Goal: Task Accomplishment & Management: Manage account settings

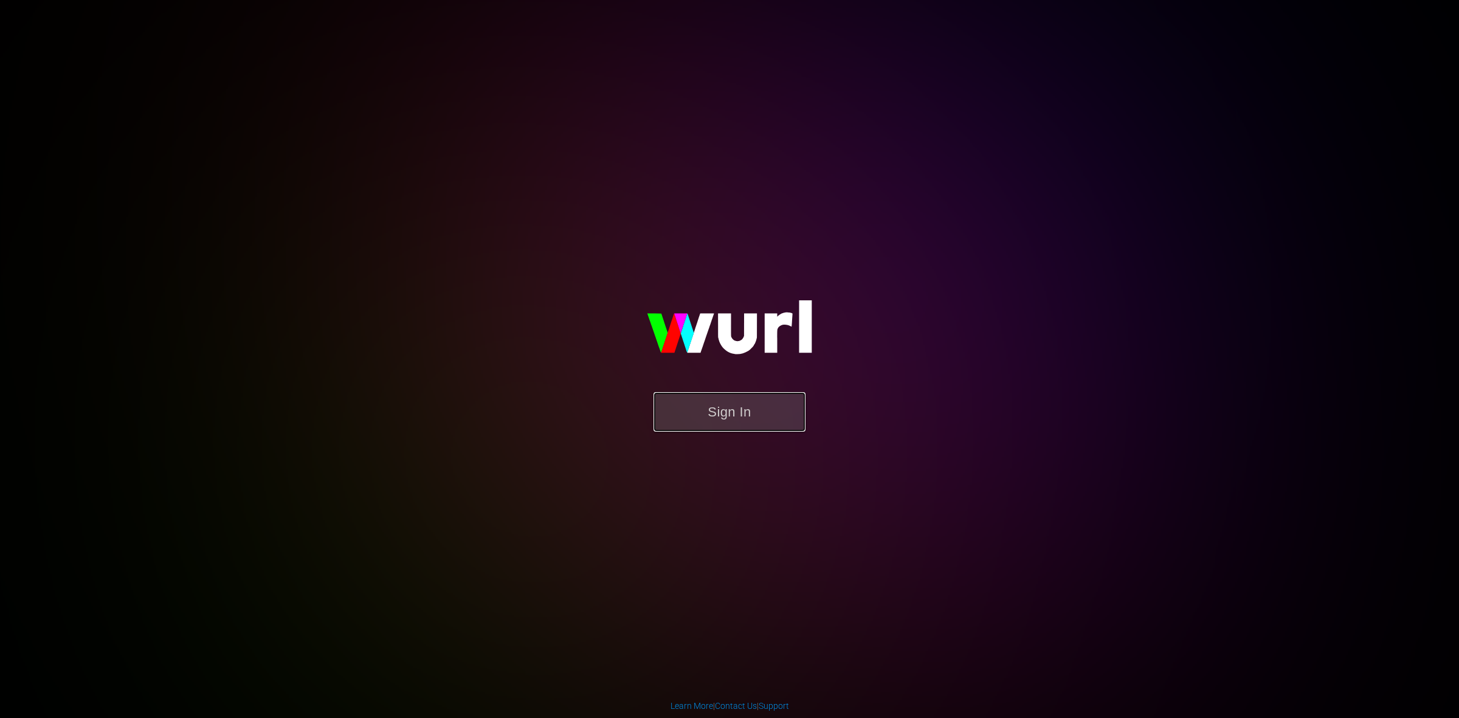
click at [752, 424] on button "Sign In" at bounding box center [729, 412] width 152 height 40
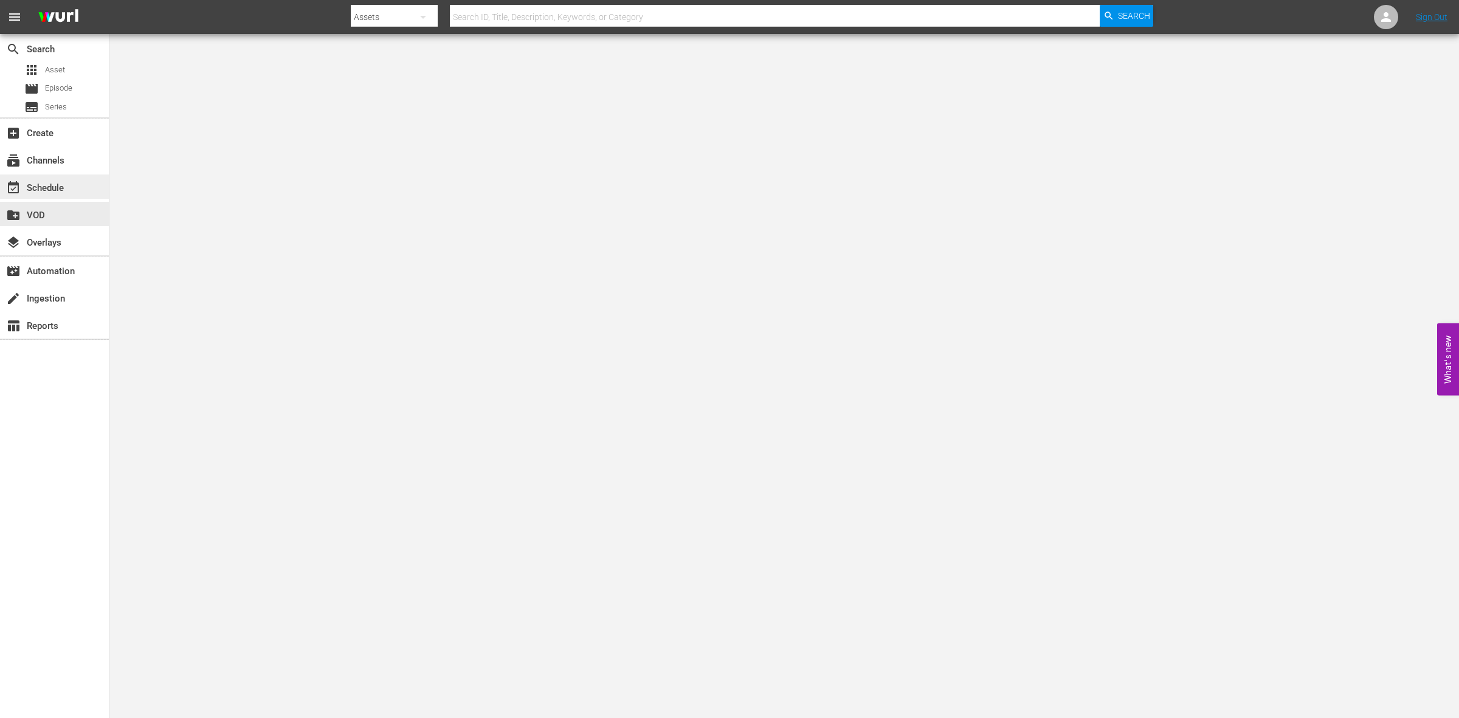
click at [49, 190] on div "event_available Schedule" at bounding box center [34, 186] width 68 height 11
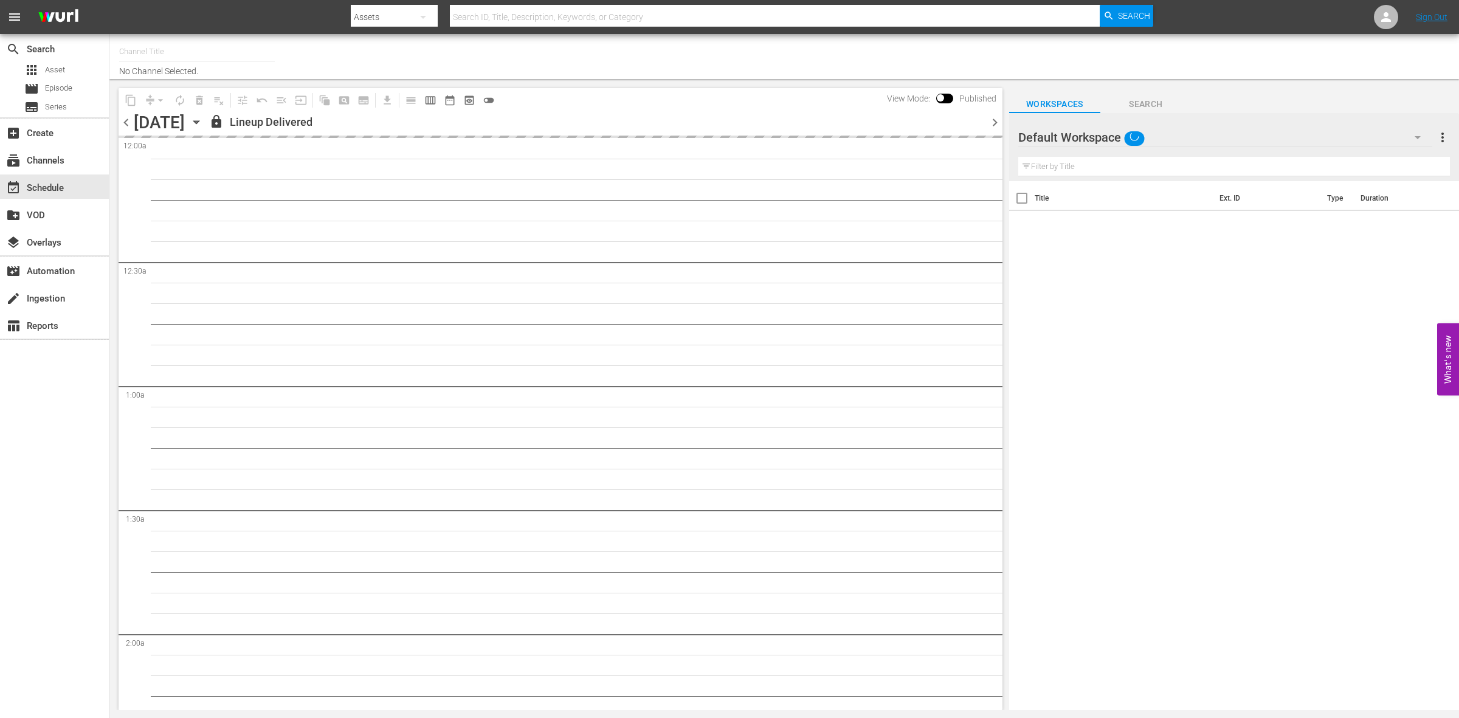
type input "So Real (1869)"
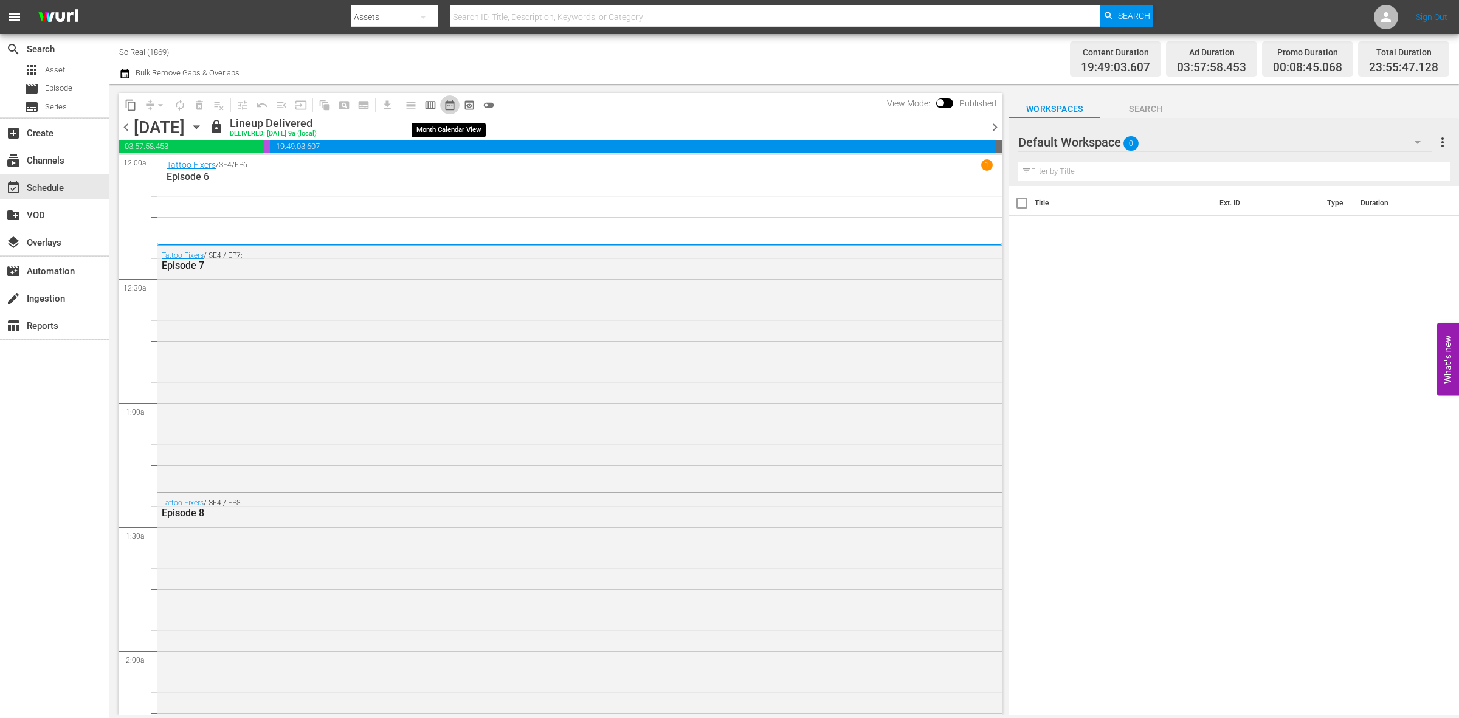
click at [444, 108] on span "date_range_outlined" at bounding box center [450, 105] width 12 height 12
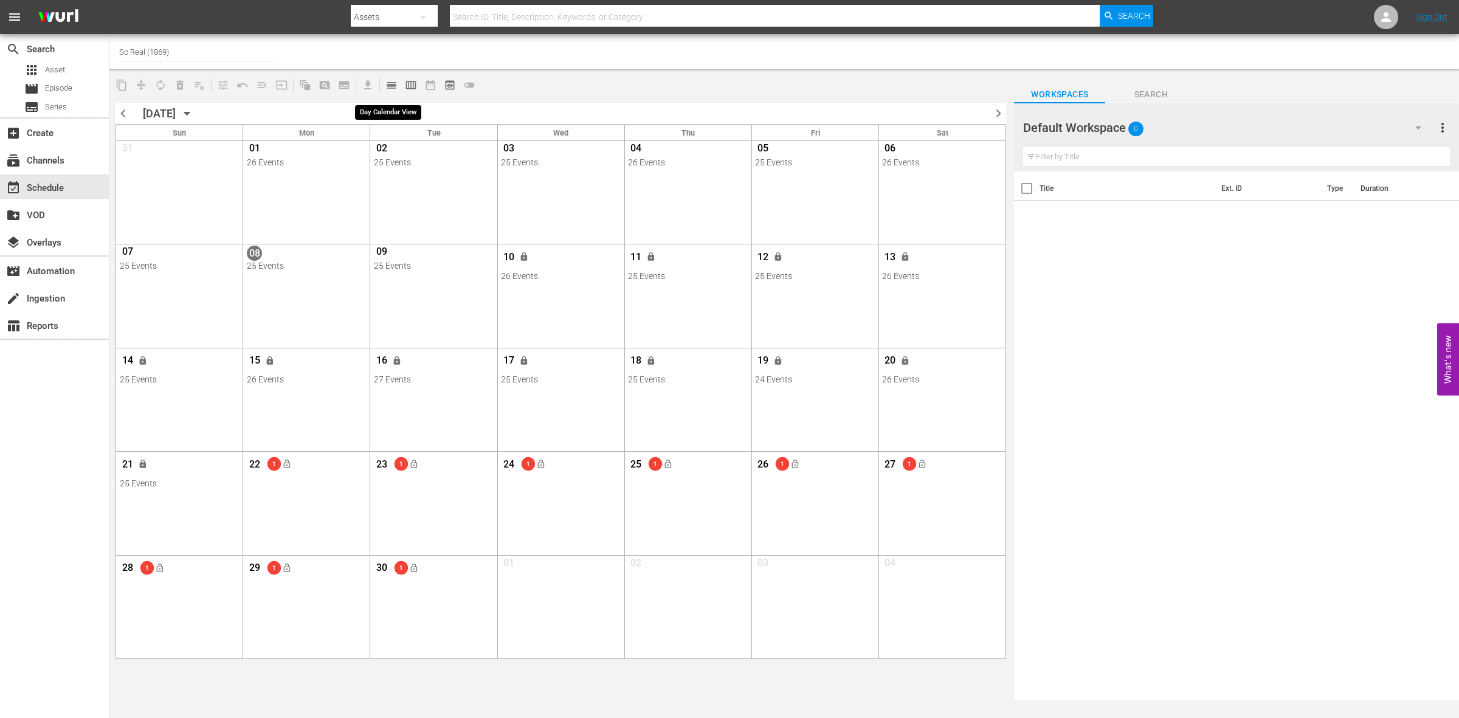
click at [390, 83] on span "calendar_view_day_outlined" at bounding box center [391, 85] width 12 height 12
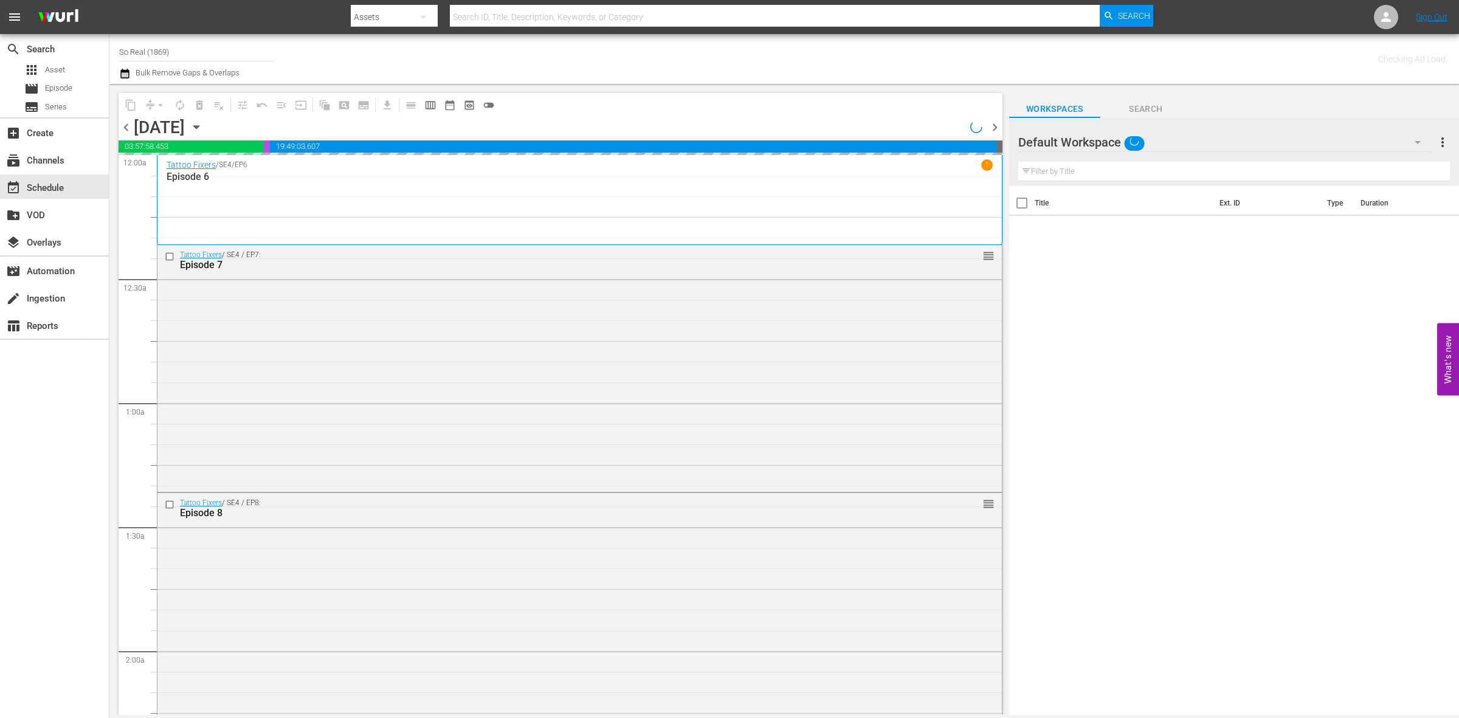
click at [199, 126] on icon "button" at bounding box center [195, 127] width 5 height 3
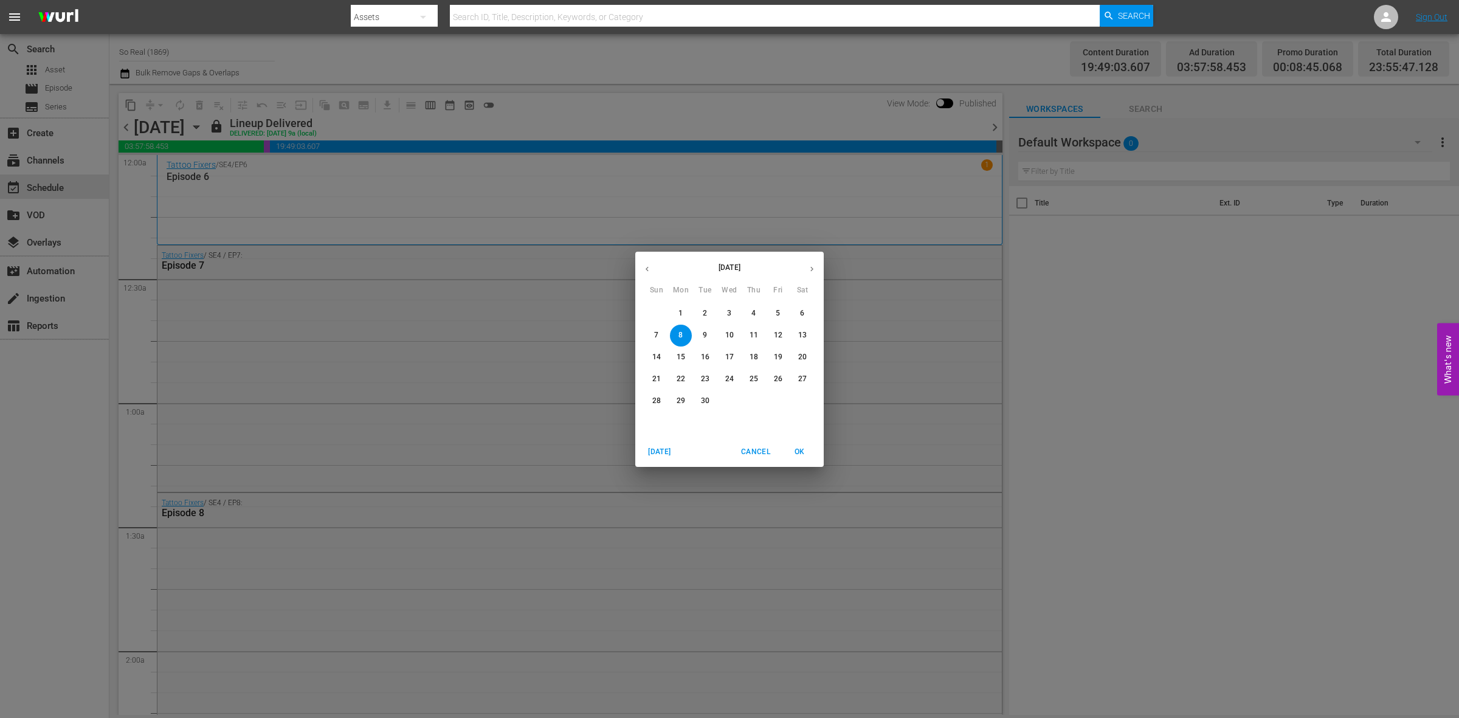
click at [689, 375] on span "22" at bounding box center [681, 379] width 22 height 10
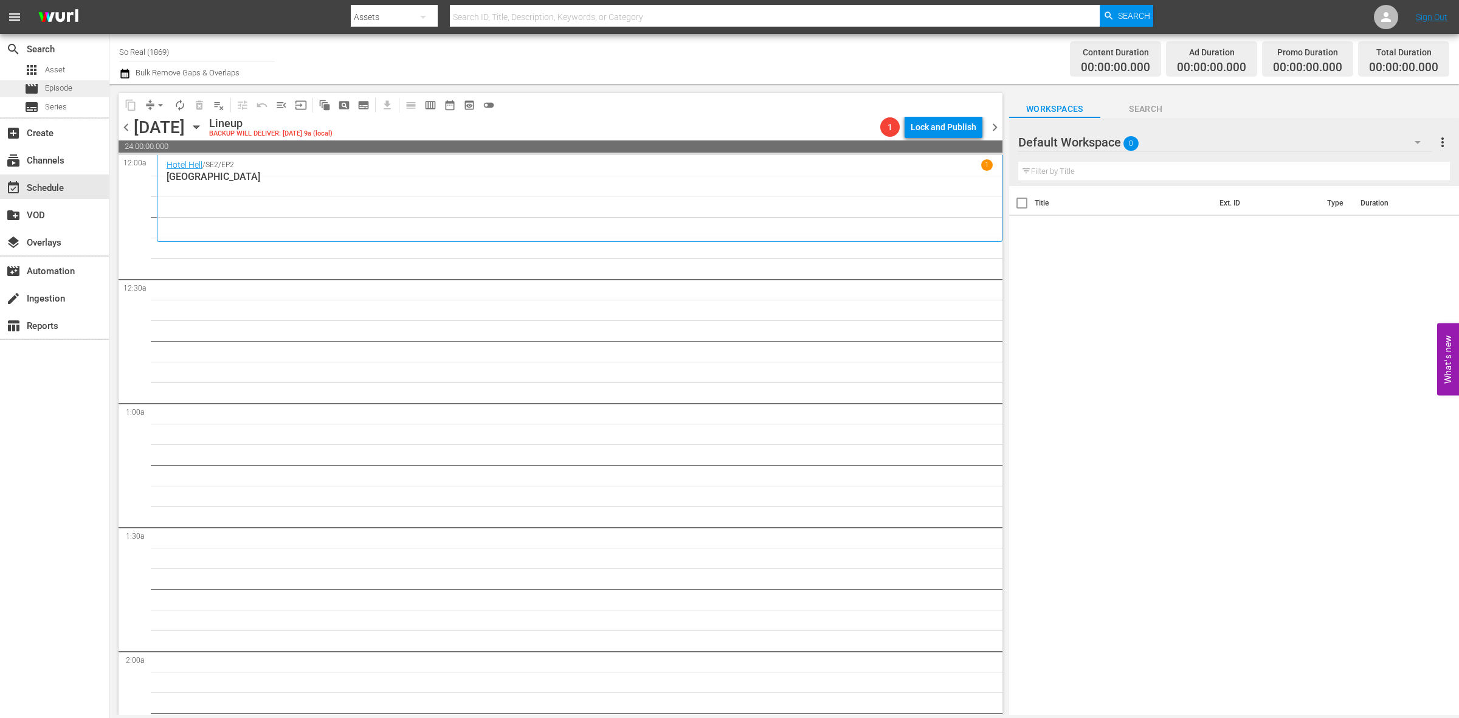
click at [67, 80] on div "movie Episode" at bounding box center [48, 88] width 48 height 17
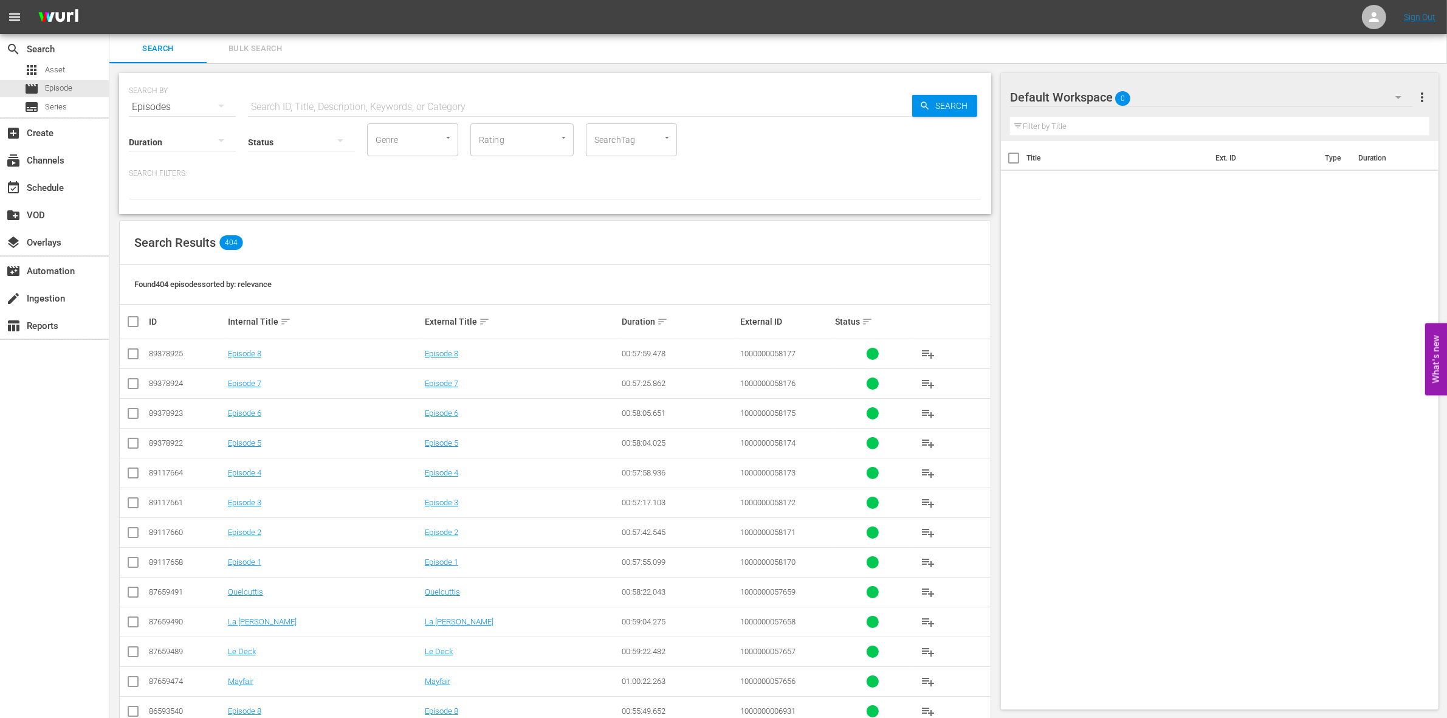
click at [320, 103] on input "text" at bounding box center [580, 106] width 664 height 29
paste input "1000000003077"
type input "1000000003077"
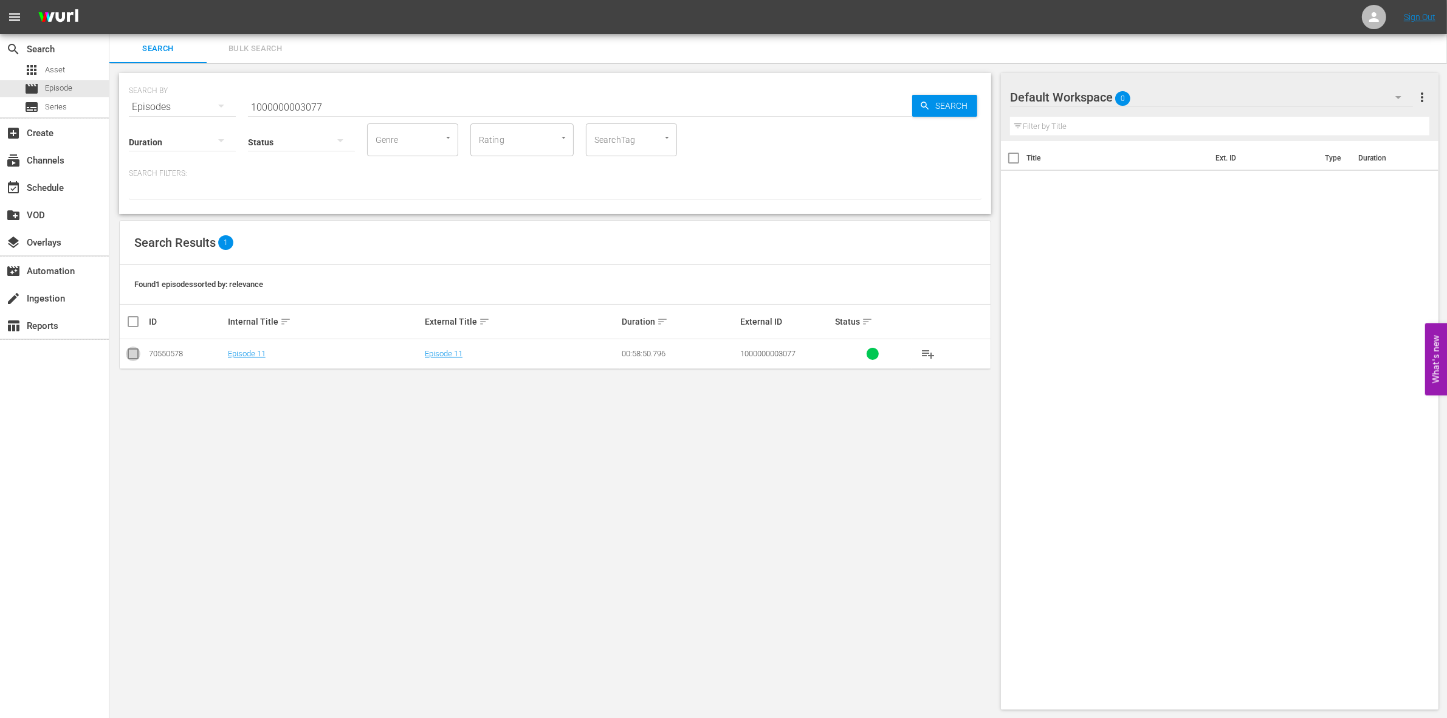
click at [131, 351] on input "checkbox" at bounding box center [133, 356] width 15 height 15
checkbox input "true"
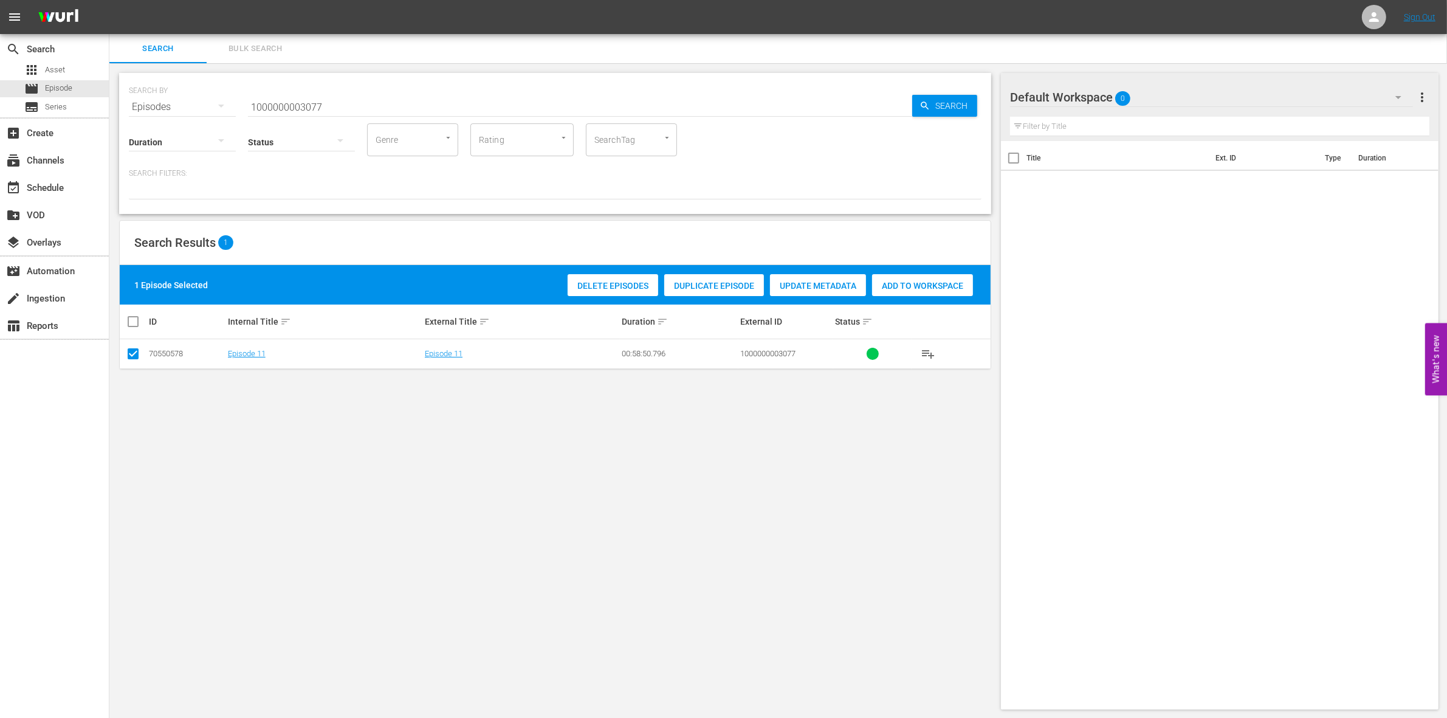
click at [886, 290] on div "Add to Workspace" at bounding box center [922, 285] width 101 height 23
click at [377, 103] on input "1000000003077" at bounding box center [580, 106] width 664 height 29
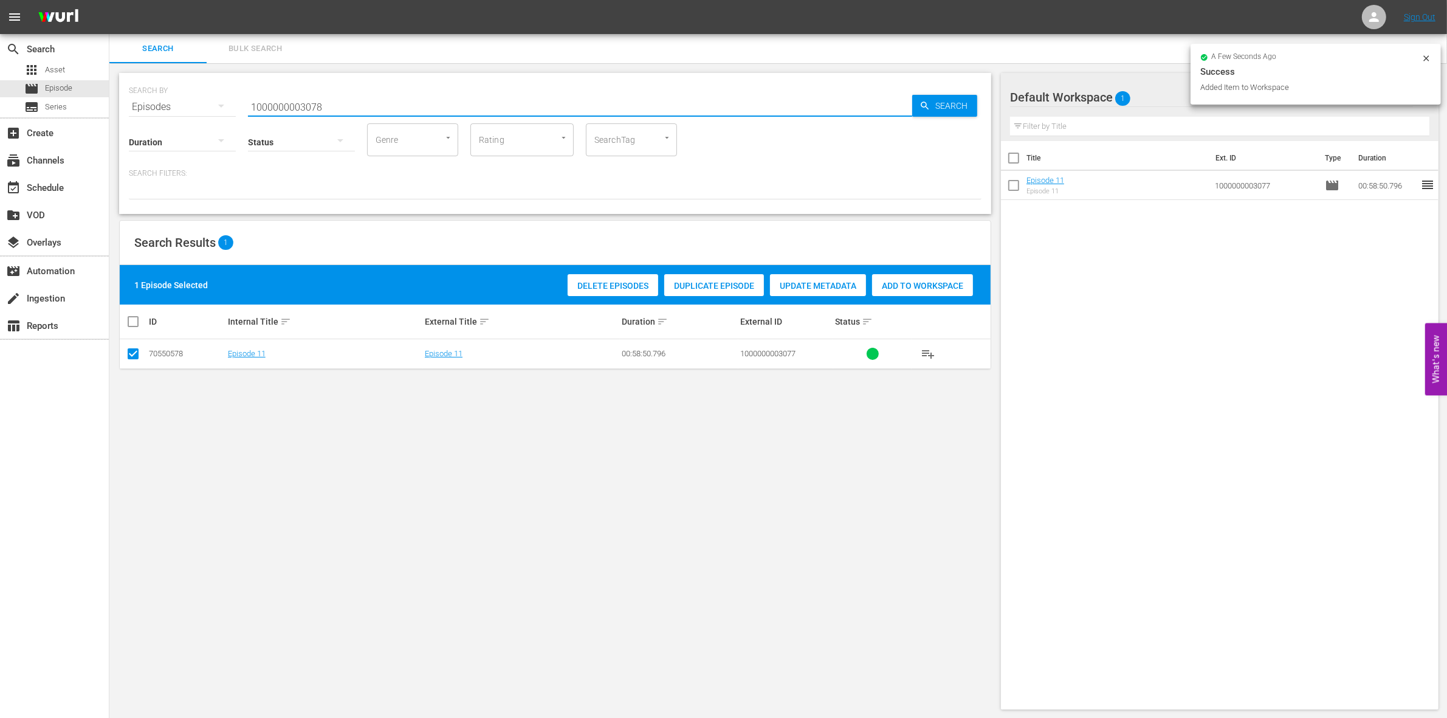
type input "1000000003078"
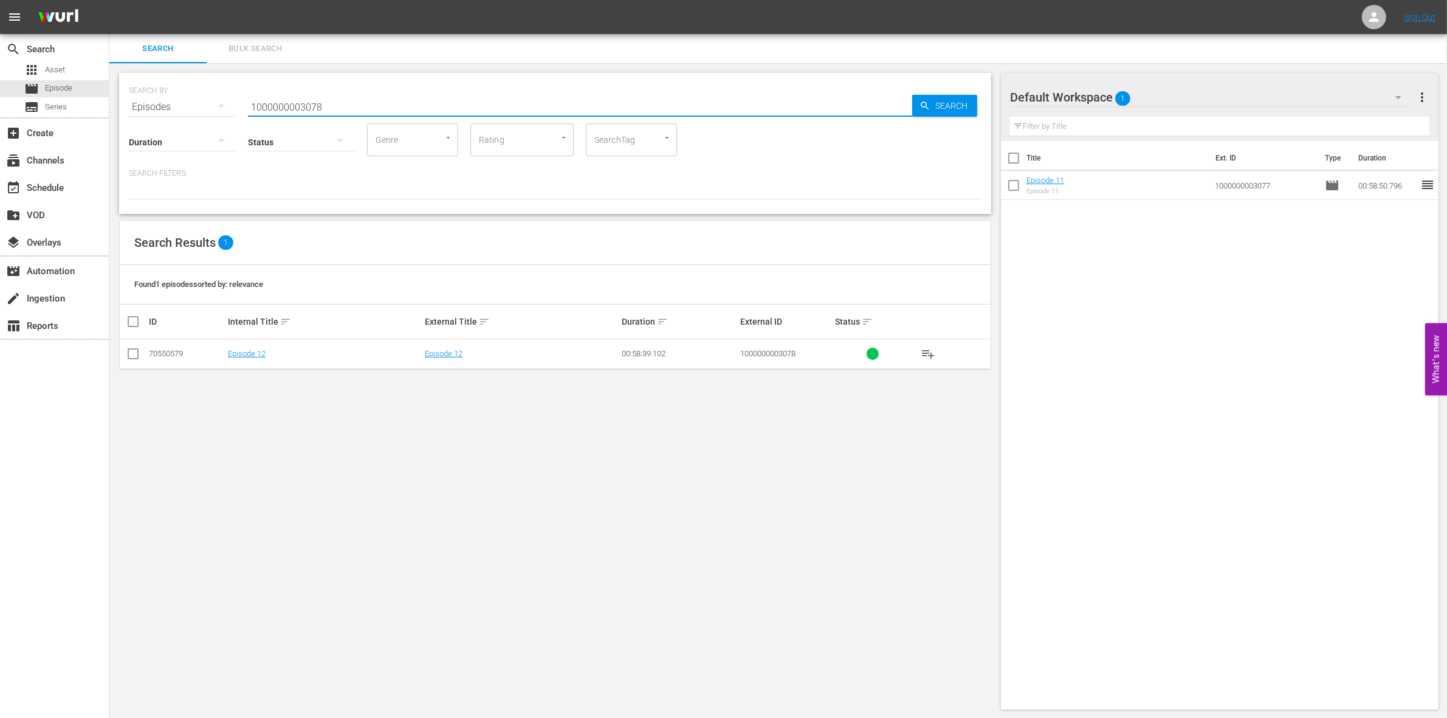
click at [137, 356] on input "checkbox" at bounding box center [133, 356] width 15 height 15
checkbox input "true"
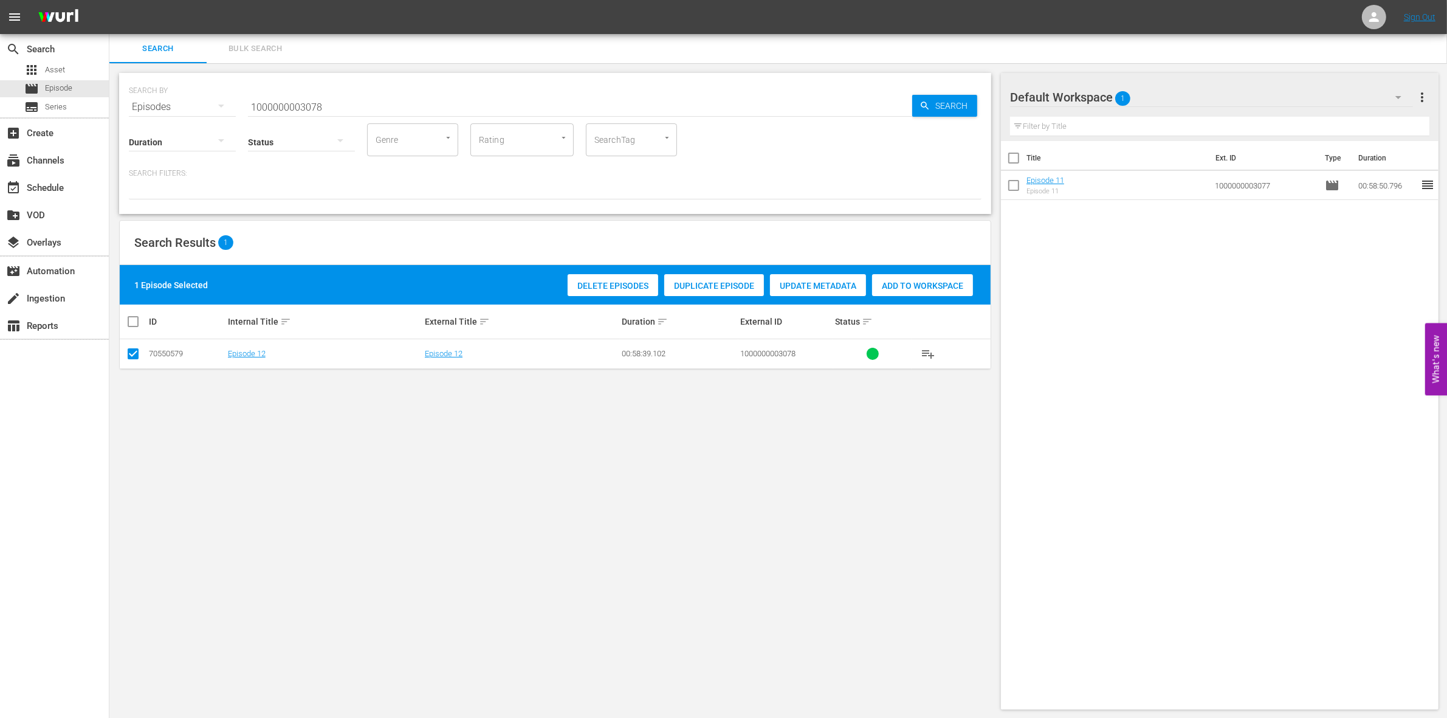
click at [923, 284] on span "Add to Workspace" at bounding box center [922, 286] width 101 height 10
click at [345, 104] on input "1000000003078" at bounding box center [580, 106] width 664 height 29
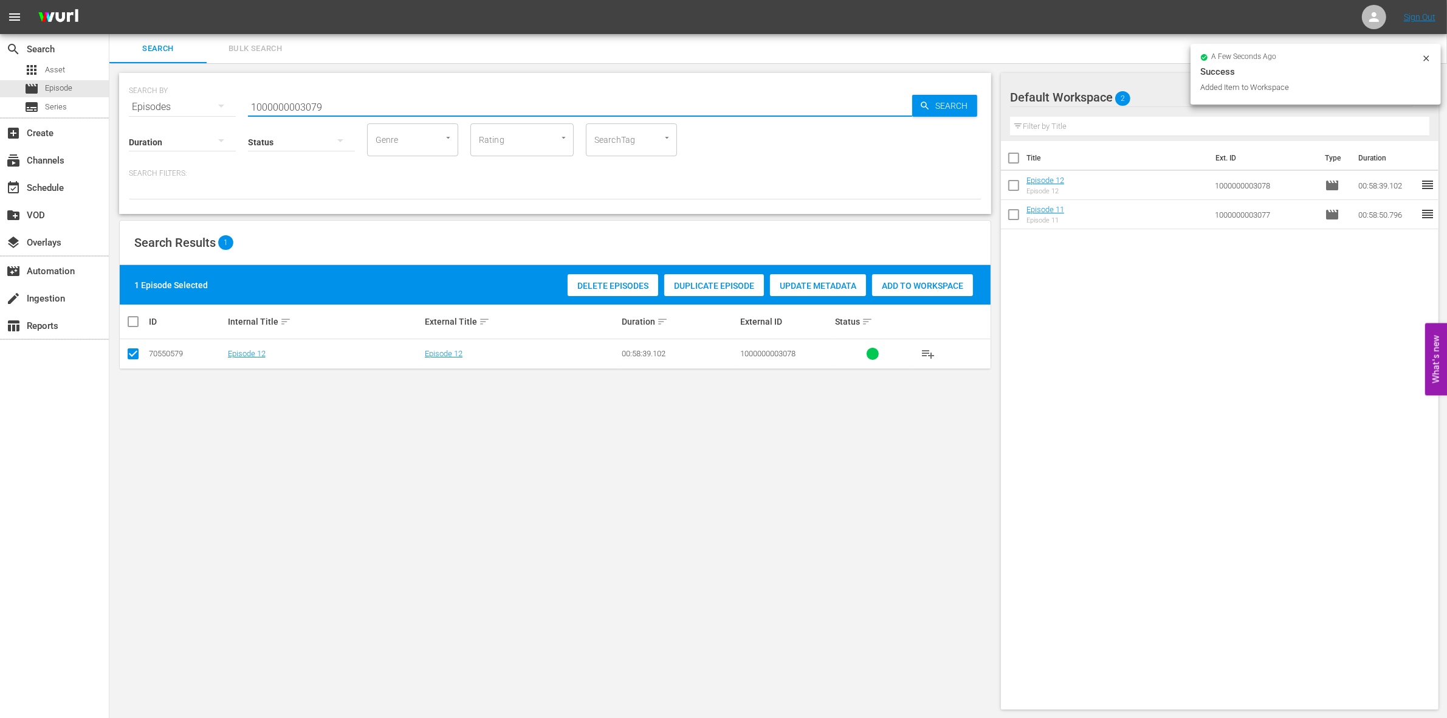
type input "1000000003079"
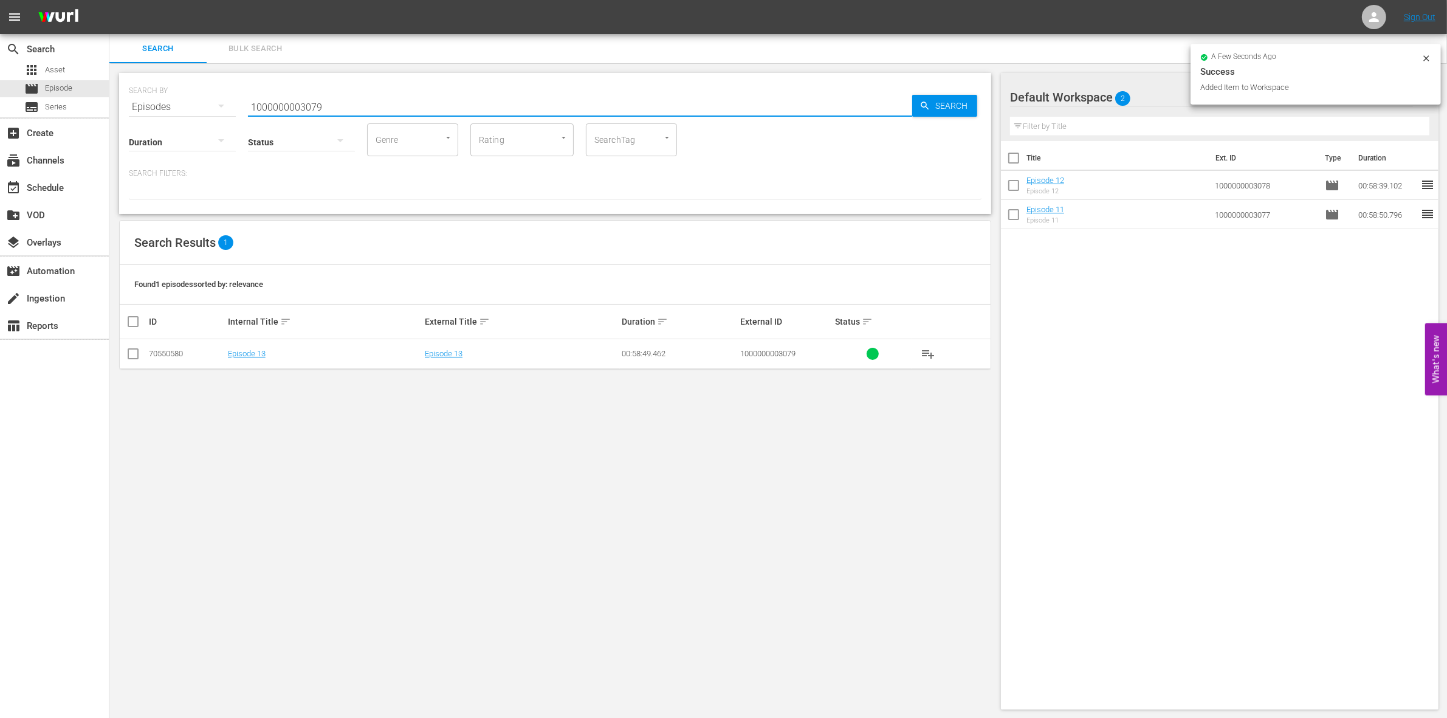
click at [129, 359] on input "checkbox" at bounding box center [133, 356] width 15 height 15
checkbox input "true"
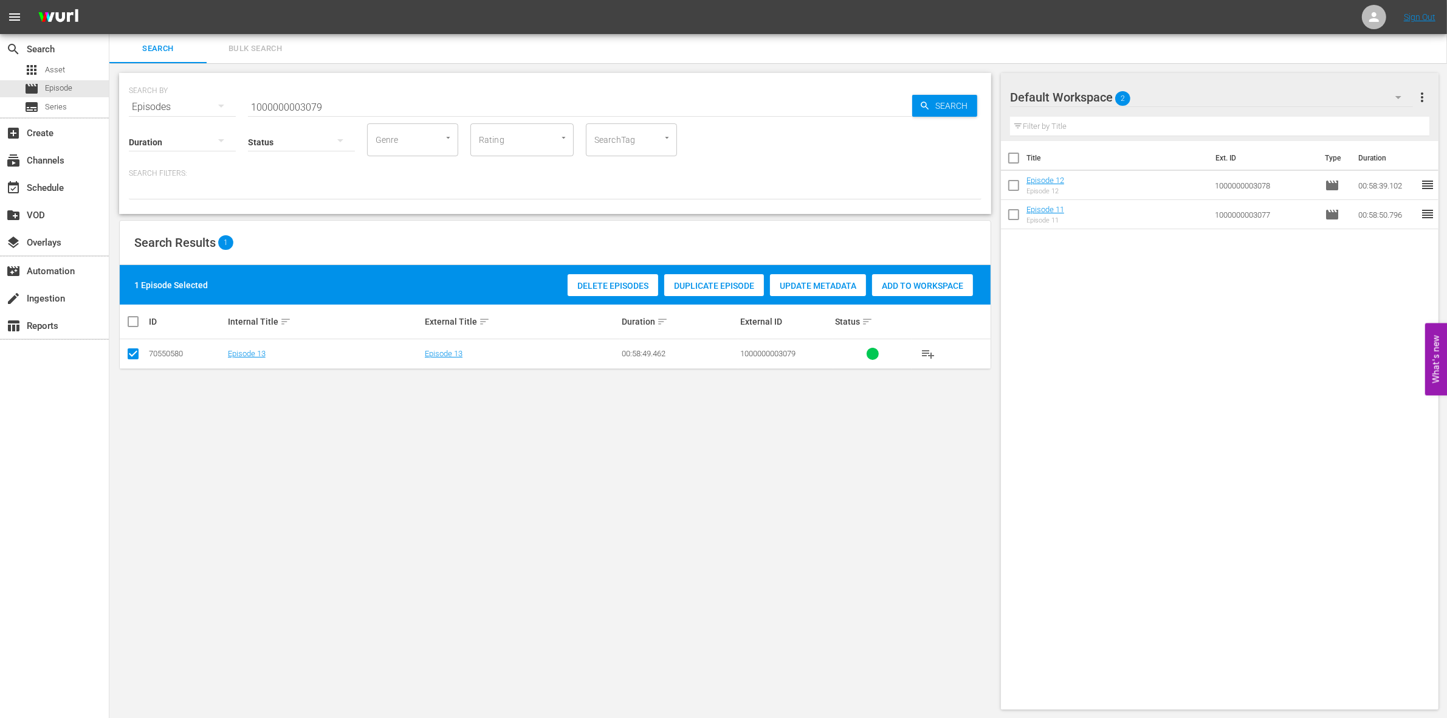
click at [943, 275] on div "Add to Workspace" at bounding box center [922, 285] width 101 height 23
click at [301, 113] on div "Status" at bounding box center [301, 134] width 107 height 44
click at [293, 107] on input "1000000003079" at bounding box center [580, 106] width 664 height 29
paste input "4868"
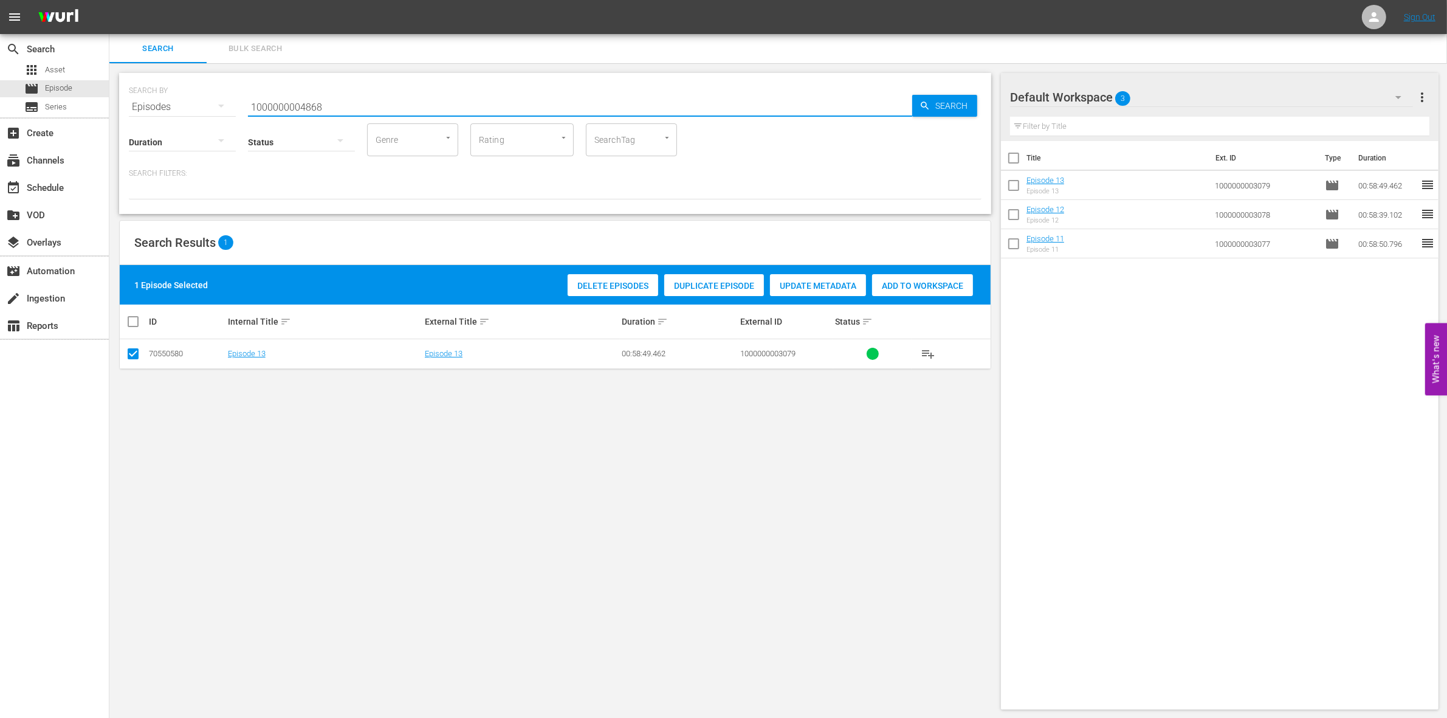
type input "1000000004868"
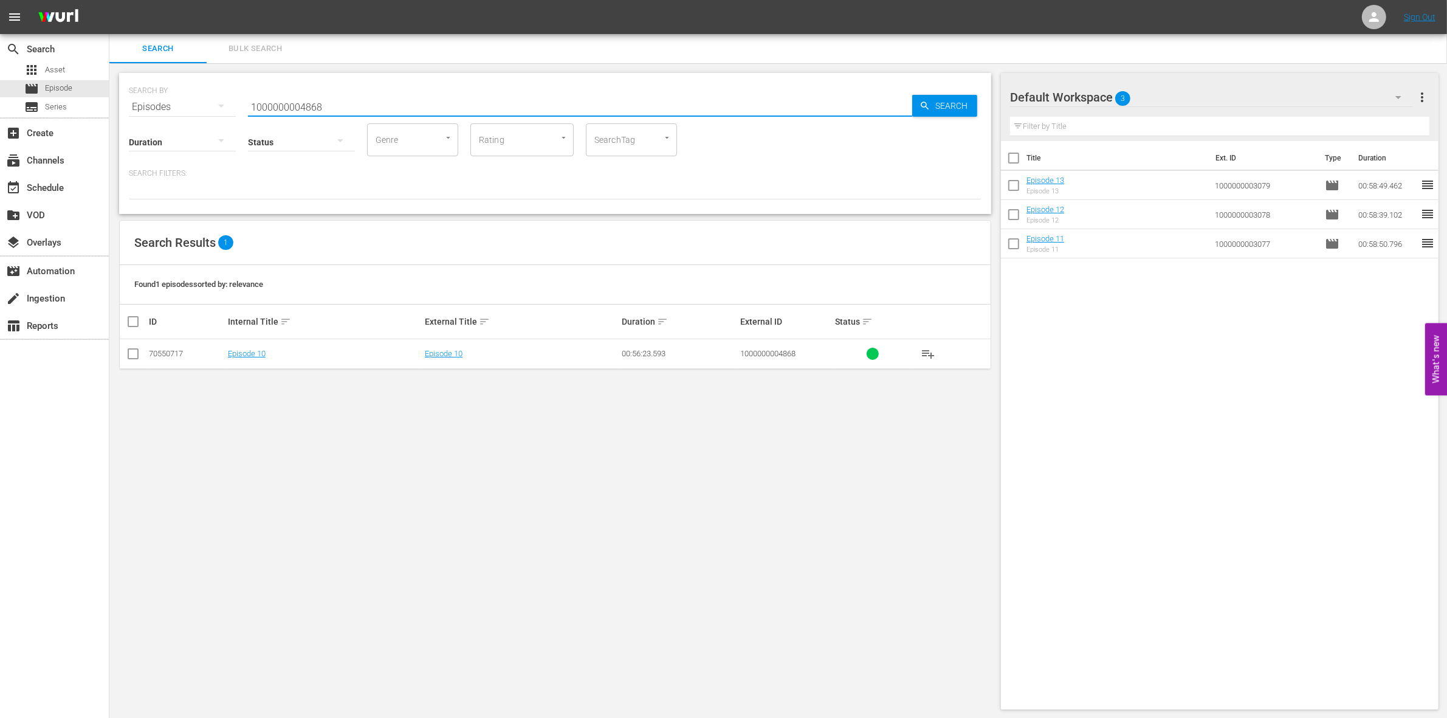
click at [128, 353] on input "checkbox" at bounding box center [133, 356] width 15 height 15
checkbox input "true"
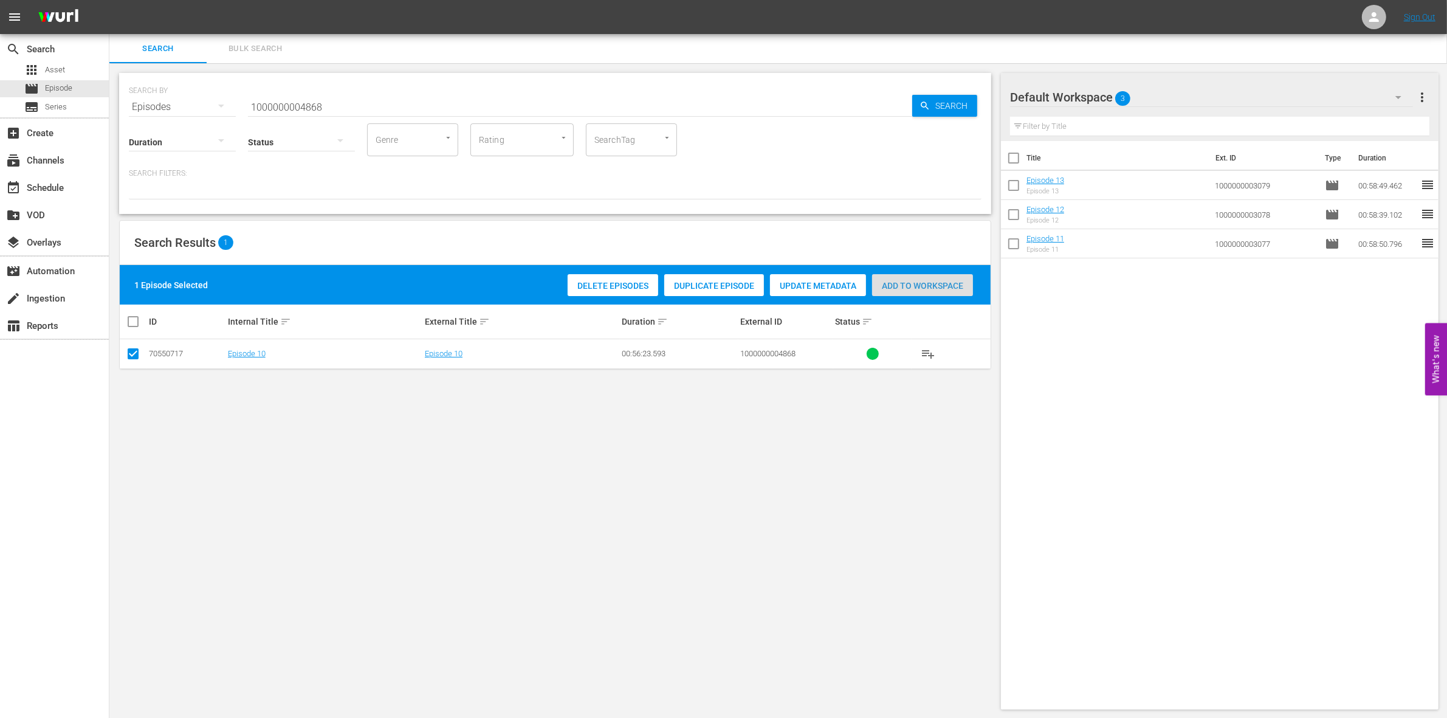
click at [916, 284] on span "Add to Workspace" at bounding box center [922, 286] width 101 height 10
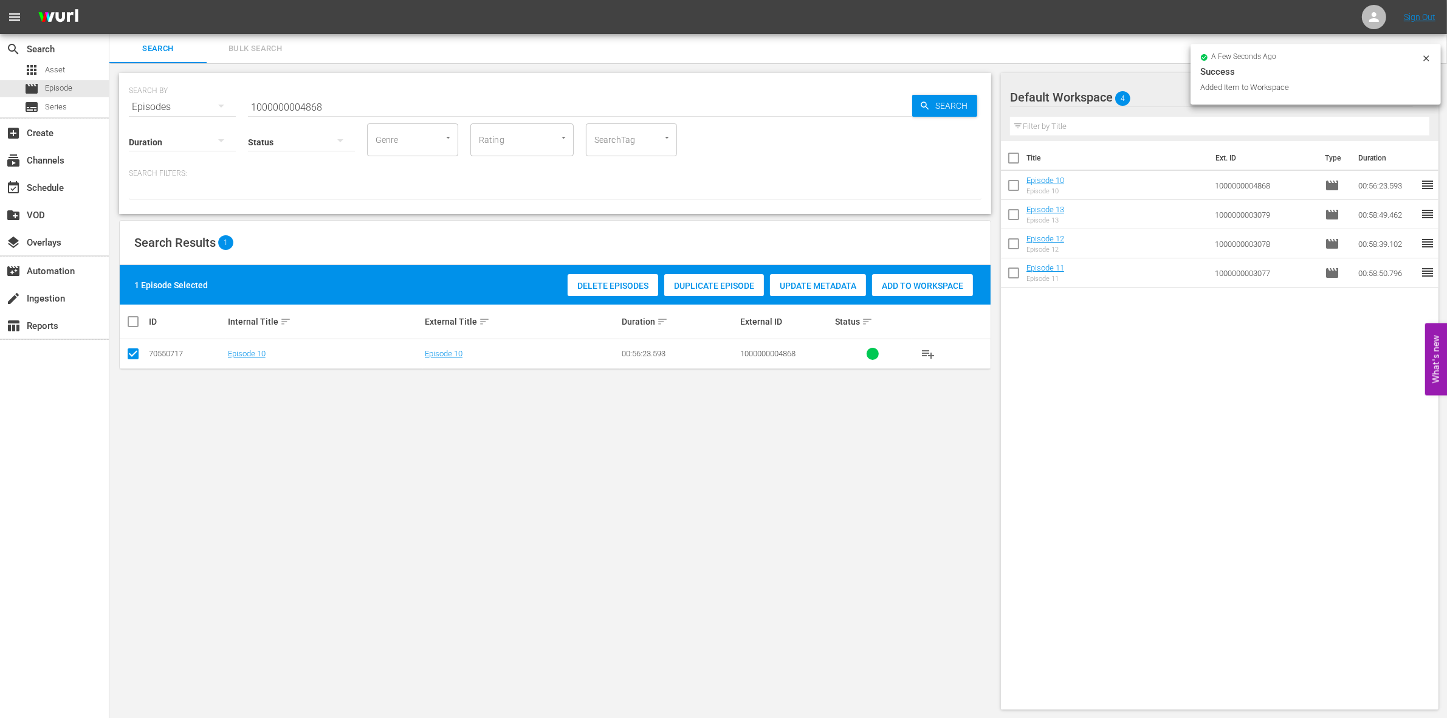
click at [381, 111] on input "1000000004868" at bounding box center [580, 106] width 664 height 29
type input "1000000004869"
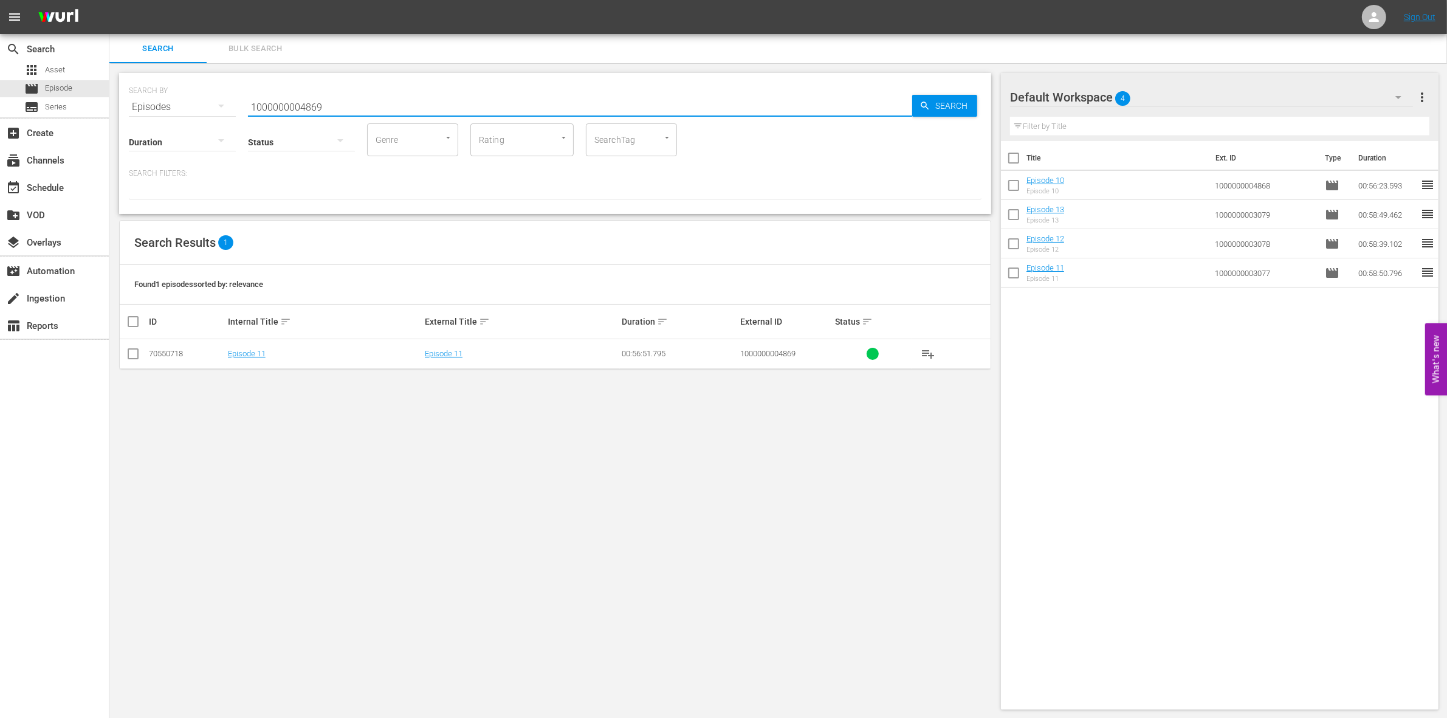
click at [126, 359] on input "checkbox" at bounding box center [133, 356] width 15 height 15
checkbox input "true"
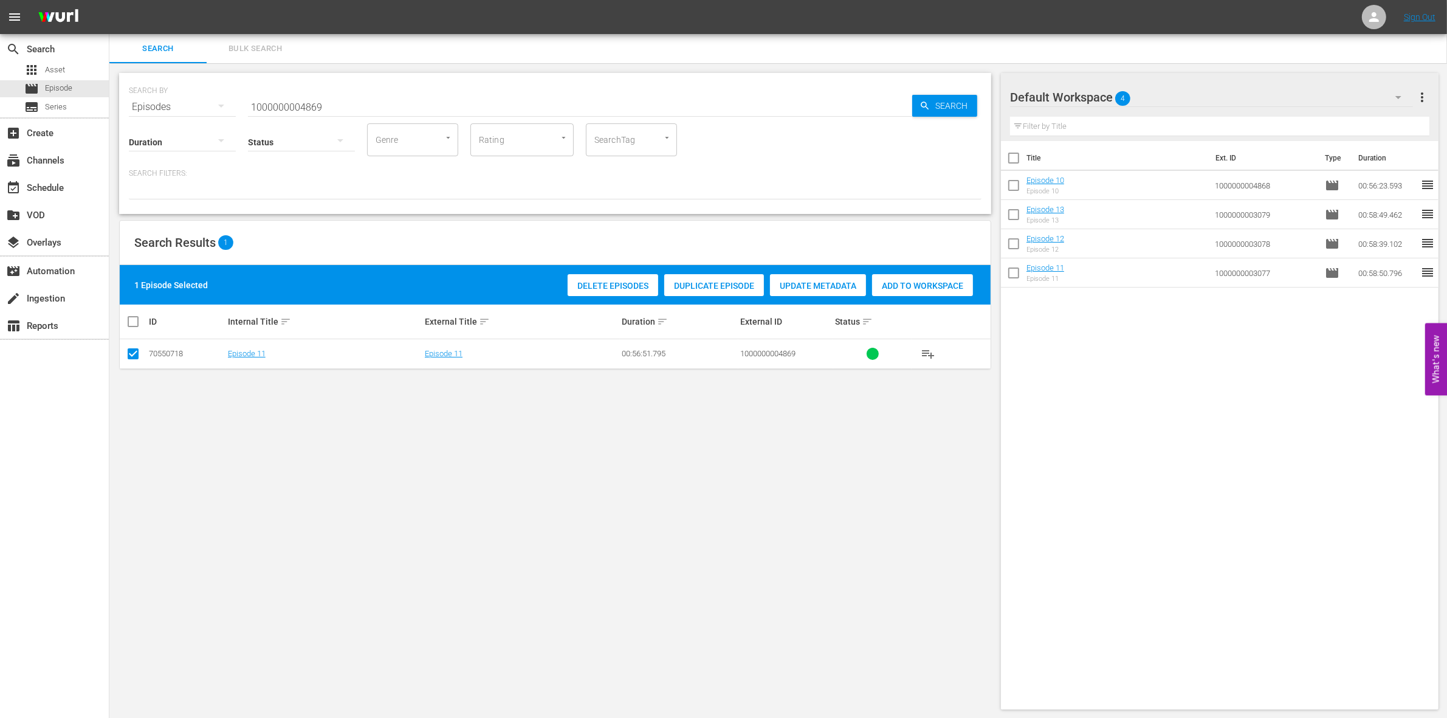
click at [900, 289] on span "Add to Workspace" at bounding box center [922, 286] width 101 height 10
click at [278, 114] on div "Status" at bounding box center [301, 134] width 107 height 44
click at [271, 105] on input "1000000004869" at bounding box center [580, 106] width 664 height 29
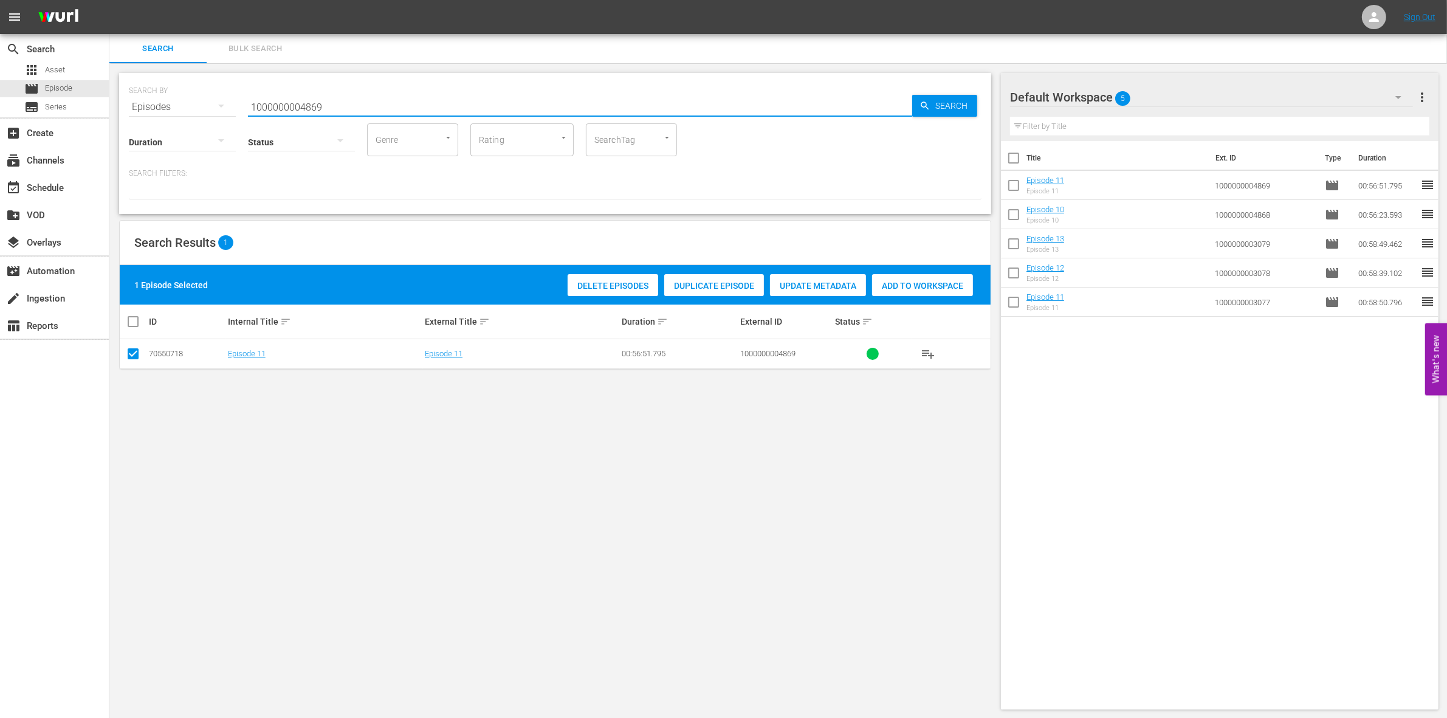
paste input "56722"
type input "1000000056722"
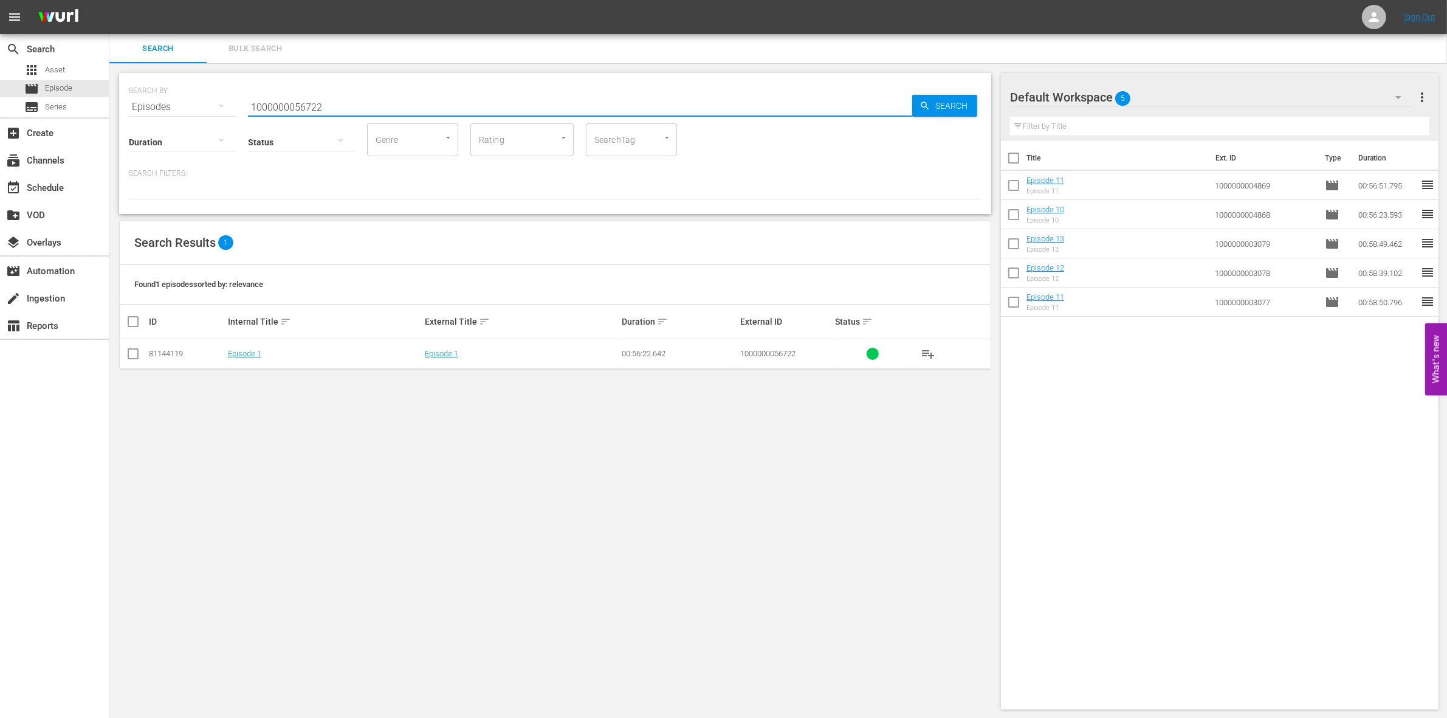
click at [129, 354] on input "checkbox" at bounding box center [133, 356] width 15 height 15
checkbox input "true"
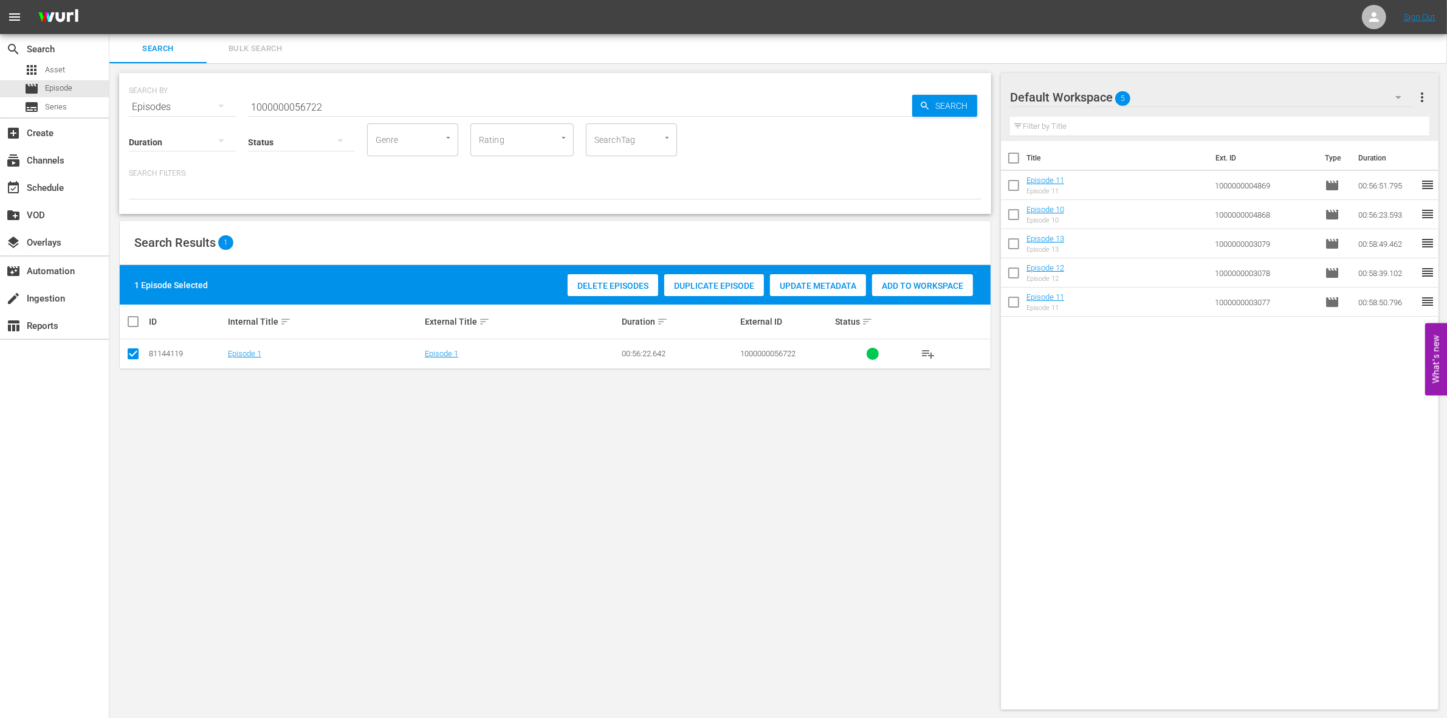
click at [953, 281] on span "Add to Workspace" at bounding box center [922, 286] width 101 height 10
click at [366, 106] on input "1000000056722" at bounding box center [580, 106] width 664 height 29
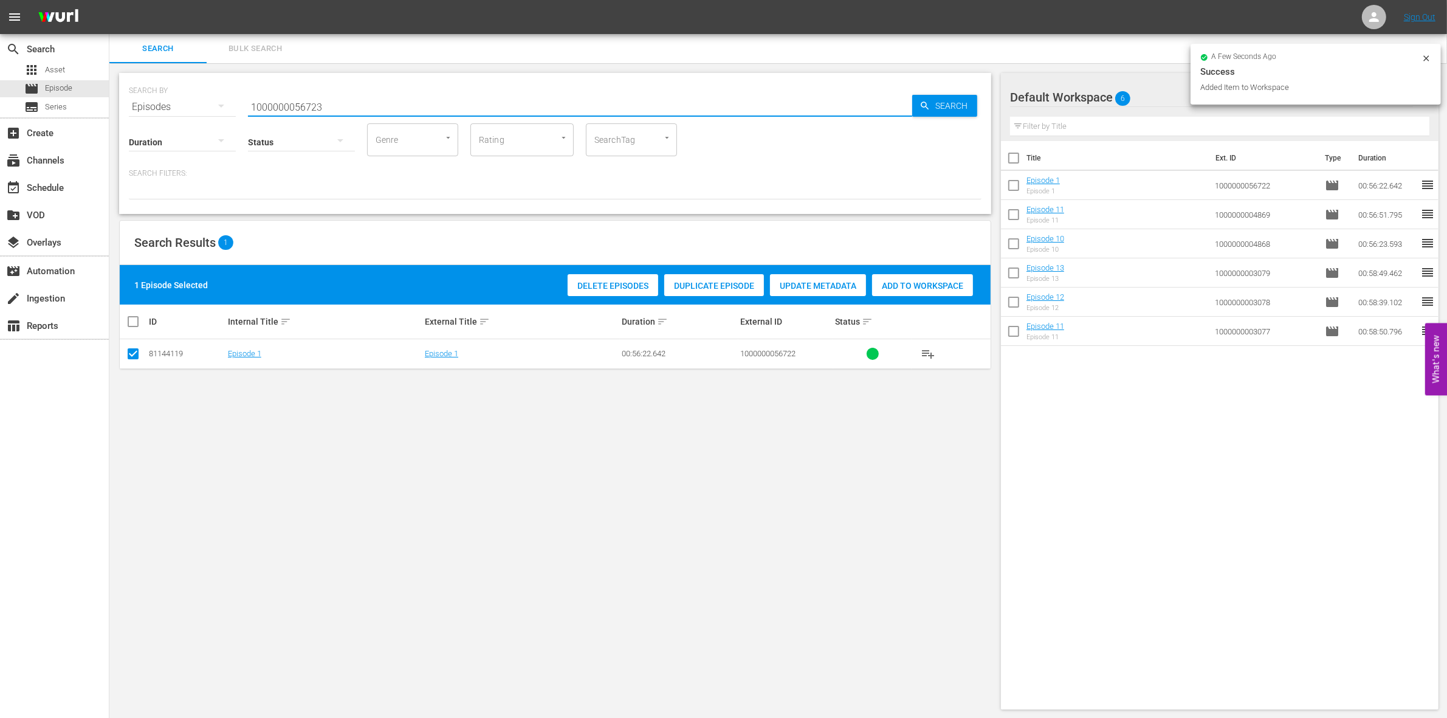
type input "1000000056723"
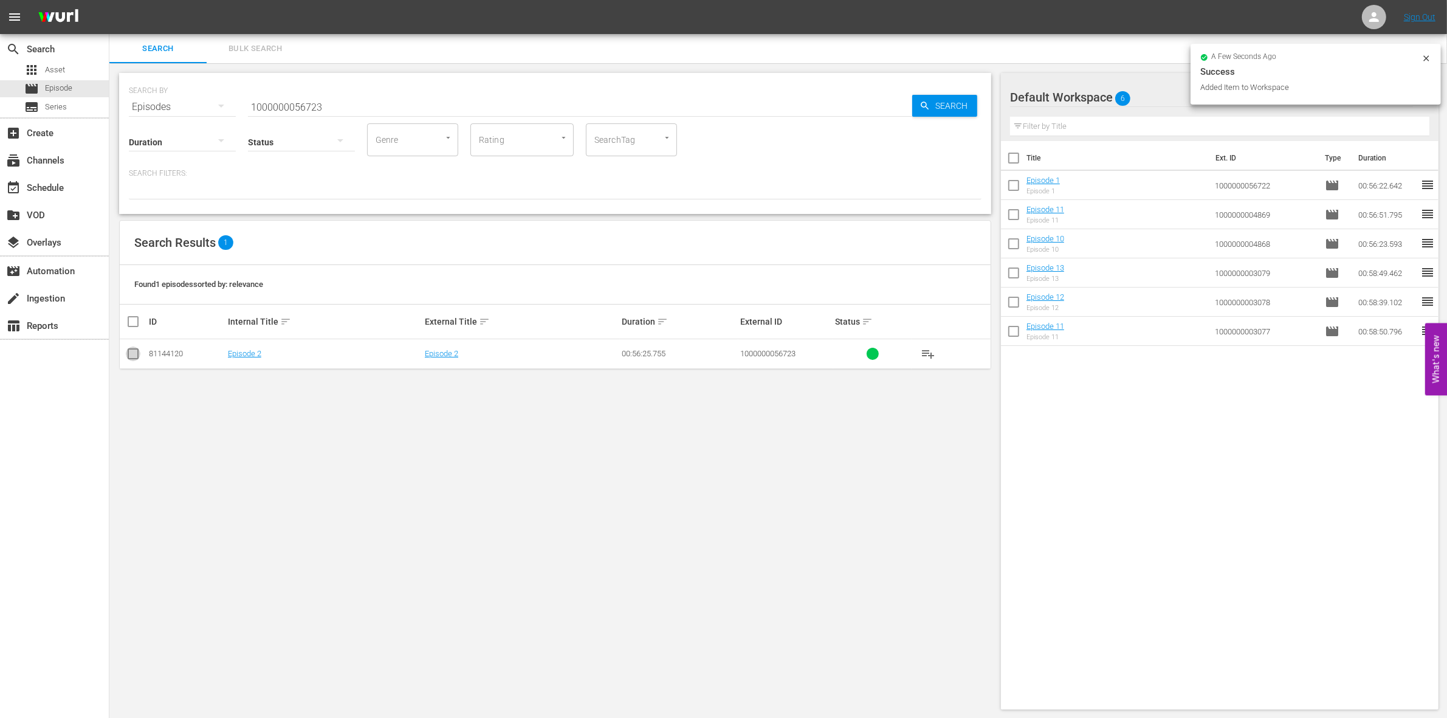
click at [132, 354] on input "checkbox" at bounding box center [133, 356] width 15 height 15
checkbox input "true"
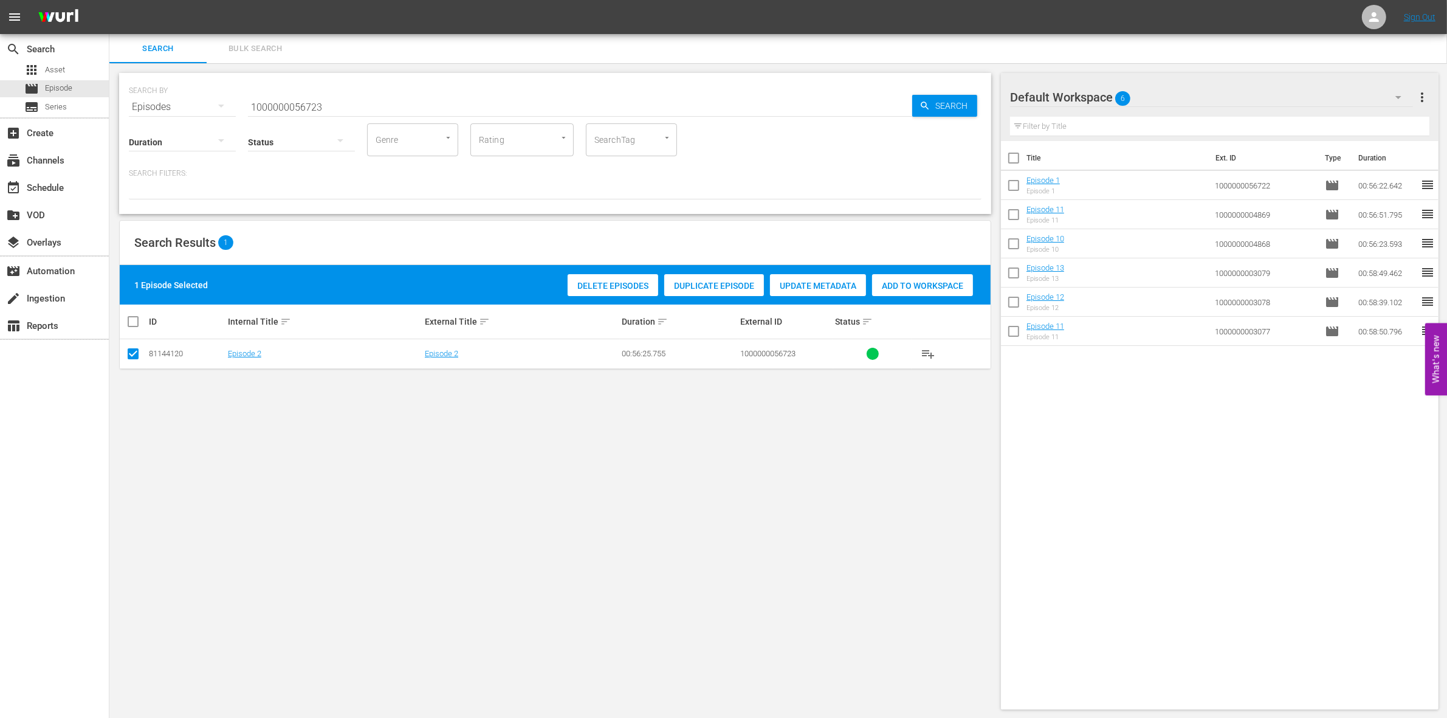
click at [922, 274] on div "Add to Workspace" at bounding box center [922, 285] width 101 height 23
click at [364, 95] on input "1000000056723" at bounding box center [580, 106] width 664 height 29
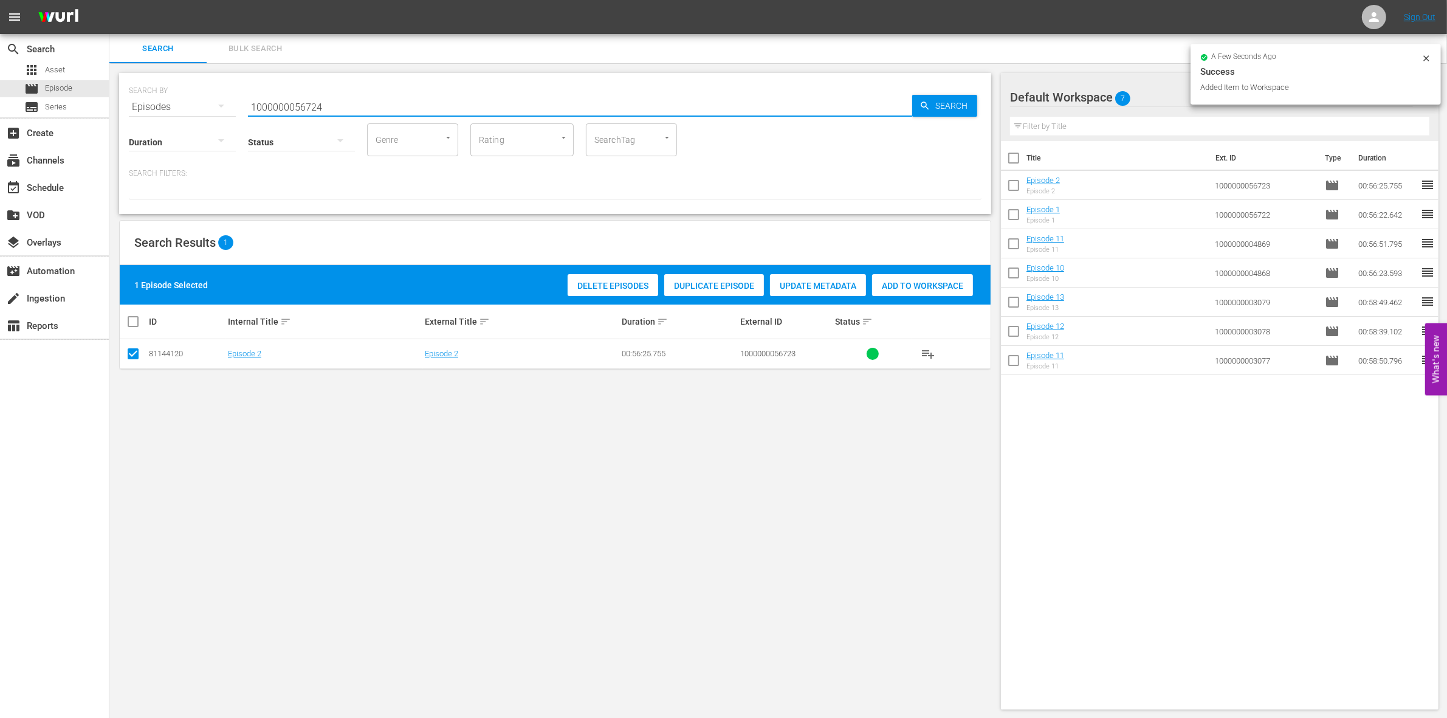
type input "1000000056724"
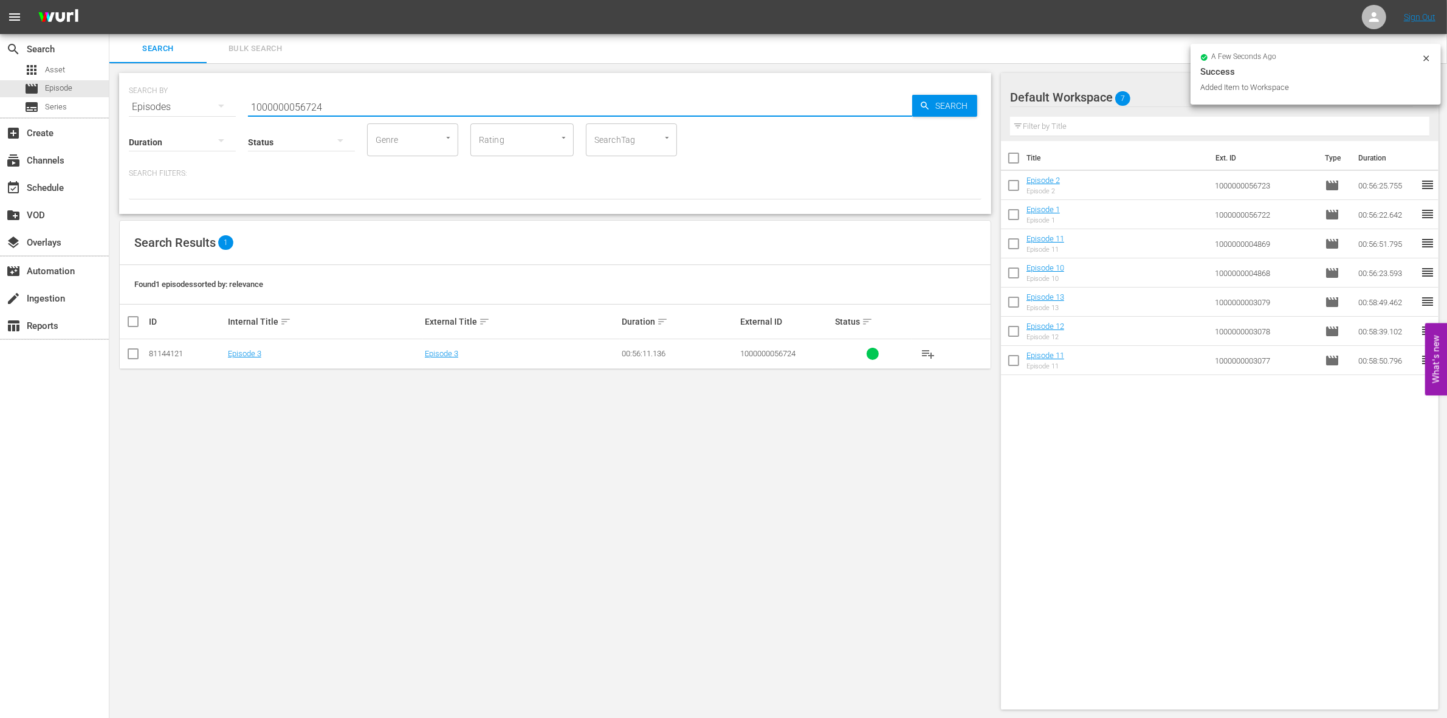
click at [133, 354] on input "checkbox" at bounding box center [133, 356] width 15 height 15
checkbox input "true"
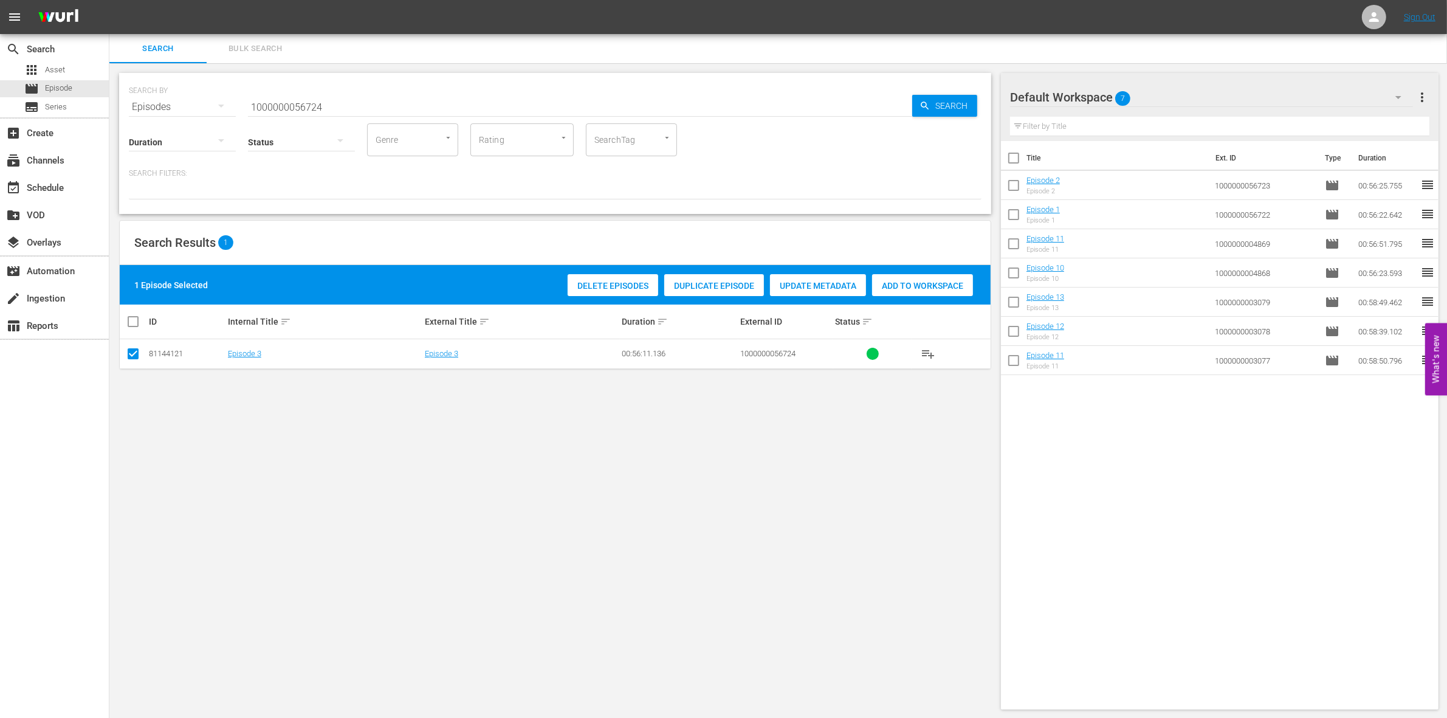
click at [912, 281] on span "Add to Workspace" at bounding box center [922, 286] width 101 height 10
click at [354, 114] on div "Status" at bounding box center [301, 134] width 107 height 44
click at [333, 106] on input "1000000056724" at bounding box center [580, 106] width 664 height 29
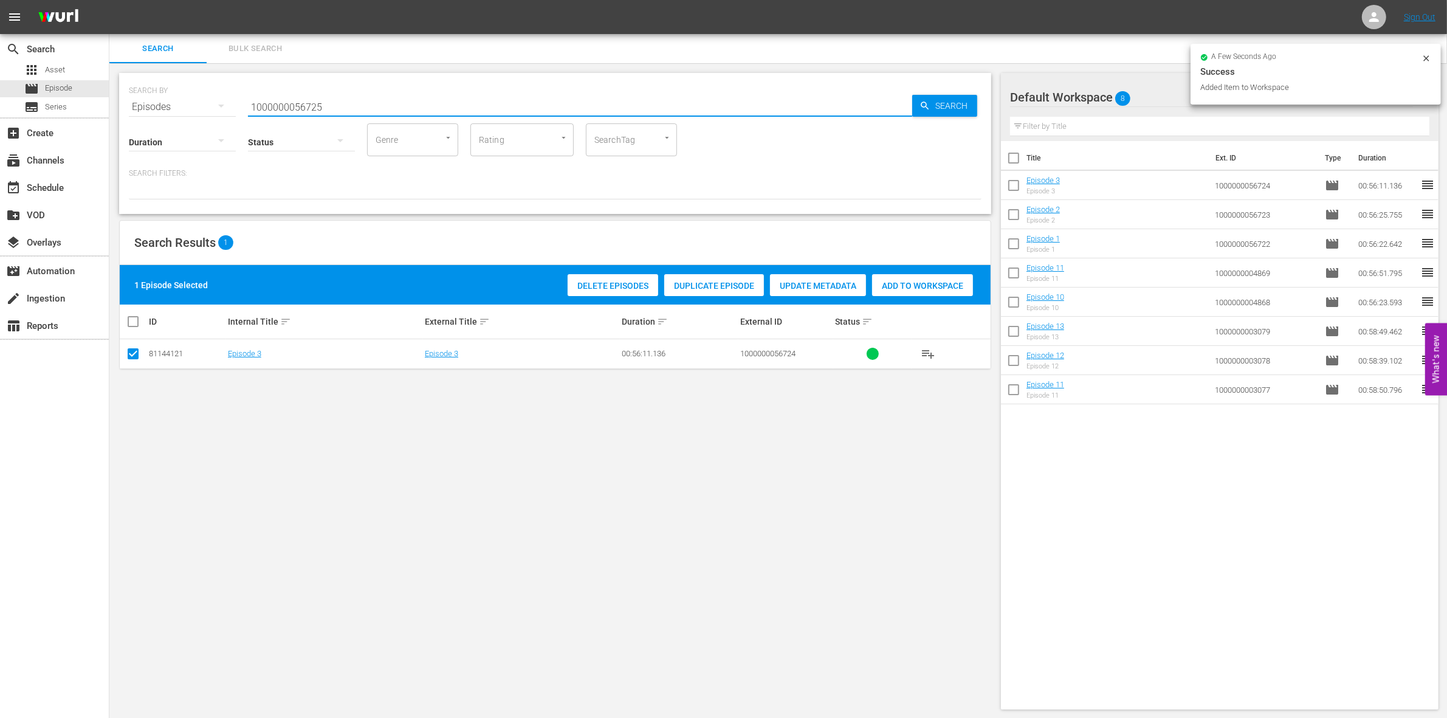
type input "1000000056725"
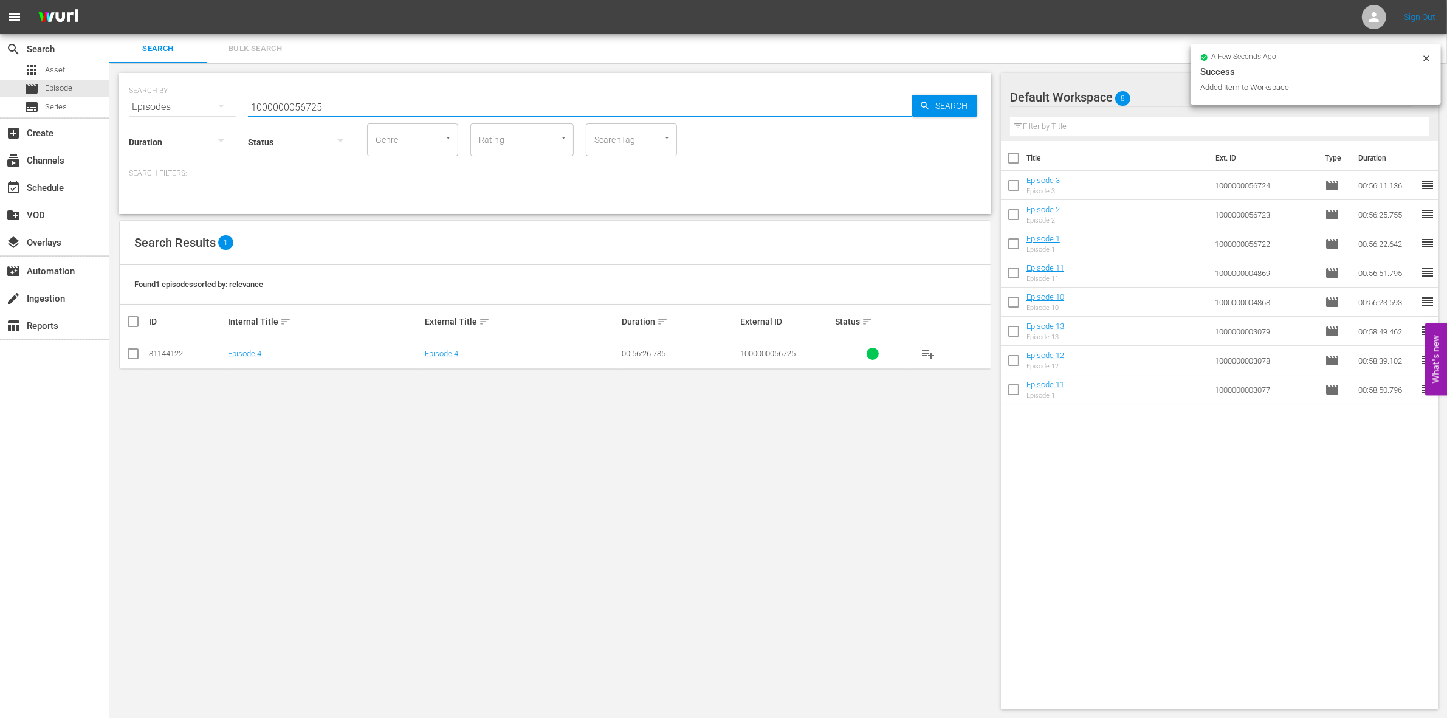
click at [134, 360] on input "checkbox" at bounding box center [133, 356] width 15 height 15
checkbox input "true"
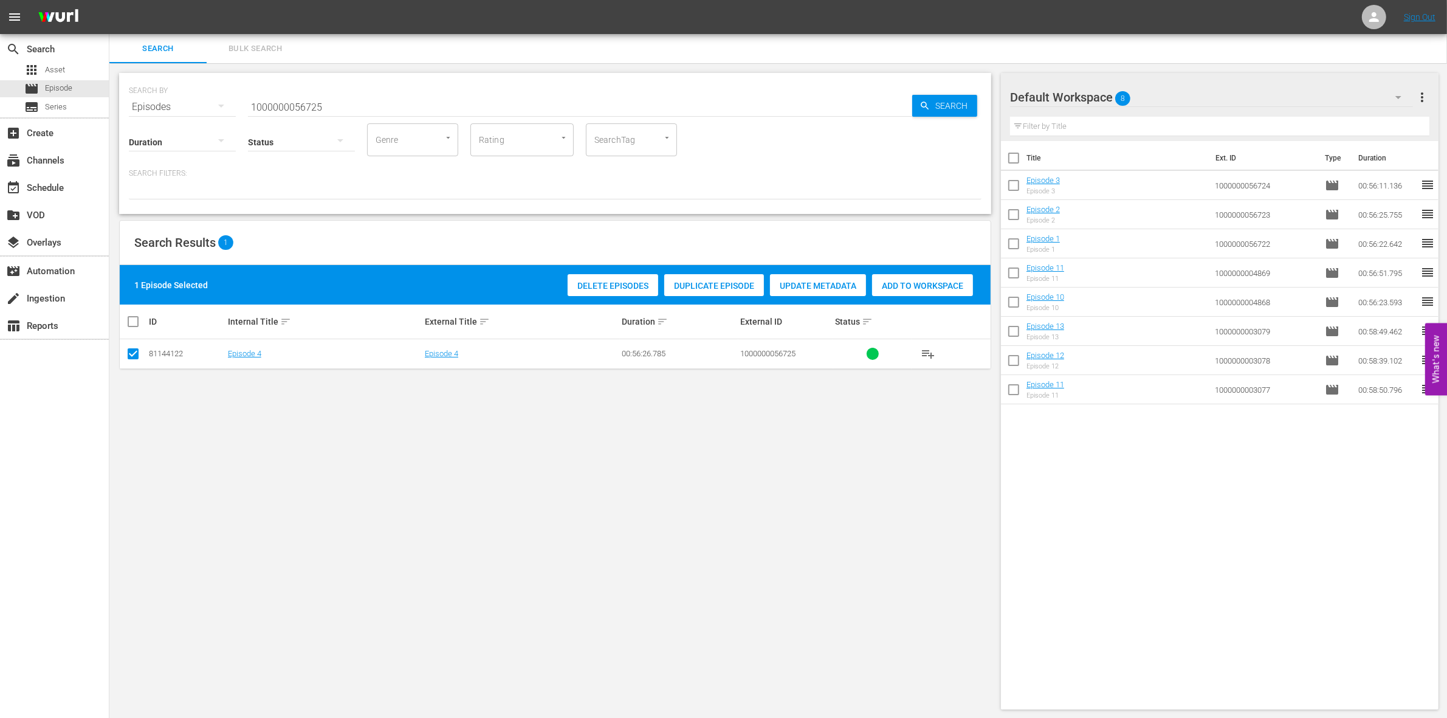
click at [911, 275] on div "Add to Workspace" at bounding box center [922, 285] width 101 height 23
click at [332, 93] on input "1000000056725" at bounding box center [580, 106] width 664 height 29
paste input "2329"
type input "1000000023295"
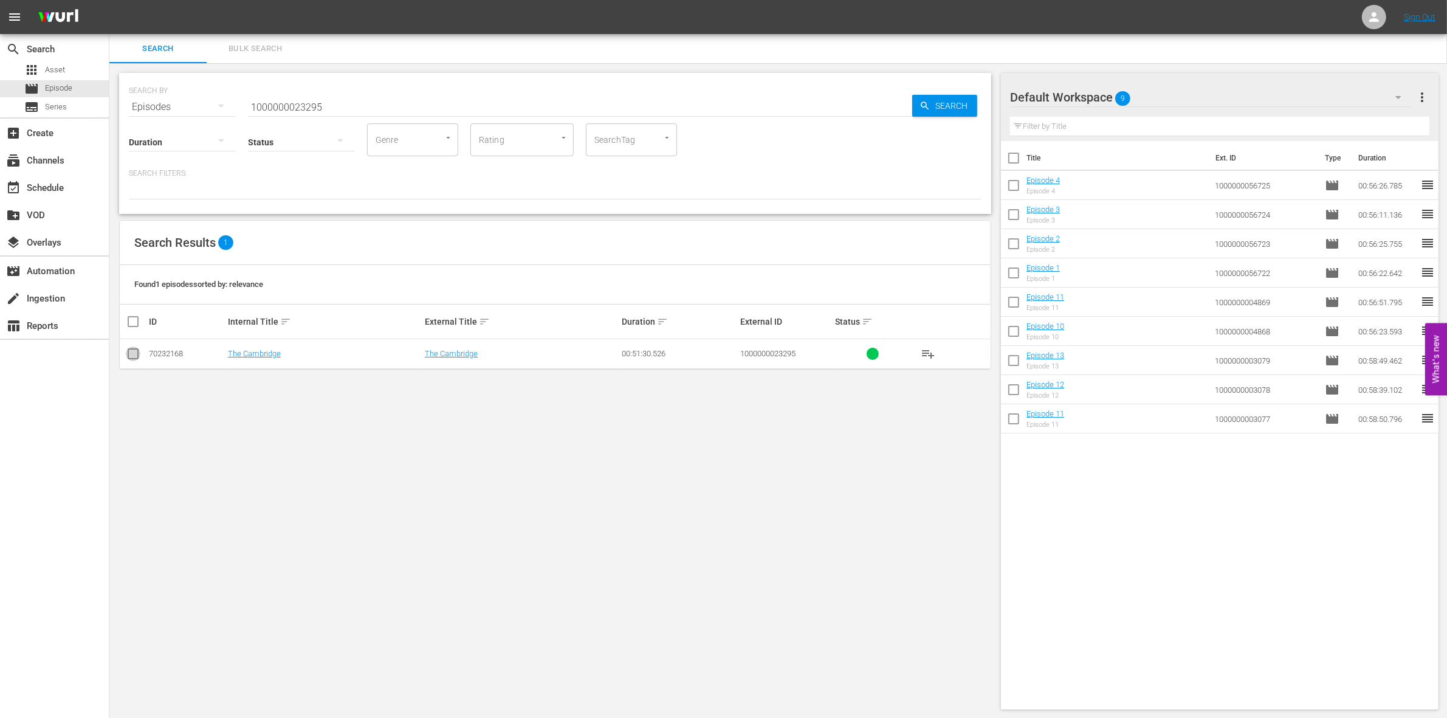
click at [131, 357] on input "checkbox" at bounding box center [133, 356] width 15 height 15
checkbox input "true"
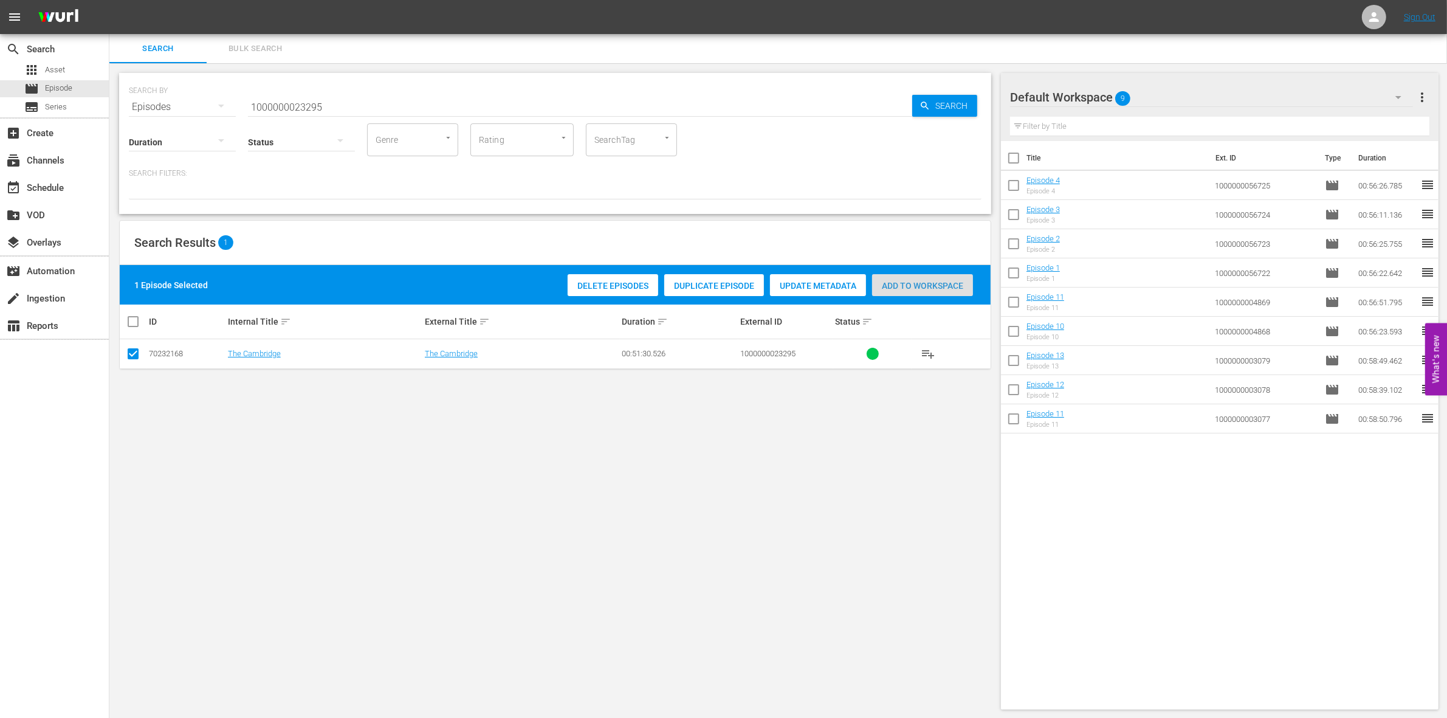
click at [928, 287] on span "Add to Workspace" at bounding box center [922, 286] width 101 height 10
click at [329, 103] on input "1000000023295" at bounding box center [580, 106] width 664 height 29
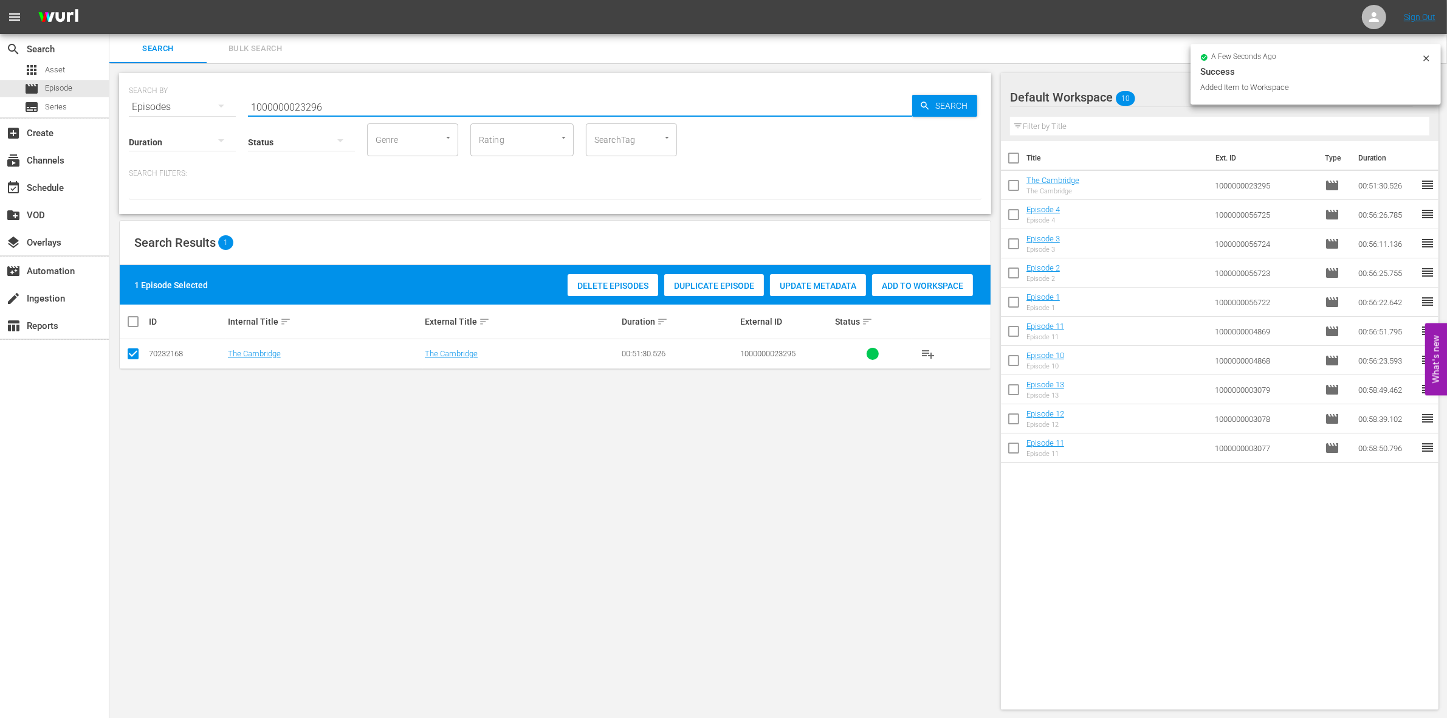
type input "1000000023296"
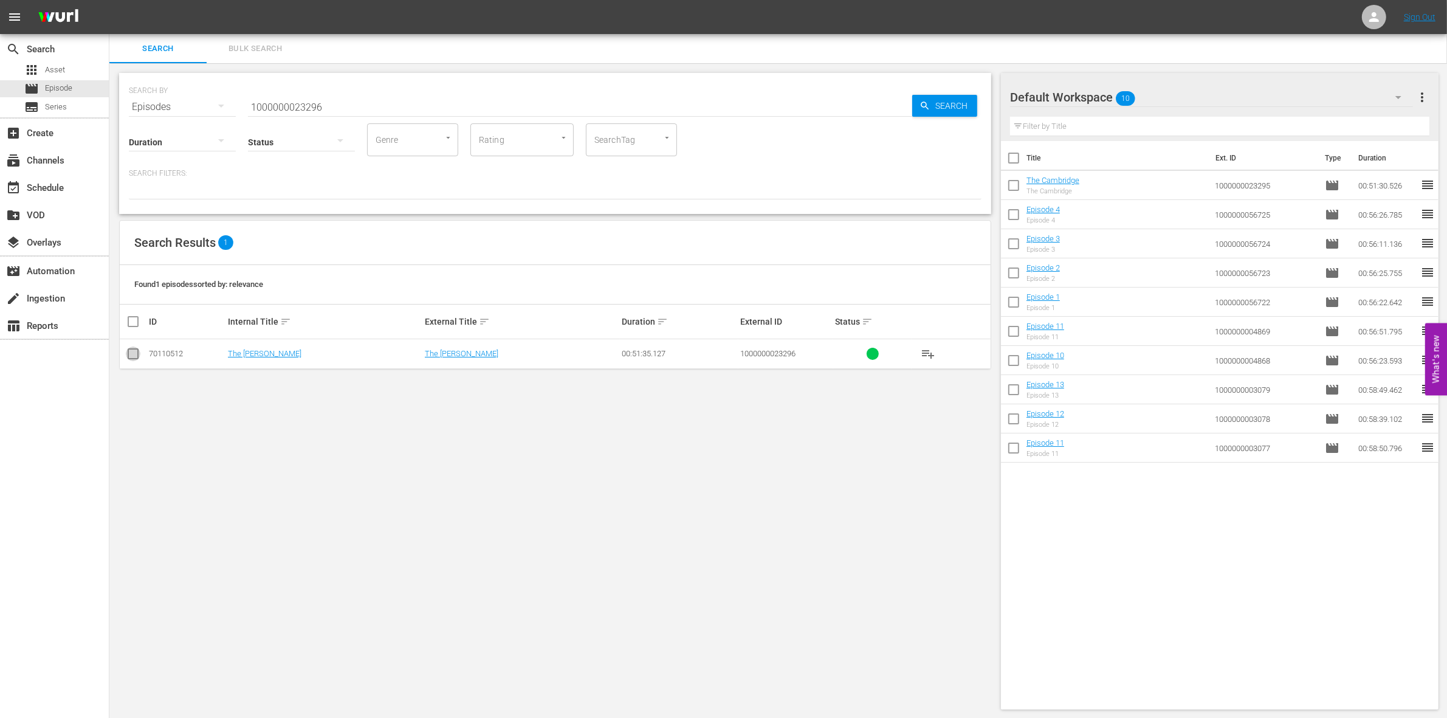
click at [136, 356] on input "checkbox" at bounding box center [133, 356] width 15 height 15
checkbox input "true"
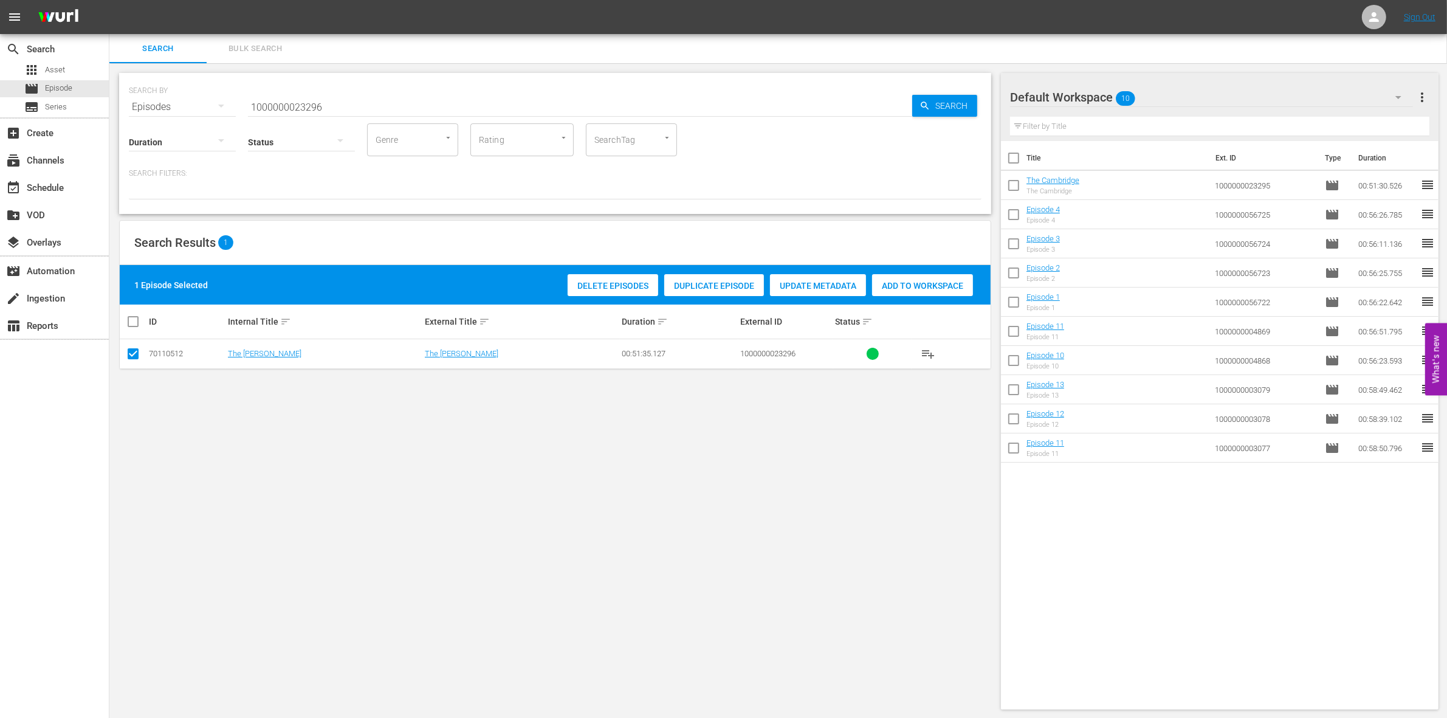
click at [903, 281] on span "Add to Workspace" at bounding box center [922, 286] width 101 height 10
click at [354, 108] on input "1000000023296" at bounding box center [580, 106] width 664 height 29
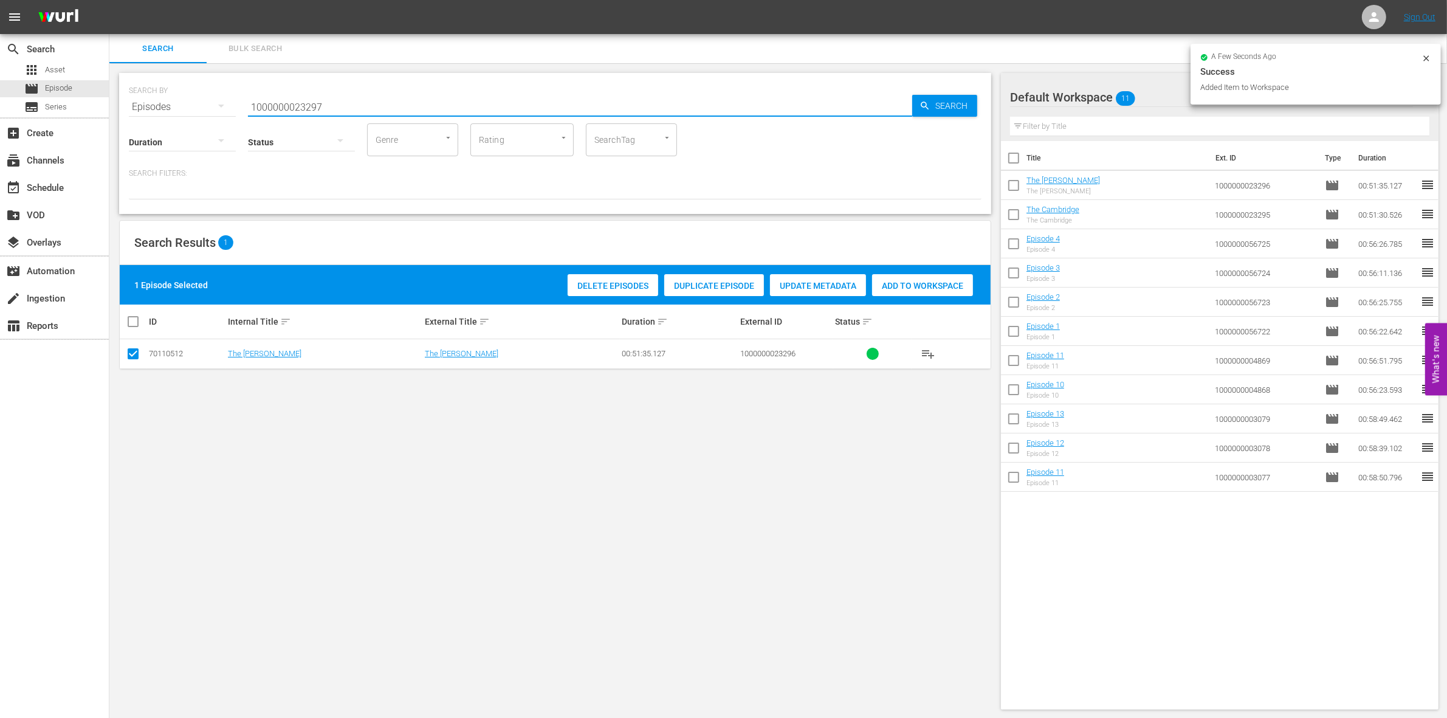
type input "1000000023297"
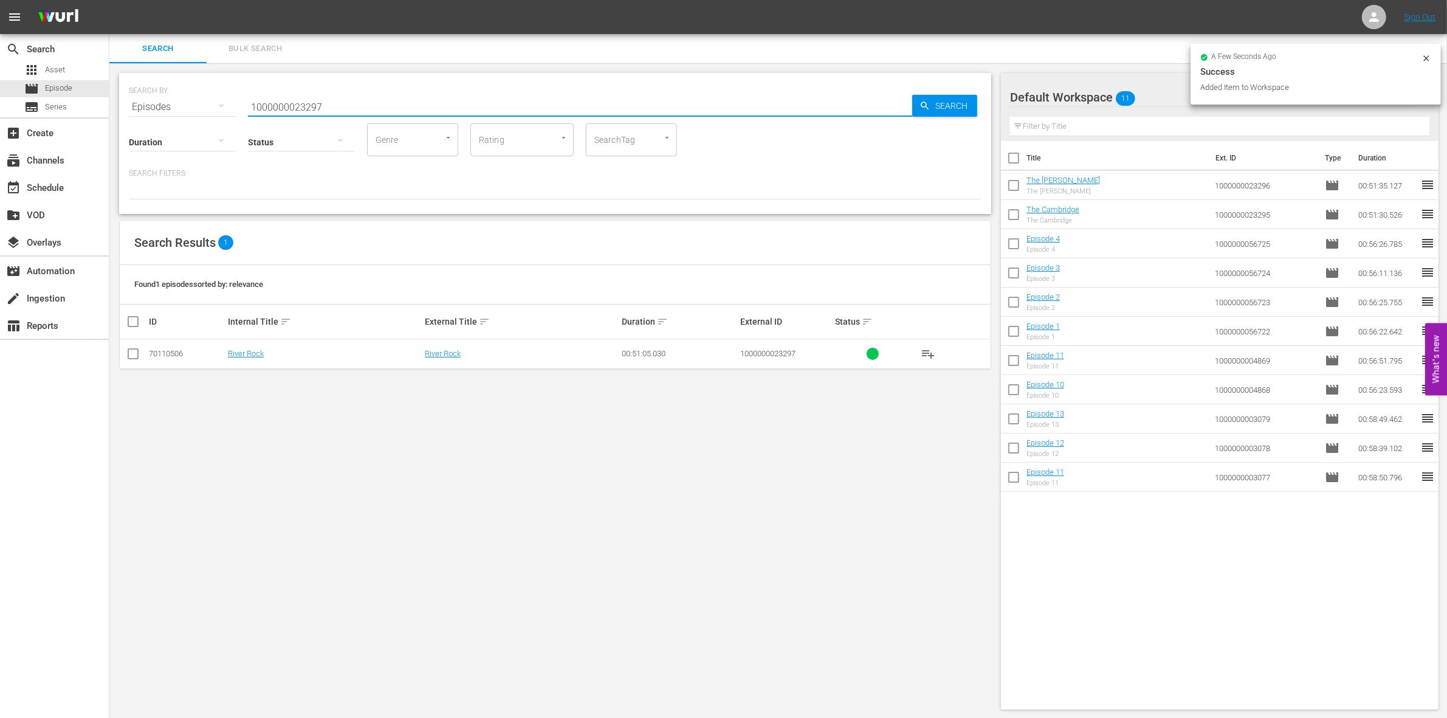
click at [134, 350] on input "checkbox" at bounding box center [133, 356] width 15 height 15
checkbox input "true"
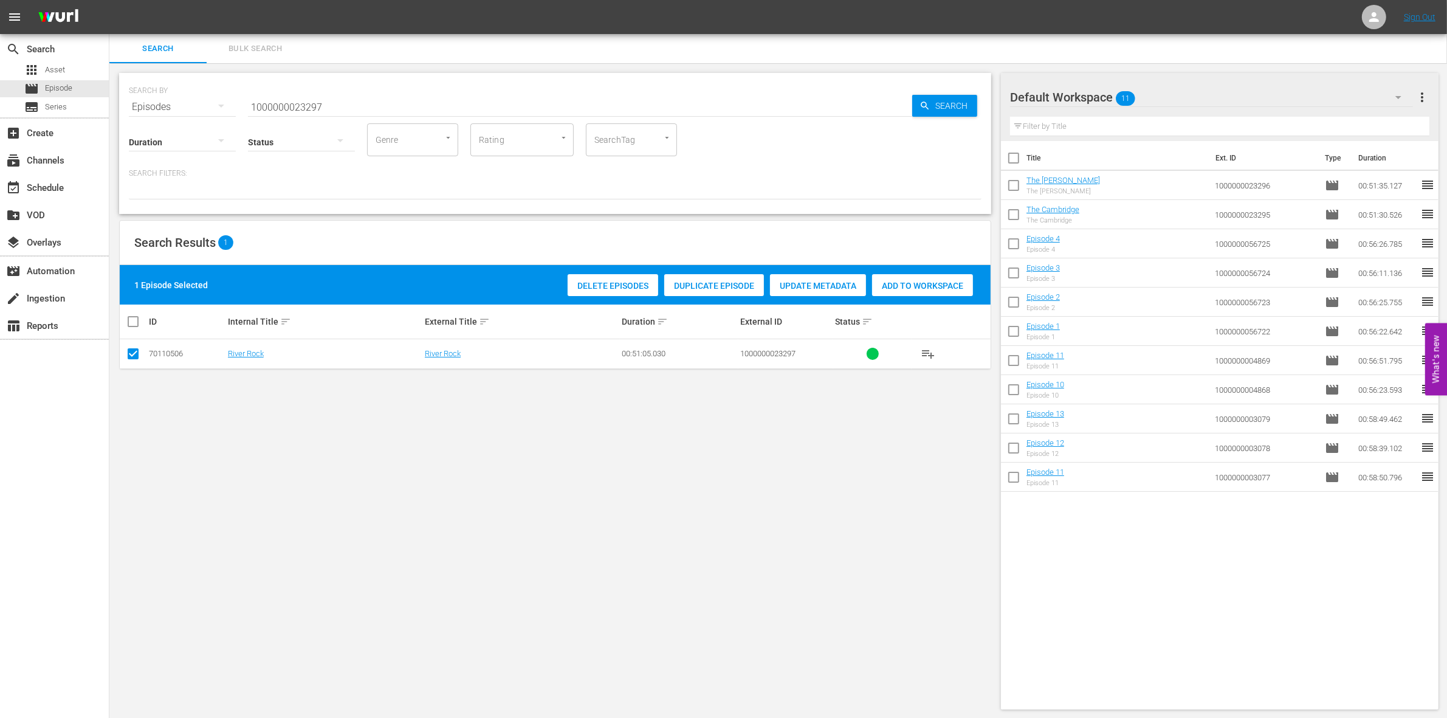
click at [909, 292] on div "Add to Workspace" at bounding box center [922, 285] width 101 height 23
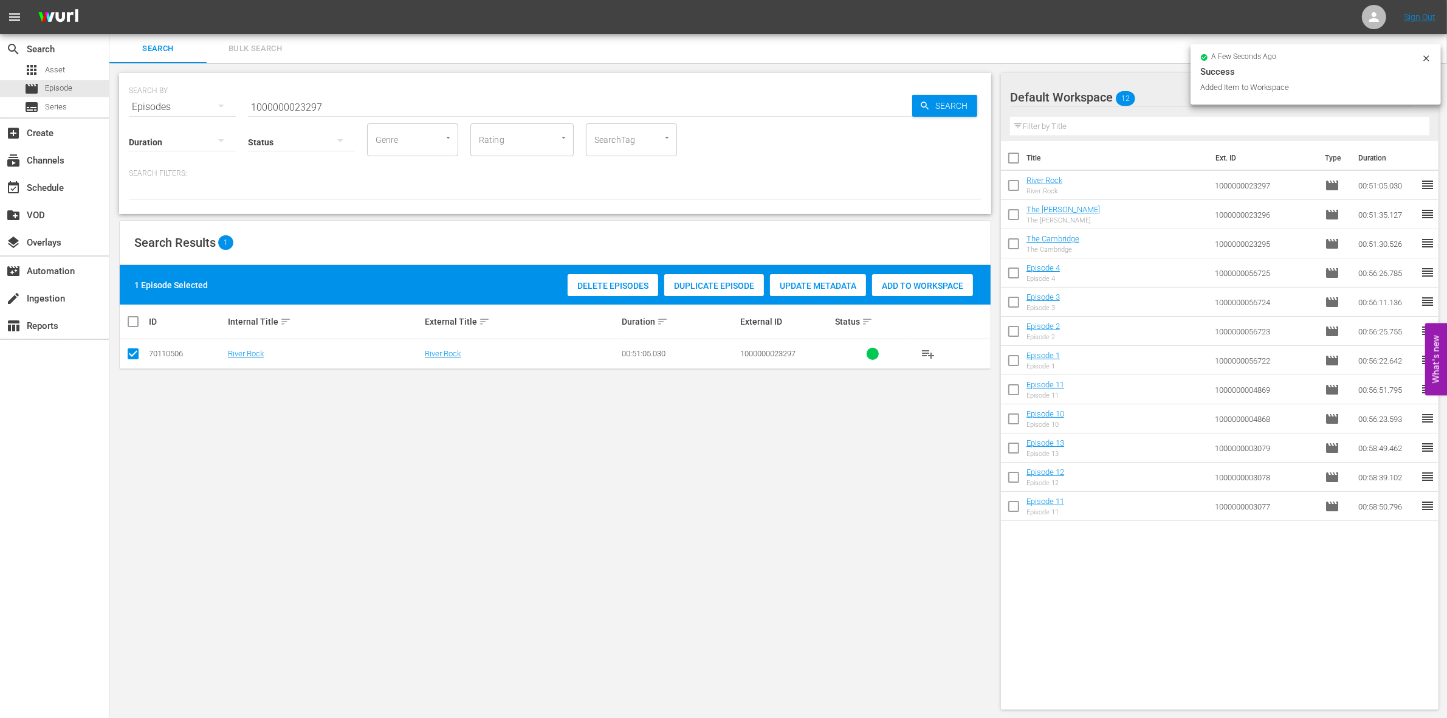
click at [350, 98] on input "1000000023297" at bounding box center [580, 106] width 664 height 29
type input "1000000023298"
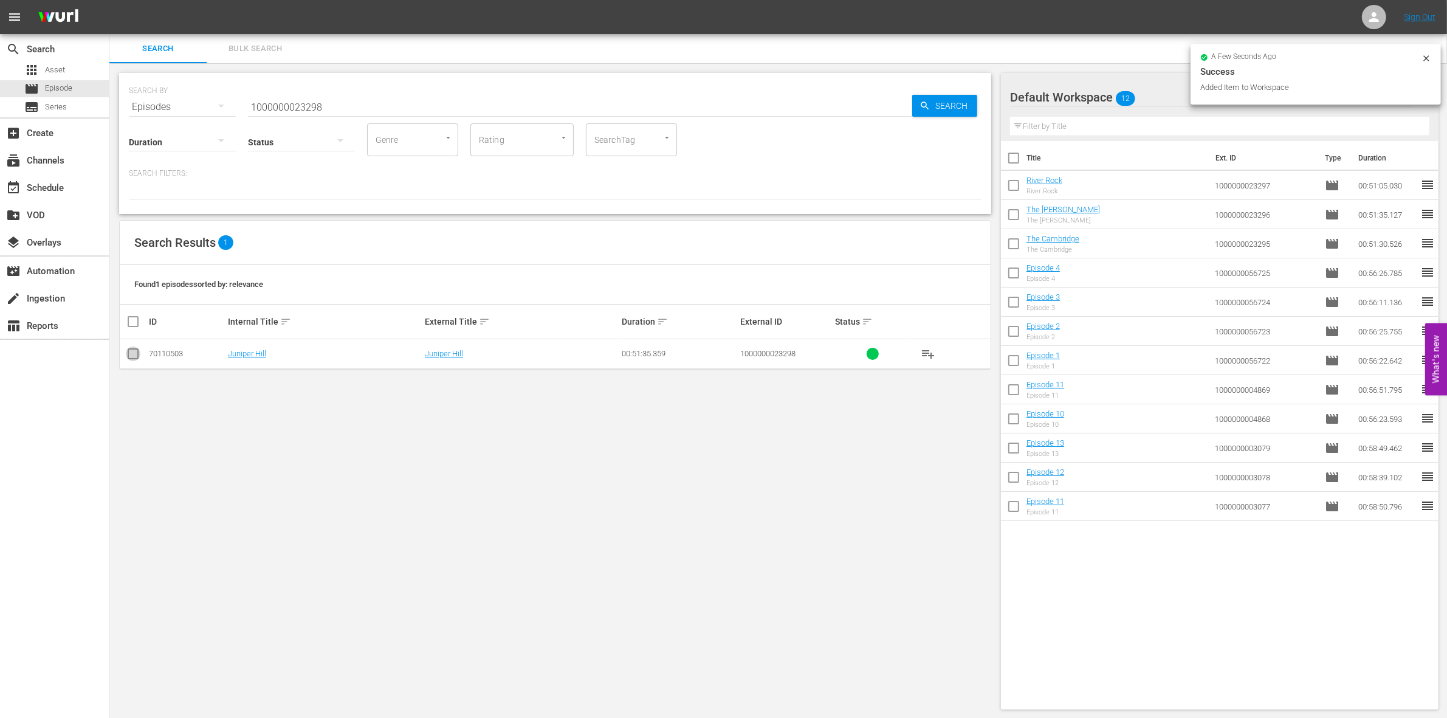
click at [134, 356] on input "checkbox" at bounding box center [133, 356] width 15 height 15
checkbox input "true"
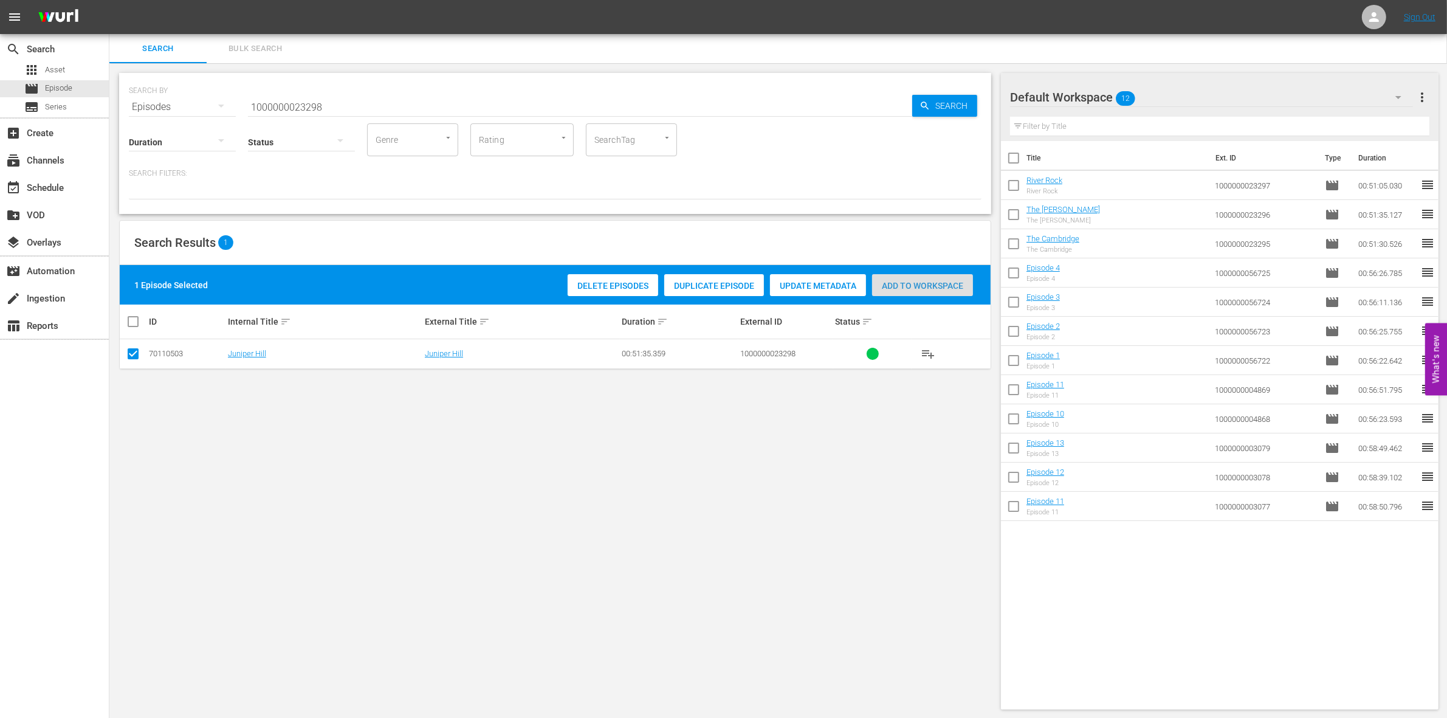
click at [909, 283] on span "Add to Workspace" at bounding box center [922, 286] width 101 height 10
click at [301, 100] on input "1000000023298" at bounding box center [580, 106] width 664 height 29
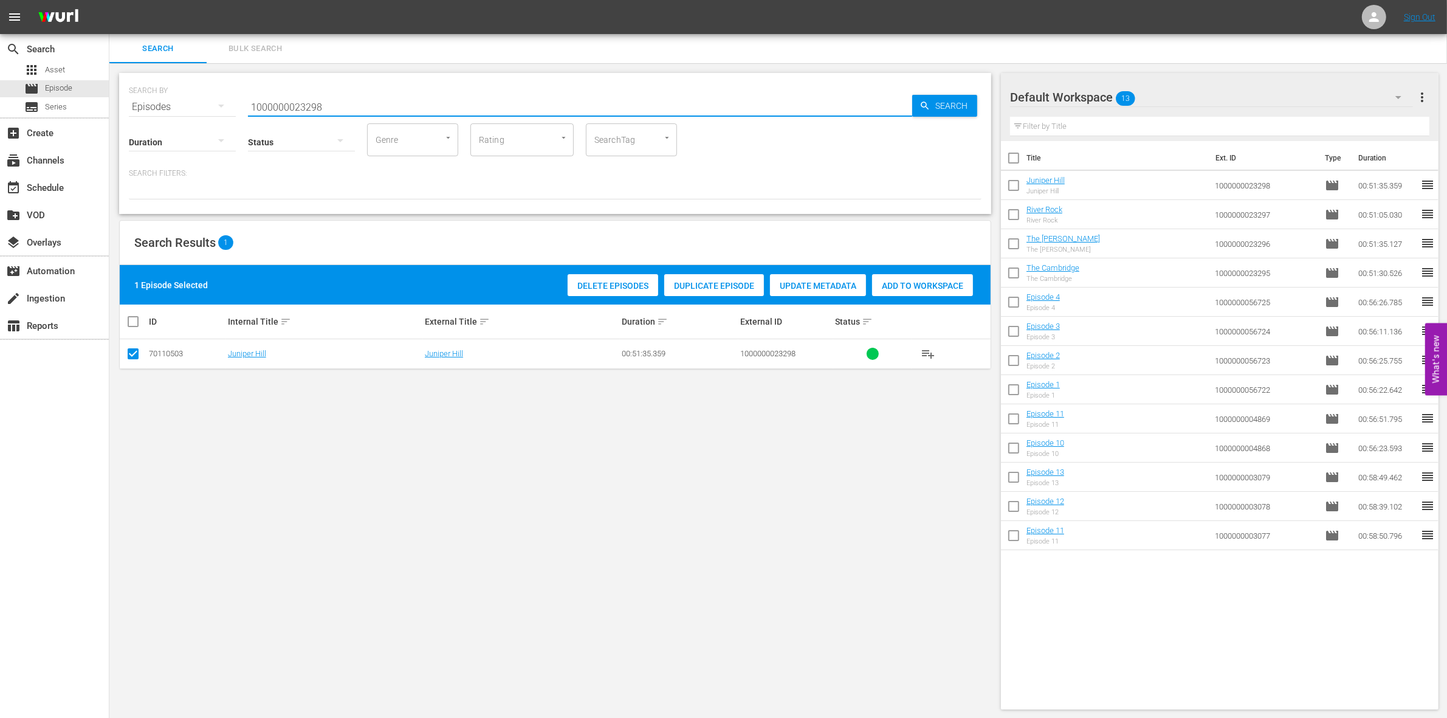
paste input "35252"
type input "1000000035252"
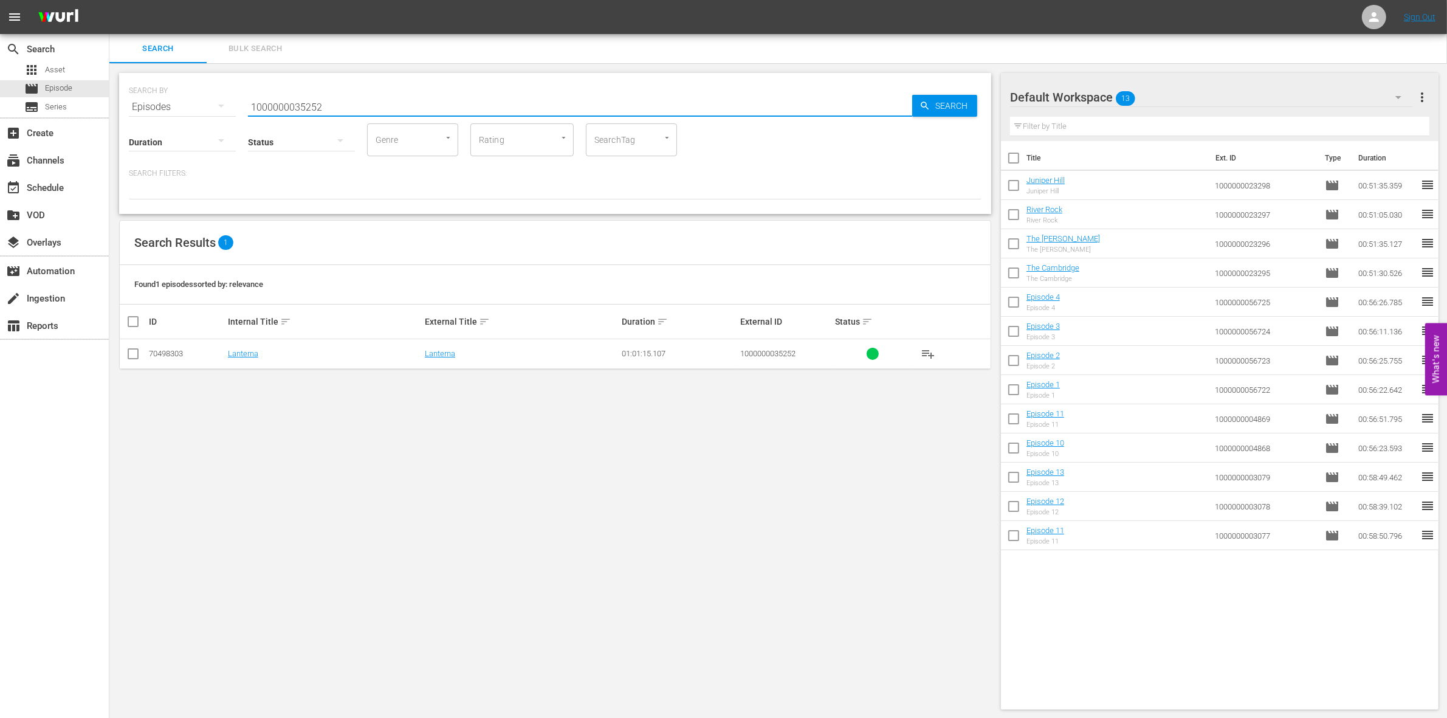
click at [138, 356] on input "checkbox" at bounding box center [133, 356] width 15 height 15
checkbox input "true"
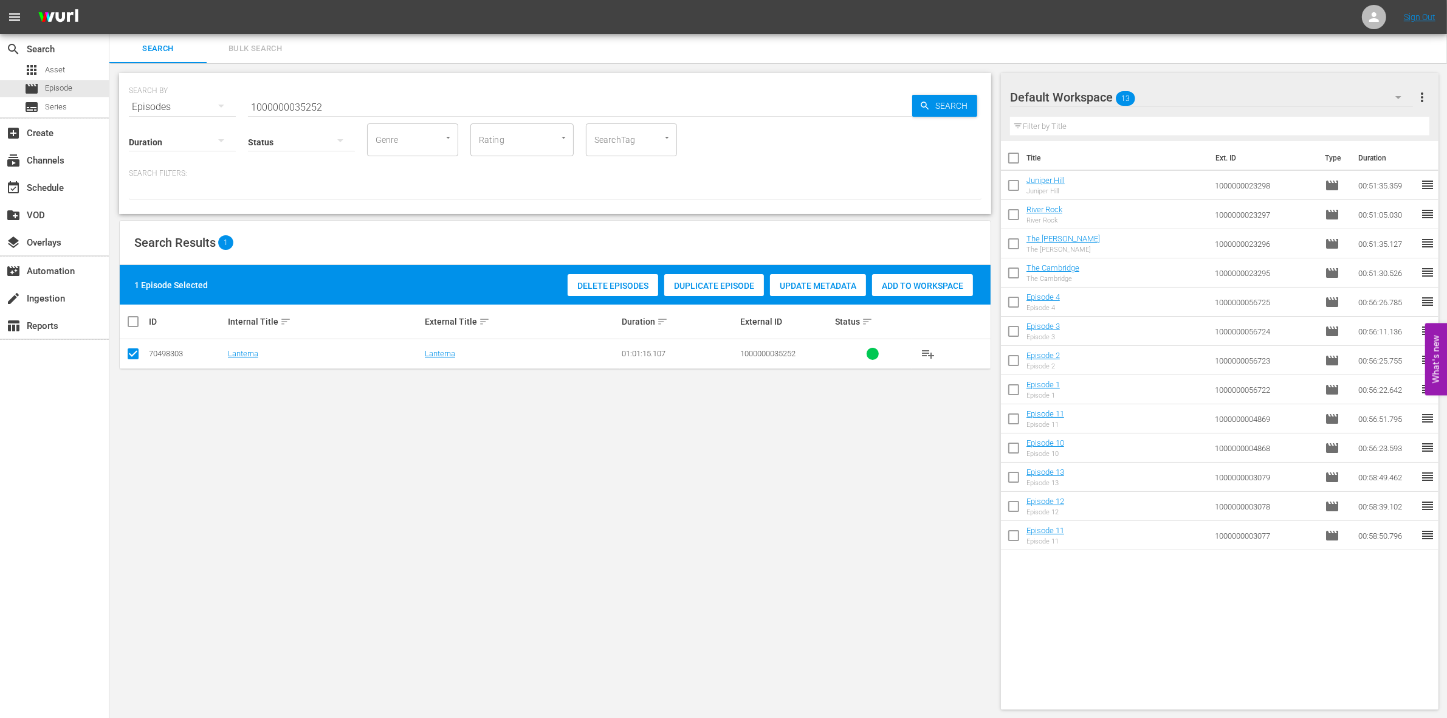
click at [928, 281] on span "Add to Workspace" at bounding box center [922, 286] width 101 height 10
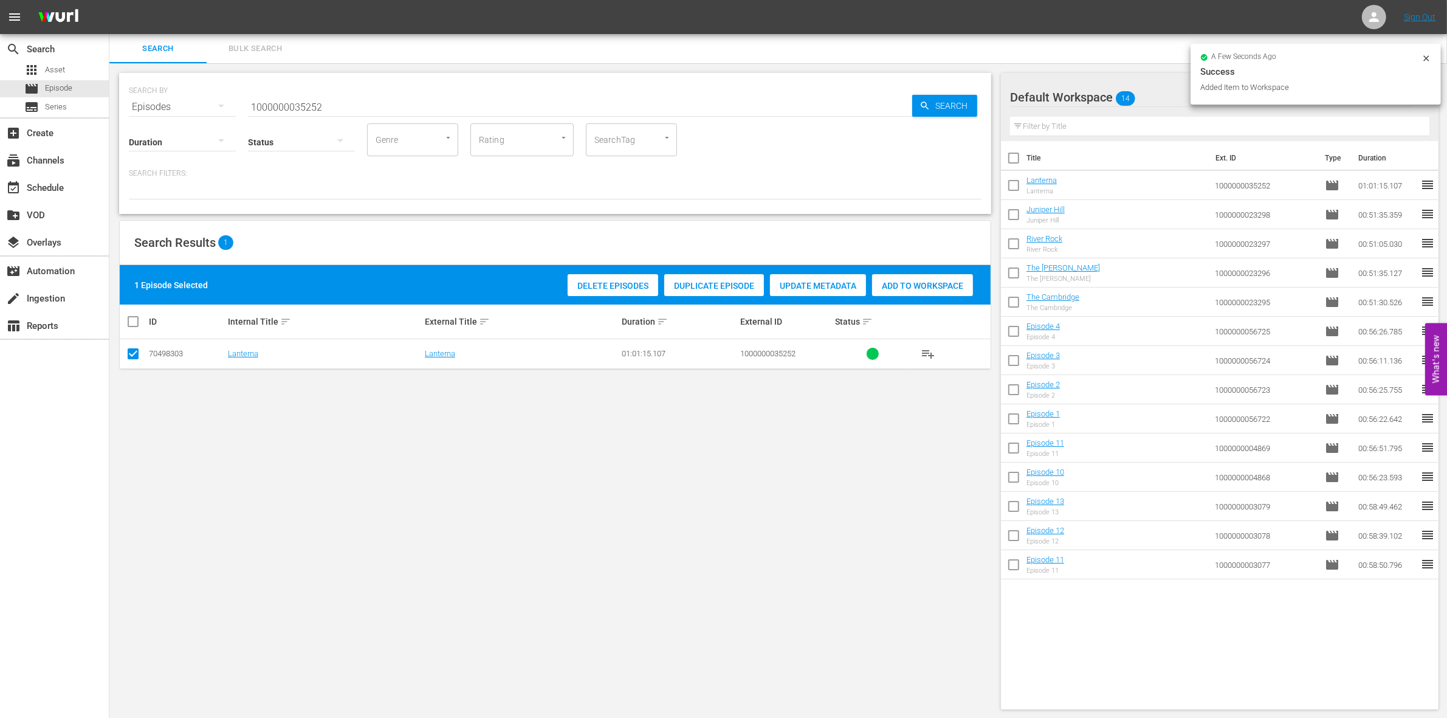
click at [390, 106] on input "1000000035252" at bounding box center [580, 106] width 664 height 29
type input "1000000035253"
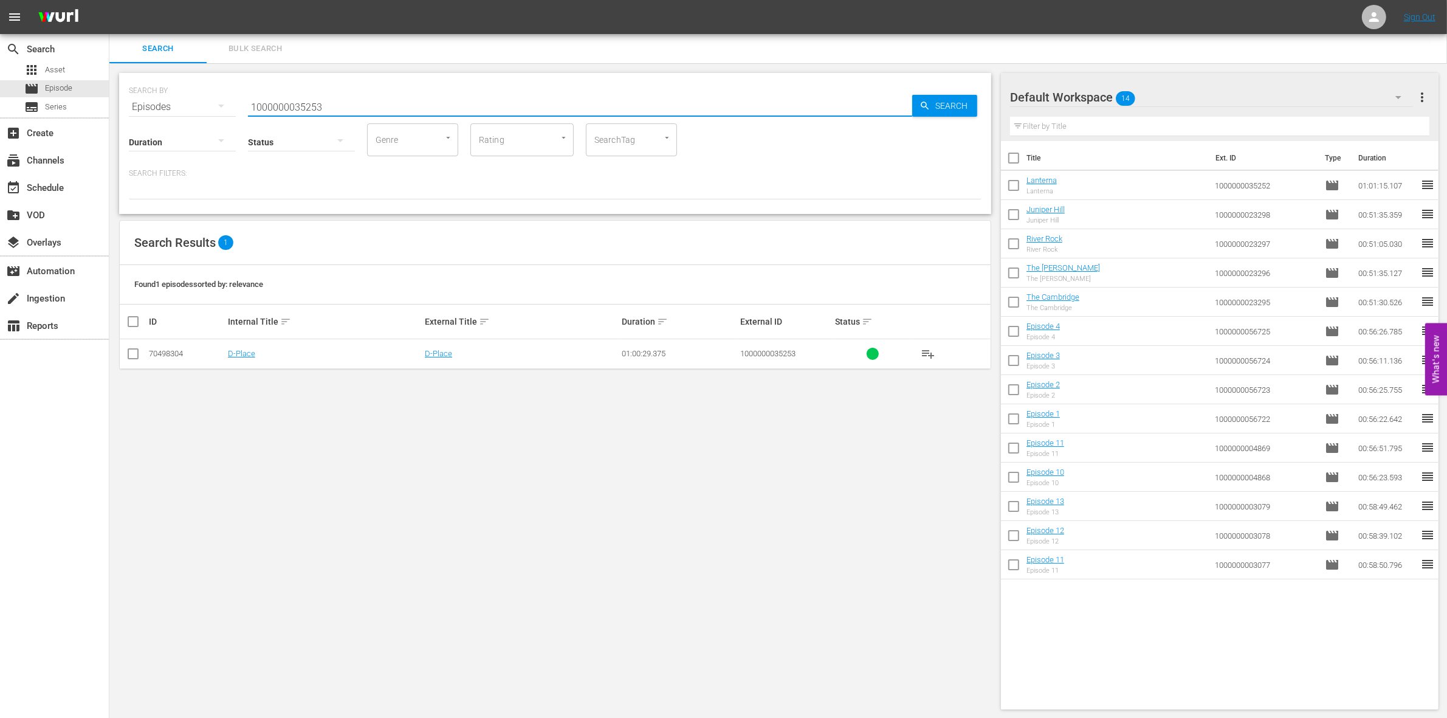
click at [132, 354] on input "checkbox" at bounding box center [133, 356] width 15 height 15
checkbox input "true"
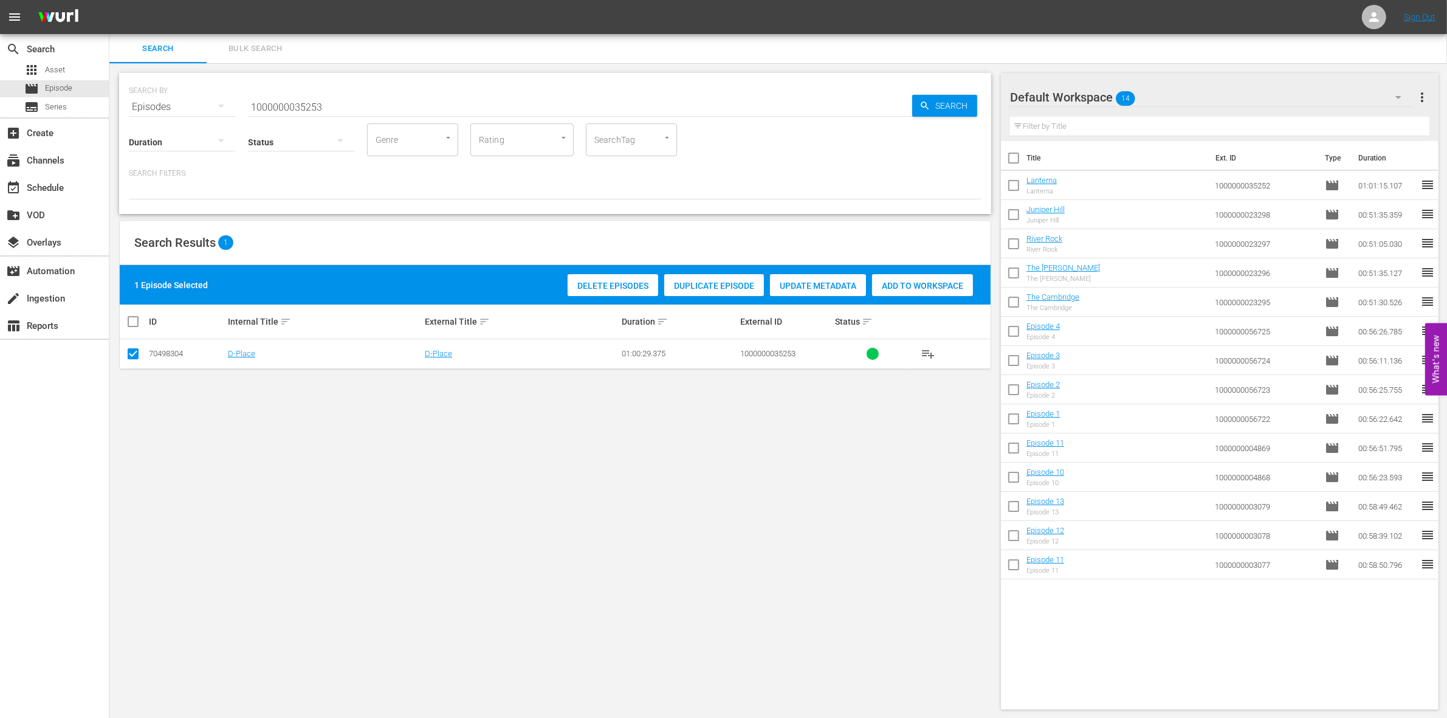
click at [919, 288] on span "Add to Workspace" at bounding box center [922, 286] width 101 height 10
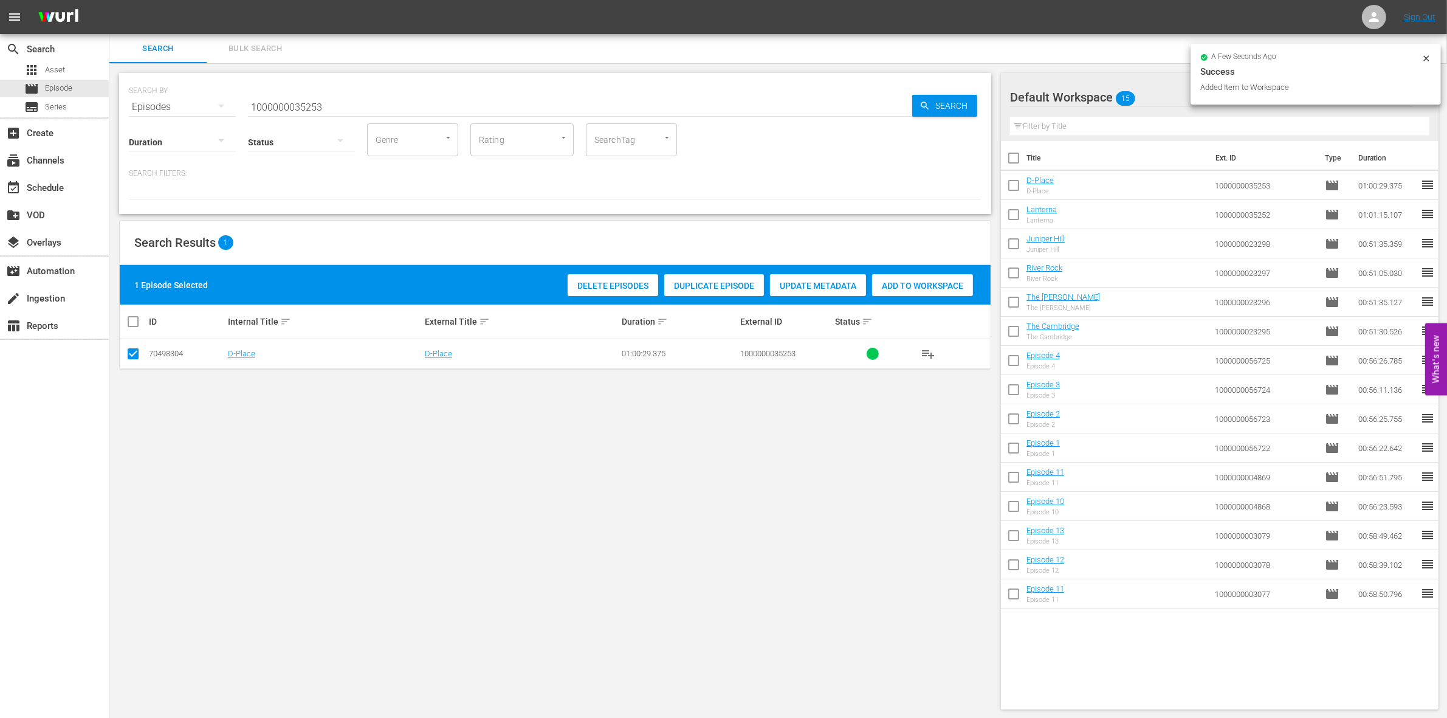
click at [373, 100] on input "1000000035253" at bounding box center [580, 106] width 664 height 29
type input "1000000035254"
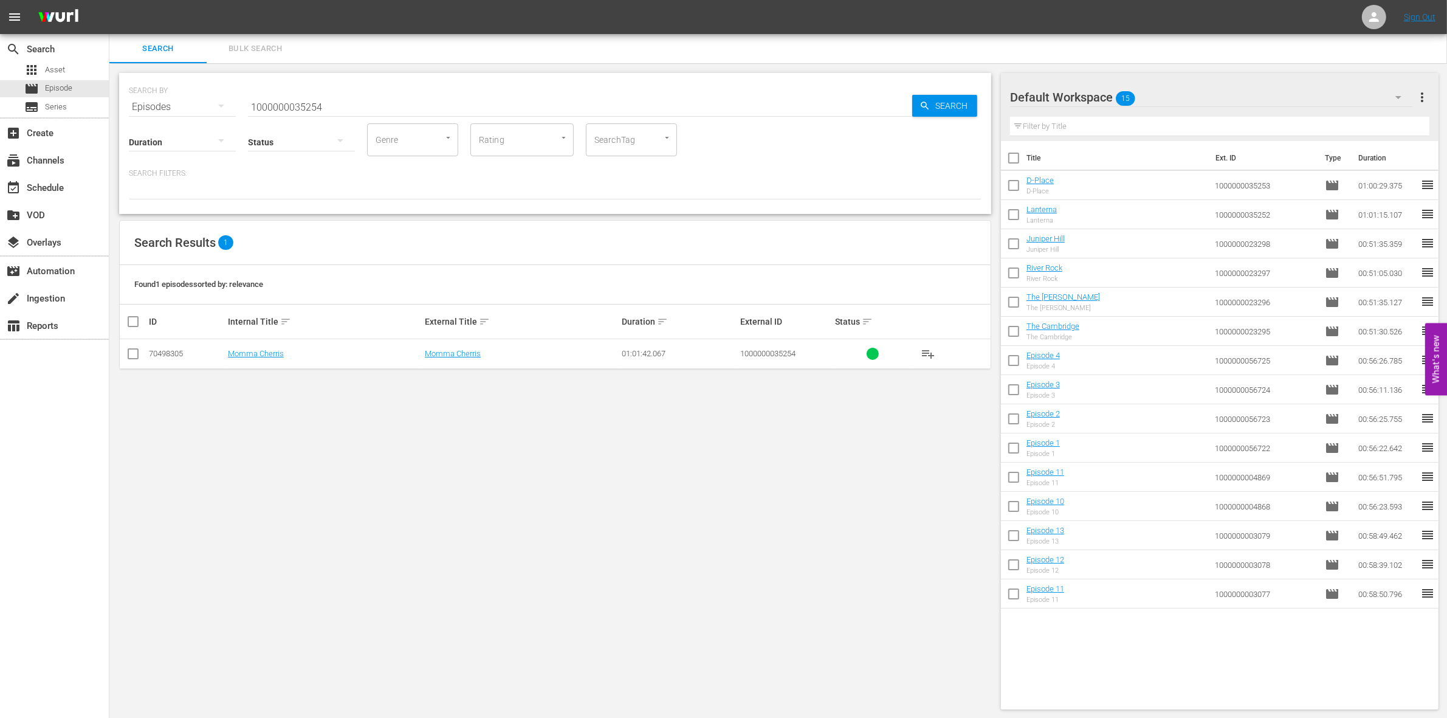
click at [120, 351] on td at bounding box center [133, 354] width 27 height 30
click at [129, 353] on input "checkbox" at bounding box center [133, 356] width 15 height 15
checkbox input "true"
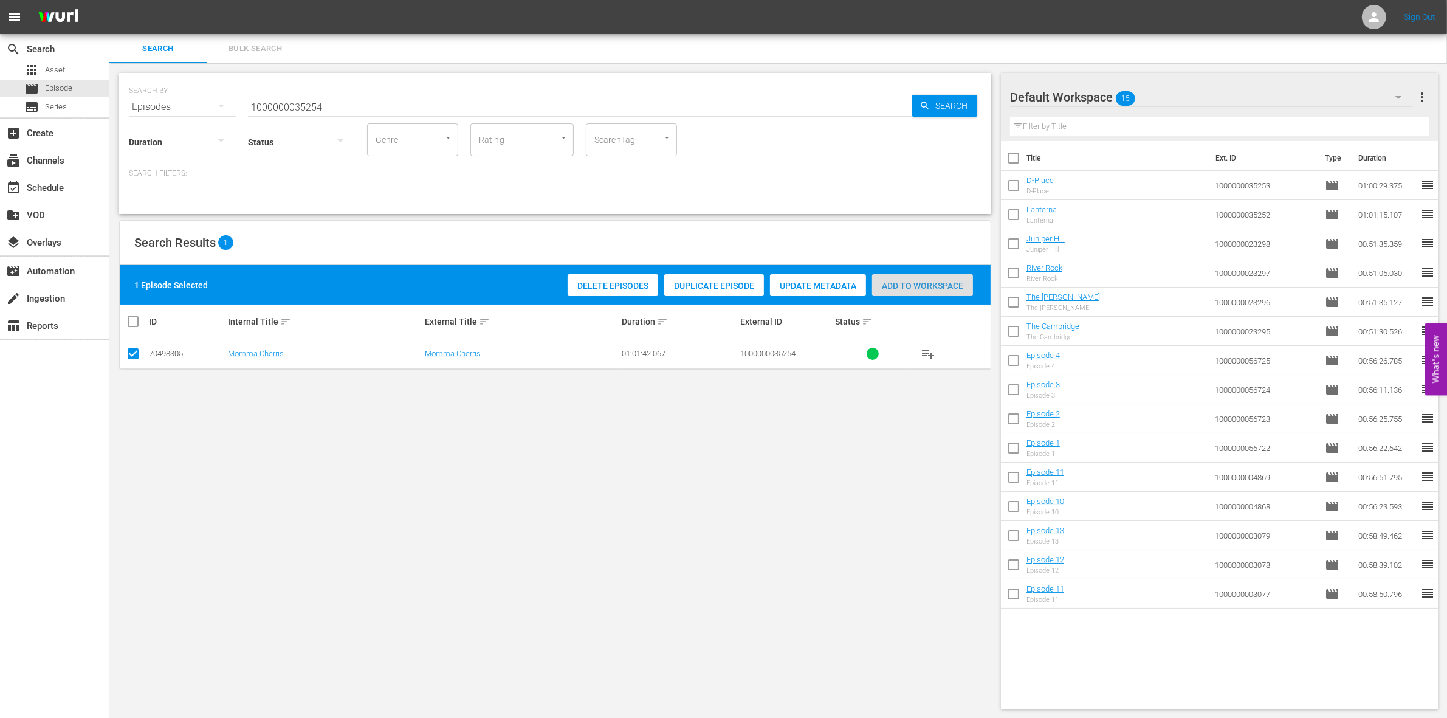
click at [924, 290] on div "Add to Workspace" at bounding box center [922, 285] width 101 height 23
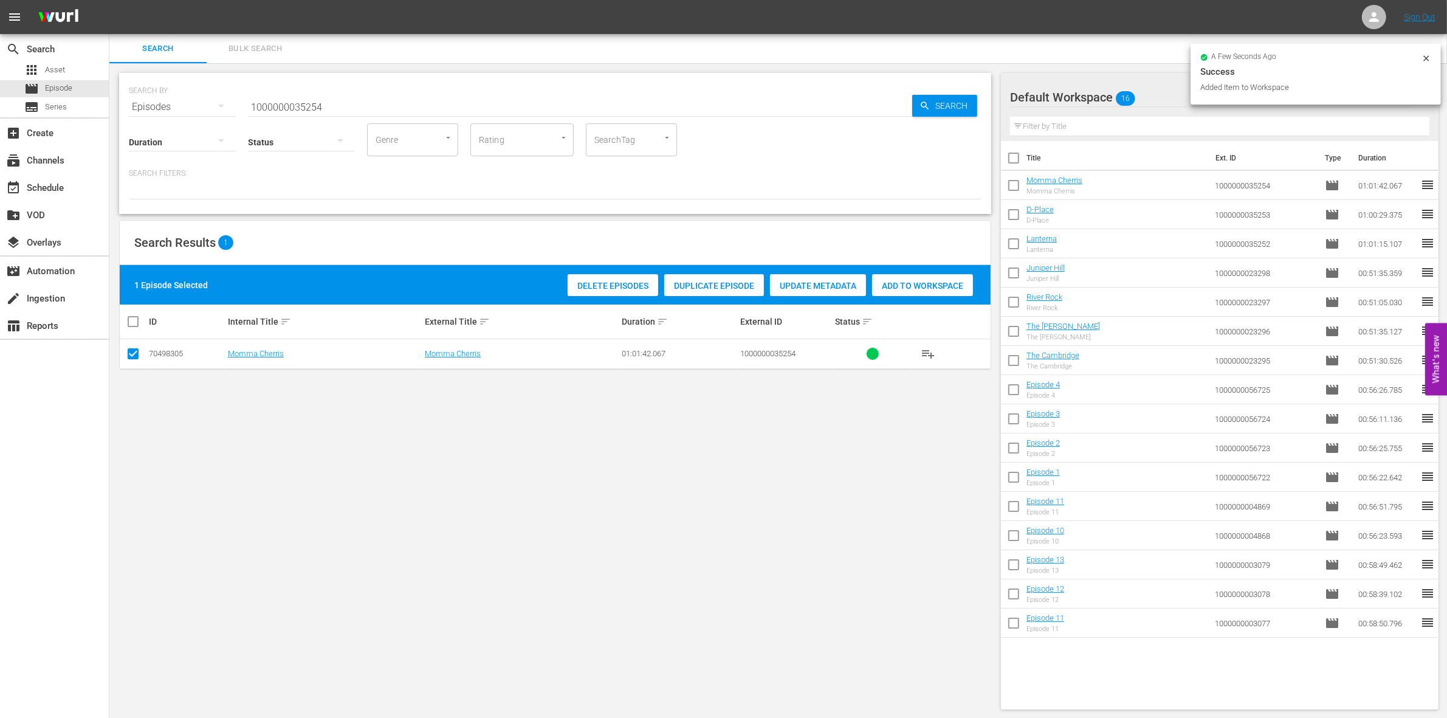
click at [344, 89] on div "SEARCH BY Search By Episodes Search ID, Title, Description, Keywords, or Catego…" at bounding box center [555, 100] width 853 height 44
click at [336, 109] on input "1000000035254" at bounding box center [580, 106] width 664 height 29
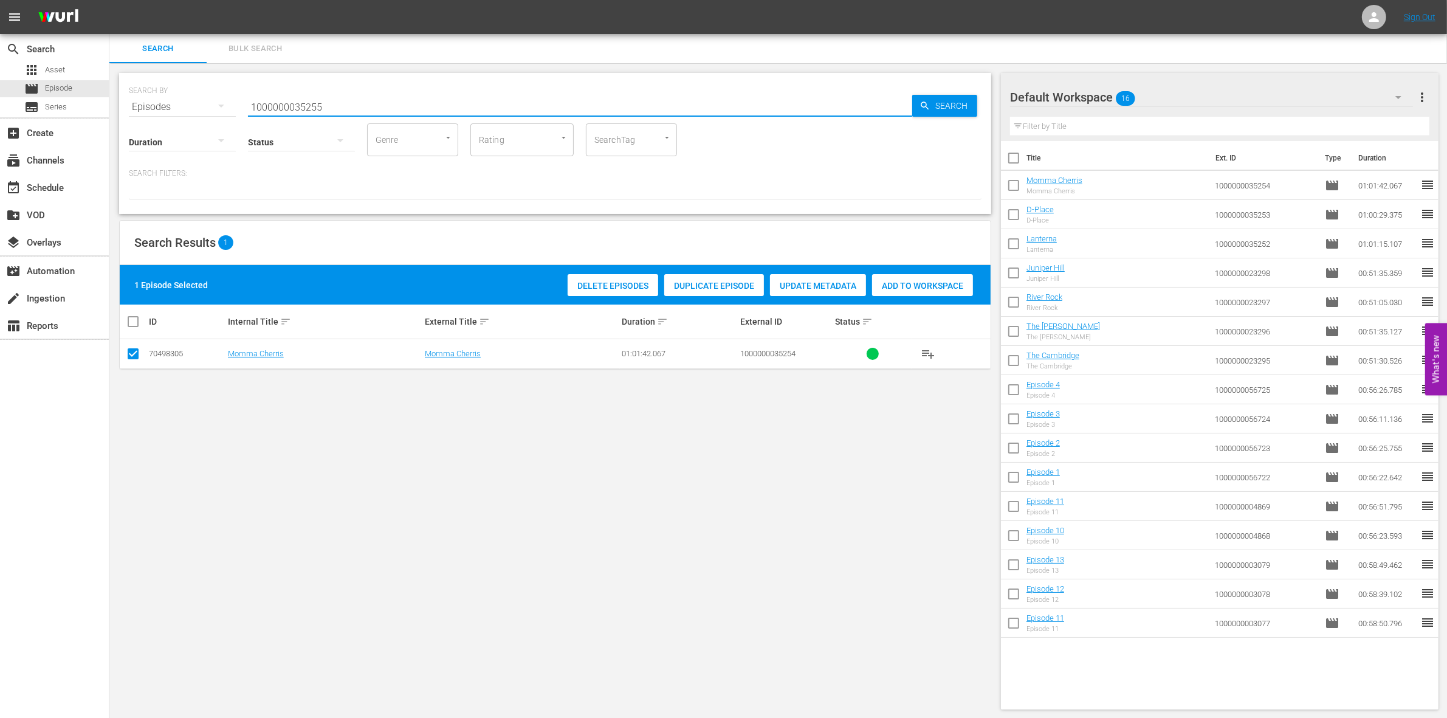
type input "1000000035255"
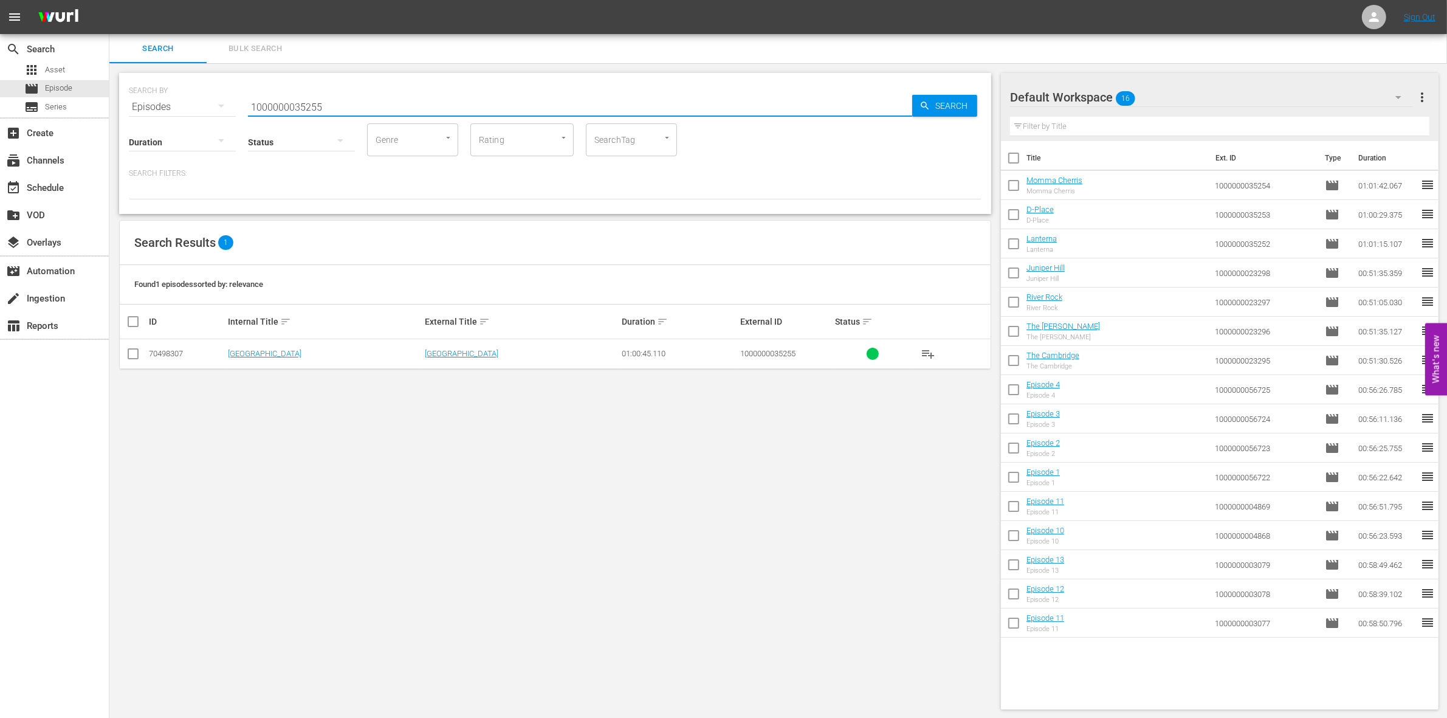
click at [129, 356] on input "checkbox" at bounding box center [133, 356] width 15 height 15
checkbox input "true"
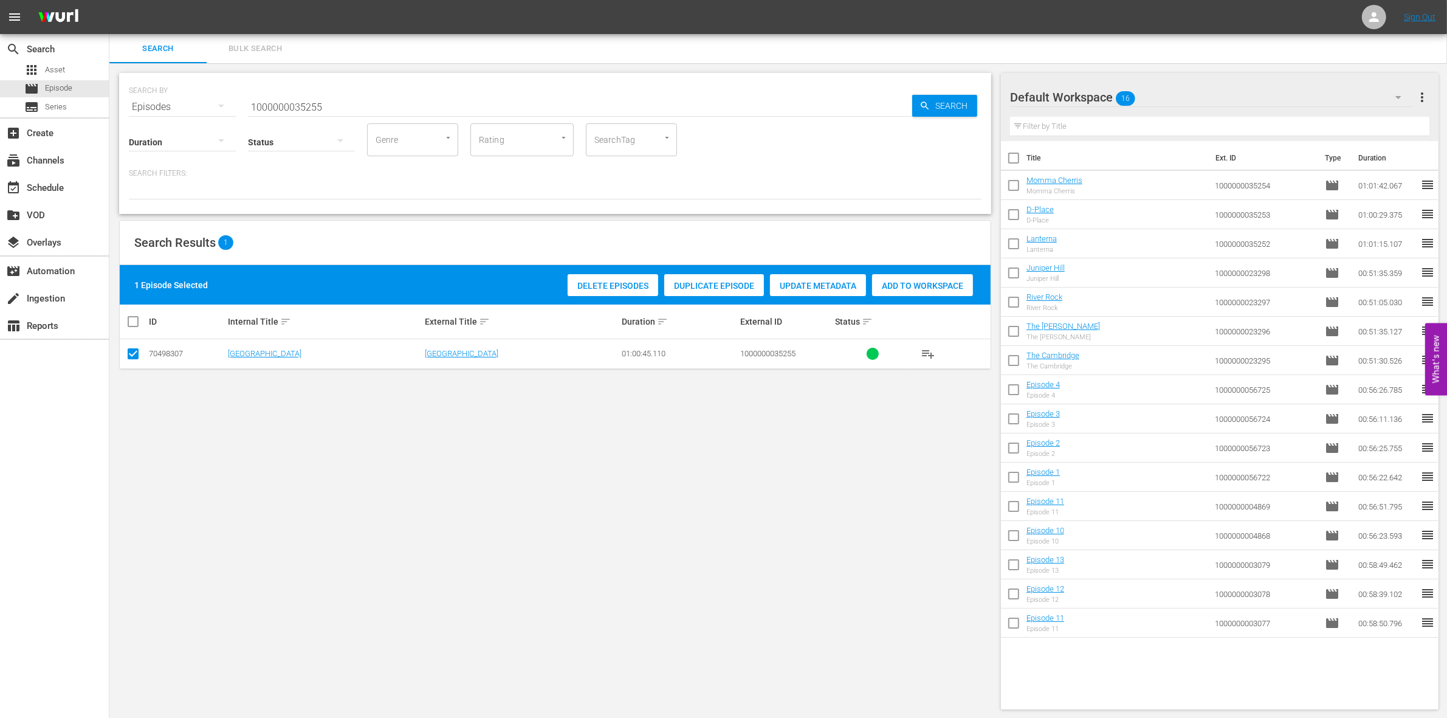
click at [923, 291] on div "Add to Workspace" at bounding box center [922, 285] width 101 height 23
click at [365, 105] on input "1000000035255" at bounding box center [580, 106] width 664 height 29
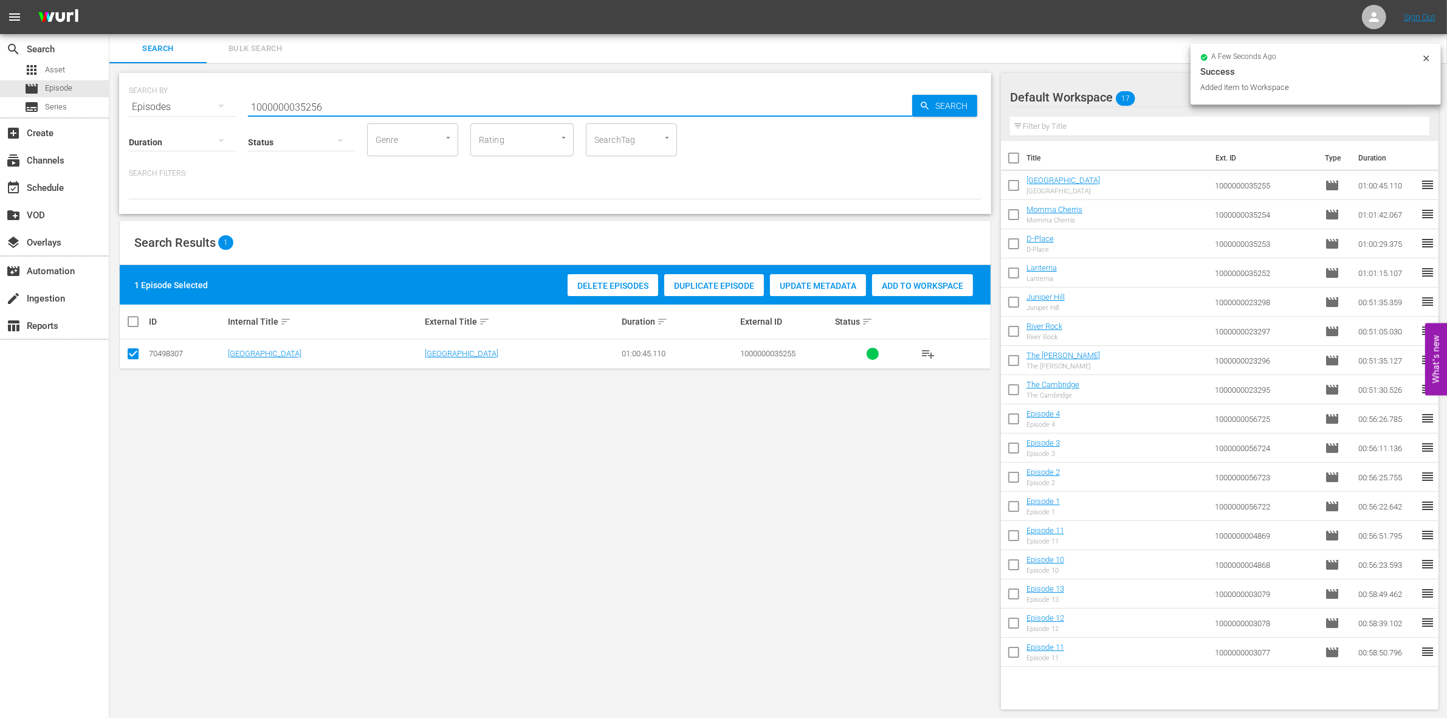
type input "1000000035256"
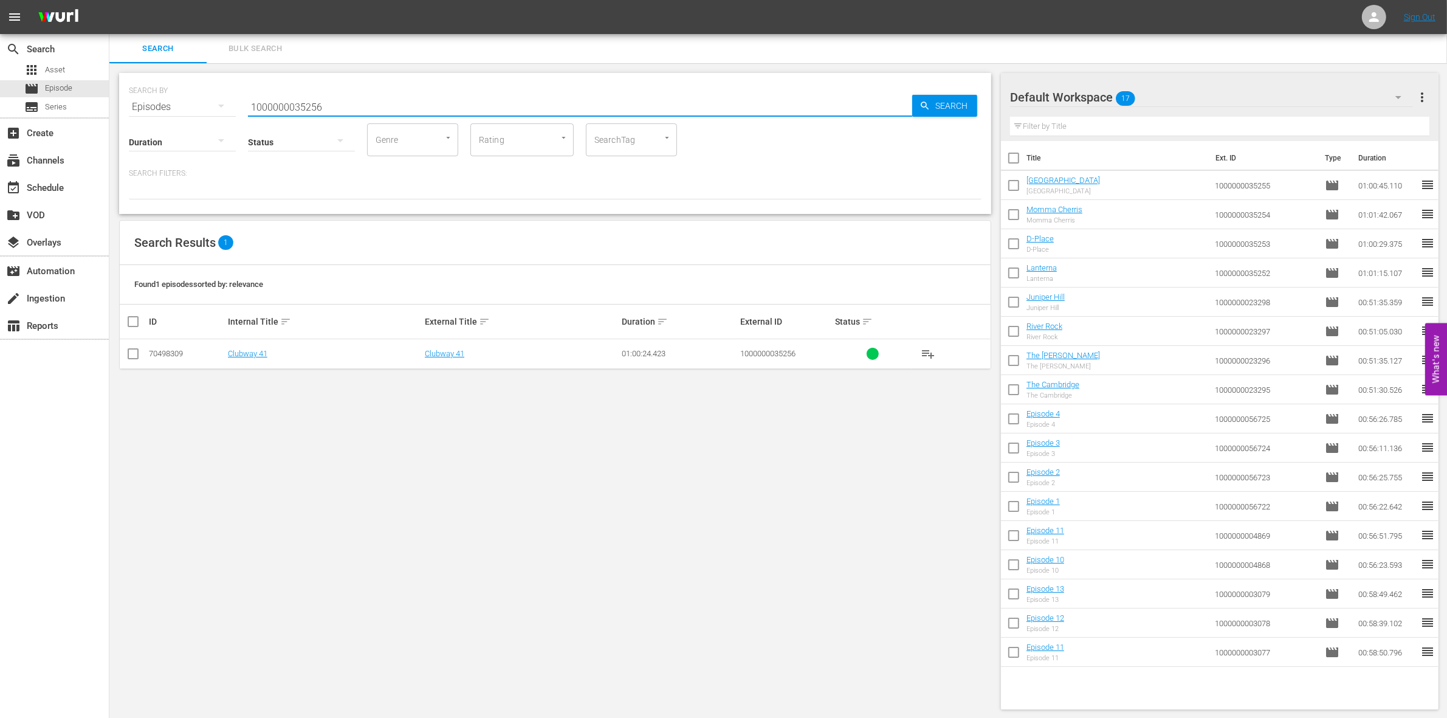
click at [135, 356] on input "checkbox" at bounding box center [133, 356] width 15 height 15
checkbox input "true"
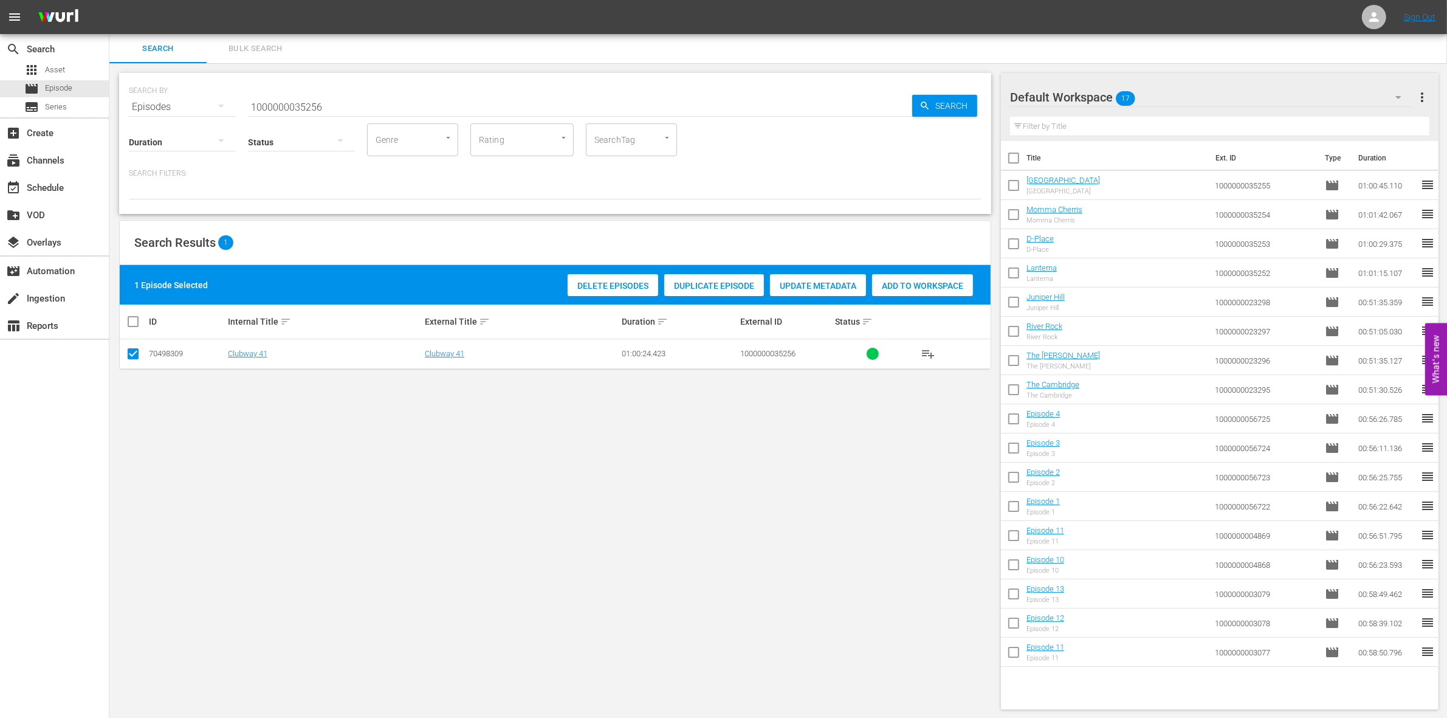
click at [934, 287] on span "Add to Workspace" at bounding box center [922, 286] width 101 height 10
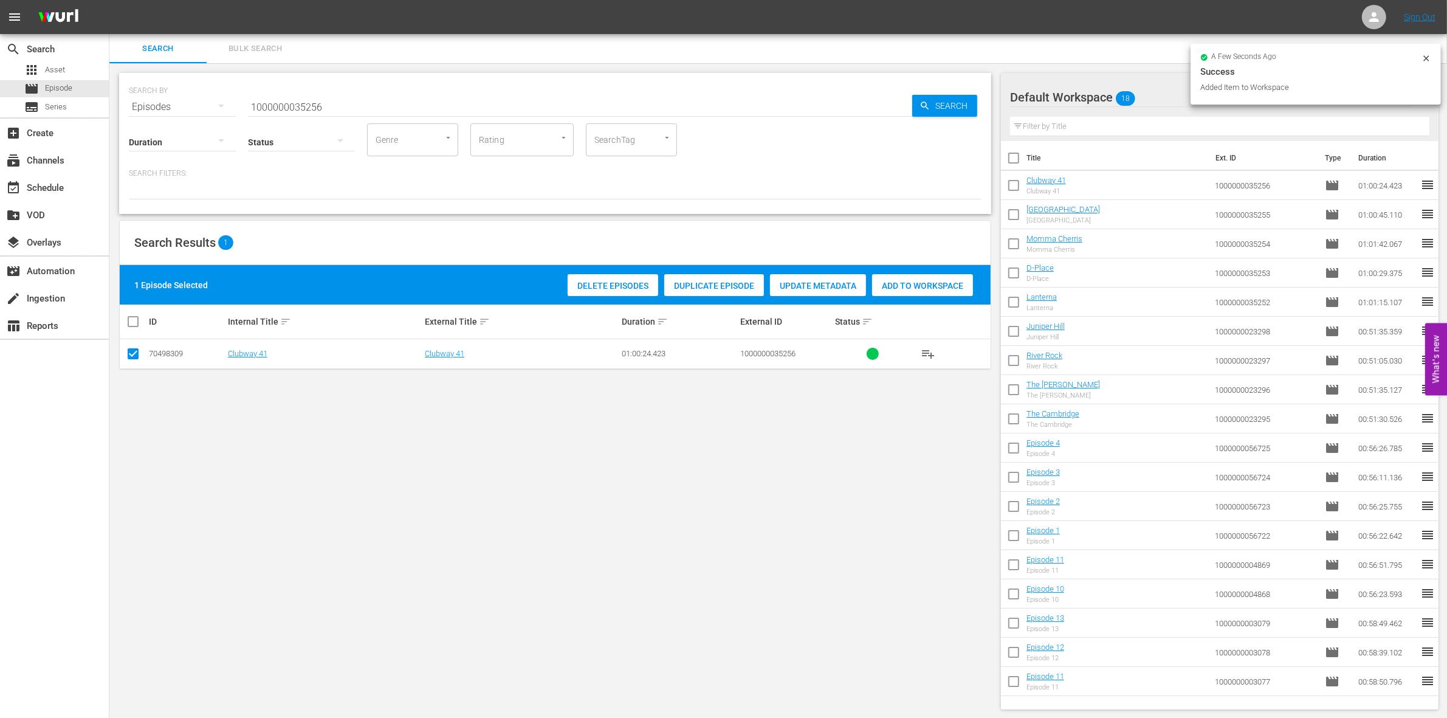
click at [373, 110] on input "1000000035256" at bounding box center [580, 106] width 664 height 29
type input "1000000035257"
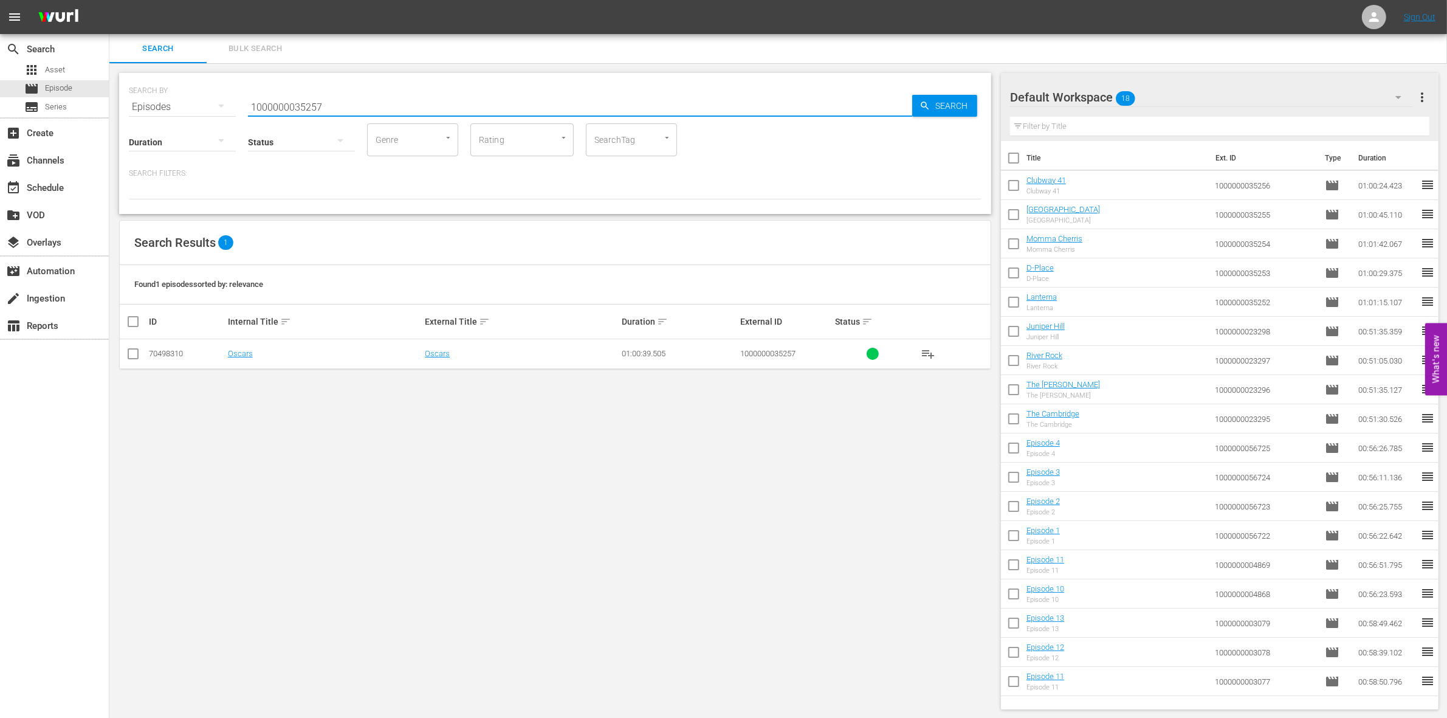
click at [136, 362] on input "checkbox" at bounding box center [133, 356] width 15 height 15
checkbox input "true"
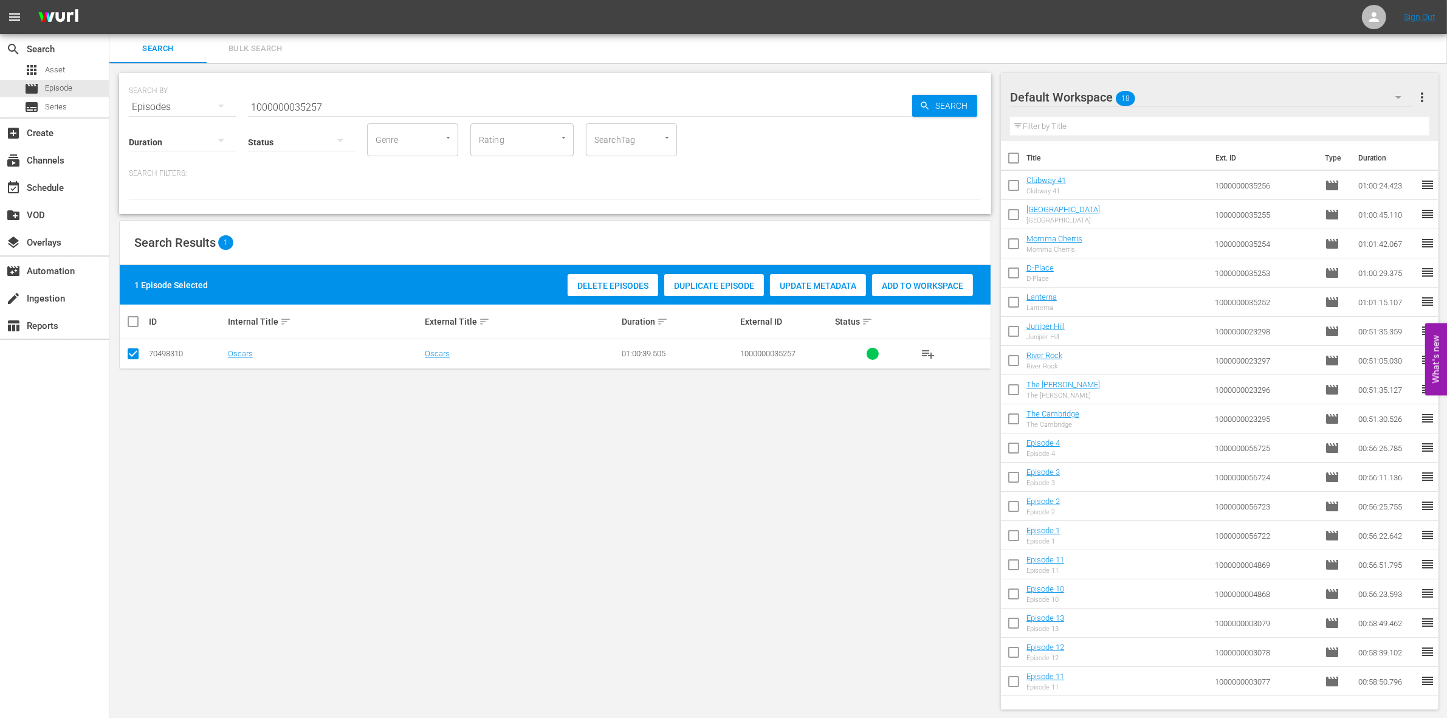
click at [946, 292] on div "Add to Workspace" at bounding box center [922, 285] width 101 height 23
click at [295, 123] on div at bounding box center [301, 143] width 107 height 44
click at [266, 102] on div "Ready to Schedule Not Ready to Schedule" at bounding box center [723, 359] width 1447 height 718
click at [306, 102] on input "1000000035257" at bounding box center [580, 106] width 664 height 29
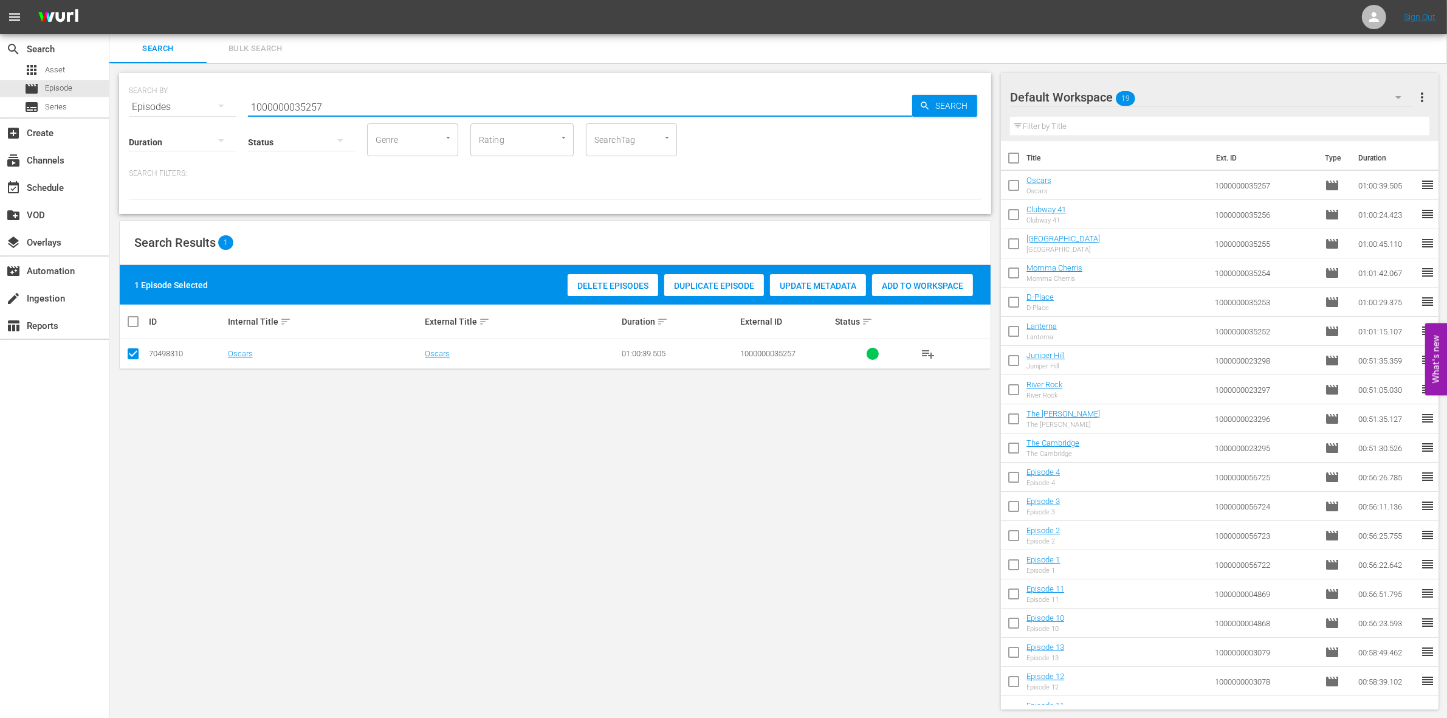
click at [306, 102] on input "1000000035257" at bounding box center [580, 106] width 664 height 29
paste input "23303"
type input "1000000023303"
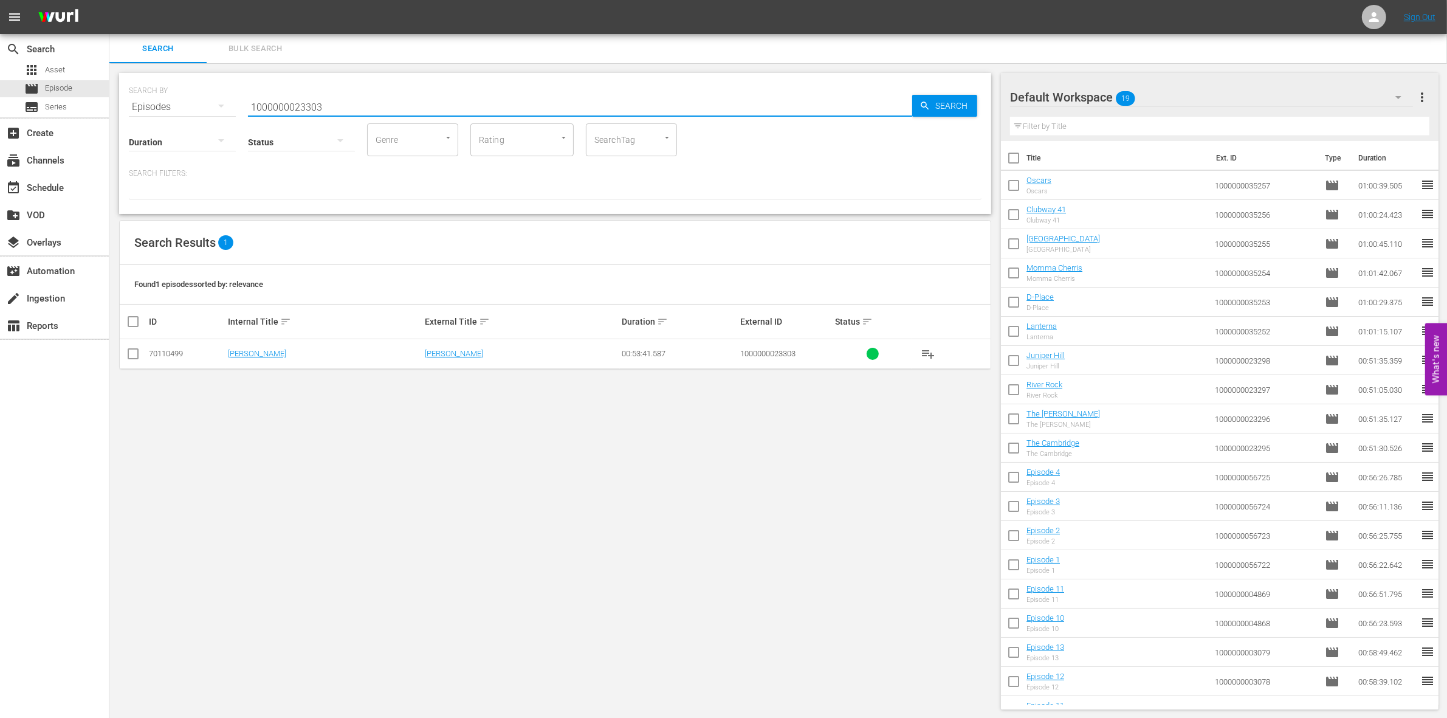
click at [129, 350] on input "checkbox" at bounding box center [133, 356] width 15 height 15
checkbox input "true"
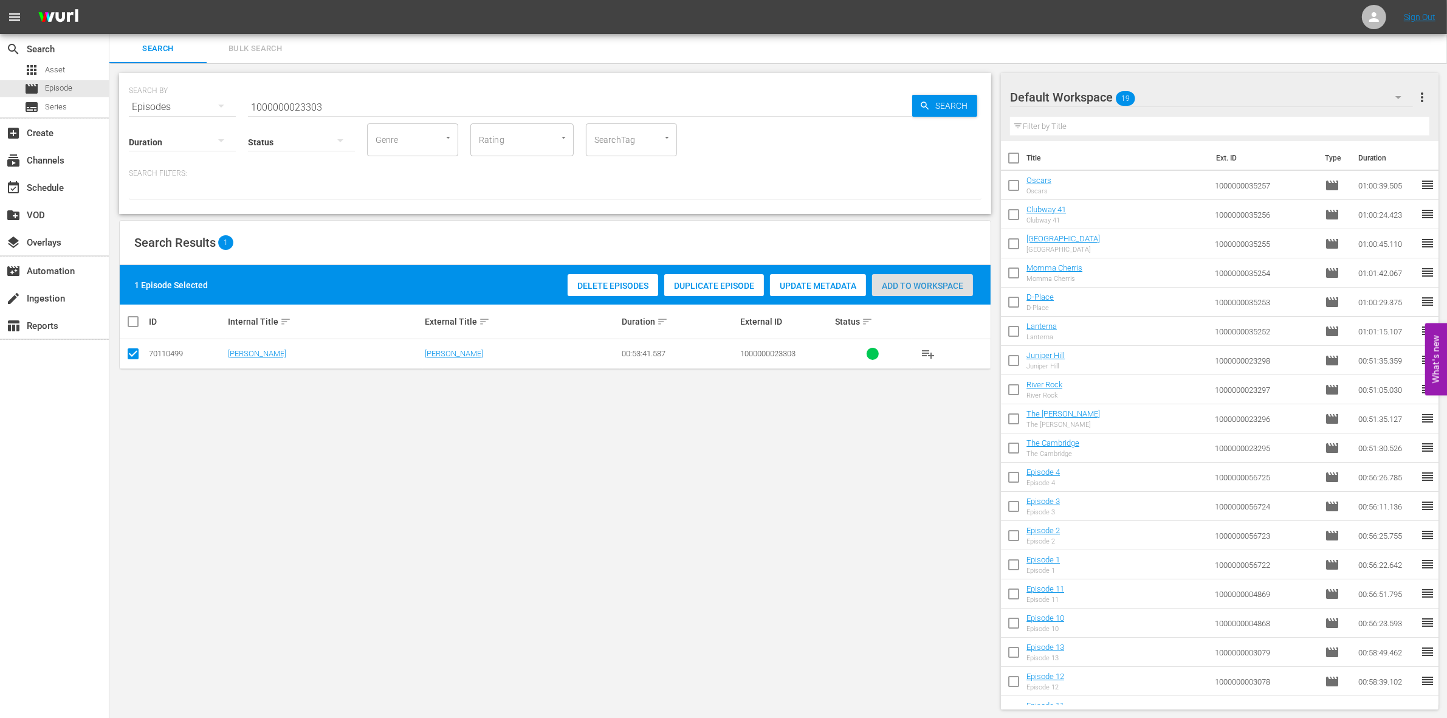
click at [931, 281] on span "Add to Workspace" at bounding box center [922, 286] width 101 height 10
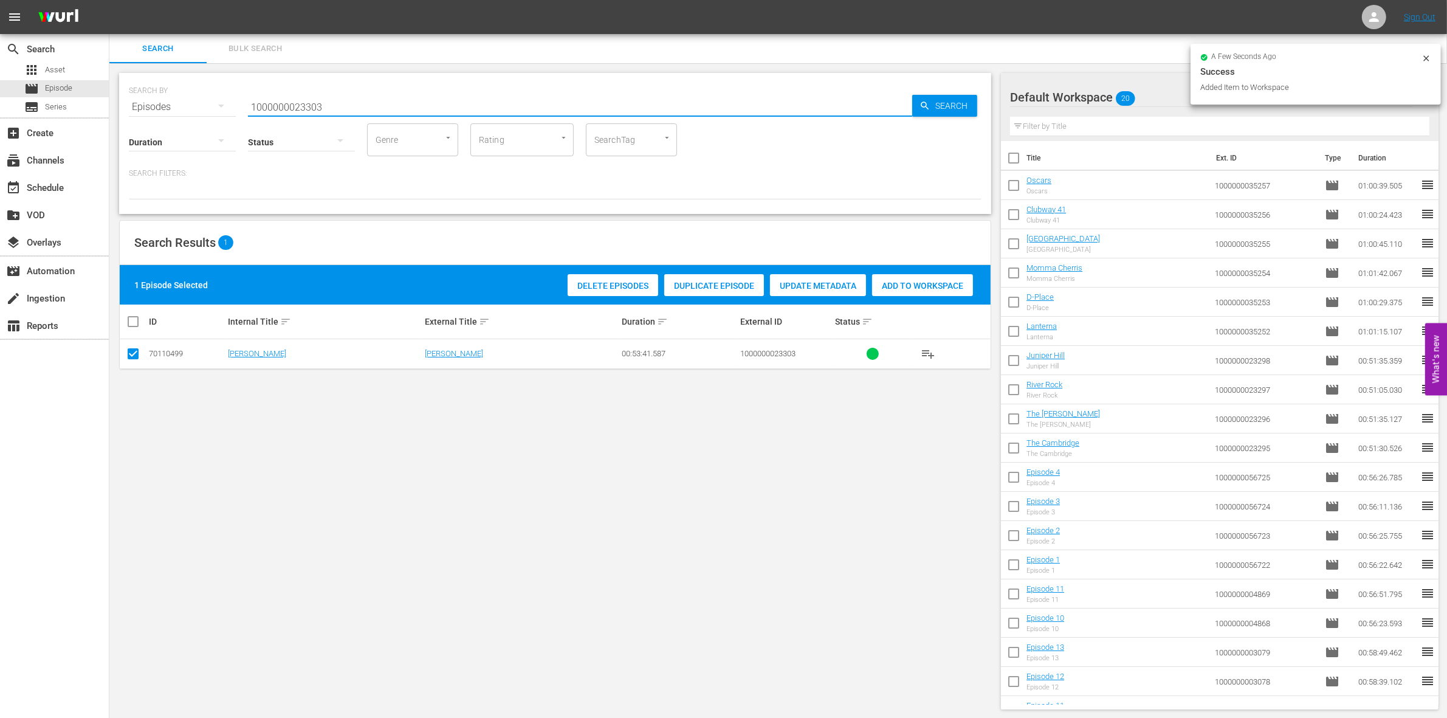
click at [404, 95] on input "1000000023303" at bounding box center [580, 106] width 664 height 29
type input "1000000023304"
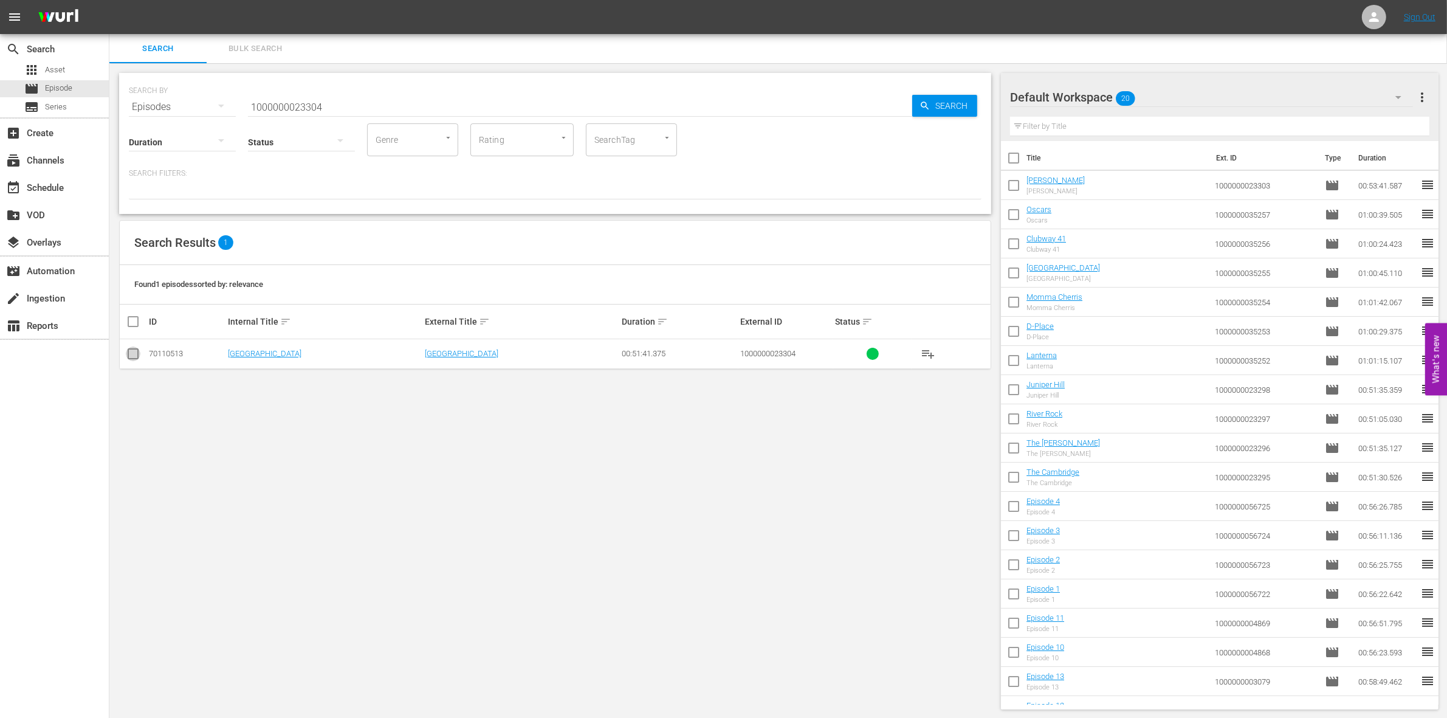
click at [136, 351] on input "checkbox" at bounding box center [133, 356] width 15 height 15
checkbox input "true"
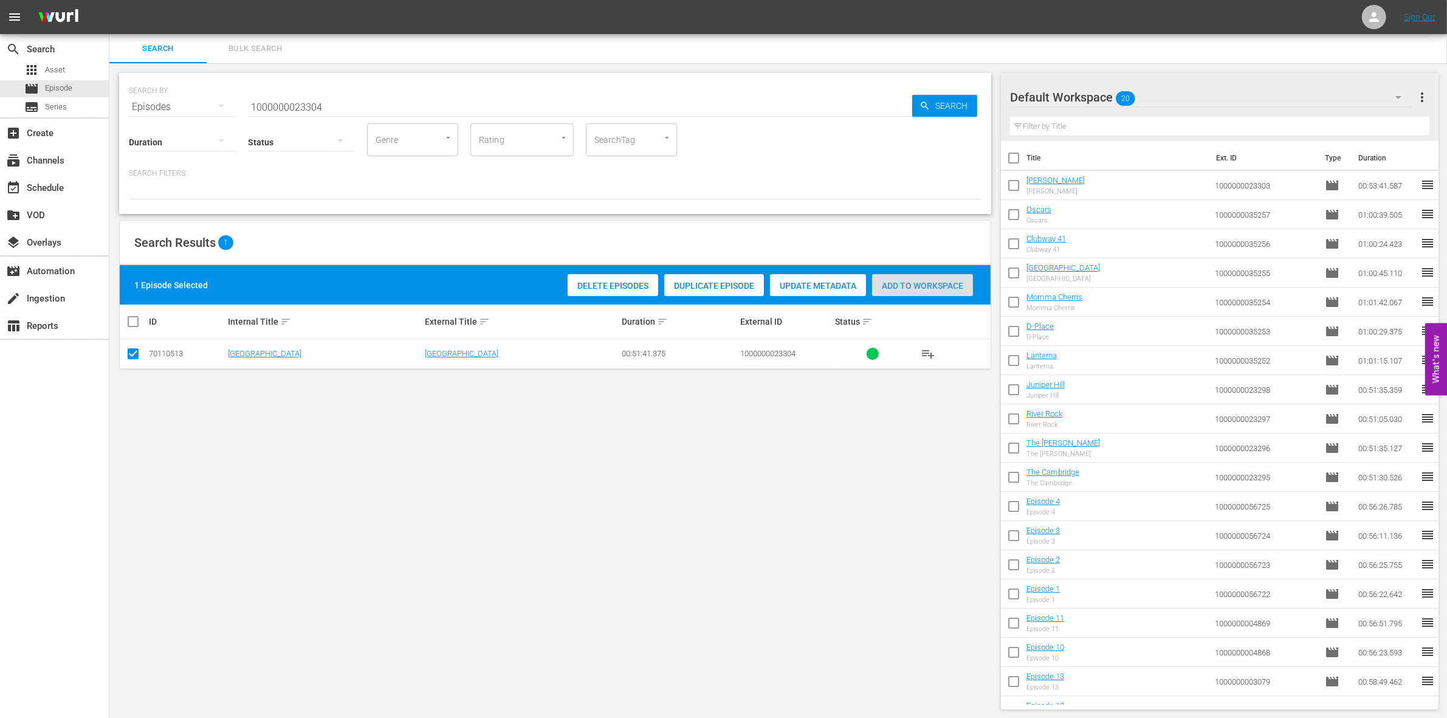
click at [918, 281] on span "Add to Workspace" at bounding box center [922, 286] width 101 height 10
click at [396, 97] on input "1000000023304" at bounding box center [580, 106] width 664 height 29
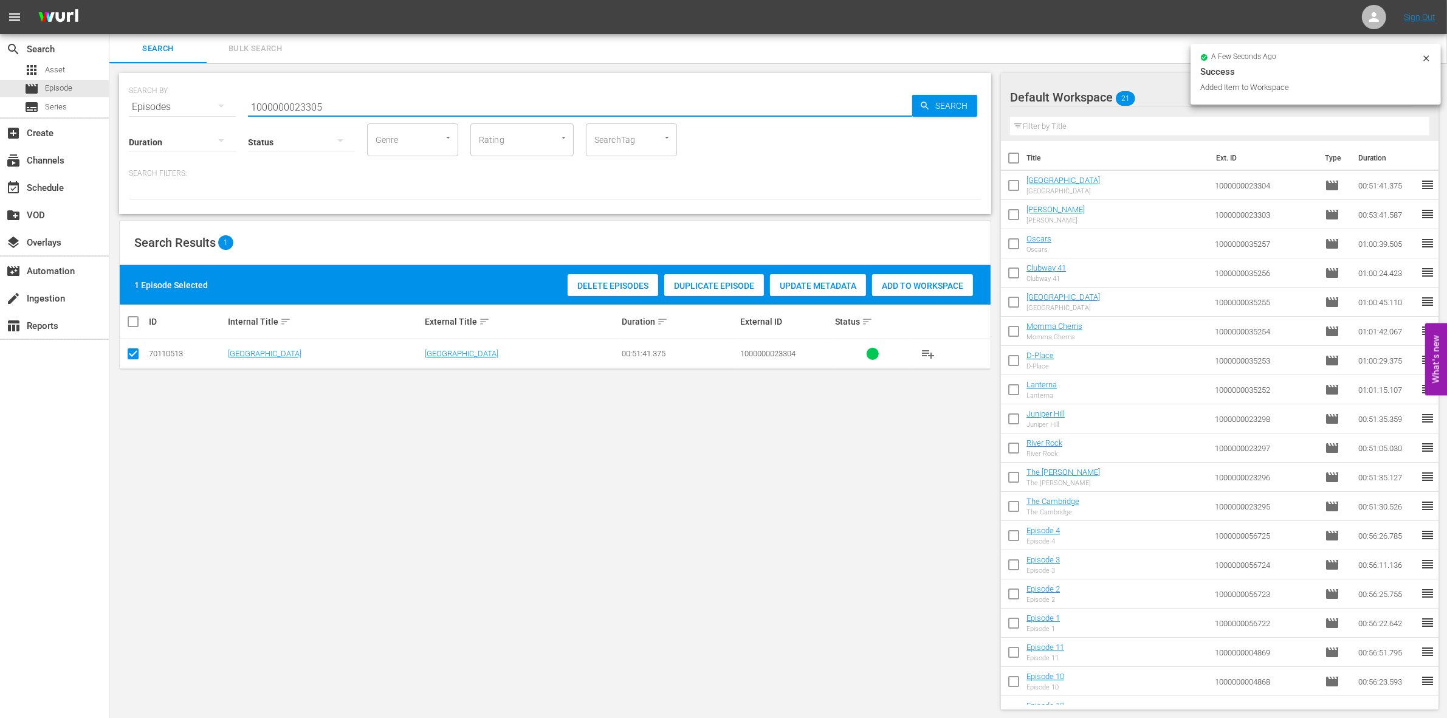
type input "1000000023305"
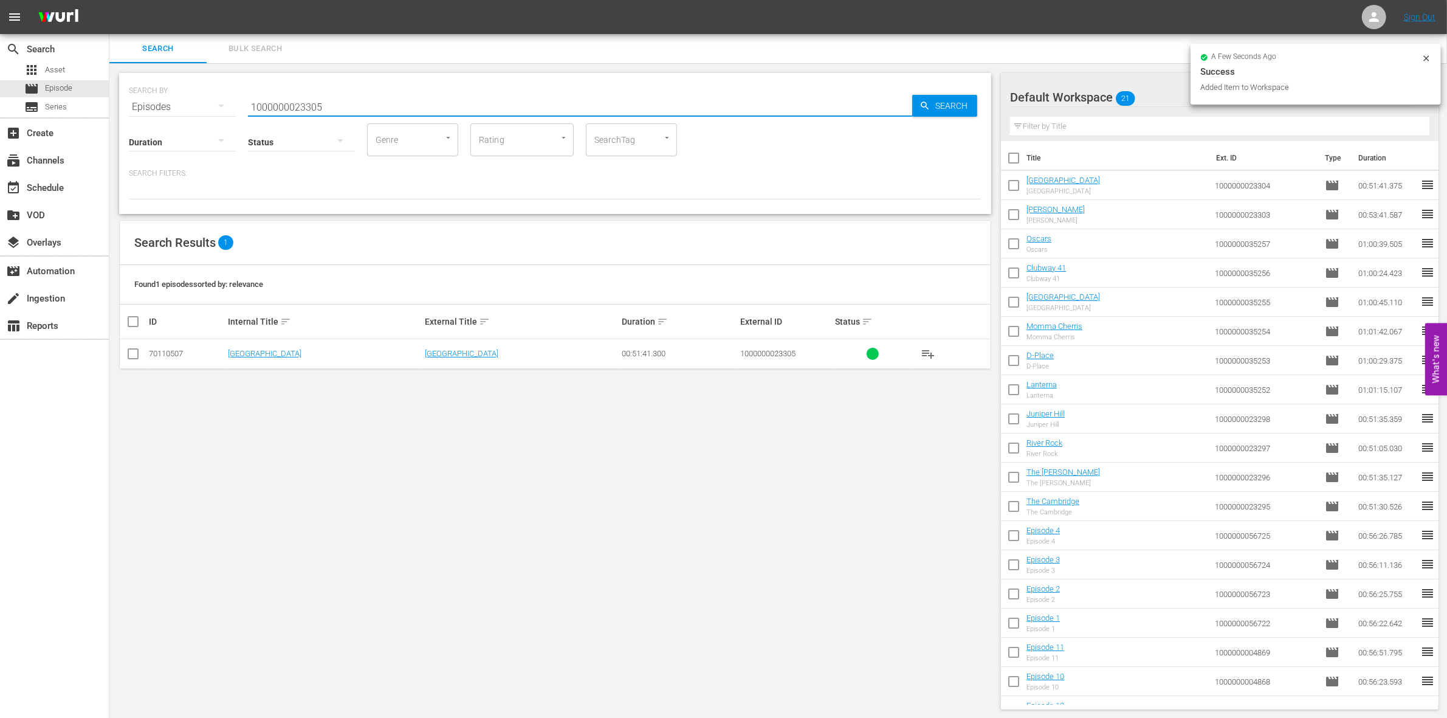
click at [129, 353] on input "checkbox" at bounding box center [133, 356] width 15 height 15
checkbox input "true"
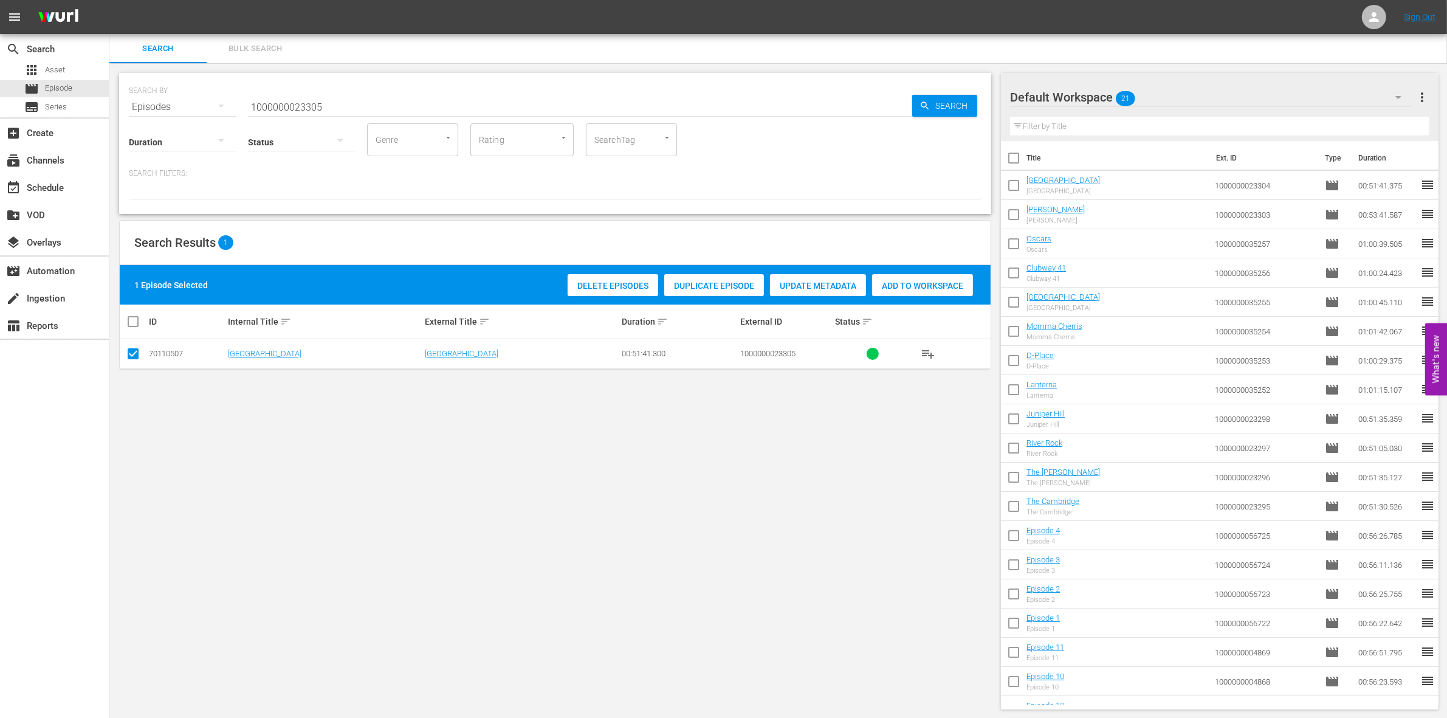
click at [901, 263] on div "Search Results 1" at bounding box center [555, 243] width 871 height 44
click at [904, 283] on span "Add to Workspace" at bounding box center [922, 286] width 101 height 10
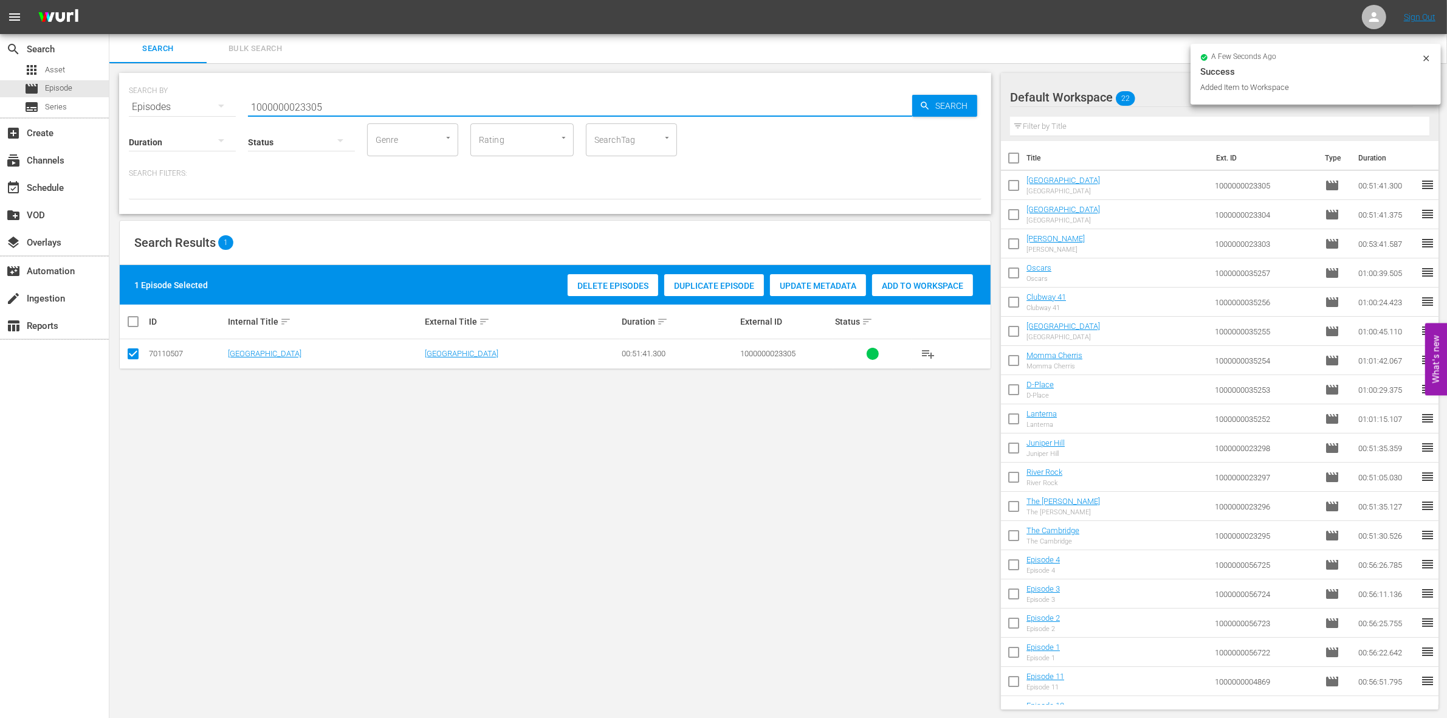
click at [344, 102] on input "1000000023305" at bounding box center [580, 106] width 664 height 29
type input "1000000023306"
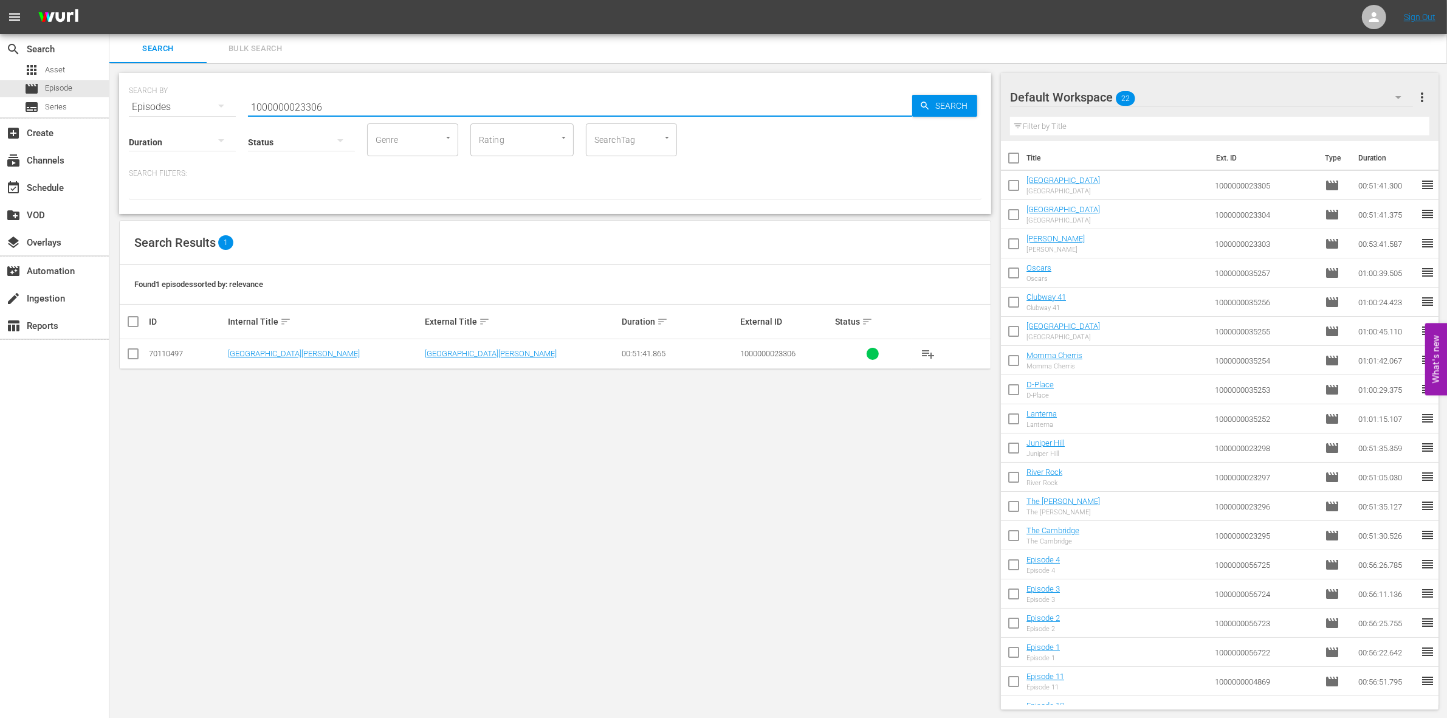
click at [131, 351] on input "checkbox" at bounding box center [133, 356] width 15 height 15
checkbox input "true"
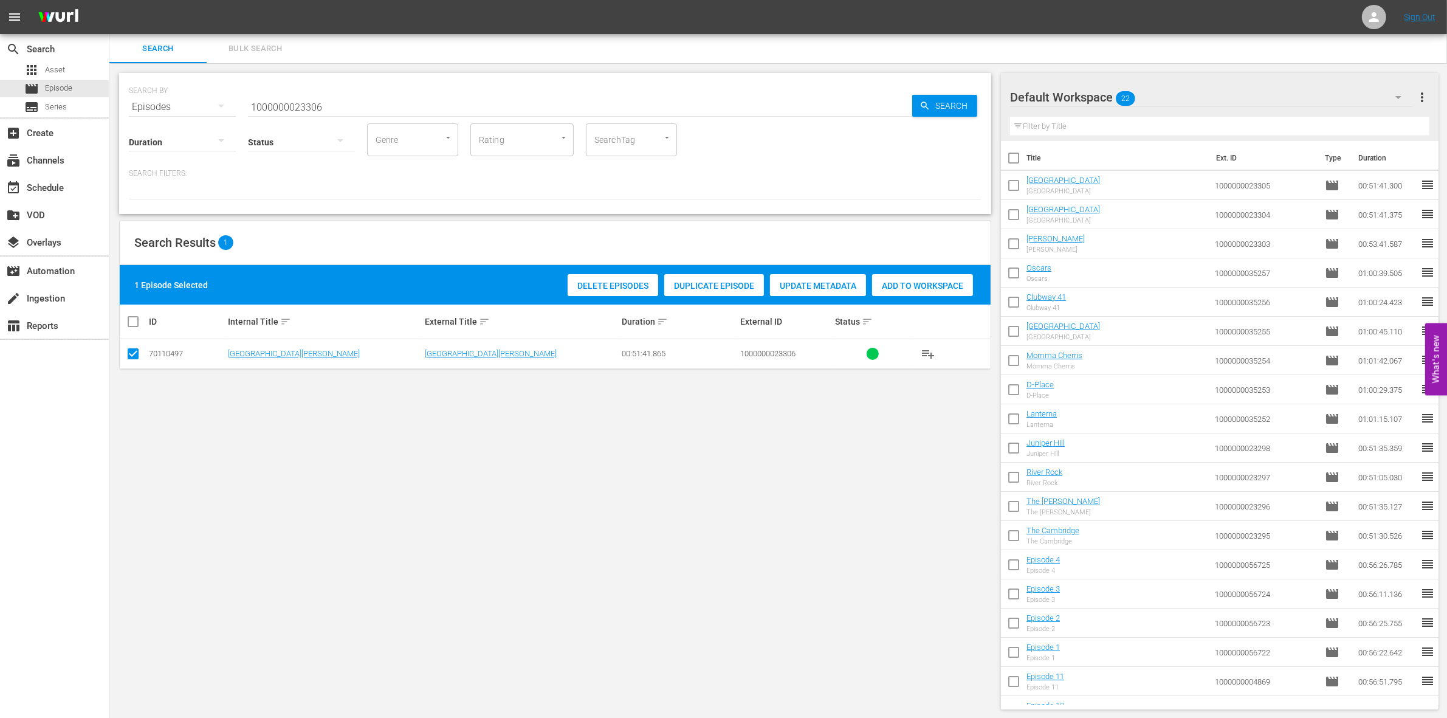
click at [923, 287] on span "Add to Workspace" at bounding box center [922, 286] width 101 height 10
click at [317, 97] on input "1000000023306" at bounding box center [580, 106] width 664 height 29
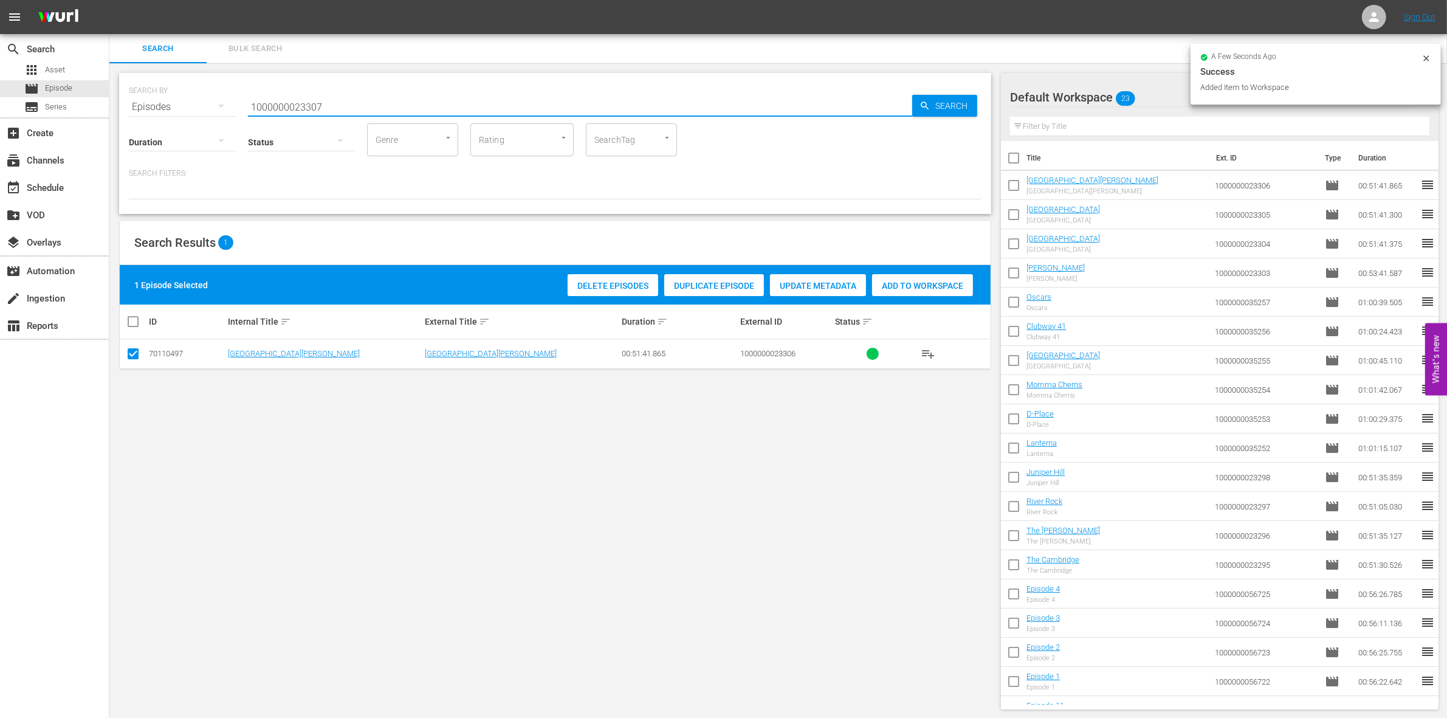
type input "1000000023307"
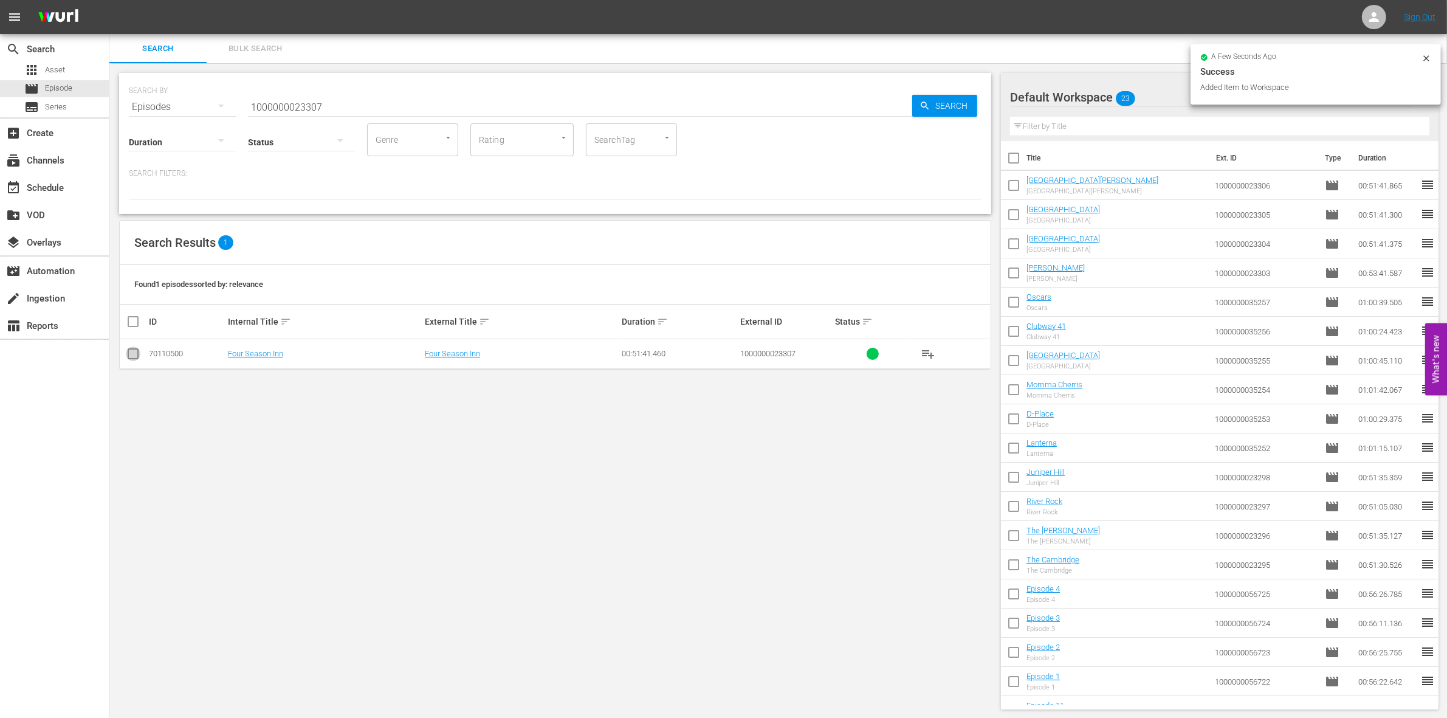
click at [134, 353] on input "checkbox" at bounding box center [133, 356] width 15 height 15
checkbox input "true"
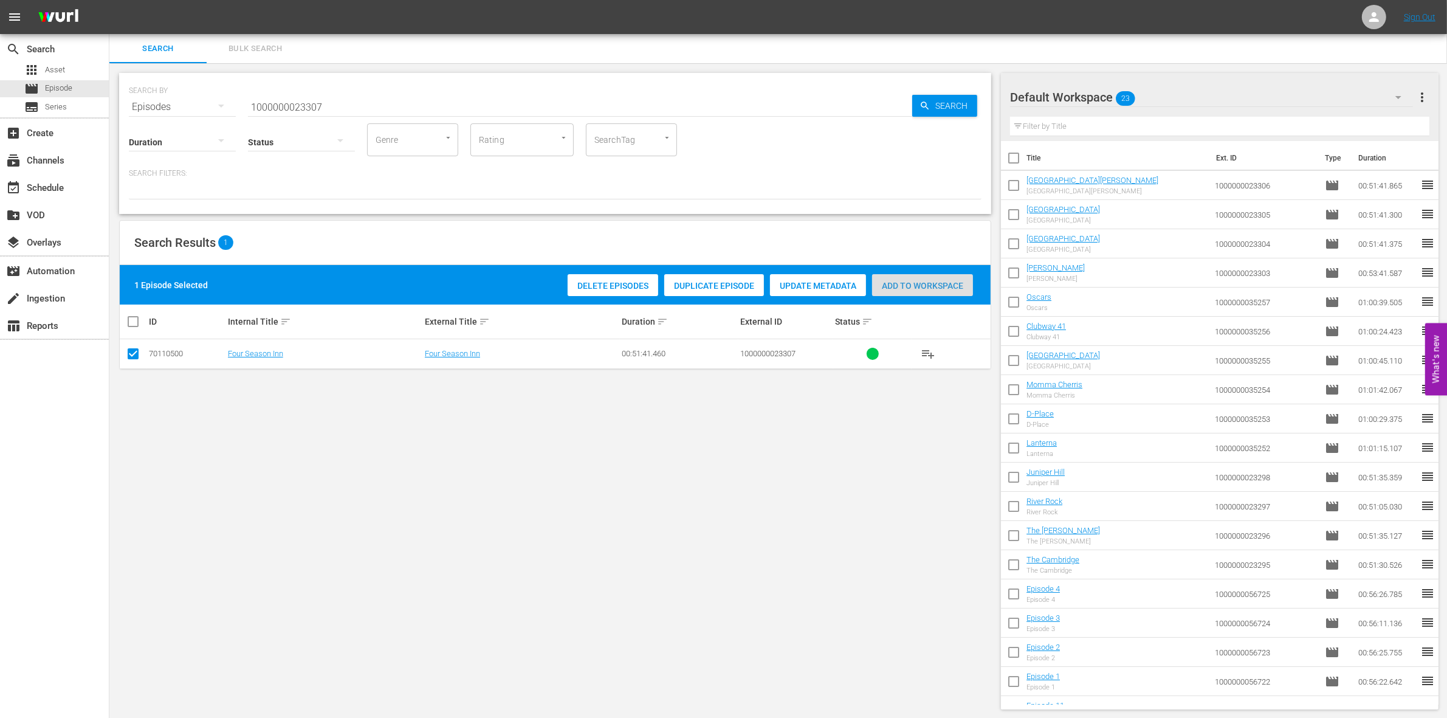
click at [931, 289] on span "Add to Workspace" at bounding box center [922, 286] width 101 height 10
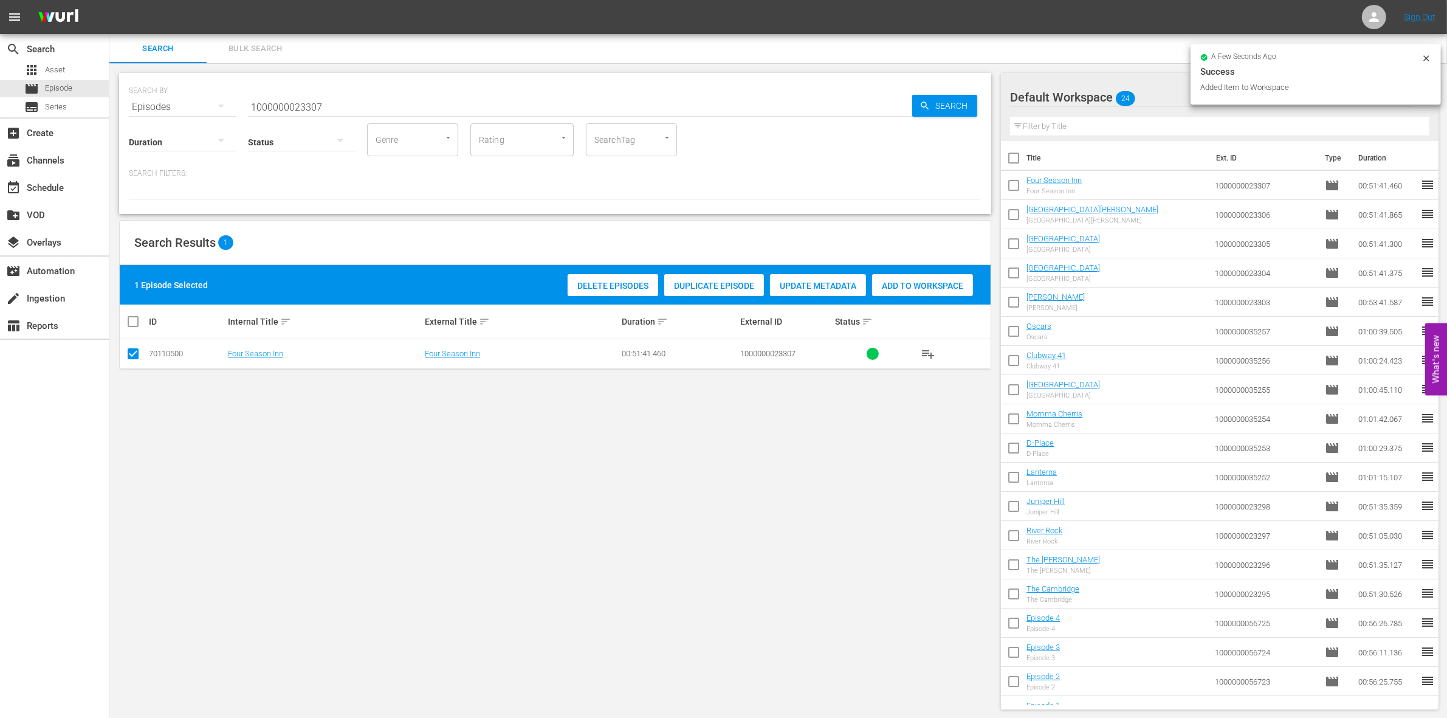
click at [357, 95] on input "1000000023307" at bounding box center [580, 106] width 664 height 29
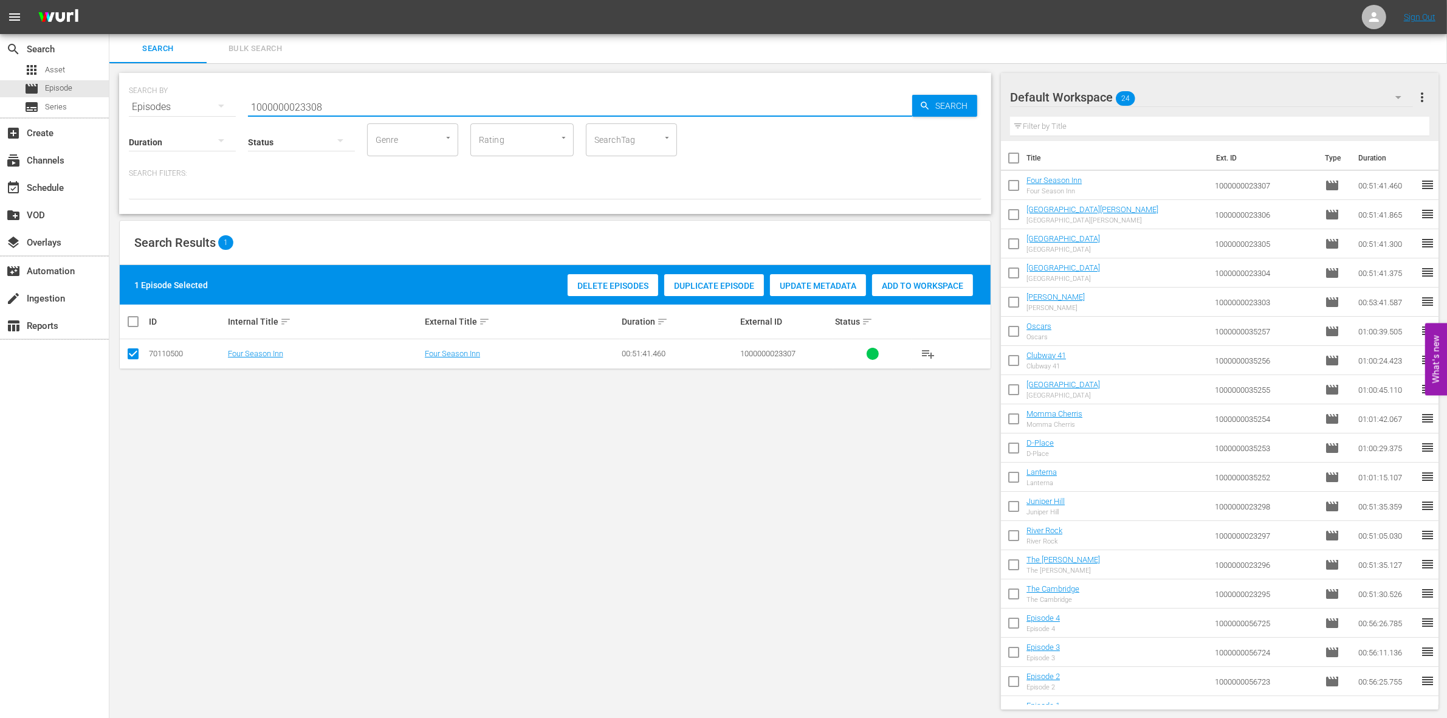
type input "1000000023308"
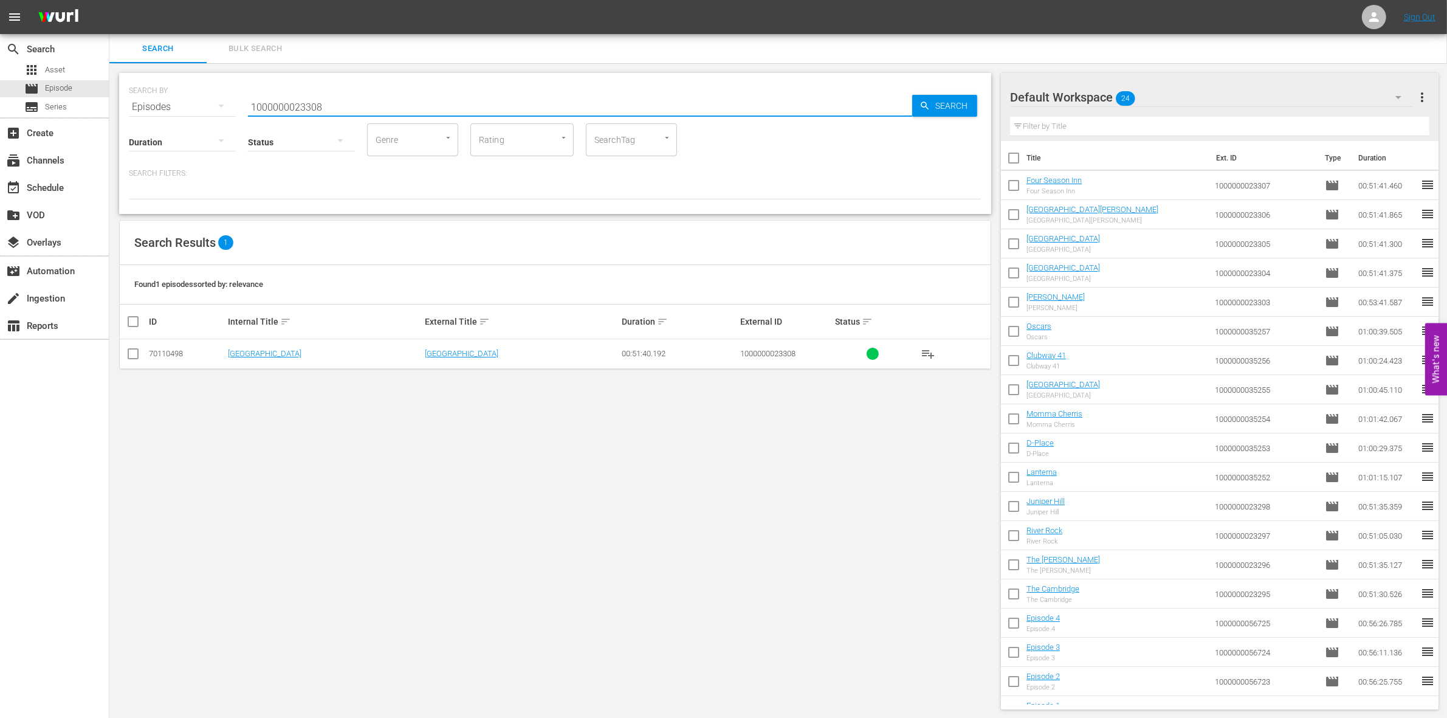
click at [137, 349] on input "checkbox" at bounding box center [133, 356] width 15 height 15
checkbox input "true"
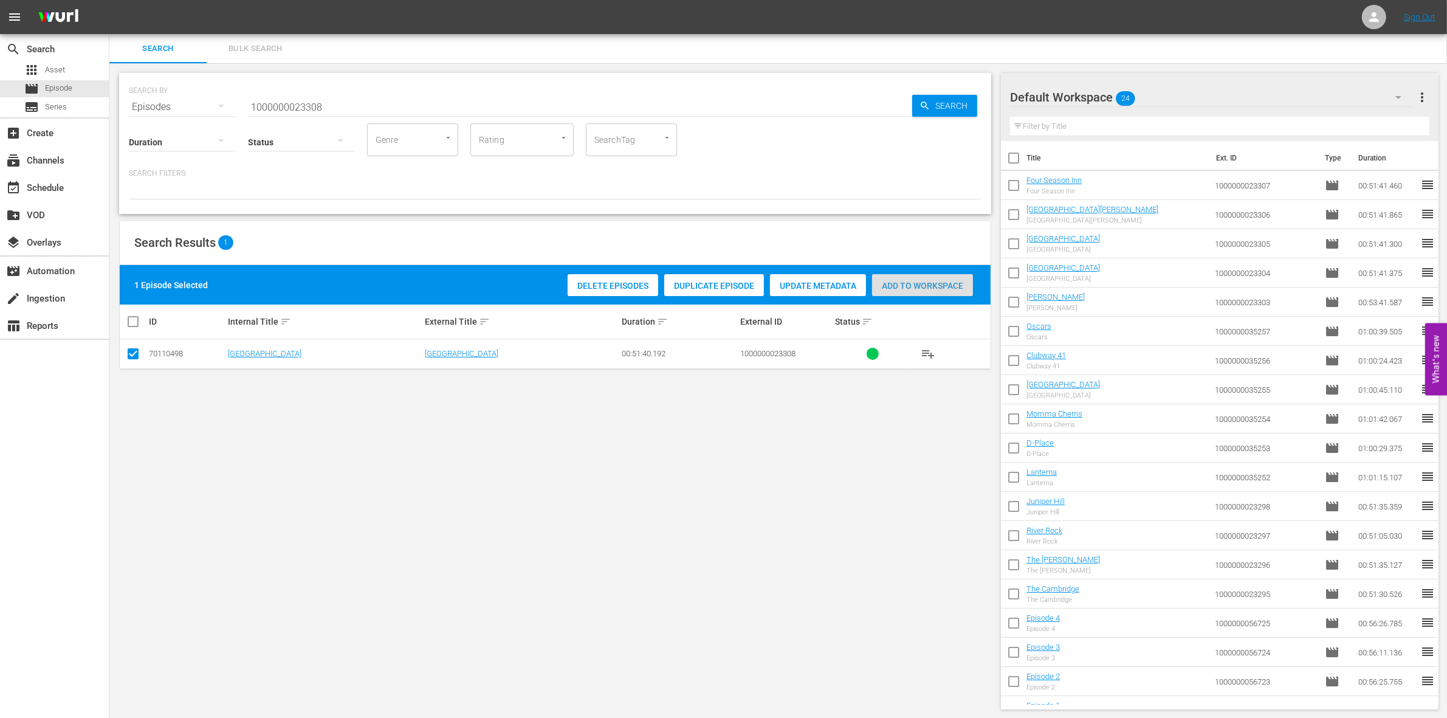
click at [926, 288] on span "Add to Workspace" at bounding box center [922, 286] width 101 height 10
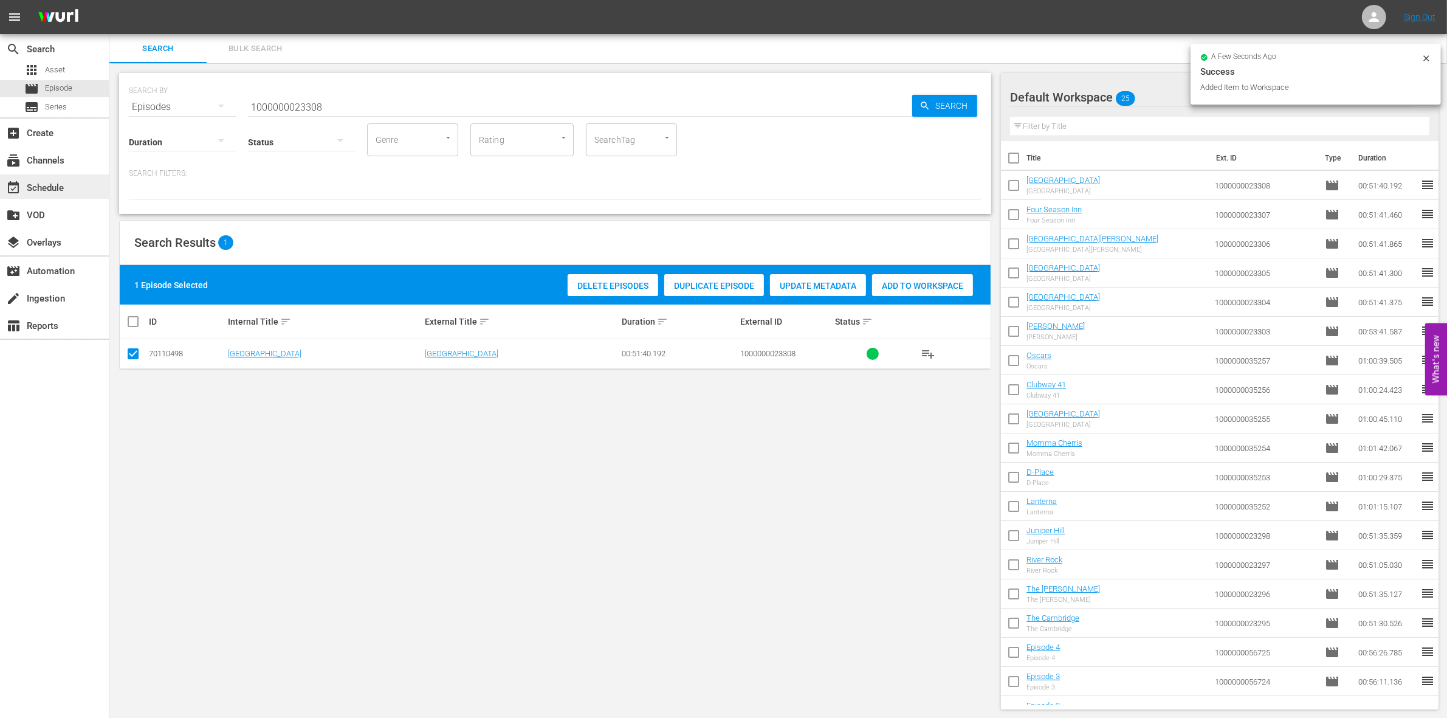
click at [67, 181] on div "event_available Schedule" at bounding box center [34, 186] width 68 height 11
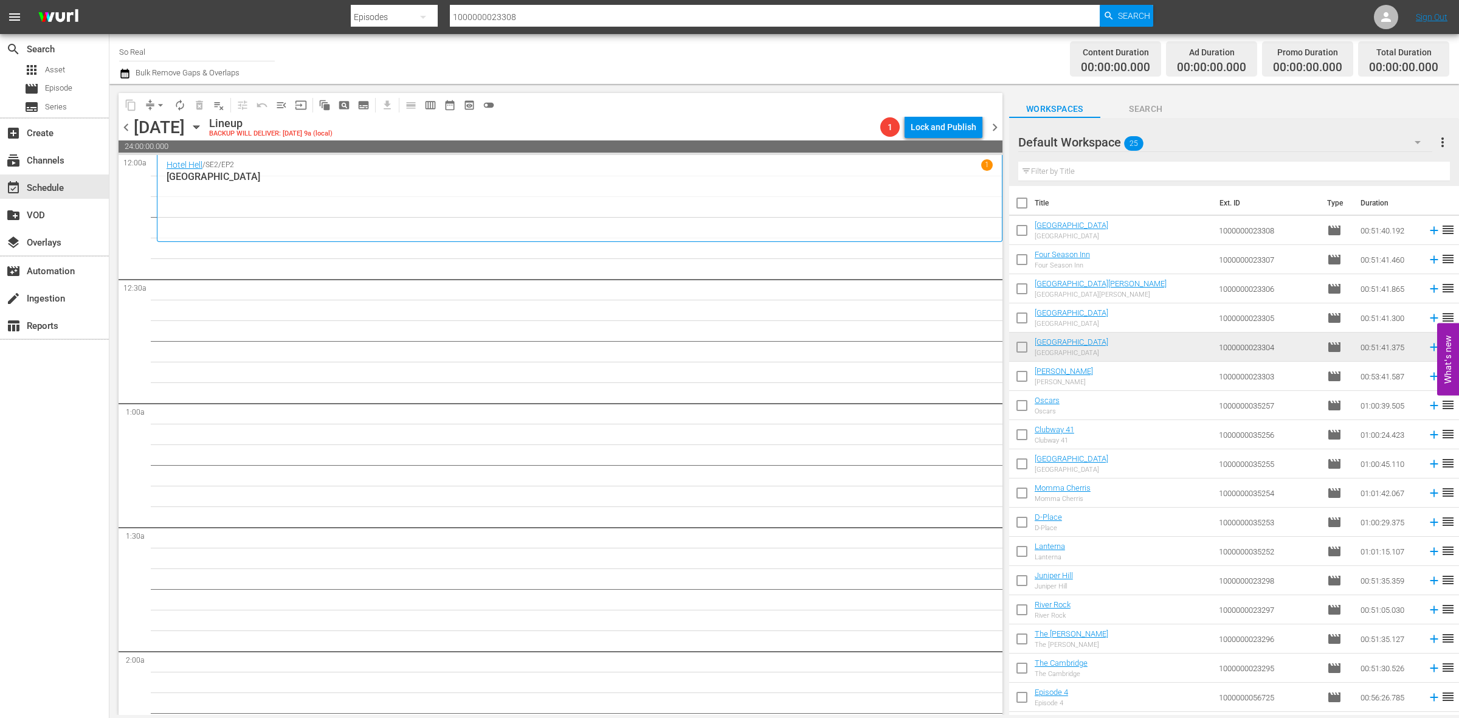
scroll to position [228, 0]
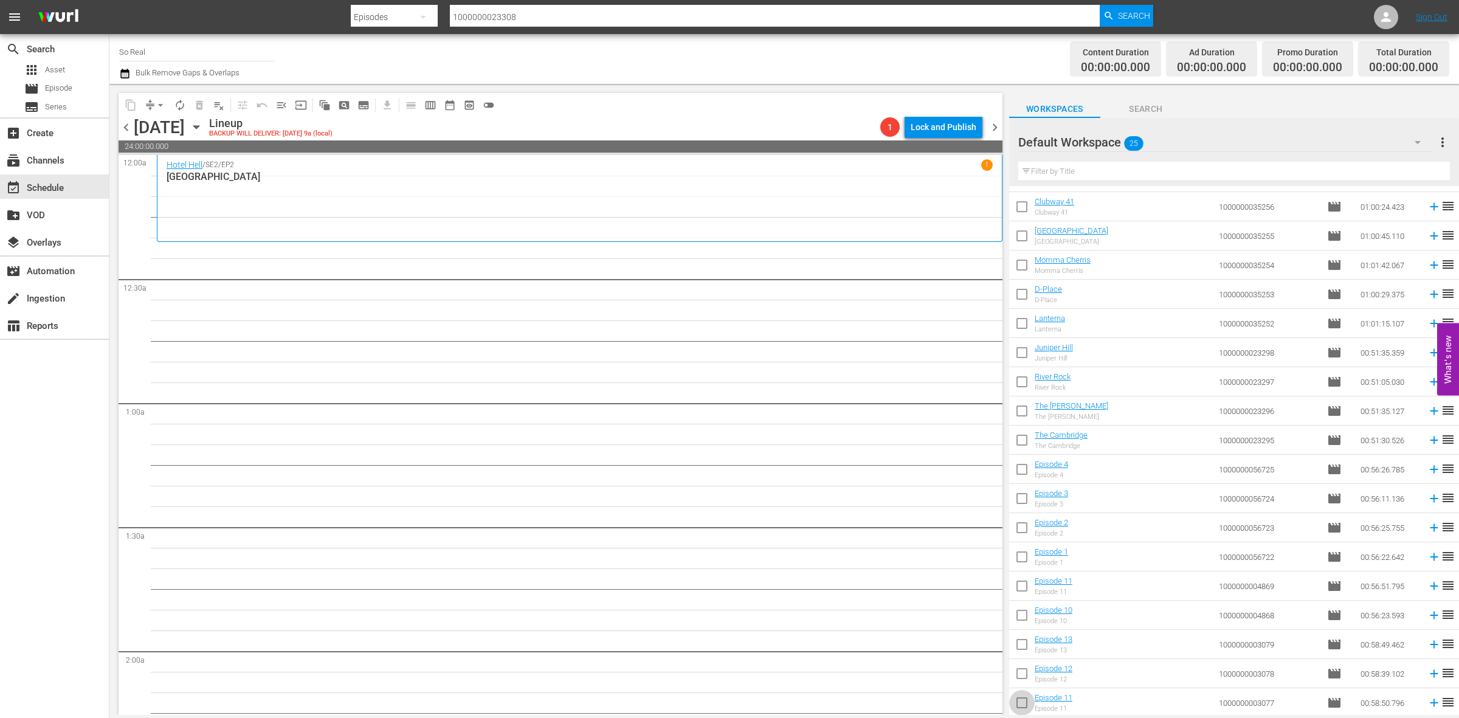
click at [1025, 701] on input "checkbox" at bounding box center [1022, 705] width 26 height 26
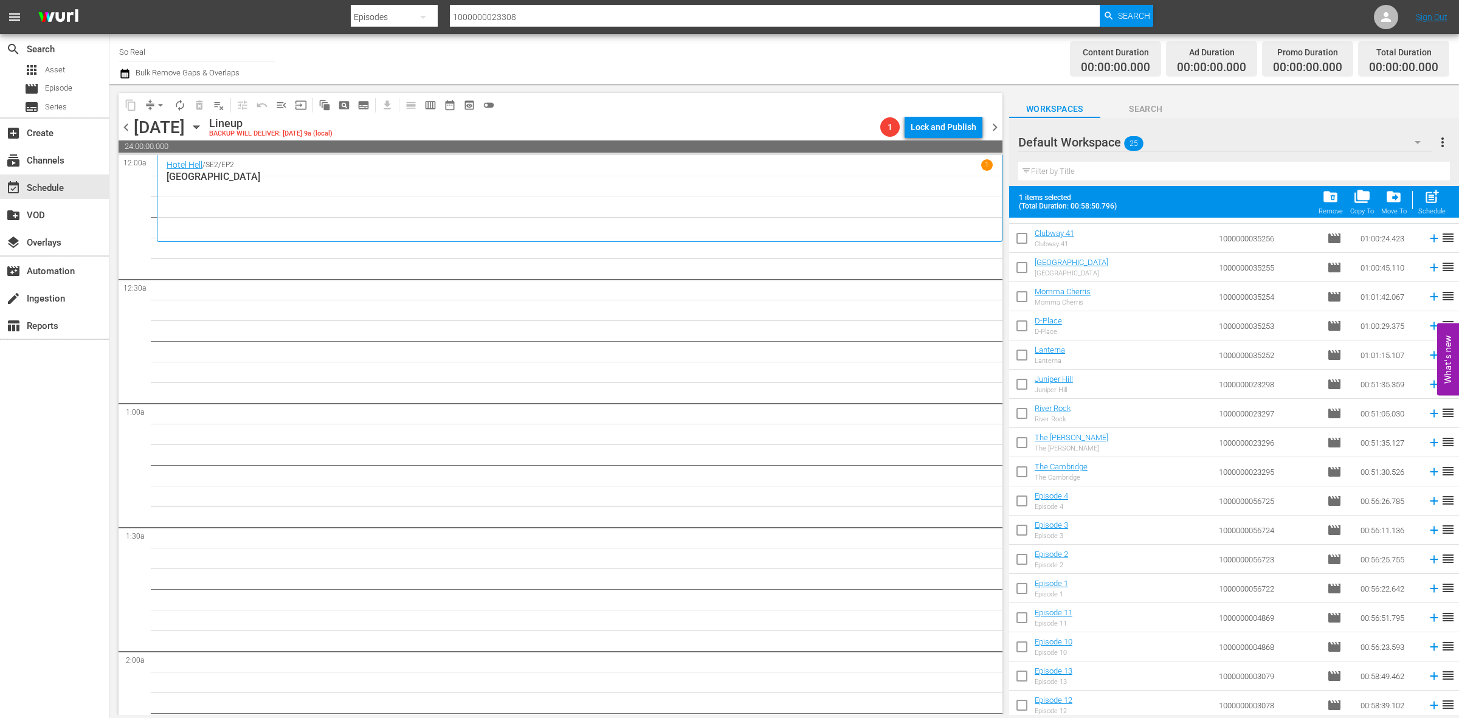
click at [1433, 207] on div "post_add Schedule" at bounding box center [1431, 201] width 27 height 27
checkbox input "false"
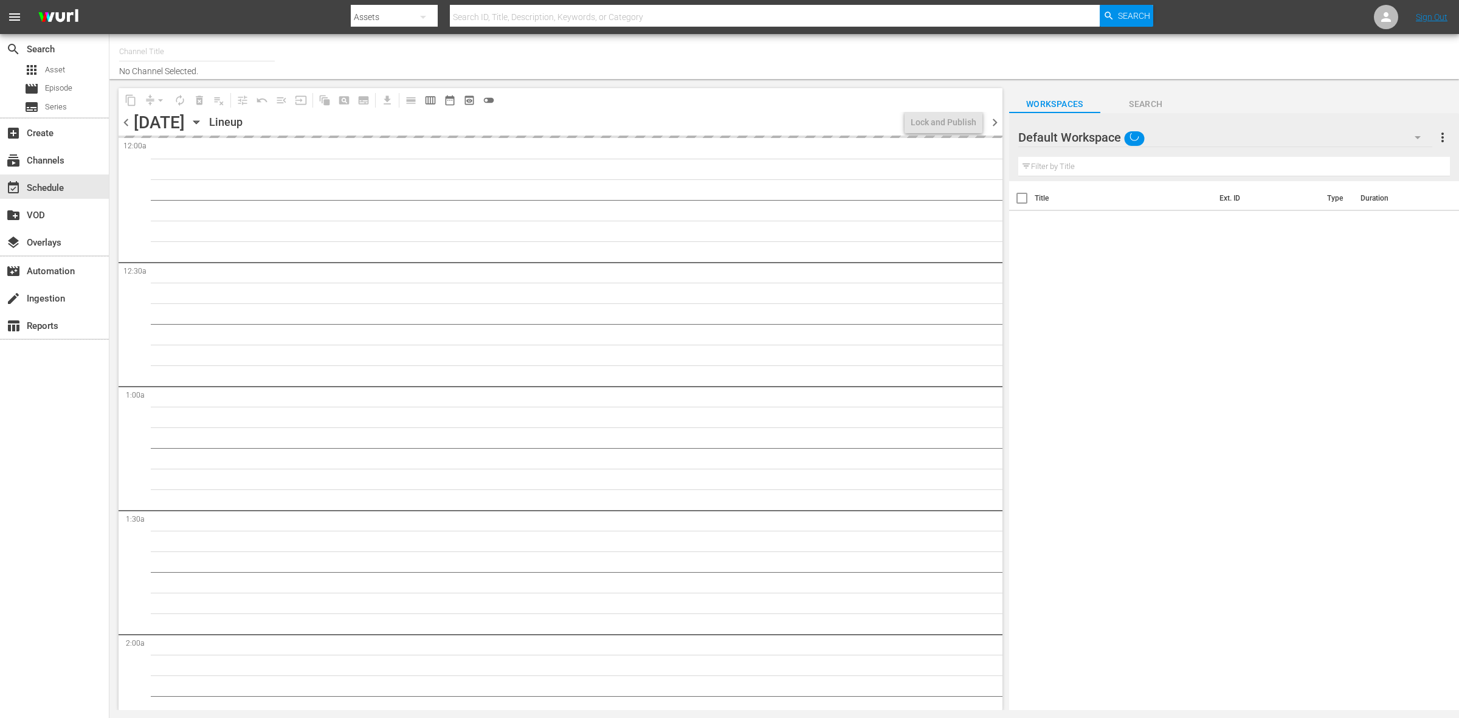
type input "So Real (1869)"
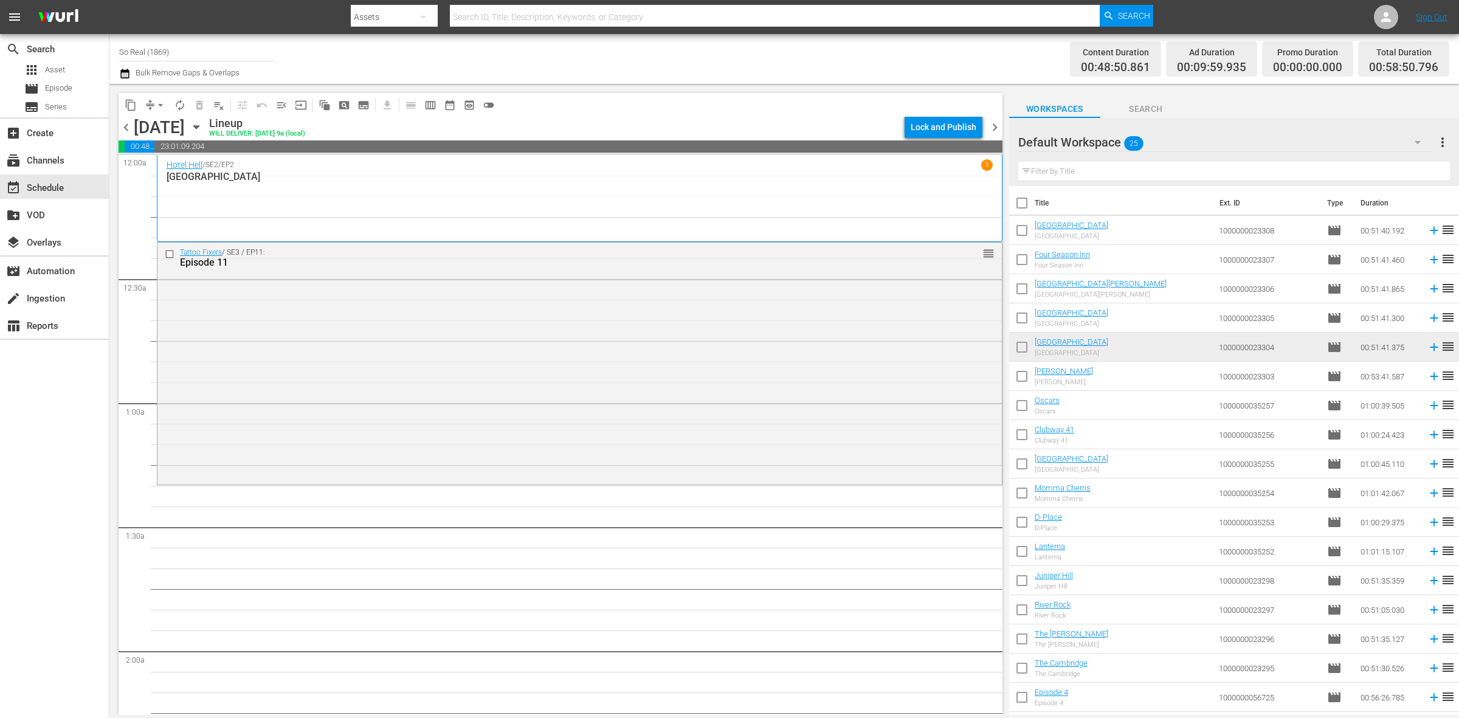
scroll to position [228, 0]
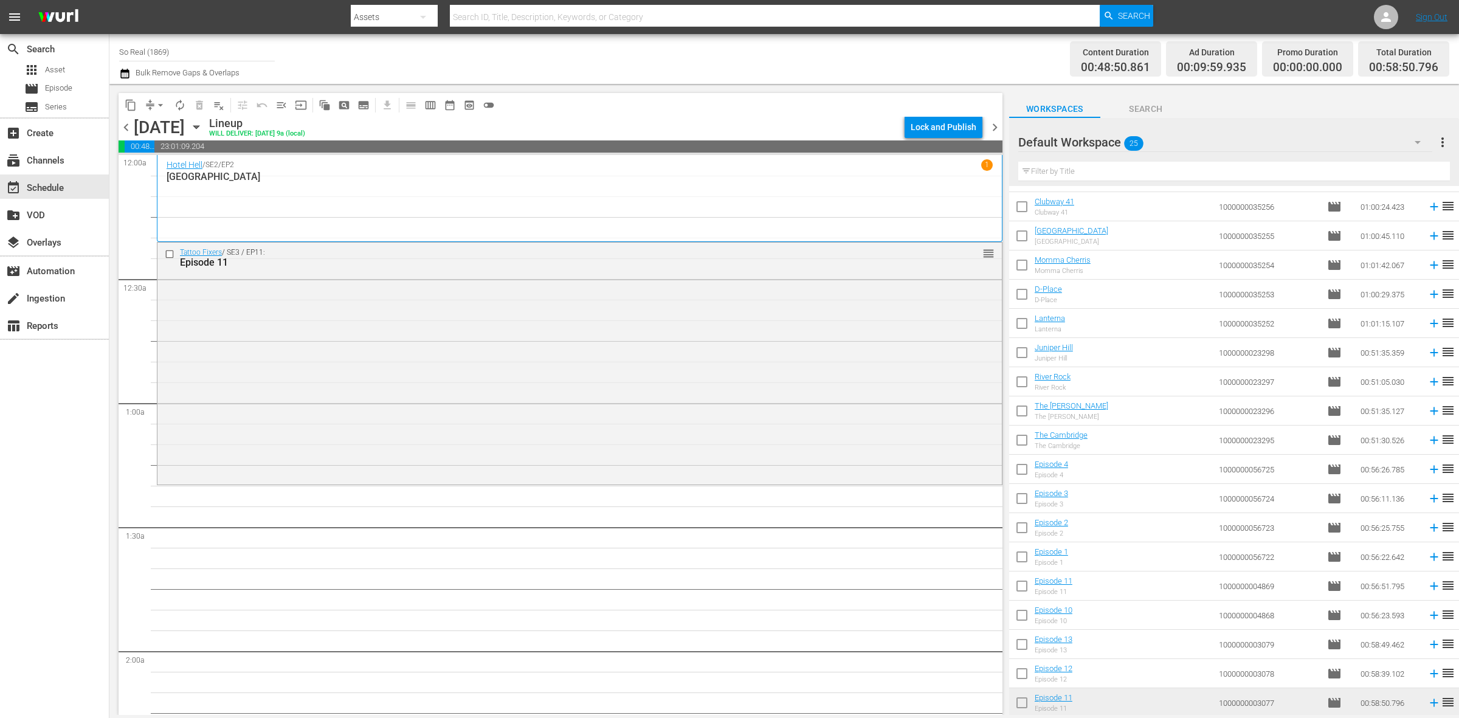
click at [1019, 676] on input "checkbox" at bounding box center [1022, 676] width 26 height 26
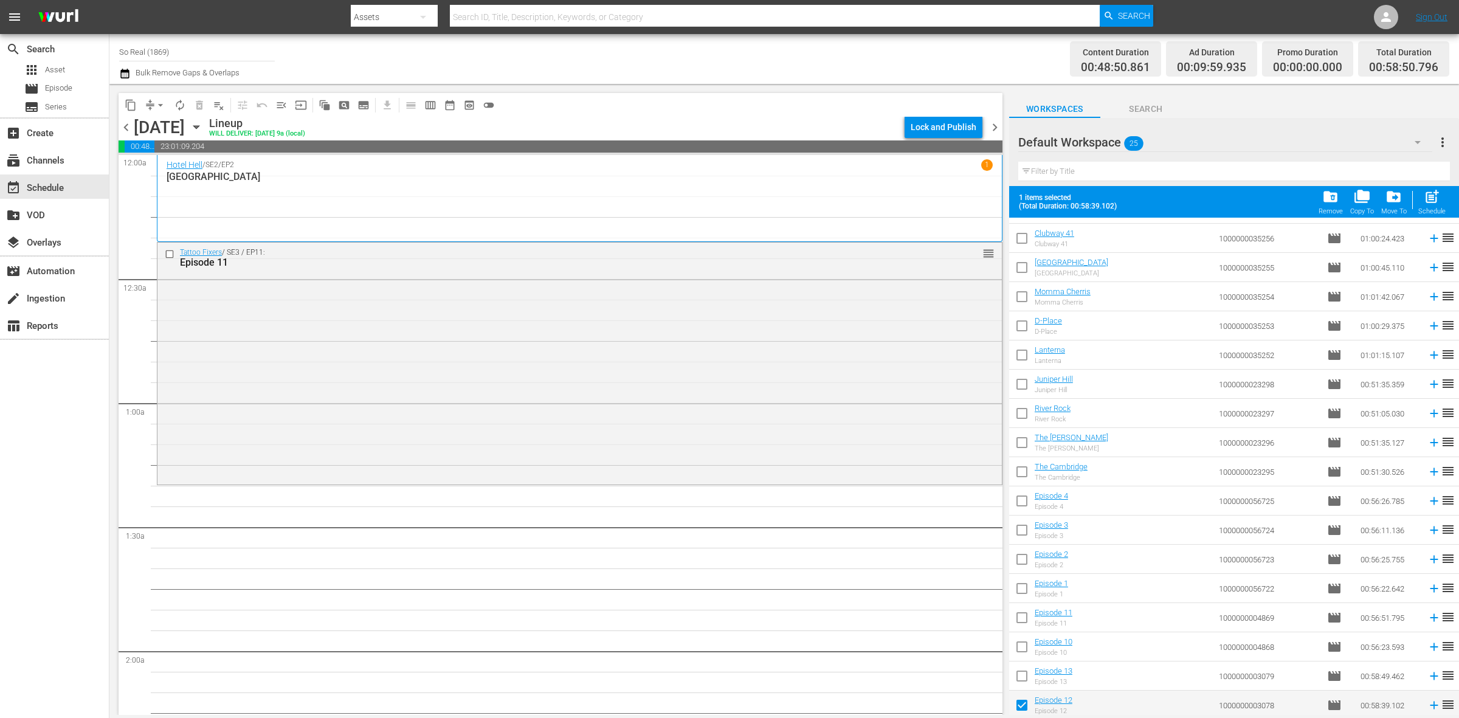
click at [1425, 199] on span "post_add" at bounding box center [1432, 196] width 16 height 16
checkbox input "false"
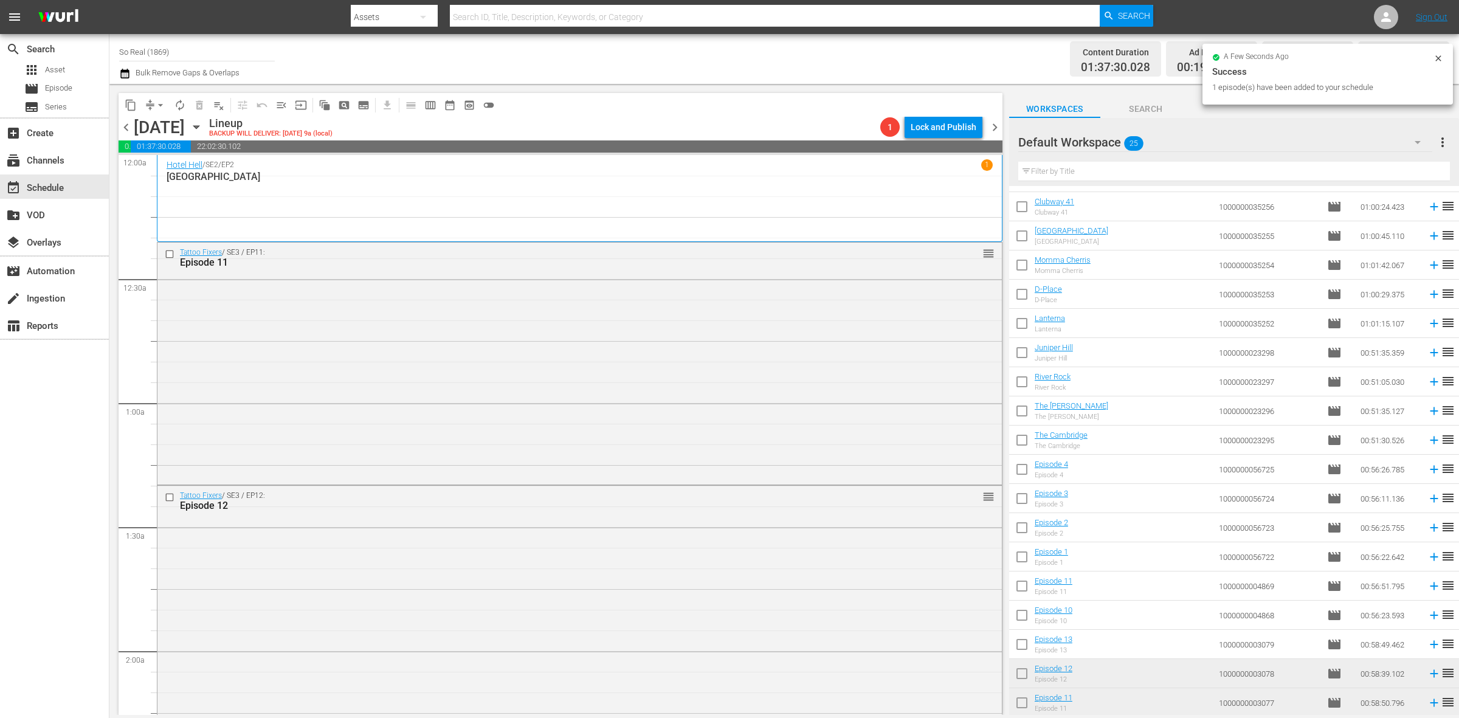
click at [1020, 649] on input "checkbox" at bounding box center [1022, 647] width 26 height 26
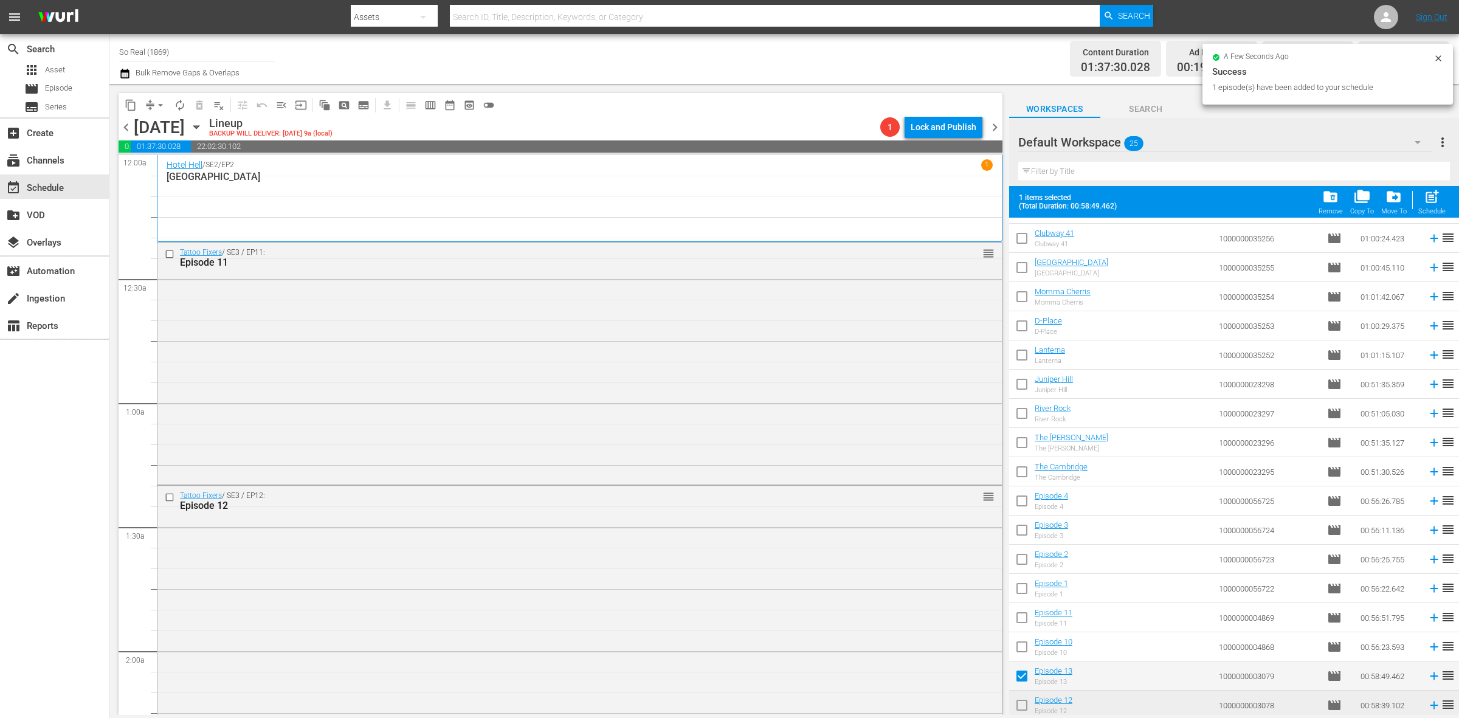
click at [1439, 190] on span "post_add" at bounding box center [1432, 196] width 16 height 16
checkbox input "false"
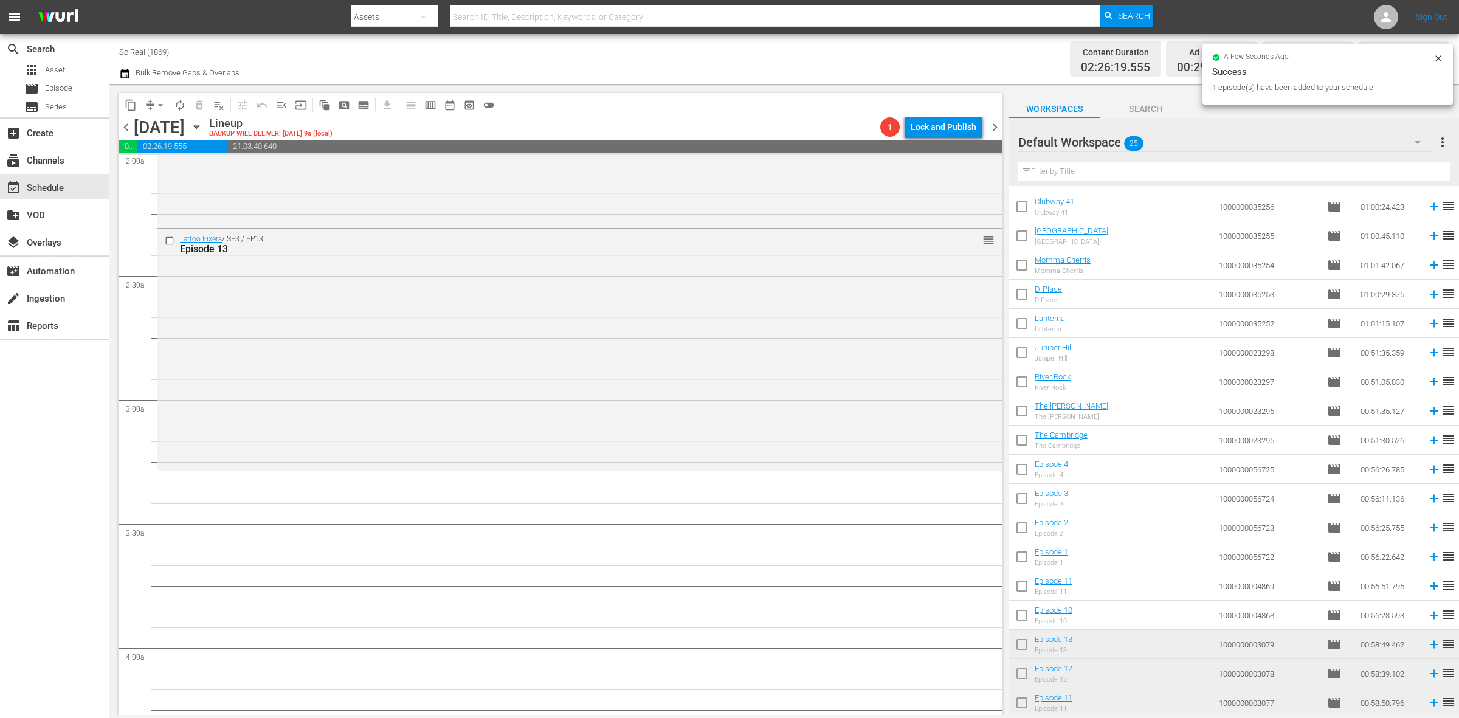
scroll to position [500, 0]
click at [1025, 619] on input "checkbox" at bounding box center [1022, 618] width 26 height 26
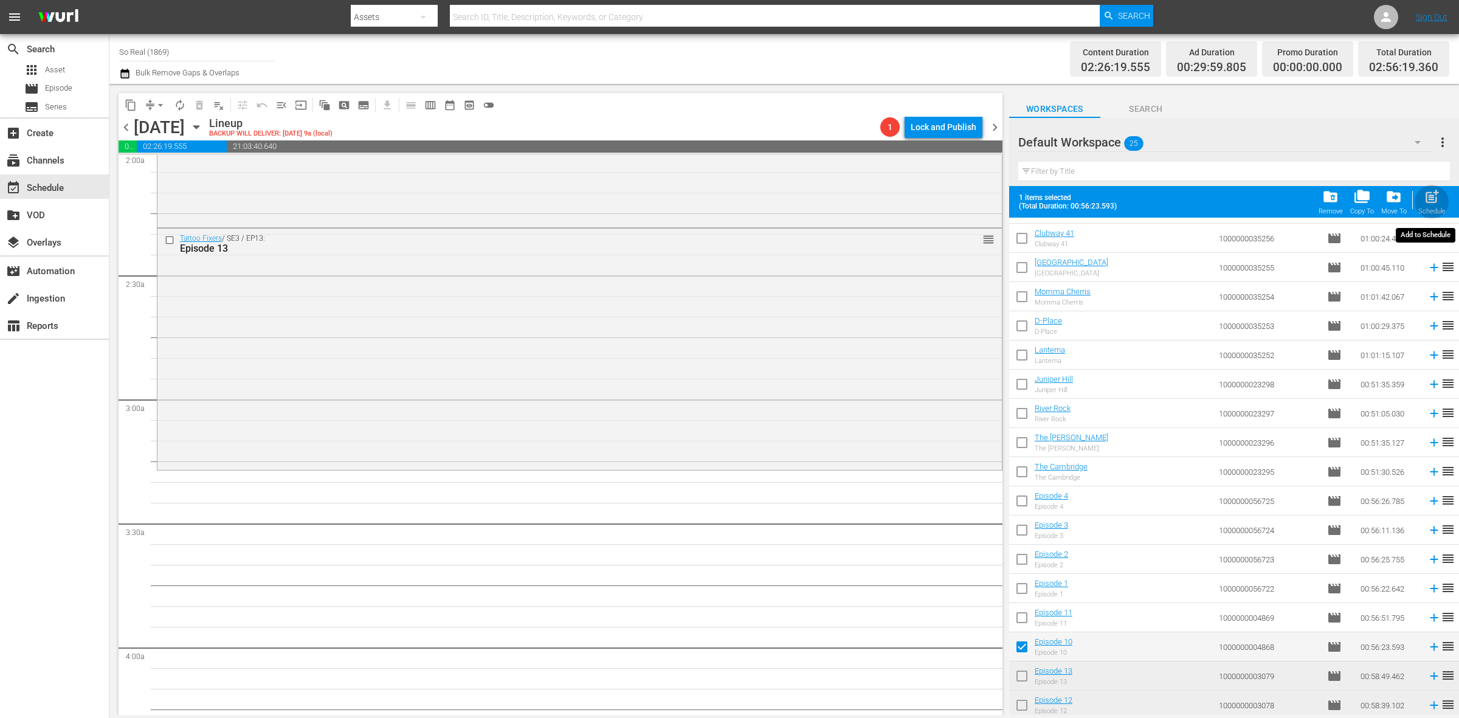
click at [1422, 204] on div "post_add Schedule" at bounding box center [1431, 201] width 27 height 27
checkbox input "false"
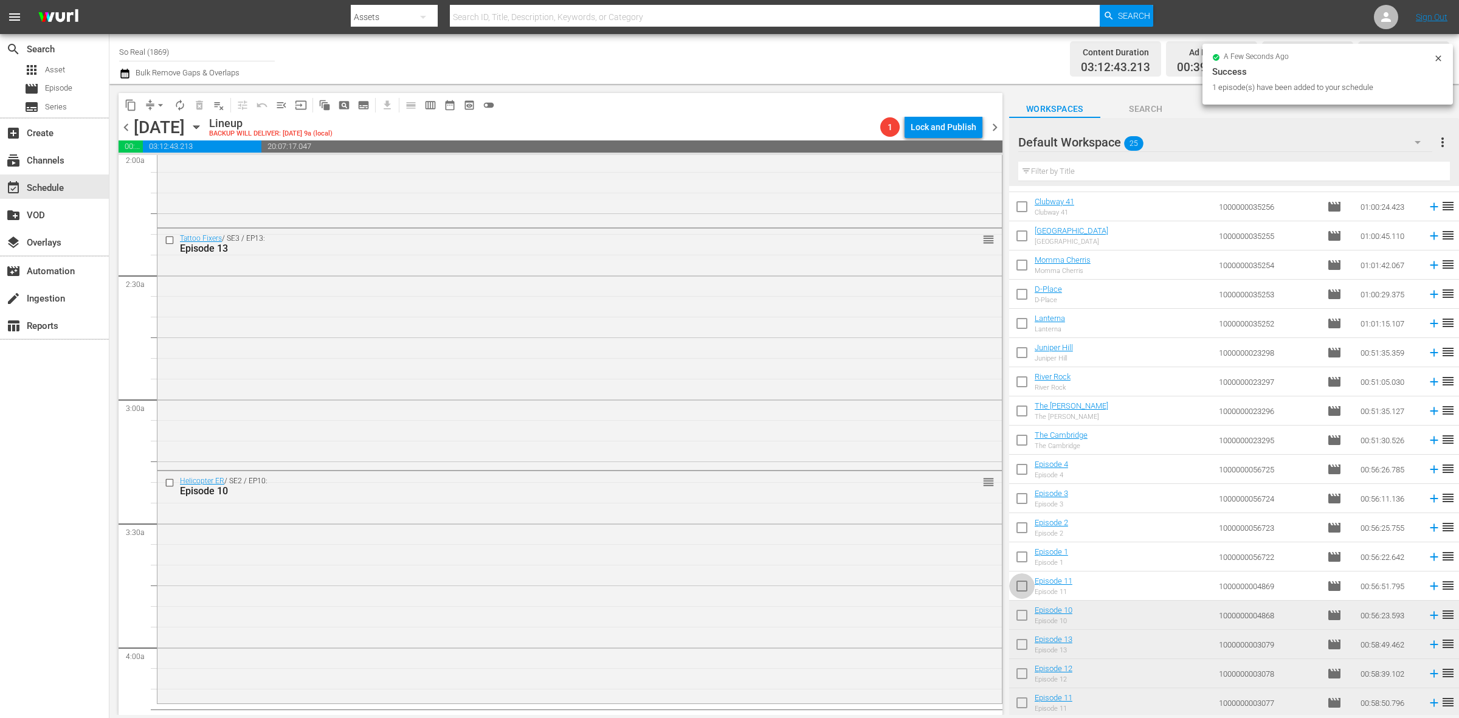
click at [1022, 588] on input "checkbox" at bounding box center [1022, 589] width 26 height 26
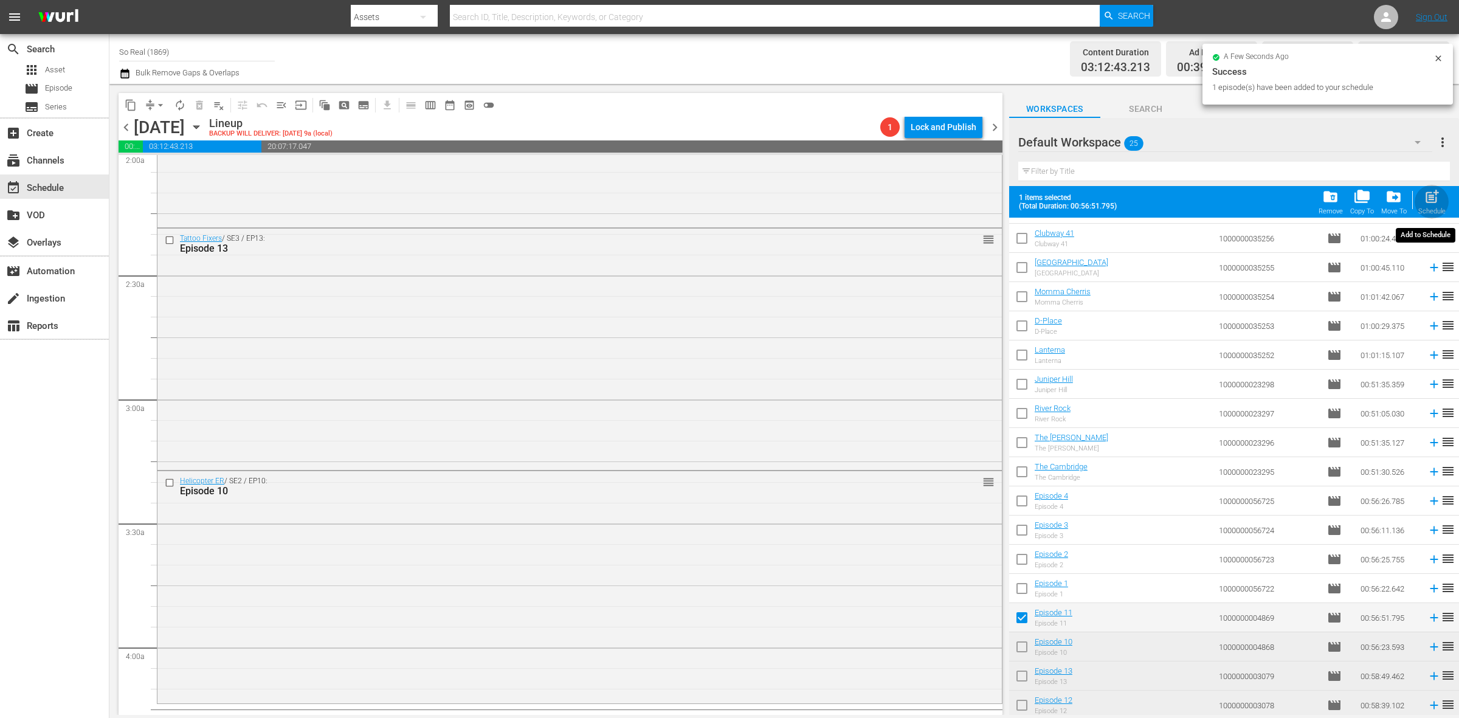
click at [1429, 212] on div "Schedule" at bounding box center [1431, 211] width 27 height 8
checkbox input "false"
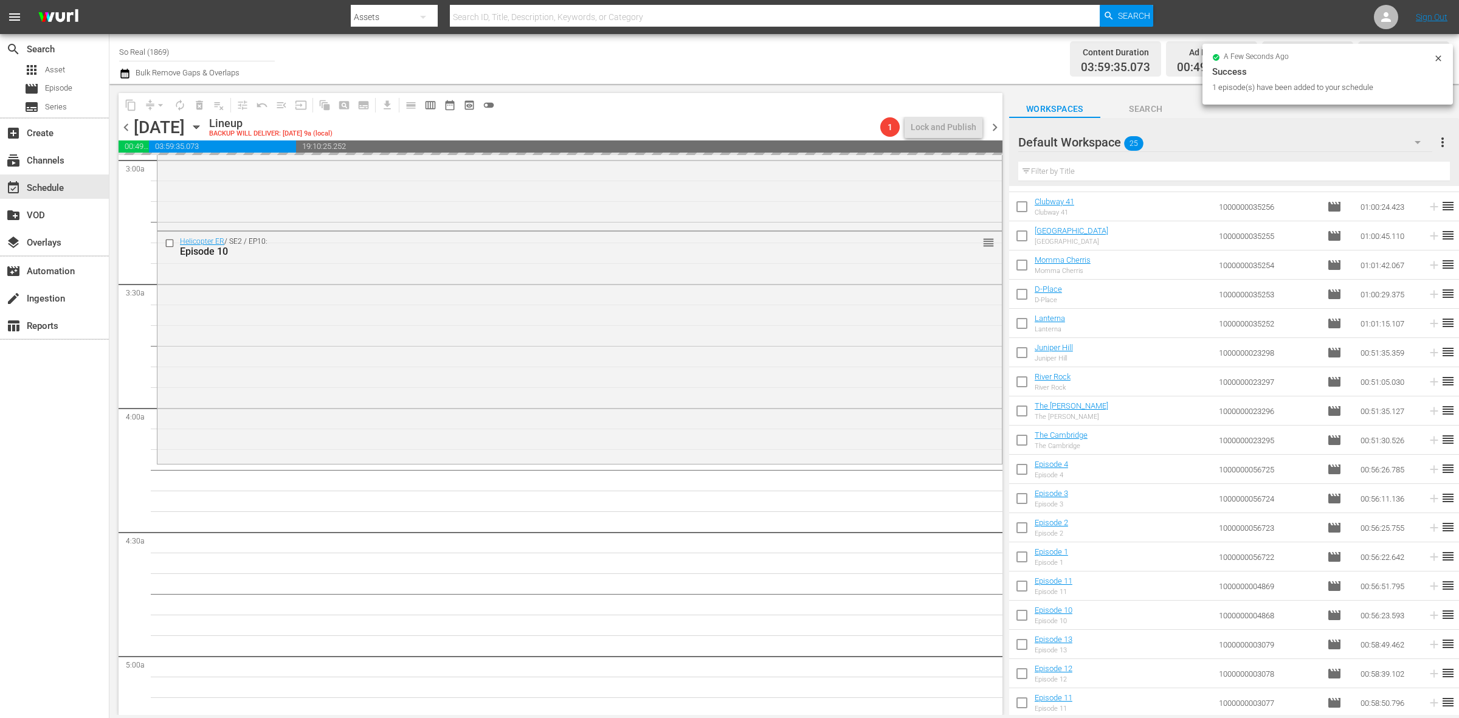
scroll to position [819, 0]
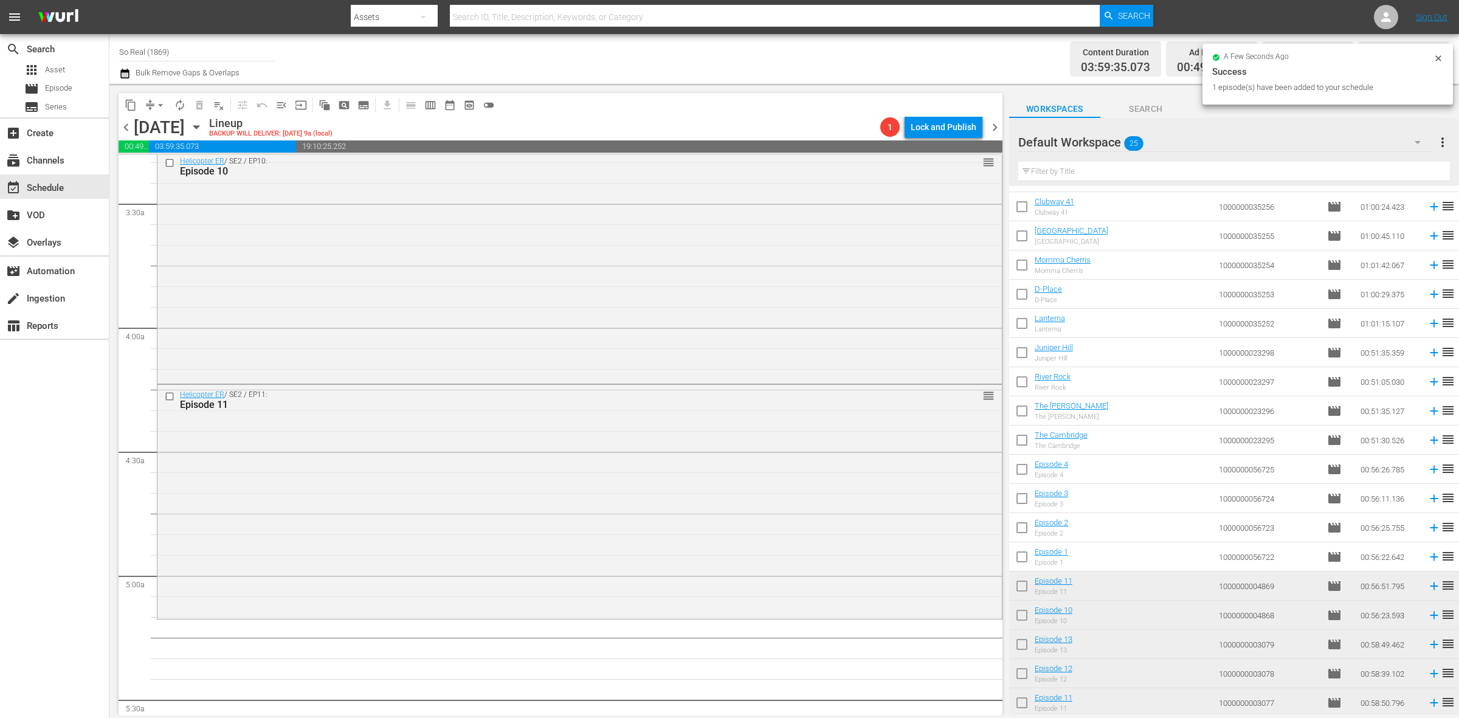
click at [1021, 556] on input "checkbox" at bounding box center [1022, 559] width 26 height 26
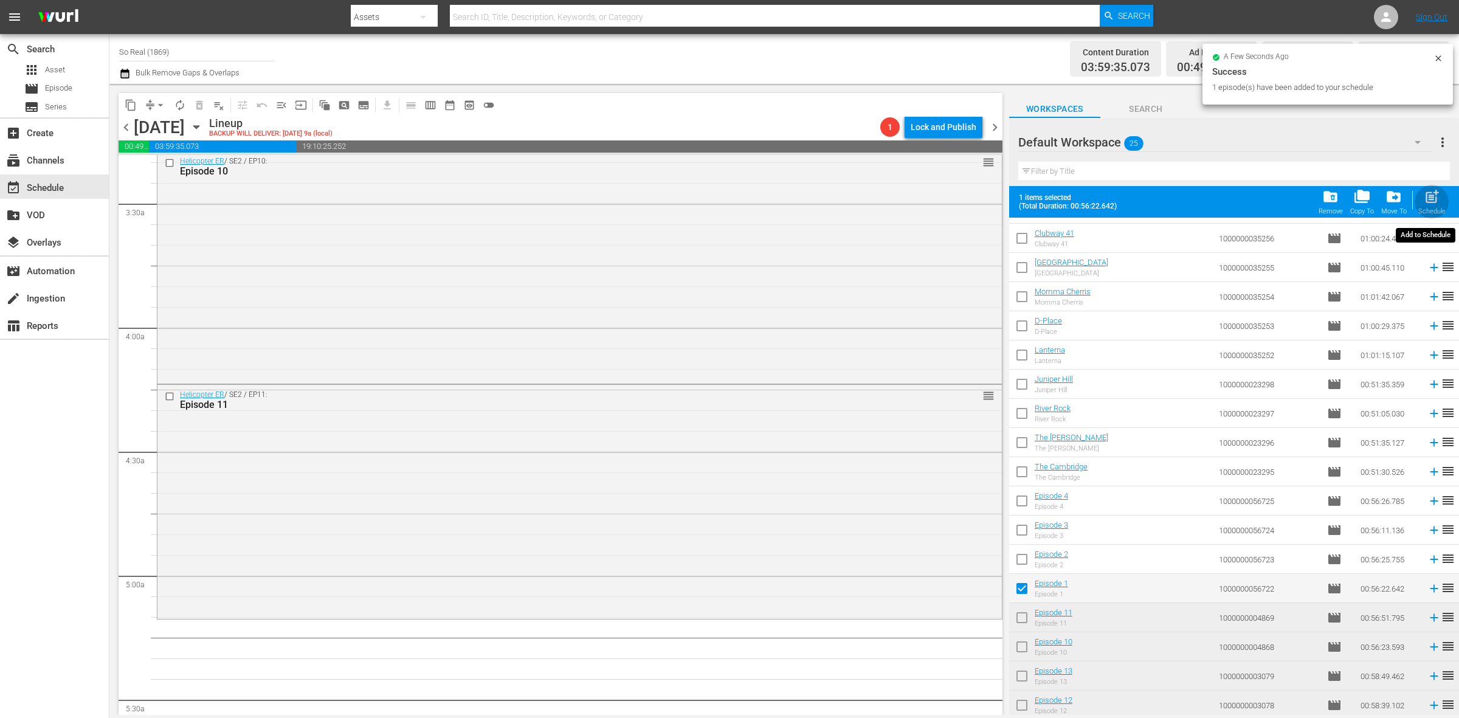
click at [1435, 199] on span "post_add" at bounding box center [1432, 196] width 16 height 16
checkbox input "false"
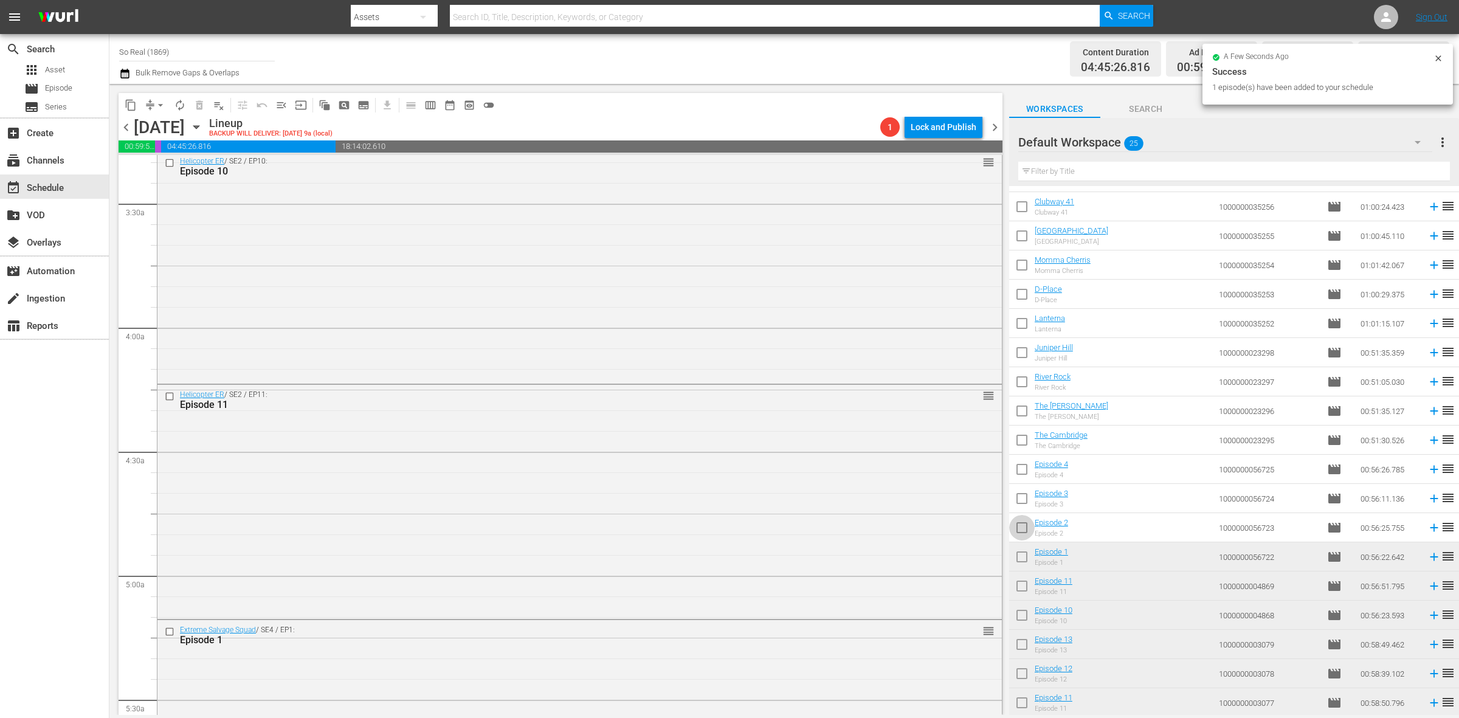
click at [1022, 536] on input "checkbox" at bounding box center [1022, 530] width 26 height 26
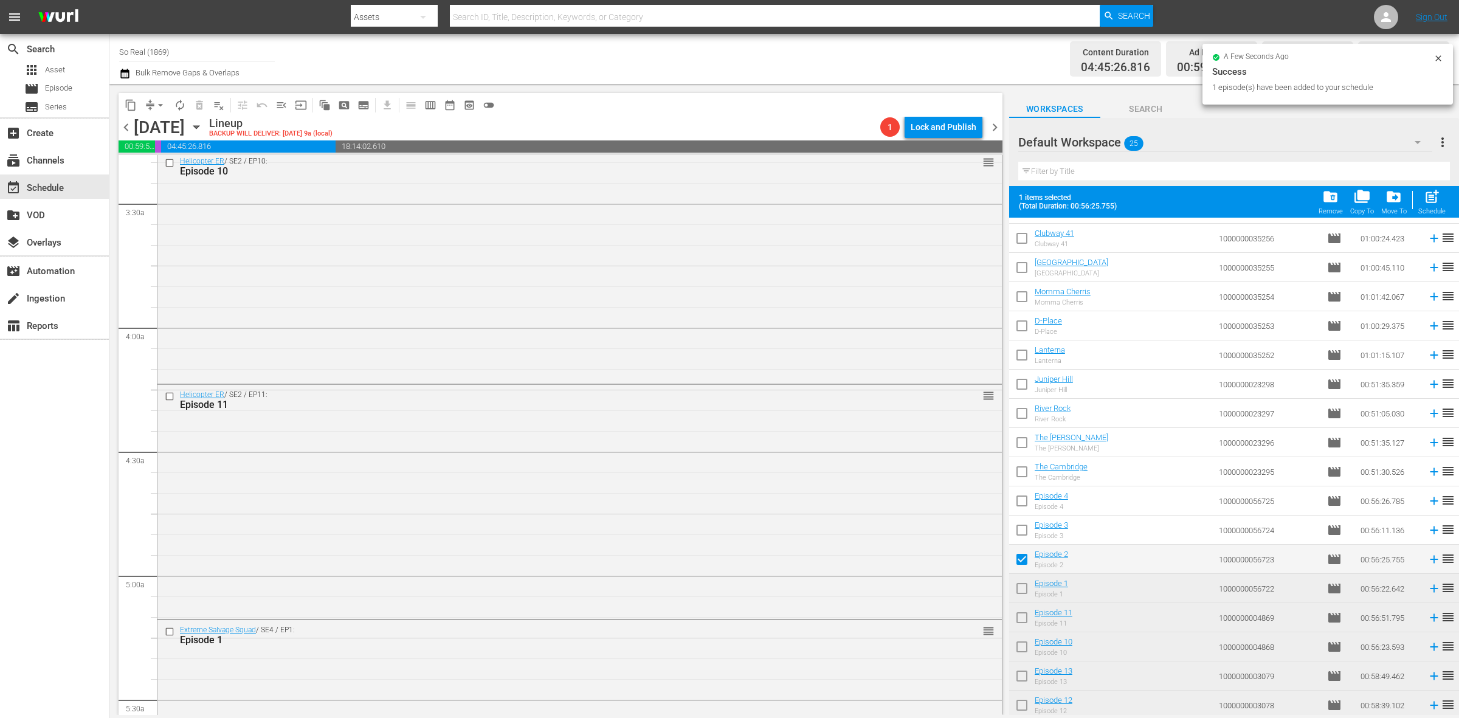
click at [1427, 210] on div "Schedule" at bounding box center [1431, 211] width 27 height 8
checkbox input "false"
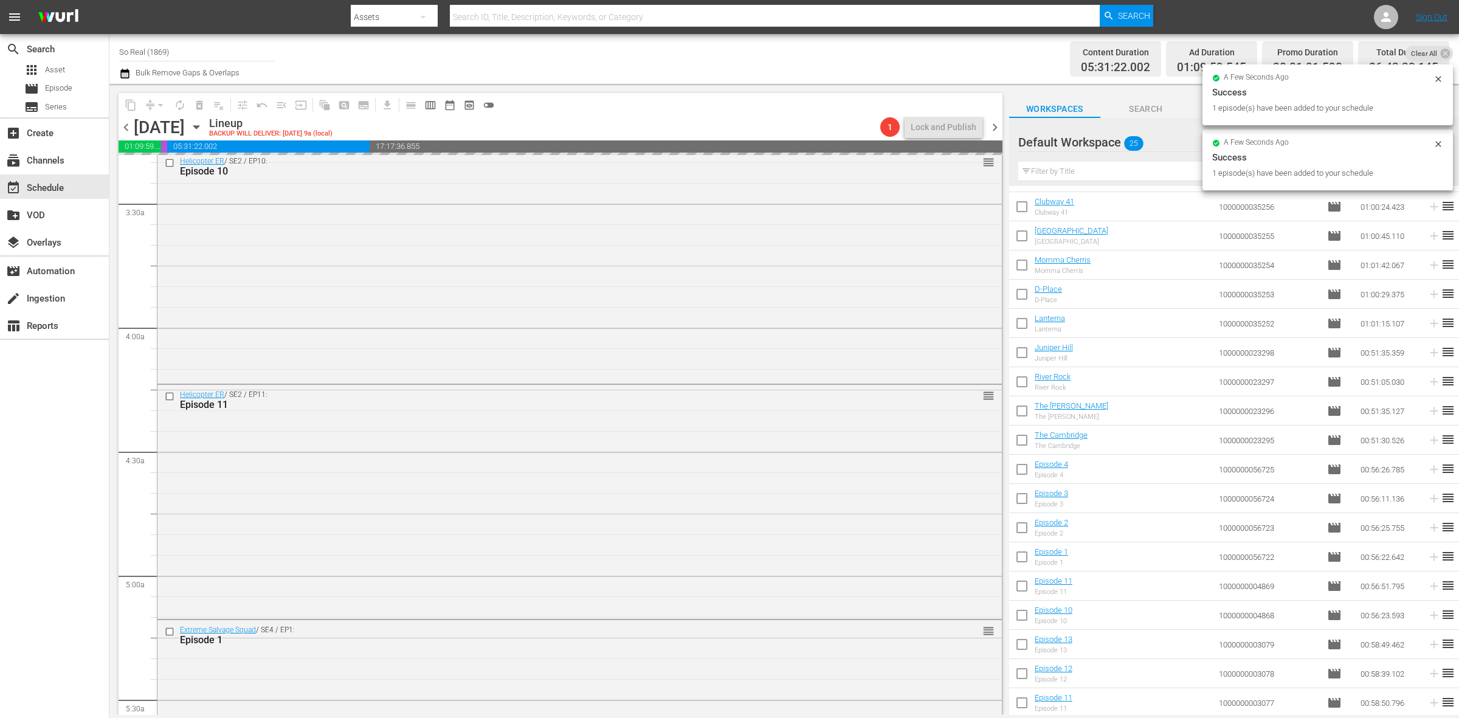
scroll to position [1070, 0]
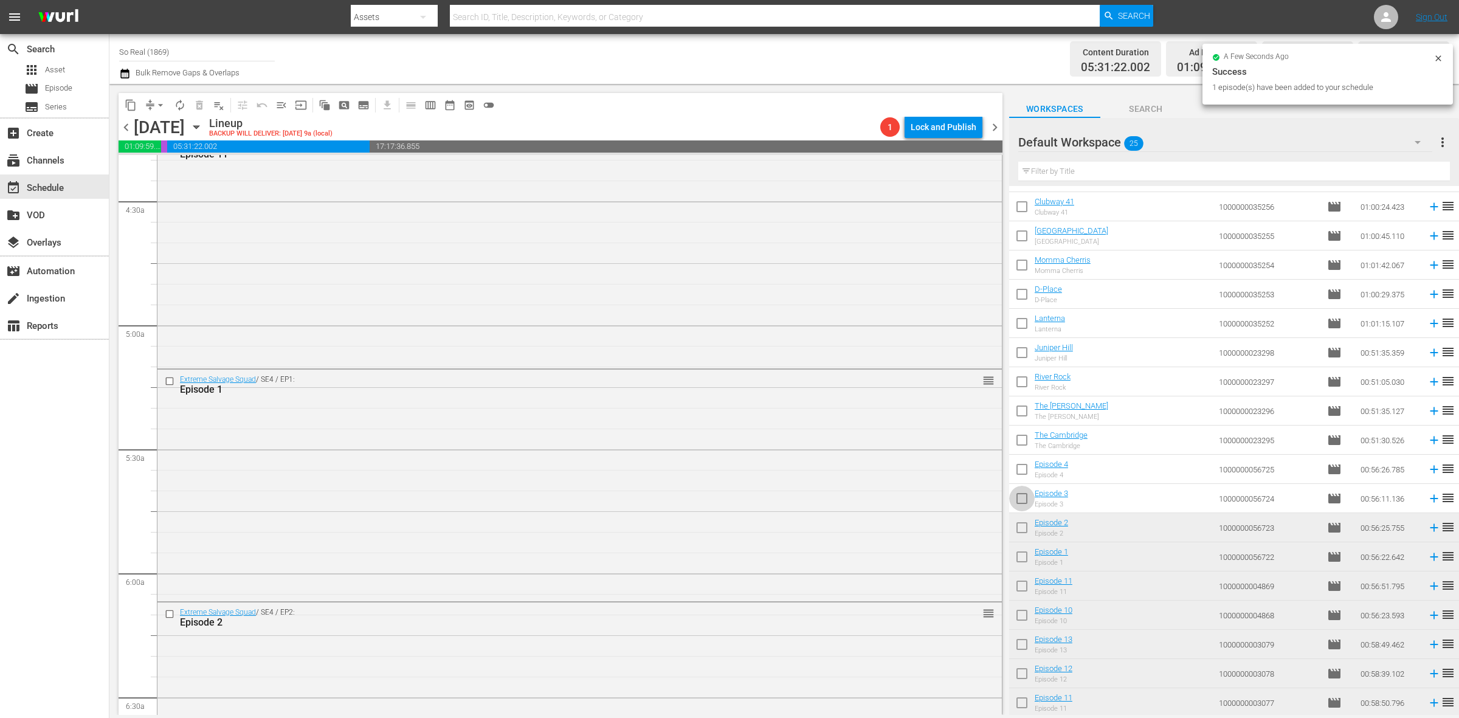
click at [1022, 496] on input "checkbox" at bounding box center [1022, 501] width 26 height 26
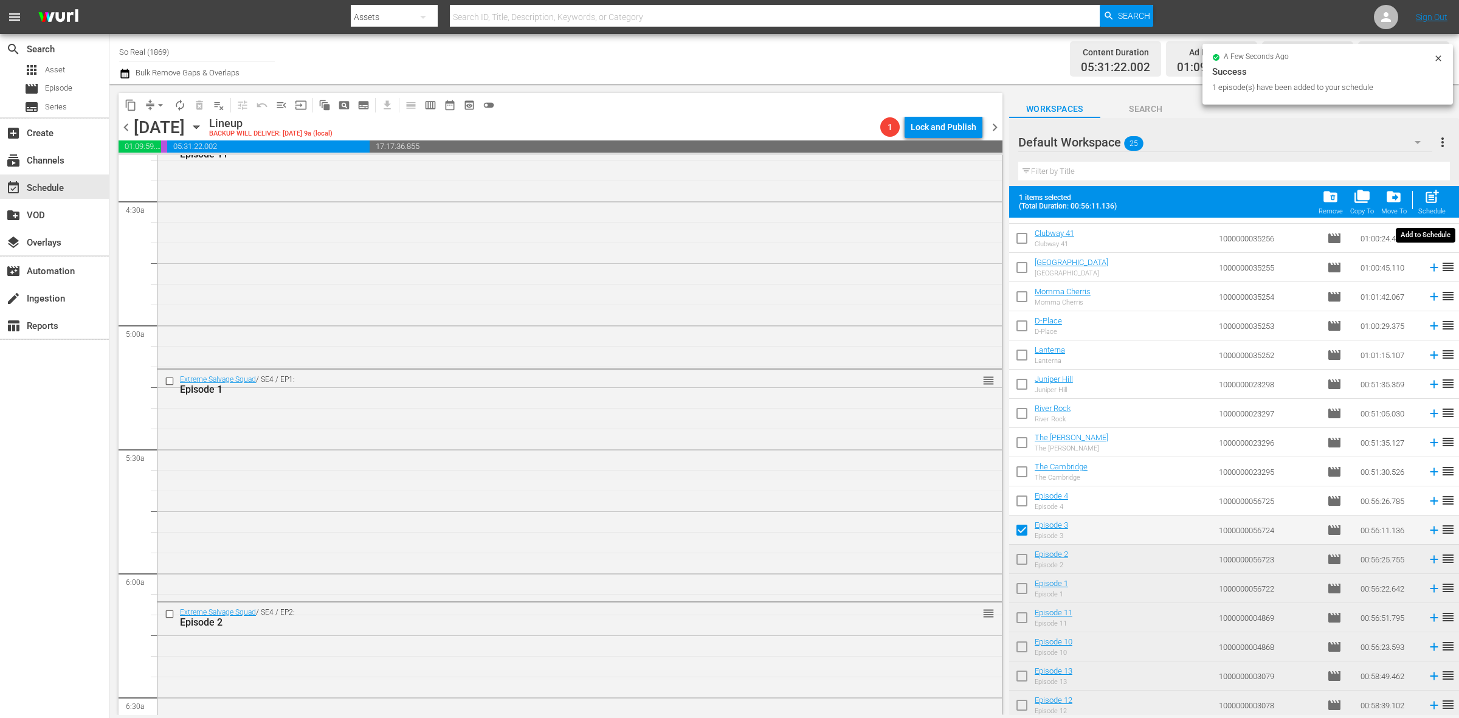
click at [1430, 193] on span "post_add" at bounding box center [1432, 196] width 16 height 16
checkbox input "false"
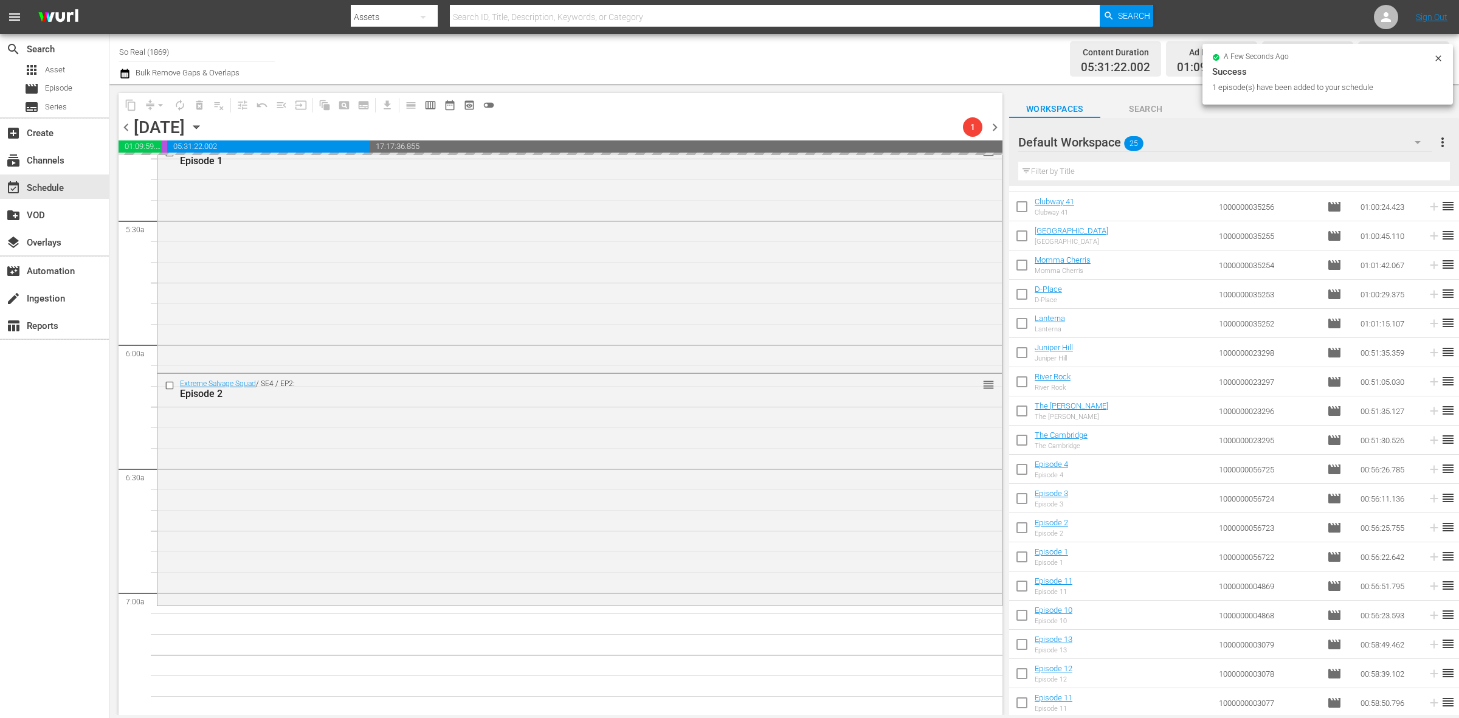
scroll to position [1362, 0]
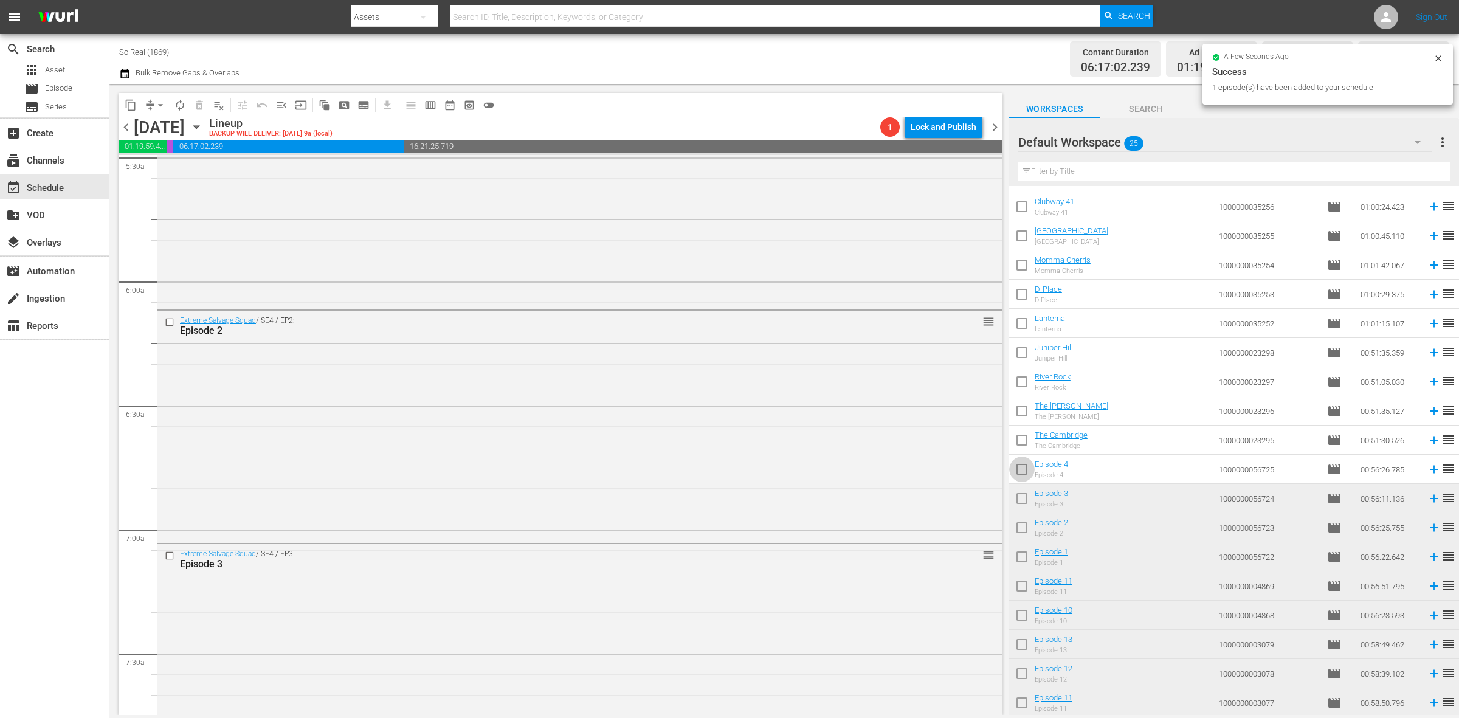
click at [1019, 469] on input "checkbox" at bounding box center [1022, 472] width 26 height 26
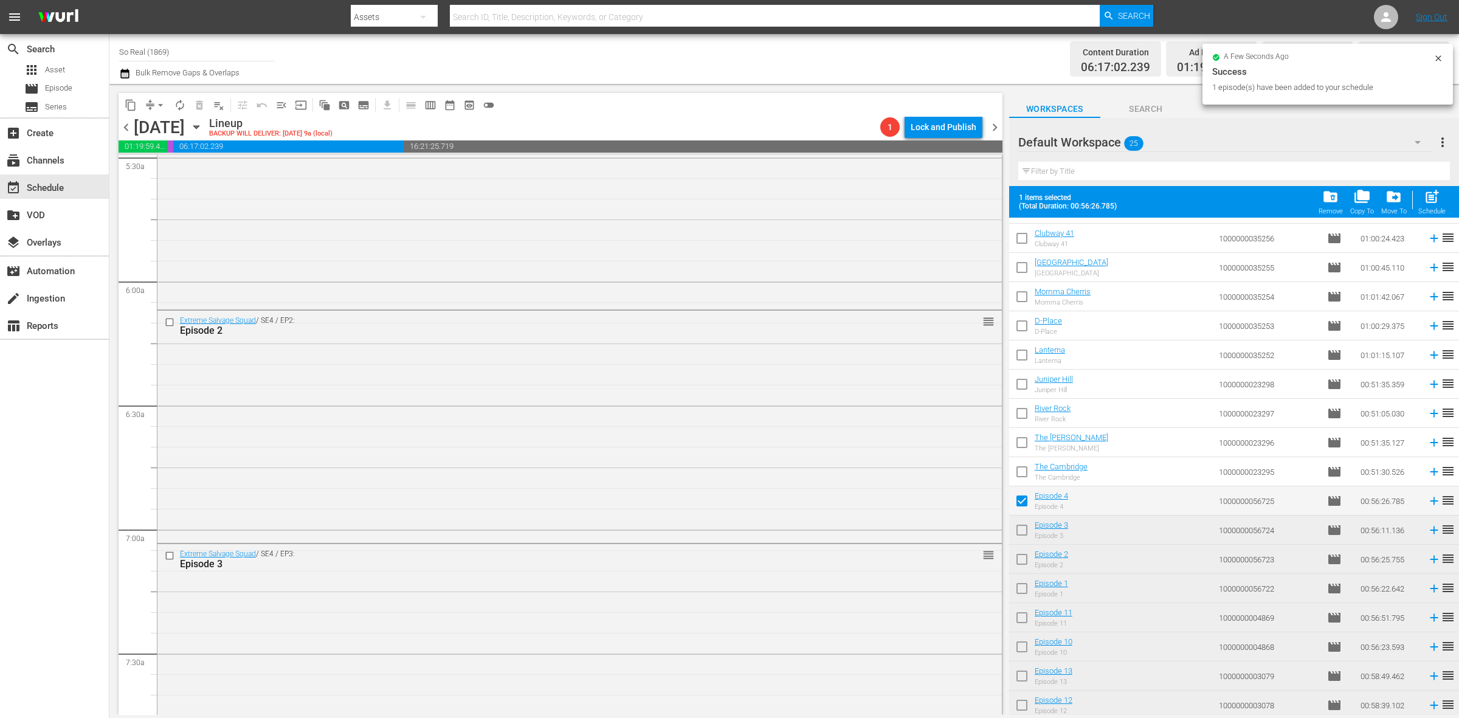
click at [1446, 192] on span "post_add Schedule" at bounding box center [1432, 202] width 35 height 34
click at [1427, 198] on span "post_add" at bounding box center [1432, 196] width 16 height 16
checkbox input "false"
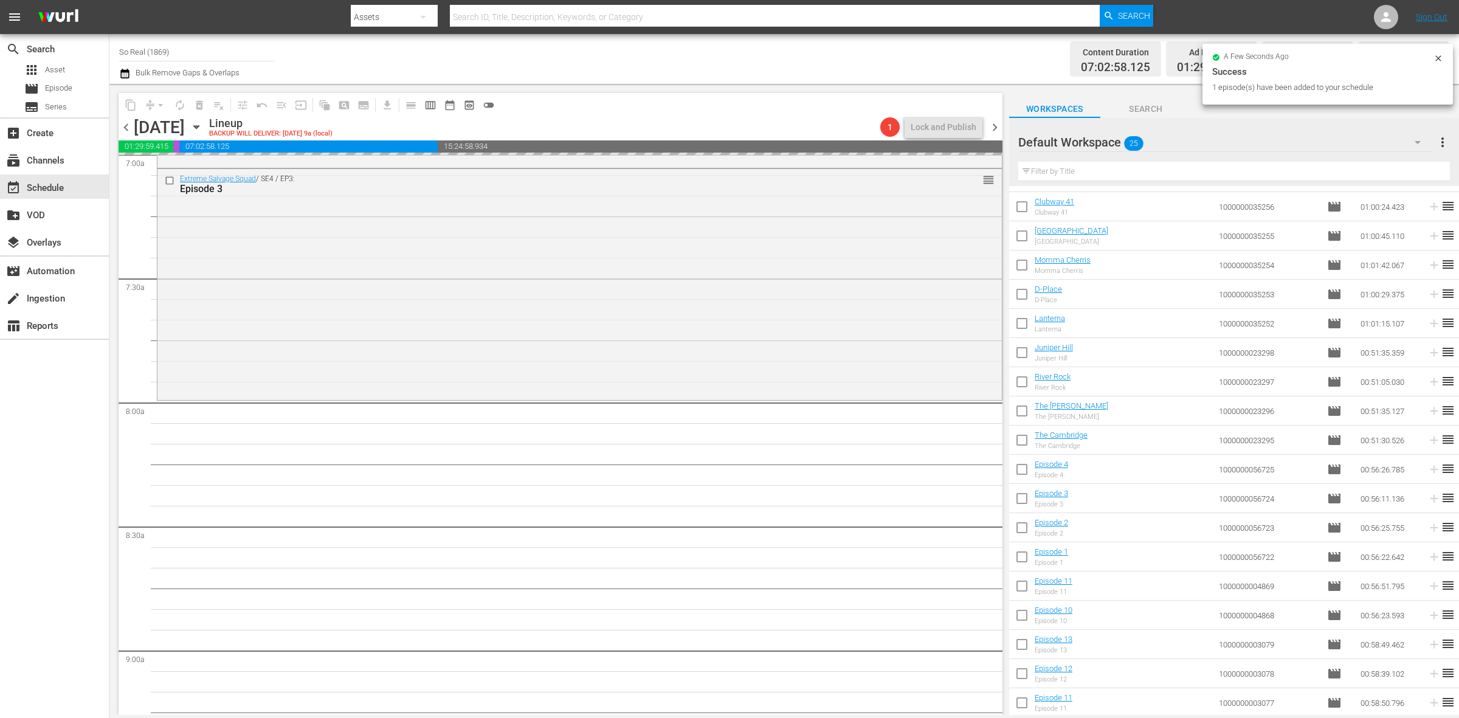
scroll to position [1743, 0]
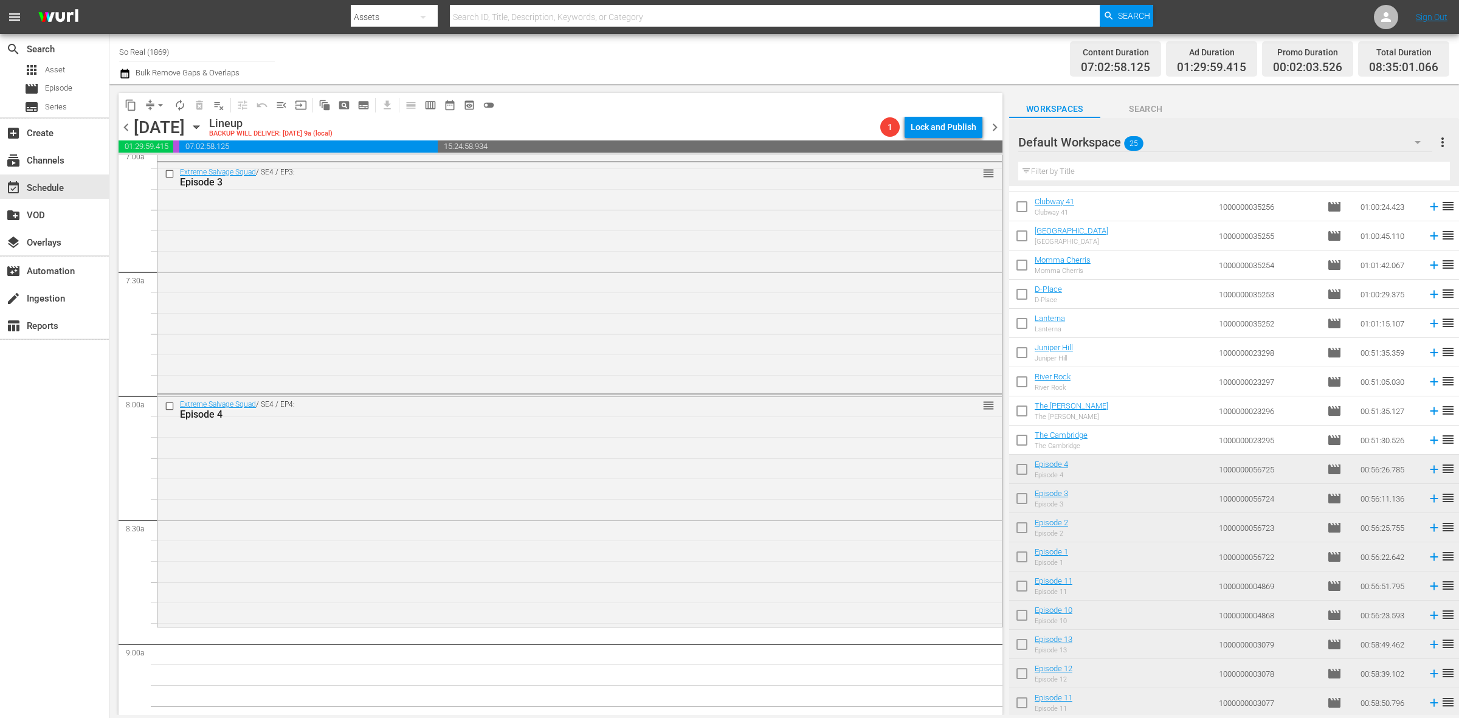
click at [1023, 443] on input "checkbox" at bounding box center [1022, 443] width 26 height 26
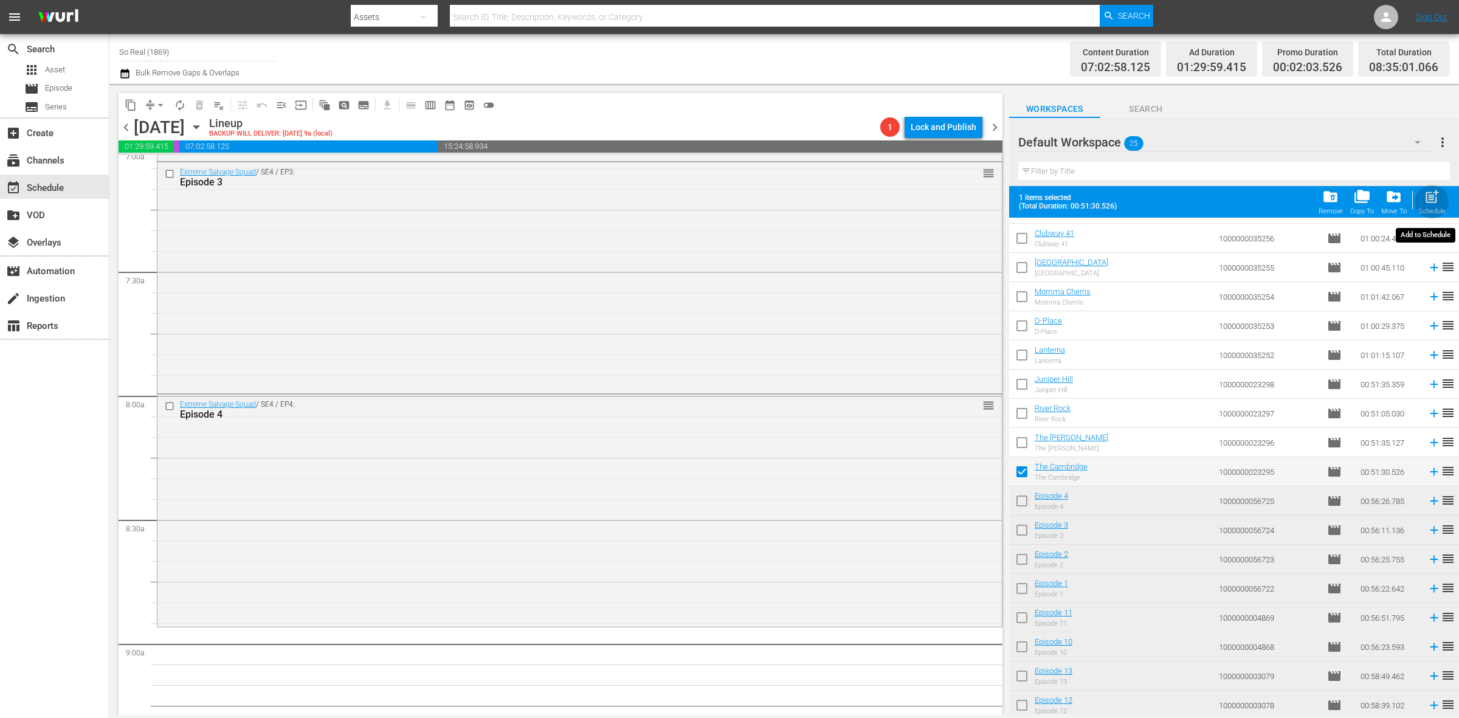
click at [1421, 195] on div "post_add Schedule" at bounding box center [1431, 201] width 27 height 27
checkbox input "false"
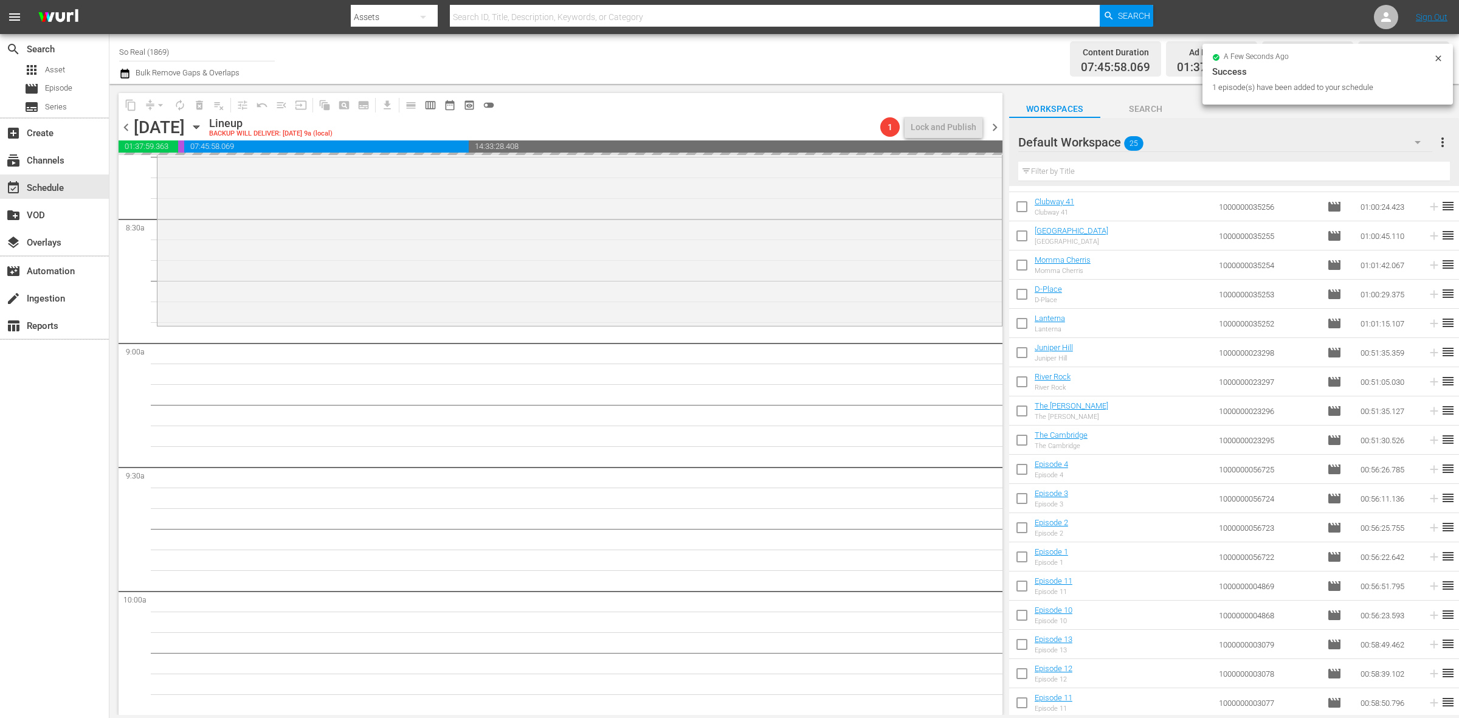
scroll to position [2045, 0]
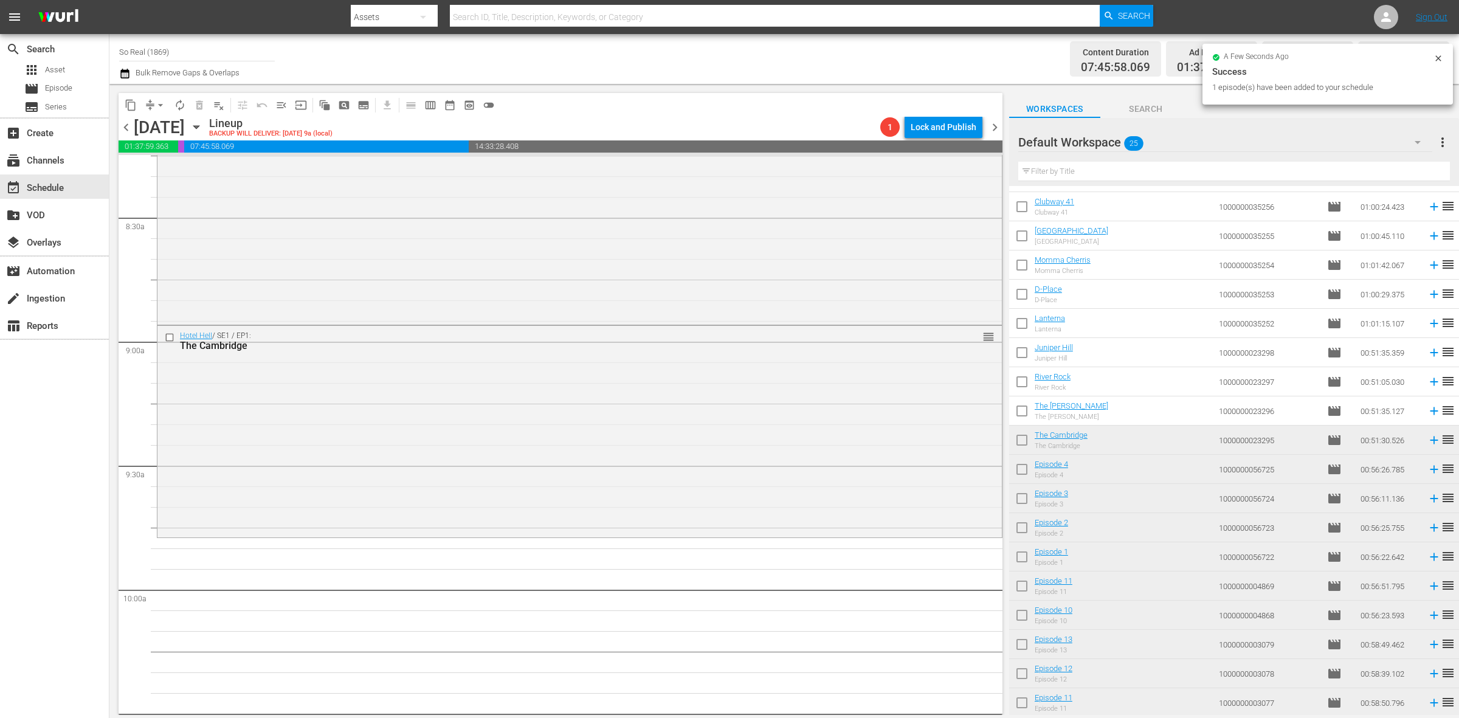
click at [1019, 414] on input "checkbox" at bounding box center [1022, 414] width 26 height 26
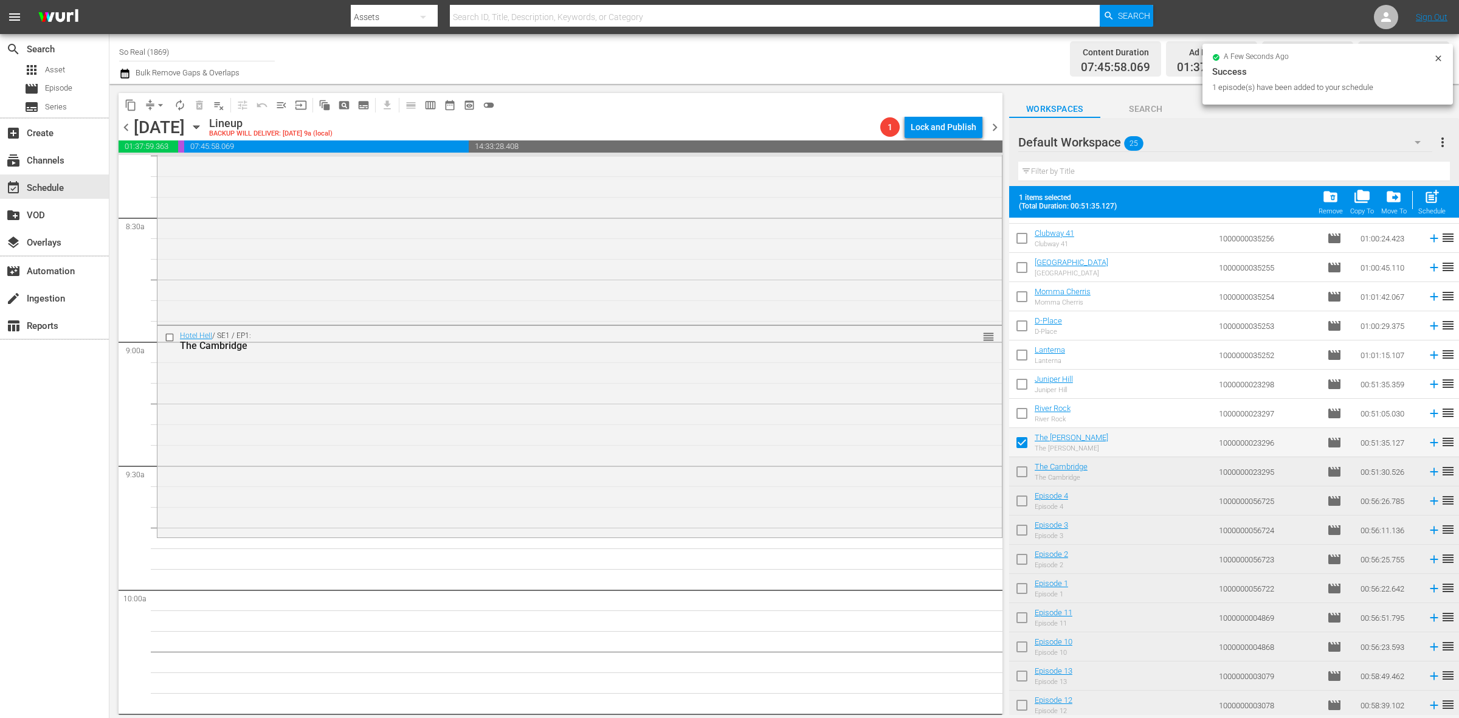
click at [1429, 202] on span "post_add" at bounding box center [1432, 196] width 16 height 16
checkbox input "false"
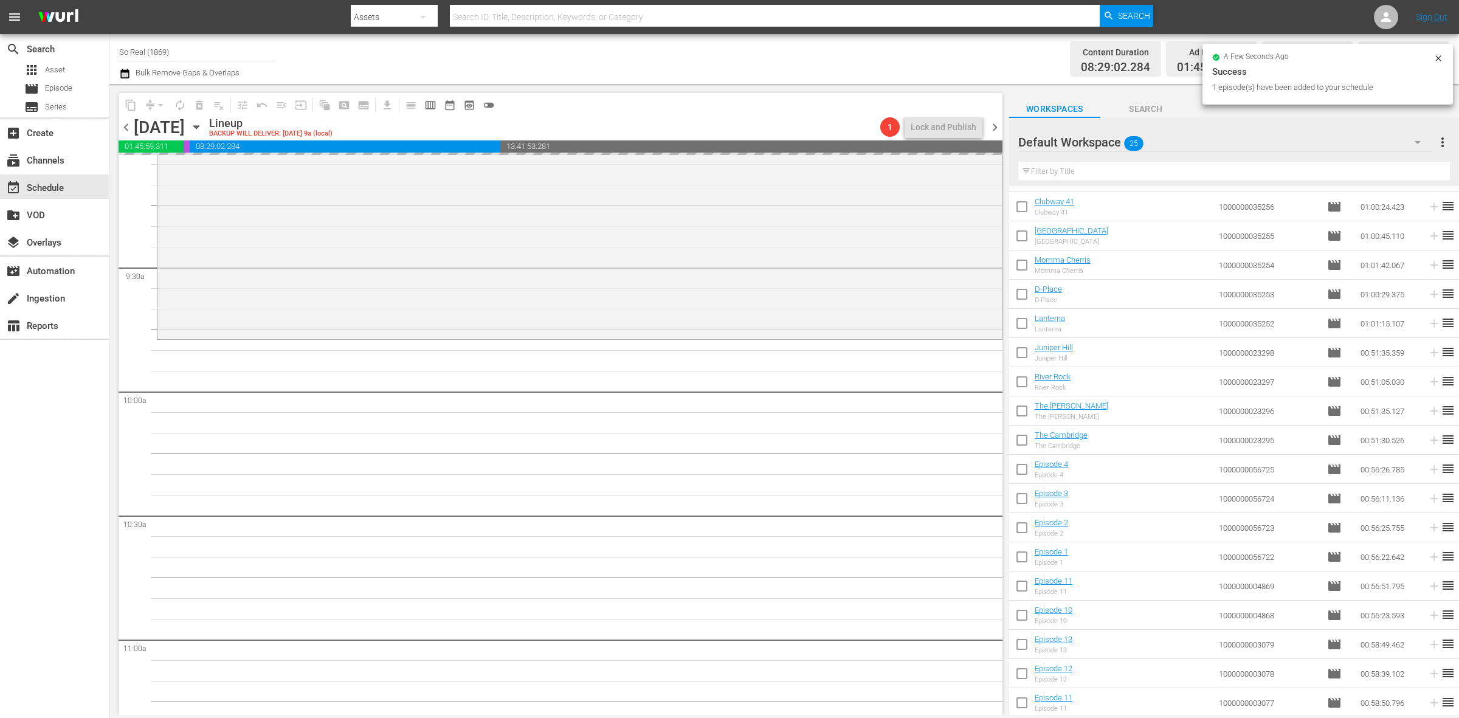
scroll to position [2244, 0]
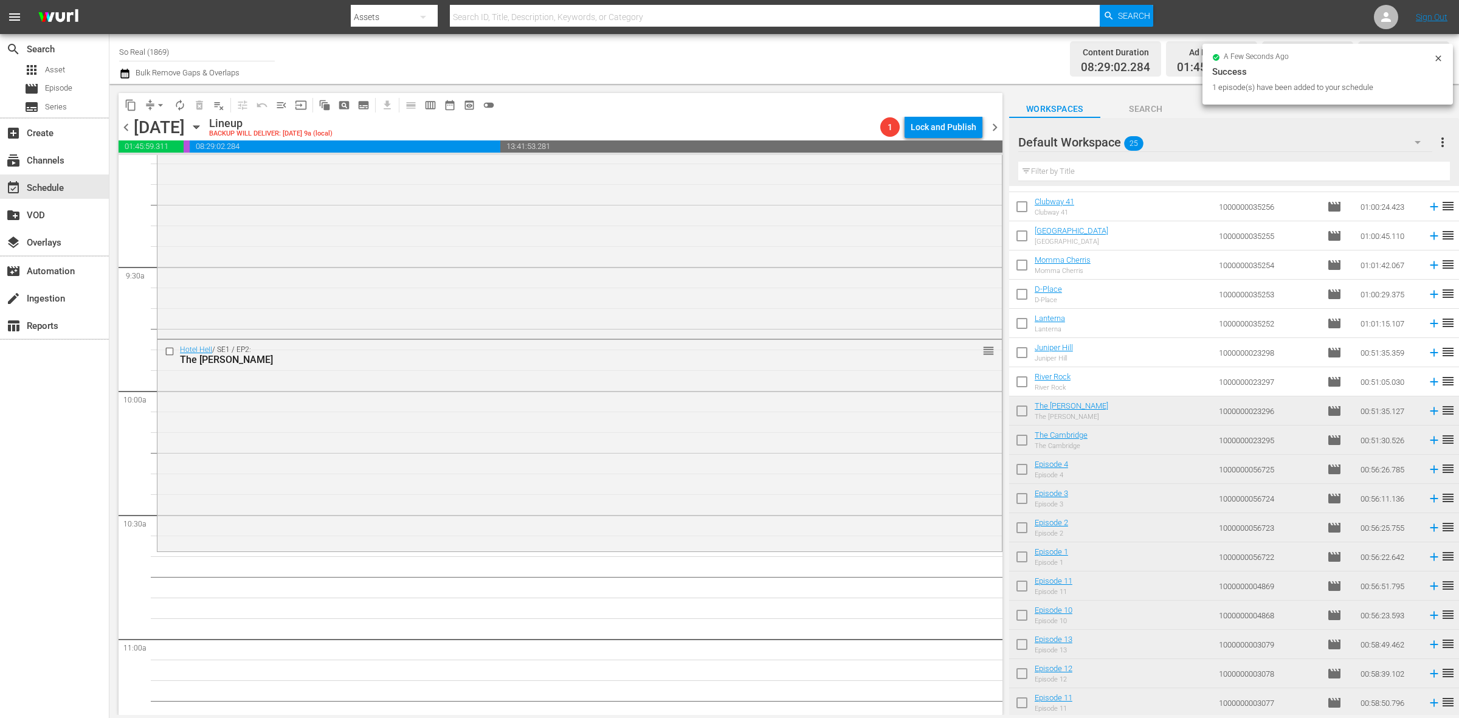
click at [1024, 379] on input "checkbox" at bounding box center [1022, 384] width 26 height 26
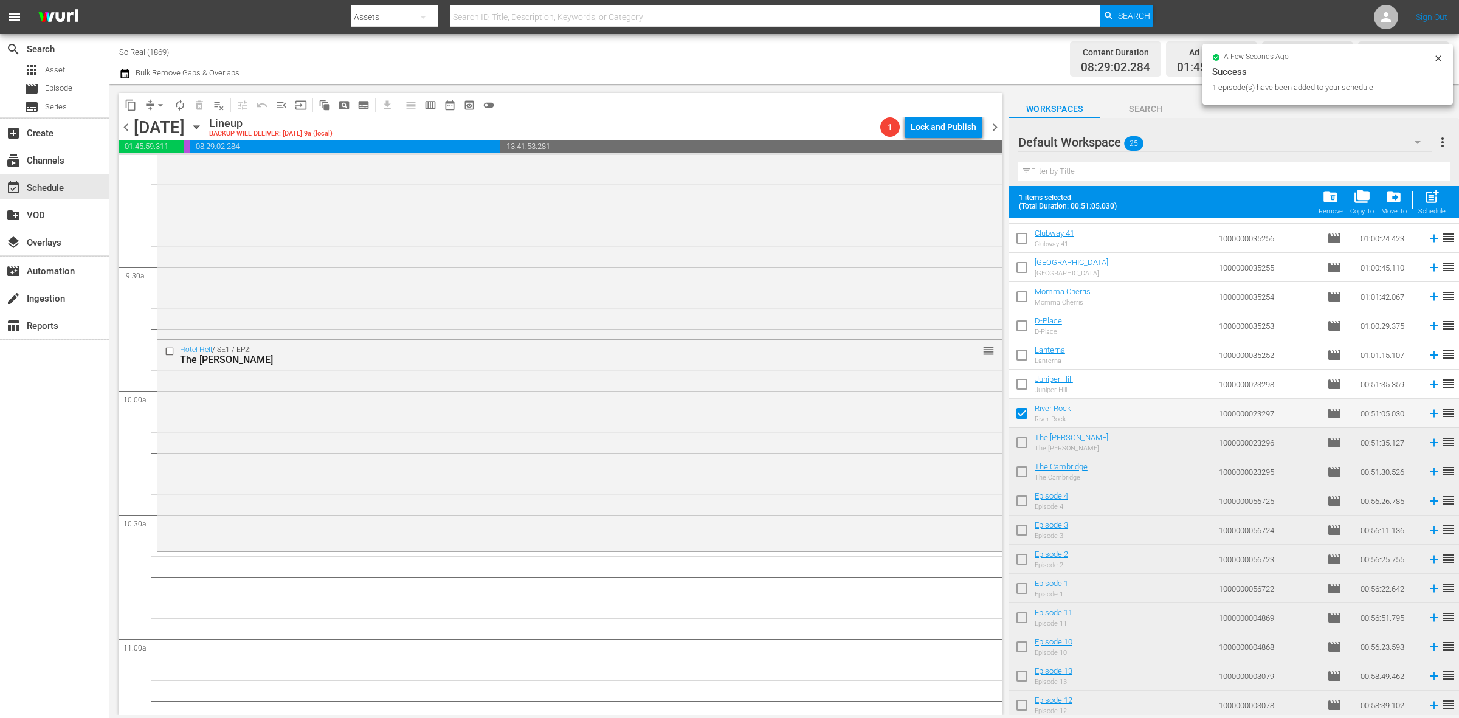
click at [1419, 199] on div "post_add Schedule" at bounding box center [1431, 201] width 27 height 27
checkbox input "false"
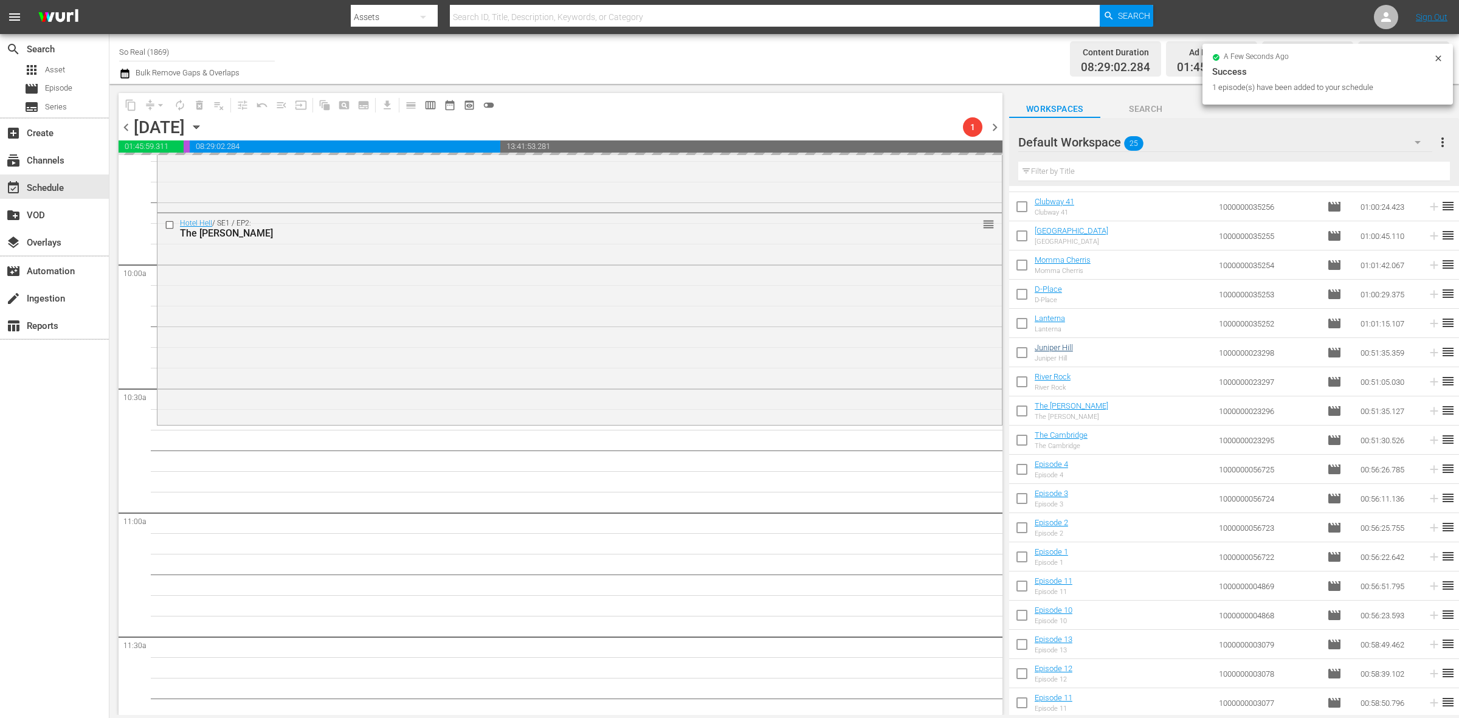
scroll to position [2371, 0]
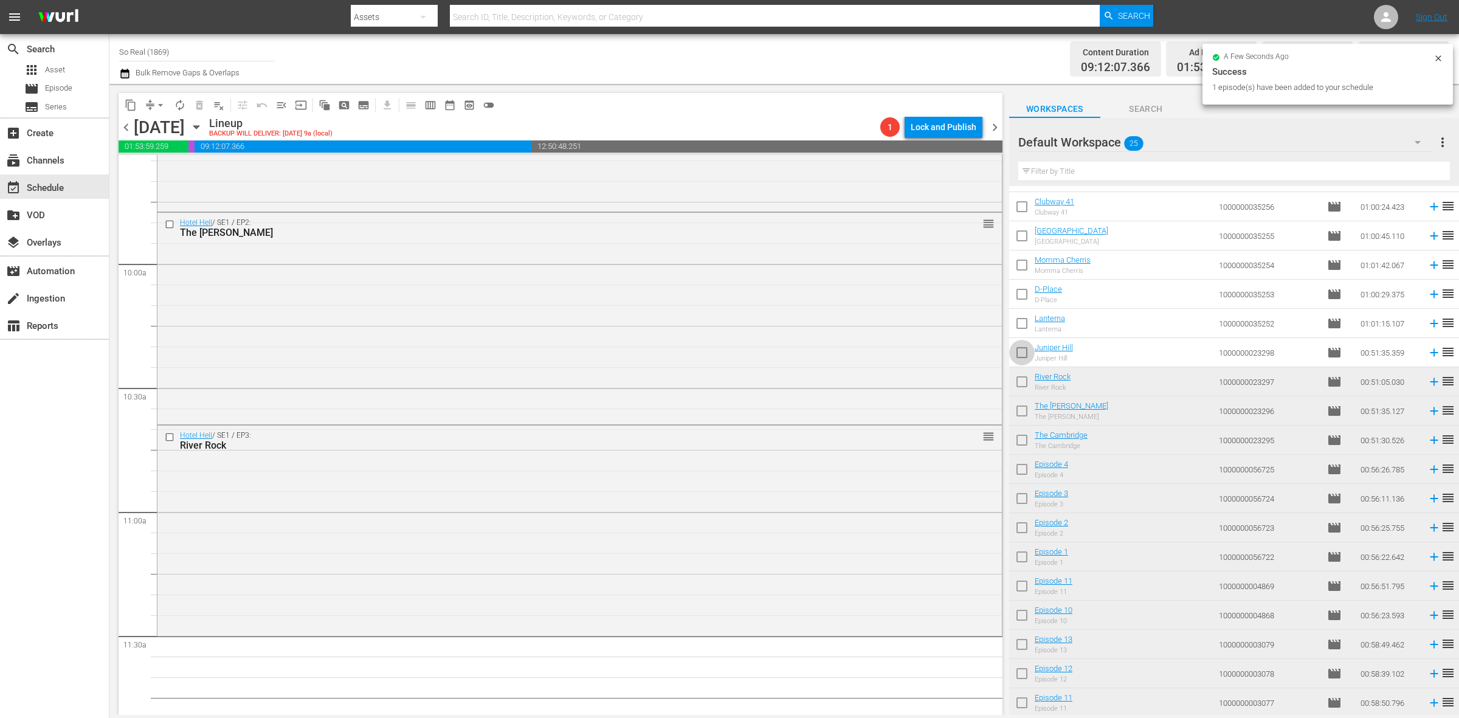
click at [1023, 354] on input "checkbox" at bounding box center [1022, 355] width 26 height 26
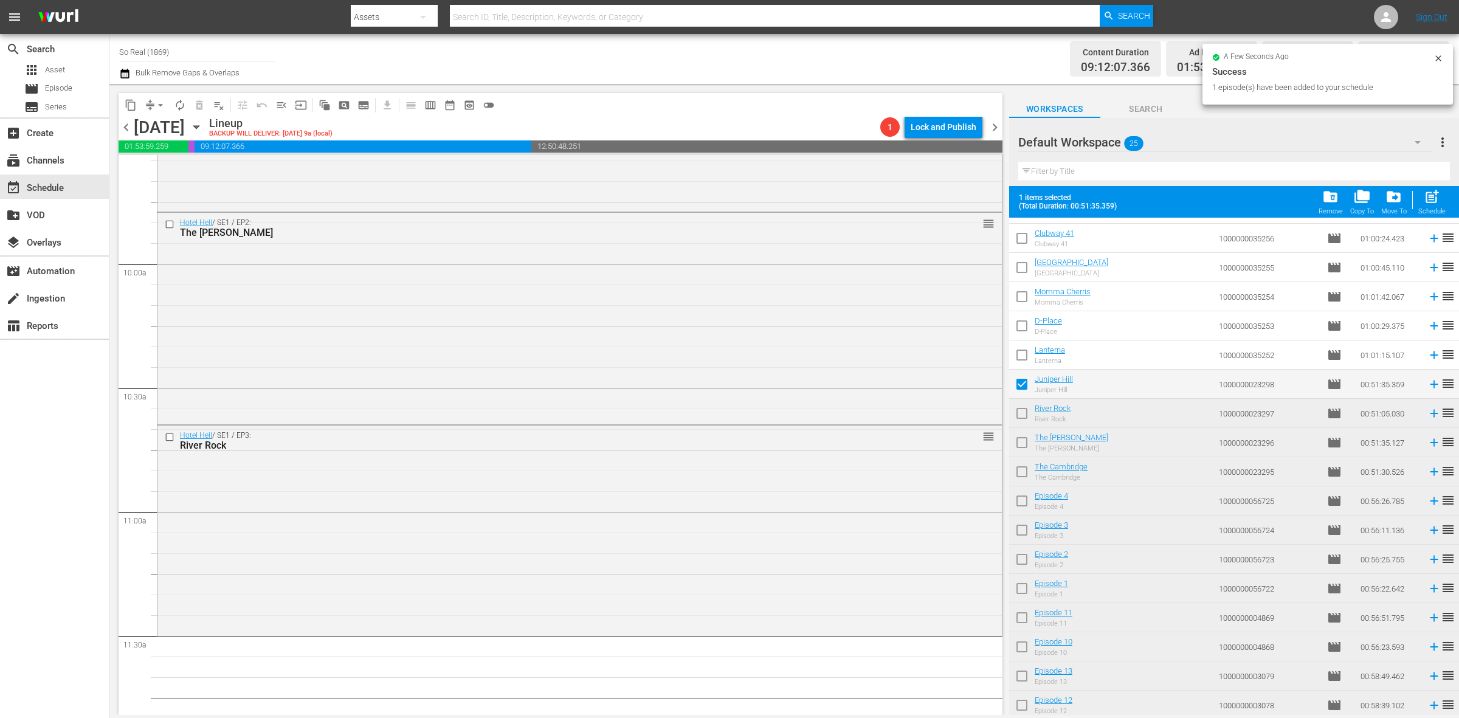
click at [1427, 201] on span "post_add" at bounding box center [1432, 196] width 16 height 16
checkbox input "false"
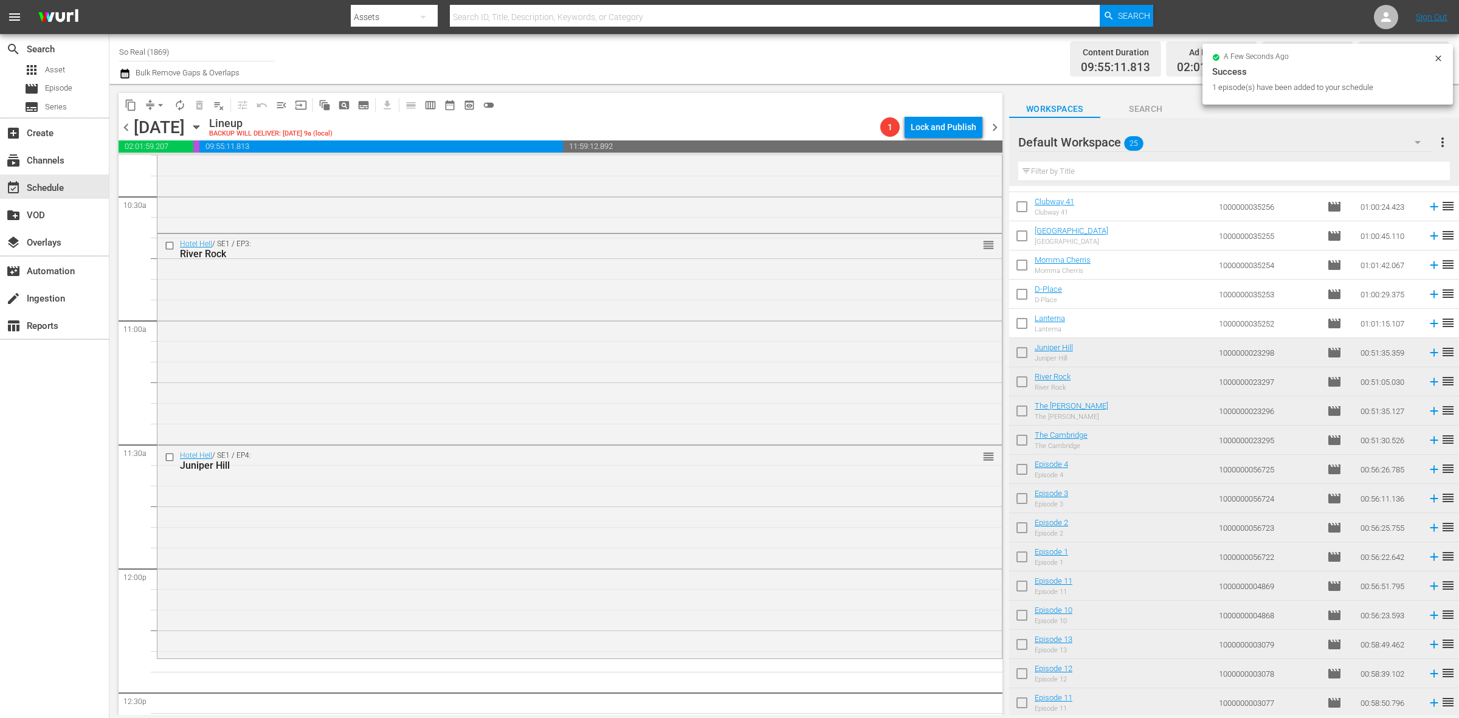
scroll to position [2572, 0]
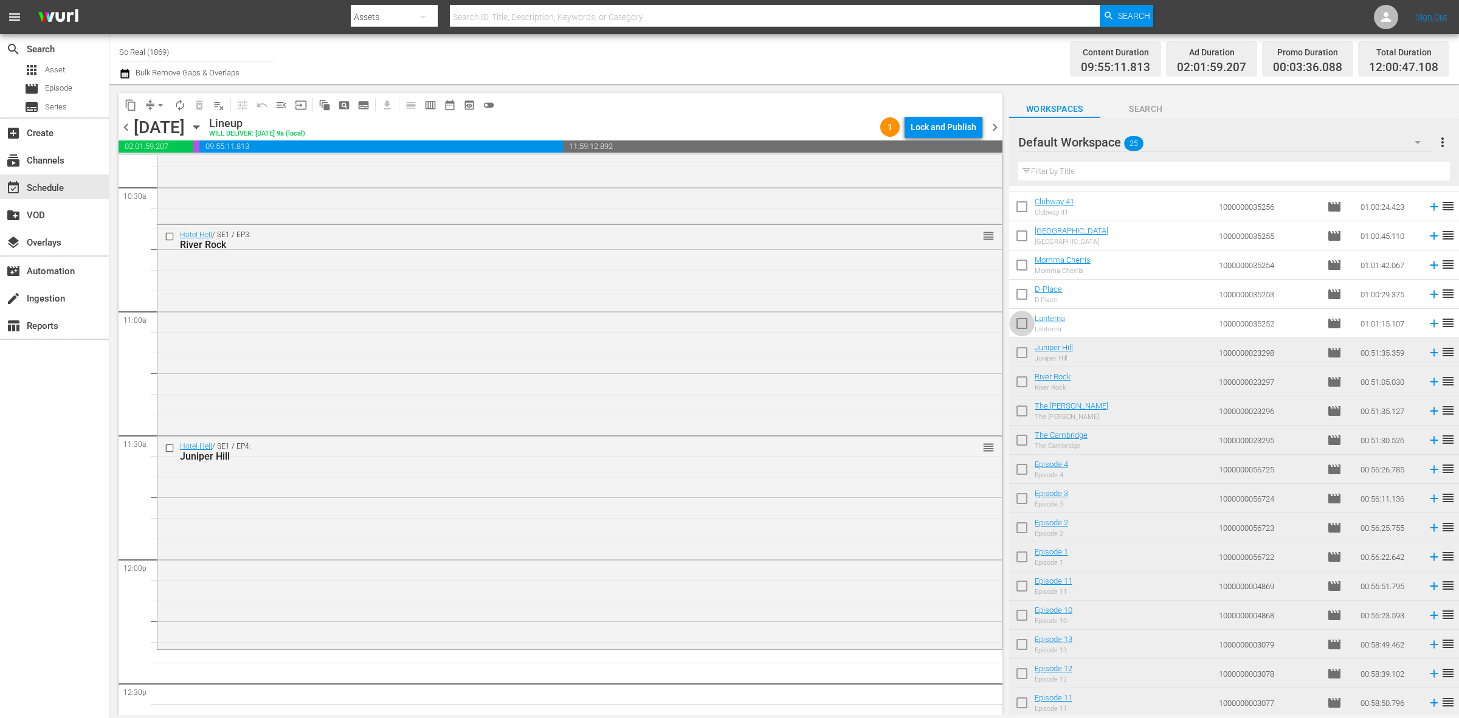
click at [1023, 323] on input "checkbox" at bounding box center [1022, 326] width 26 height 26
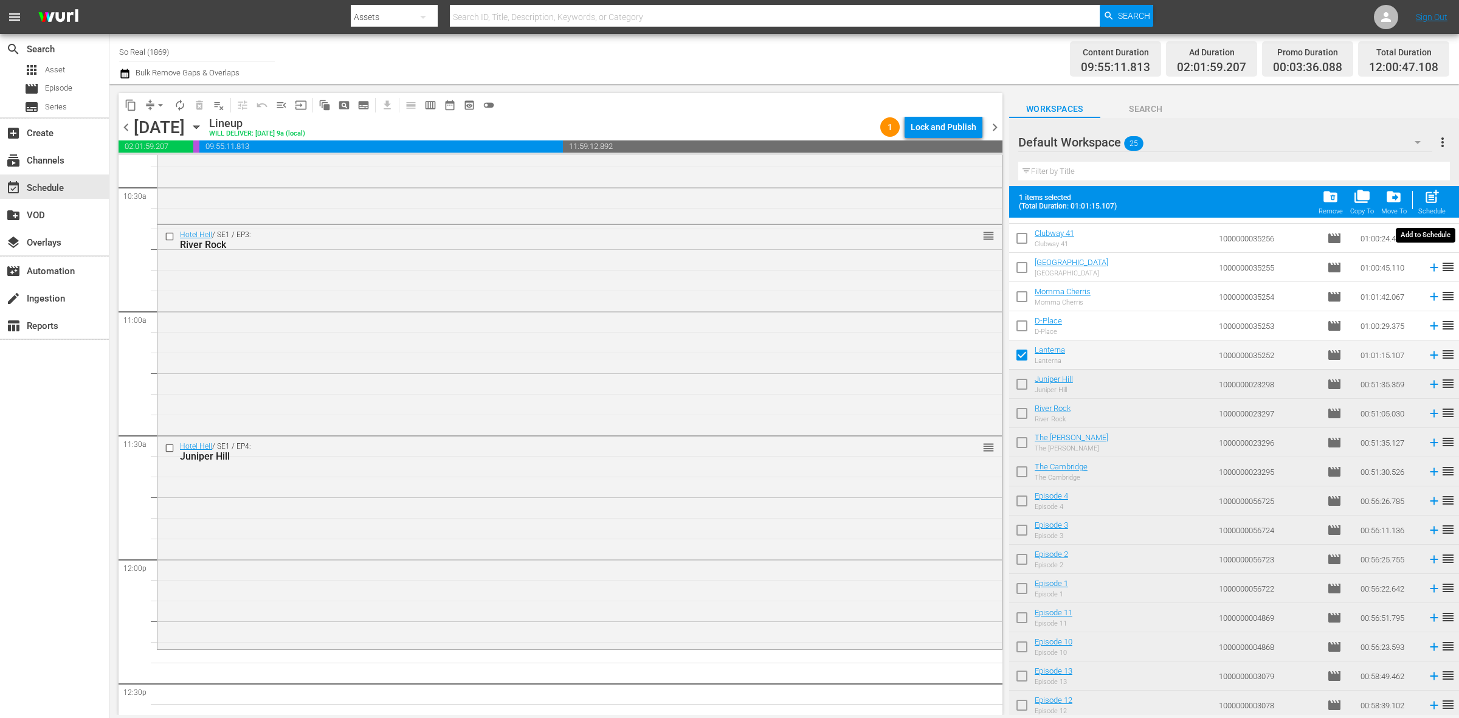
click at [1432, 199] on span "post_add" at bounding box center [1432, 196] width 16 height 16
checkbox input "false"
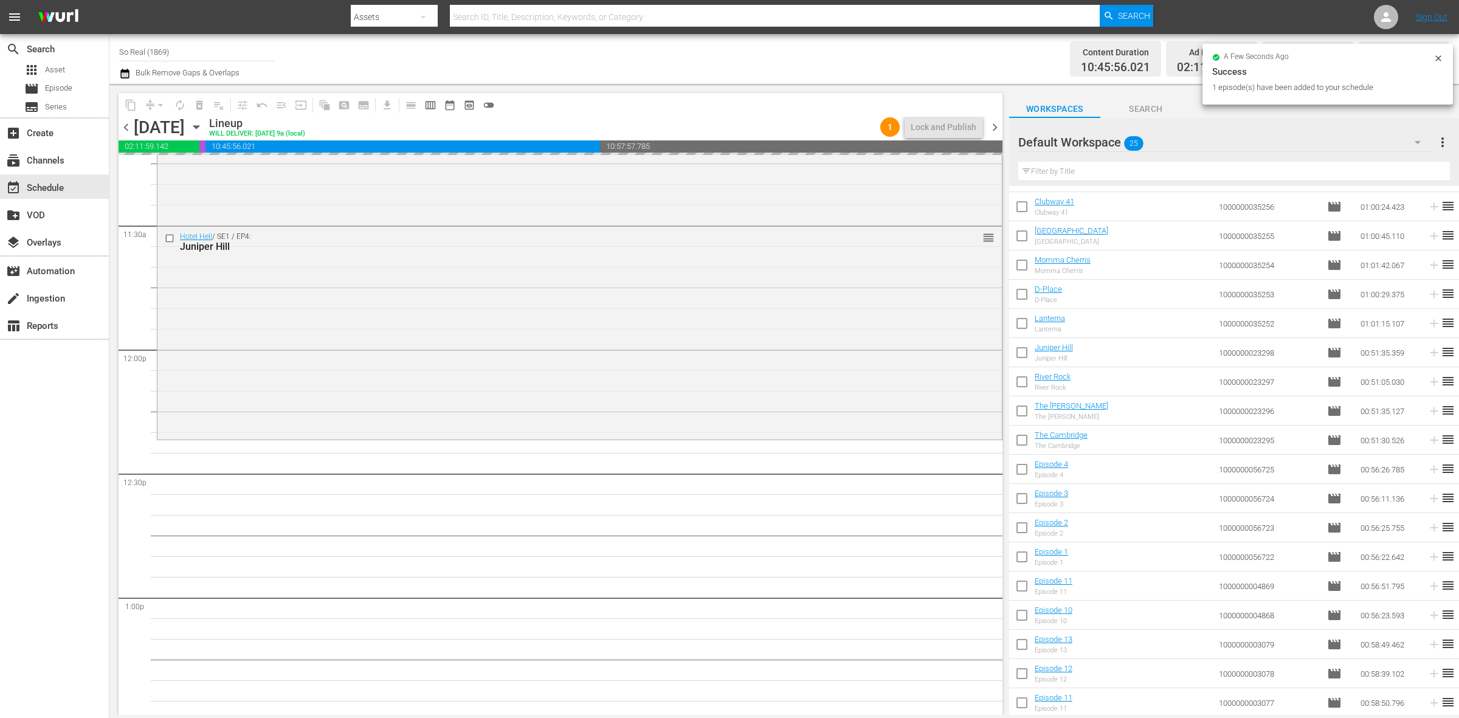
scroll to position [2833, 0]
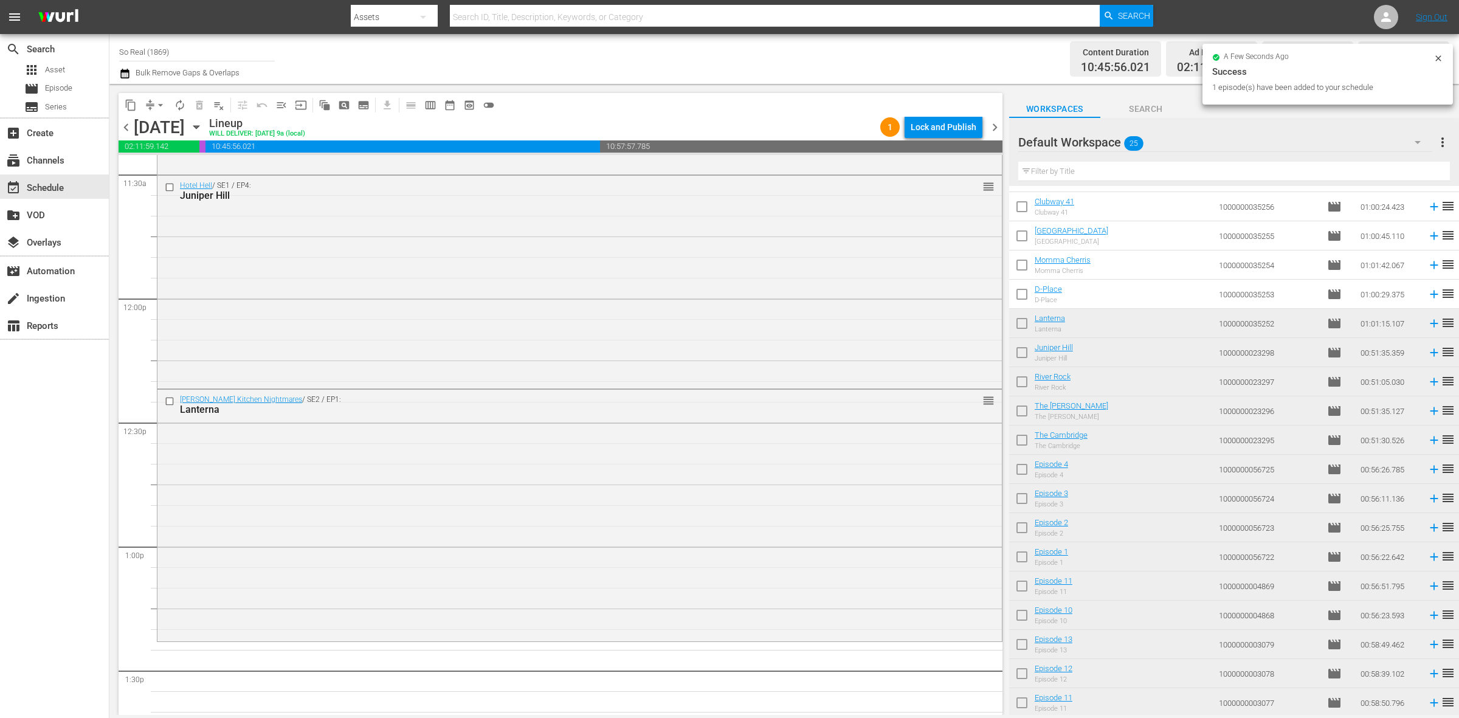
click at [1026, 299] on input "checkbox" at bounding box center [1022, 297] width 26 height 26
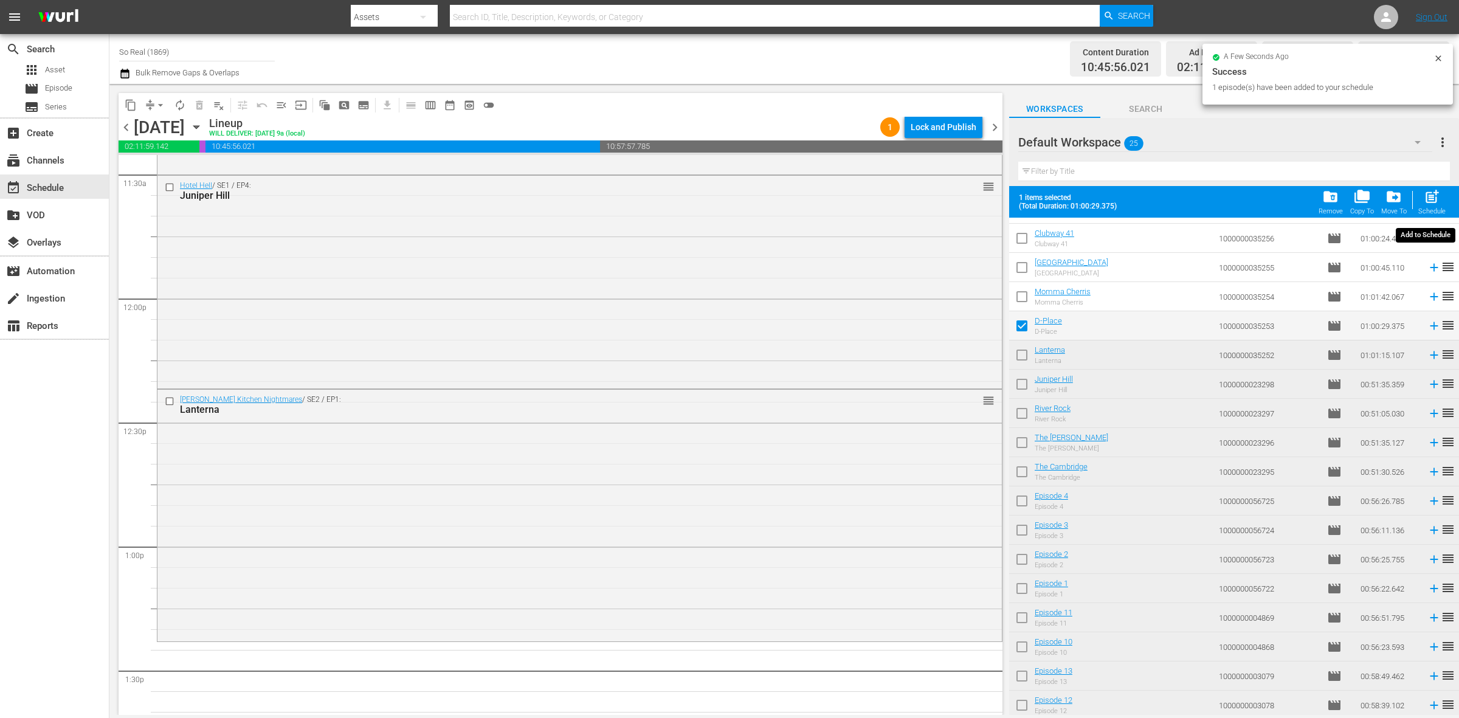
click at [1429, 186] on button "post_add Schedule" at bounding box center [1432, 202] width 35 height 34
checkbox input "false"
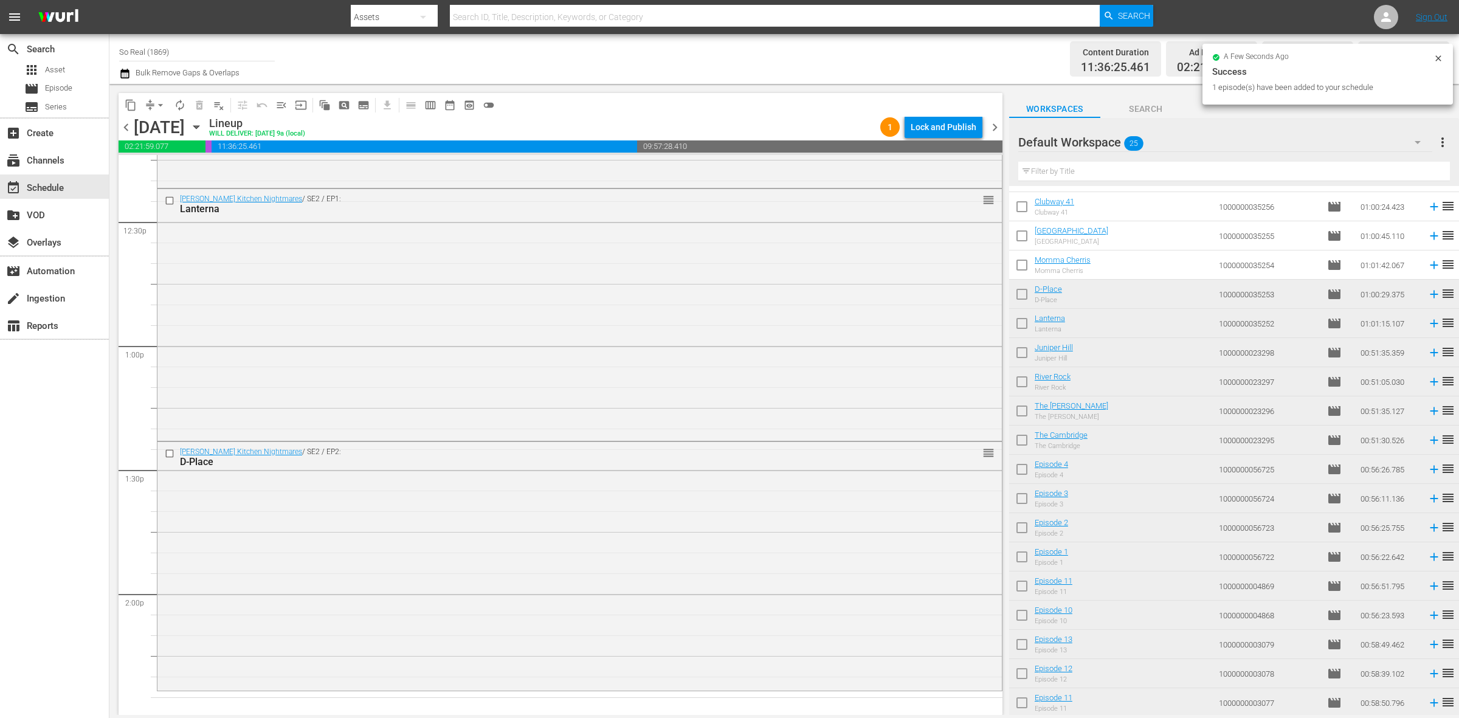
scroll to position [3034, 0]
click at [1027, 267] on input "checkbox" at bounding box center [1022, 268] width 26 height 26
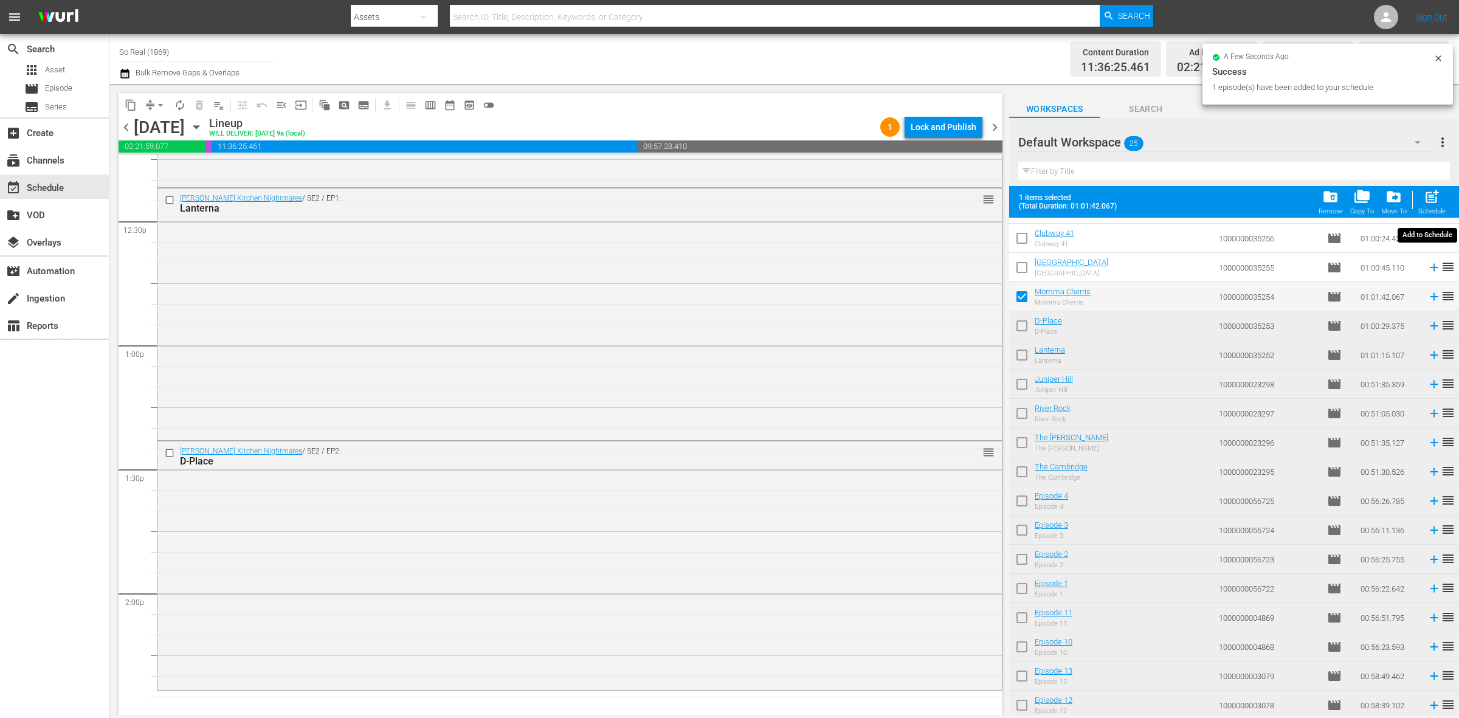
click at [1433, 196] on span "post_add" at bounding box center [1432, 196] width 16 height 16
checkbox input "false"
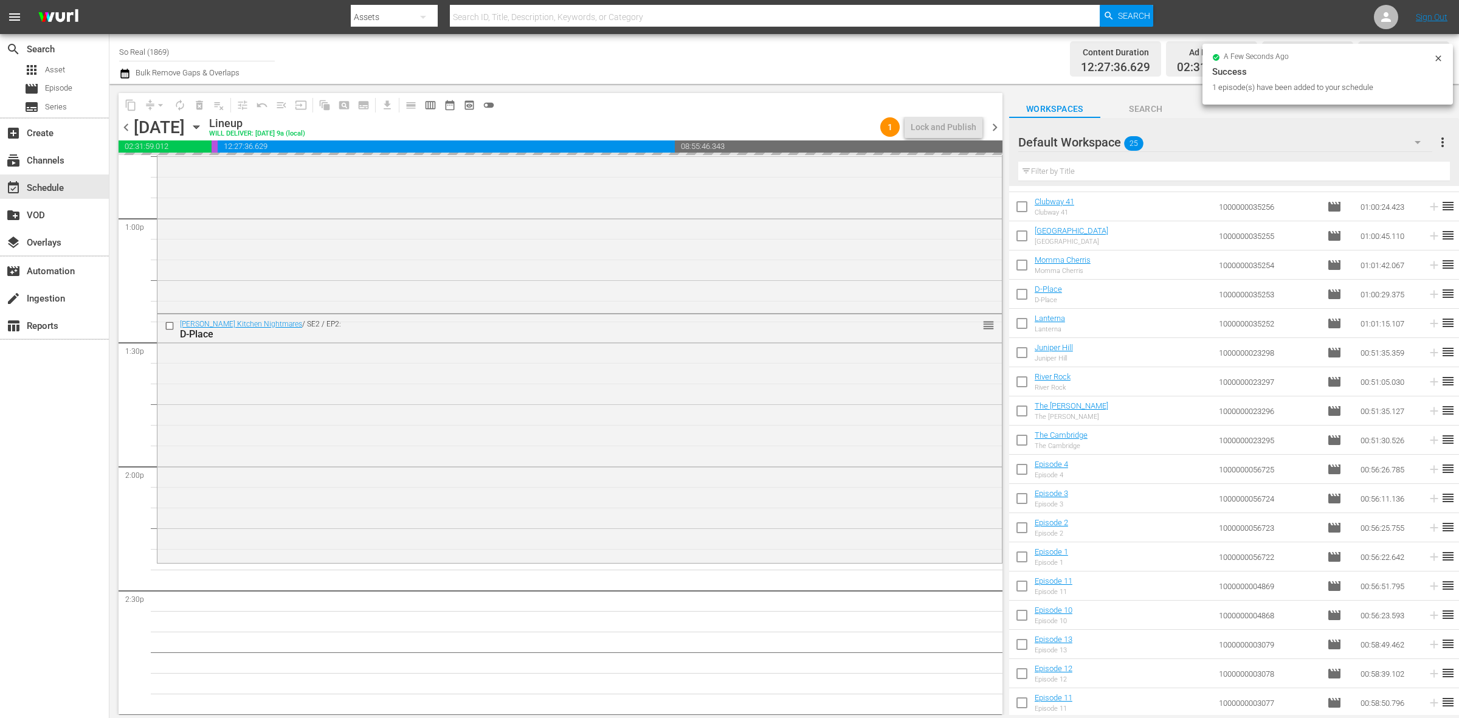
scroll to position [3326, 0]
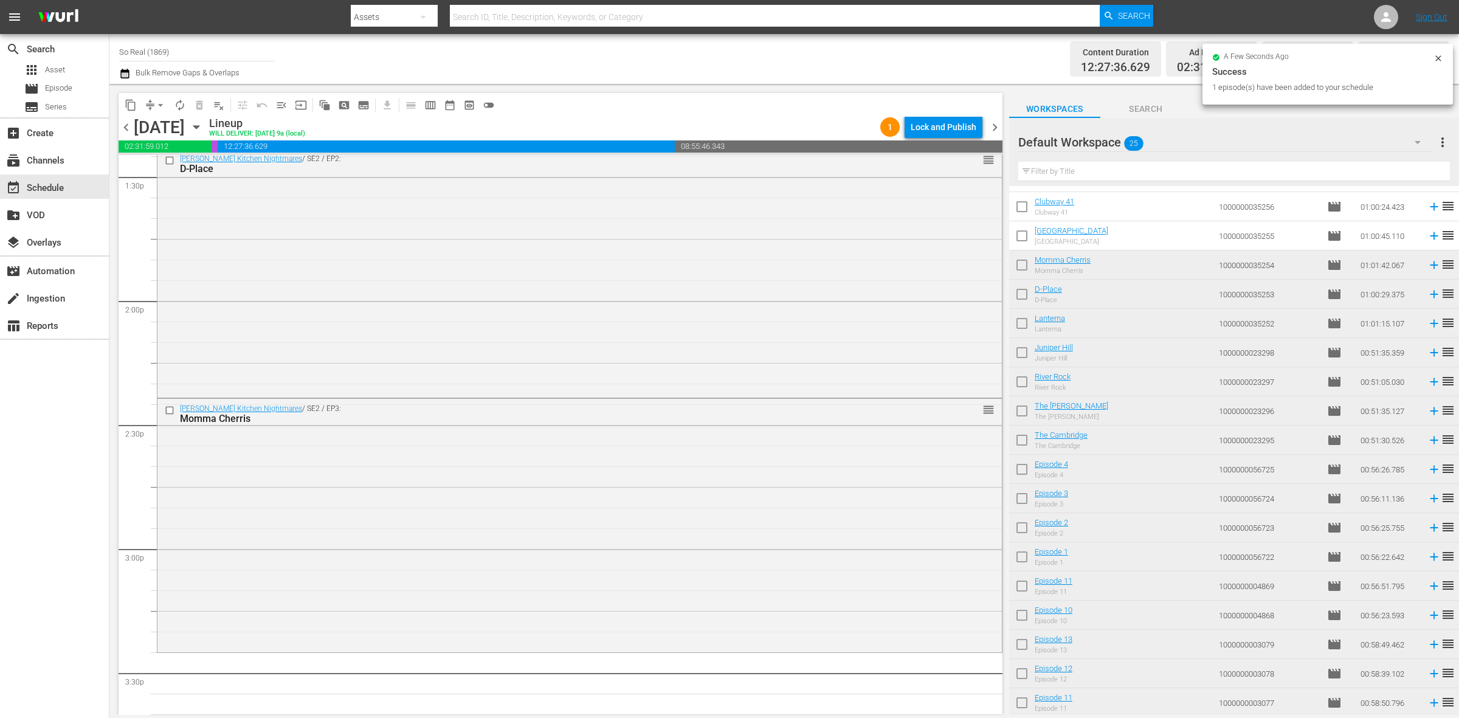
click at [1022, 238] on input "checkbox" at bounding box center [1022, 239] width 26 height 26
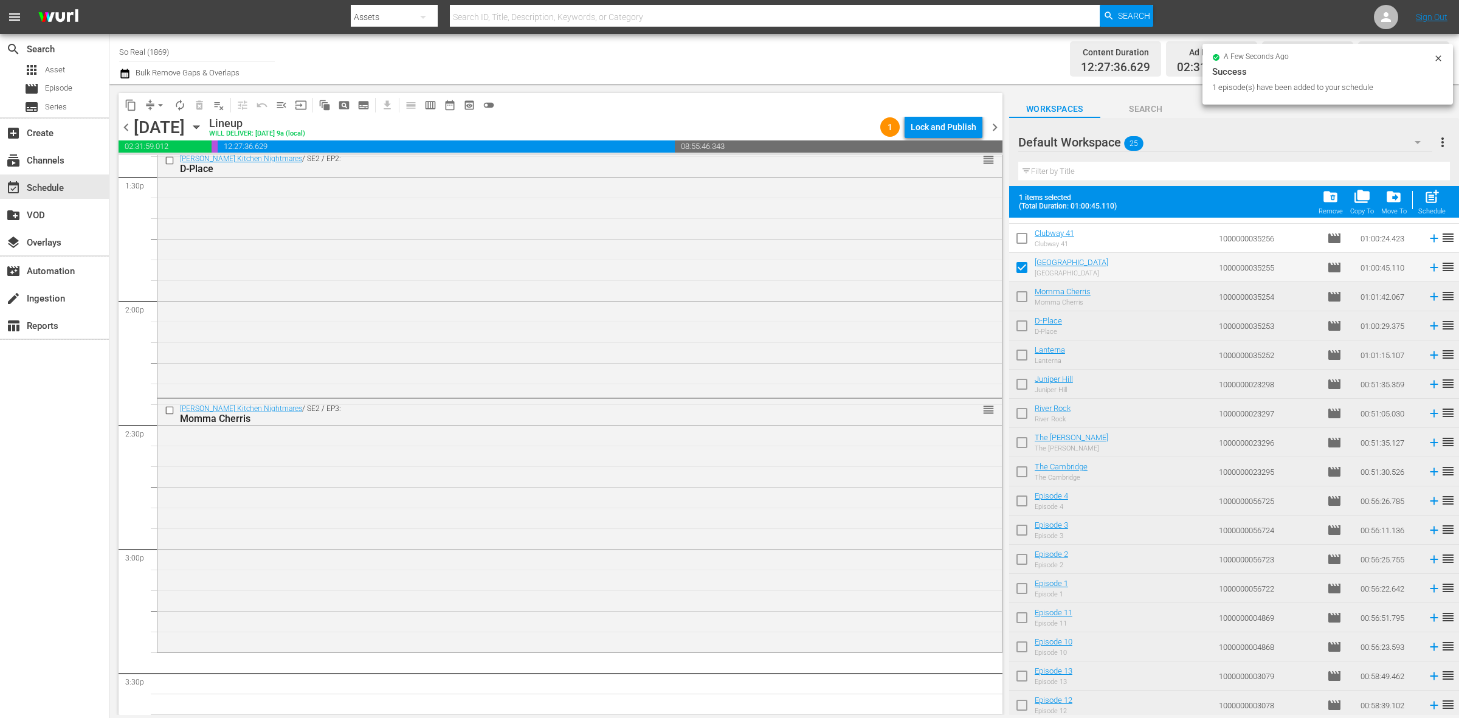
click at [1438, 199] on span "post_add" at bounding box center [1432, 196] width 16 height 16
checkbox input "false"
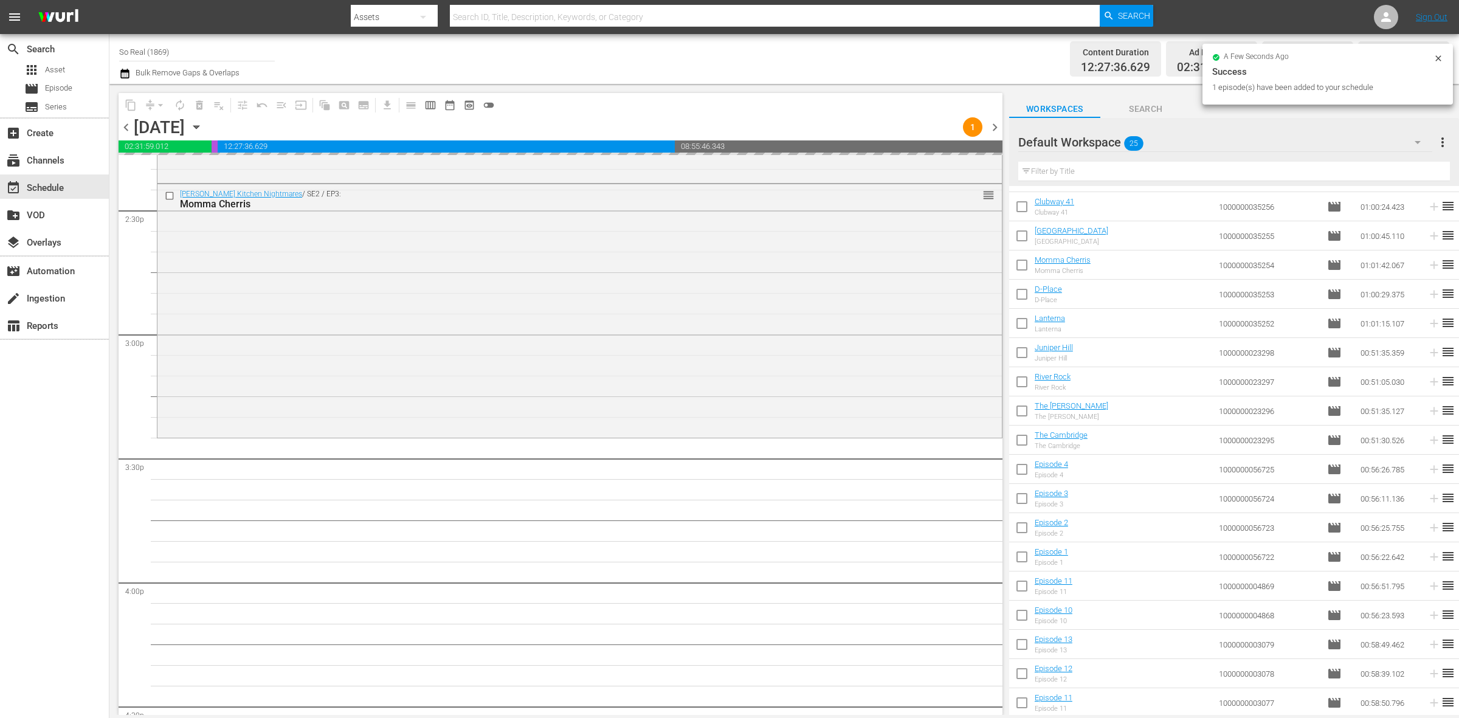
scroll to position [3541, 0]
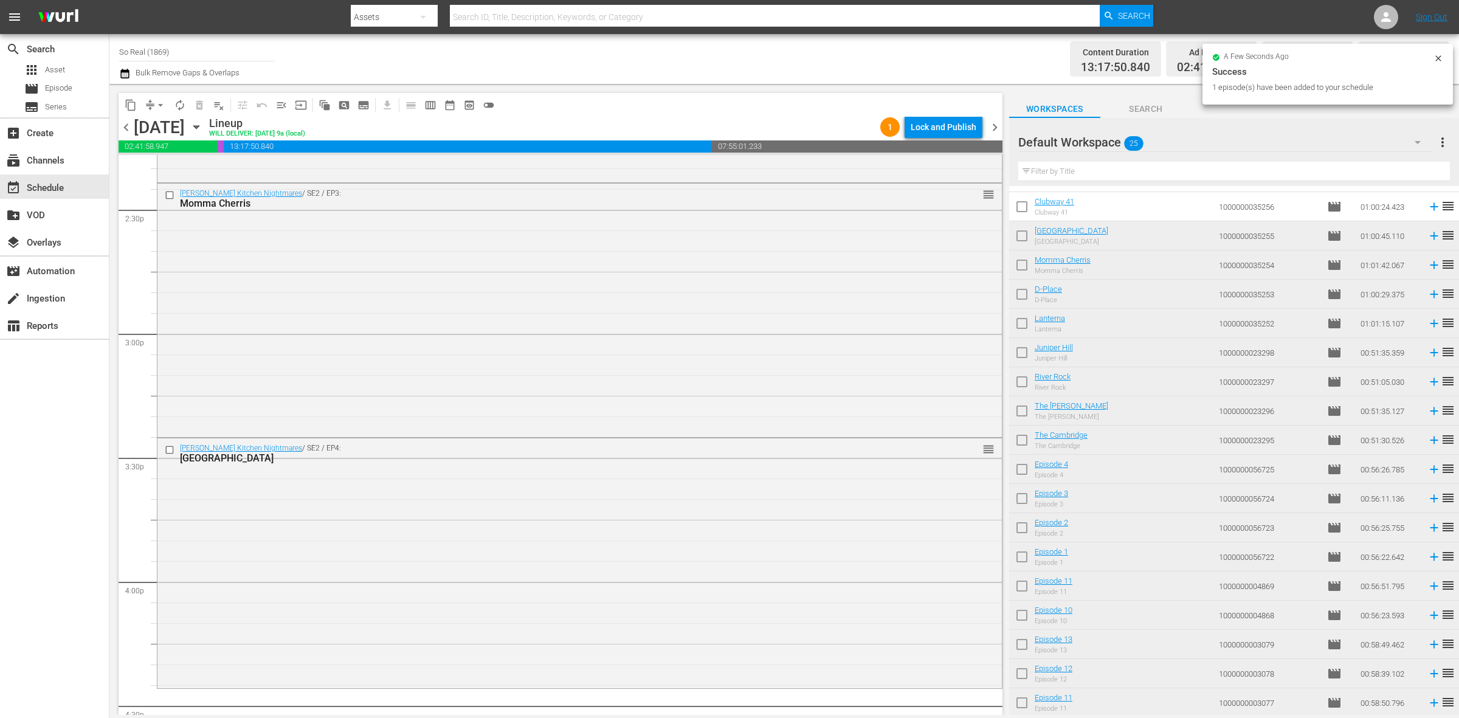
click at [1019, 209] on input "checkbox" at bounding box center [1022, 209] width 26 height 26
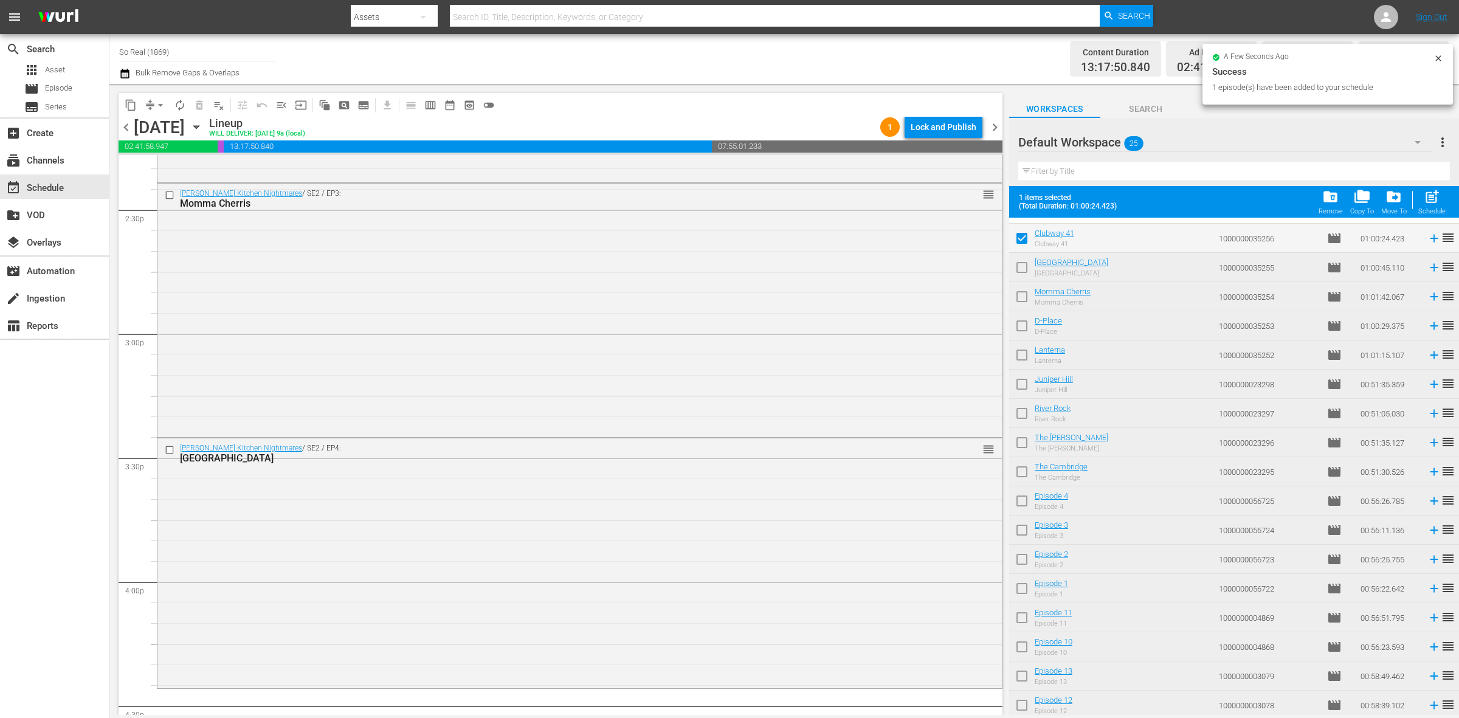
click at [1435, 193] on span "post_add" at bounding box center [1432, 196] width 16 height 16
checkbox input "false"
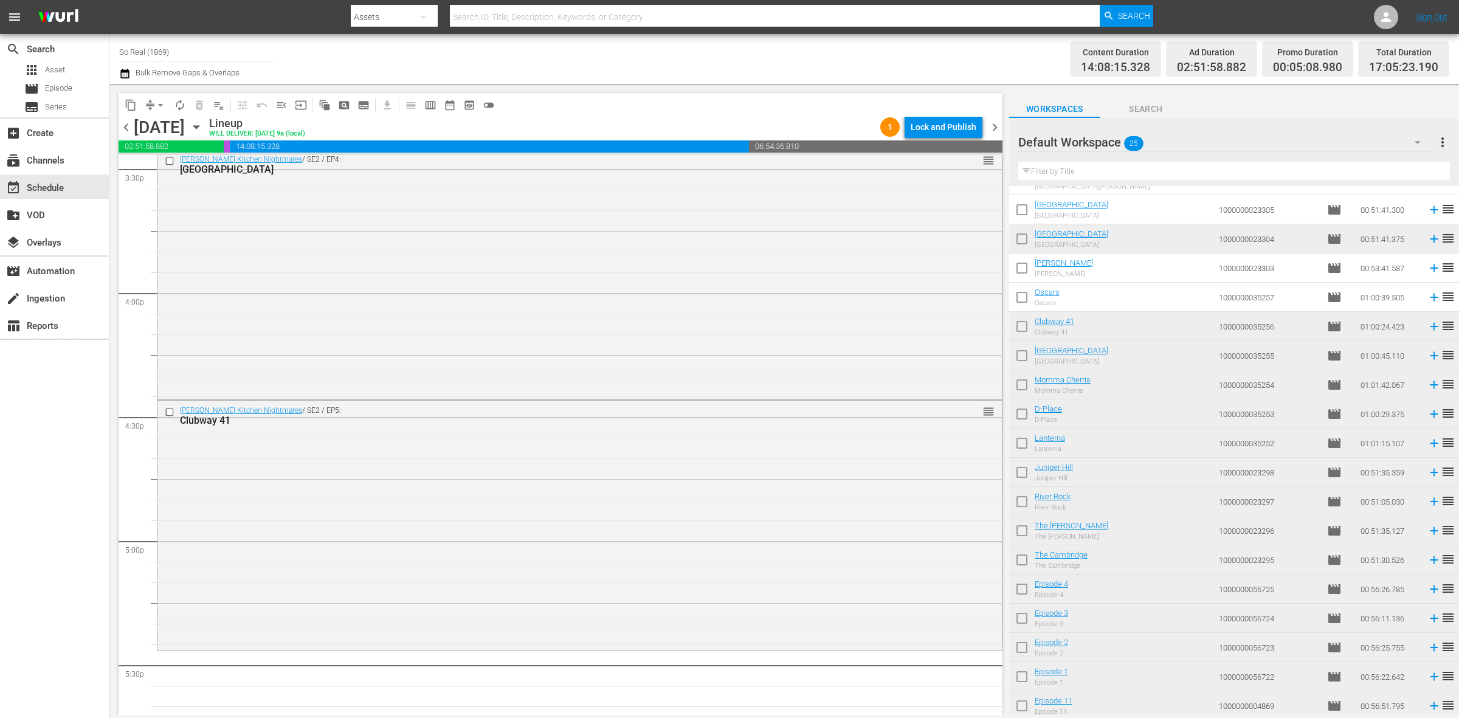
scroll to position [108, 0]
click at [1020, 304] on input "checkbox" at bounding box center [1022, 301] width 26 height 26
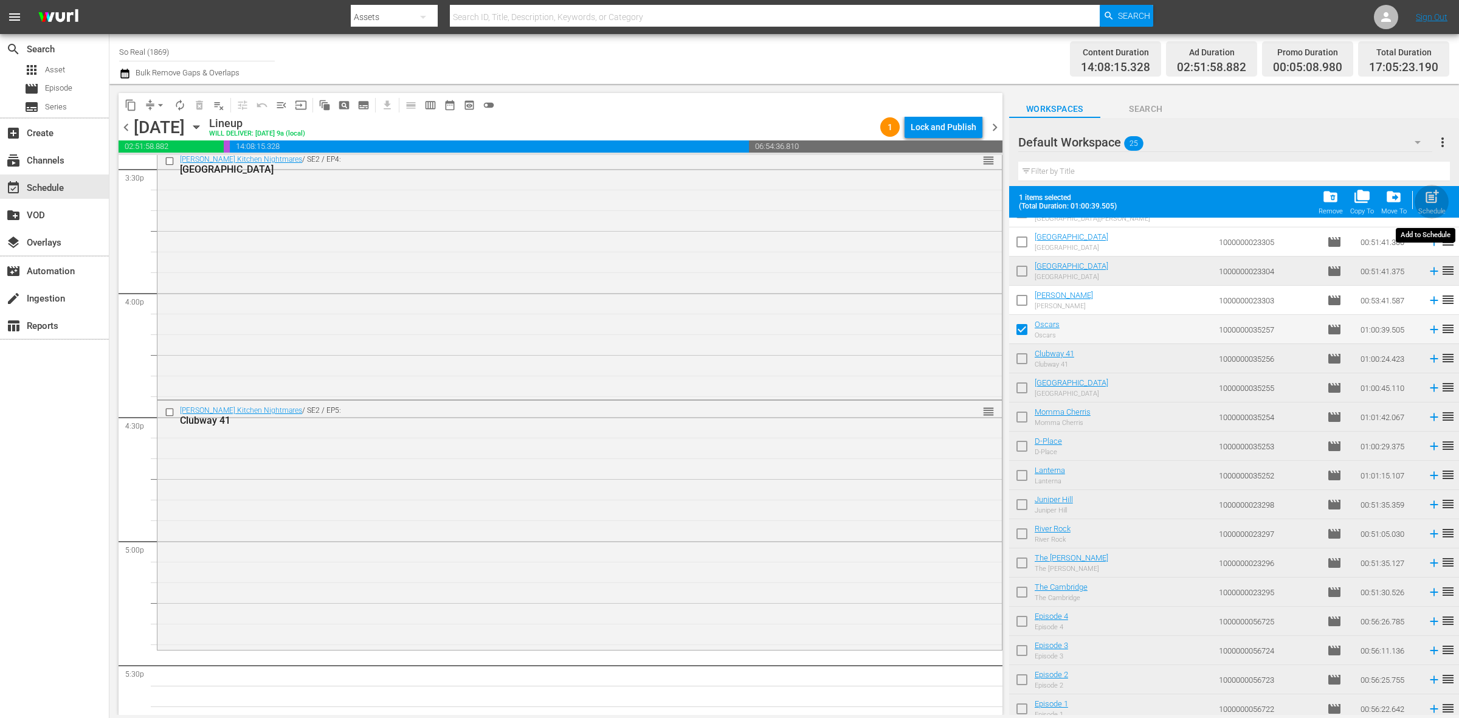
click at [1433, 198] on span "post_add" at bounding box center [1432, 196] width 16 height 16
checkbox input "false"
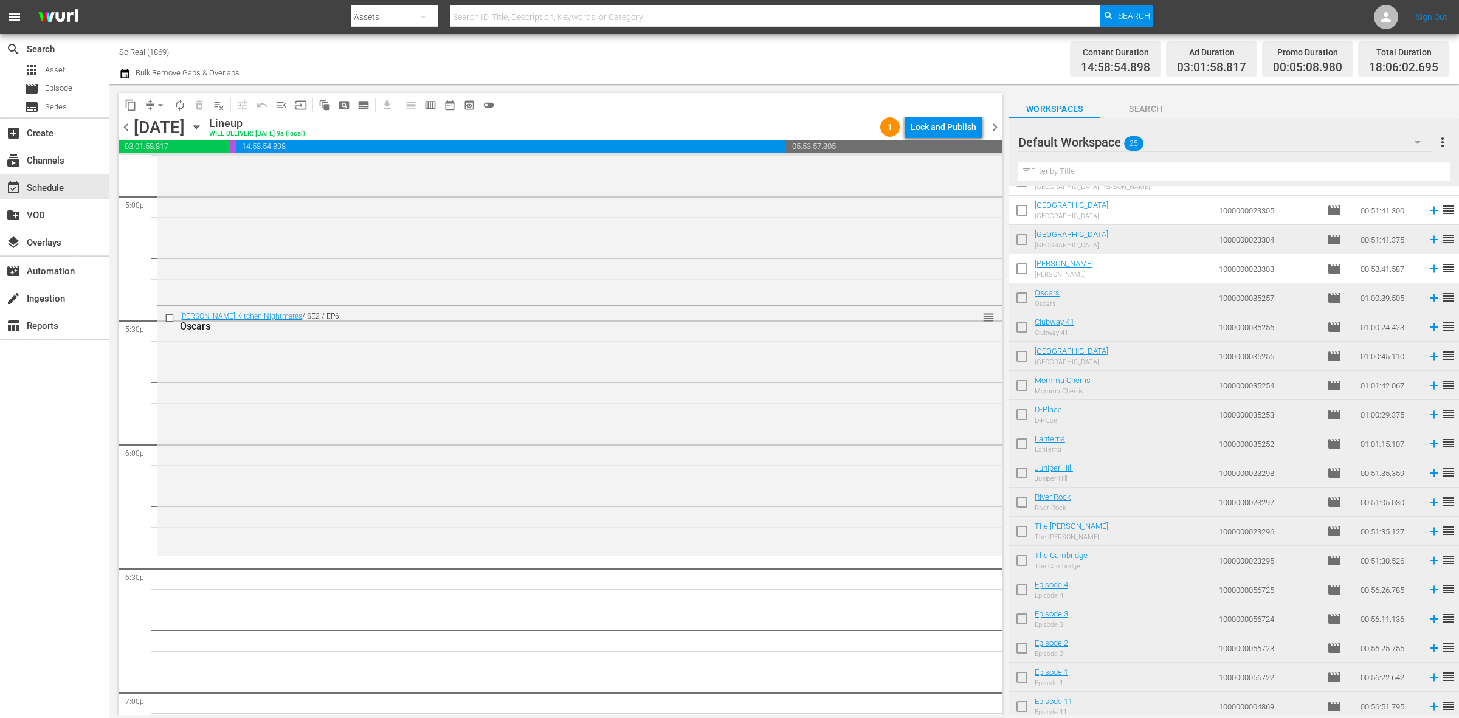
scroll to position [0, 0]
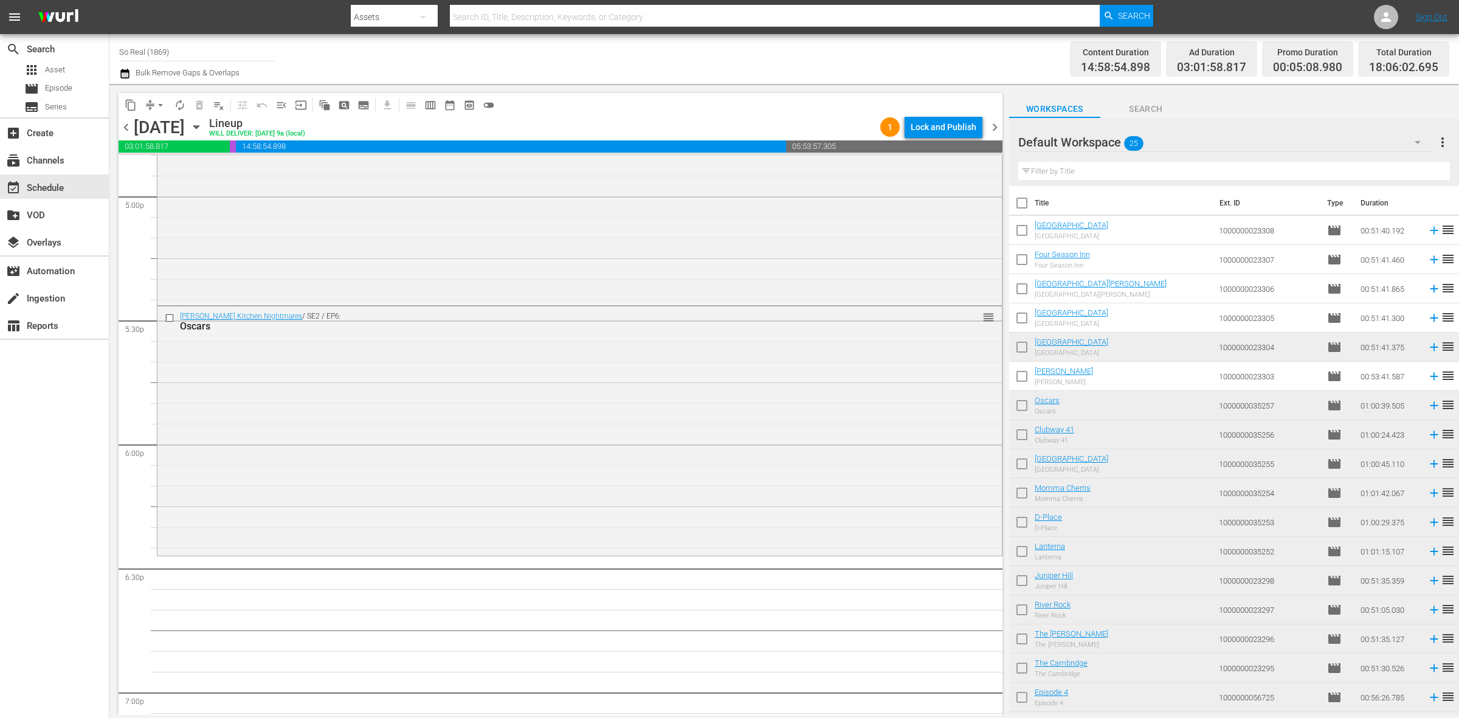
click at [1024, 381] on input "checkbox" at bounding box center [1022, 379] width 26 height 26
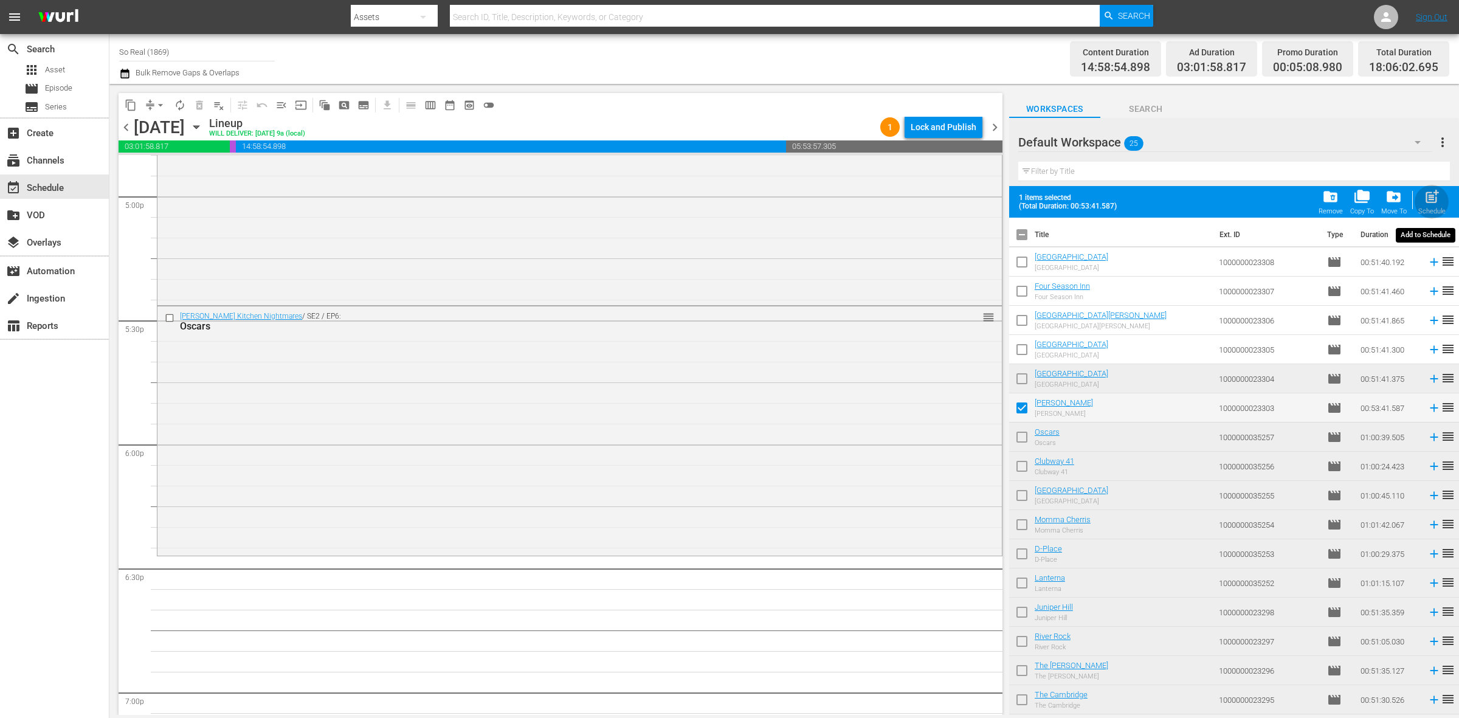
click at [1425, 193] on span "post_add" at bounding box center [1432, 196] width 16 height 16
checkbox input "false"
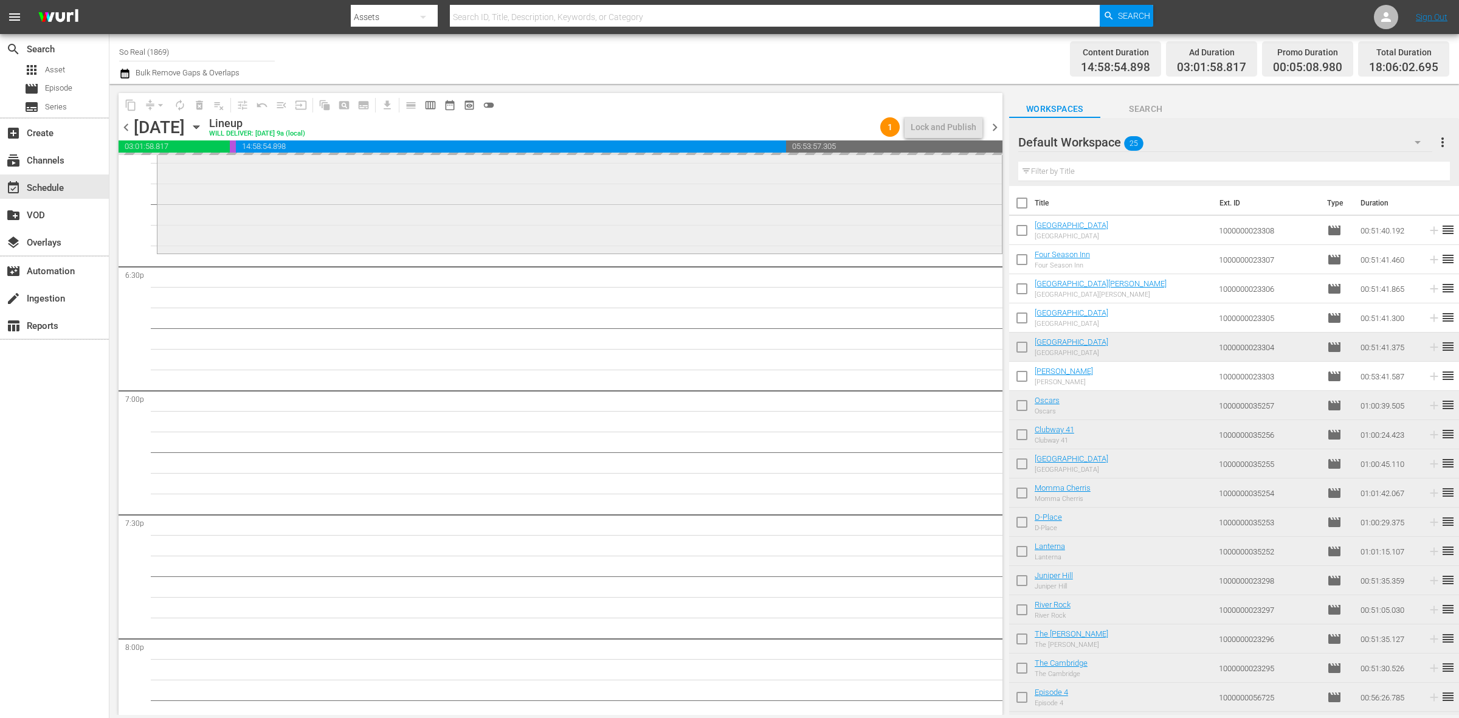
scroll to position [4478, 0]
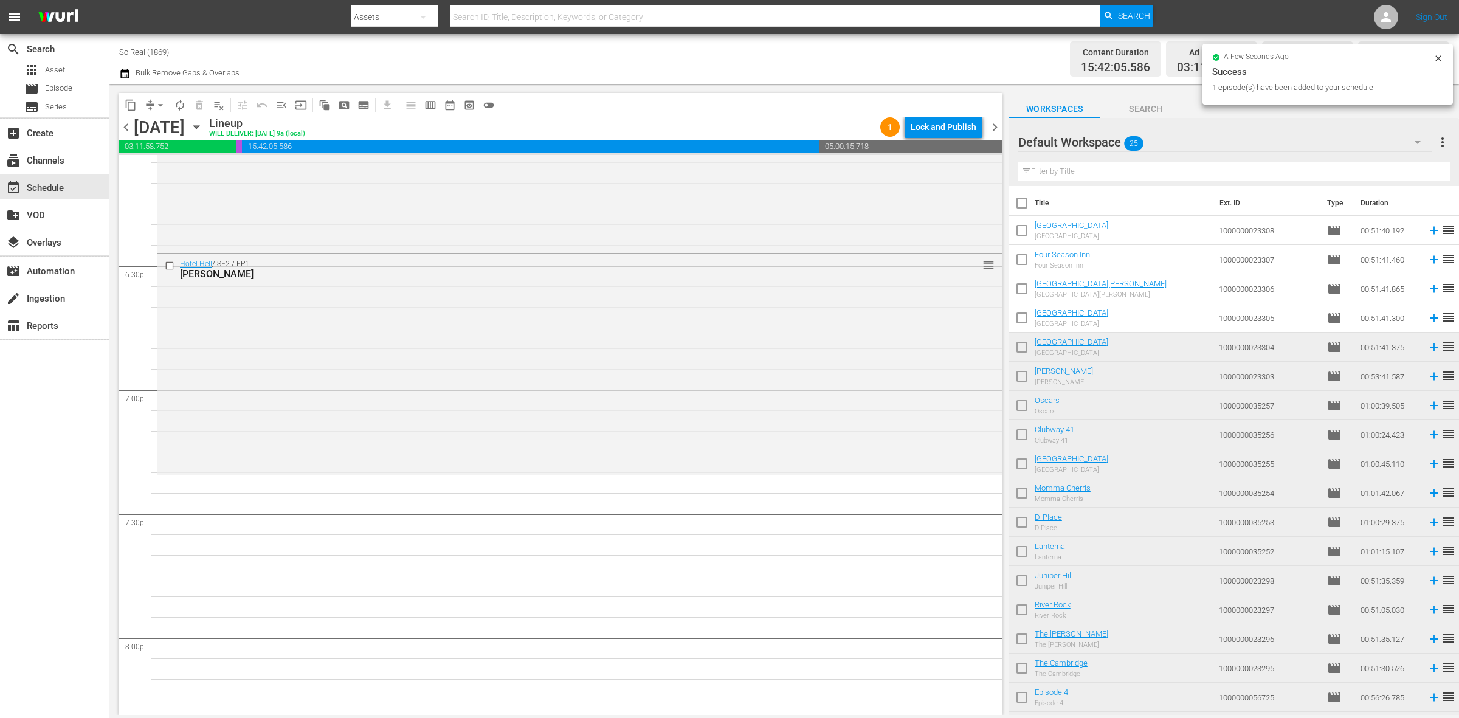
click at [1027, 353] on input "checkbox" at bounding box center [1022, 350] width 26 height 26
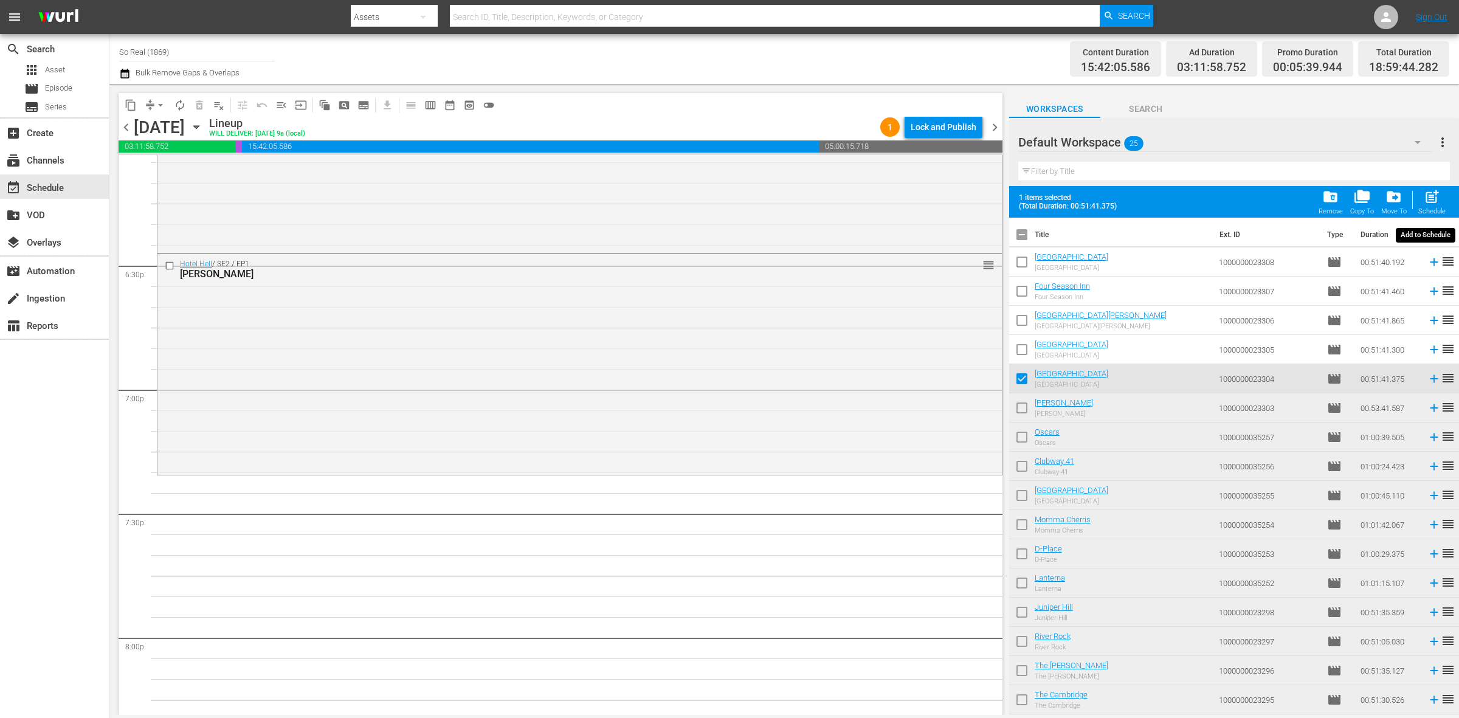
click at [1424, 193] on span "post_add" at bounding box center [1432, 196] width 16 height 16
checkbox input "false"
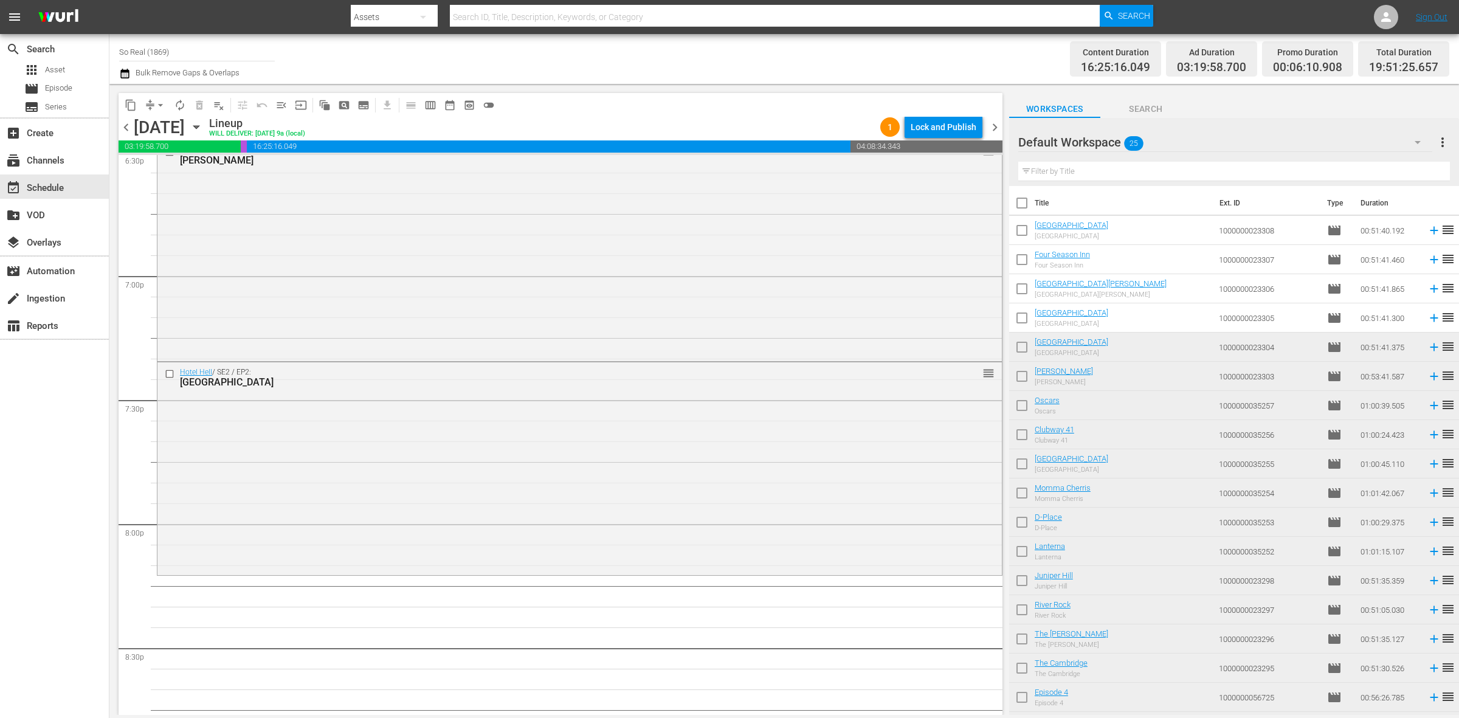
scroll to position [4591, 0]
click at [1025, 318] on input "checkbox" at bounding box center [1022, 321] width 26 height 26
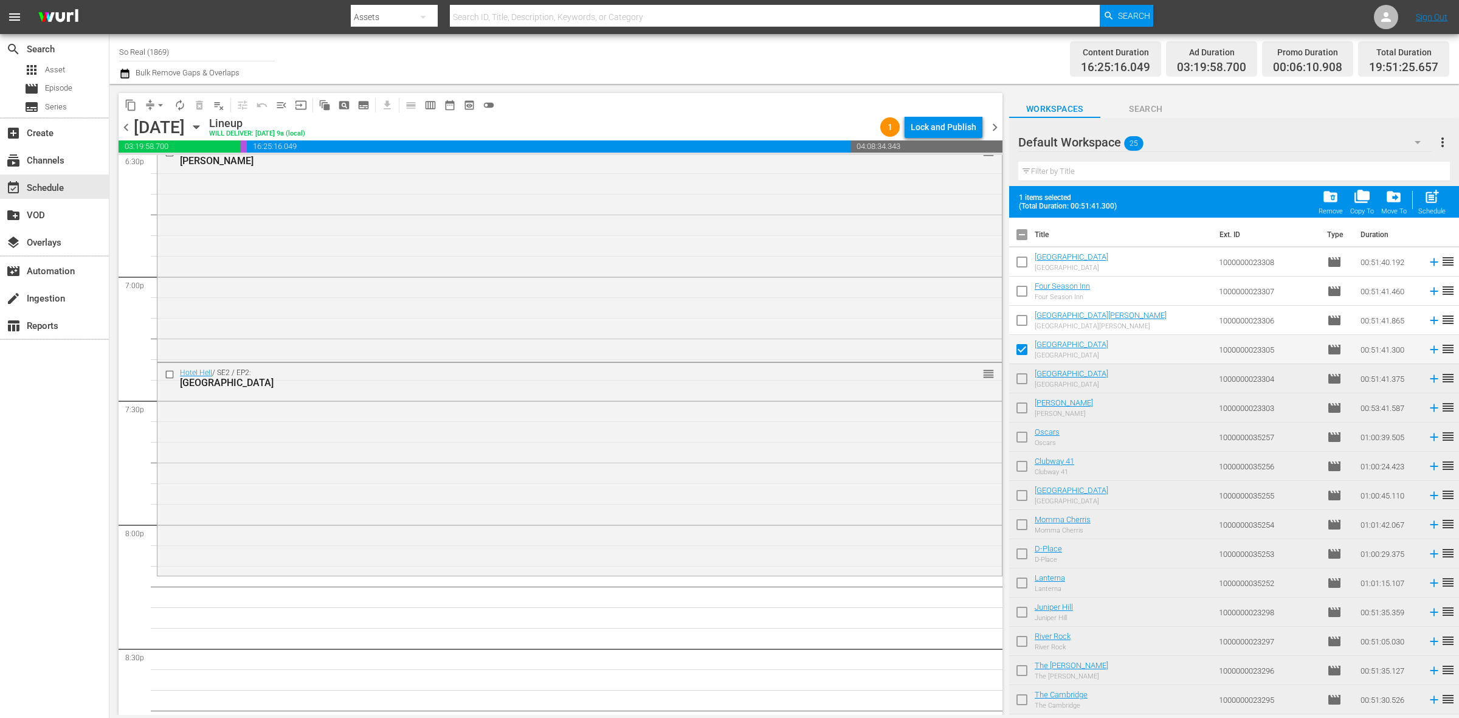
click at [1432, 195] on span "post_add" at bounding box center [1432, 196] width 16 height 16
checkbox input "false"
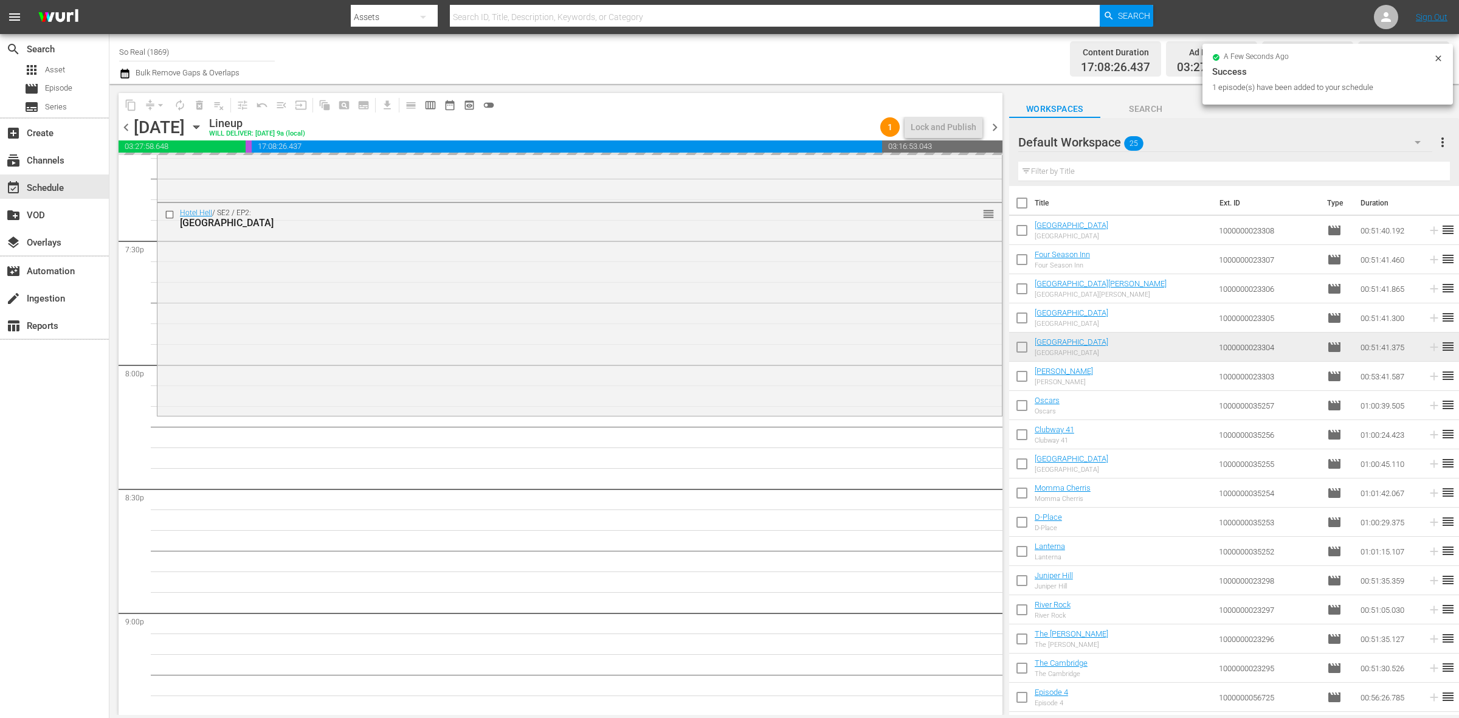
scroll to position [4751, 0]
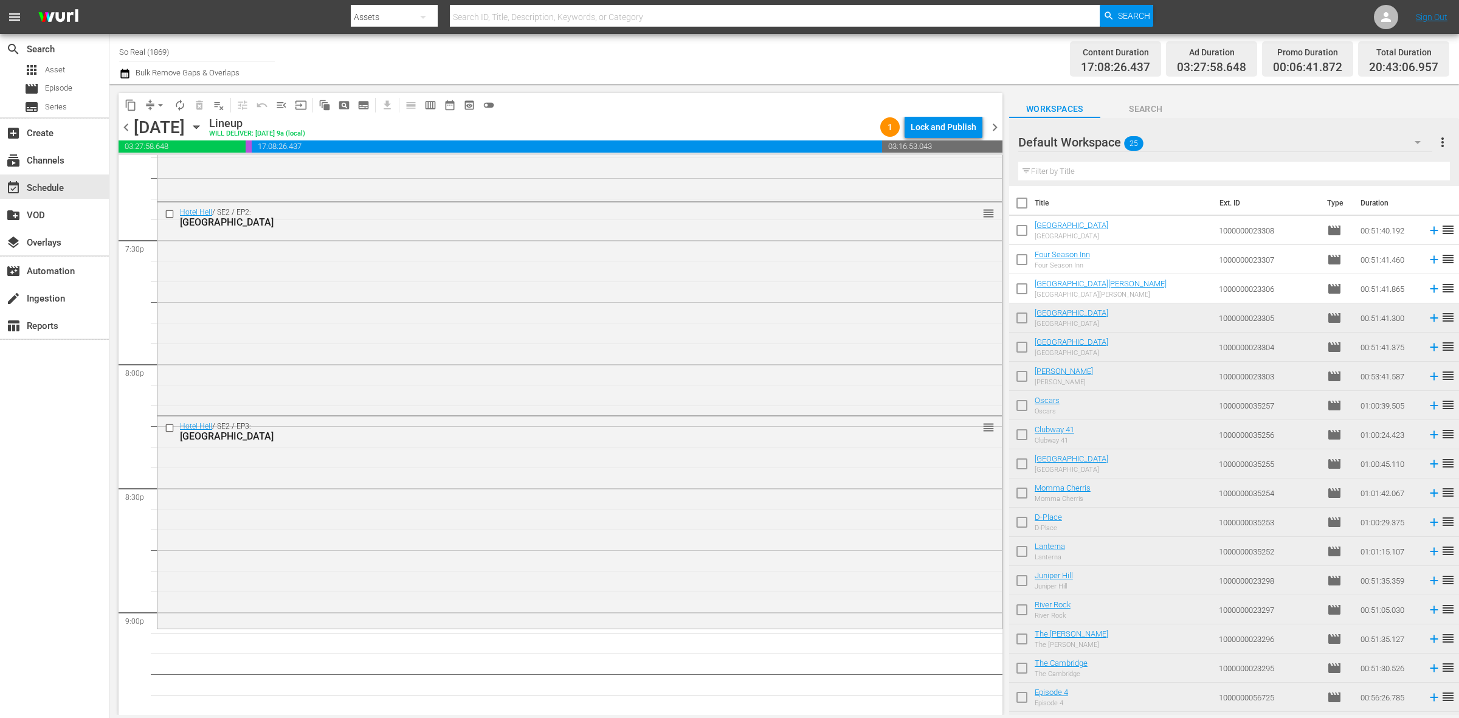
click at [1030, 292] on input "checkbox" at bounding box center [1022, 291] width 26 height 26
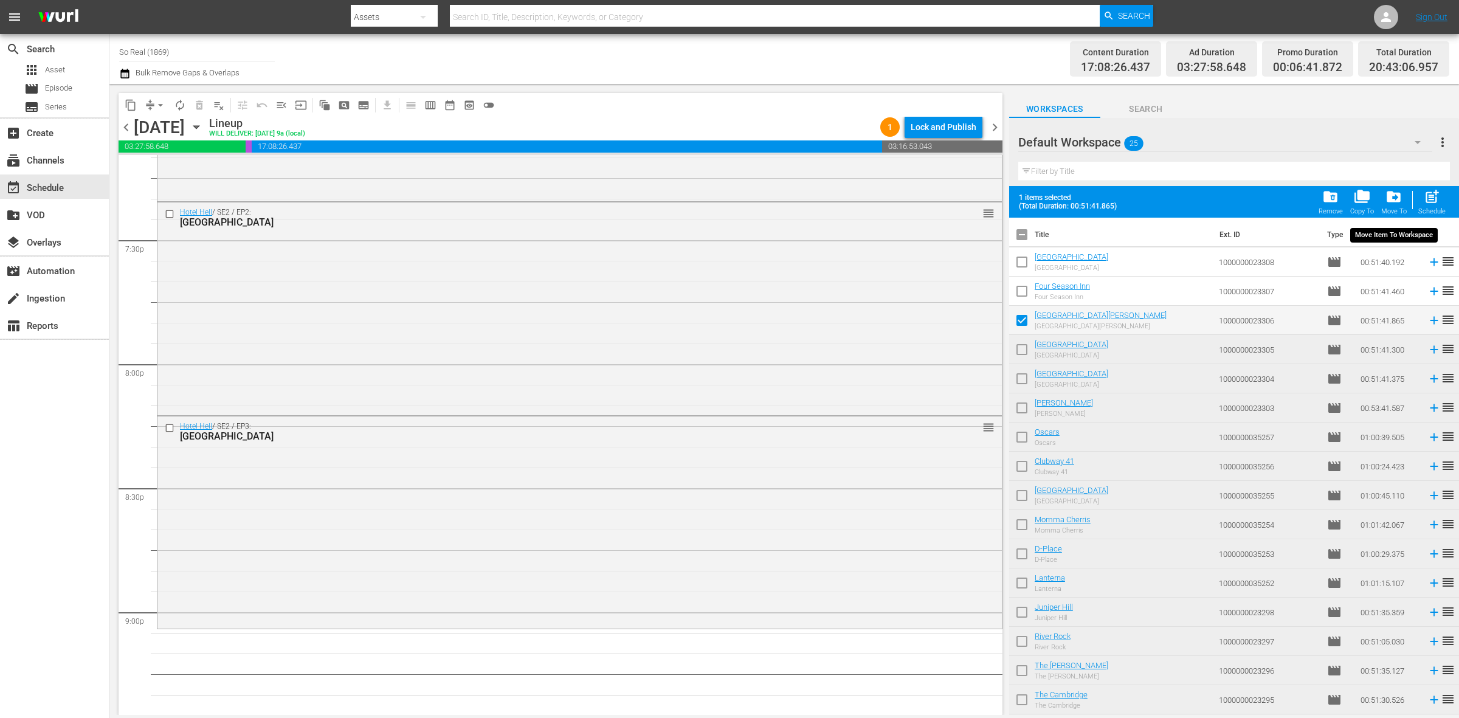
click at [1430, 195] on span "post_add" at bounding box center [1432, 196] width 16 height 16
checkbox input "false"
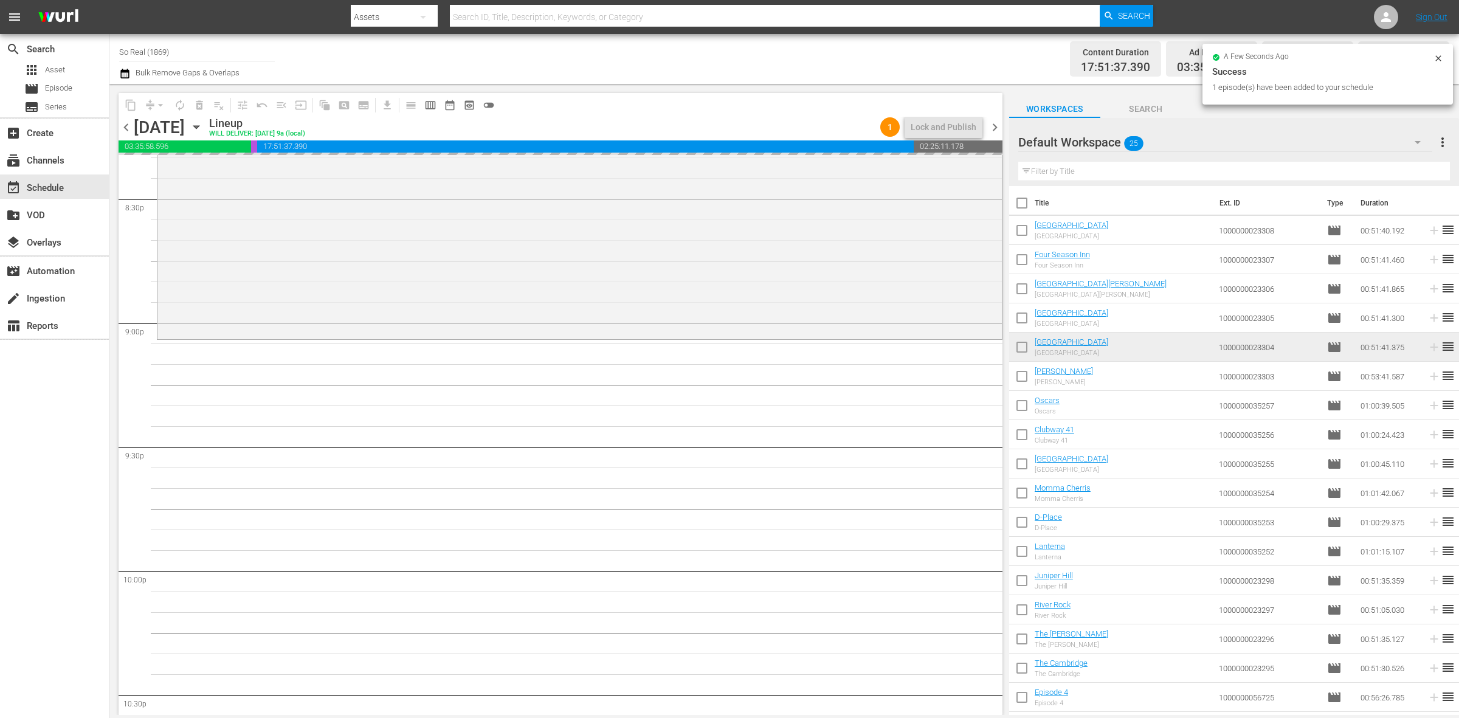
scroll to position [5041, 0]
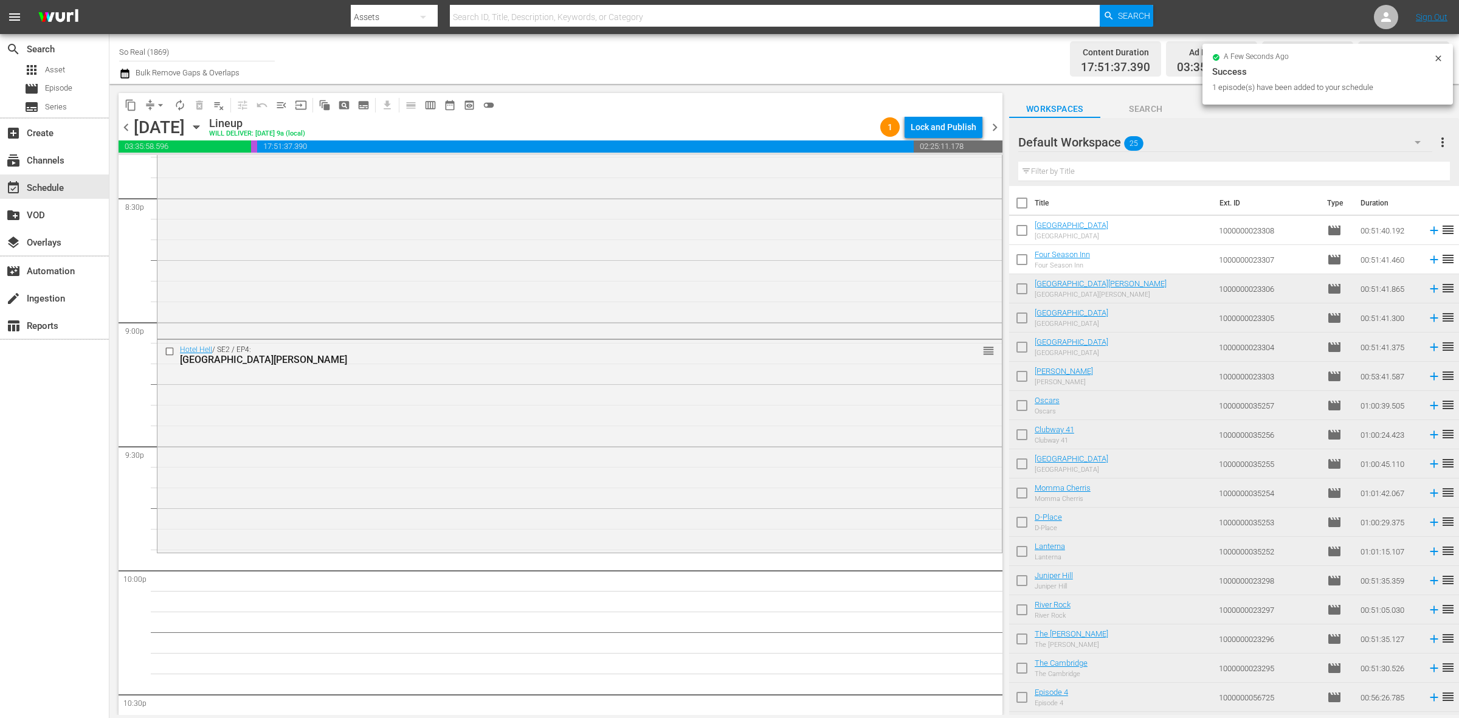
click at [1028, 262] on input "checkbox" at bounding box center [1022, 262] width 26 height 26
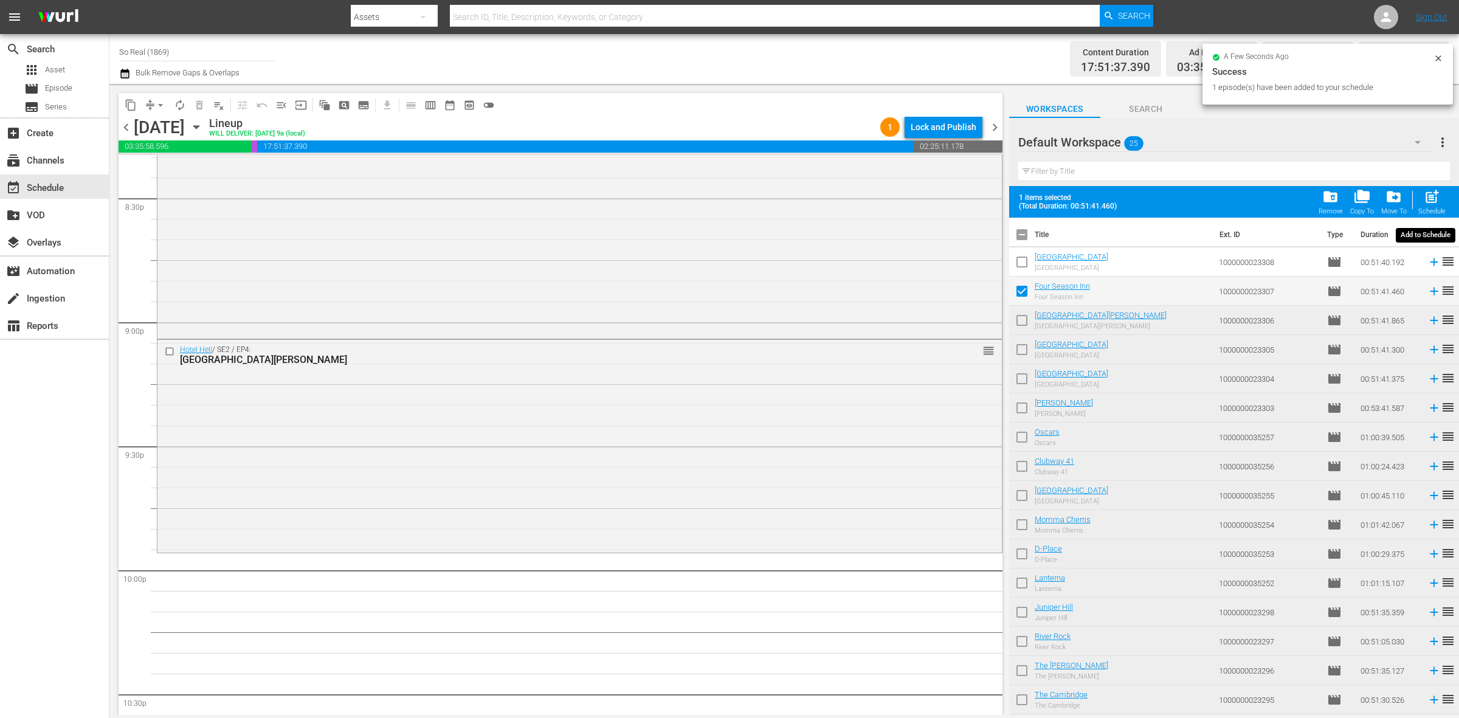
click at [1427, 193] on span "post_add" at bounding box center [1432, 196] width 16 height 16
checkbox input "false"
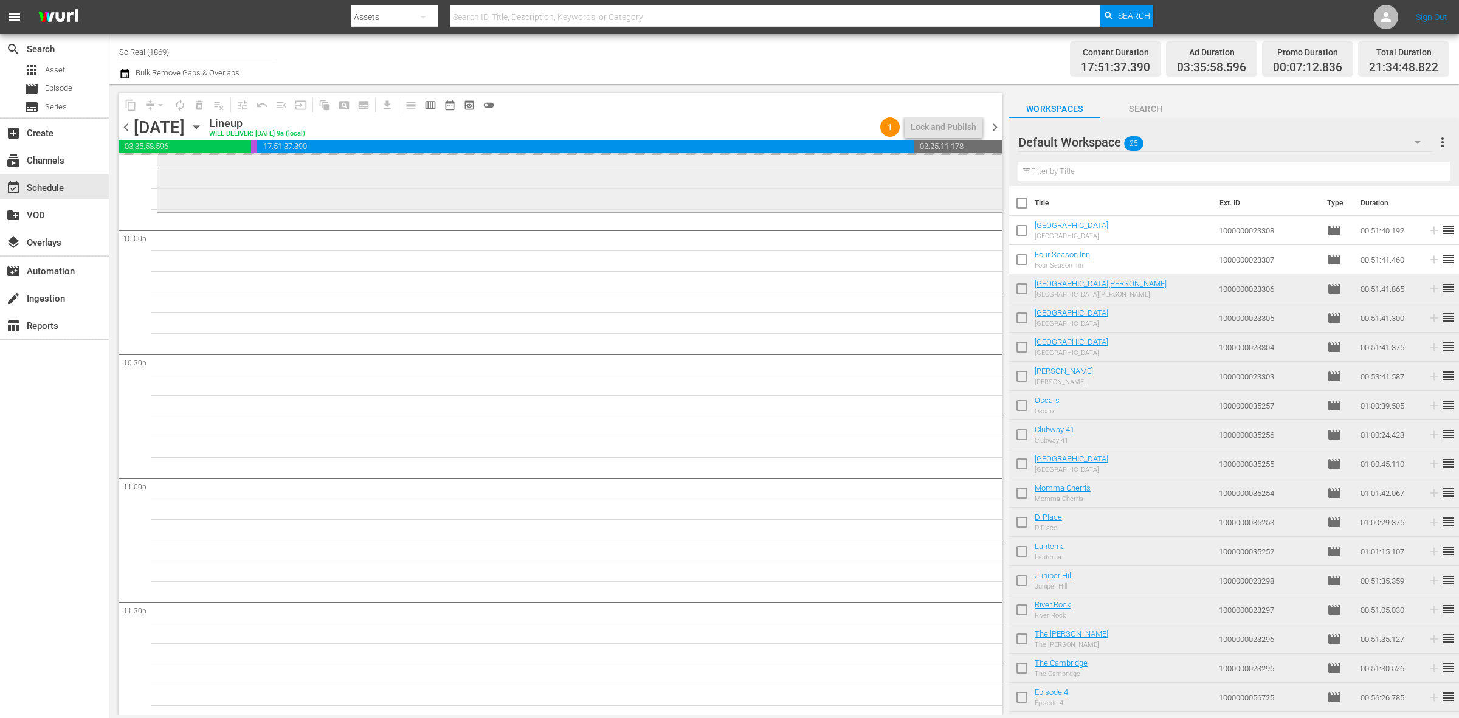
scroll to position [5392, 0]
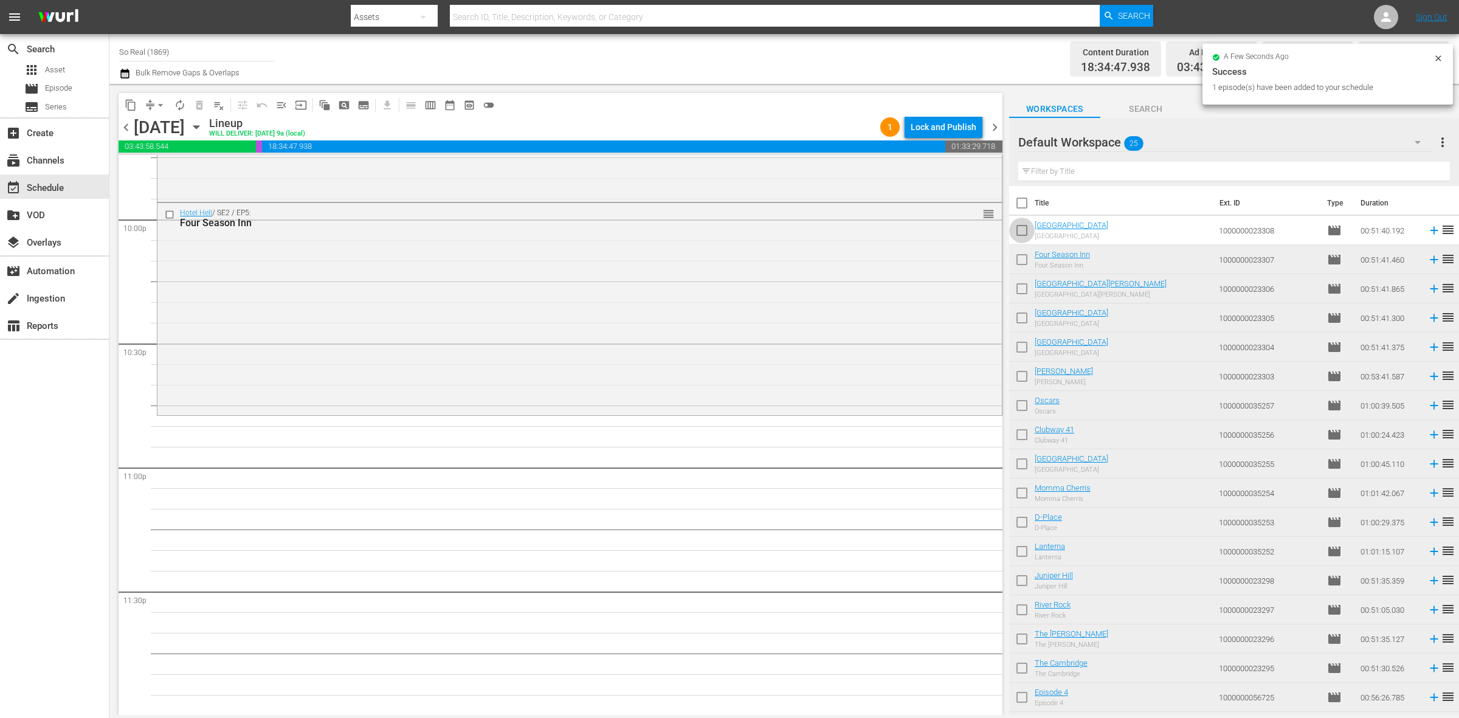
click at [1020, 235] on input "checkbox" at bounding box center [1022, 233] width 26 height 26
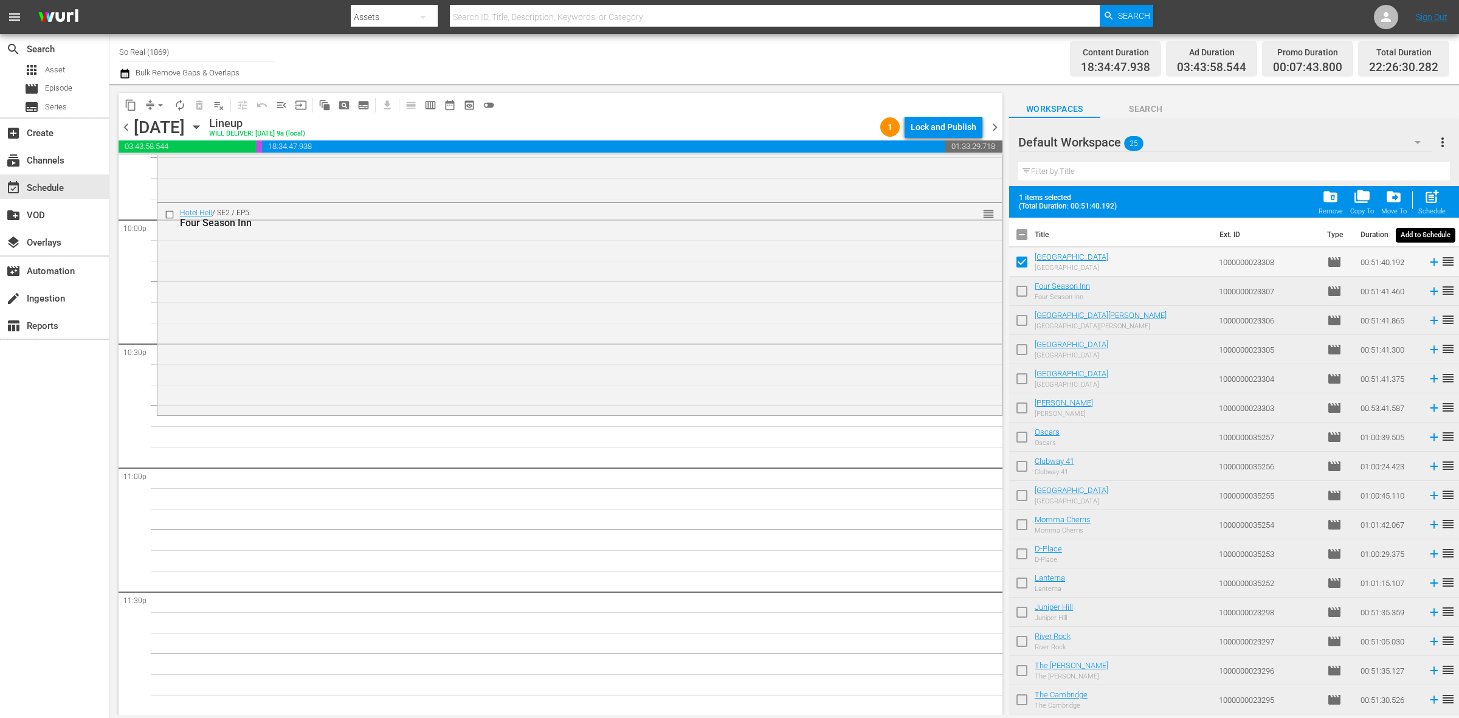
click at [1427, 191] on span "post_add" at bounding box center [1432, 196] width 16 height 16
checkbox input "false"
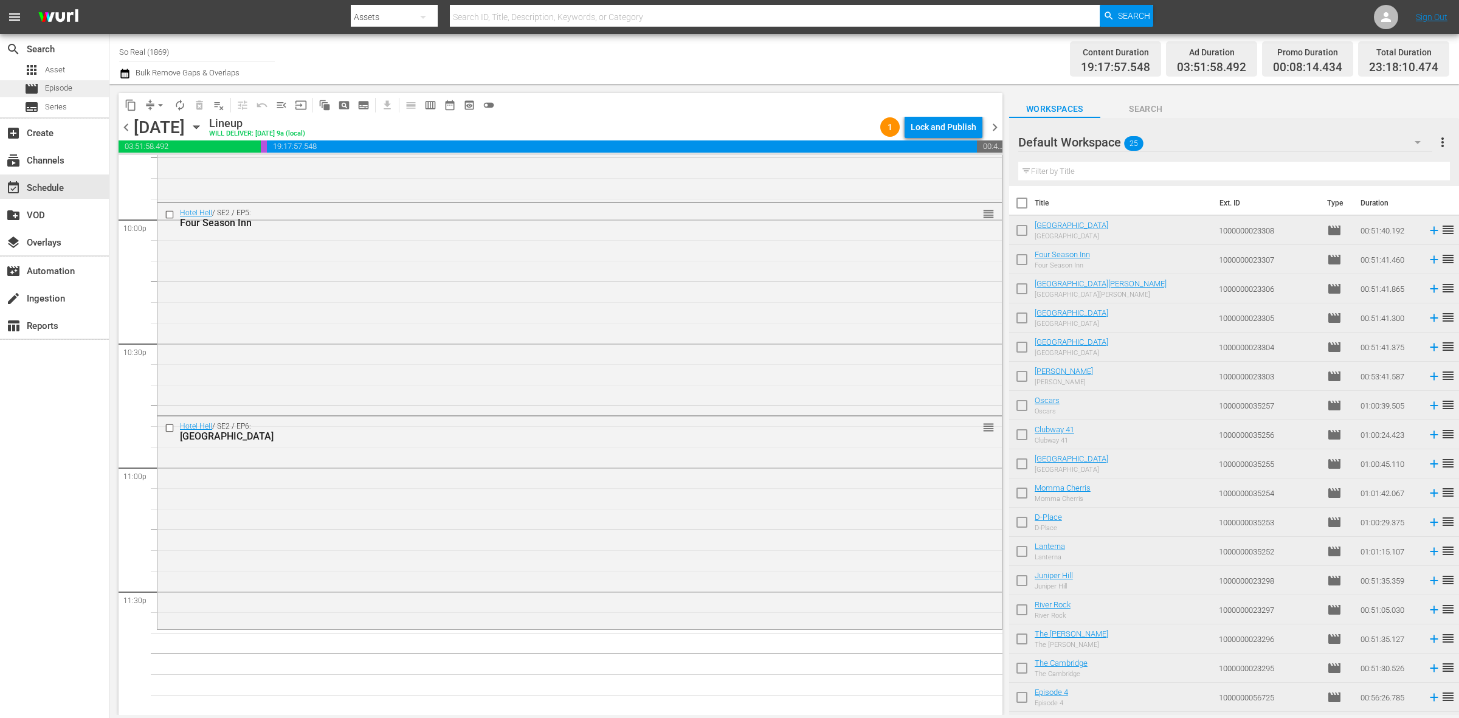
click at [81, 90] on div "movie Episode" at bounding box center [54, 88] width 109 height 17
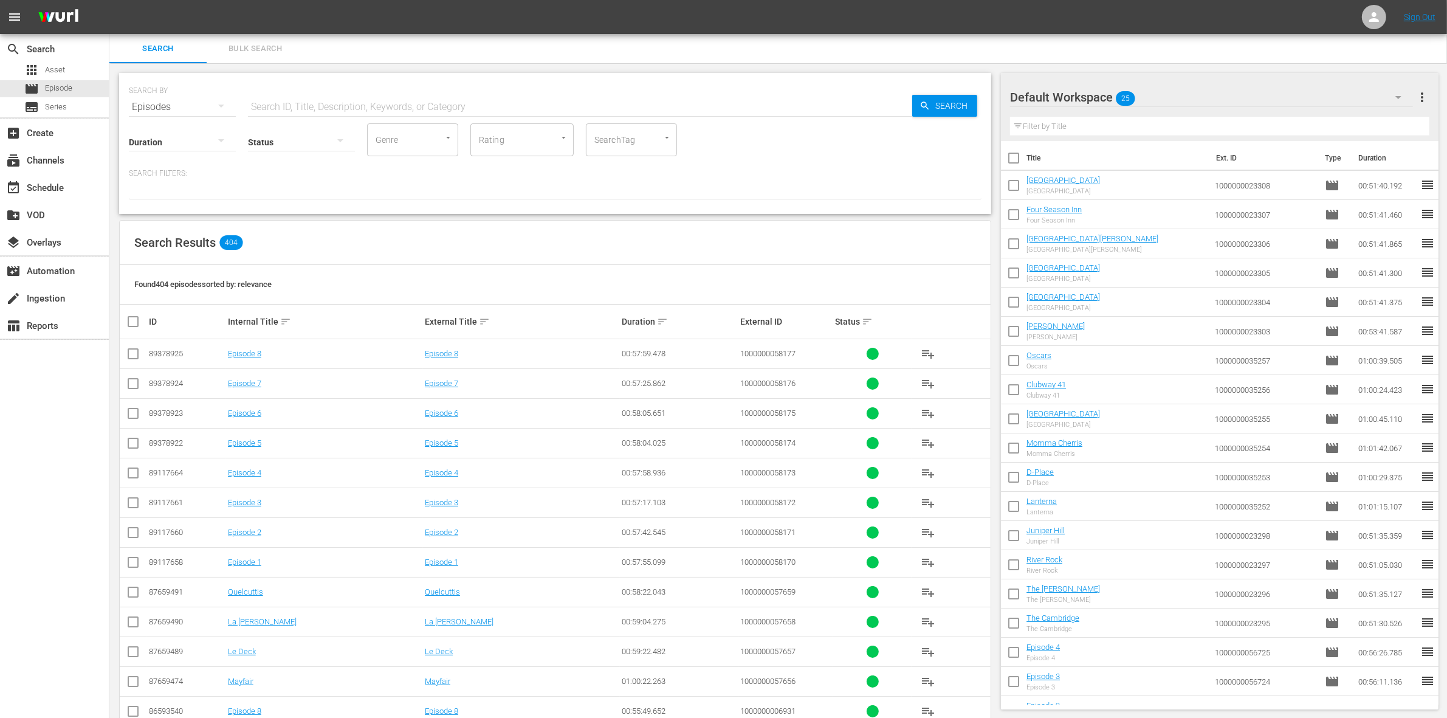
click at [277, 105] on input "text" at bounding box center [580, 106] width 664 height 29
paste input "1000000023309"
type input "1000000023309"
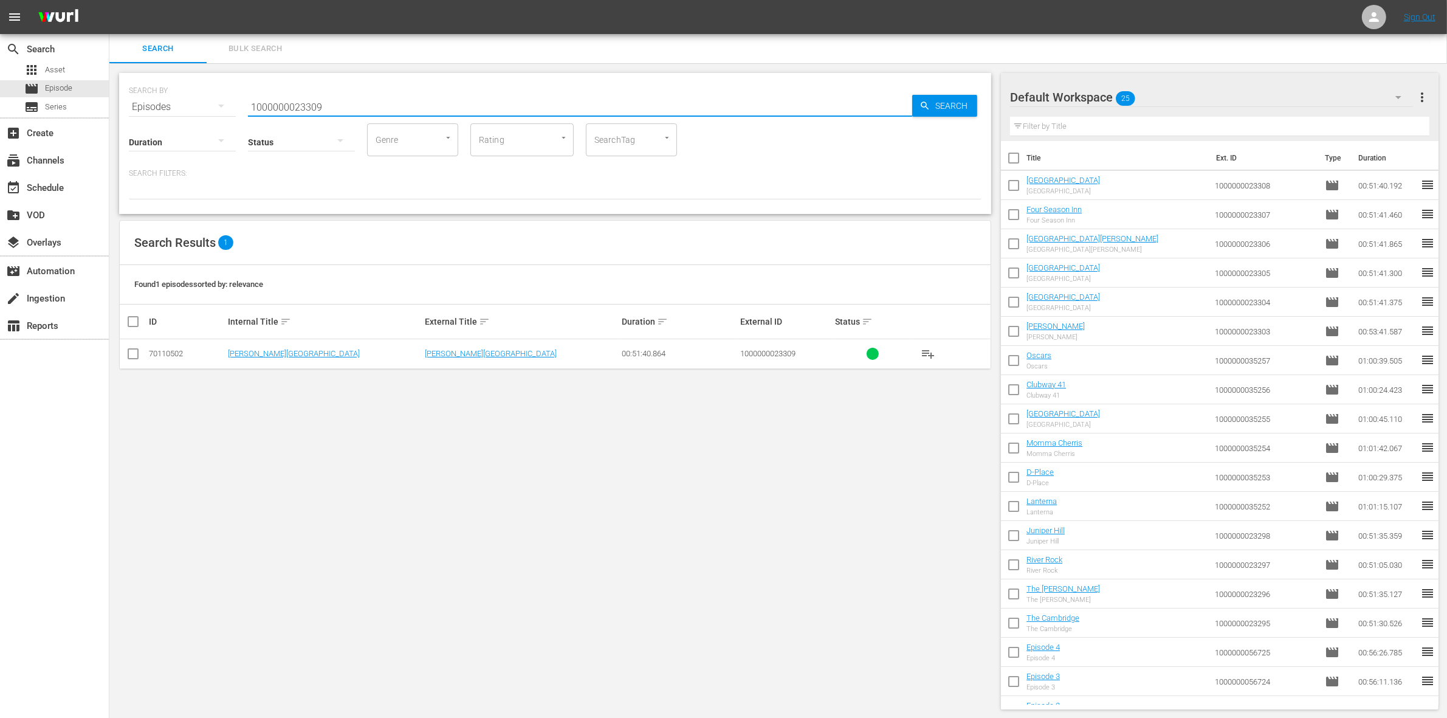
click at [133, 360] on input "checkbox" at bounding box center [133, 356] width 15 height 15
checkbox input "true"
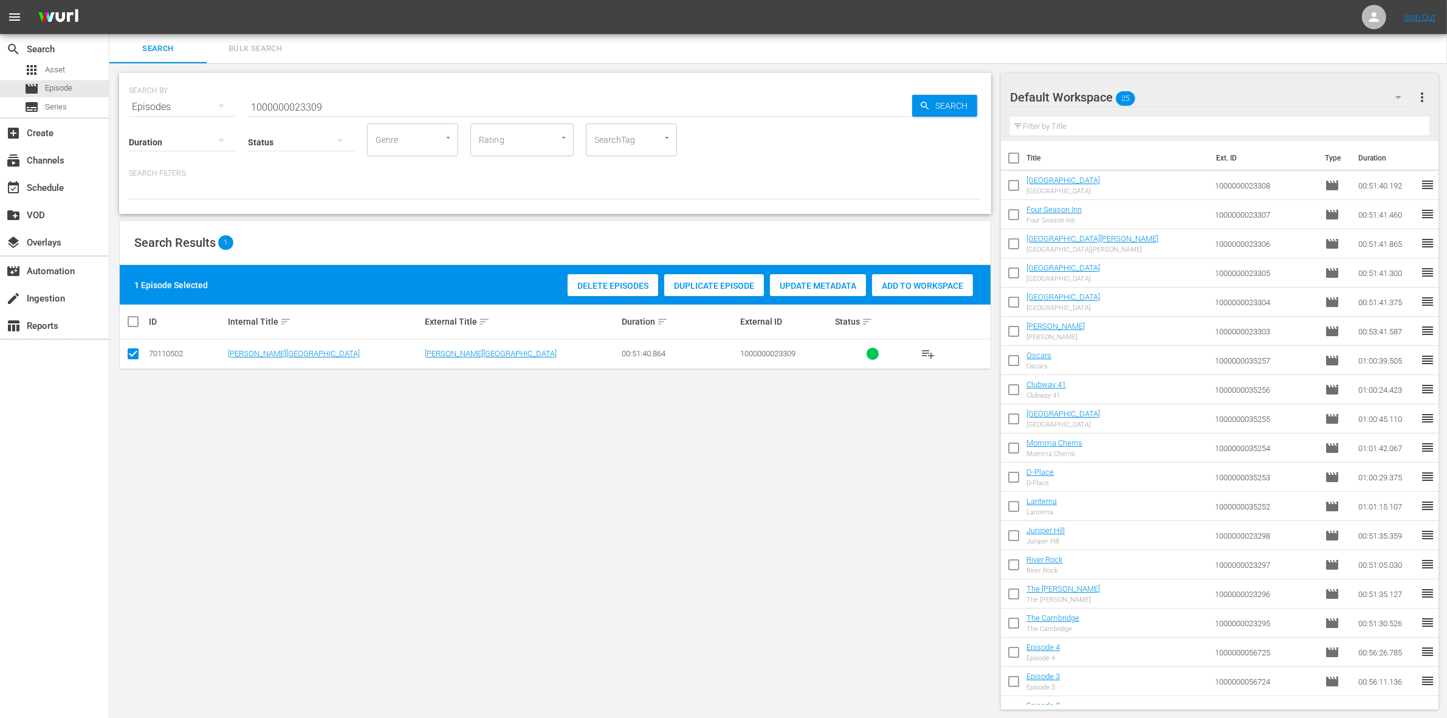
click at [918, 275] on div "Add to Workspace" at bounding box center [922, 285] width 101 height 23
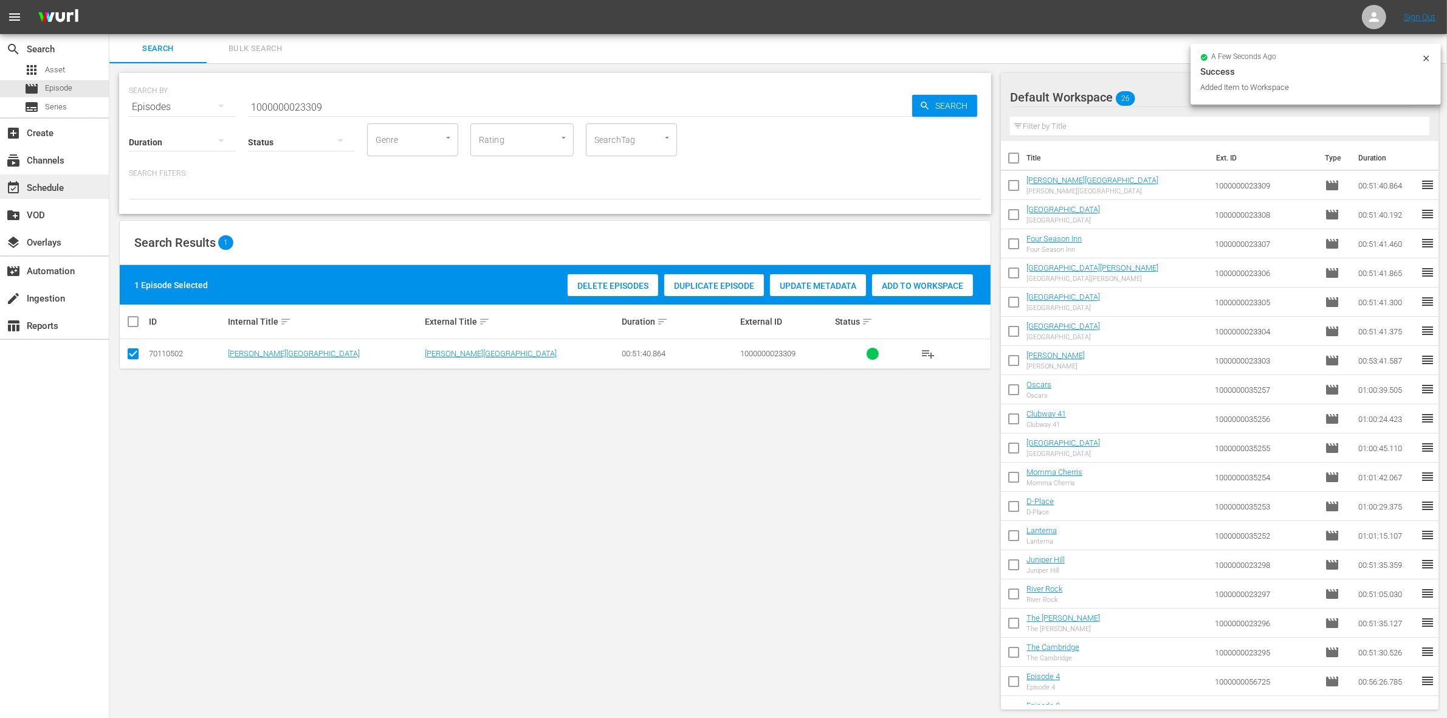
click at [47, 190] on div "event_available Schedule" at bounding box center [34, 186] width 68 height 11
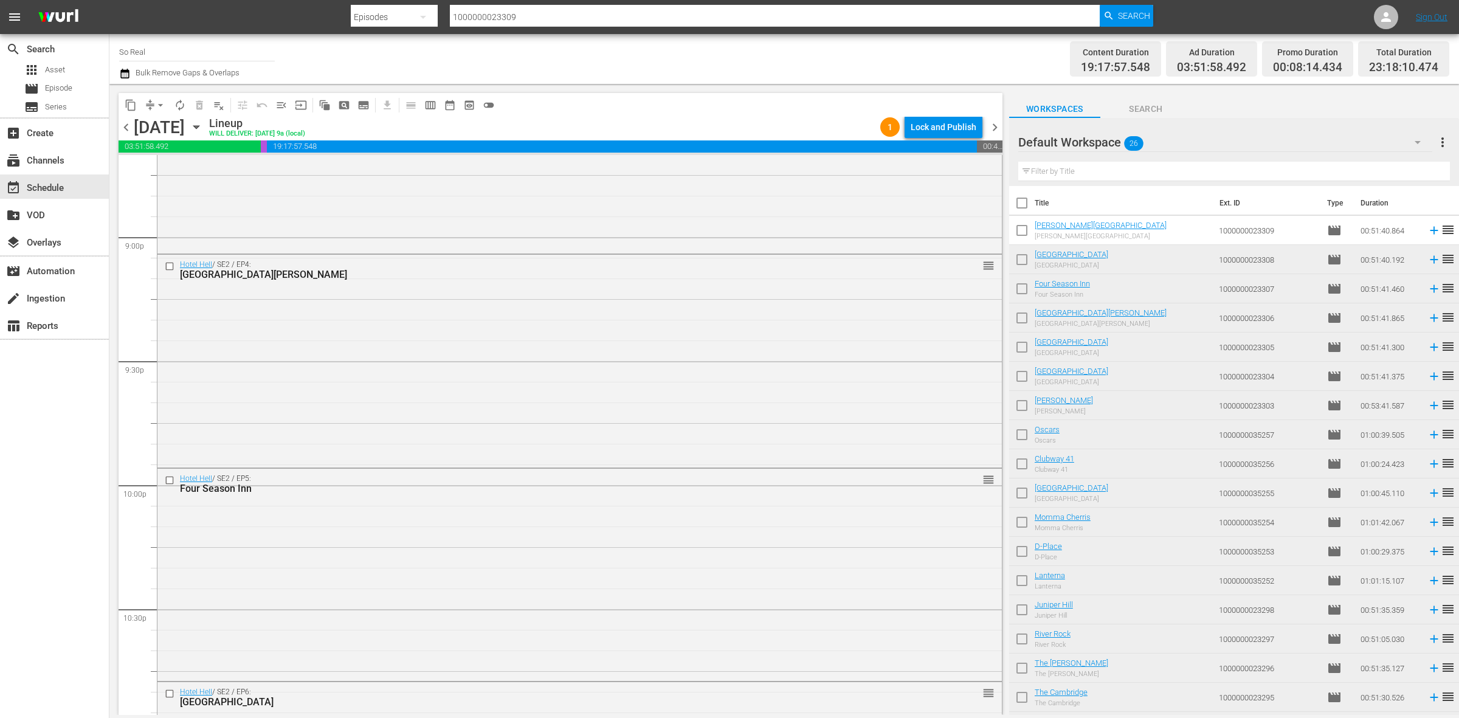
scroll to position [5392, 0]
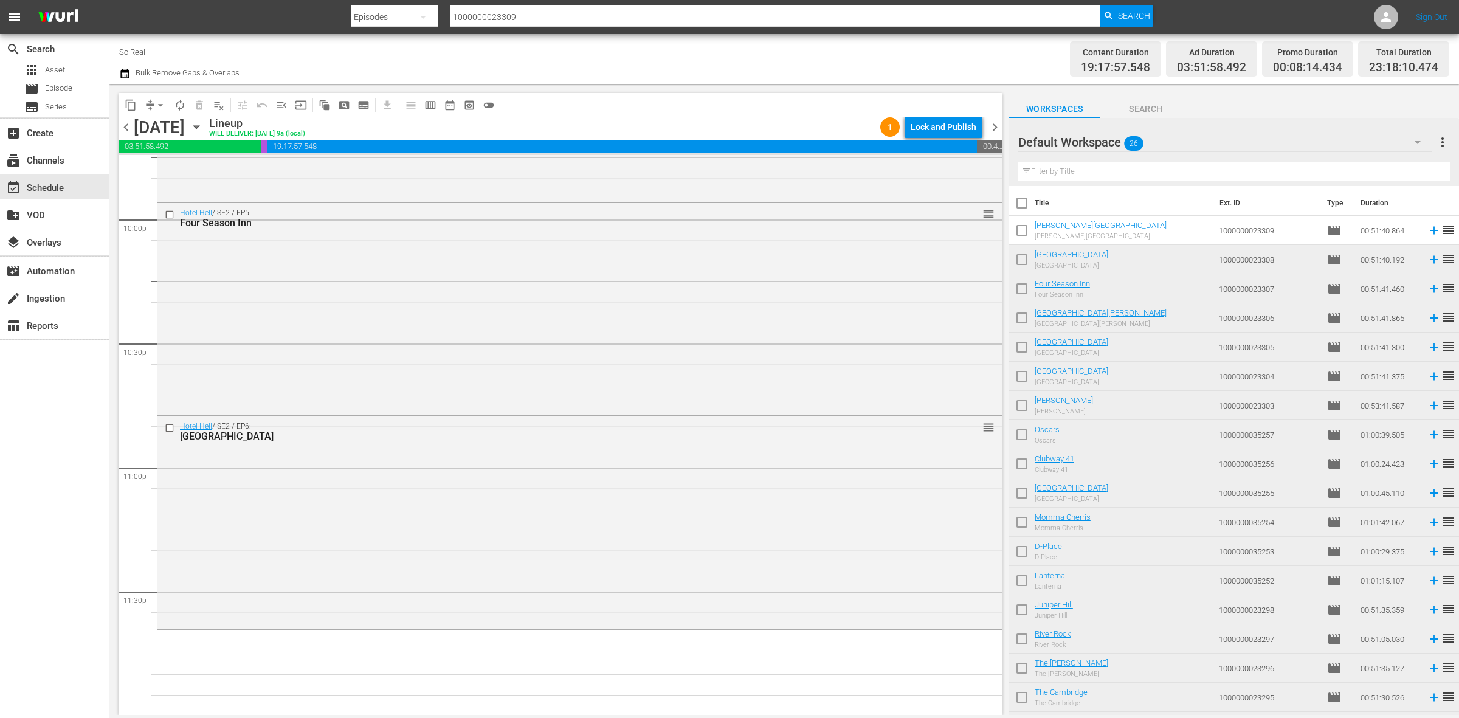
click at [1021, 232] on input "checkbox" at bounding box center [1022, 233] width 26 height 26
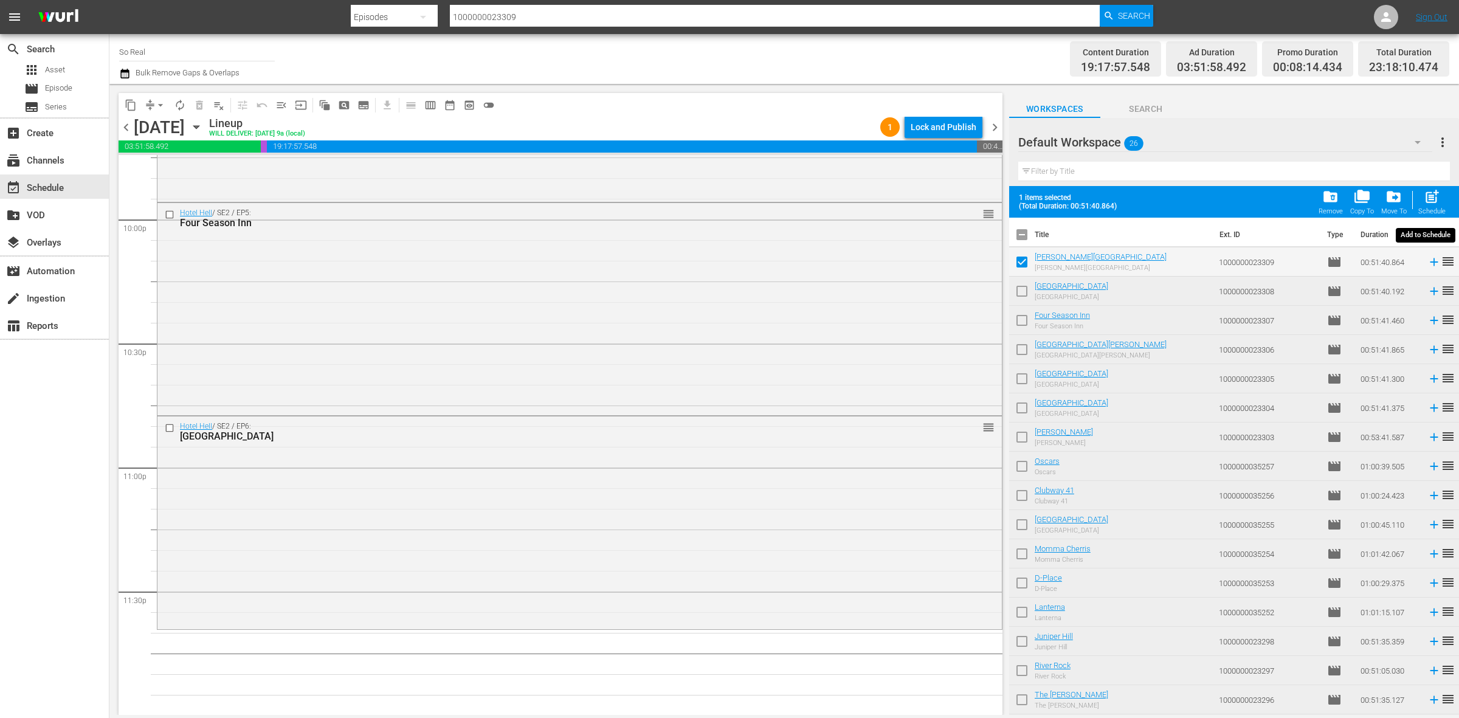
click at [1433, 198] on span "post_add" at bounding box center [1432, 196] width 16 height 16
checkbox input "false"
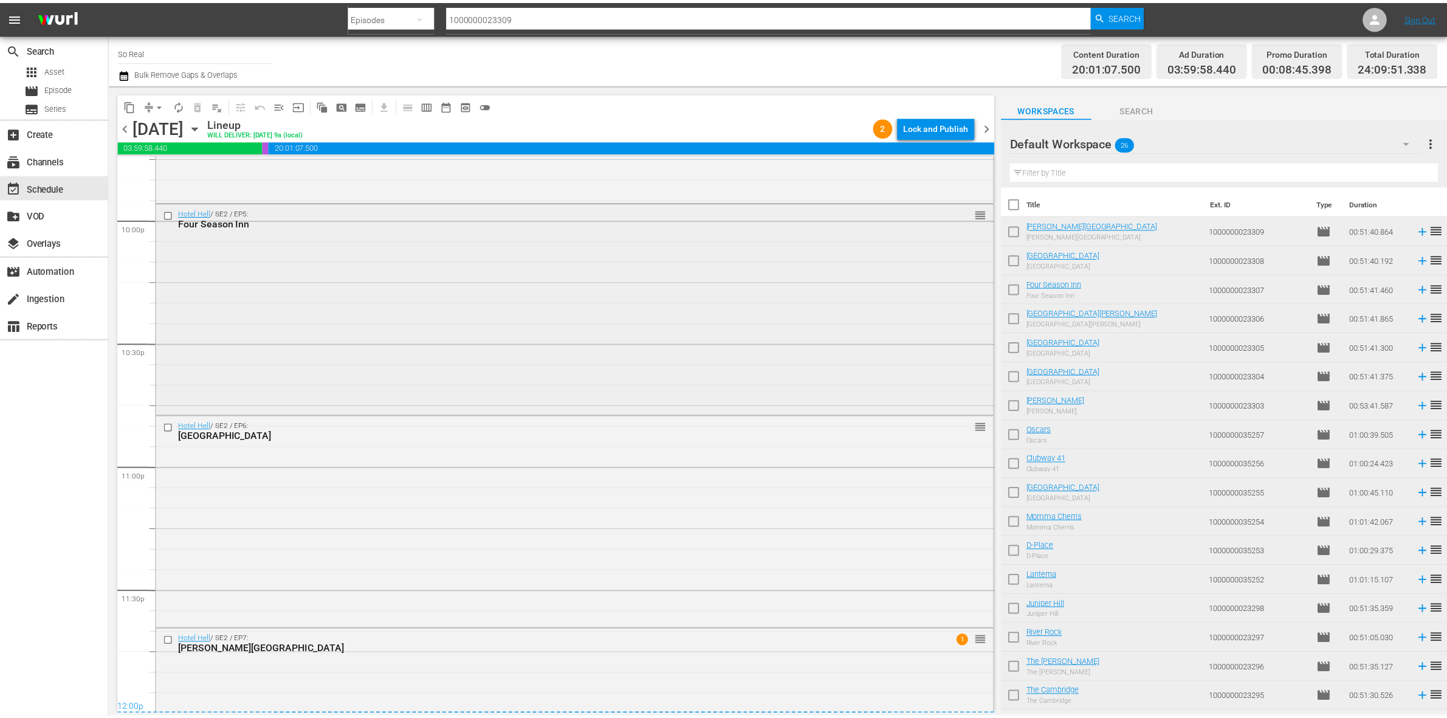
scroll to position [5519, 0]
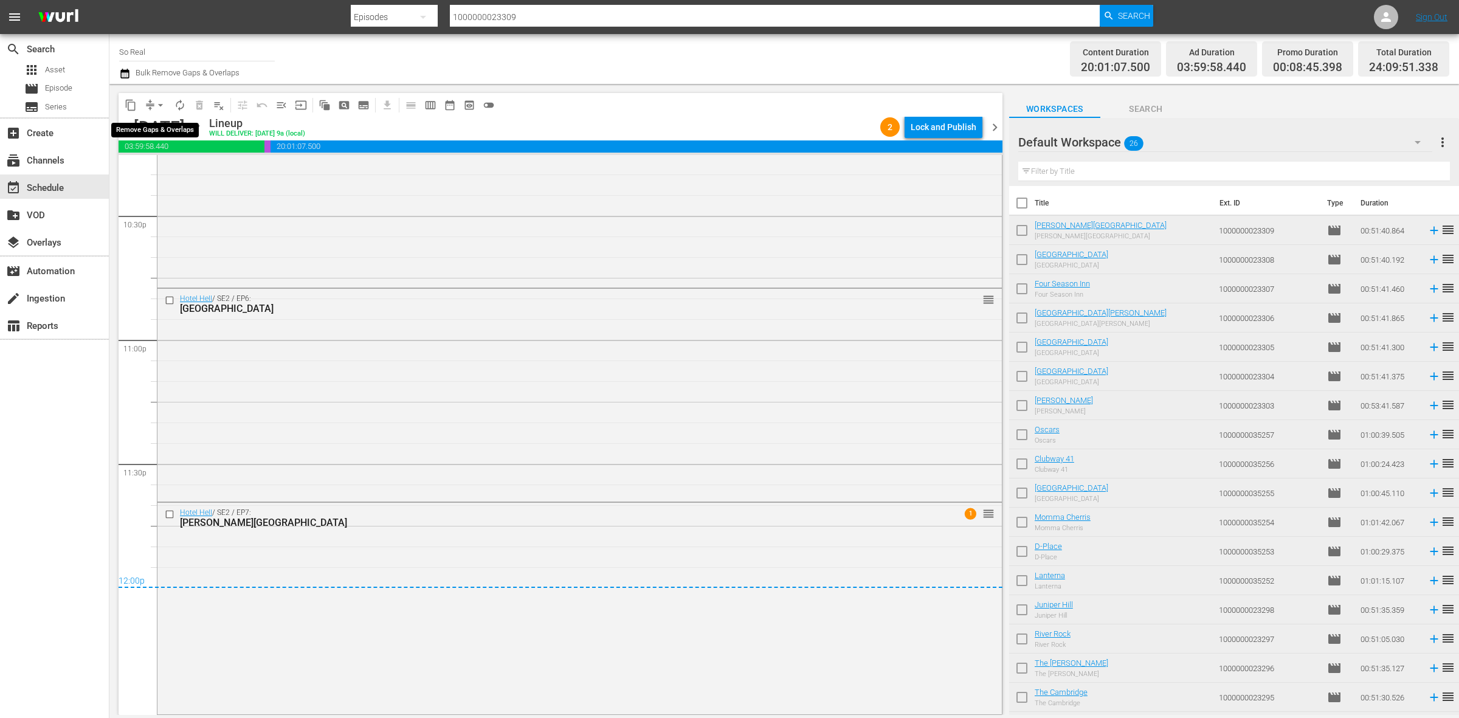
click at [158, 110] on span "arrow_drop_down" at bounding box center [160, 105] width 12 height 12
click at [182, 163] on li "Align to End of Previous Day" at bounding box center [161, 169] width 128 height 20
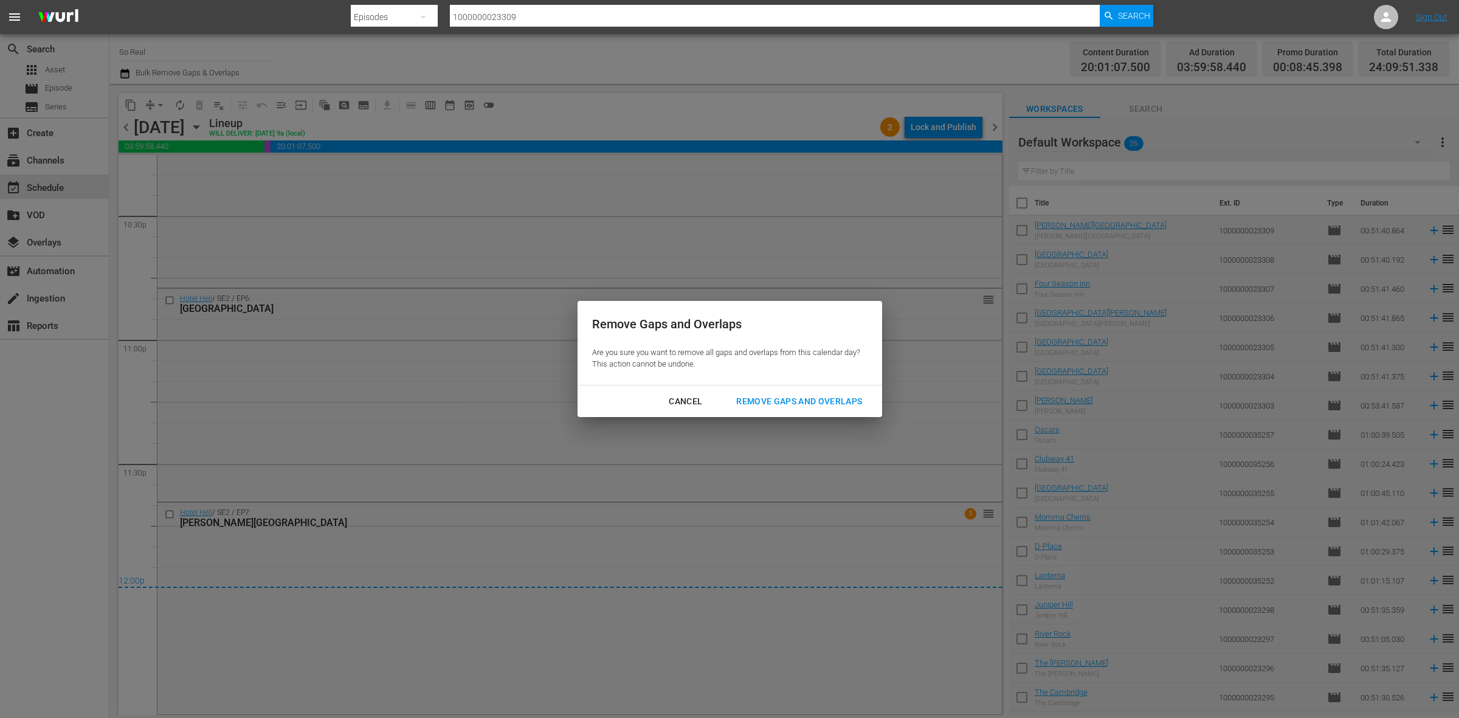
click at [827, 401] on div "Remove Gaps and Overlaps" at bounding box center [798, 401] width 145 height 15
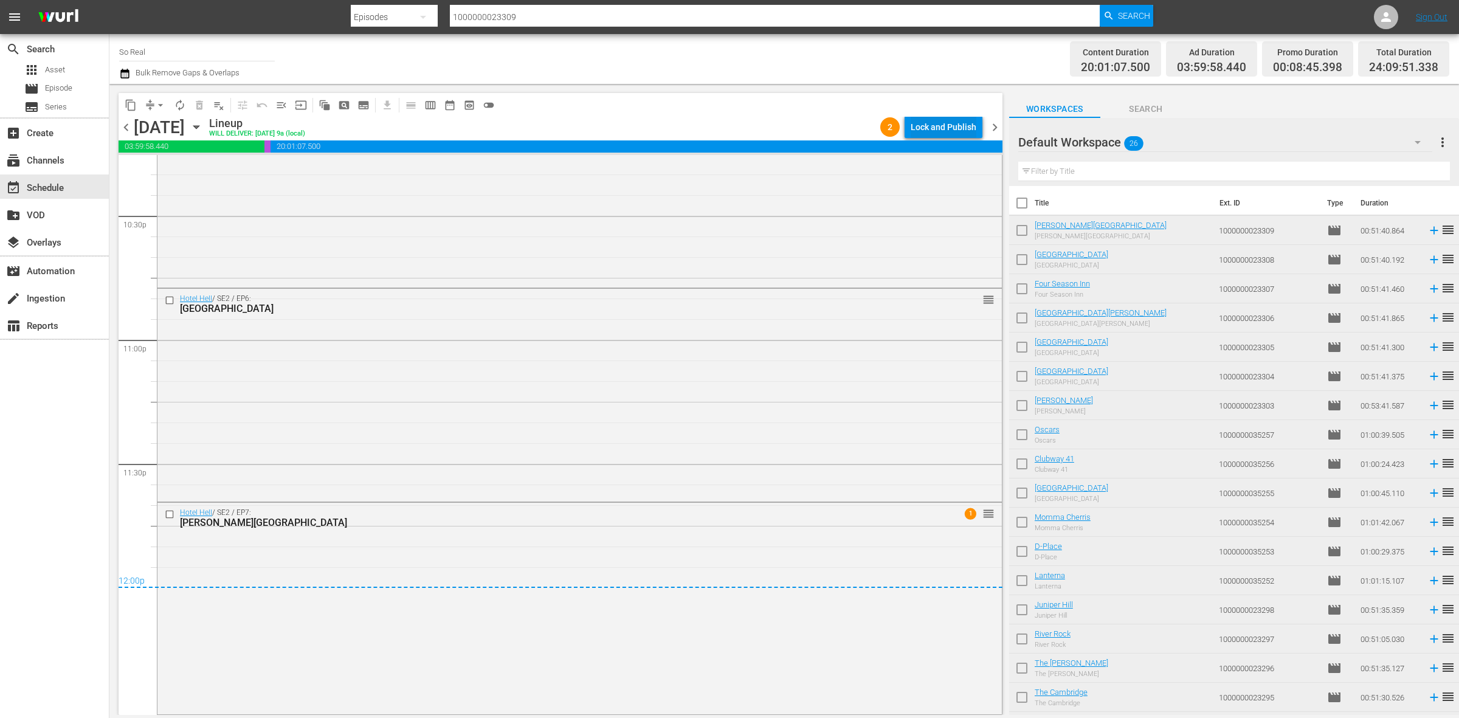
click at [943, 126] on div "Lock and Publish" at bounding box center [944, 127] width 66 height 22
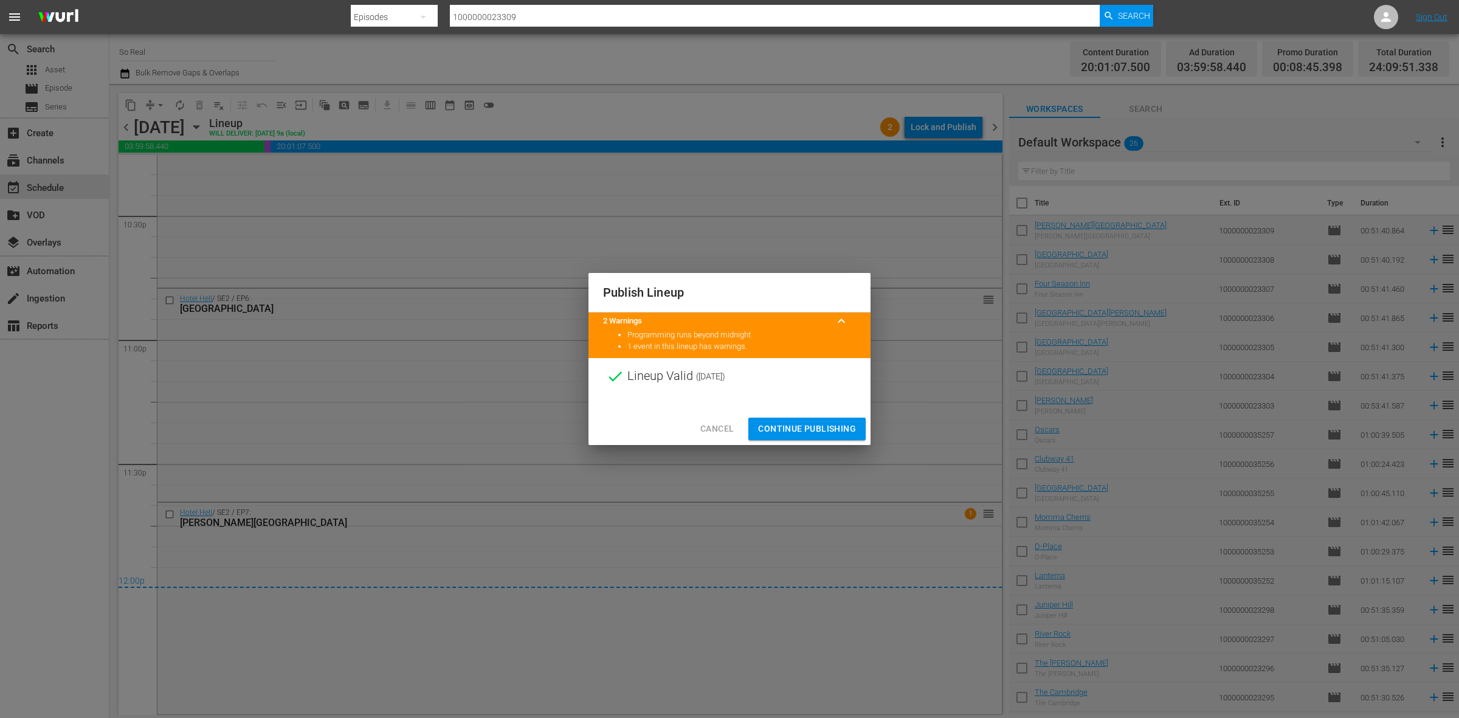
click at [792, 424] on span "Continue Publishing" at bounding box center [807, 428] width 98 height 15
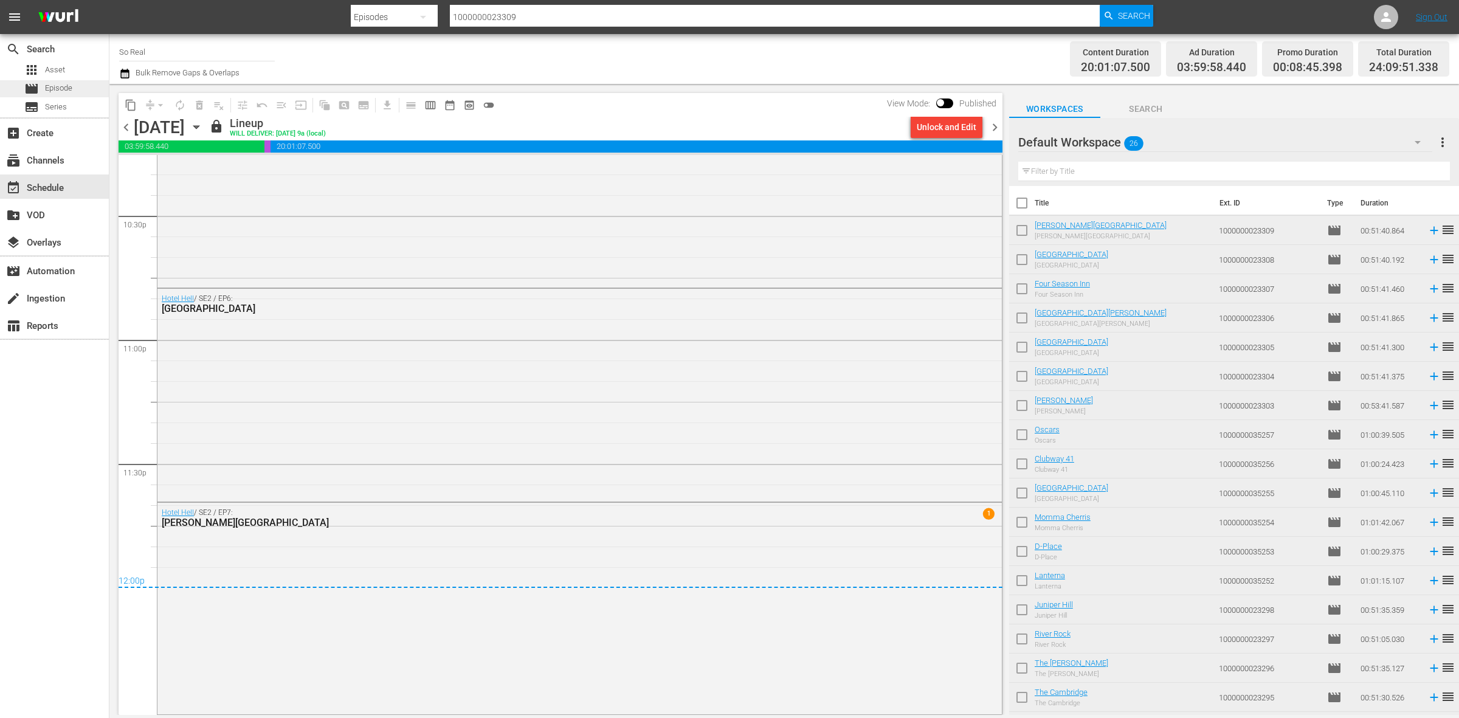
click at [58, 84] on span "Episode" at bounding box center [58, 88] width 27 height 12
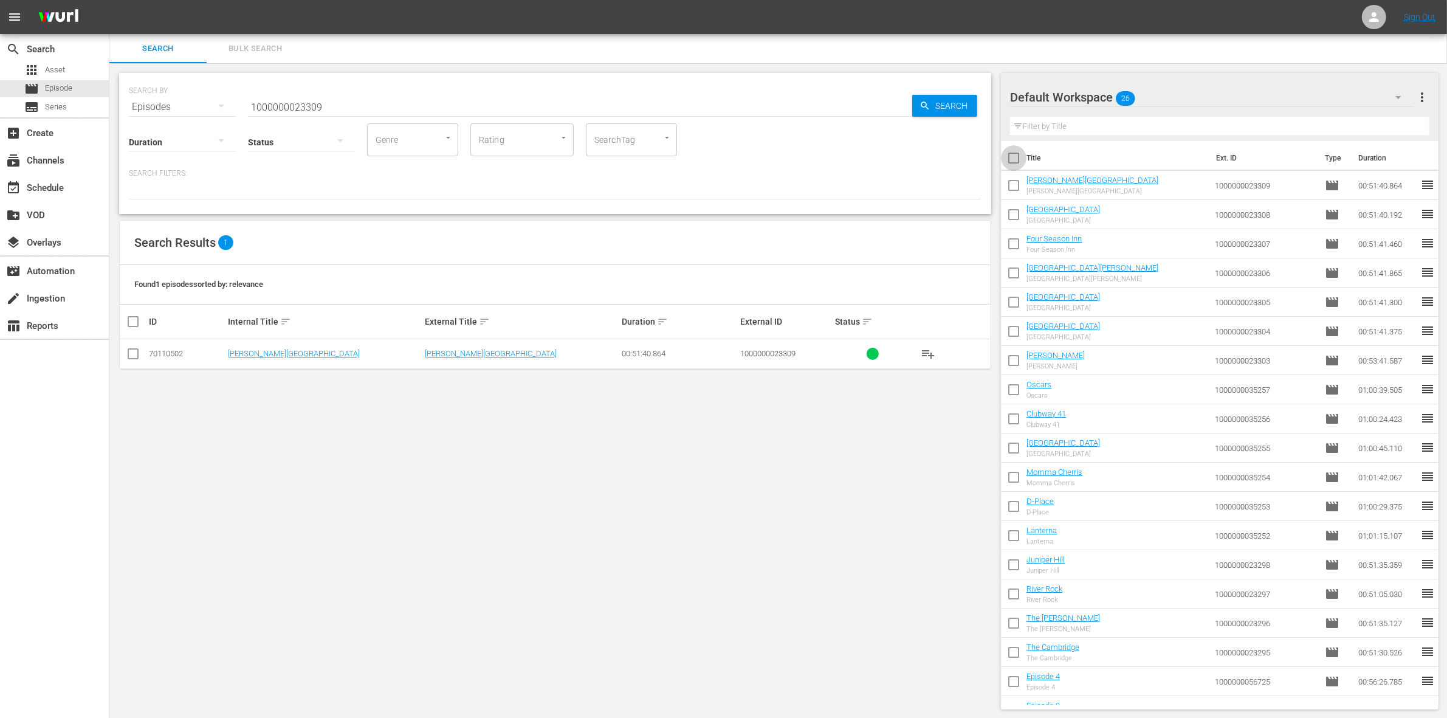
click at [1012, 149] on input "checkbox" at bounding box center [1014, 161] width 26 height 26
checkbox input "true"
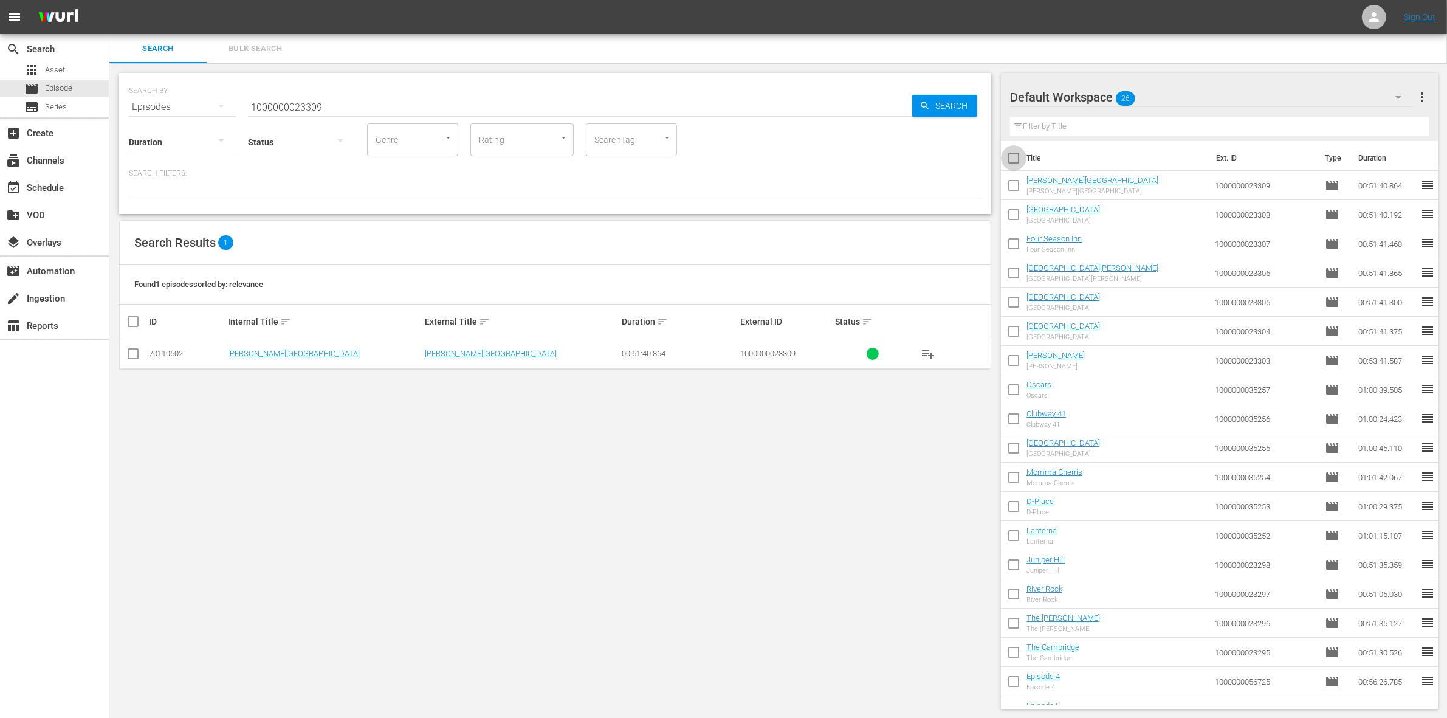
checkbox input "true"
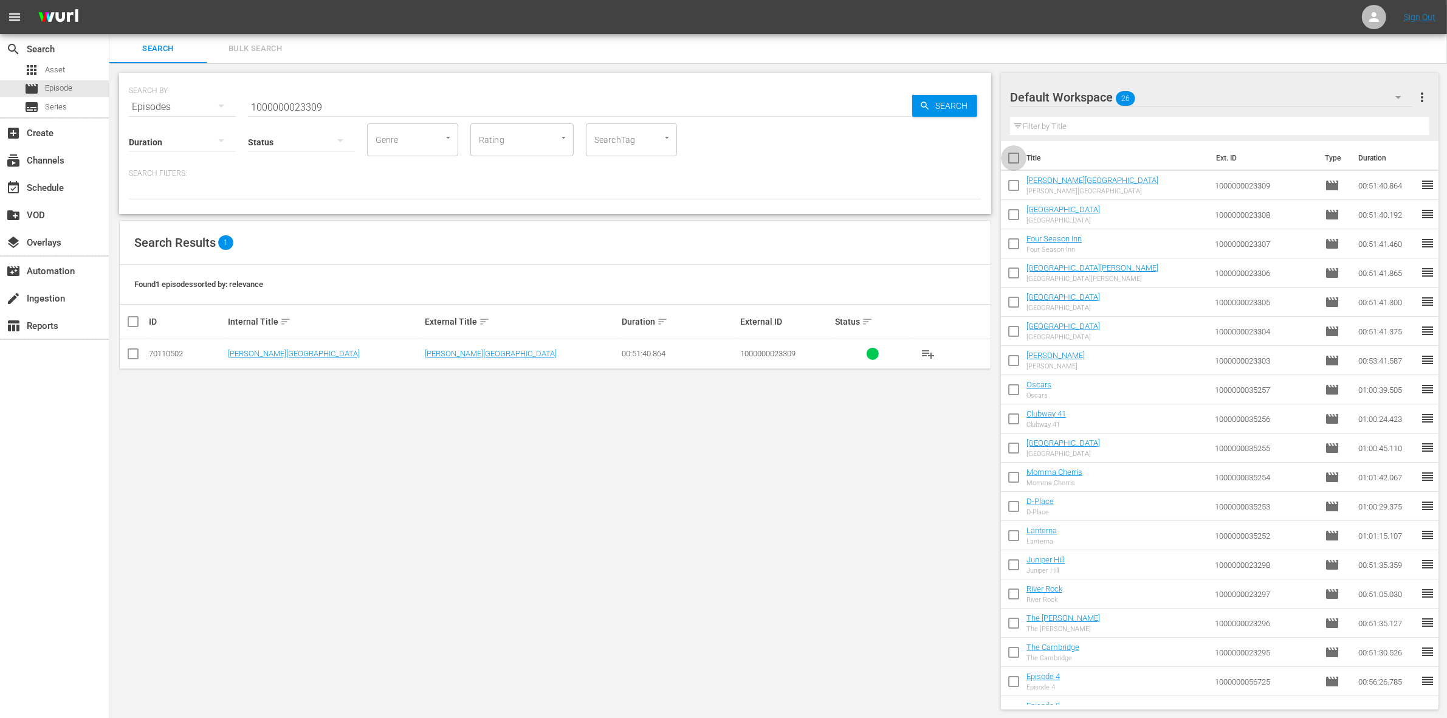
checkbox input "true"
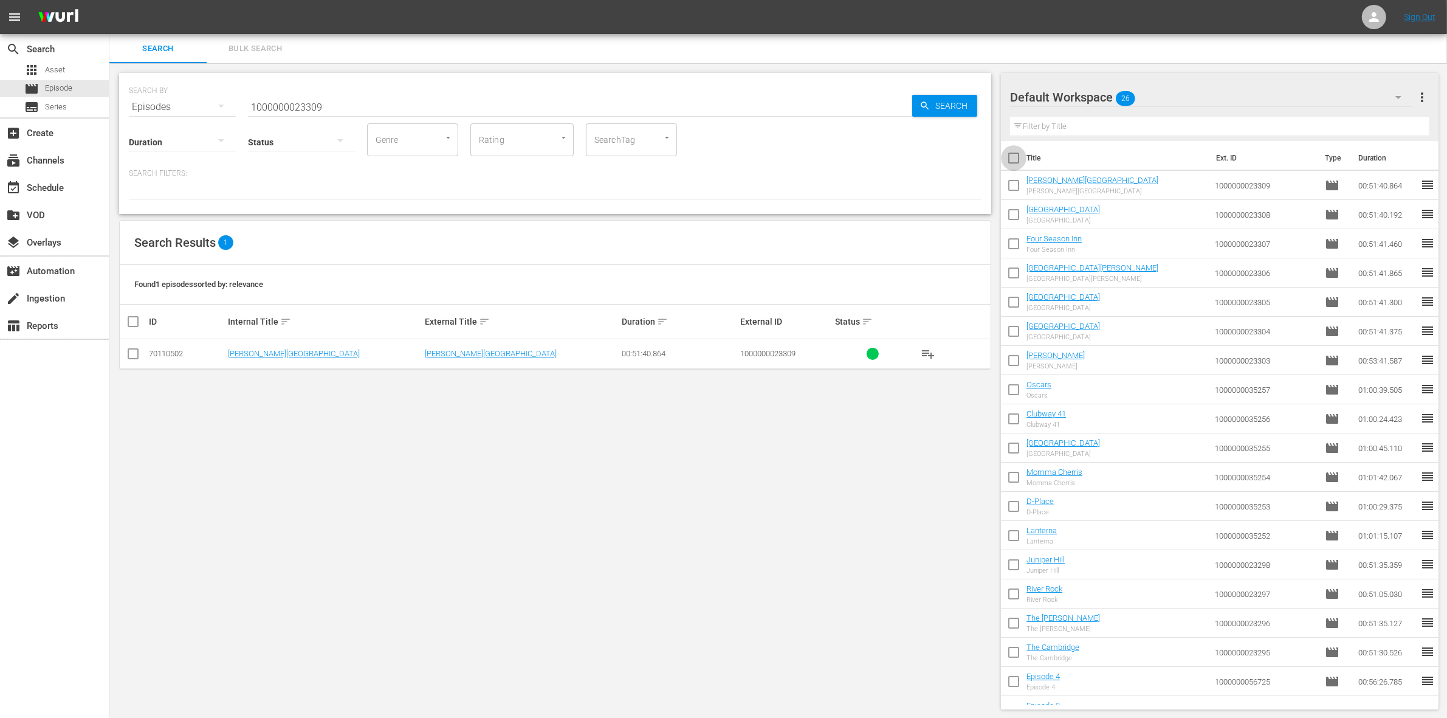
checkbox input "true"
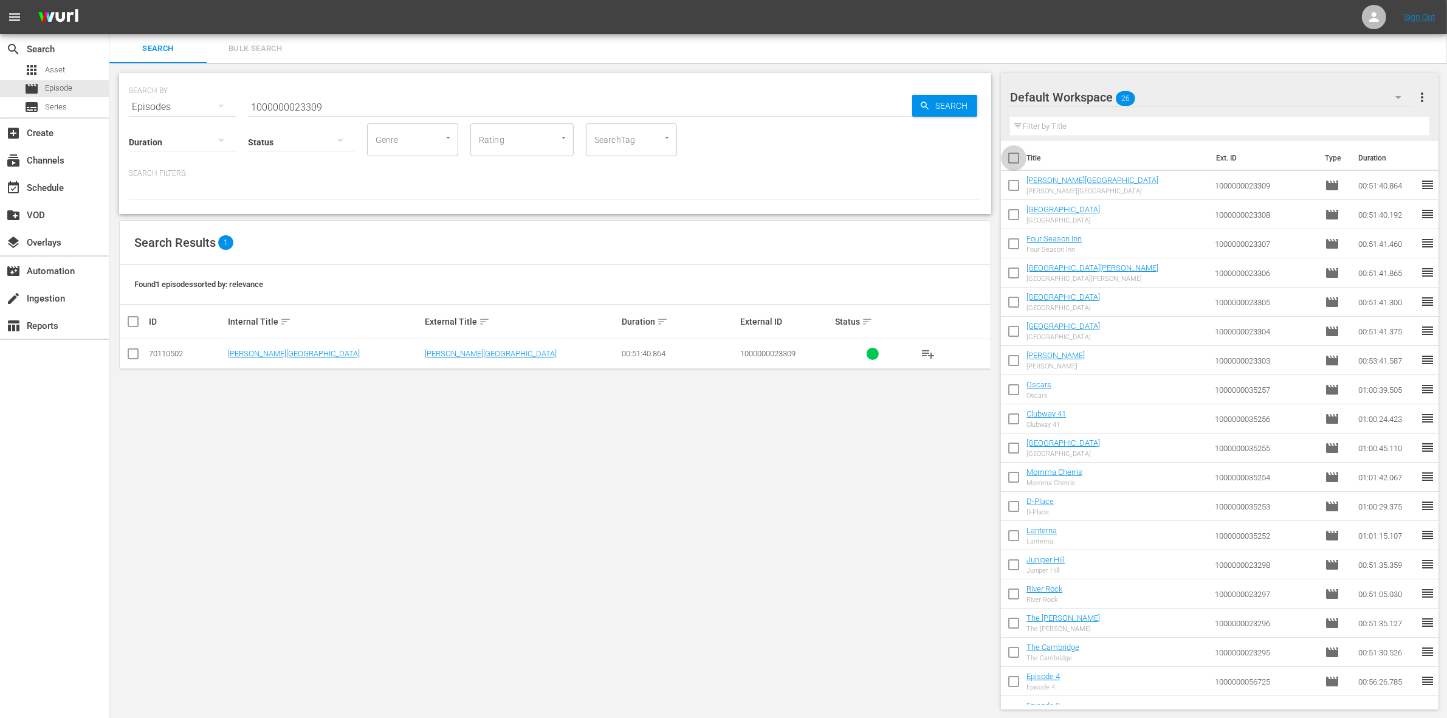
checkbox input "true"
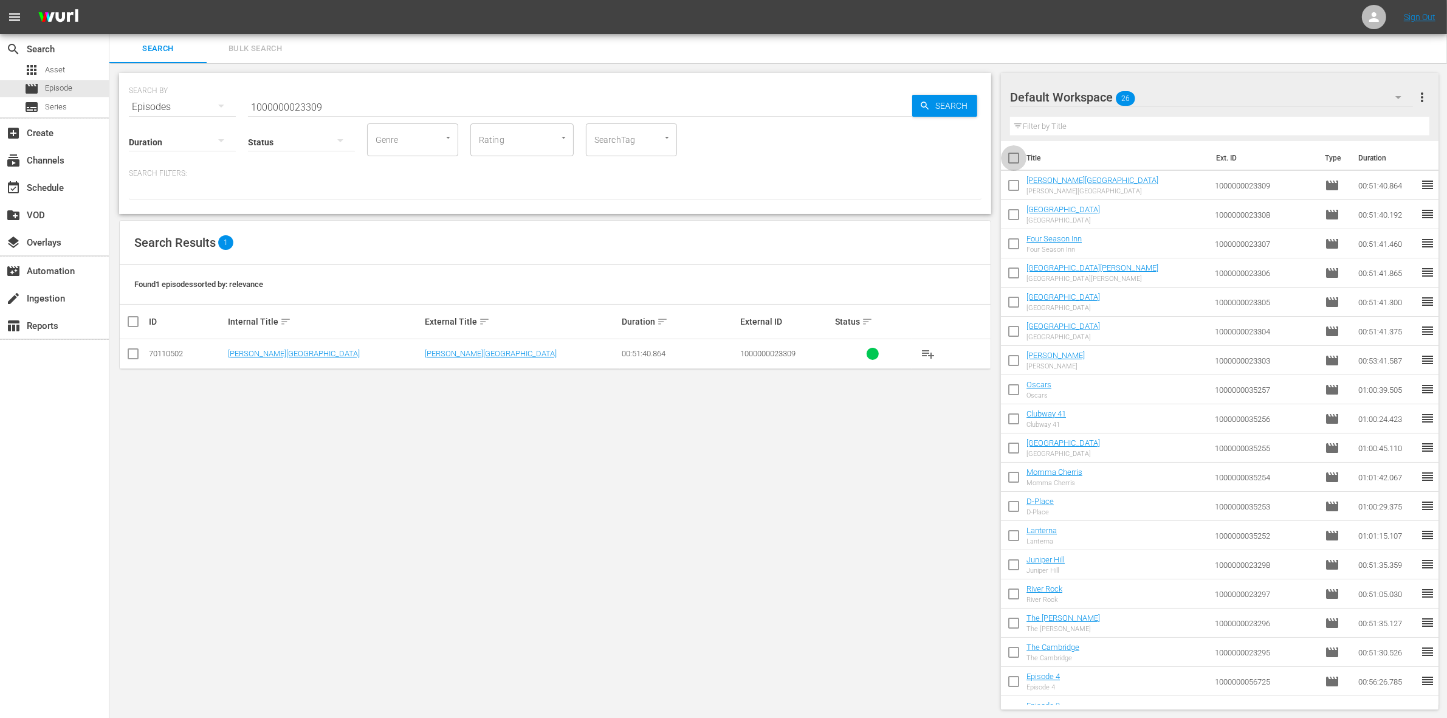
checkbox input "true"
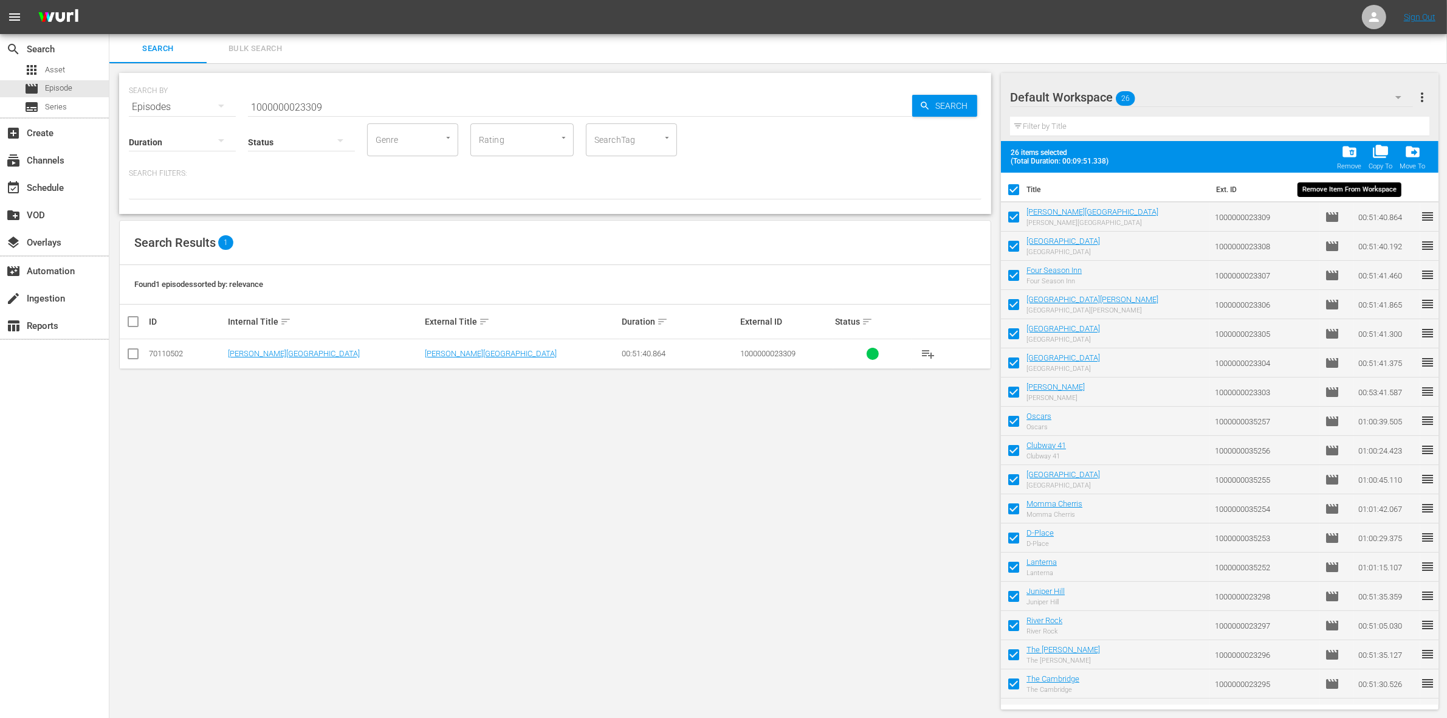
click at [1347, 146] on span "folder_delete" at bounding box center [1350, 151] width 16 height 16
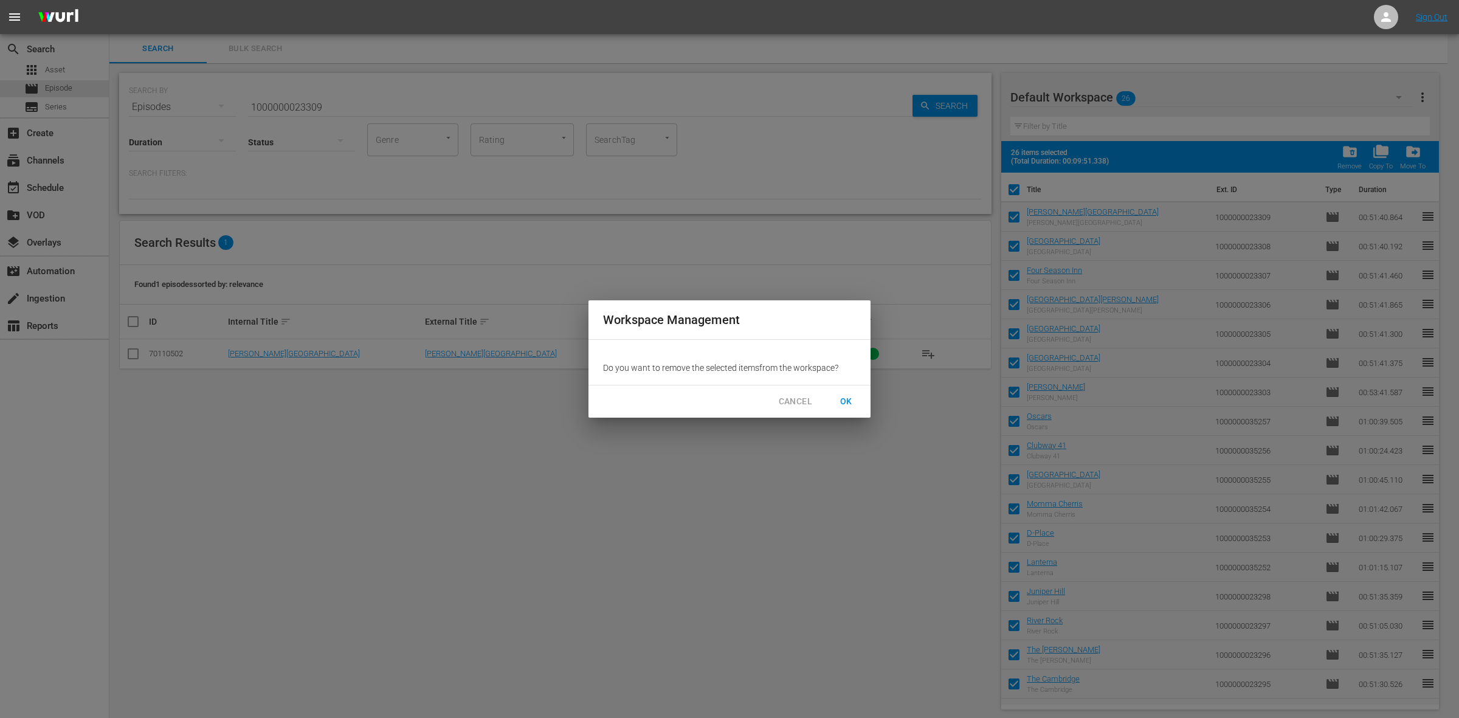
click at [852, 401] on span "OK" at bounding box center [845, 401] width 19 height 15
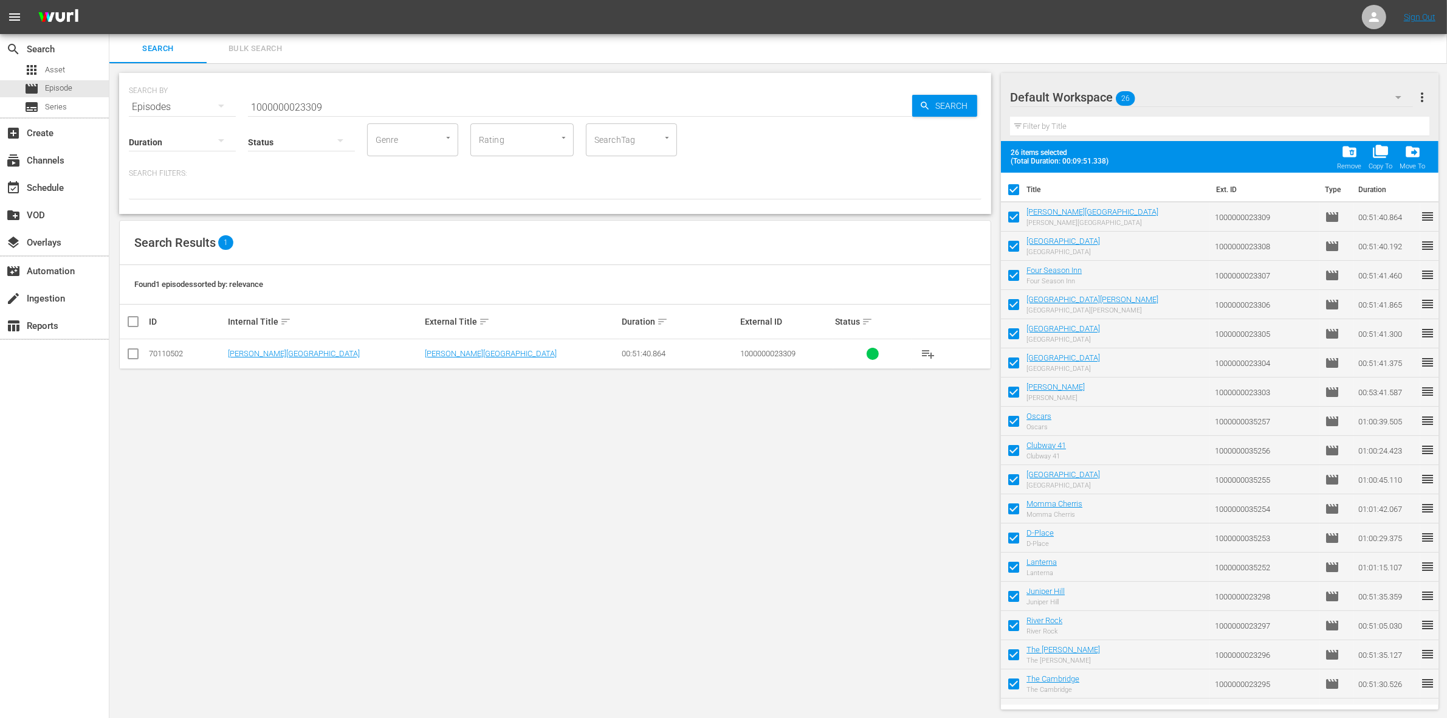
click at [294, 104] on input "1000000023309" at bounding box center [580, 106] width 664 height 29
paste input "10"
type input "1000000023310"
click at [129, 362] on input "checkbox" at bounding box center [133, 356] width 15 height 15
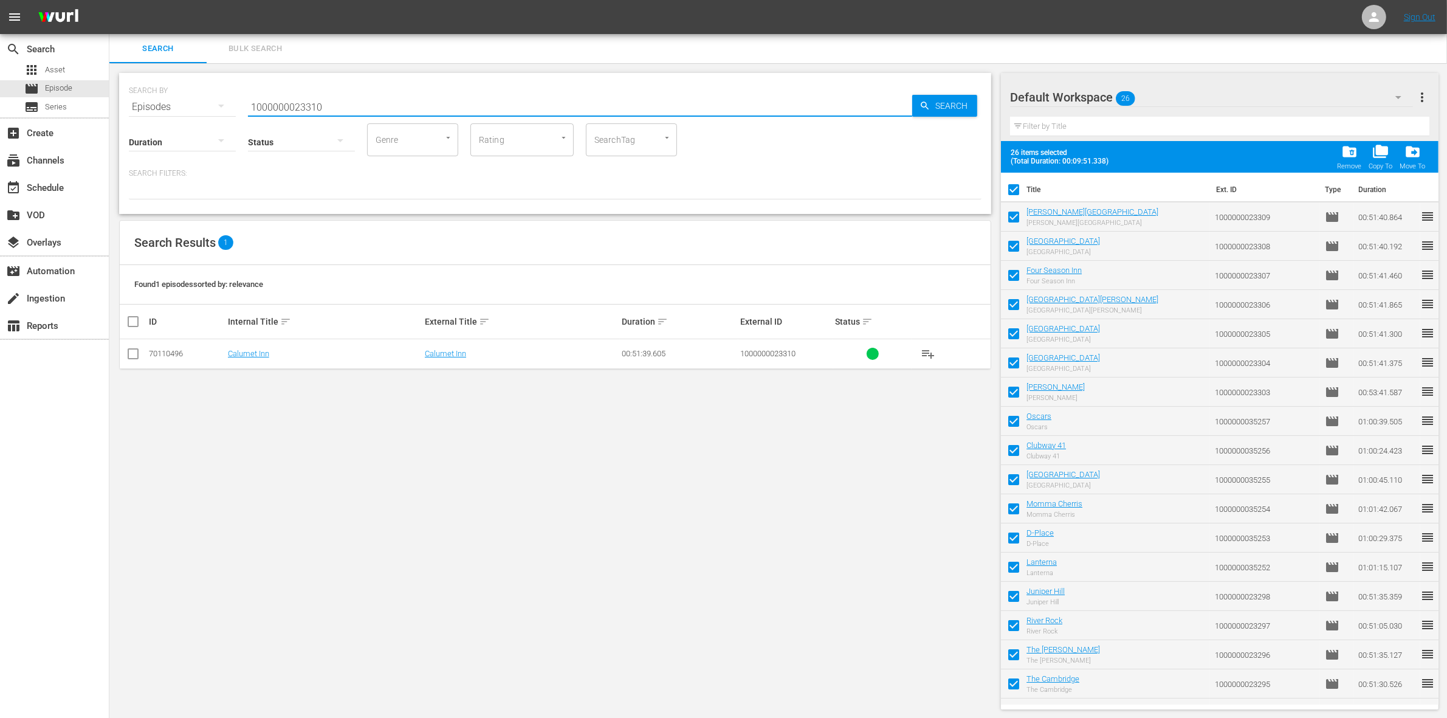
checkbox input "true"
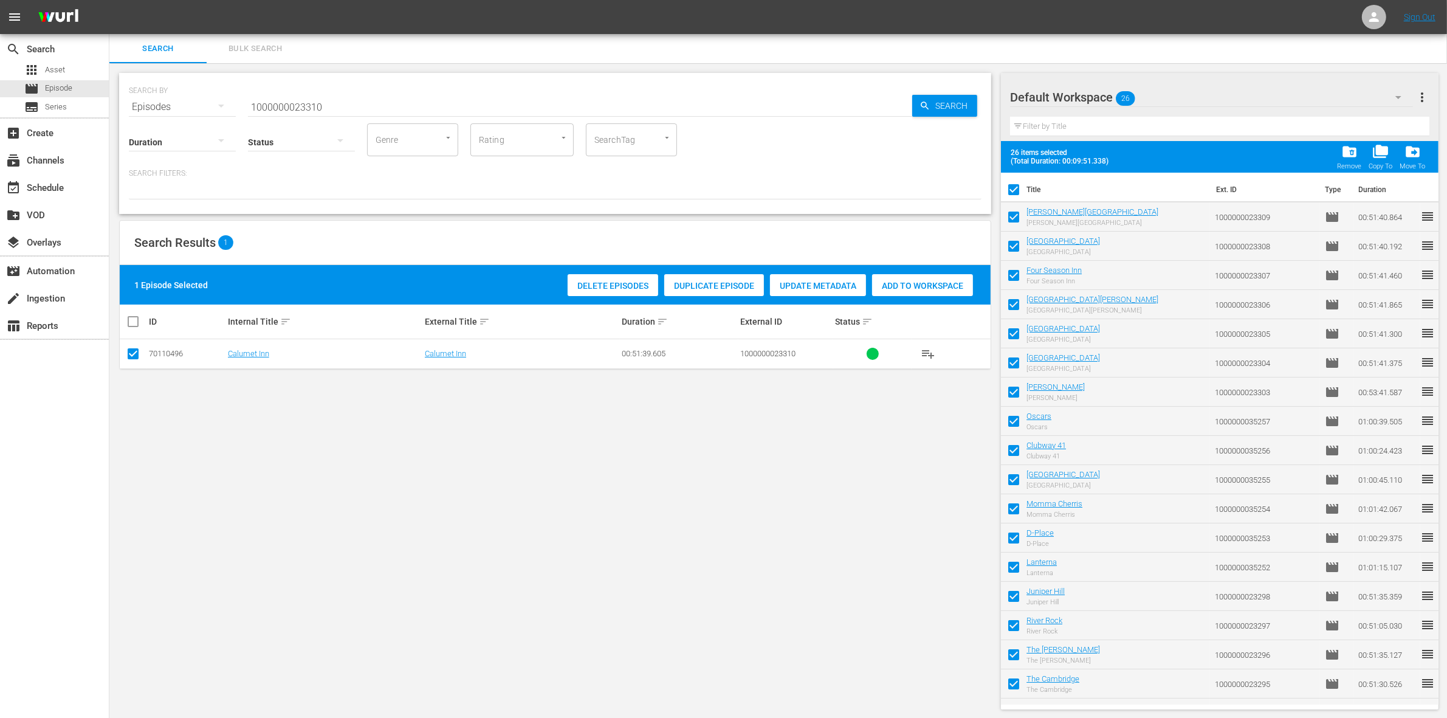
click at [940, 275] on div "Add to Workspace" at bounding box center [922, 285] width 101 height 23
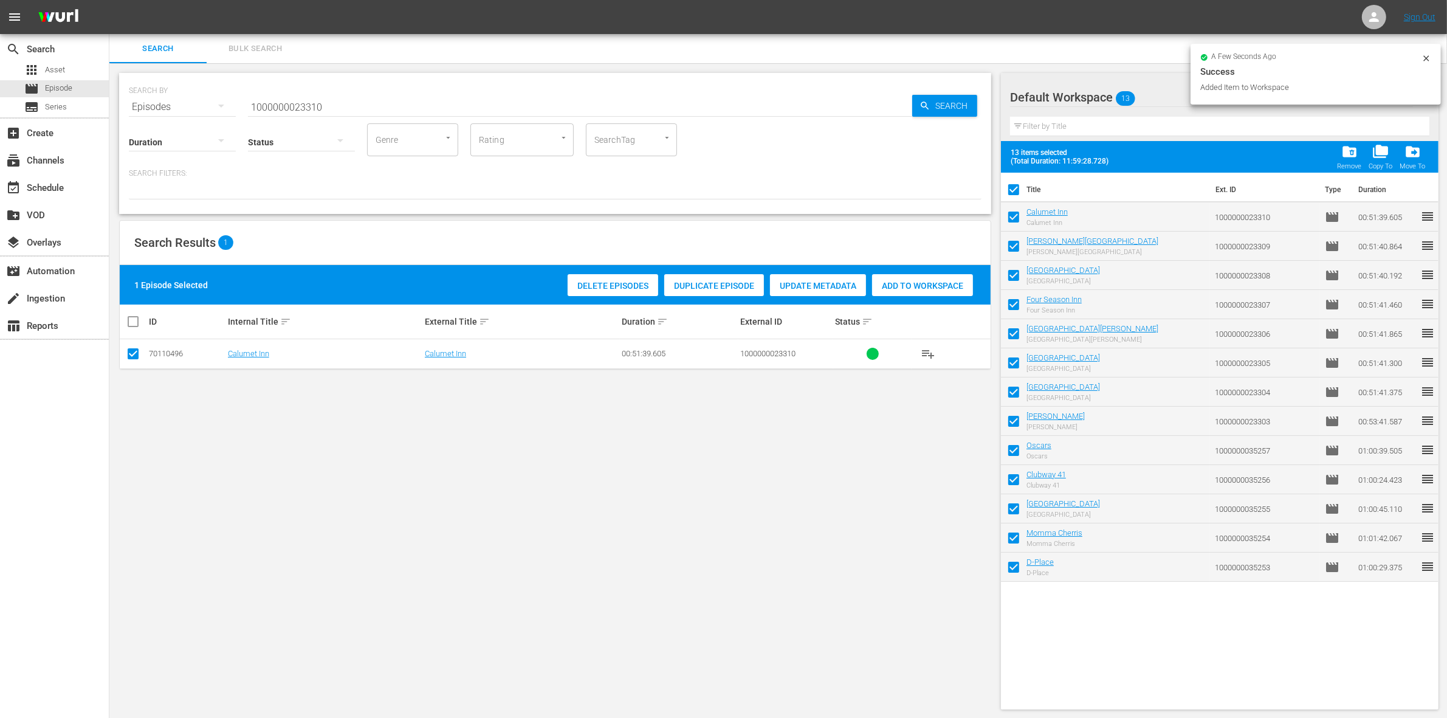
checkbox input "false"
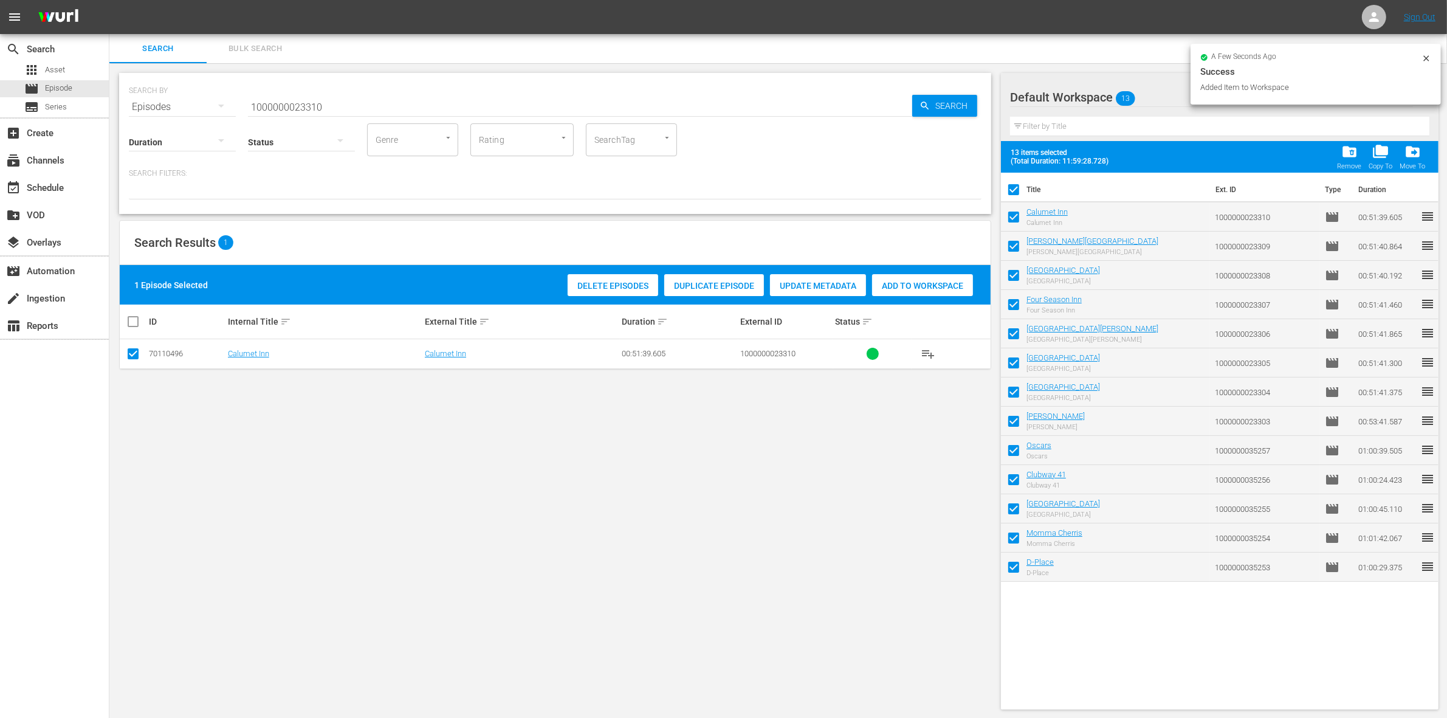
checkbox input "false"
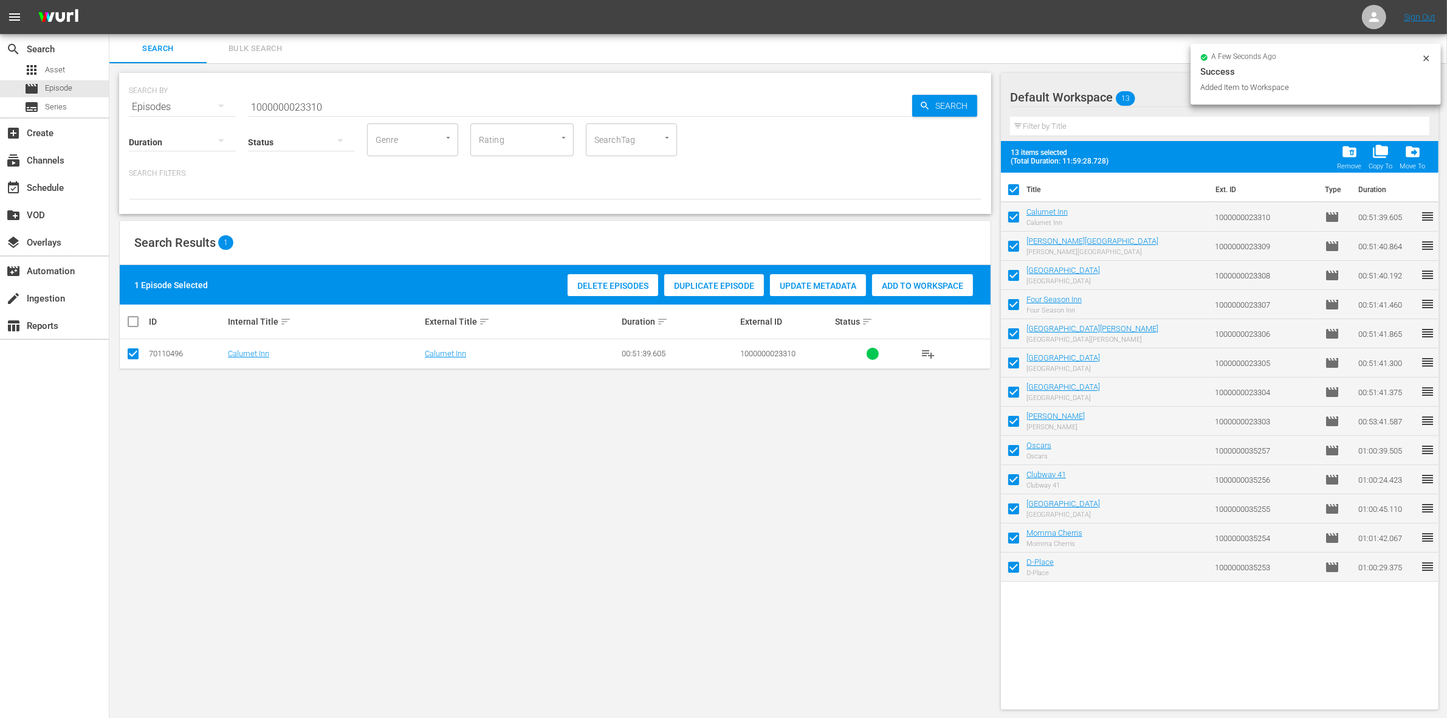
checkbox input "false"
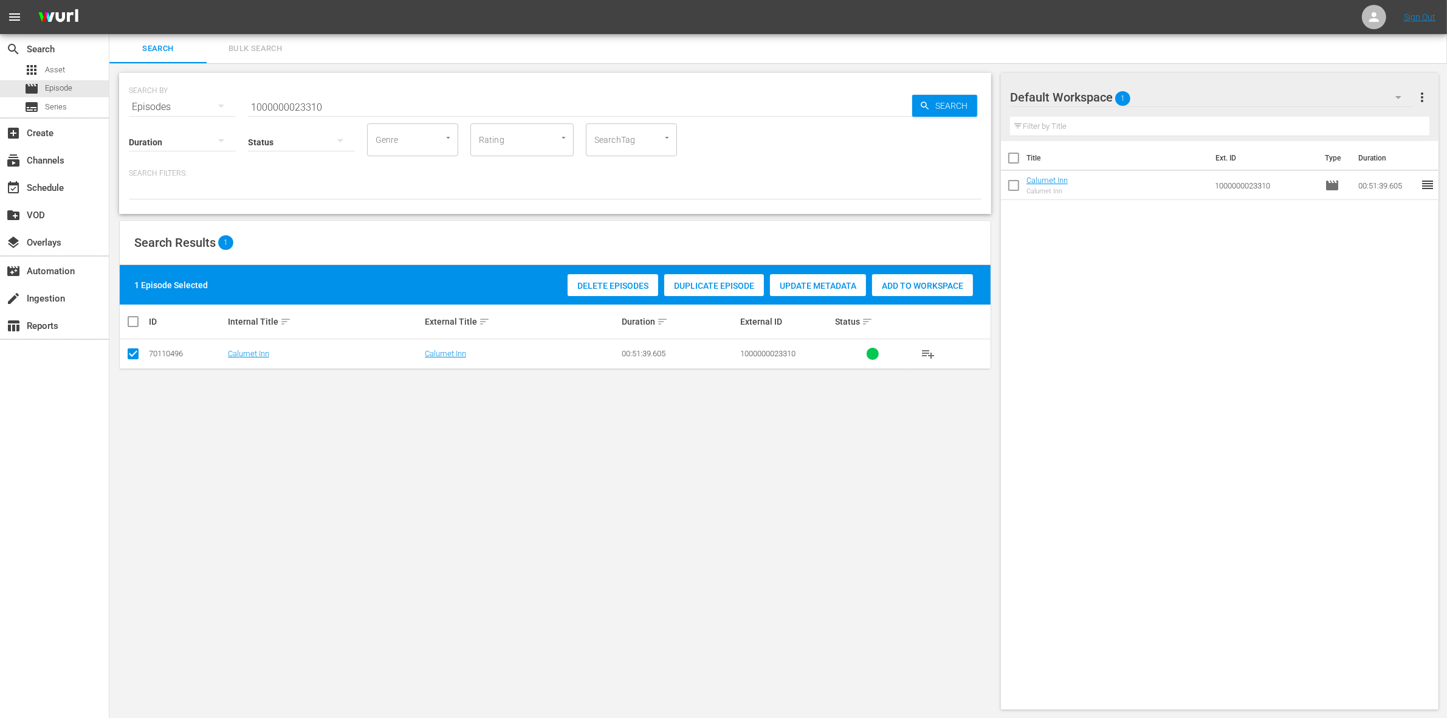
click at [284, 104] on input "1000000023310" at bounding box center [580, 106] width 664 height 29
paste input "3"
type input "1000000023313"
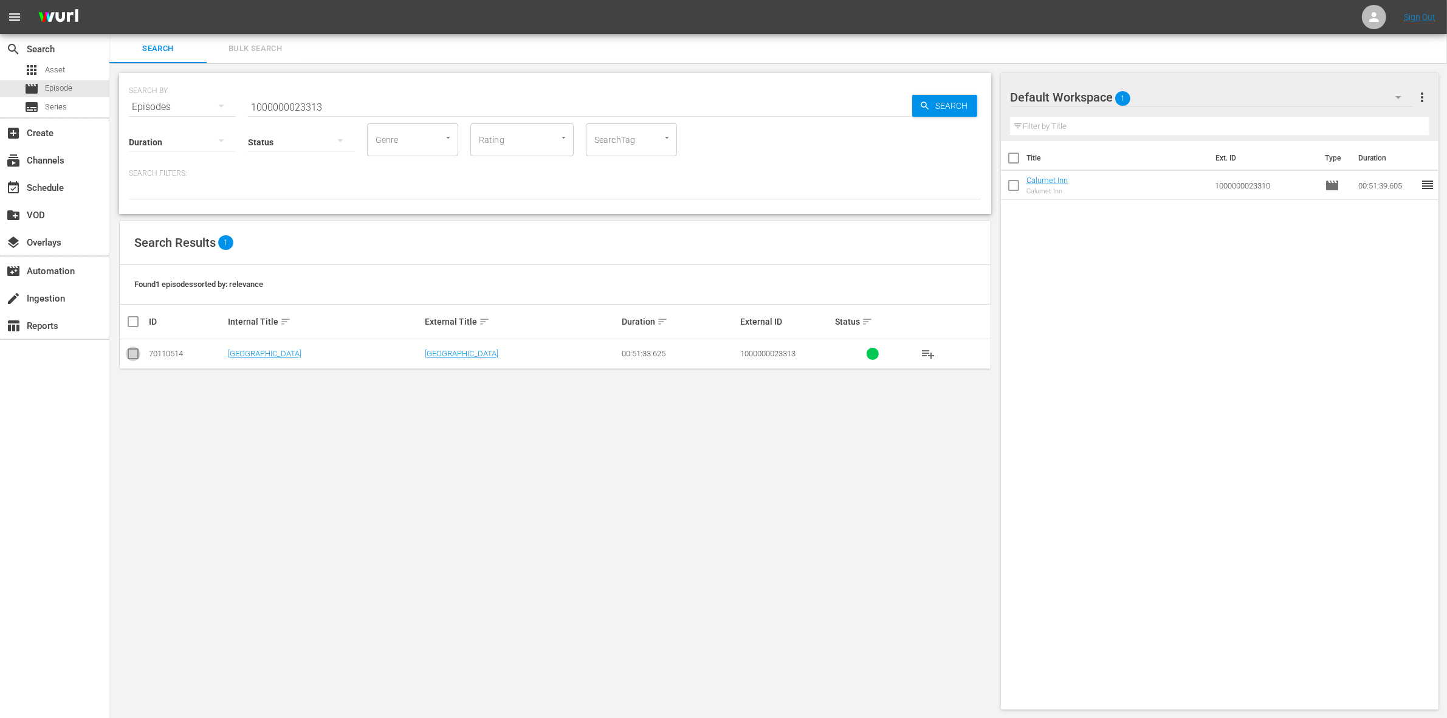
click at [131, 356] on input "checkbox" at bounding box center [133, 356] width 15 height 15
checkbox input "true"
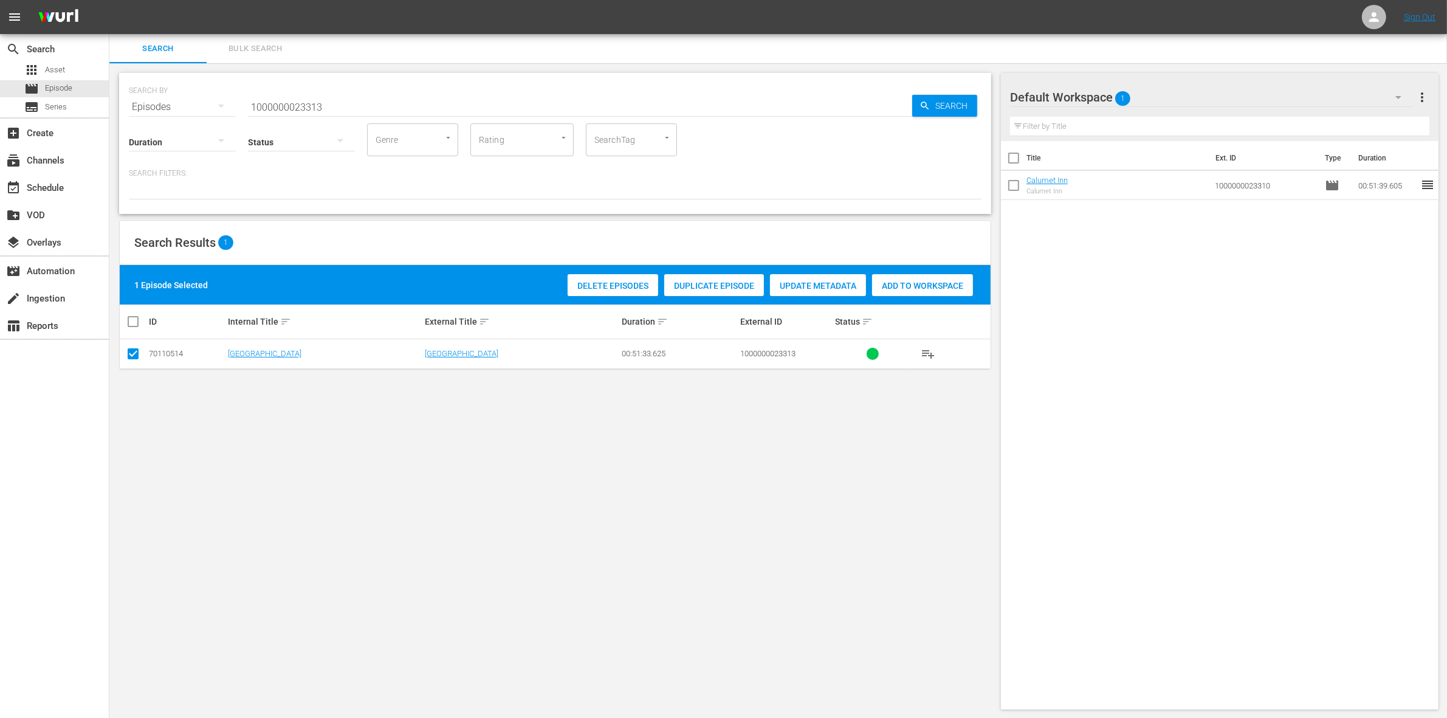
click at [929, 286] on span "Add to Workspace" at bounding box center [922, 286] width 101 height 10
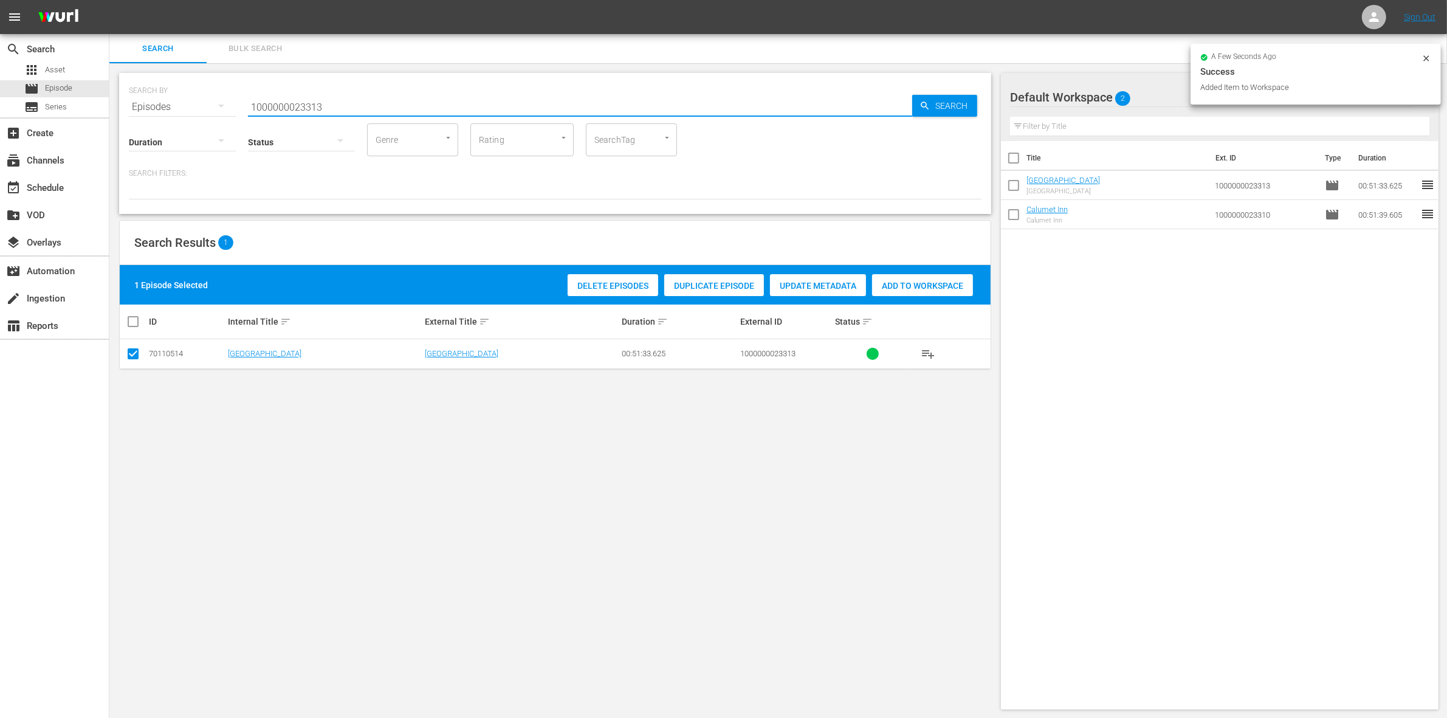
click at [382, 108] on input "1000000023313" at bounding box center [580, 106] width 664 height 29
type input "1000000023314"
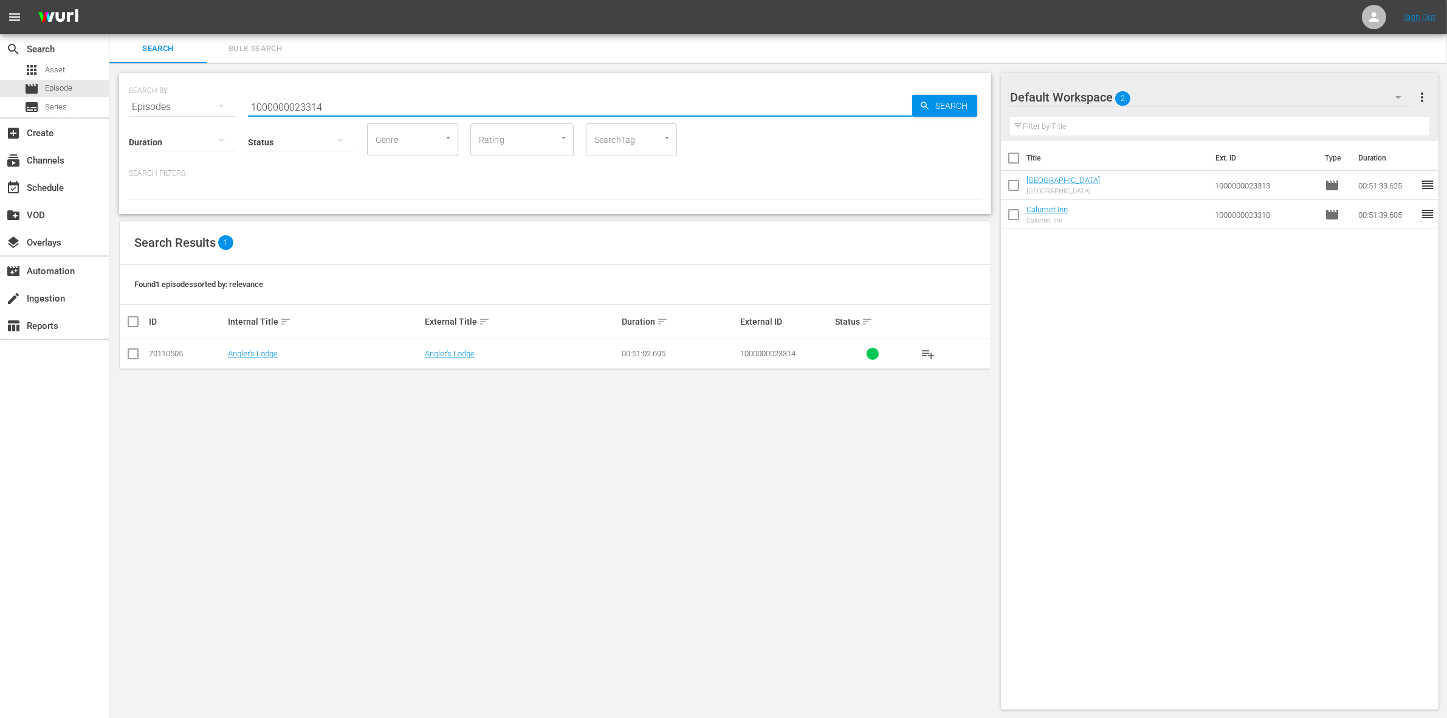
click at [135, 350] on input "checkbox" at bounding box center [133, 356] width 15 height 15
checkbox input "true"
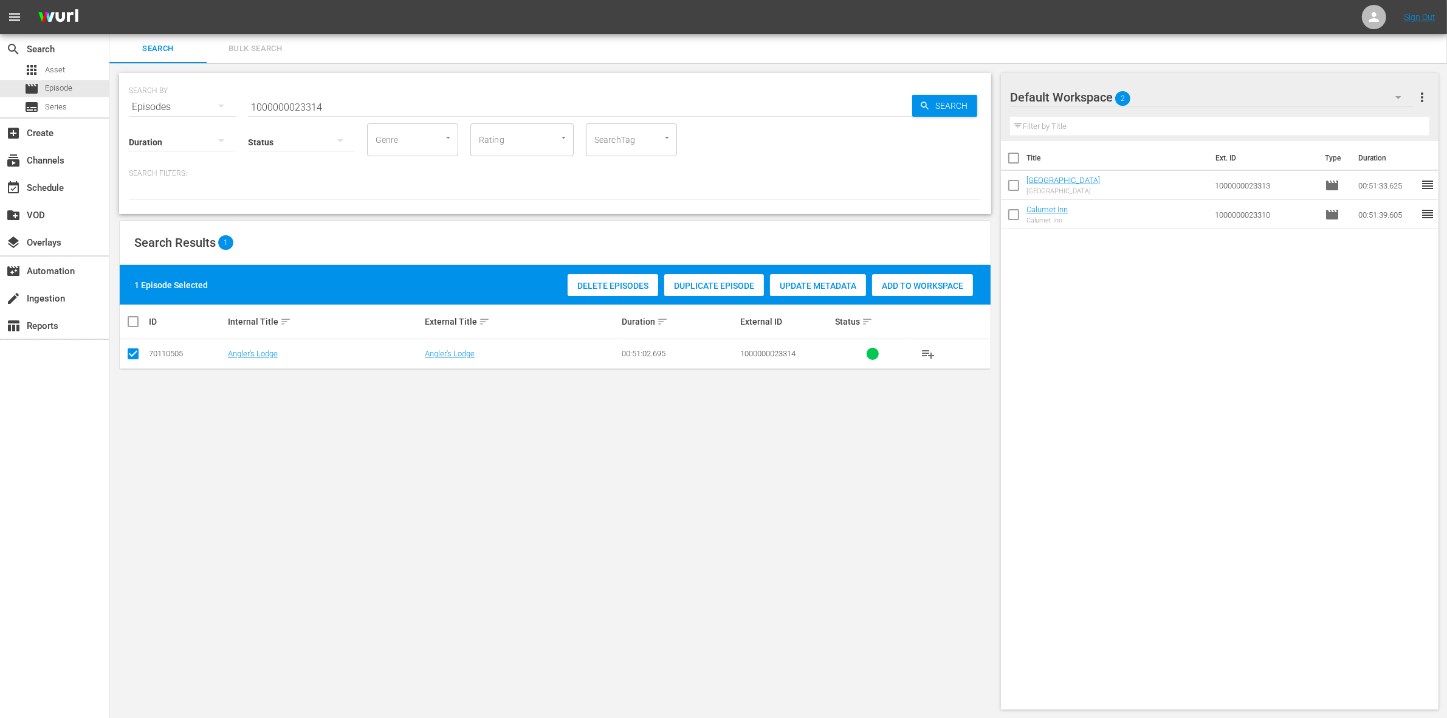
click at [941, 295] on div "Add to Workspace" at bounding box center [922, 285] width 101 height 23
click at [395, 97] on input "1000000023314" at bounding box center [580, 106] width 664 height 29
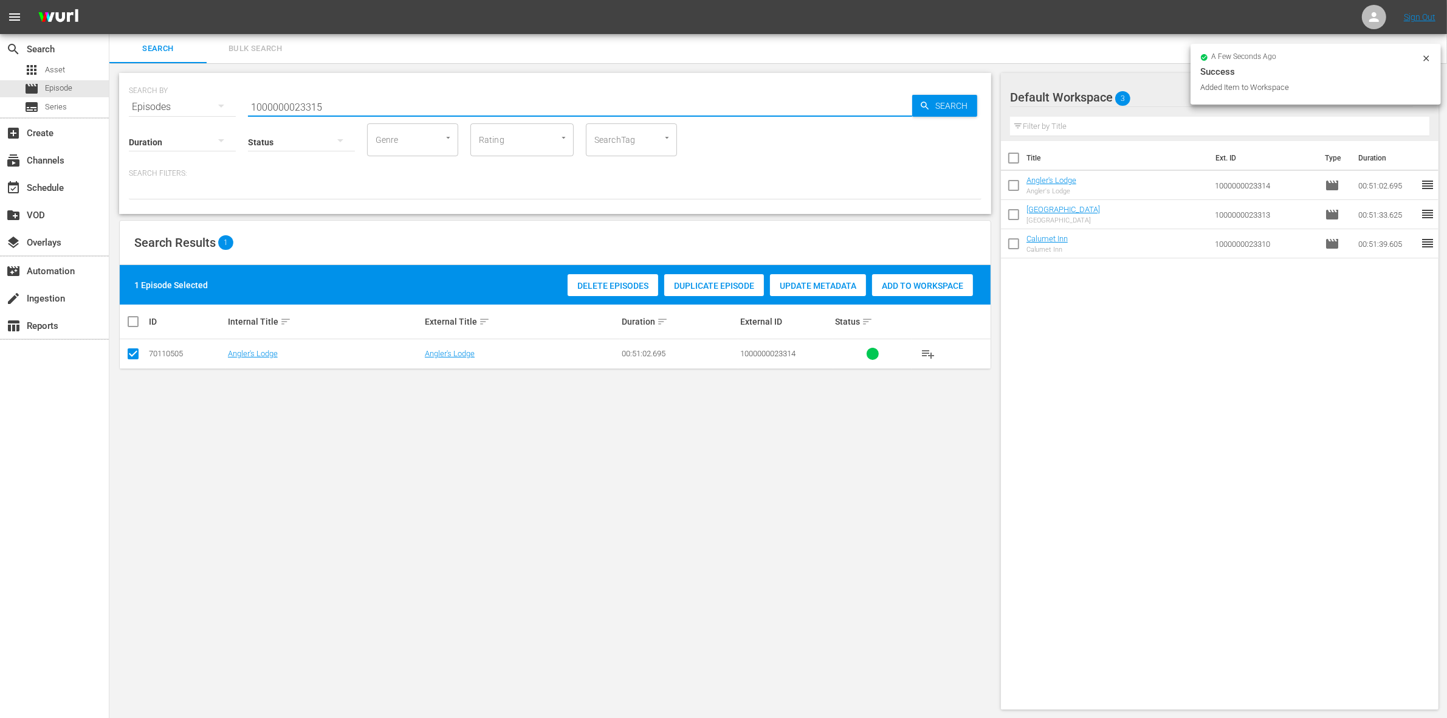
type input "1000000023315"
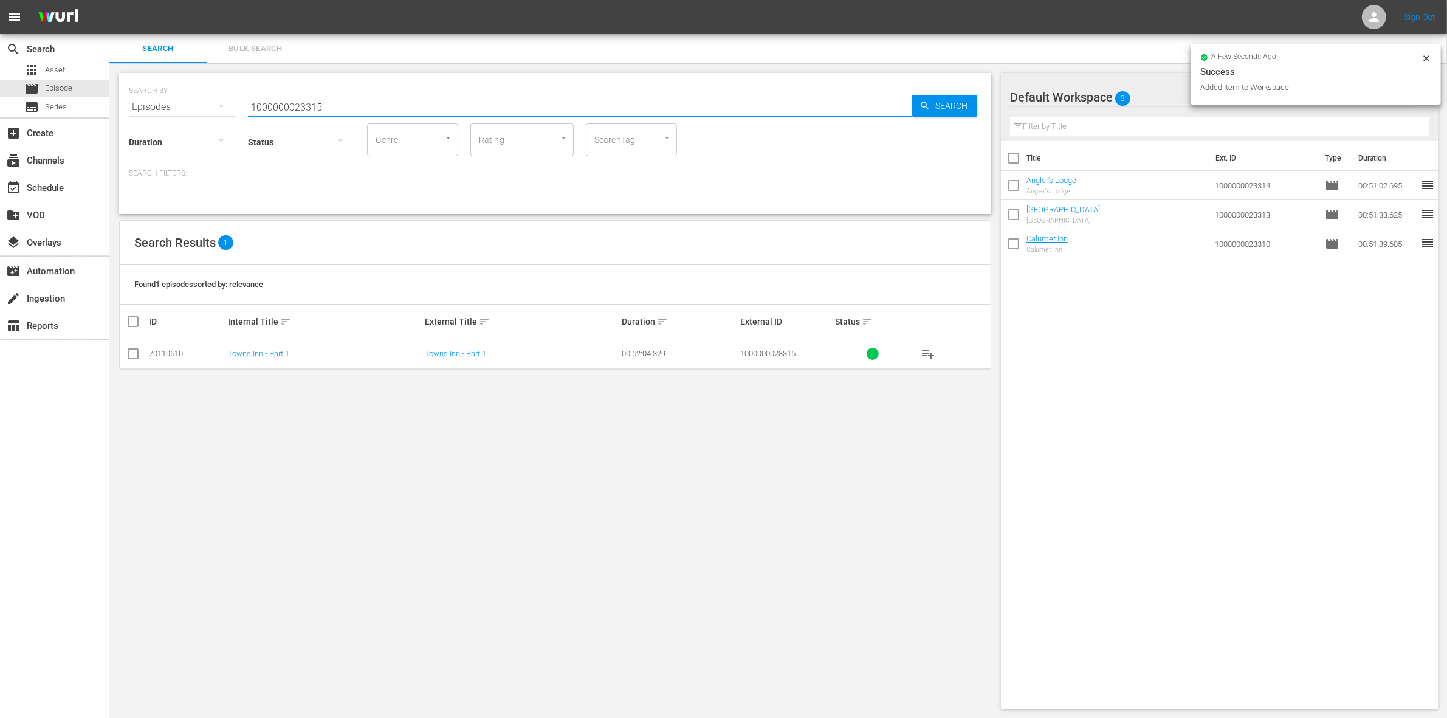
click at [131, 351] on input "checkbox" at bounding box center [133, 356] width 15 height 15
checkbox input "true"
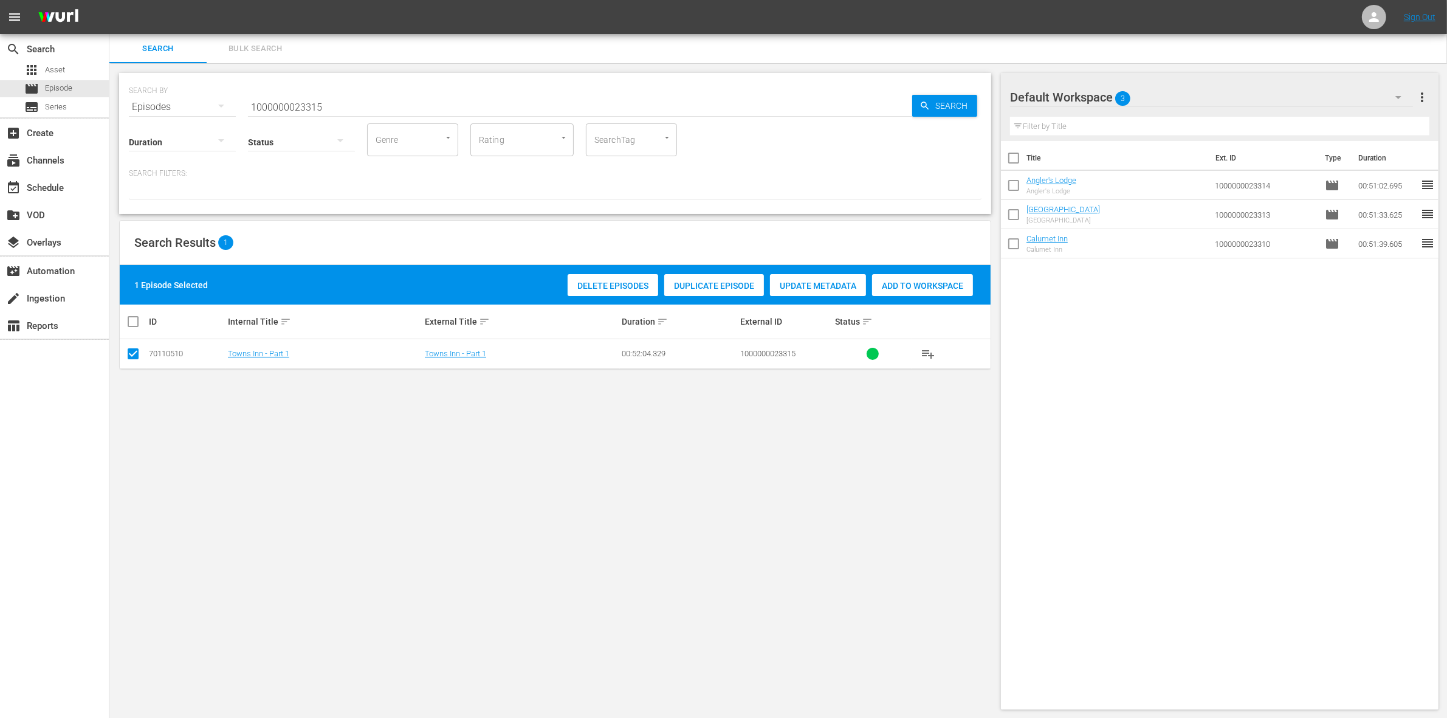
click at [933, 296] on div "Delete Episodes Duplicate Episode Update Metadata Add to Workspace" at bounding box center [771, 285] width 412 height 28
click at [924, 288] on span "Add to Workspace" at bounding box center [922, 286] width 101 height 10
click at [1010, 243] on input "checkbox" at bounding box center [1014, 246] width 26 height 26
checkbox input "true"
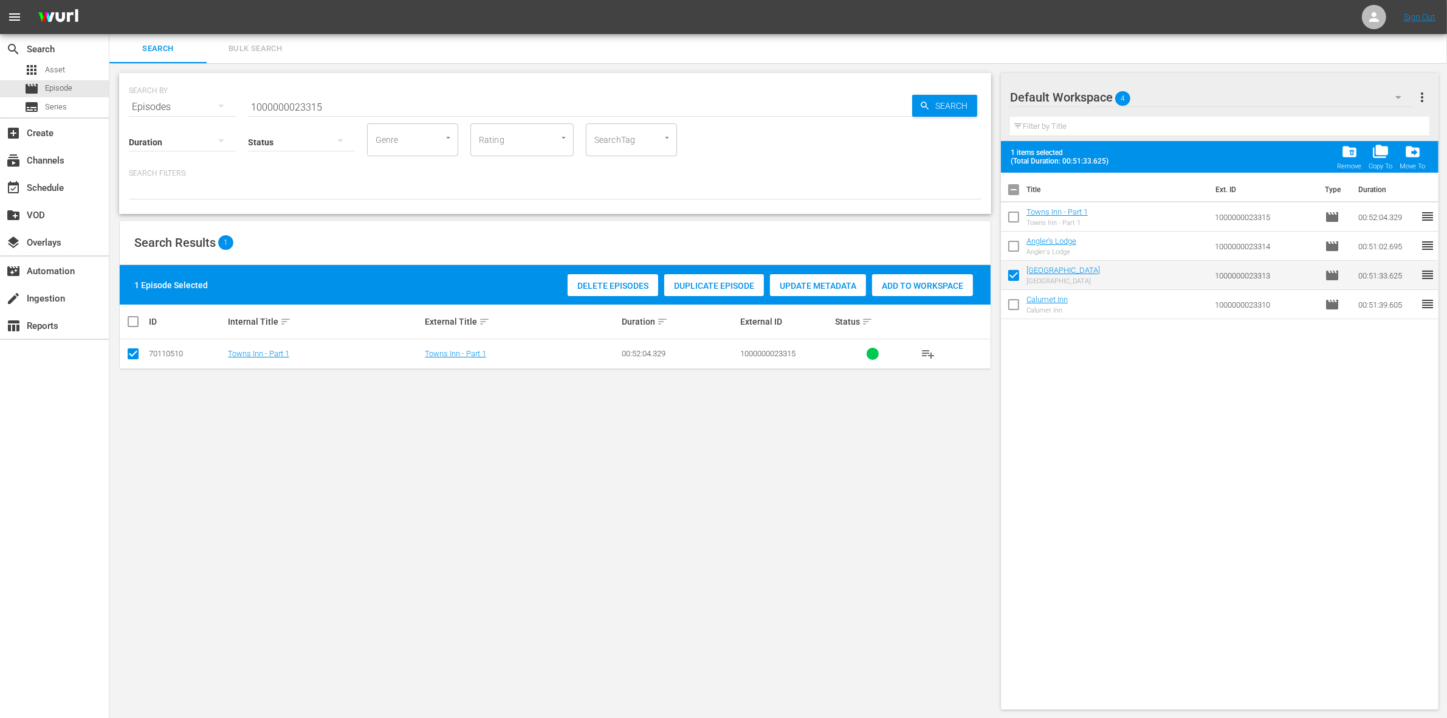
click at [1013, 241] on input "checkbox" at bounding box center [1014, 249] width 26 height 26
checkbox input "true"
click at [1014, 211] on input "checkbox" at bounding box center [1014, 220] width 26 height 26
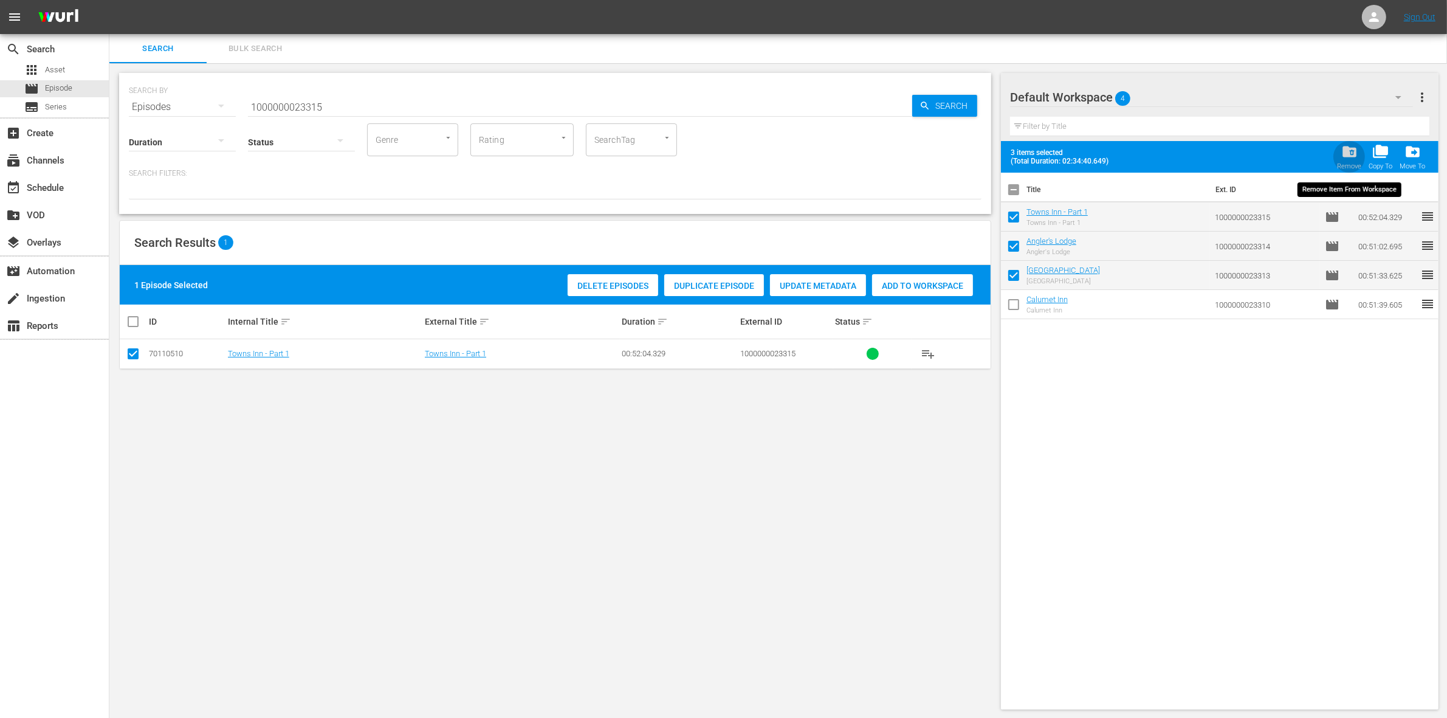
click at [1339, 152] on div "folder_delete Remove" at bounding box center [1349, 156] width 24 height 27
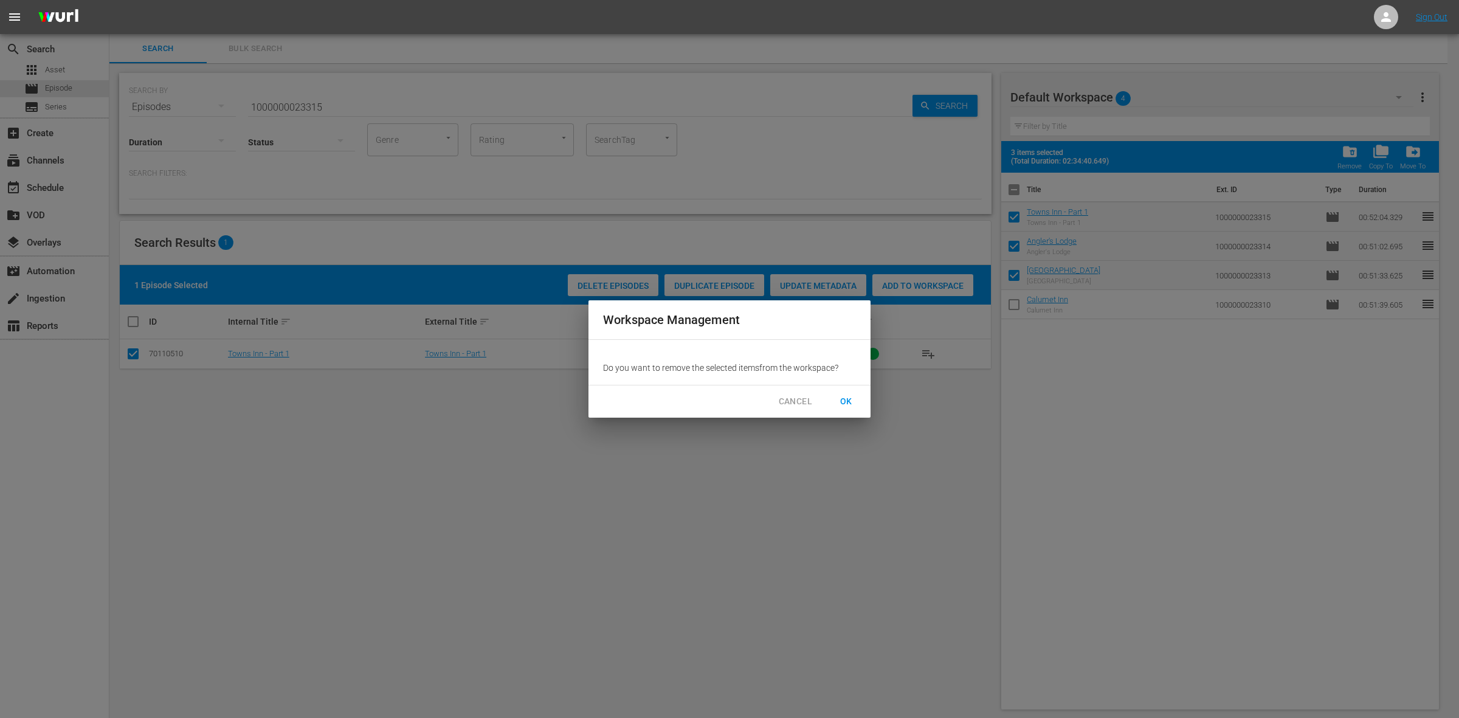
click at [836, 402] on span "OK" at bounding box center [845, 401] width 19 height 15
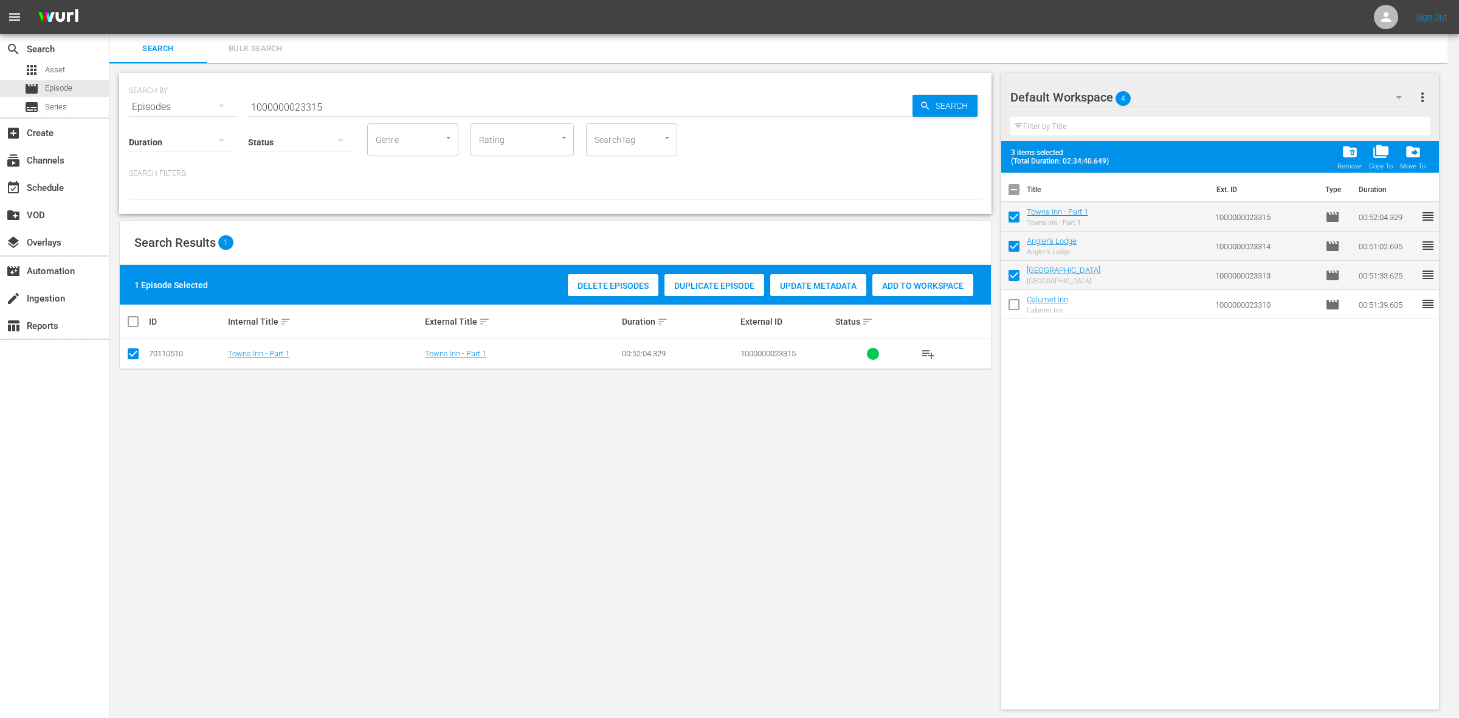
checkbox input "false"
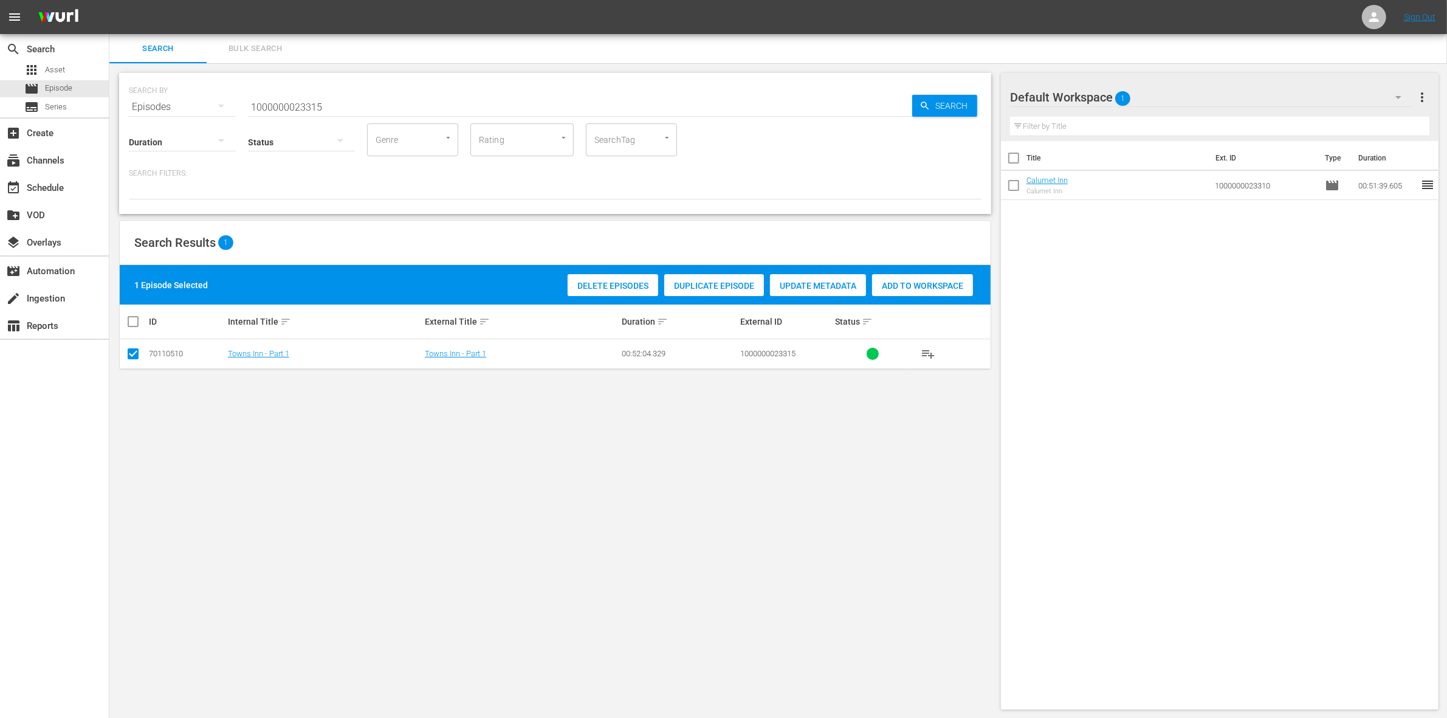
click at [307, 105] on input "1000000023315" at bounding box center [580, 106] width 664 height 29
paste input "6"
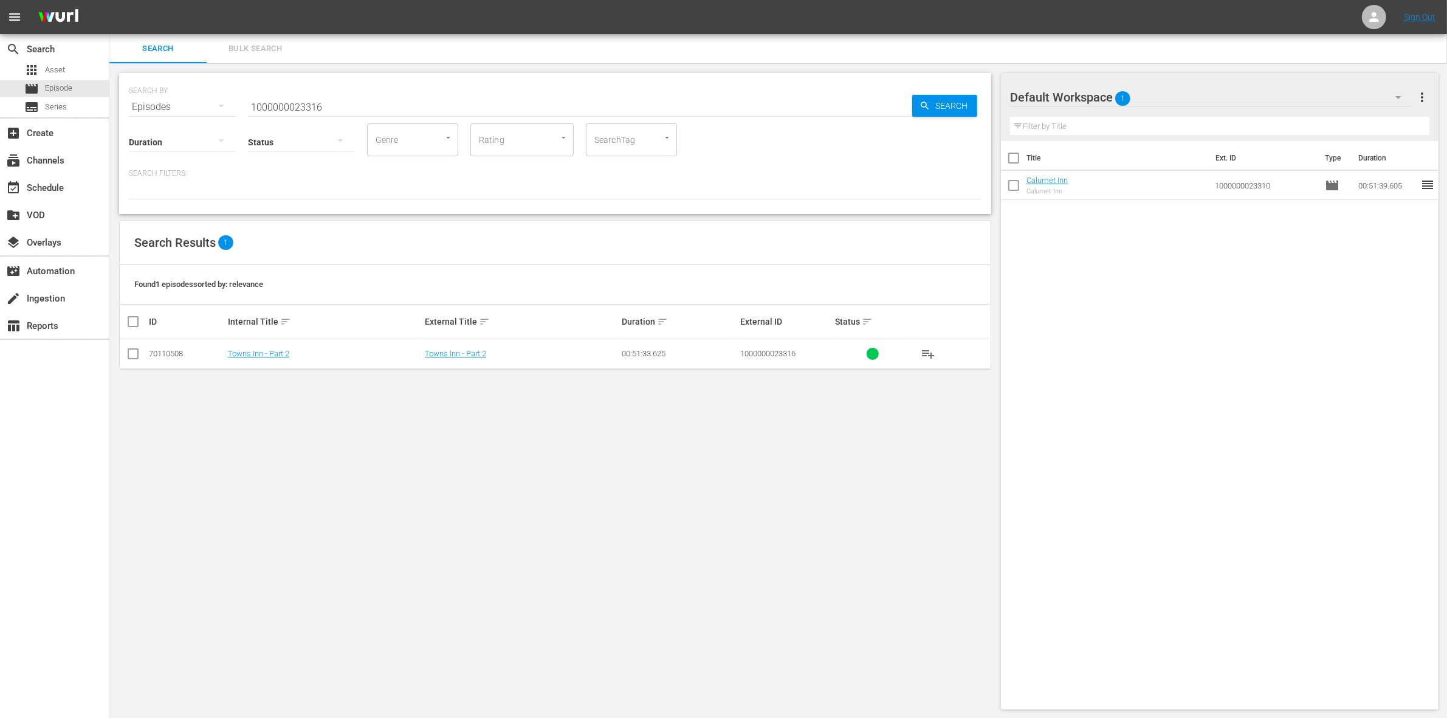
click at [278, 102] on input "1000000023316" at bounding box center [580, 106] width 664 height 29
paste input "7"
type input "1000000023317"
click at [126, 349] on input "checkbox" at bounding box center [133, 356] width 15 height 15
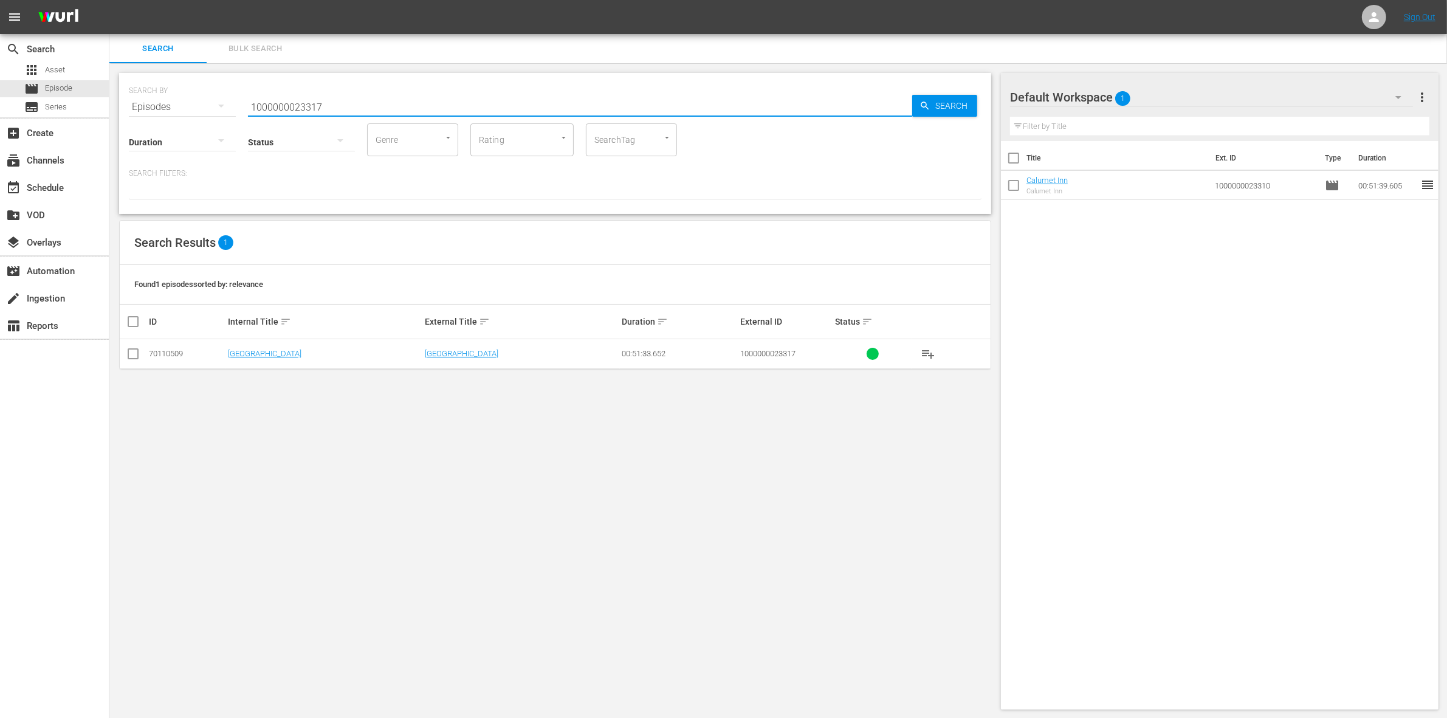
checkbox input "true"
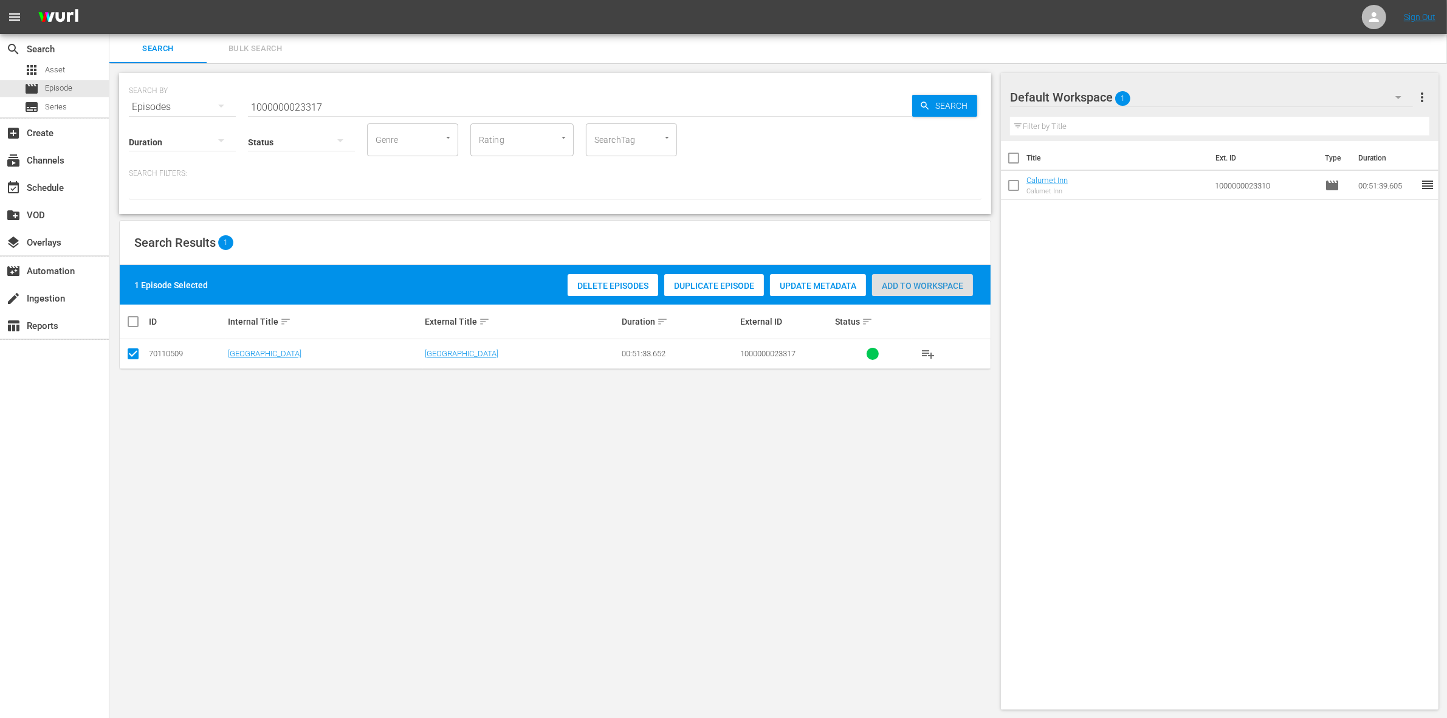
click at [919, 284] on span "Add to Workspace" at bounding box center [922, 286] width 101 height 10
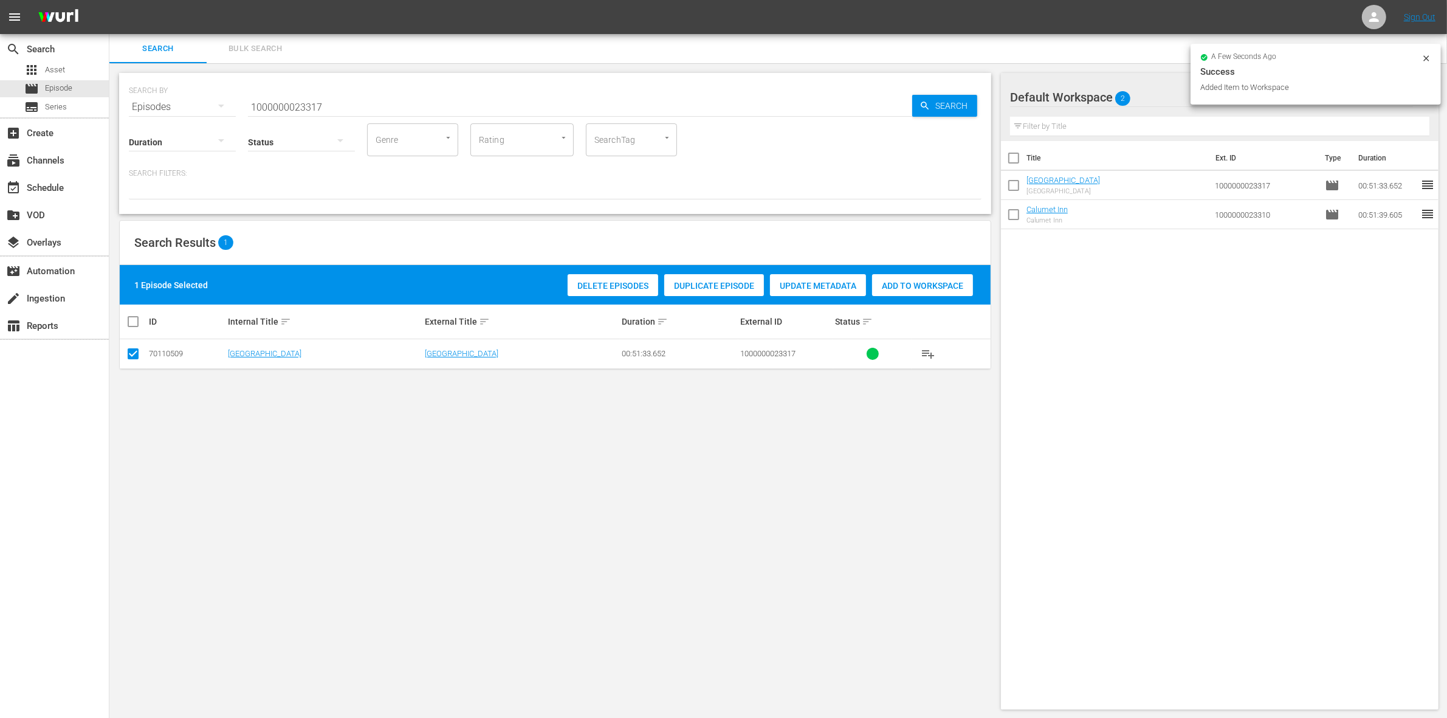
click at [377, 108] on input "1000000023317" at bounding box center [580, 106] width 664 height 29
type input "1000000023318"
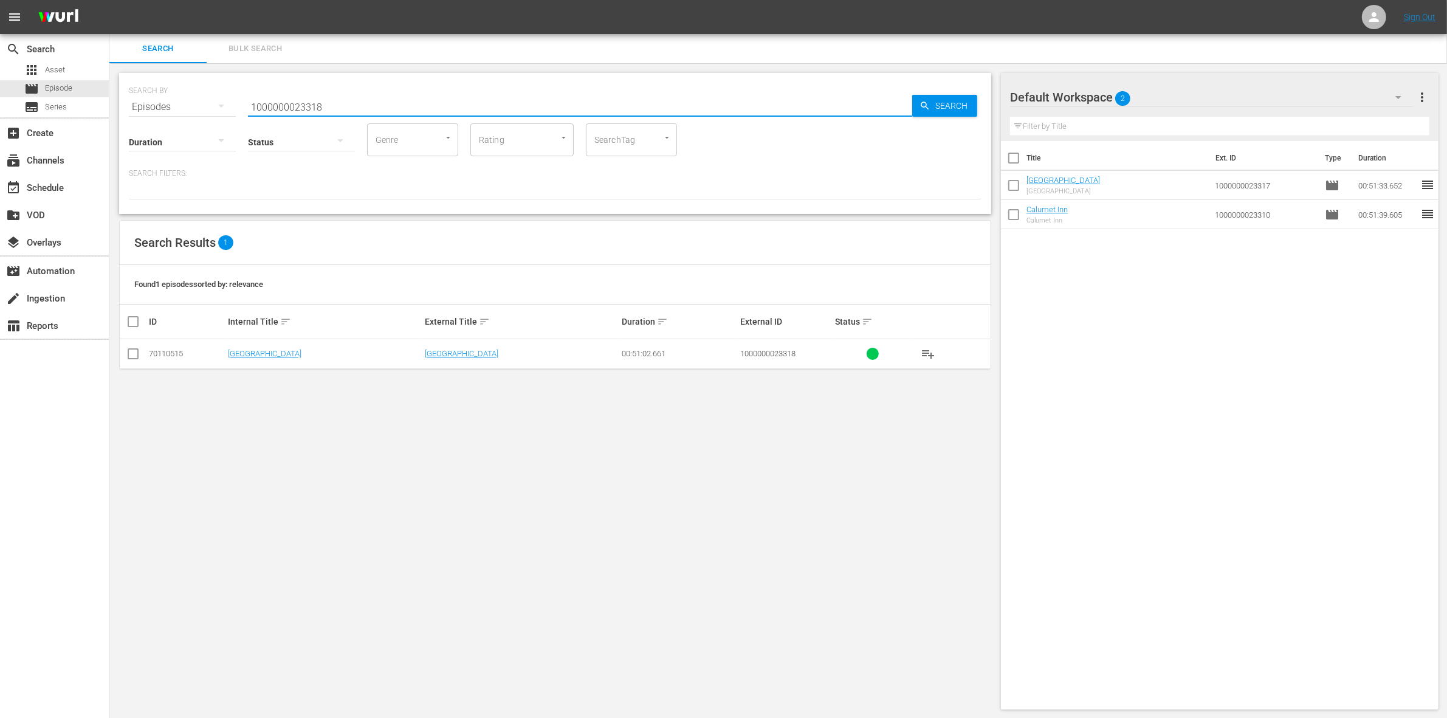
click at [129, 356] on input "checkbox" at bounding box center [133, 356] width 15 height 15
checkbox input "true"
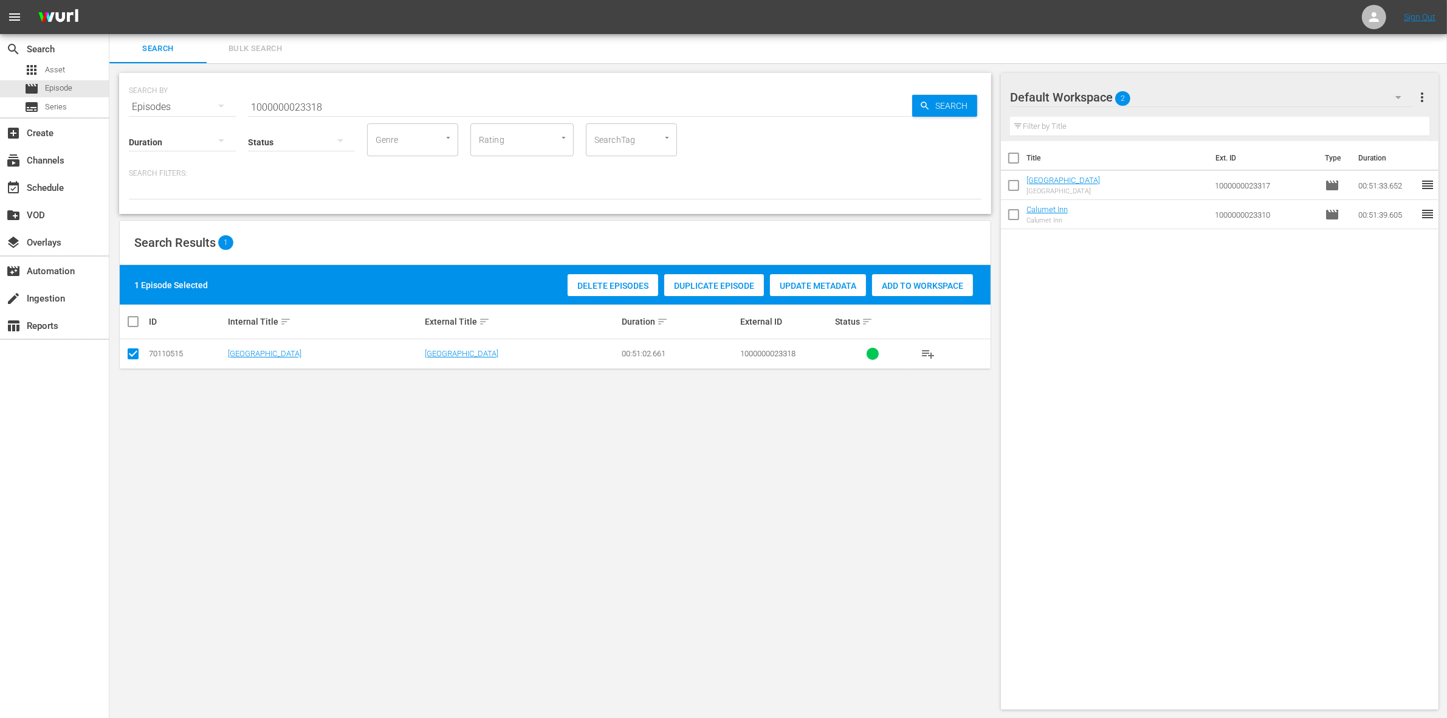
click at [897, 292] on div "Add to Workspace" at bounding box center [922, 285] width 101 height 23
click at [295, 106] on input "1000000023318" at bounding box center [580, 106] width 664 height 29
paste input "04870"
type input "1000000004870"
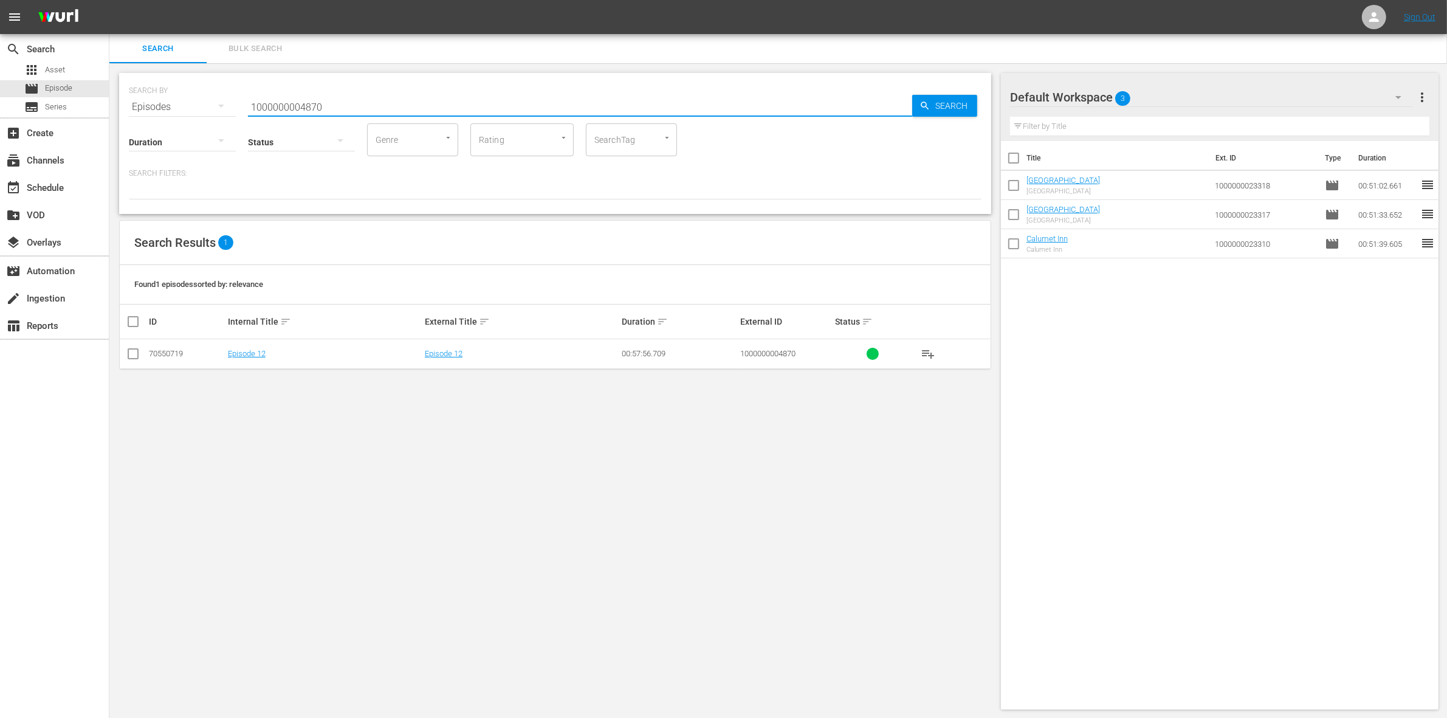
click at [132, 354] on input "checkbox" at bounding box center [133, 356] width 15 height 15
checkbox input "true"
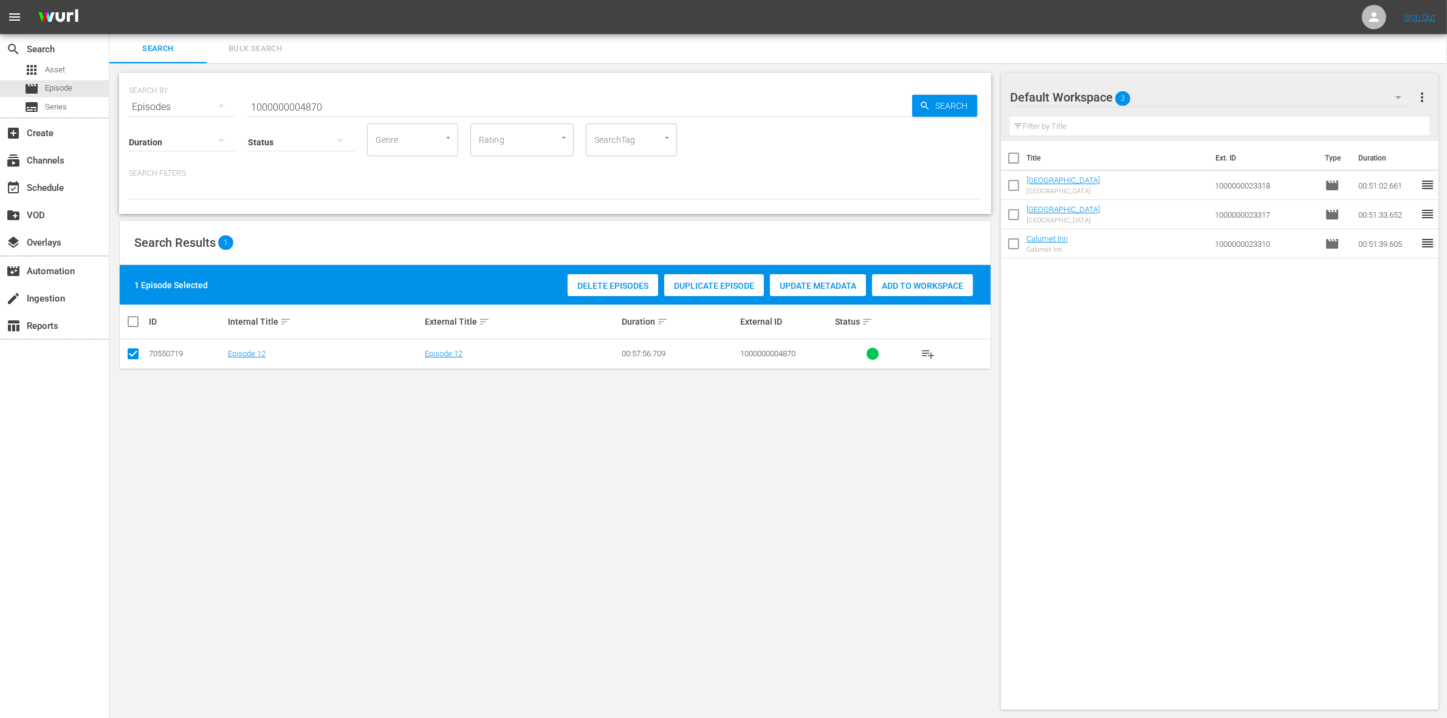
click at [908, 278] on div "Add to Workspace" at bounding box center [922, 285] width 101 height 23
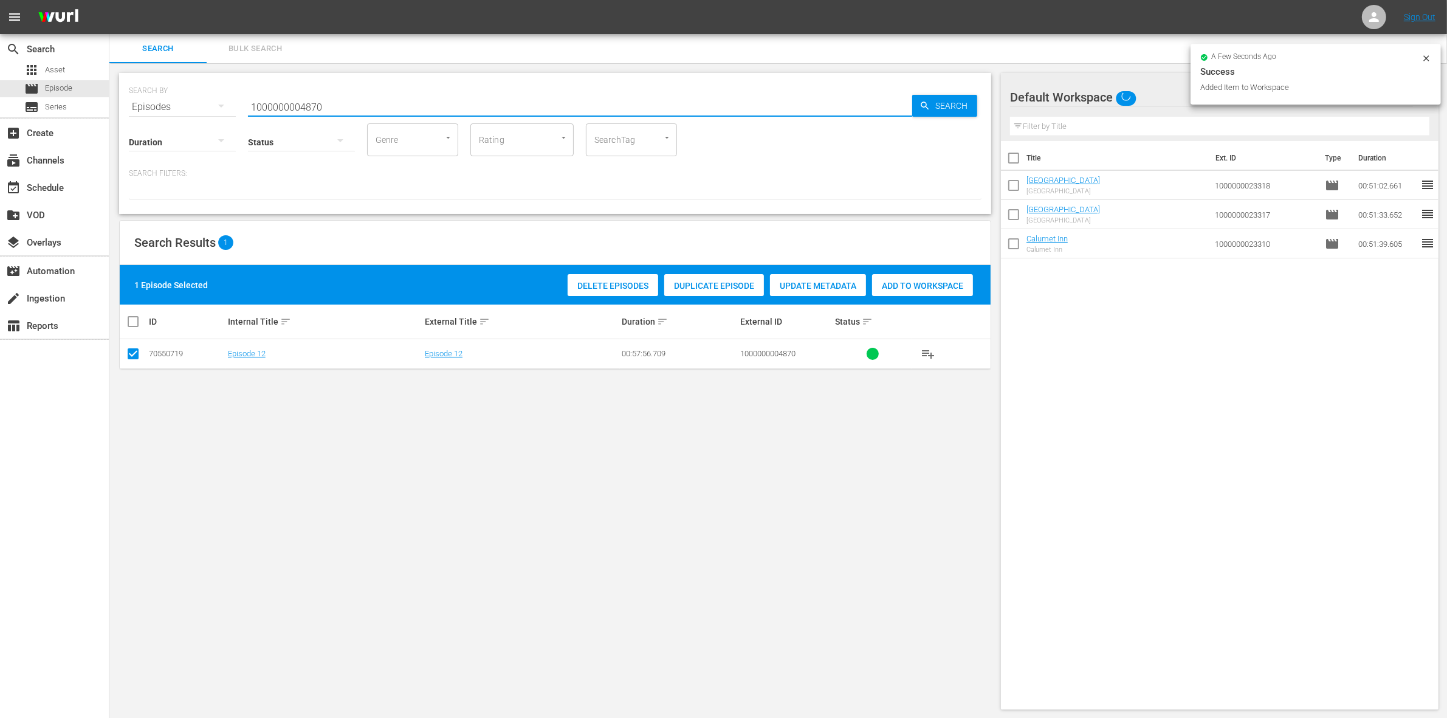
click at [348, 98] on input "1000000004870" at bounding box center [580, 106] width 664 height 29
type input "1000000004871"
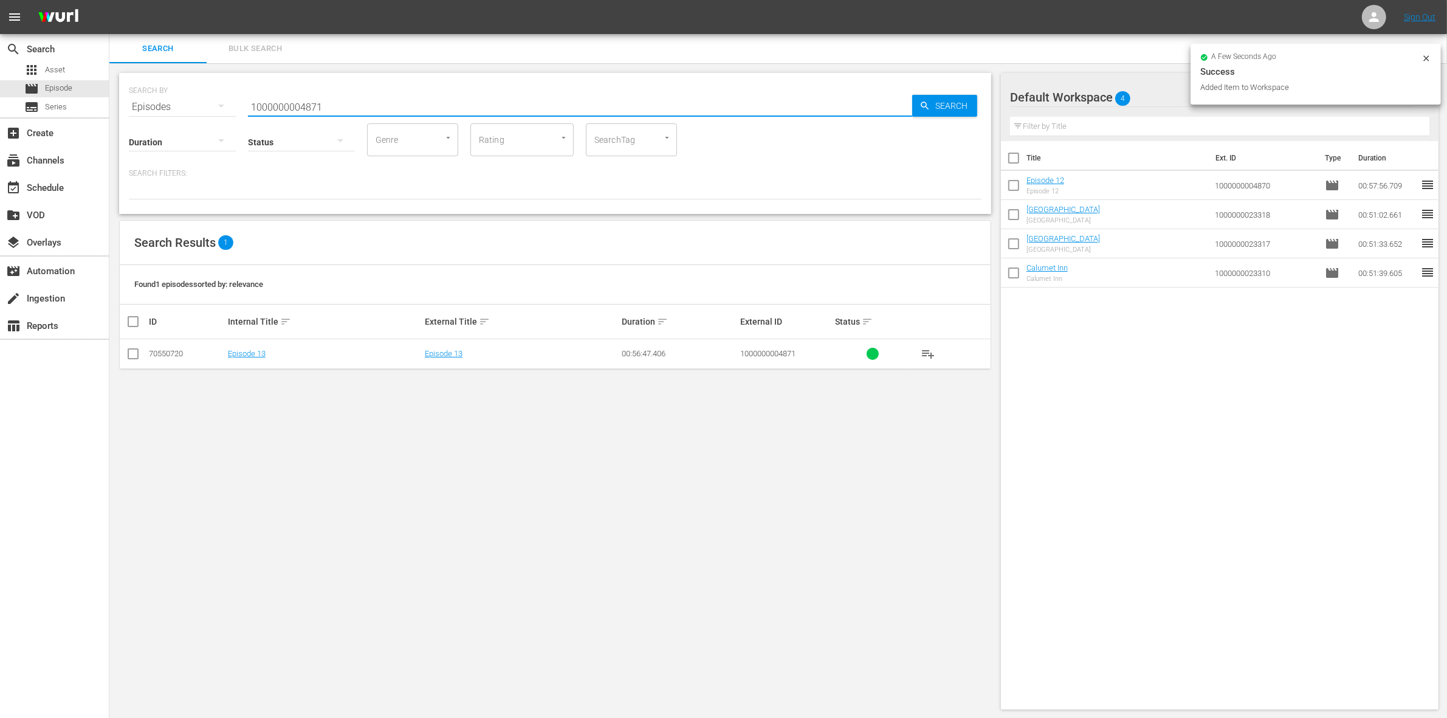
click at [132, 356] on input "checkbox" at bounding box center [133, 356] width 15 height 15
checkbox input "true"
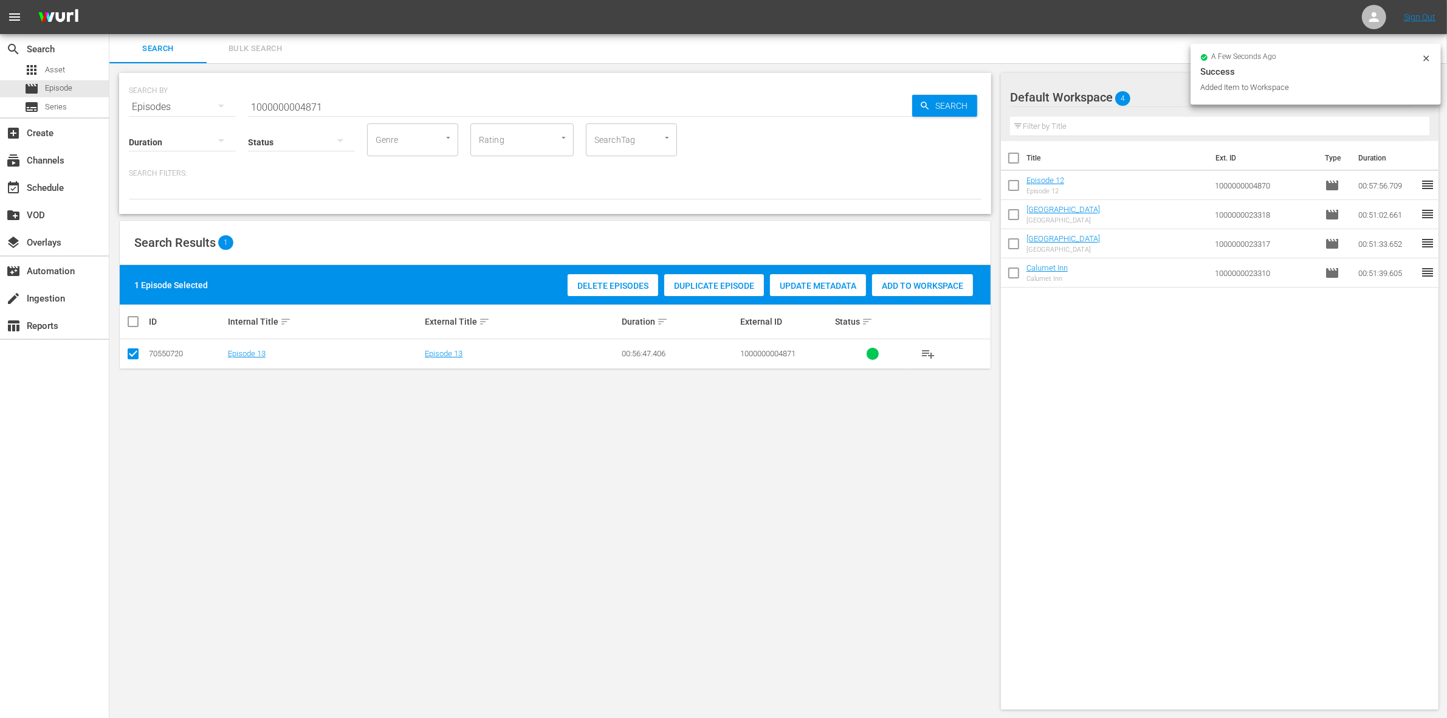
click at [928, 278] on div "Add to Workspace" at bounding box center [922, 285] width 101 height 23
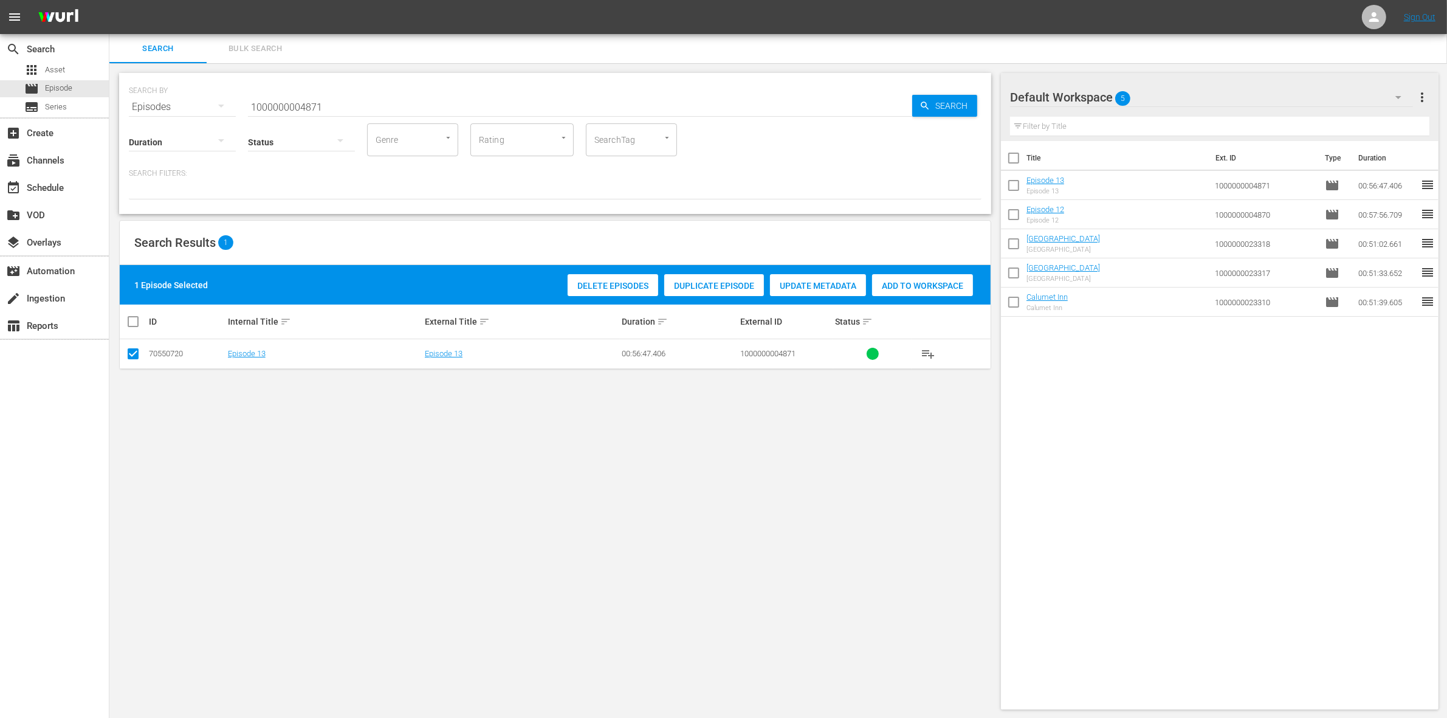
click at [333, 105] on input "1000000004871" at bounding box center [580, 106] width 664 height 29
paste input "57656"
type input "1000000057656"
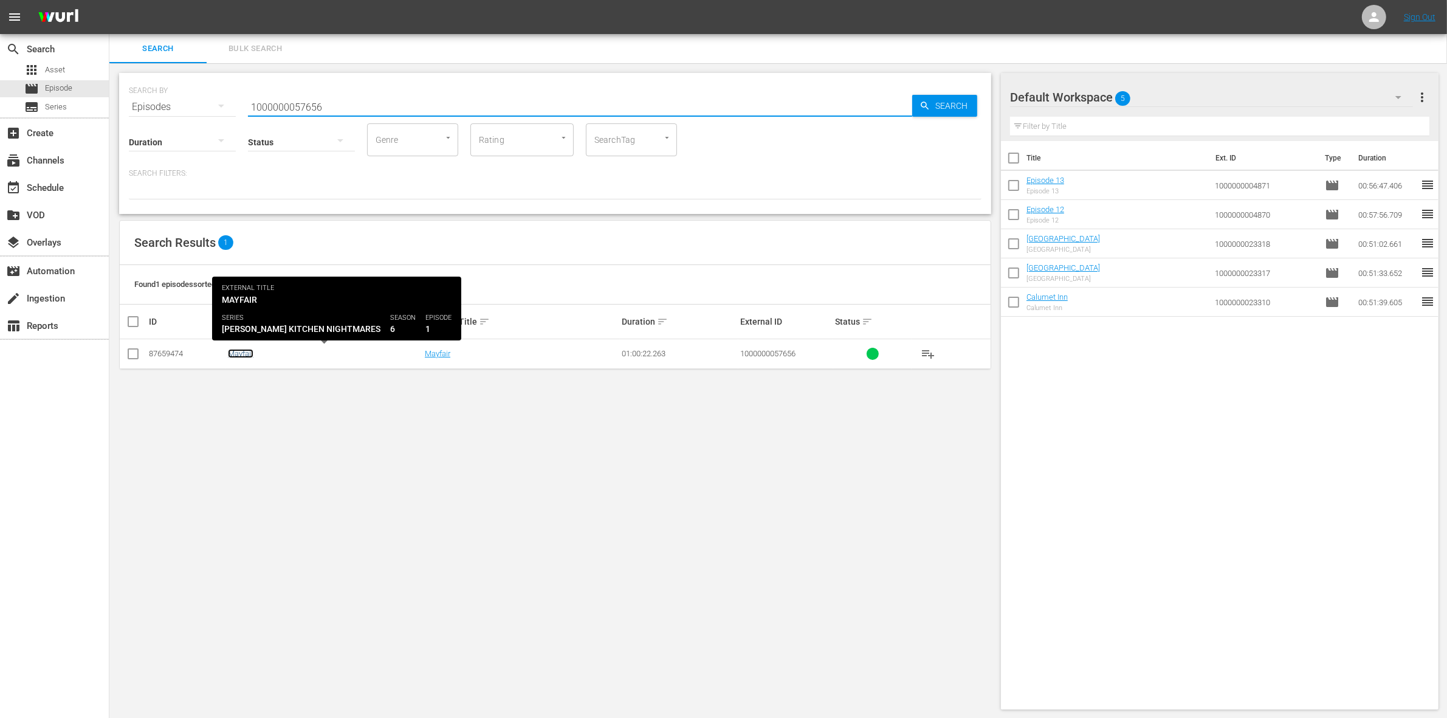
click at [234, 354] on link "Mayfair" at bounding box center [241, 353] width 26 height 9
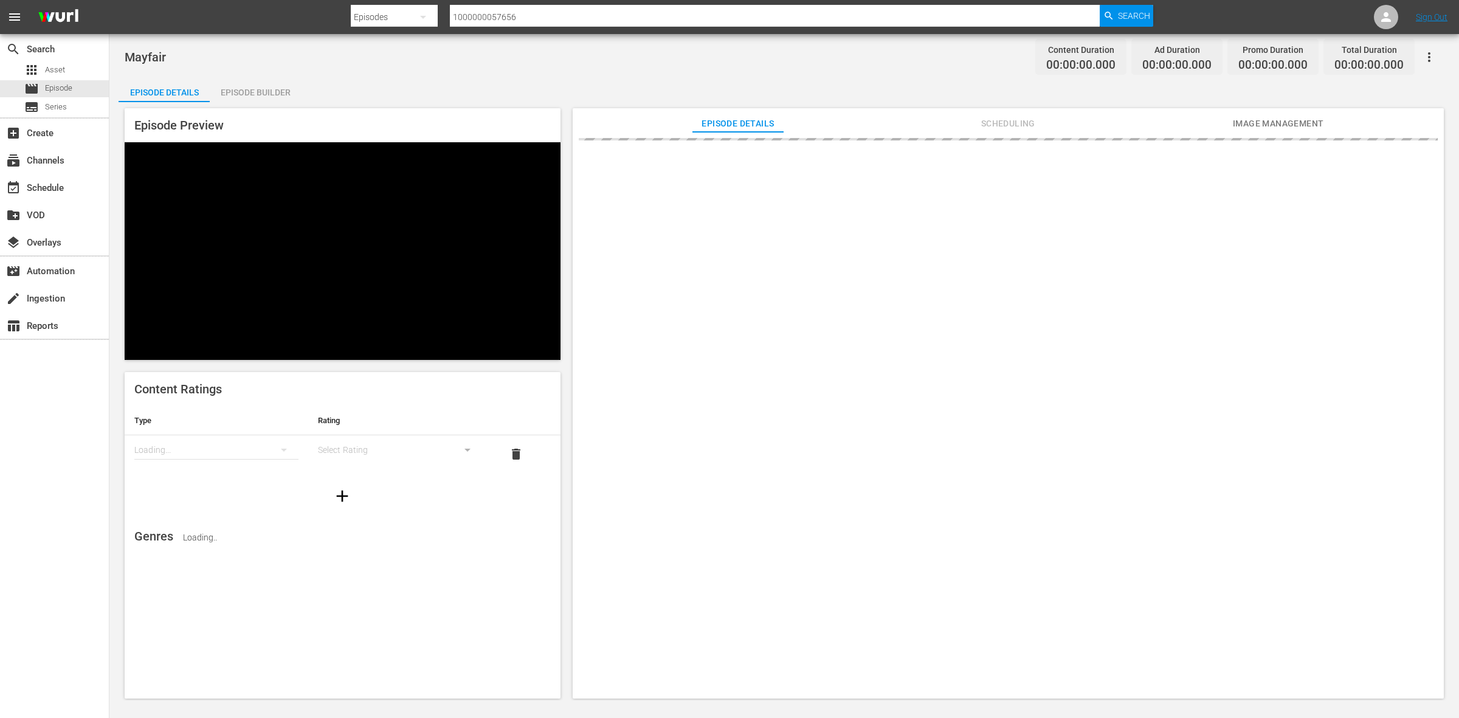
click at [274, 88] on div "Episode Builder" at bounding box center [255, 92] width 91 height 29
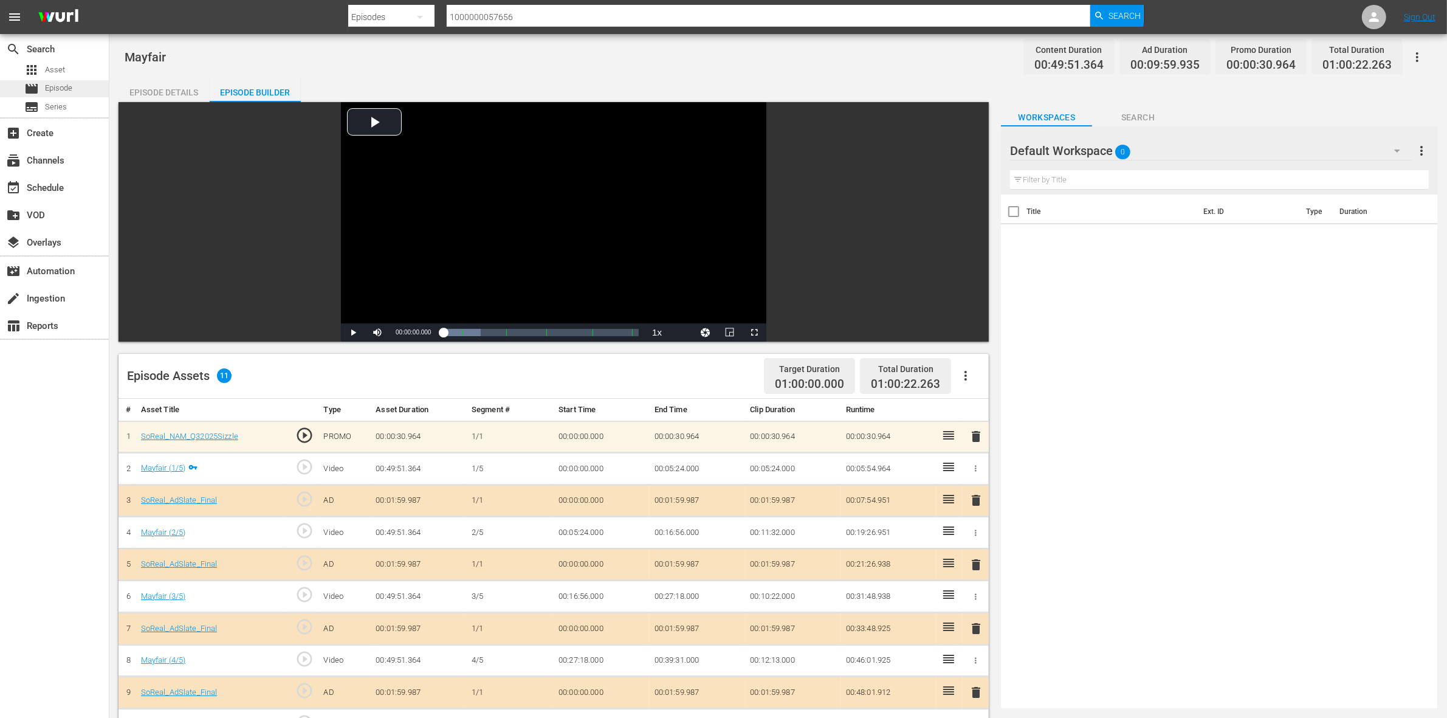
click at [65, 81] on div "movie Episode" at bounding box center [48, 88] width 48 height 17
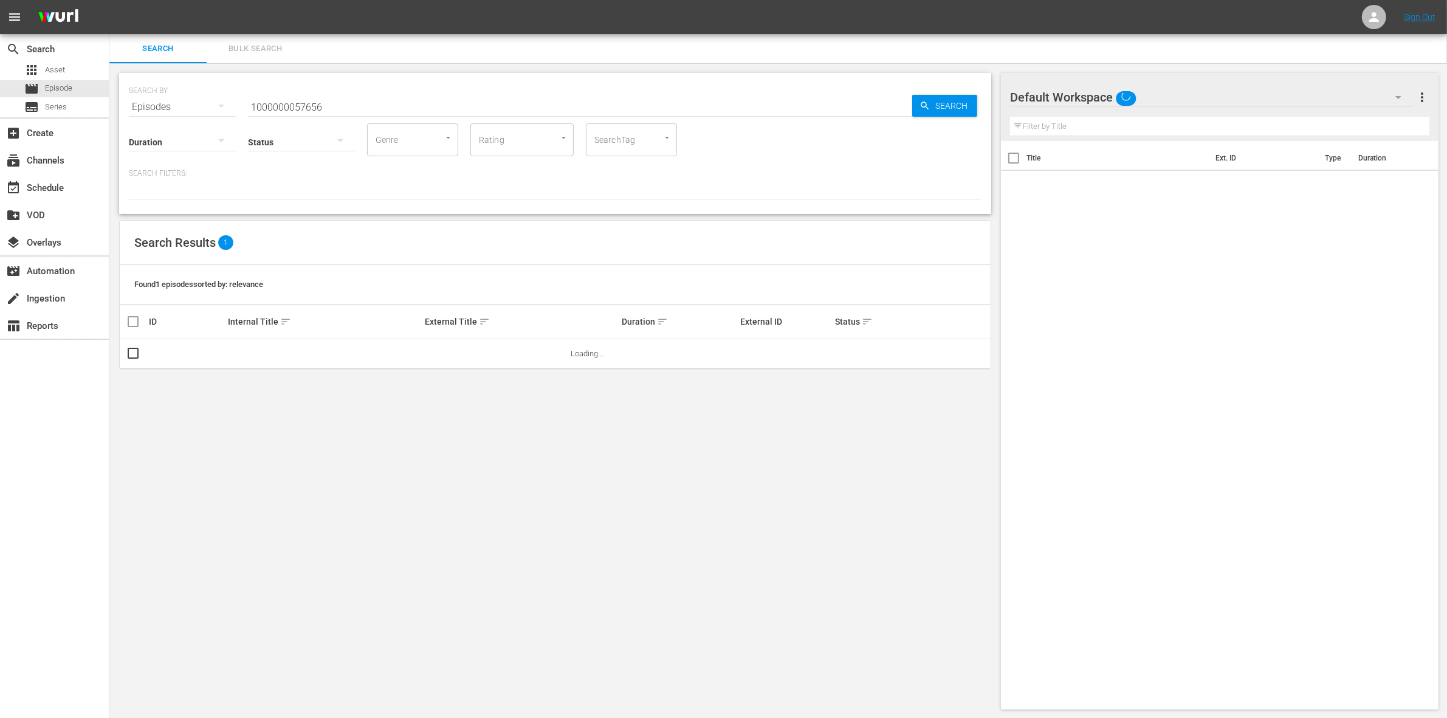
click at [387, 105] on input "1000000057656" at bounding box center [580, 106] width 664 height 29
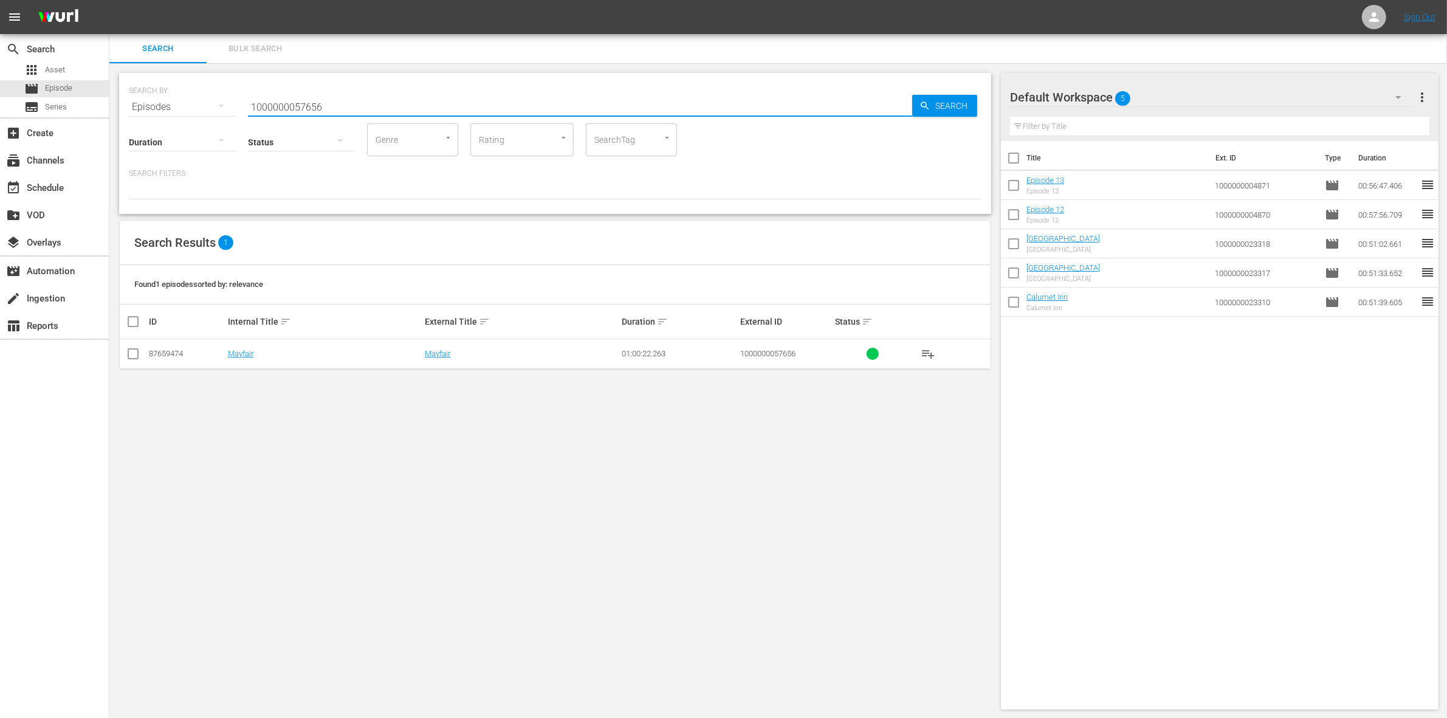
click at [133, 356] on input "checkbox" at bounding box center [133, 356] width 15 height 15
checkbox input "true"
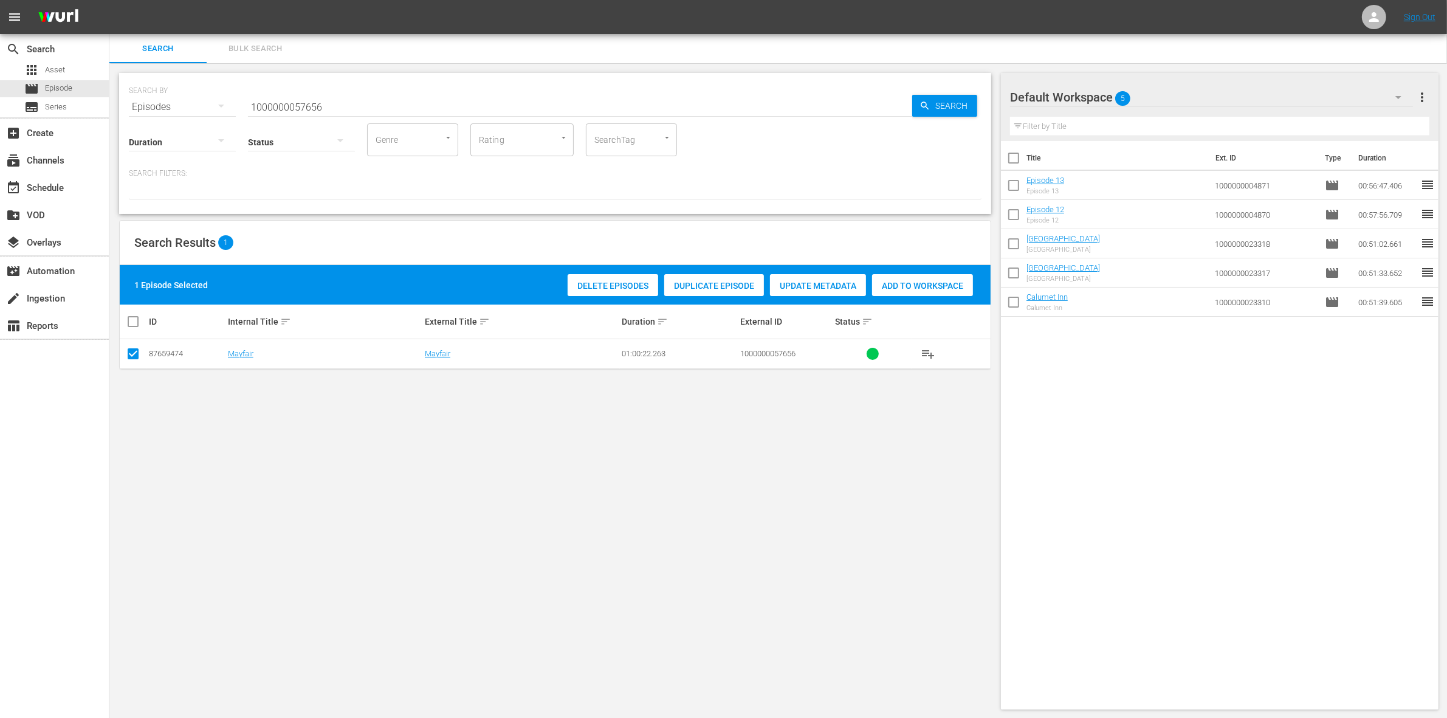
click at [920, 284] on span "Add to Workspace" at bounding box center [922, 286] width 101 height 10
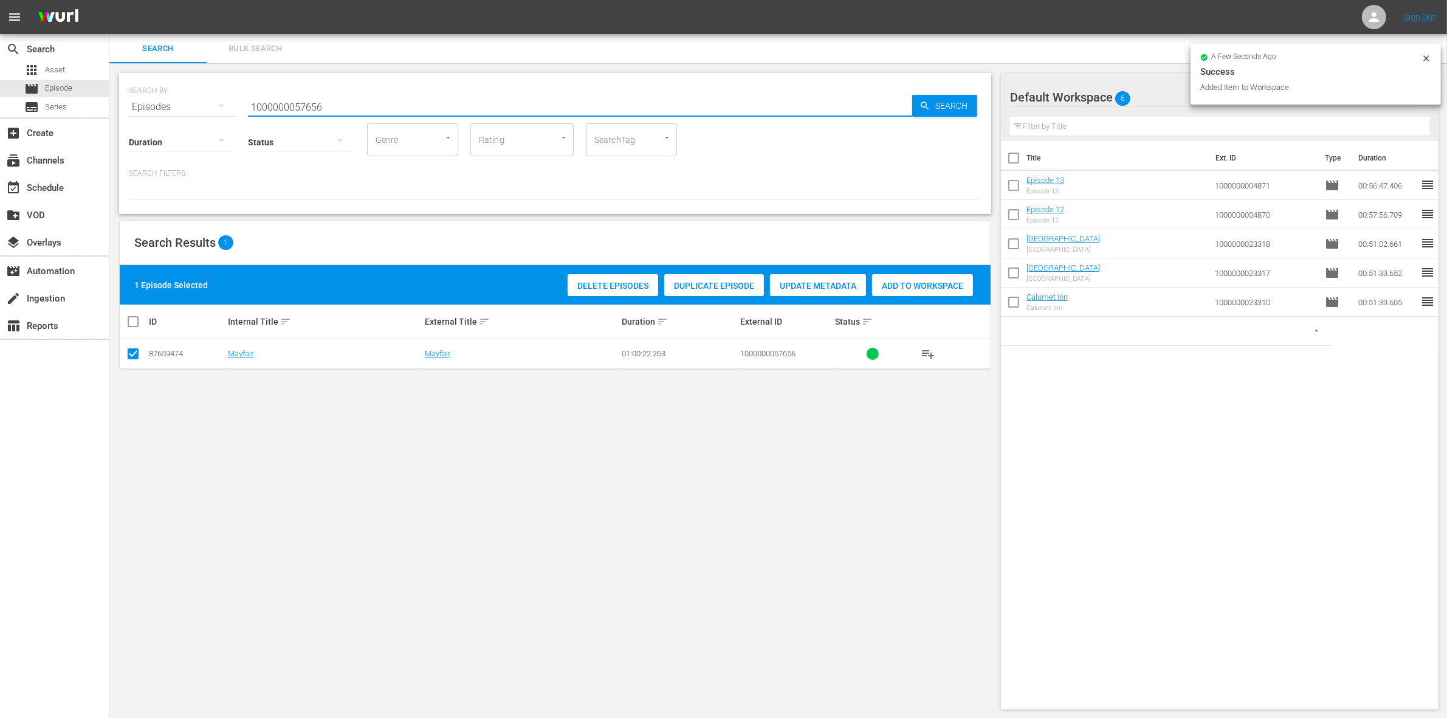
click at [390, 105] on input "1000000057656" at bounding box center [580, 106] width 664 height 29
type input "1000000057657"
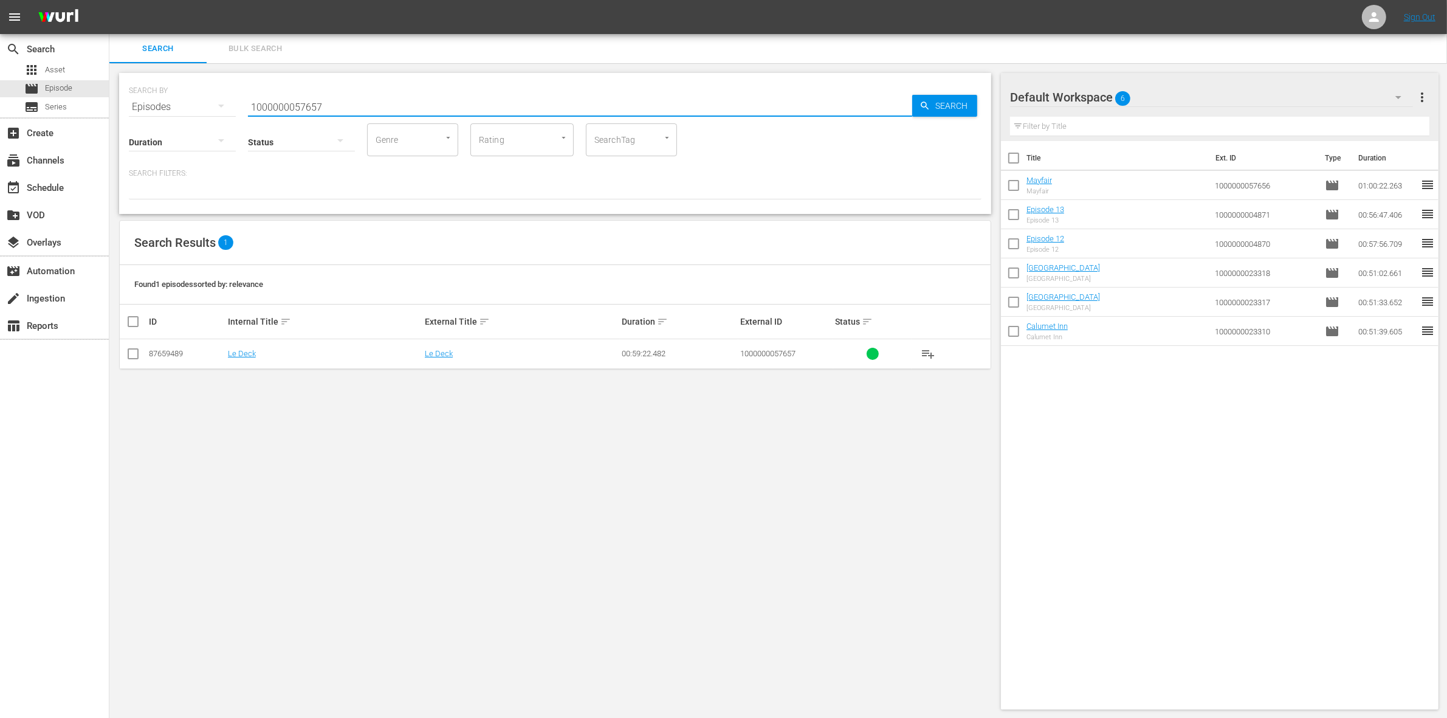
click at [135, 360] on input "checkbox" at bounding box center [133, 356] width 15 height 15
checkbox input "true"
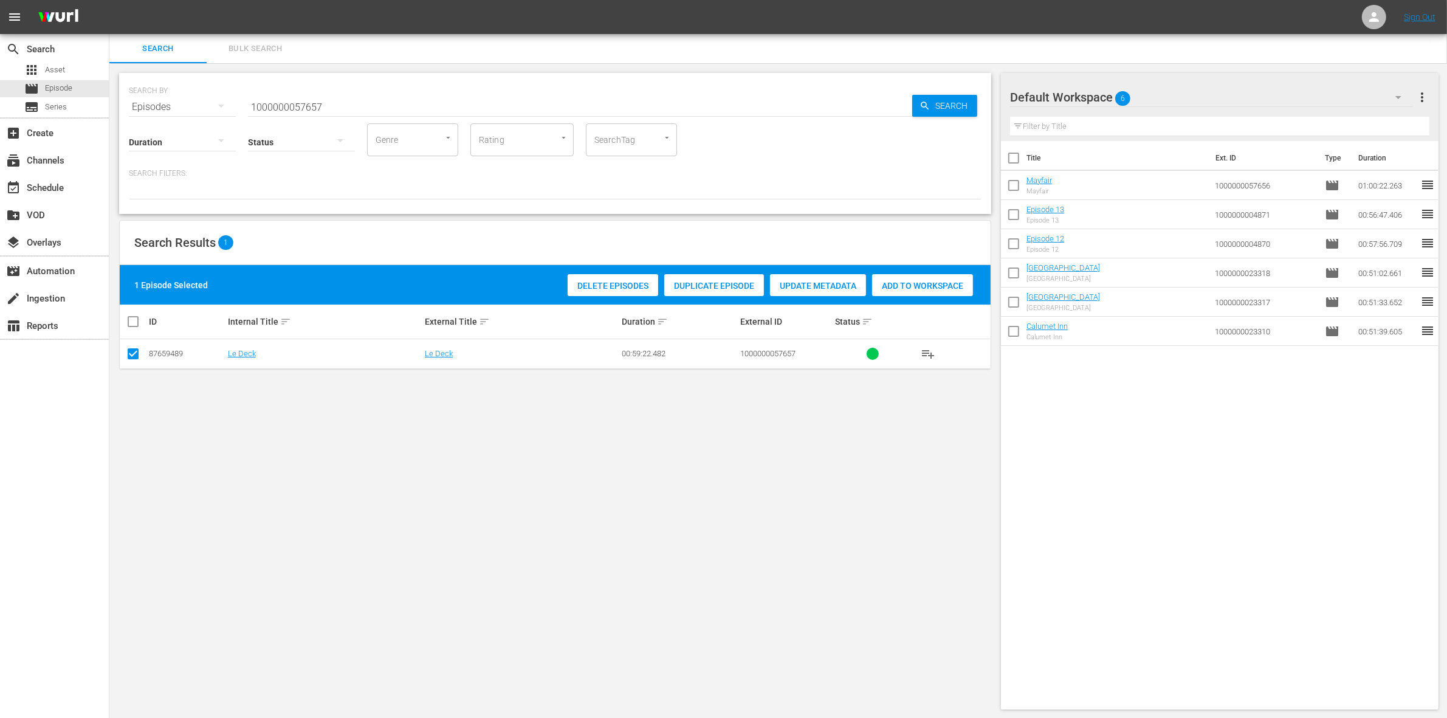
click at [910, 275] on div "Add to Workspace" at bounding box center [922, 285] width 101 height 23
click at [339, 98] on input "1000000057657" at bounding box center [580, 106] width 664 height 29
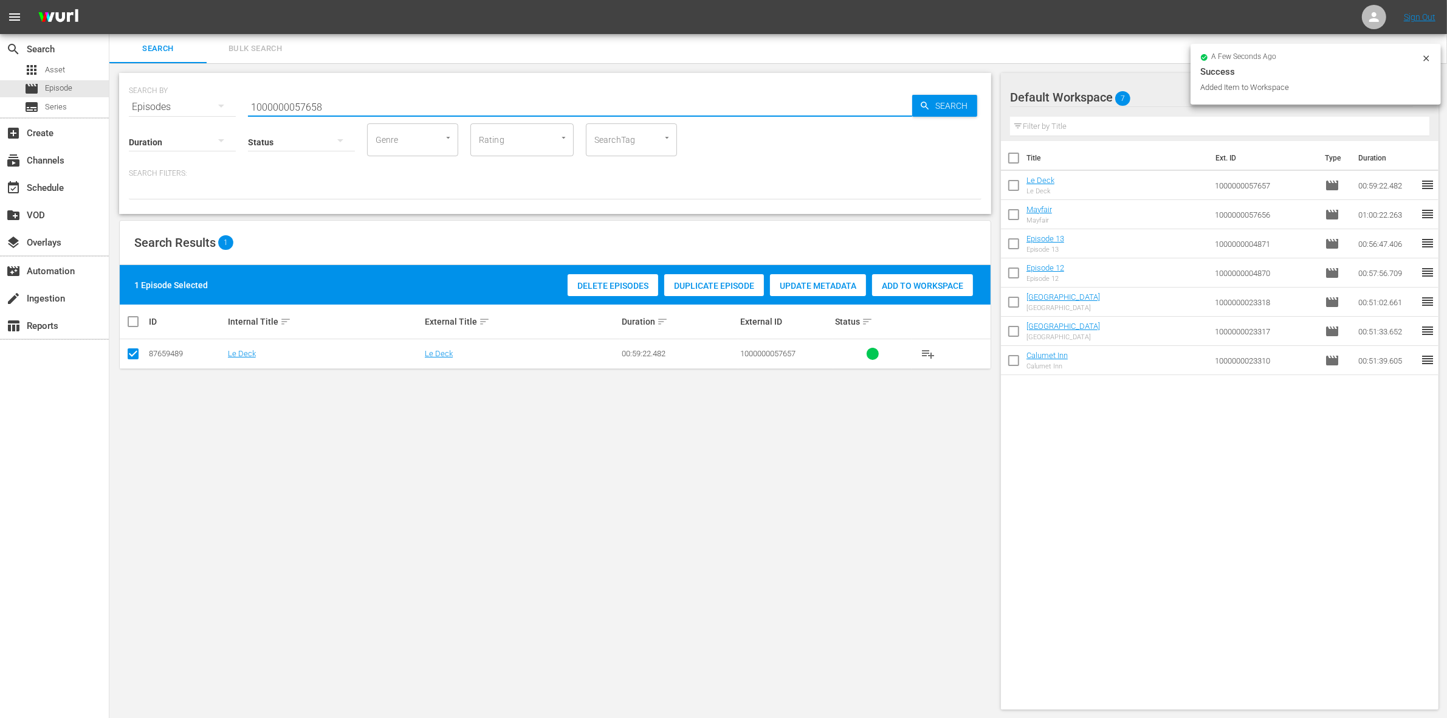
type input "1000000057658"
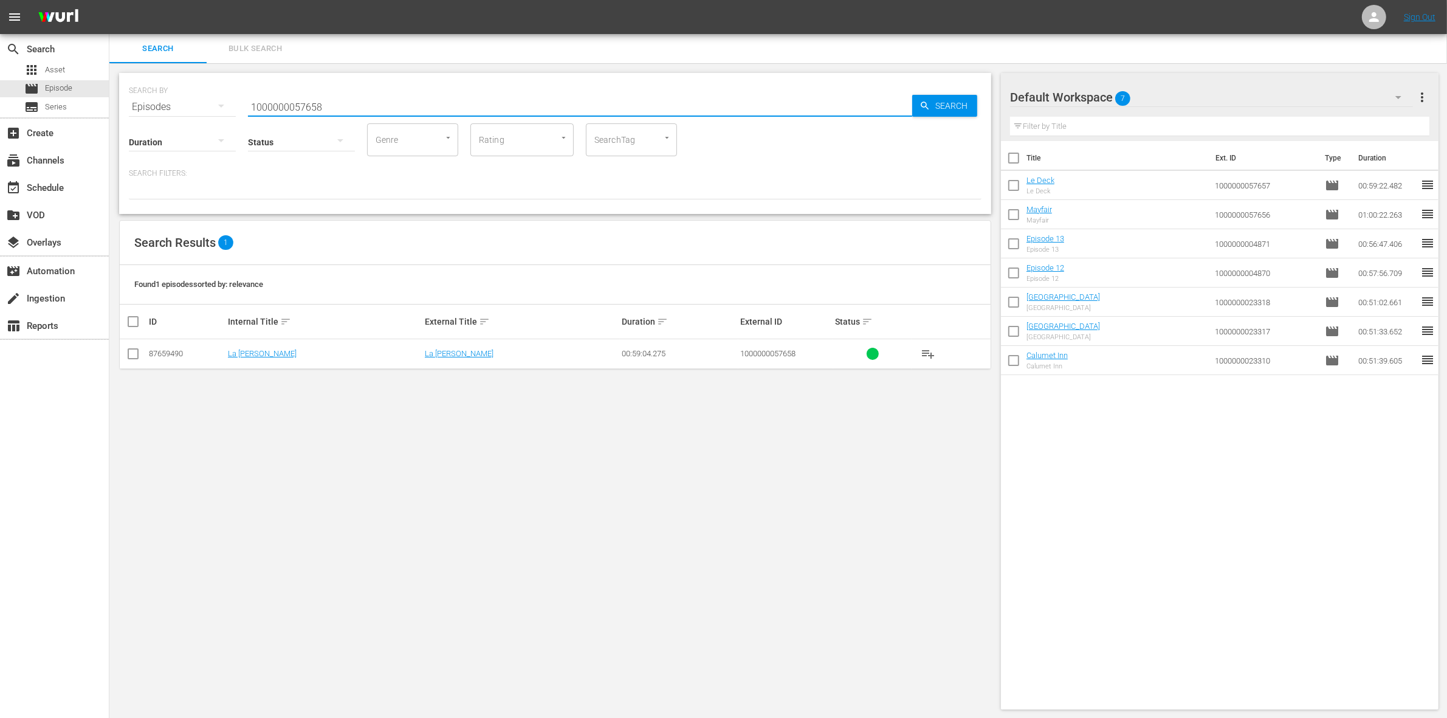
click at [131, 359] on input "checkbox" at bounding box center [133, 356] width 15 height 15
checkbox input "true"
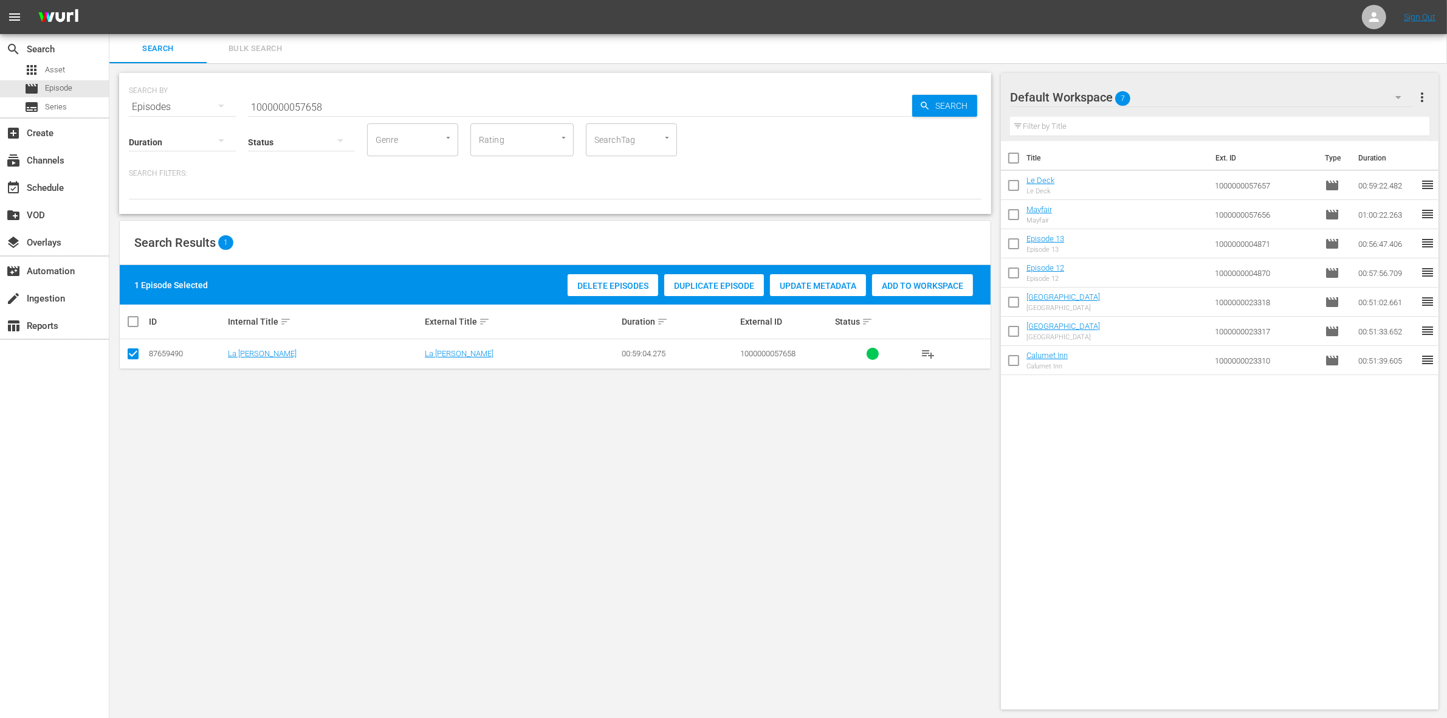
click at [903, 281] on span "Add to Workspace" at bounding box center [922, 286] width 101 height 10
click at [392, 95] on input "1000000057658" at bounding box center [580, 106] width 664 height 29
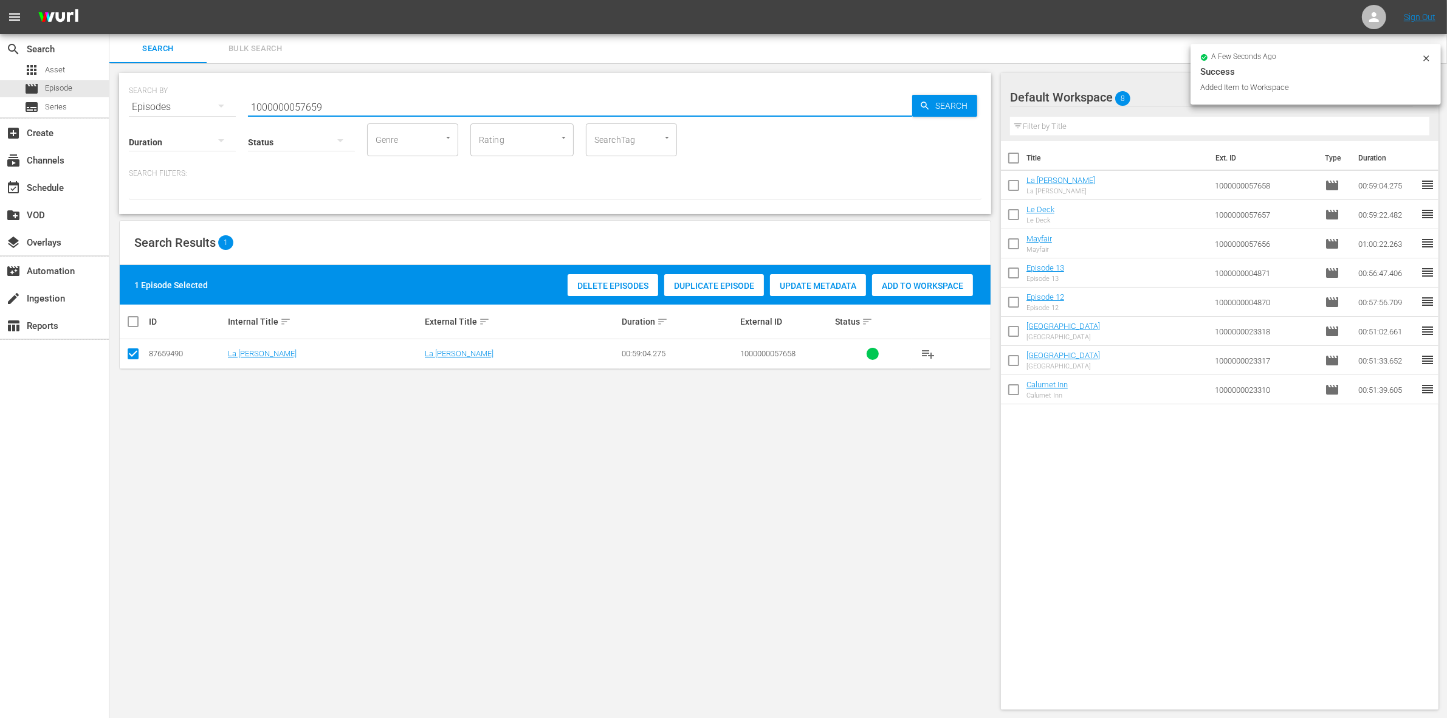
type input "1000000057659"
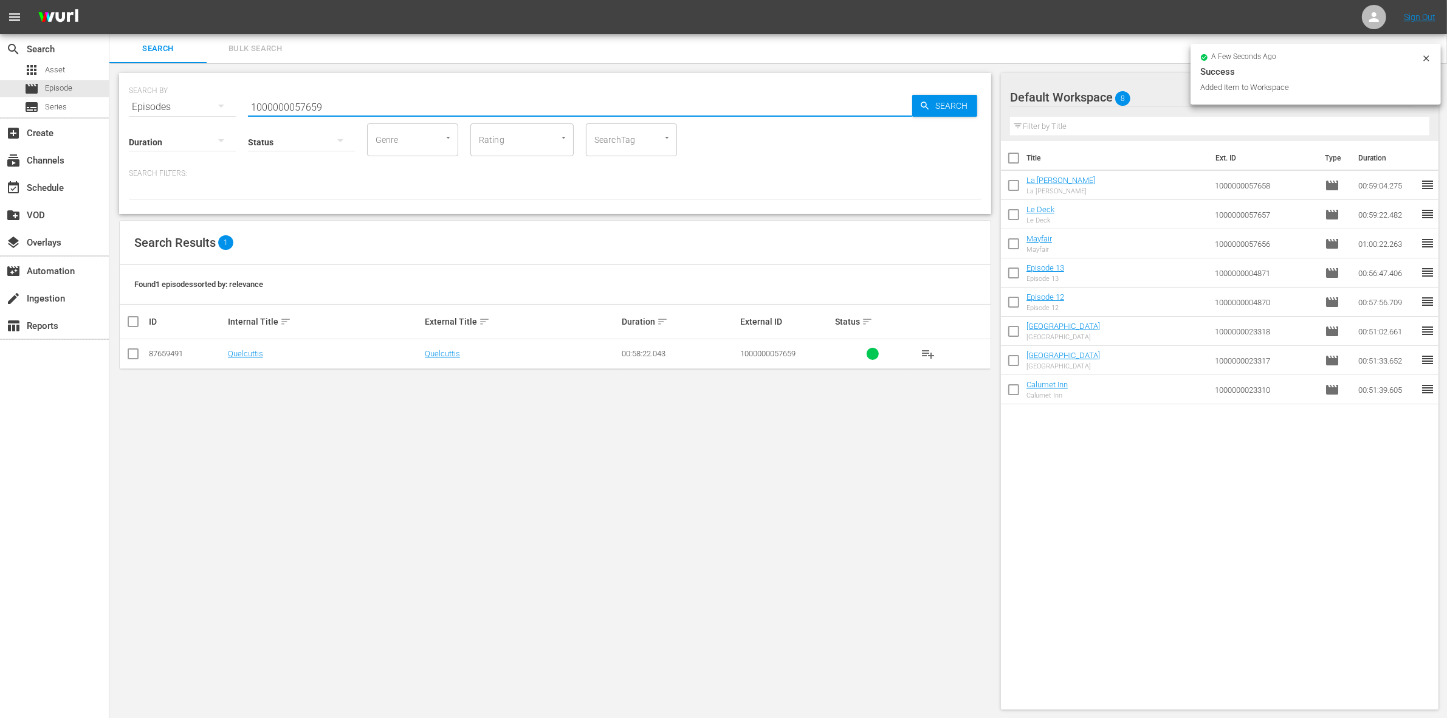
click at [134, 354] on input "checkbox" at bounding box center [133, 356] width 15 height 15
checkbox input "true"
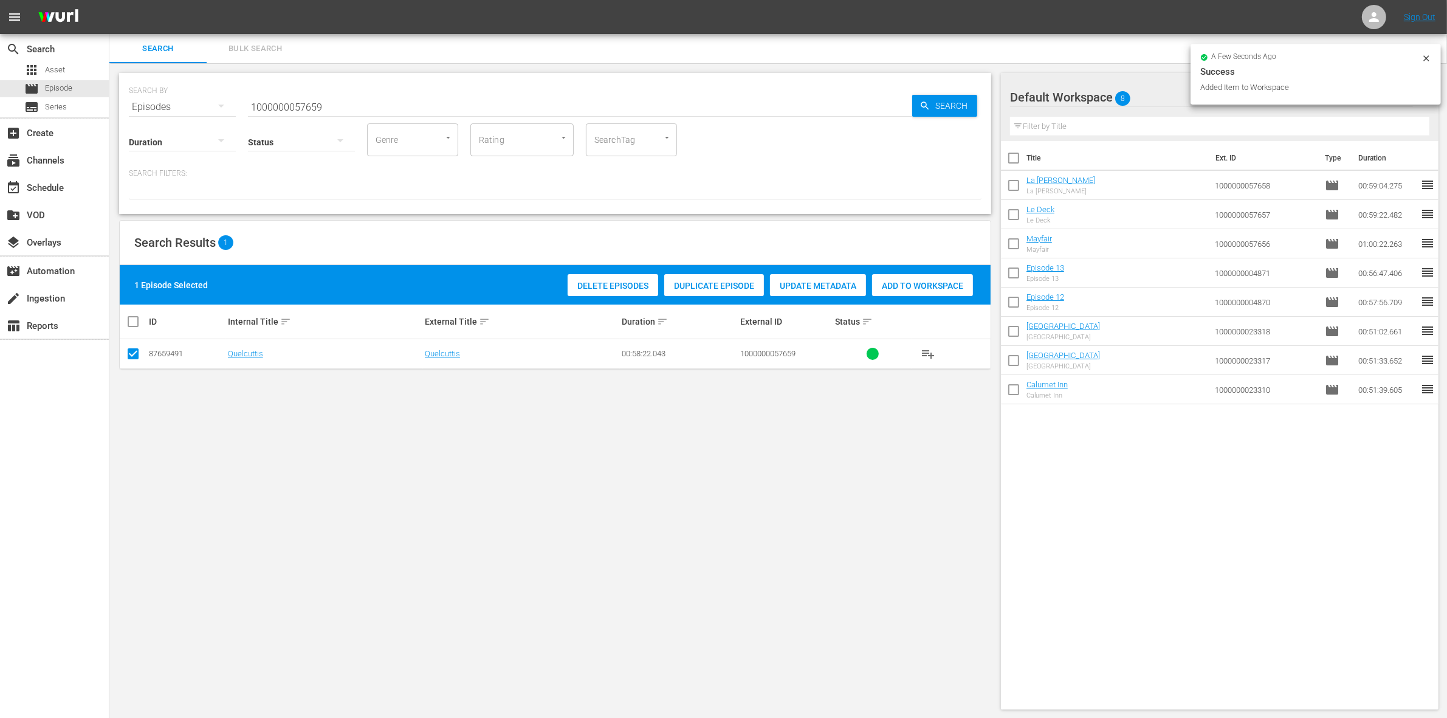
click at [946, 286] on span "Add to Workspace" at bounding box center [922, 286] width 101 height 10
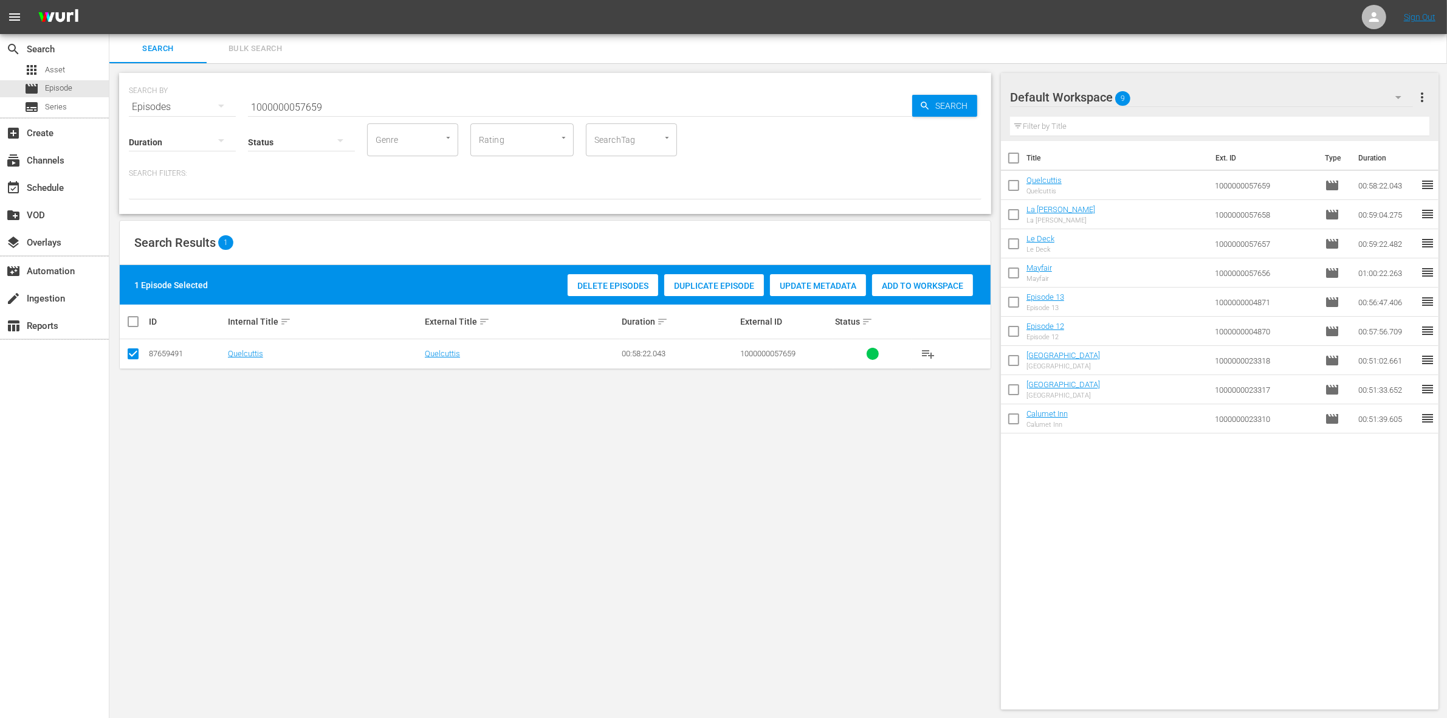
click at [281, 105] on input "1000000057659" at bounding box center [580, 106] width 664 height 29
paste input "03083"
type input "1000000003083"
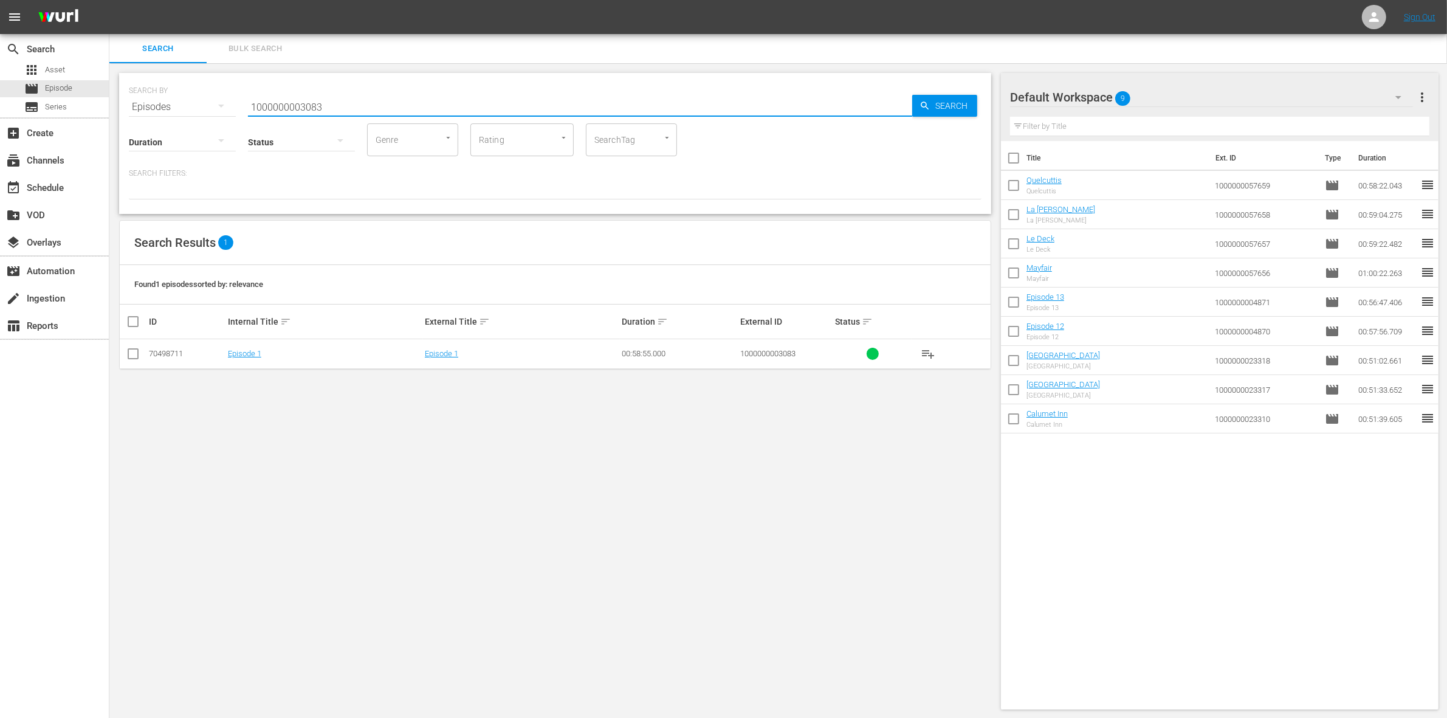
click at [128, 349] on input "checkbox" at bounding box center [133, 356] width 15 height 15
checkbox input "true"
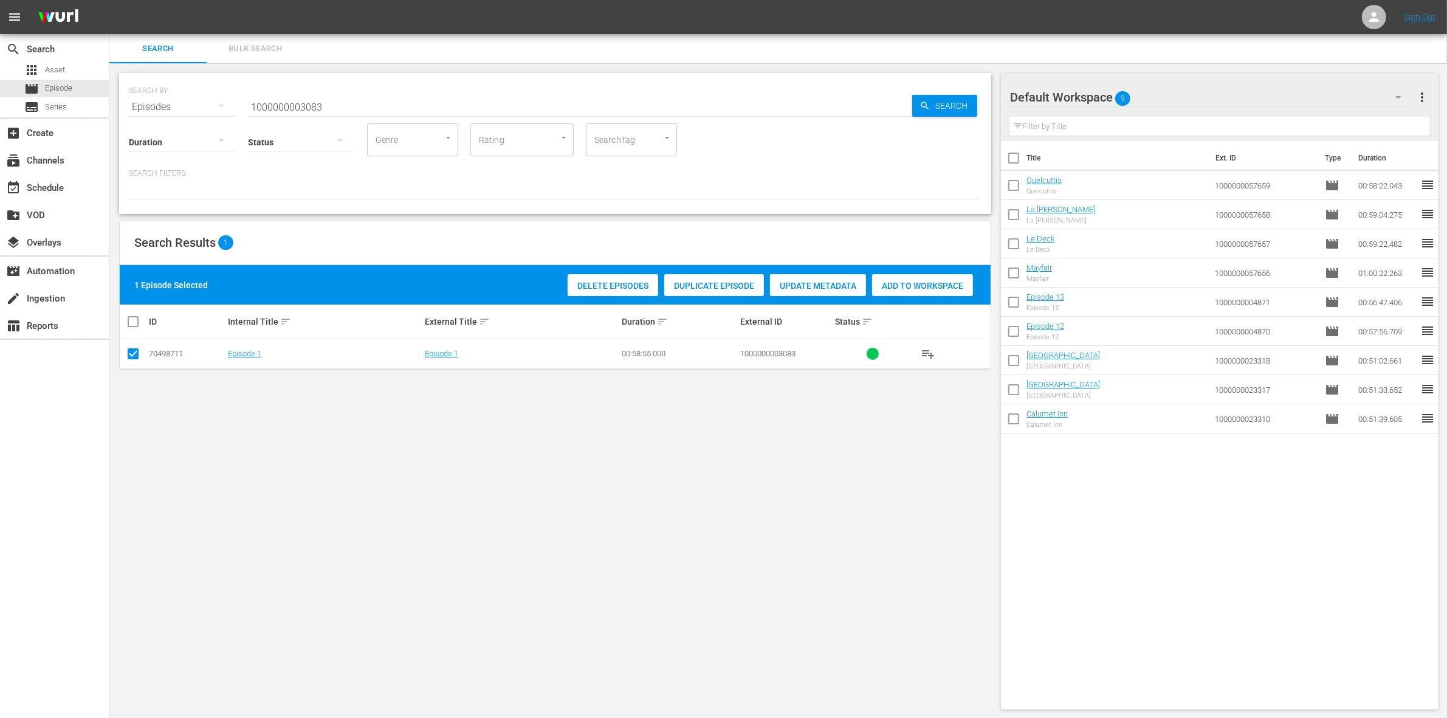
click at [918, 290] on div "Add to Workspace" at bounding box center [922, 285] width 101 height 23
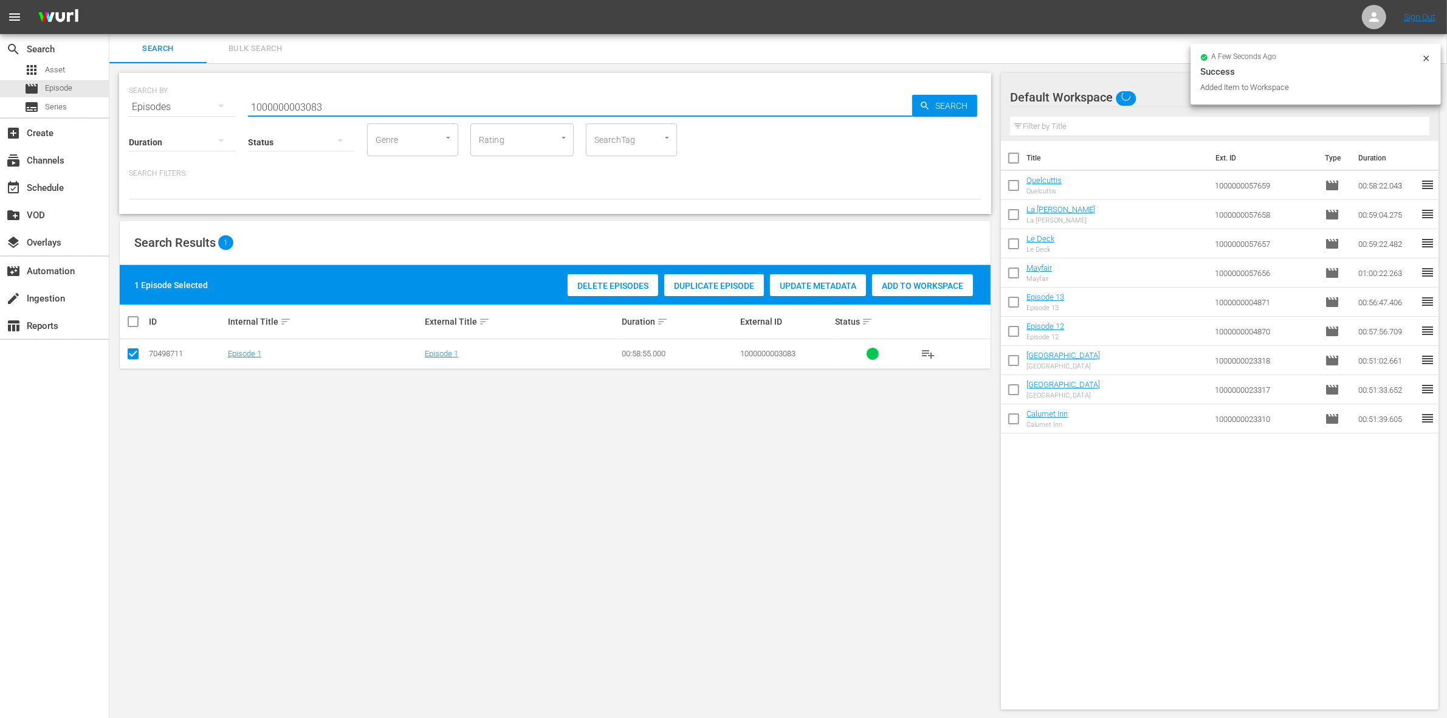
click at [338, 96] on input "1000000003083" at bounding box center [580, 106] width 664 height 29
type input "1000000003084"
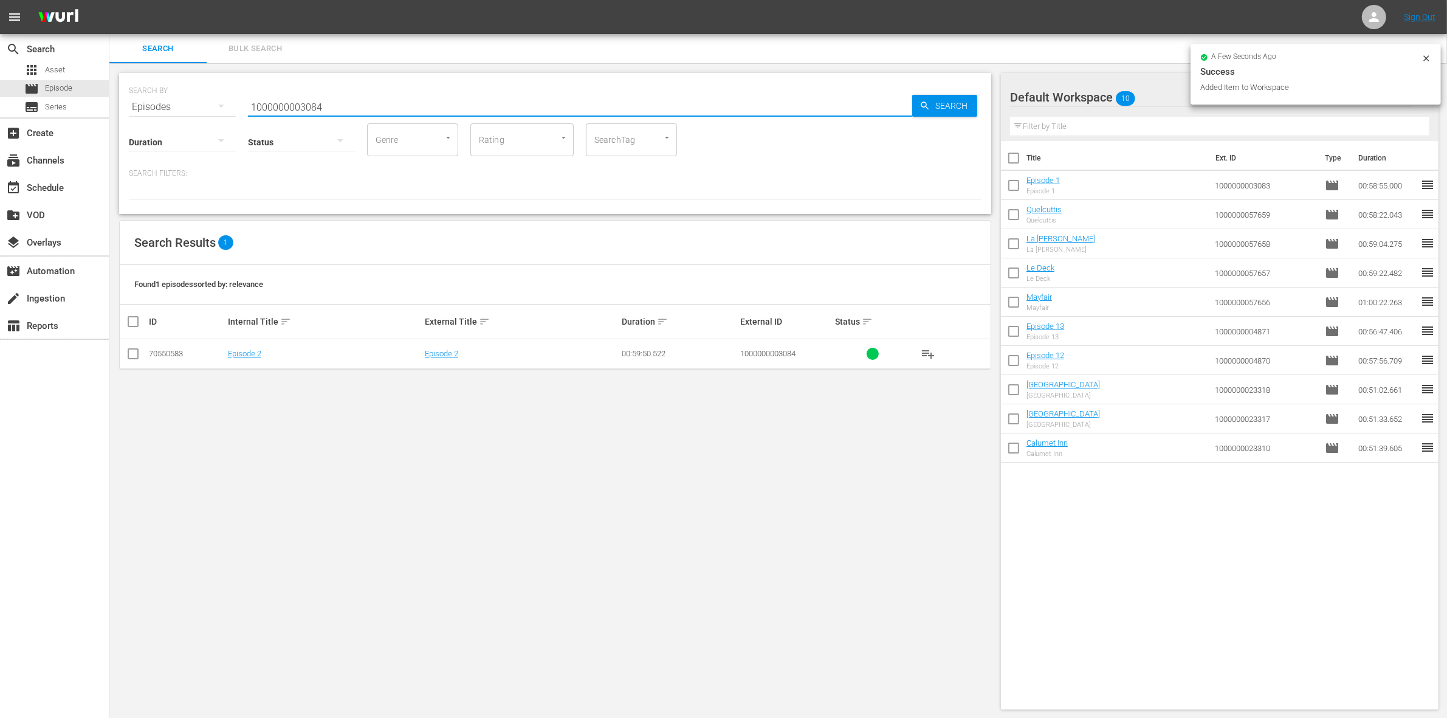
click at [141, 356] on td at bounding box center [133, 354] width 27 height 30
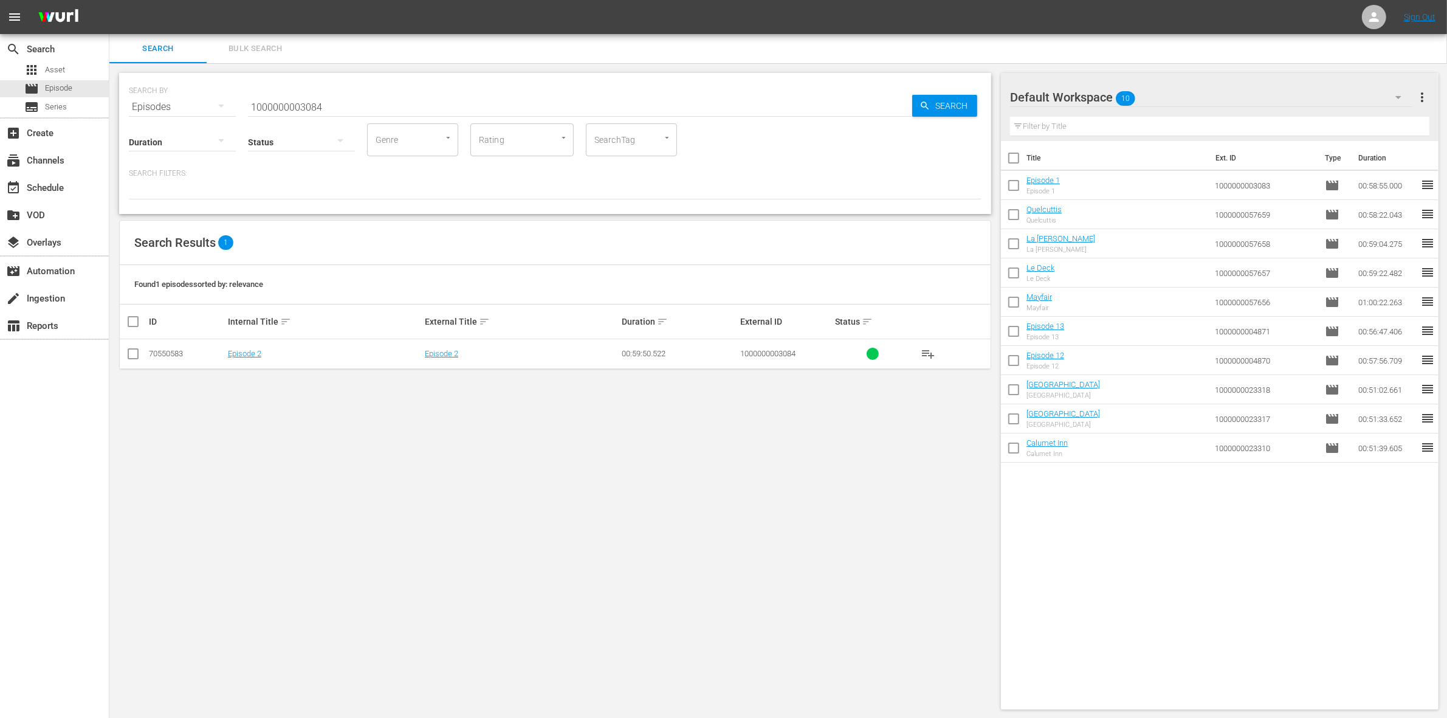
click at [133, 356] on input "checkbox" at bounding box center [133, 356] width 15 height 15
checkbox input "true"
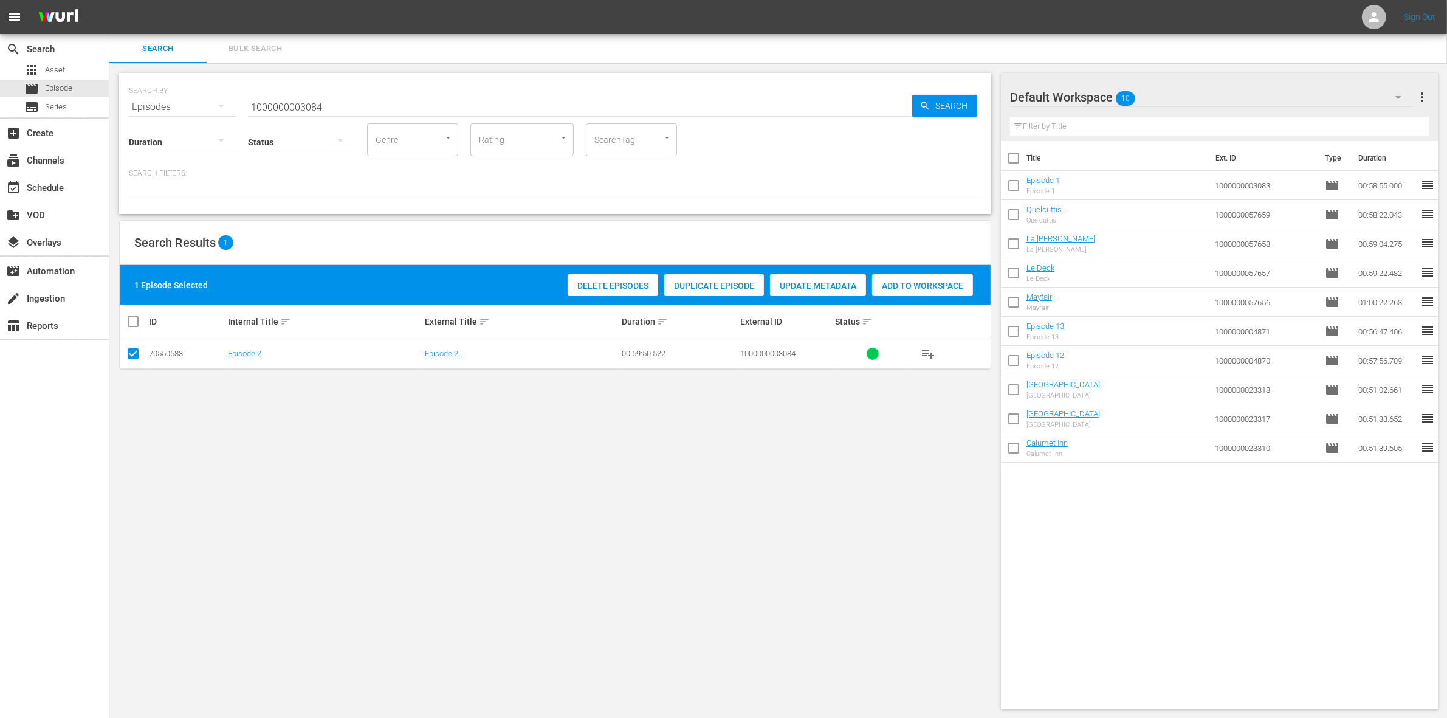
click at [939, 281] on span "Add to Workspace" at bounding box center [922, 286] width 101 height 10
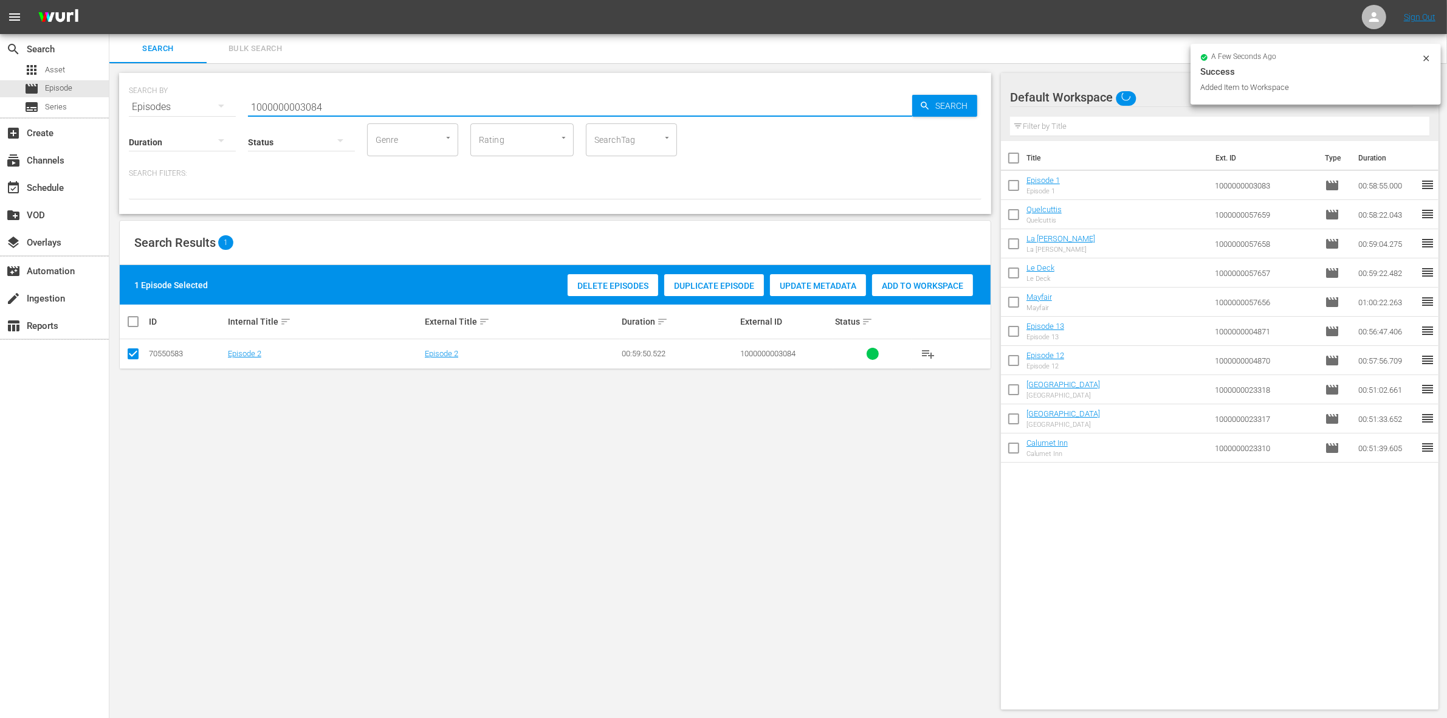
click at [354, 102] on input "1000000003084" at bounding box center [580, 106] width 664 height 29
type input "1000000003085"
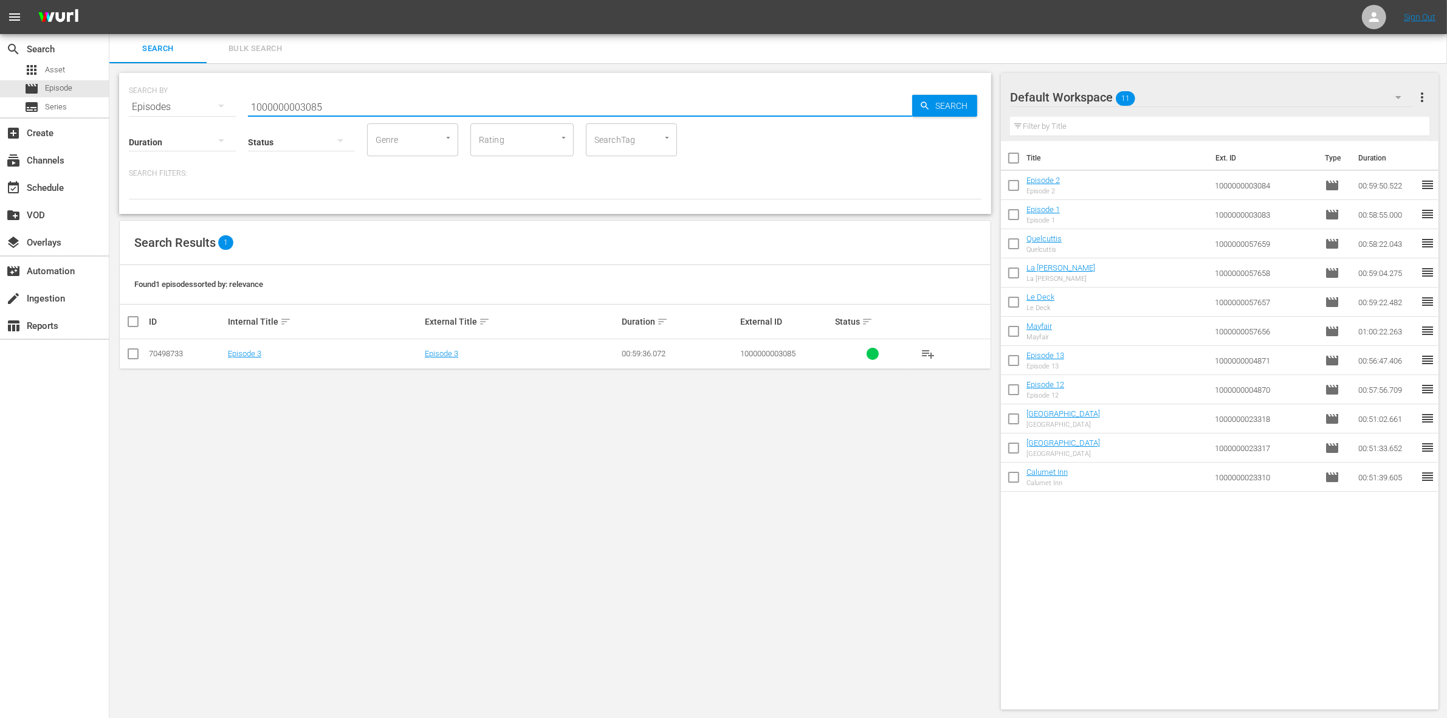
click at [128, 351] on input "checkbox" at bounding box center [133, 356] width 15 height 15
checkbox input "true"
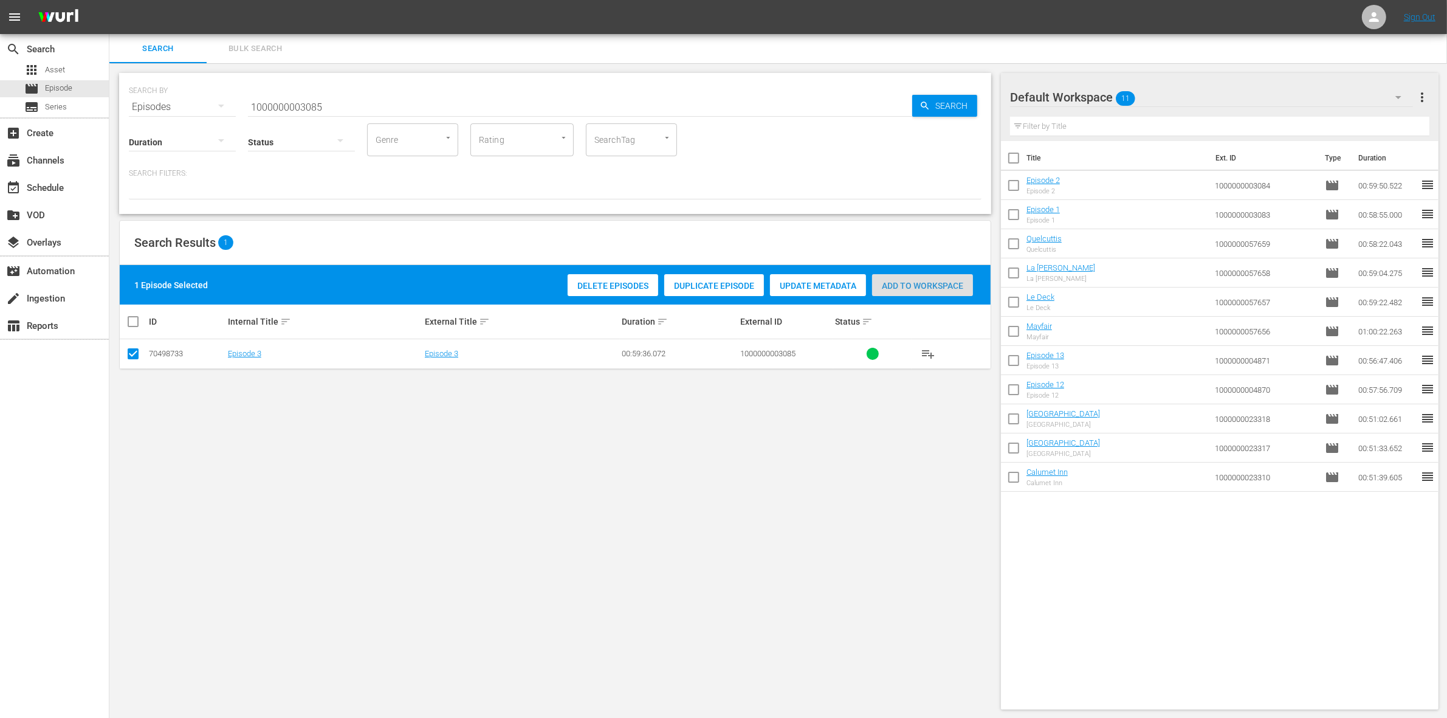
click at [914, 275] on div "Add to Workspace" at bounding box center [922, 285] width 101 height 23
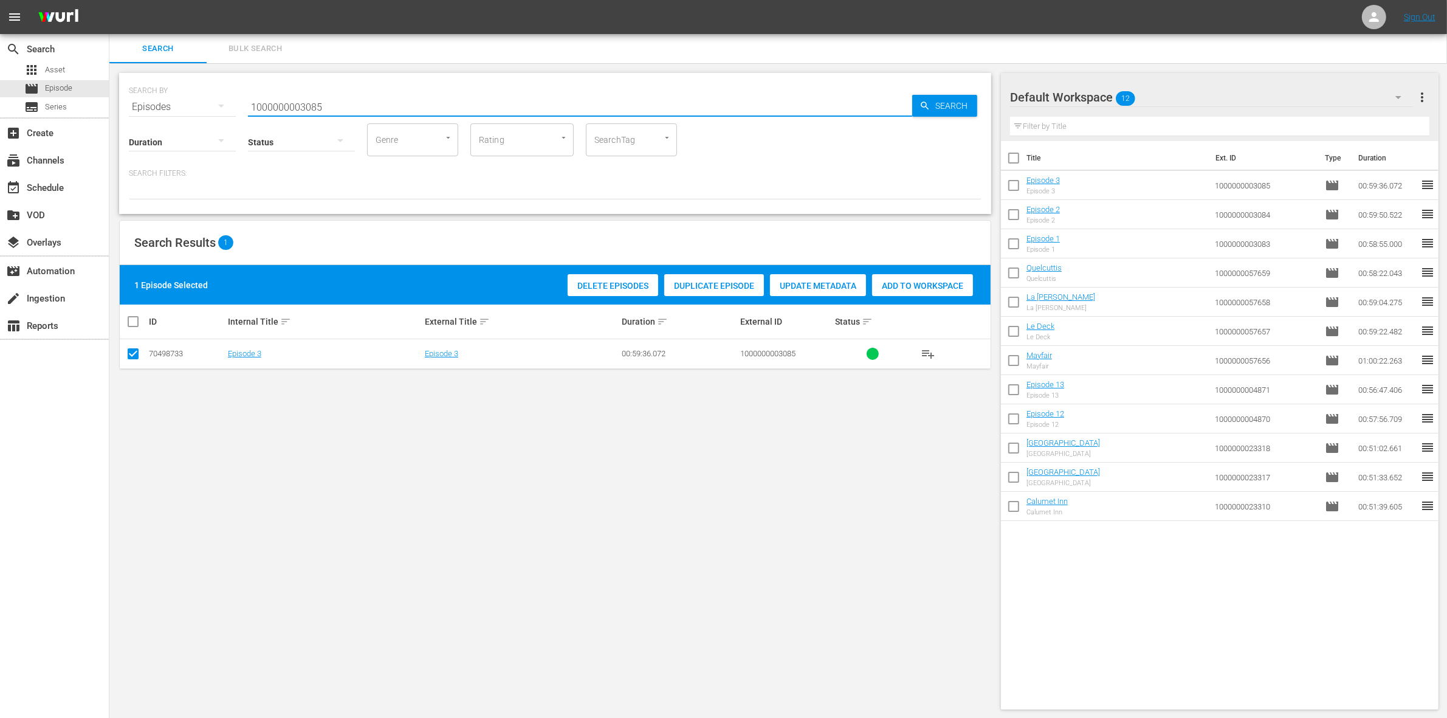
click at [322, 98] on input "1000000003085" at bounding box center [580, 106] width 664 height 29
paste input "35221"
type input "1000000035221"
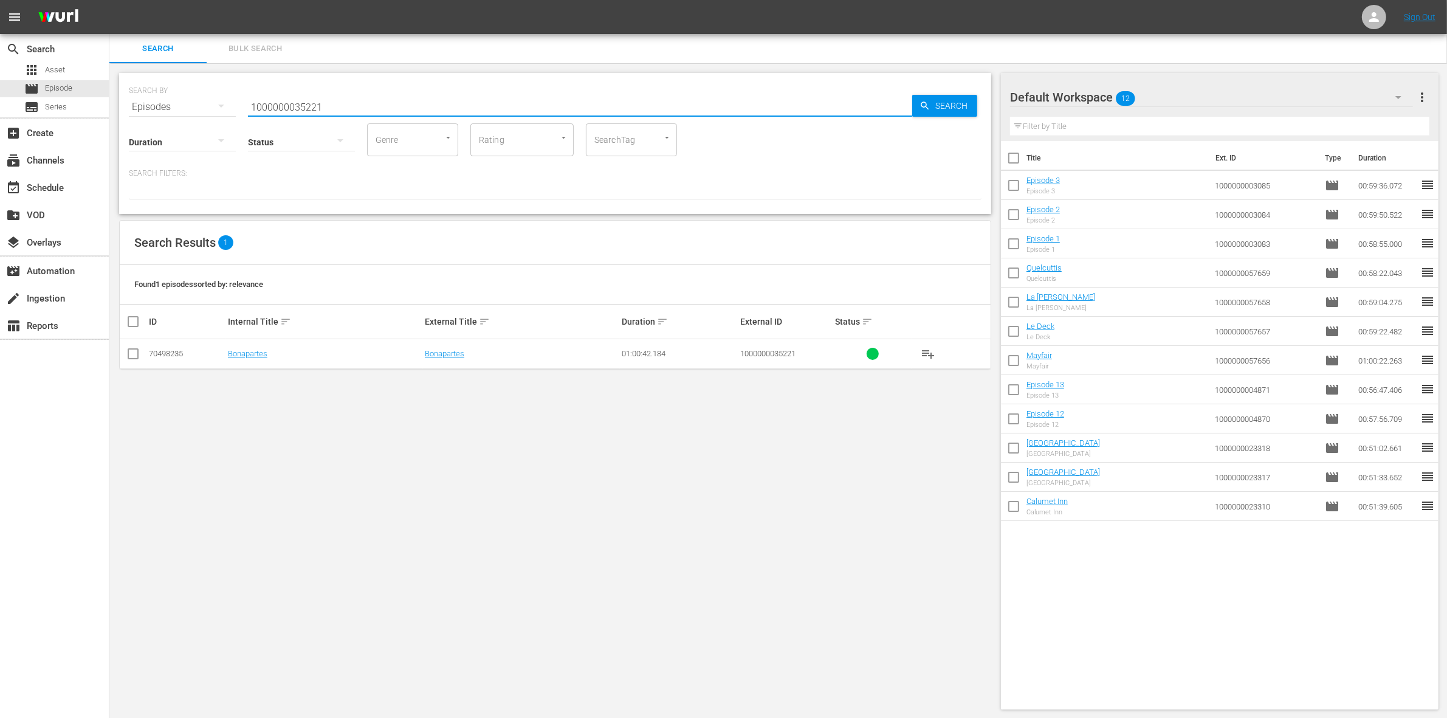
click at [125, 356] on td at bounding box center [133, 354] width 27 height 30
click at [139, 356] on input "checkbox" at bounding box center [133, 356] width 15 height 15
checkbox input "true"
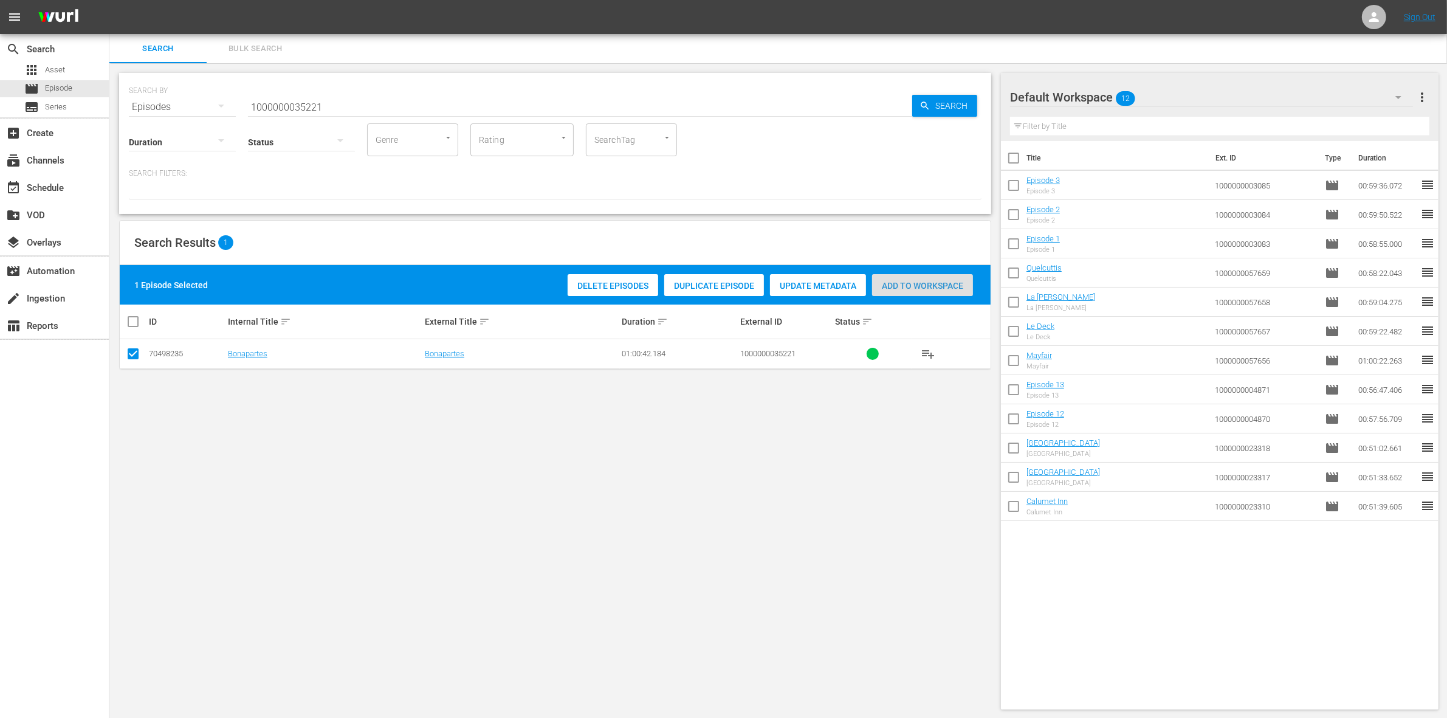
click at [948, 295] on div "Add to Workspace" at bounding box center [922, 285] width 101 height 23
click at [397, 105] on input "1000000035221" at bounding box center [580, 106] width 664 height 29
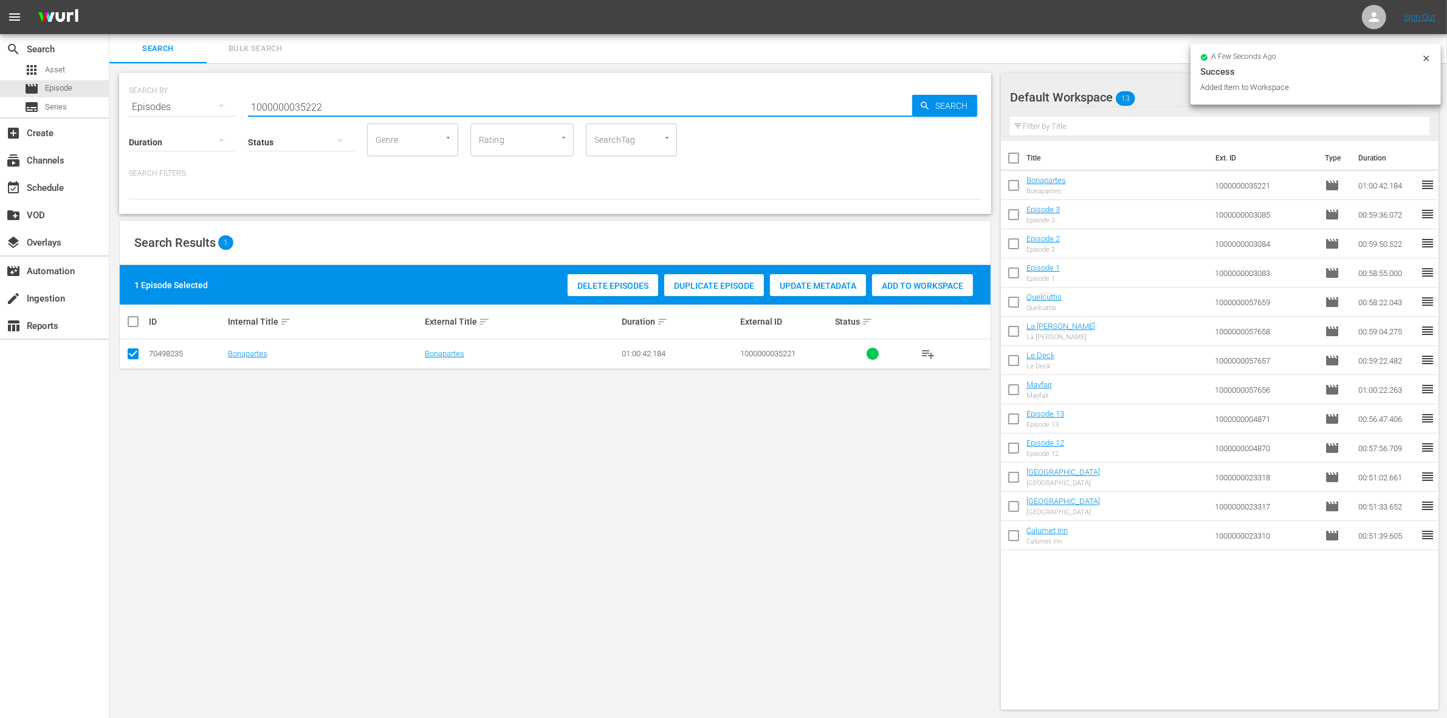
type input "1000000035222"
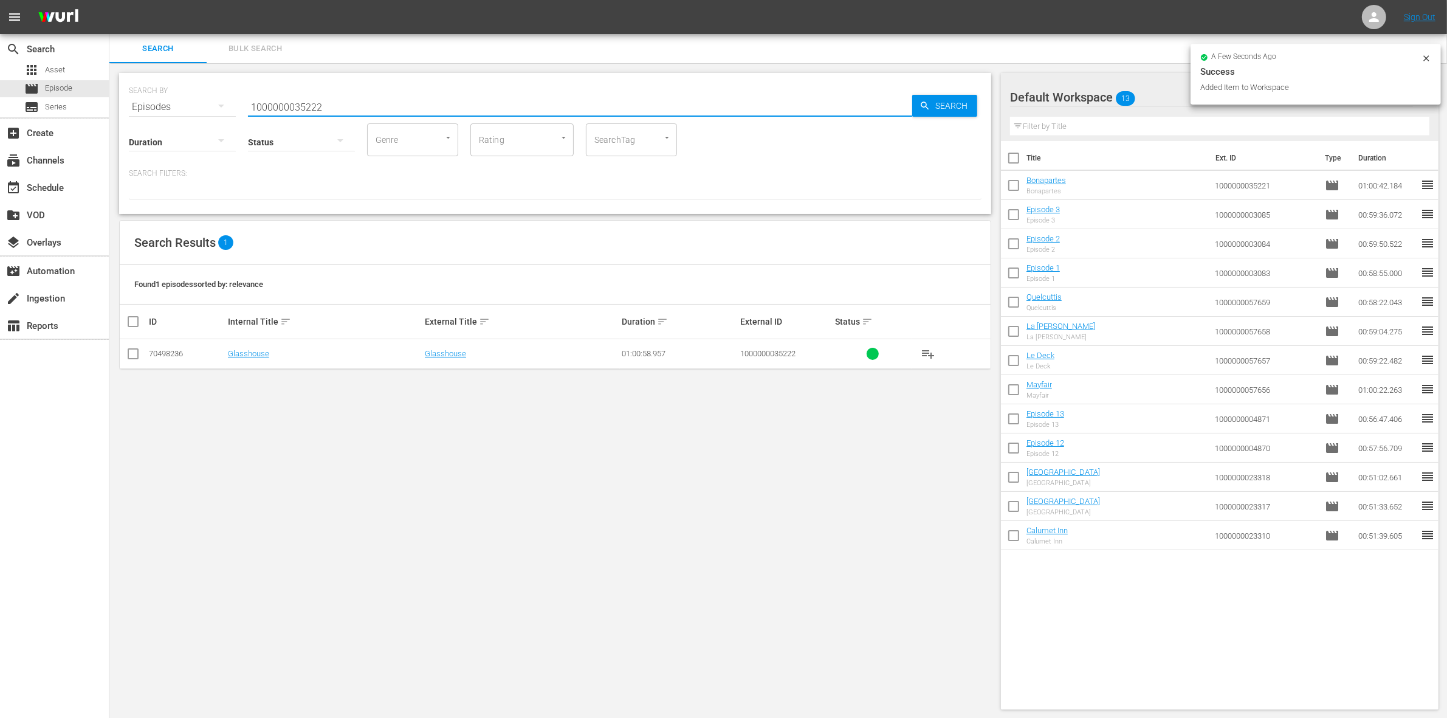
click at [128, 357] on input "checkbox" at bounding box center [133, 356] width 15 height 15
checkbox input "true"
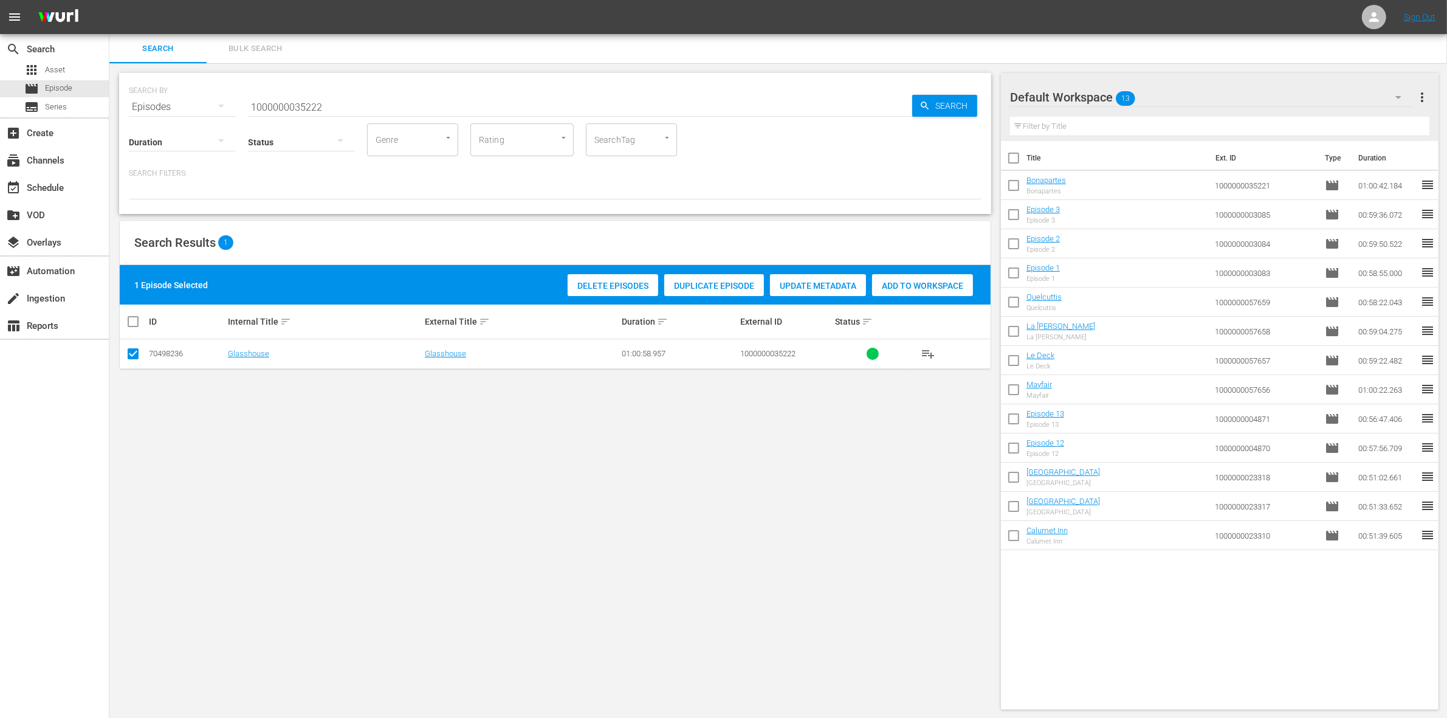
click at [937, 286] on span "Add to Workspace" at bounding box center [922, 286] width 101 height 10
click at [330, 104] on input "1000000035222" at bounding box center [580, 106] width 664 height 29
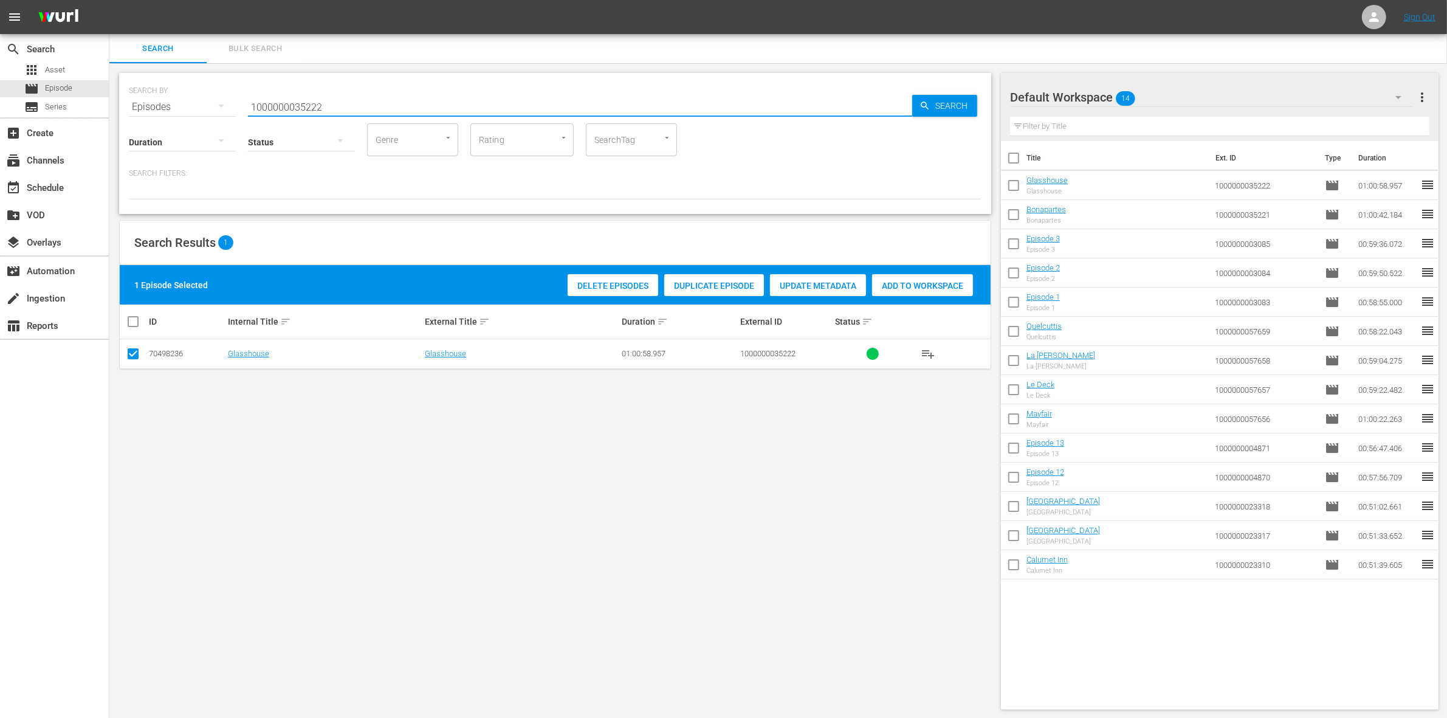
click at [330, 104] on input "1000000035222" at bounding box center [580, 106] width 664 height 29
paste input "23313"
type input "1000000023313"
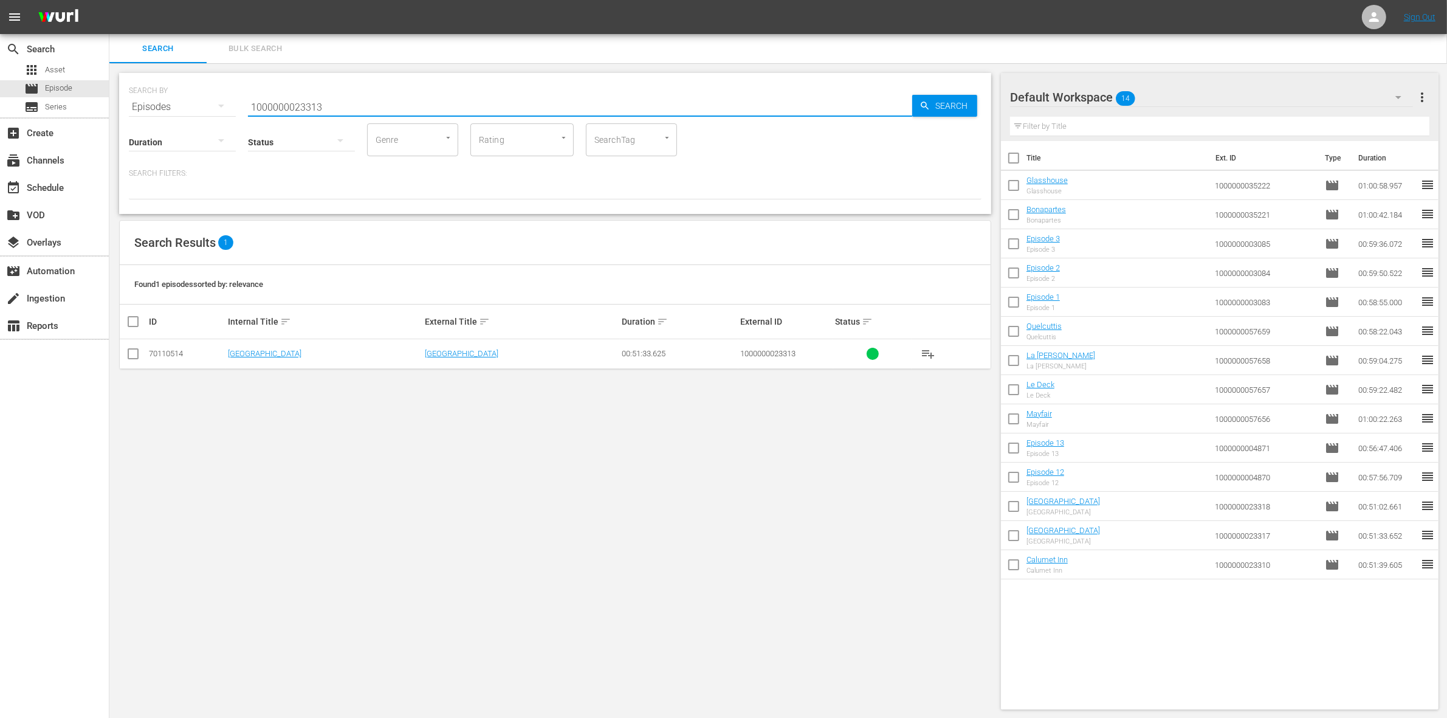
click at [135, 354] on input "checkbox" at bounding box center [133, 356] width 15 height 15
checkbox input "true"
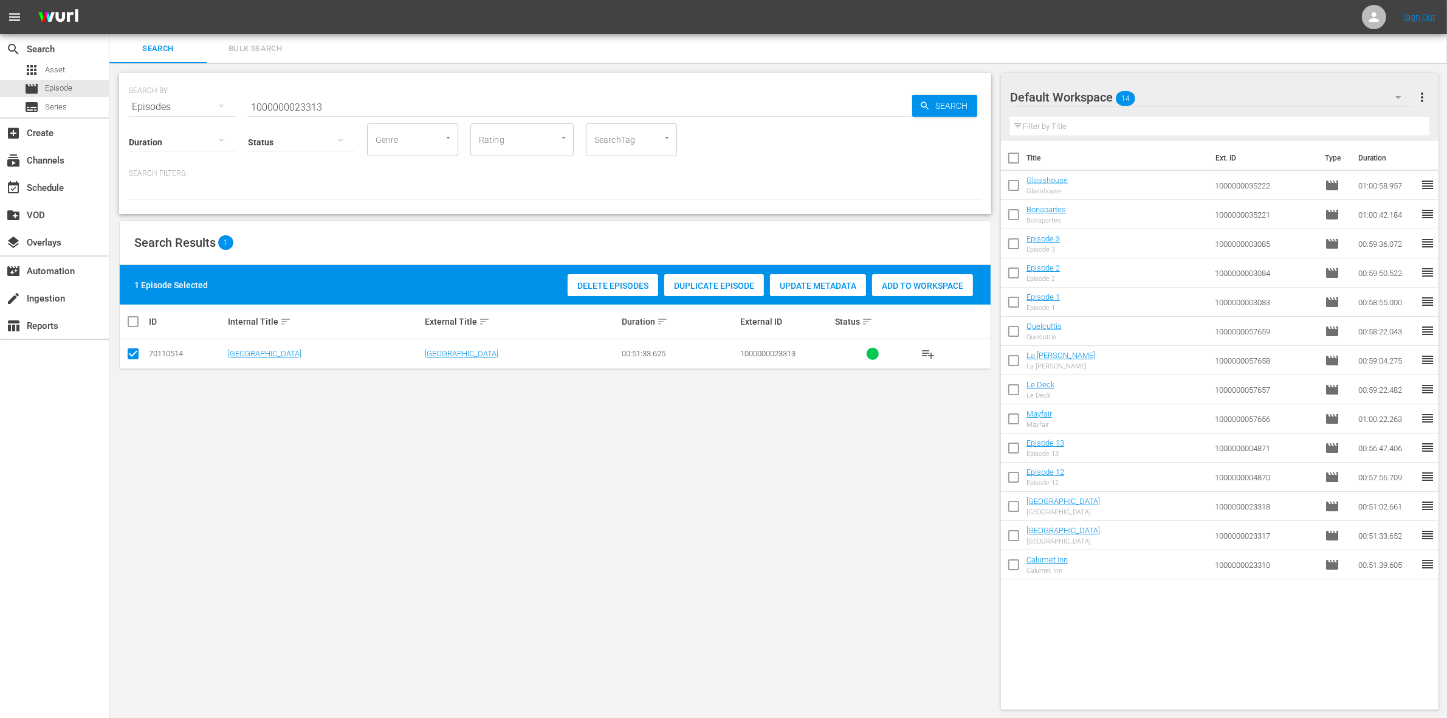
click at [930, 284] on span "Add to Workspace" at bounding box center [922, 286] width 101 height 10
click at [330, 108] on input "1000000023313" at bounding box center [580, 106] width 664 height 29
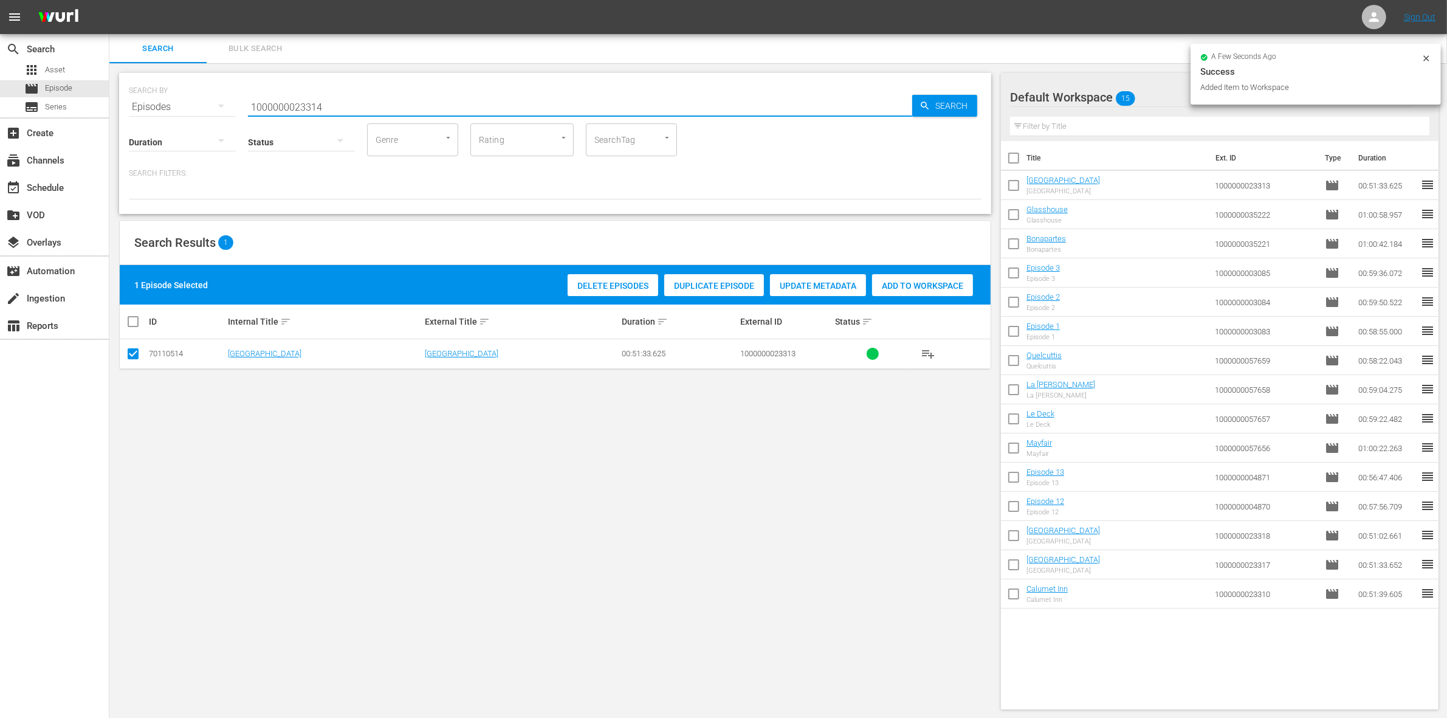
type input "1000000023314"
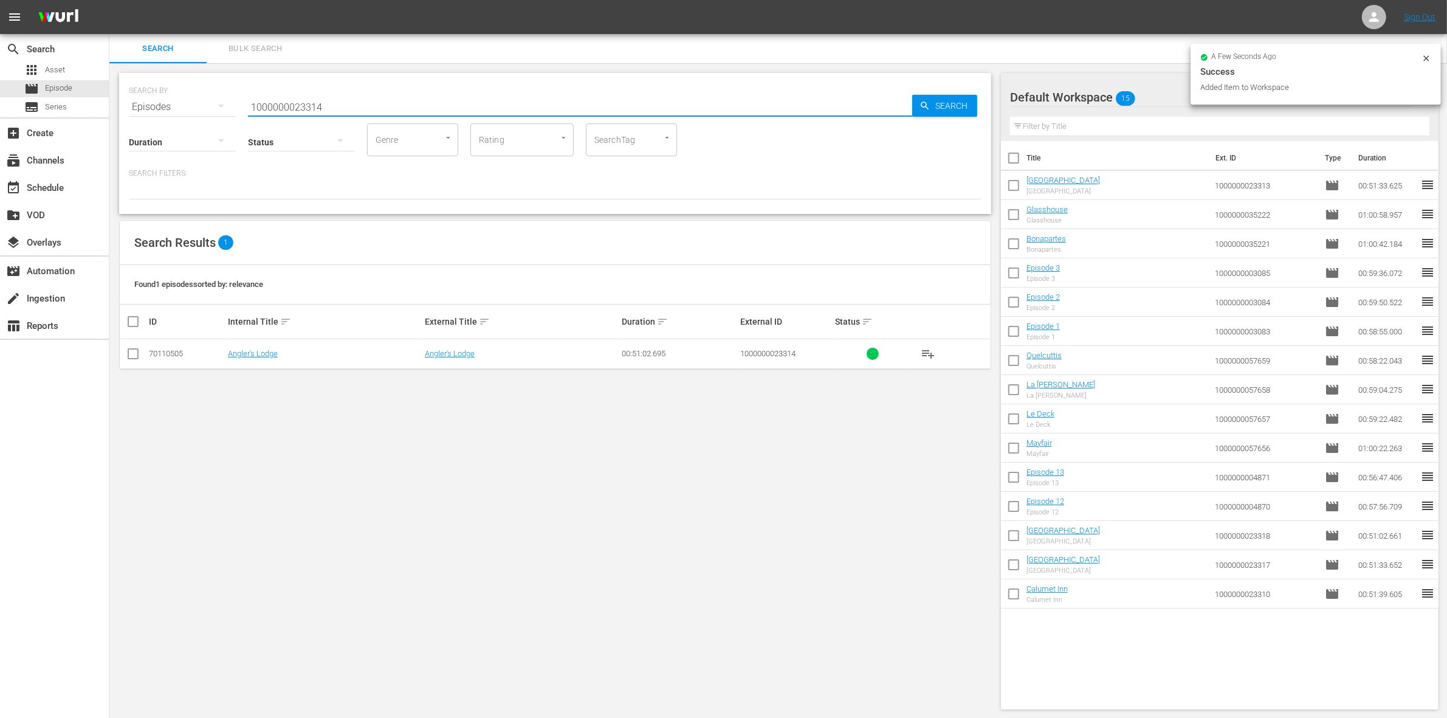
click at [132, 351] on input "checkbox" at bounding box center [133, 356] width 15 height 15
checkbox input "true"
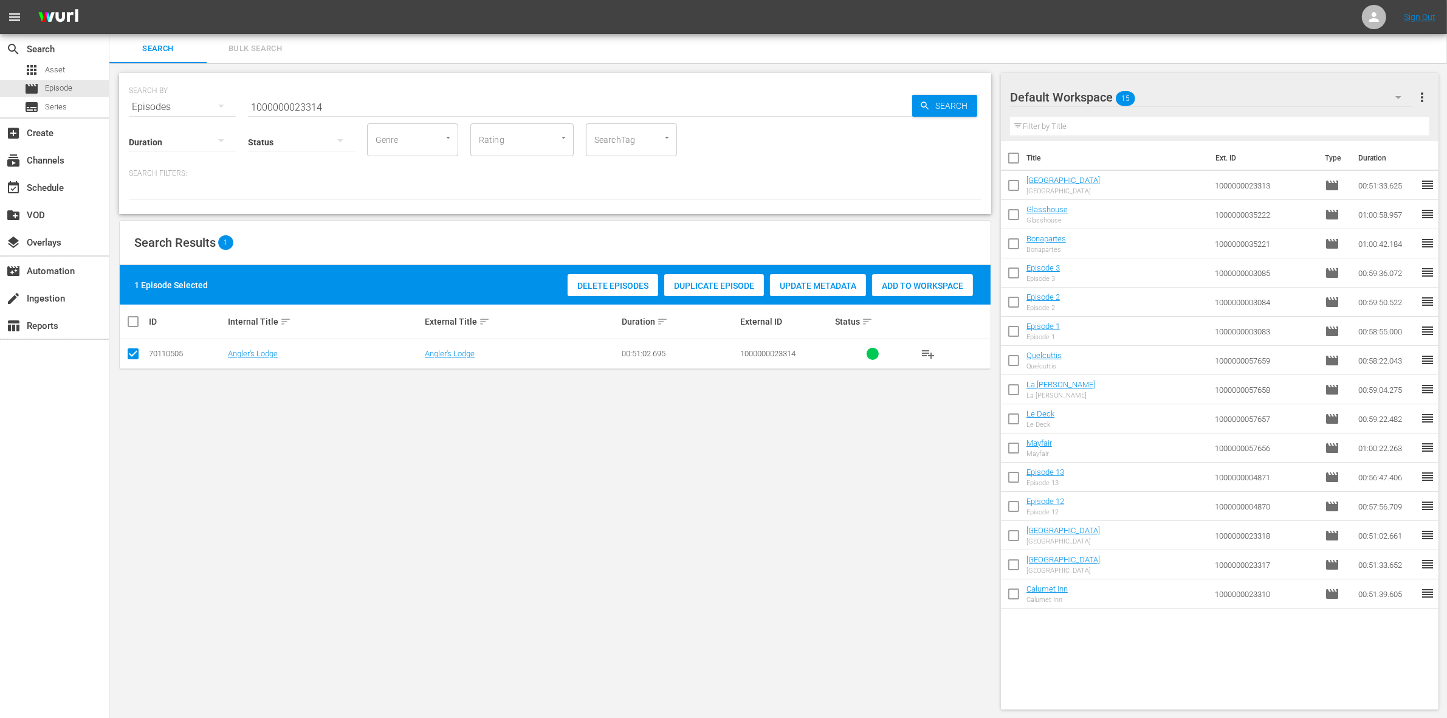
click at [928, 283] on span "Add to Workspace" at bounding box center [922, 286] width 101 height 10
click at [329, 112] on div "Status" at bounding box center [301, 134] width 107 height 44
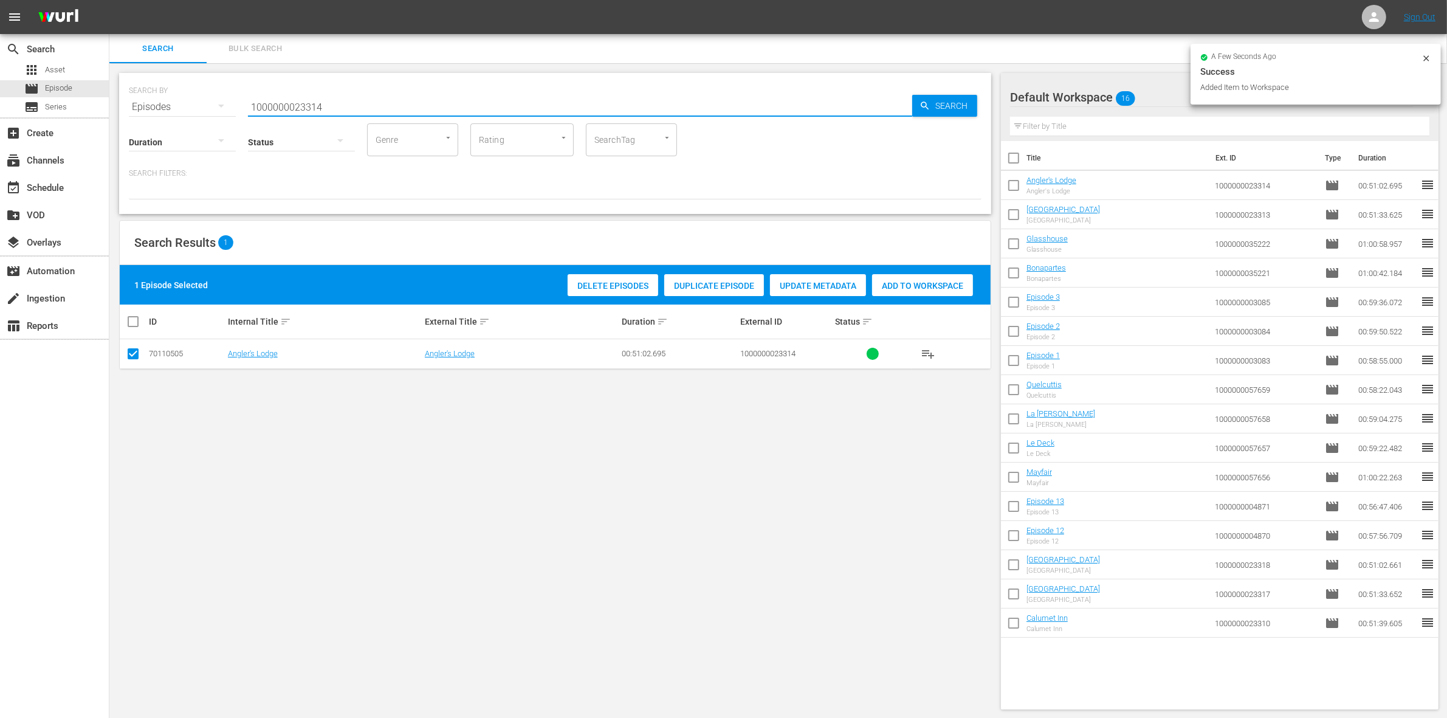
click at [329, 105] on input "1000000023314" at bounding box center [580, 106] width 664 height 29
type input "1000000023315"
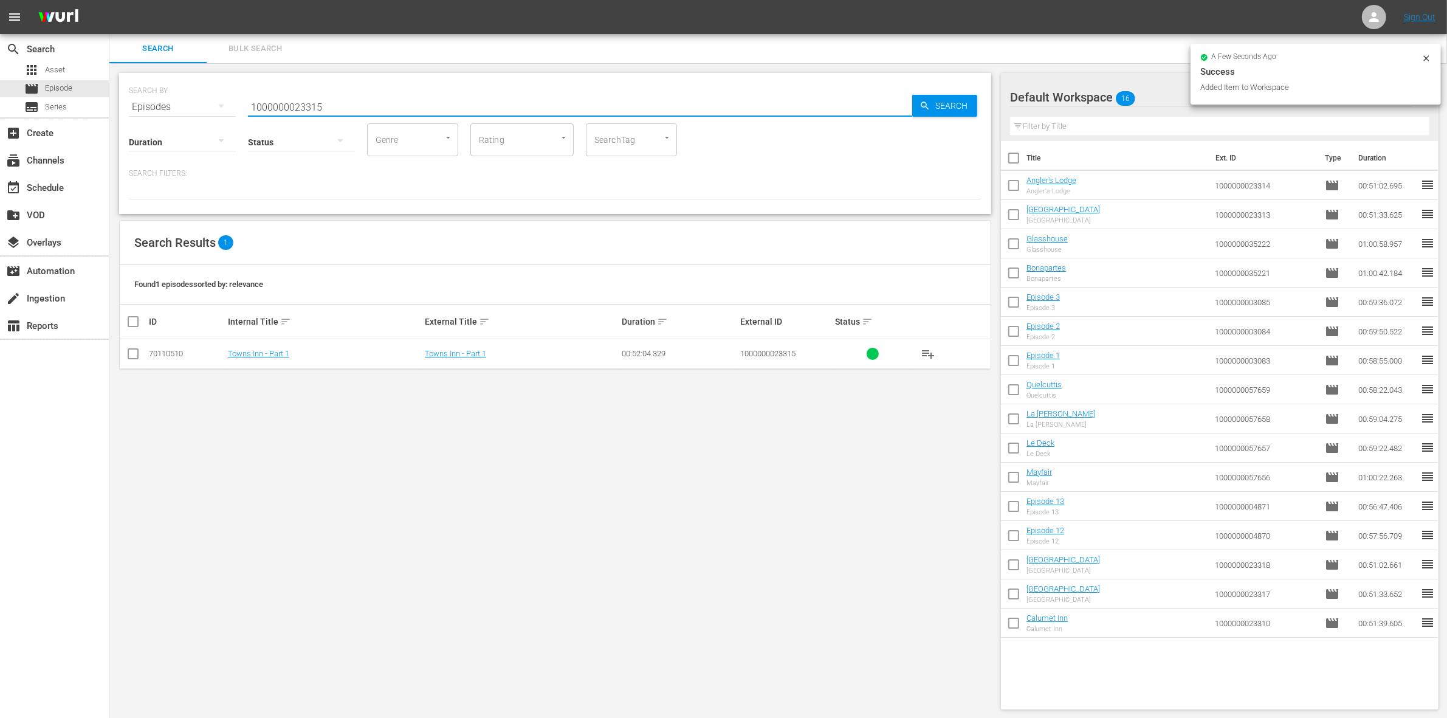
click at [132, 353] on input "checkbox" at bounding box center [133, 356] width 15 height 15
checkbox input "true"
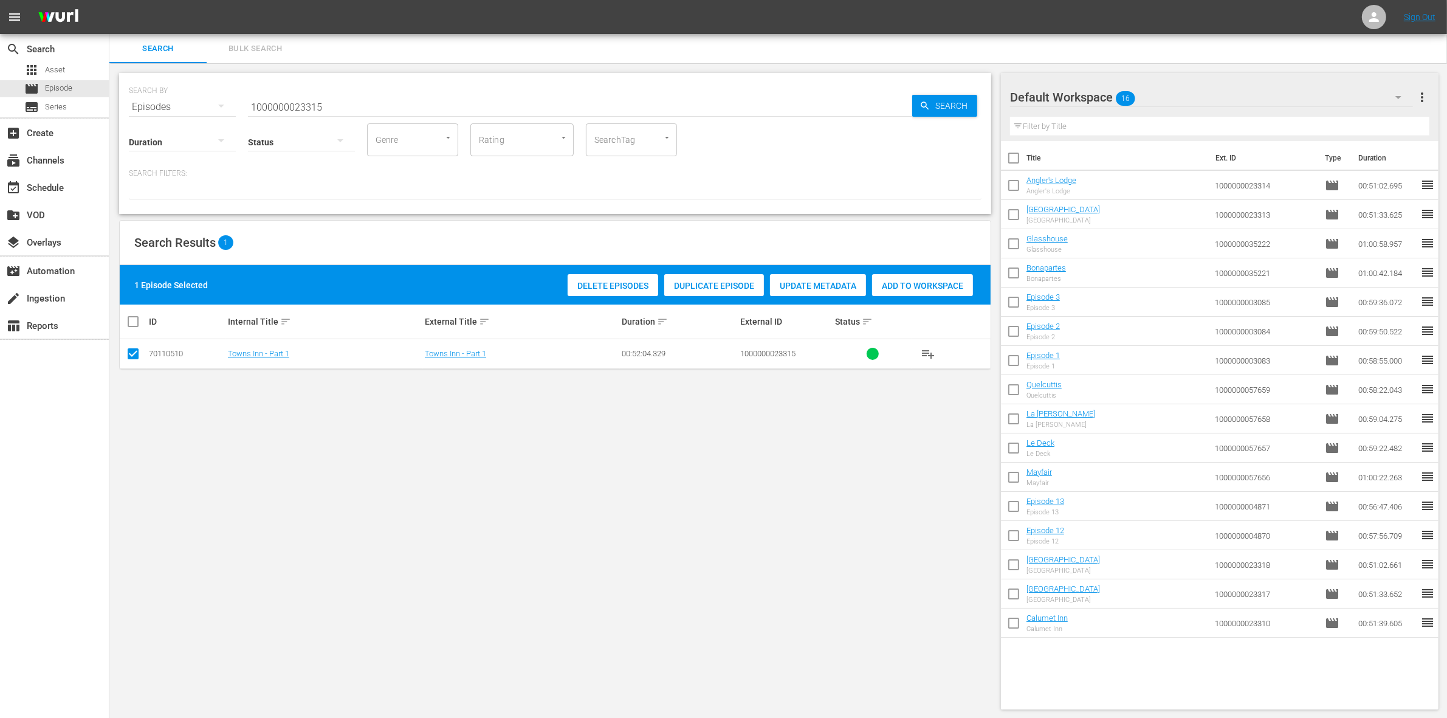
click at [911, 281] on span "Add to Workspace" at bounding box center [922, 286] width 101 height 10
click at [335, 107] on input "1000000023315" at bounding box center [580, 106] width 664 height 29
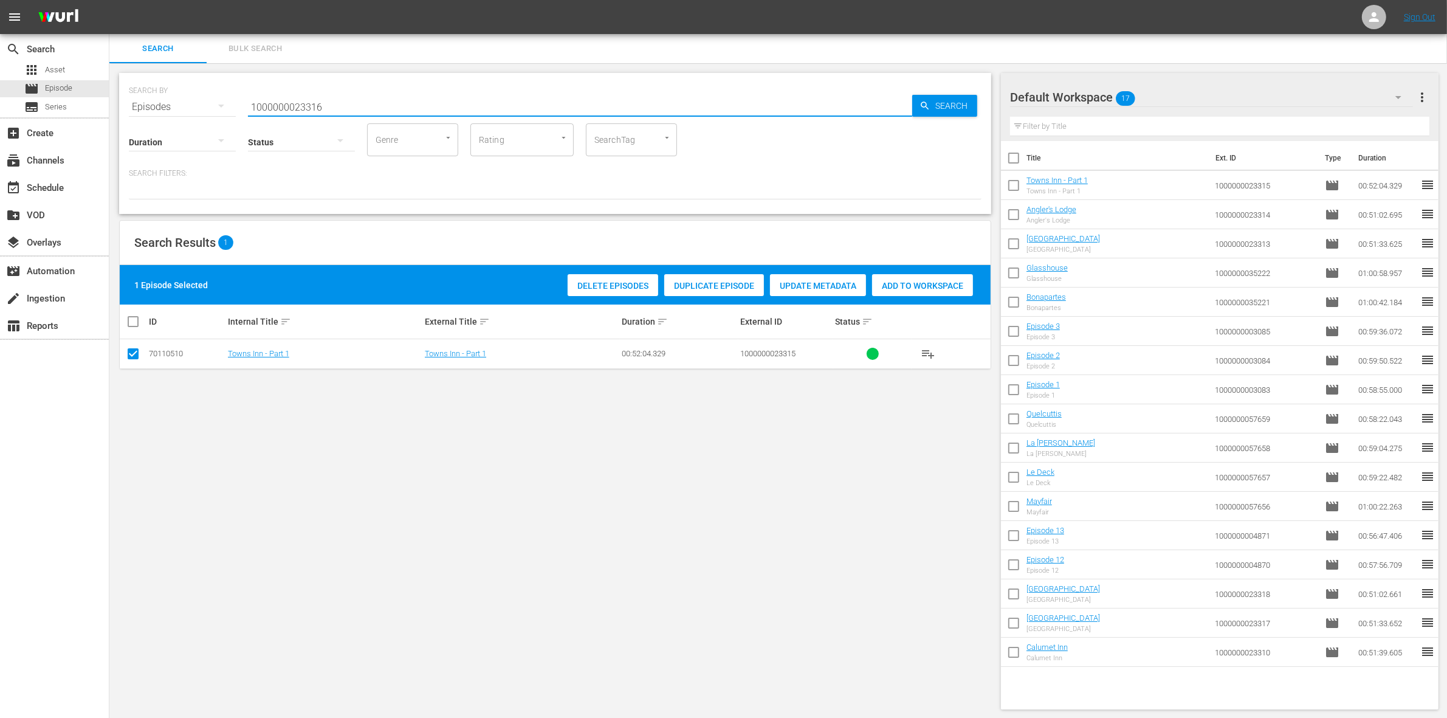
type input "1000000023316"
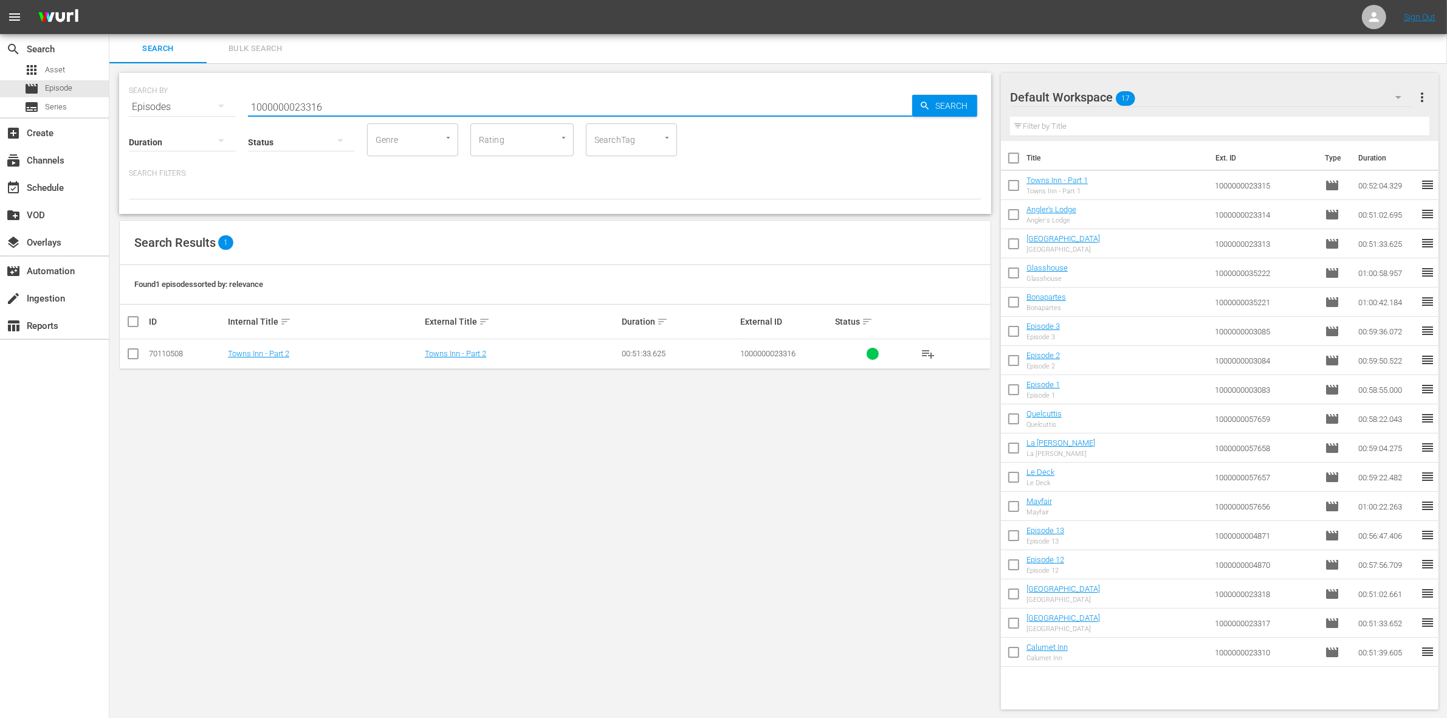
click at [128, 354] on input "checkbox" at bounding box center [133, 356] width 15 height 15
checkbox input "true"
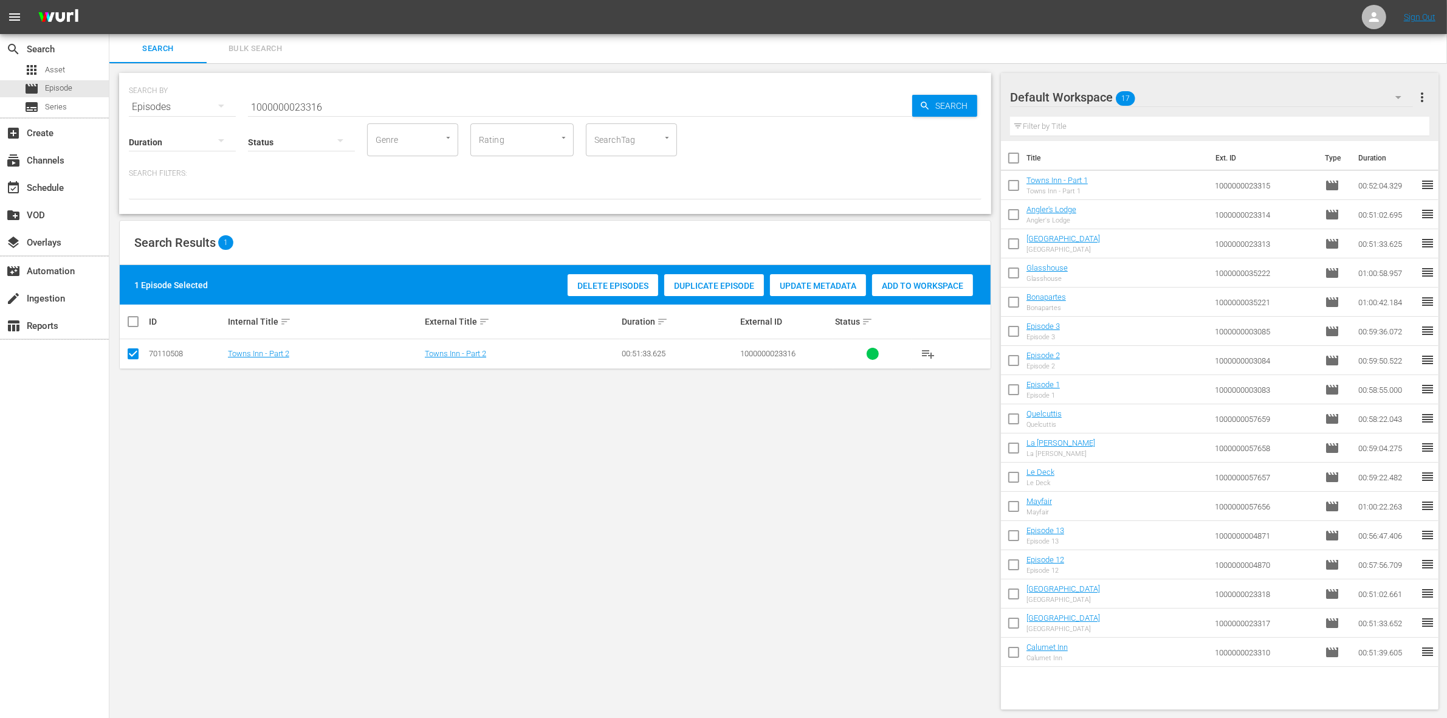
click at [943, 284] on span "Add to Workspace" at bounding box center [922, 286] width 101 height 10
click at [280, 108] on input "1000000023316" at bounding box center [580, 106] width 664 height 29
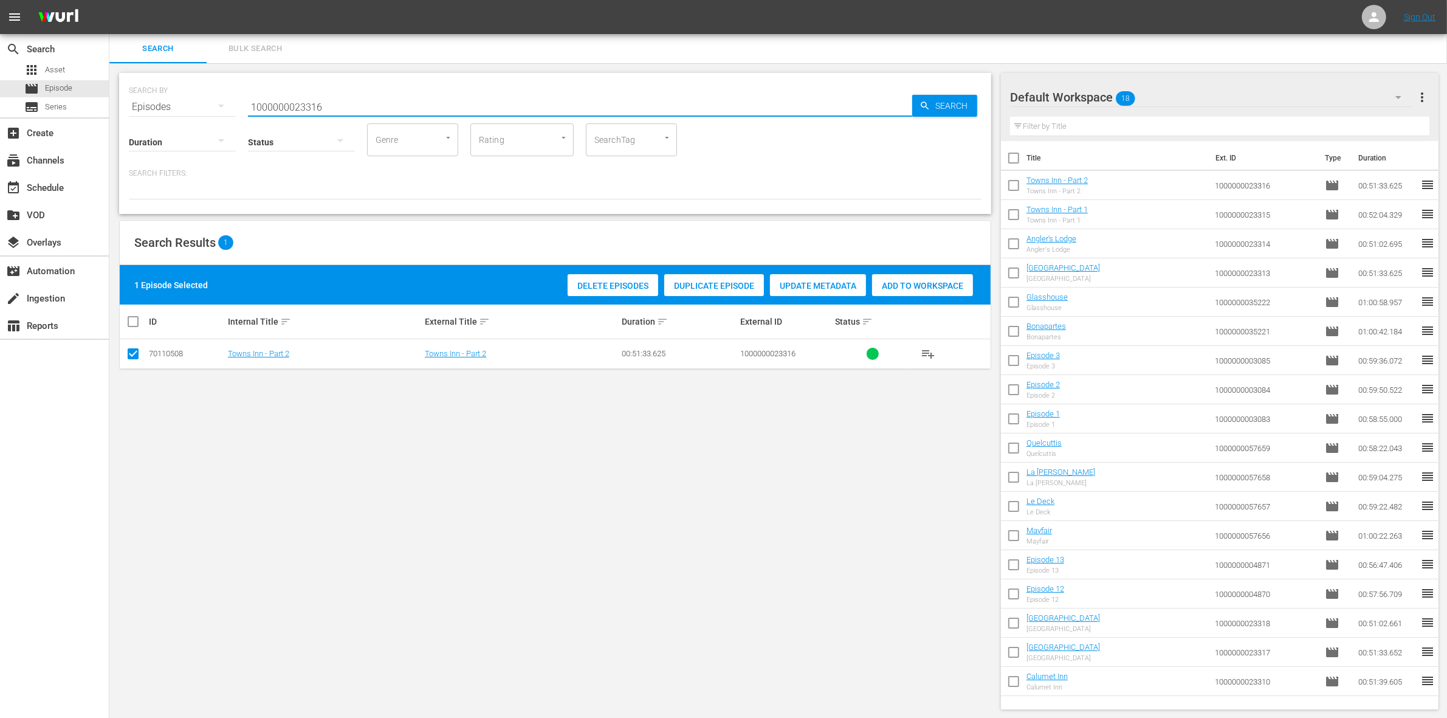
click at [280, 108] on input "1000000023316" at bounding box center [580, 106] width 664 height 29
paste input "03083"
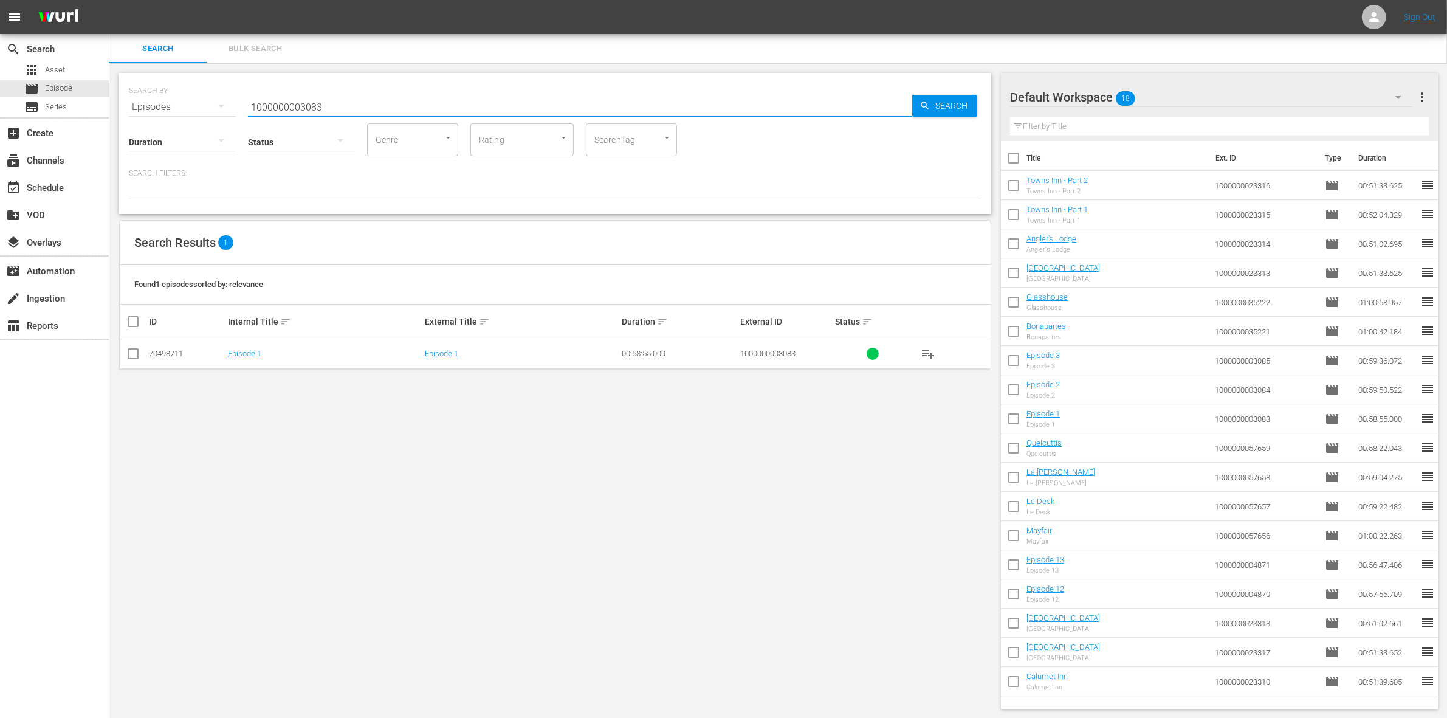
click at [345, 108] on input "1000000003083" at bounding box center [580, 106] width 664 height 29
paste input "6"
type input "1000000003086"
click at [128, 345] on td at bounding box center [133, 354] width 27 height 30
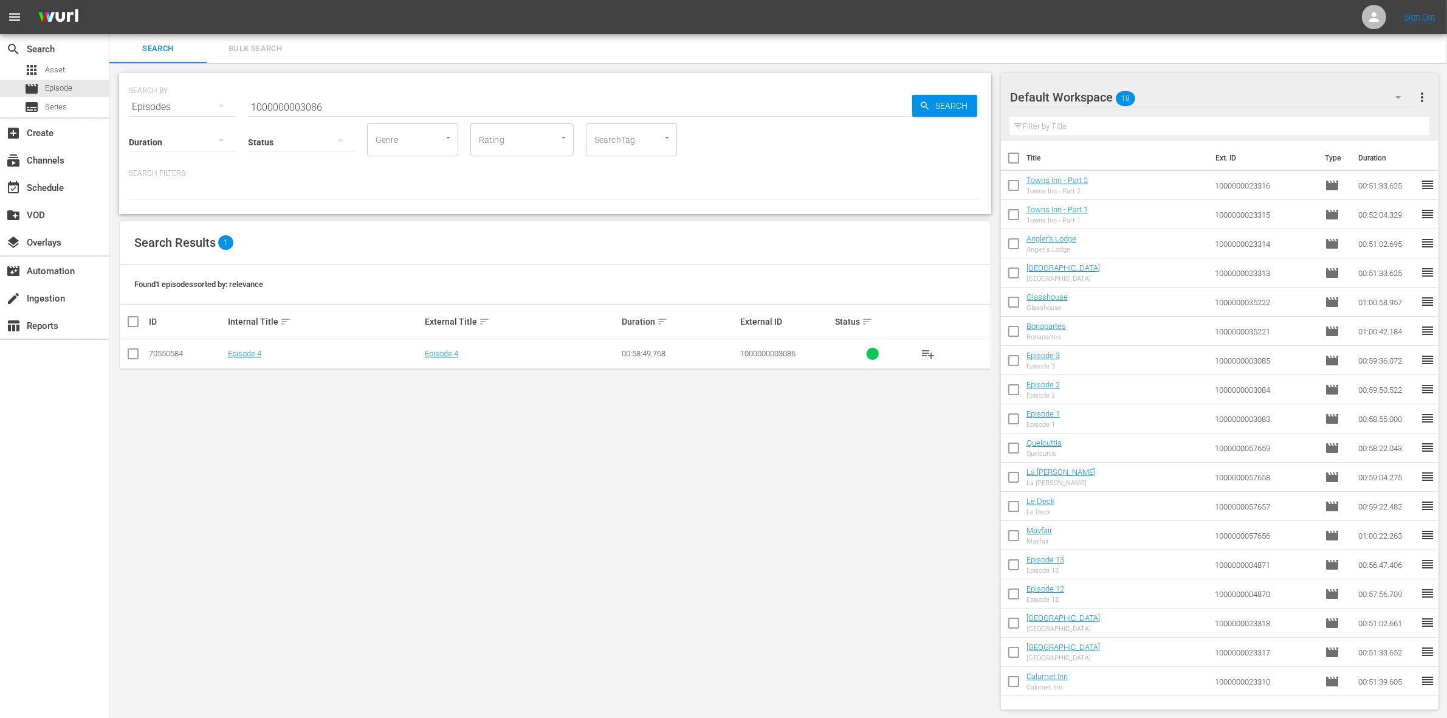
click at [129, 350] on input "checkbox" at bounding box center [133, 356] width 15 height 15
checkbox input "true"
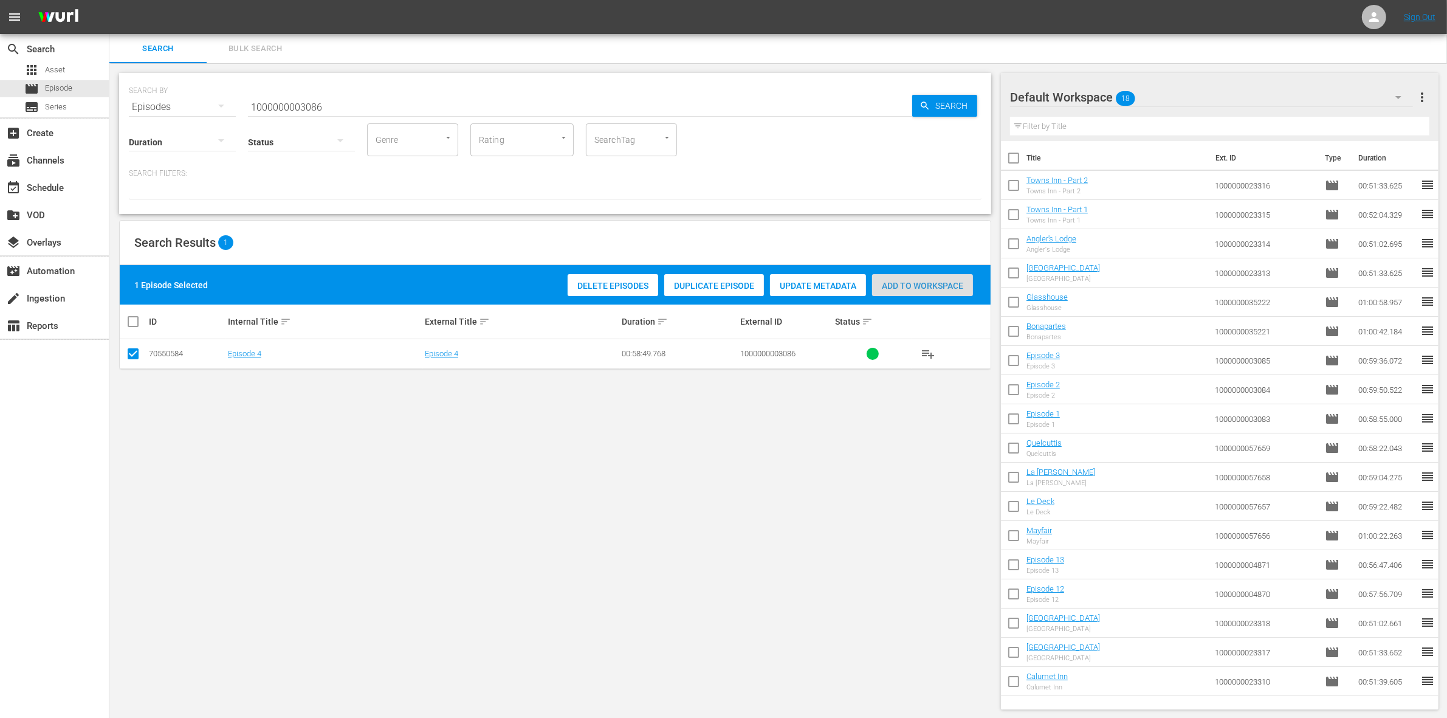
click at [898, 287] on span "Add to Workspace" at bounding box center [922, 286] width 101 height 10
click at [341, 108] on input "1000000003086" at bounding box center [580, 106] width 664 height 29
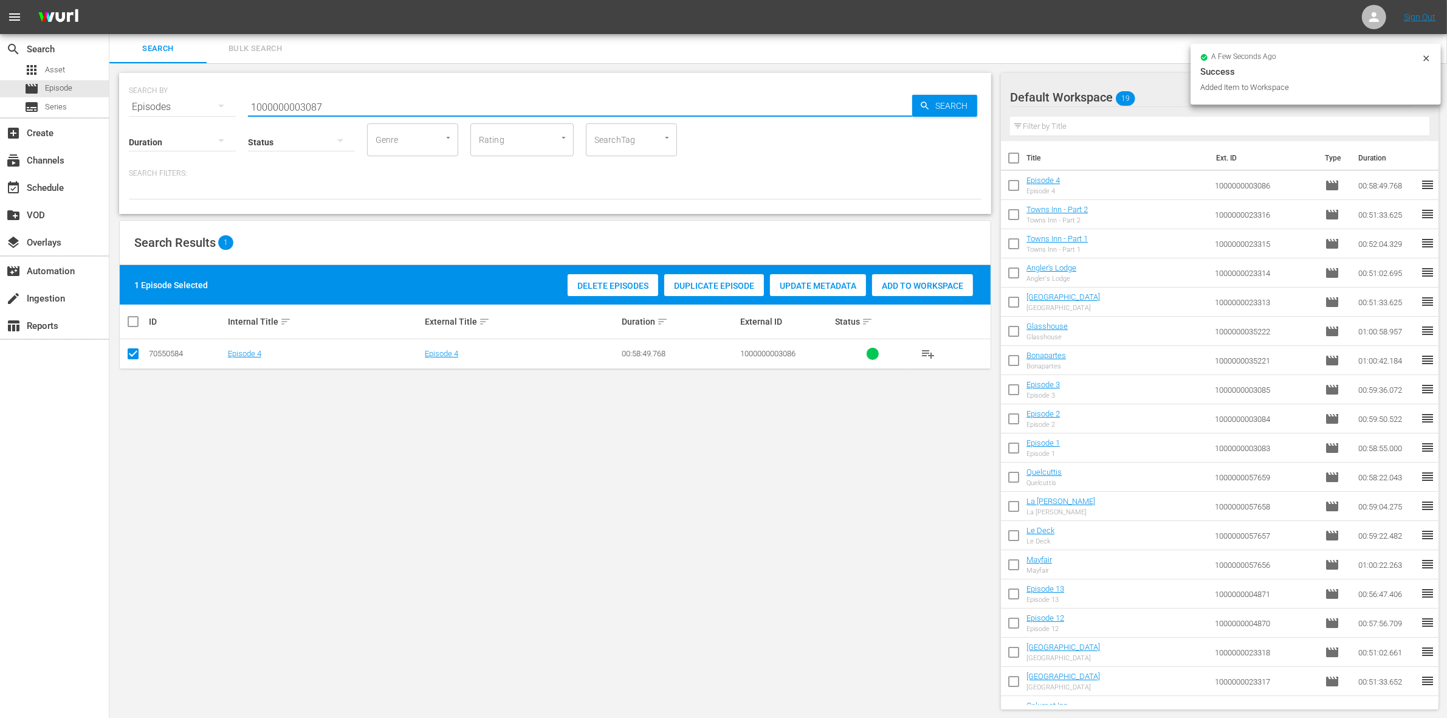
type input "1000000003087"
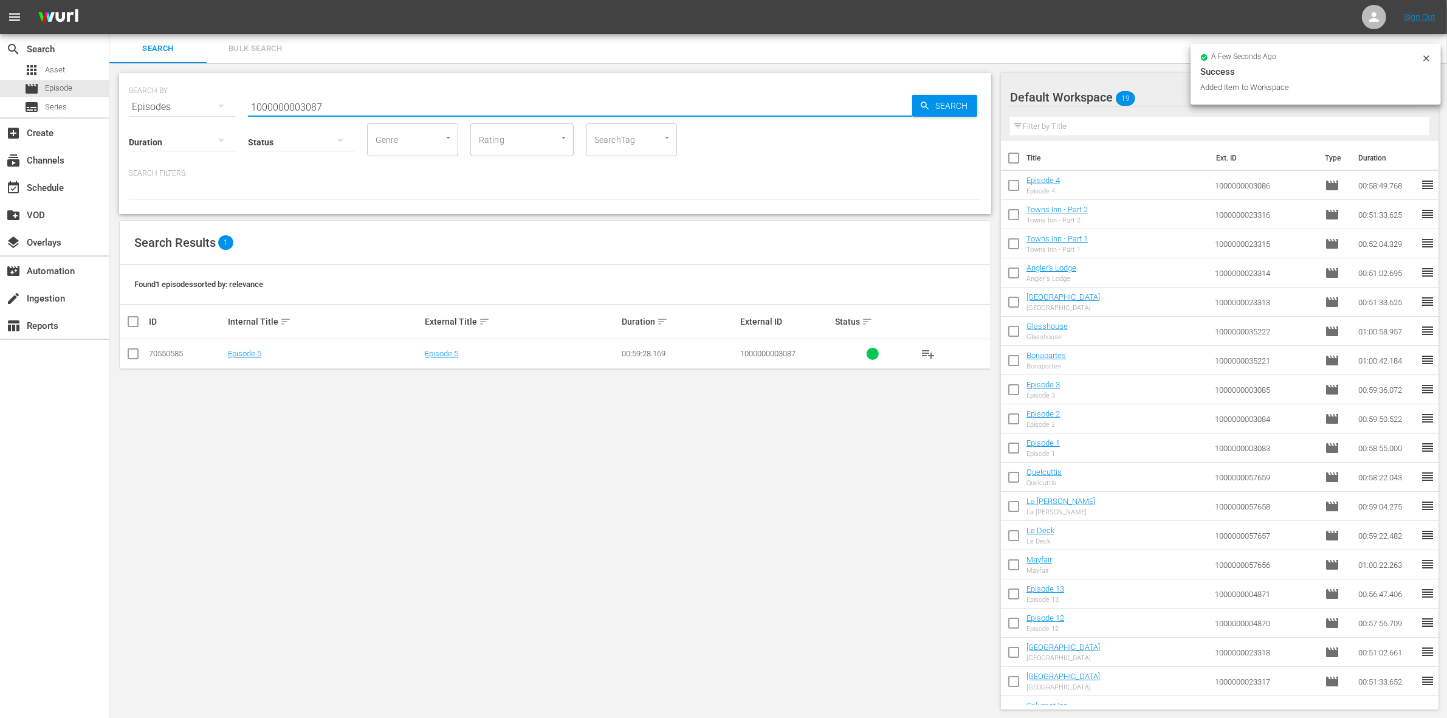
click at [135, 357] on input "checkbox" at bounding box center [133, 356] width 15 height 15
checkbox input "true"
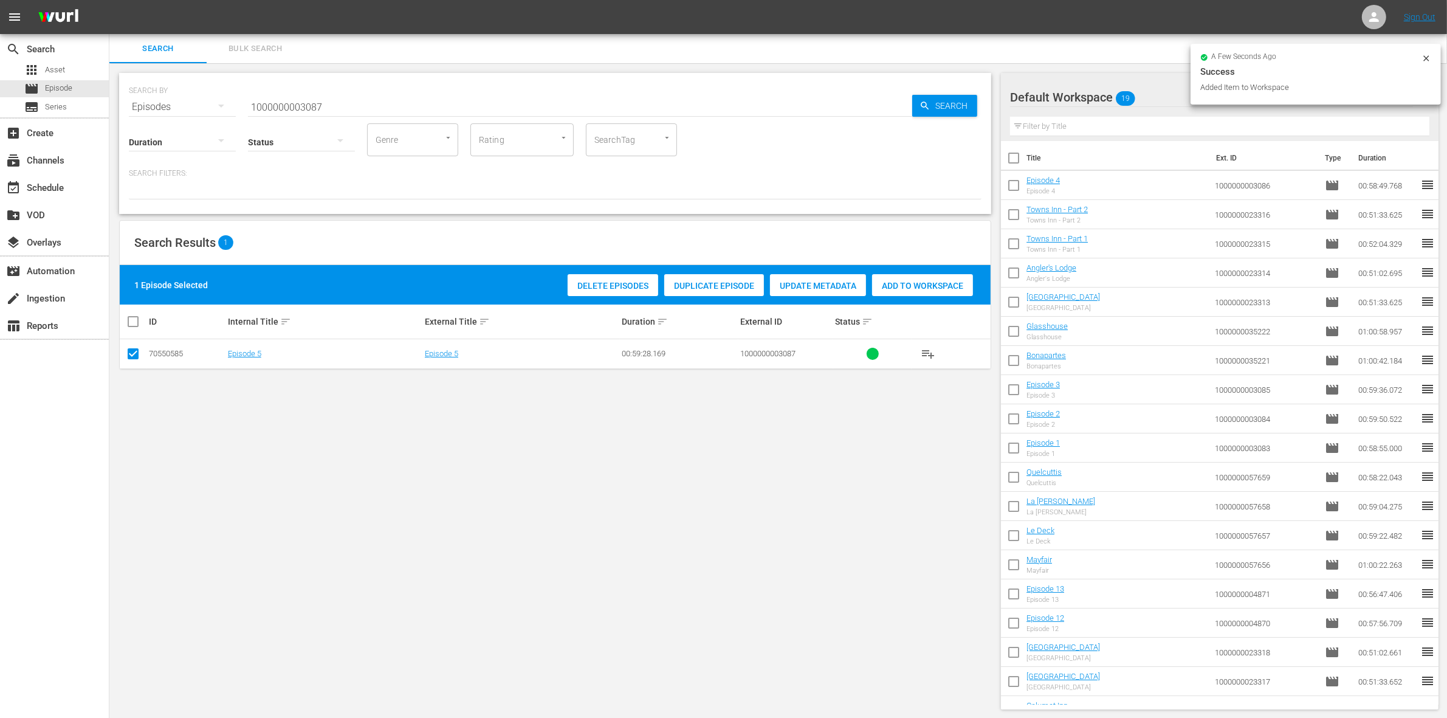
click at [935, 291] on div "Add to Workspace" at bounding box center [922, 285] width 101 height 23
click at [376, 107] on input "1000000003087" at bounding box center [580, 106] width 664 height 29
type input "1000000003088"
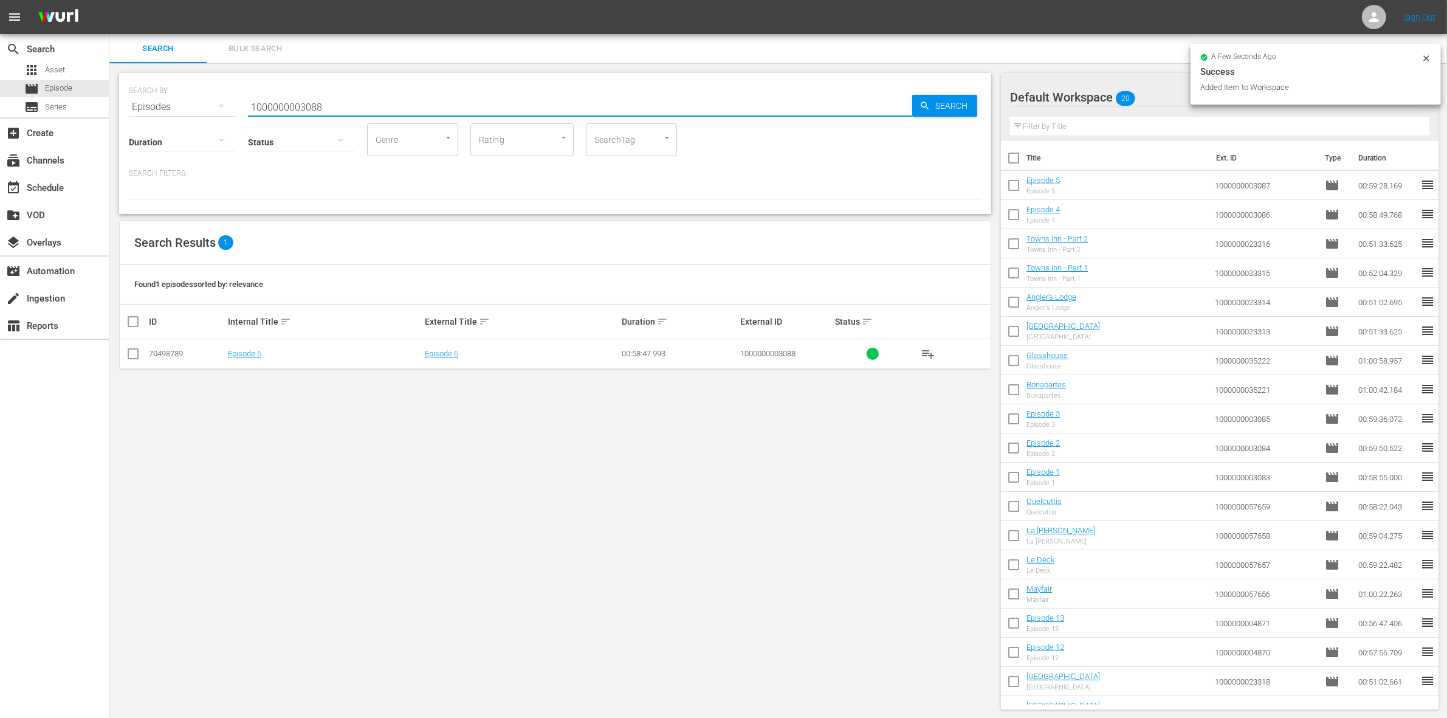
click at [131, 356] on input "checkbox" at bounding box center [133, 356] width 15 height 15
checkbox input "true"
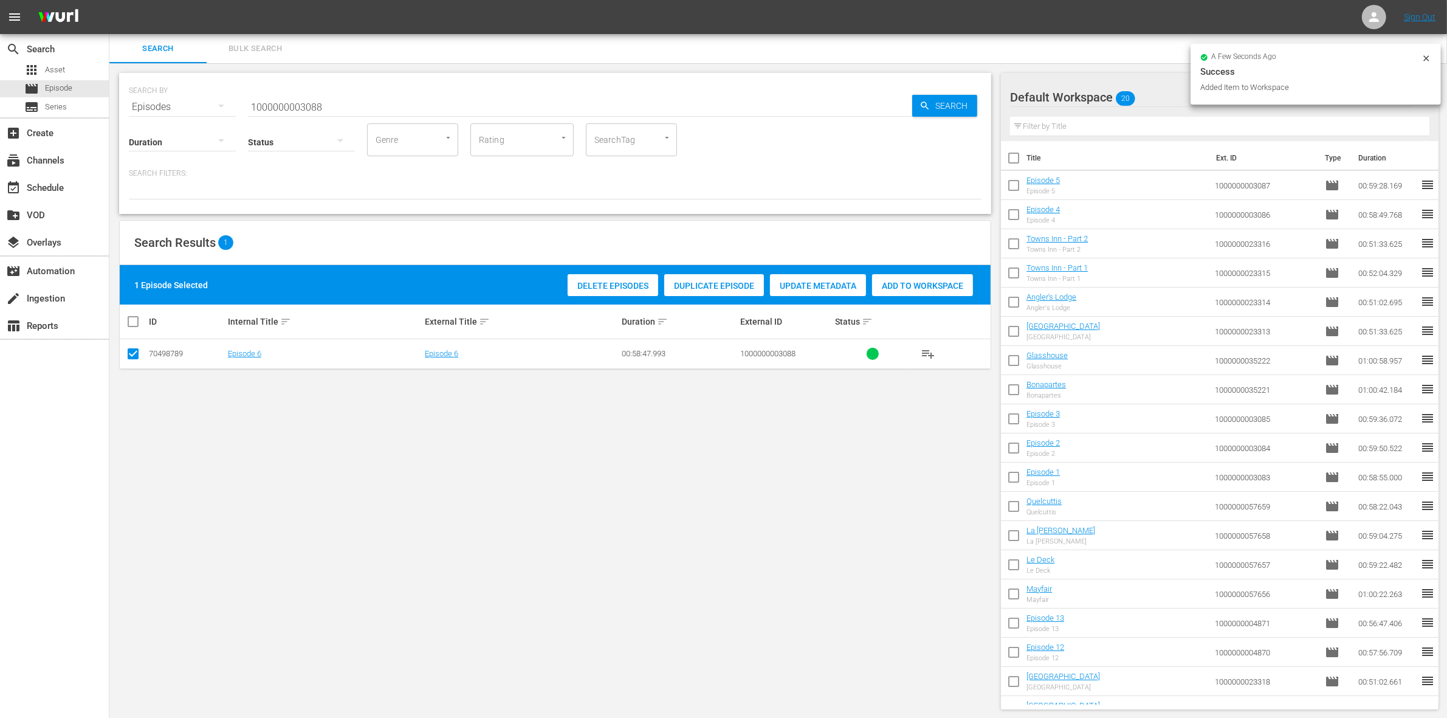
click at [944, 292] on div "Add to Workspace" at bounding box center [922, 285] width 101 height 23
click at [345, 105] on input "1000000003088" at bounding box center [580, 106] width 664 height 29
type input "1000000003089"
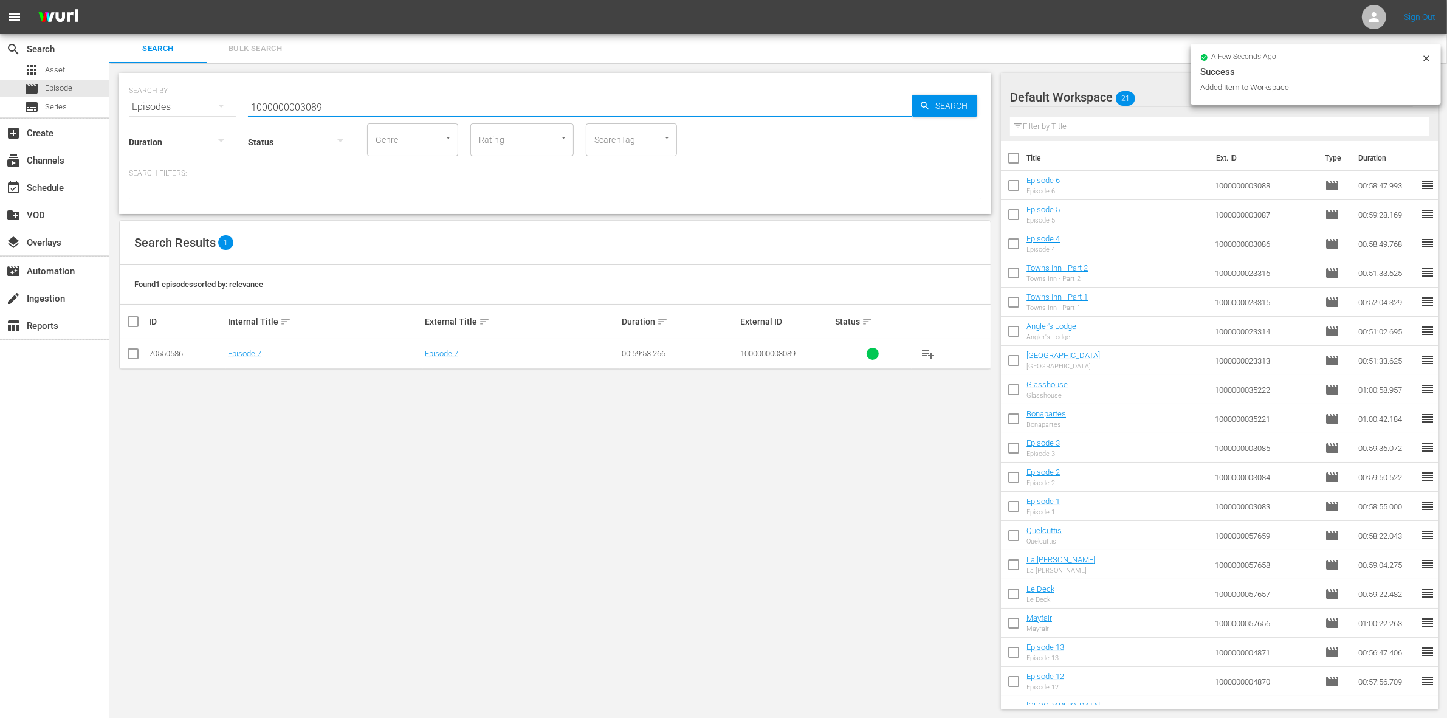
click at [134, 351] on input "checkbox" at bounding box center [133, 356] width 15 height 15
checkbox input "true"
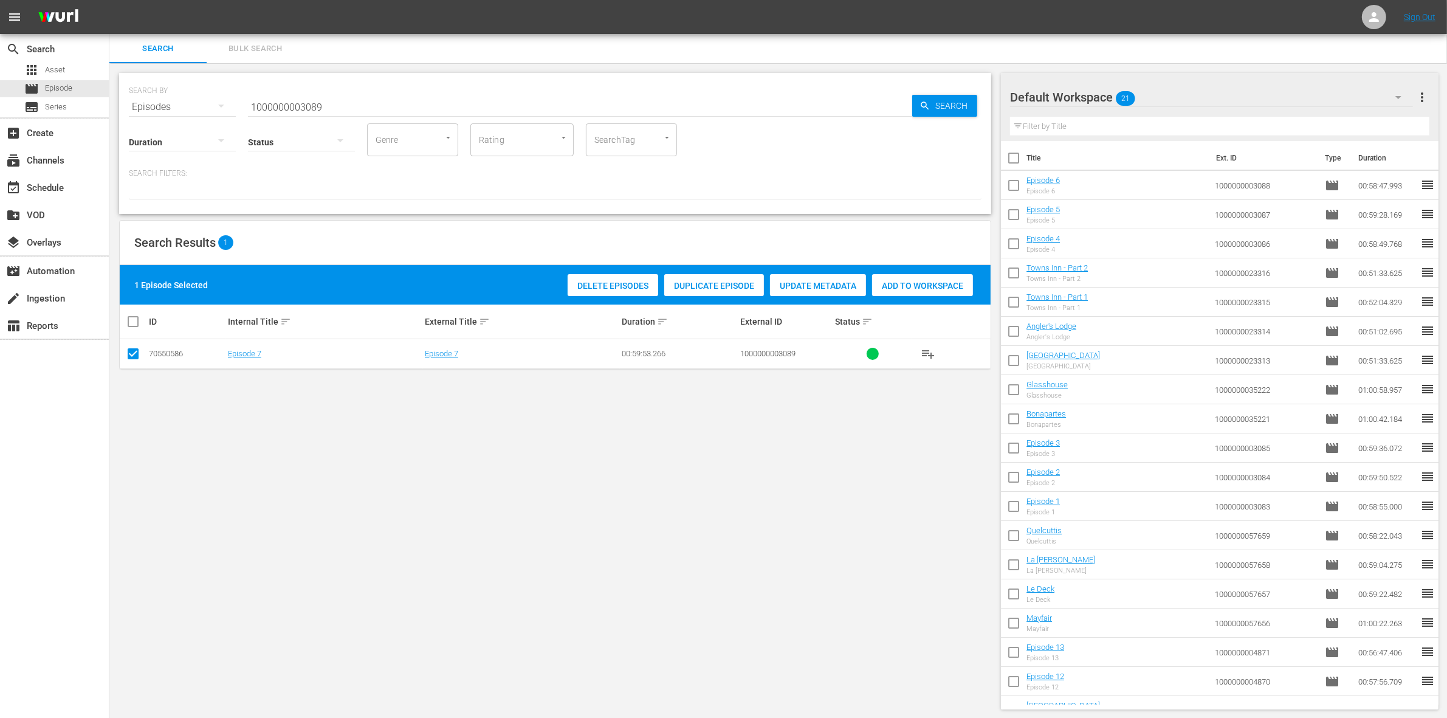
click at [895, 283] on span "Add to Workspace" at bounding box center [922, 286] width 101 height 10
click at [411, 111] on input "1000000003089" at bounding box center [580, 106] width 664 height 29
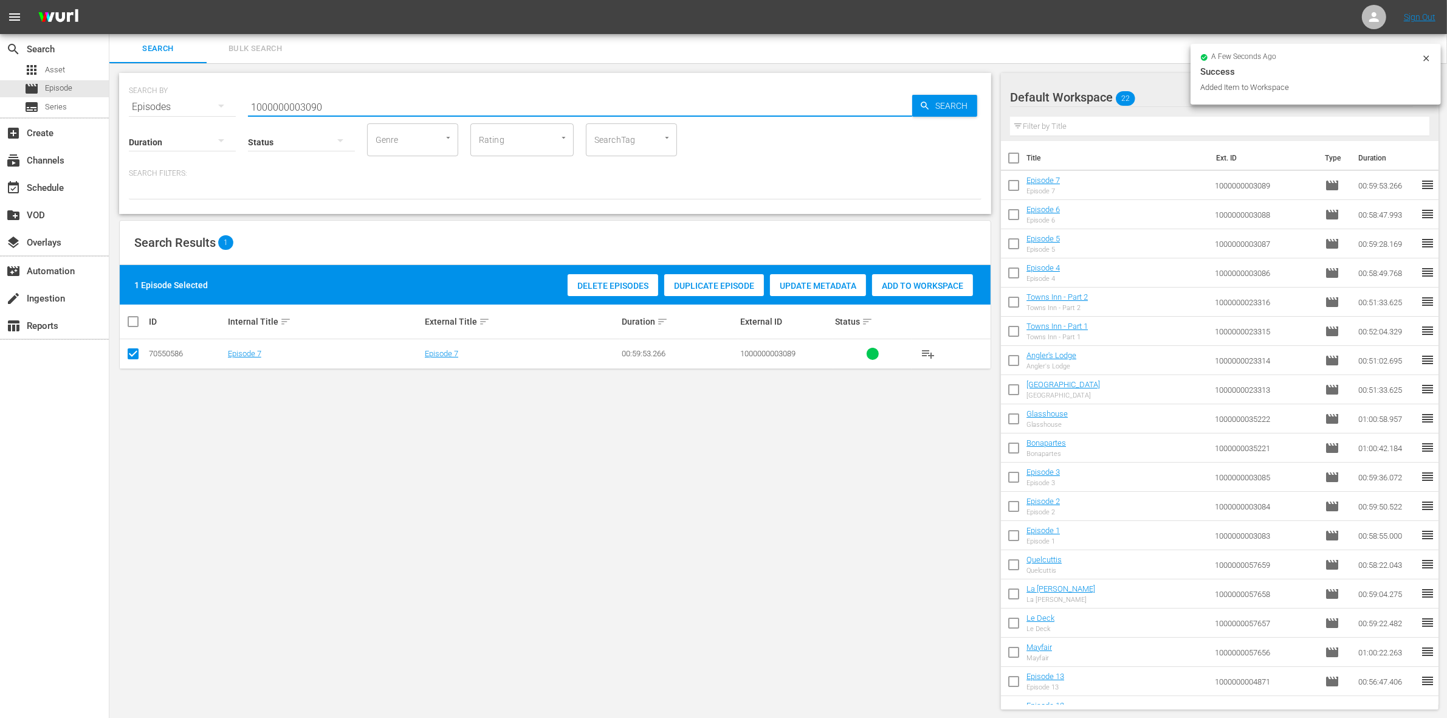
type input "1000000003090"
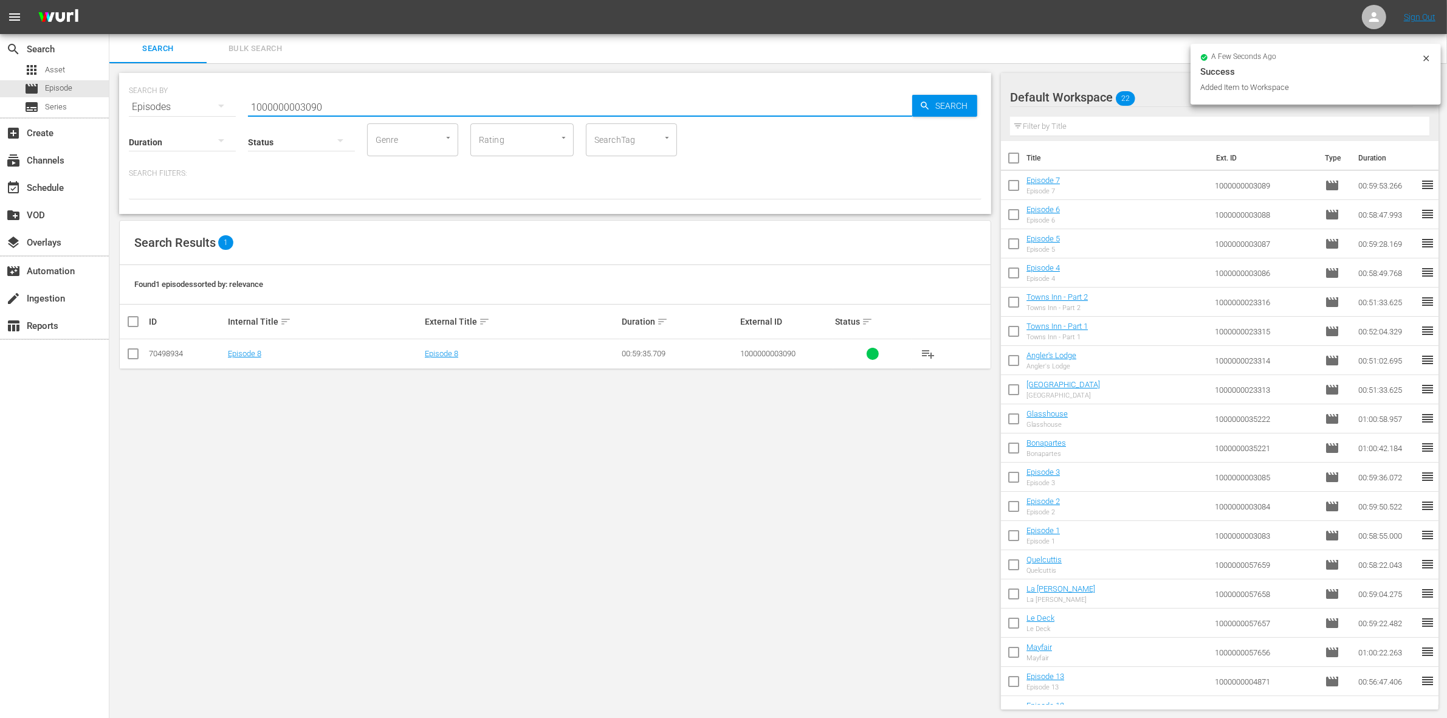
click at [134, 360] on input "checkbox" at bounding box center [133, 356] width 15 height 15
checkbox input "true"
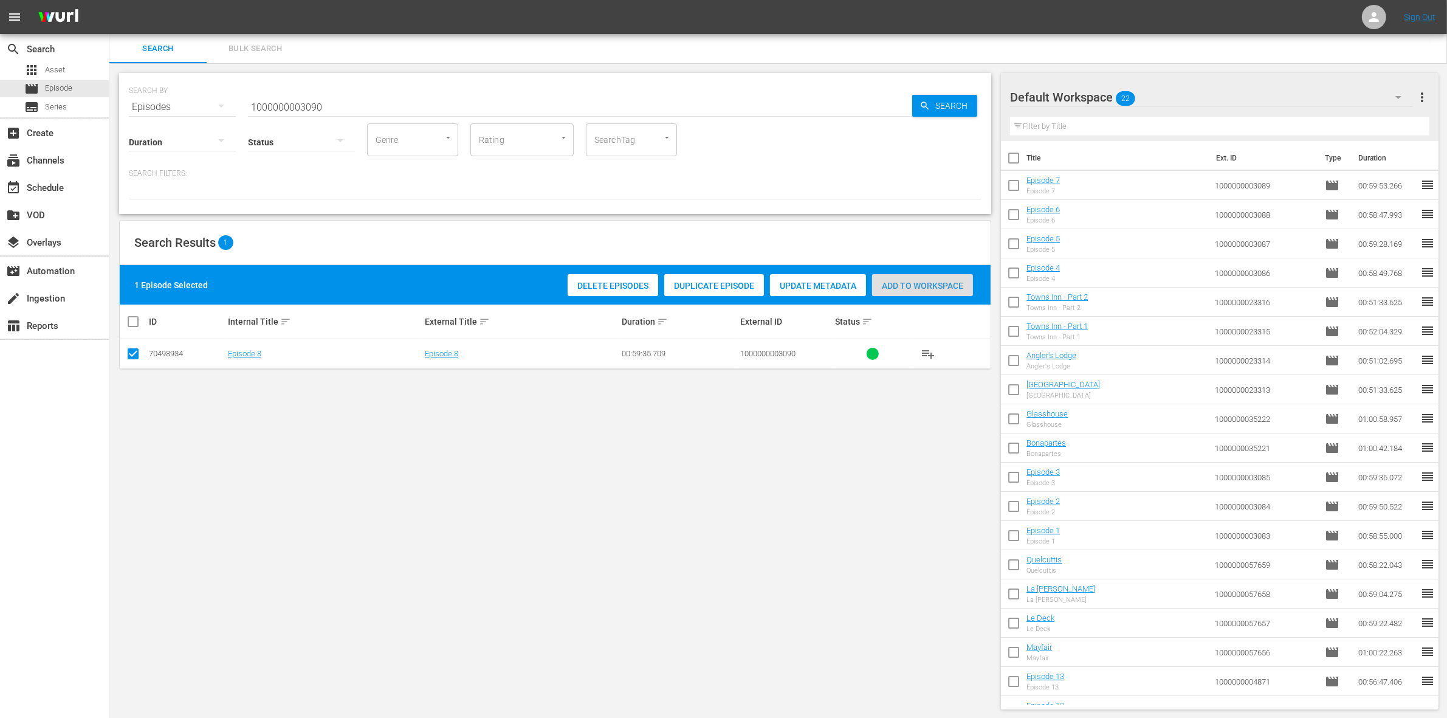
click at [901, 274] on div "Add to Workspace" at bounding box center [922, 285] width 101 height 23
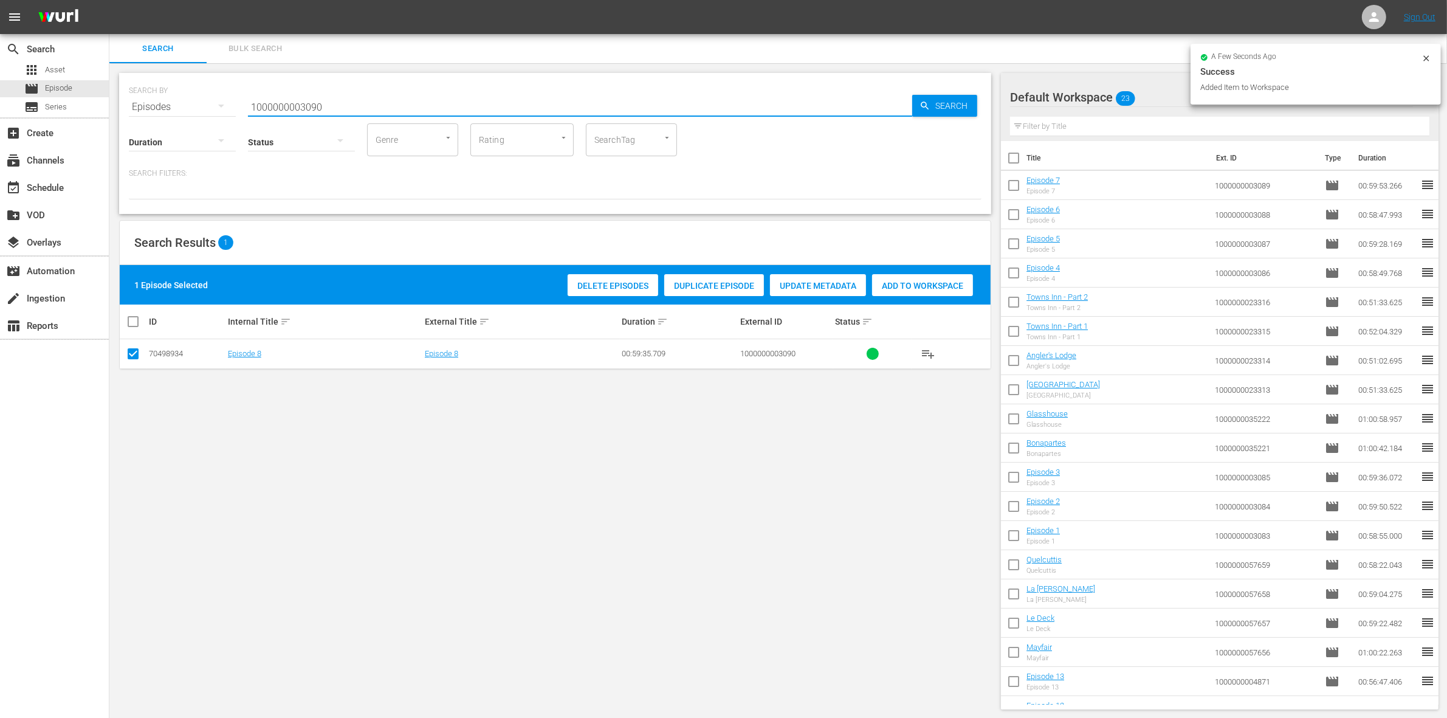
click at [329, 99] on input "1000000003090" at bounding box center [580, 106] width 664 height 29
type input "1000000003091"
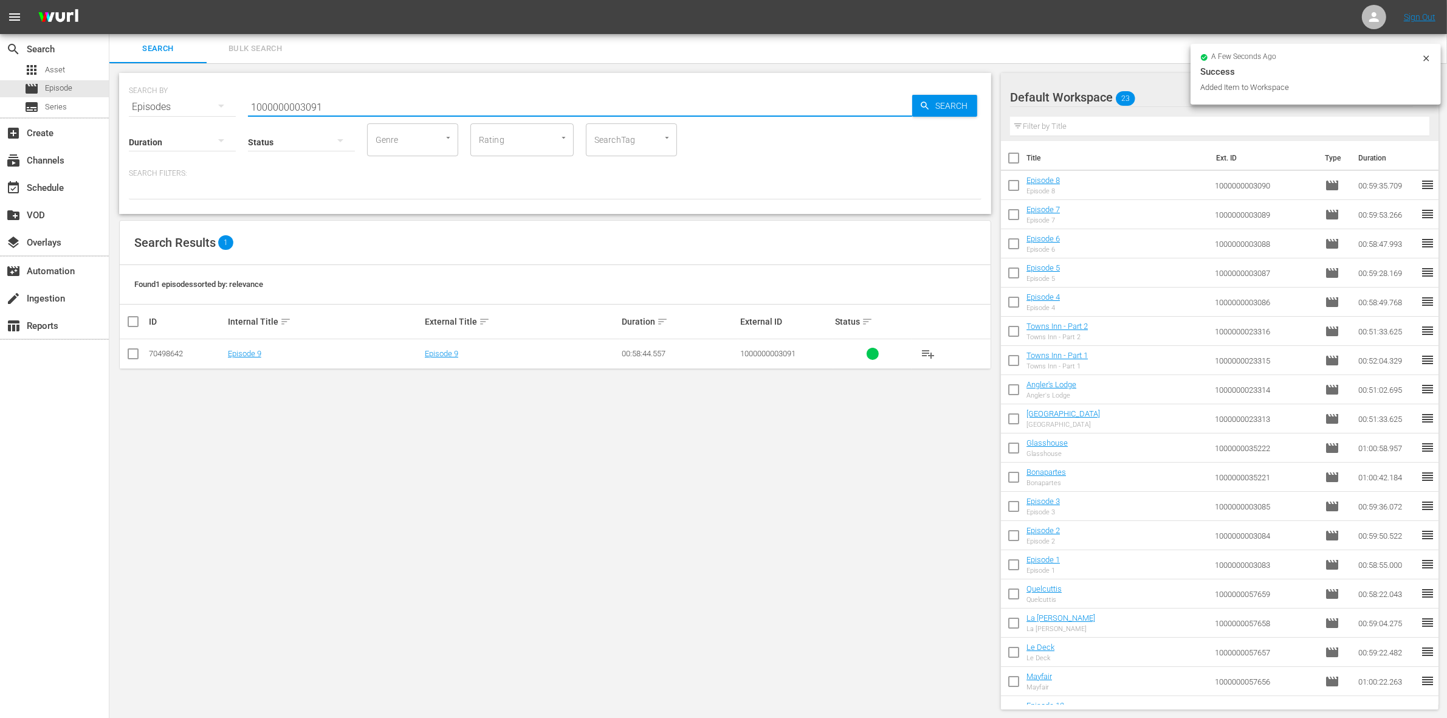
click at [126, 354] on input "checkbox" at bounding box center [133, 356] width 15 height 15
checkbox input "true"
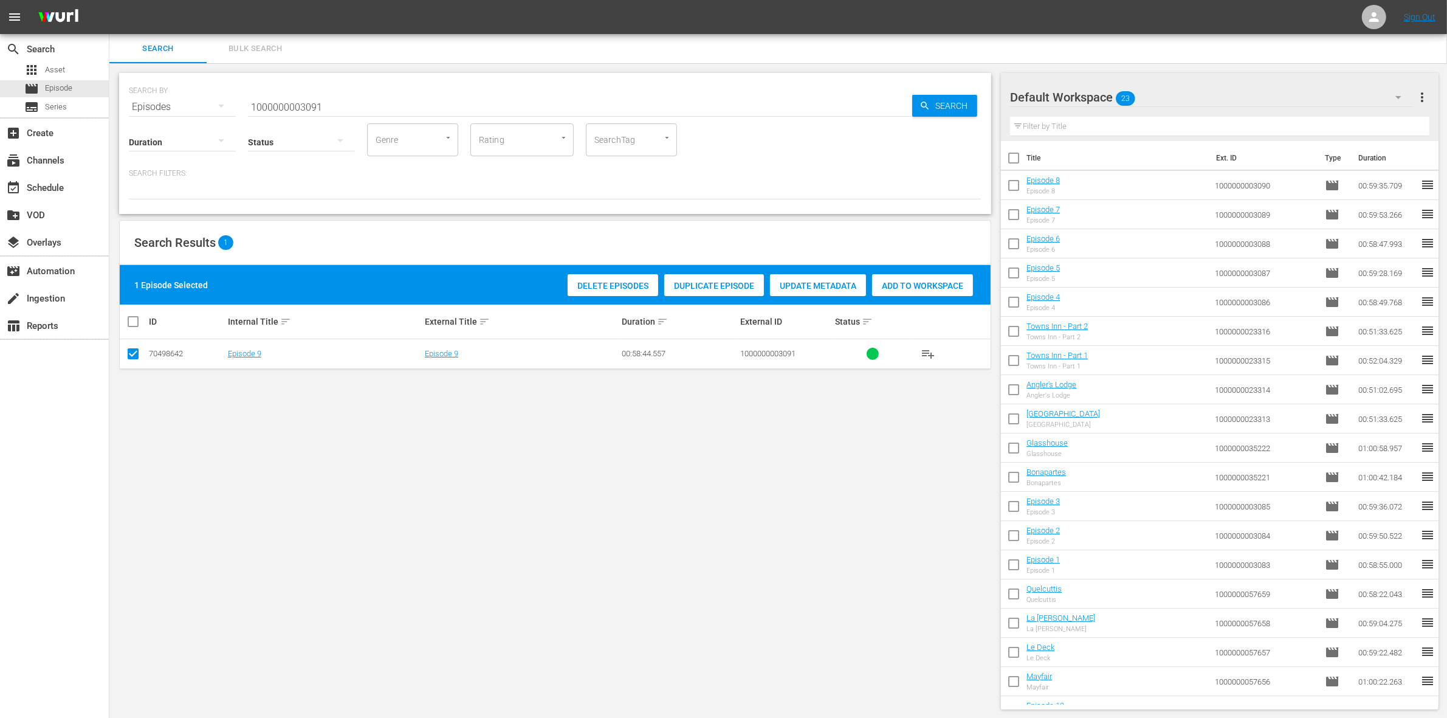
click at [930, 286] on span "Add to Workspace" at bounding box center [922, 286] width 101 height 10
click at [331, 105] on input "1000000003091" at bounding box center [580, 106] width 664 height 29
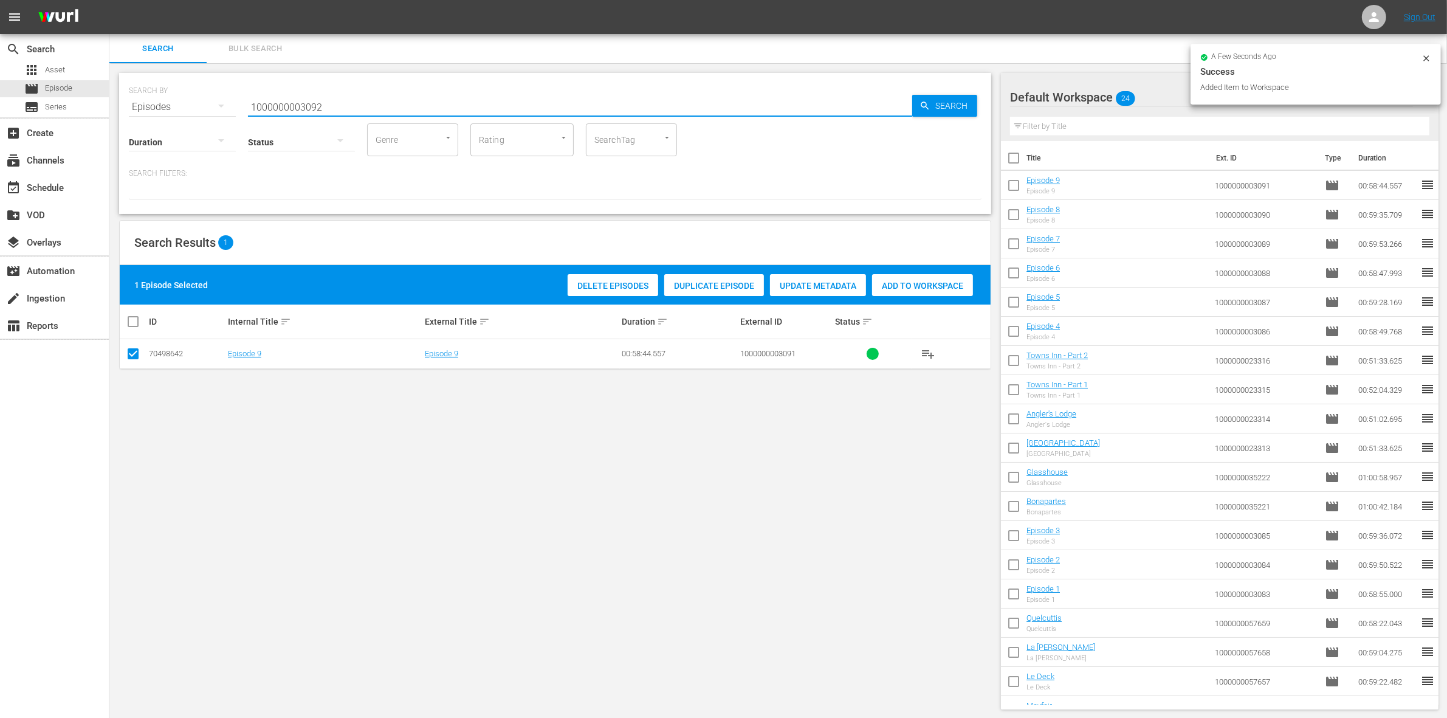
type input "1000000003092"
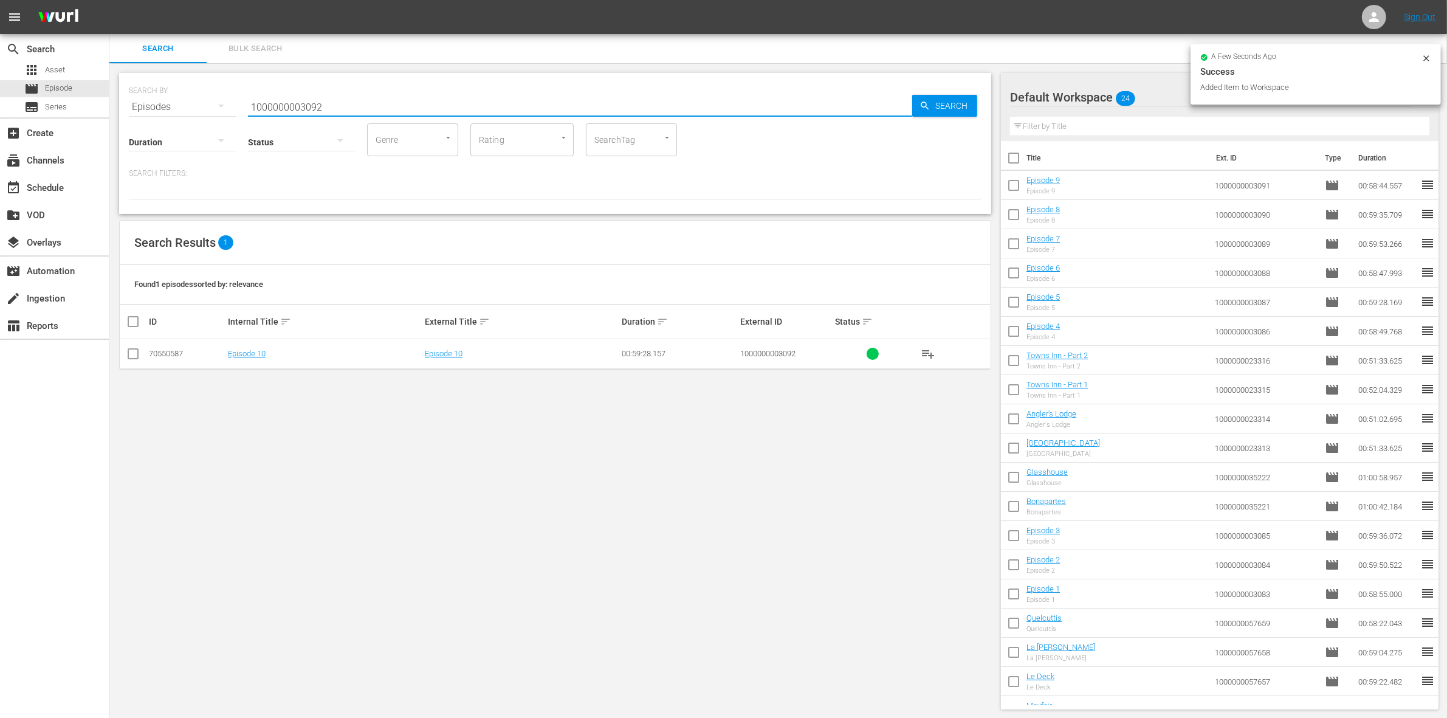
click at [129, 354] on input "checkbox" at bounding box center [133, 356] width 15 height 15
checkbox input "true"
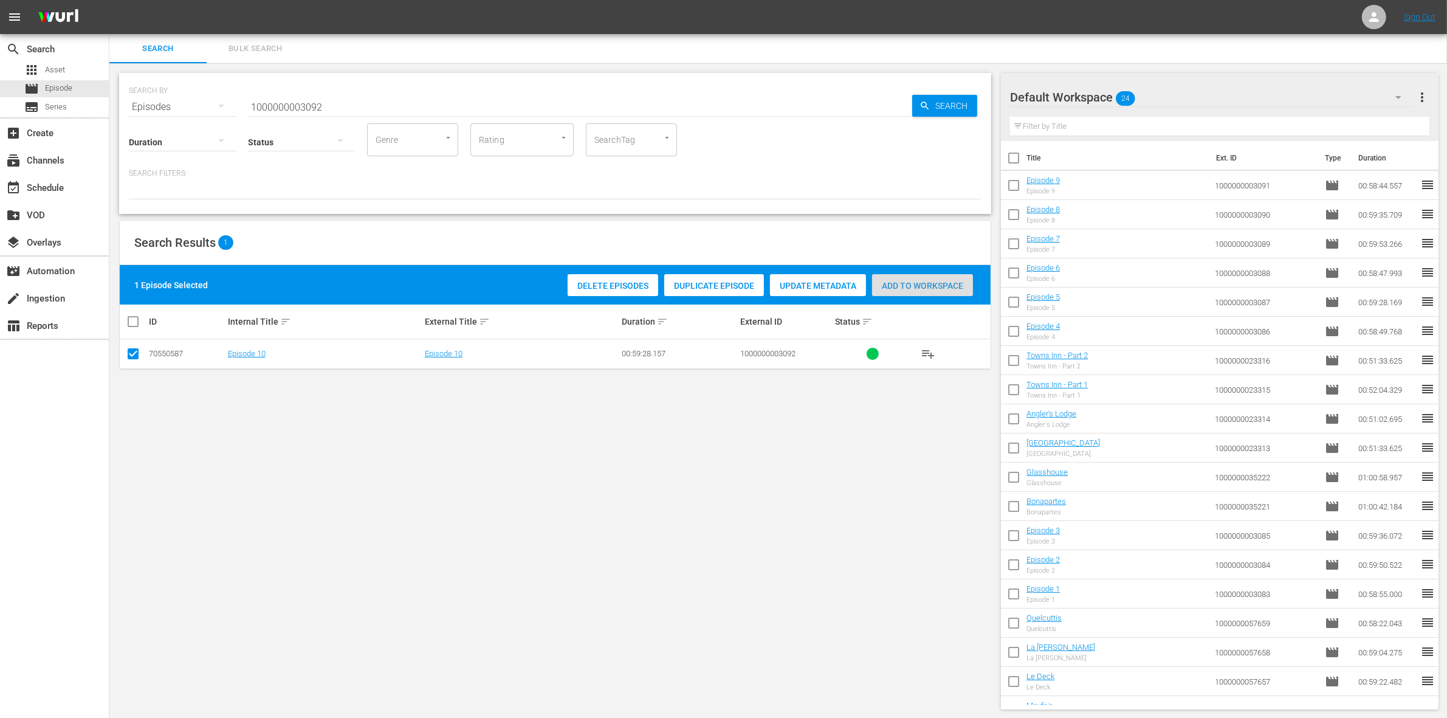
click at [916, 281] on span "Add to Workspace" at bounding box center [922, 286] width 101 height 10
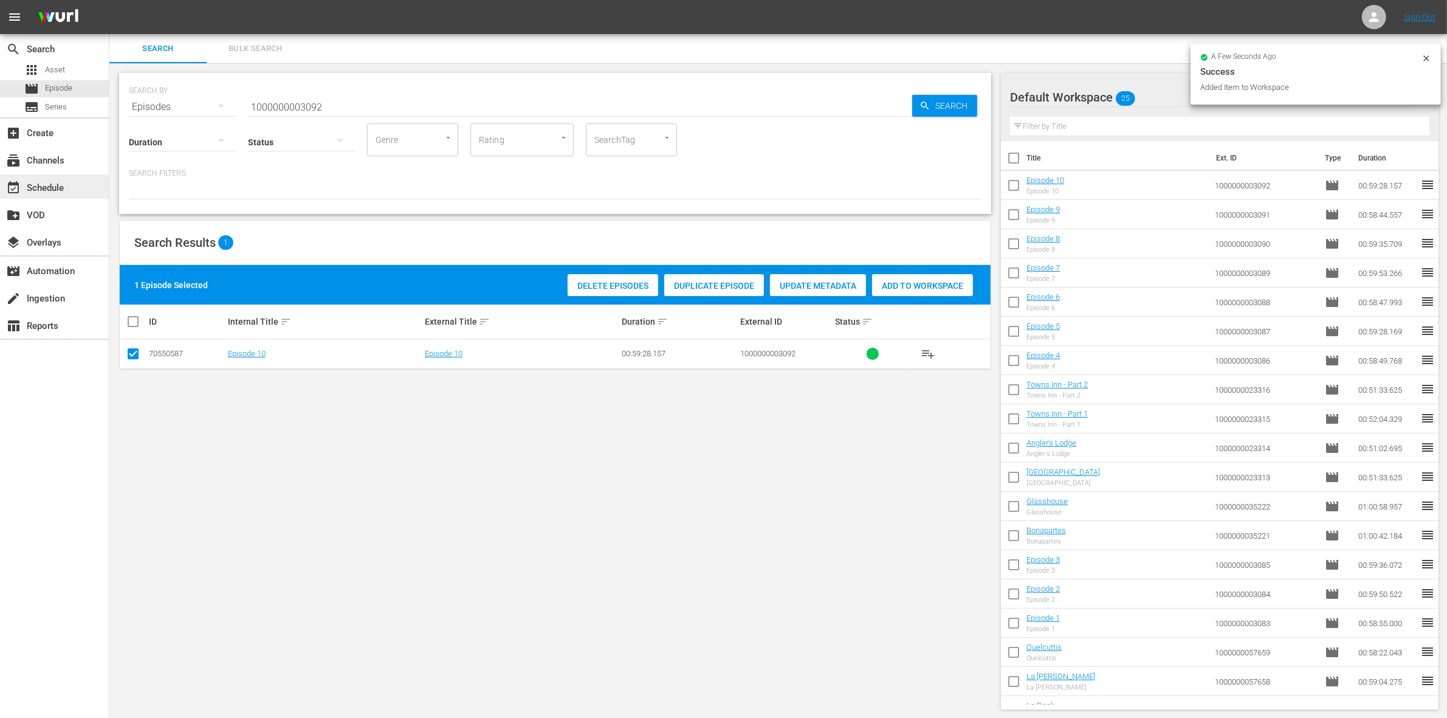
click at [53, 191] on div "event_available Schedule" at bounding box center [34, 186] width 68 height 11
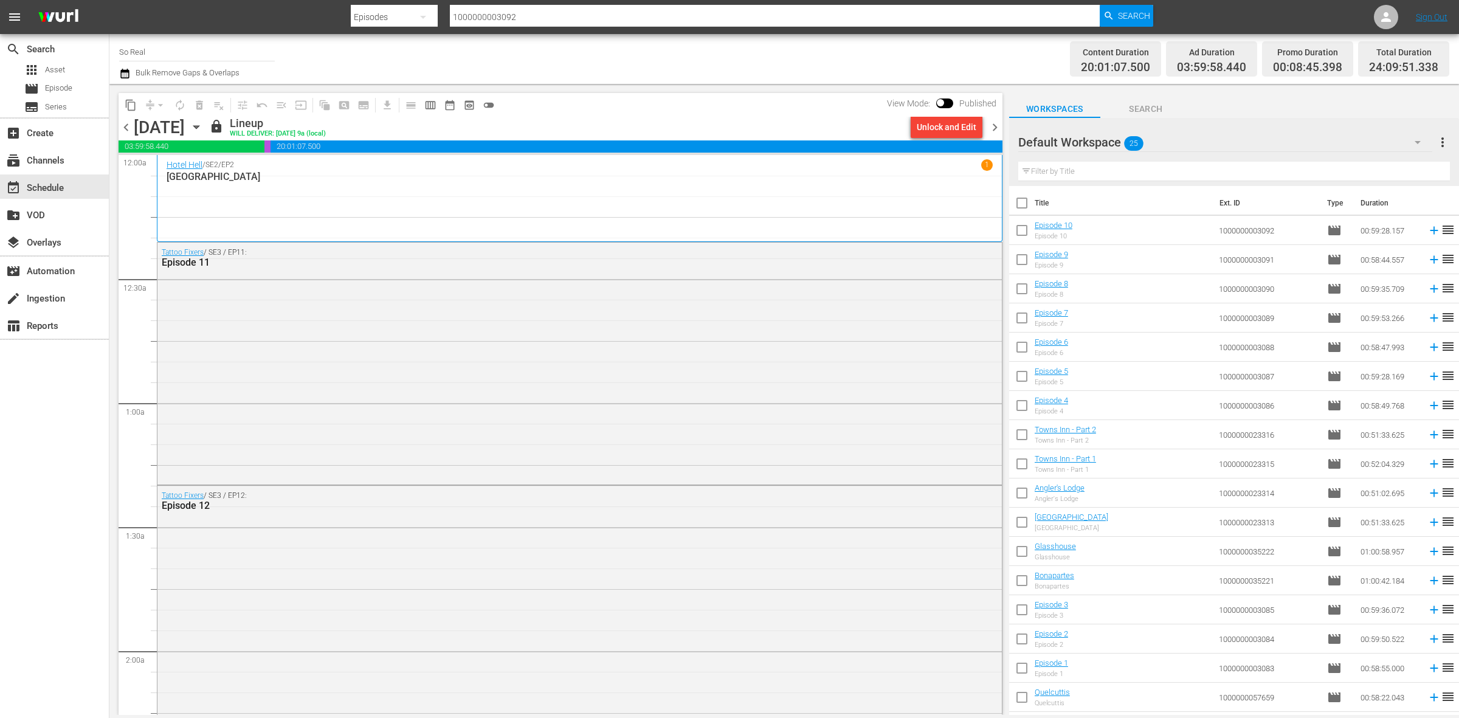
click at [995, 122] on span "chevron_right" at bounding box center [994, 127] width 15 height 15
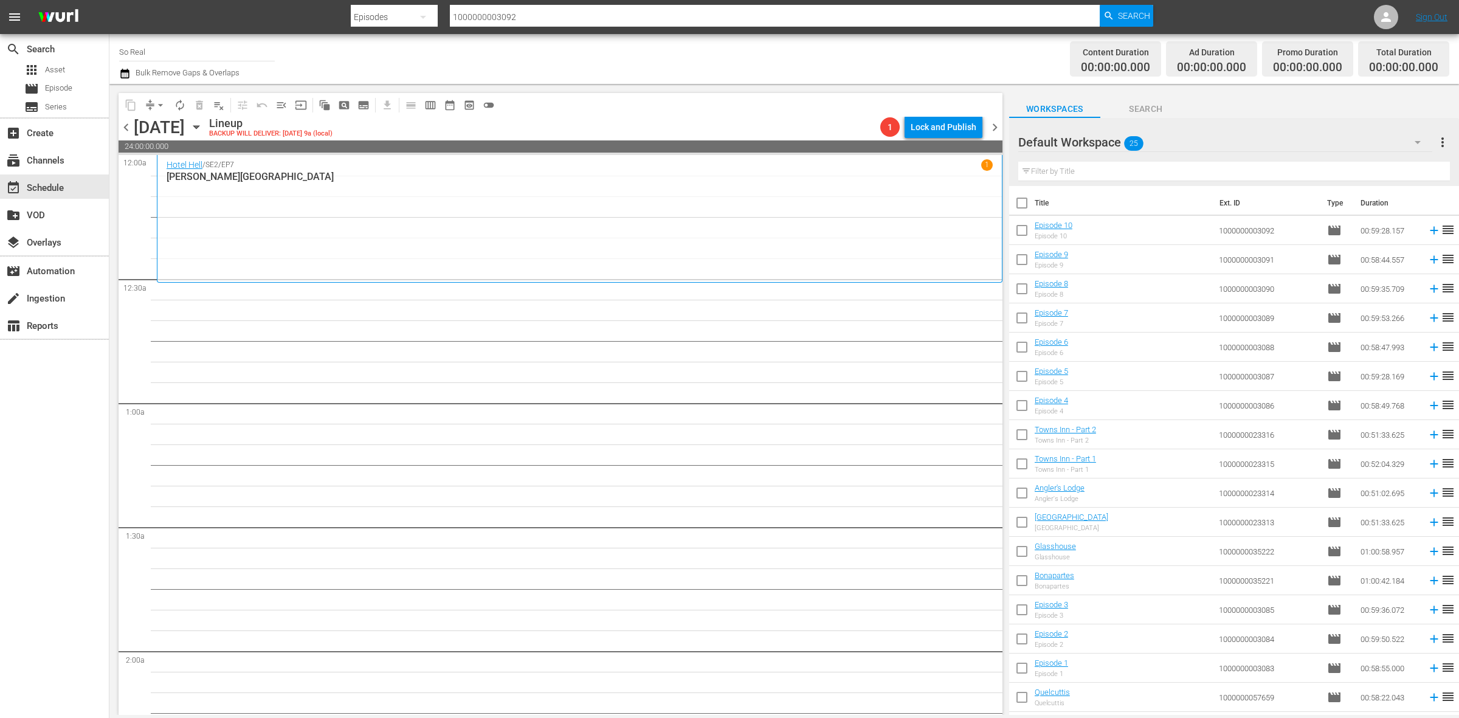
scroll to position [228, 0]
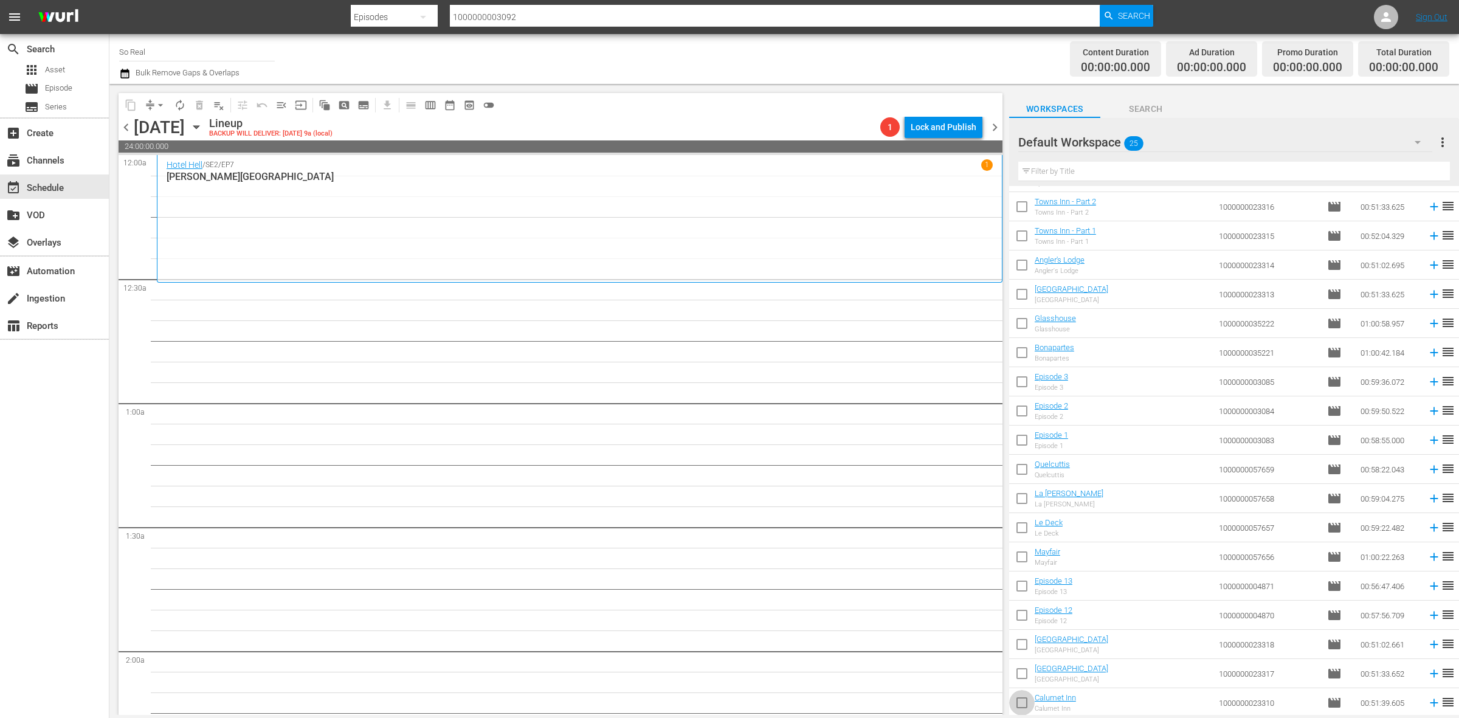
click at [1023, 703] on input "checkbox" at bounding box center [1022, 705] width 26 height 26
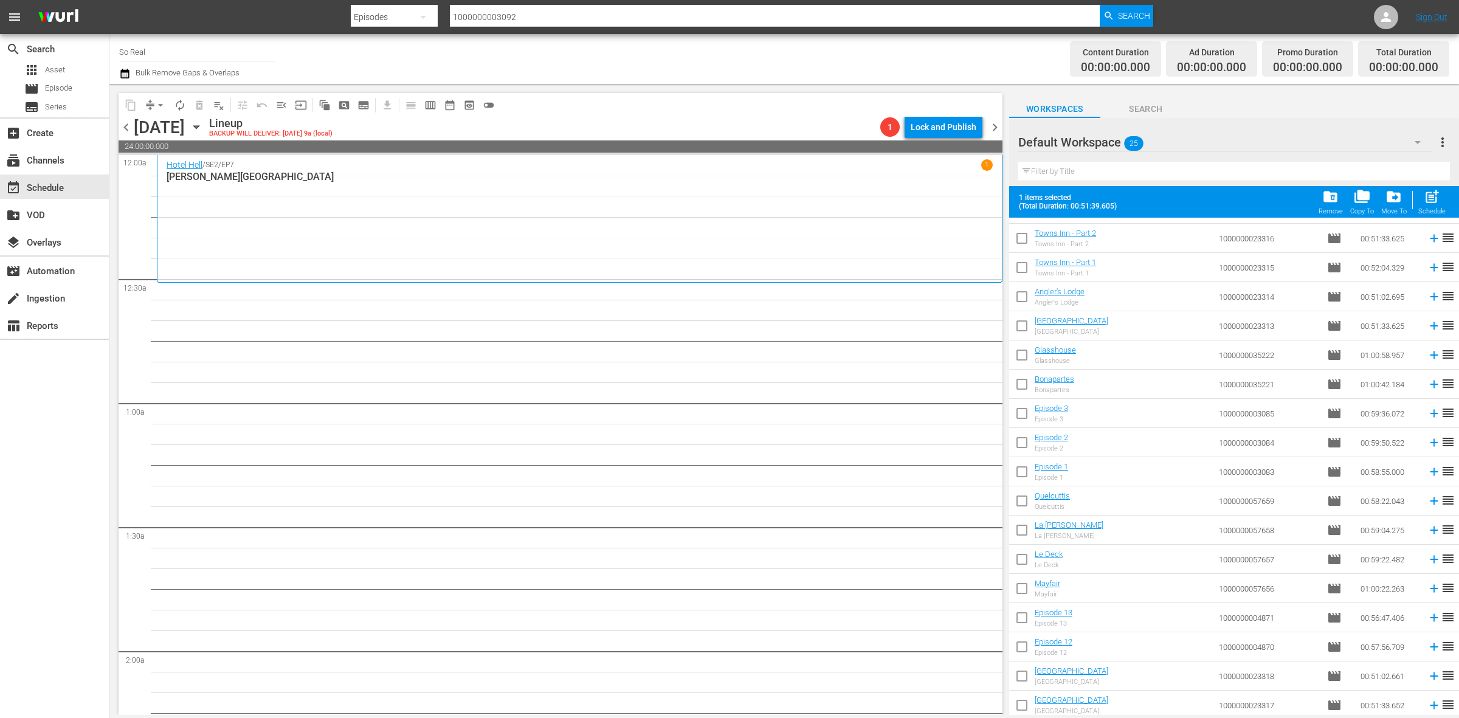
click at [1438, 196] on span "post_add" at bounding box center [1432, 196] width 16 height 16
checkbox input "false"
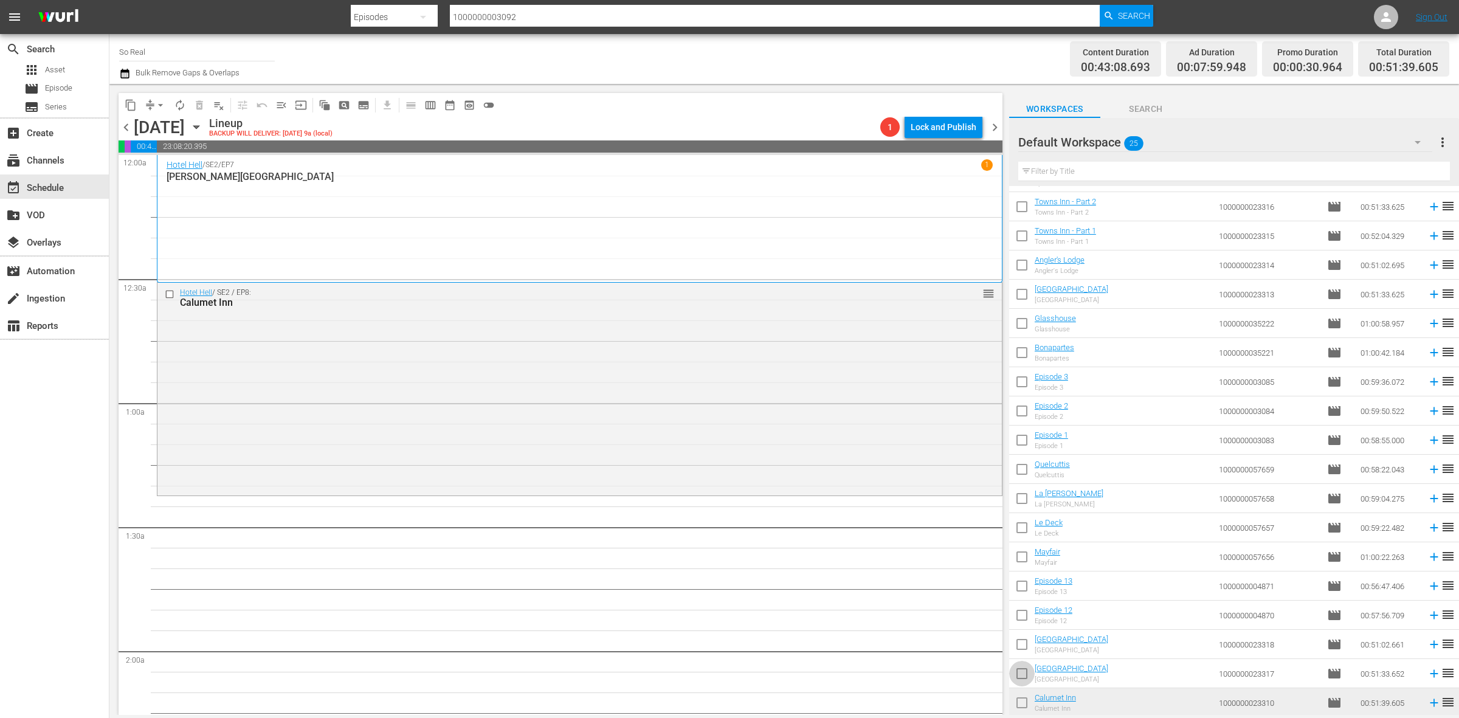
click at [1019, 670] on input "checkbox" at bounding box center [1022, 676] width 26 height 26
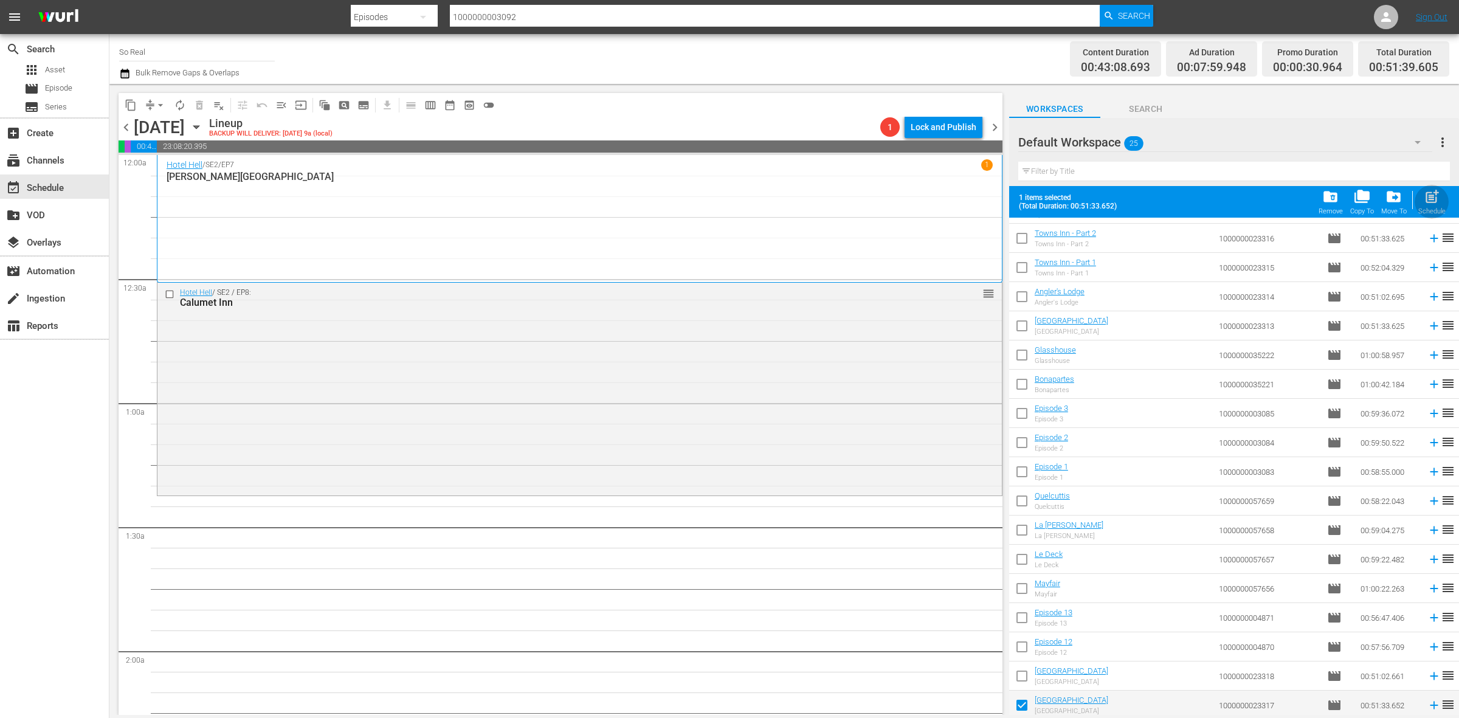
click at [1426, 207] on div "post_add Schedule" at bounding box center [1431, 201] width 27 height 27
checkbox input "false"
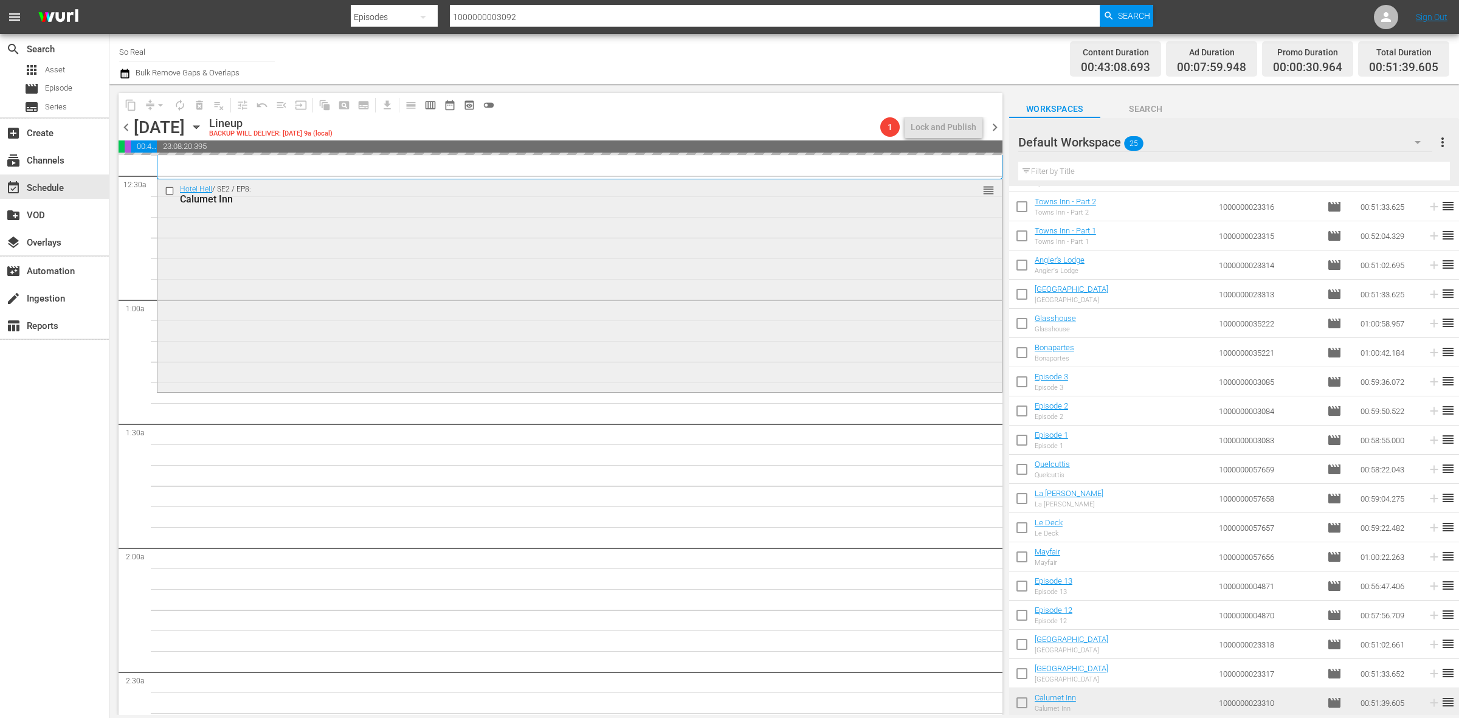
scroll to position [104, 0]
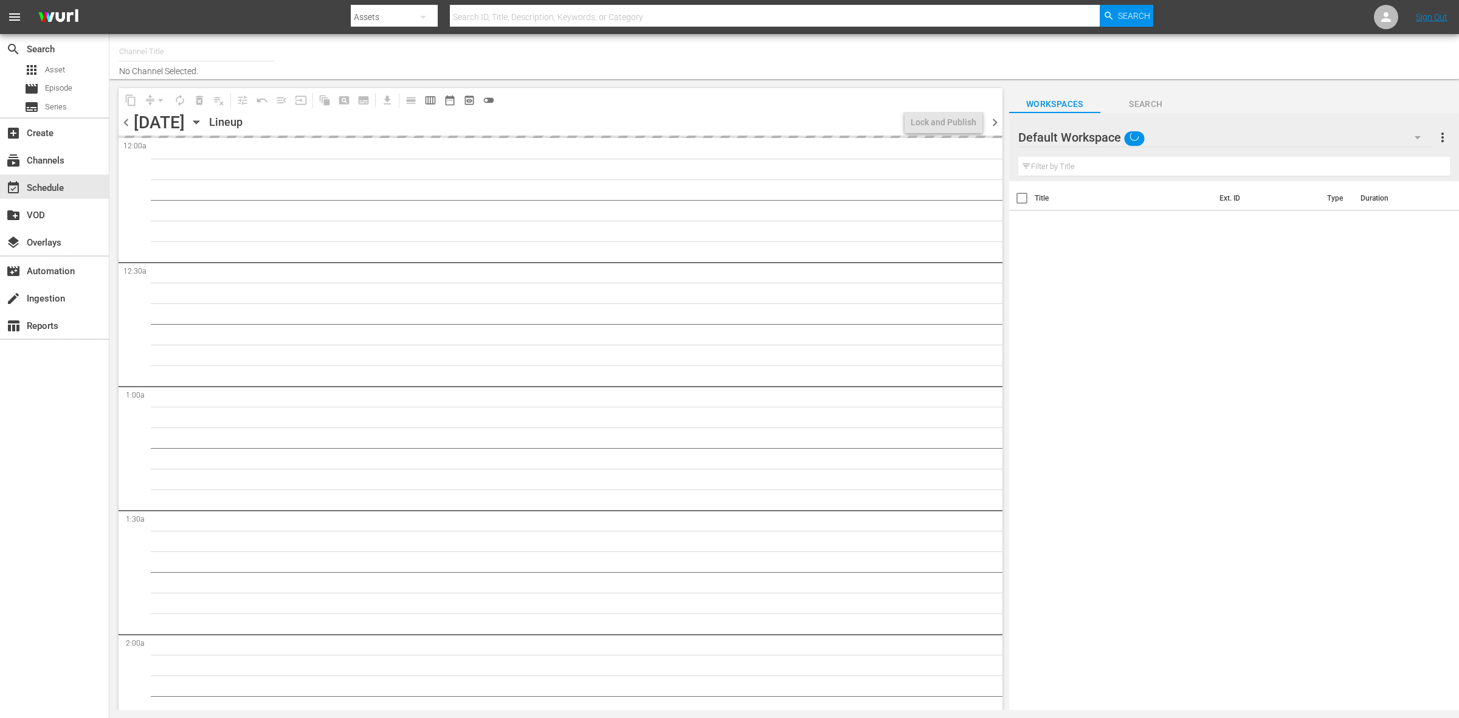
type input "So Real (1869)"
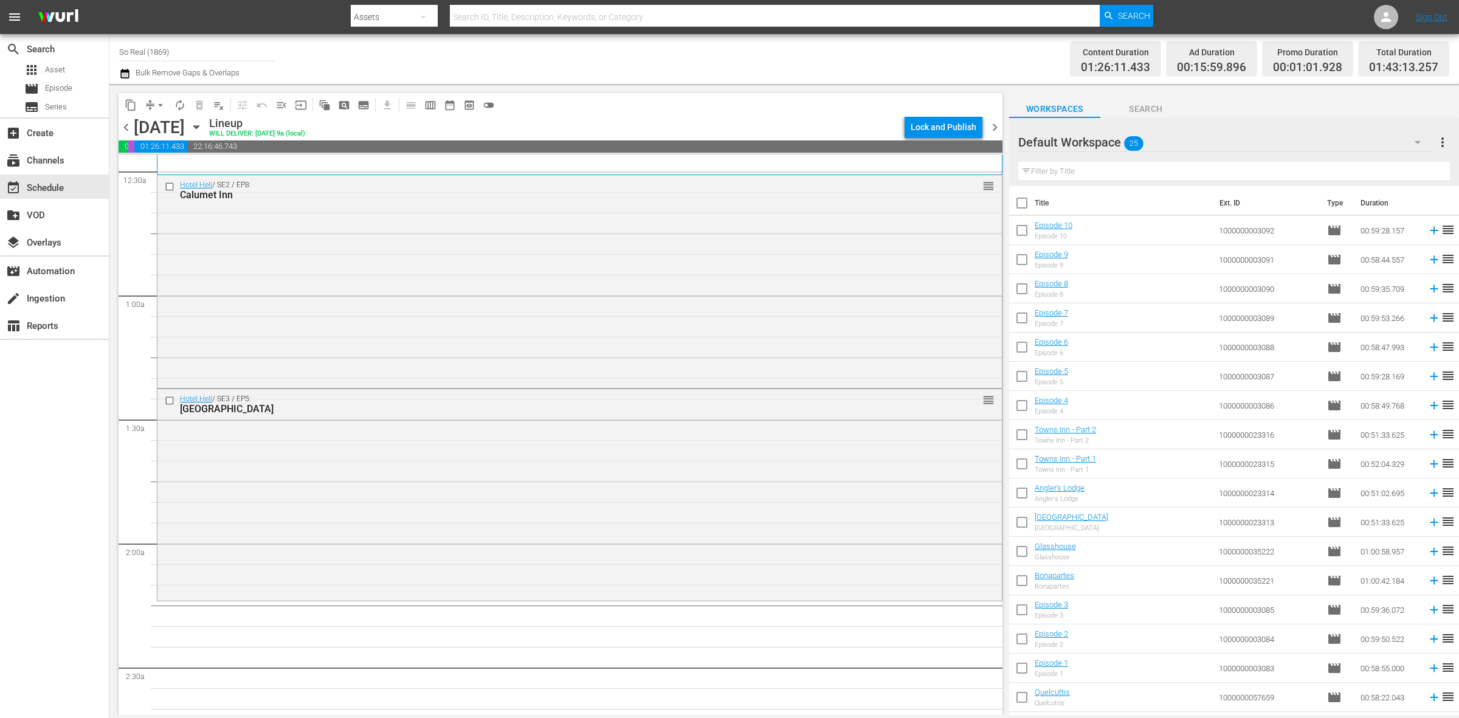
scroll to position [228, 0]
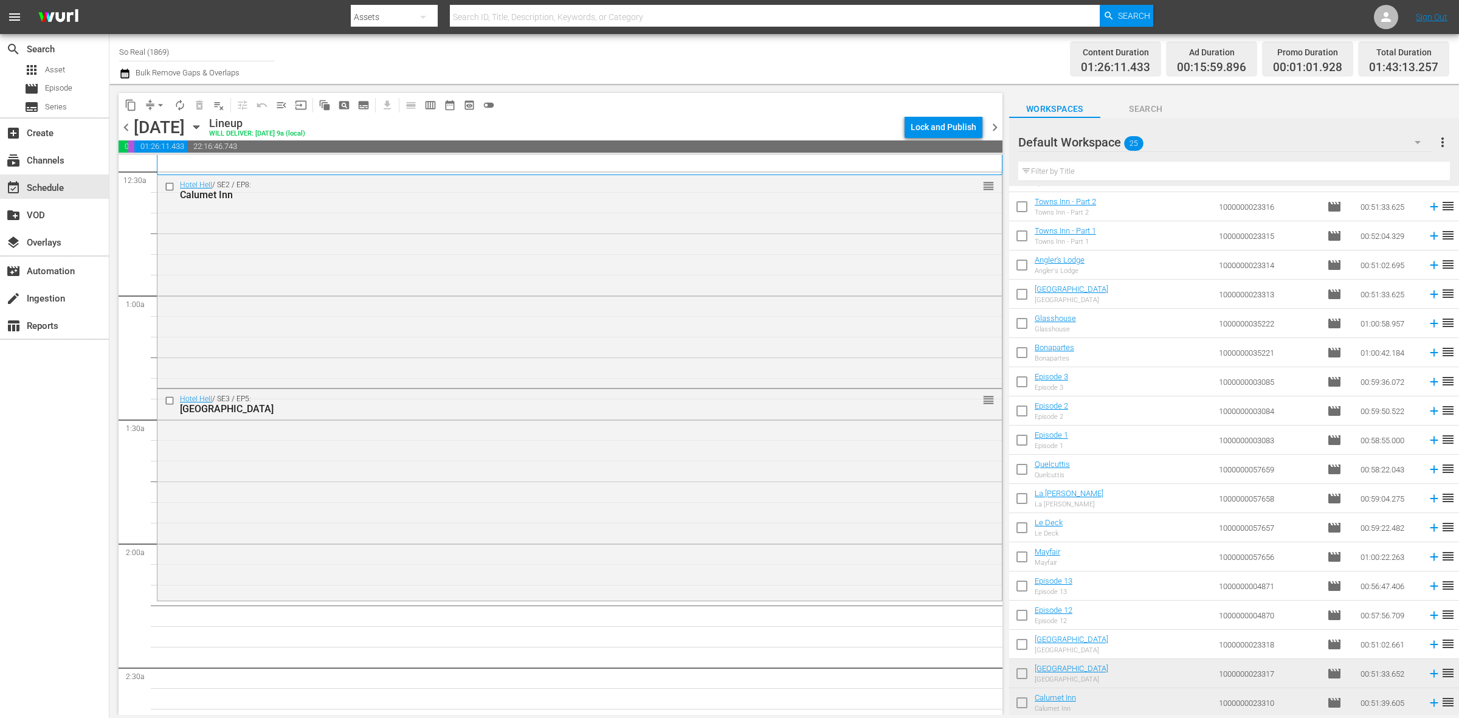
click at [1017, 649] on input "checkbox" at bounding box center [1022, 647] width 26 height 26
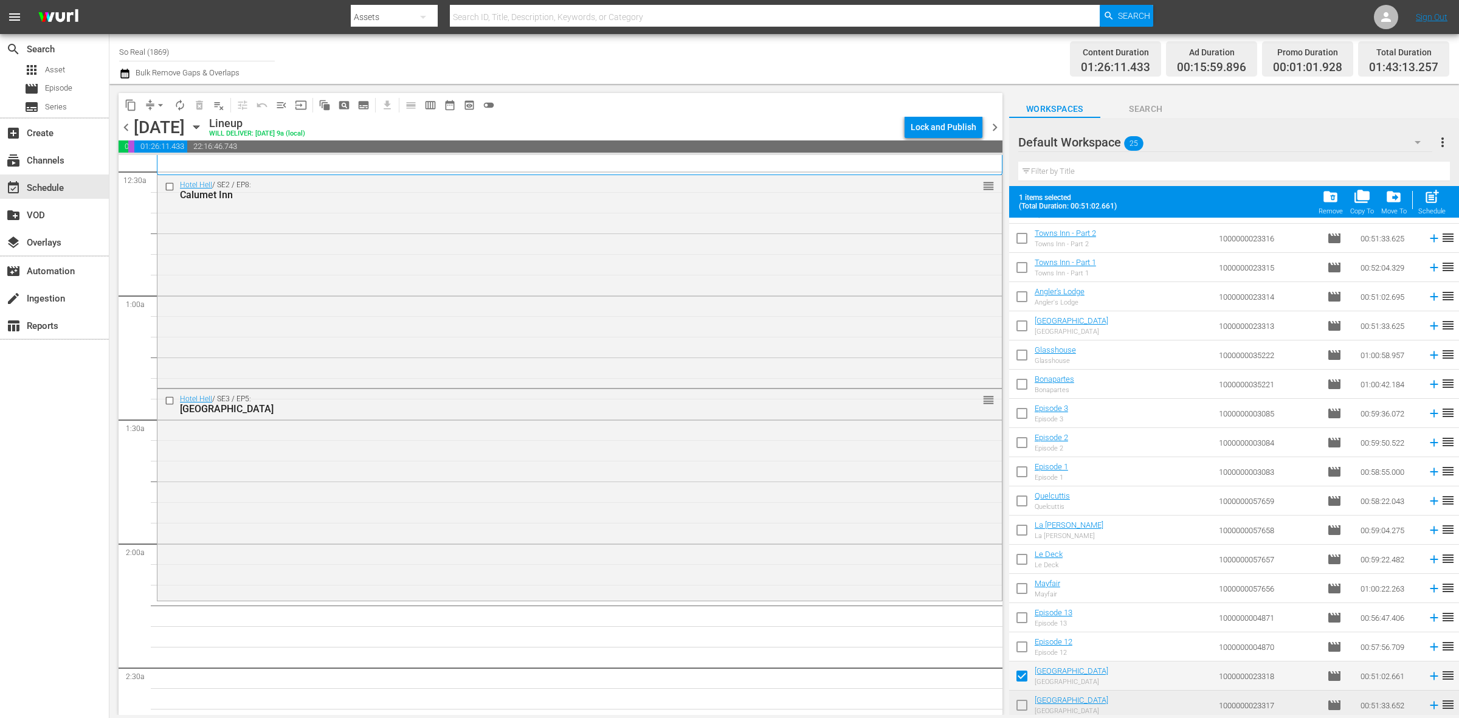
click at [1425, 202] on span "post_add" at bounding box center [1432, 196] width 16 height 16
checkbox input "false"
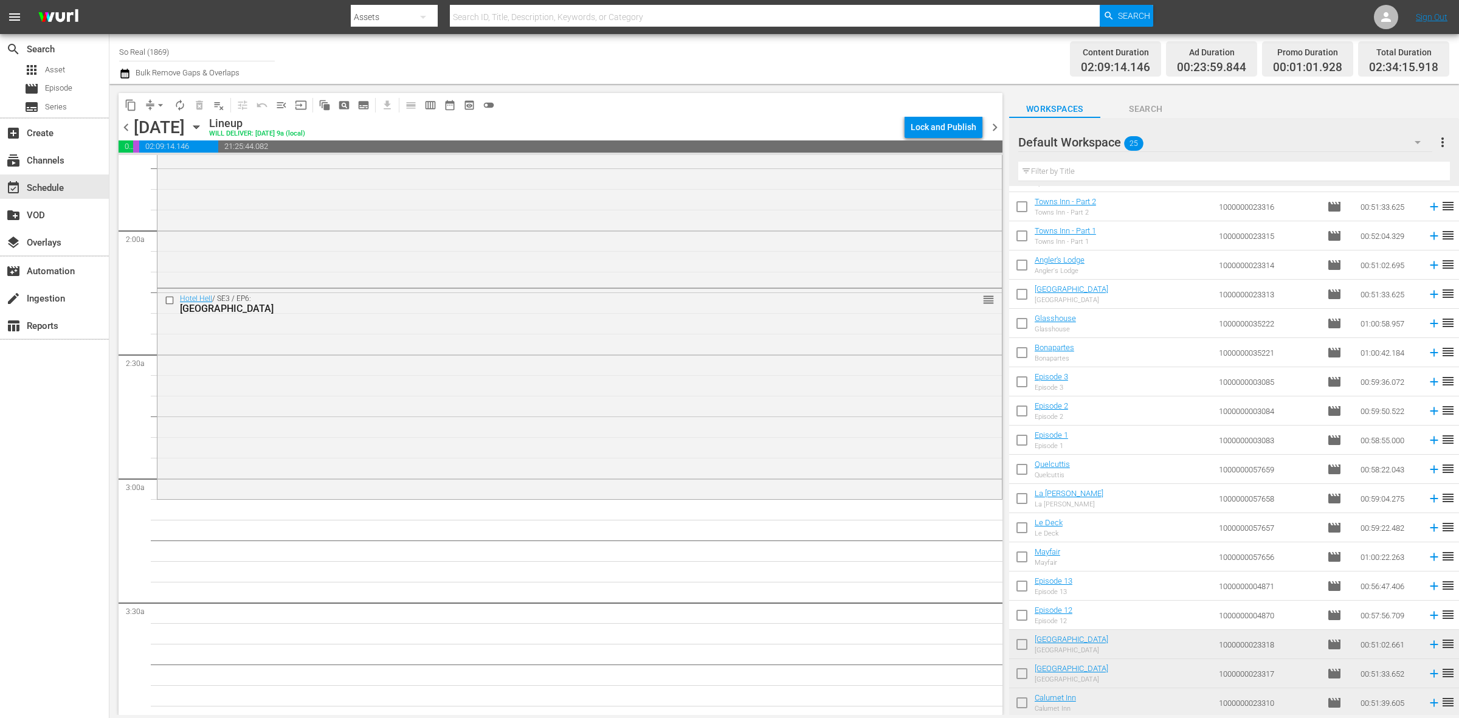
scroll to position [421, 0]
click at [1021, 618] on input "checkbox" at bounding box center [1022, 618] width 26 height 26
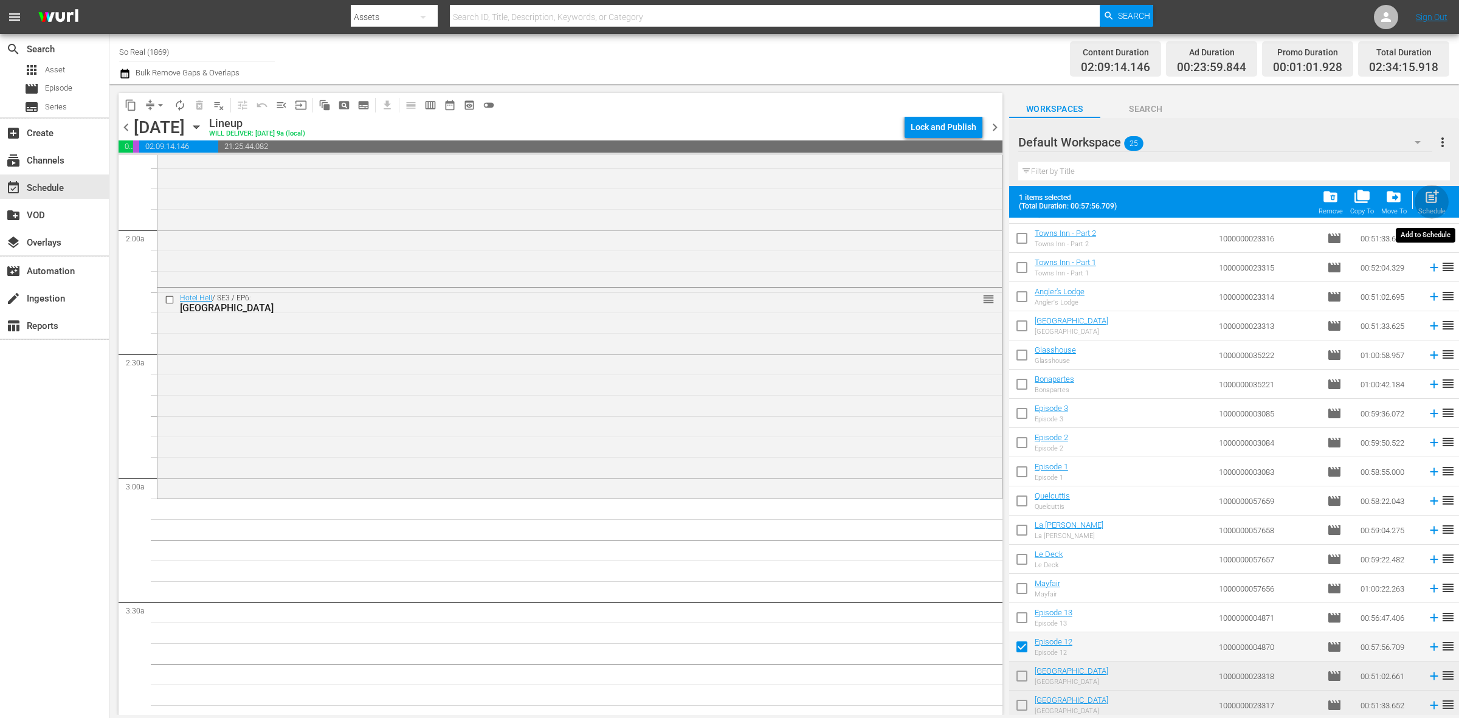
click at [1429, 196] on span "post_add" at bounding box center [1432, 196] width 16 height 16
checkbox input "false"
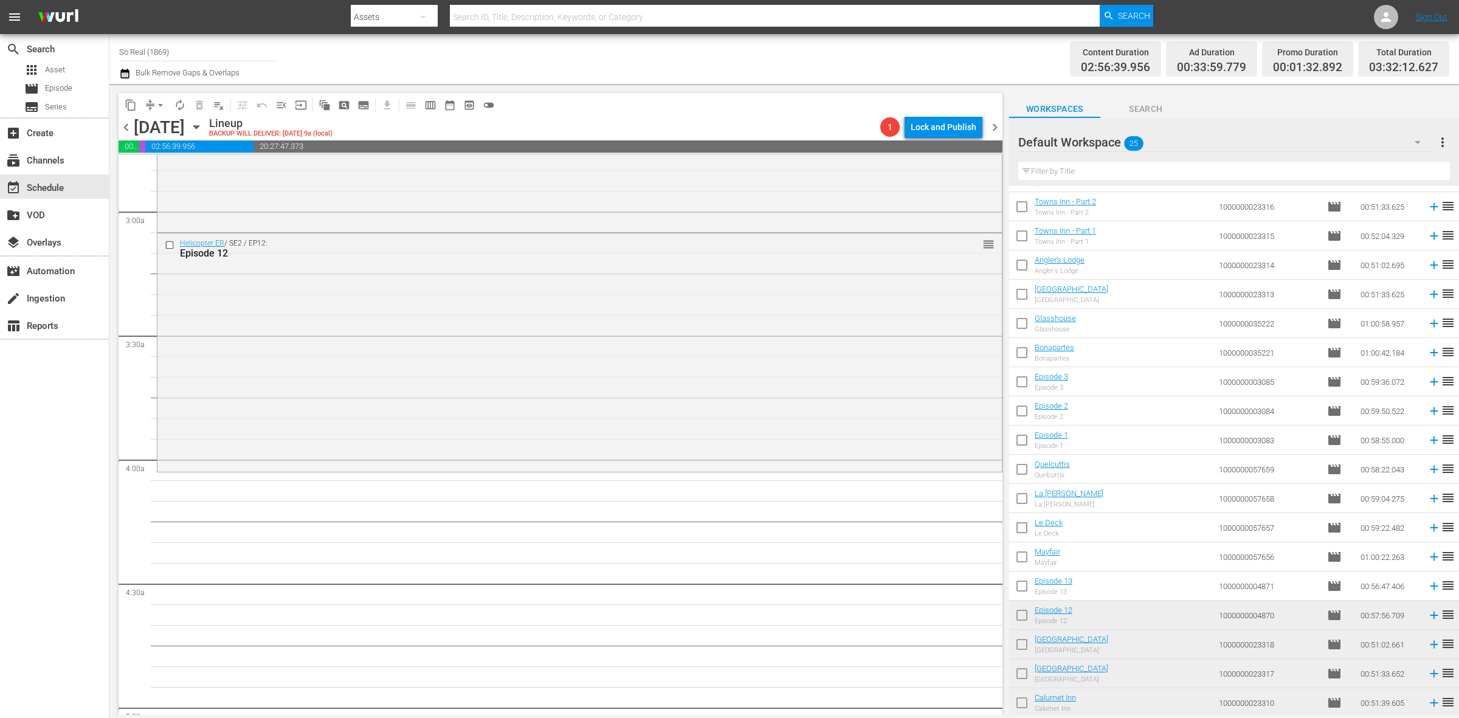
scroll to position [688, 0]
click at [1017, 588] on input "checkbox" at bounding box center [1022, 589] width 26 height 26
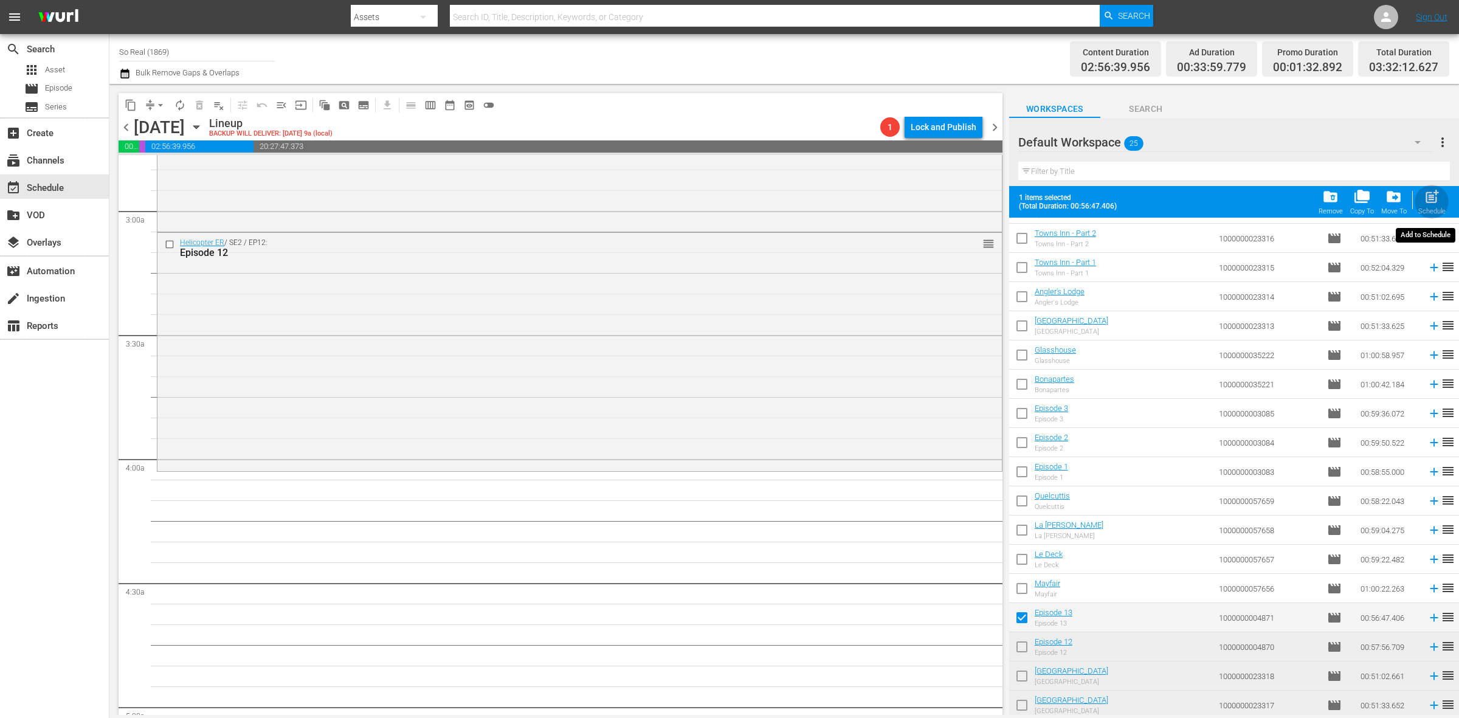
click at [1426, 205] on span "post_add" at bounding box center [1432, 196] width 16 height 16
checkbox input "false"
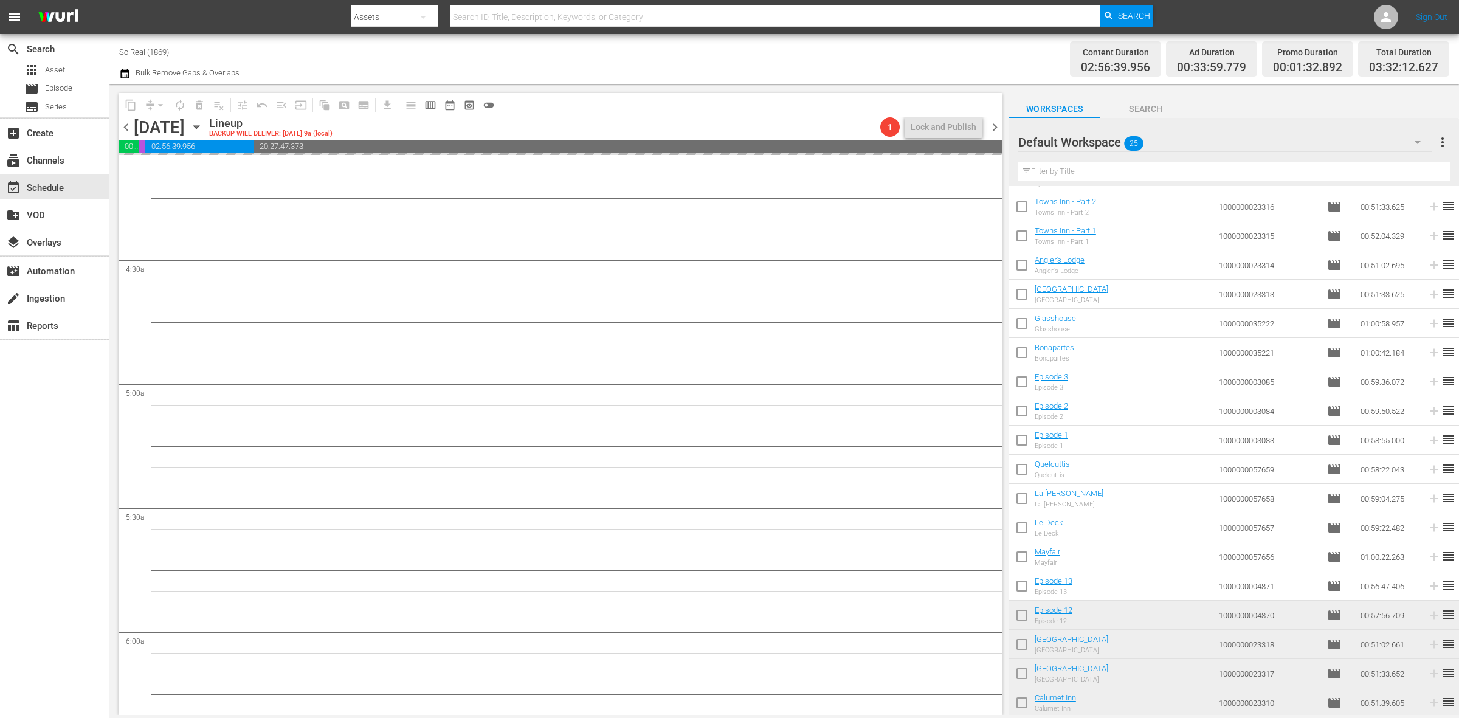
scroll to position [1078, 0]
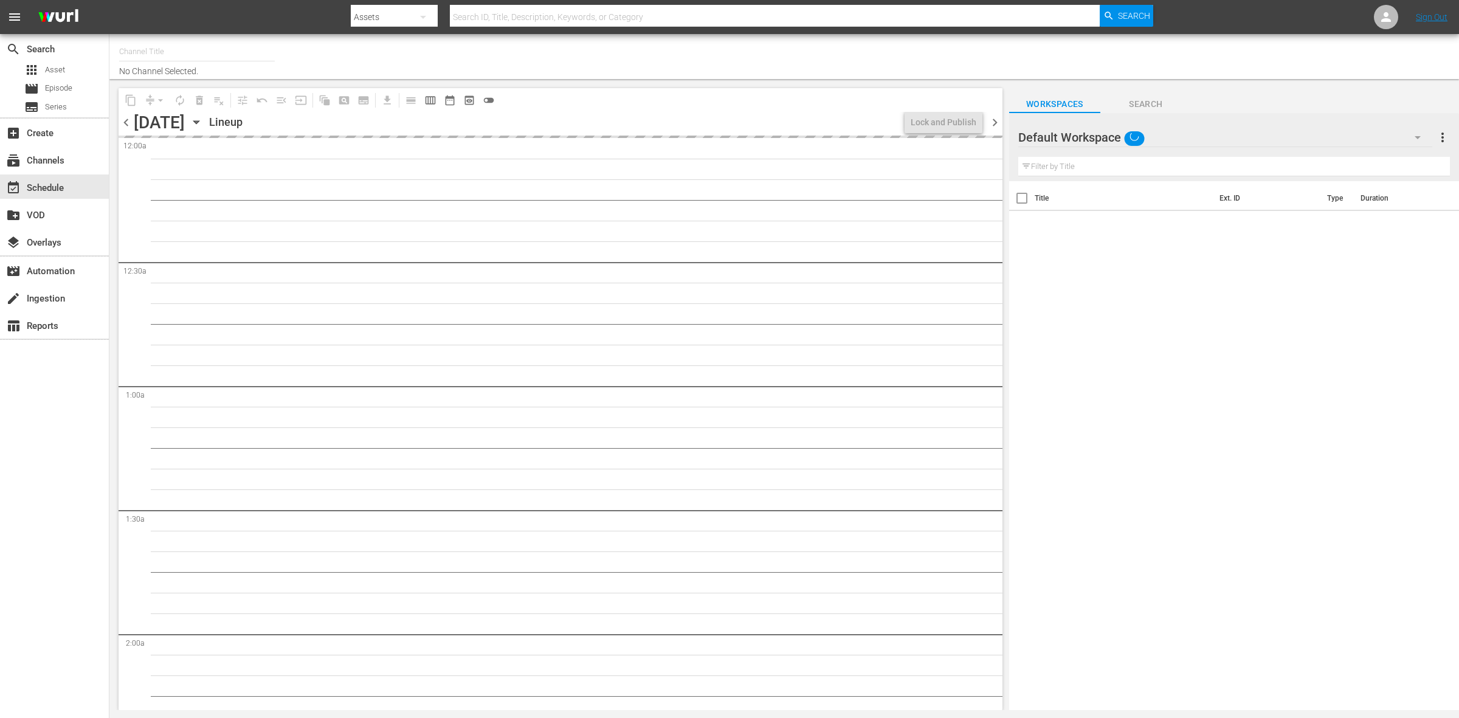
type input "So Real (1869)"
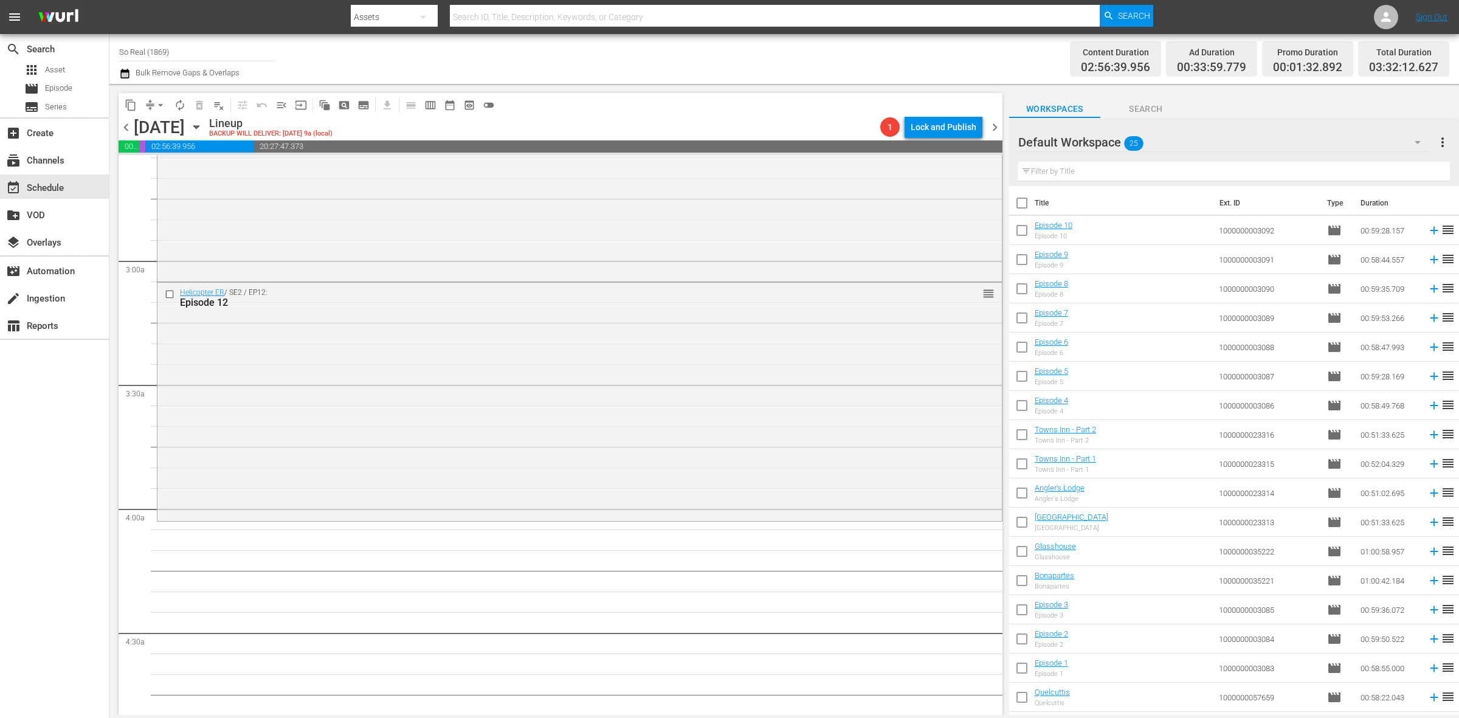
scroll to position [228, 0]
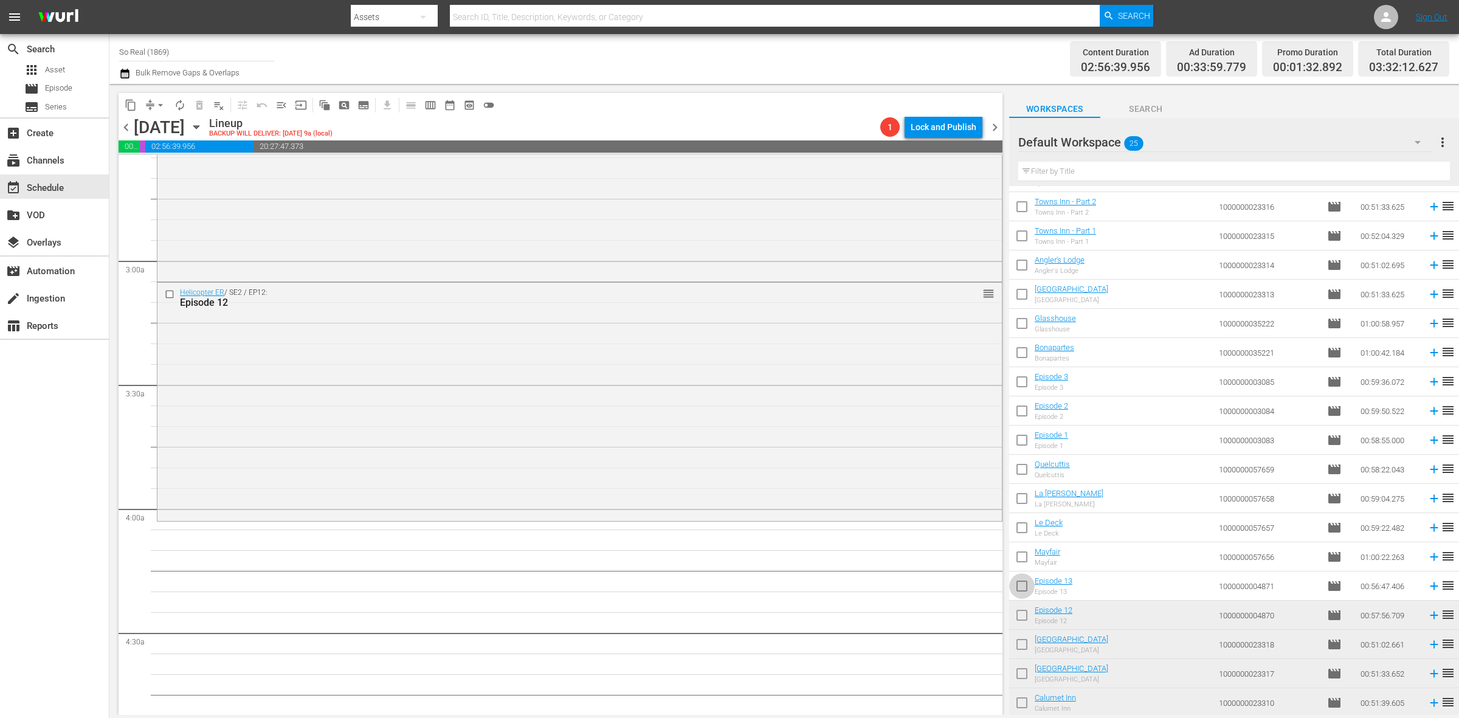
click at [1018, 591] on input "checkbox" at bounding box center [1022, 589] width 26 height 26
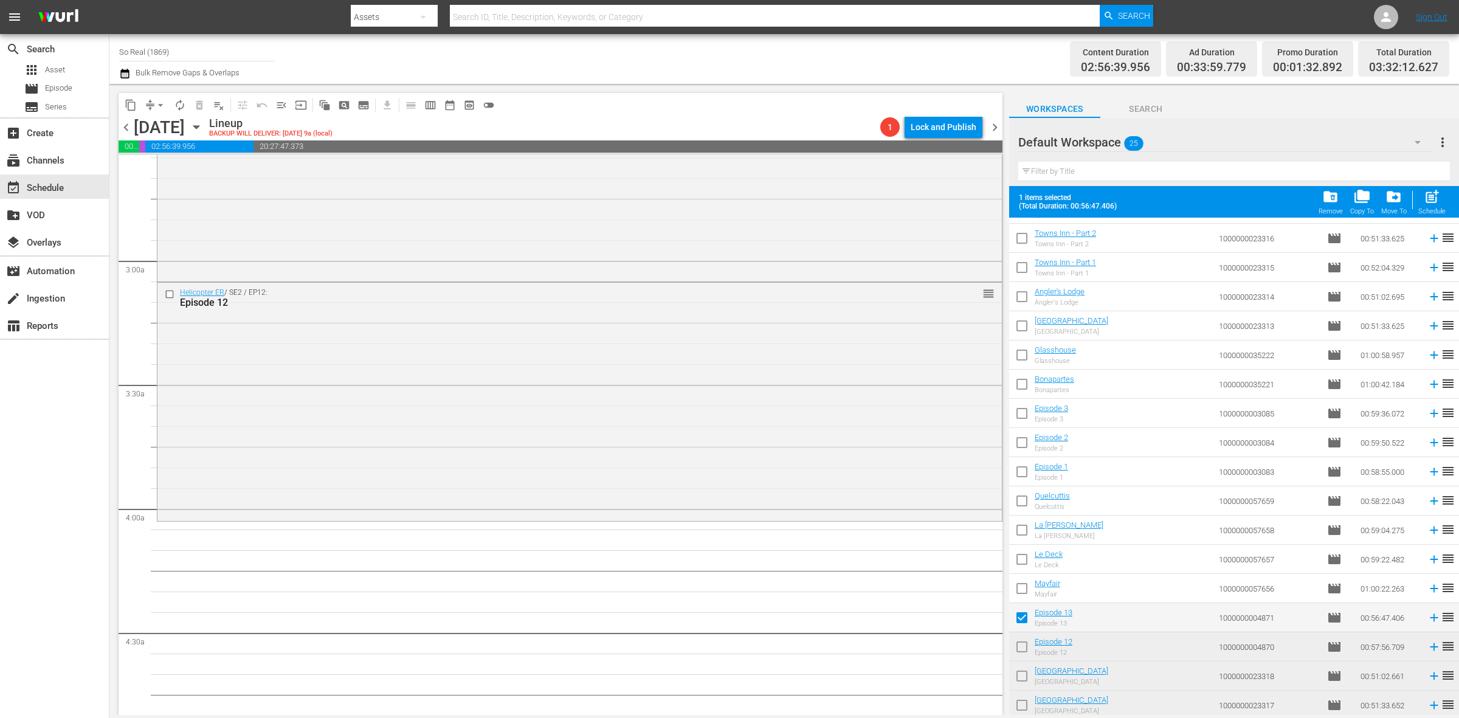
click at [1424, 196] on span "post_add" at bounding box center [1432, 196] width 16 height 16
checkbox input "false"
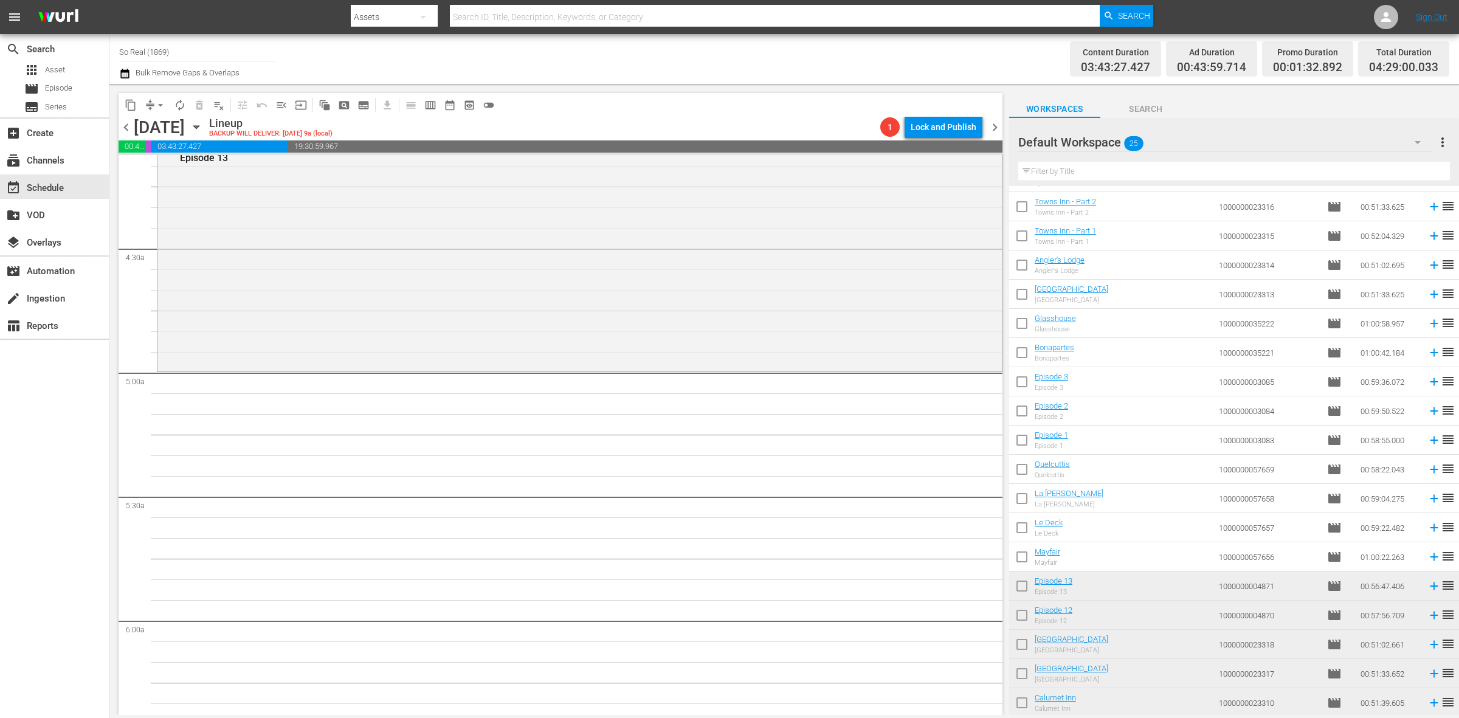
scroll to position [1032, 0]
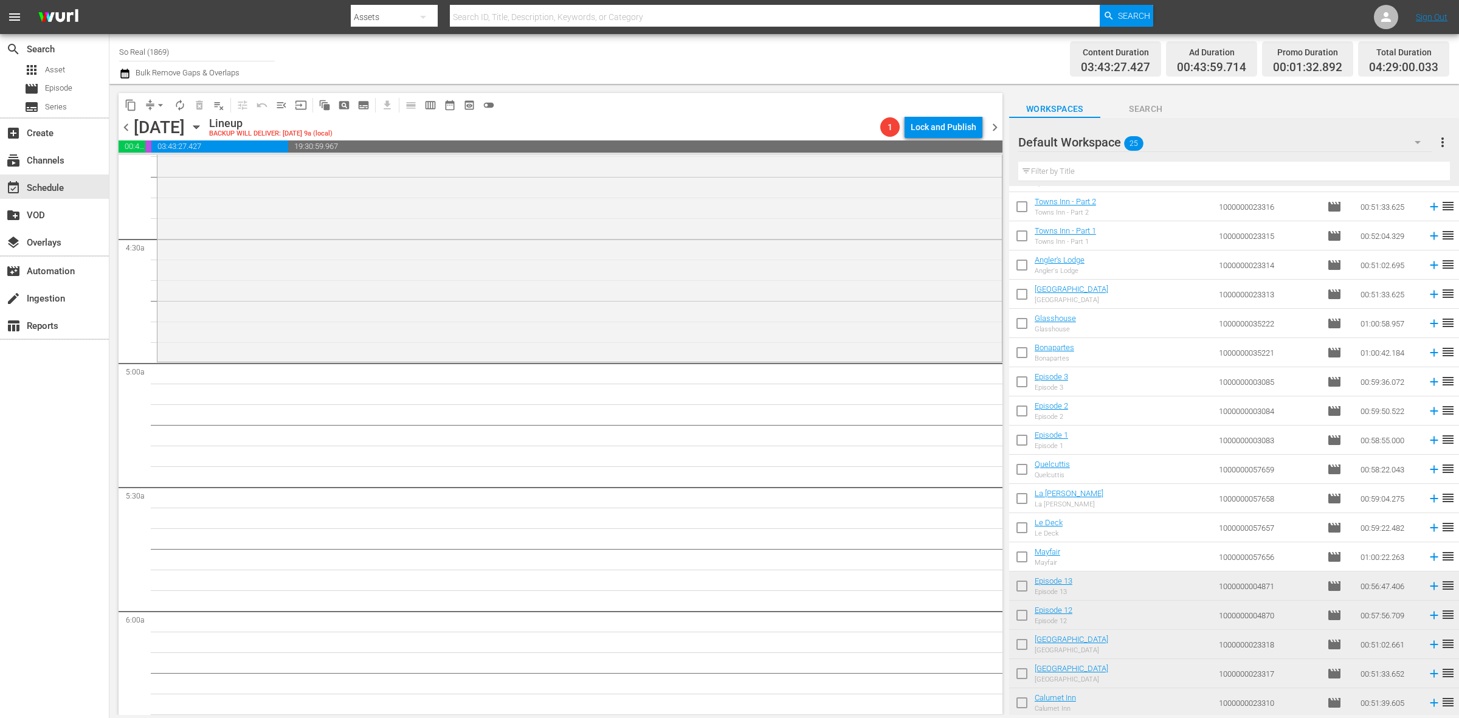
click at [1018, 563] on input "checkbox" at bounding box center [1022, 559] width 26 height 26
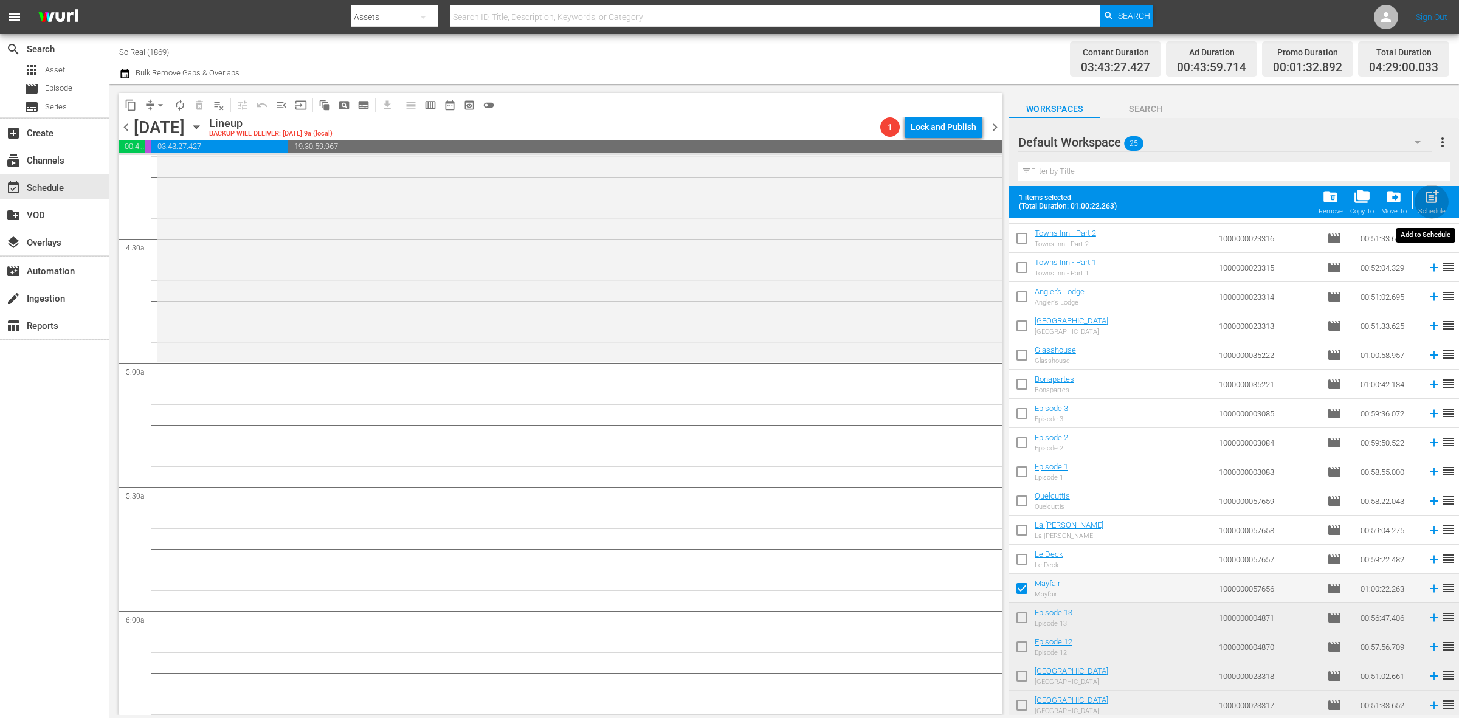
click at [1430, 204] on span "post_add" at bounding box center [1432, 196] width 16 height 16
checkbox input "false"
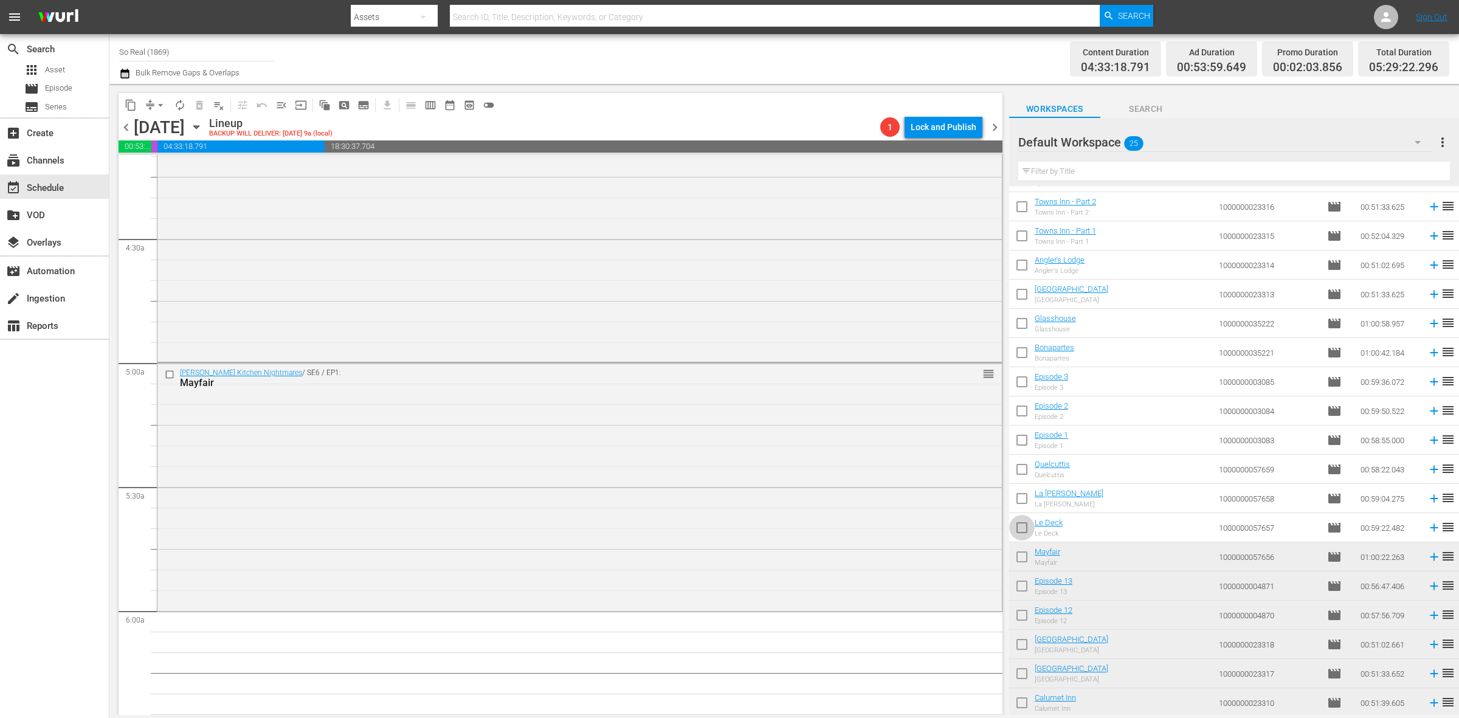
click at [1024, 527] on input "checkbox" at bounding box center [1022, 530] width 26 height 26
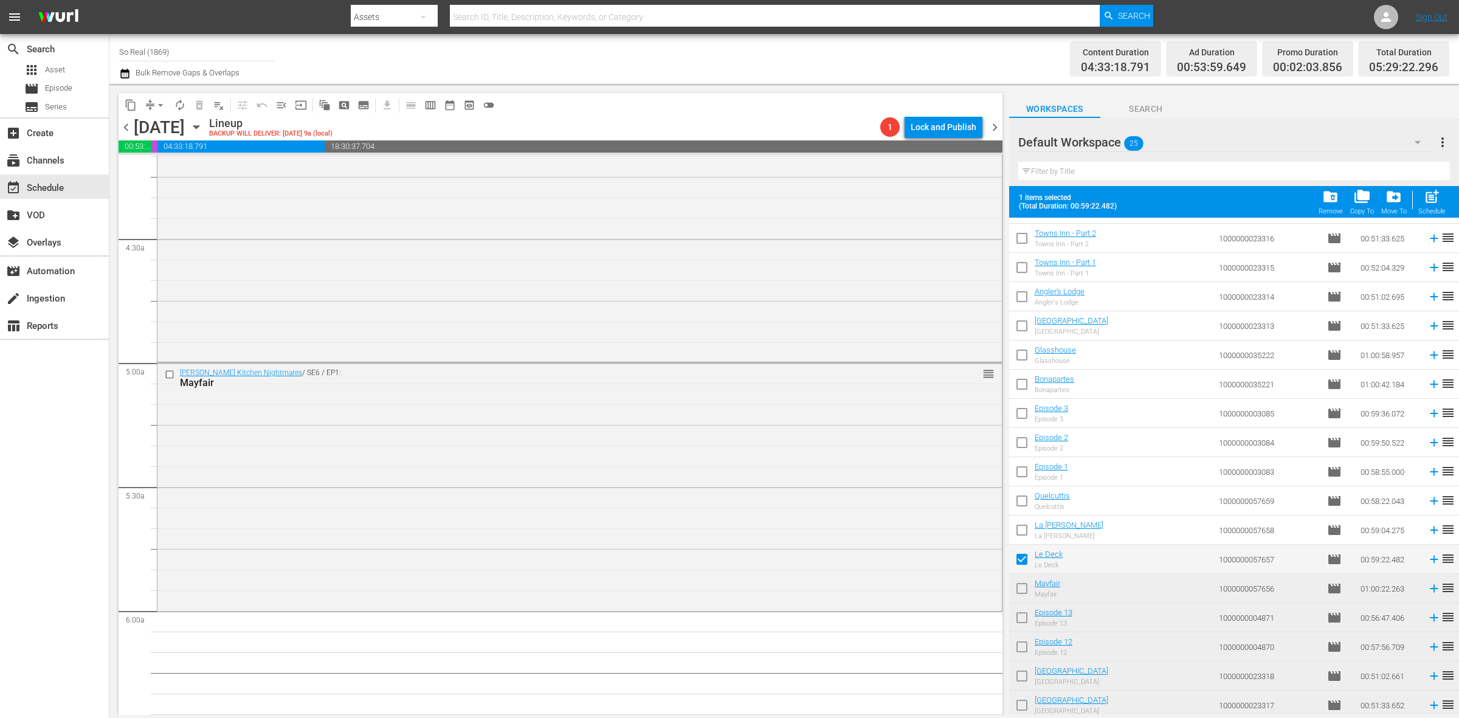
click at [1429, 198] on span "post_add" at bounding box center [1432, 196] width 16 height 16
checkbox input "false"
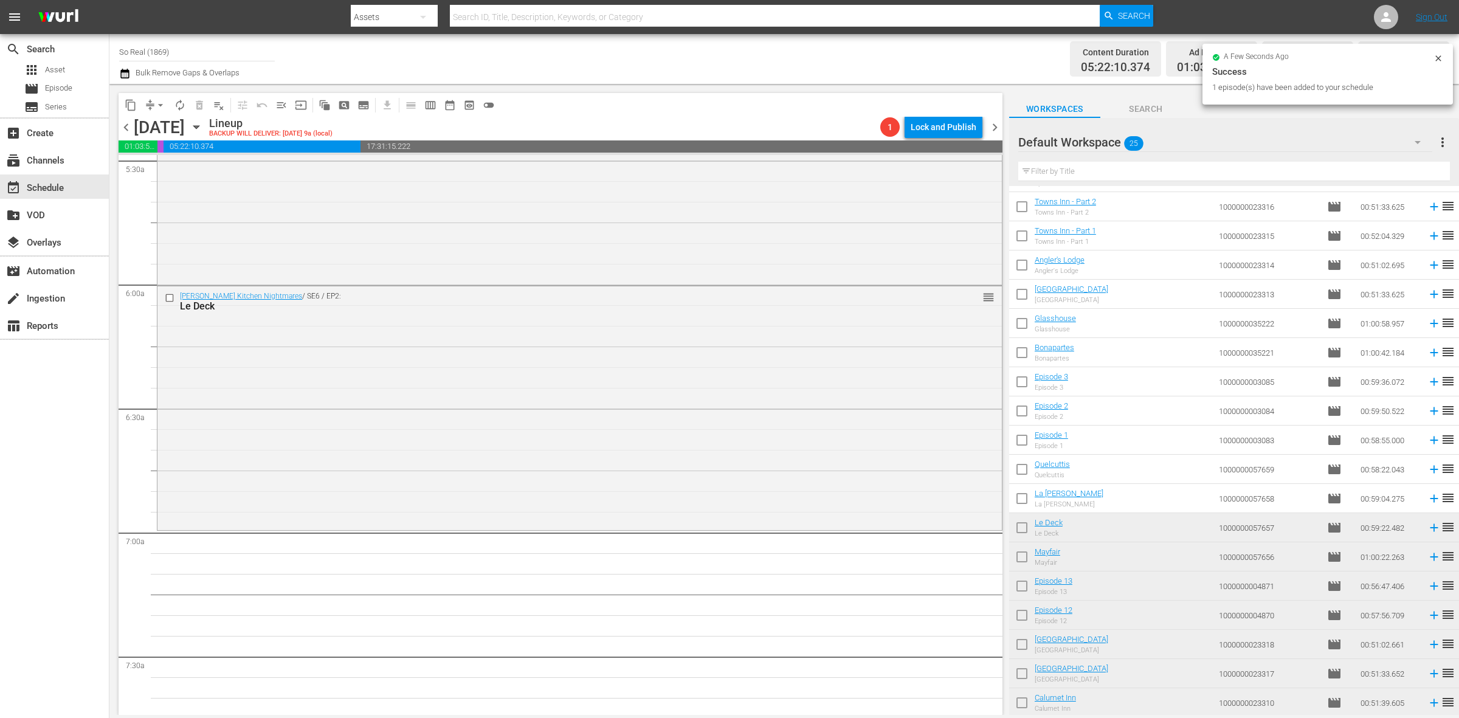
scroll to position [1367, 0]
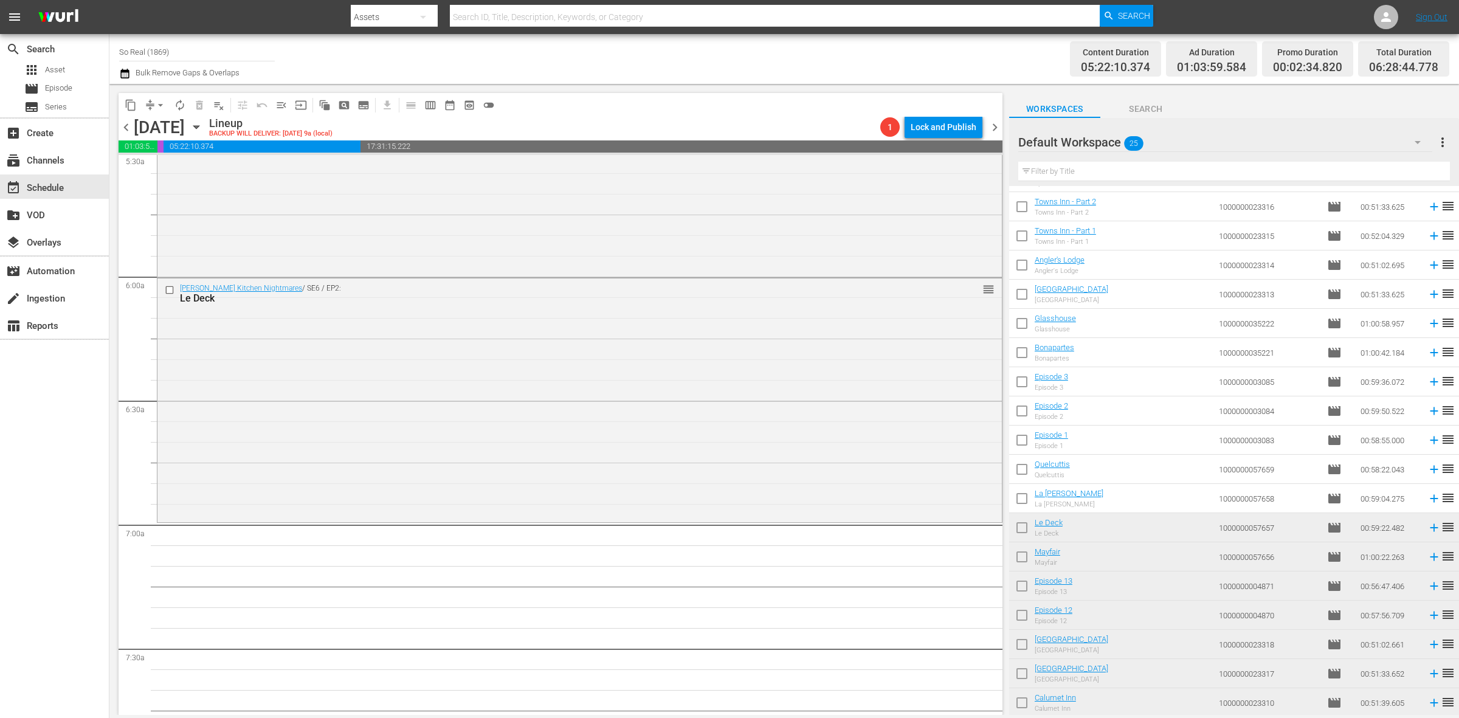
click at [1024, 506] on input "checkbox" at bounding box center [1022, 501] width 26 height 26
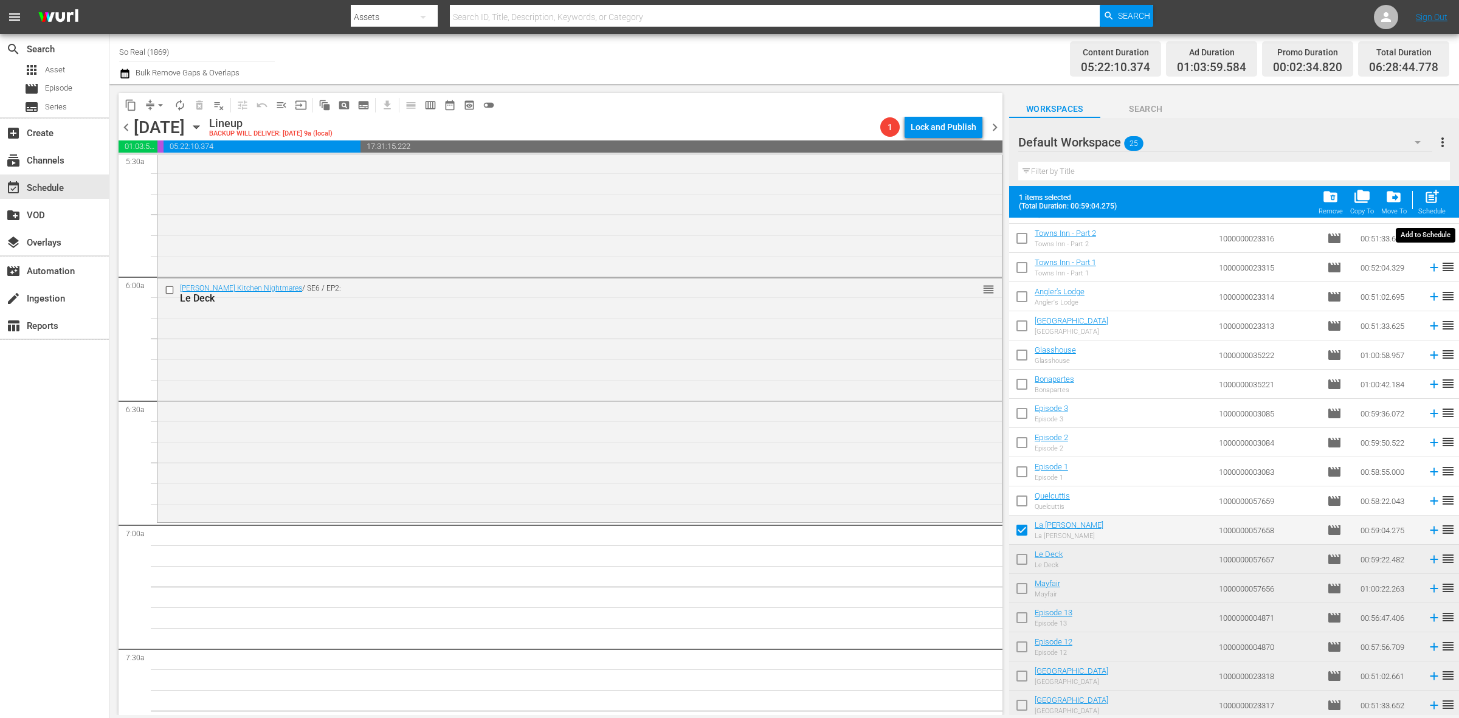
click at [1430, 204] on span "post_add" at bounding box center [1432, 196] width 16 height 16
checkbox input "false"
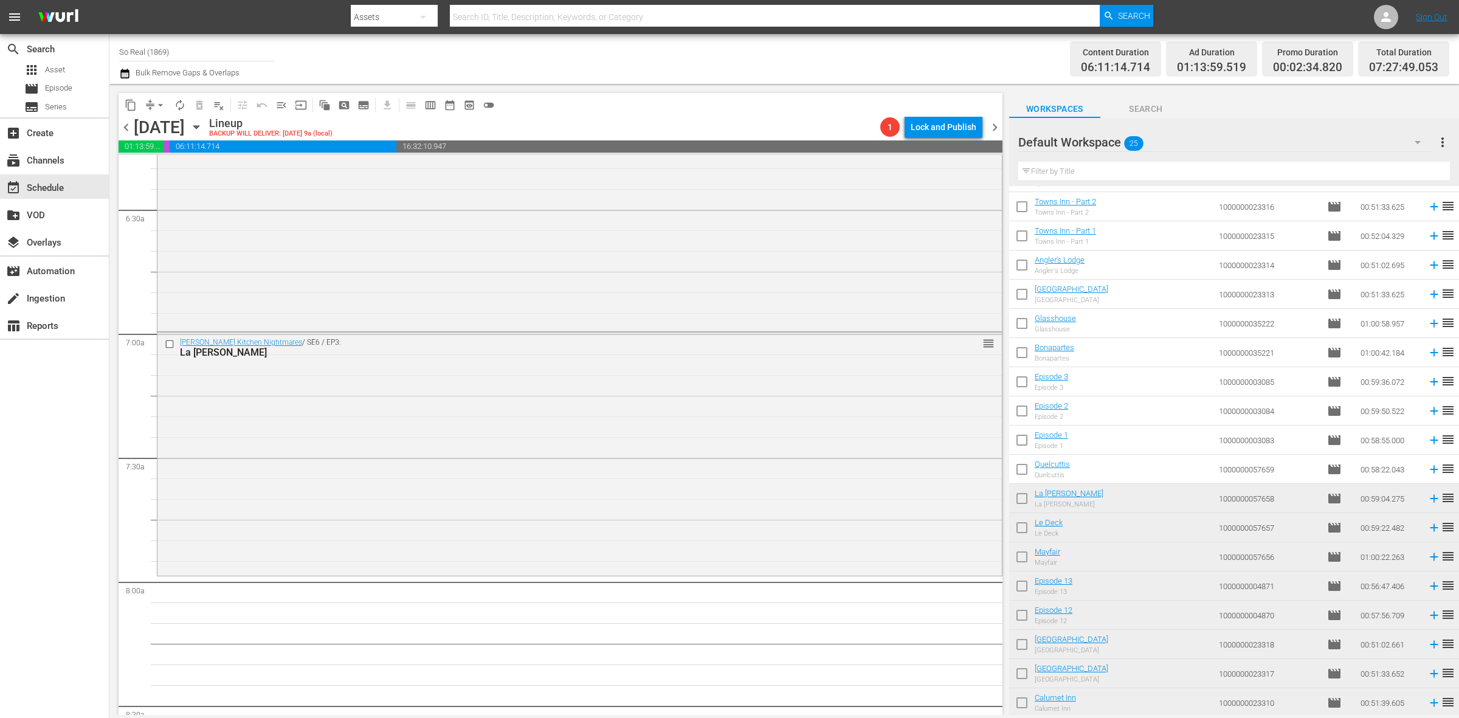
scroll to position [1559, 0]
click at [1014, 473] on input "checkbox" at bounding box center [1022, 472] width 26 height 26
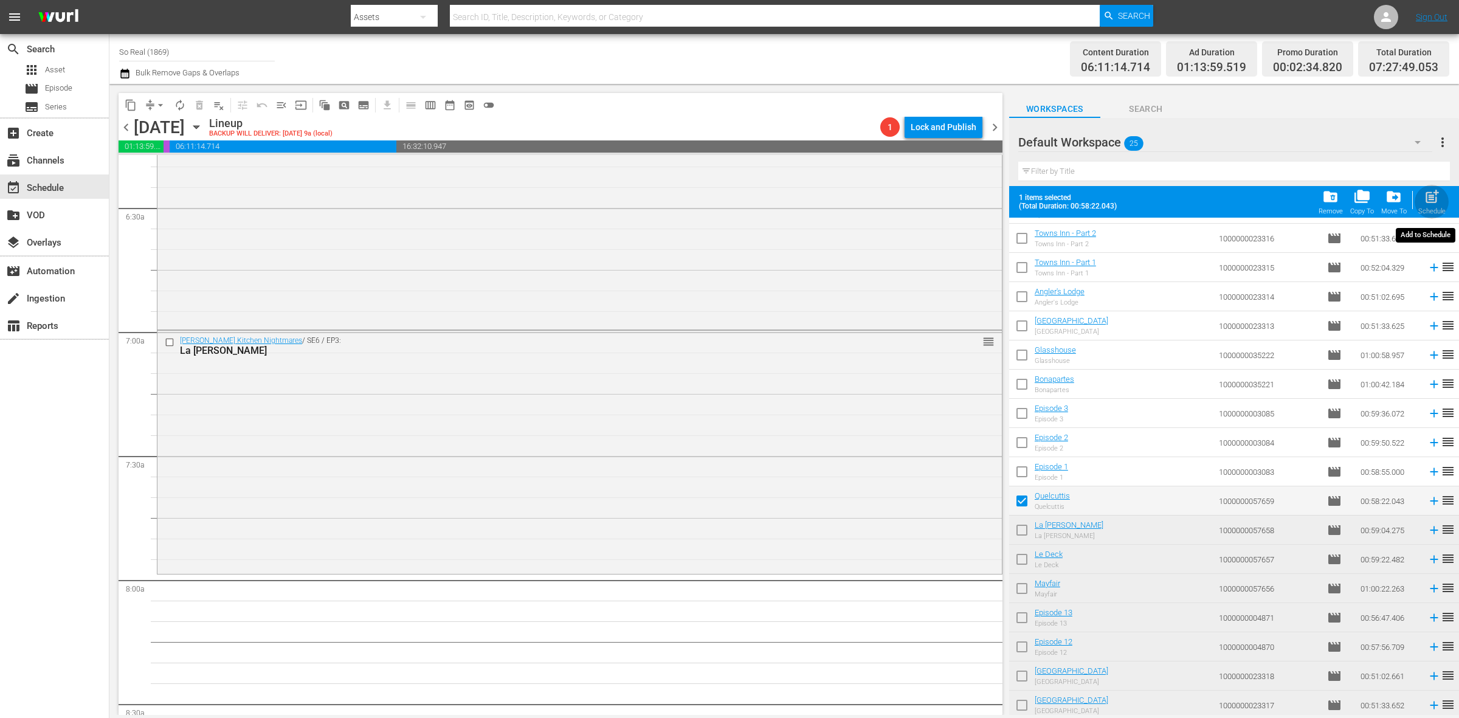
click at [1429, 207] on div "post_add Schedule" at bounding box center [1431, 201] width 27 height 27
checkbox input "false"
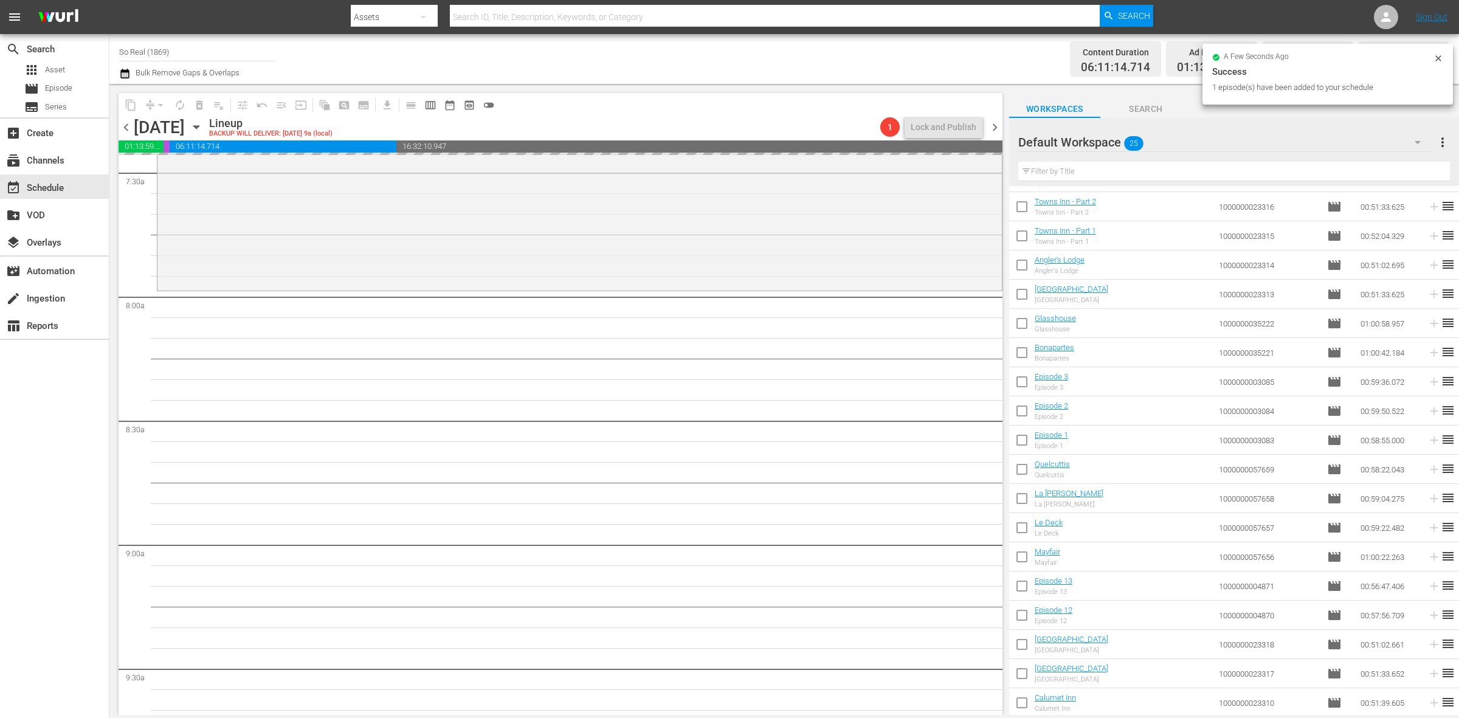
scroll to position [1843, 0]
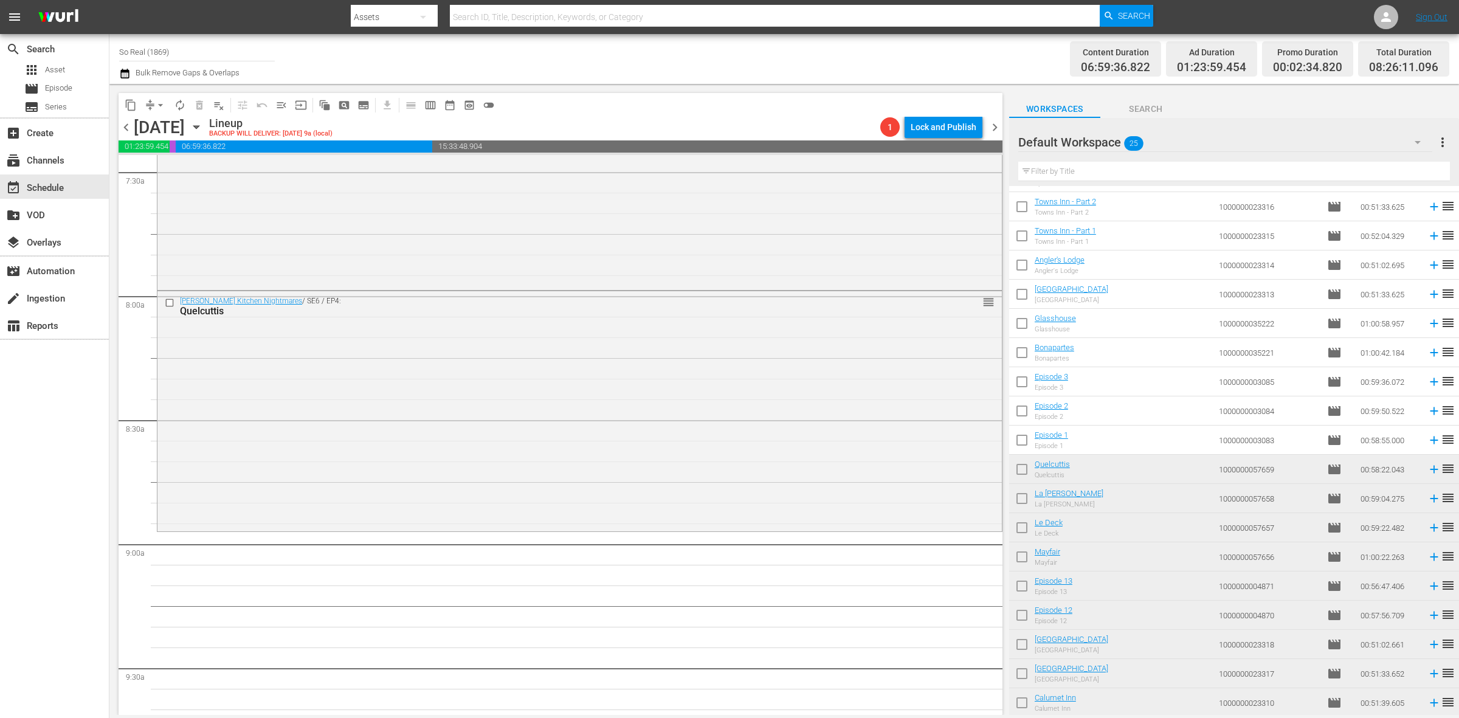
click at [1017, 436] on input "checkbox" at bounding box center [1022, 443] width 26 height 26
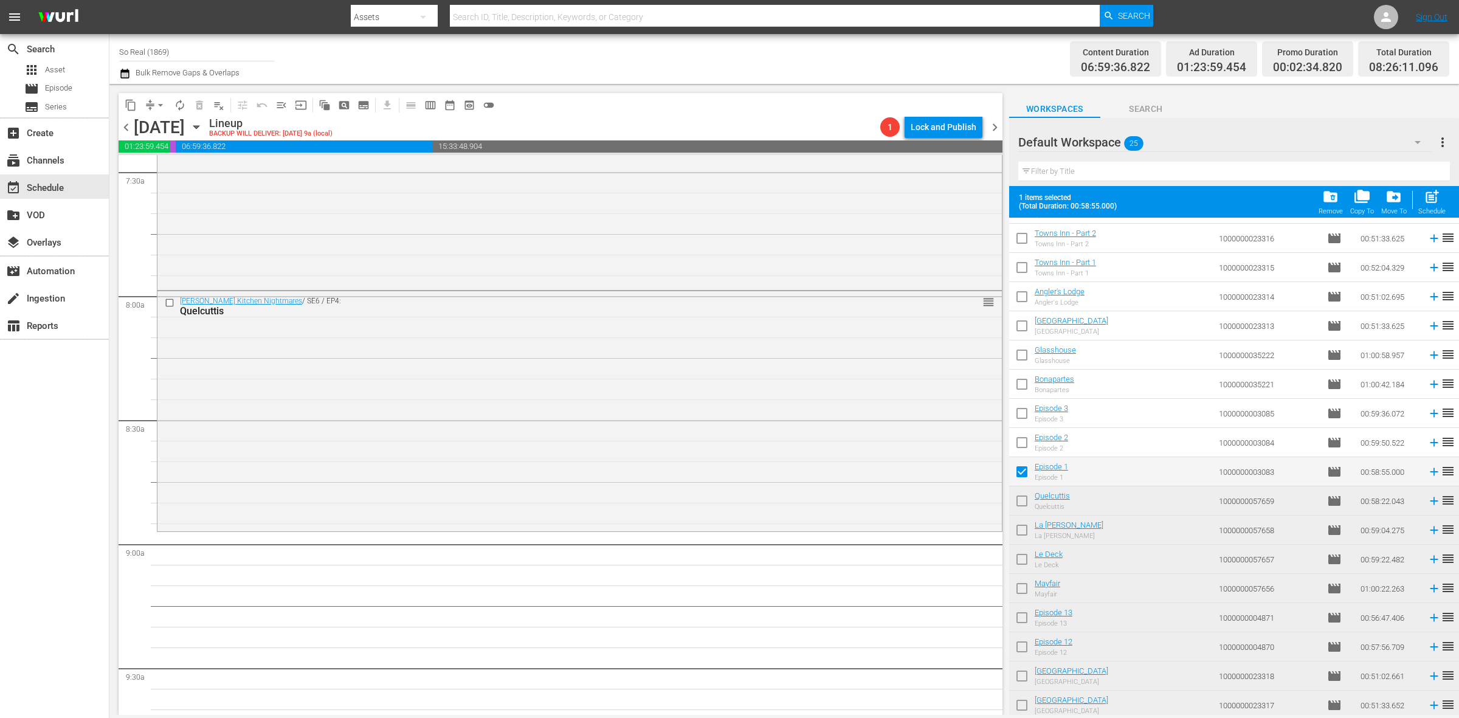
click at [1430, 205] on div "post_add Schedule" at bounding box center [1431, 201] width 27 height 27
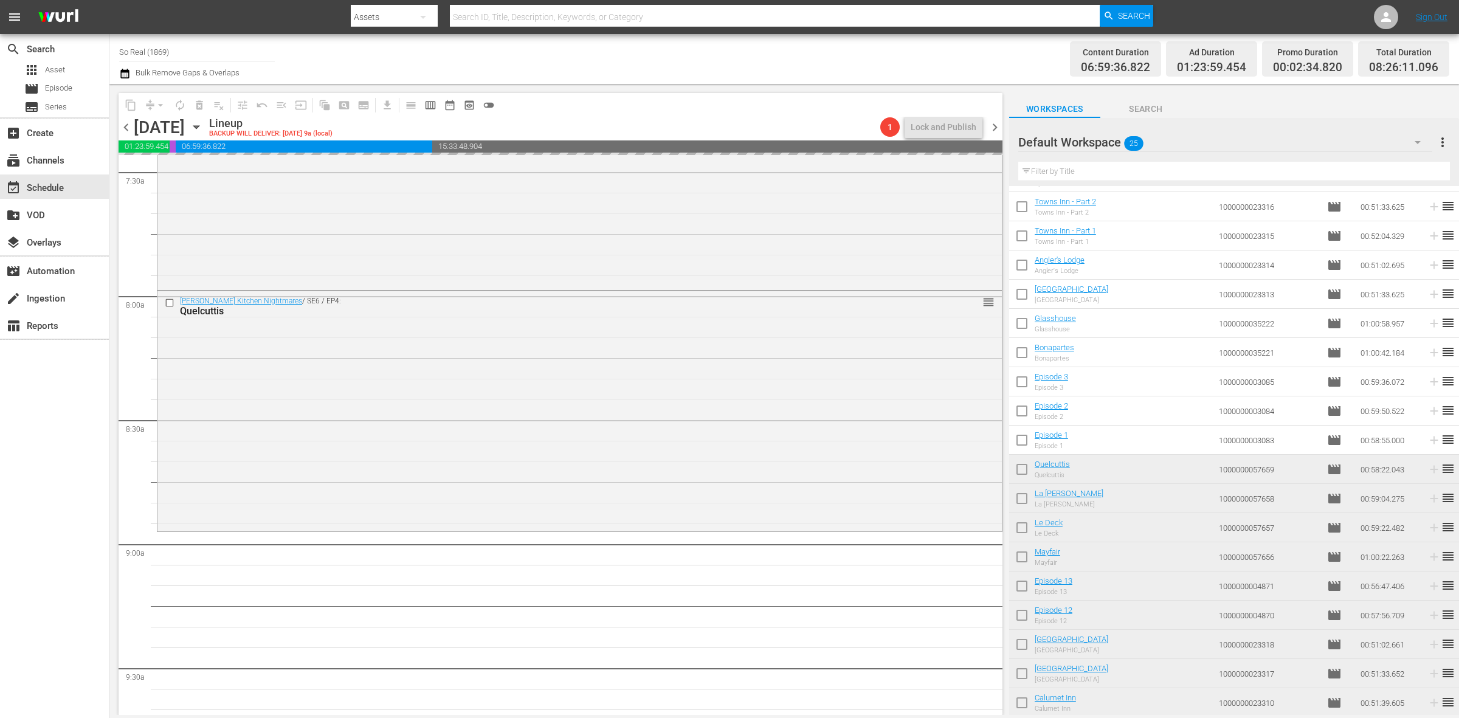
checkbox input "false"
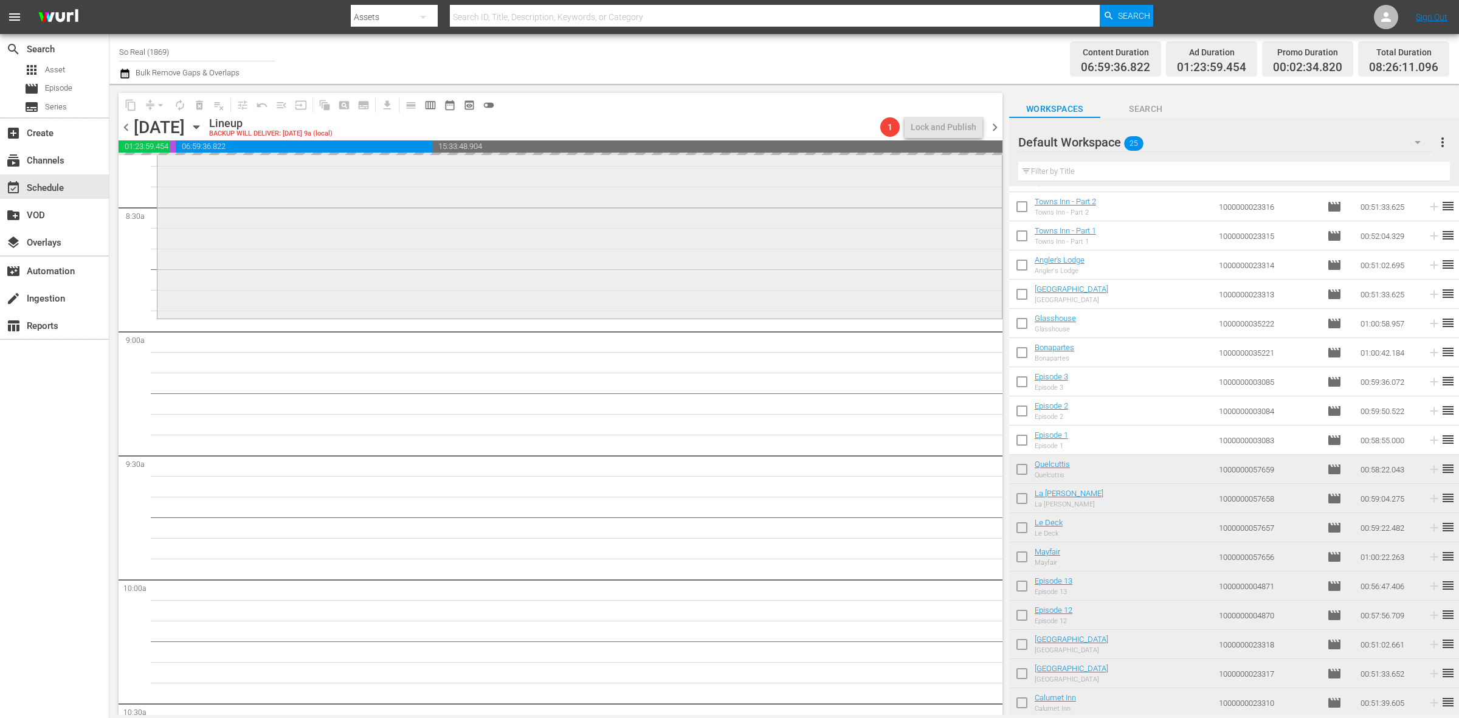
scroll to position [2056, 0]
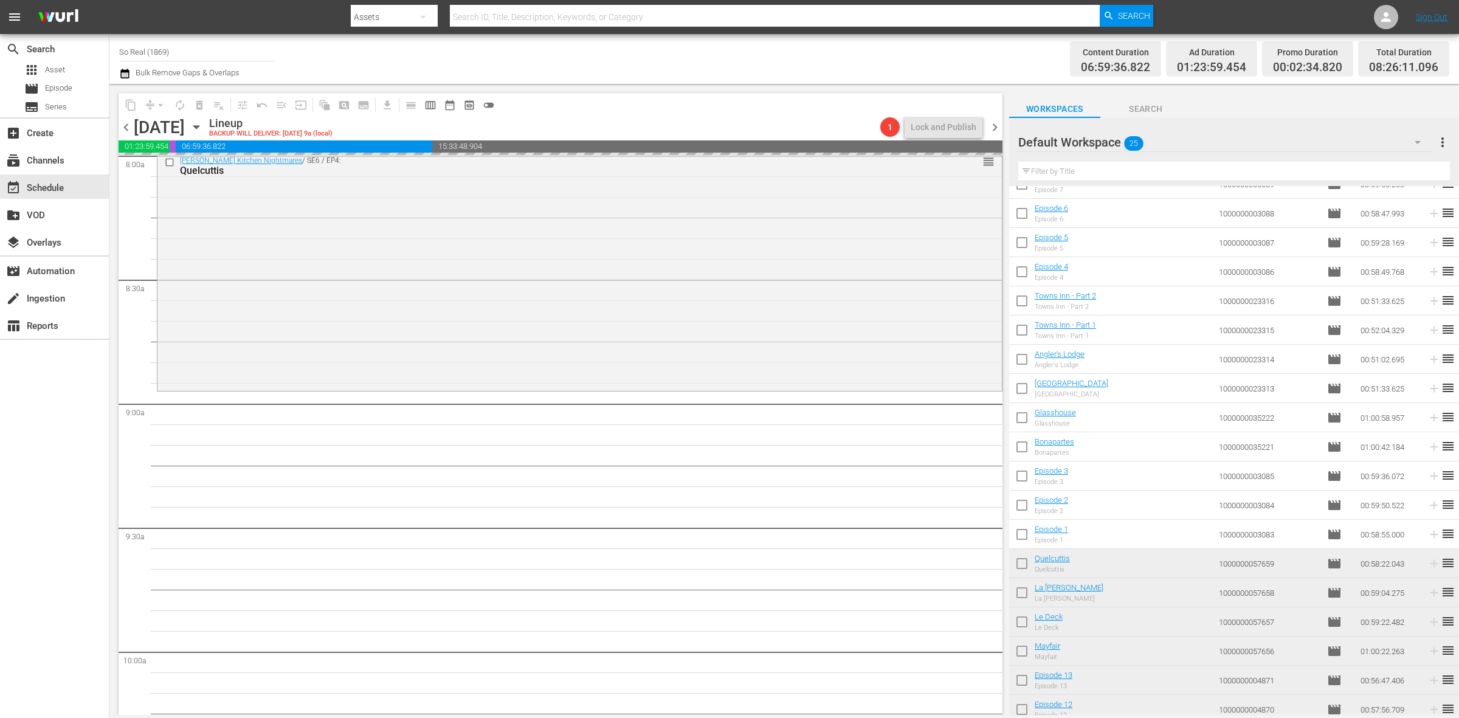
scroll to position [132, 0]
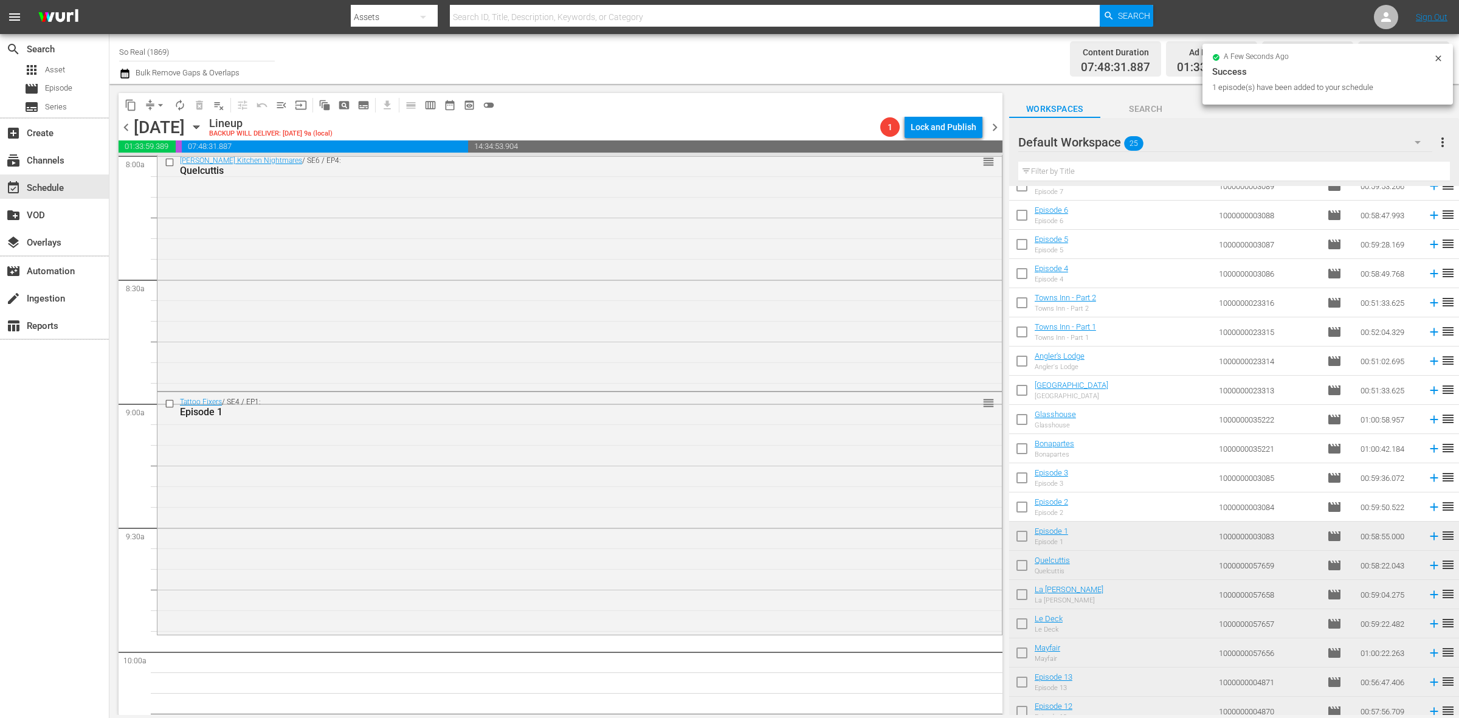
click at [1019, 512] on input "checkbox" at bounding box center [1022, 510] width 26 height 26
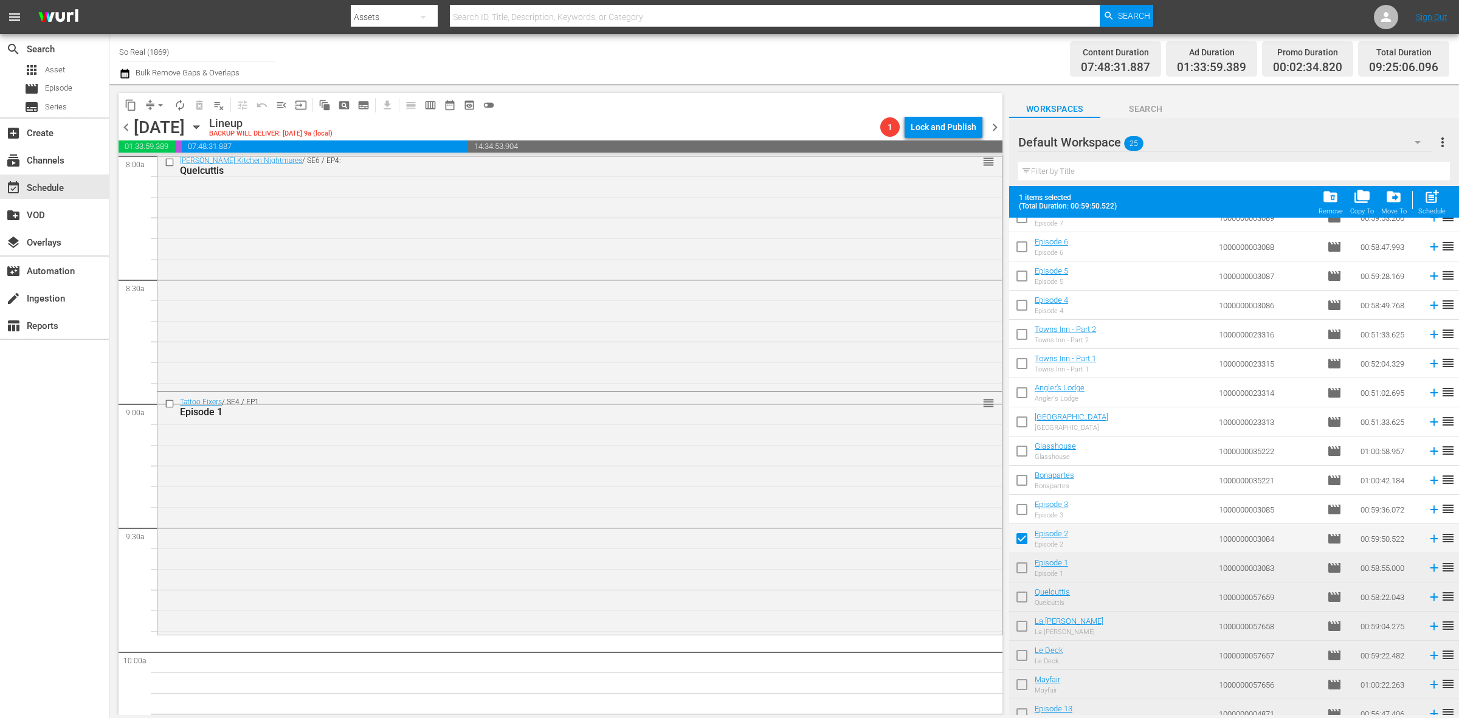
click at [1424, 204] on span "post_add" at bounding box center [1432, 196] width 16 height 16
checkbox input "false"
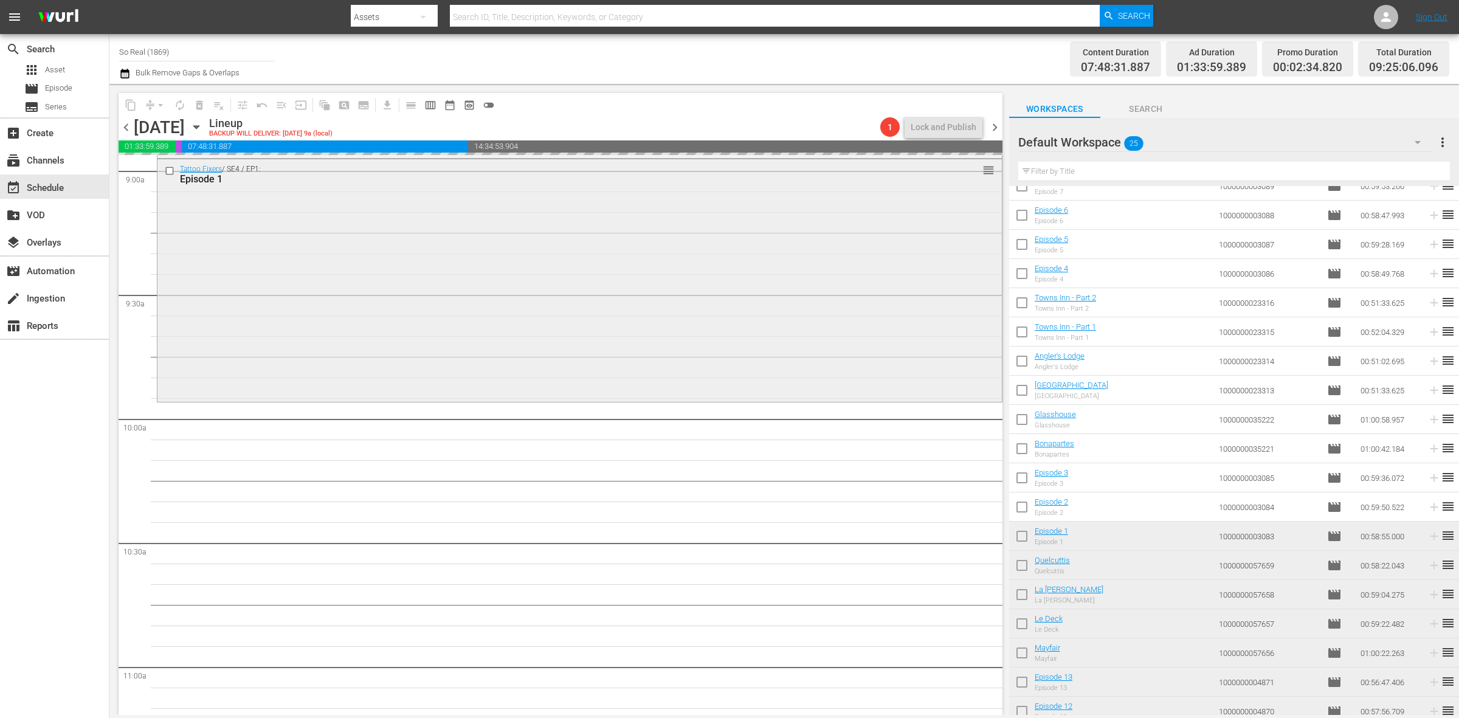
scroll to position [2217, 0]
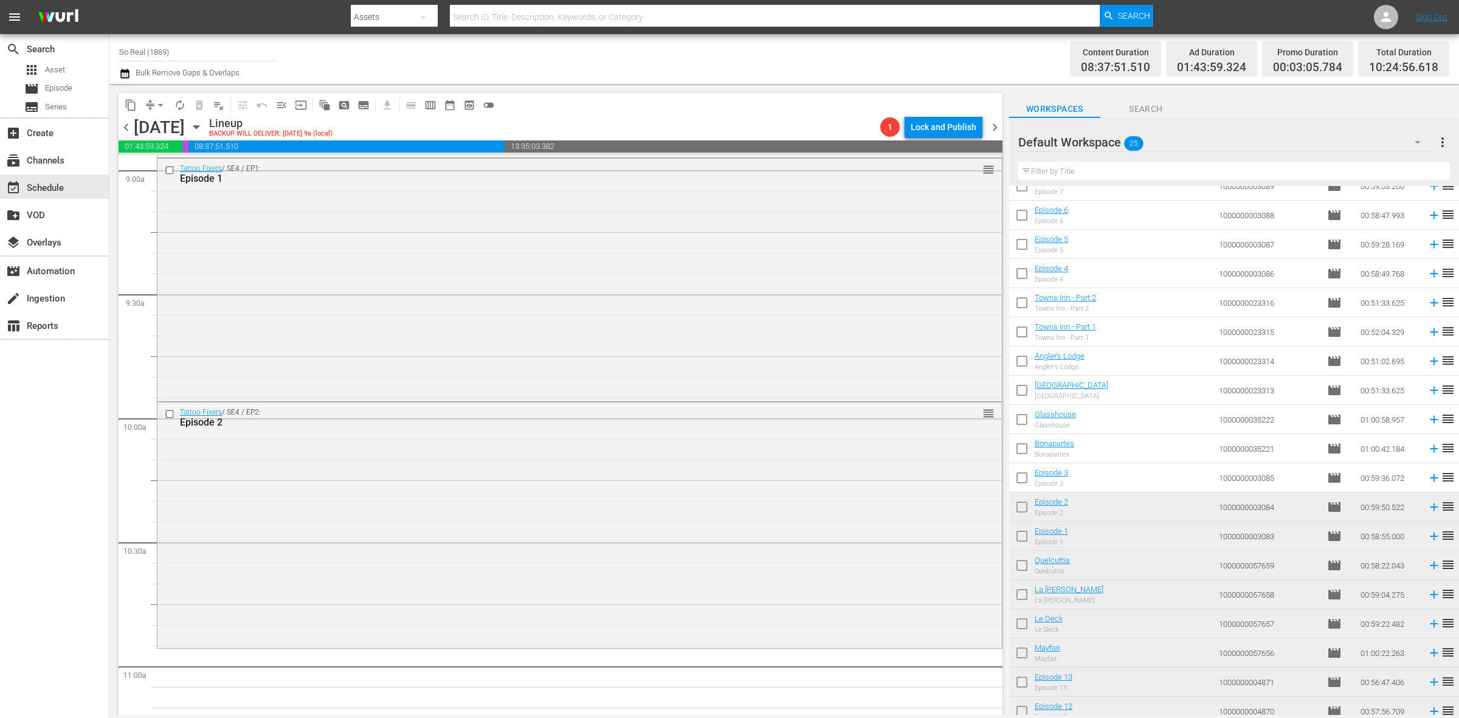
click at [1016, 478] on input "checkbox" at bounding box center [1022, 480] width 26 height 26
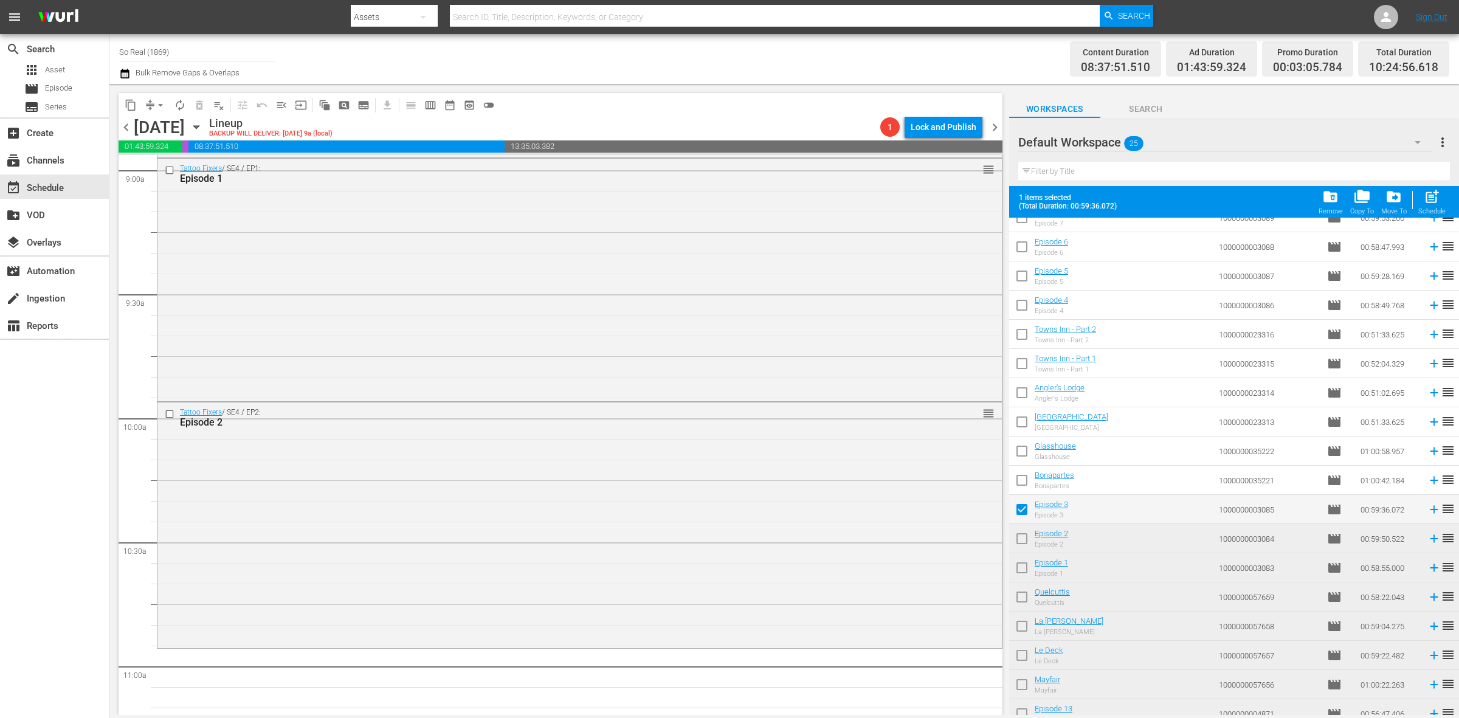
click at [1435, 207] on div "post_add Schedule" at bounding box center [1431, 201] width 27 height 27
checkbox input "false"
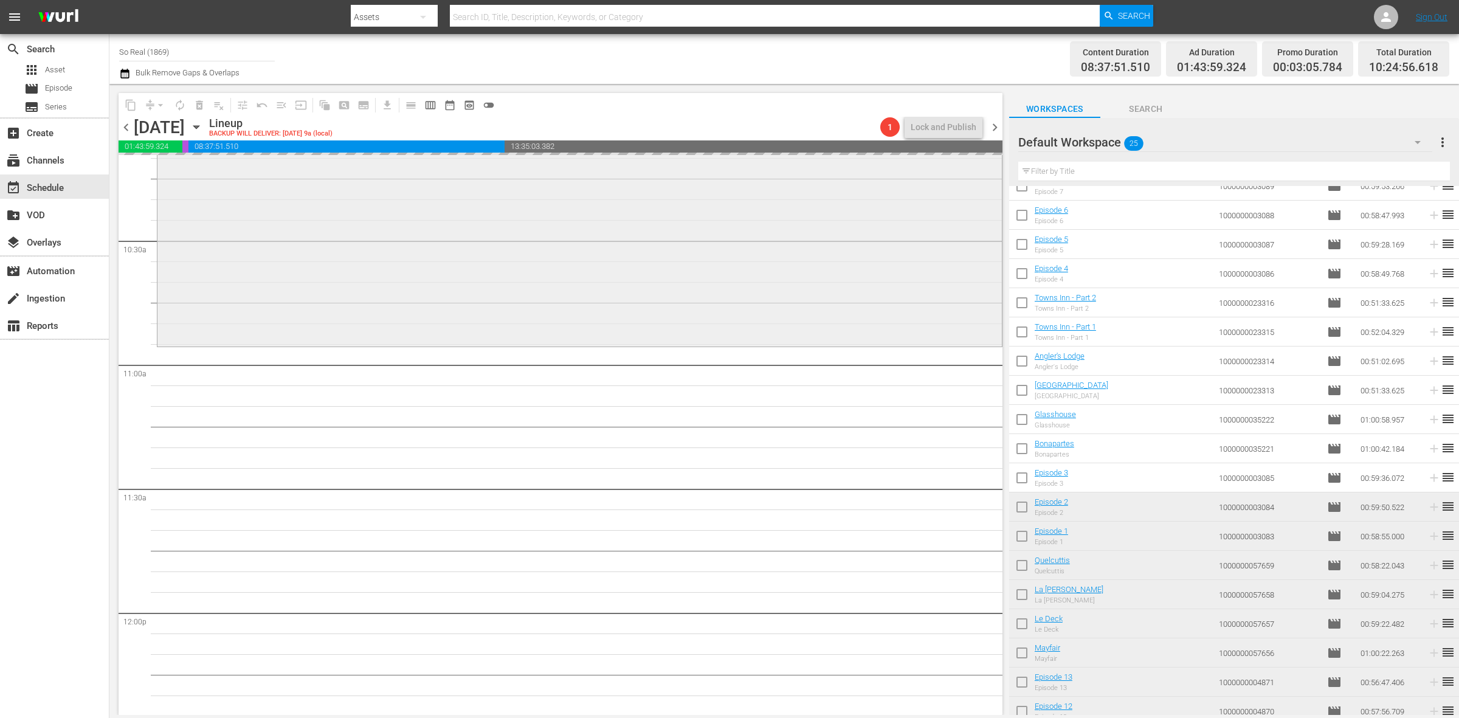
scroll to position [2532, 0]
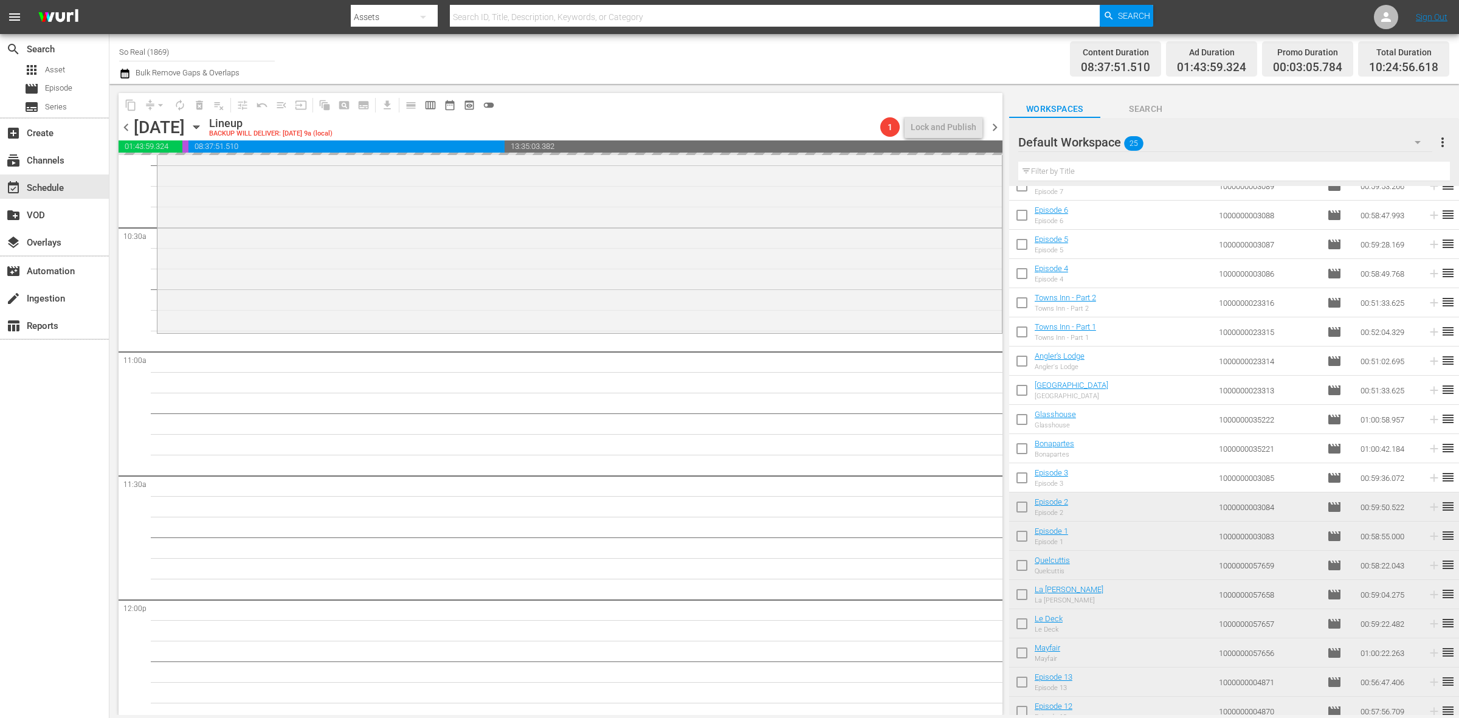
click at [846, 621] on div "[PERSON_NAME] Kitchen Nightmares / SE6 / EP1: Mayfair reorder Tattoo Fixers / S…" at bounding box center [580, 599] width 846 height 5952
click at [55, 87] on span "Episode" at bounding box center [58, 88] width 27 height 12
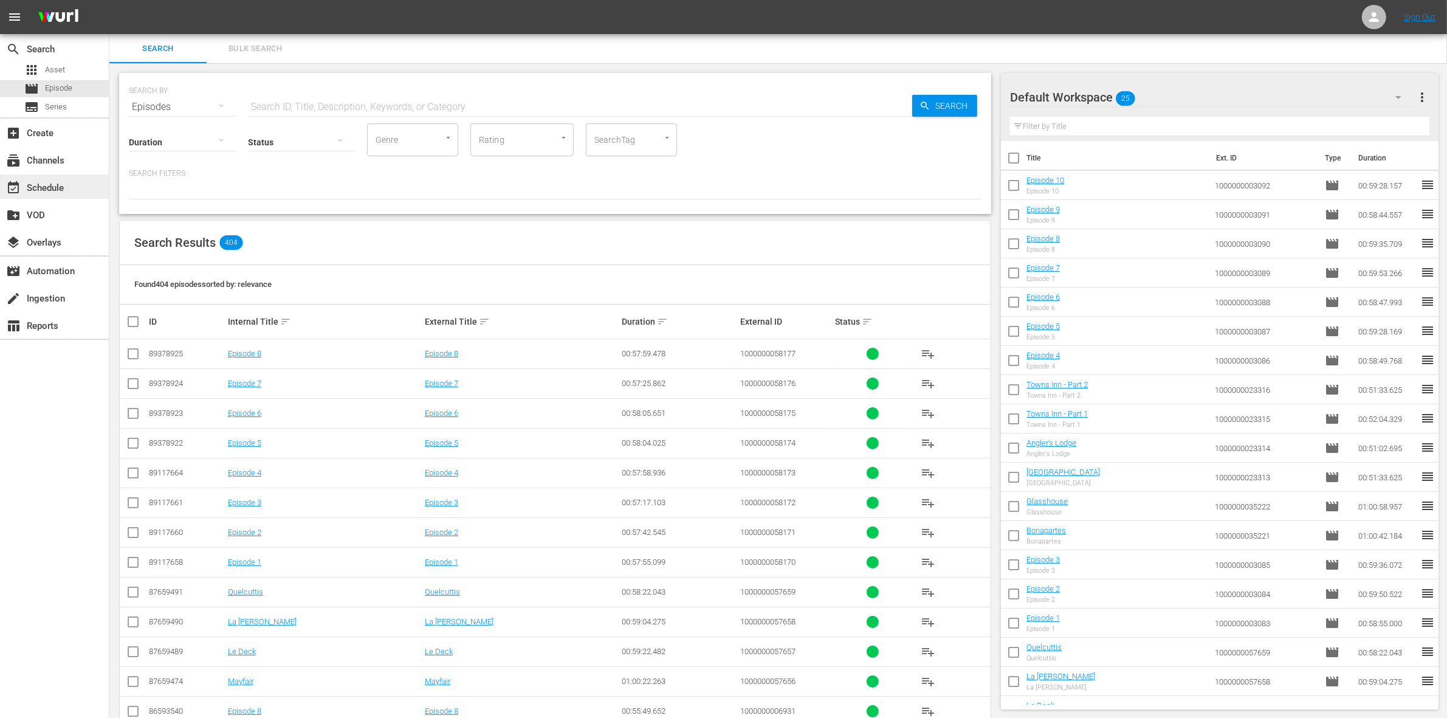
click at [74, 184] on div "event_available Schedule" at bounding box center [54, 186] width 109 height 24
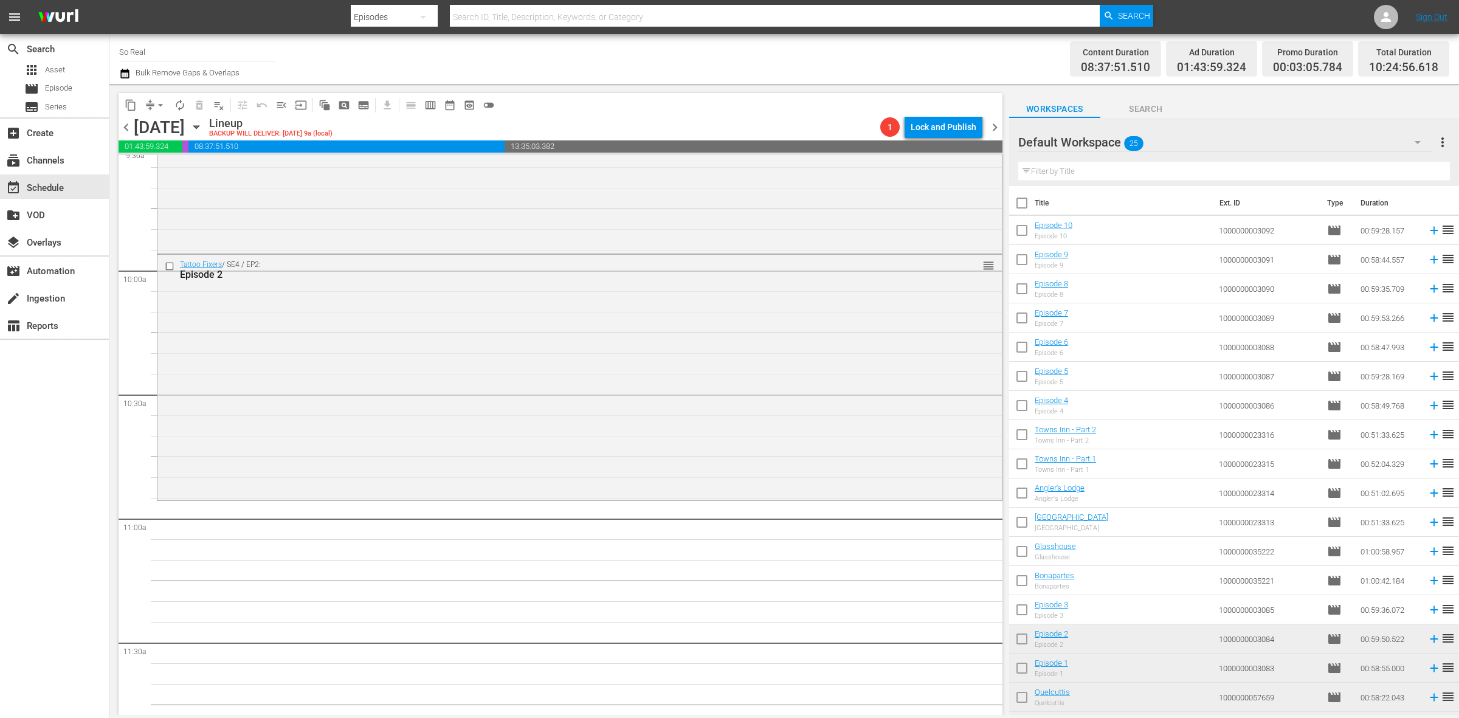
scroll to position [2357, 0]
click at [1017, 615] on input "checkbox" at bounding box center [1022, 612] width 26 height 26
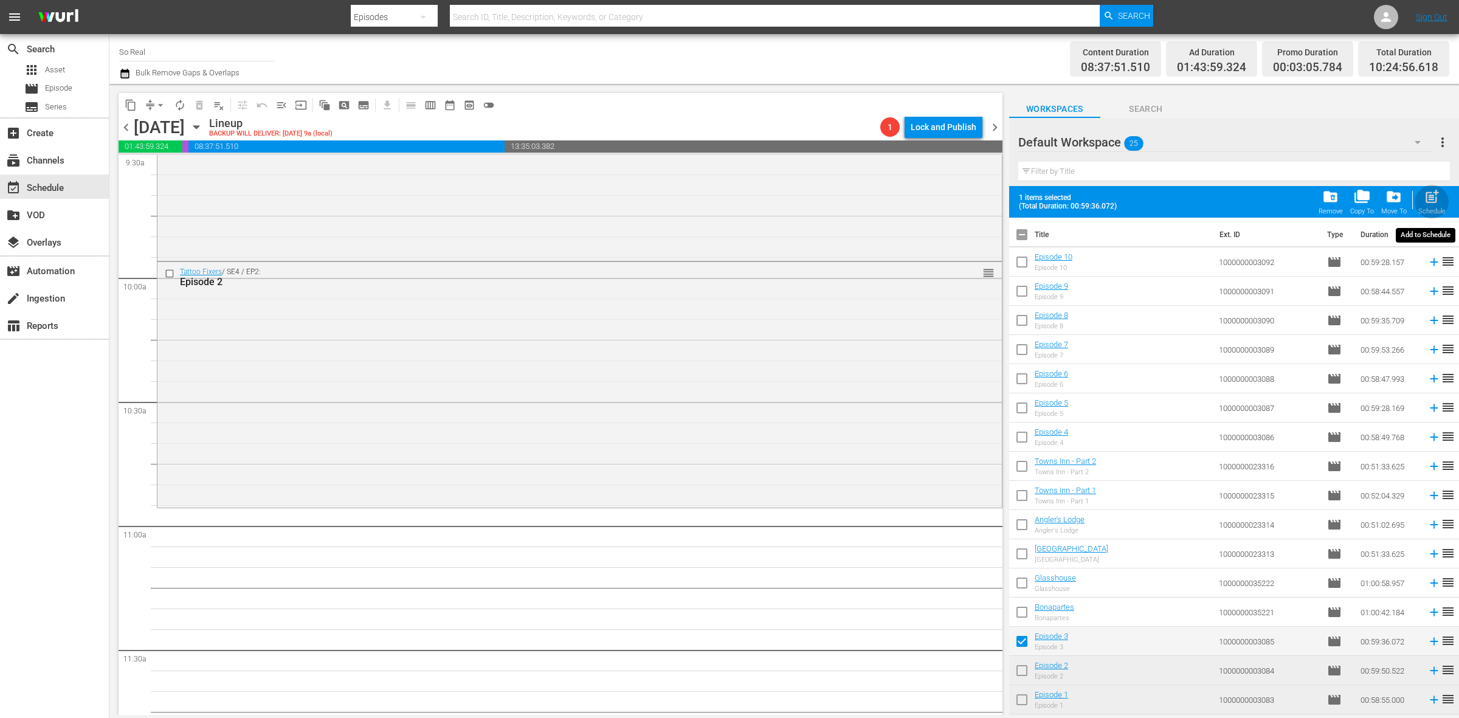
click at [1438, 202] on span "post_add" at bounding box center [1432, 196] width 16 height 16
checkbox input "false"
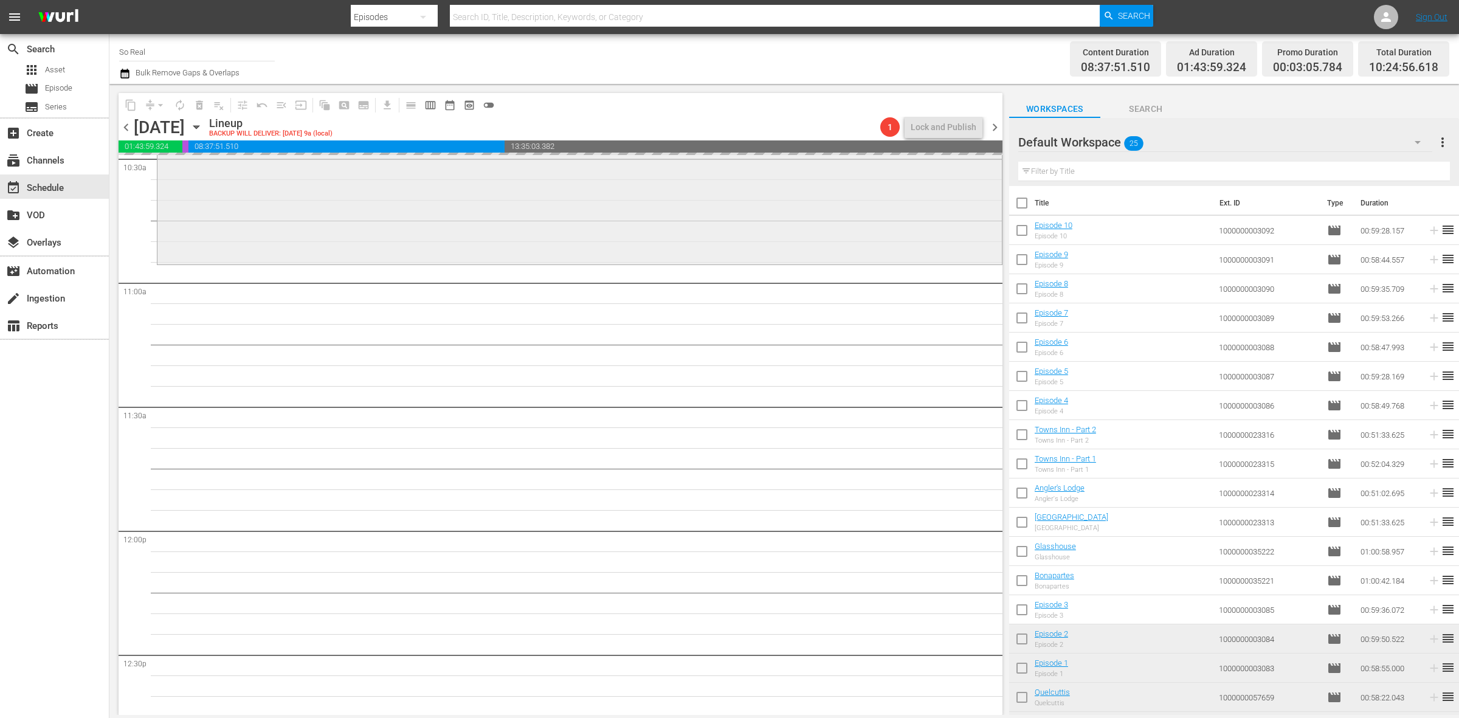
scroll to position [2620, 0]
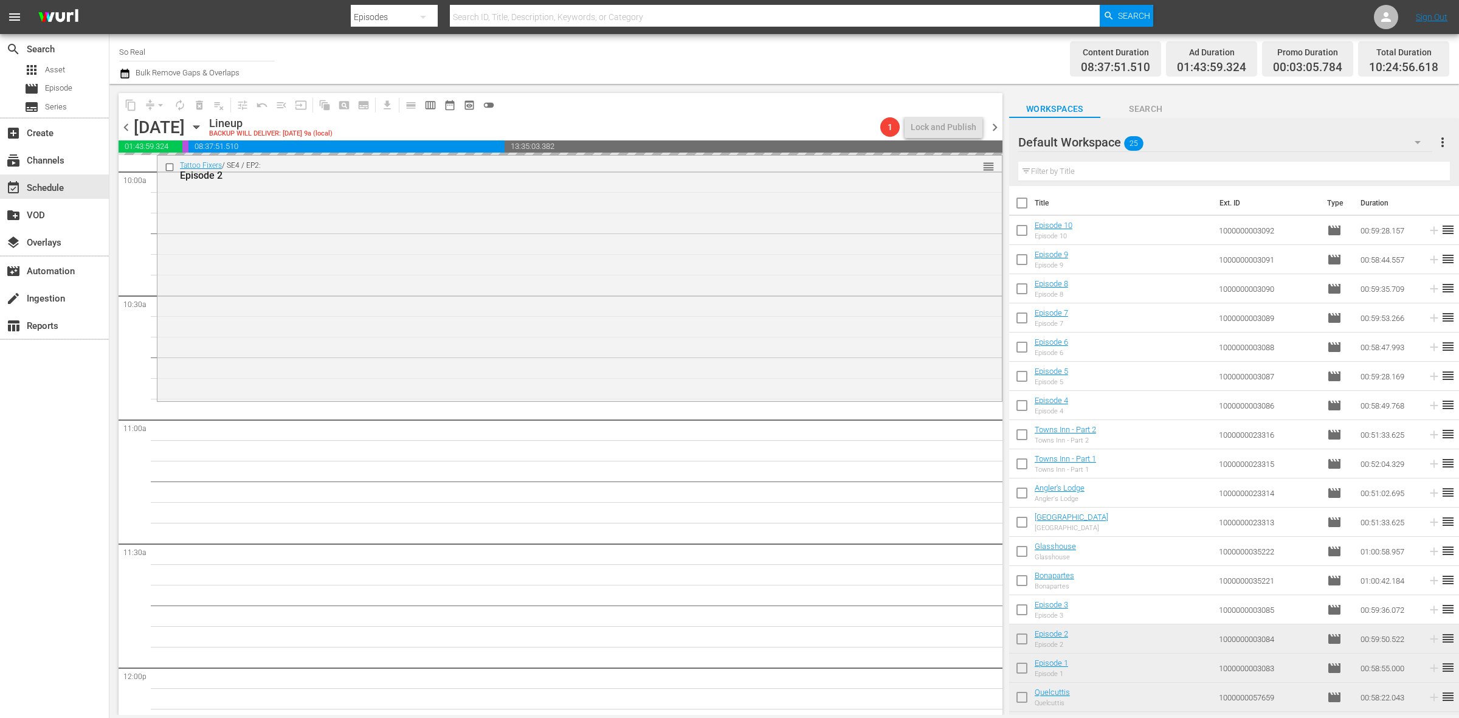
click at [755, 551] on div "[PERSON_NAME] Kitchen Nightmares / SE6 / EP1: Mayfair reorder Tattoo Fixers / S…" at bounding box center [580, 667] width 846 height 5952
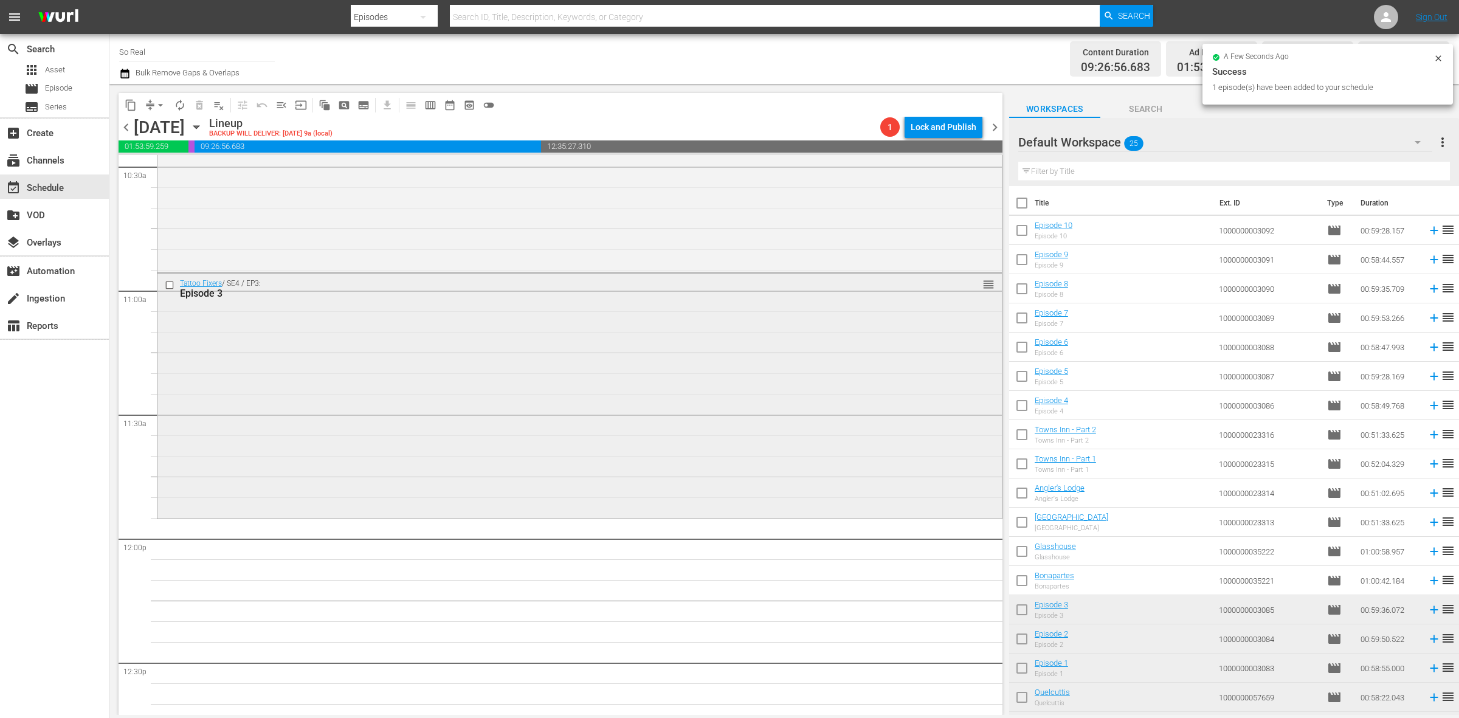
scroll to position [2593, 0]
click at [1025, 581] on input "checkbox" at bounding box center [1022, 583] width 26 height 26
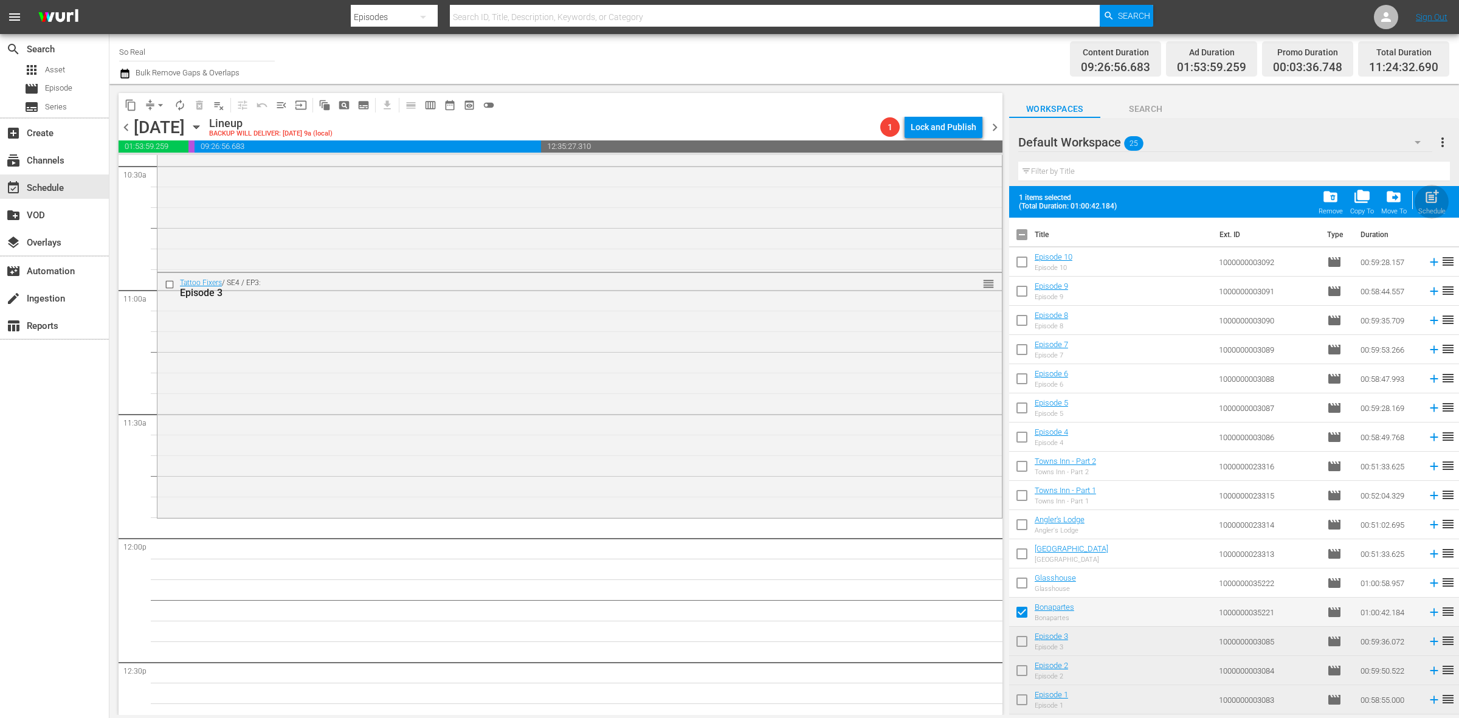
click at [1418, 208] on div "Schedule" at bounding box center [1431, 211] width 27 height 8
checkbox input "false"
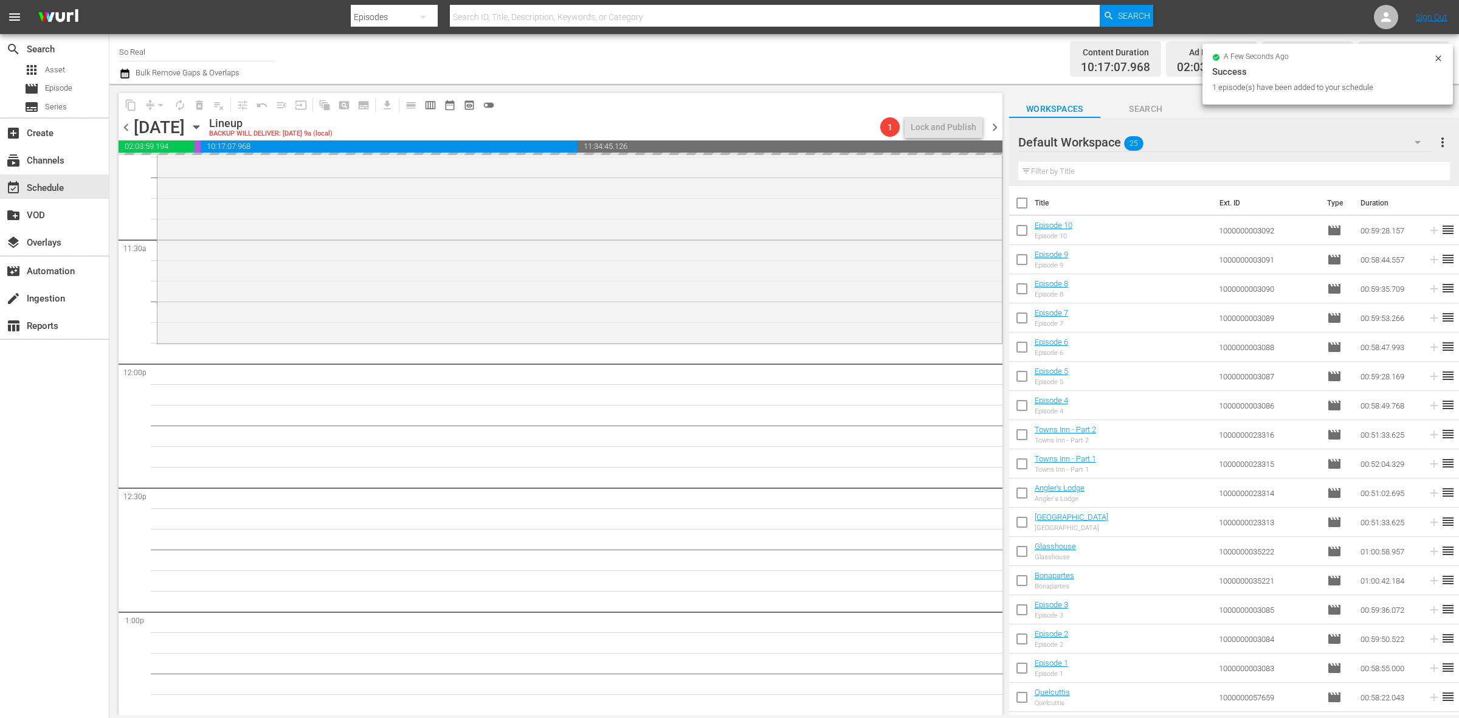
scroll to position [2812, 0]
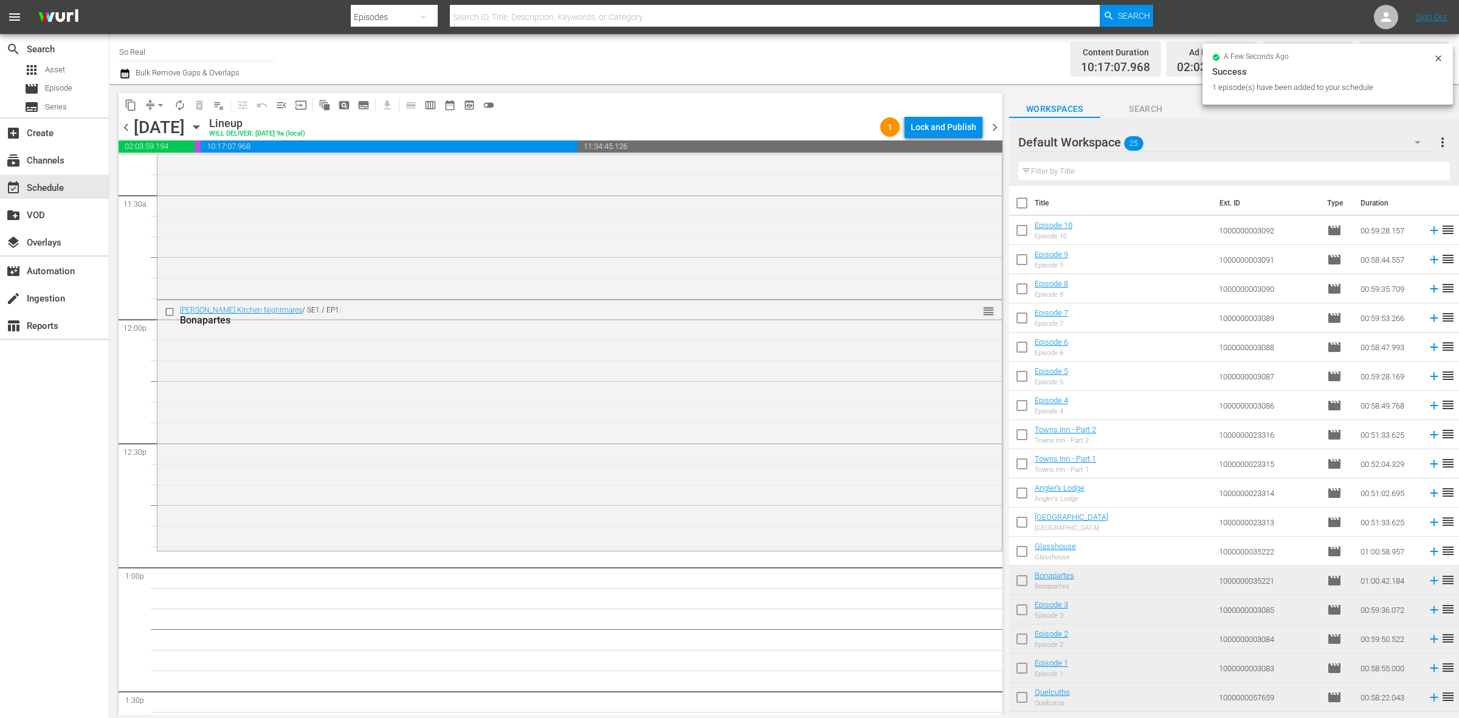
click at [1020, 547] on input "checkbox" at bounding box center [1022, 554] width 26 height 26
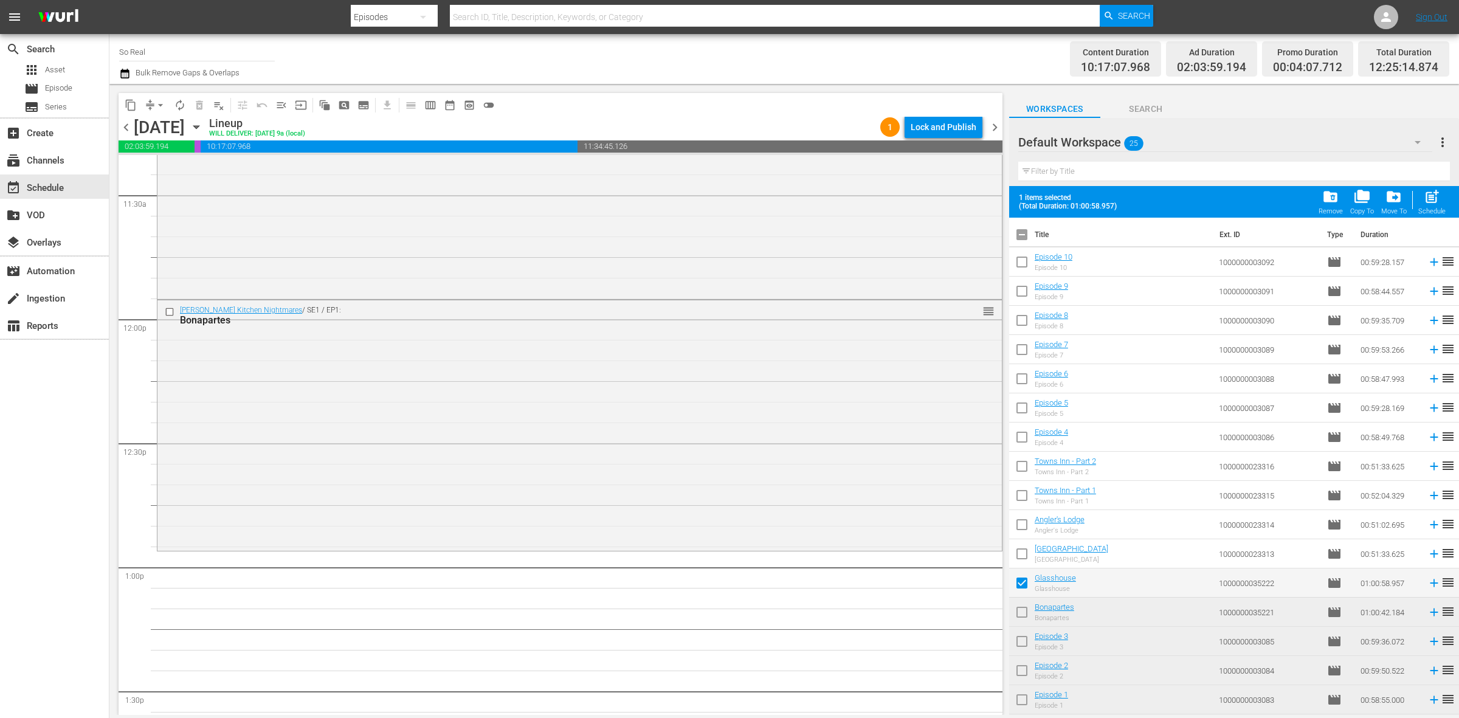
click at [1424, 201] on span "post_add" at bounding box center [1432, 196] width 16 height 16
checkbox input "false"
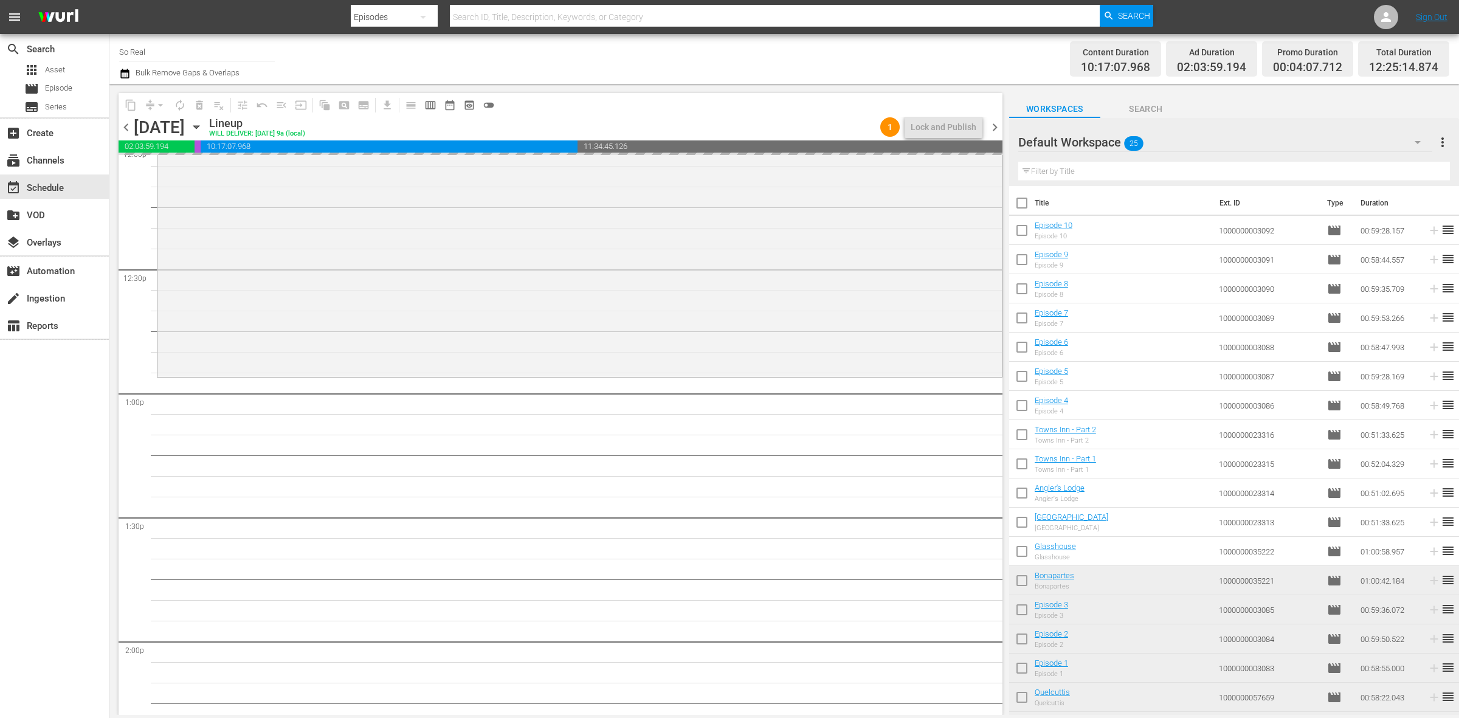
scroll to position [2986, 0]
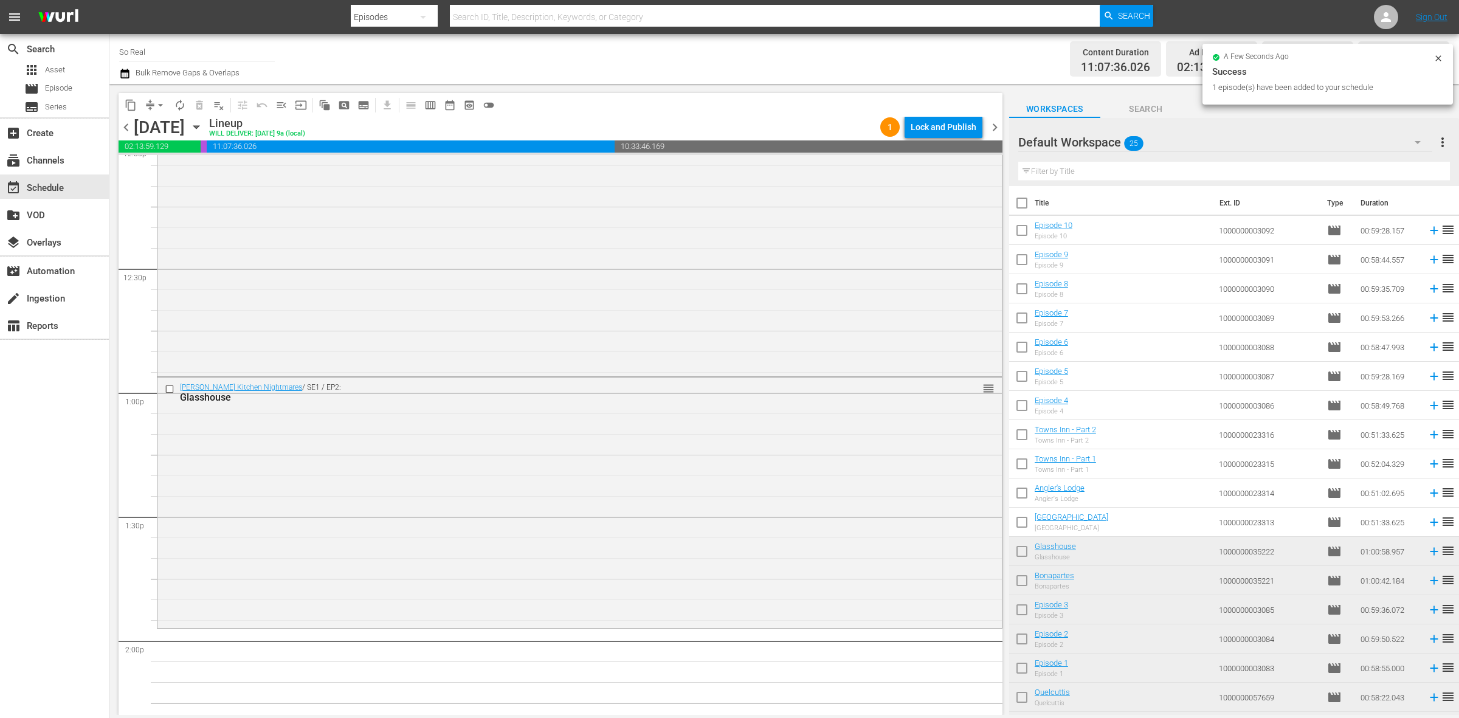
click at [1025, 523] on input "checkbox" at bounding box center [1022, 525] width 26 height 26
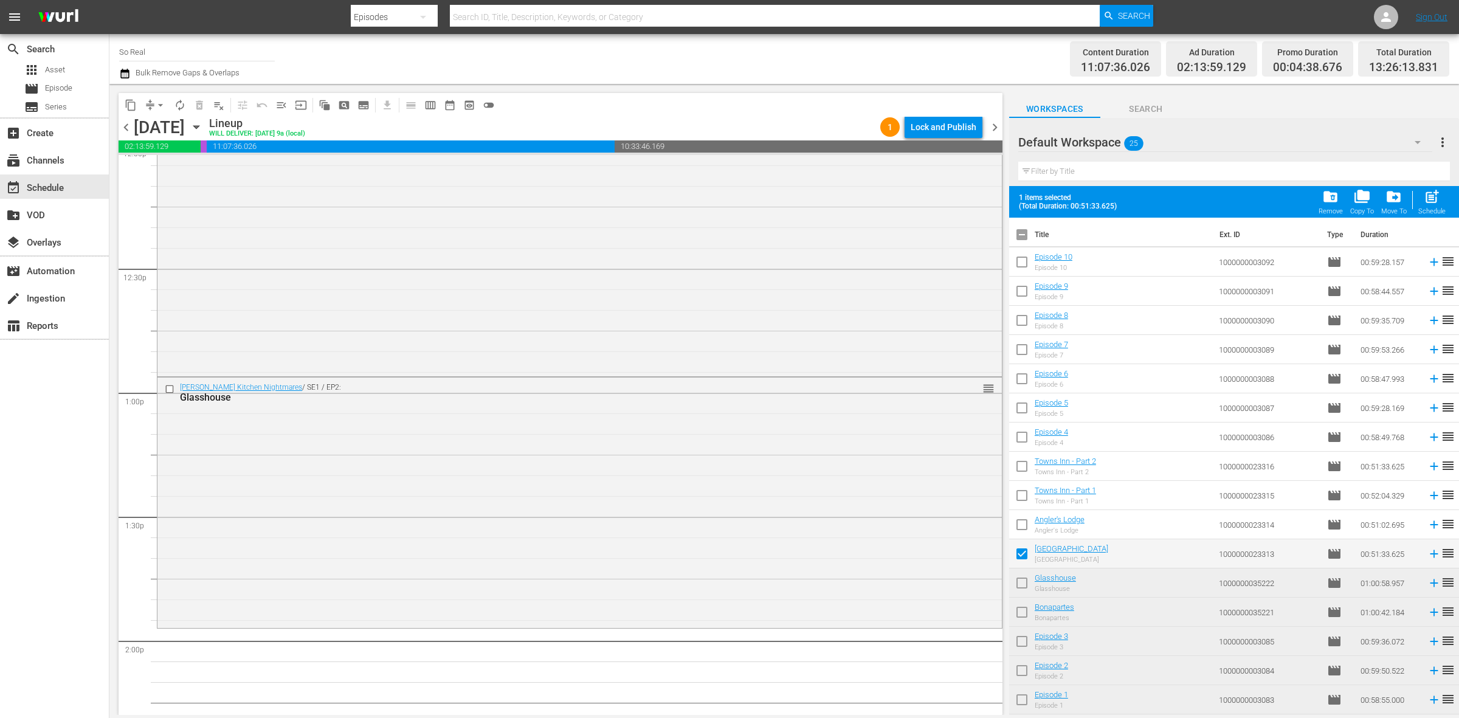
click at [1420, 198] on div "post_add Schedule" at bounding box center [1431, 201] width 27 height 27
checkbox input "false"
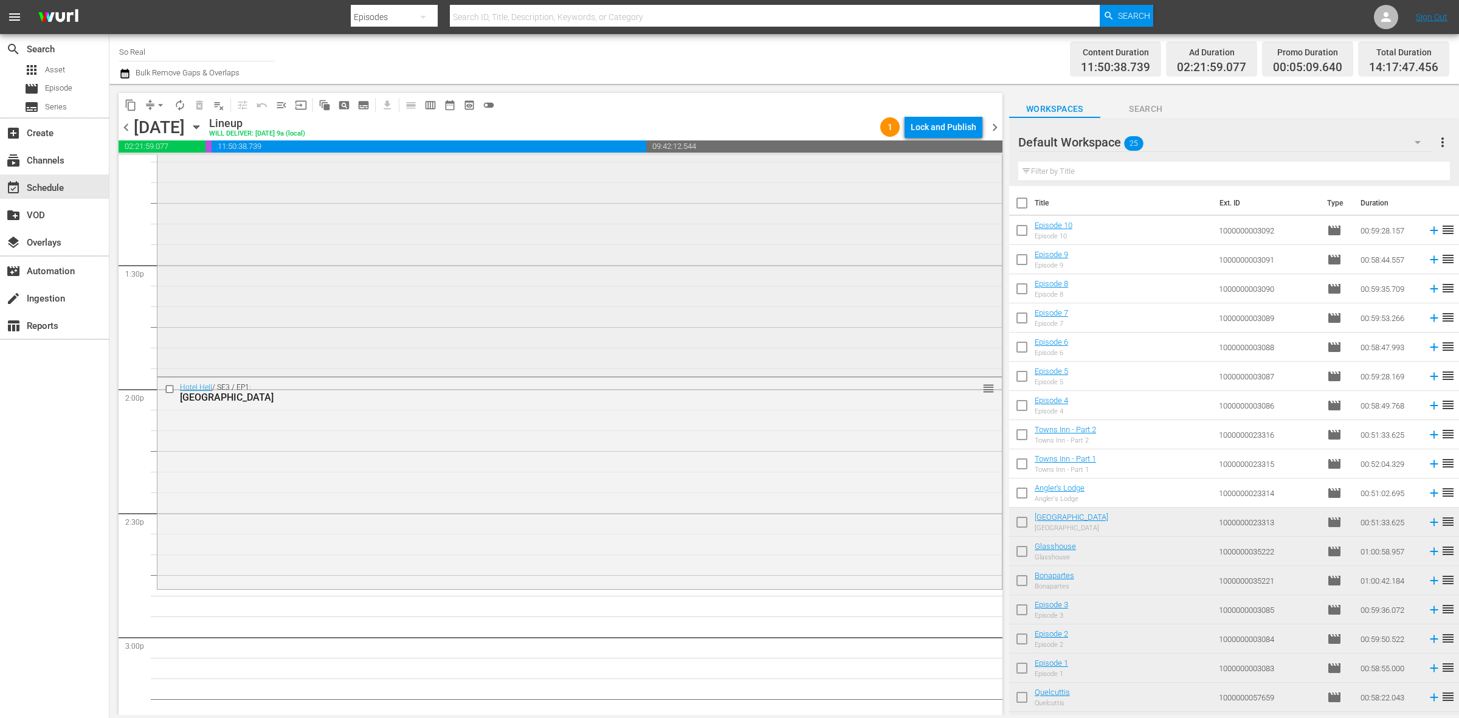
scroll to position [3287, 0]
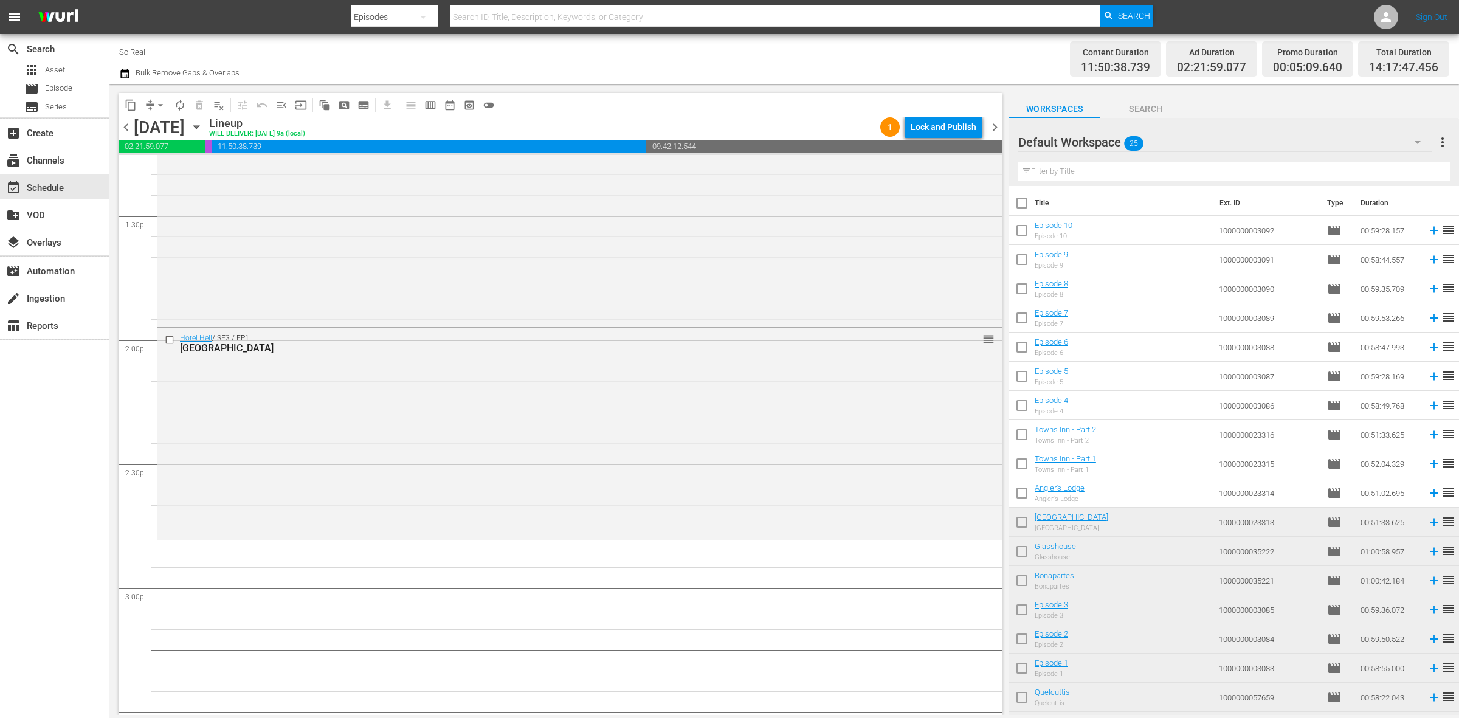
click at [1022, 495] on input "checkbox" at bounding box center [1022, 496] width 26 height 26
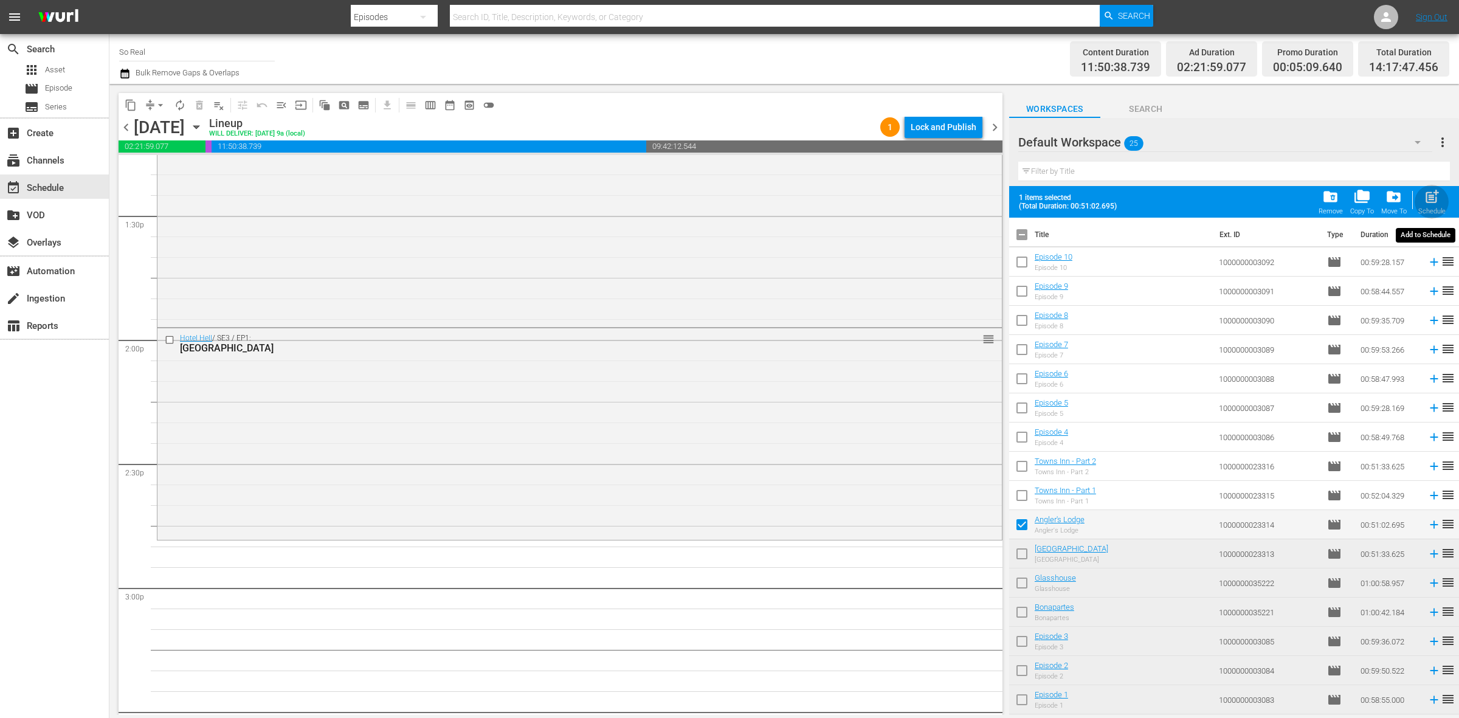
click at [1432, 207] on div "post_add Schedule" at bounding box center [1431, 201] width 27 height 27
checkbox input "false"
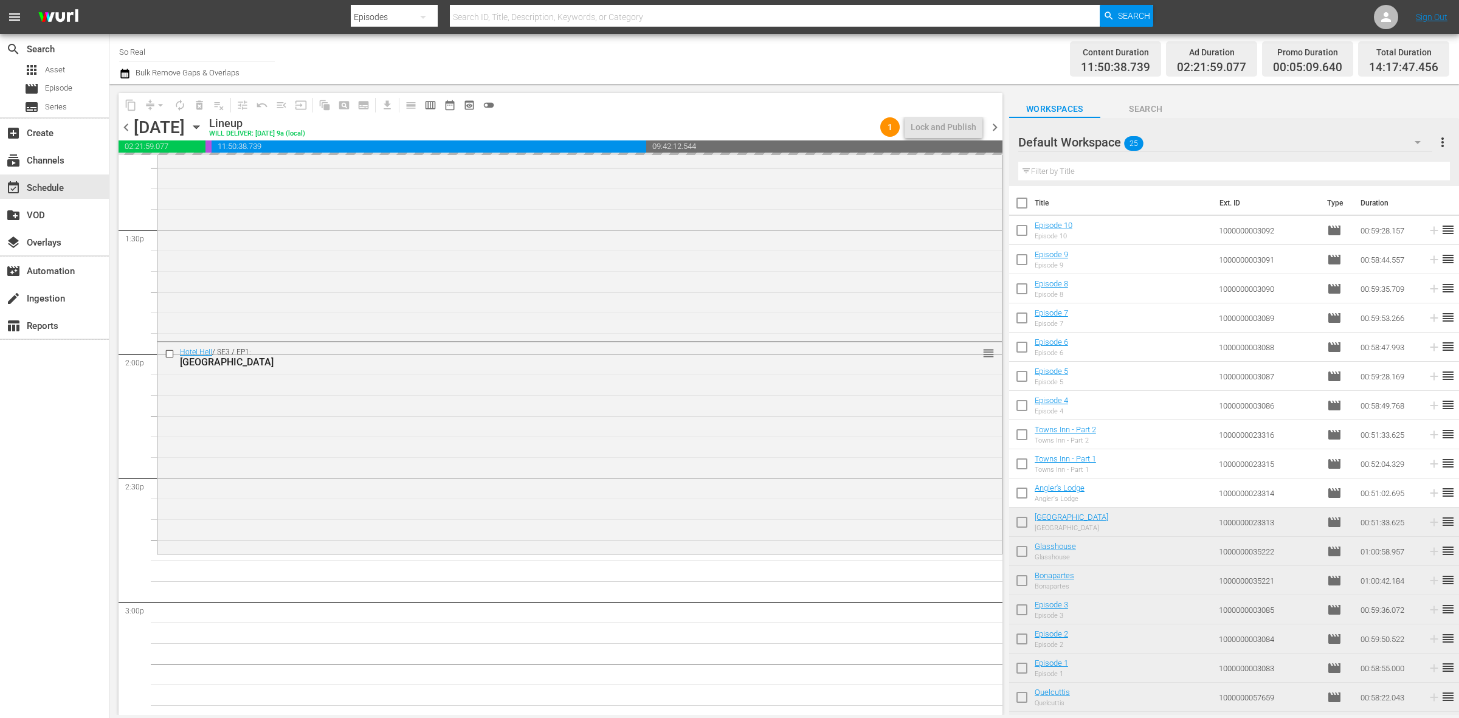
scroll to position [3272, 0]
click at [457, 533] on div "Hotel Hell / SE3 / EP1: Beachfront Inn reorder" at bounding box center [579, 448] width 844 height 210
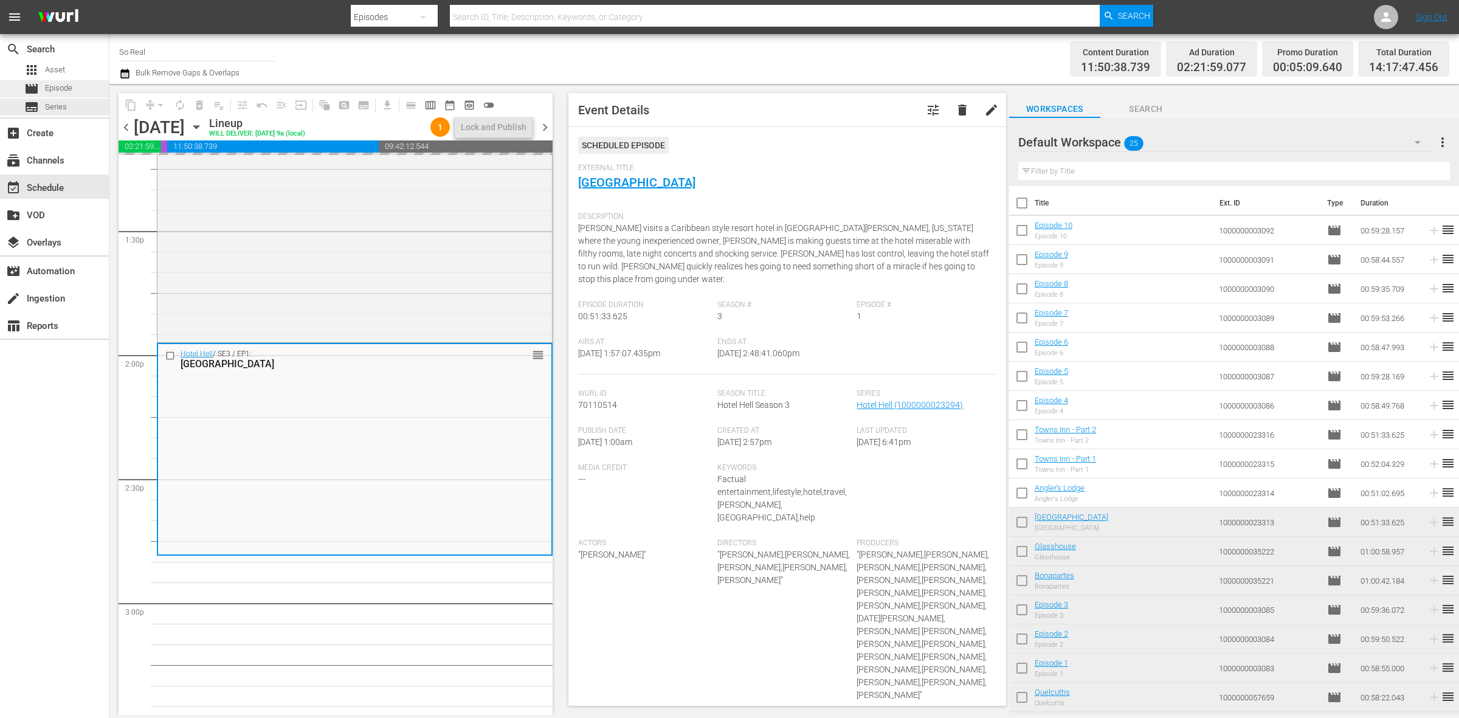
click at [55, 91] on span "Episode" at bounding box center [58, 88] width 27 height 12
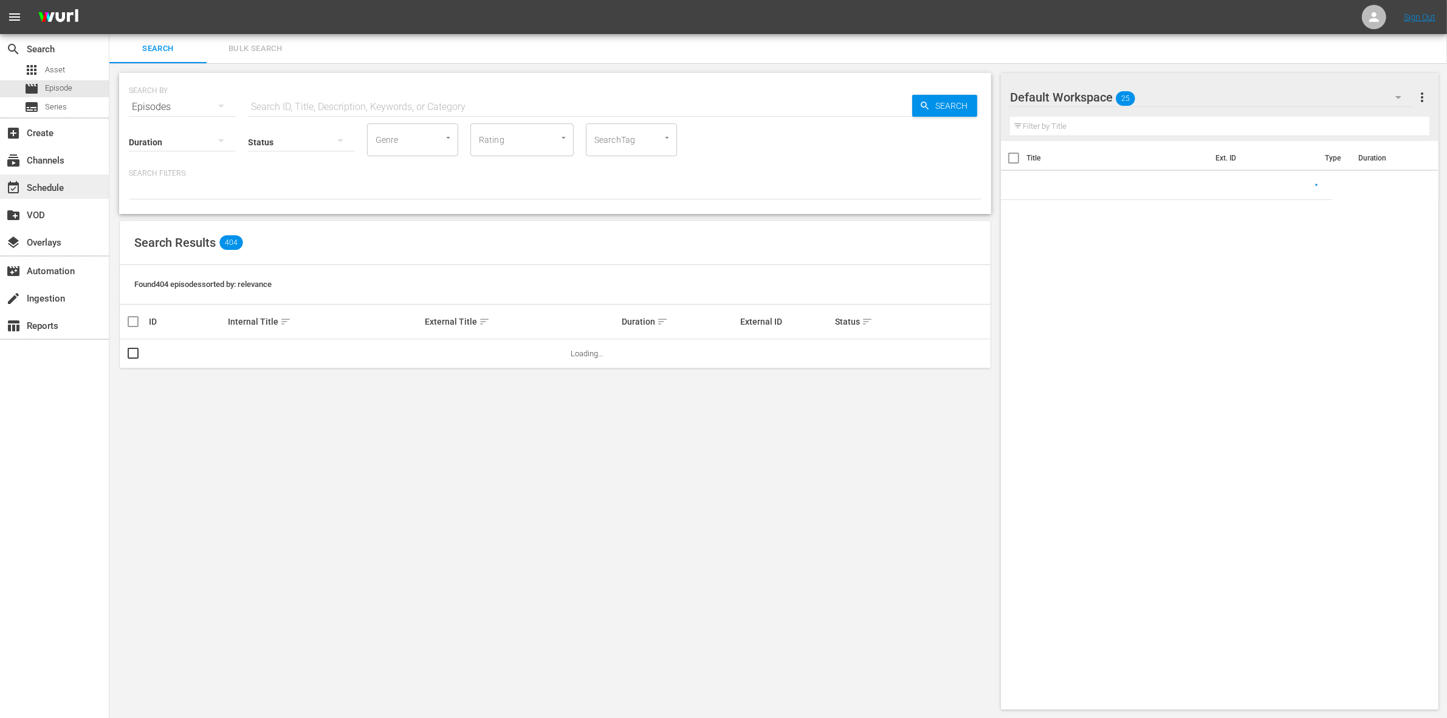
click at [67, 177] on div "event_available Schedule" at bounding box center [54, 186] width 109 height 24
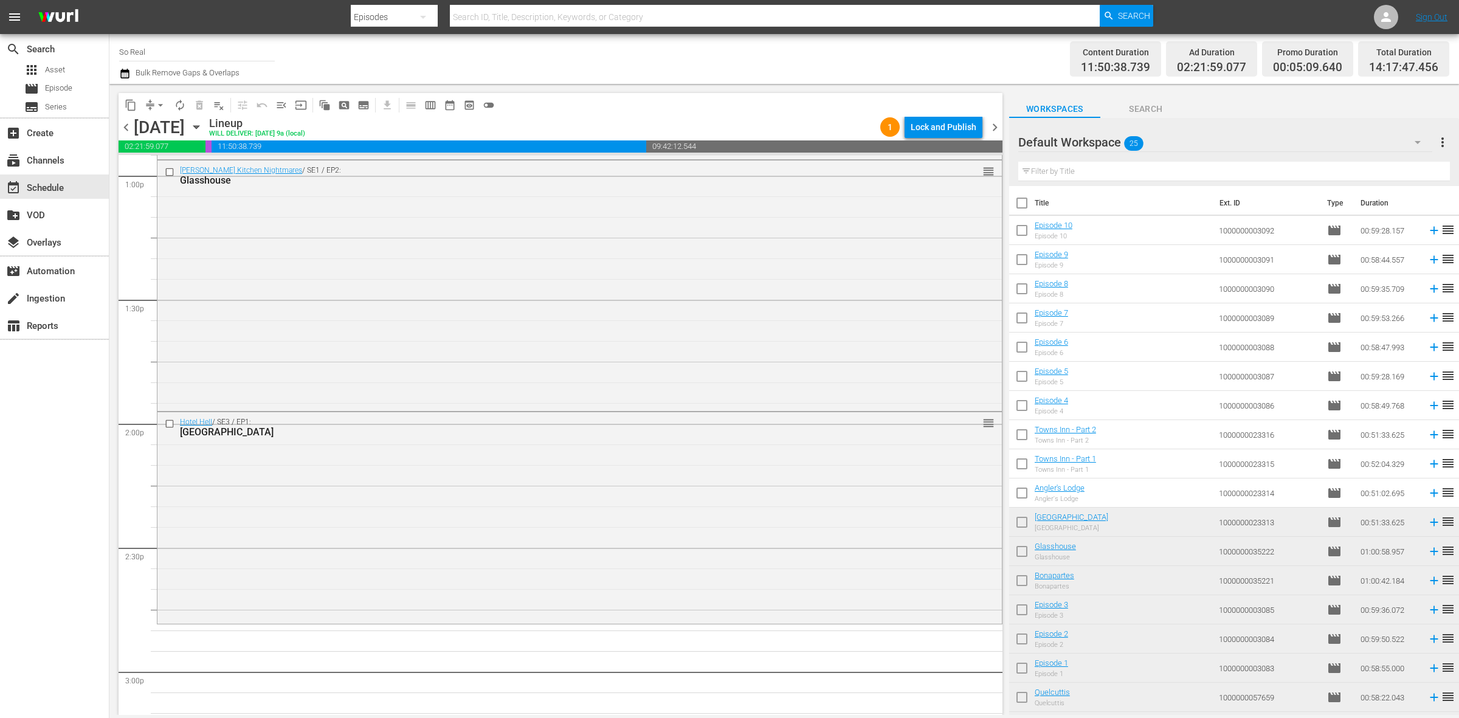
scroll to position [3207, 0]
click at [1022, 499] on input "checkbox" at bounding box center [1022, 496] width 26 height 26
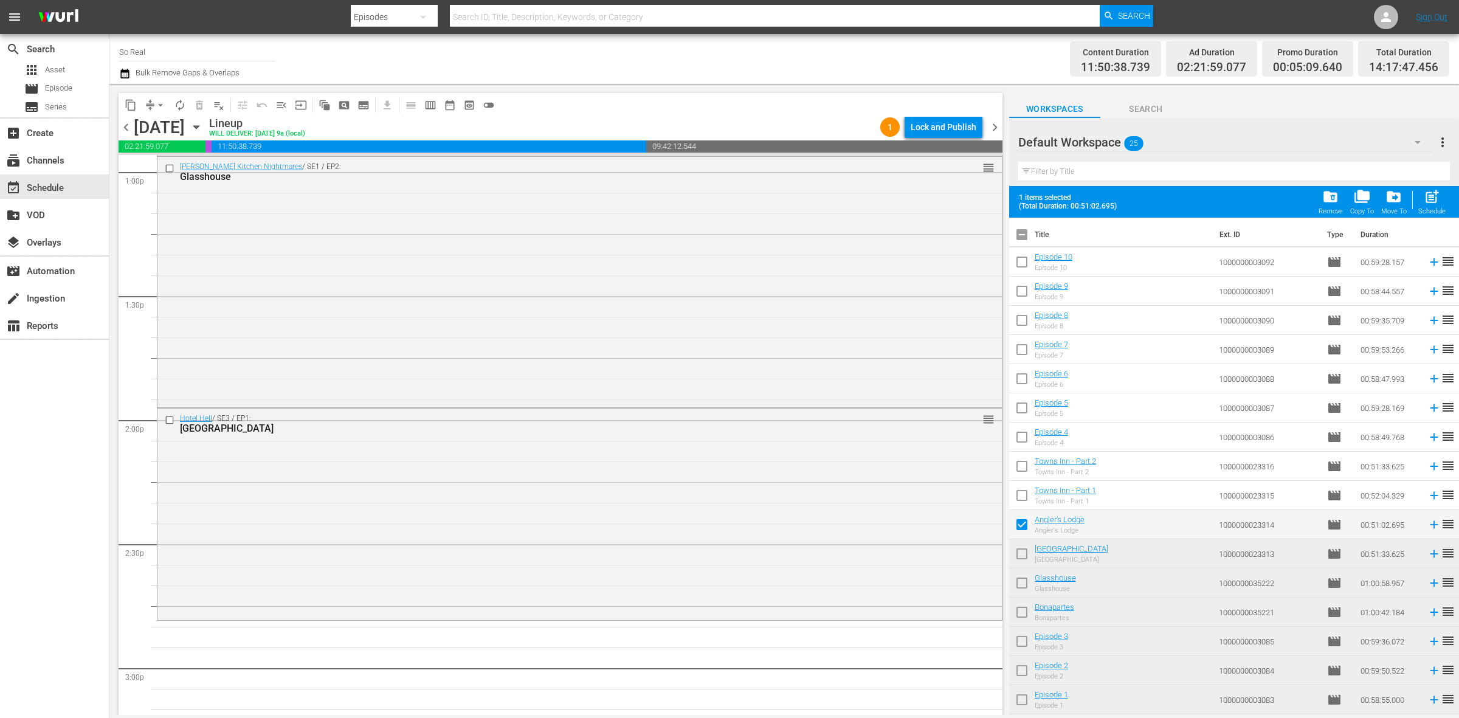
click at [1429, 210] on div "Schedule" at bounding box center [1431, 211] width 27 height 8
checkbox input "false"
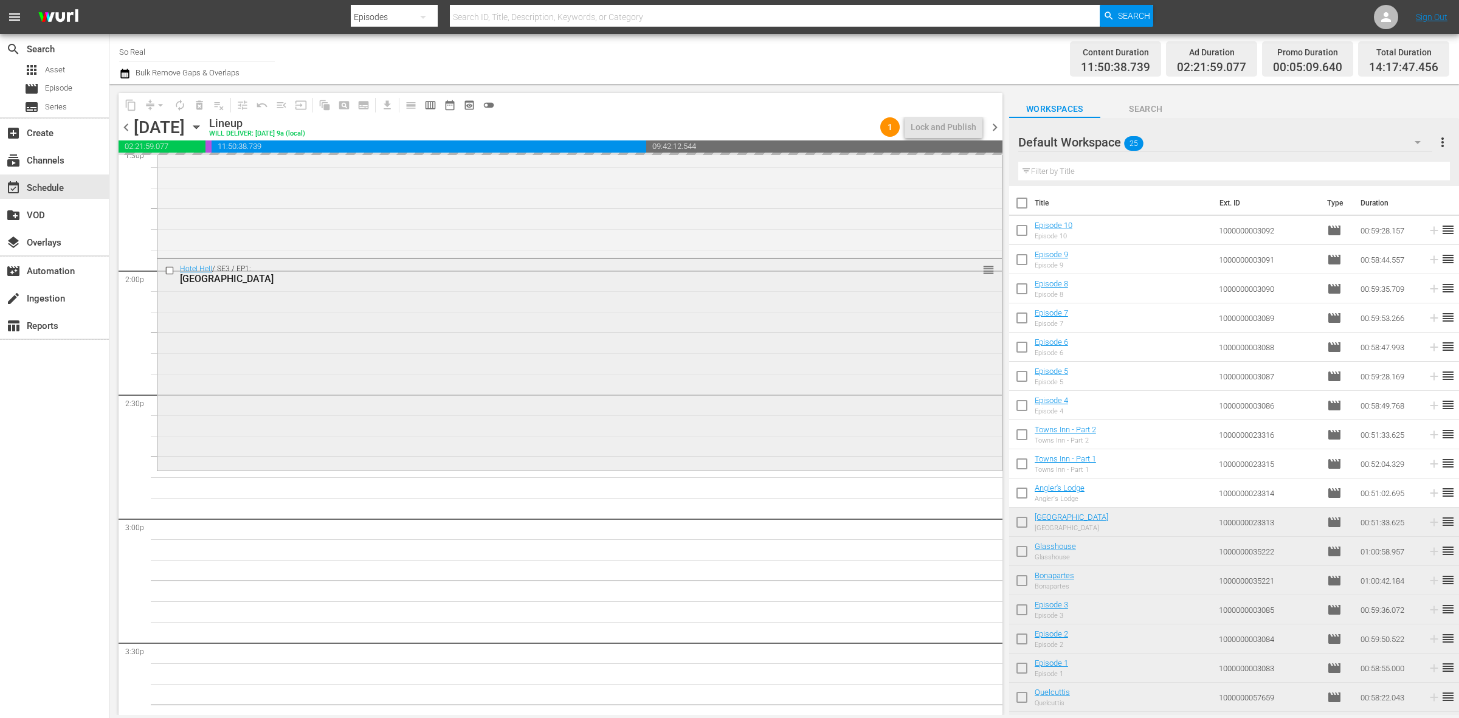
scroll to position [3345, 0]
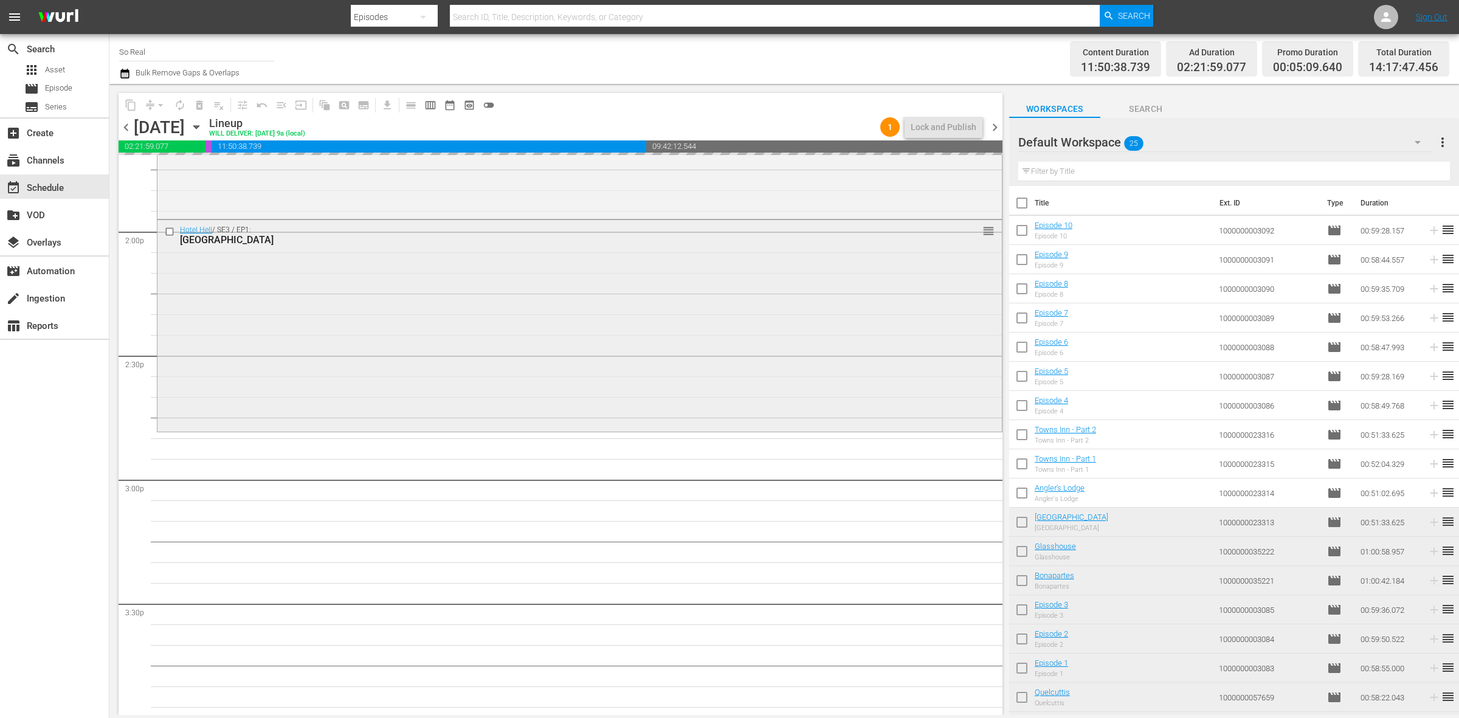
scroll to position [3395, 0]
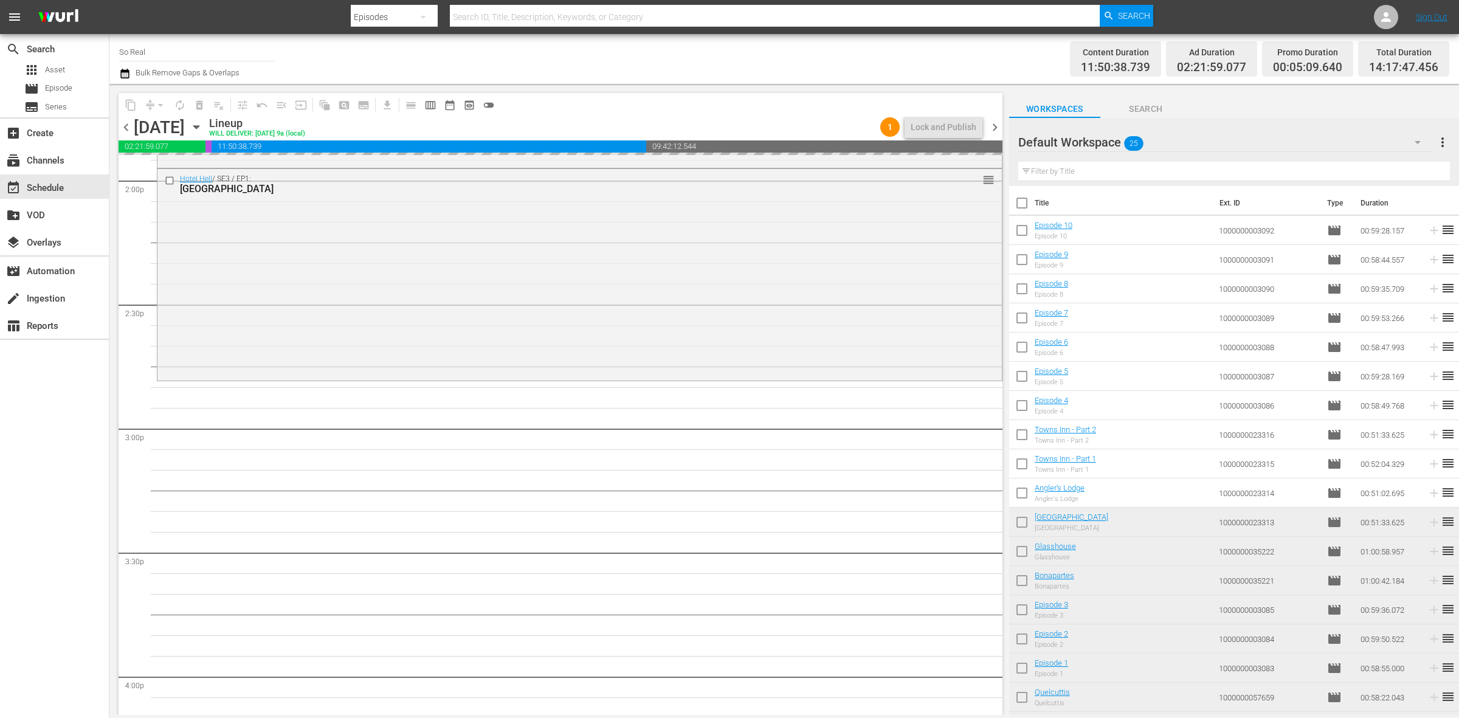
scroll to position [3445, 0]
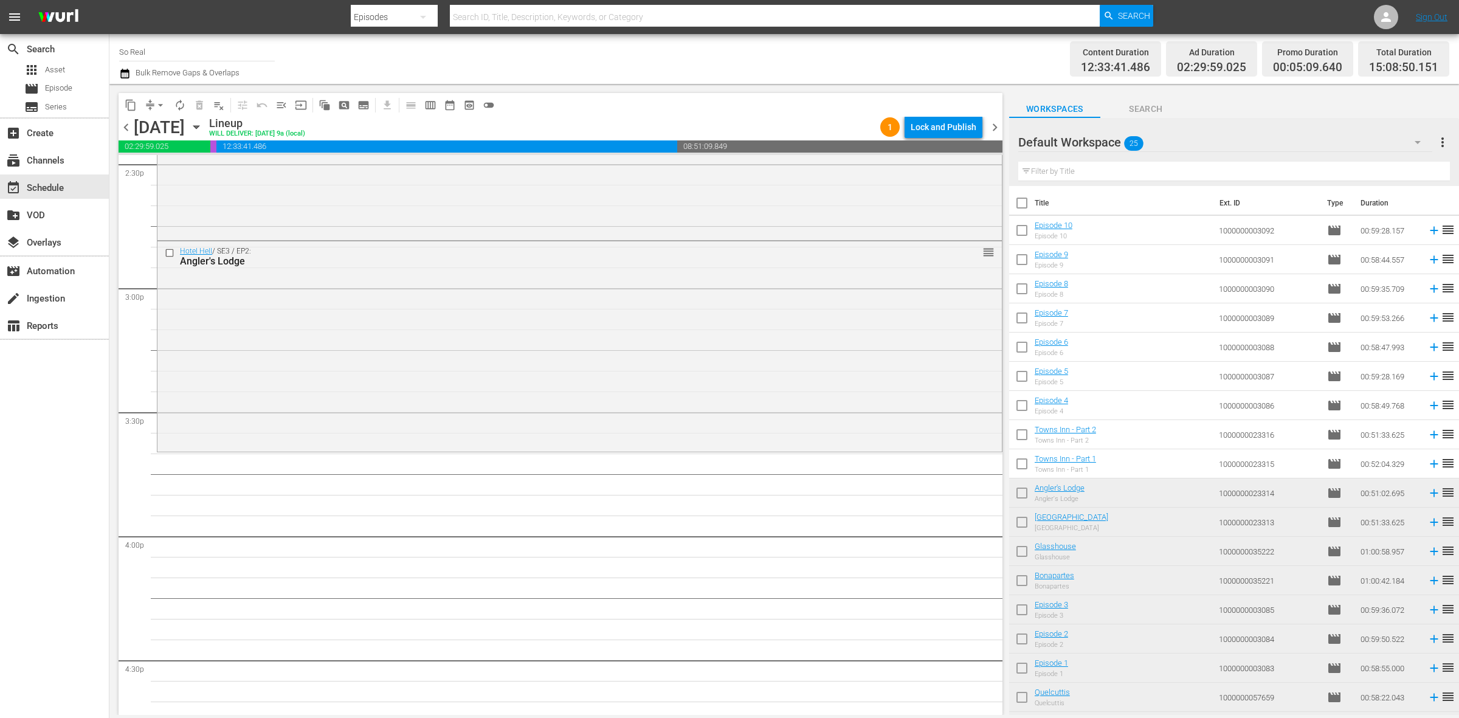
scroll to position [3597, 0]
click at [1018, 464] on input "checkbox" at bounding box center [1022, 466] width 26 height 26
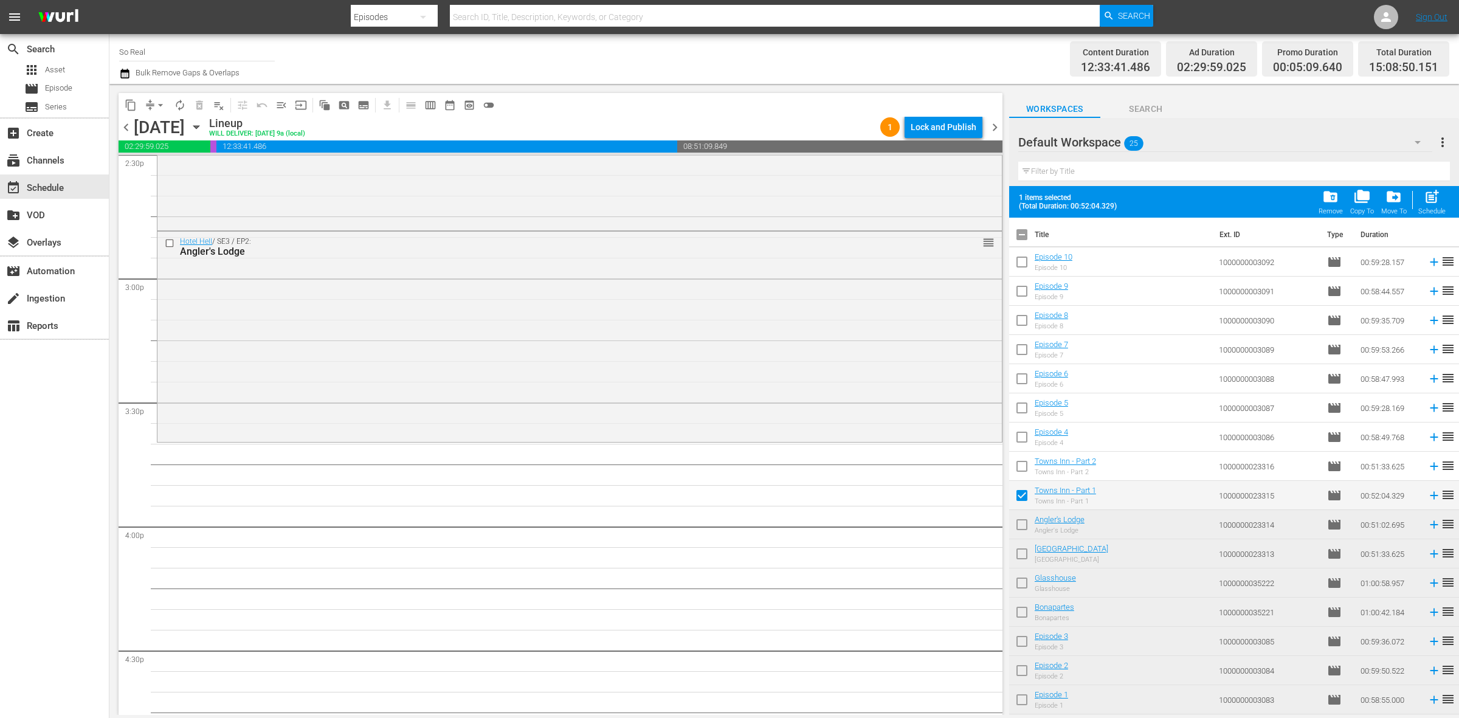
click at [1425, 195] on span "post_add" at bounding box center [1432, 196] width 16 height 16
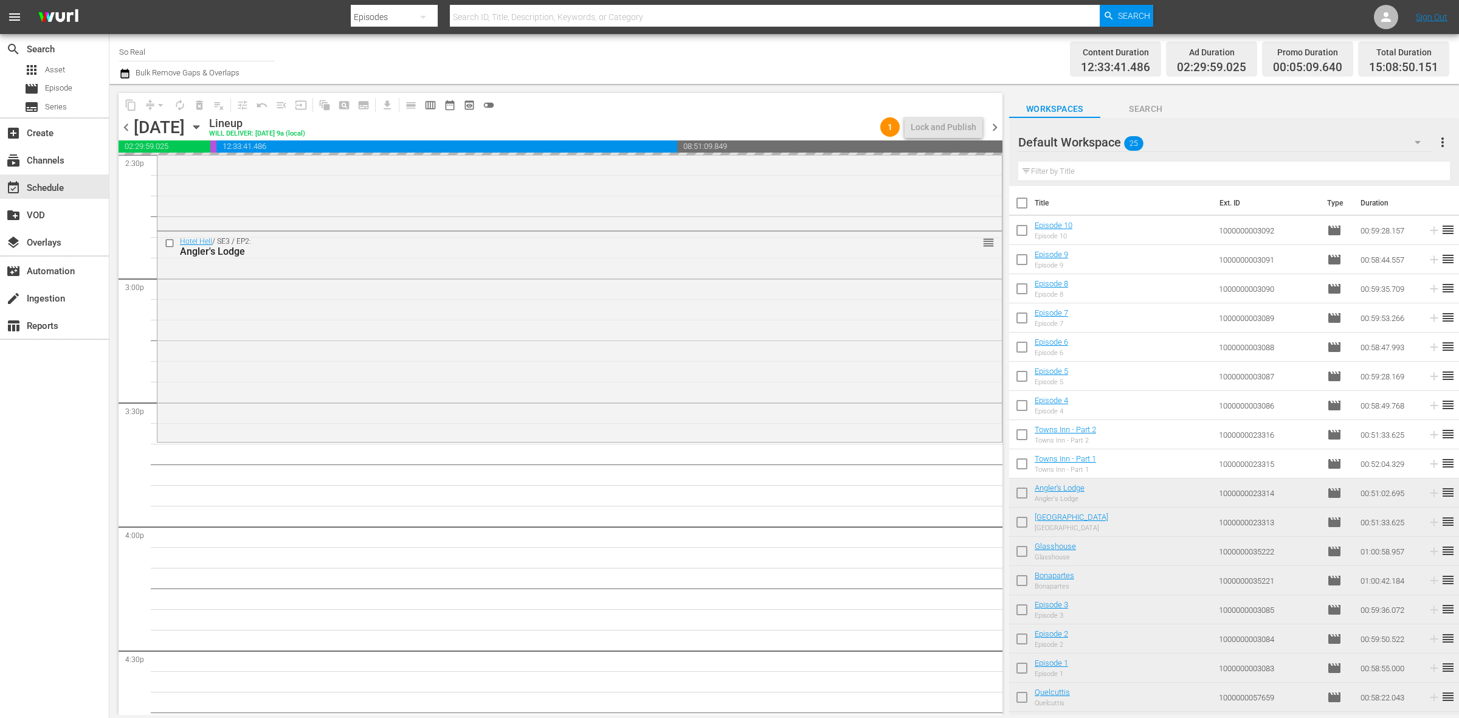
checkbox input "false"
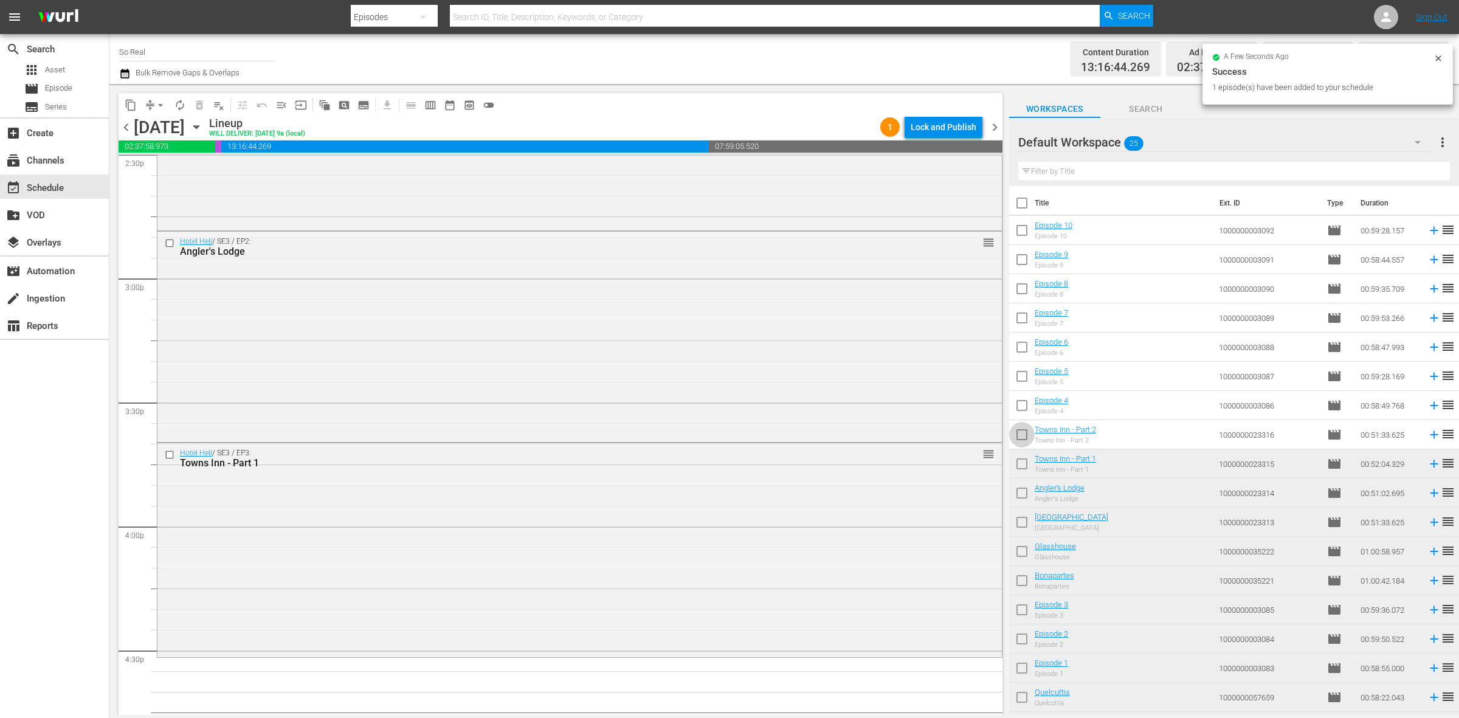
click at [1025, 430] on input "checkbox" at bounding box center [1022, 437] width 26 height 26
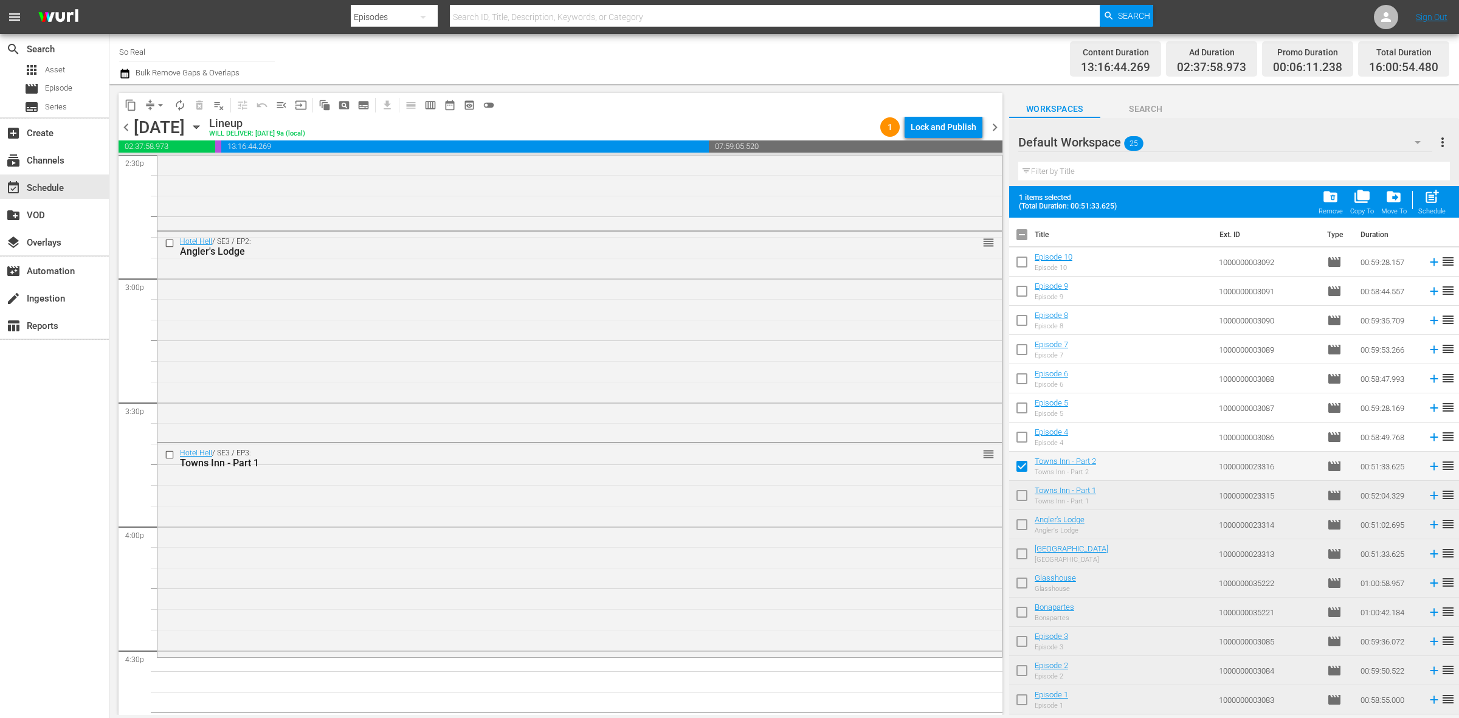
click at [1435, 198] on span "post_add" at bounding box center [1432, 196] width 16 height 16
checkbox input "false"
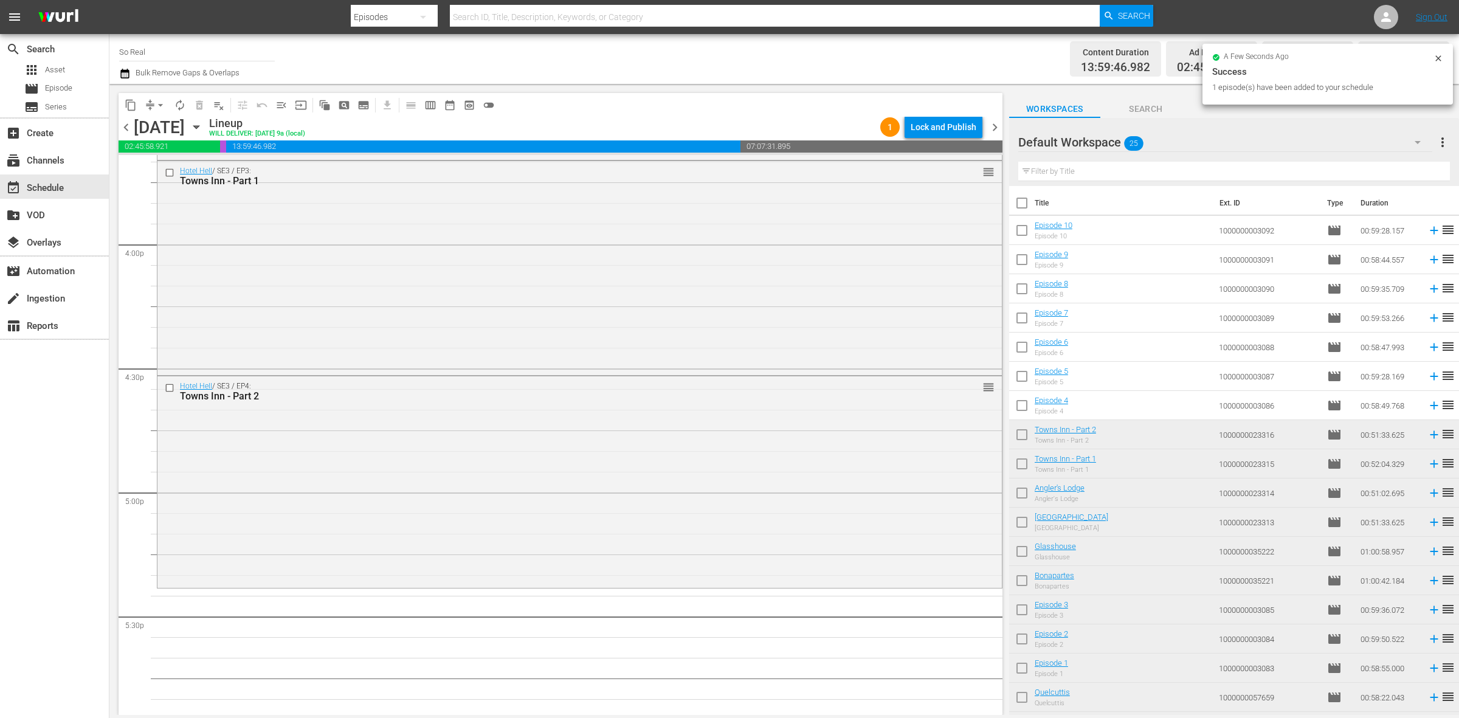
scroll to position [3879, 0]
click at [1022, 404] on input "checkbox" at bounding box center [1022, 408] width 26 height 26
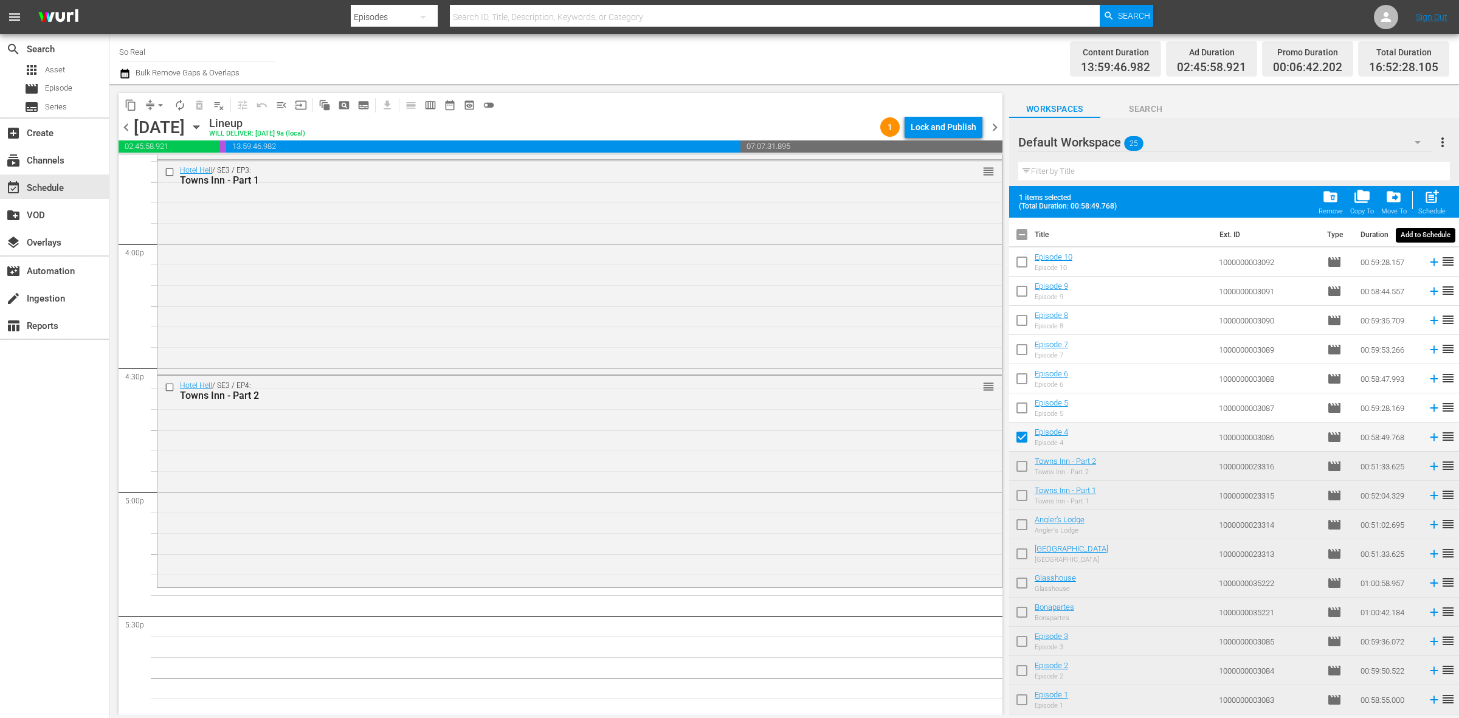
click at [1429, 201] on span "post_add" at bounding box center [1432, 196] width 16 height 16
checkbox input "false"
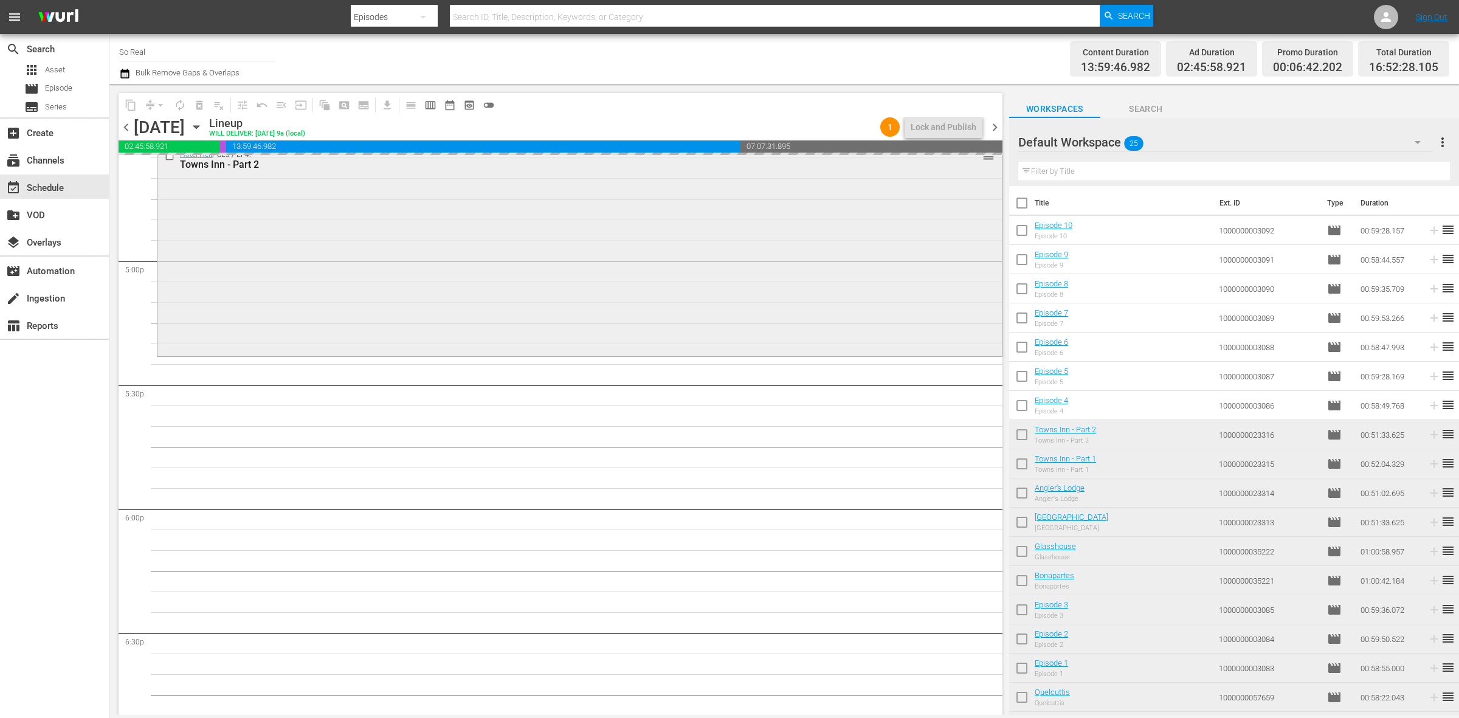
scroll to position [4111, 0]
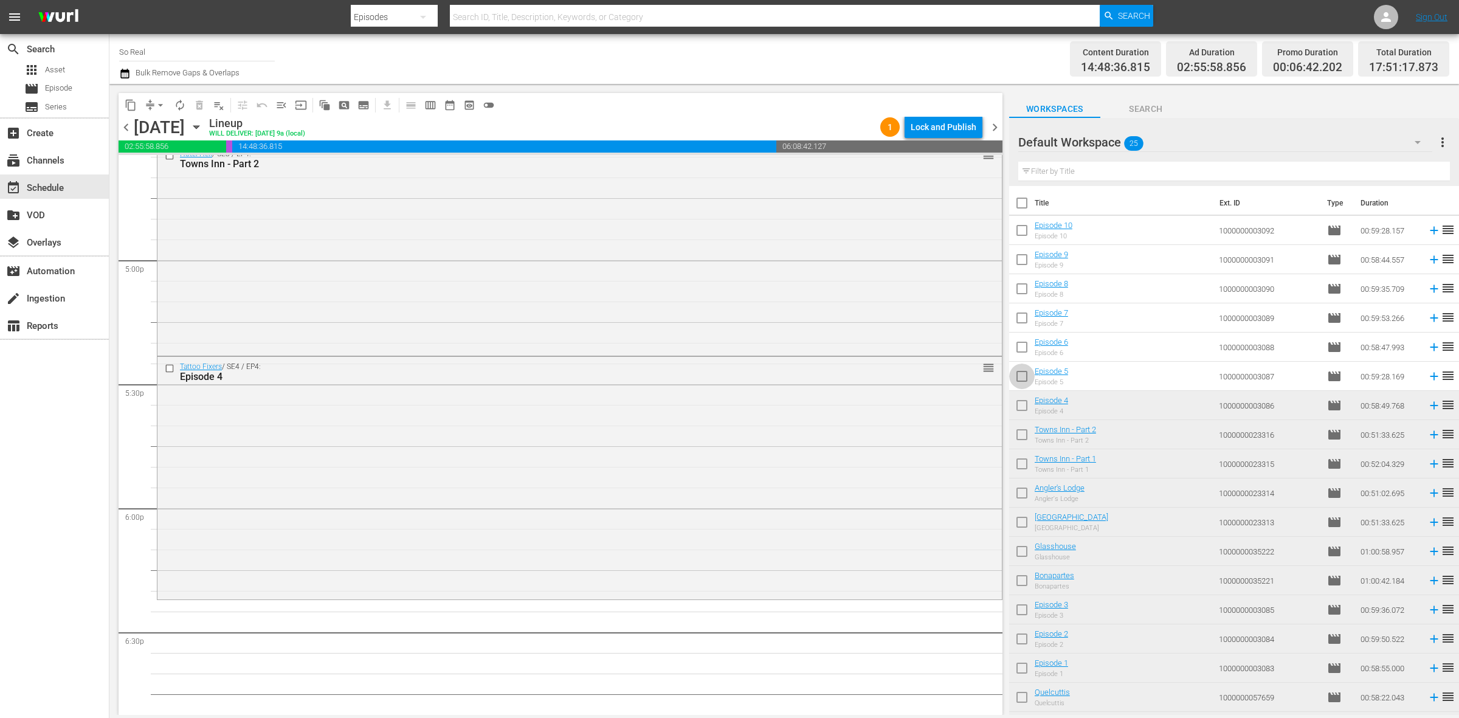
click at [1022, 377] on input "checkbox" at bounding box center [1022, 379] width 26 height 26
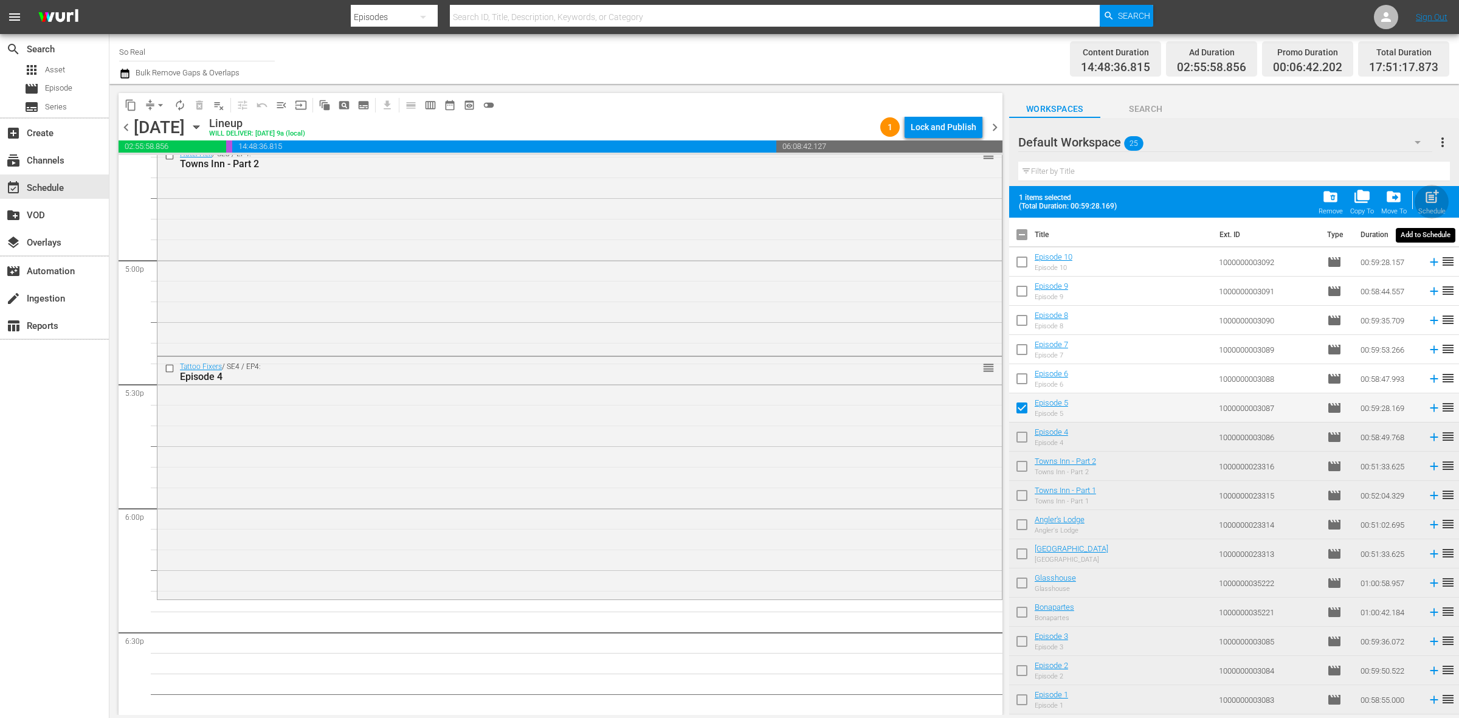
click at [1430, 202] on span "post_add" at bounding box center [1432, 196] width 16 height 16
checkbox input "false"
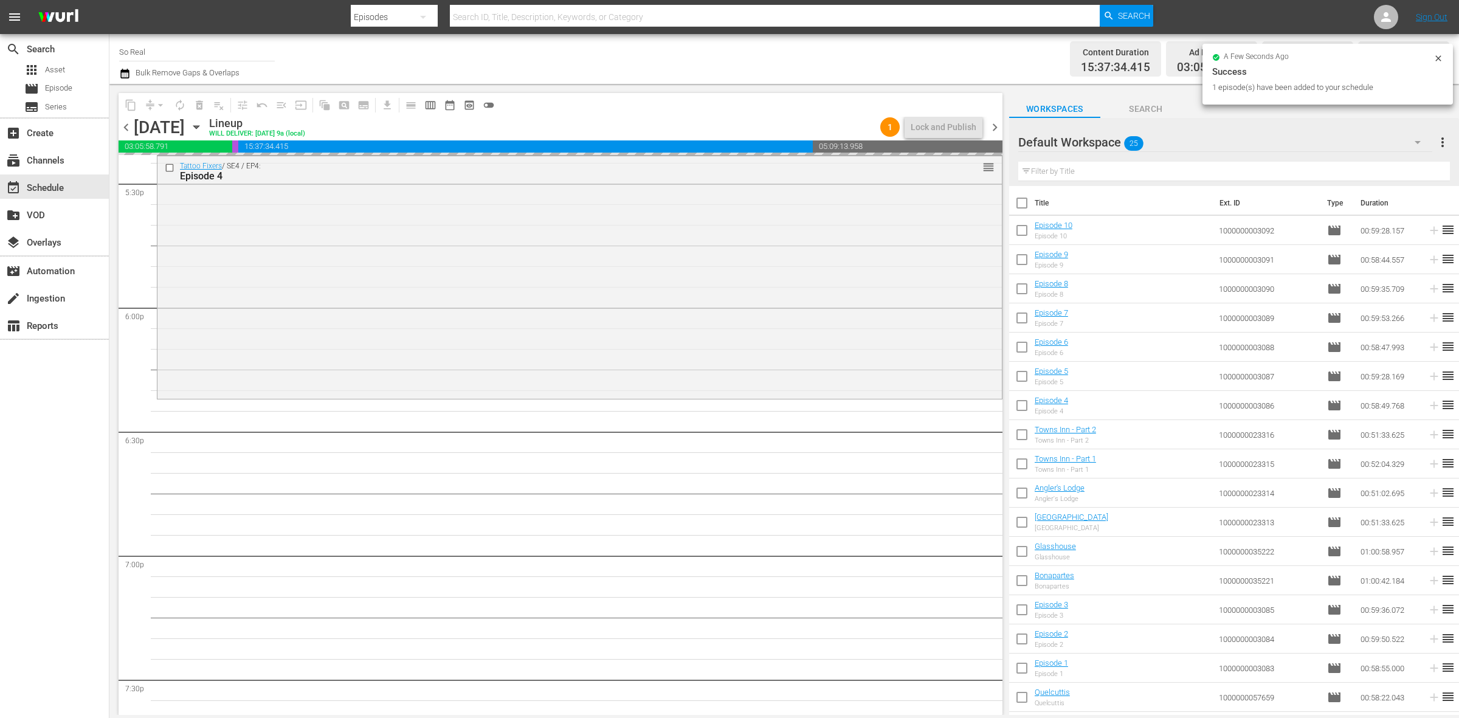
scroll to position [4313, 0]
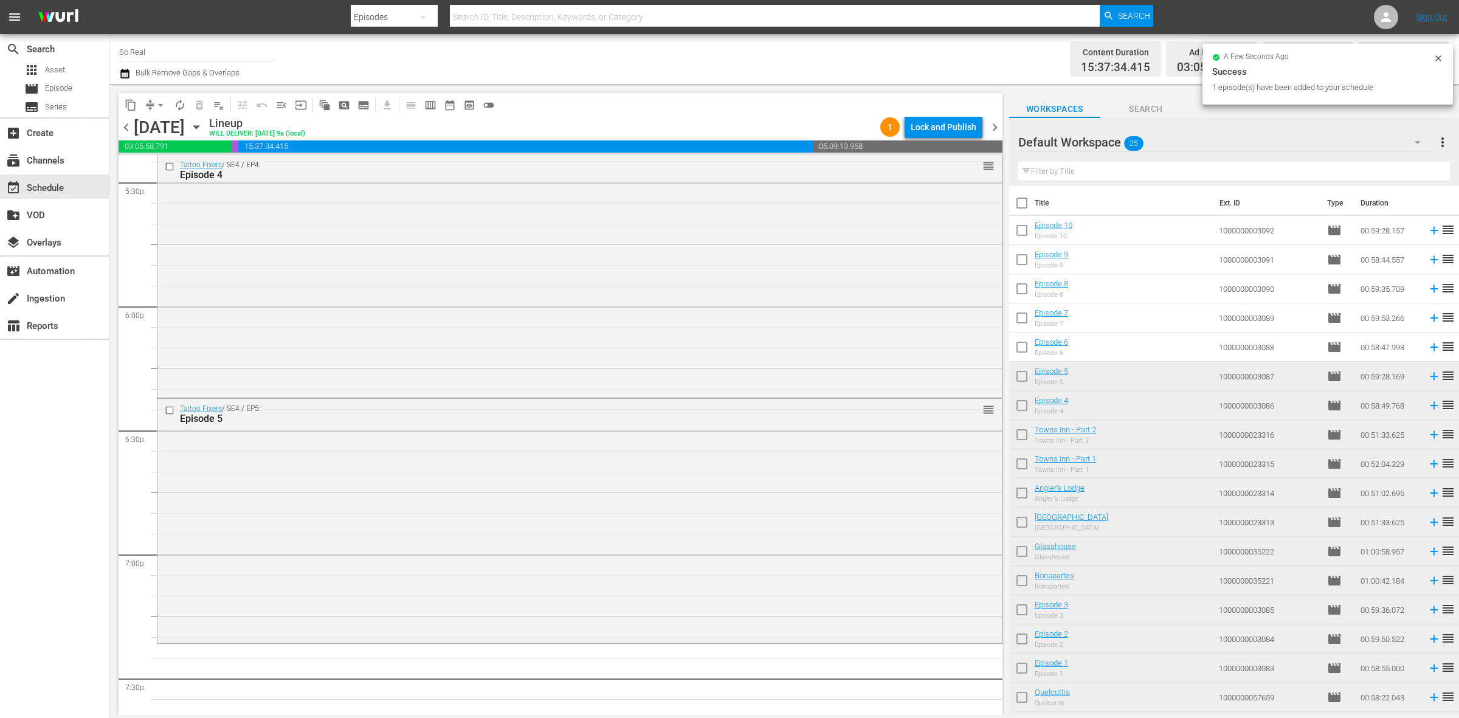
click at [1011, 343] on input "checkbox" at bounding box center [1022, 350] width 26 height 26
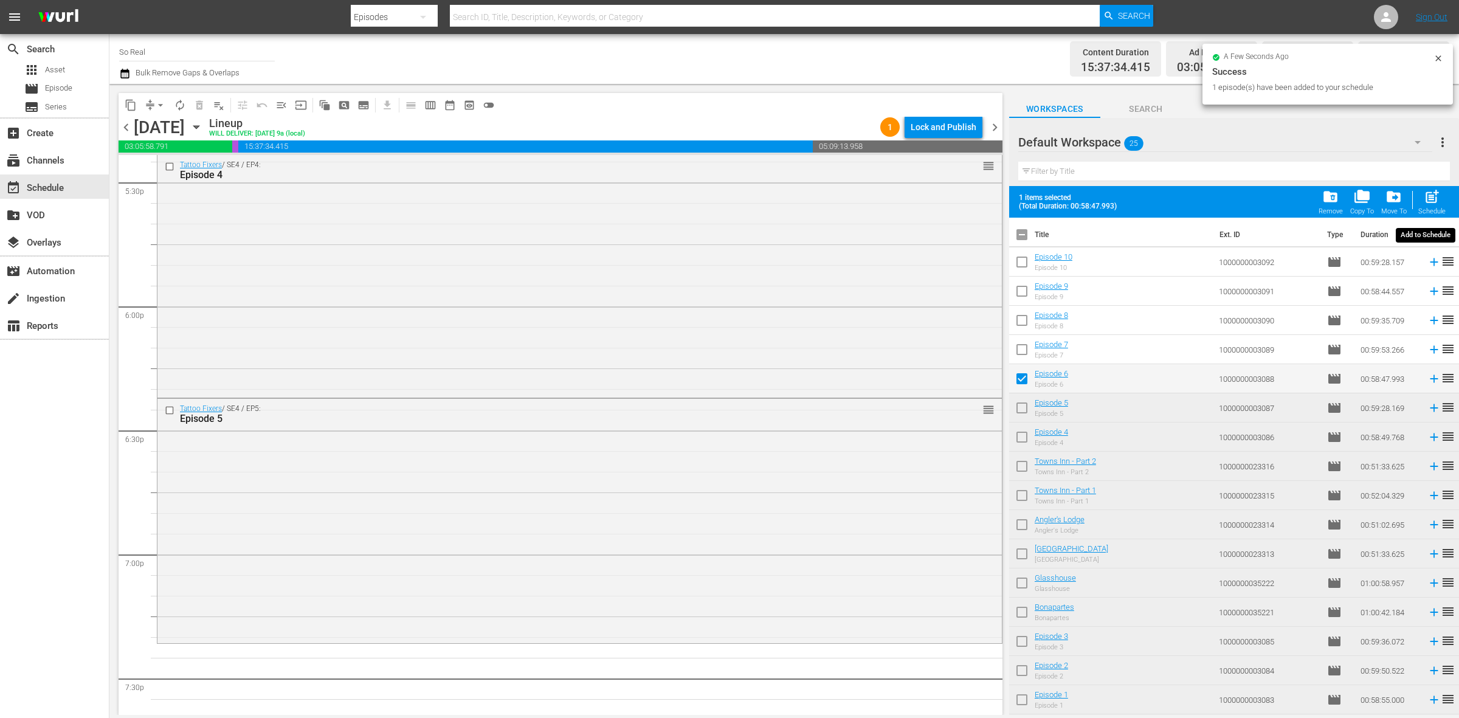
click at [1441, 190] on div "post_add Schedule" at bounding box center [1431, 201] width 27 height 27
checkbox input "false"
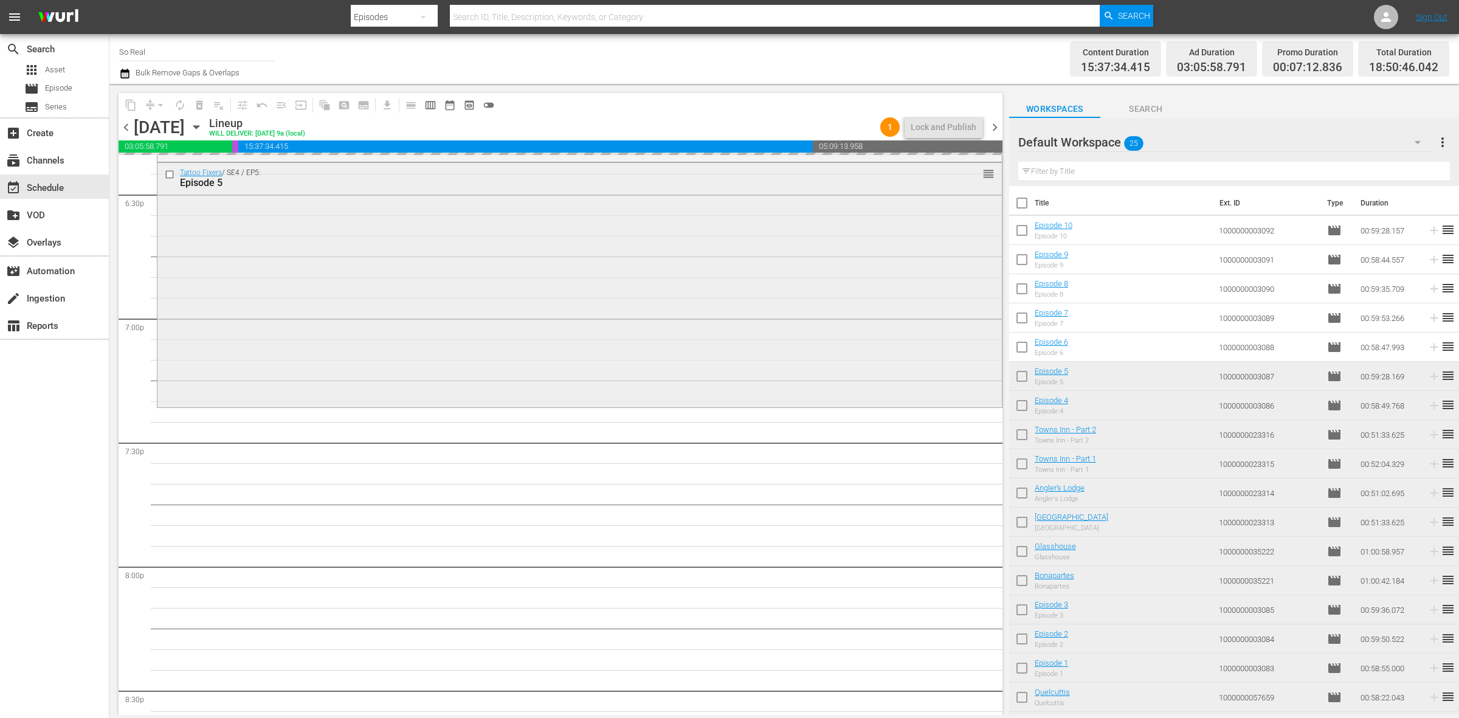
scroll to position [4550, 0]
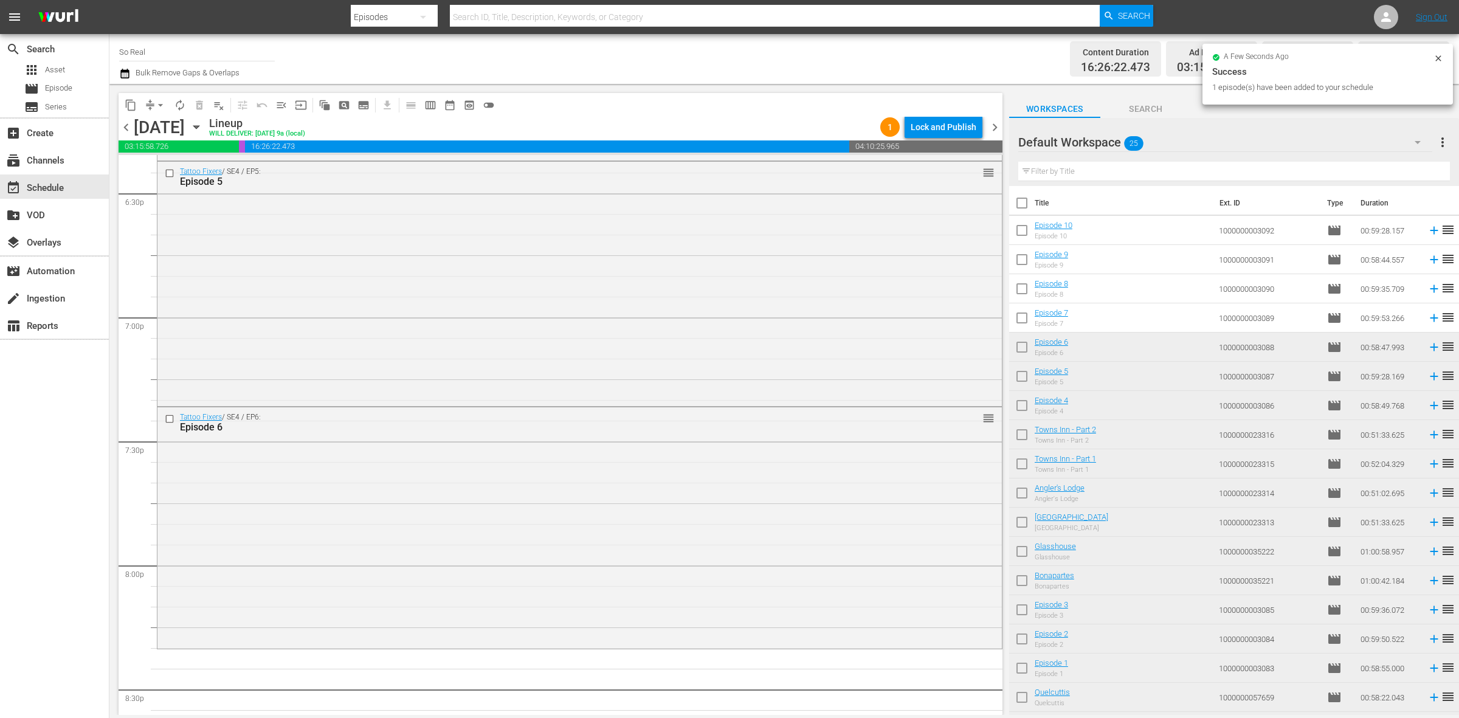
click at [1025, 323] on input "checkbox" at bounding box center [1022, 321] width 26 height 26
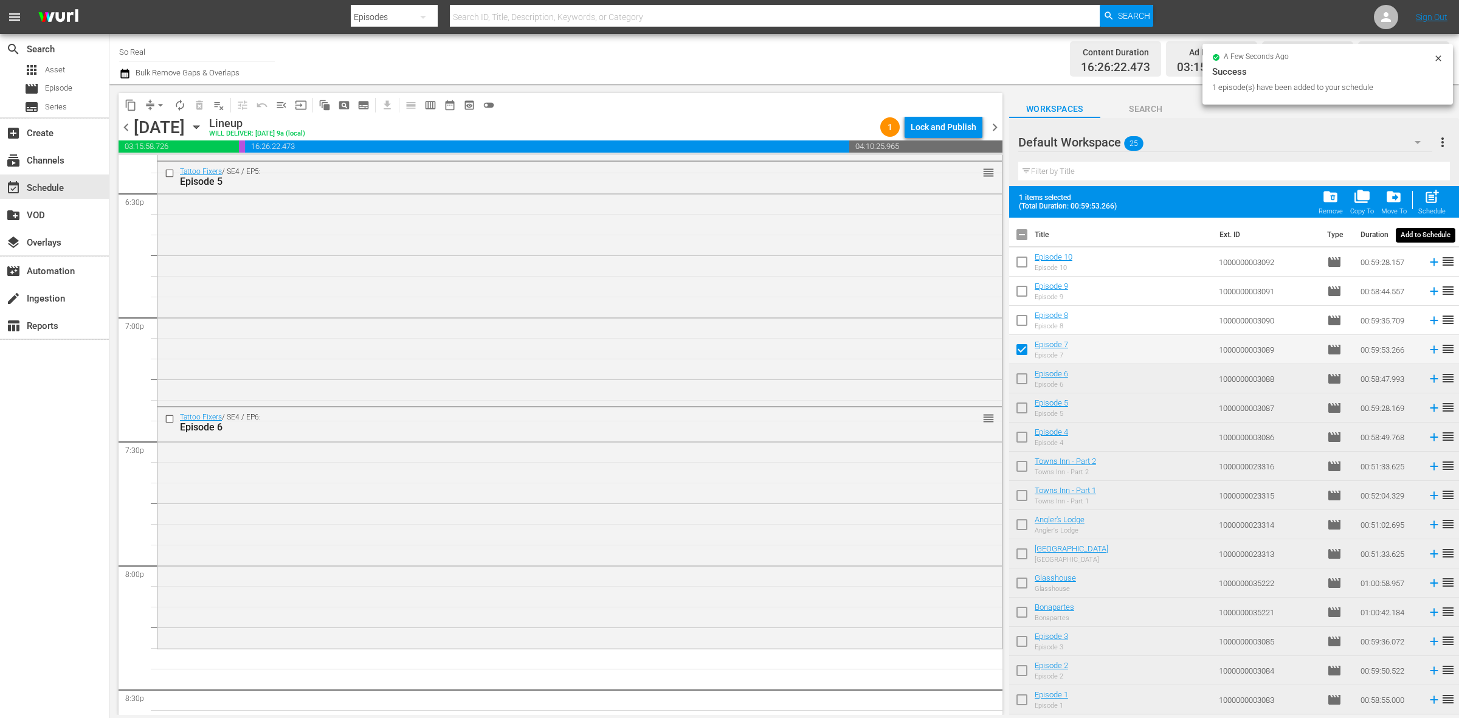
click at [1424, 199] on span "post_add" at bounding box center [1432, 196] width 16 height 16
checkbox input "false"
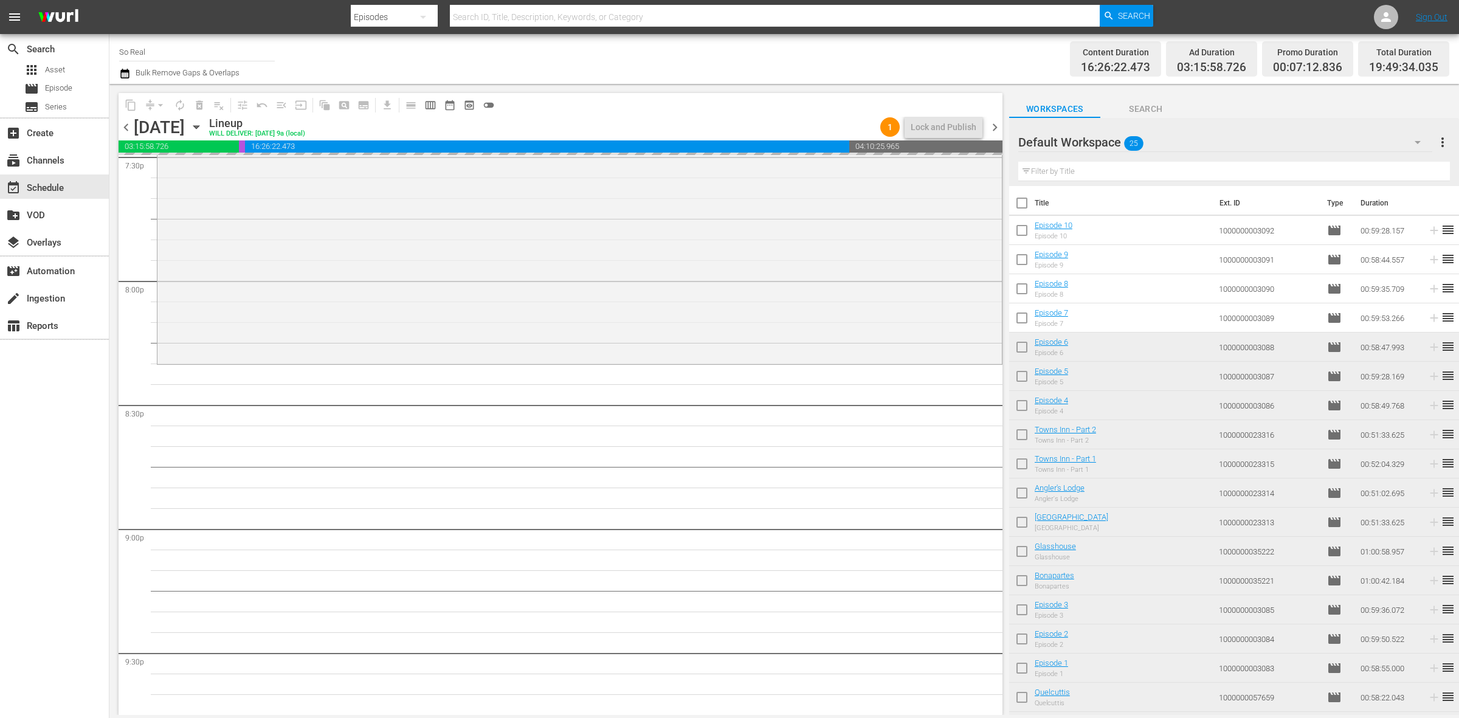
scroll to position [4842, 0]
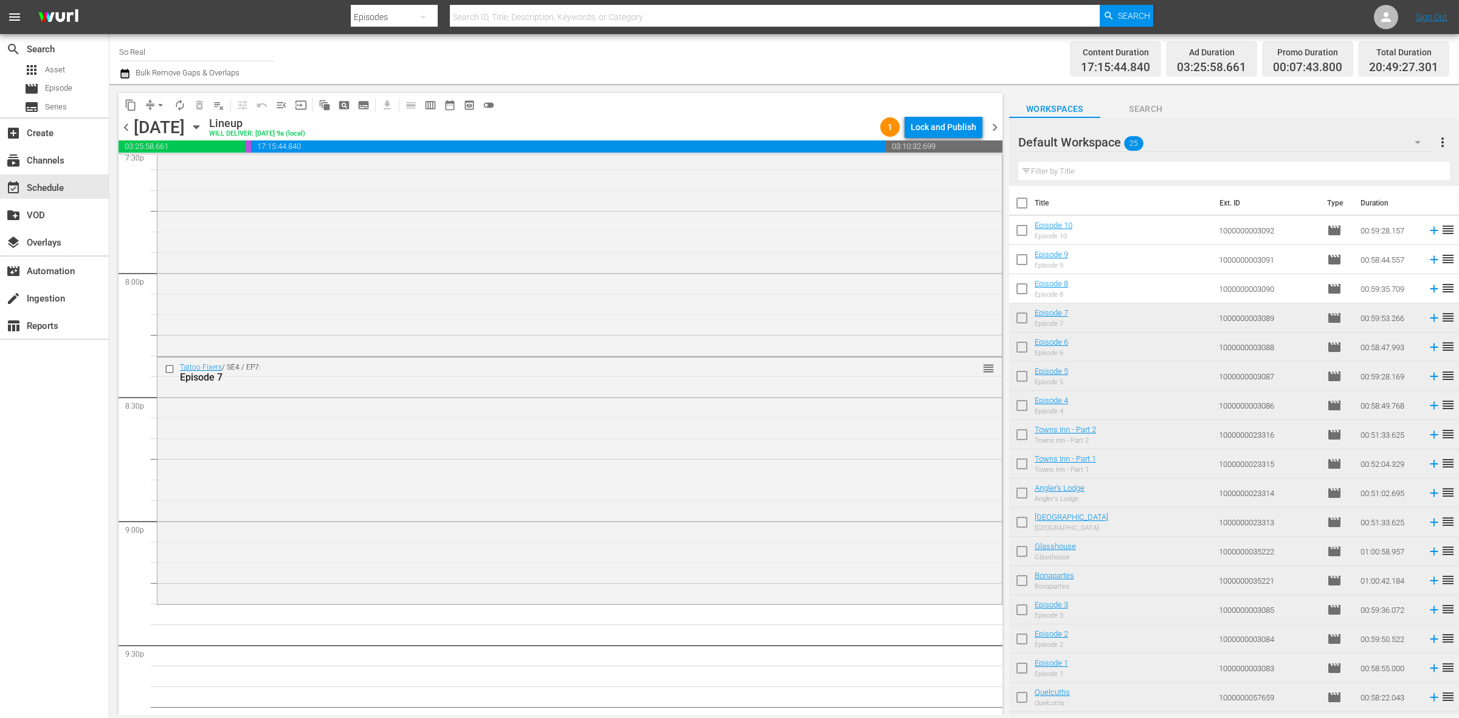
click at [1016, 287] on input "checkbox" at bounding box center [1022, 291] width 26 height 26
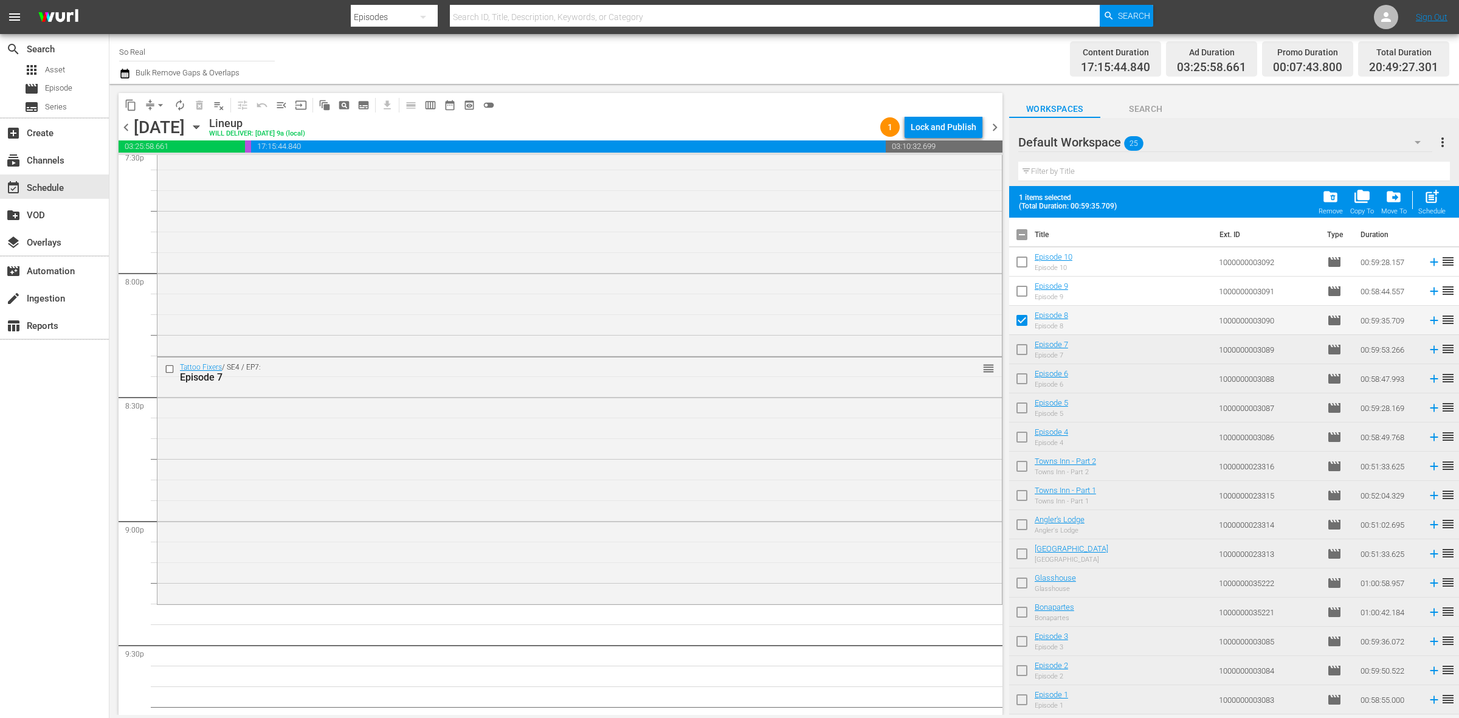
click at [1427, 192] on span "post_add" at bounding box center [1432, 196] width 16 height 16
checkbox input "false"
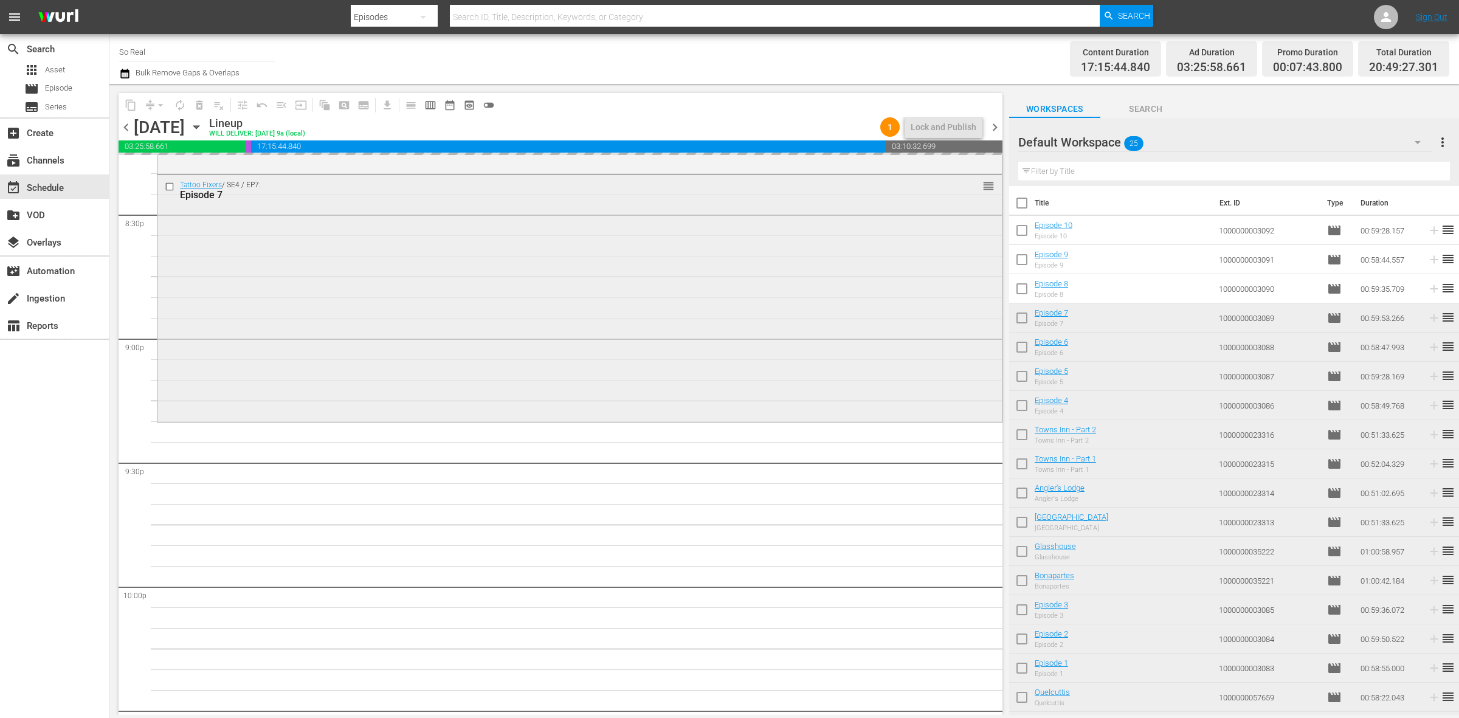
scroll to position [5041, 0]
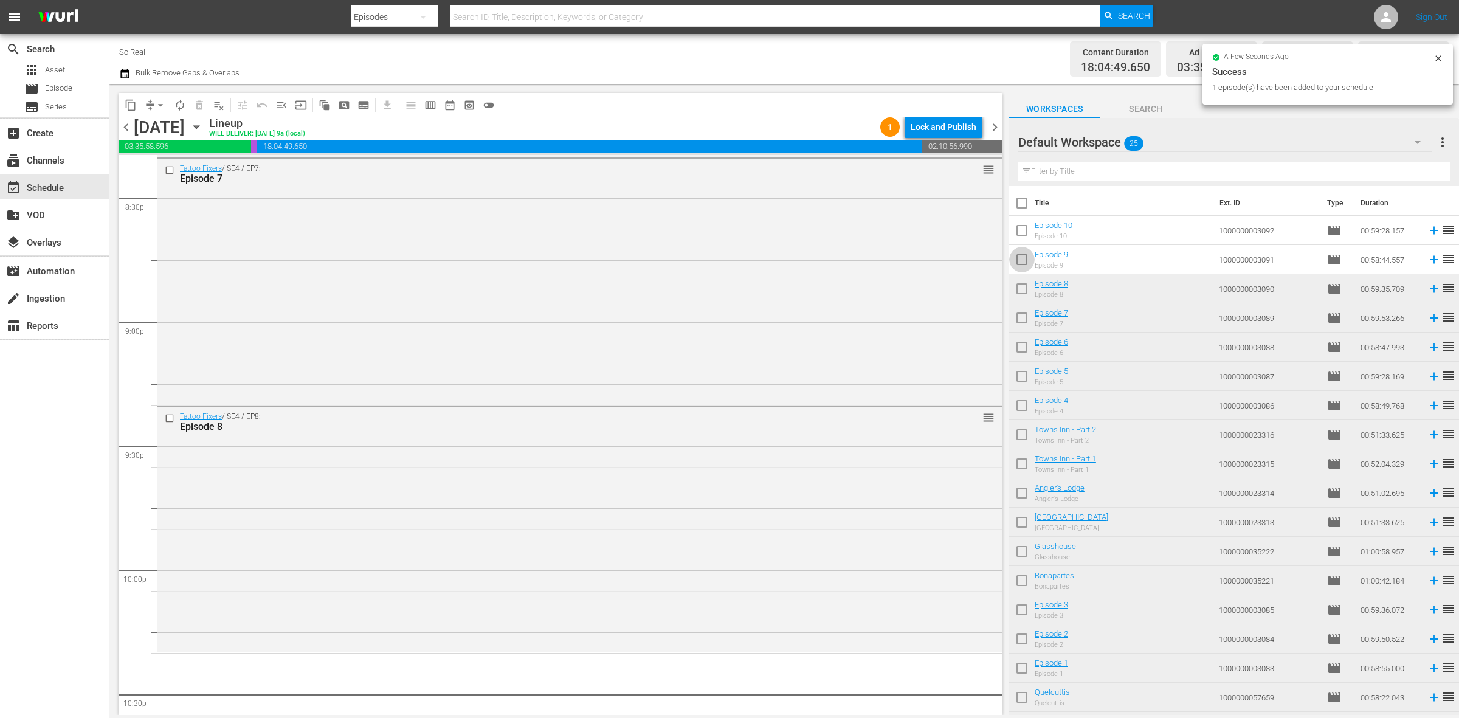
click at [1022, 262] on input "checkbox" at bounding box center [1022, 262] width 26 height 26
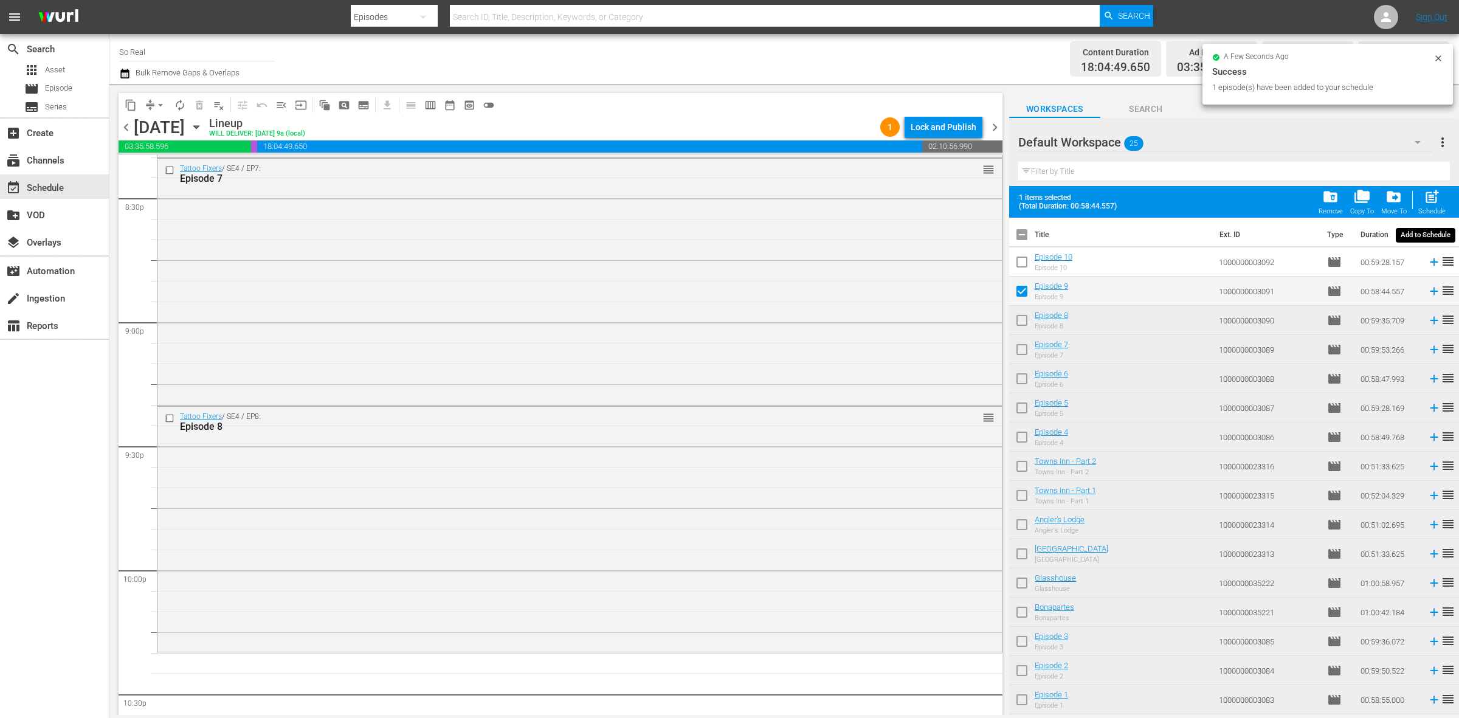
click at [1424, 201] on span "post_add" at bounding box center [1432, 196] width 16 height 16
checkbox input "false"
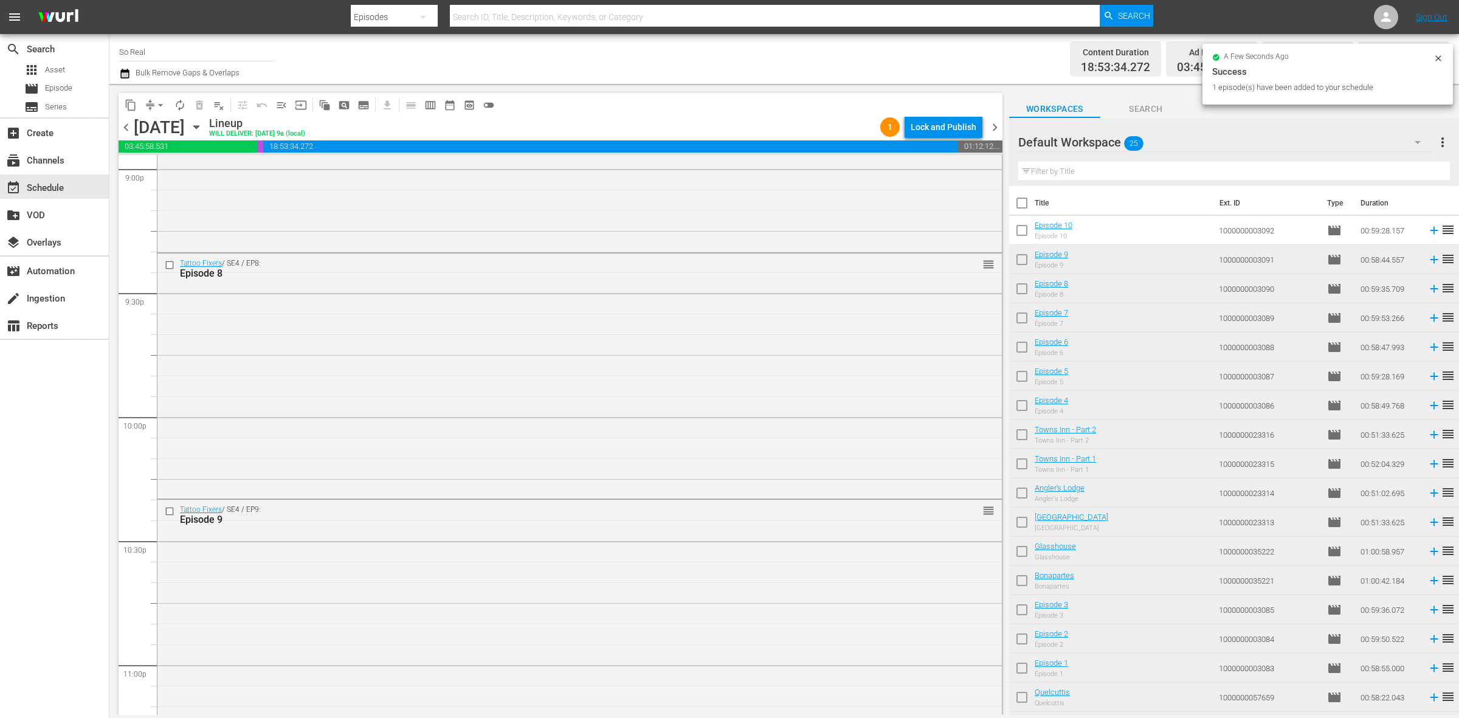
scroll to position [5392, 0]
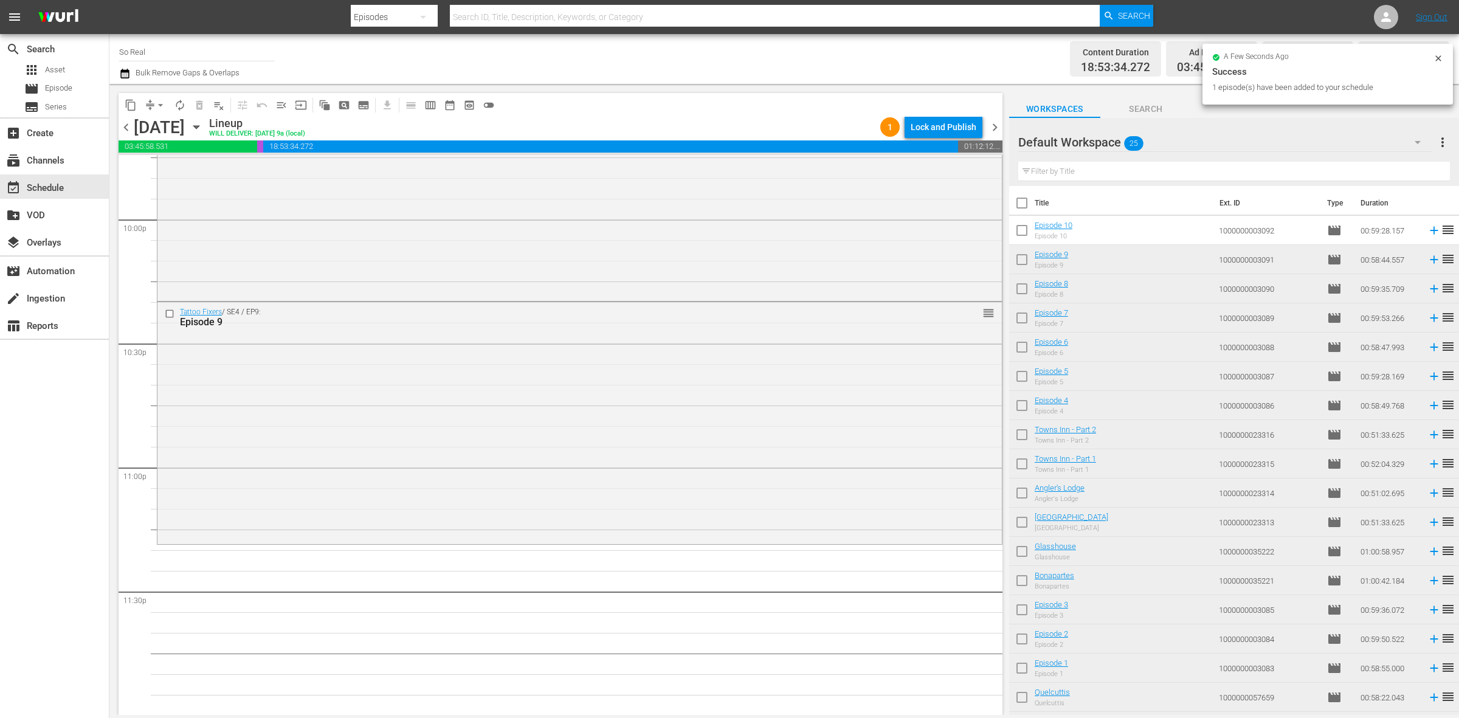
click at [1015, 231] on input "checkbox" at bounding box center [1022, 233] width 26 height 26
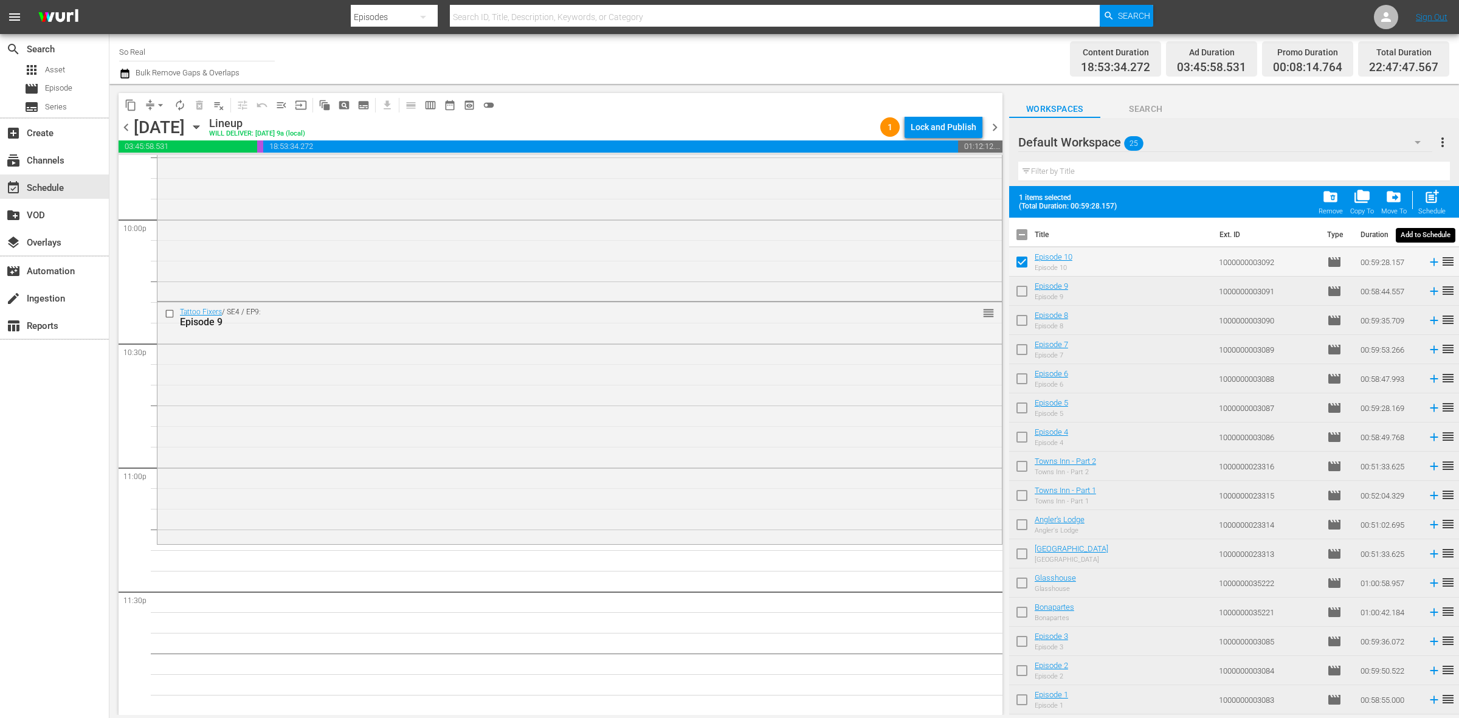
click at [1438, 201] on span "post_add" at bounding box center [1432, 196] width 16 height 16
checkbox input "false"
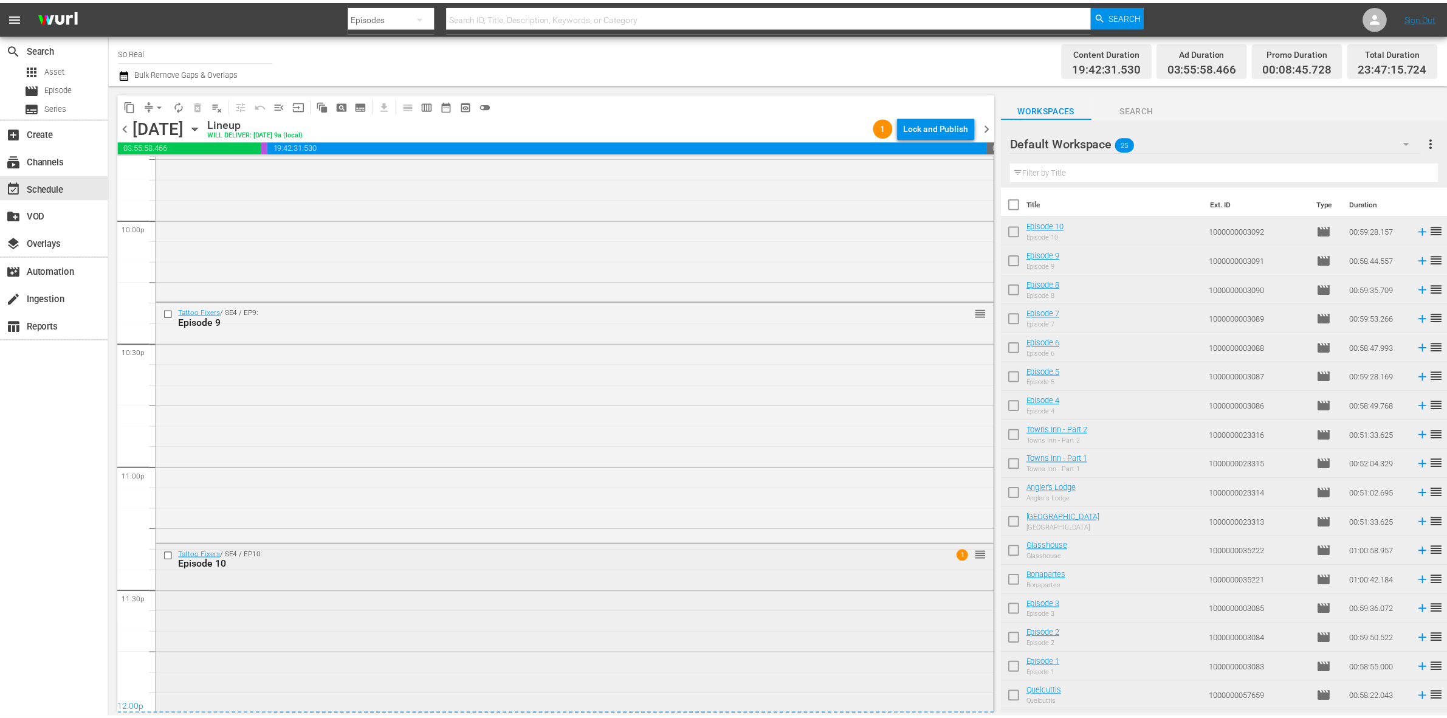
scroll to position [5467, 0]
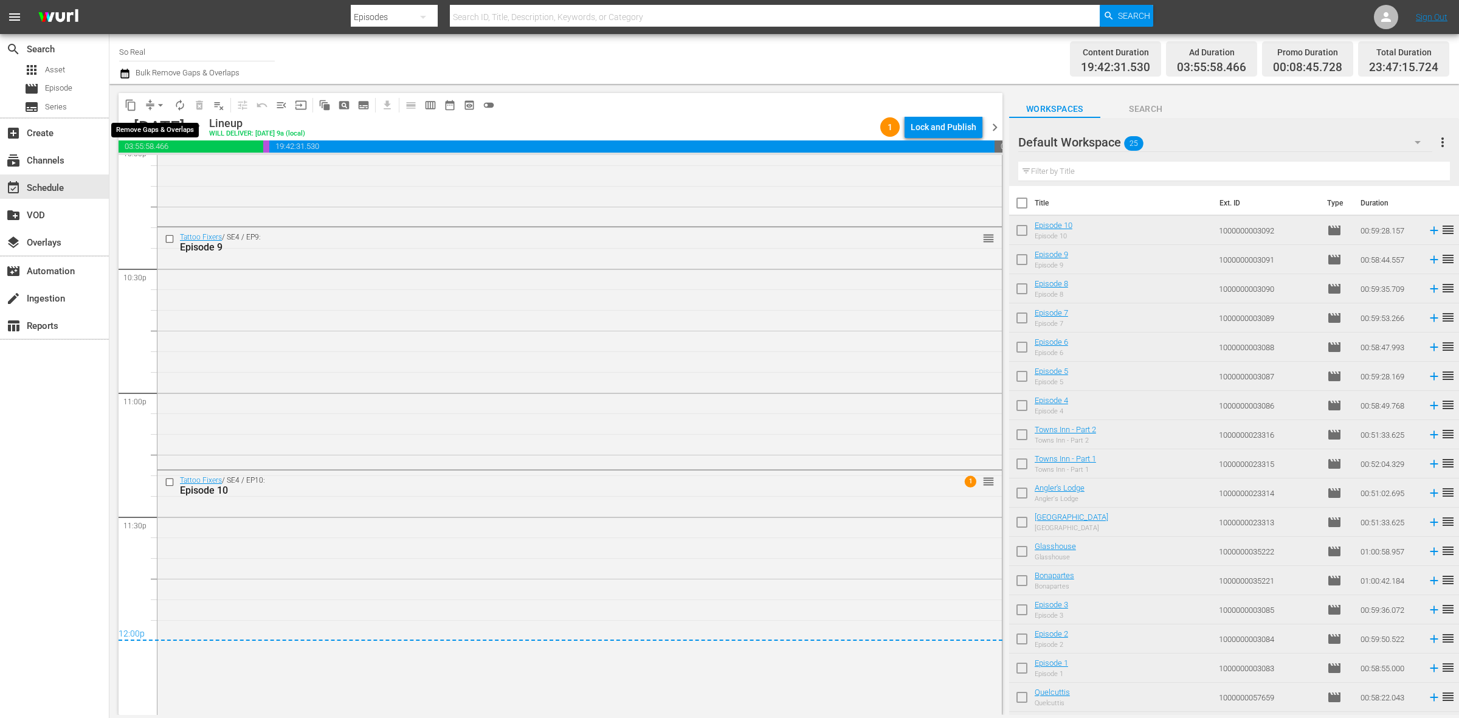
click at [165, 108] on span "arrow_drop_down" at bounding box center [160, 105] width 12 height 12
click at [172, 166] on li "Align to End of Previous Day" at bounding box center [161, 169] width 128 height 20
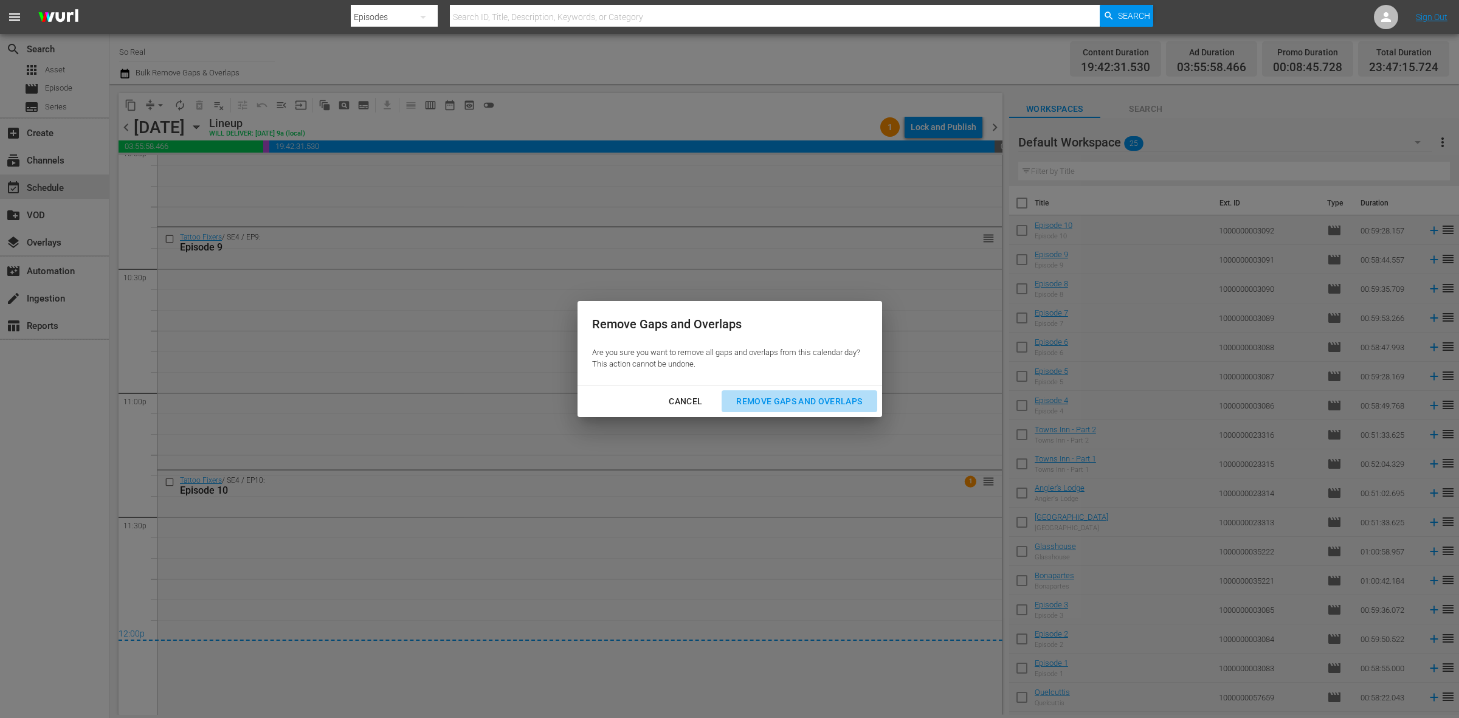
click at [870, 394] on div "Remove Gaps and Overlaps" at bounding box center [798, 401] width 145 height 15
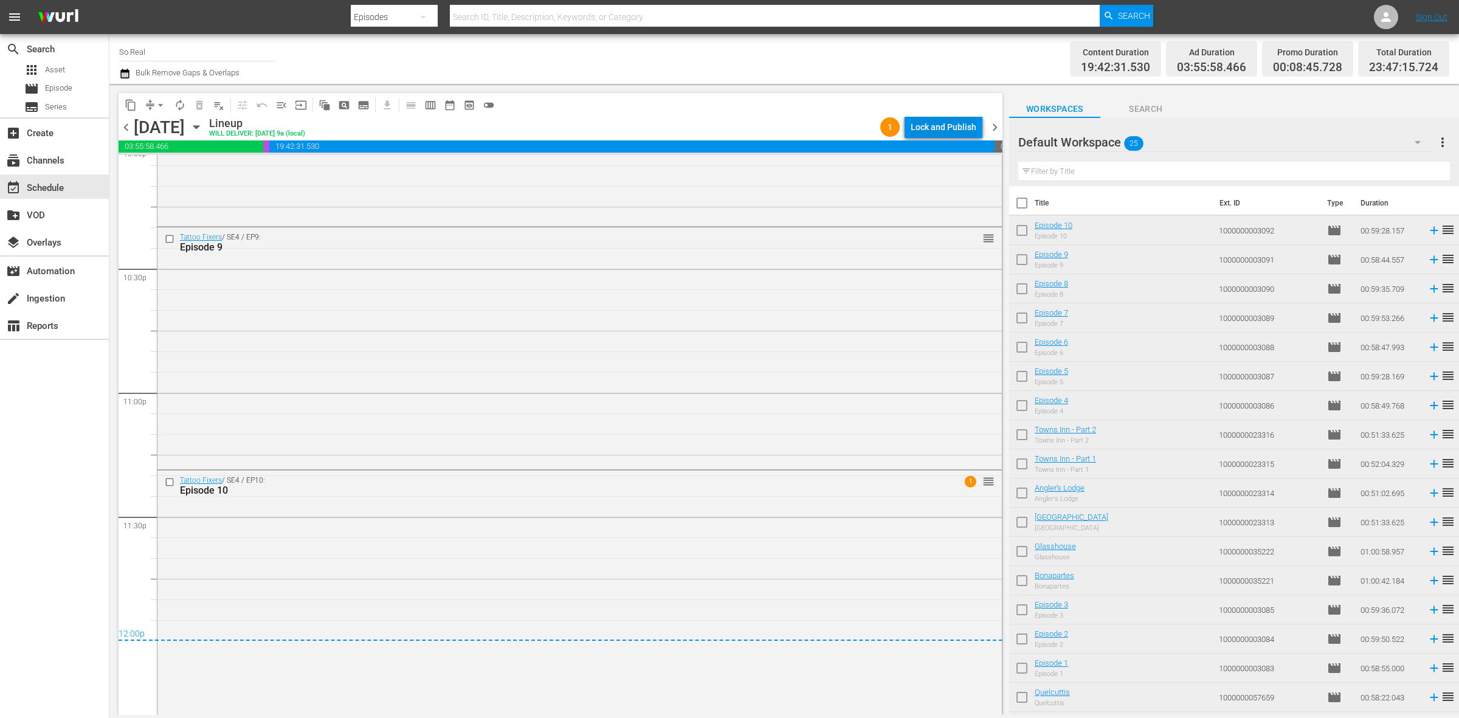
click at [953, 125] on div "Lock and Publish" at bounding box center [944, 127] width 66 height 22
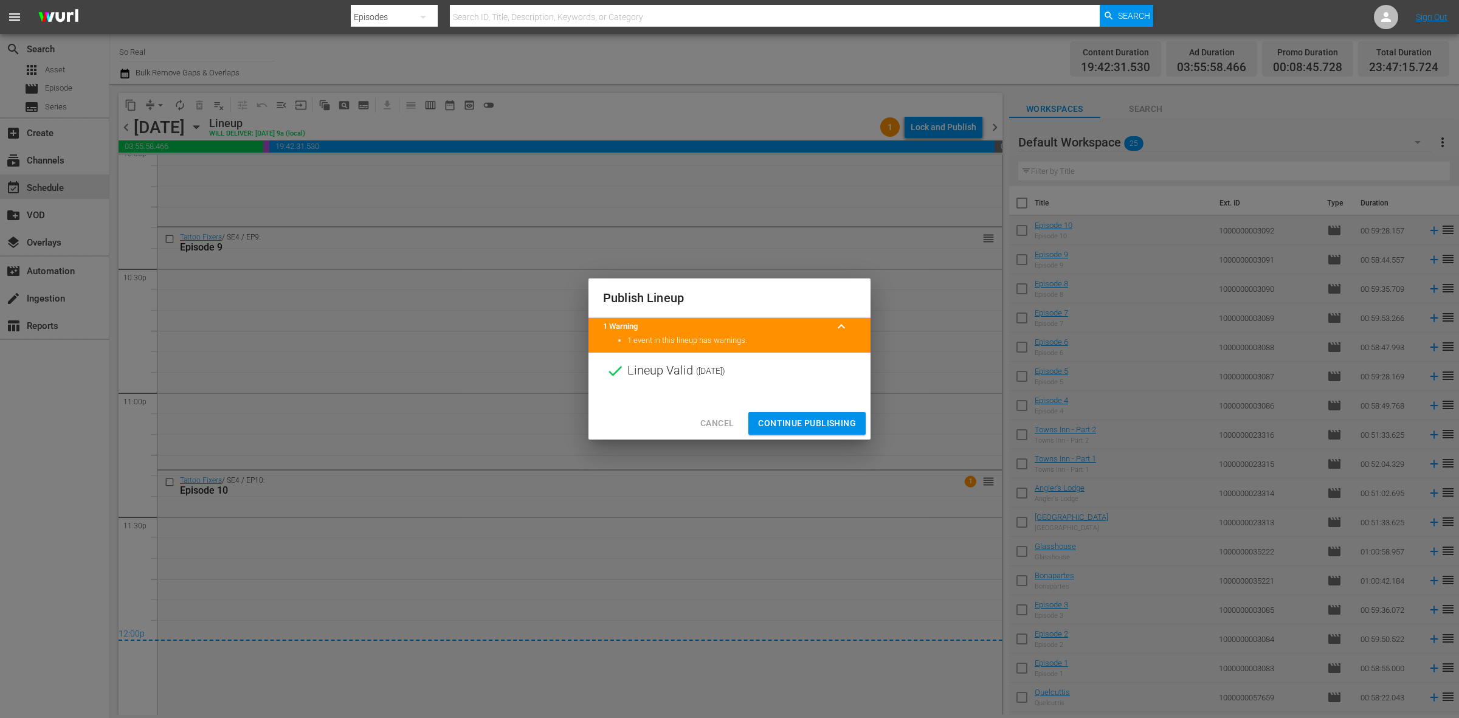
click at [813, 418] on span "Continue Publishing" at bounding box center [807, 423] width 98 height 15
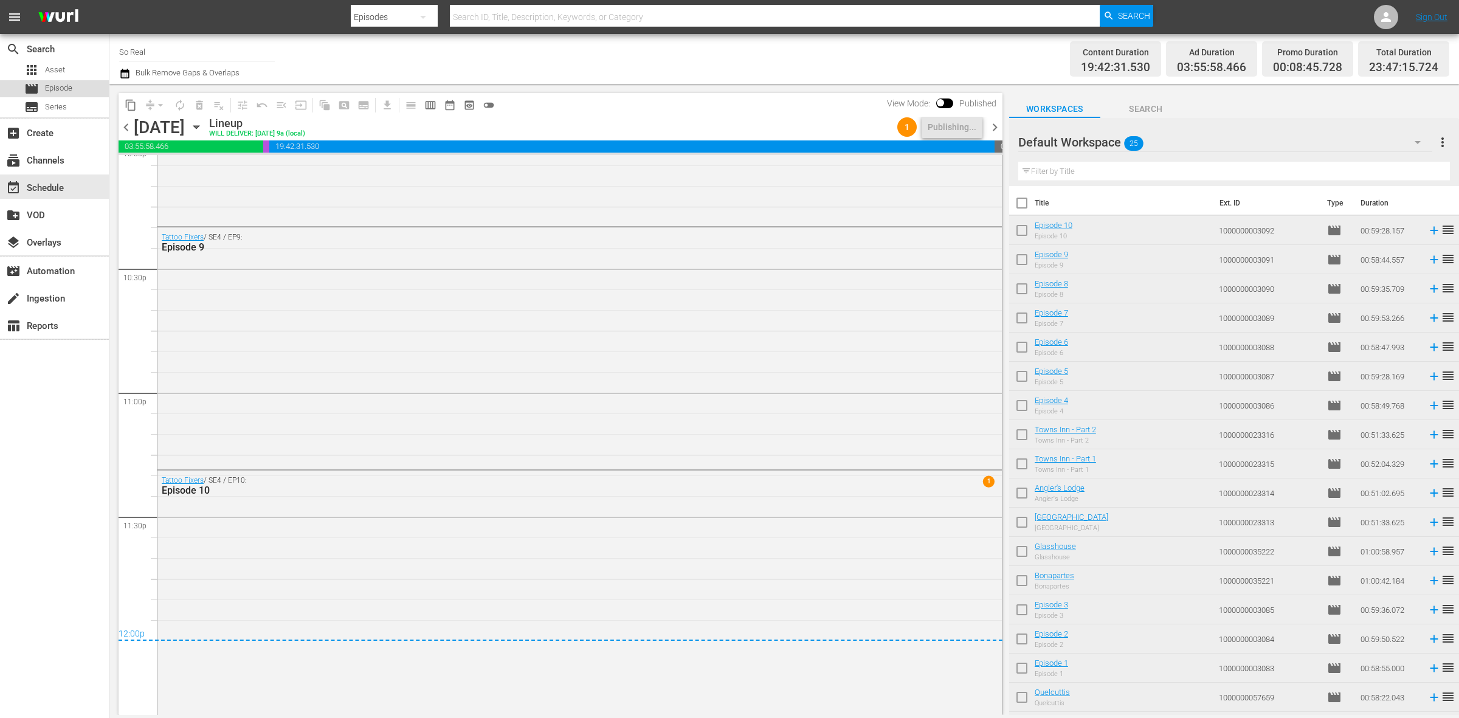
click at [58, 89] on span "Episode" at bounding box center [58, 88] width 27 height 12
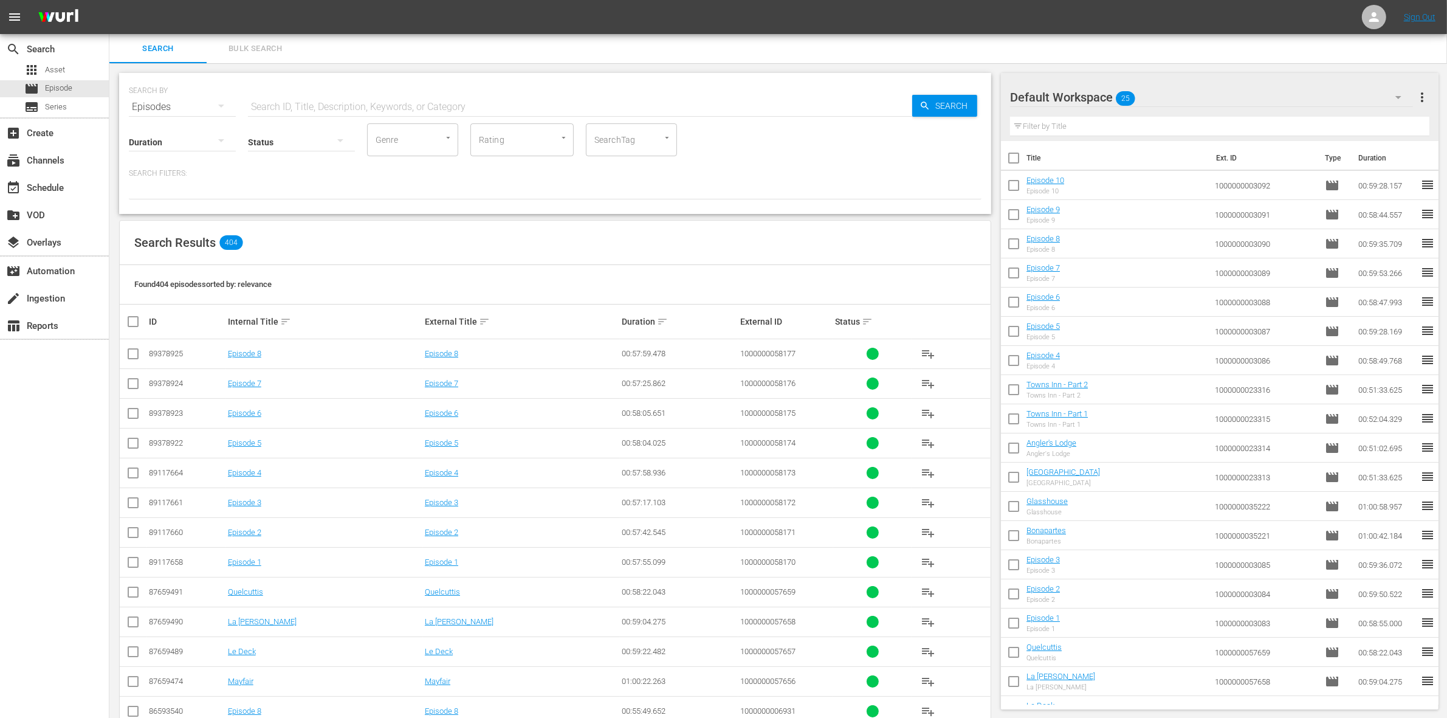
click at [1016, 160] on input "checkbox" at bounding box center [1014, 161] width 26 height 26
checkbox input "true"
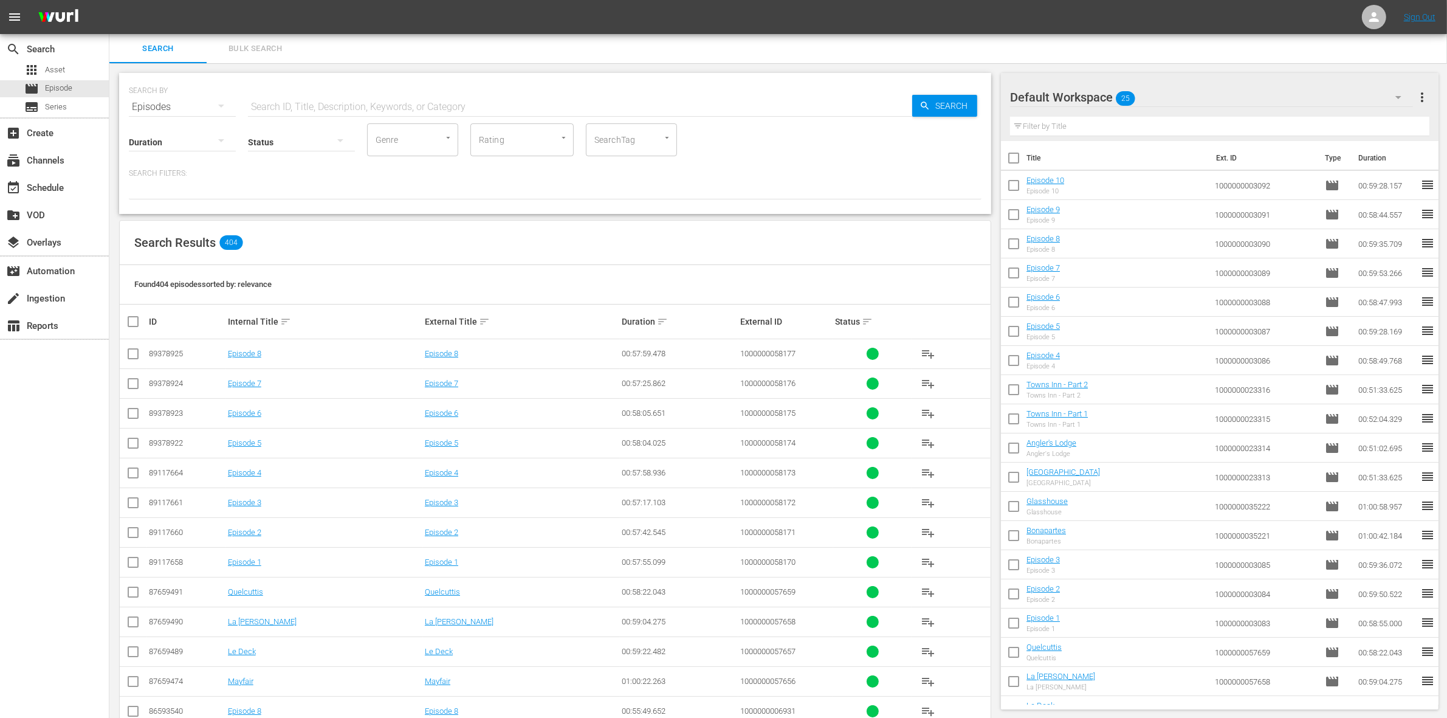
checkbox input "true"
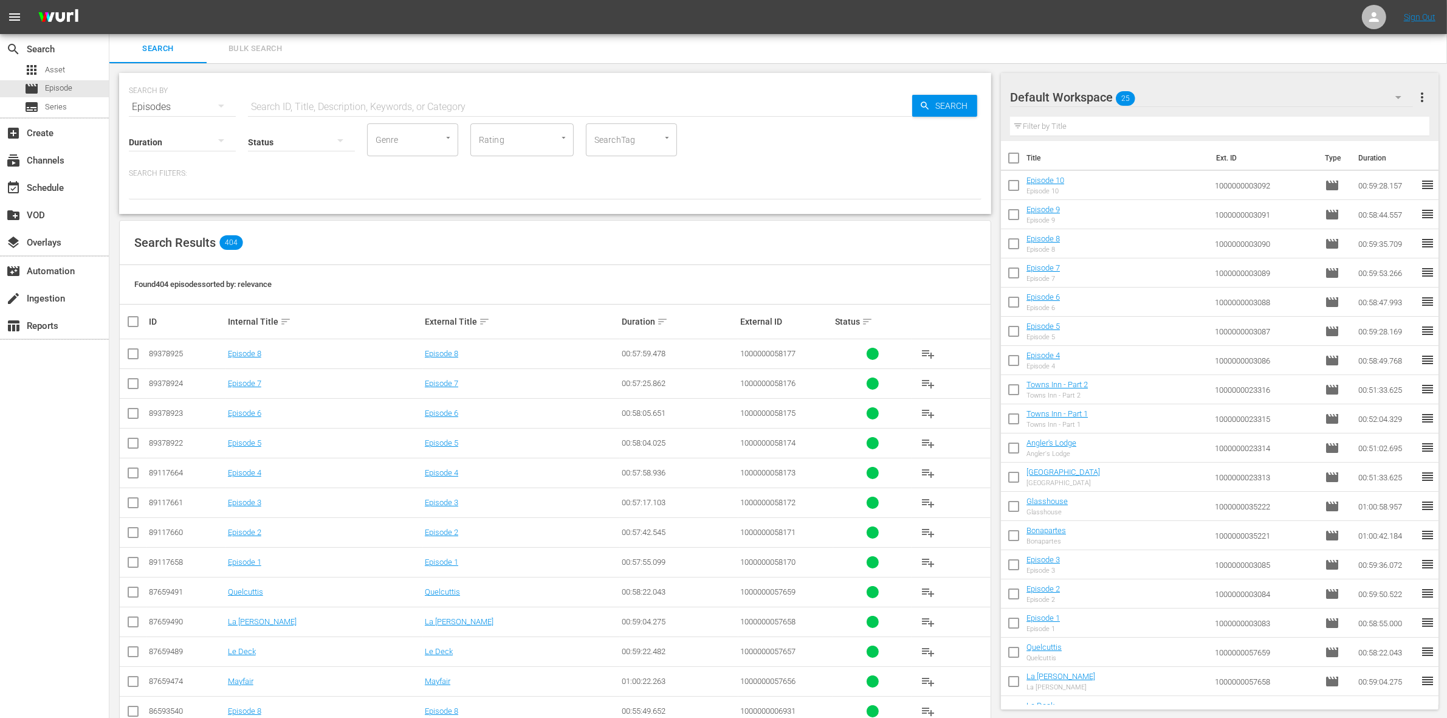
checkbox input "true"
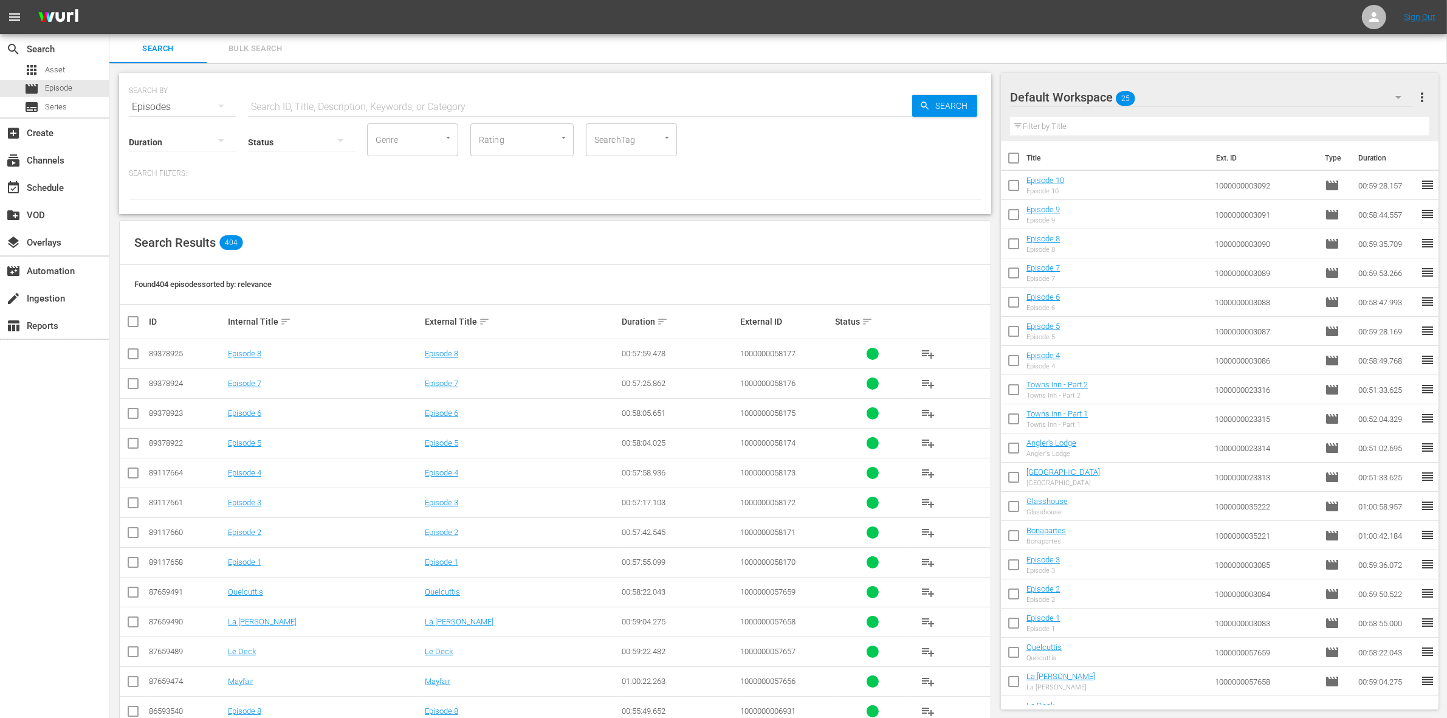
checkbox input "true"
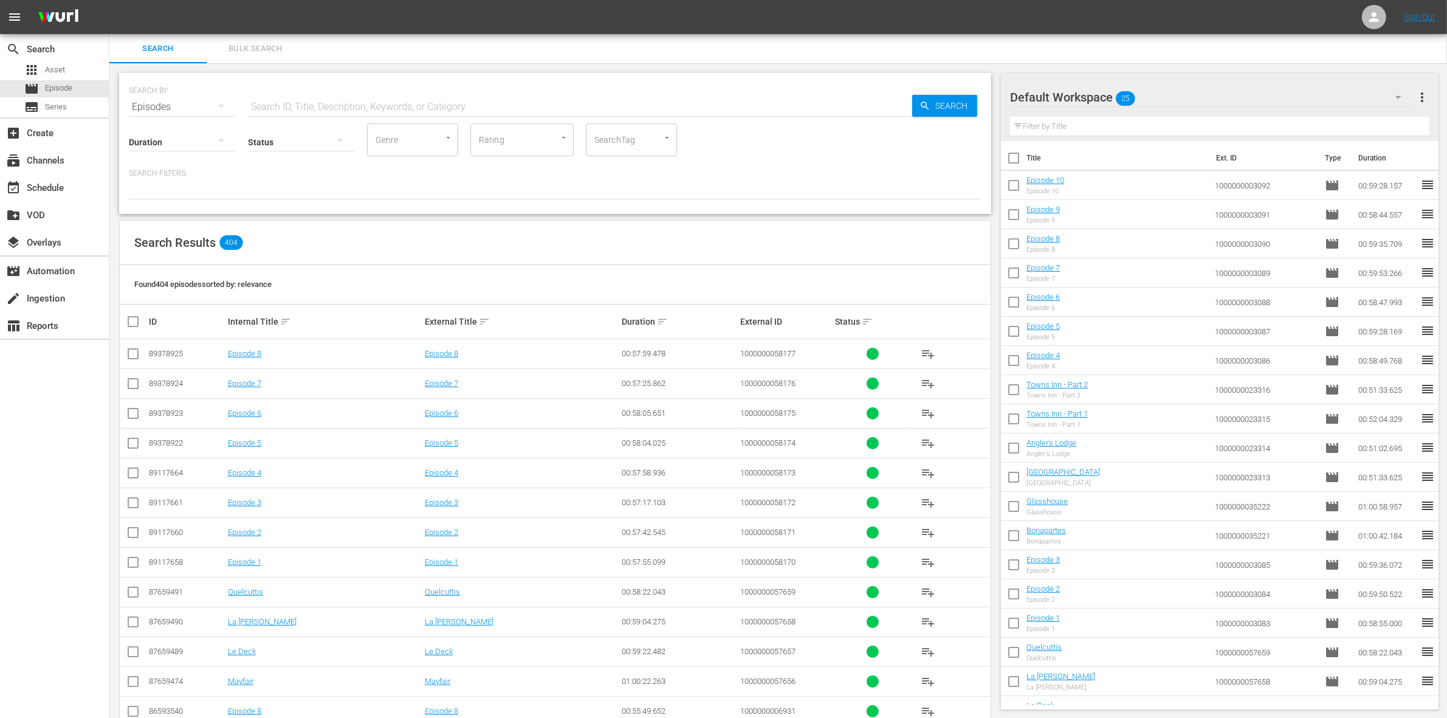
checkbox input "true"
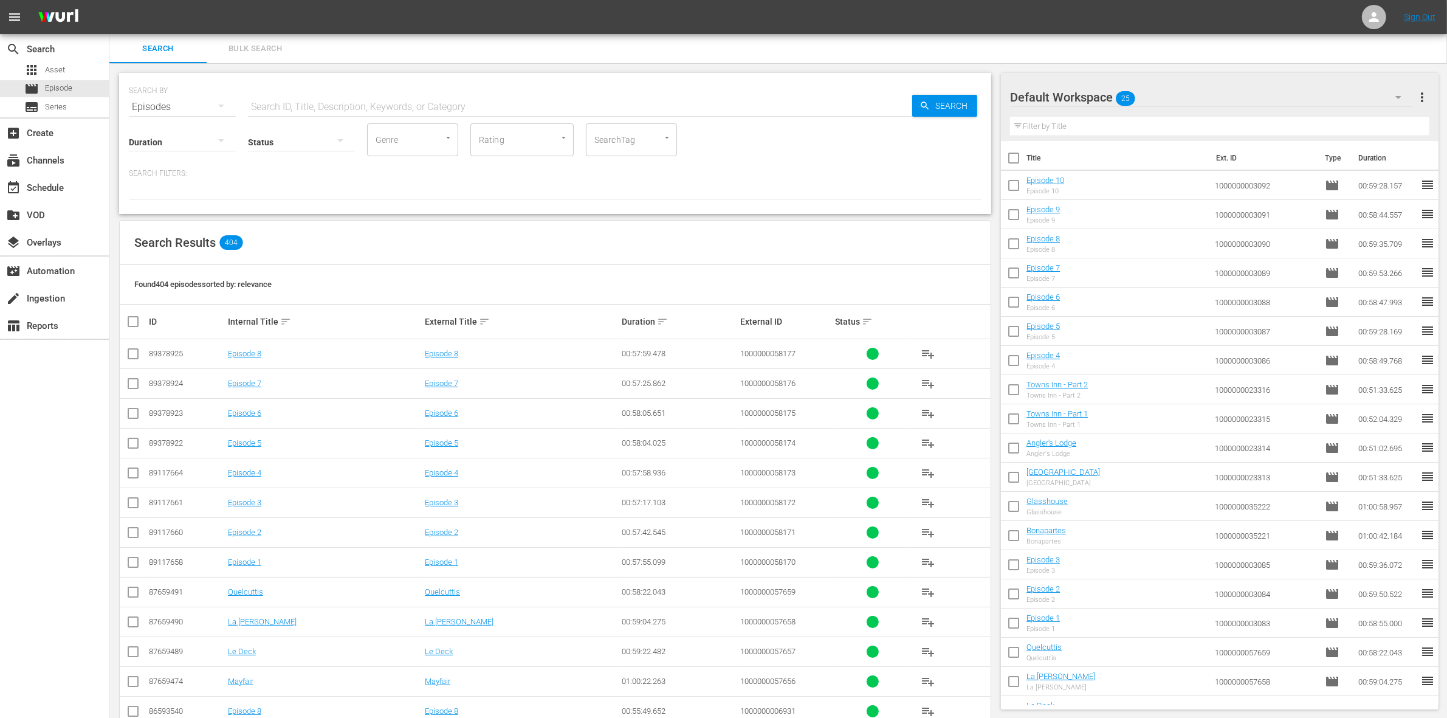
checkbox input "true"
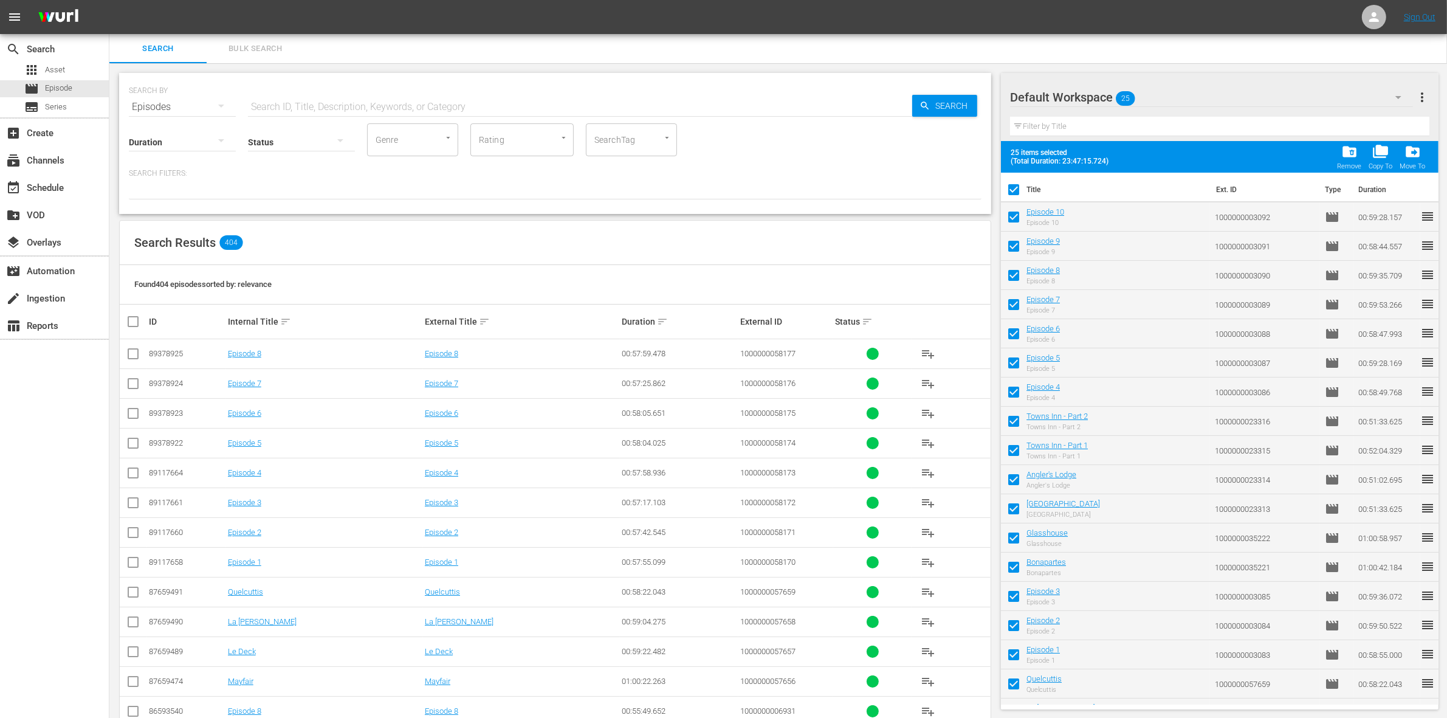
click at [1341, 150] on div "folder_delete Remove" at bounding box center [1349, 156] width 24 height 27
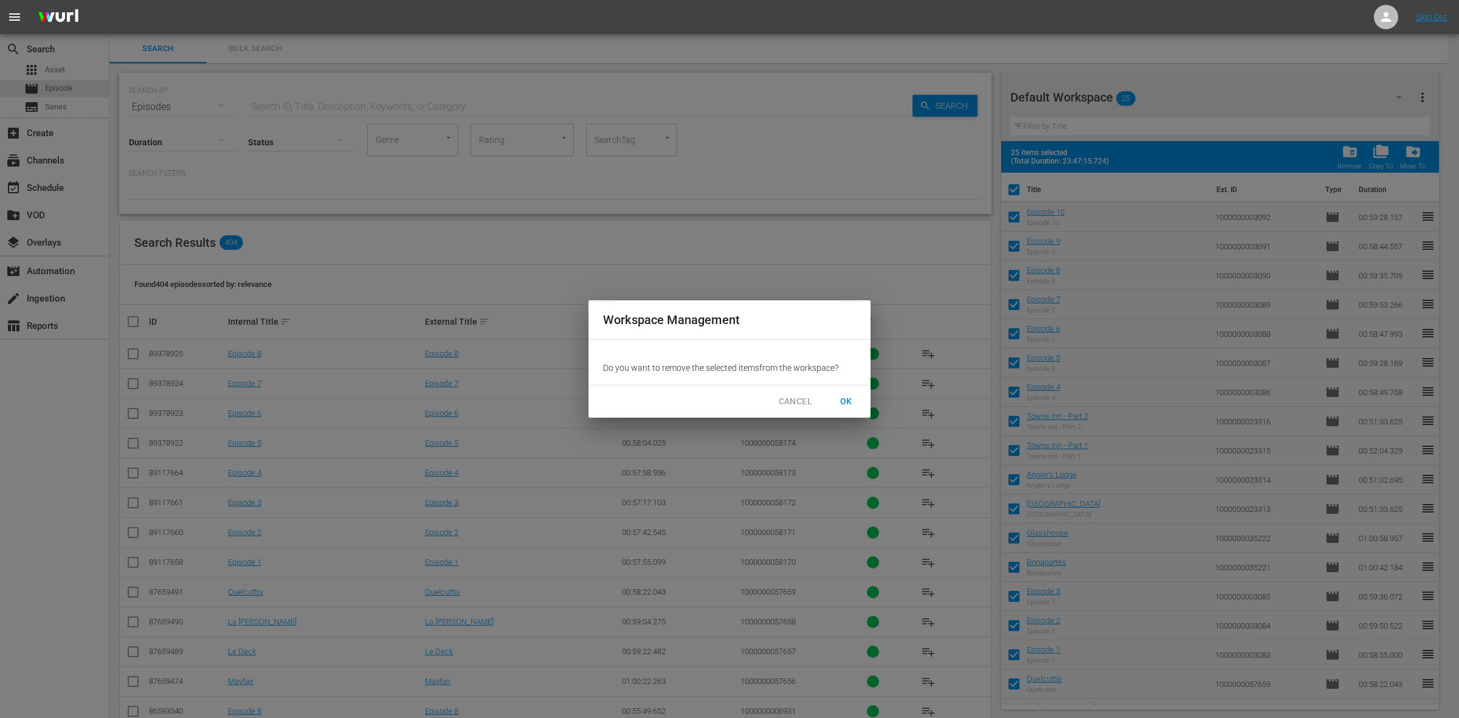
click at [842, 402] on span "OK" at bounding box center [845, 401] width 19 height 15
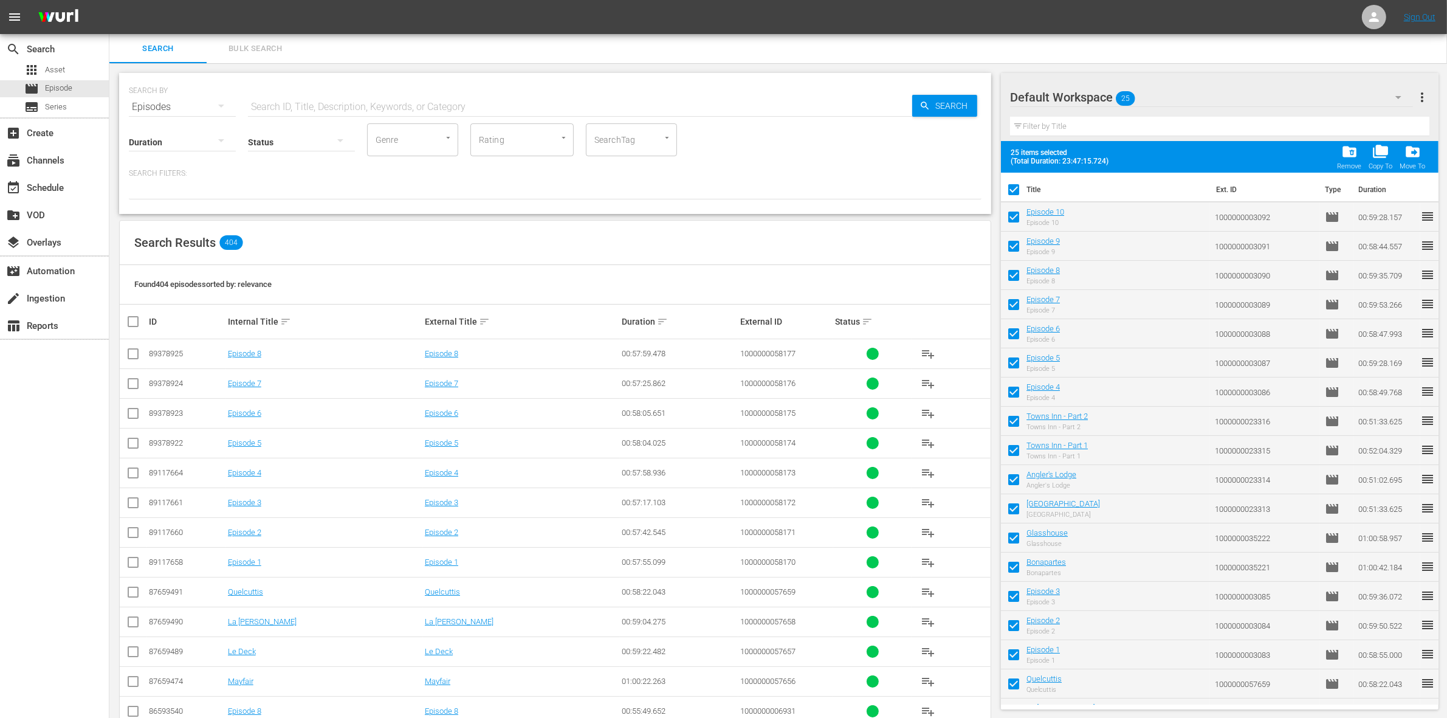
checkbox input "false"
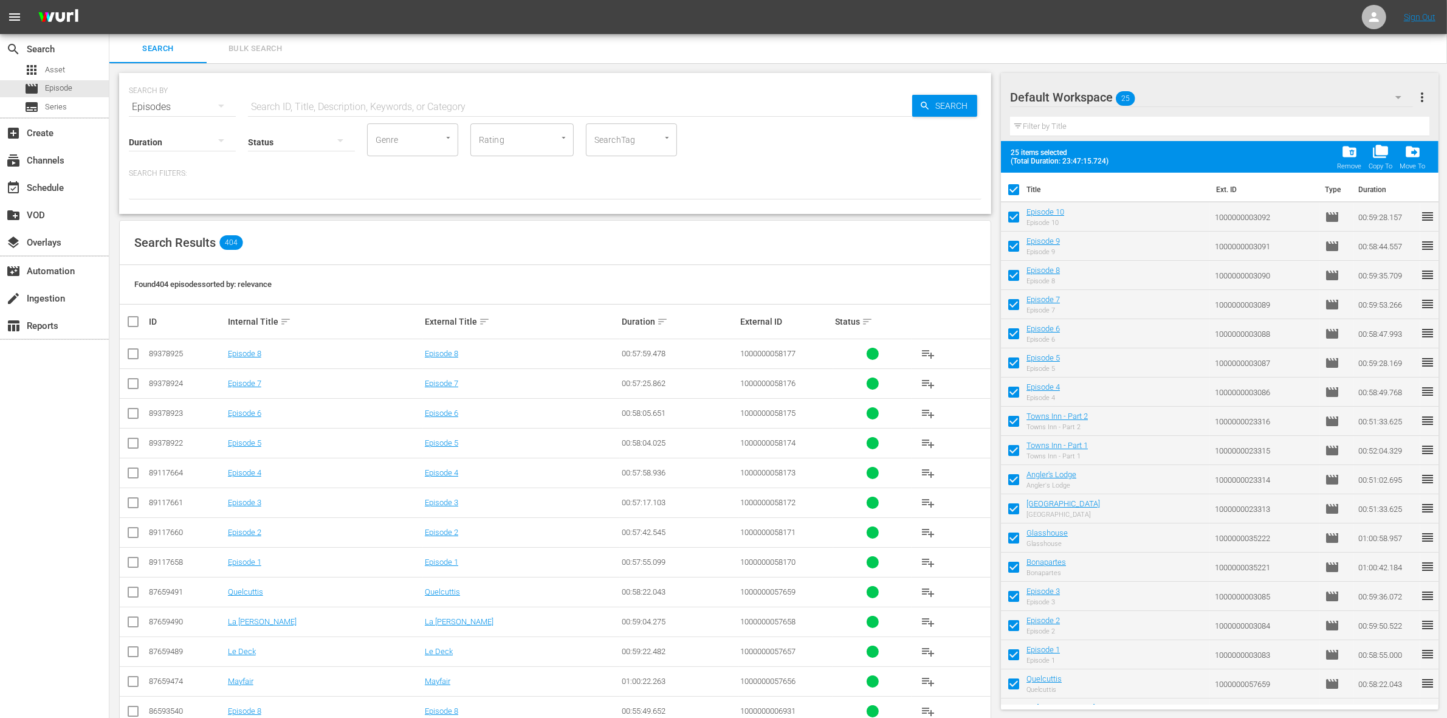
checkbox input "false"
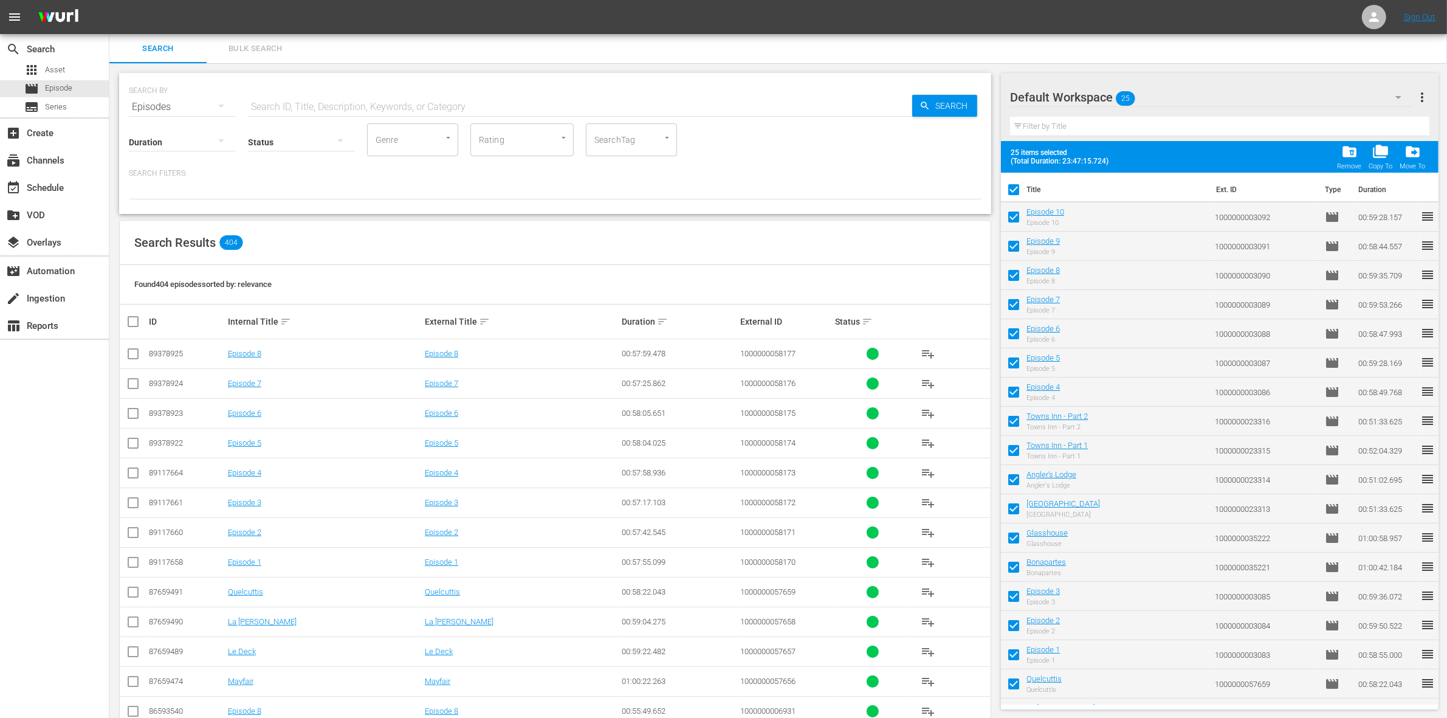
checkbox input "false"
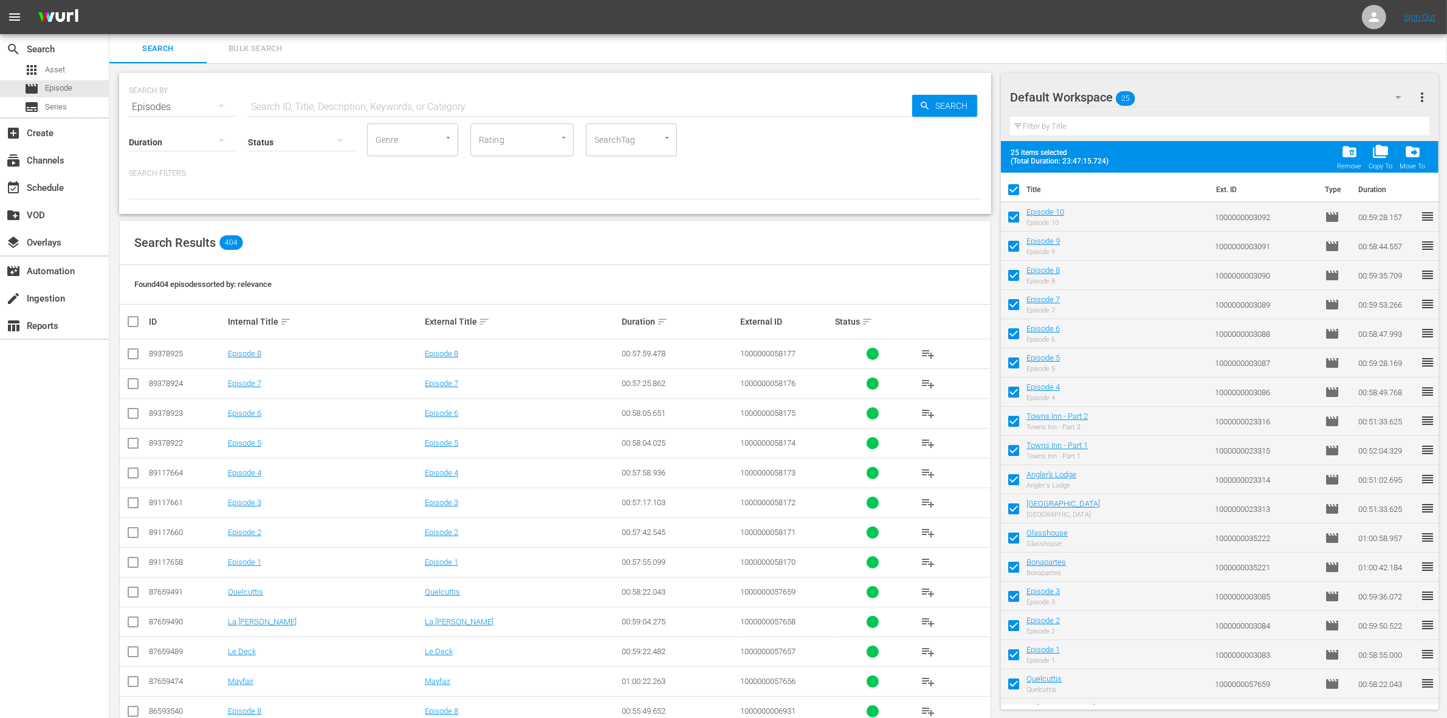
checkbox input "false"
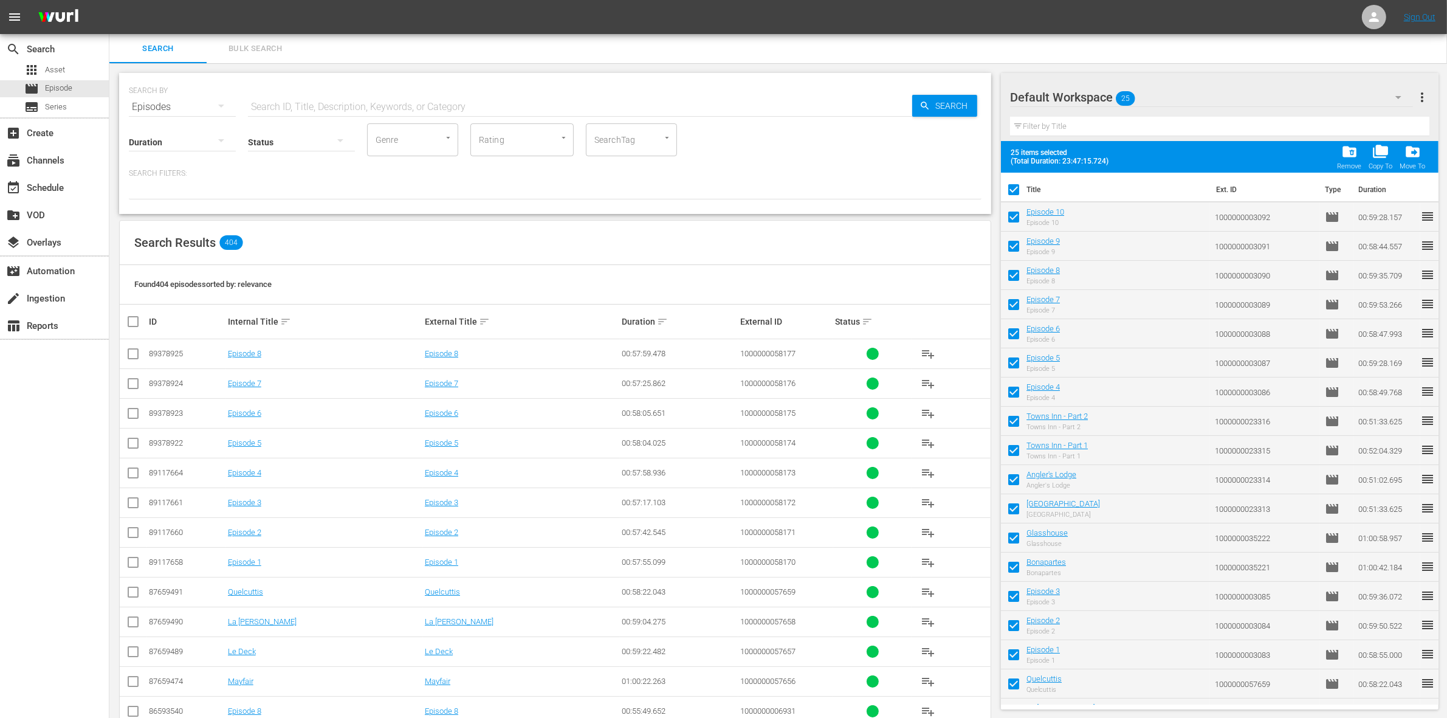
checkbox input "false"
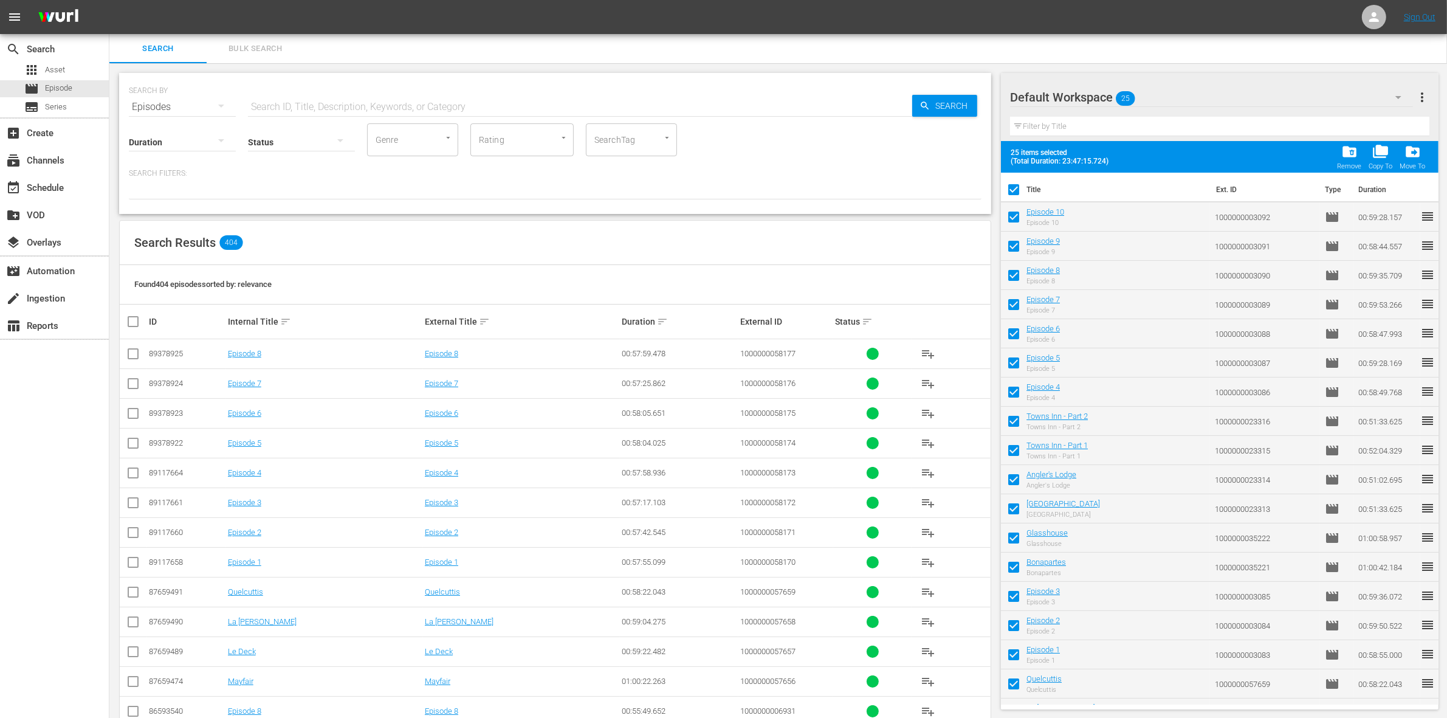
checkbox input "false"
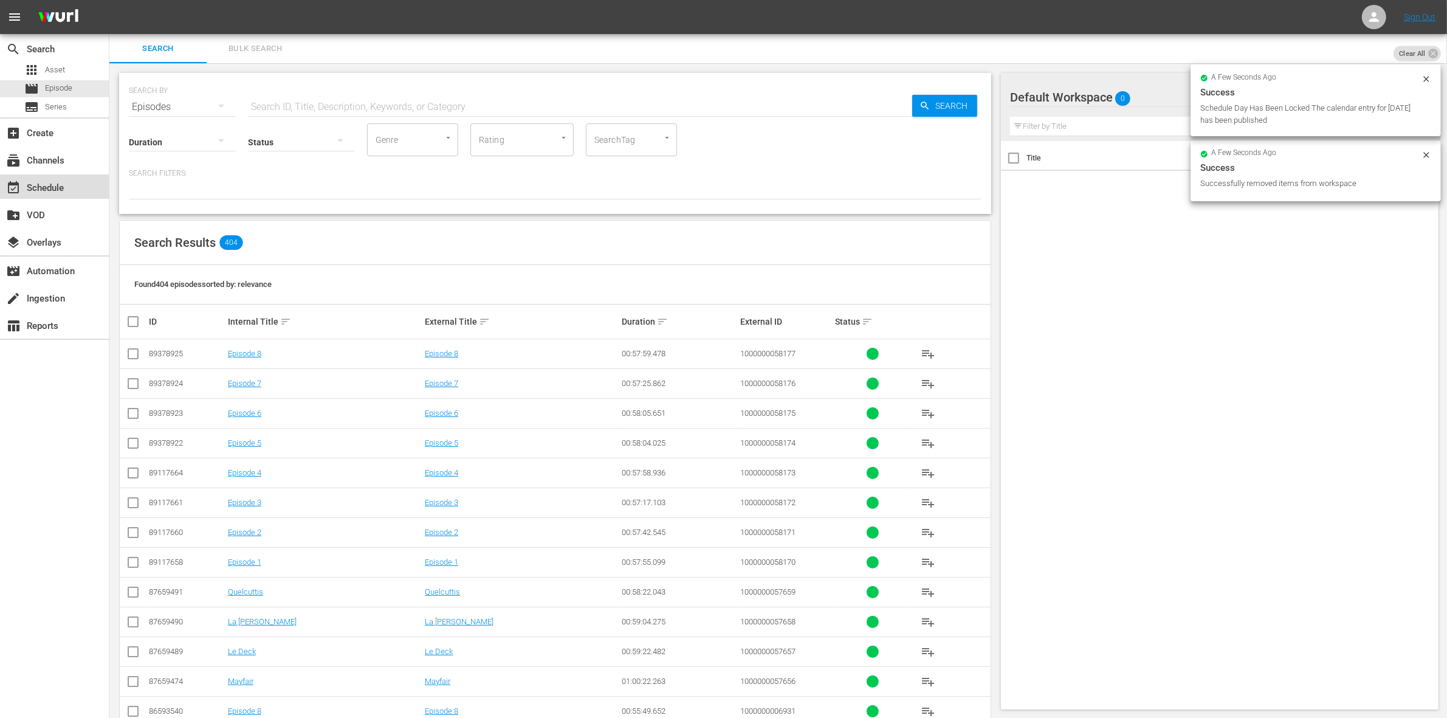
click at [47, 191] on div "event_available Schedule" at bounding box center [34, 186] width 68 height 11
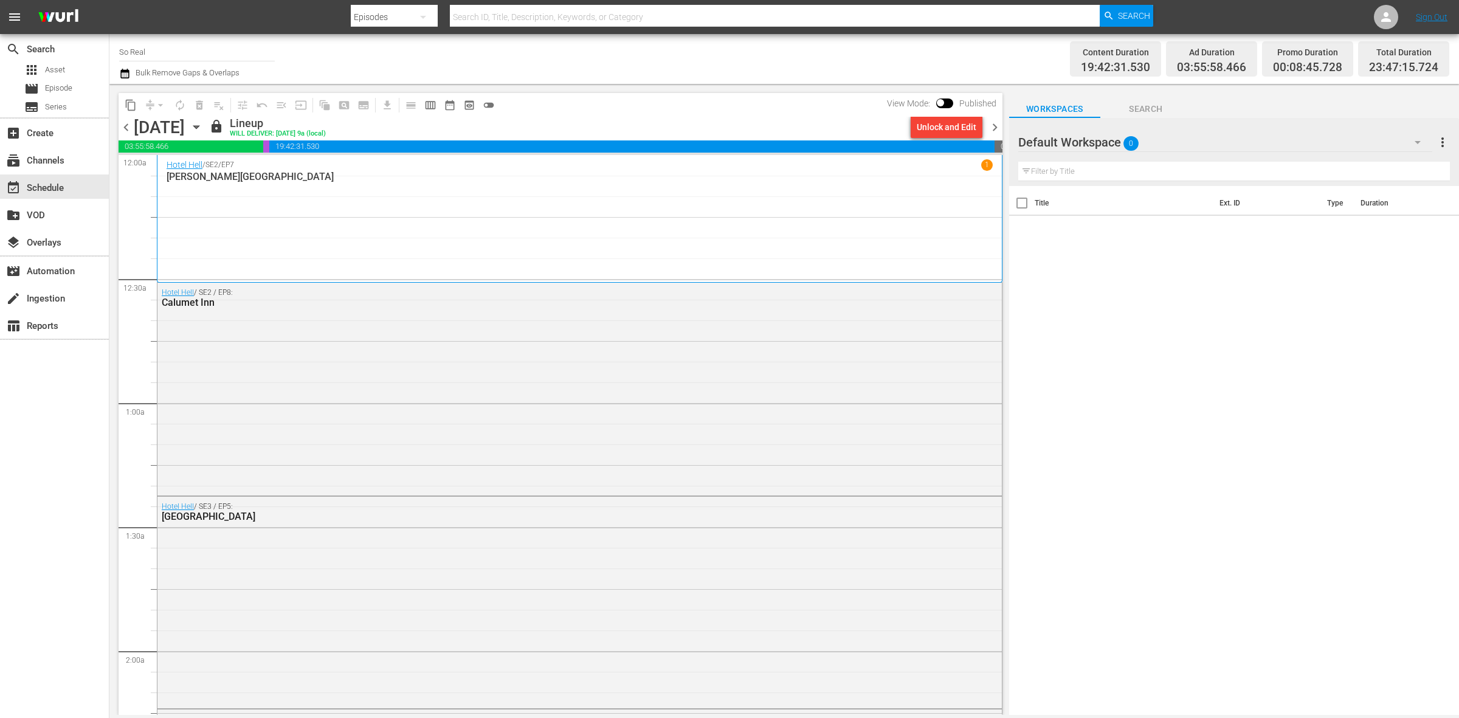
click at [991, 123] on span "chevron_right" at bounding box center [994, 127] width 15 height 15
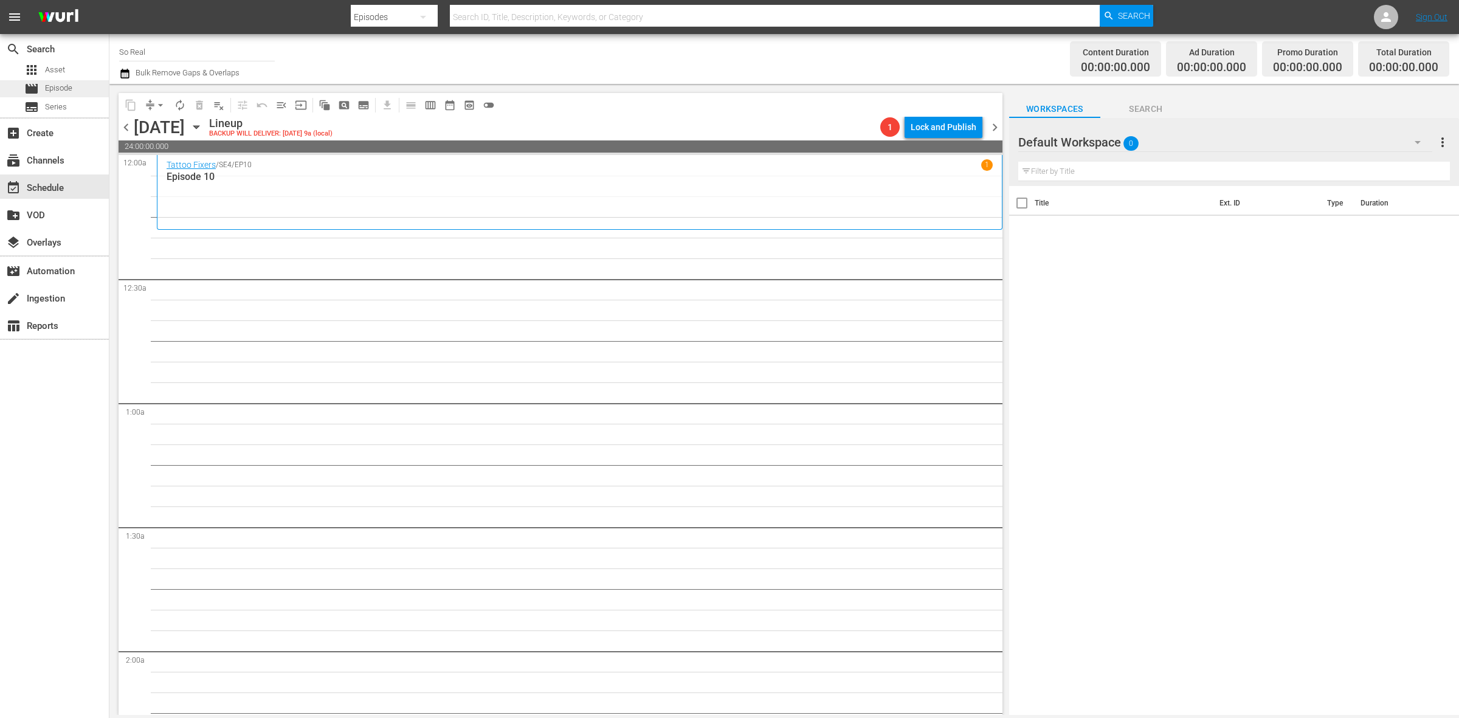
click at [46, 90] on span "Episode" at bounding box center [58, 88] width 27 height 12
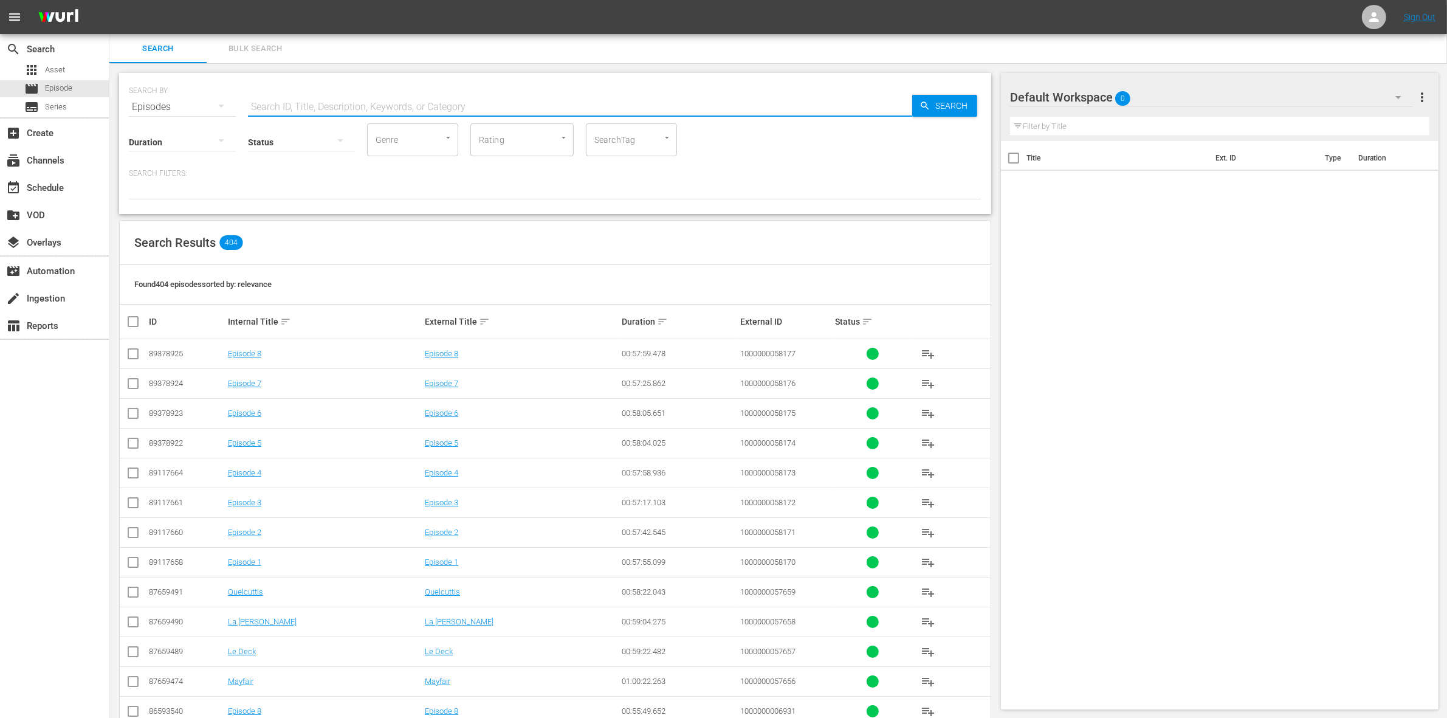
click at [292, 108] on input "text" at bounding box center [580, 106] width 664 height 29
paste input "1000000003093"
type input "1000000003093"
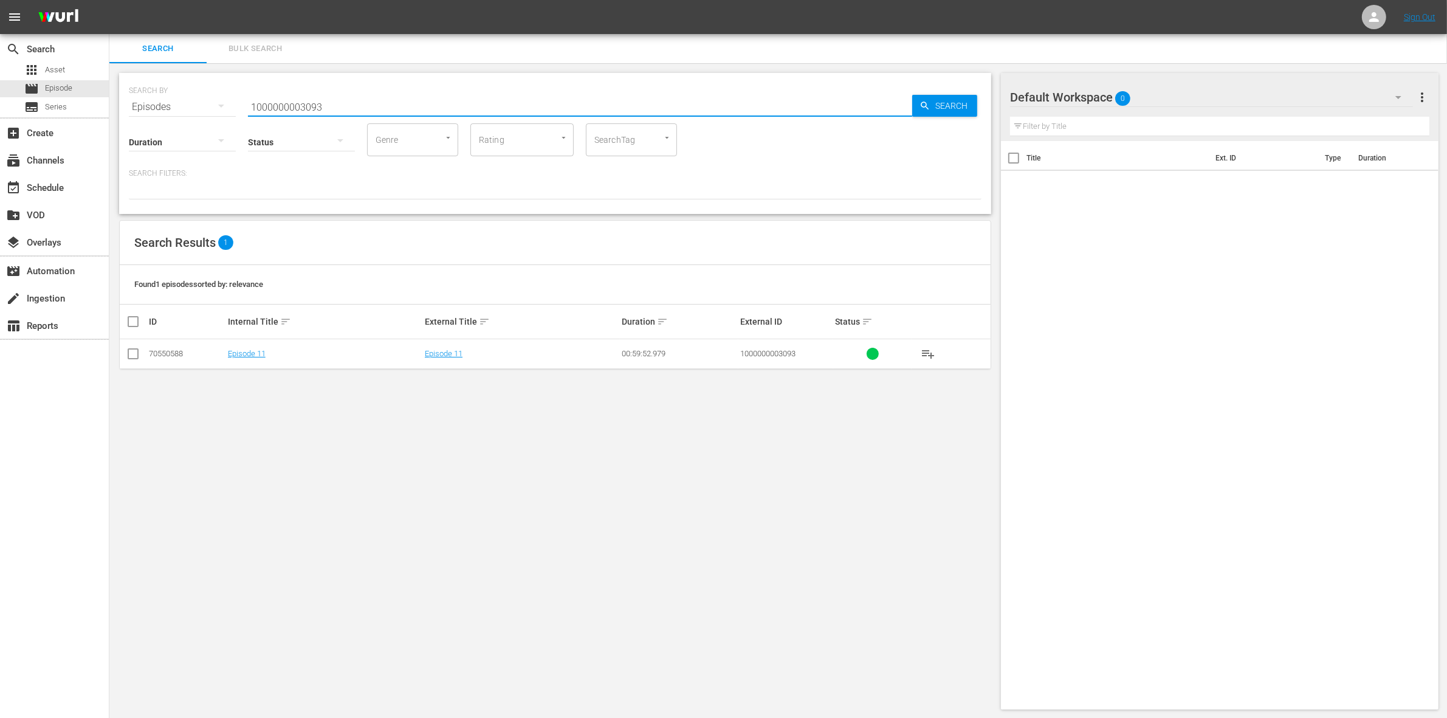
click at [135, 356] on input "checkbox" at bounding box center [133, 356] width 15 height 15
checkbox input "true"
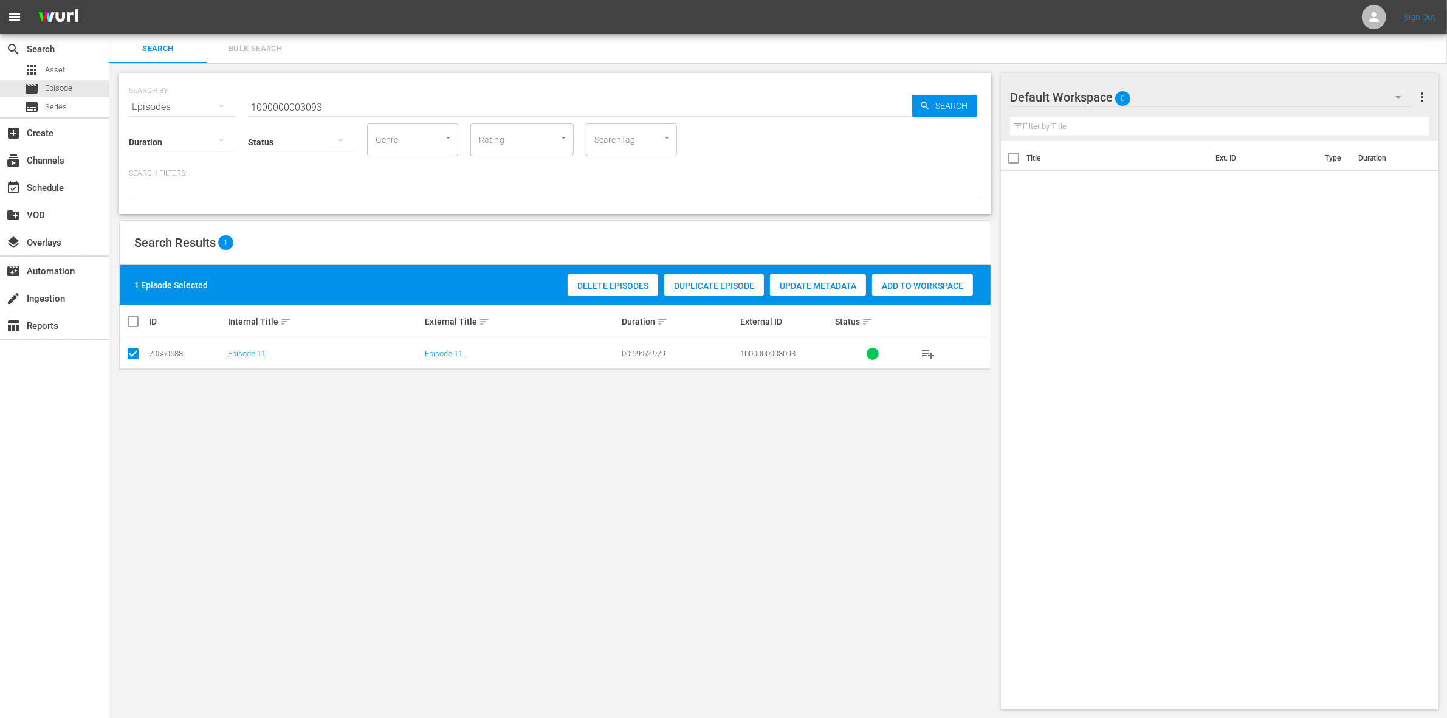
click at [923, 283] on span "Add to Workspace" at bounding box center [922, 286] width 101 height 10
click at [337, 102] on input "1000000003093" at bounding box center [580, 106] width 664 height 29
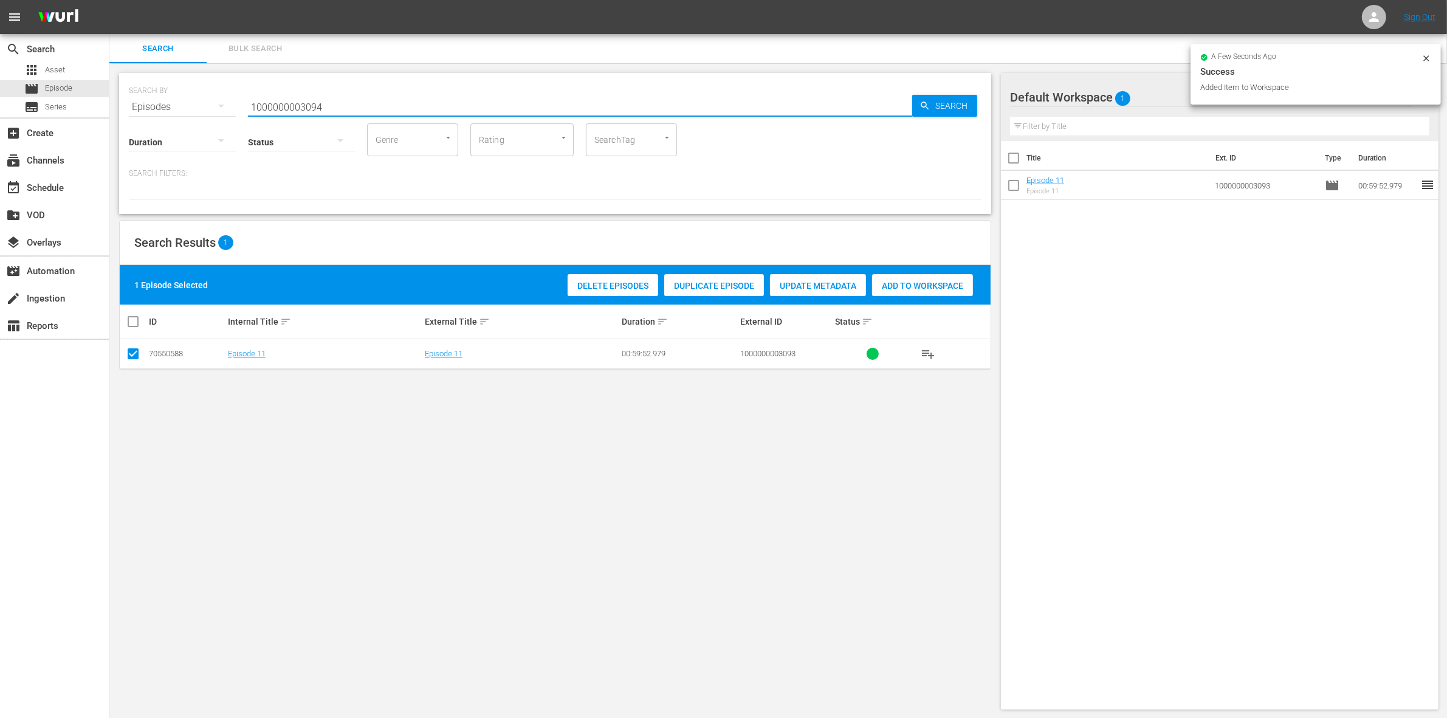
type input "1000000003094"
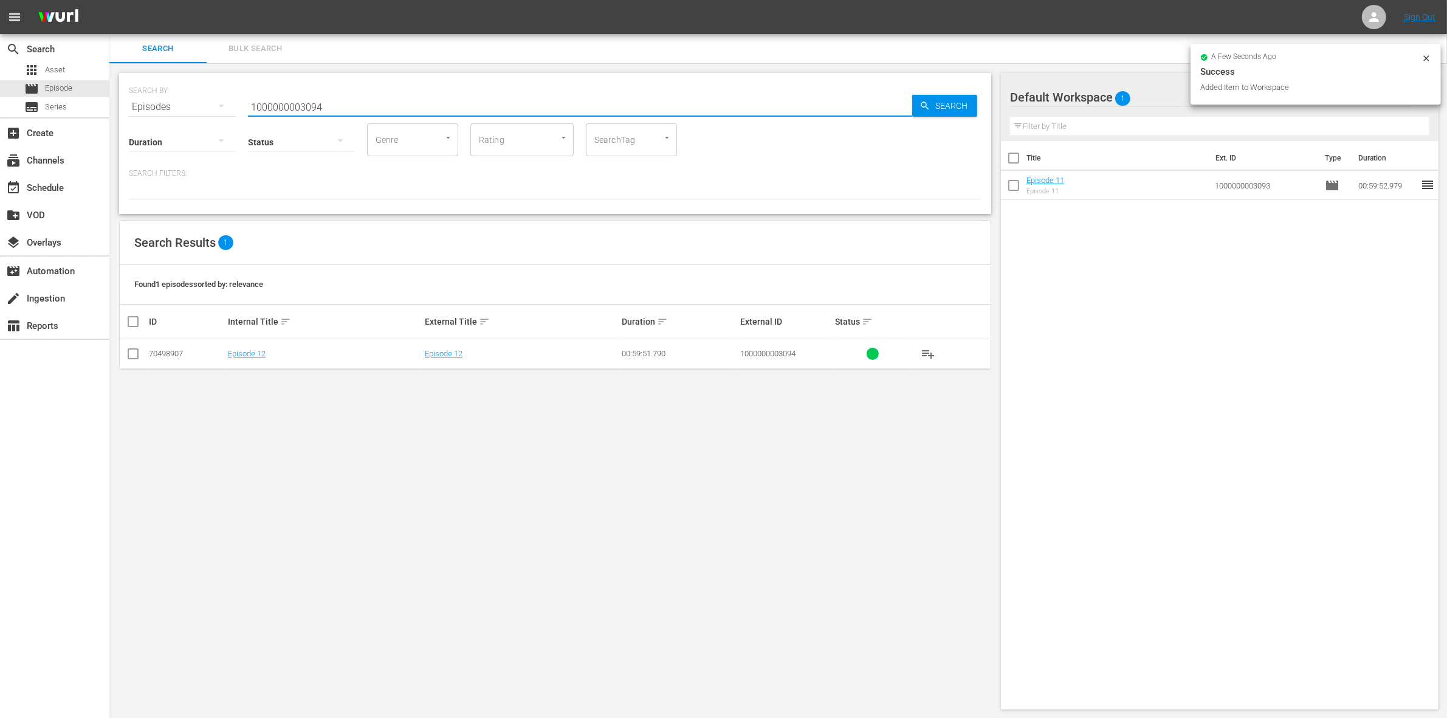
click at [131, 351] on input "checkbox" at bounding box center [133, 356] width 15 height 15
checkbox input "true"
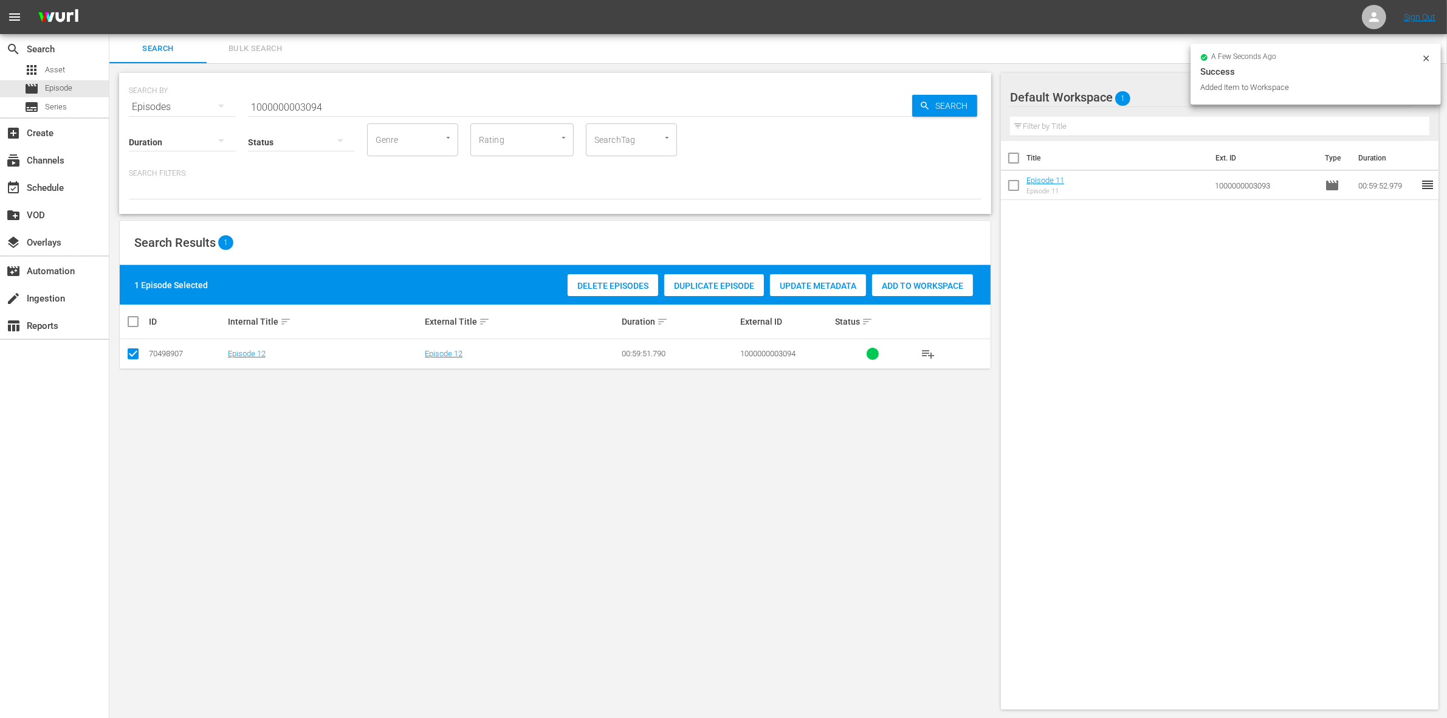
click at [927, 267] on div "1 Episode Selected Delete Episodes Duplicate Episode Update Metadata Add to Wor…" at bounding box center [555, 285] width 871 height 40
click at [885, 283] on span "Add to Workspace" at bounding box center [922, 286] width 101 height 10
click at [329, 98] on input "1000000003094" at bounding box center [580, 106] width 664 height 29
type input "1000000003095"
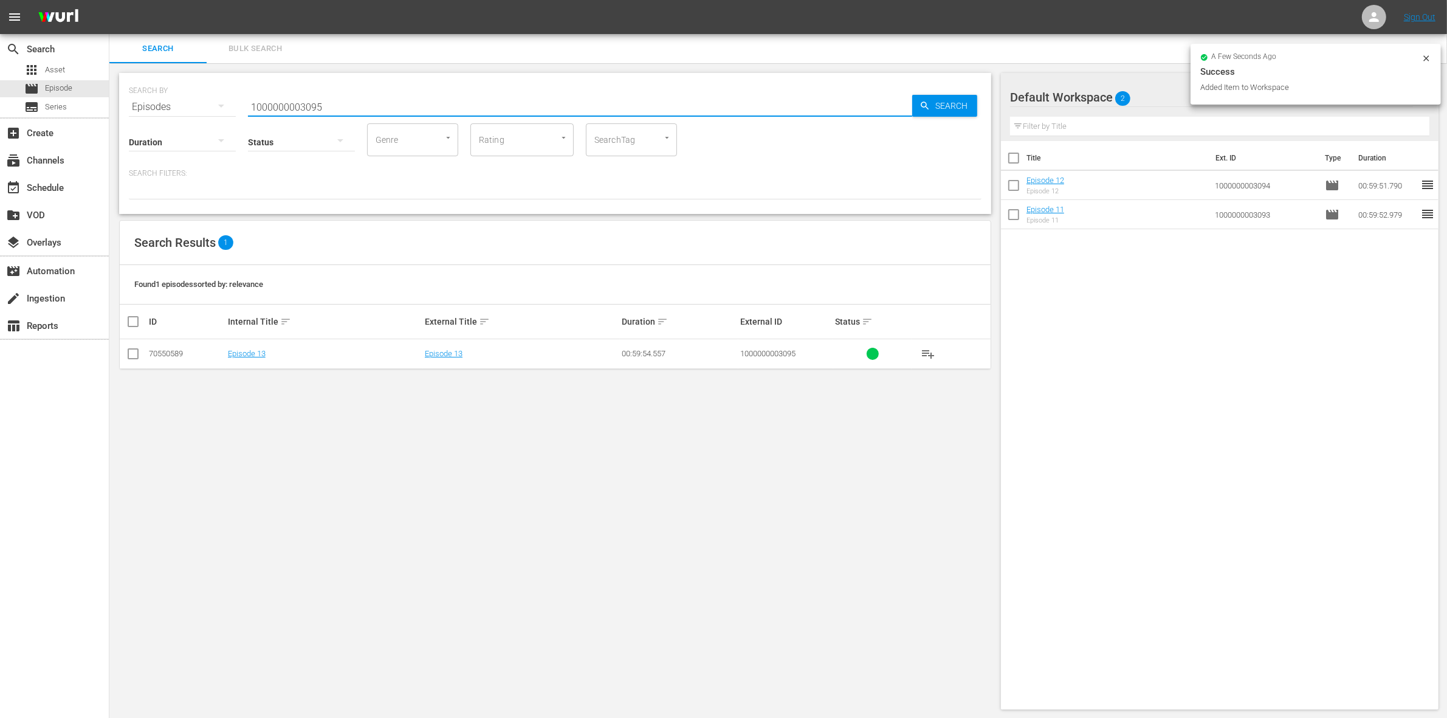
click at [134, 357] on input "checkbox" at bounding box center [133, 356] width 15 height 15
checkbox input "true"
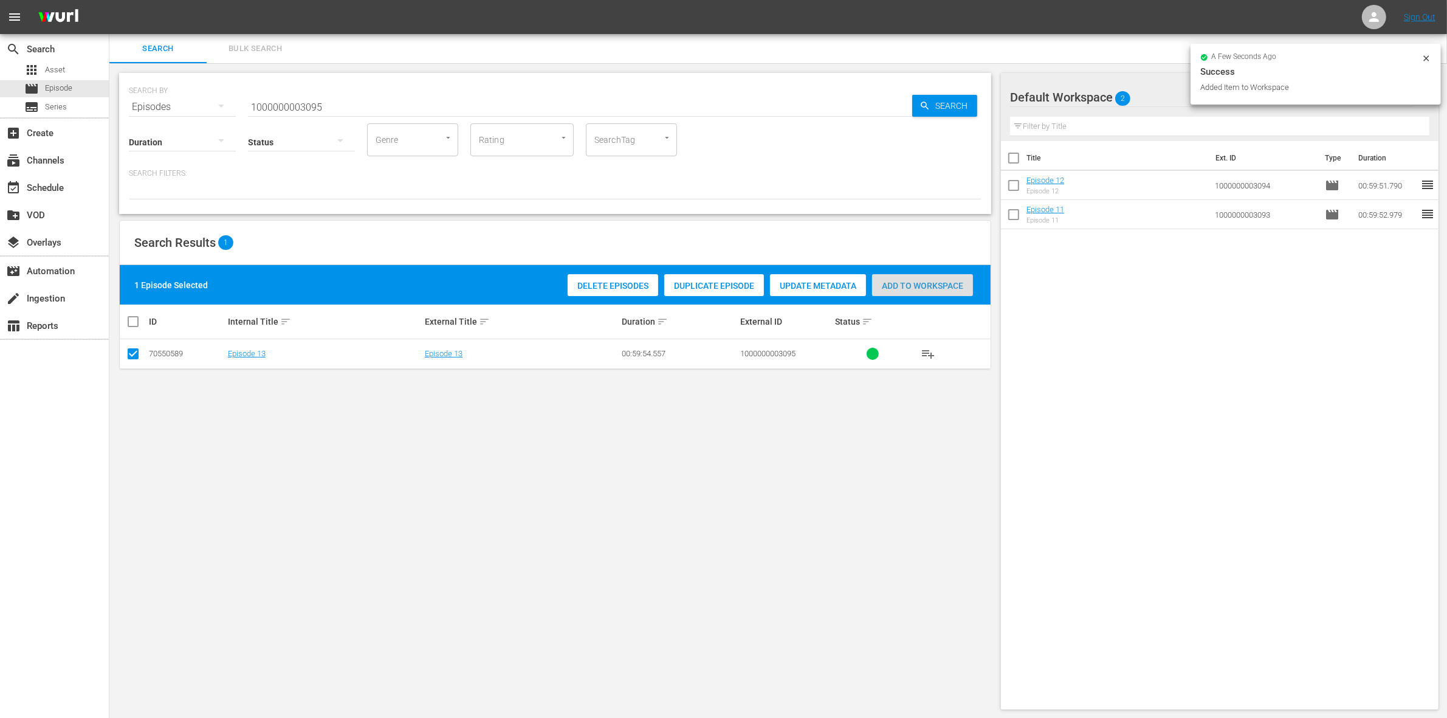
click at [897, 281] on span "Add to Workspace" at bounding box center [922, 286] width 101 height 10
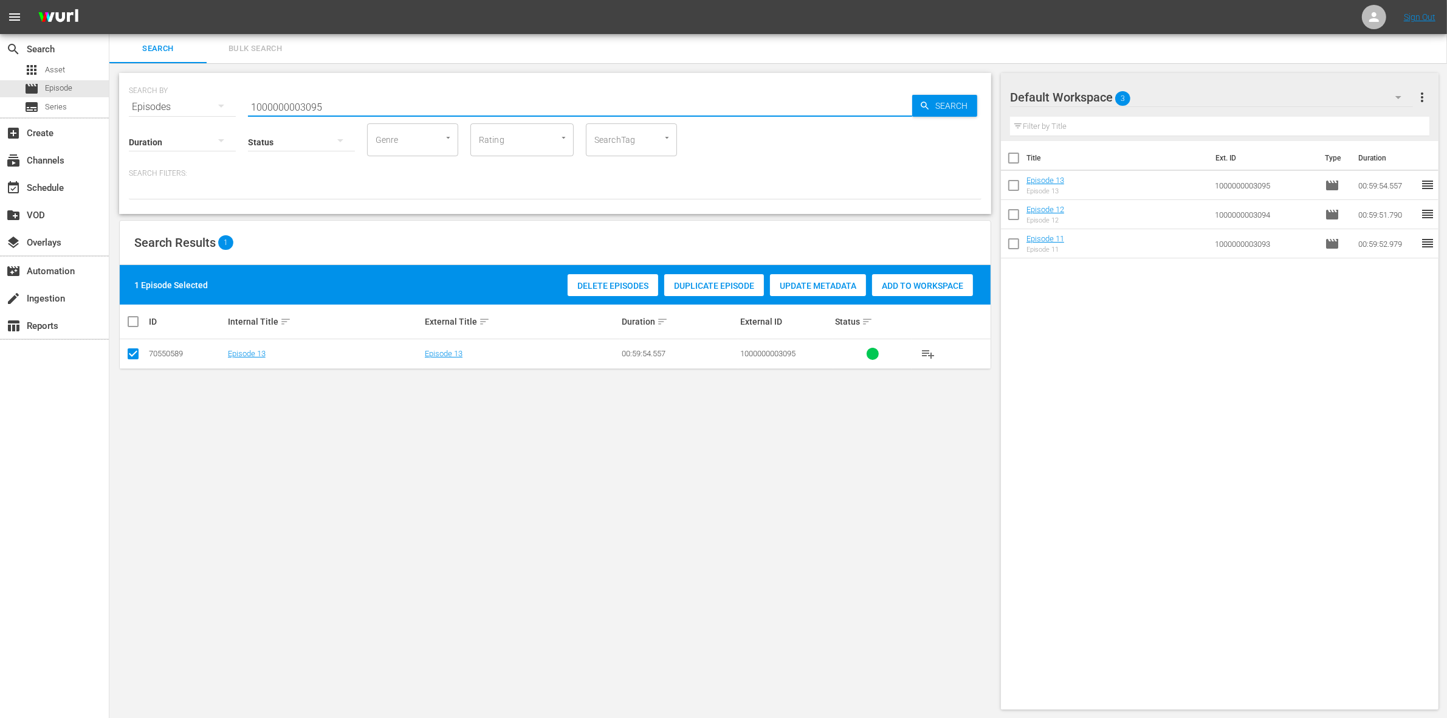
click at [269, 98] on input "1000000003095" at bounding box center [580, 106] width 664 height 29
paste input "4872"
type input "1000000004872"
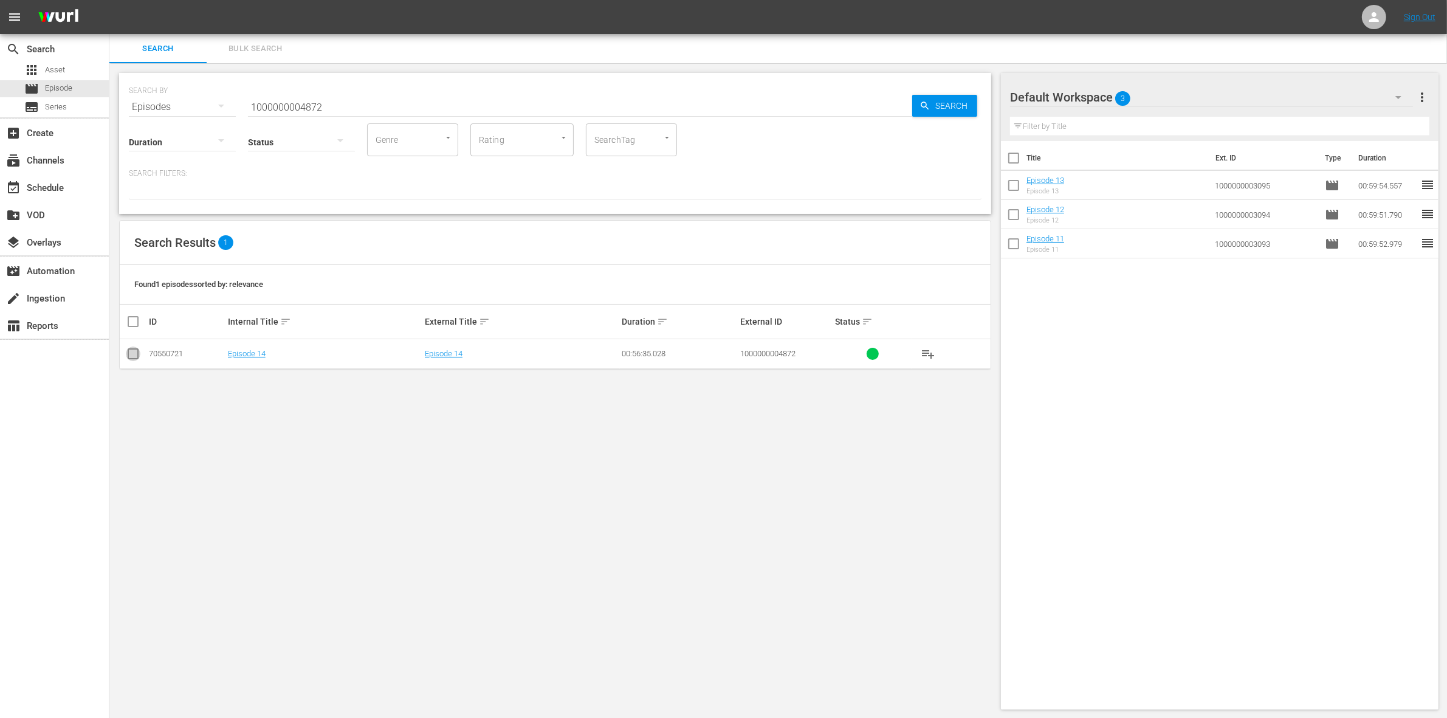
click at [135, 353] on input "checkbox" at bounding box center [133, 356] width 15 height 15
checkbox input "true"
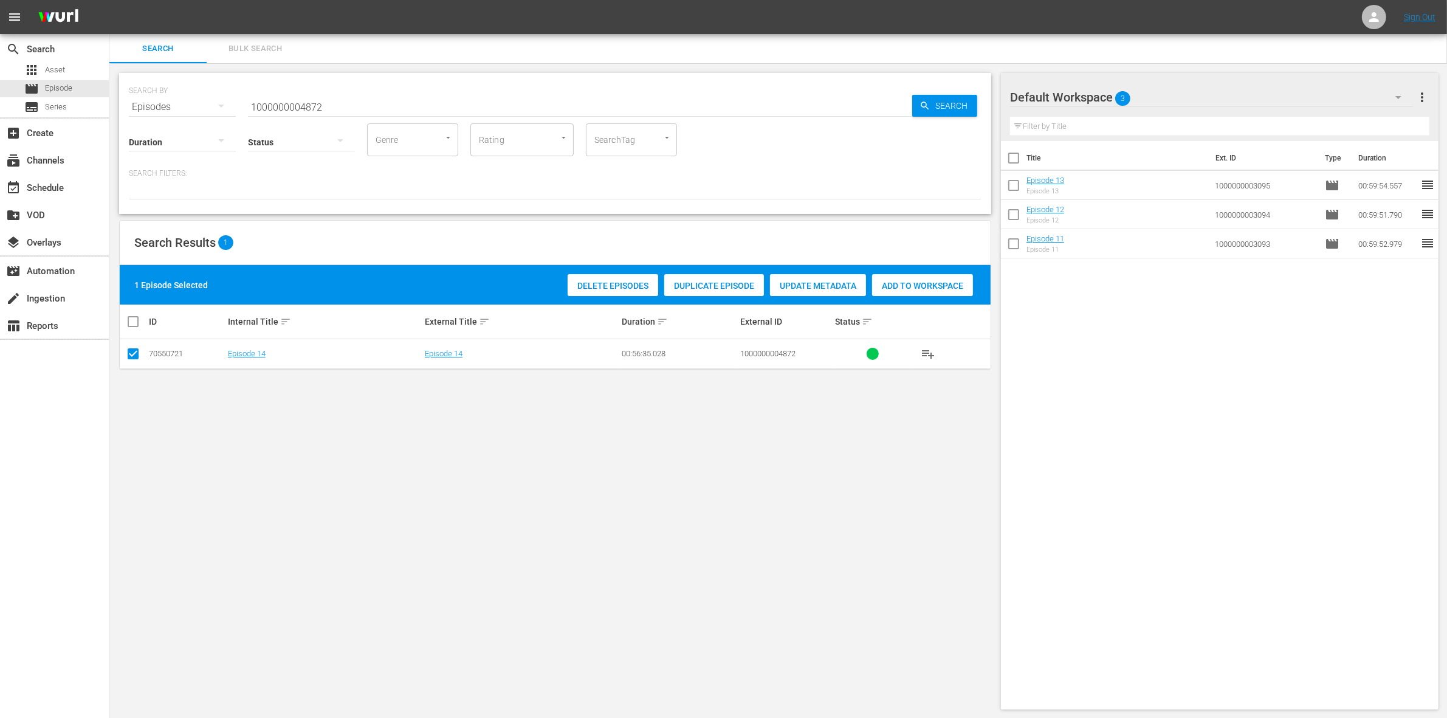
click at [943, 288] on span "Add to Workspace" at bounding box center [922, 286] width 101 height 10
click at [336, 97] on input "1000000004872" at bounding box center [580, 106] width 664 height 29
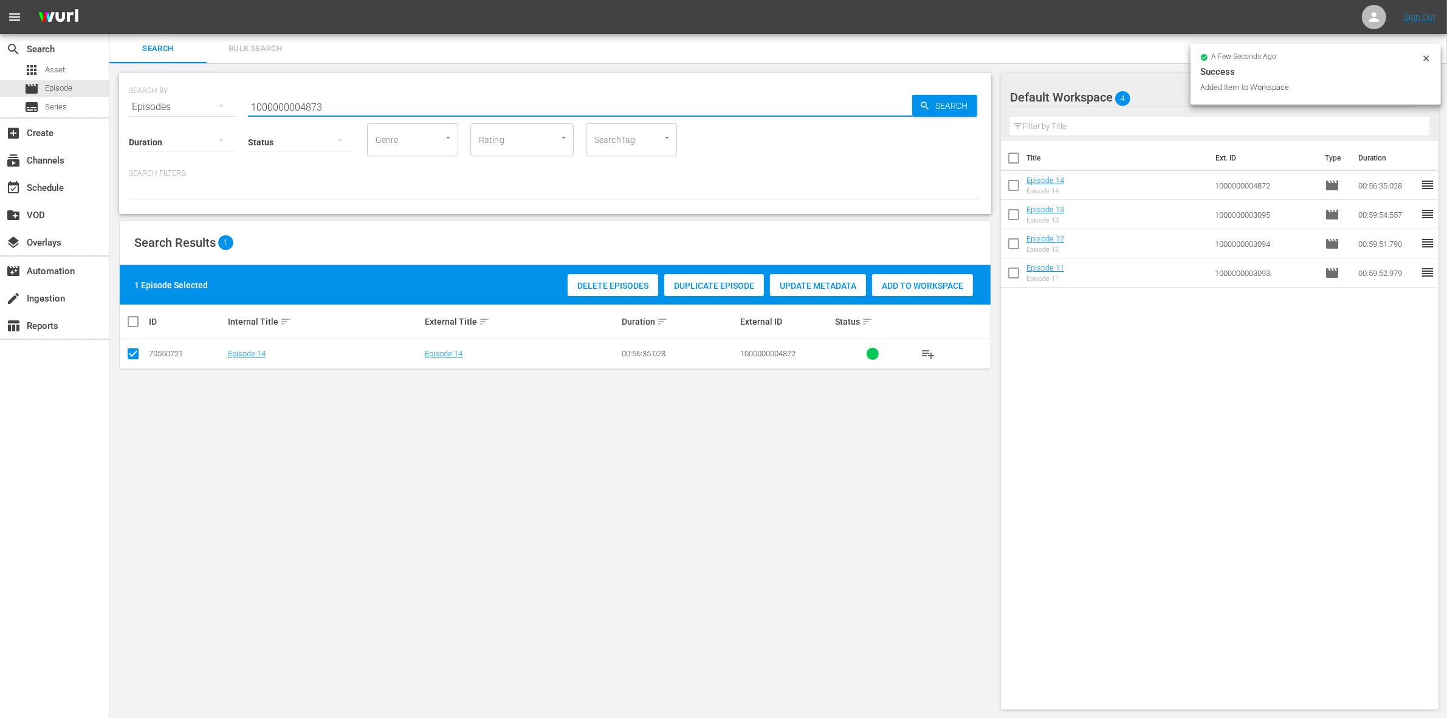
type input "1000000004873"
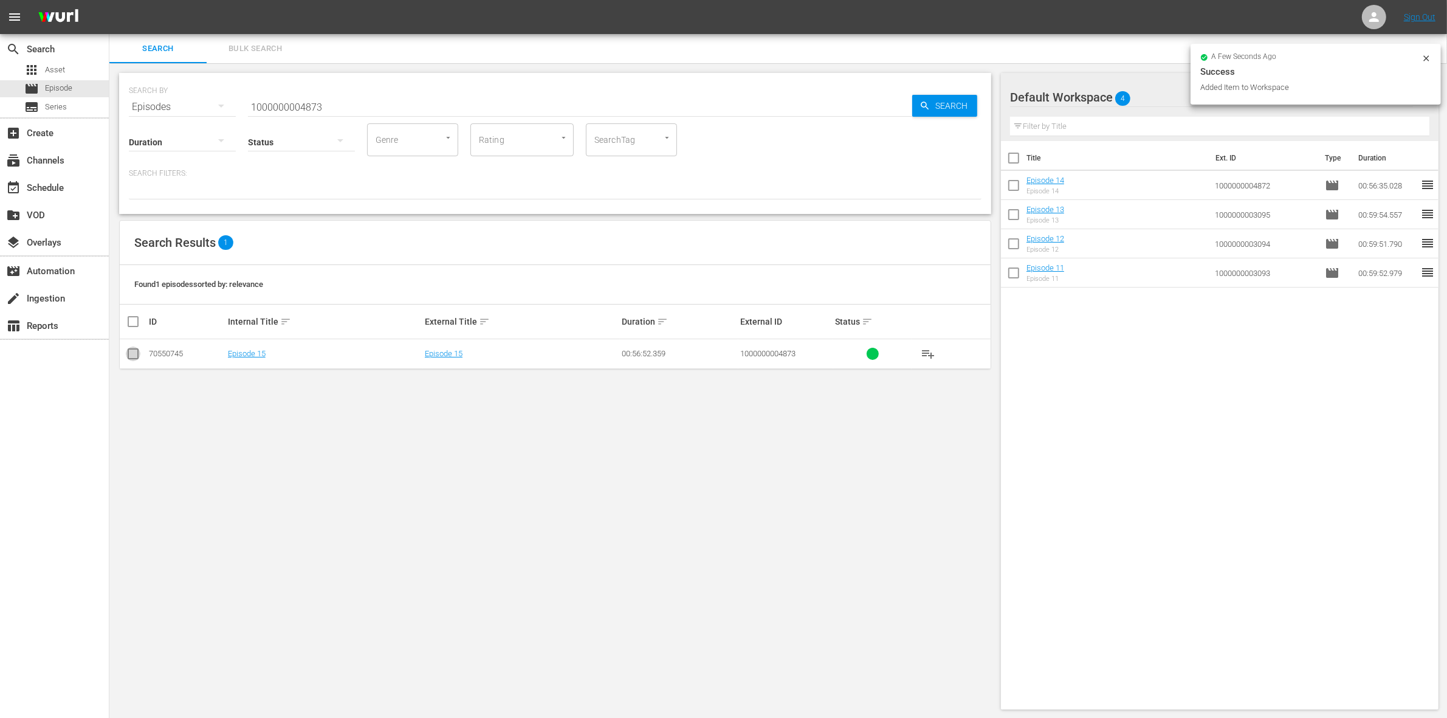
click at [126, 351] on input "checkbox" at bounding box center [133, 356] width 15 height 15
checkbox input "true"
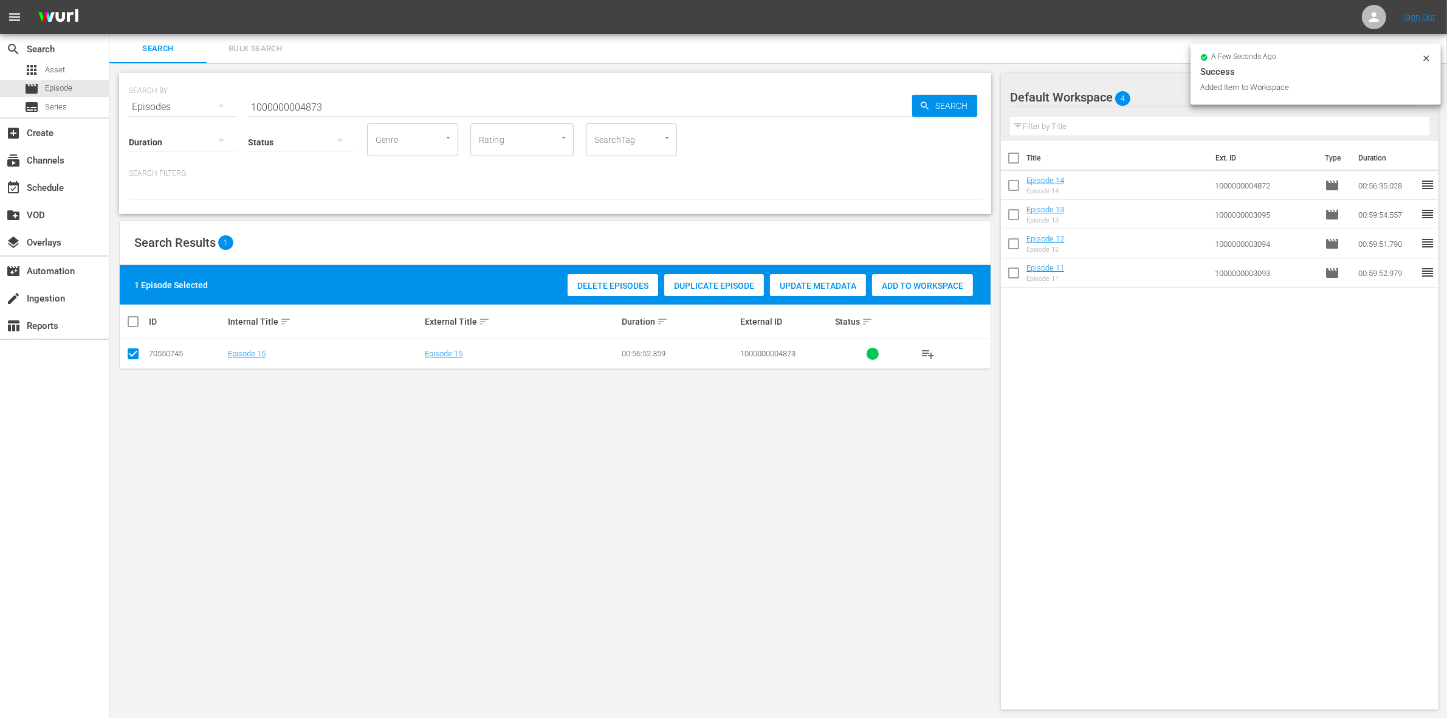
click at [894, 278] on div "Add to Workspace" at bounding box center [922, 285] width 101 height 23
click at [287, 108] on input "1000000004873" at bounding box center [580, 106] width 664 height 29
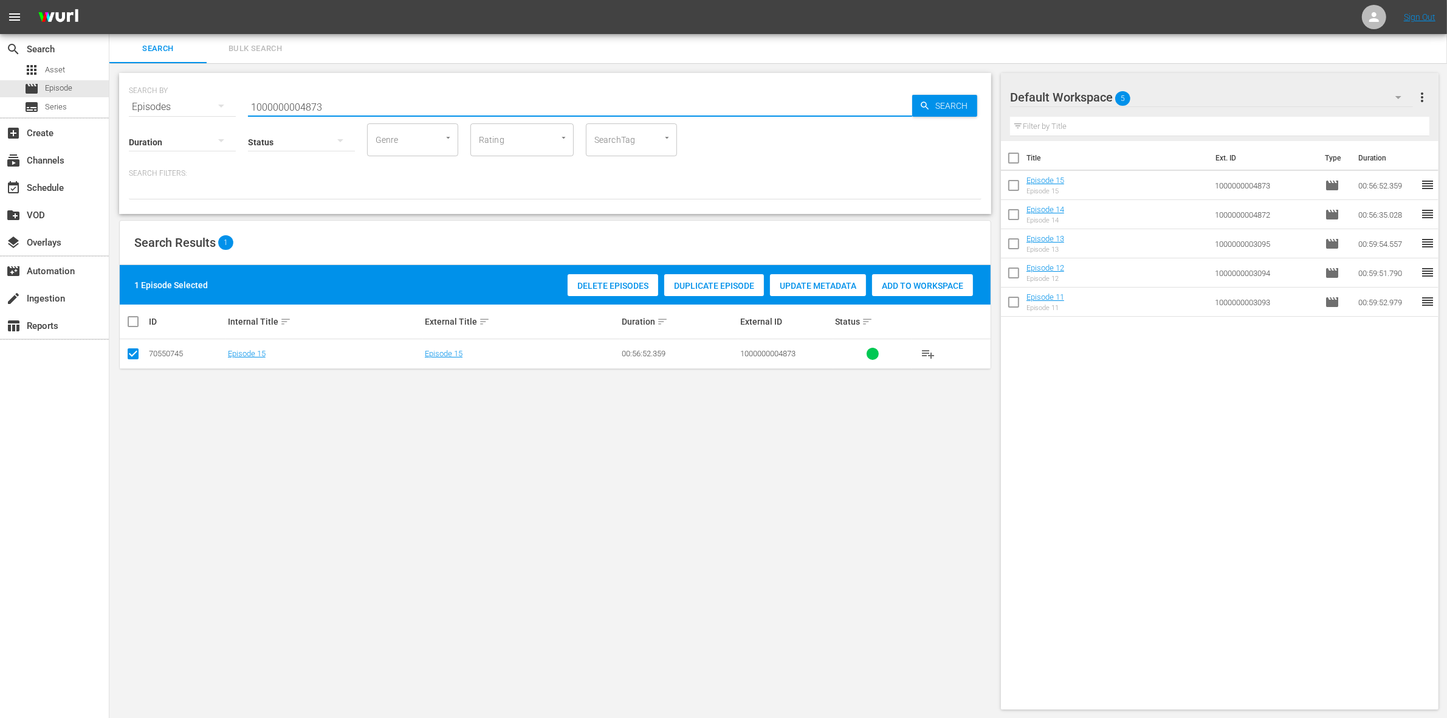
click at [287, 108] on input "1000000004873" at bounding box center [580, 106] width 664 height 29
paste input "56726"
type input "1000000056726"
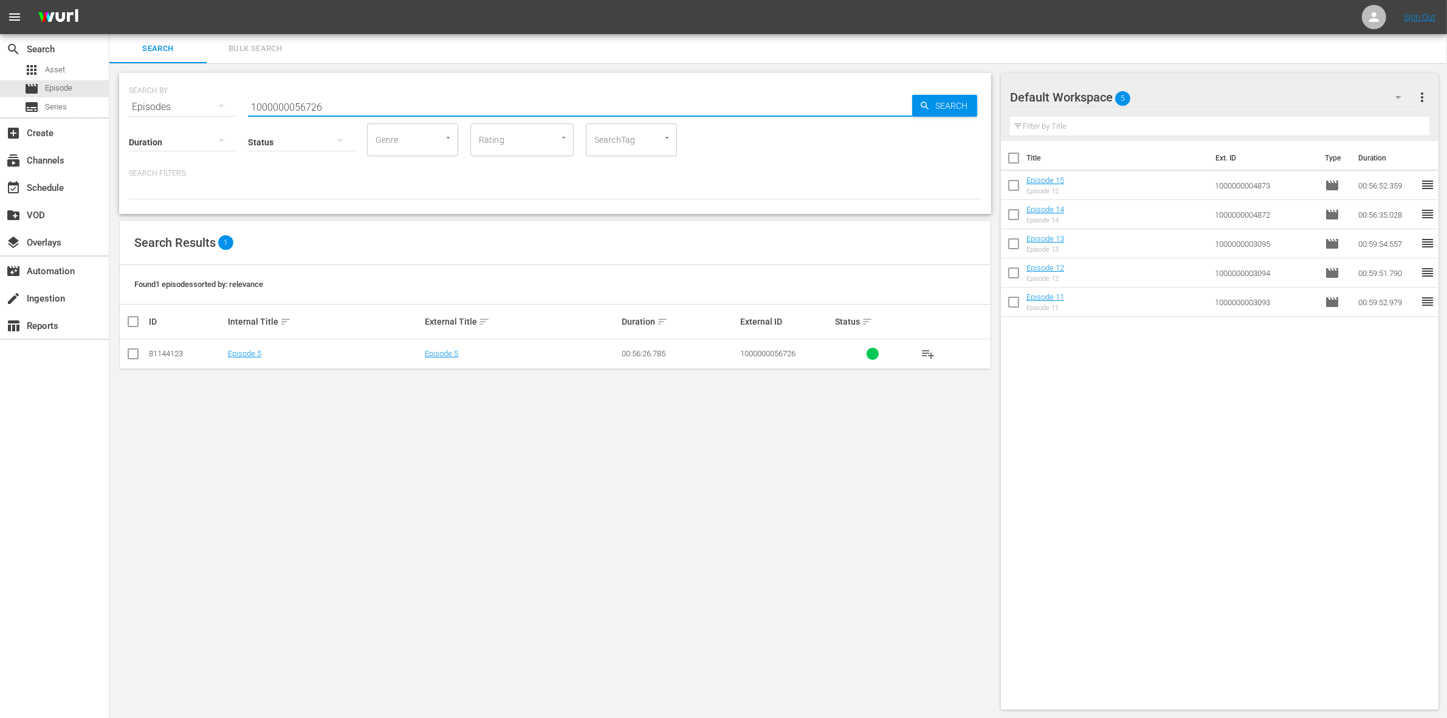
click at [129, 359] on input "checkbox" at bounding box center [133, 356] width 15 height 15
checkbox input "true"
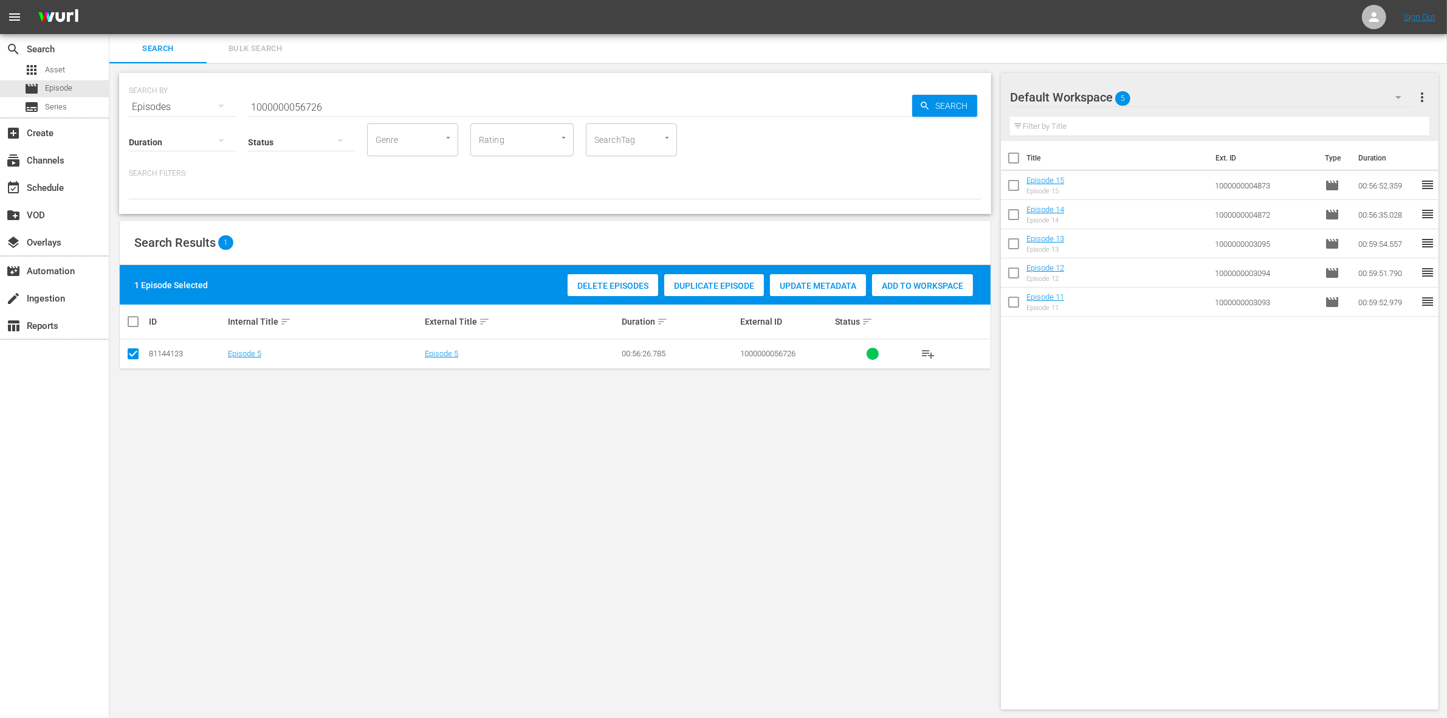
click at [920, 281] on span "Add to Workspace" at bounding box center [922, 286] width 101 height 10
click at [377, 108] on input "1000000056726" at bounding box center [580, 106] width 664 height 29
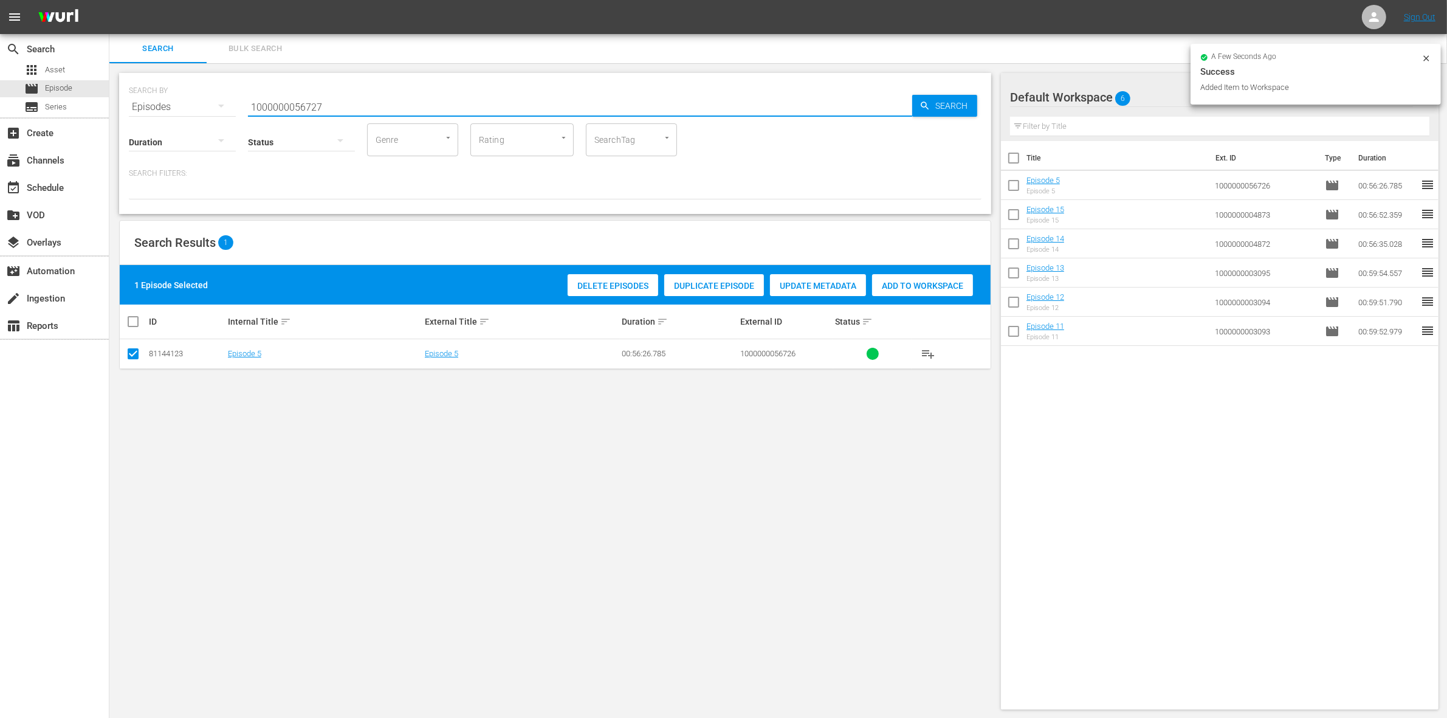
type input "1000000056727"
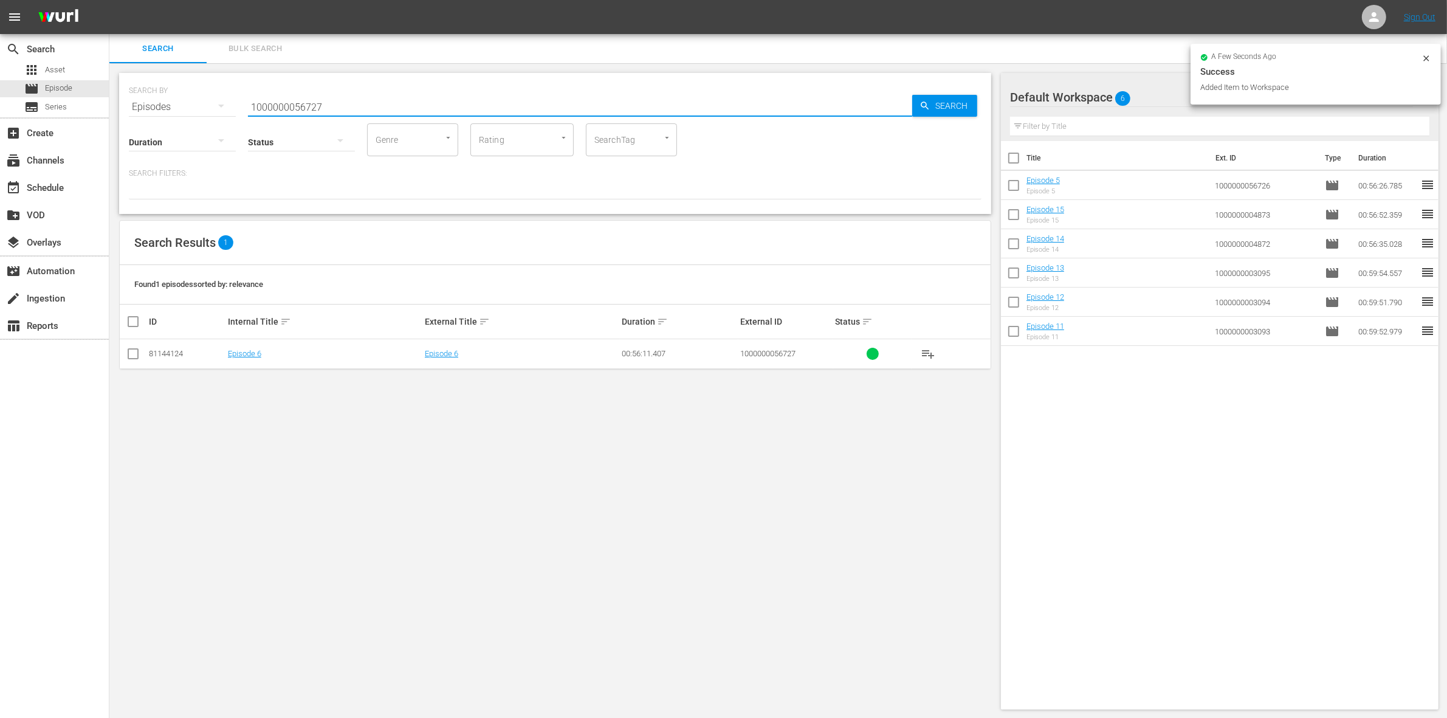
click at [134, 354] on input "checkbox" at bounding box center [133, 356] width 15 height 15
checkbox input "true"
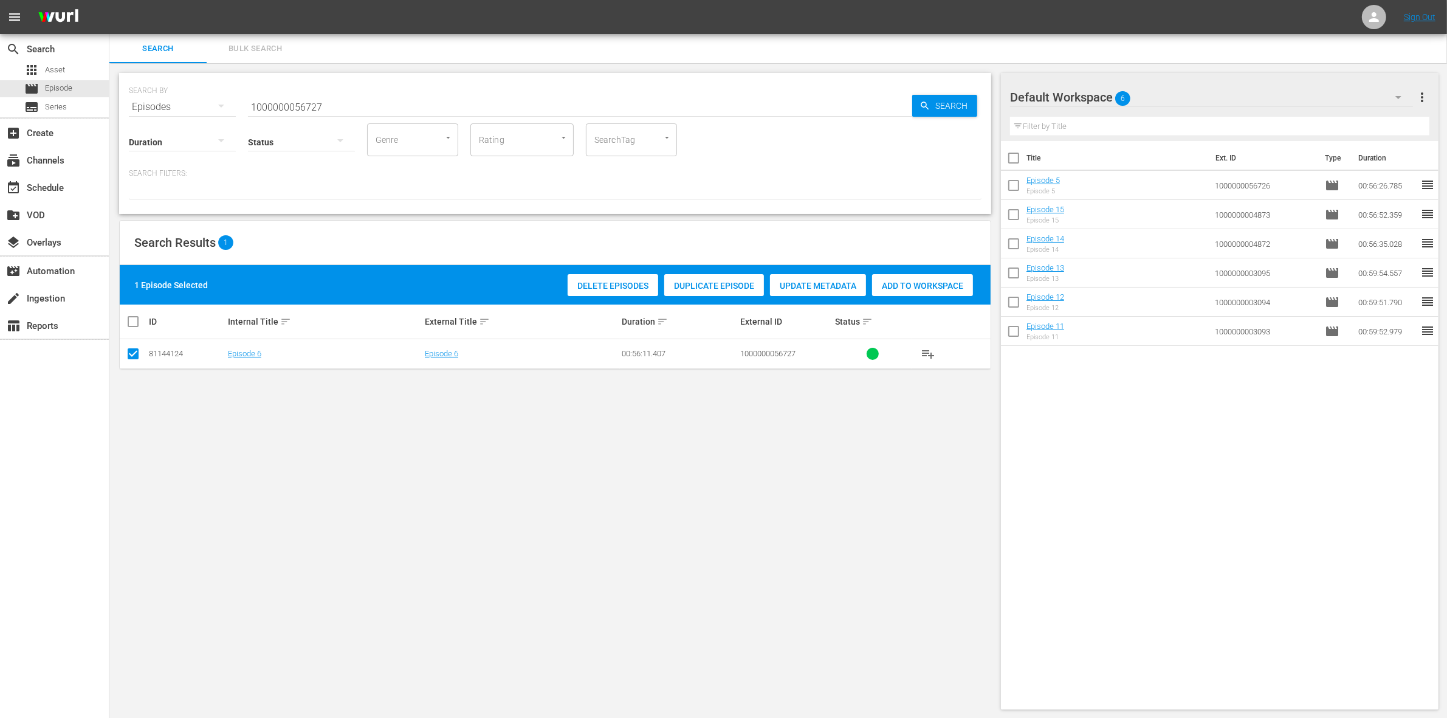
click at [920, 274] on div "Add to Workspace" at bounding box center [922, 285] width 101 height 23
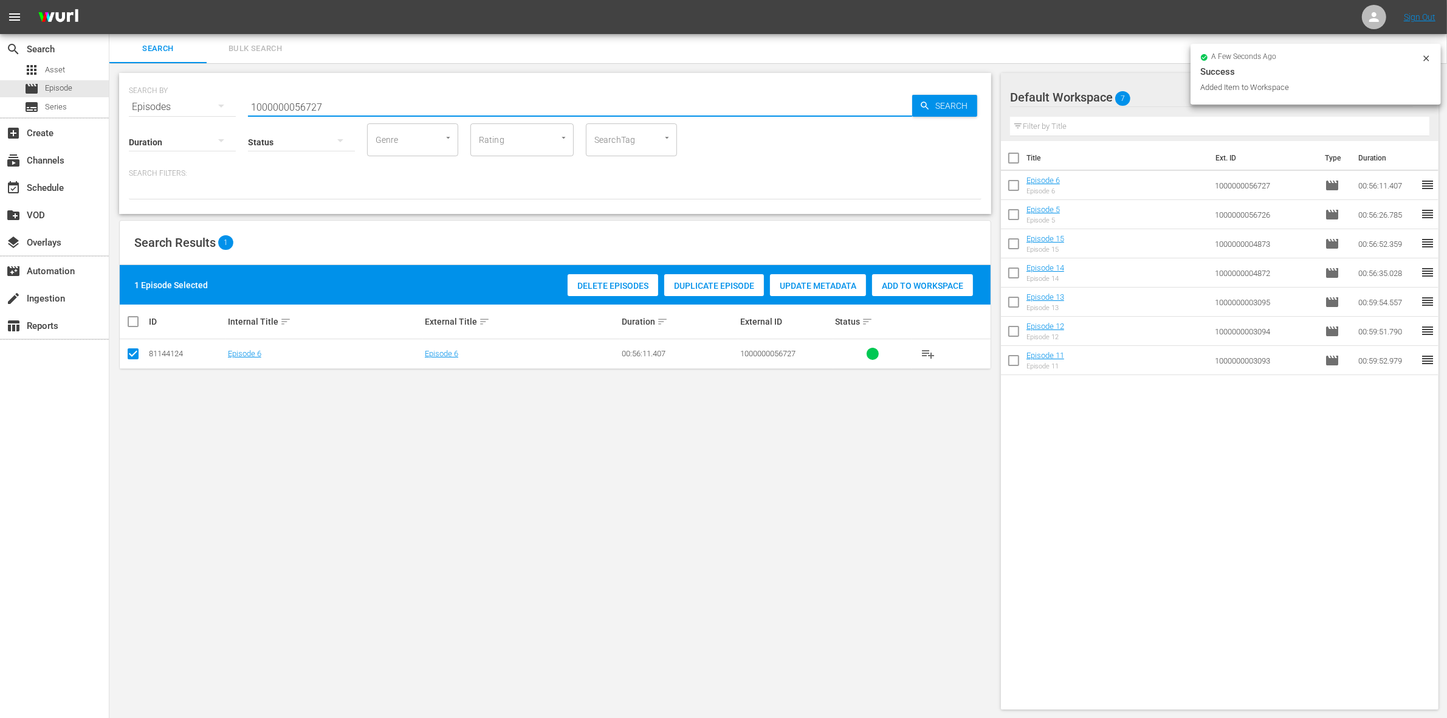
click at [371, 110] on input "1000000056727" at bounding box center [580, 106] width 664 height 29
type input "1000000056728"
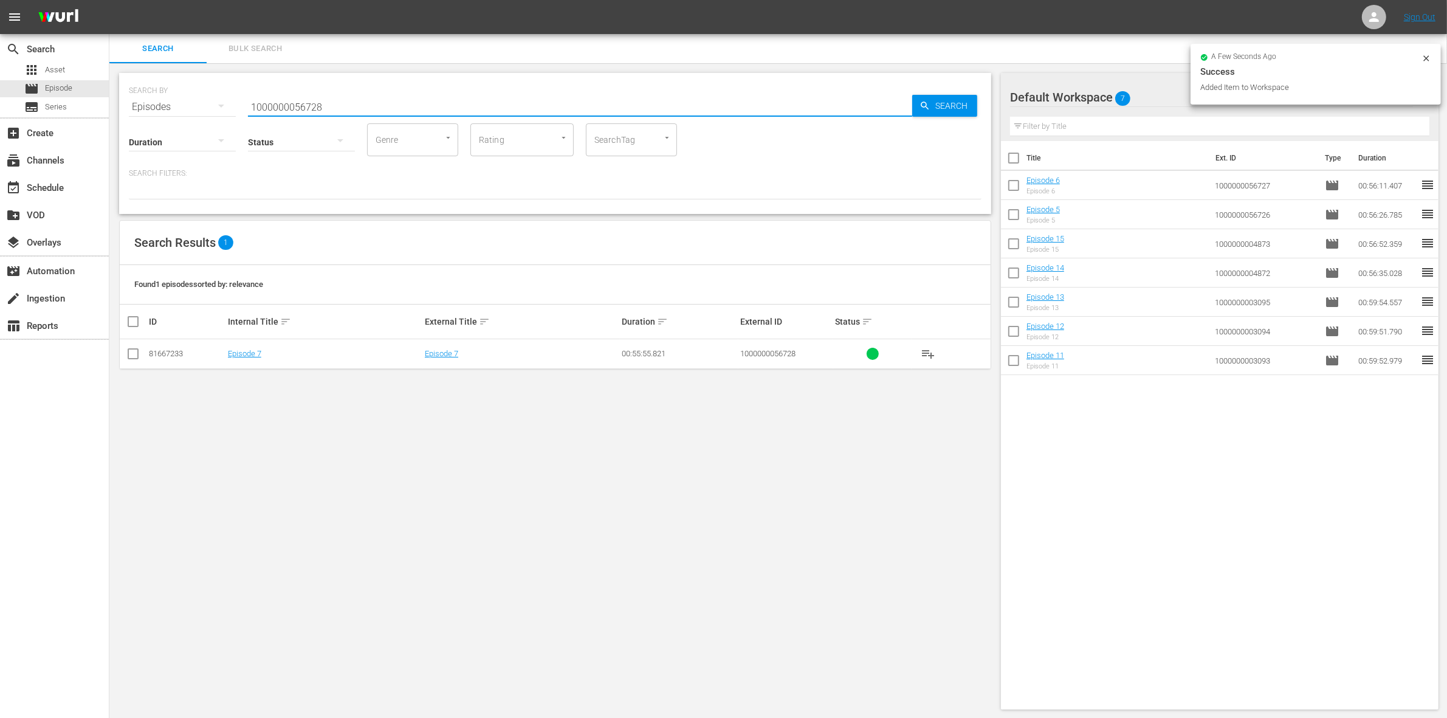
click at [126, 353] on input "checkbox" at bounding box center [133, 356] width 15 height 15
checkbox input "true"
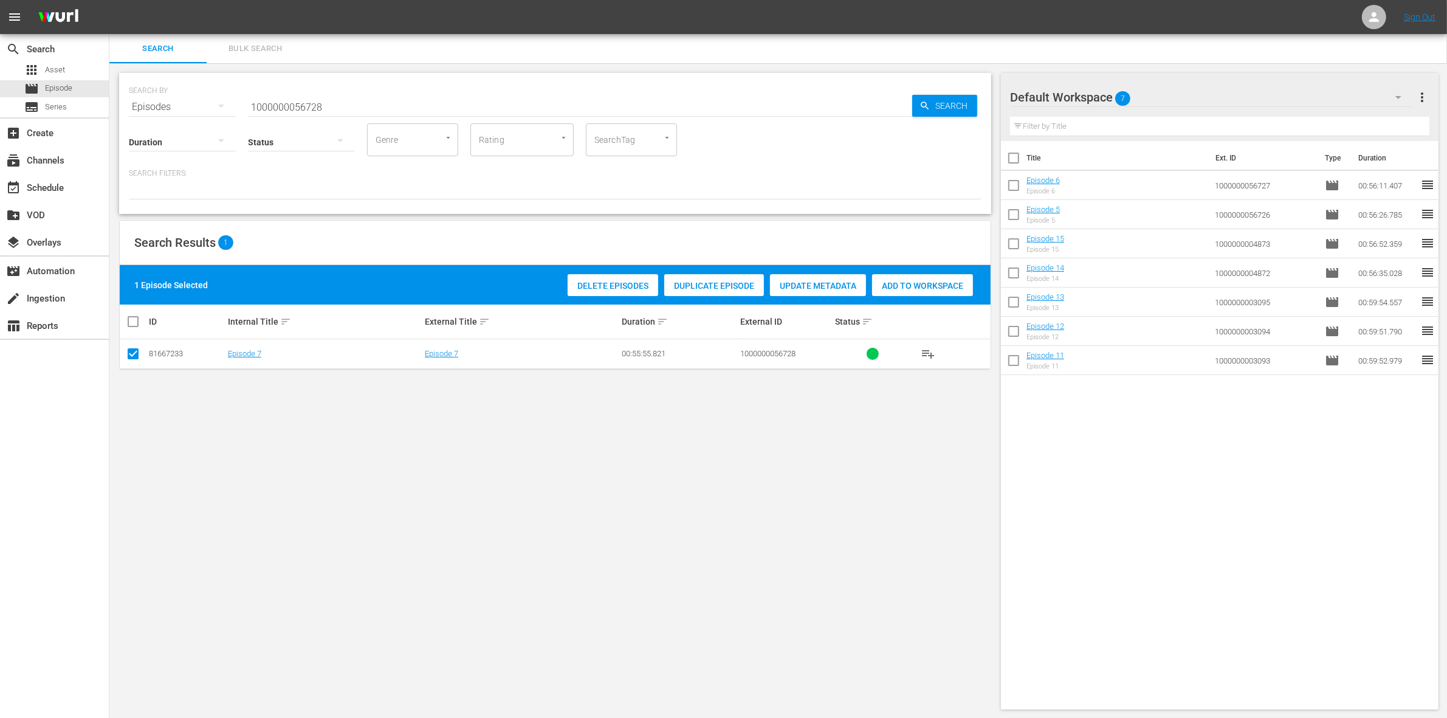
click at [922, 277] on div "Add to Workspace" at bounding box center [922, 285] width 101 height 23
click at [332, 98] on input "1000000056728" at bounding box center [580, 106] width 664 height 29
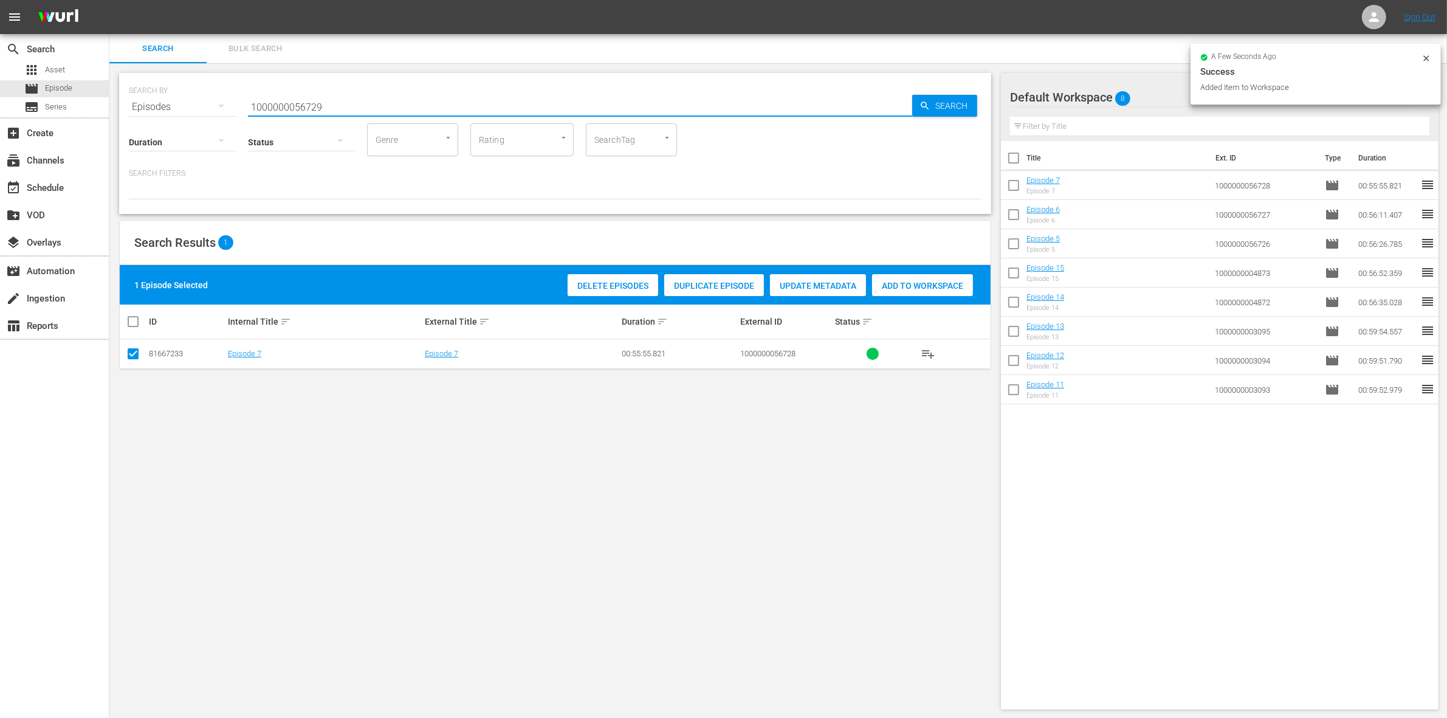
type input "1000000056729"
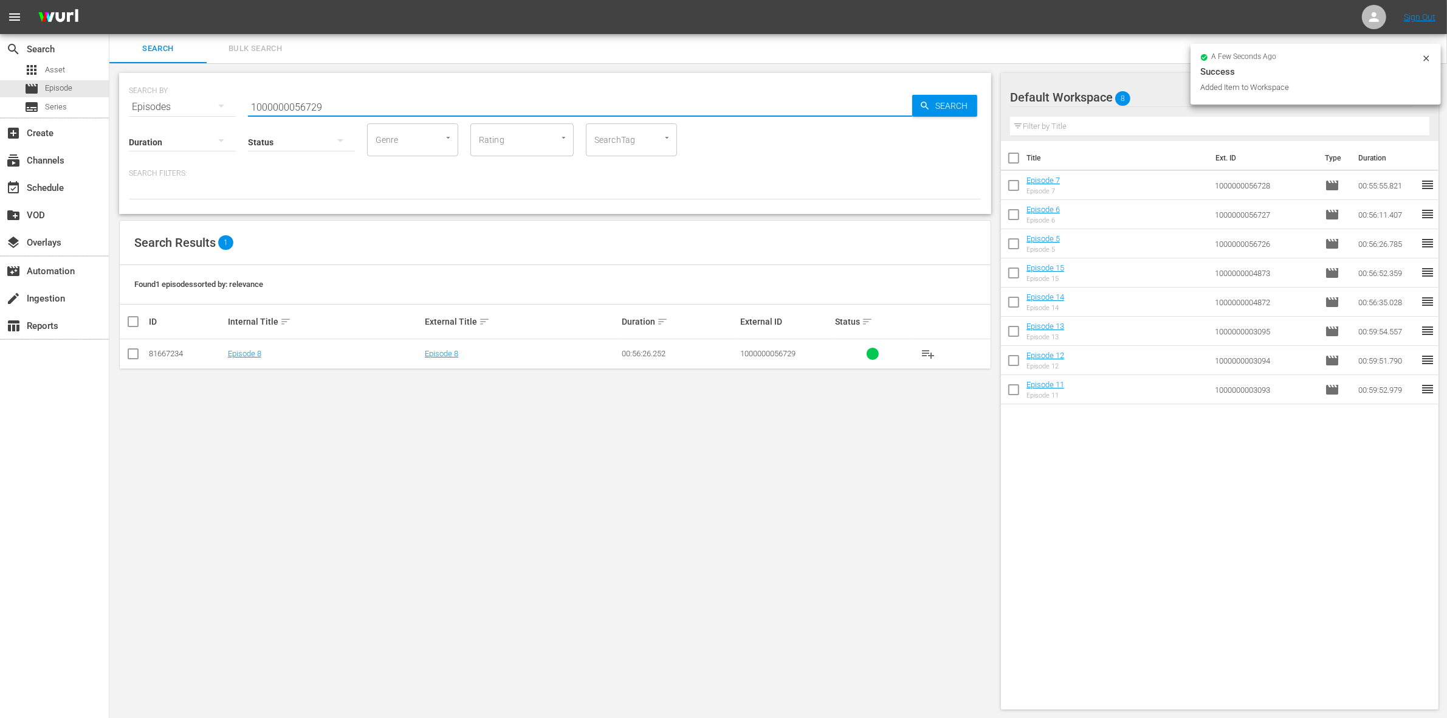
click at [134, 357] on input "checkbox" at bounding box center [133, 356] width 15 height 15
checkbox input "true"
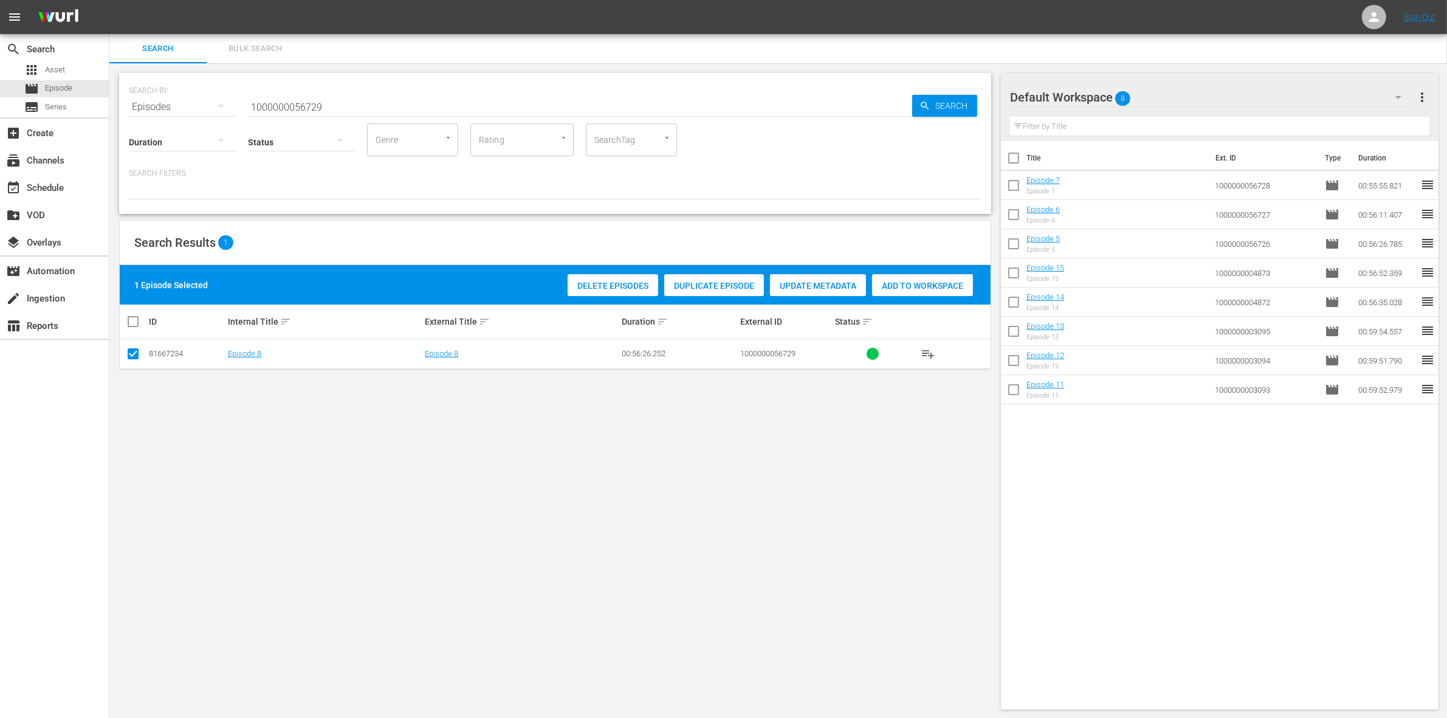
click at [921, 295] on div "Add to Workspace" at bounding box center [922, 285] width 101 height 23
click at [280, 111] on input "1000000056729" at bounding box center [580, 106] width 664 height 29
paste input "CEG10029665"
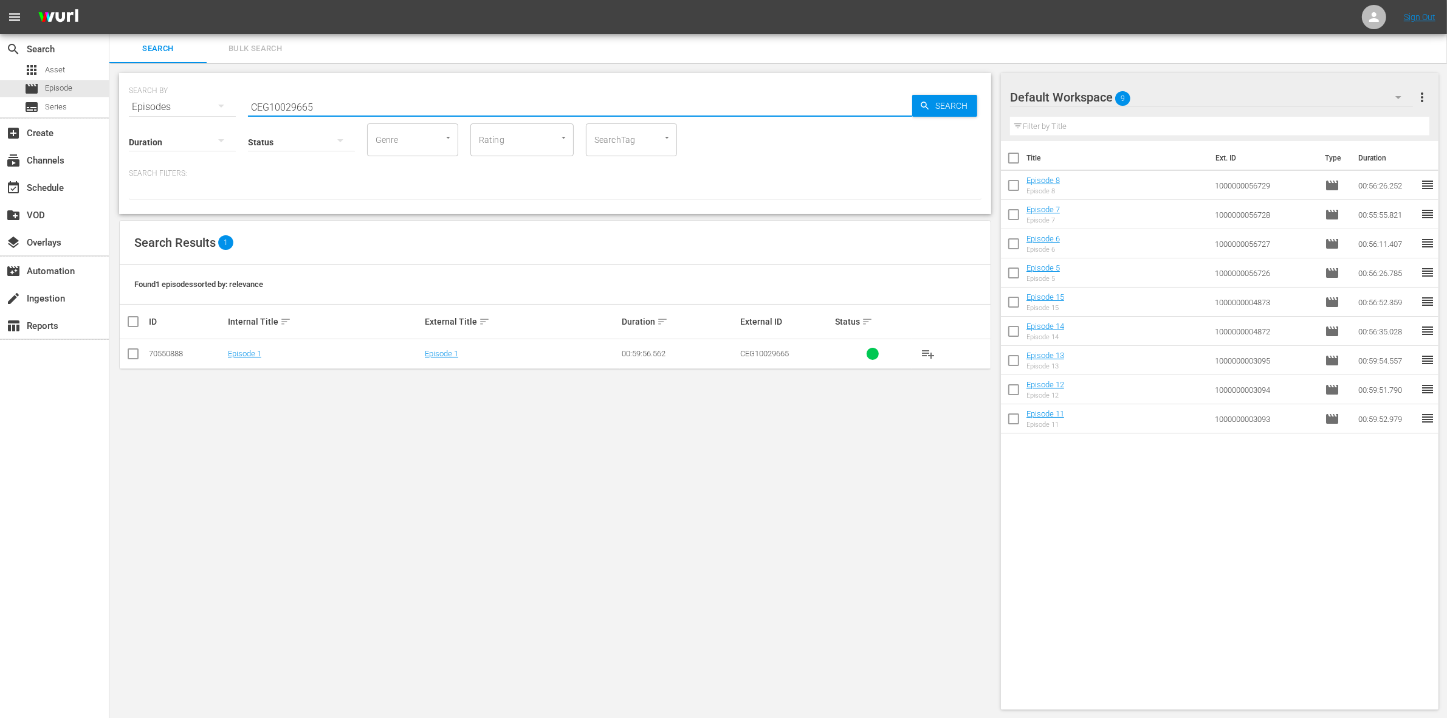
click at [136, 348] on icon at bounding box center [133, 353] width 15 height 15
click at [374, 116] on hr at bounding box center [580, 116] width 664 height 1
click at [326, 107] on input "CEG10029665" at bounding box center [580, 106] width 664 height 29
type input "CEG1002966"
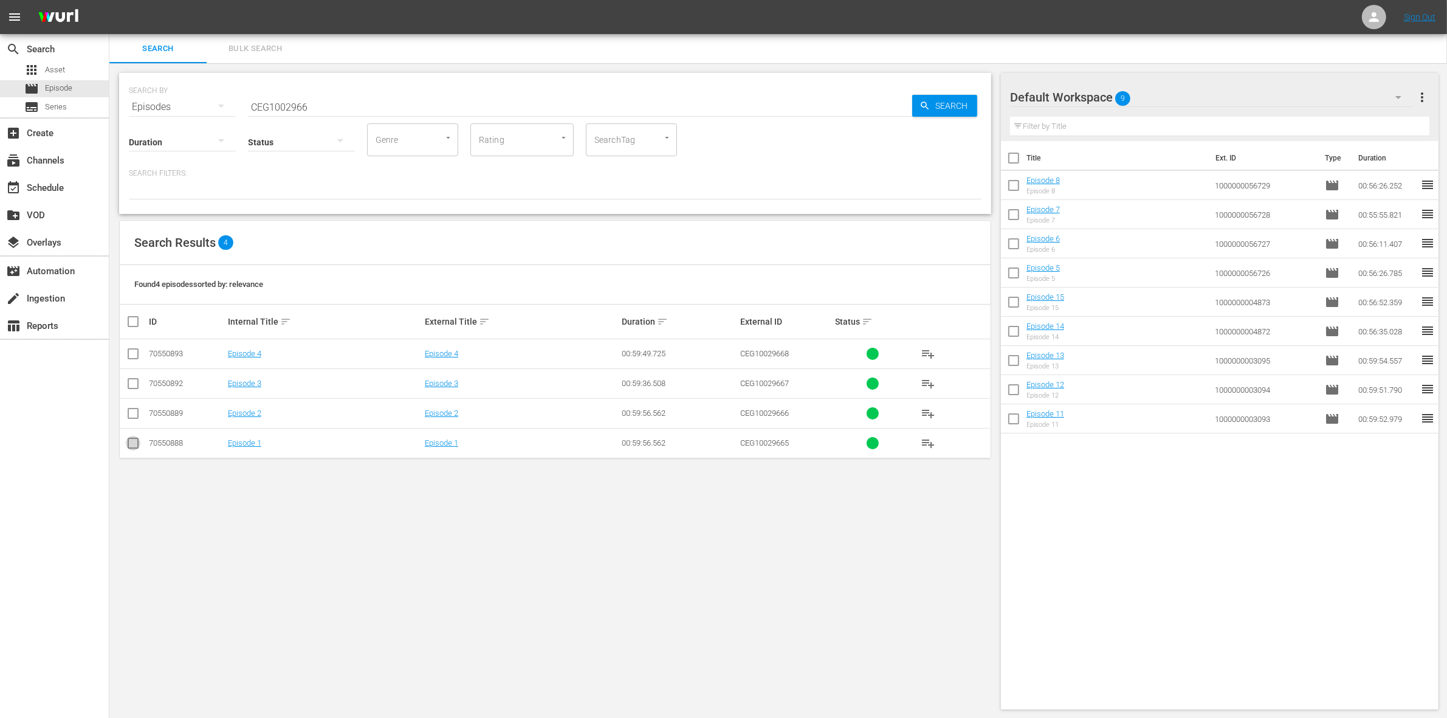
click at [128, 451] on input "checkbox" at bounding box center [133, 445] width 15 height 15
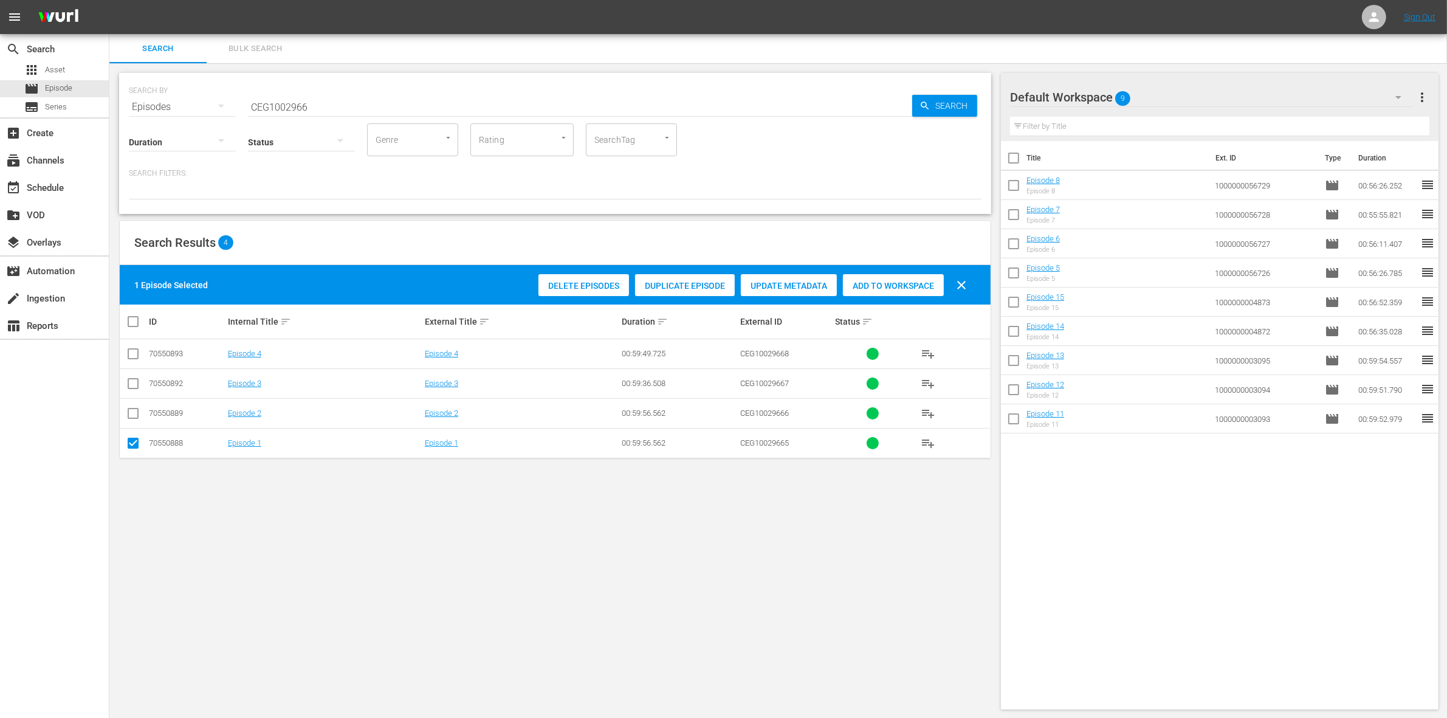
click at [883, 274] on div "Add to Workspace" at bounding box center [893, 285] width 101 height 23
click at [131, 442] on input "checkbox" at bounding box center [133, 445] width 15 height 15
checkbox input "false"
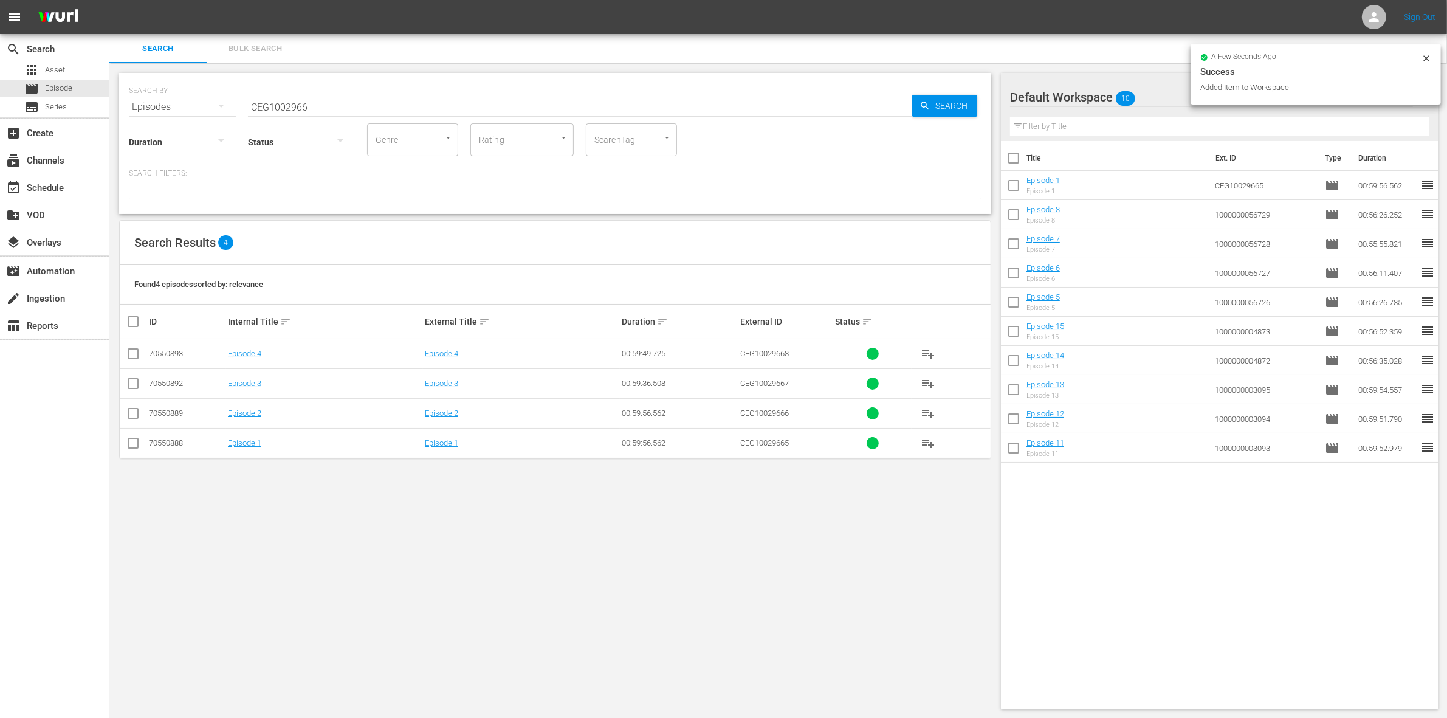
click at [140, 403] on td at bounding box center [133, 413] width 27 height 30
click at [137, 409] on input "checkbox" at bounding box center [133, 415] width 15 height 15
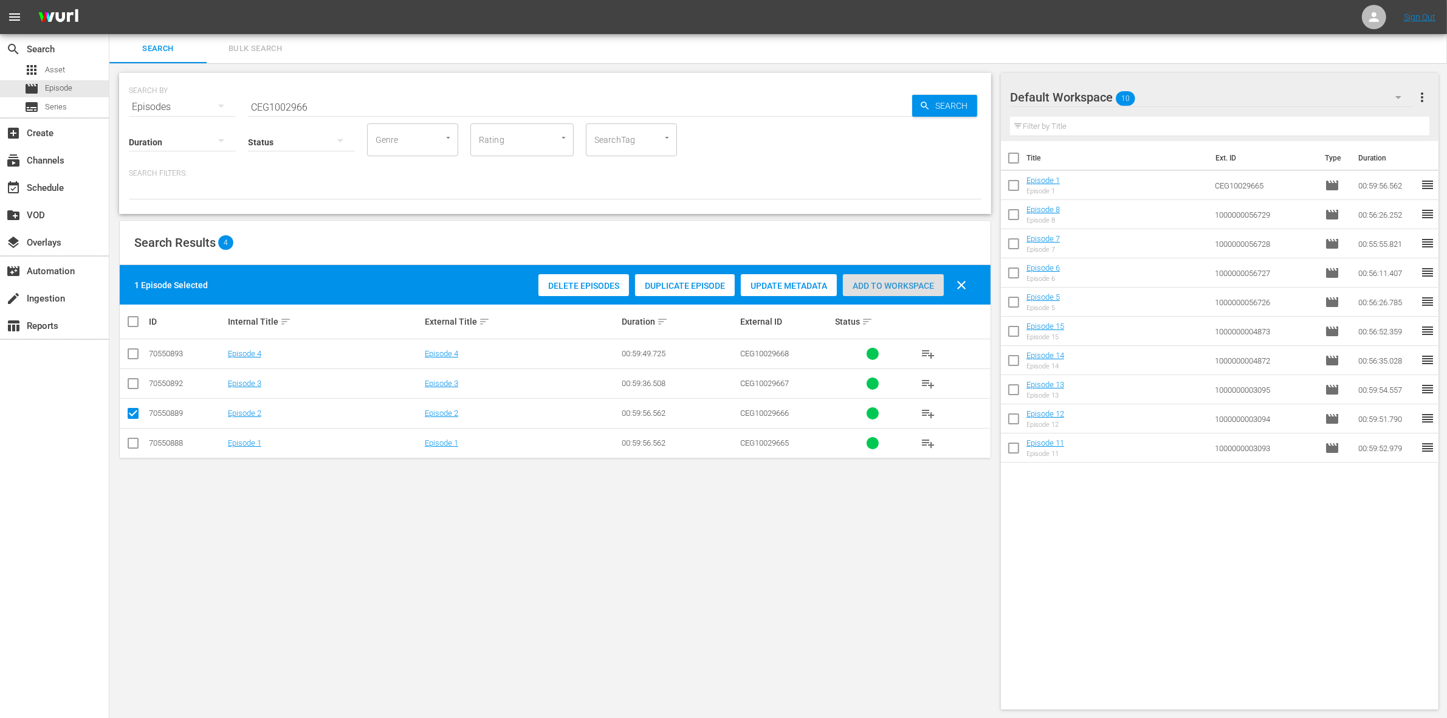
click at [911, 277] on div "Add to Workspace" at bounding box center [893, 285] width 101 height 23
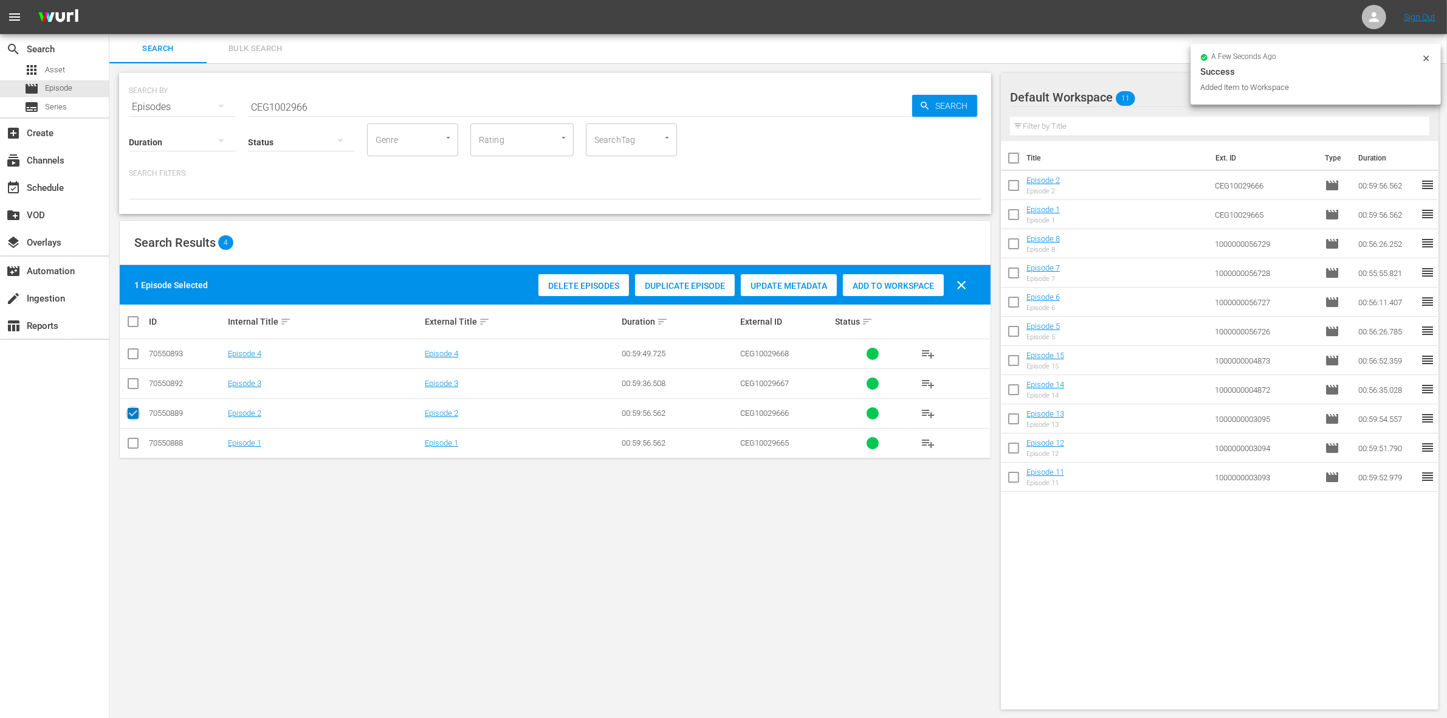
click at [134, 409] on input "checkbox" at bounding box center [133, 415] width 15 height 15
checkbox input "false"
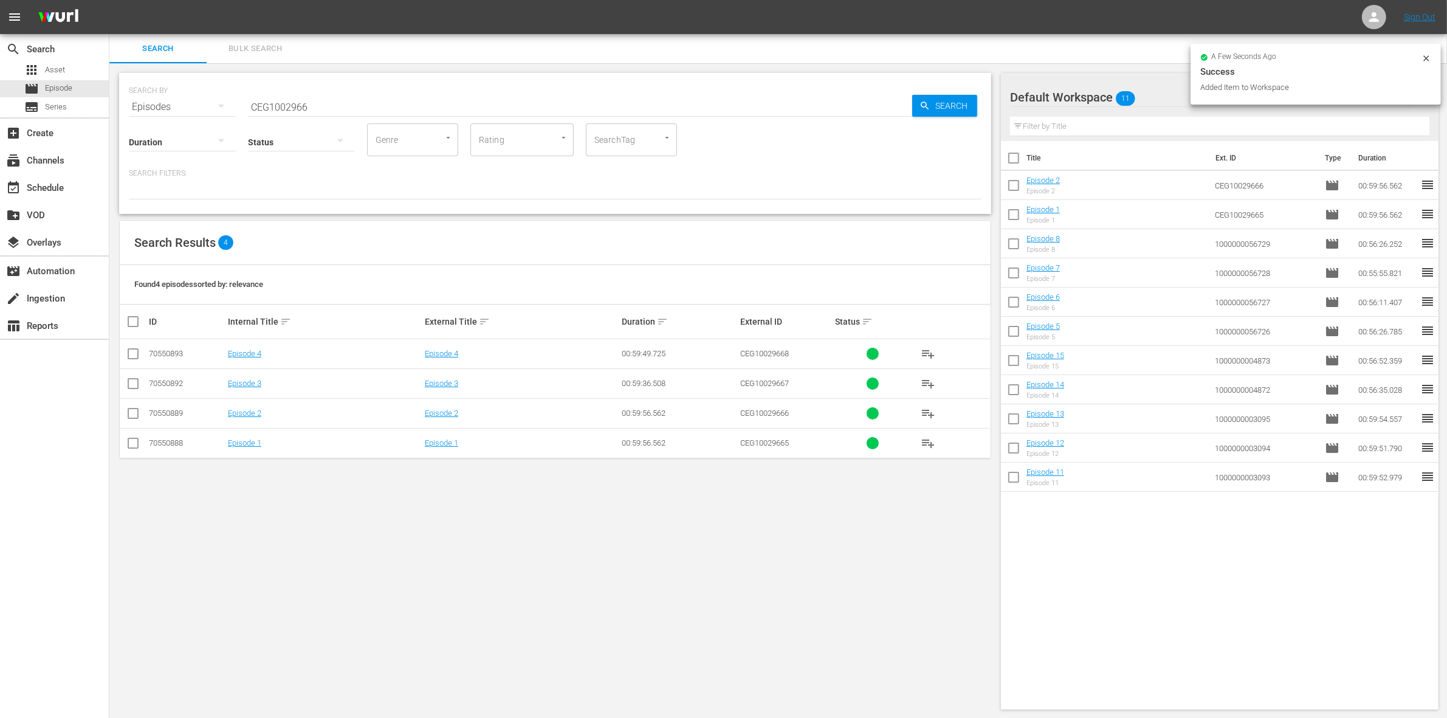
click at [133, 381] on input "checkbox" at bounding box center [133, 386] width 15 height 15
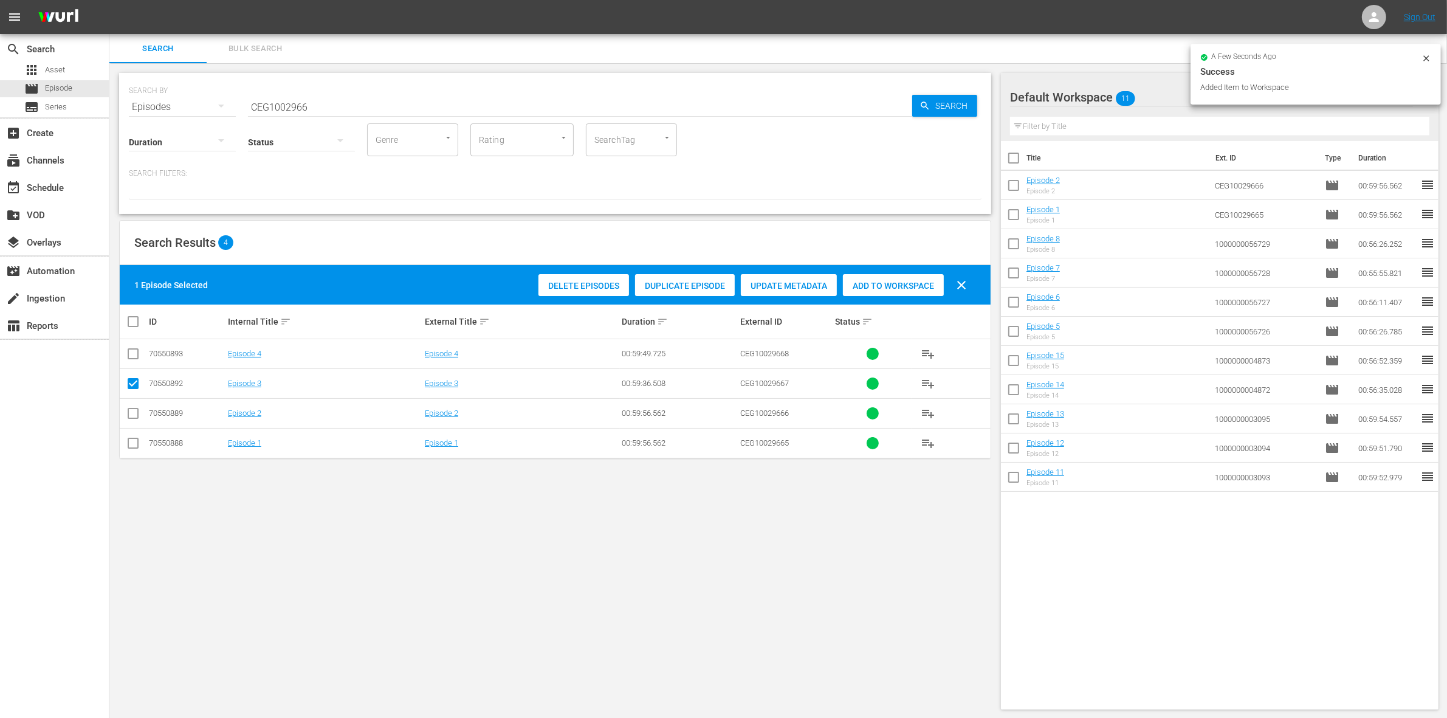
click at [889, 288] on span "Add to Workspace" at bounding box center [893, 286] width 101 height 10
click at [135, 384] on input "checkbox" at bounding box center [133, 386] width 15 height 15
checkbox input "false"
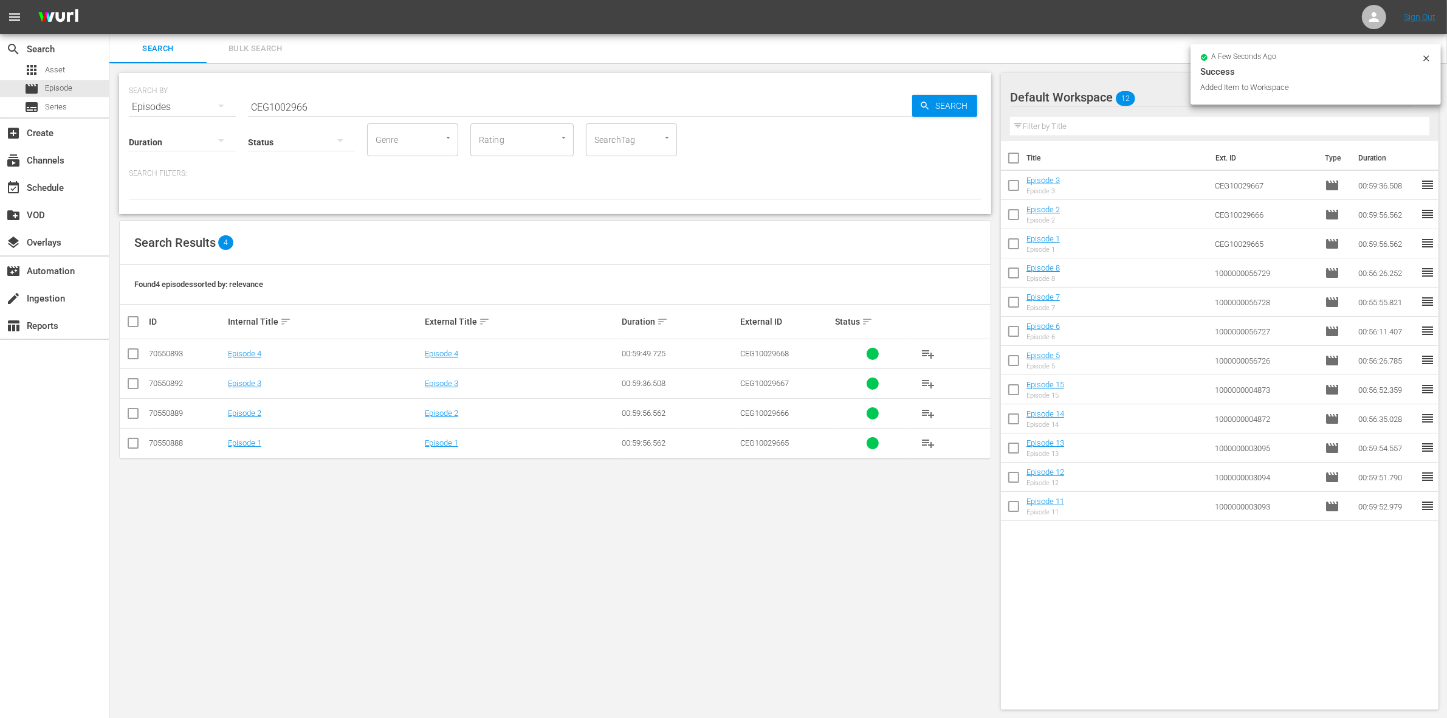
click at [132, 353] on input "checkbox" at bounding box center [133, 356] width 15 height 15
checkbox input "true"
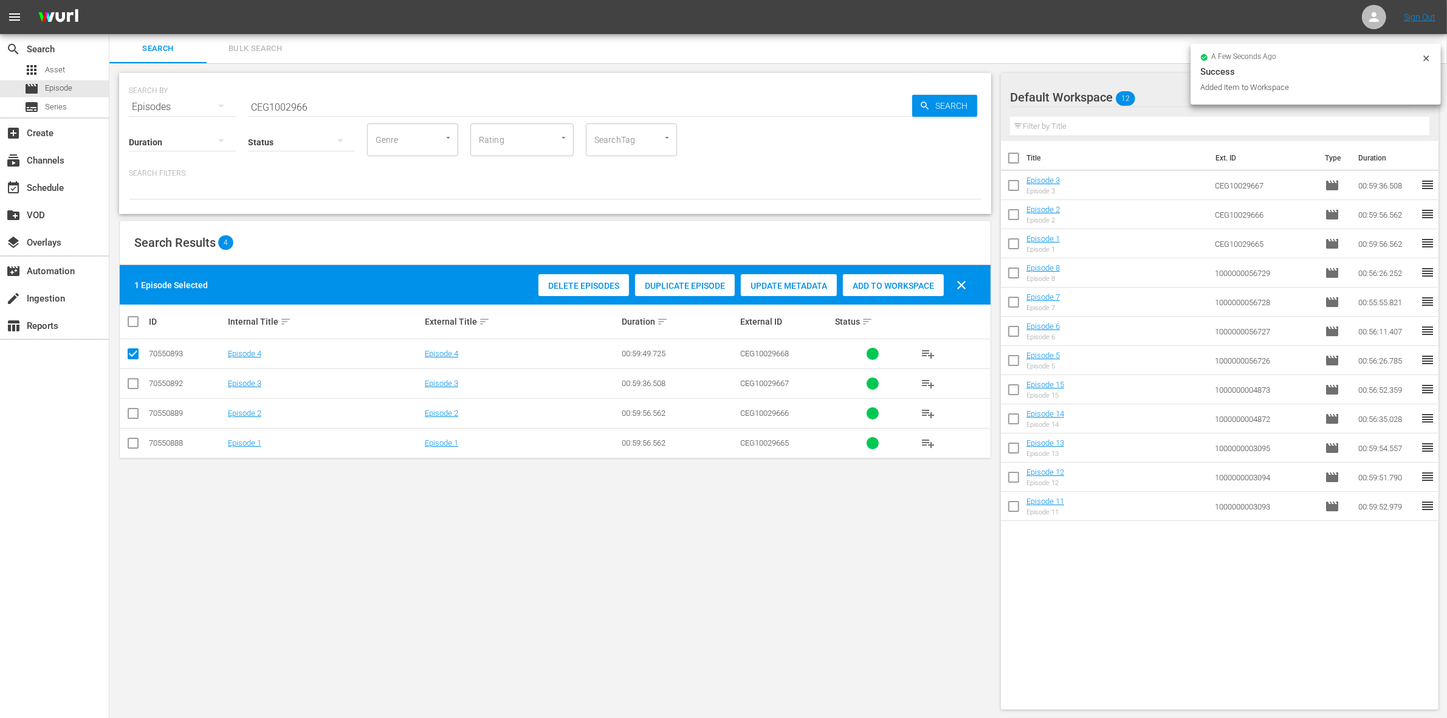
click at [903, 291] on div "Add to Workspace" at bounding box center [893, 285] width 101 height 23
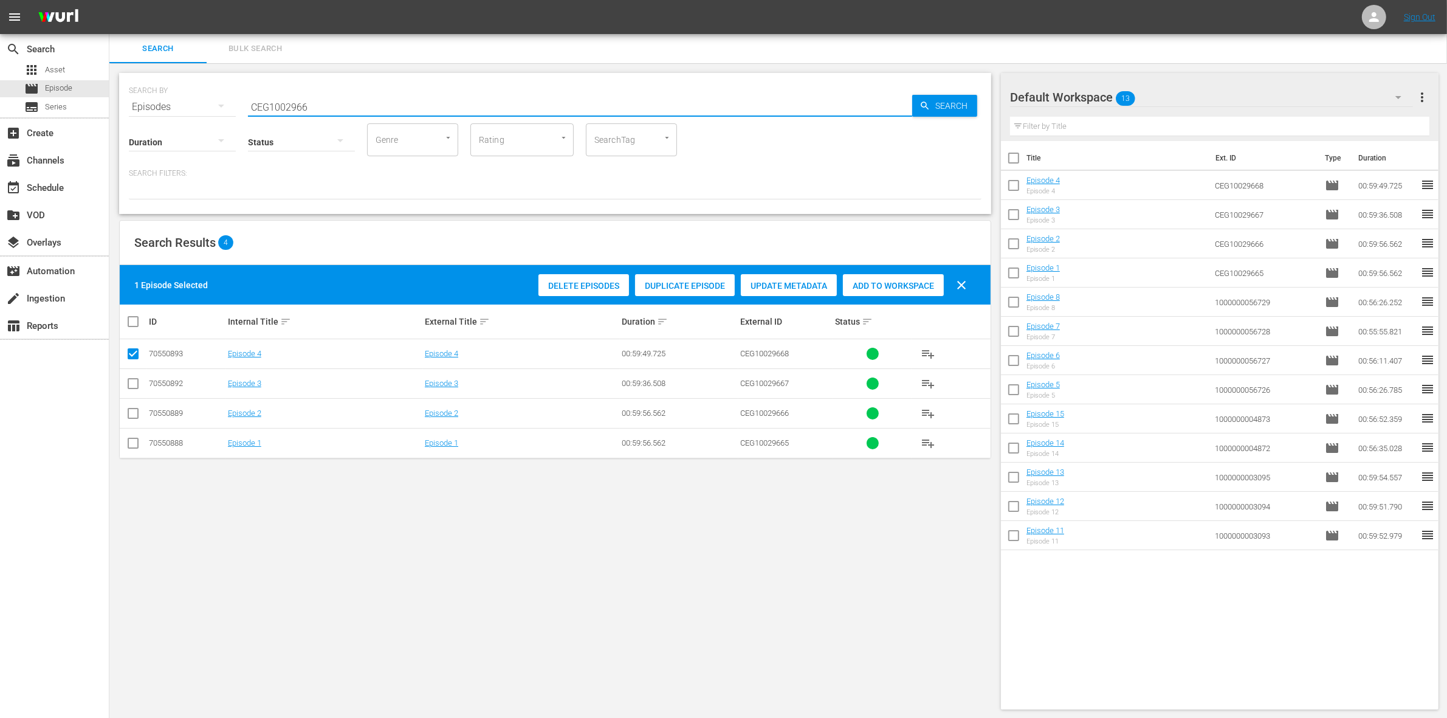
click at [256, 103] on input "CEG1002966" at bounding box center [580, 106] width 664 height 29
paste input "1000000035223"
type input "1000000035223"
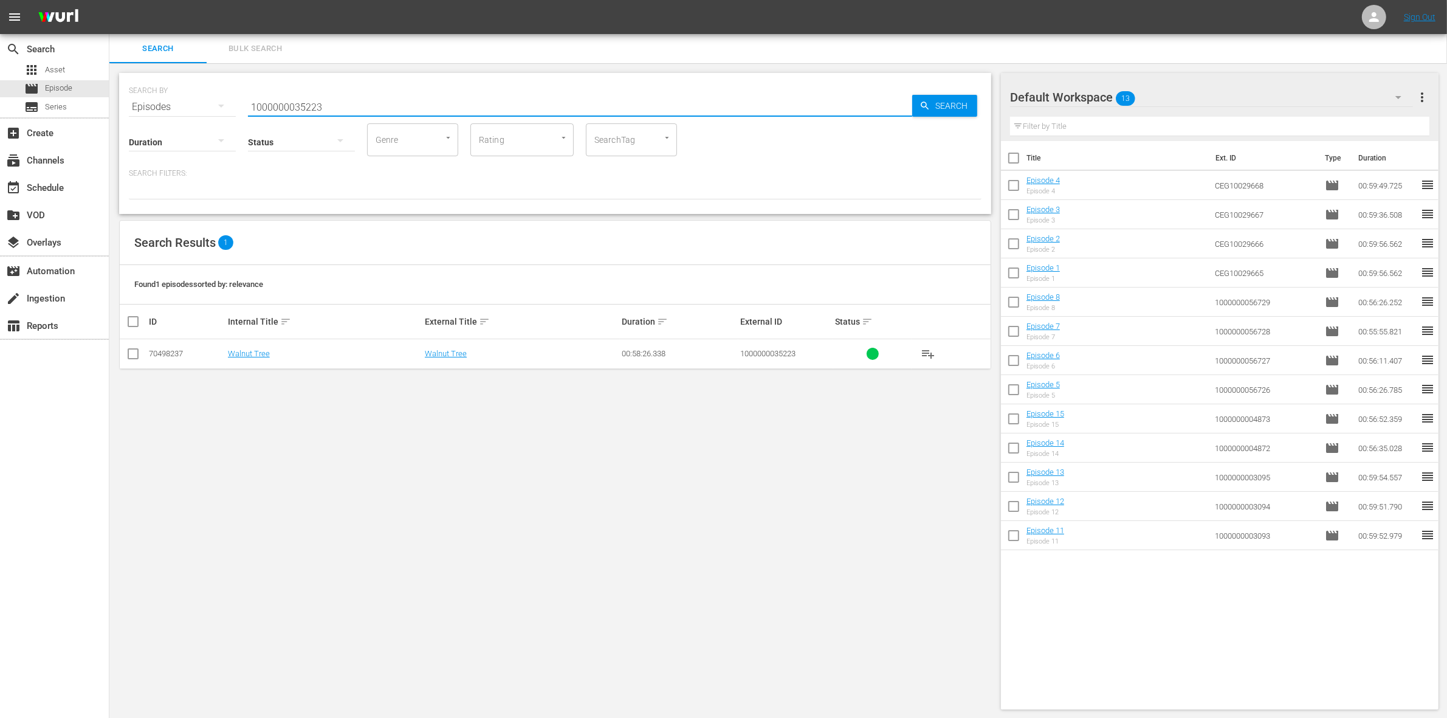
click at [131, 356] on input "checkbox" at bounding box center [133, 356] width 15 height 15
checkbox input "true"
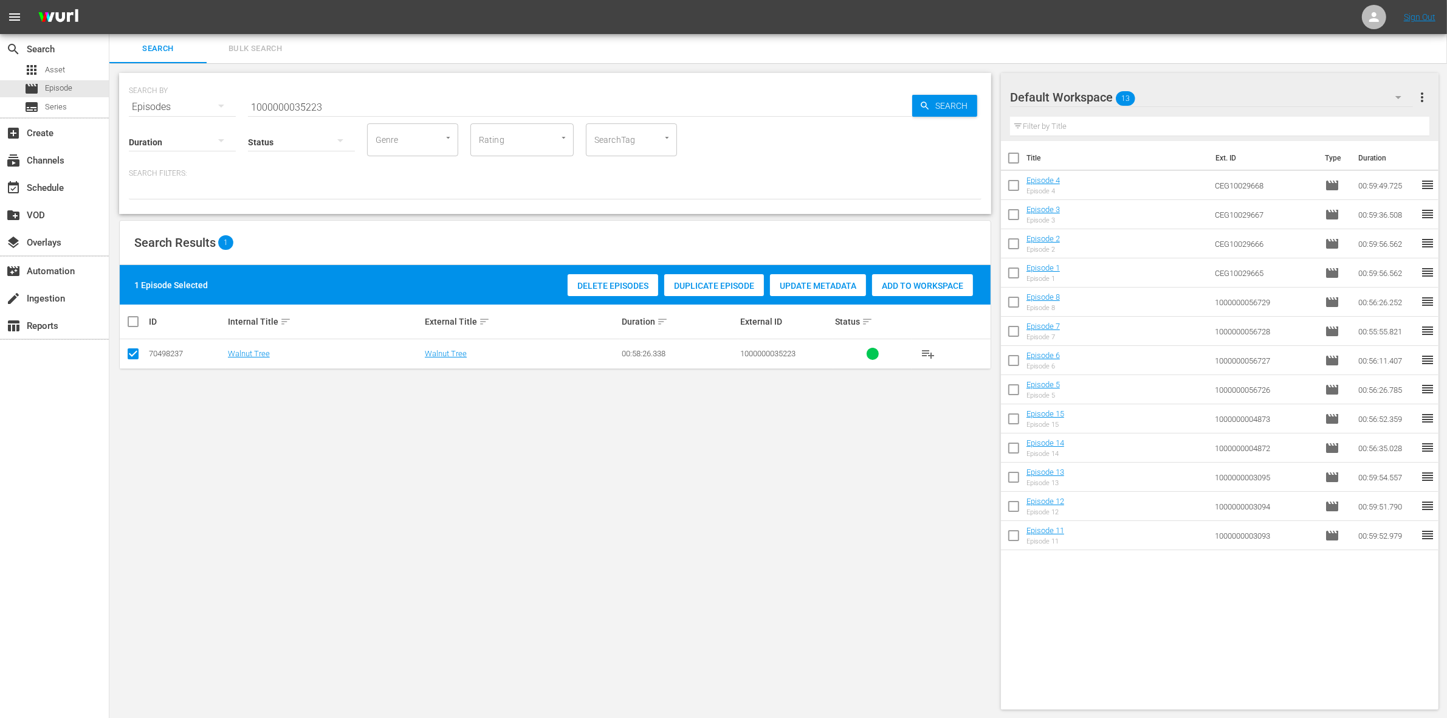
click at [954, 284] on span "Add to Workspace" at bounding box center [922, 286] width 101 height 10
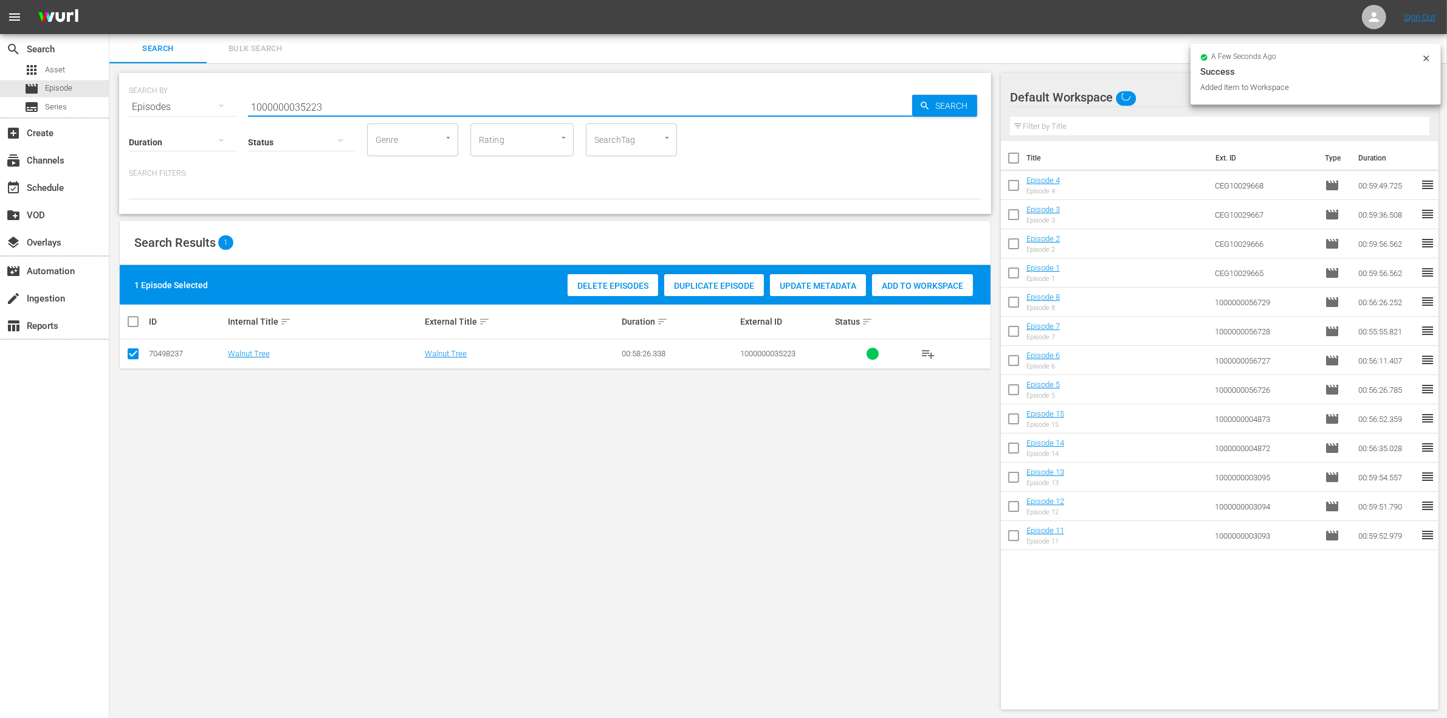
click at [359, 100] on input "1000000035223" at bounding box center [580, 106] width 664 height 29
type input "1000000035224"
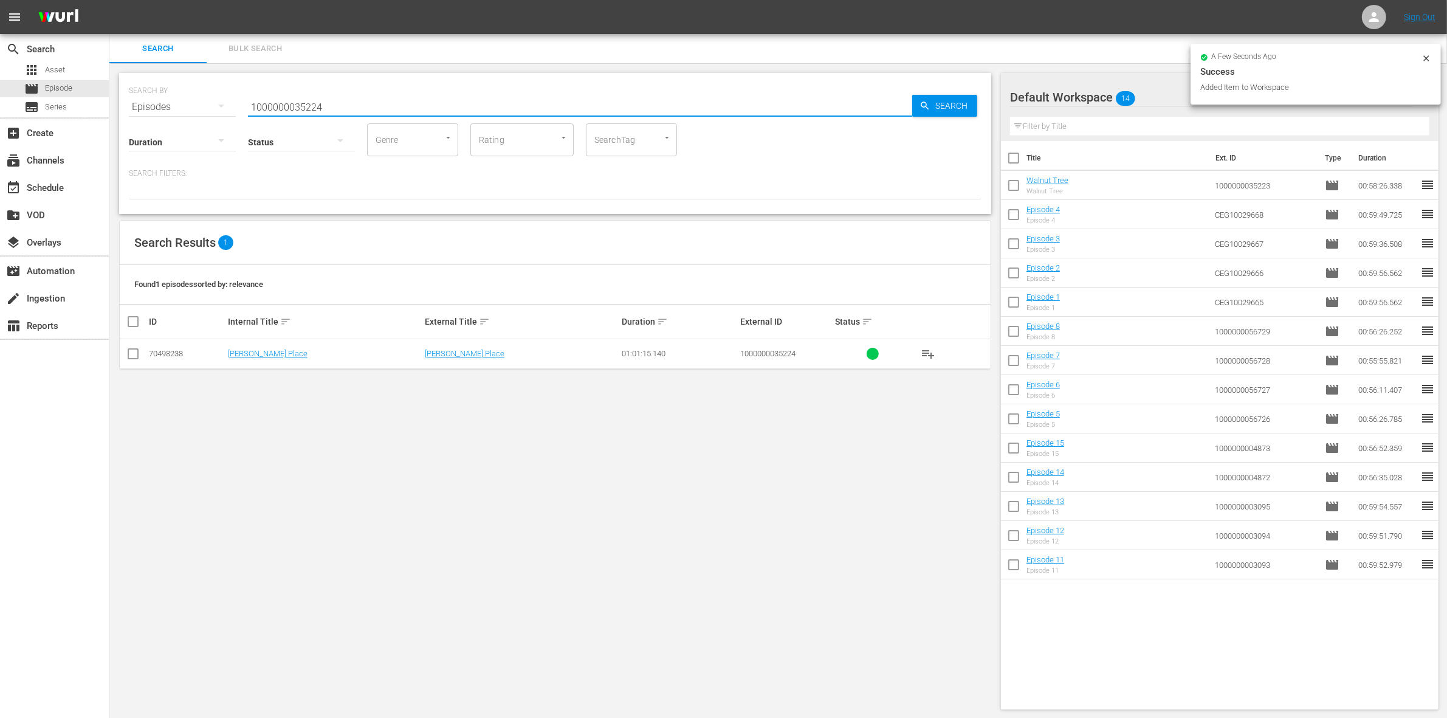
click at [134, 356] on input "checkbox" at bounding box center [133, 356] width 15 height 15
checkbox input "true"
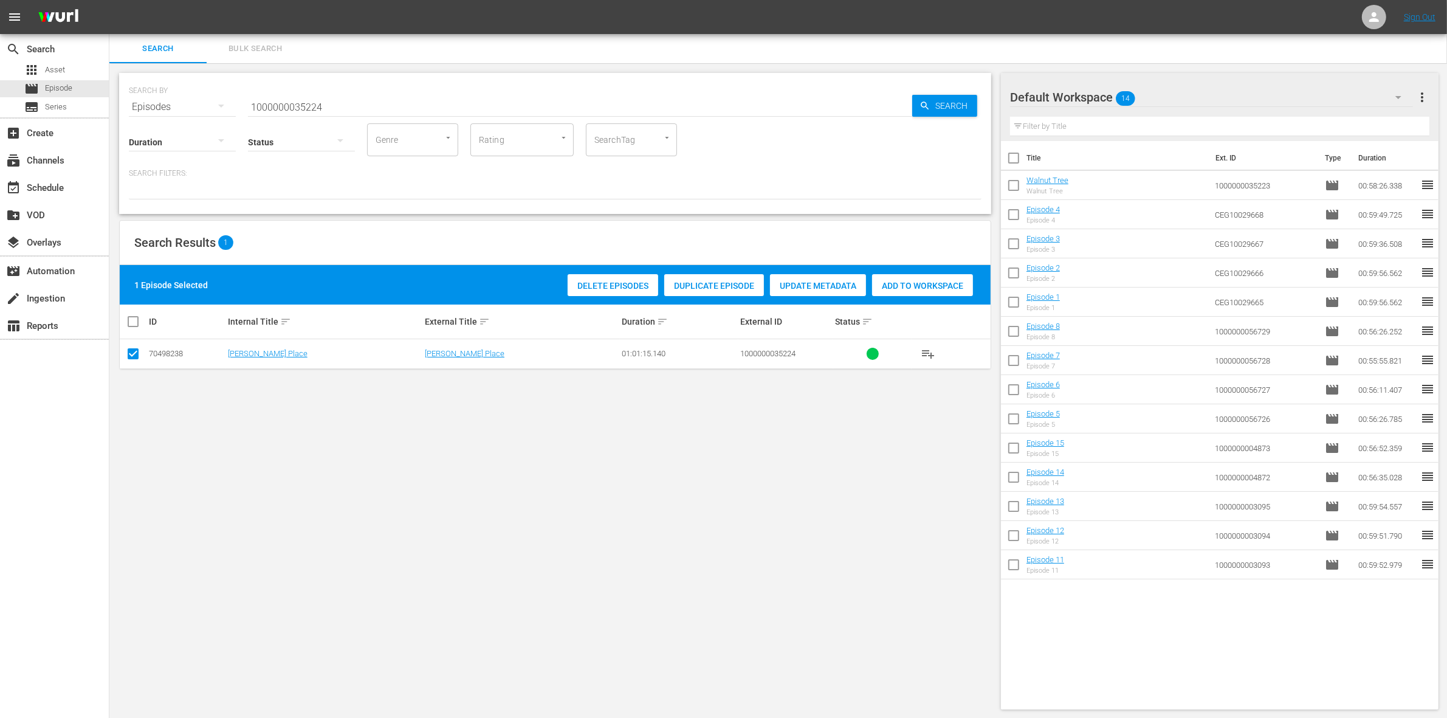
click at [900, 278] on div "Add to Workspace" at bounding box center [922, 285] width 101 height 23
click at [296, 102] on input "1000000035224" at bounding box center [580, 106] width 664 height 29
paste input "5817"
type input "1000000058174"
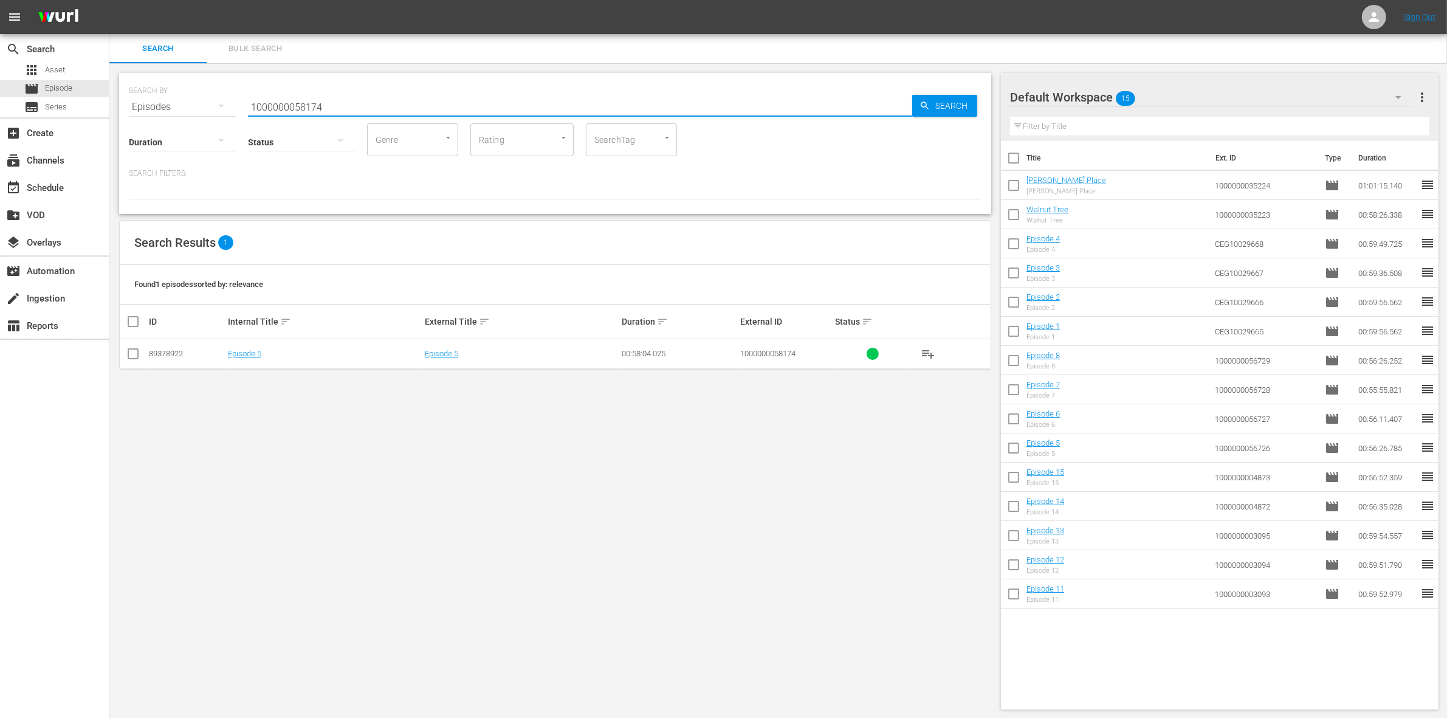
click at [129, 351] on input "checkbox" at bounding box center [133, 356] width 15 height 15
checkbox input "true"
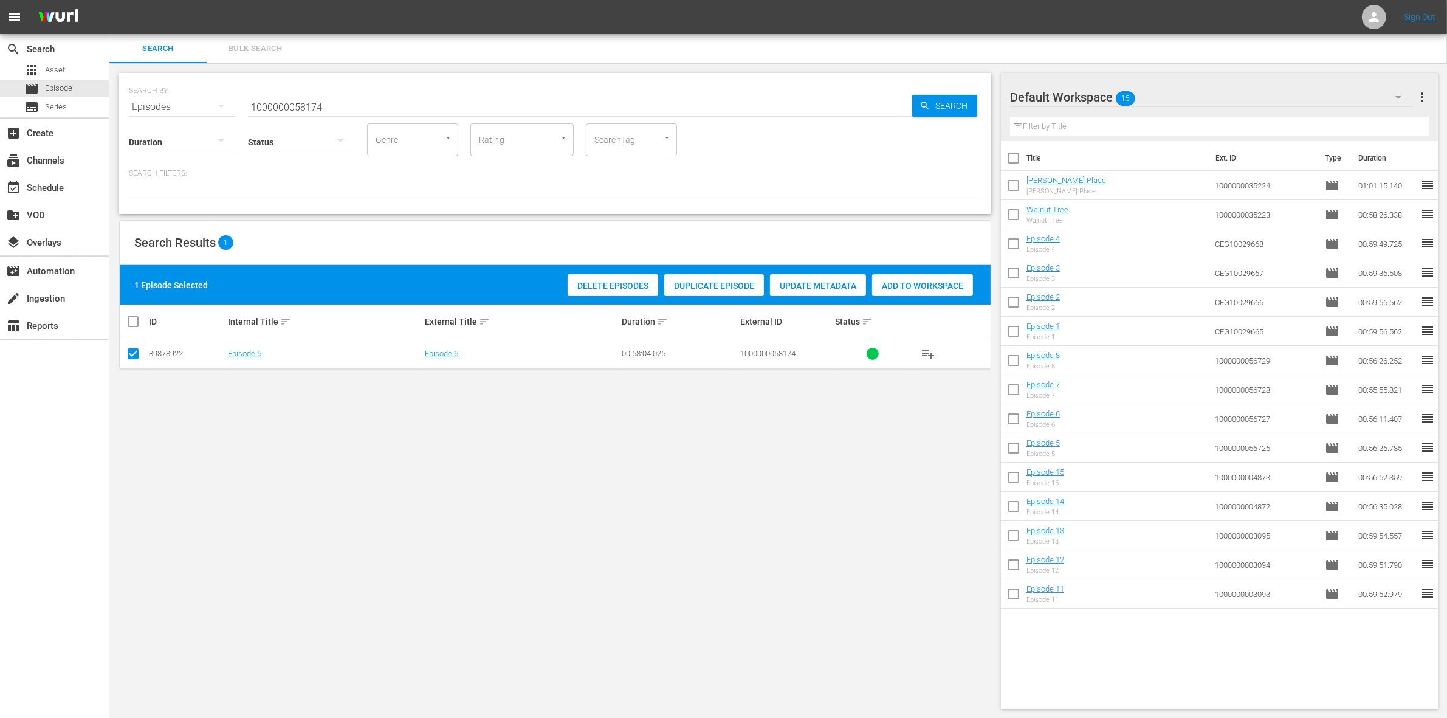
click at [941, 284] on span "Add to Workspace" at bounding box center [922, 286] width 101 height 10
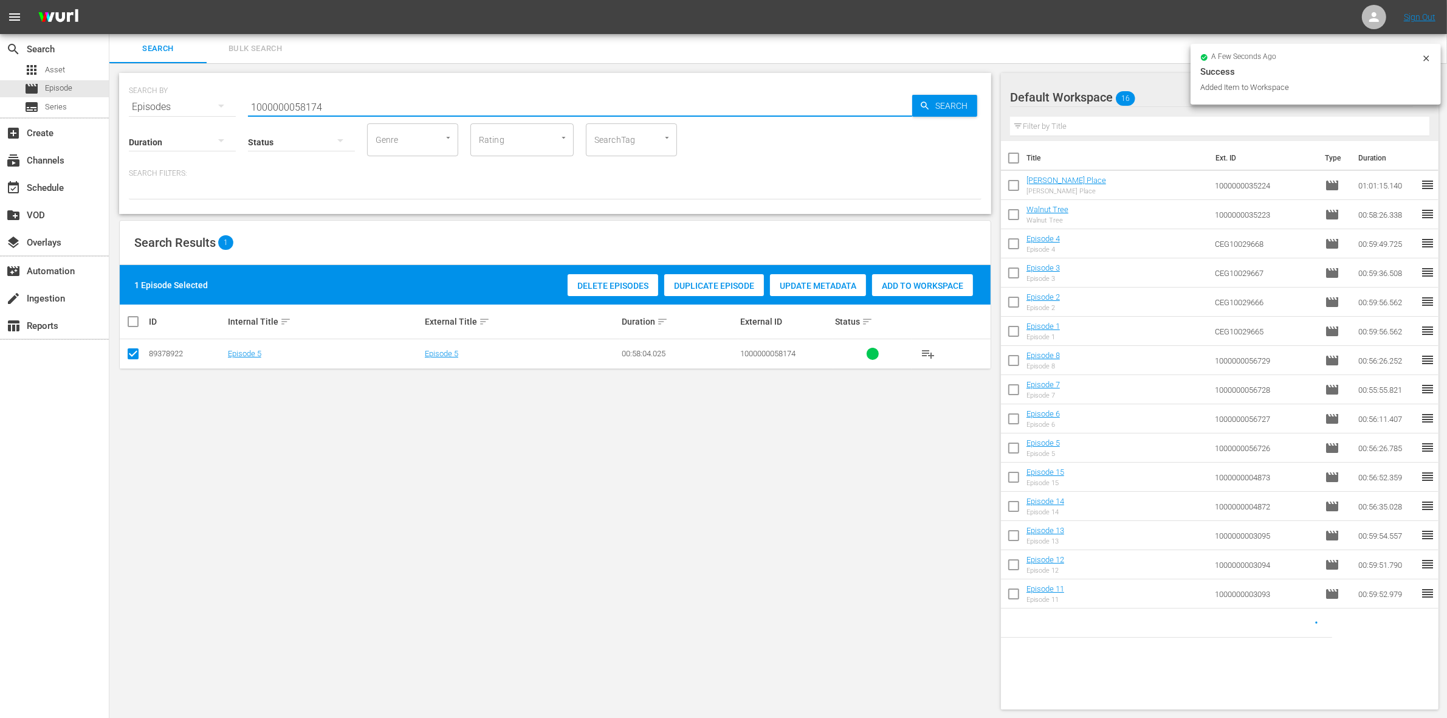
click at [351, 98] on input "1000000058174" at bounding box center [580, 106] width 664 height 29
type input "1000000058175"
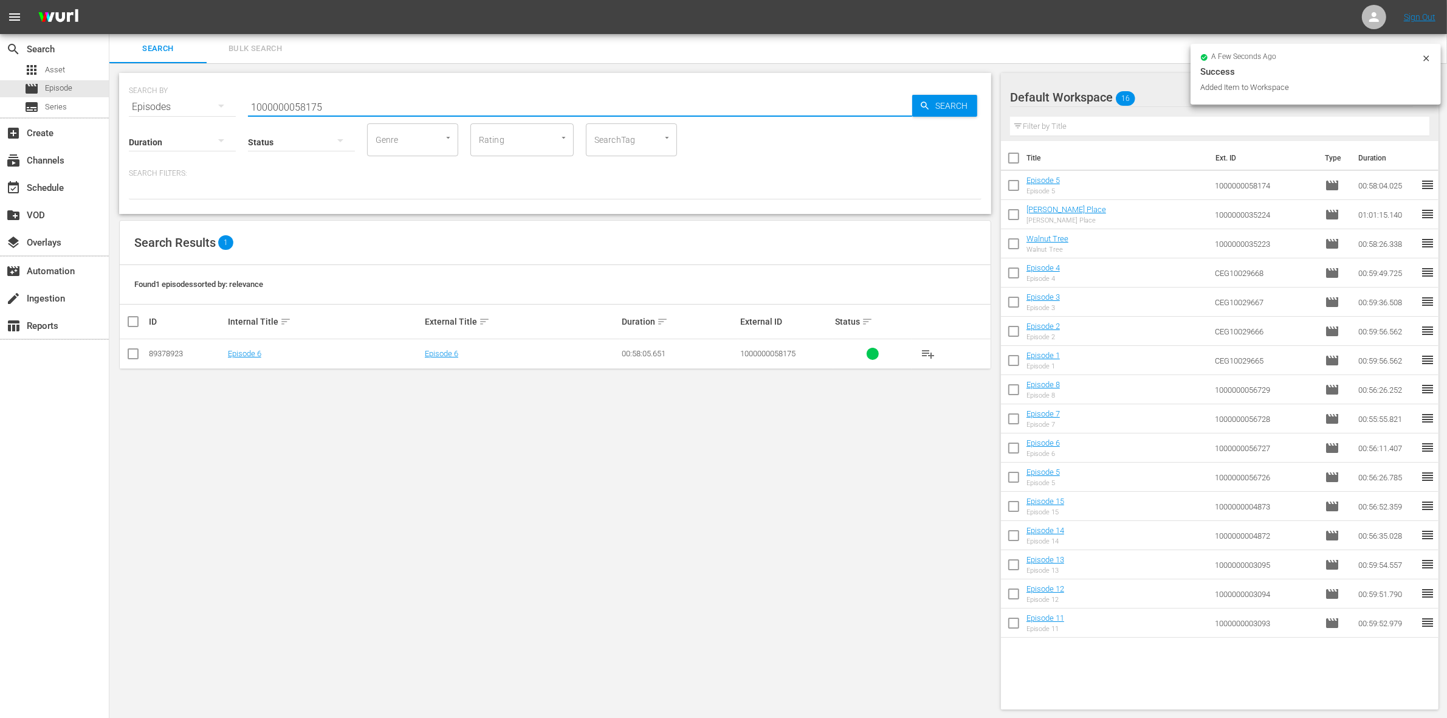
click at [138, 343] on td at bounding box center [133, 354] width 27 height 30
click at [136, 353] on input "checkbox" at bounding box center [133, 356] width 15 height 15
checkbox input "true"
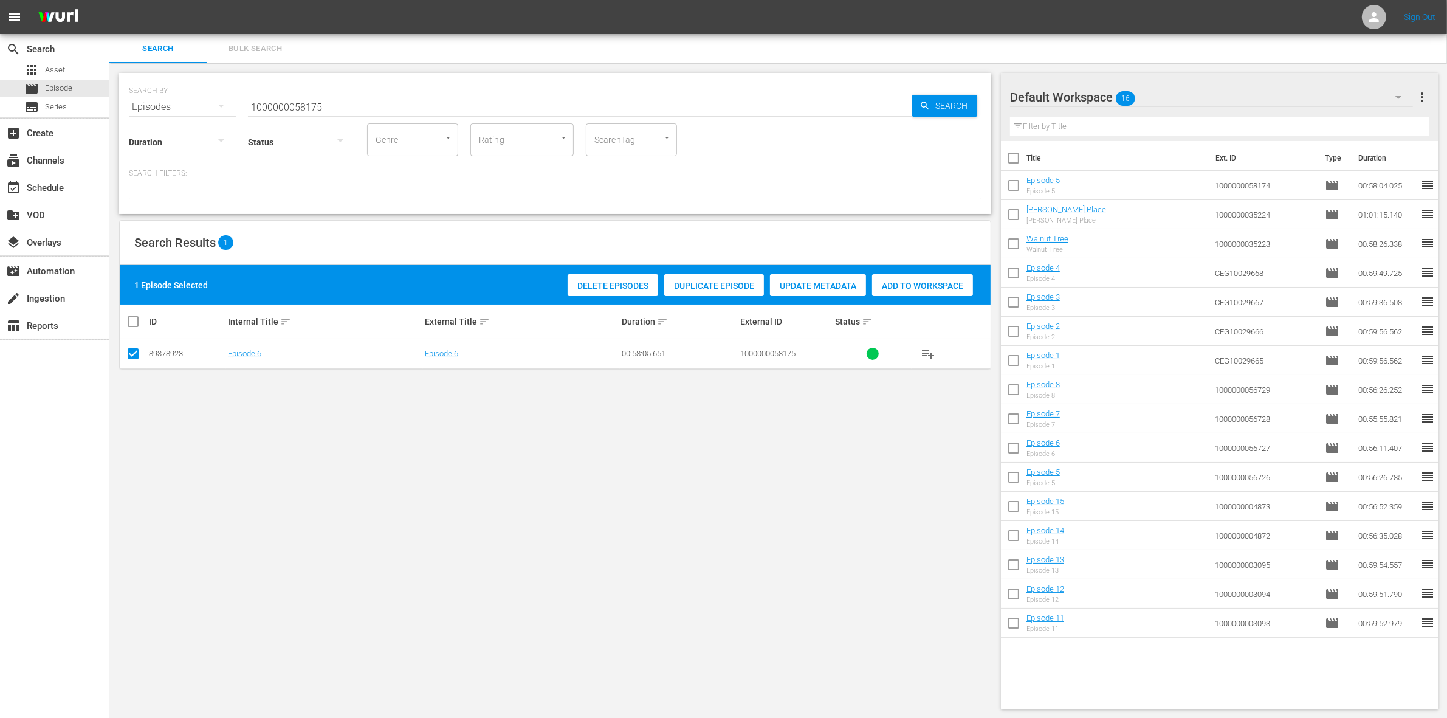
click at [915, 281] on span "Add to Workspace" at bounding box center [922, 286] width 101 height 10
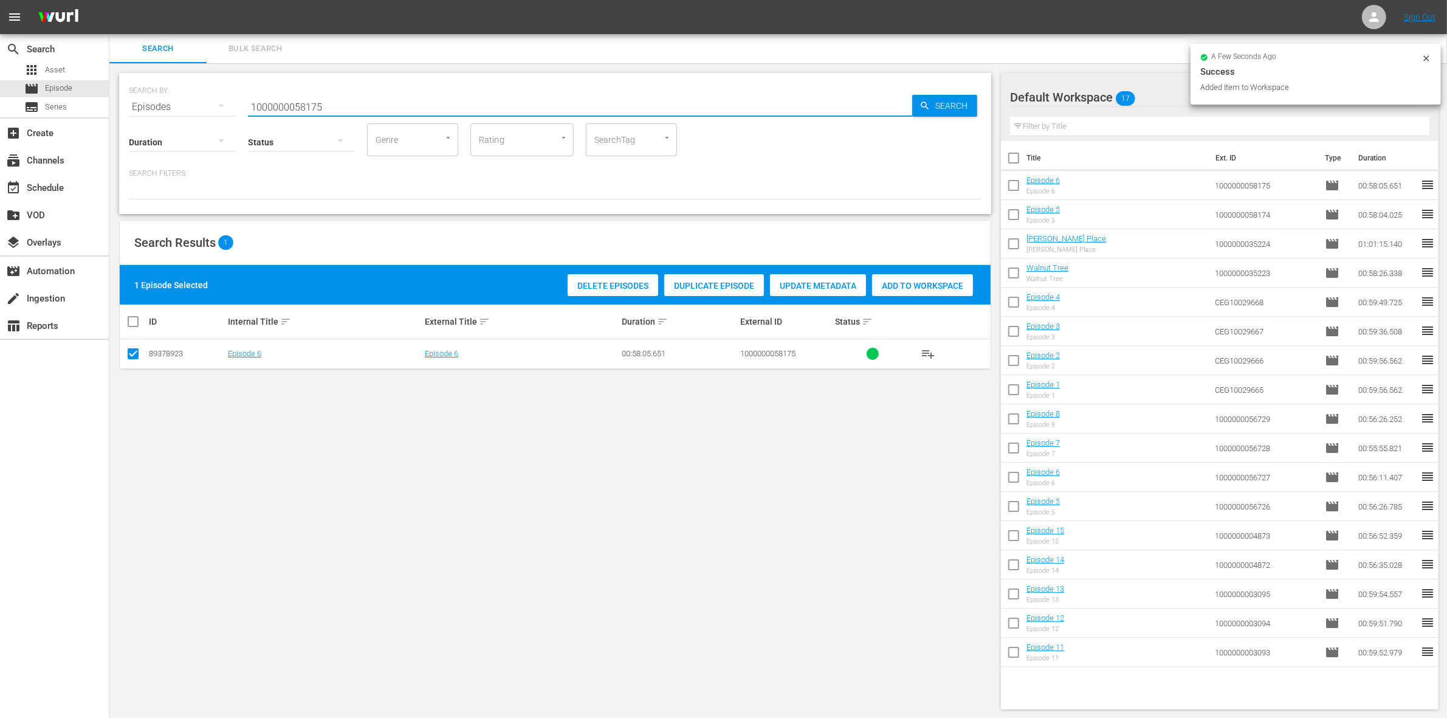
click at [351, 107] on input "1000000058175" at bounding box center [580, 106] width 664 height 29
type input "1000000058176"
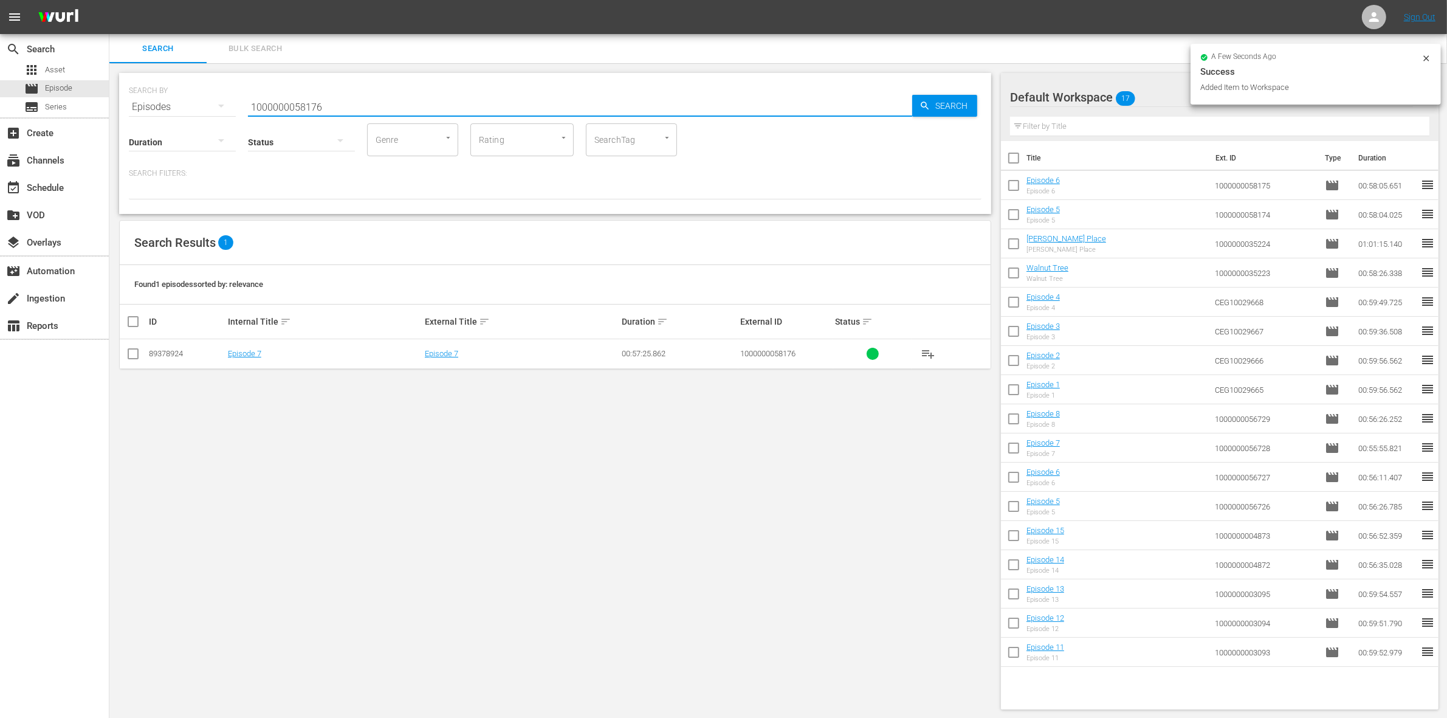
click at [126, 360] on input "checkbox" at bounding box center [133, 356] width 15 height 15
checkbox input "true"
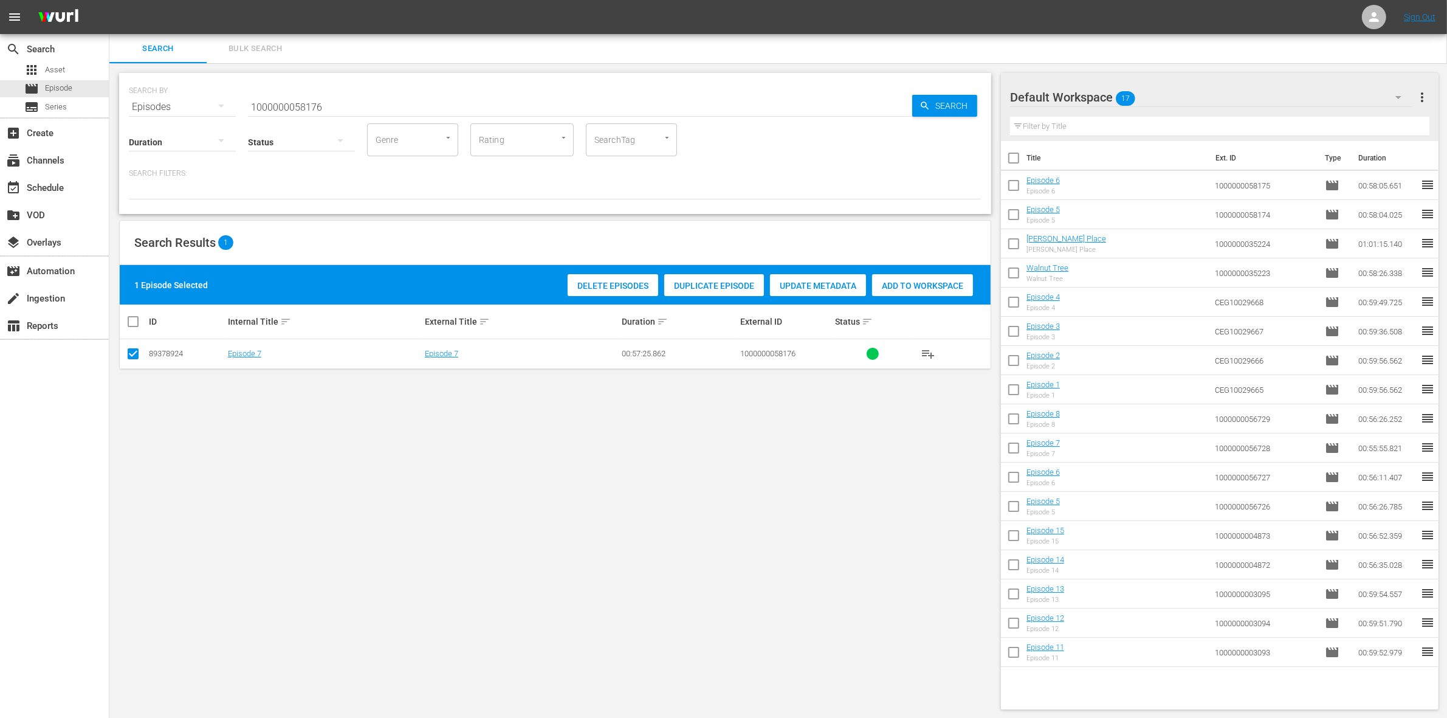
click at [912, 277] on div "Add to Workspace" at bounding box center [922, 285] width 101 height 23
click at [390, 98] on input "1000000058176" at bounding box center [580, 106] width 664 height 29
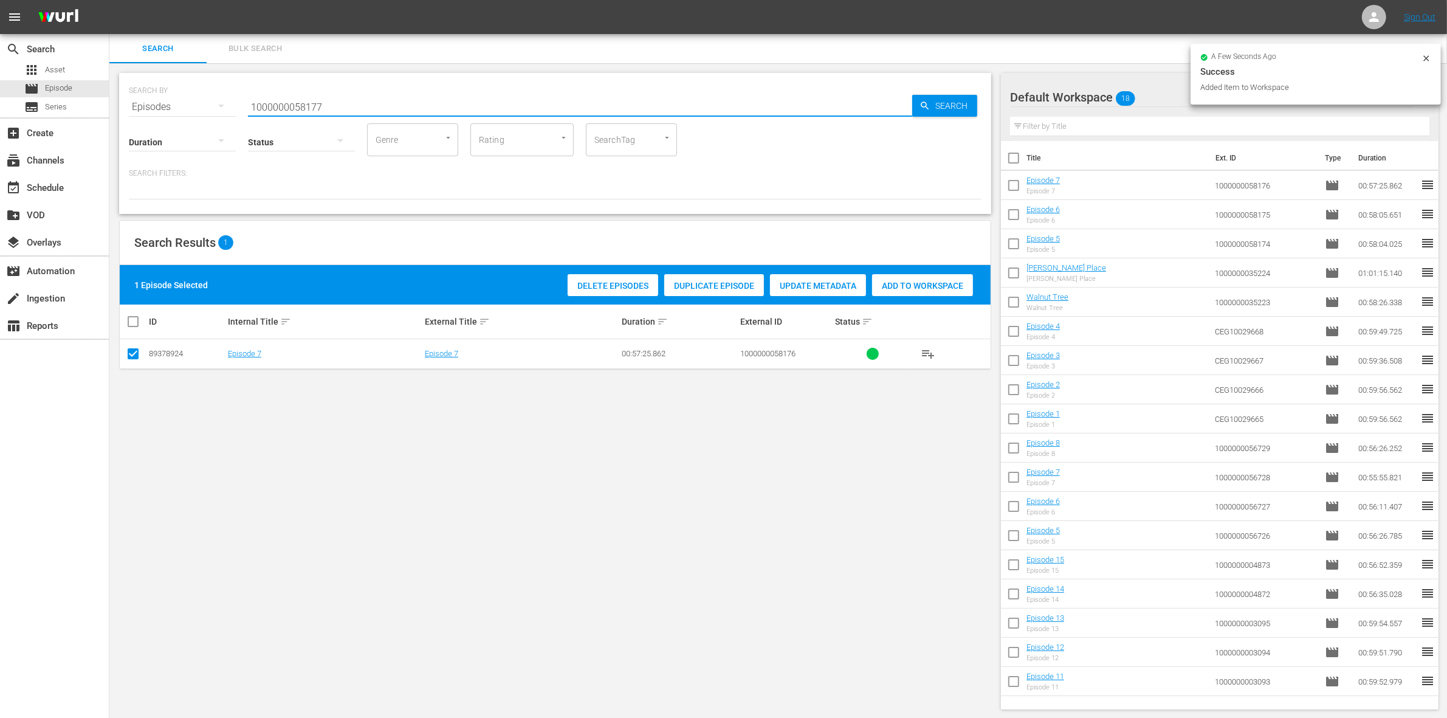
type input "1000000058177"
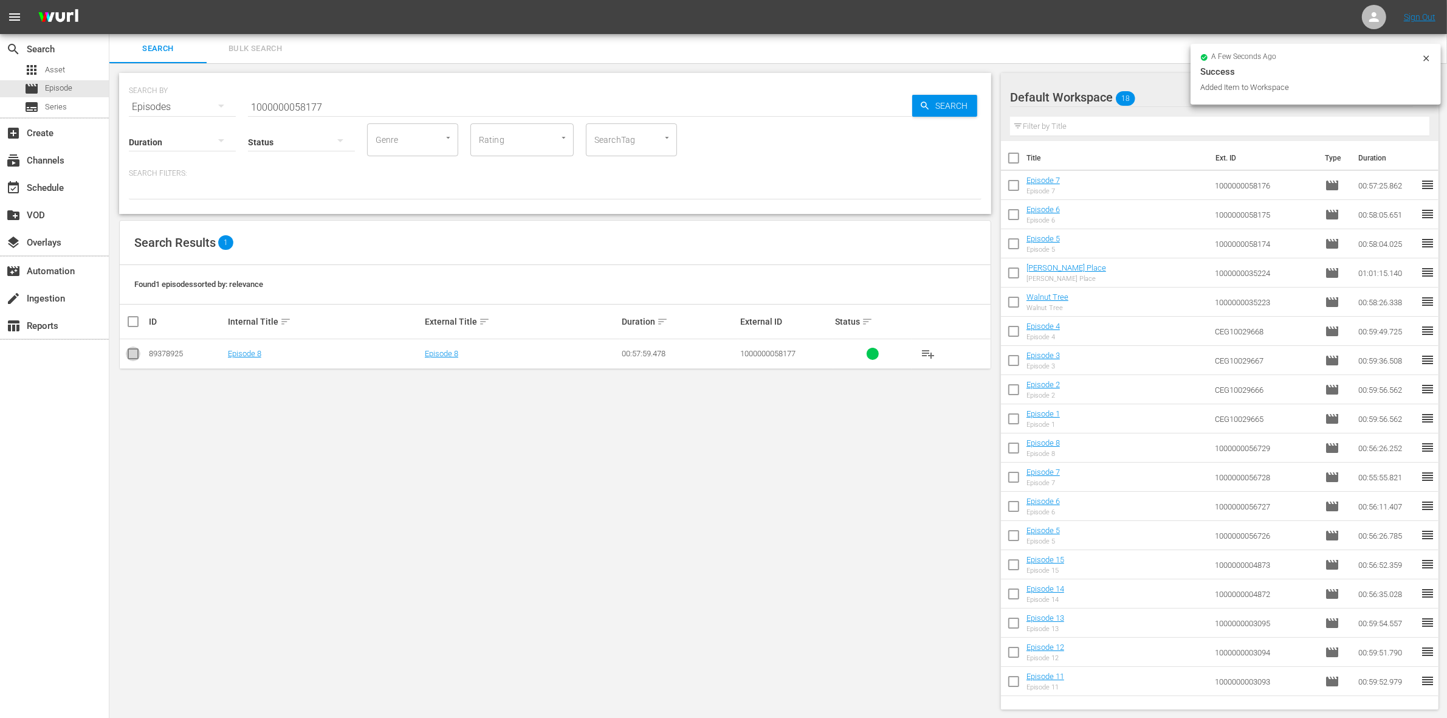
click at [129, 356] on input "checkbox" at bounding box center [133, 356] width 15 height 15
checkbox input "true"
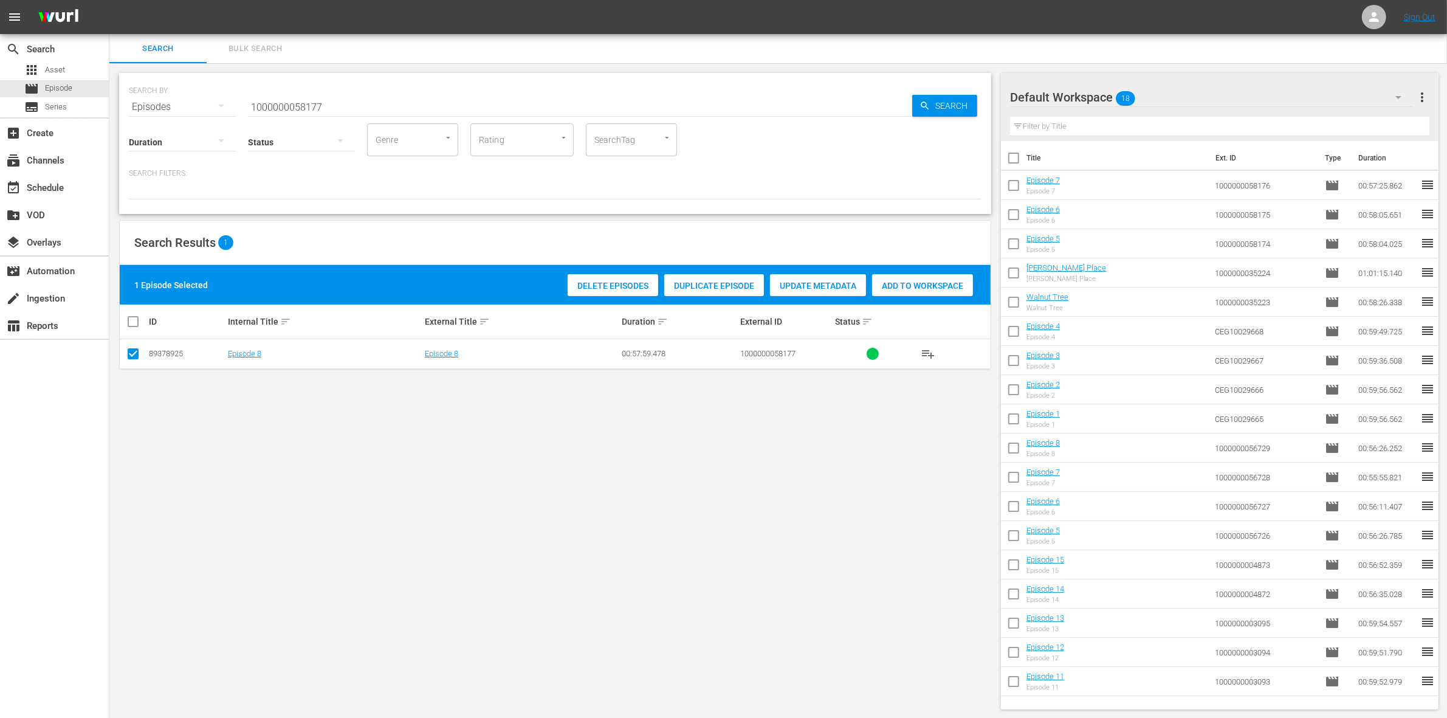
click at [918, 278] on div "Add to Workspace" at bounding box center [922, 285] width 101 height 23
click at [284, 105] on input "1000000058177" at bounding box center [580, 106] width 664 height 29
paste input "23313"
type input "1000000023313"
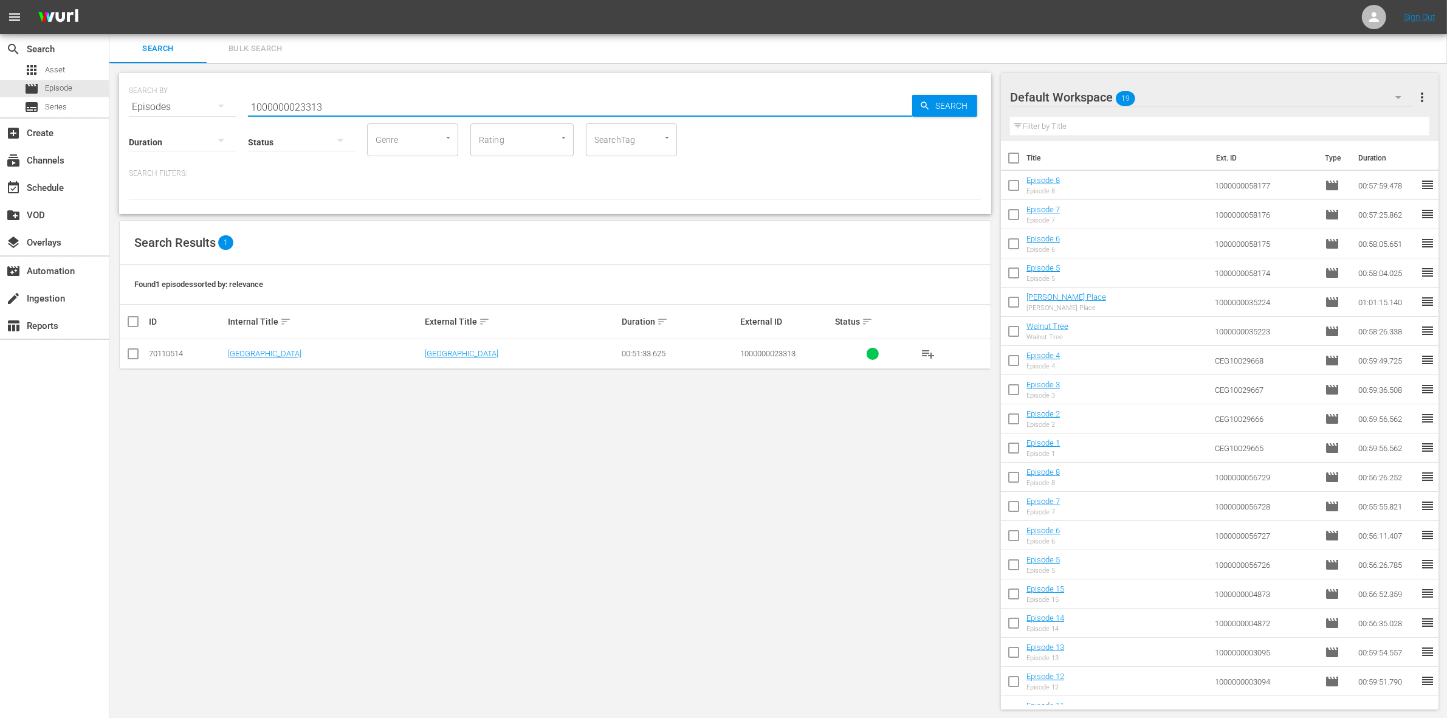
click at [135, 354] on input "checkbox" at bounding box center [133, 356] width 15 height 15
checkbox input "true"
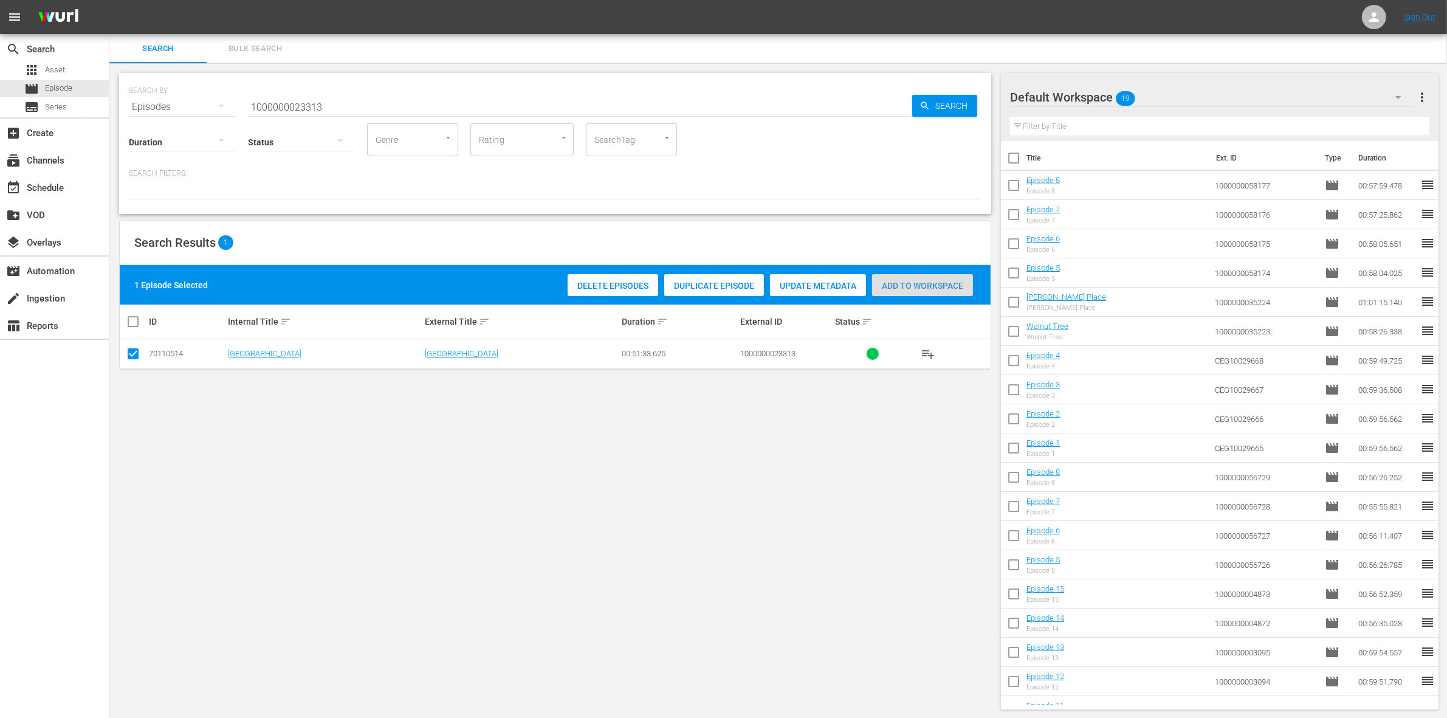
click at [947, 295] on div "Add to Workspace" at bounding box center [922, 285] width 101 height 23
click at [354, 101] on input "1000000023313" at bounding box center [580, 106] width 664 height 29
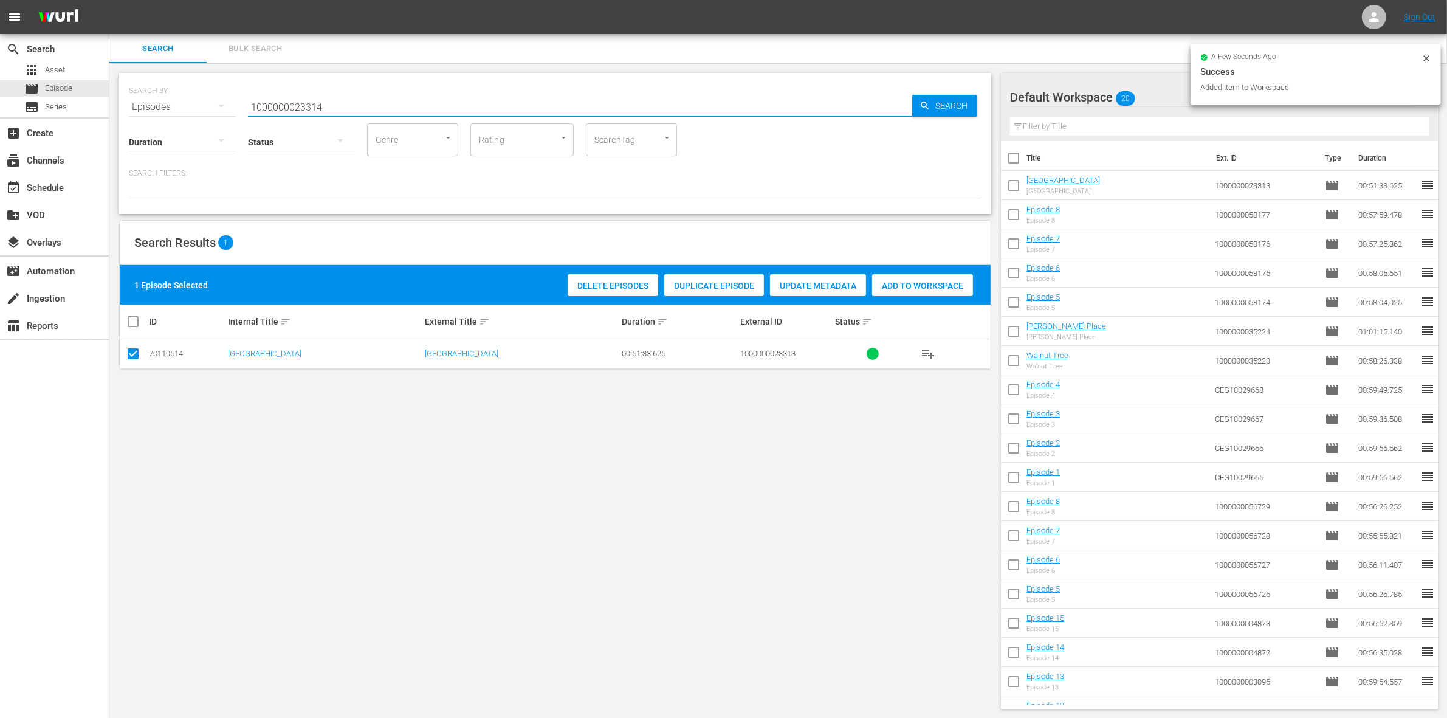
type input "1000000023314"
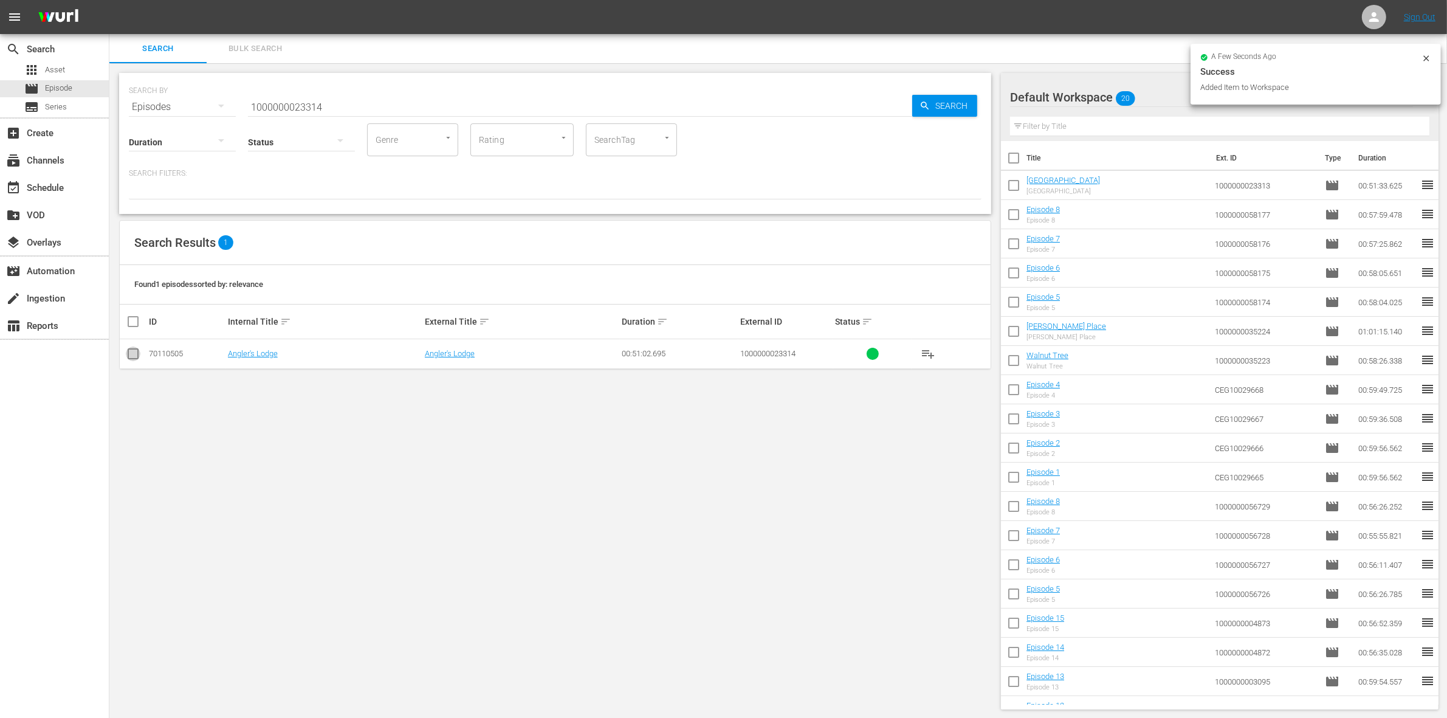
click at [134, 356] on input "checkbox" at bounding box center [133, 356] width 15 height 15
checkbox input "true"
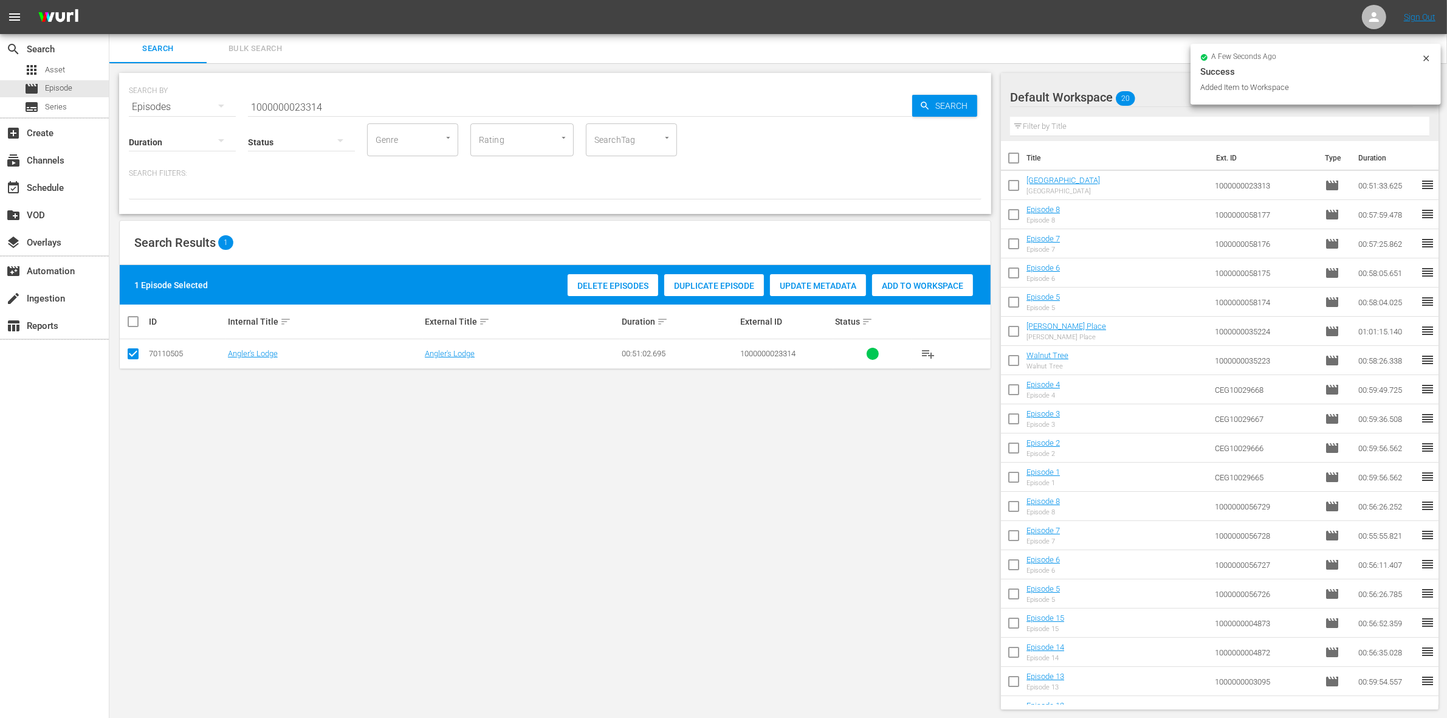
click at [924, 286] on span "Add to Workspace" at bounding box center [922, 286] width 101 height 10
click at [401, 109] on input "1000000023314" at bounding box center [580, 106] width 664 height 29
type input "1000000023315"
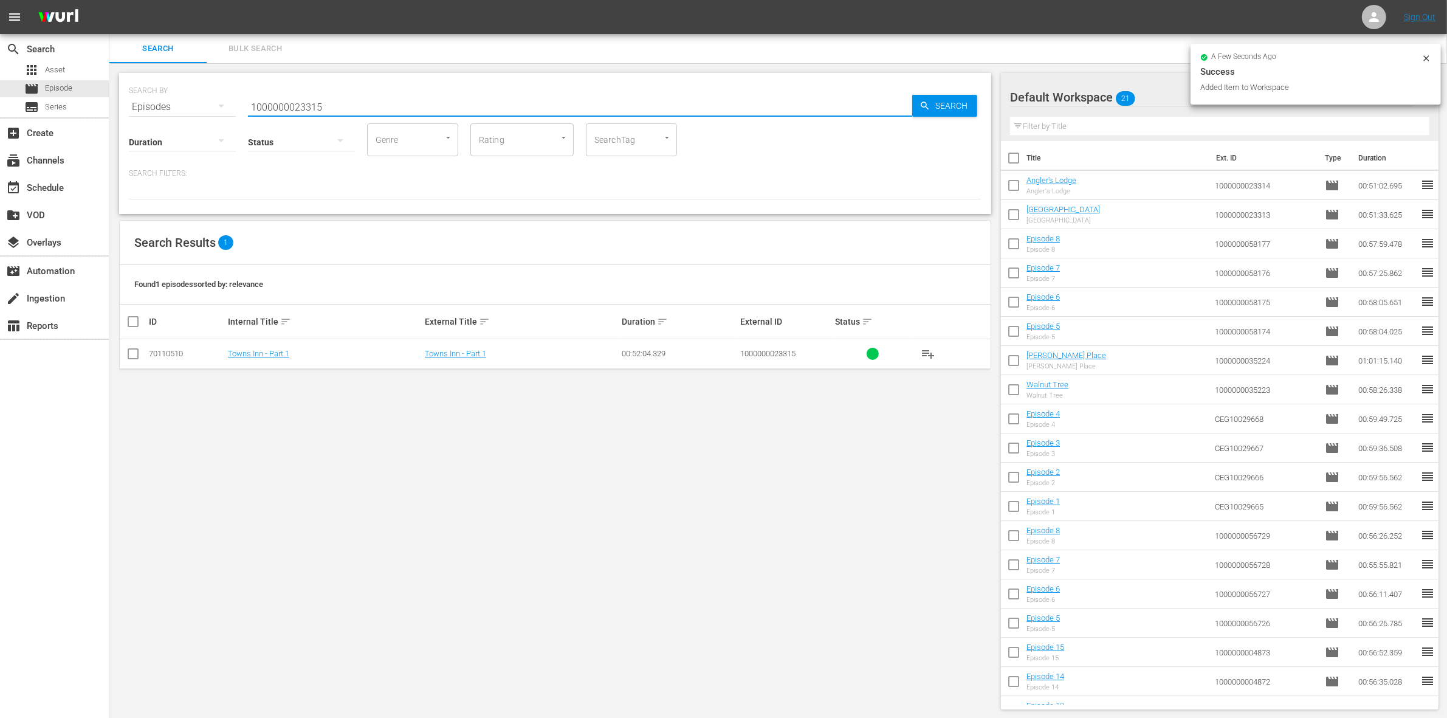
click at [128, 357] on input "checkbox" at bounding box center [133, 356] width 15 height 15
checkbox input "true"
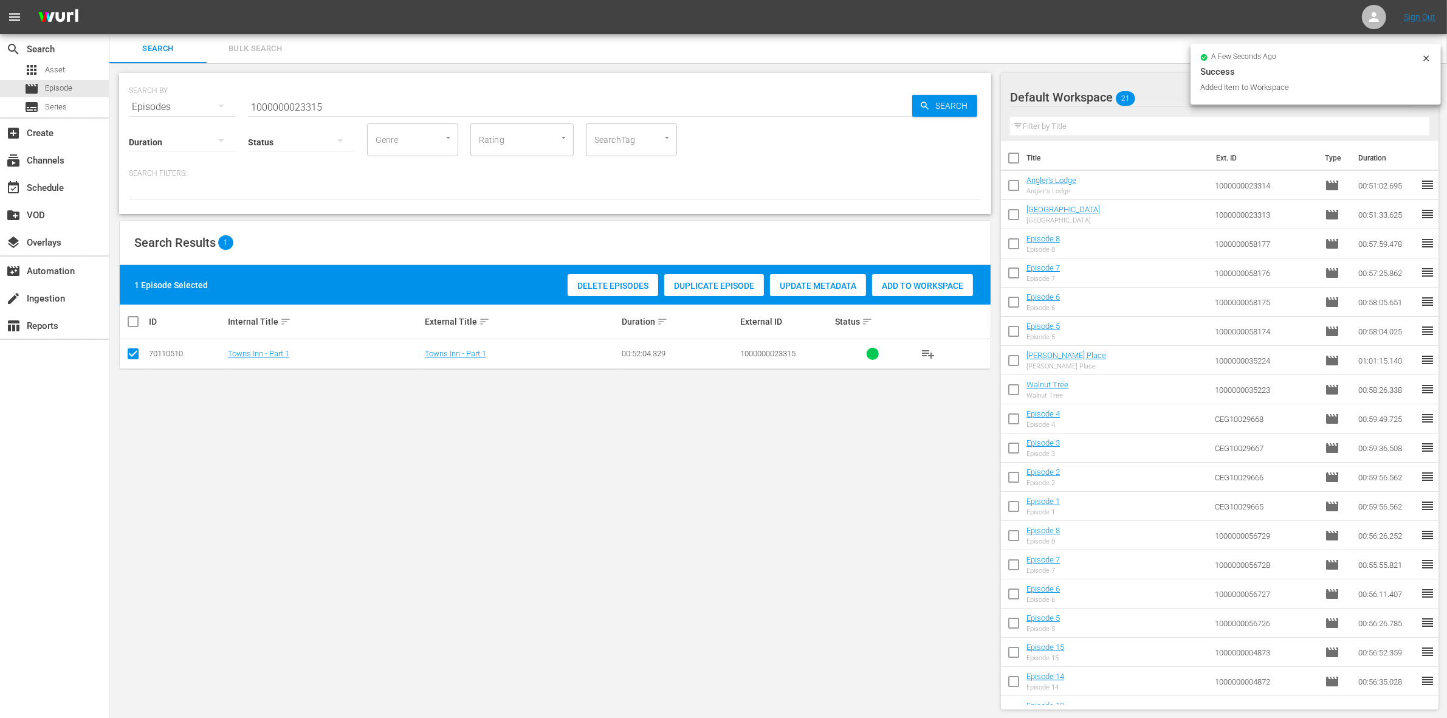
click at [932, 286] on span "Add to Workspace" at bounding box center [922, 286] width 101 height 10
click at [381, 114] on input "1000000023315" at bounding box center [580, 106] width 664 height 29
type input "1000000023316"
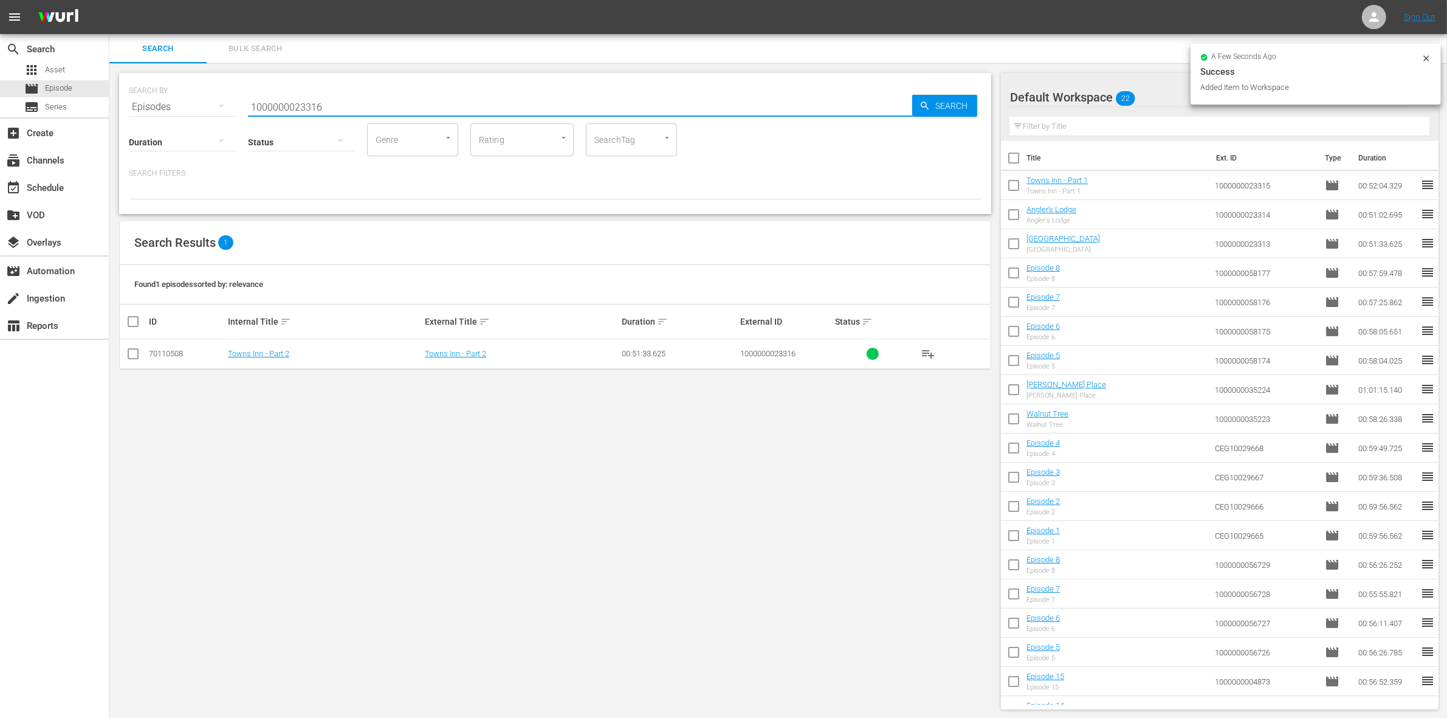
click at [131, 359] on input "checkbox" at bounding box center [133, 356] width 15 height 15
checkbox input "true"
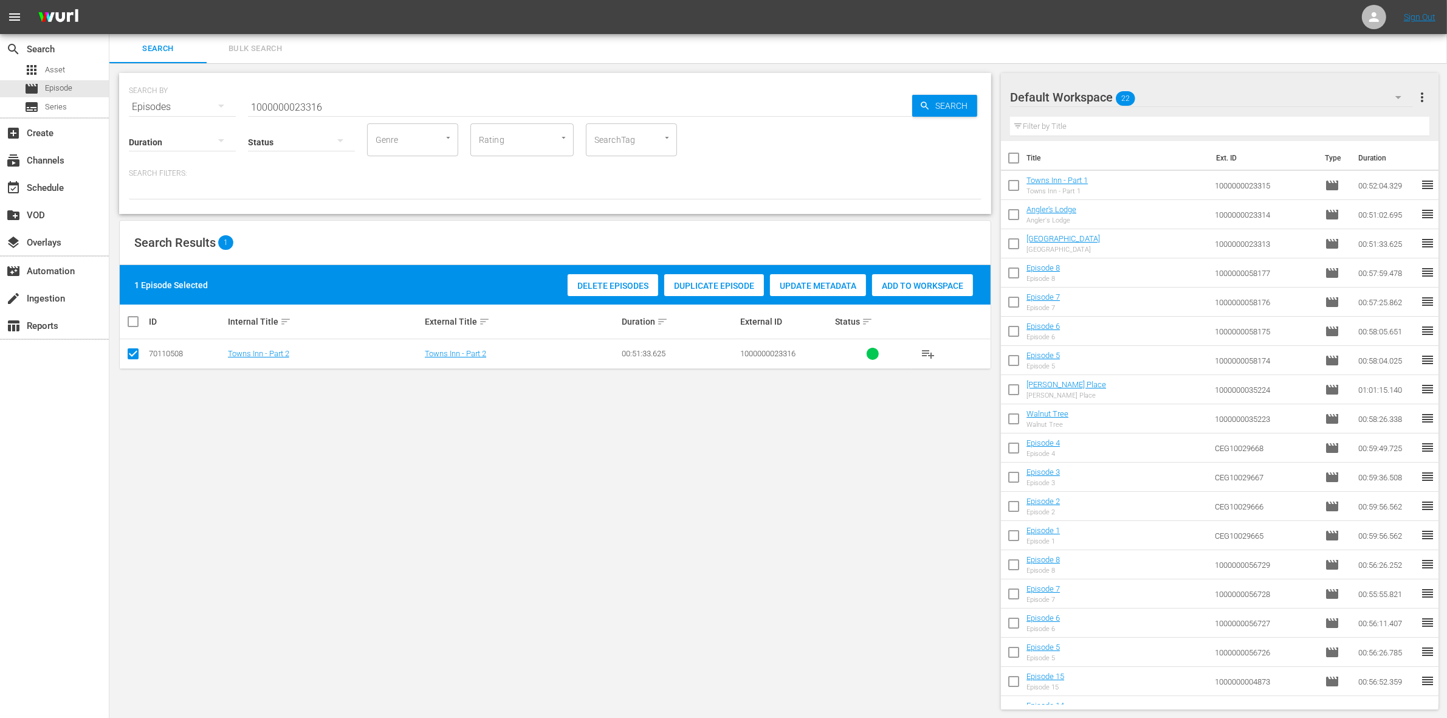
click at [922, 271] on div "Delete Episodes Duplicate Episode Update Metadata Add to Workspace" at bounding box center [771, 285] width 412 height 28
click at [892, 287] on span "Add to Workspace" at bounding box center [922, 286] width 101 height 10
click at [364, 101] on input "1000000023316" at bounding box center [580, 106] width 664 height 29
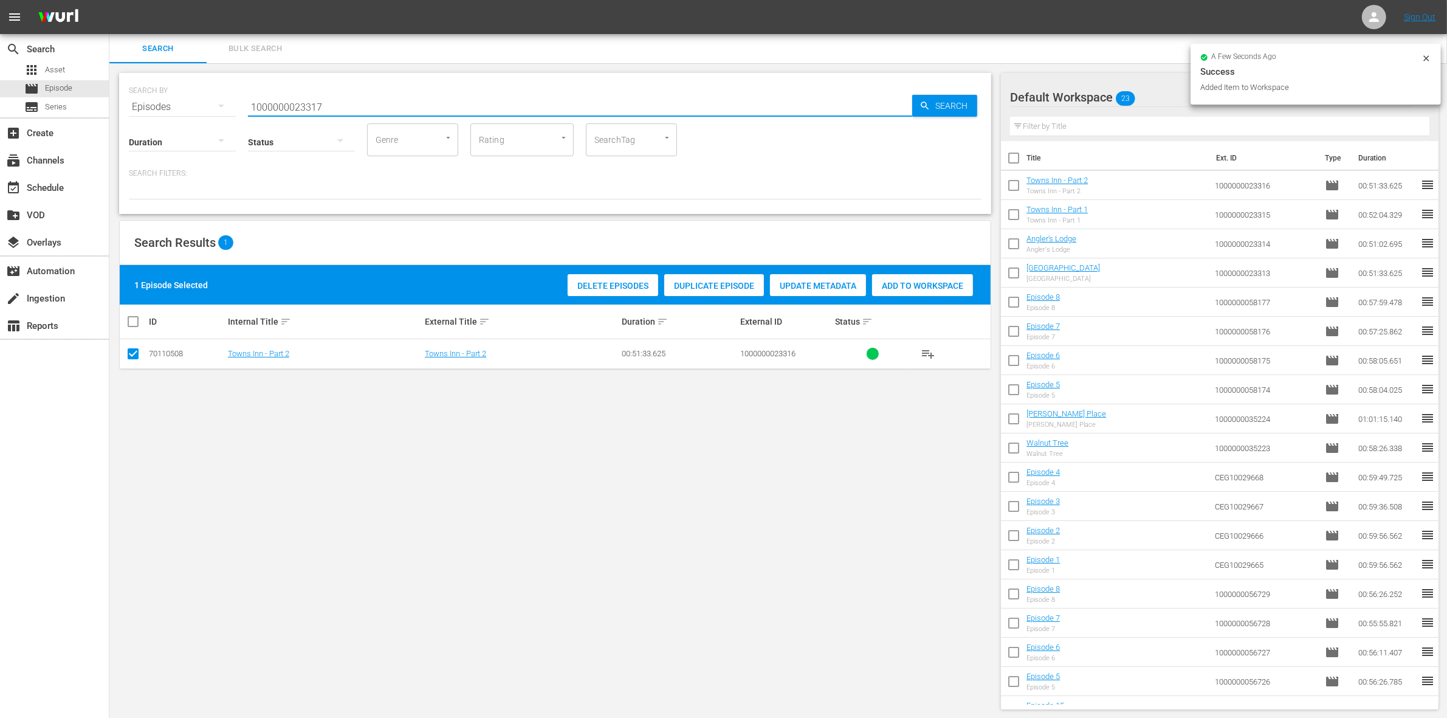
type input "1000000023317"
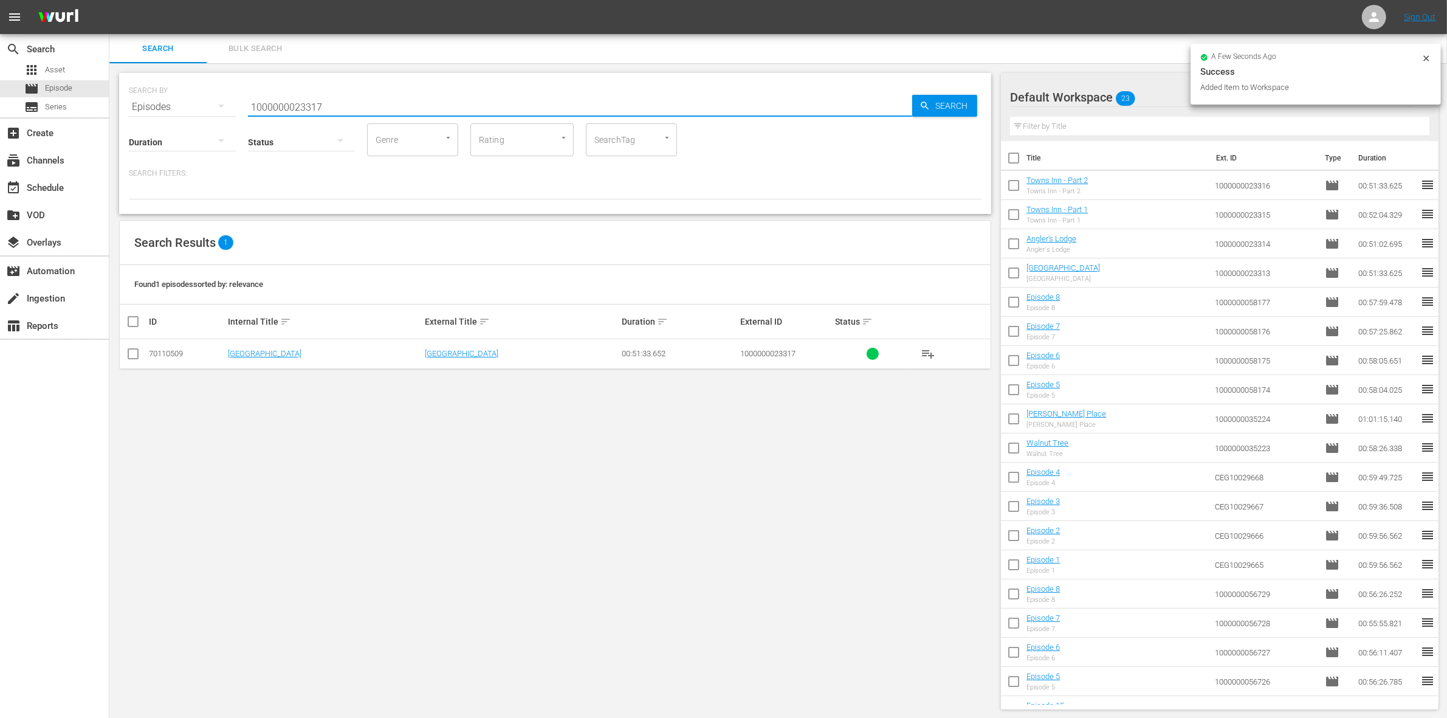
click at [131, 356] on input "checkbox" at bounding box center [133, 356] width 15 height 15
checkbox input "true"
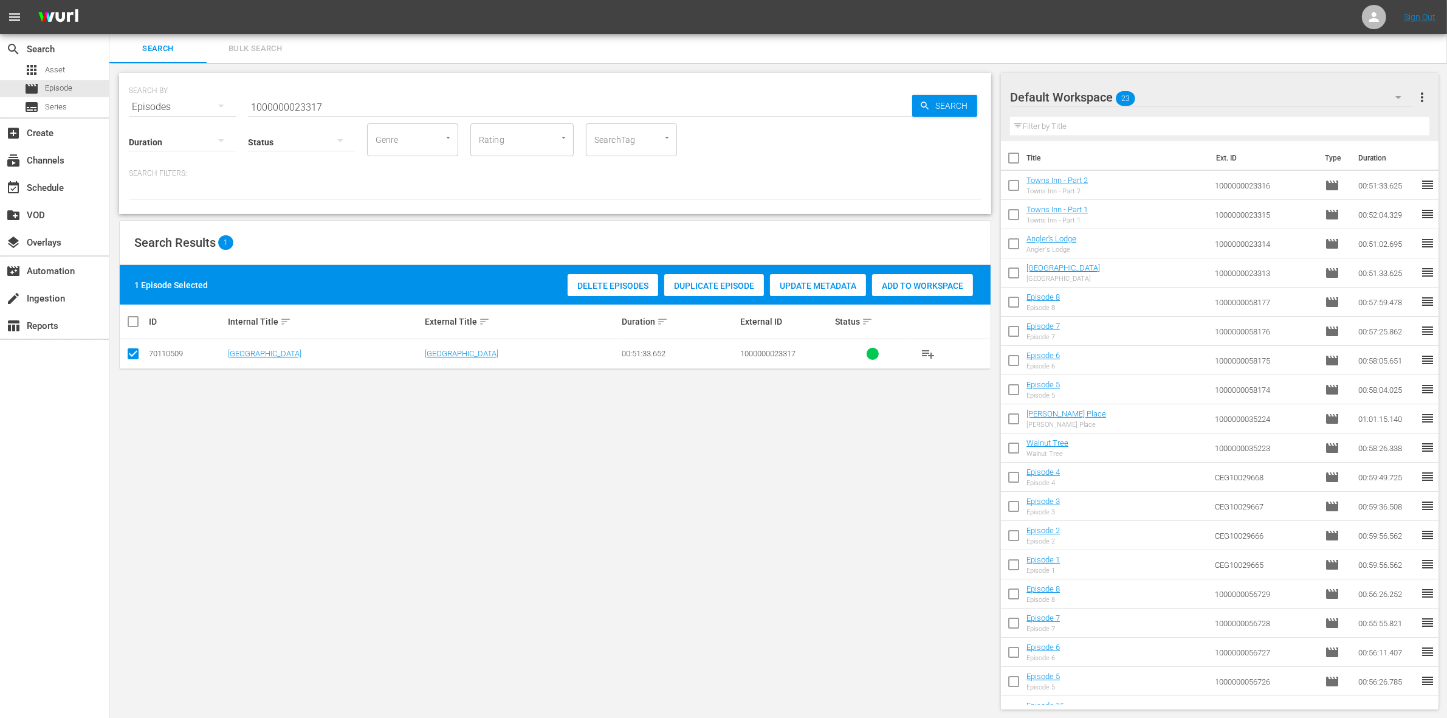
click at [932, 284] on span "Add to Workspace" at bounding box center [922, 286] width 101 height 10
click at [391, 101] on input "1000000023317" at bounding box center [580, 106] width 664 height 29
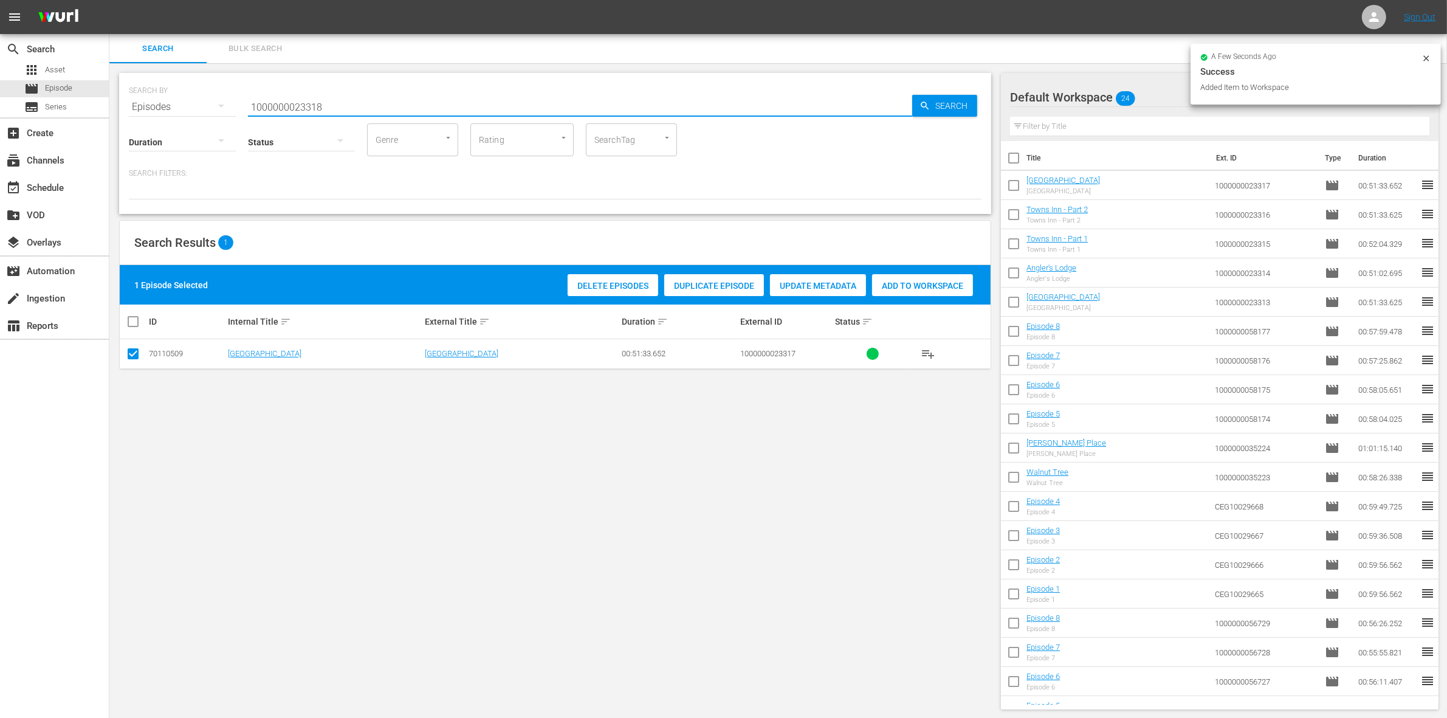
type input "1000000023318"
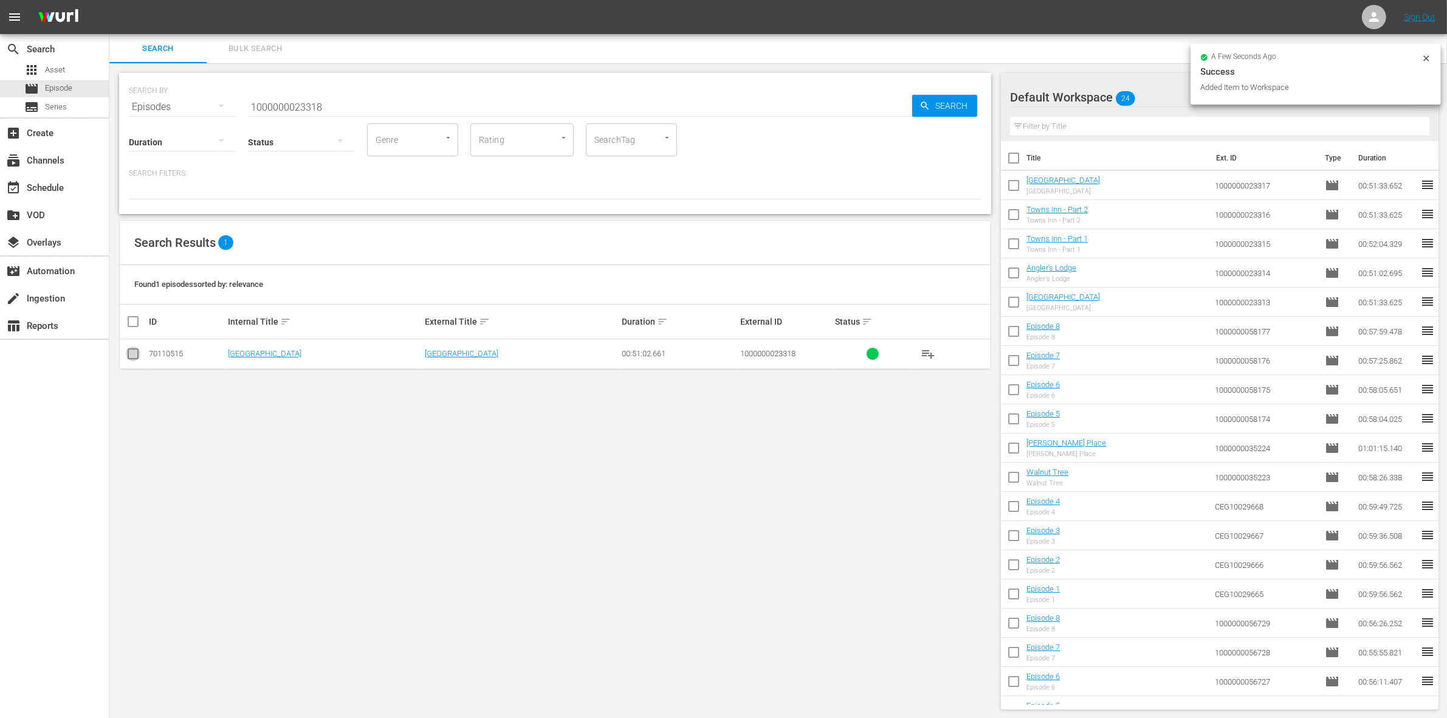
click at [129, 356] on input "checkbox" at bounding box center [133, 356] width 15 height 15
checkbox input "true"
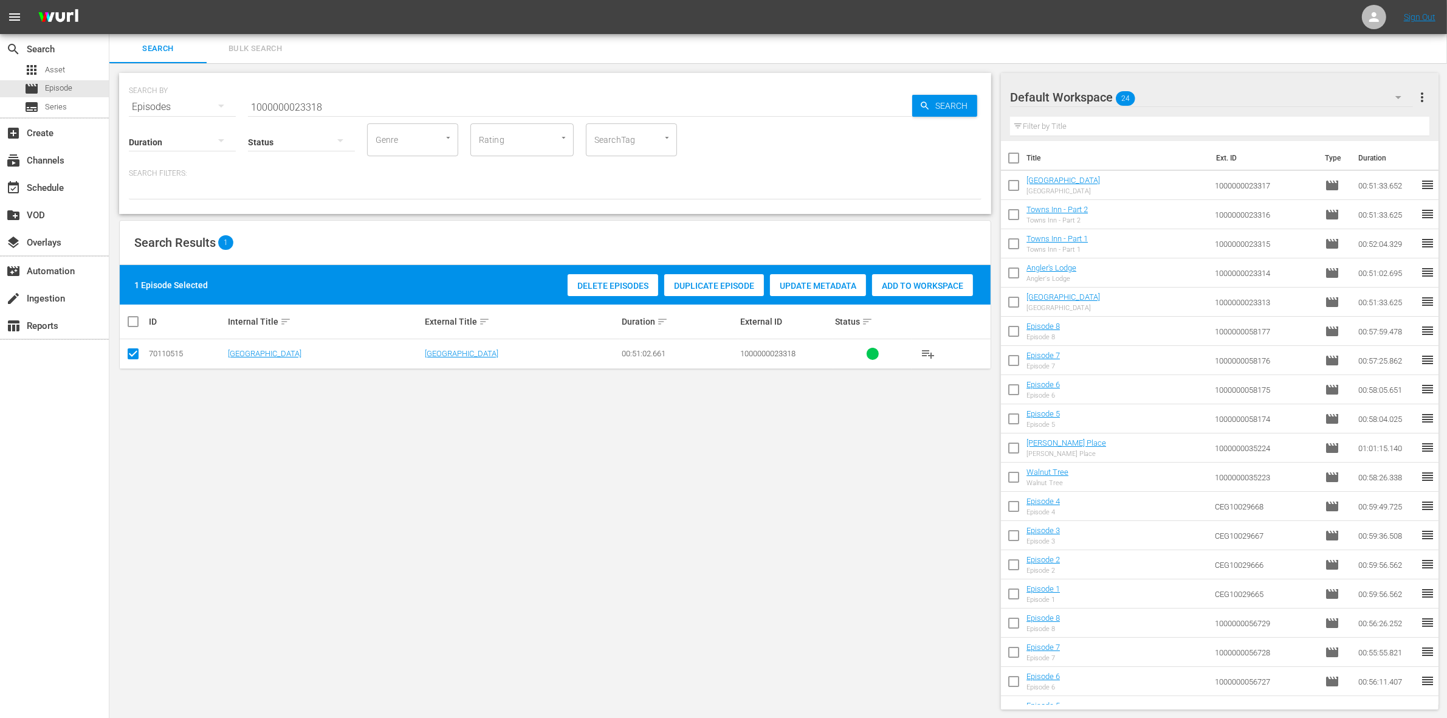
click at [916, 298] on div "Delete Episodes Duplicate Episode Update Metadata Add to Workspace" at bounding box center [771, 285] width 412 height 28
click at [909, 287] on span "Add to Workspace" at bounding box center [922, 286] width 101 height 10
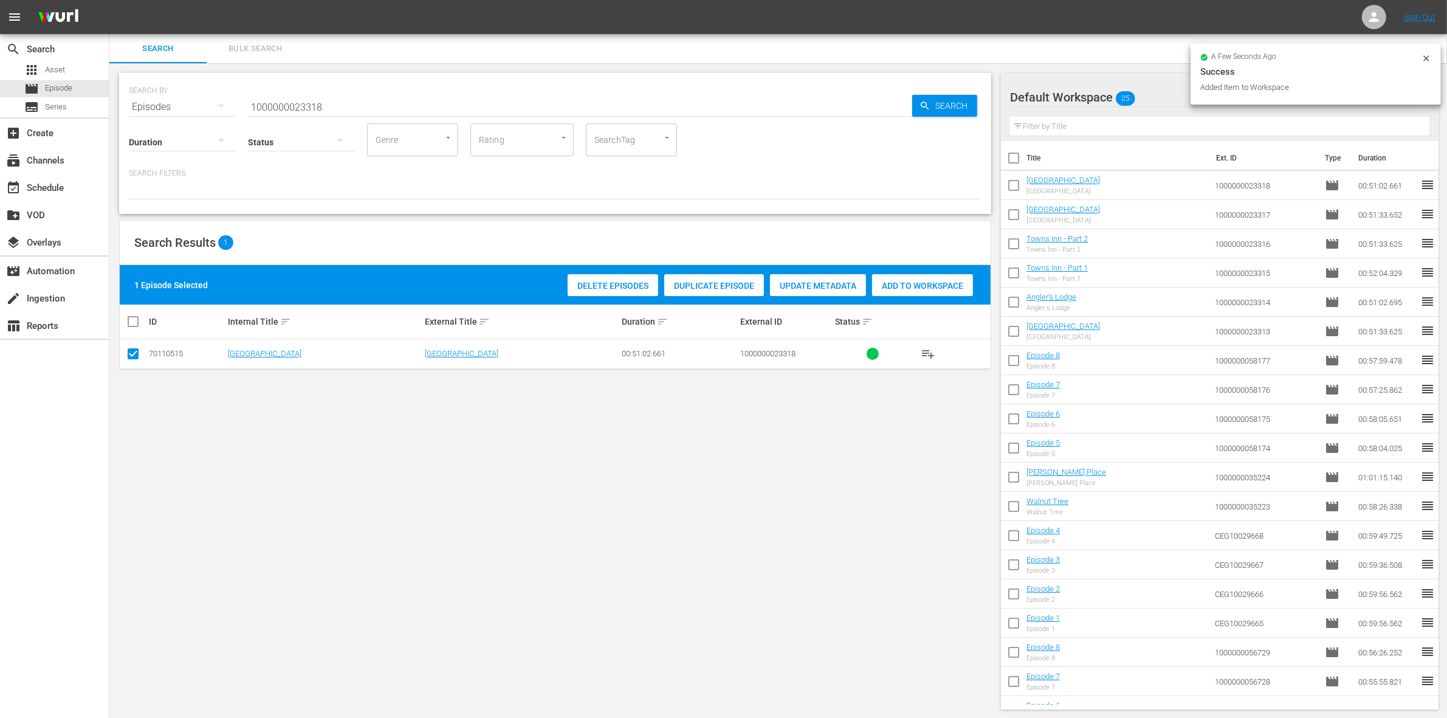
click at [350, 95] on input "1000000023318" at bounding box center [580, 106] width 664 height 29
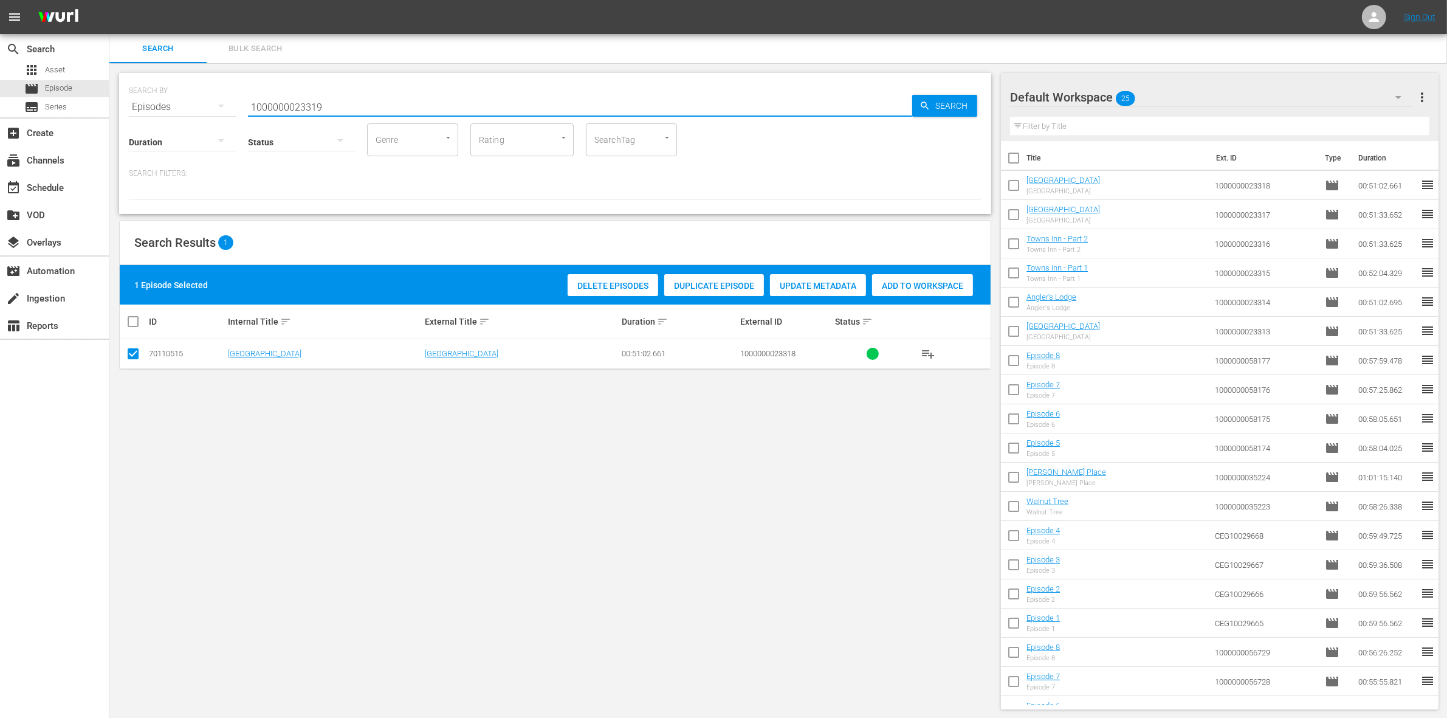
type input "1000000023319"
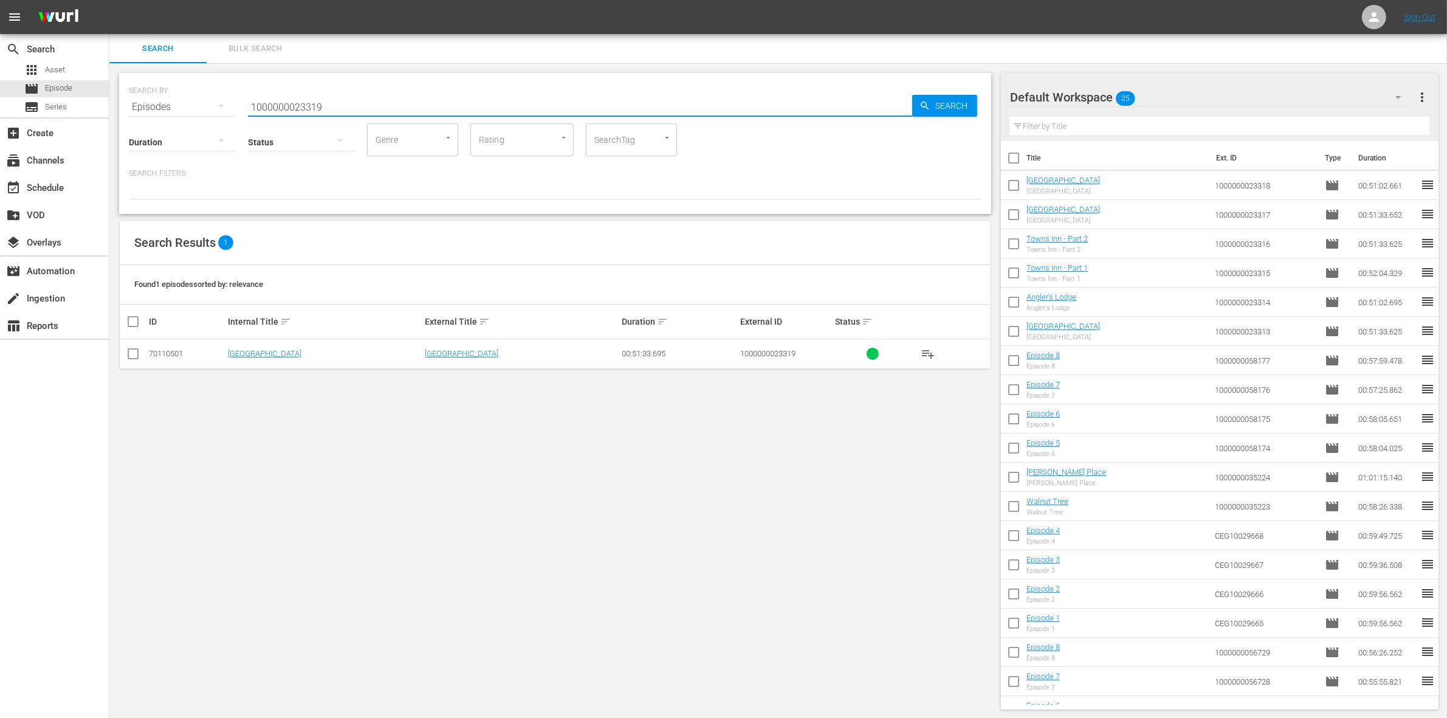
click at [129, 356] on input "checkbox" at bounding box center [133, 356] width 15 height 15
checkbox input "true"
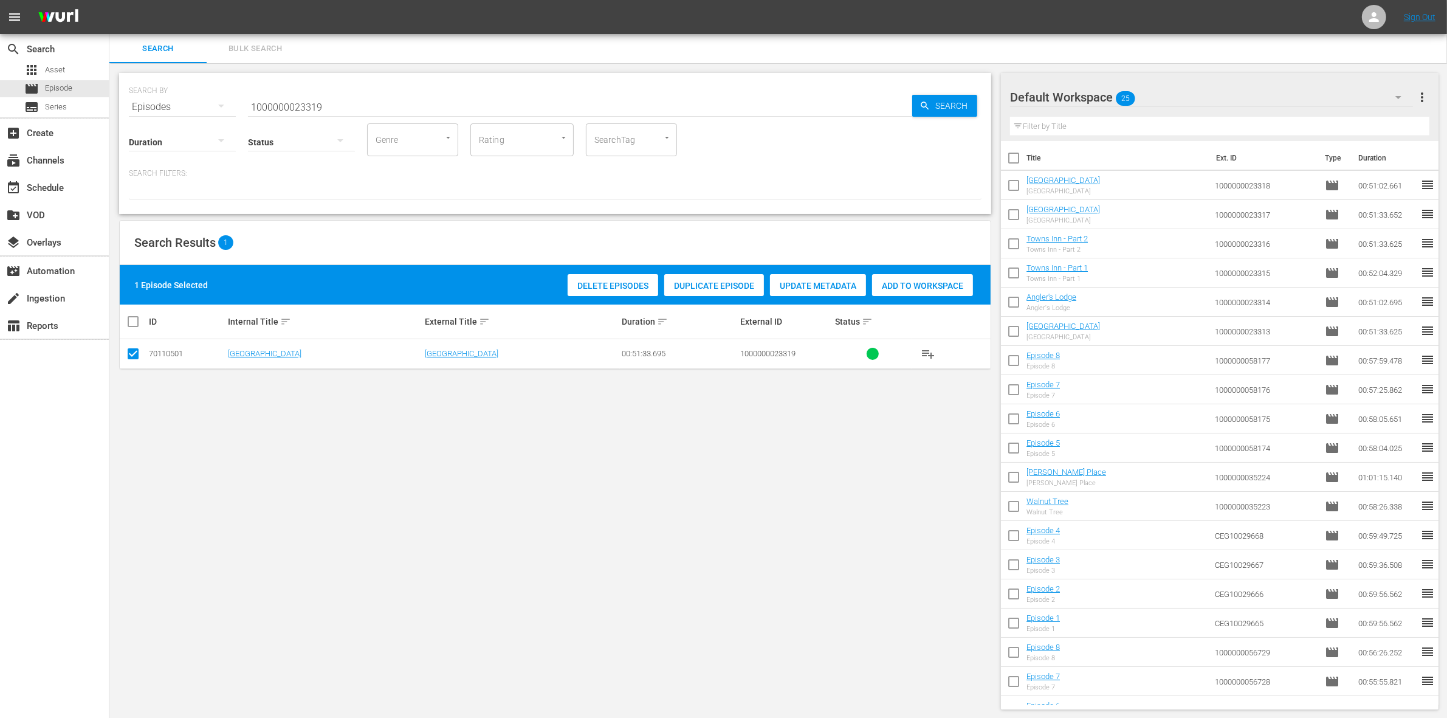
click at [934, 278] on div "Add to Workspace" at bounding box center [922, 285] width 101 height 23
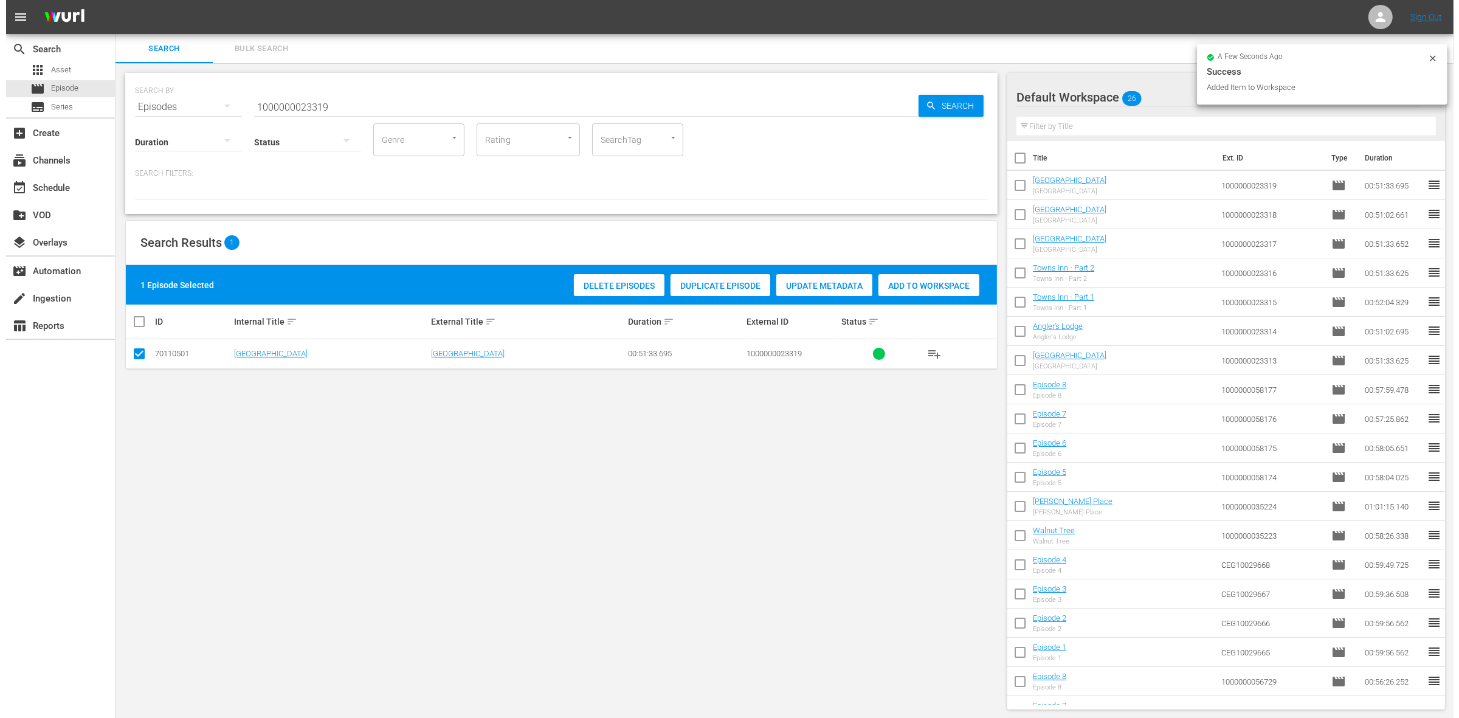
scroll to position [225, 0]
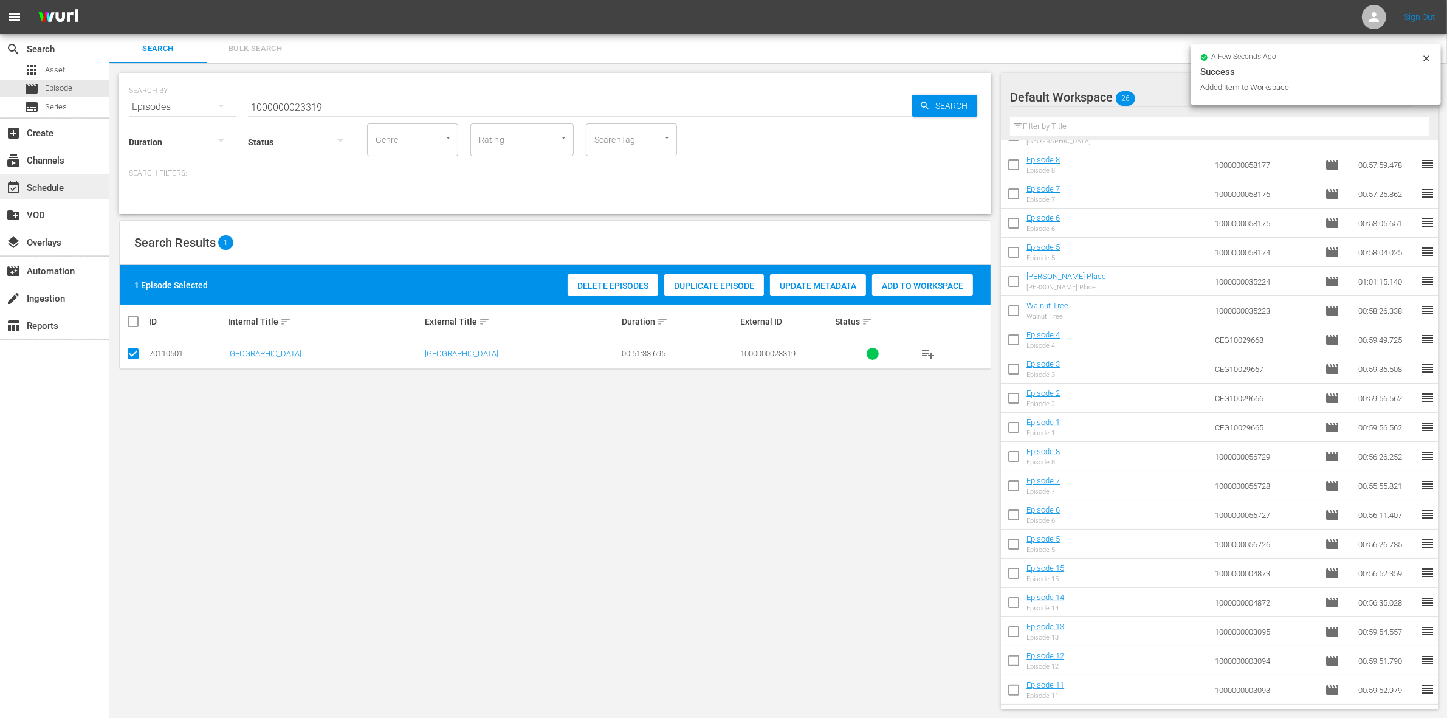
click at [46, 191] on div "event_available Schedule" at bounding box center [34, 186] width 68 height 11
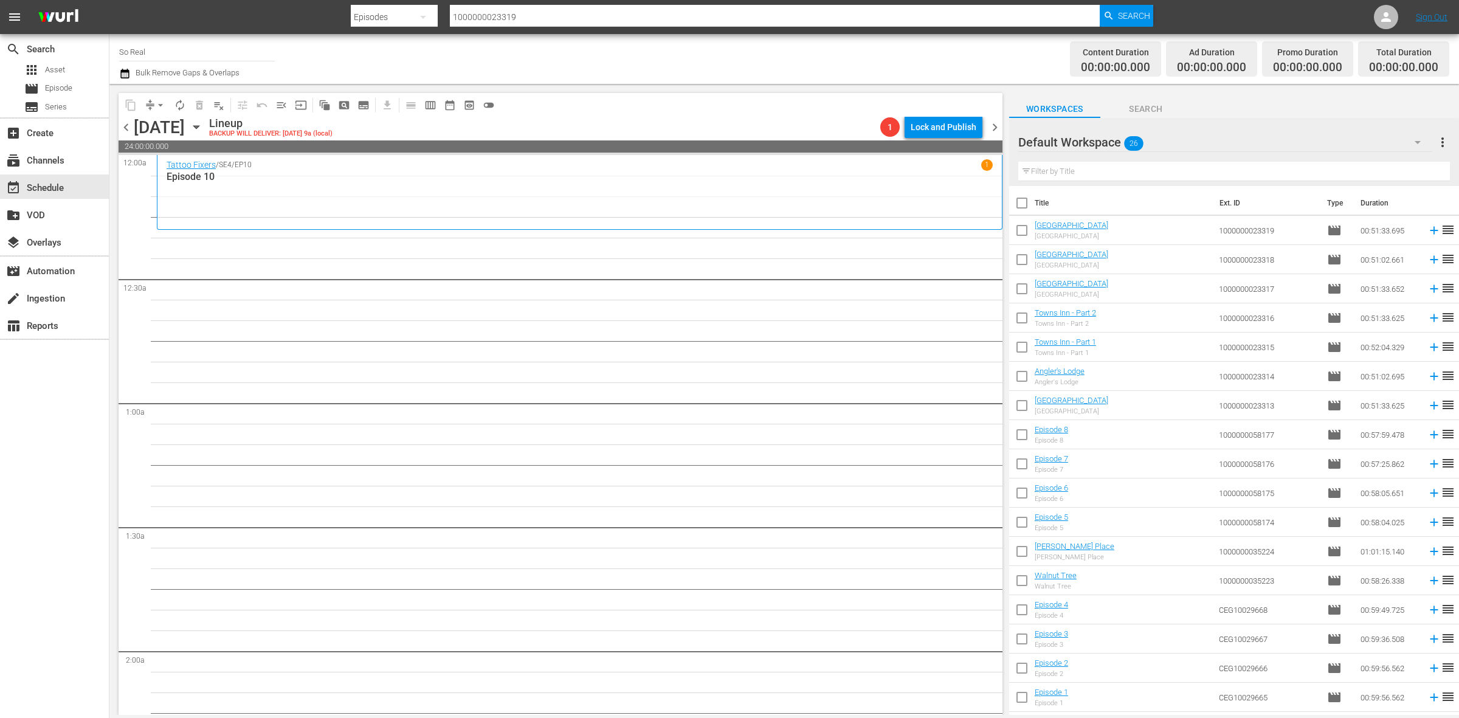
scroll to position [257, 0]
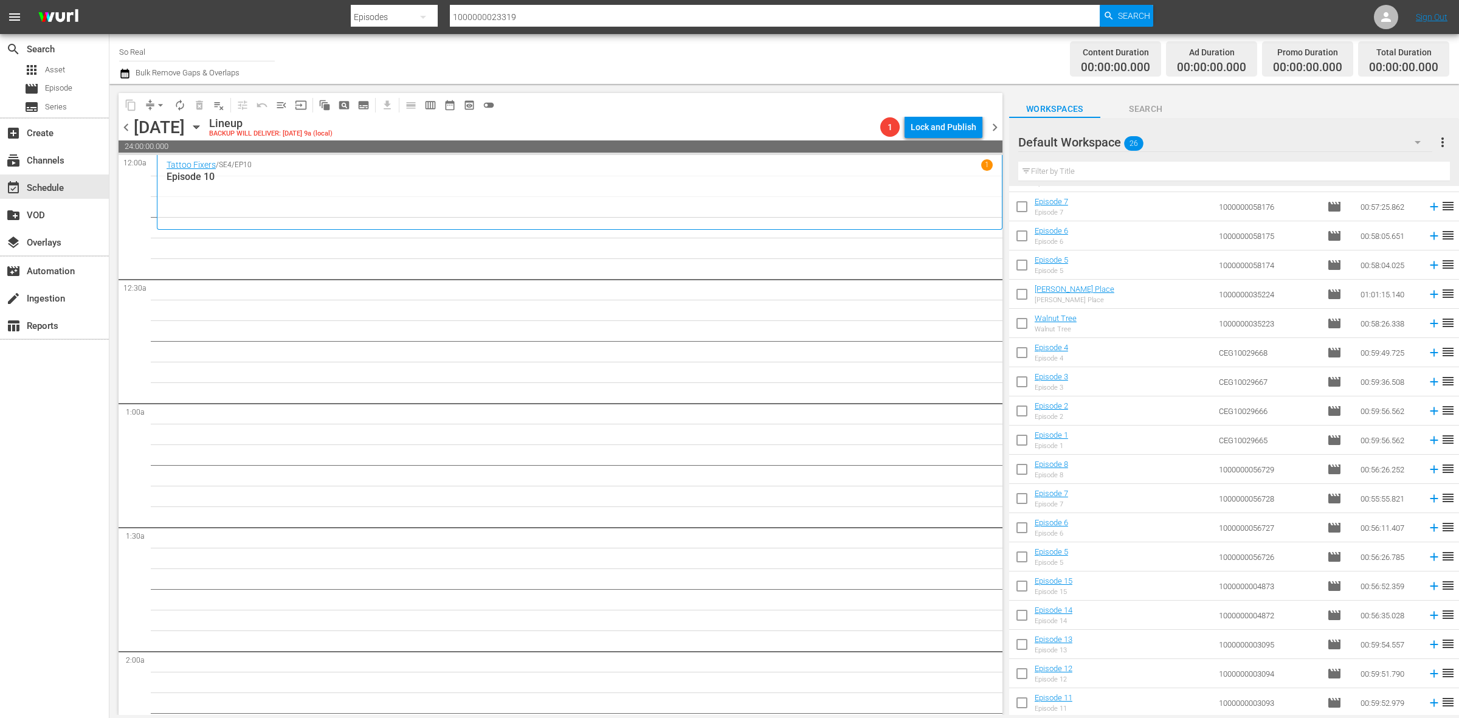
click at [1024, 706] on input "checkbox" at bounding box center [1022, 705] width 26 height 26
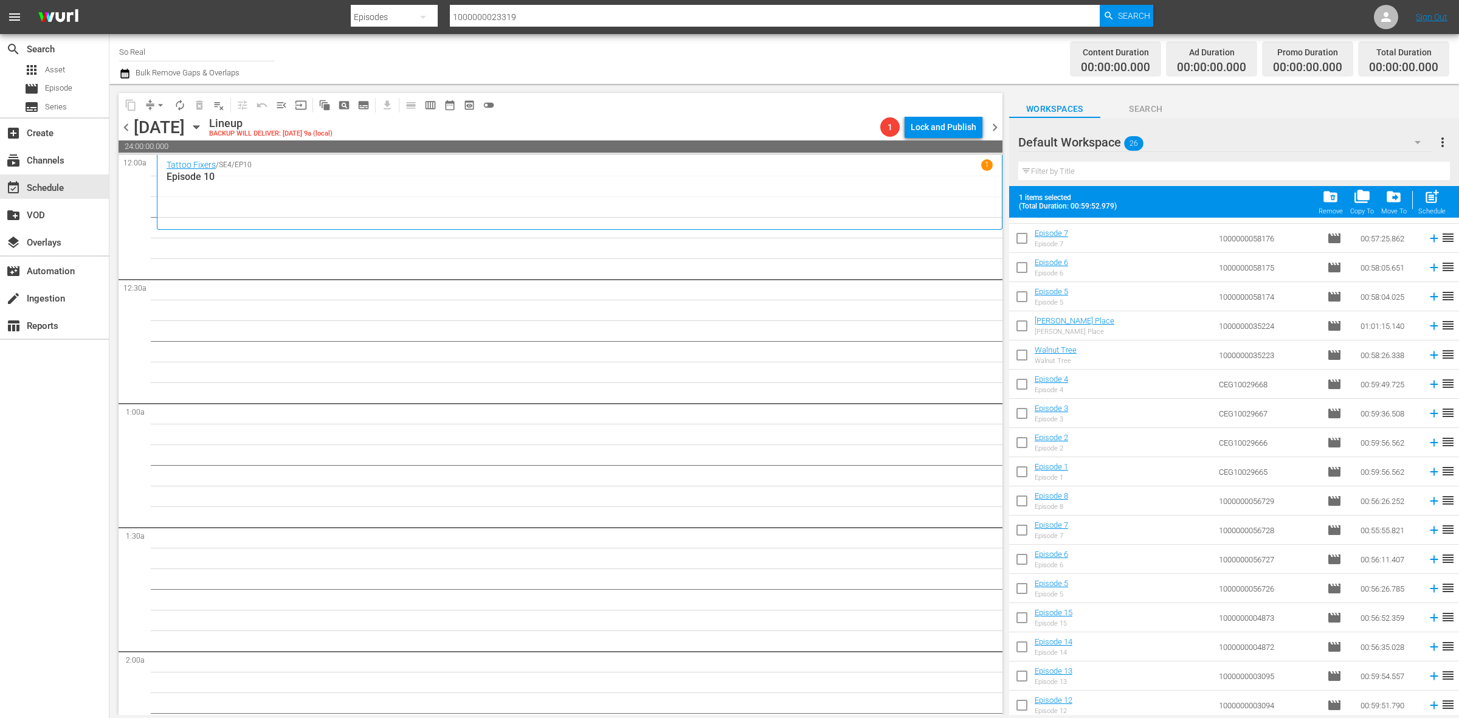
click at [1433, 205] on div "post_add Schedule" at bounding box center [1431, 201] width 27 height 27
checkbox input "false"
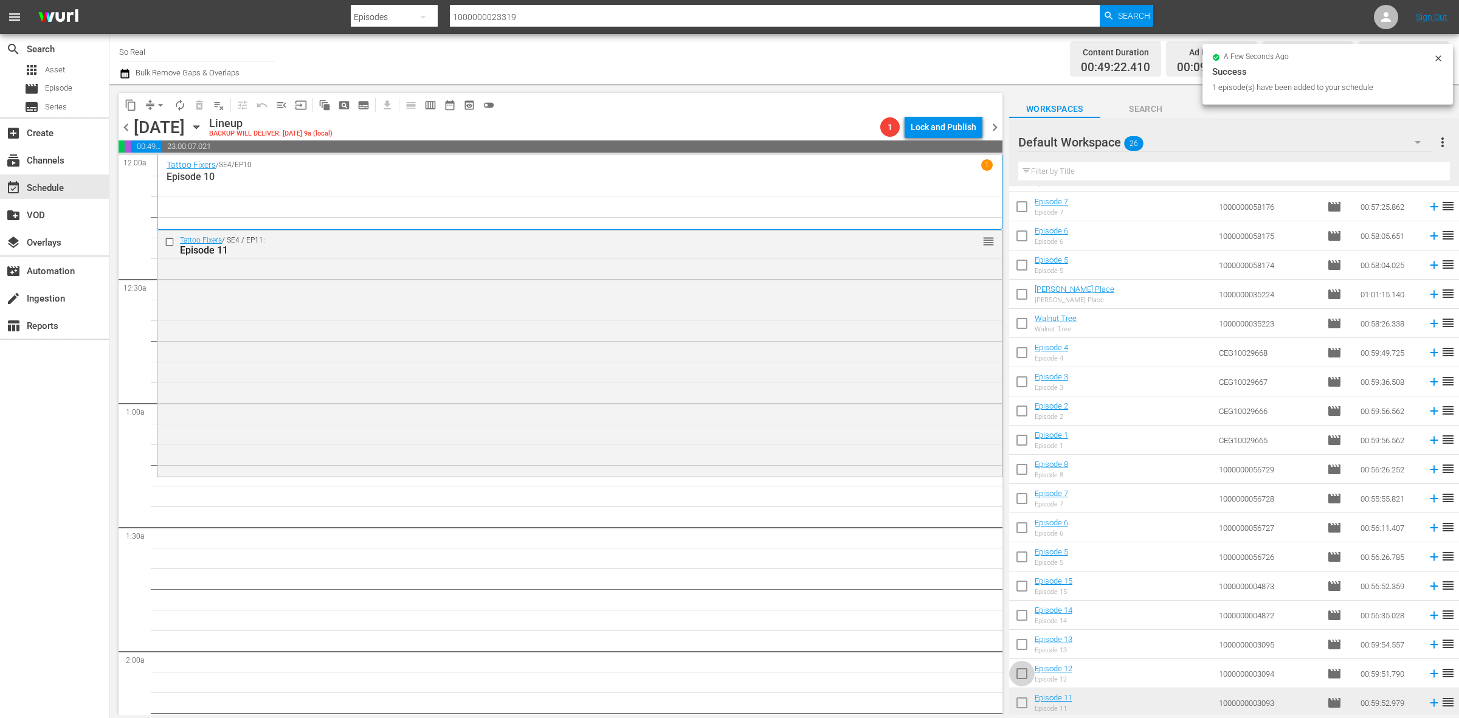
click at [1020, 676] on input "checkbox" at bounding box center [1022, 676] width 26 height 26
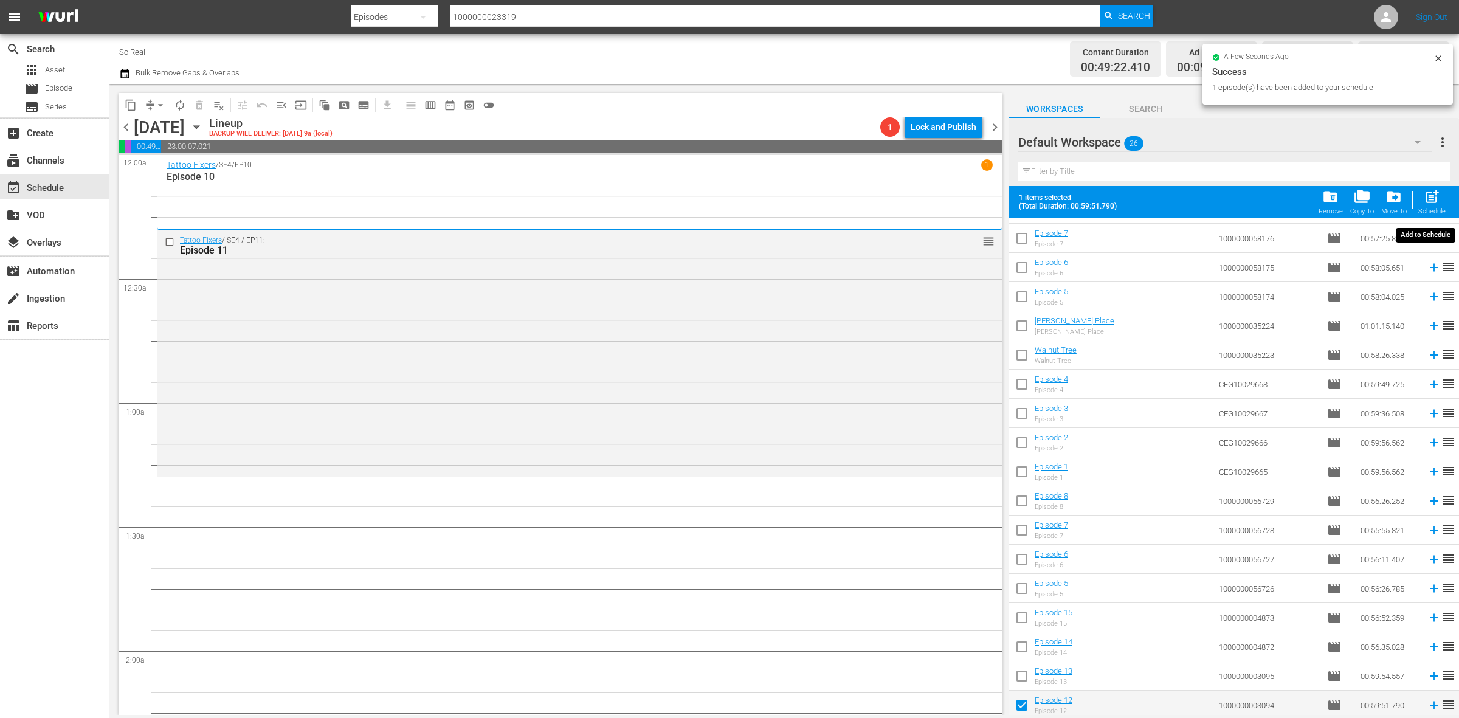
click at [1435, 195] on span "post_add" at bounding box center [1432, 196] width 16 height 16
checkbox input "false"
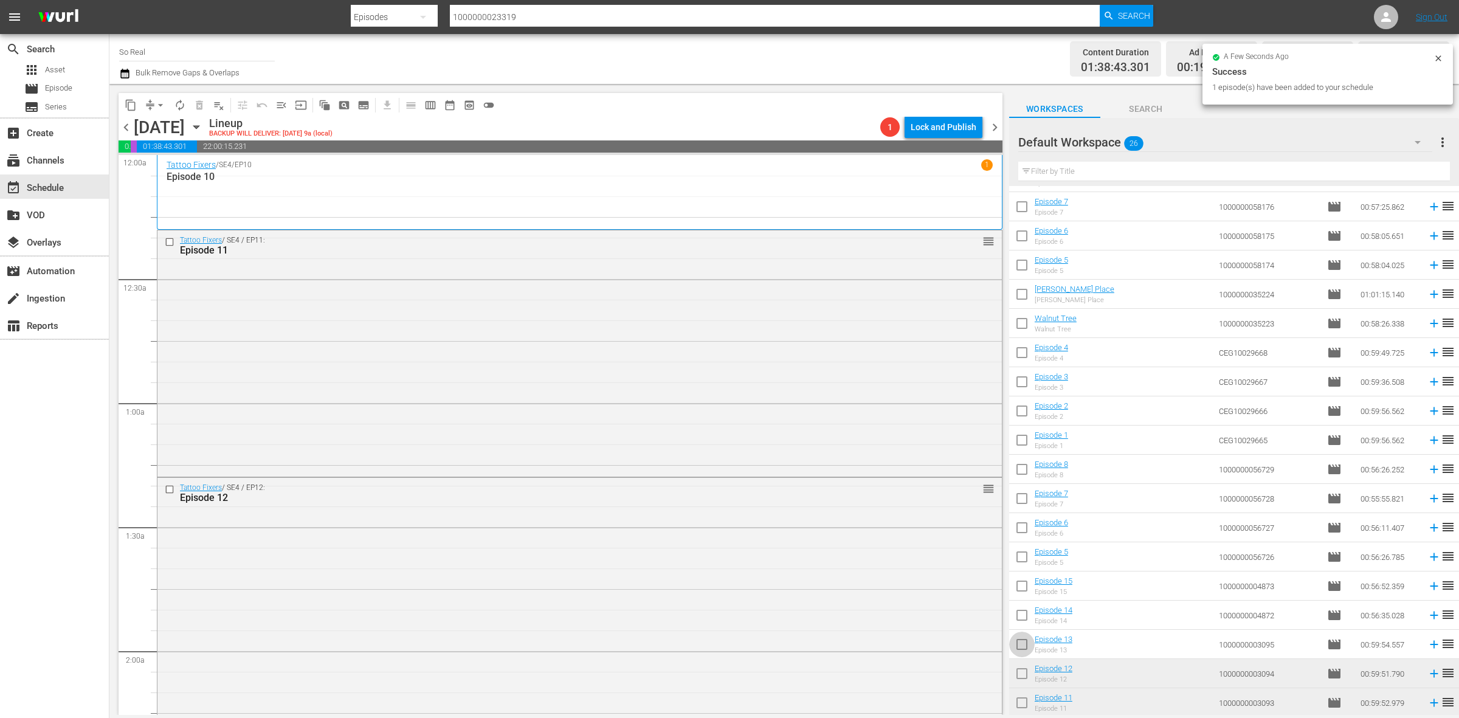
click at [1029, 647] on input "checkbox" at bounding box center [1022, 647] width 26 height 26
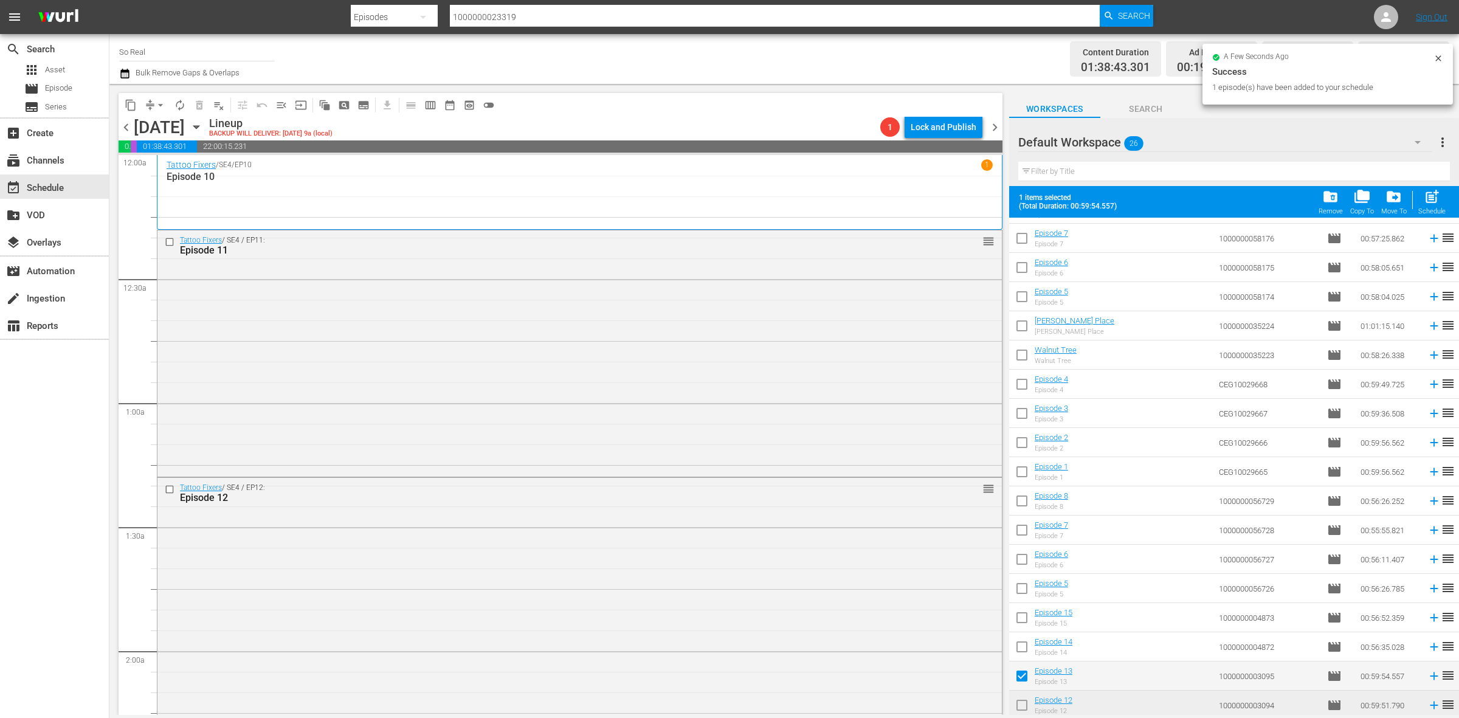
click at [1438, 190] on span "post_add" at bounding box center [1432, 196] width 16 height 16
checkbox input "false"
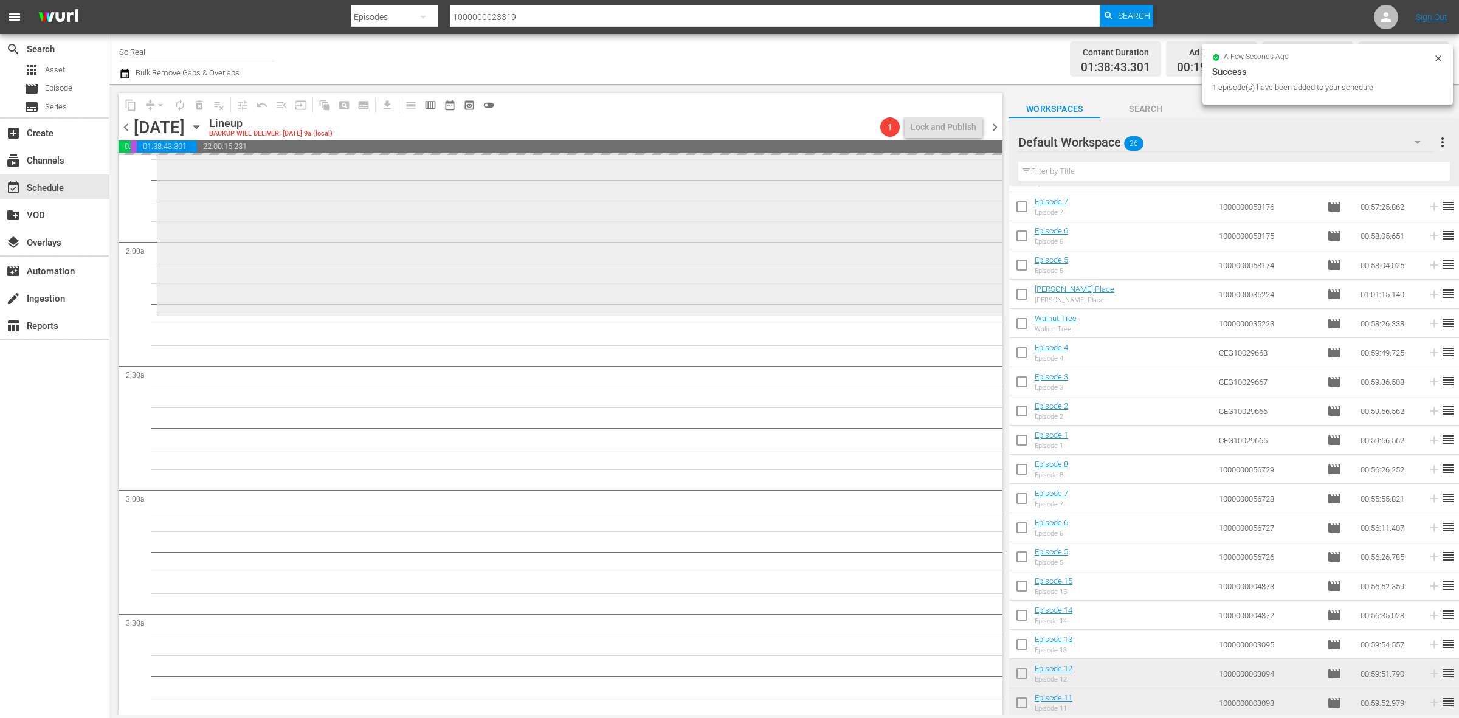
scroll to position [411, 0]
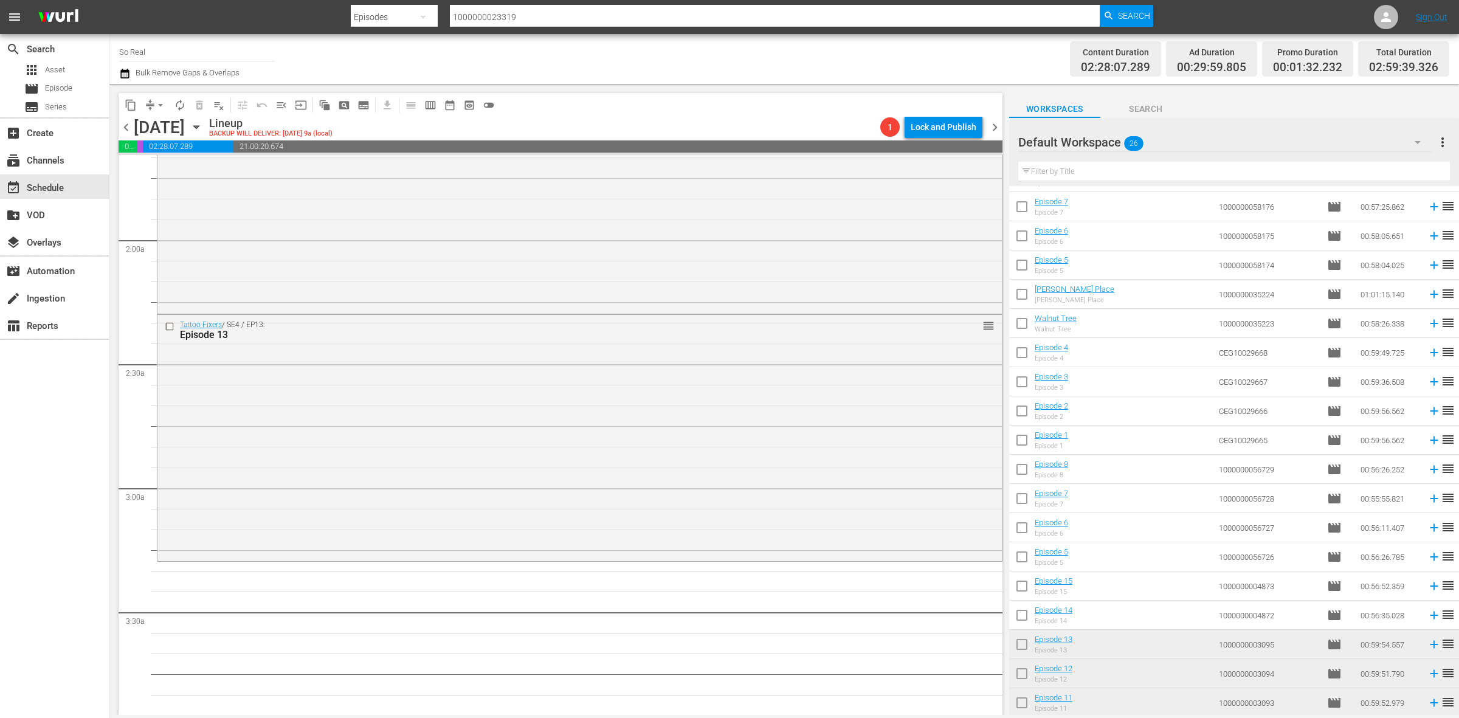
click at [1021, 611] on input "checkbox" at bounding box center [1022, 618] width 26 height 26
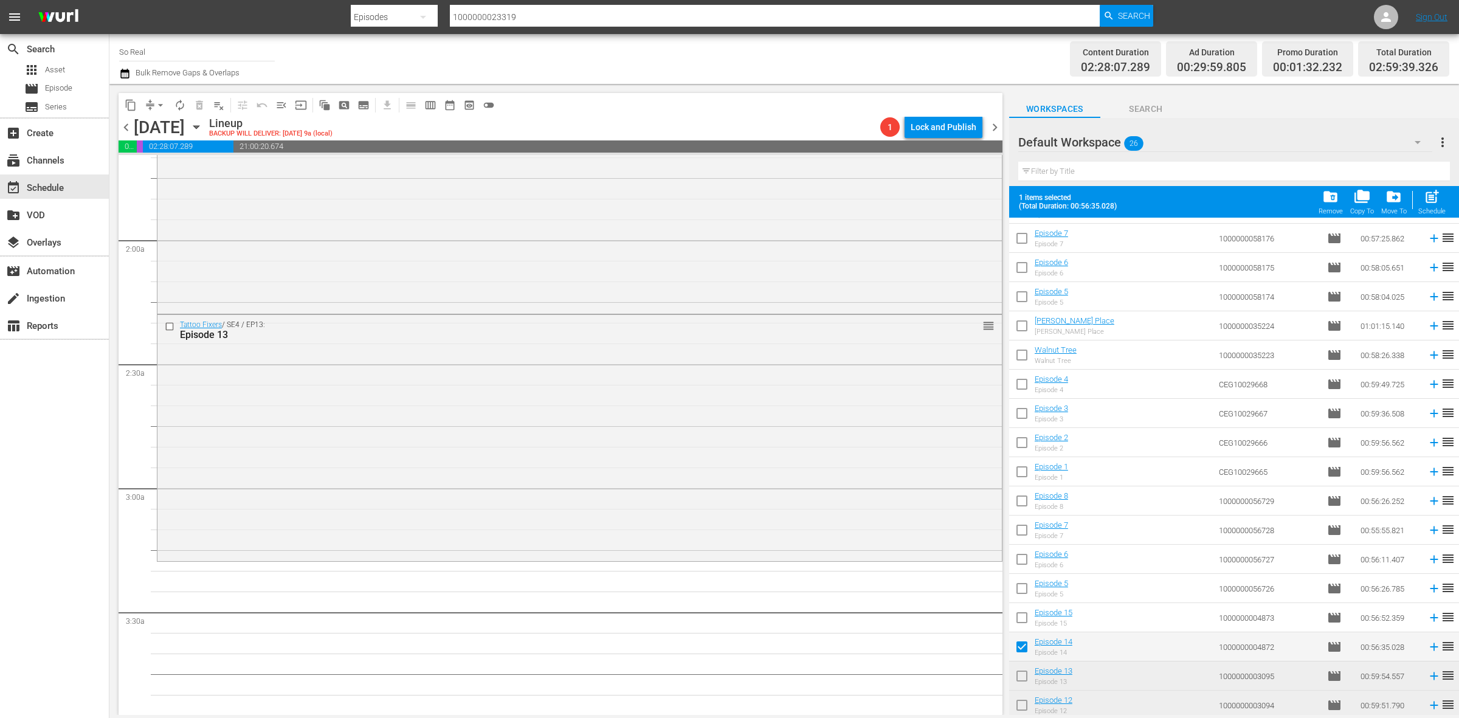
click at [1430, 188] on button "post_add Schedule" at bounding box center [1432, 202] width 35 height 34
checkbox input "false"
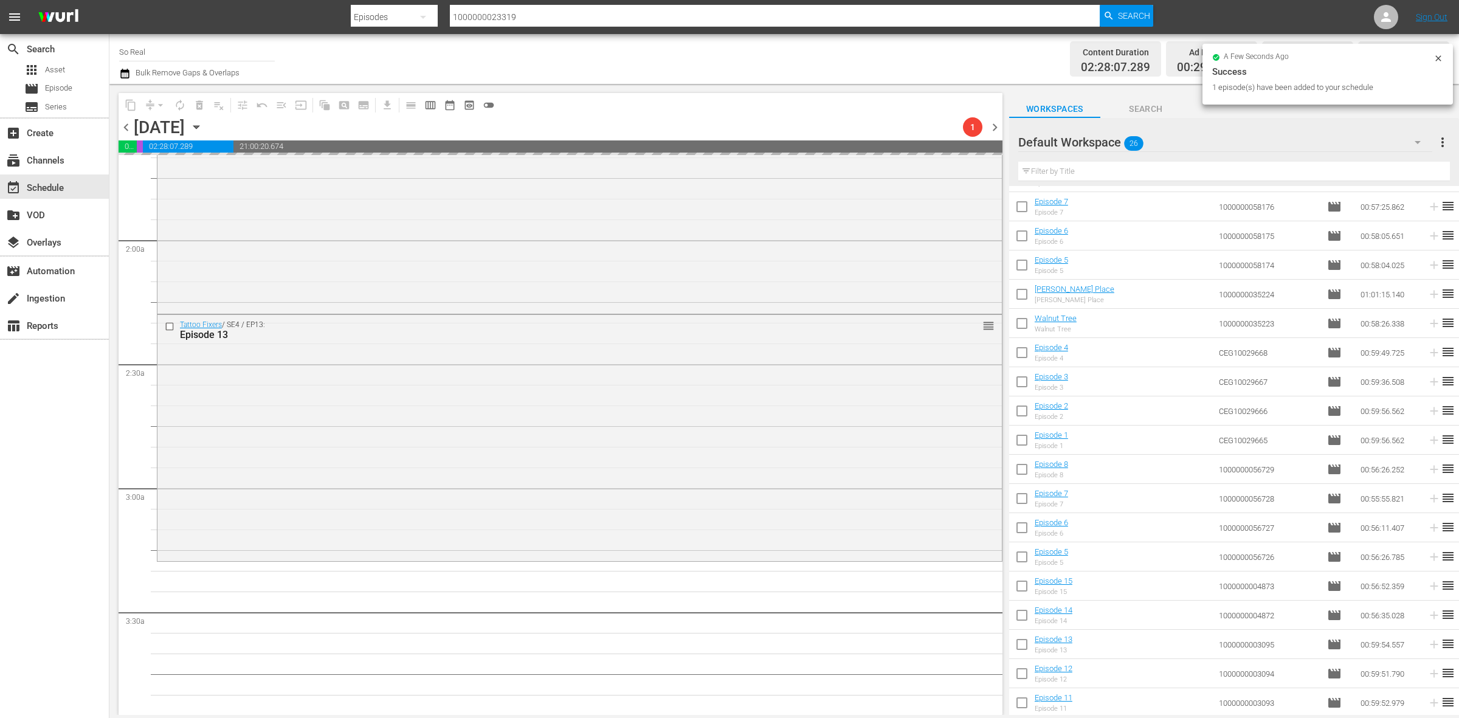
scroll to position [593, 0]
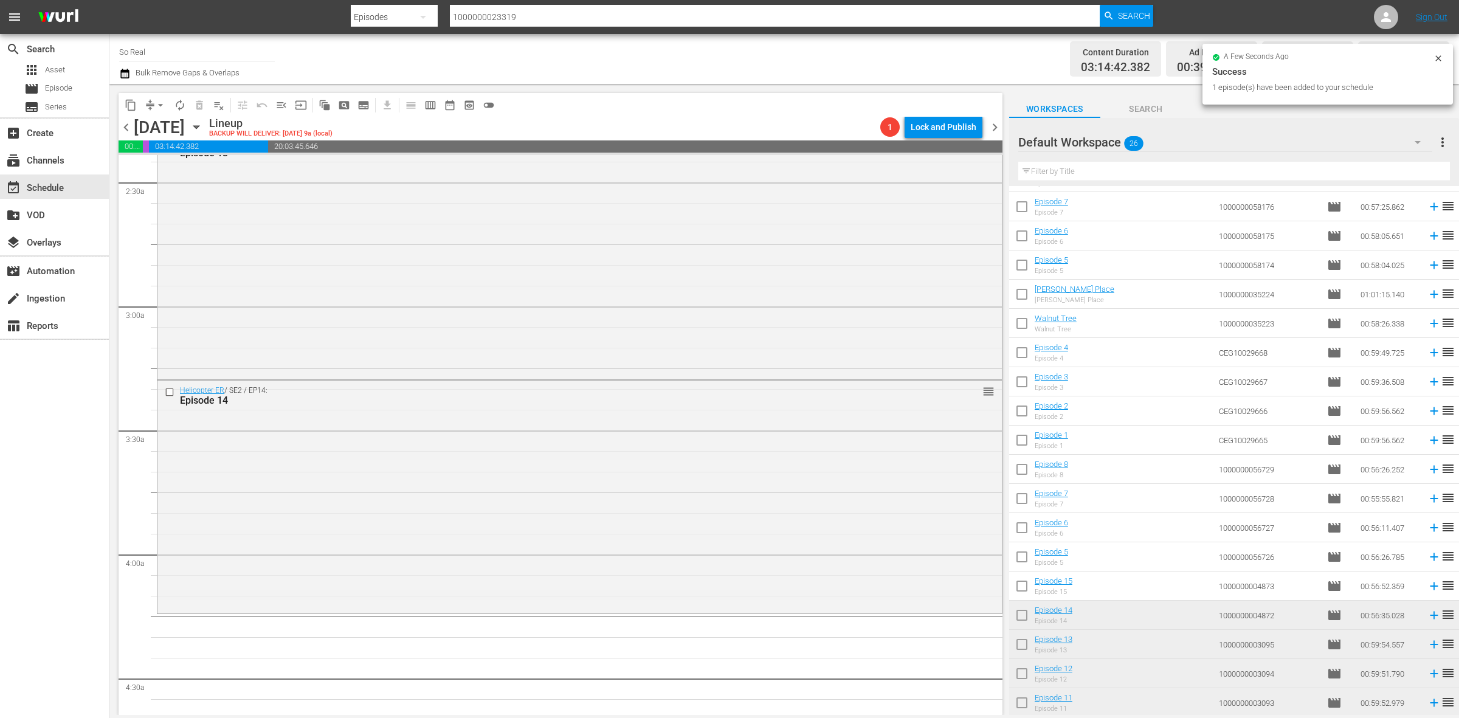
click at [1018, 585] on input "checkbox" at bounding box center [1022, 589] width 26 height 26
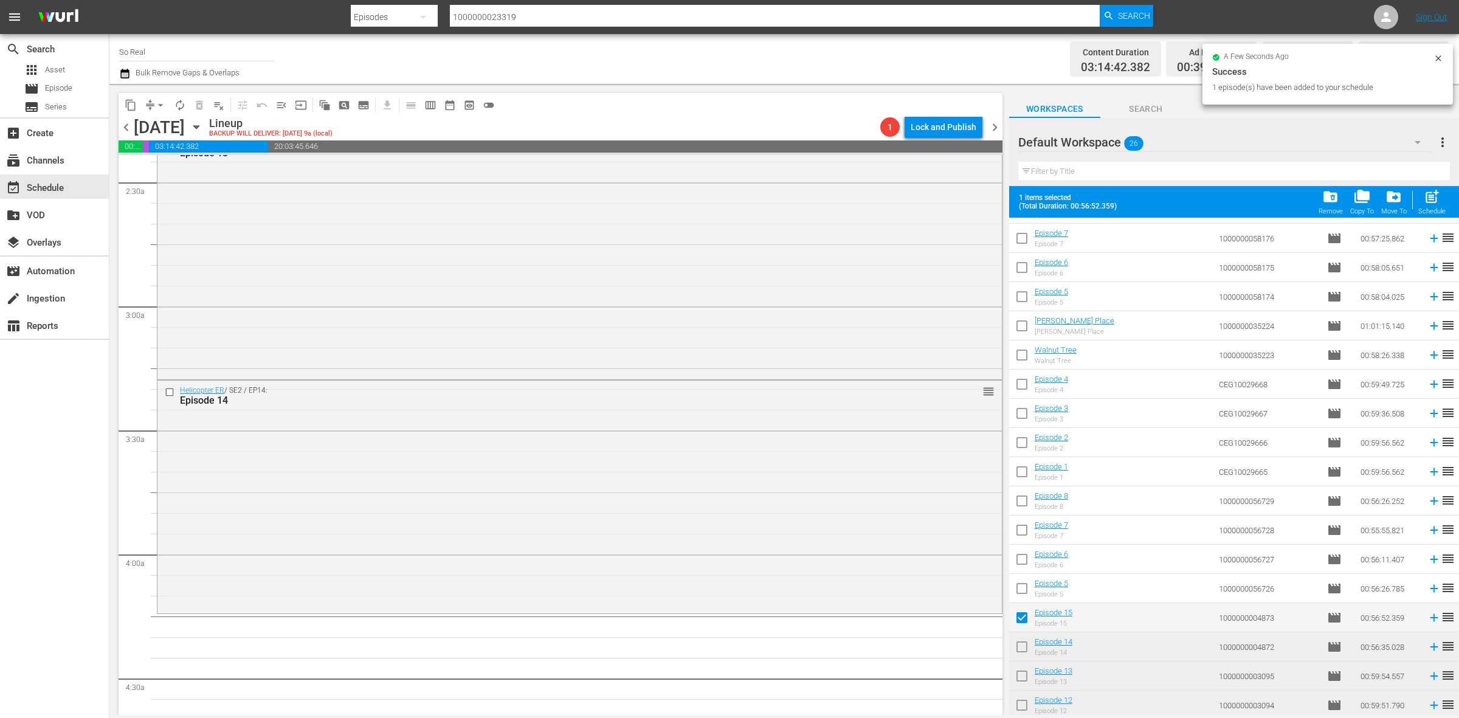
click at [1429, 193] on span "post_add" at bounding box center [1432, 196] width 16 height 16
checkbox input "false"
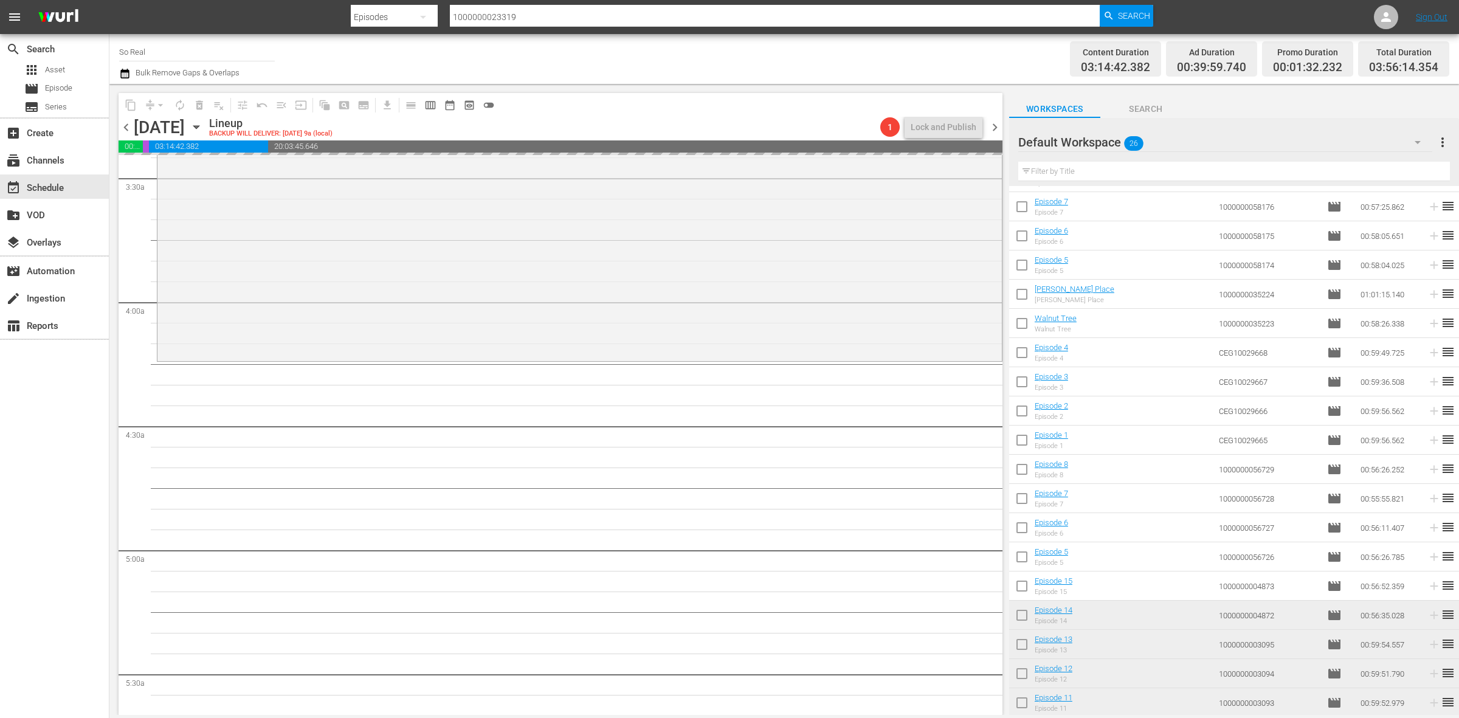
scroll to position [852, 0]
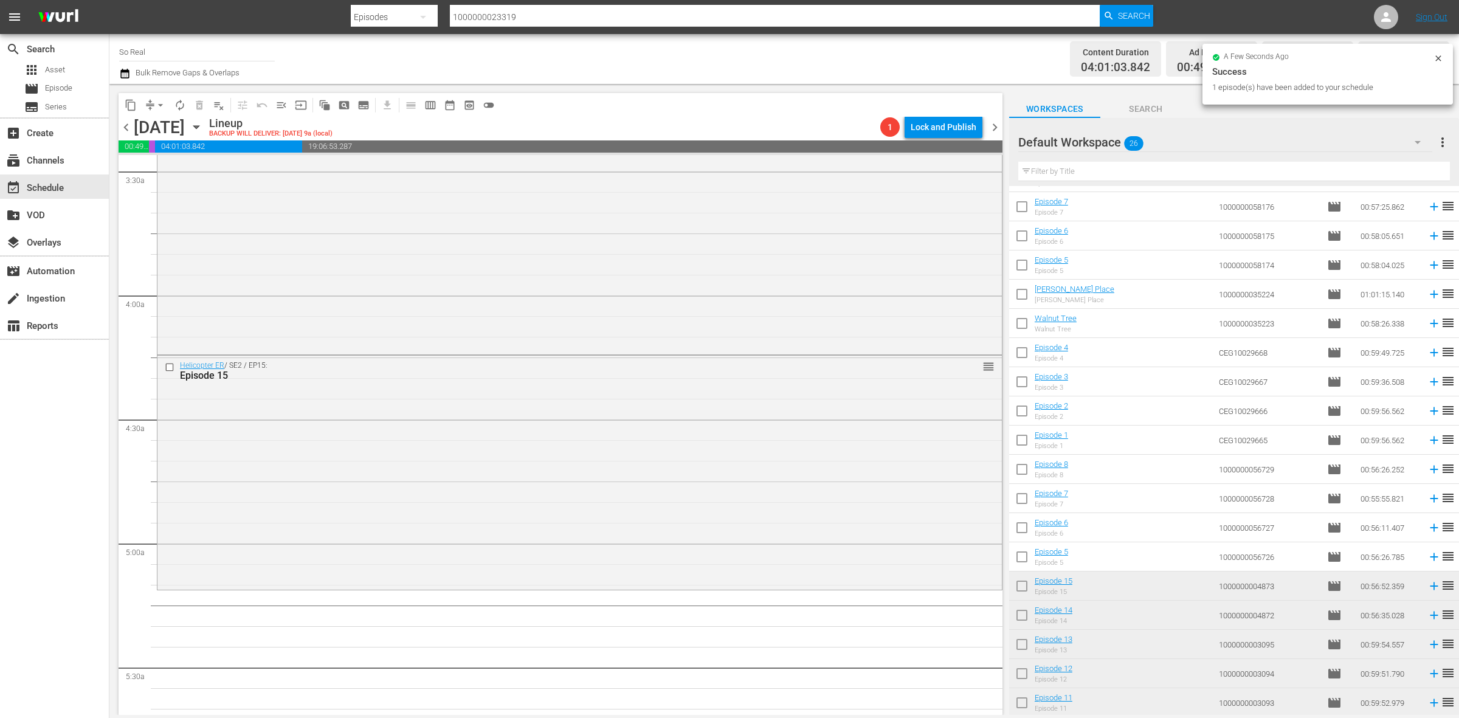
click at [1023, 557] on input "checkbox" at bounding box center [1022, 559] width 26 height 26
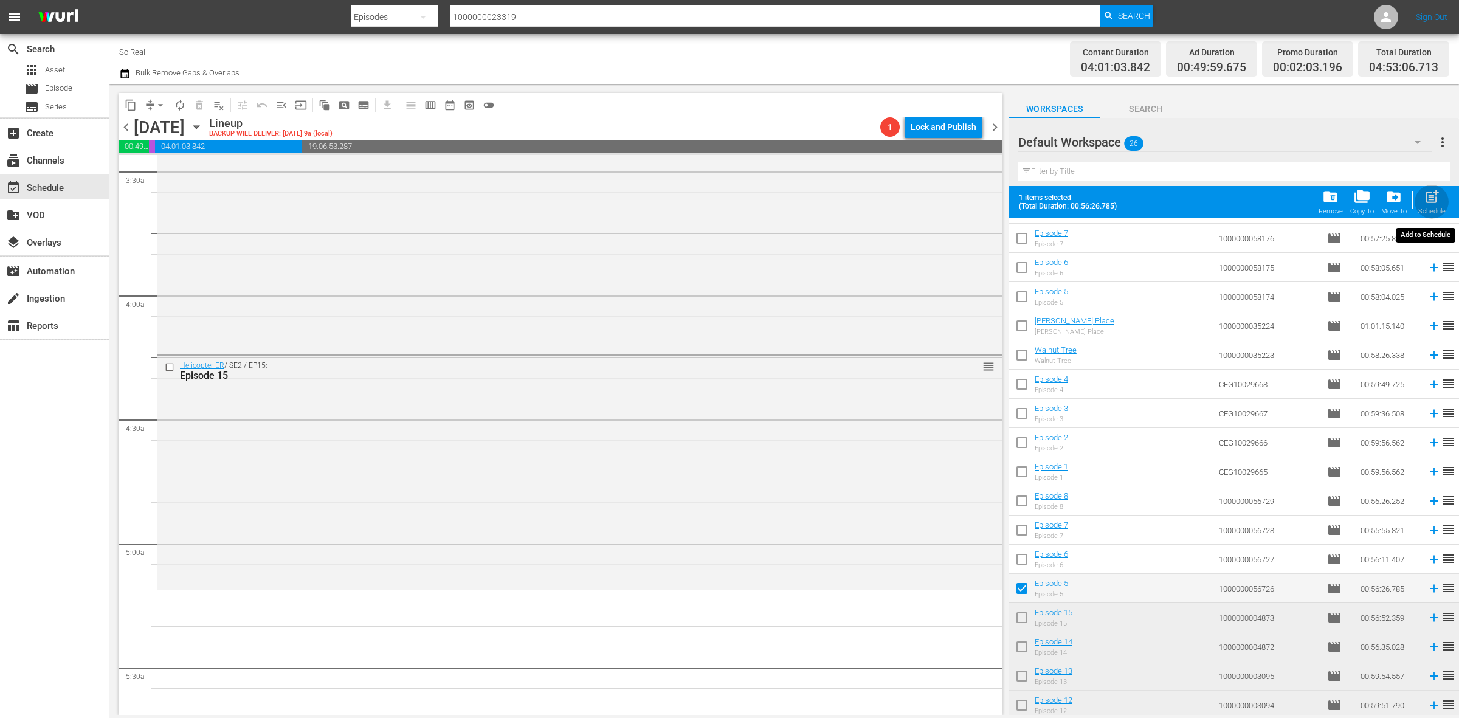
click at [1432, 199] on span "post_add" at bounding box center [1432, 196] width 16 height 16
checkbox input "false"
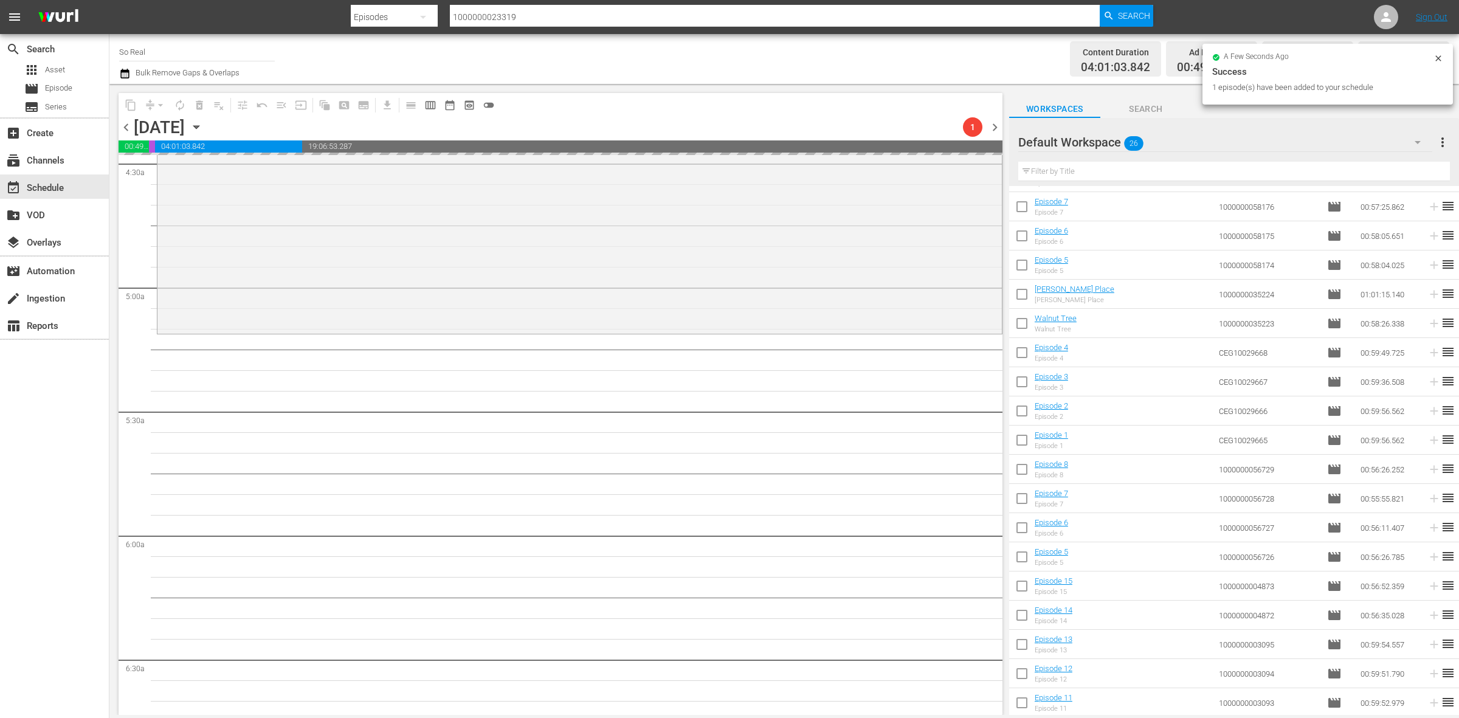
scroll to position [1108, 0]
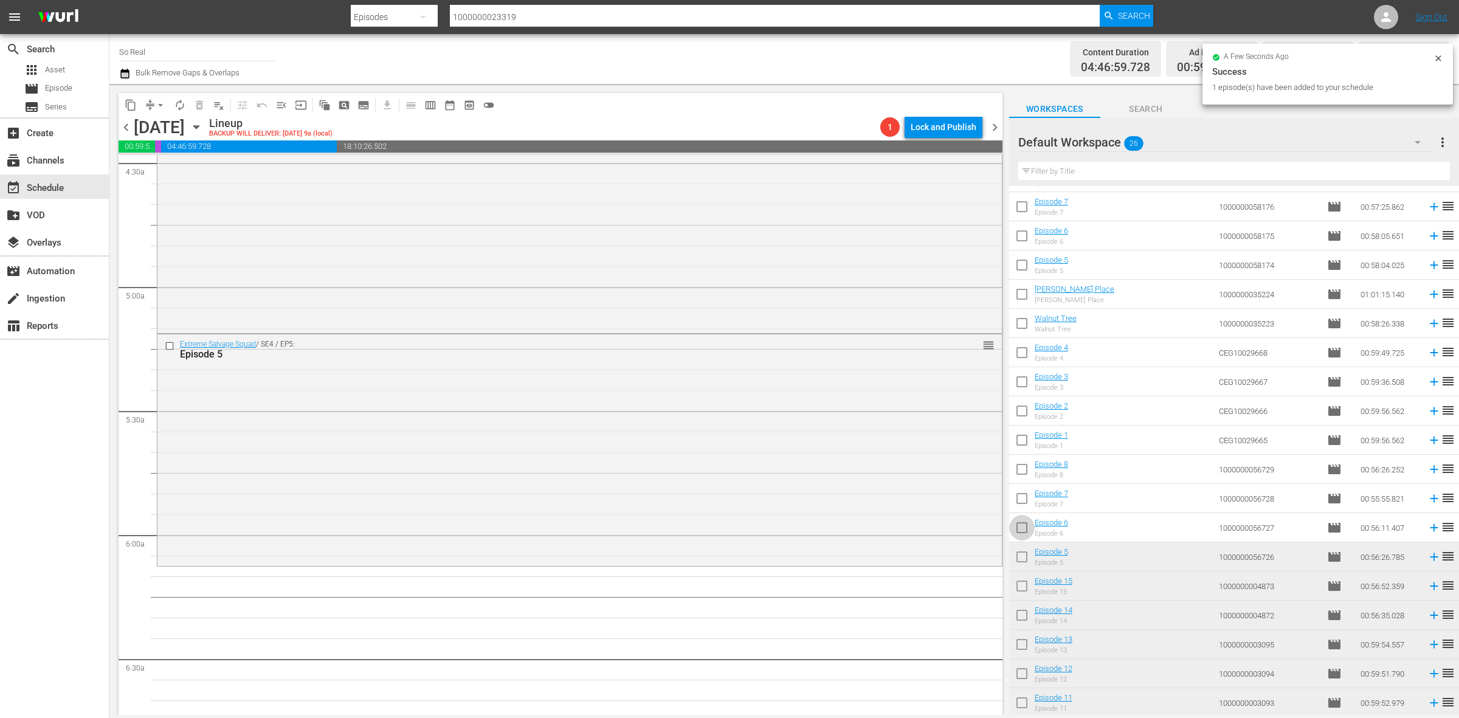
click at [1019, 530] on input "checkbox" at bounding box center [1022, 530] width 26 height 26
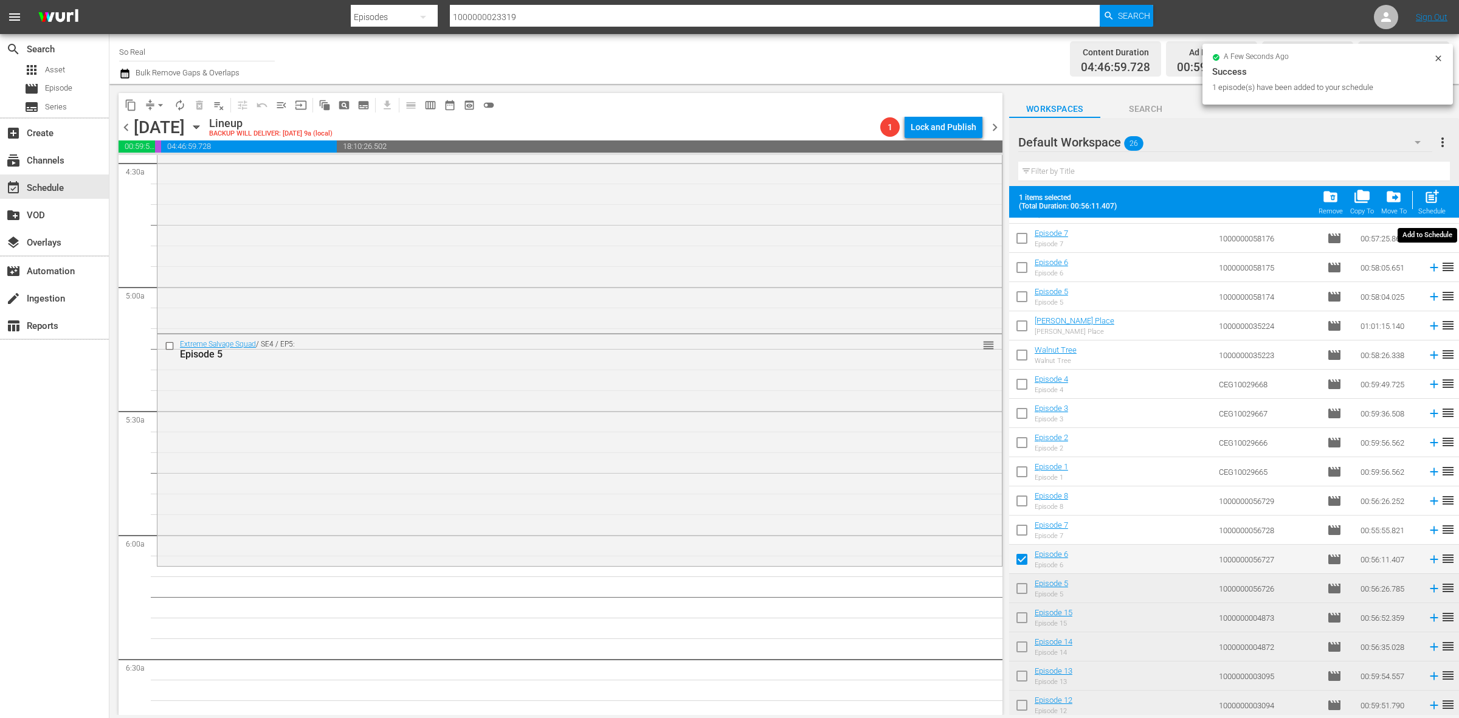
click at [1424, 202] on span "post_add" at bounding box center [1432, 196] width 16 height 16
checkbox input "false"
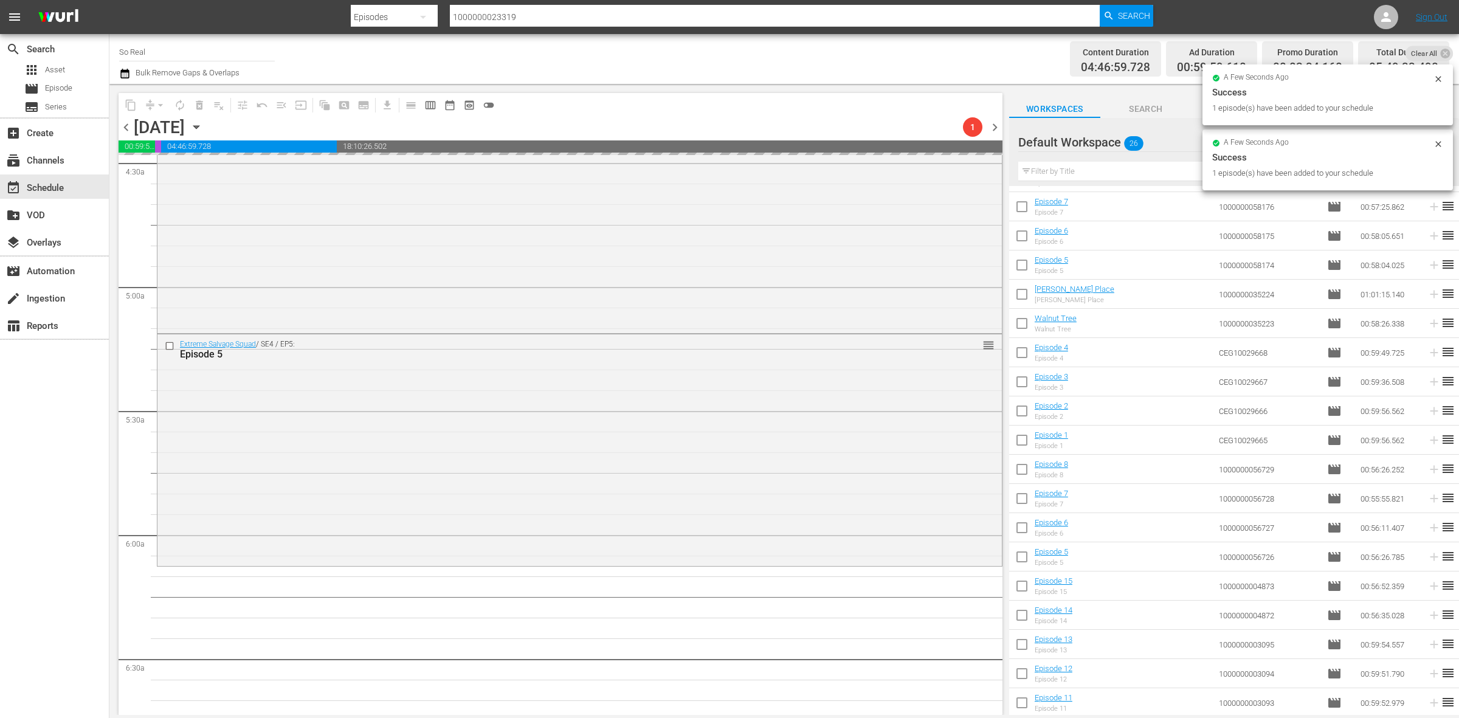
scroll to position [1286, 0]
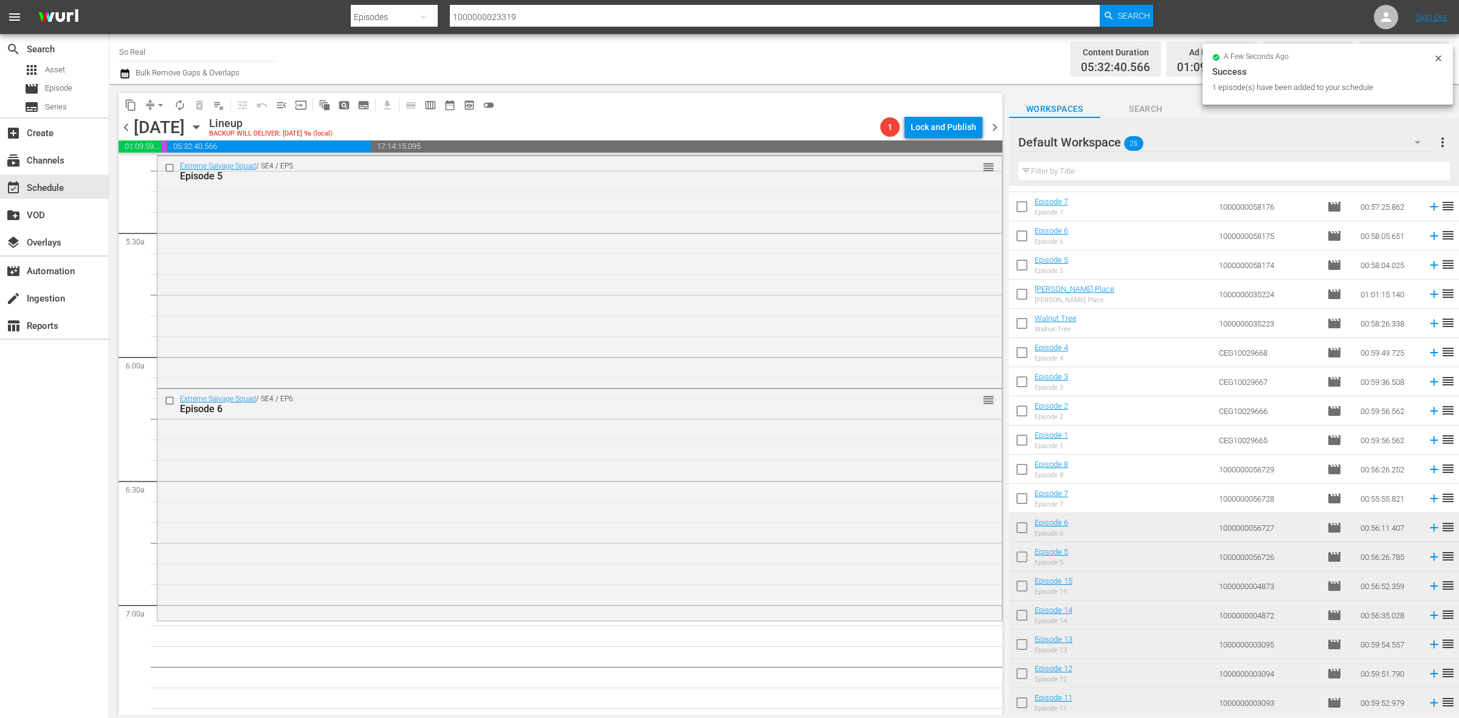
click at [1019, 495] on input "checkbox" at bounding box center [1022, 501] width 26 height 26
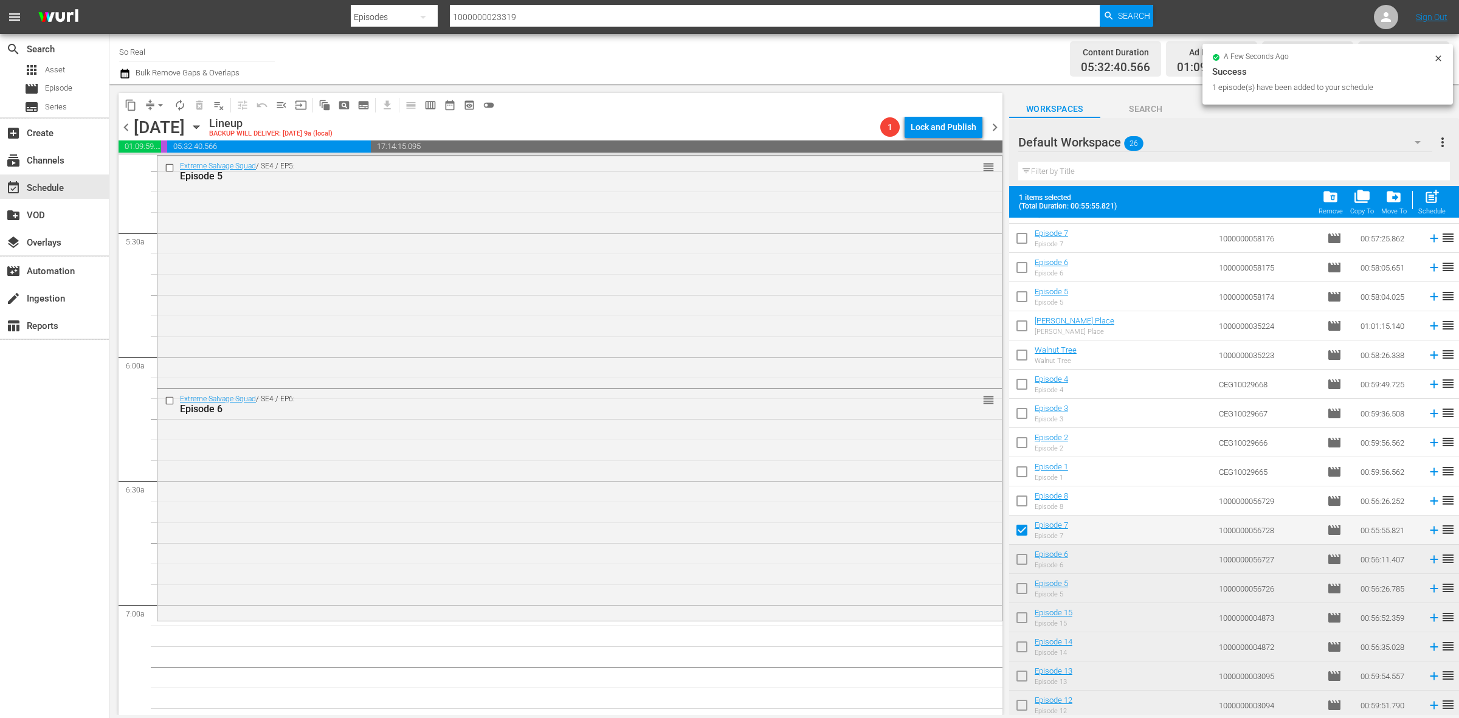
click at [1438, 196] on span "post_add" at bounding box center [1432, 196] width 16 height 16
checkbox input "false"
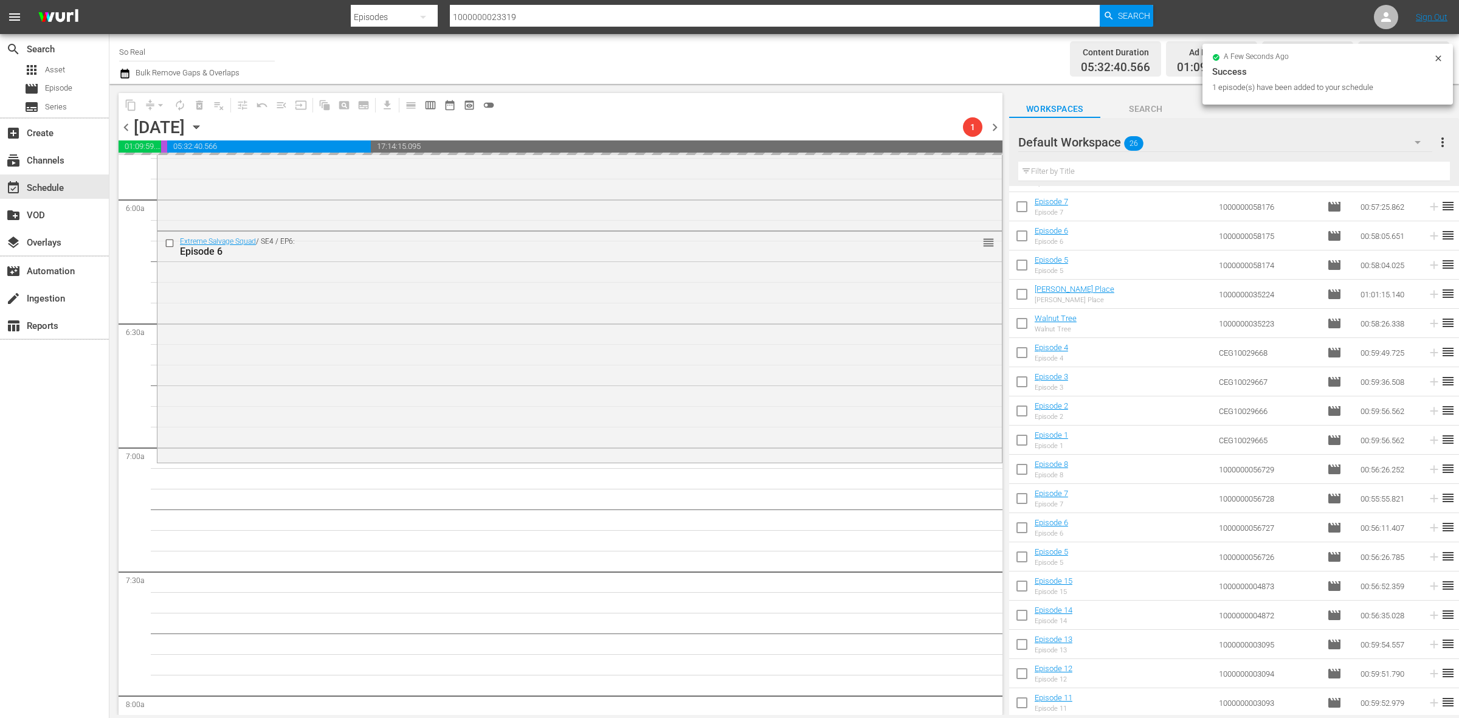
scroll to position [1488, 0]
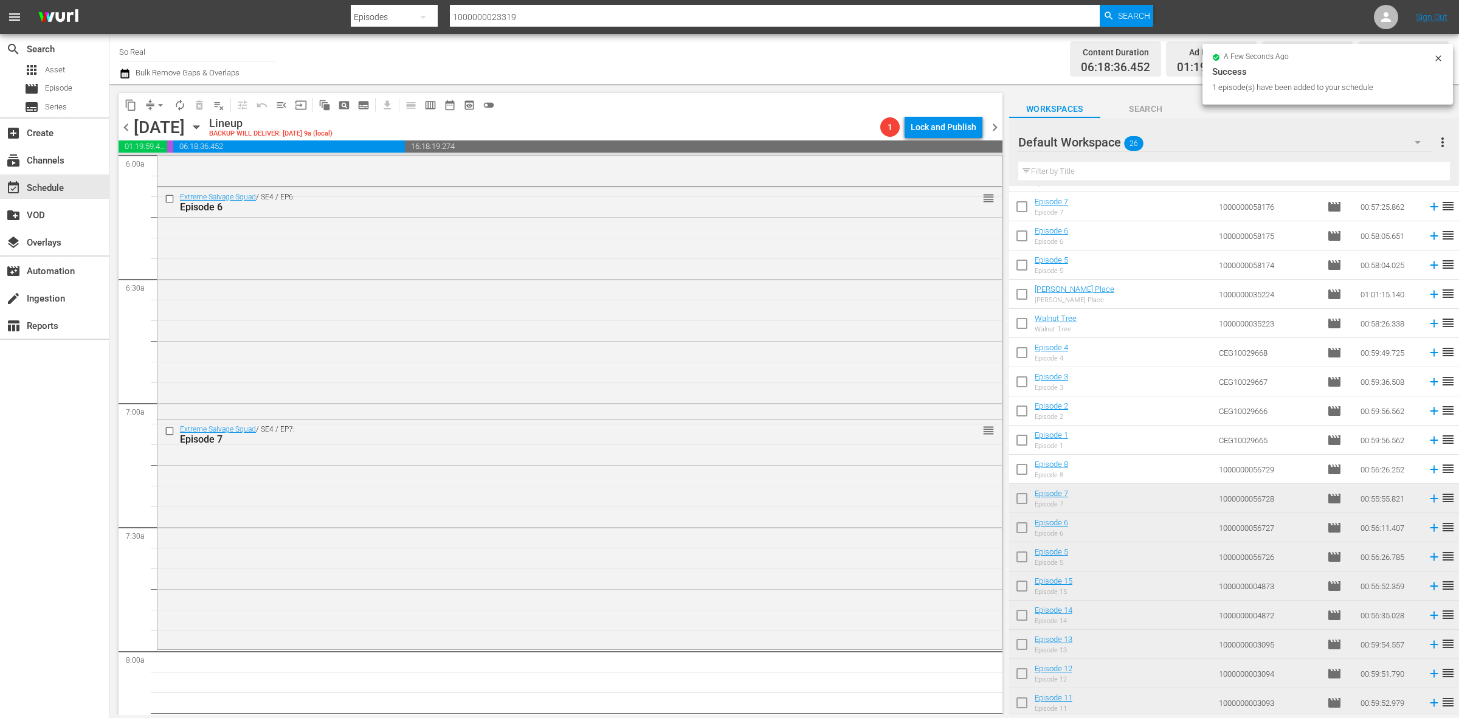
click at [1021, 470] on input "checkbox" at bounding box center [1022, 472] width 26 height 26
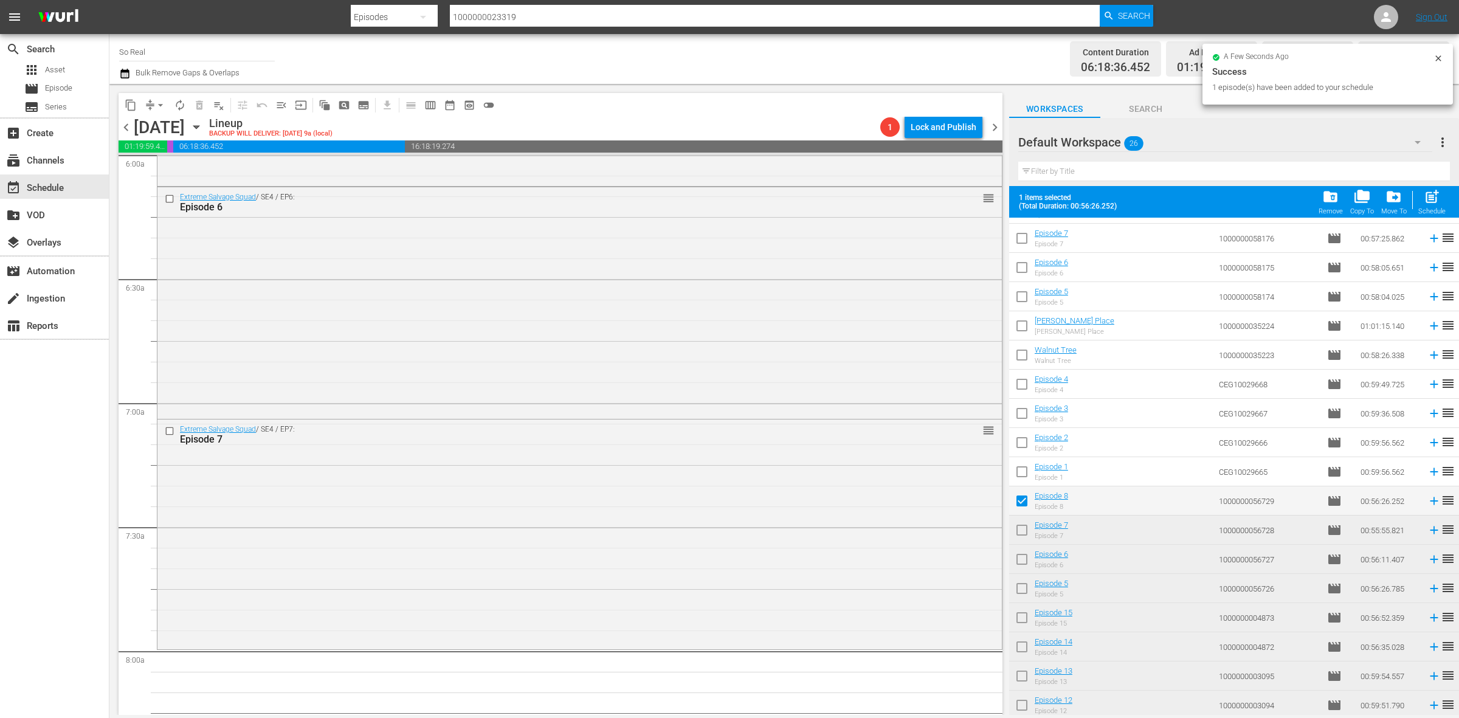
click at [1436, 195] on span "post_add" at bounding box center [1432, 196] width 16 height 16
checkbox input "false"
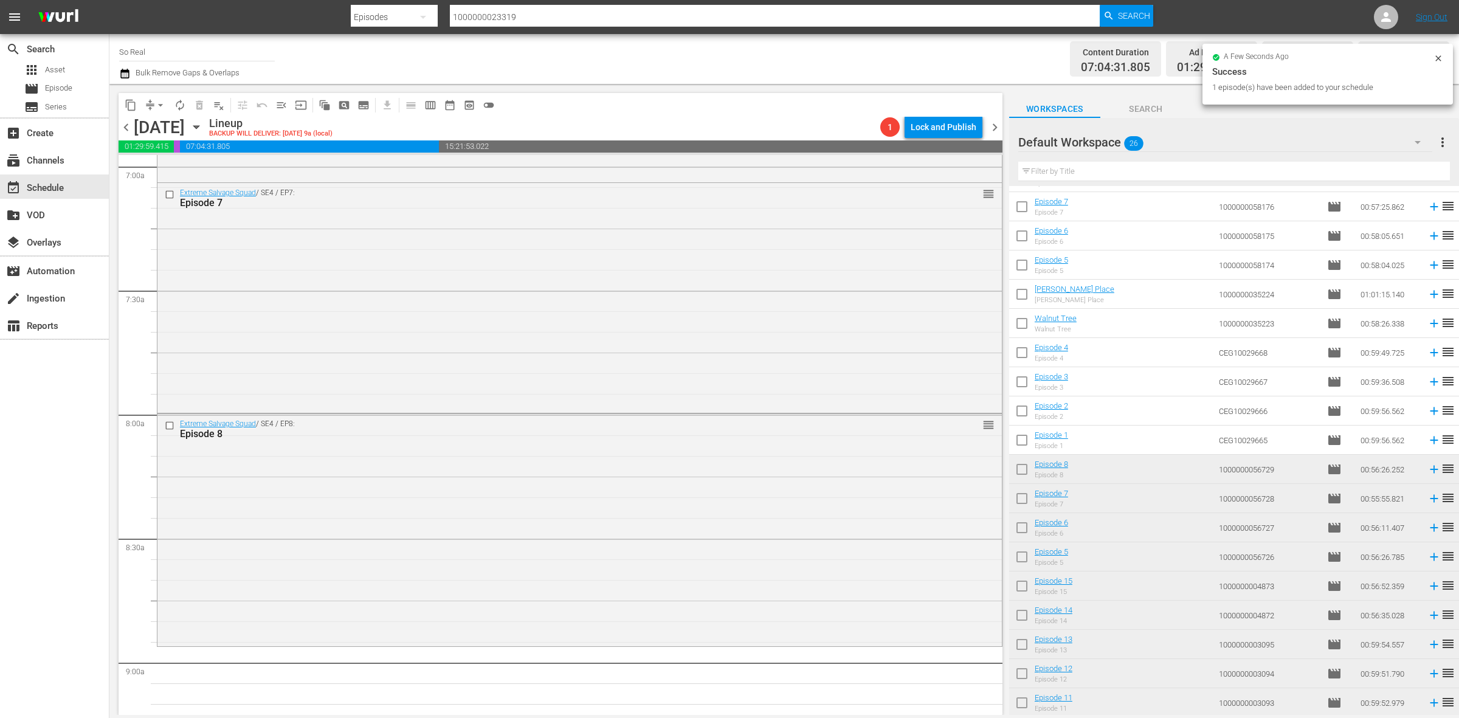
scroll to position [1727, 0]
click at [1020, 442] on input "checkbox" at bounding box center [1022, 443] width 26 height 26
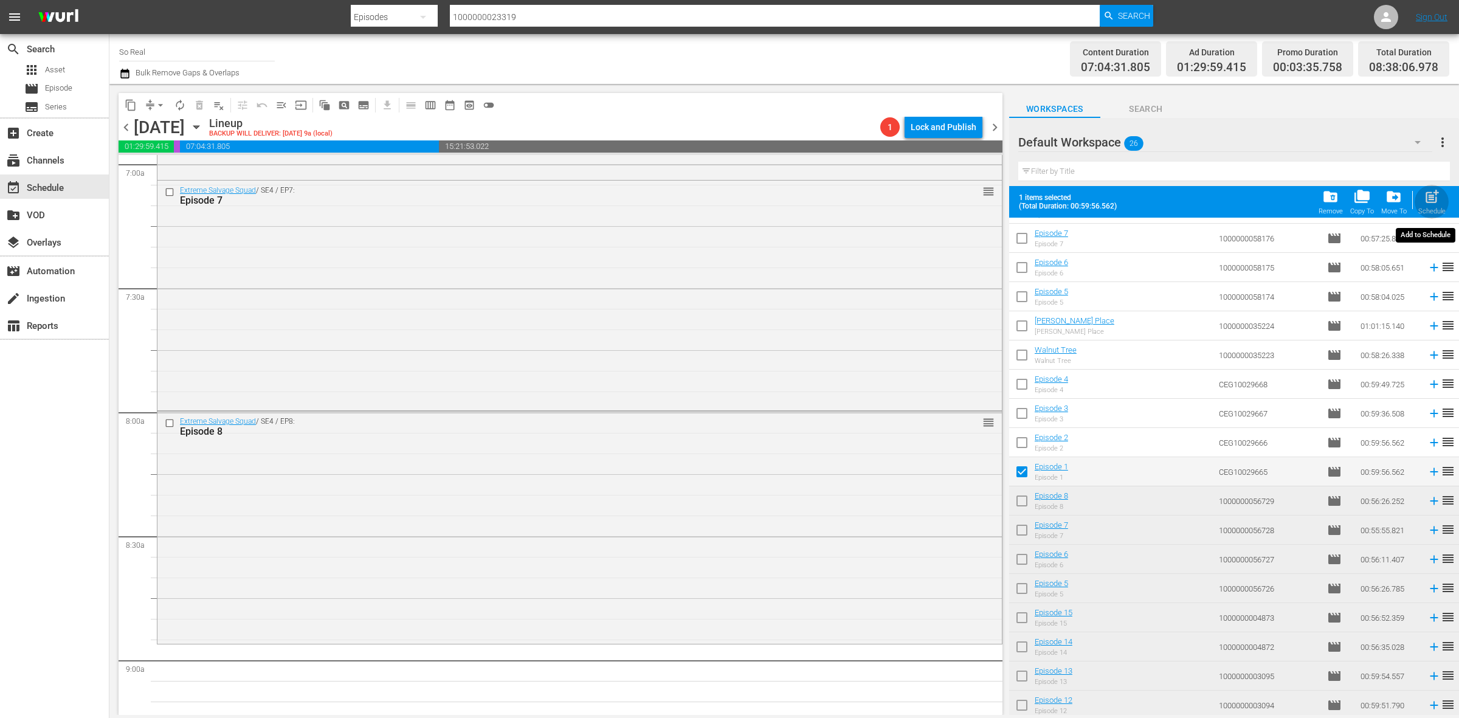
click at [1430, 190] on span "post_add" at bounding box center [1432, 196] width 16 height 16
checkbox input "false"
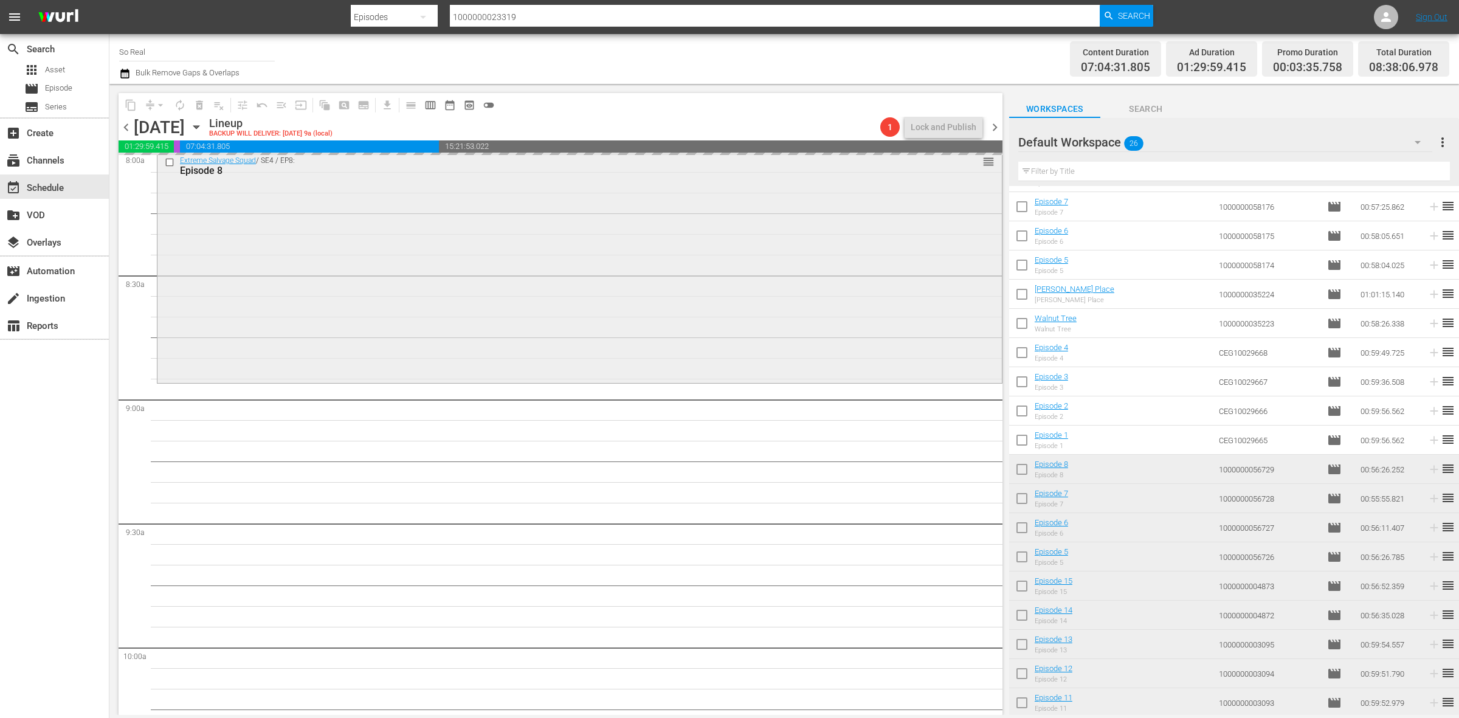
scroll to position [1992, 0]
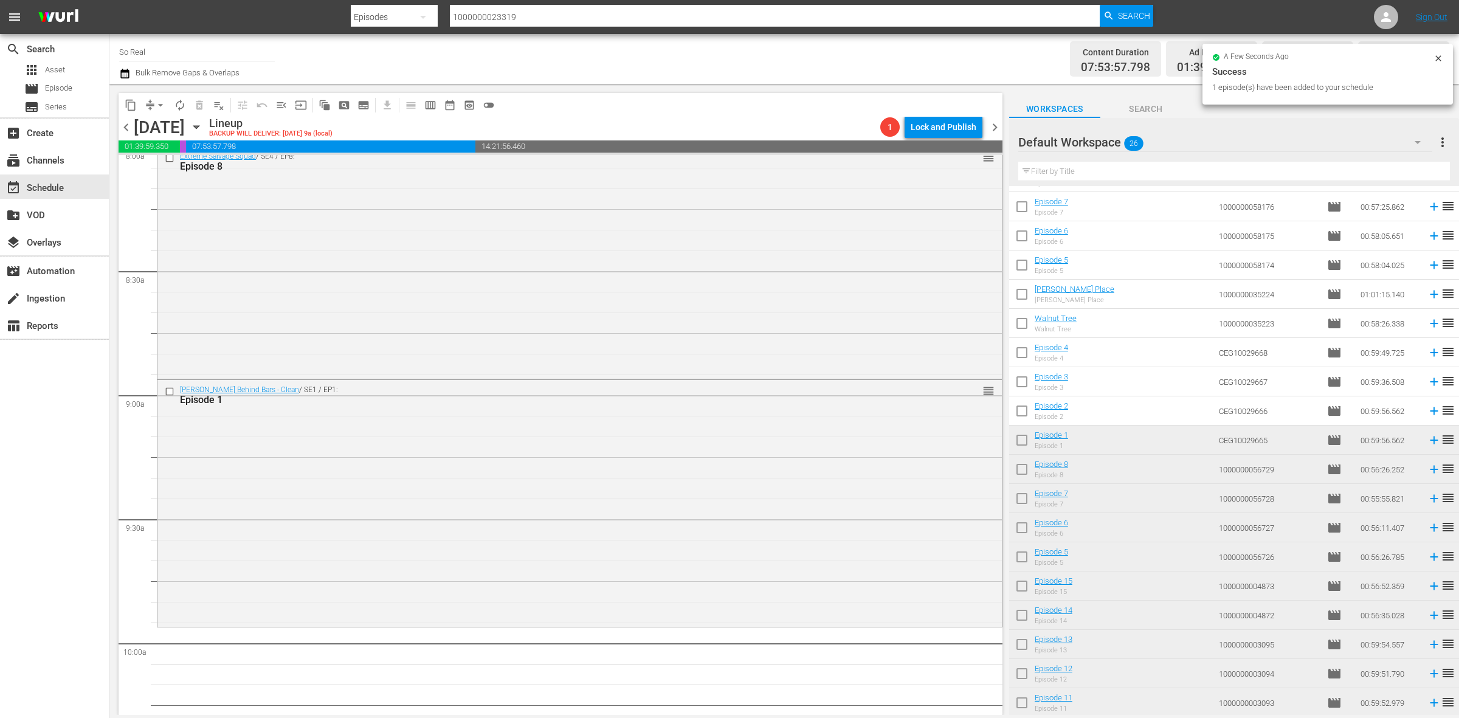
click at [1025, 416] on input "checkbox" at bounding box center [1022, 414] width 26 height 26
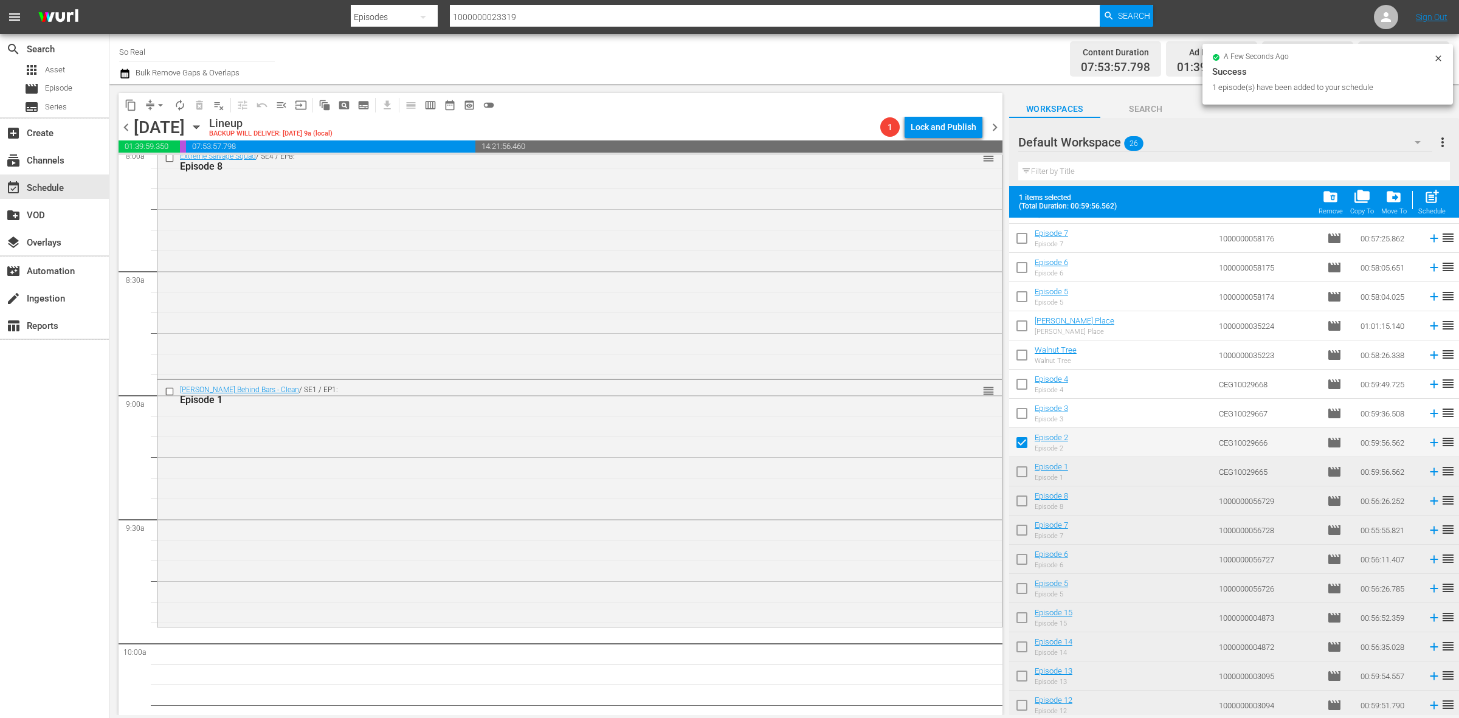
click at [1439, 195] on span "post_add" at bounding box center [1432, 196] width 16 height 16
checkbox input "false"
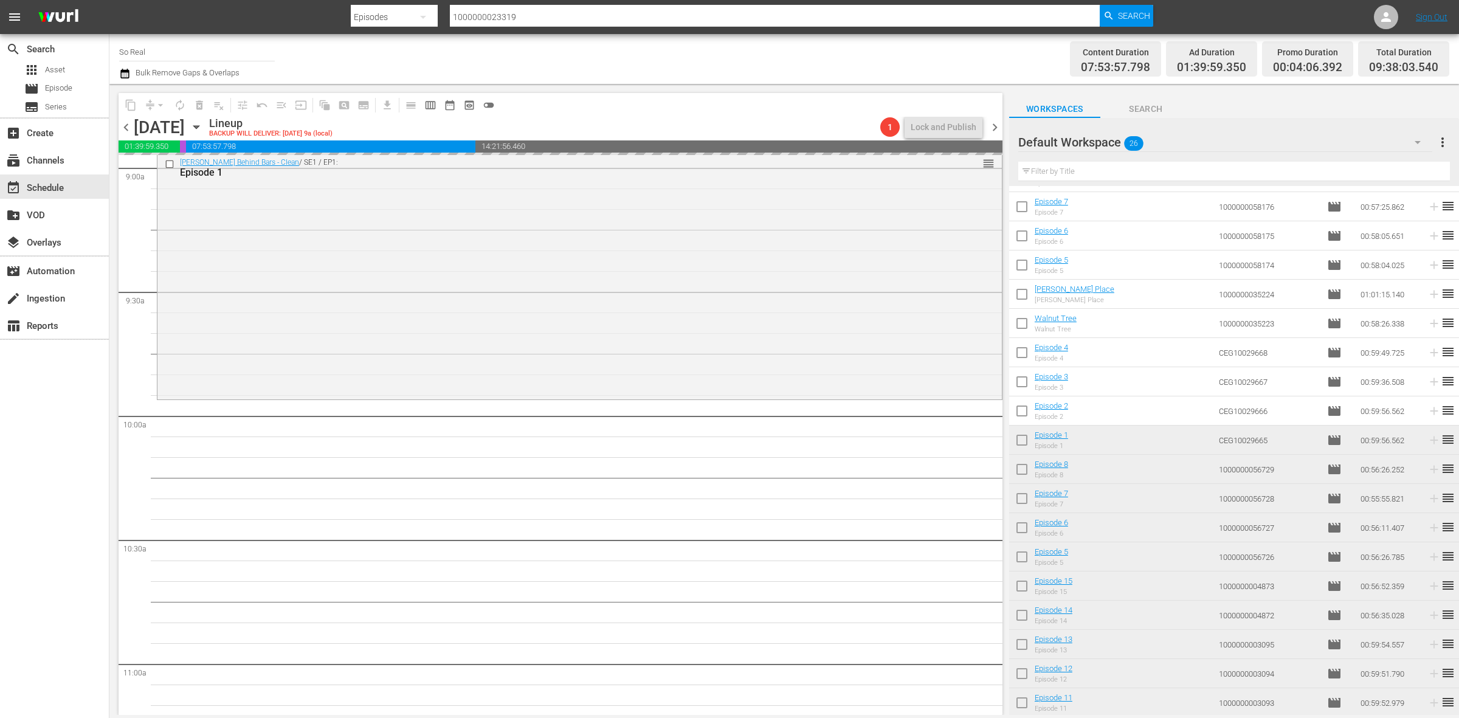
scroll to position [2221, 0]
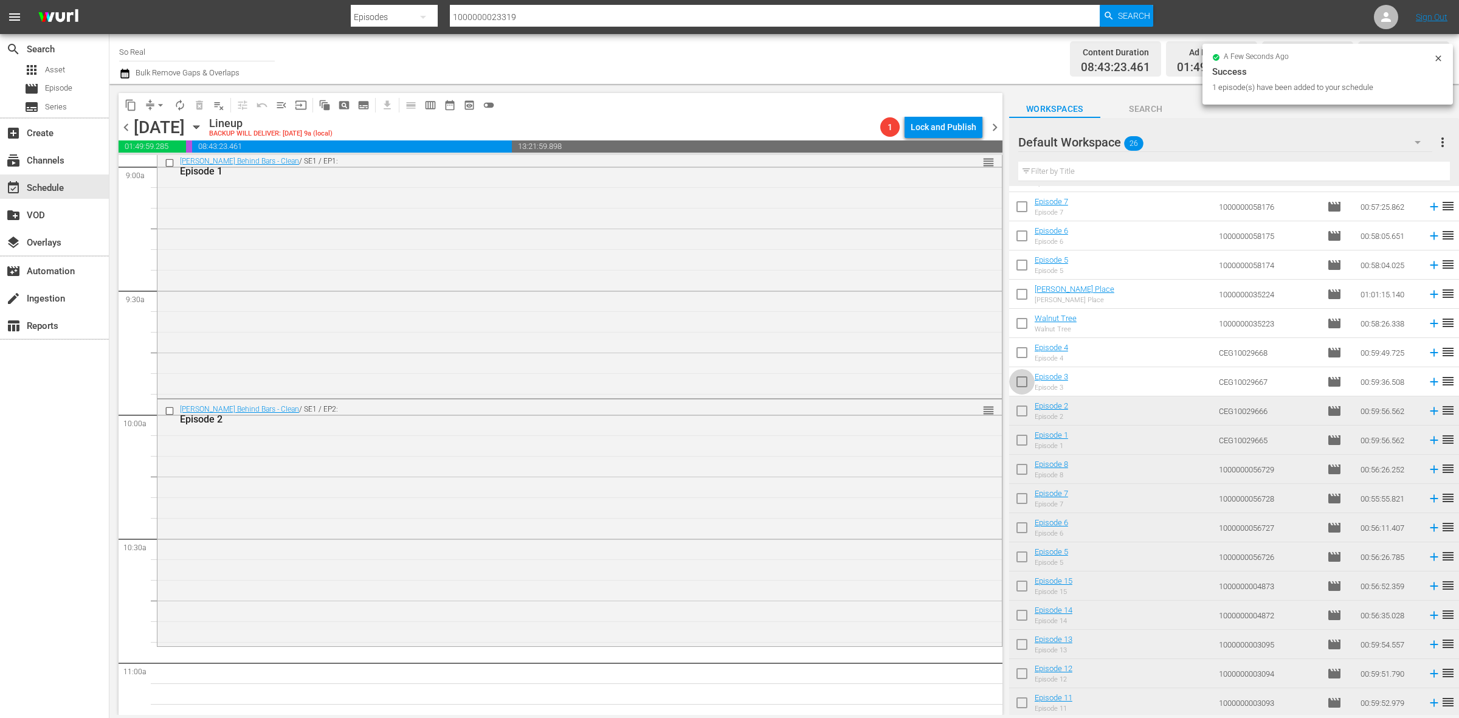
click at [1020, 384] on input "checkbox" at bounding box center [1022, 384] width 26 height 26
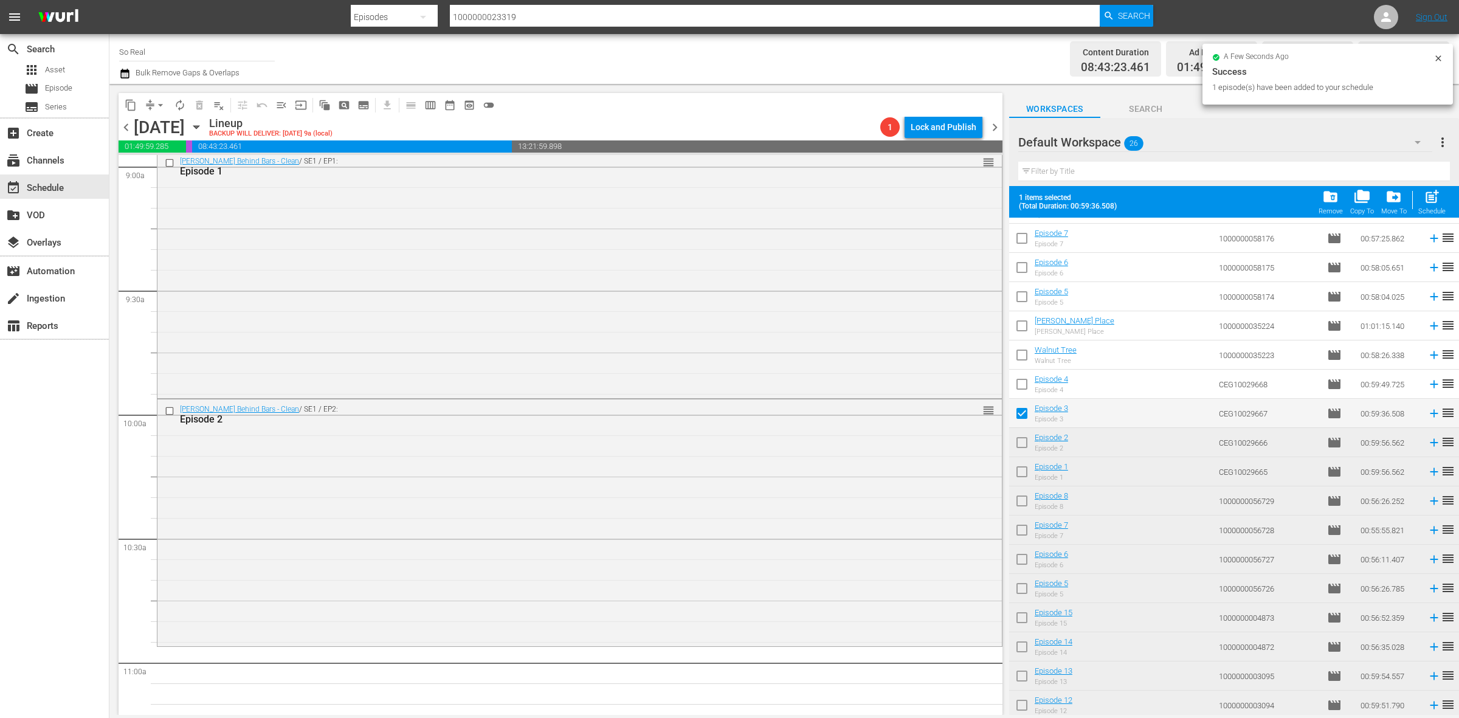
click at [1427, 199] on span "post_add" at bounding box center [1432, 196] width 16 height 16
checkbox input "false"
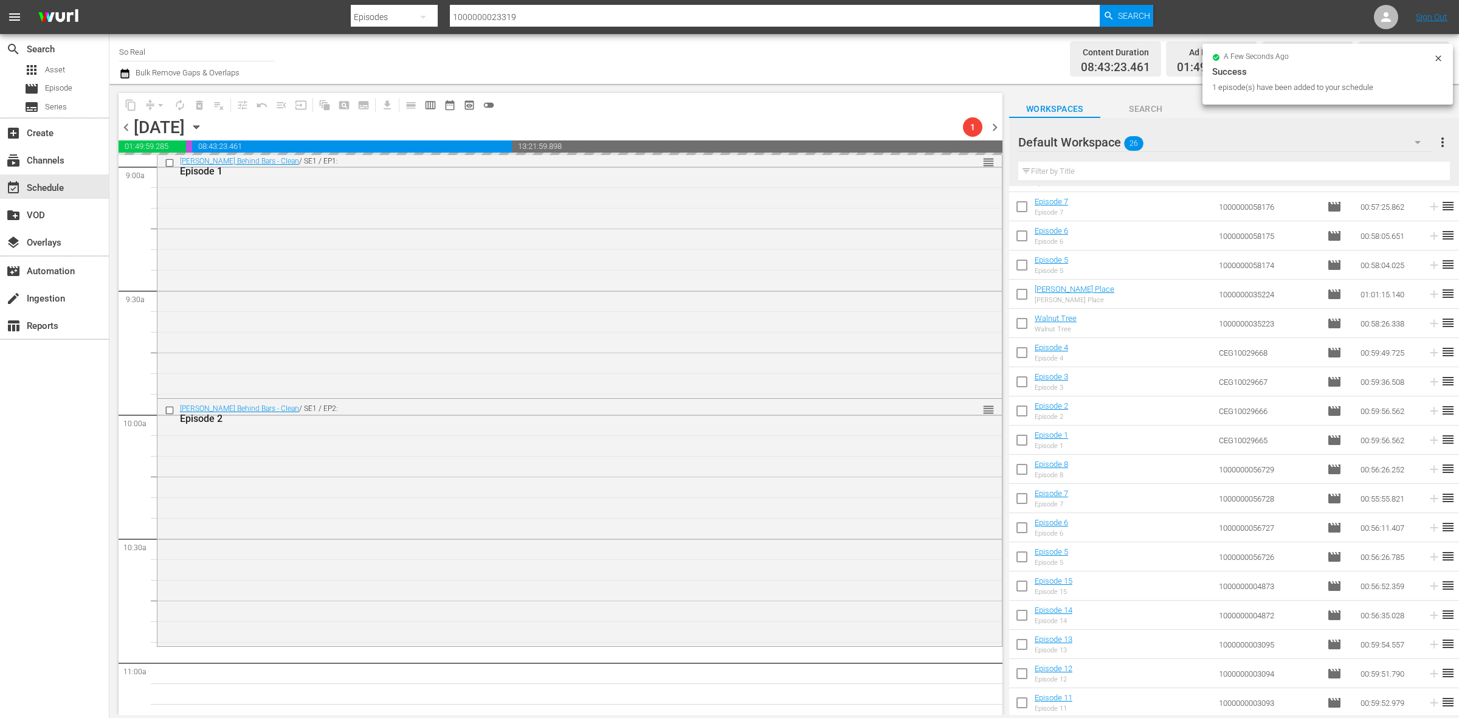
scroll to position [2424, 0]
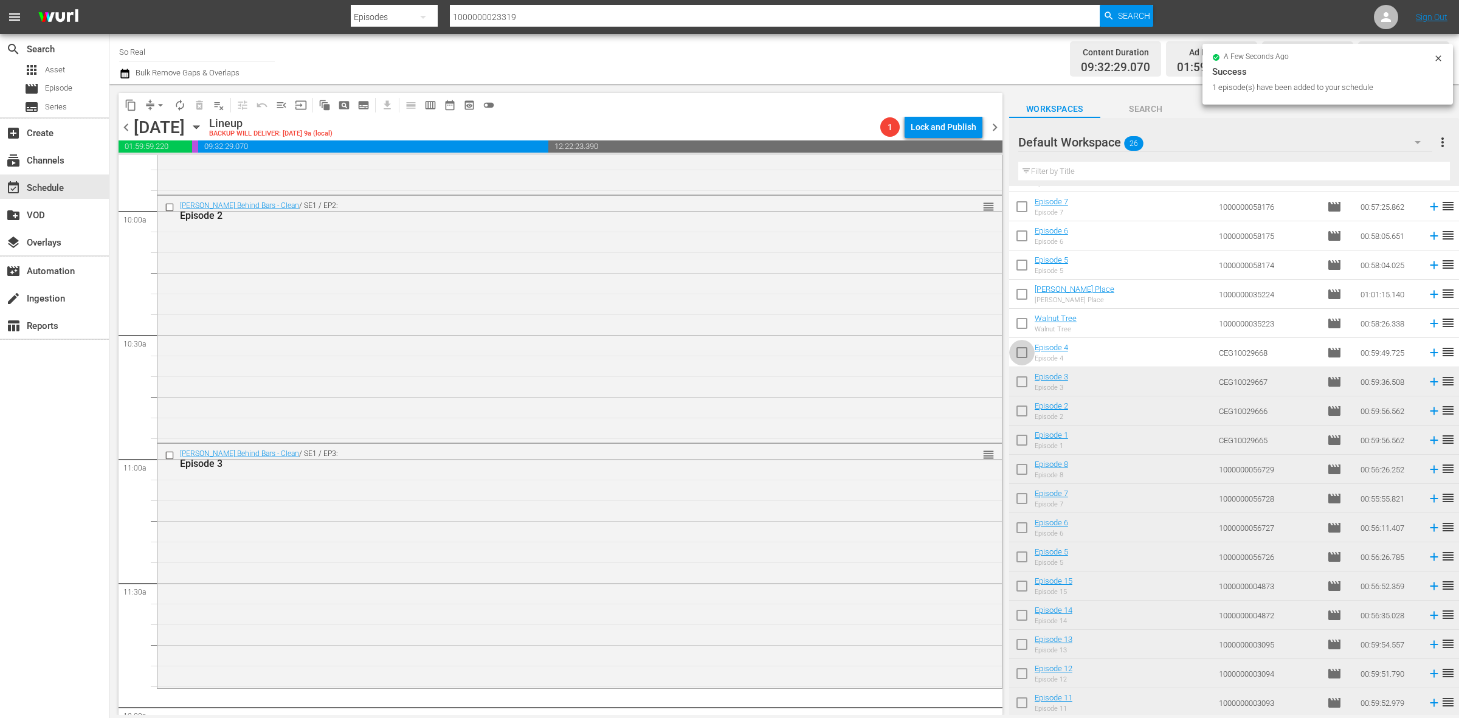
click at [1026, 353] on input "checkbox" at bounding box center [1022, 355] width 26 height 26
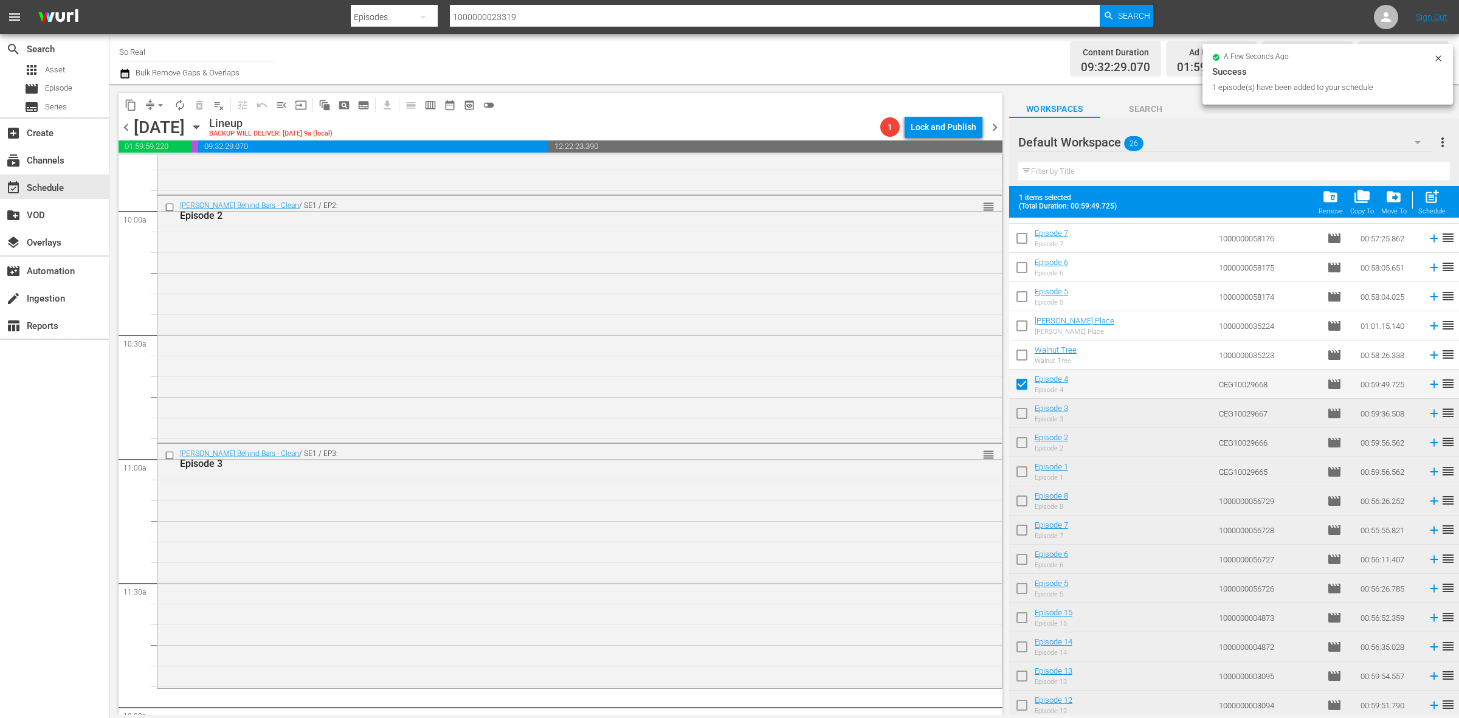
click at [1424, 202] on span "post_add" at bounding box center [1432, 196] width 16 height 16
checkbox input "false"
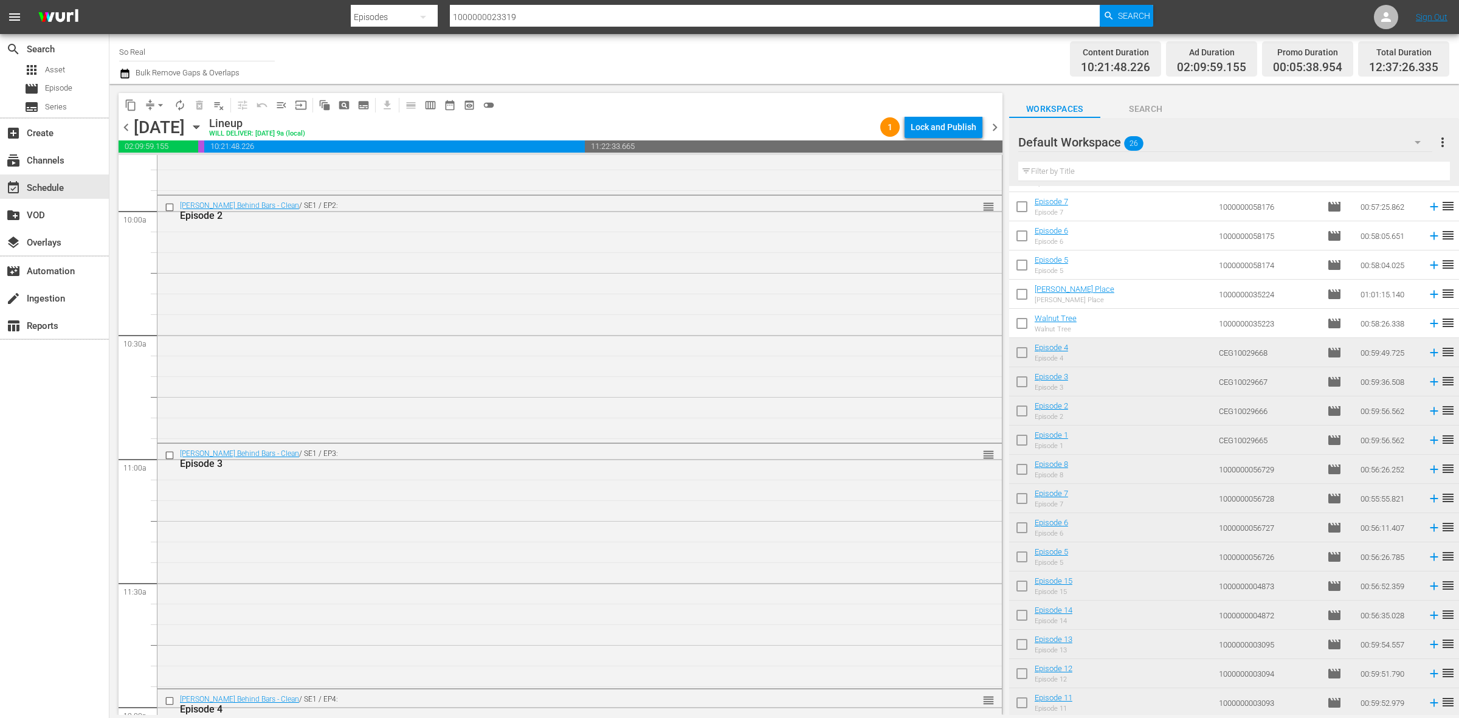
click at [1023, 323] on input "checkbox" at bounding box center [1022, 326] width 26 height 26
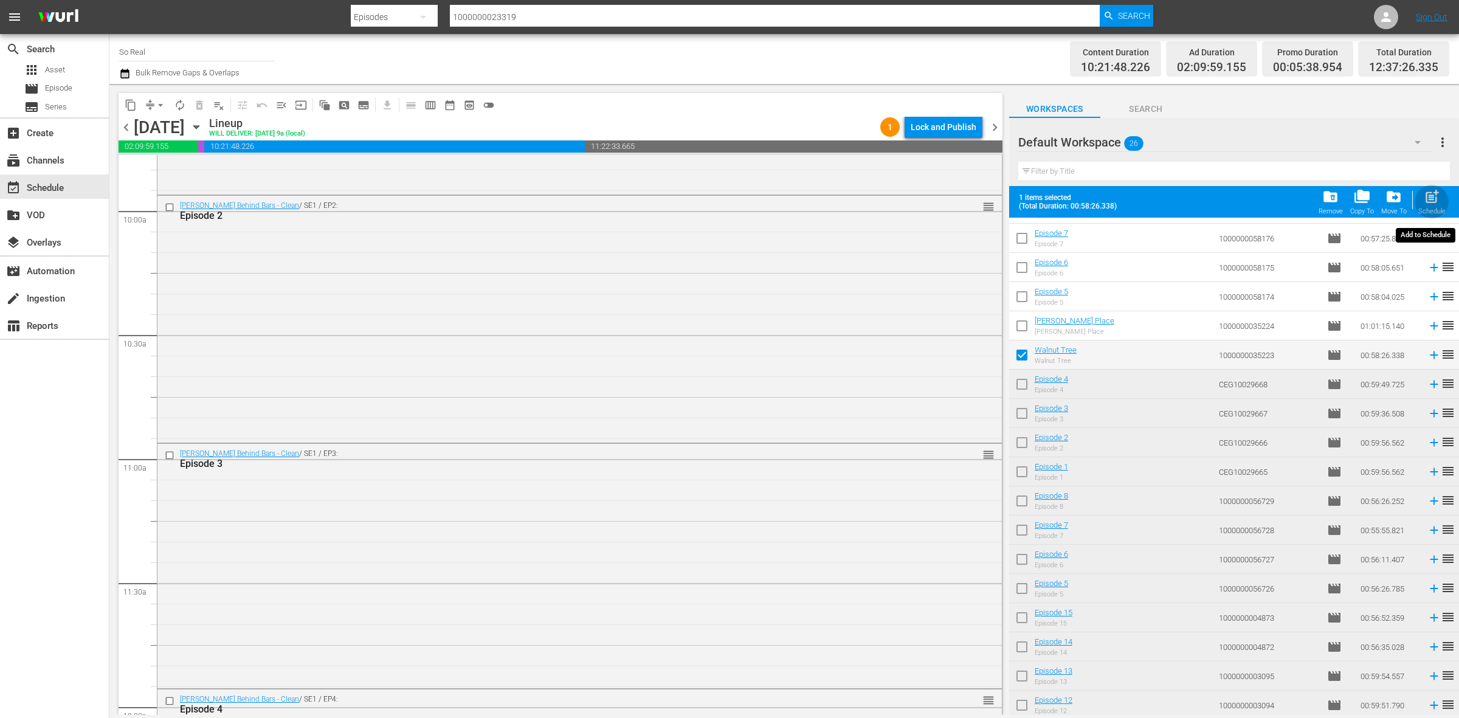
click at [1424, 196] on span "post_add" at bounding box center [1432, 196] width 16 height 16
checkbox input "false"
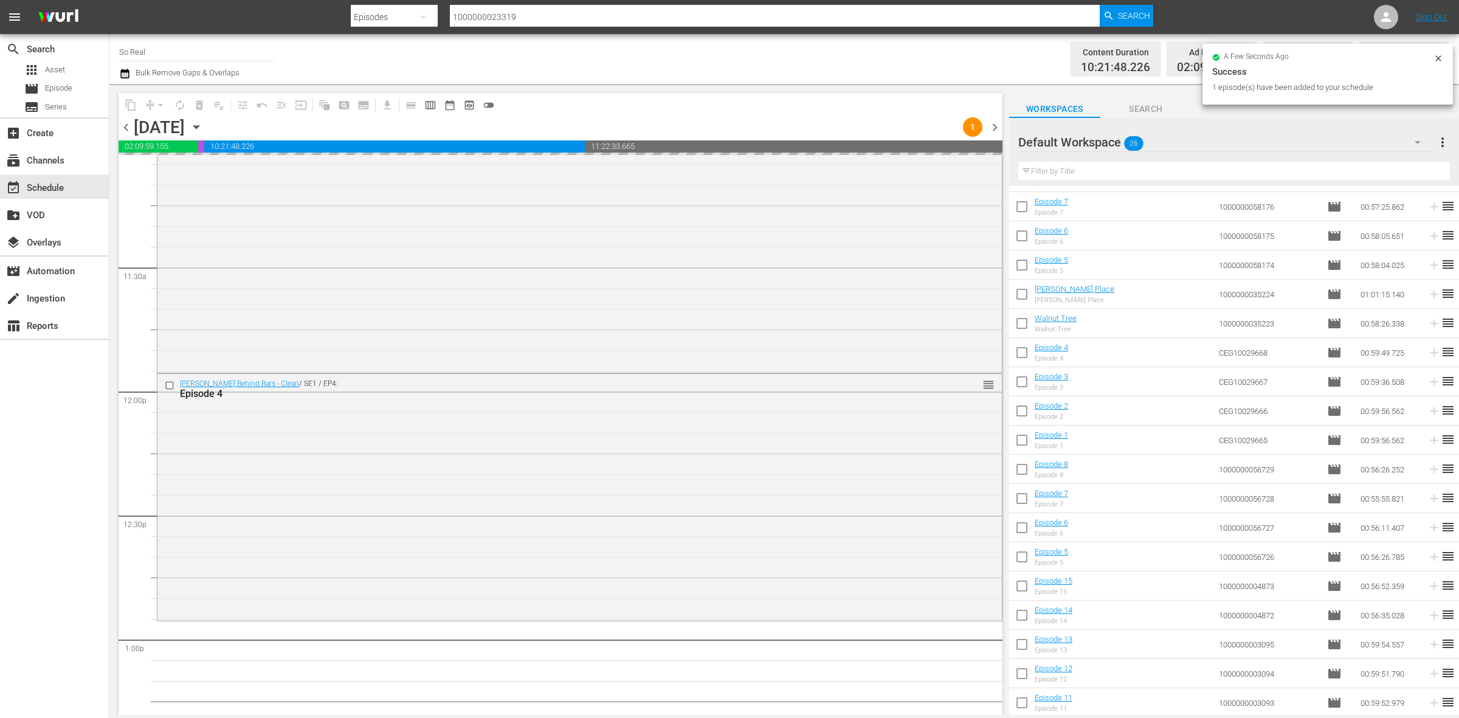
scroll to position [2742, 0]
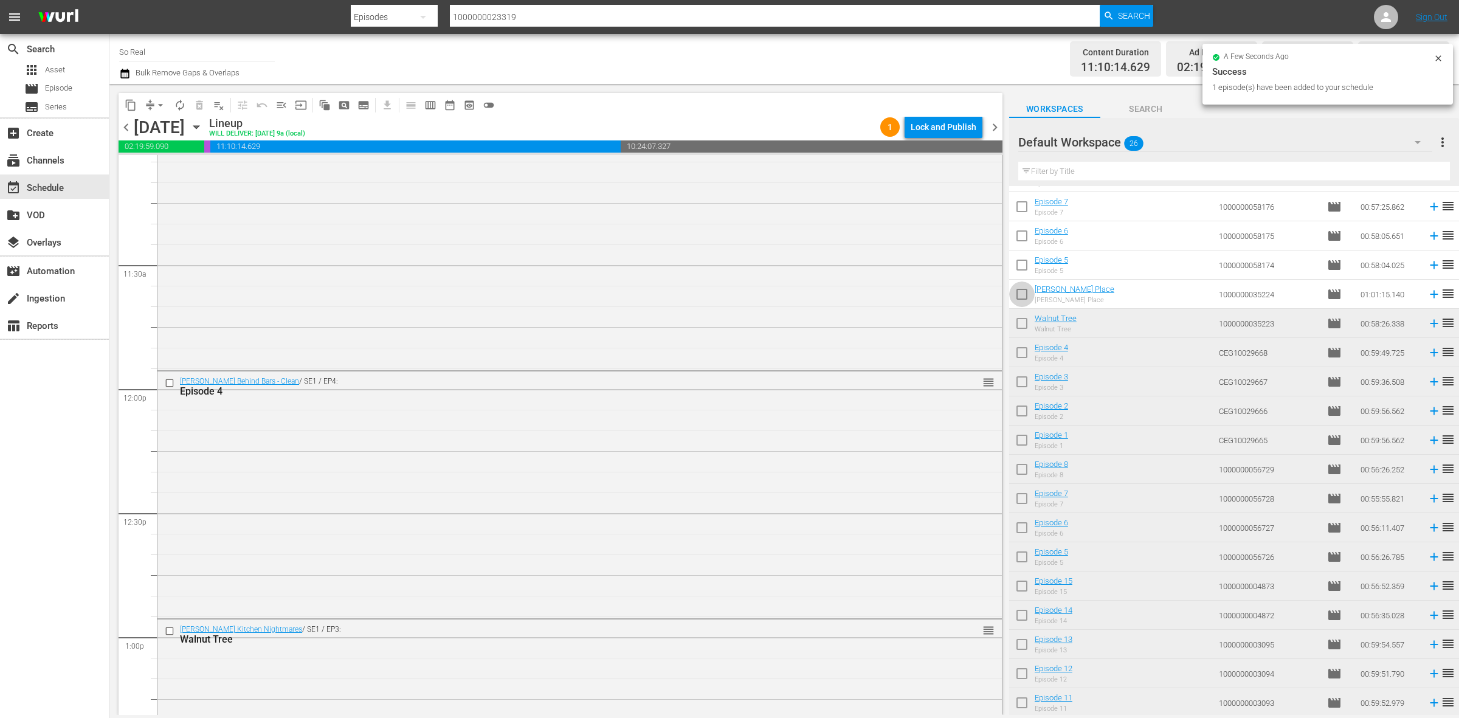
click at [1027, 296] on input "checkbox" at bounding box center [1022, 297] width 26 height 26
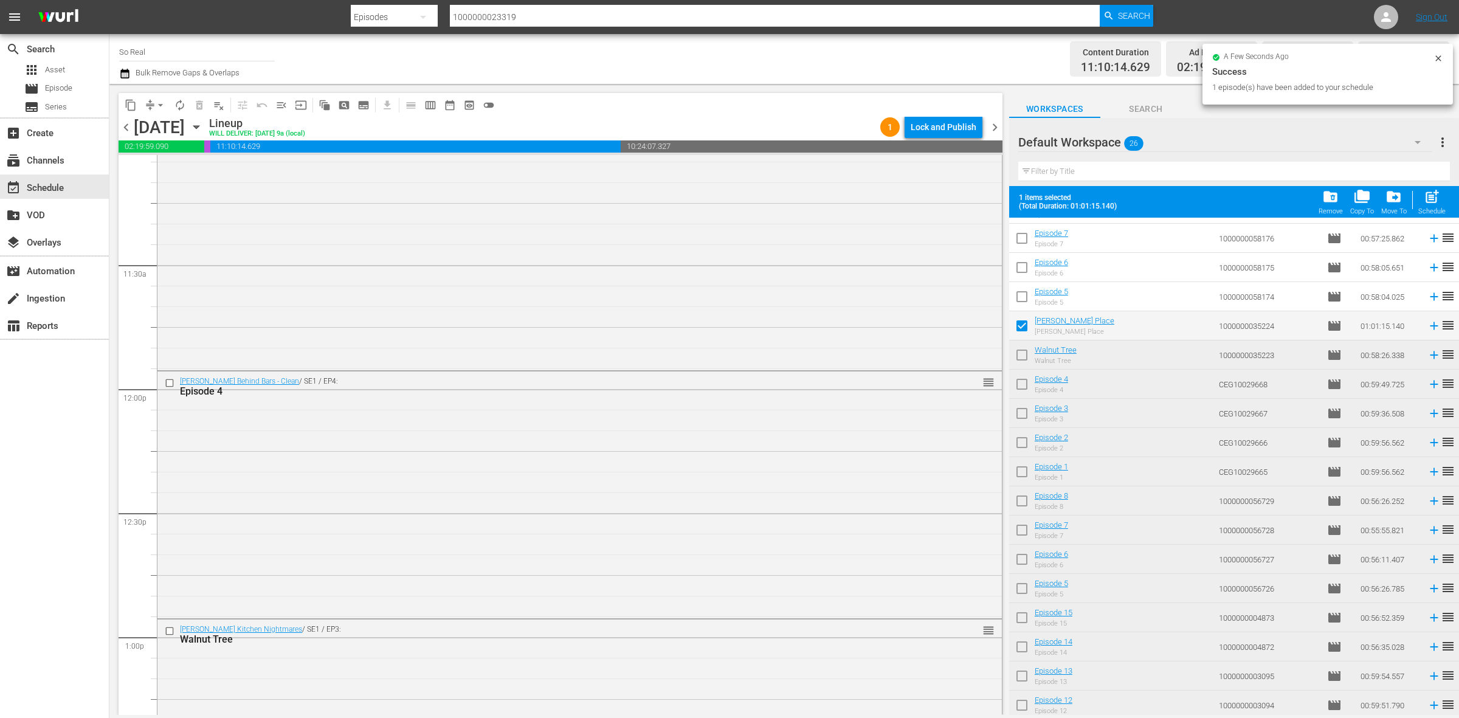
click at [1435, 190] on span "post_add" at bounding box center [1432, 196] width 16 height 16
checkbox input "false"
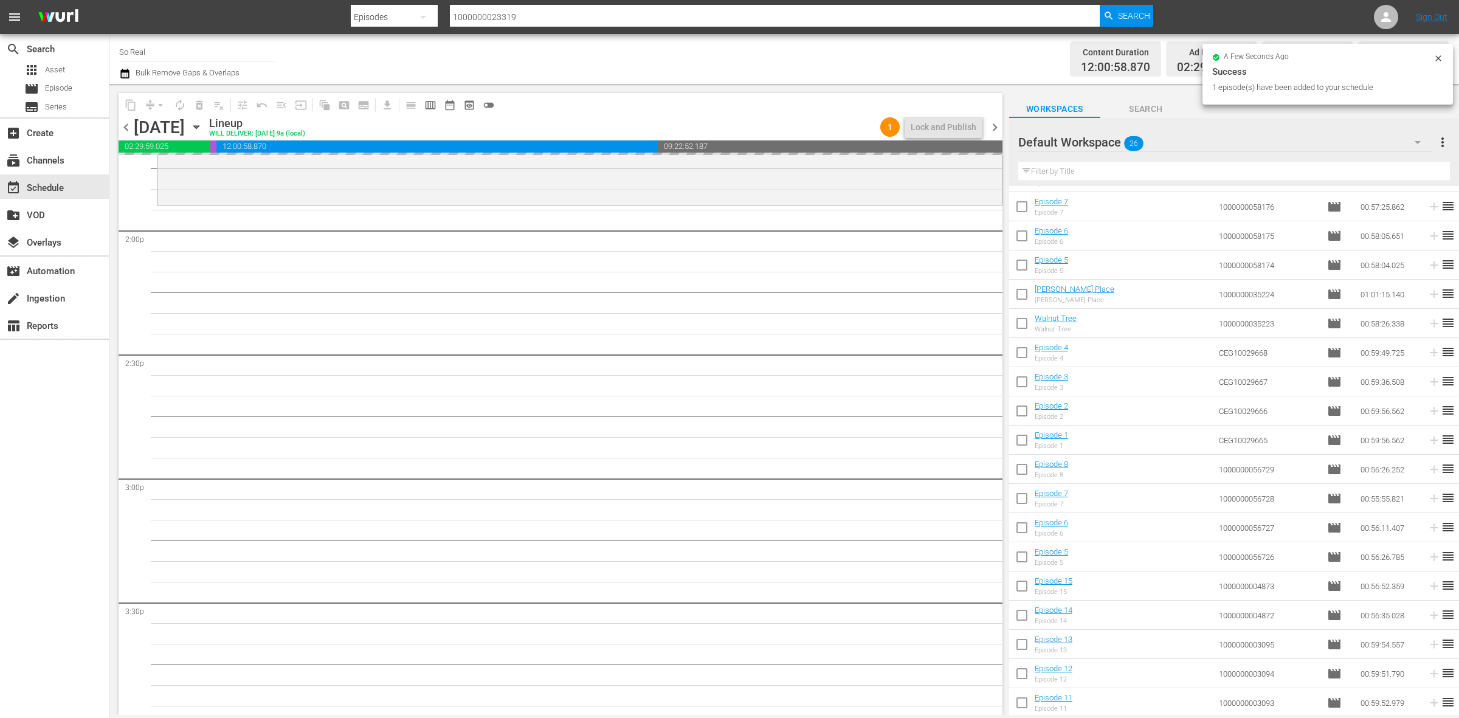
scroll to position [3400, 0]
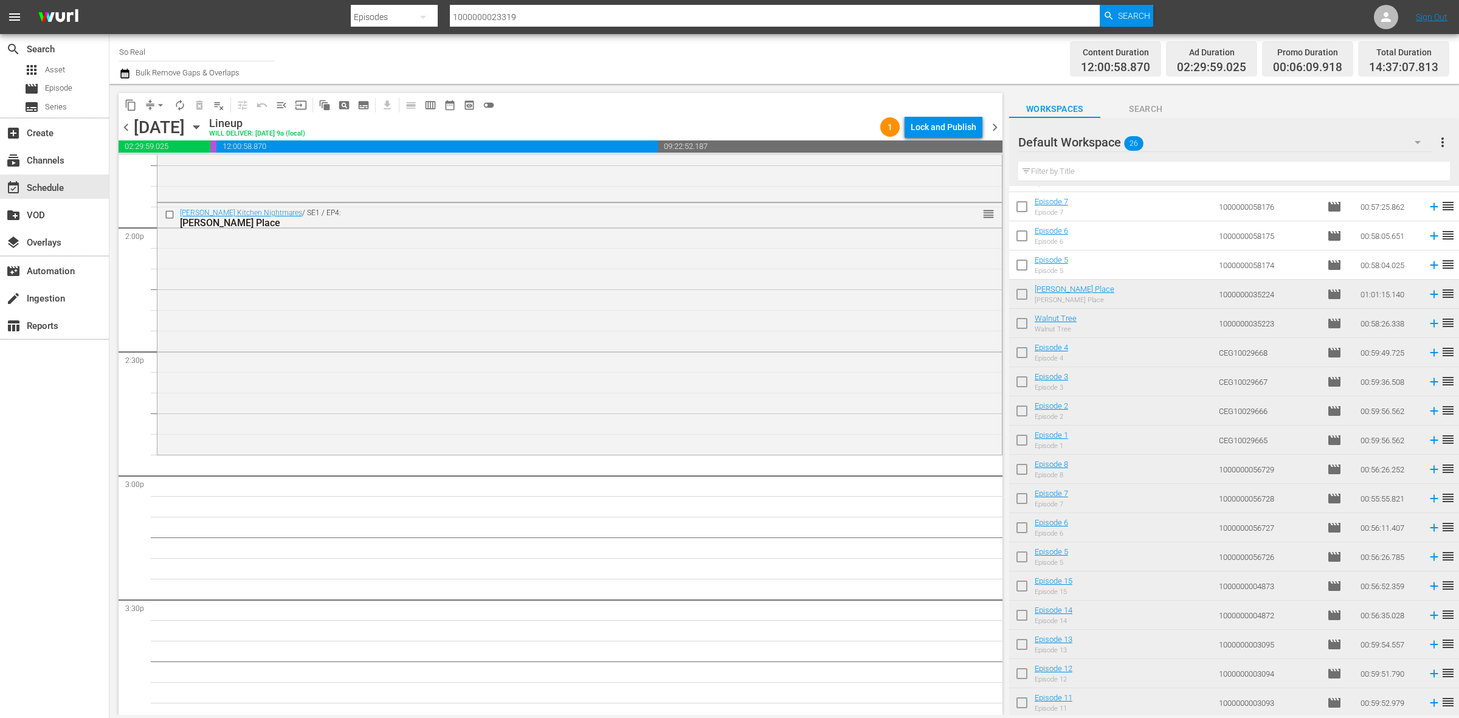
click at [1022, 266] on input "checkbox" at bounding box center [1022, 268] width 26 height 26
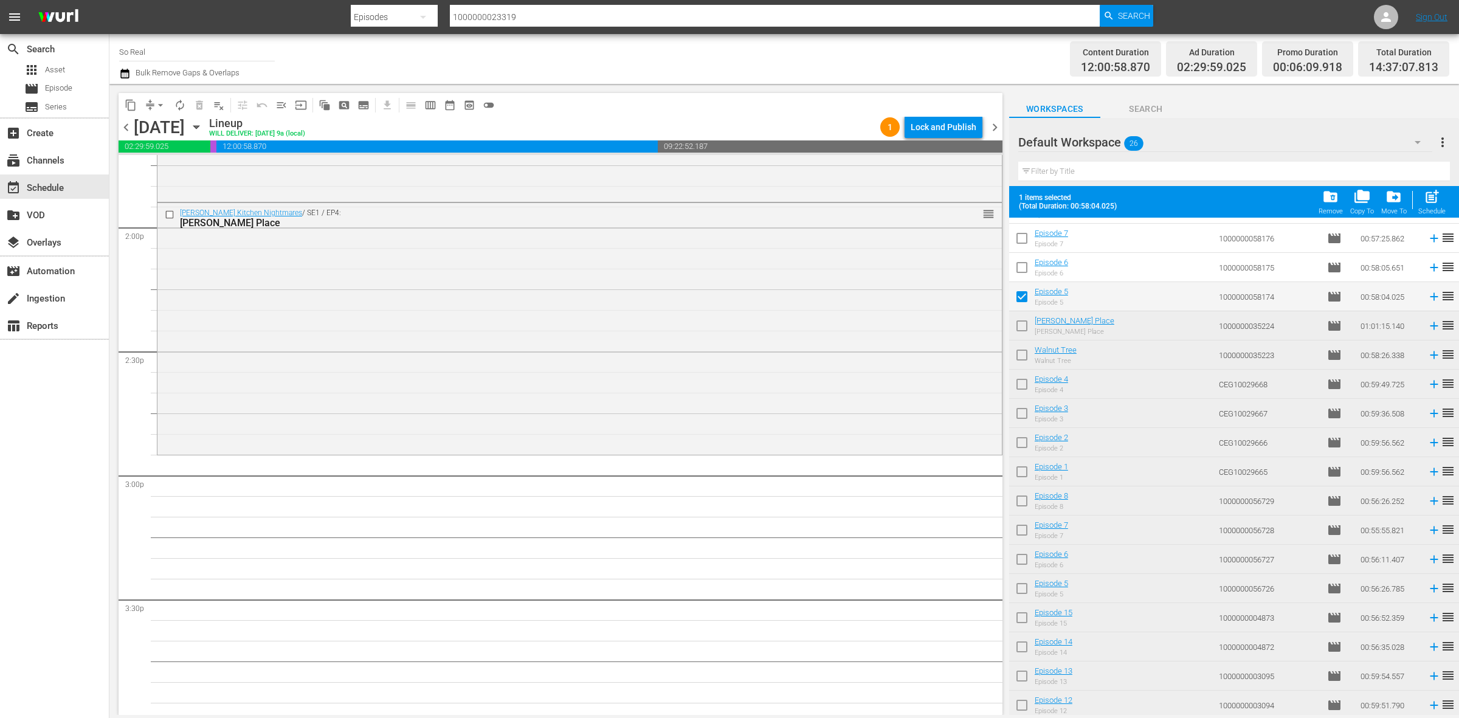
click at [1429, 201] on span "post_add" at bounding box center [1432, 196] width 16 height 16
checkbox input "false"
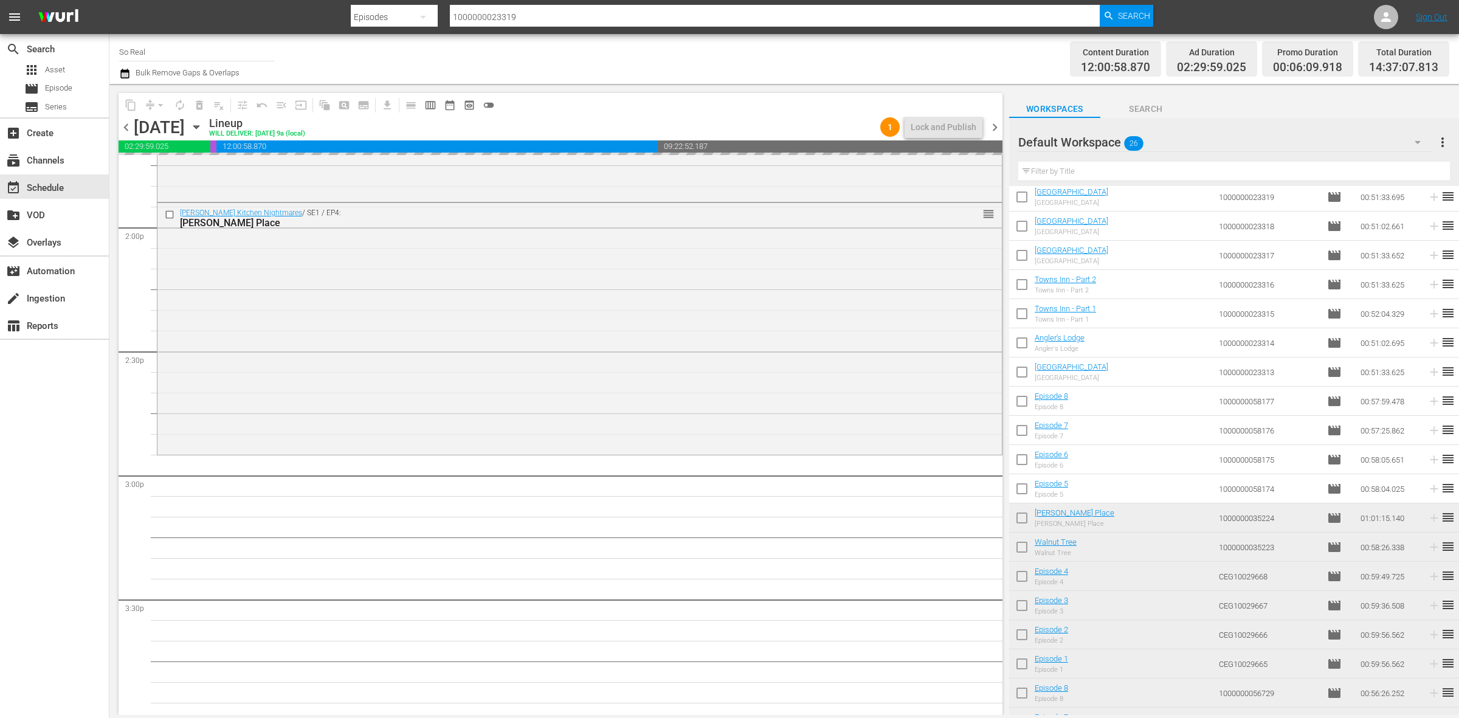
scroll to position [30, 0]
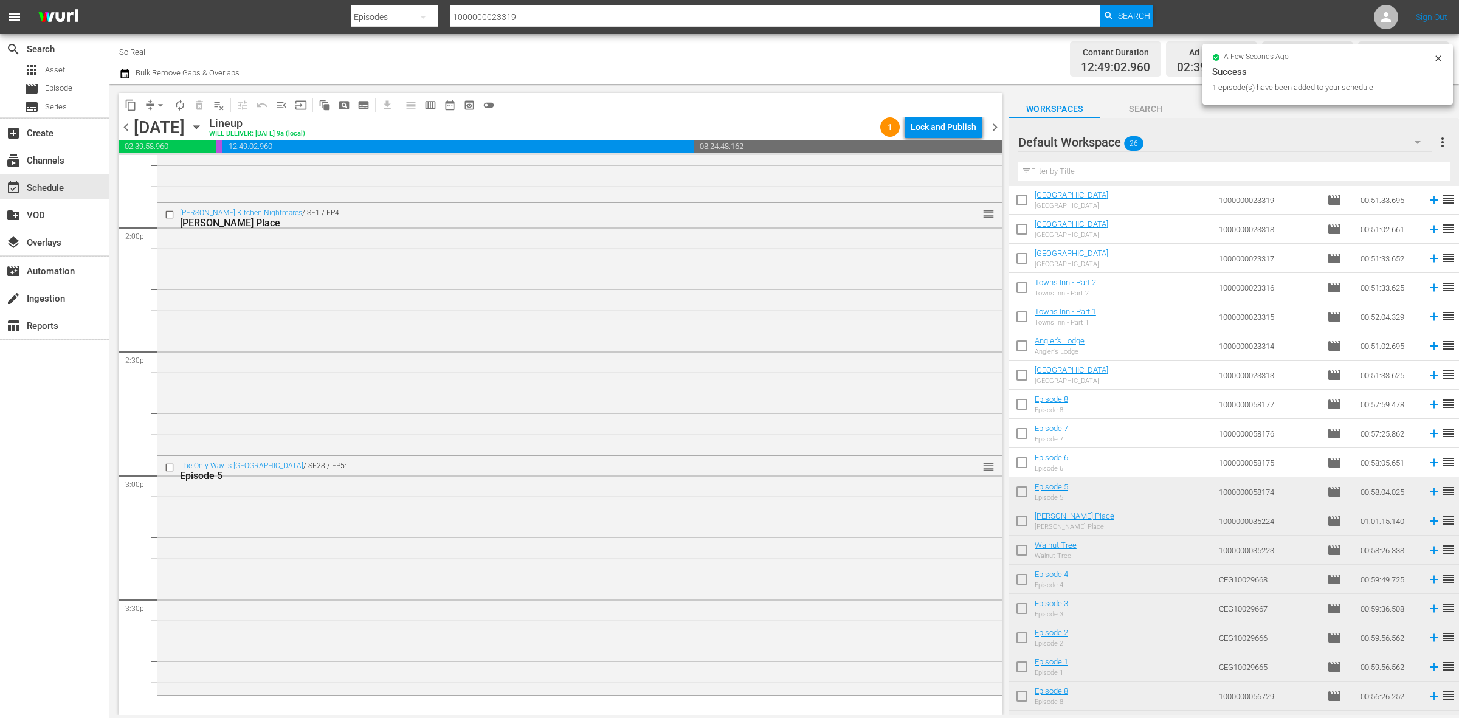
click at [1027, 467] on input "checkbox" at bounding box center [1022, 465] width 26 height 26
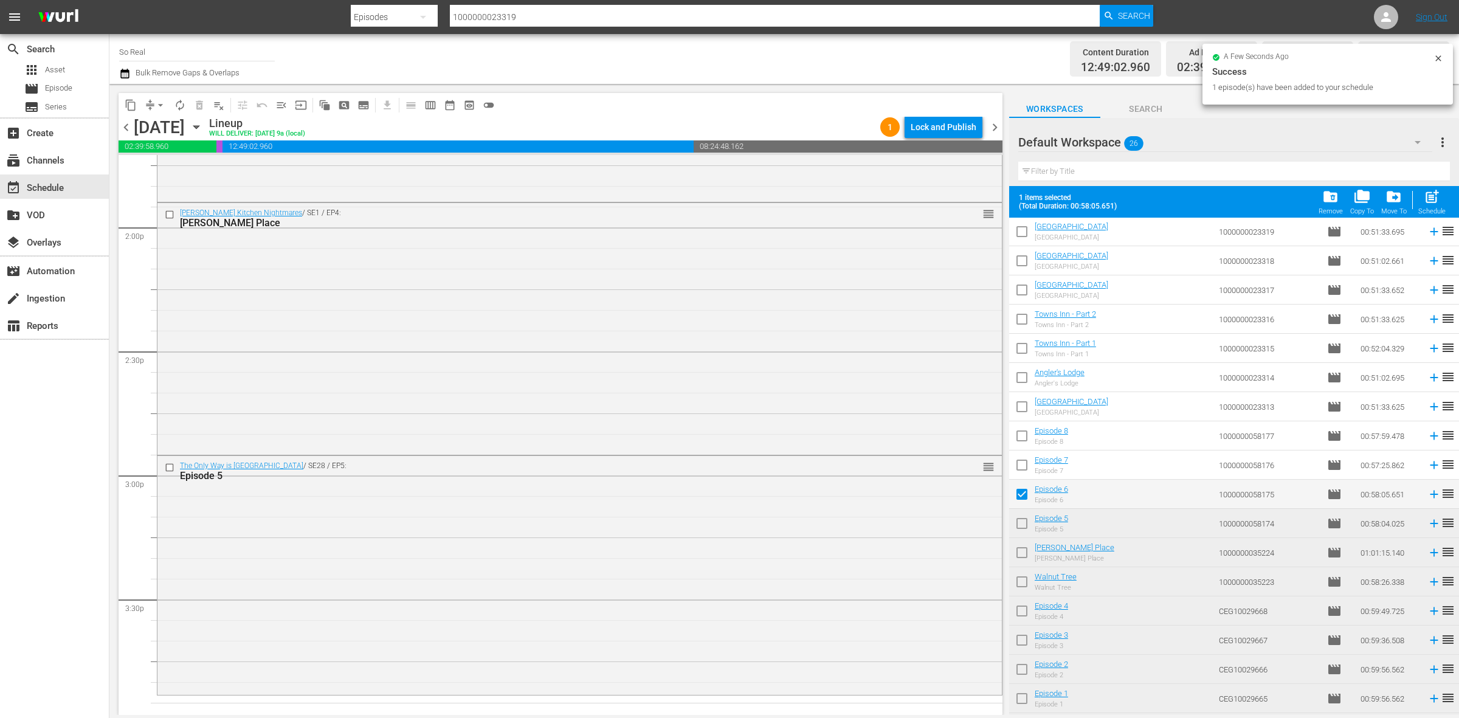
click at [1433, 199] on span "post_add" at bounding box center [1432, 196] width 16 height 16
checkbox input "false"
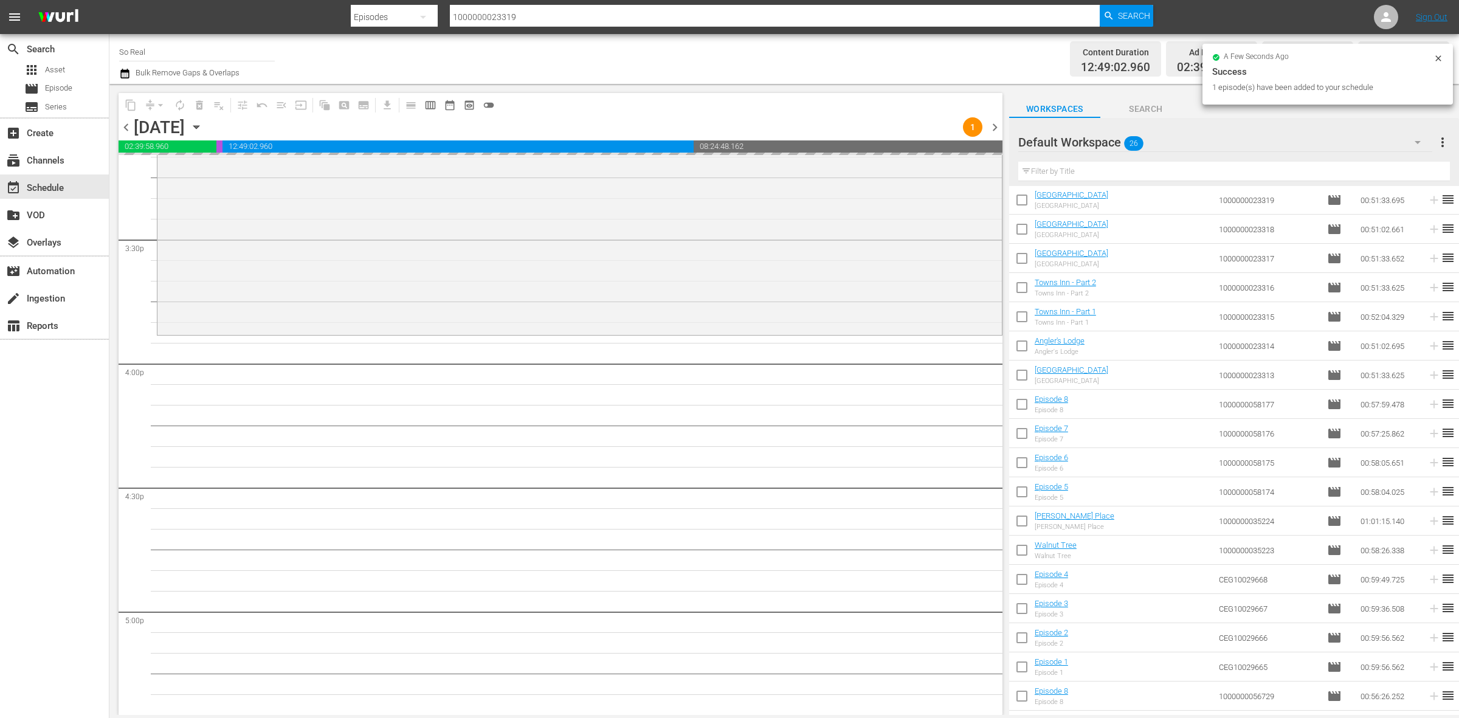
scroll to position [3760, 0]
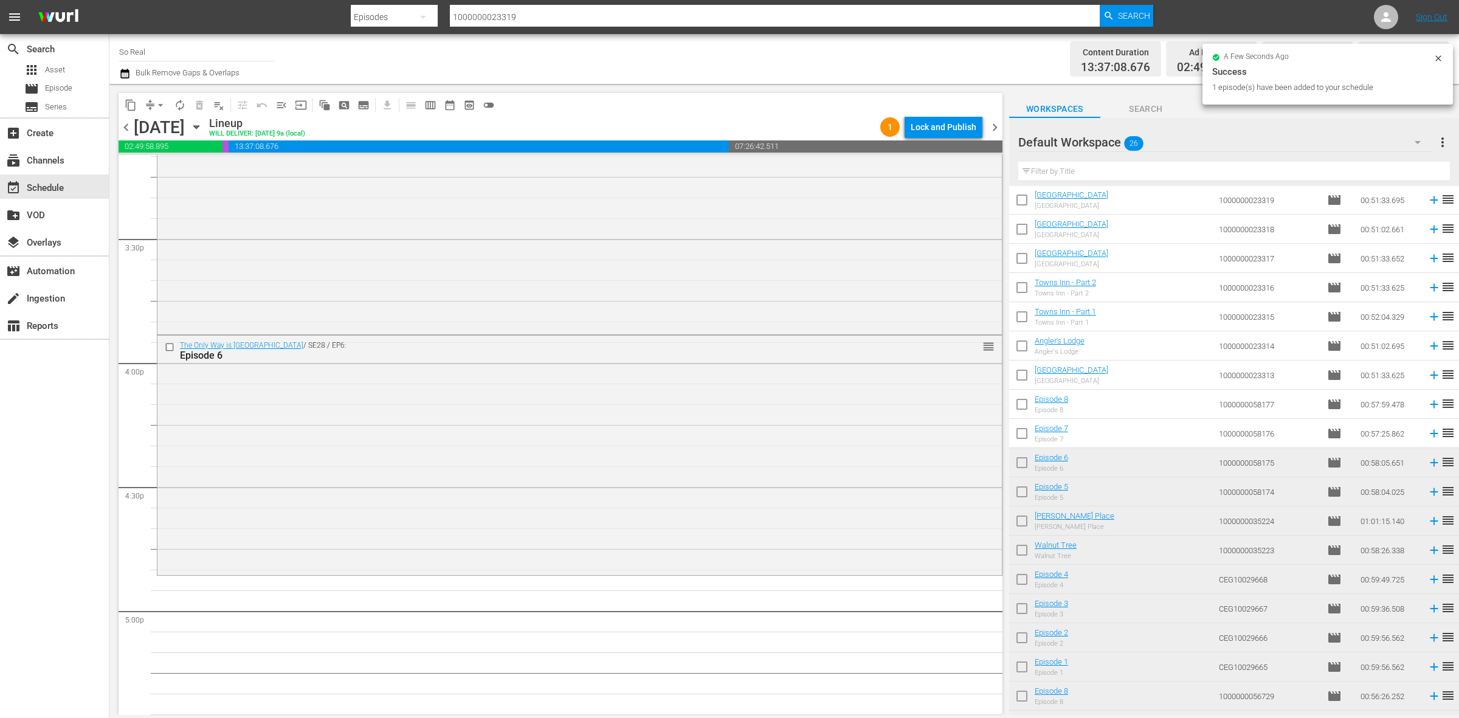
click at [1024, 435] on input "checkbox" at bounding box center [1022, 436] width 26 height 26
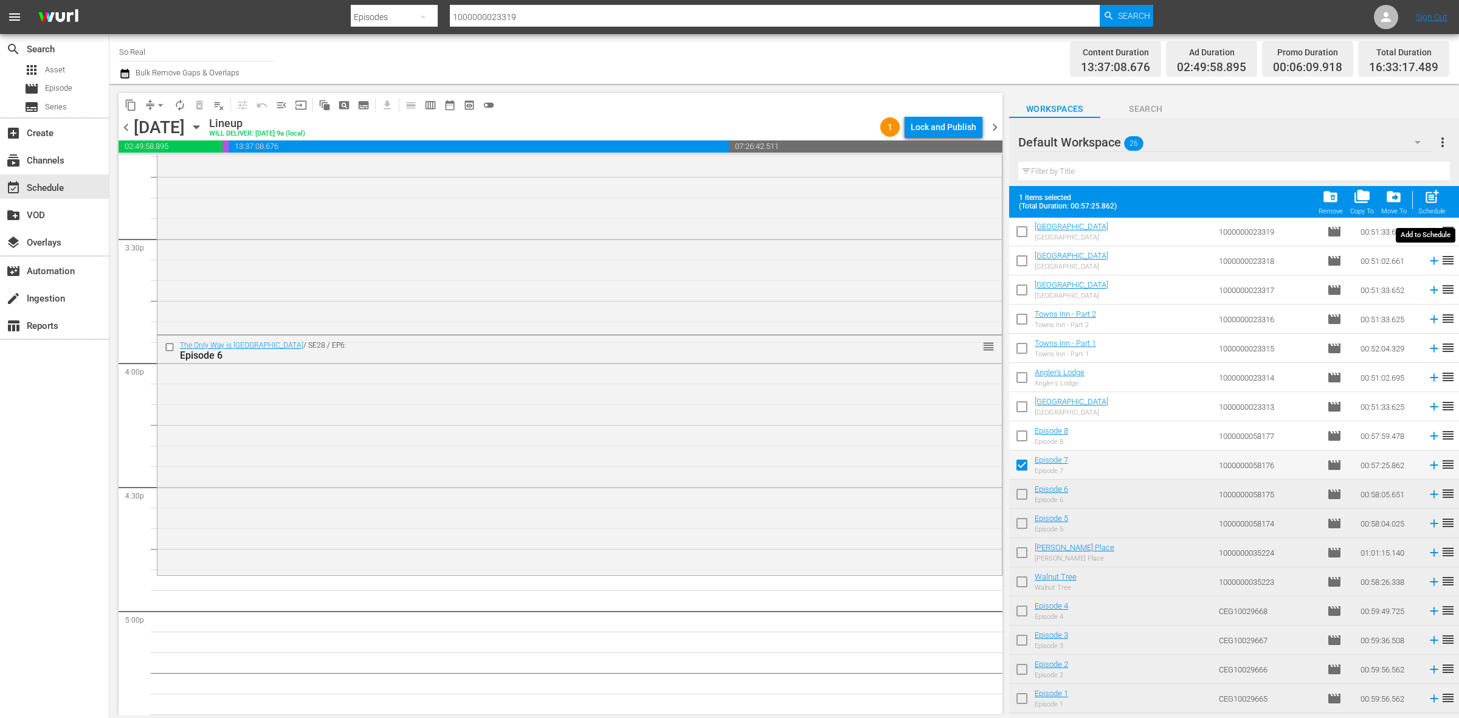
click at [1432, 199] on span "post_add" at bounding box center [1432, 196] width 16 height 16
checkbox input "false"
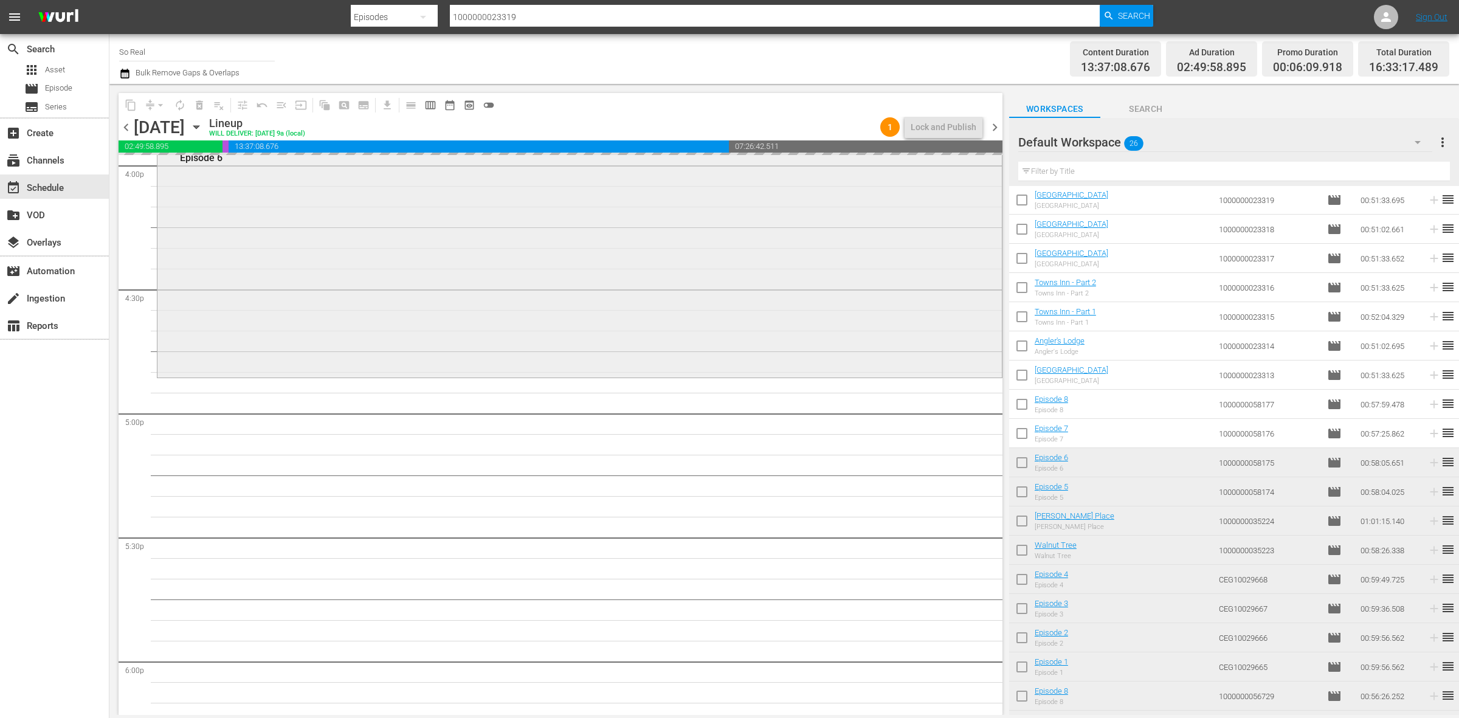
scroll to position [3960, 0]
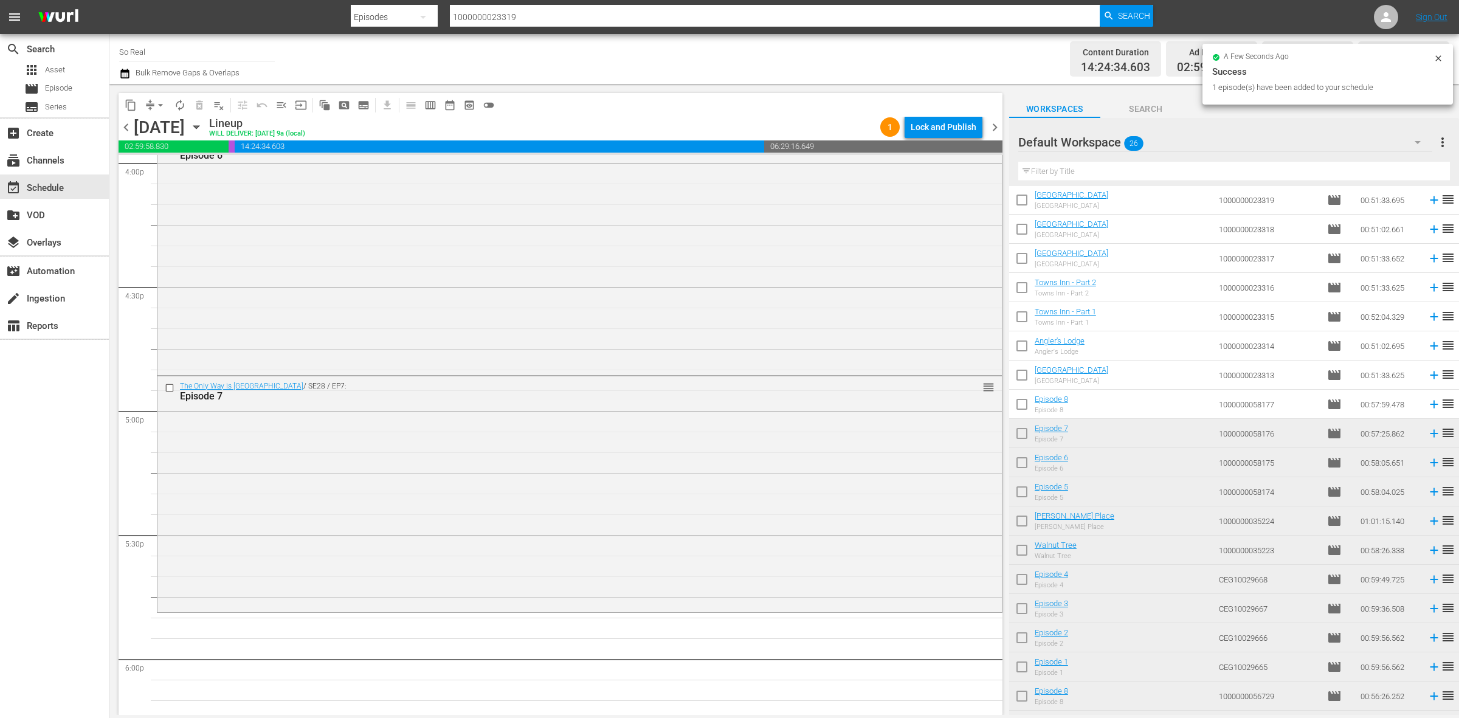
click at [1022, 407] on input "checkbox" at bounding box center [1022, 407] width 26 height 26
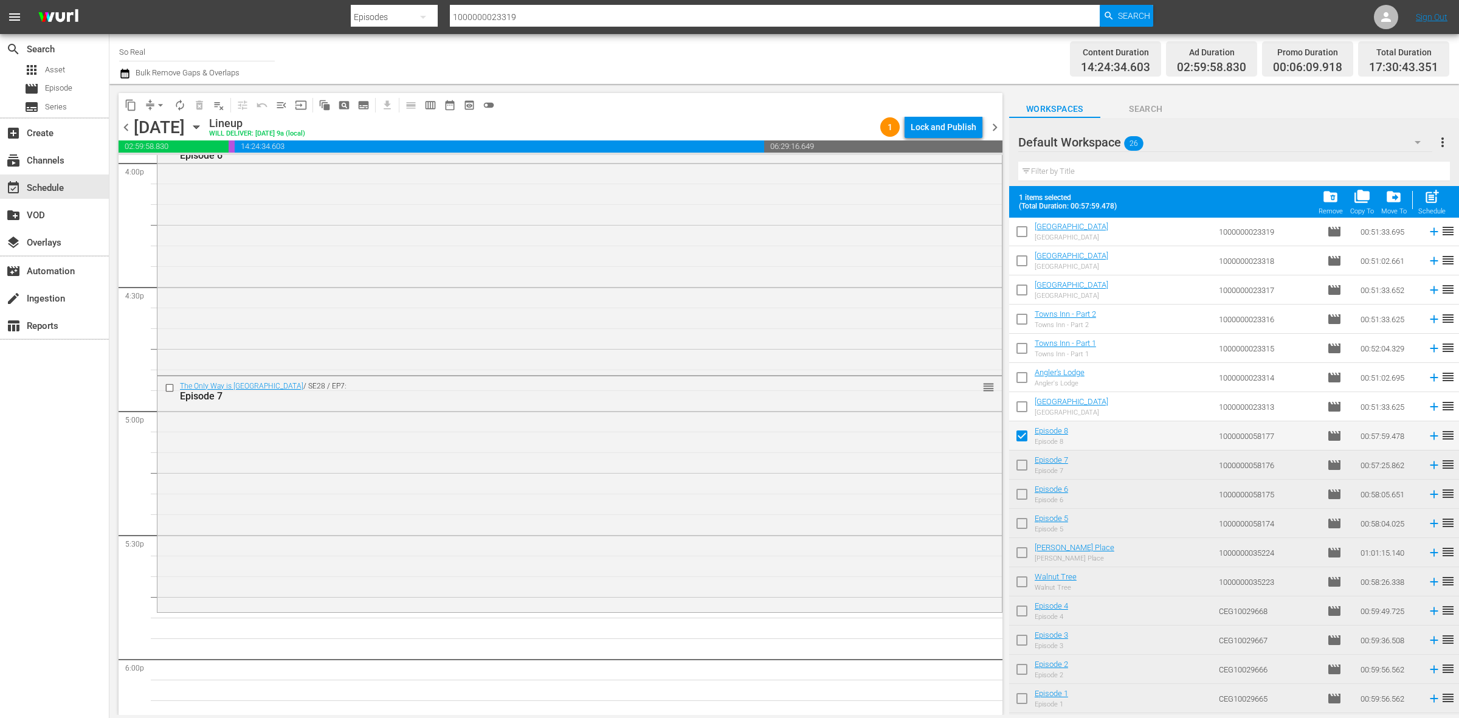
click at [1432, 196] on span "post_add" at bounding box center [1432, 196] width 16 height 16
checkbox input "false"
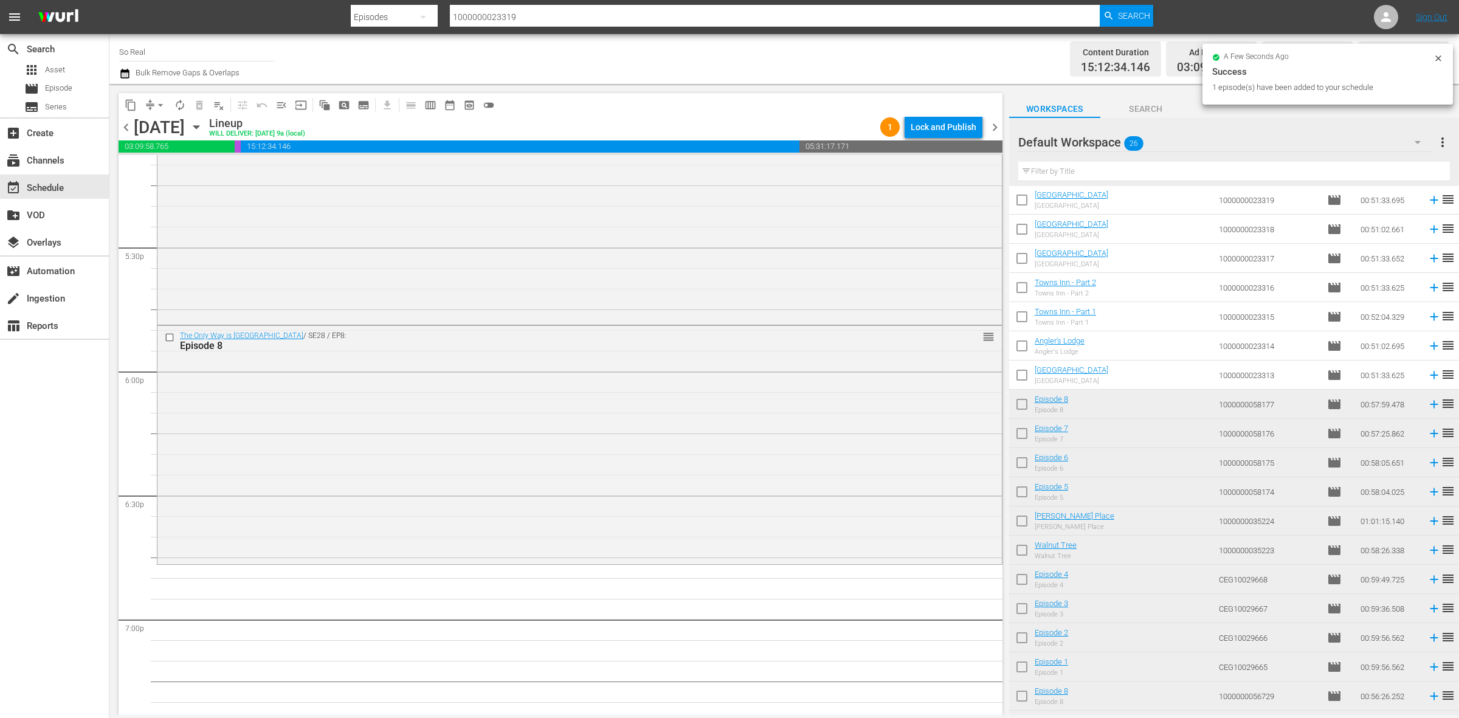
scroll to position [4249, 0]
click at [1026, 377] on input "checkbox" at bounding box center [1022, 378] width 26 height 26
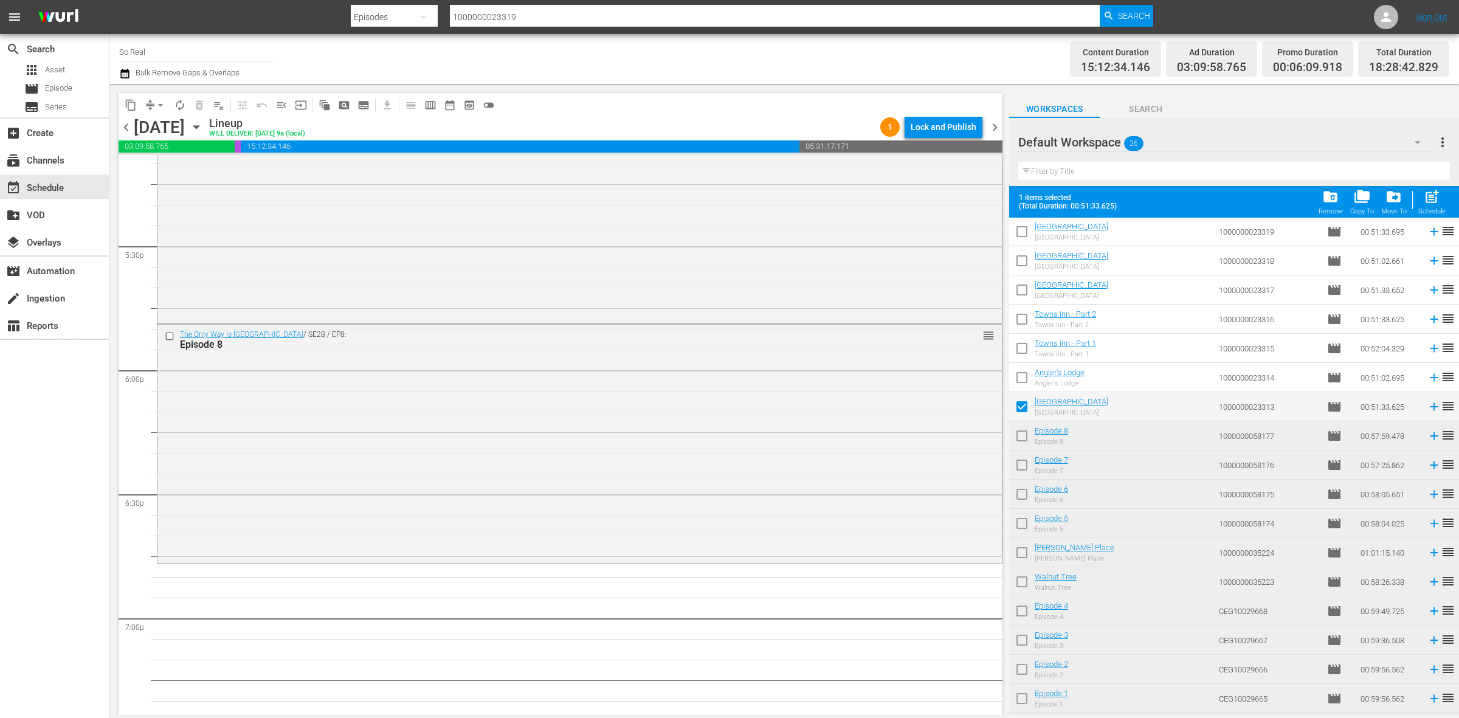
click at [1429, 195] on span "post_add" at bounding box center [1432, 196] width 16 height 16
checkbox input "false"
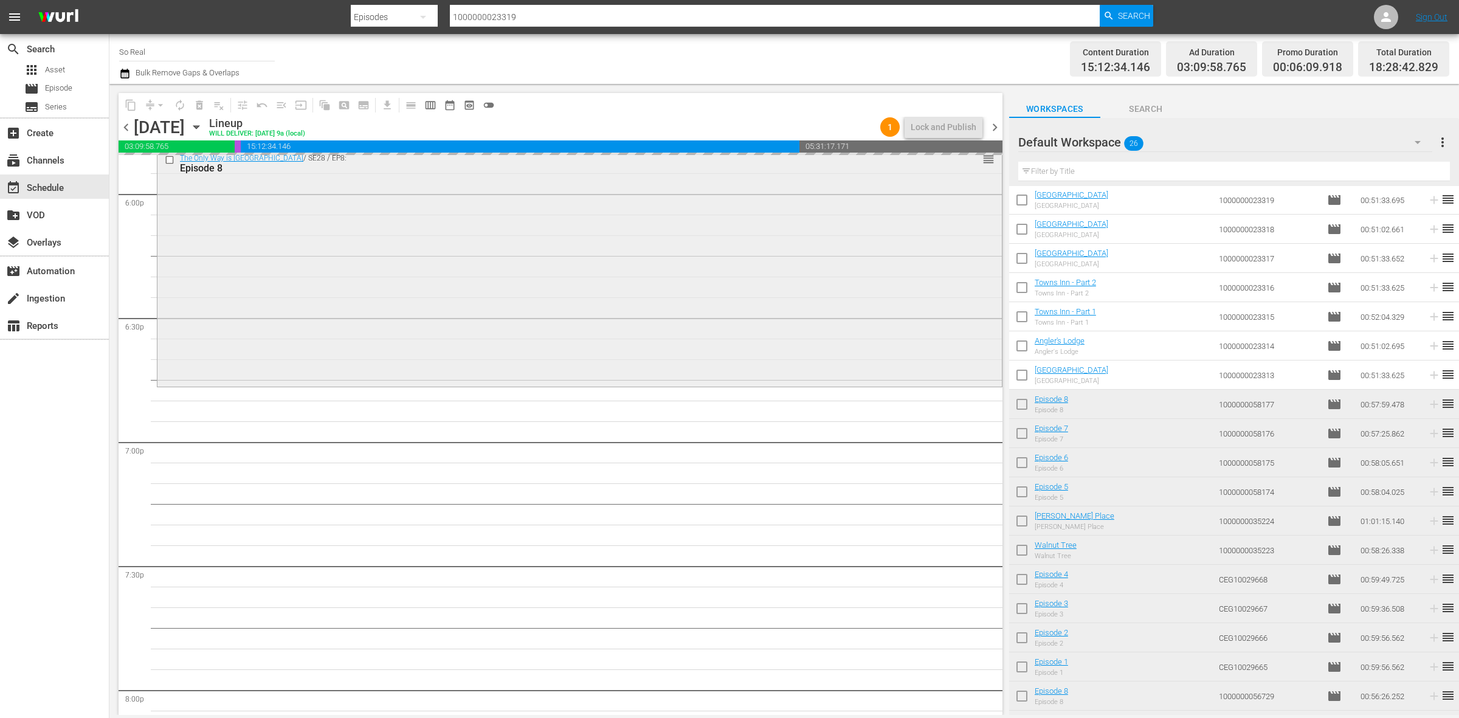
scroll to position [4426, 0]
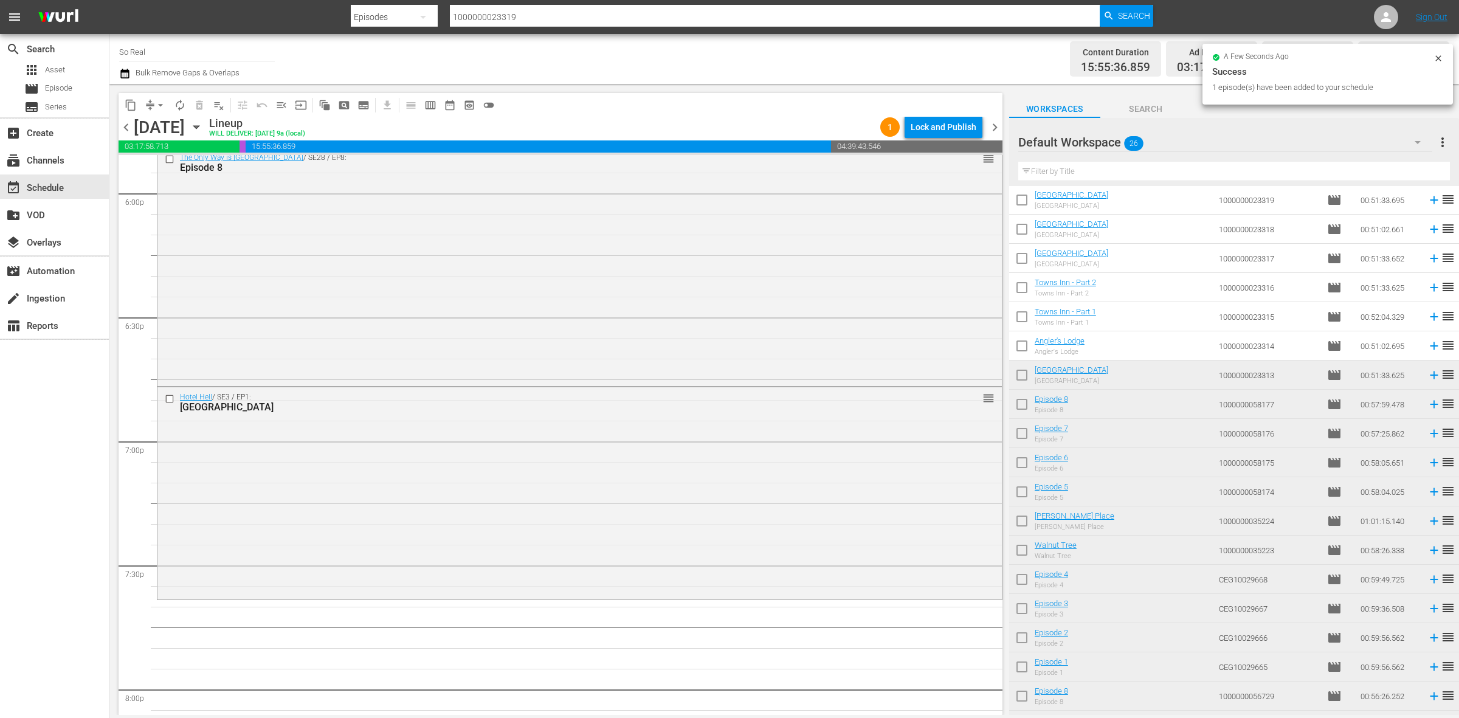
click at [1019, 346] on input "checkbox" at bounding box center [1022, 349] width 26 height 26
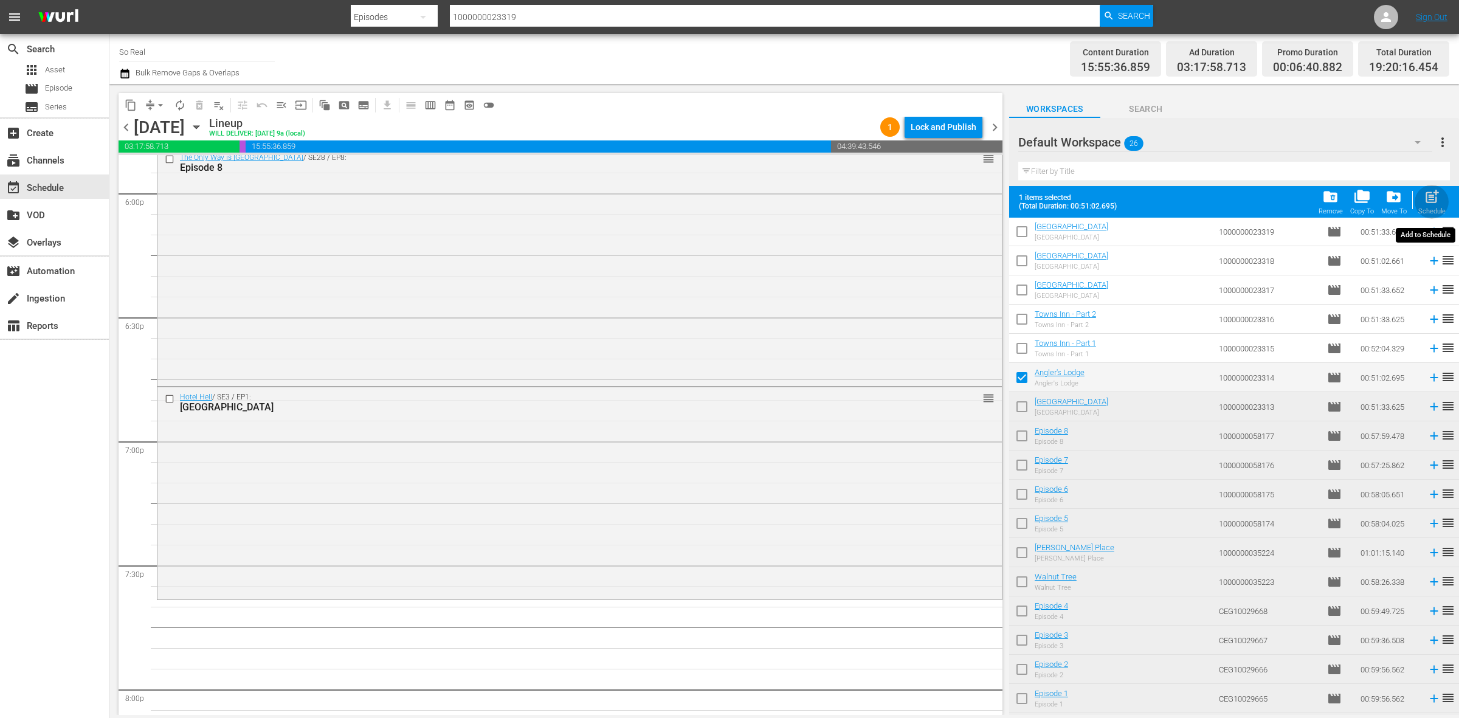
click at [1432, 199] on span "post_add" at bounding box center [1432, 196] width 16 height 16
checkbox input "false"
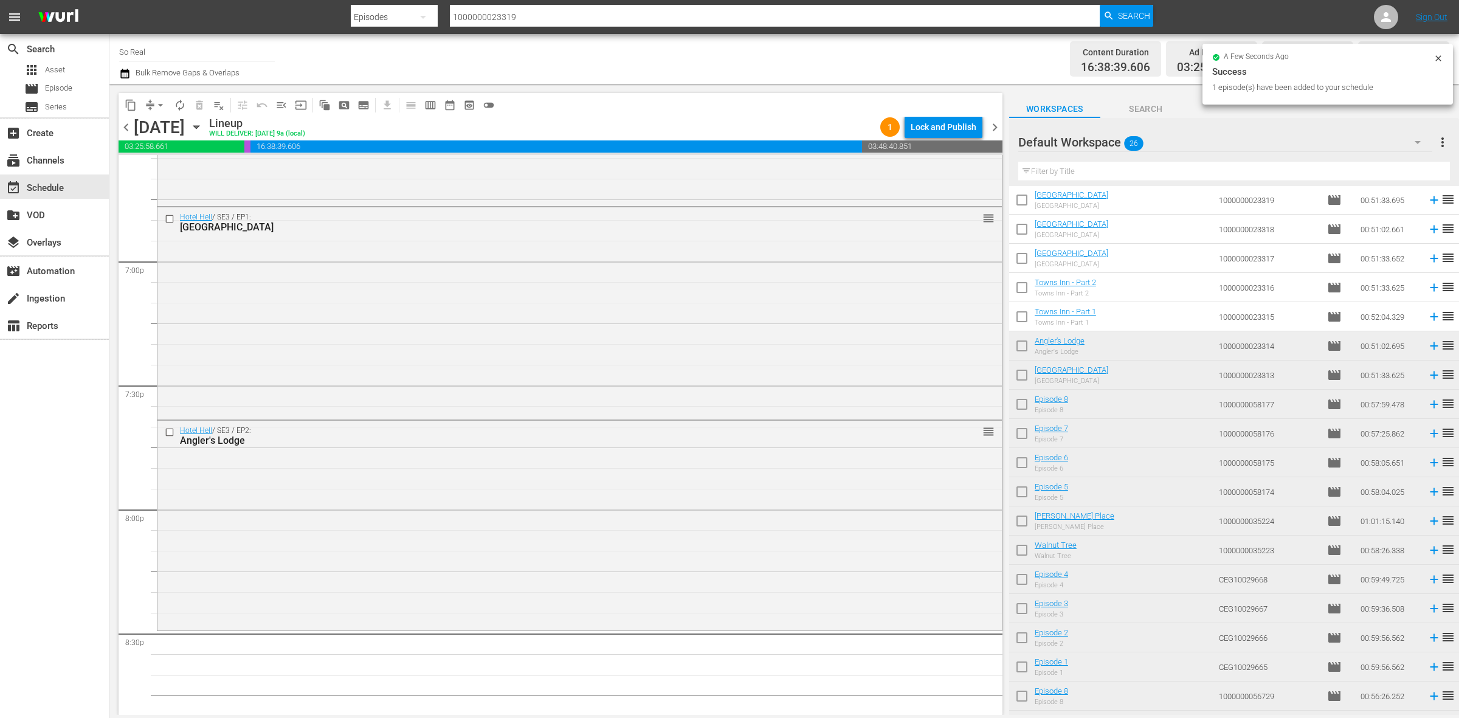
scroll to position [4619, 0]
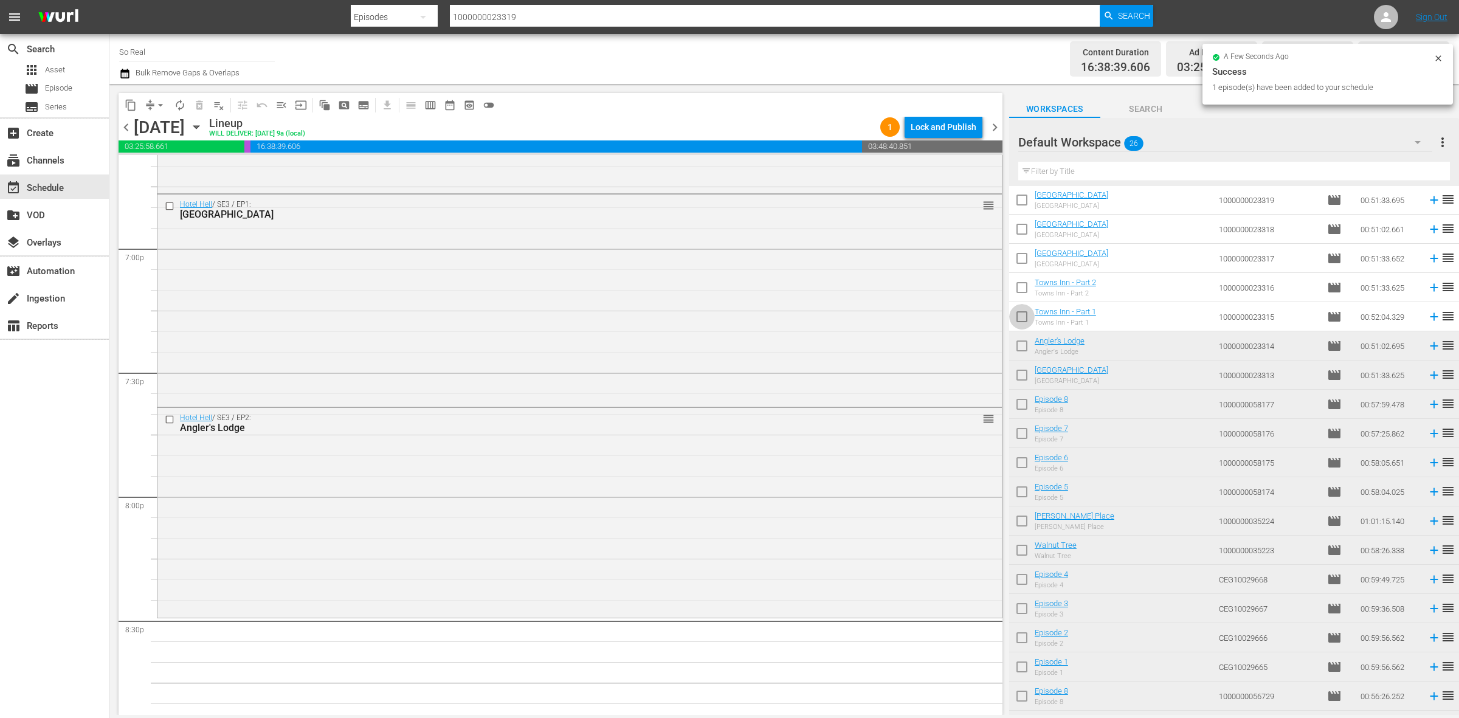
click at [1023, 325] on input "checkbox" at bounding box center [1022, 319] width 26 height 26
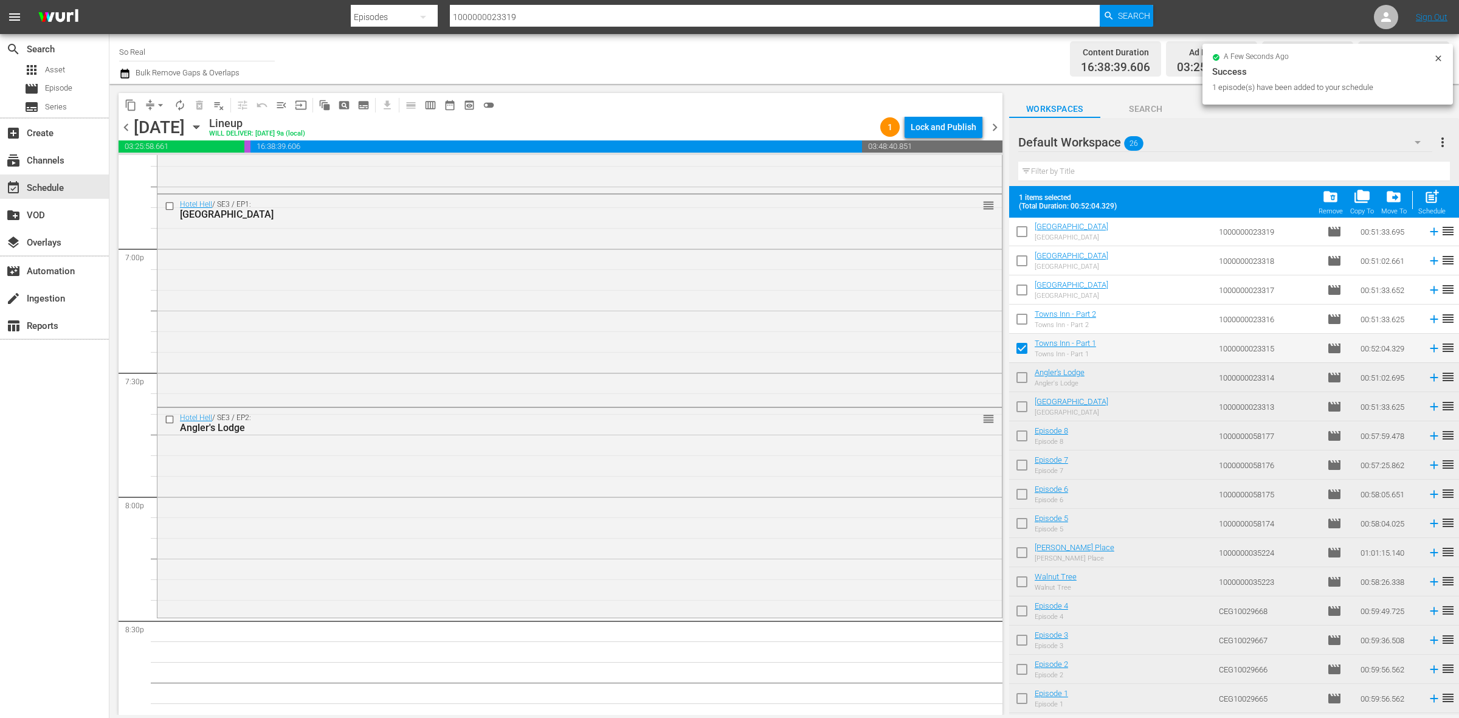
click at [1426, 204] on span "post_add" at bounding box center [1432, 196] width 16 height 16
checkbox input "false"
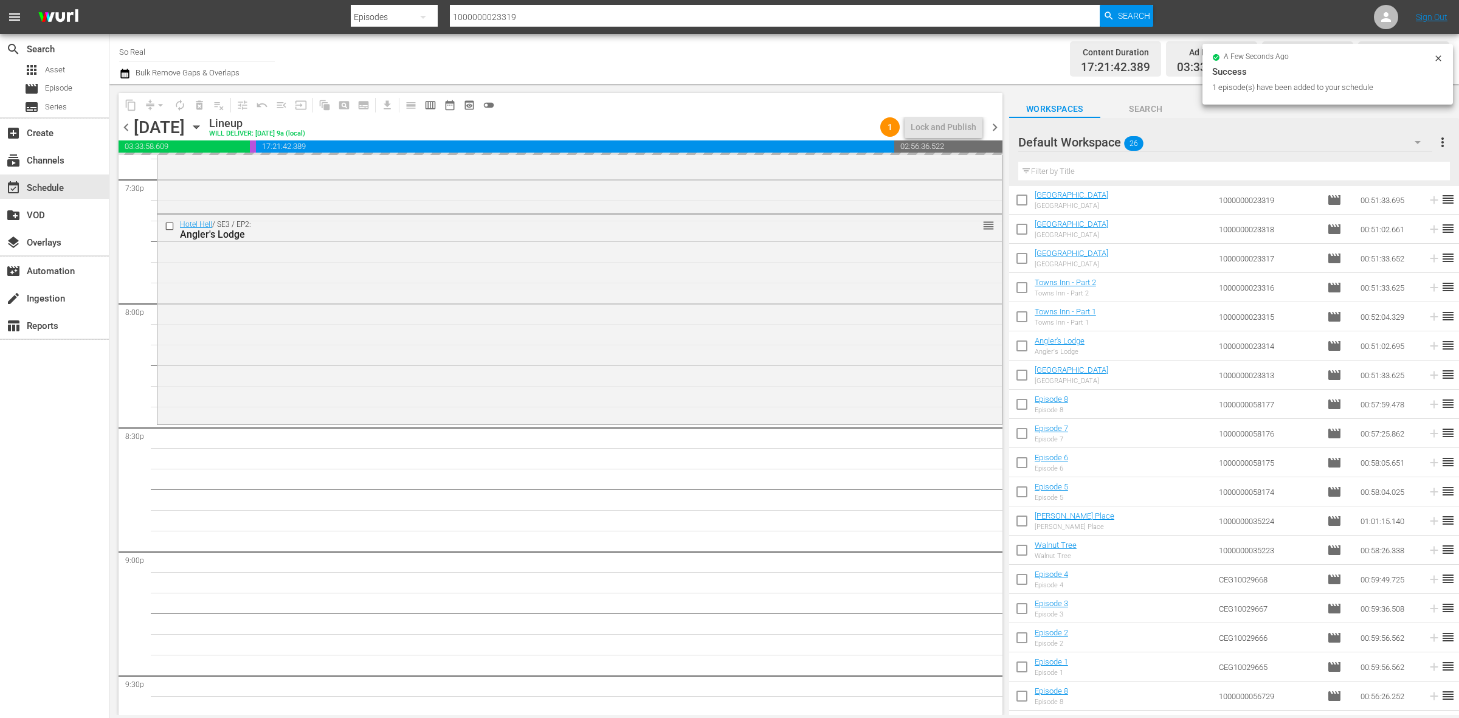
scroll to position [4813, 0]
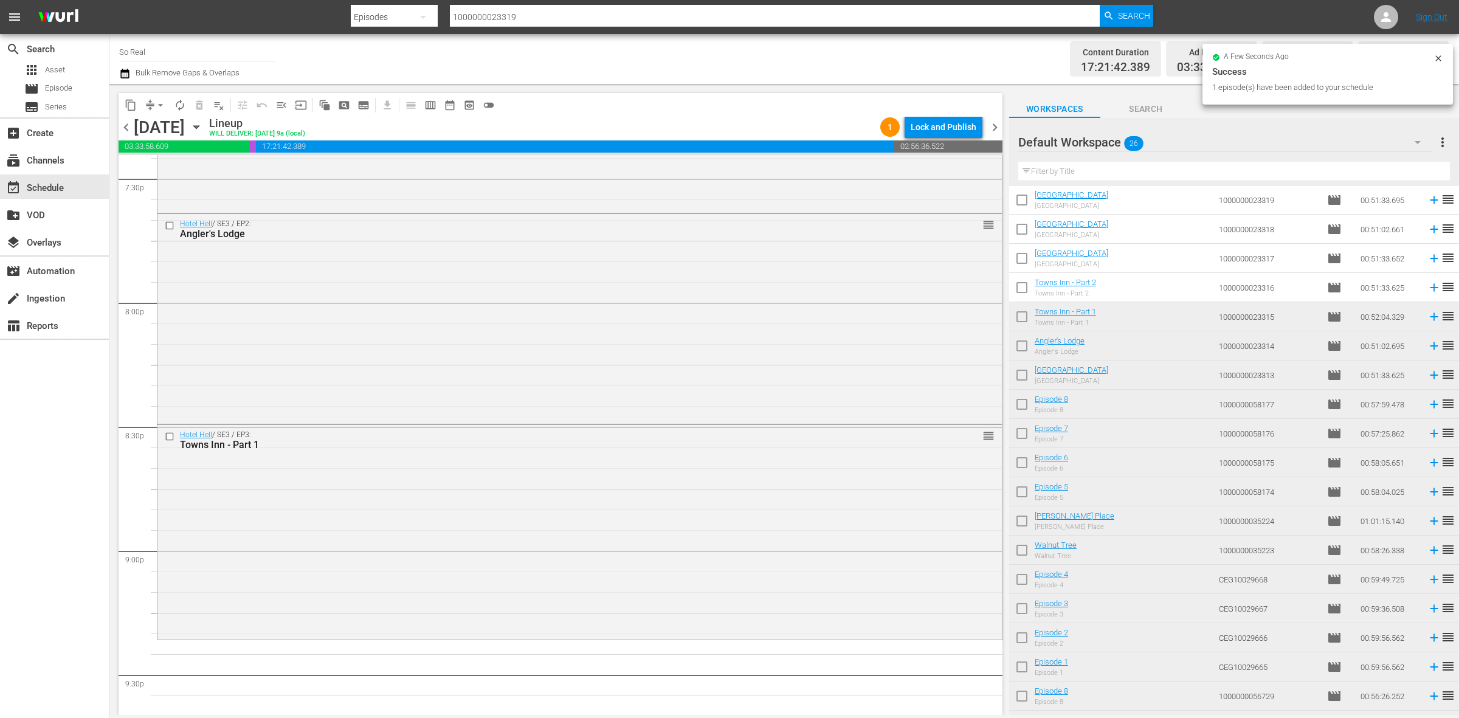
click at [1016, 290] on input "checkbox" at bounding box center [1022, 290] width 26 height 26
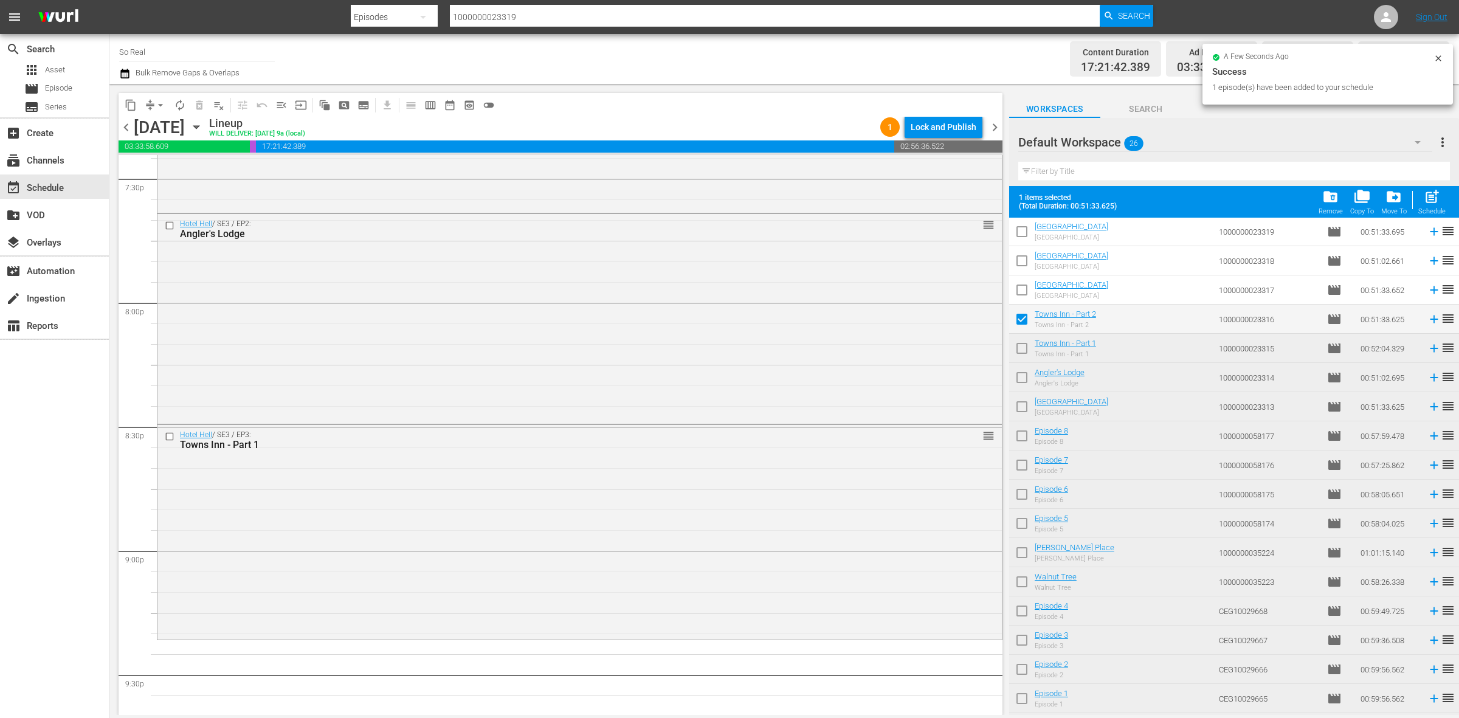
click at [1429, 201] on span "post_add" at bounding box center [1432, 196] width 16 height 16
checkbox input "false"
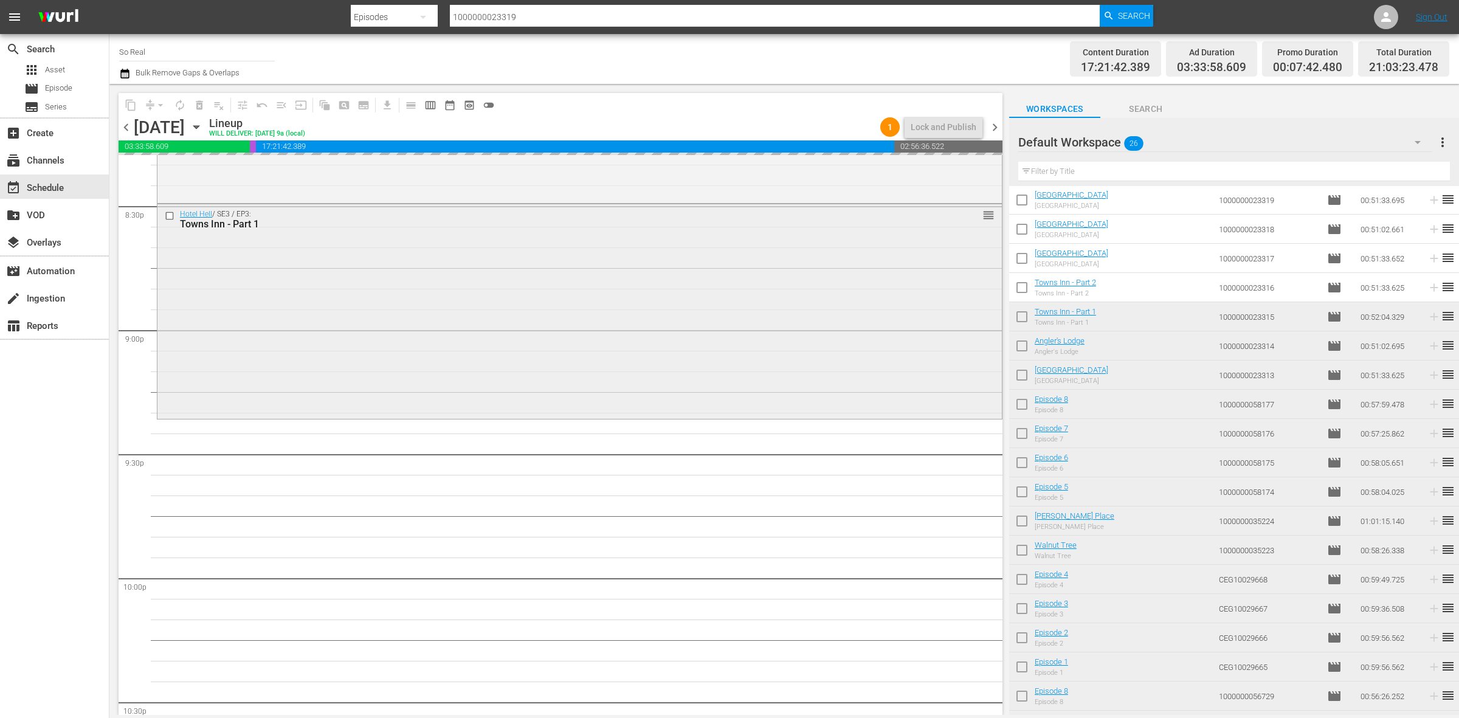
scroll to position [5034, 0]
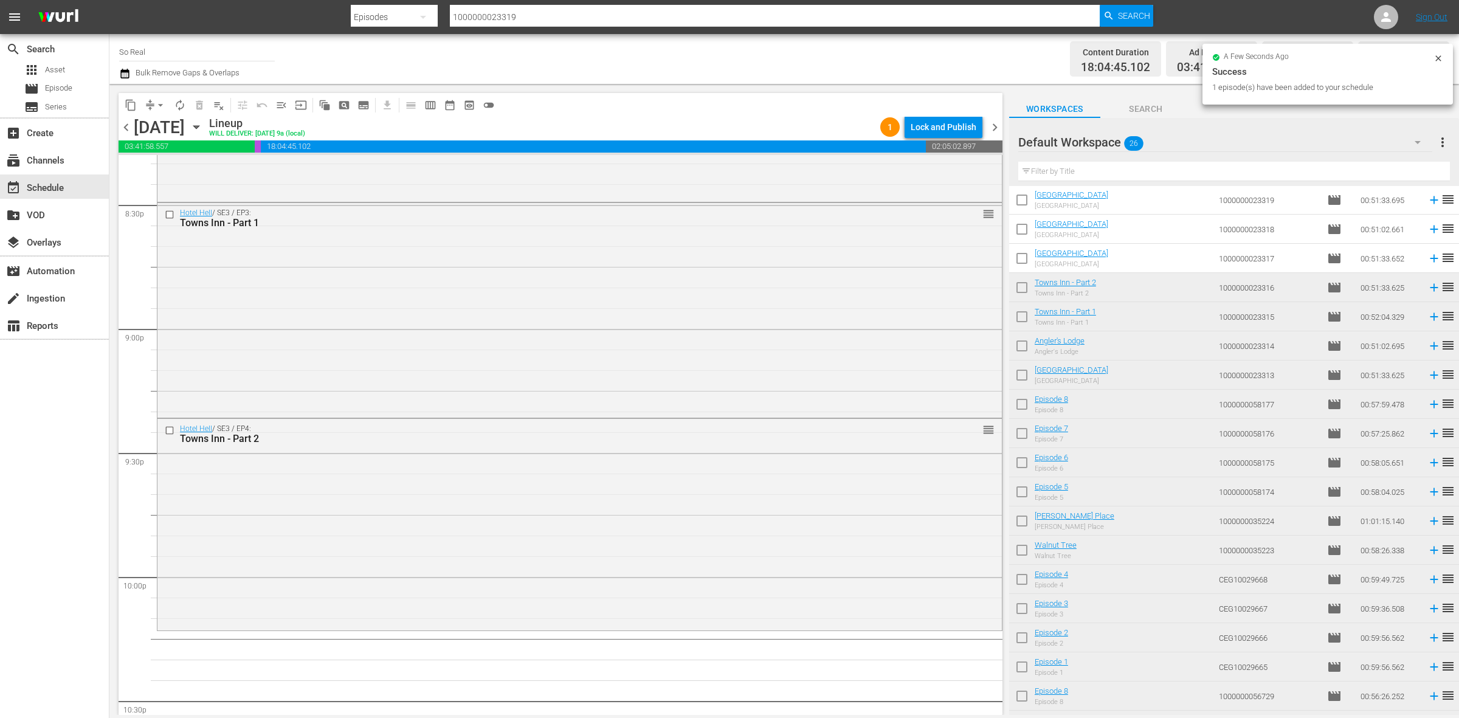
click at [1018, 253] on input "checkbox" at bounding box center [1022, 261] width 26 height 26
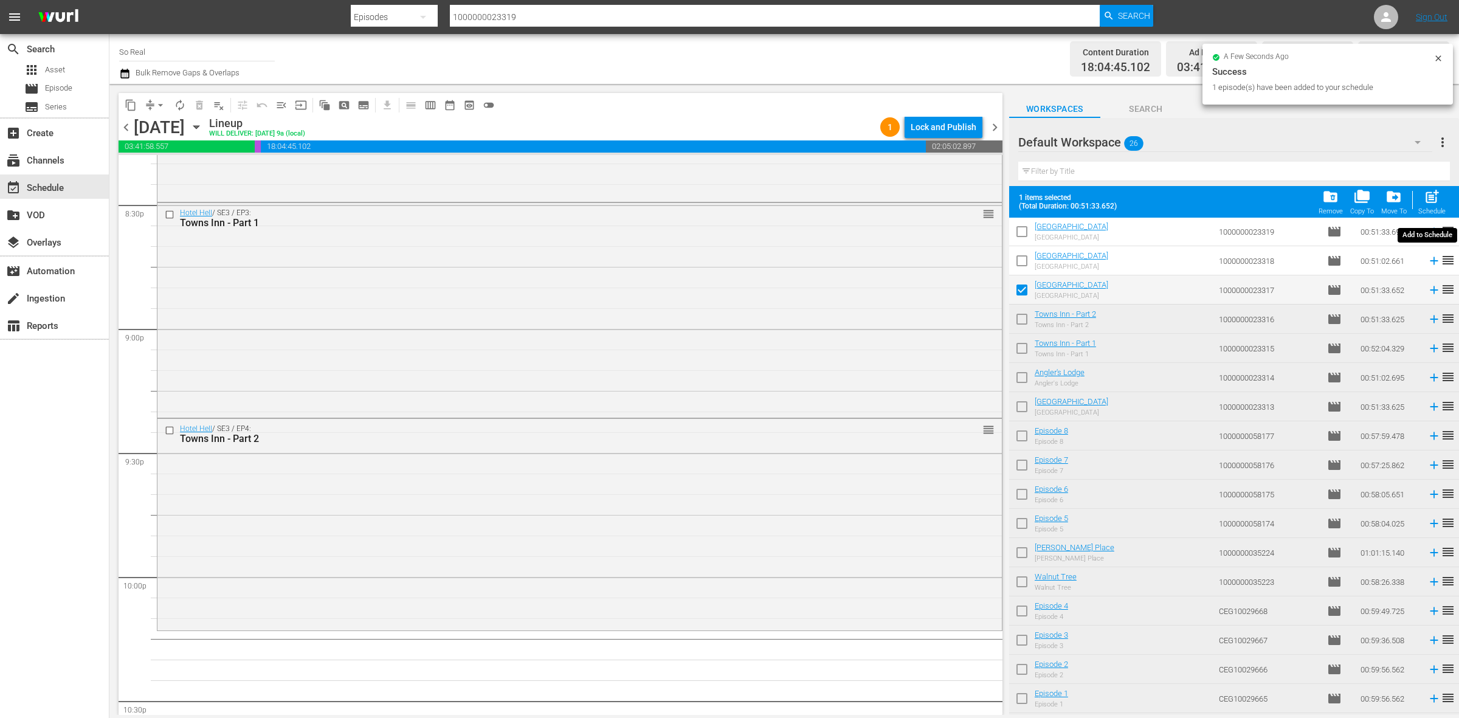
click at [1433, 204] on span "post_add" at bounding box center [1432, 196] width 16 height 16
checkbox input "false"
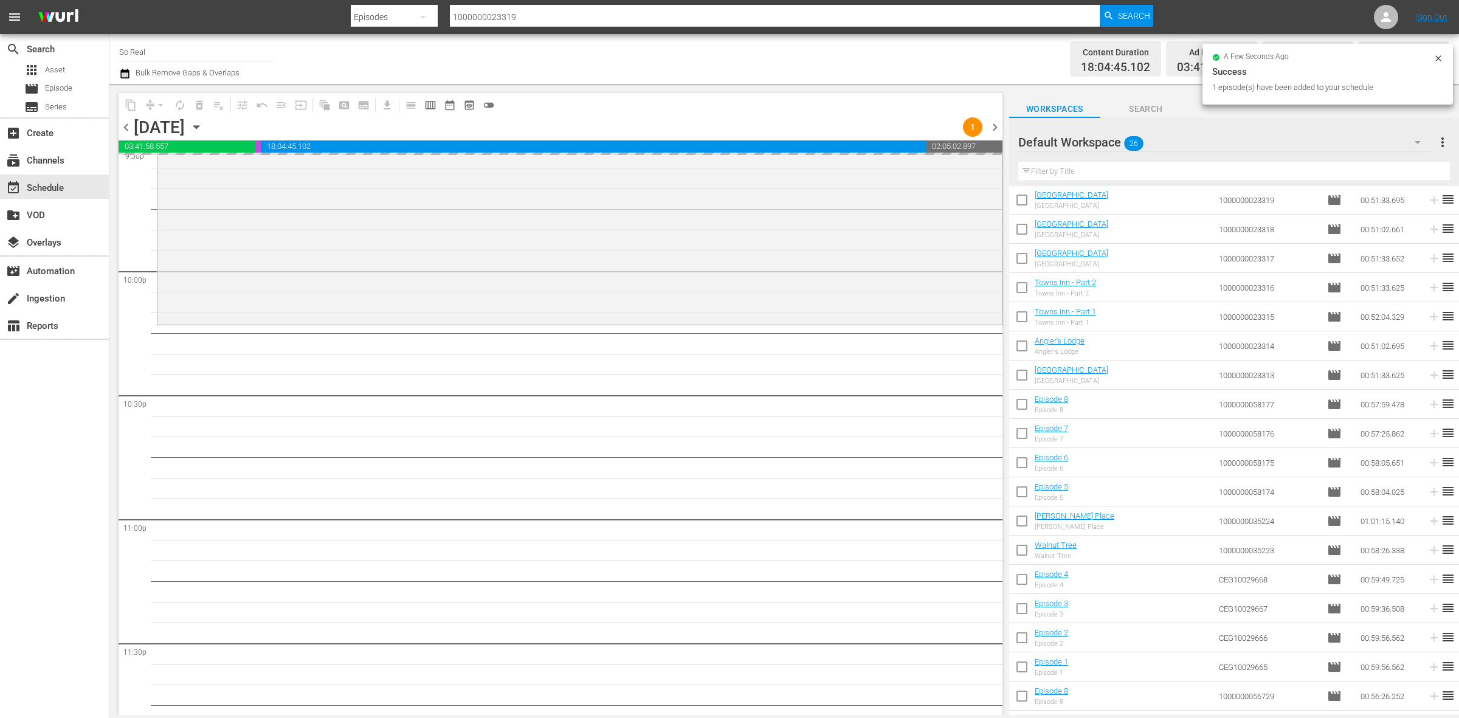
scroll to position [5343, 0]
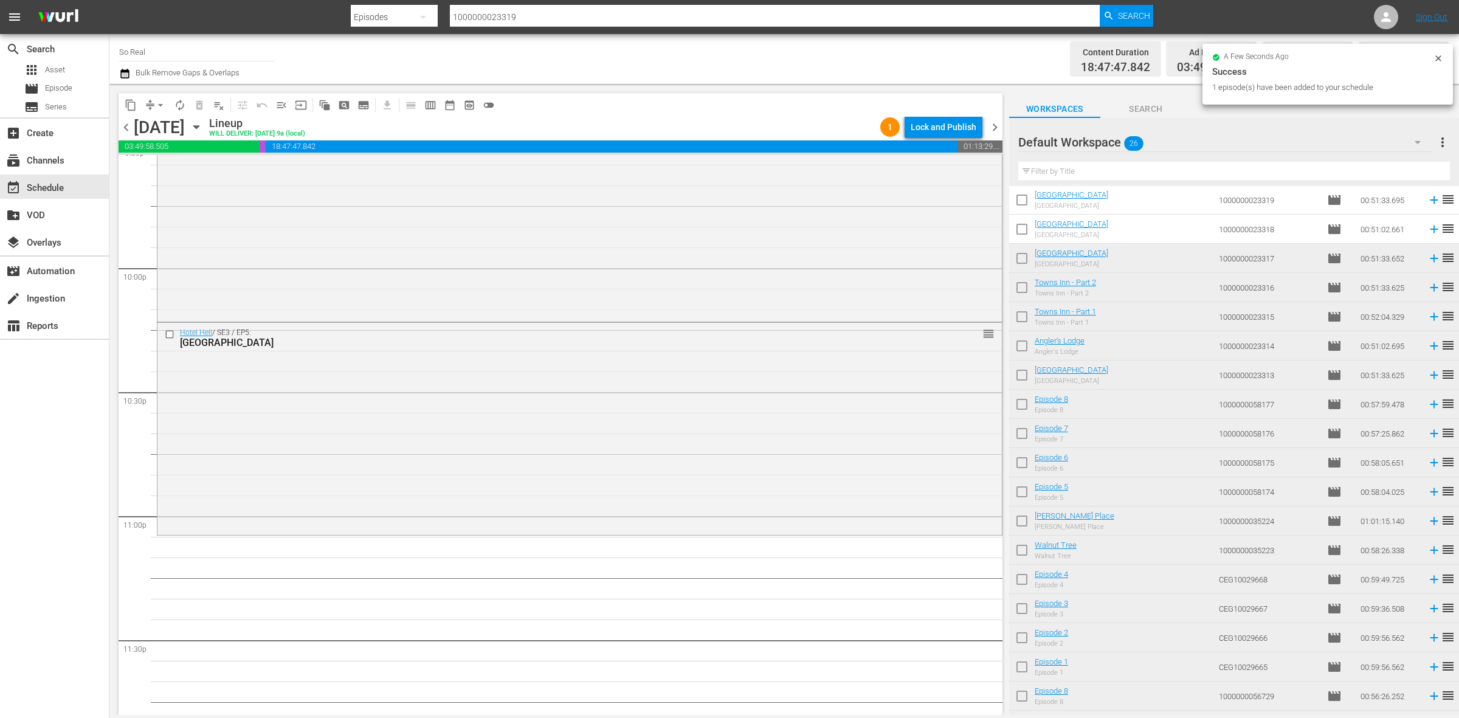
click at [1023, 232] on input "checkbox" at bounding box center [1022, 232] width 26 height 26
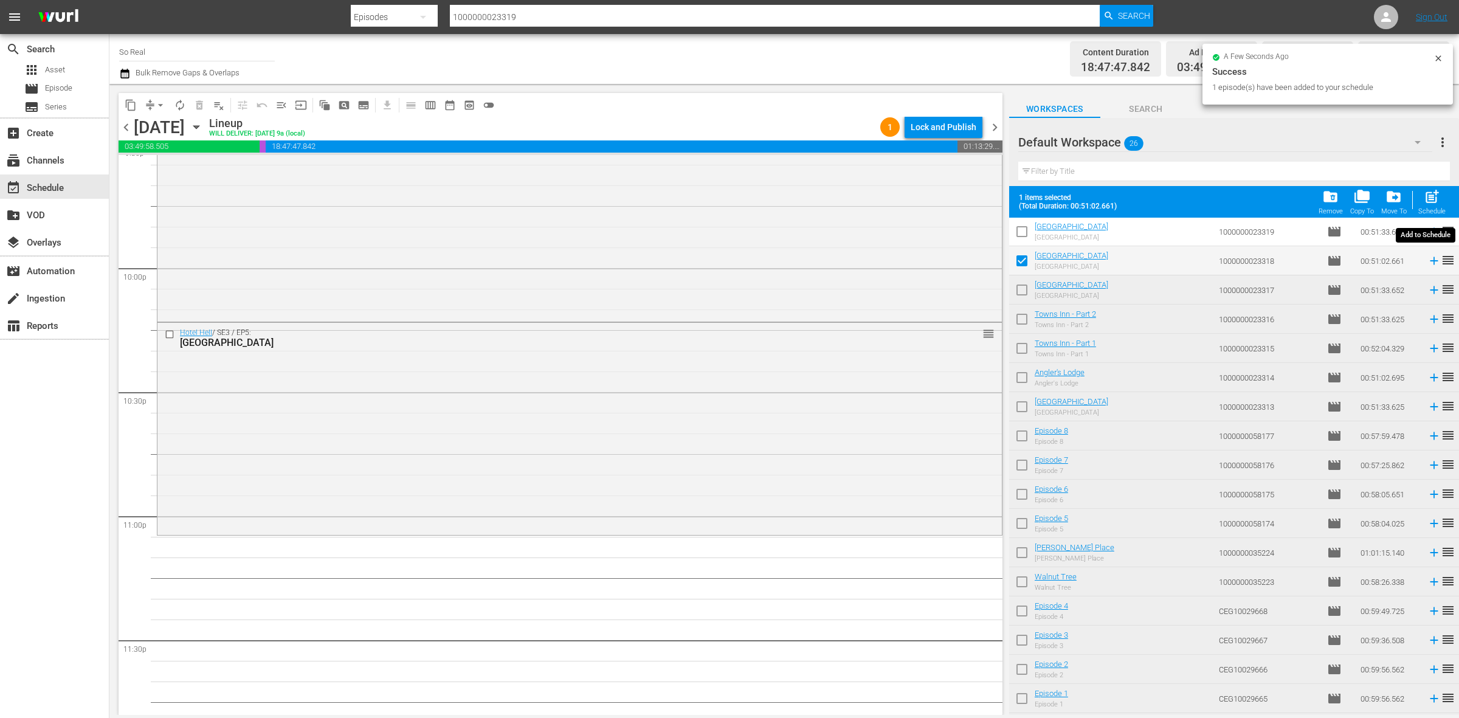
click at [1424, 202] on span "post_add" at bounding box center [1432, 196] width 16 height 16
checkbox input "false"
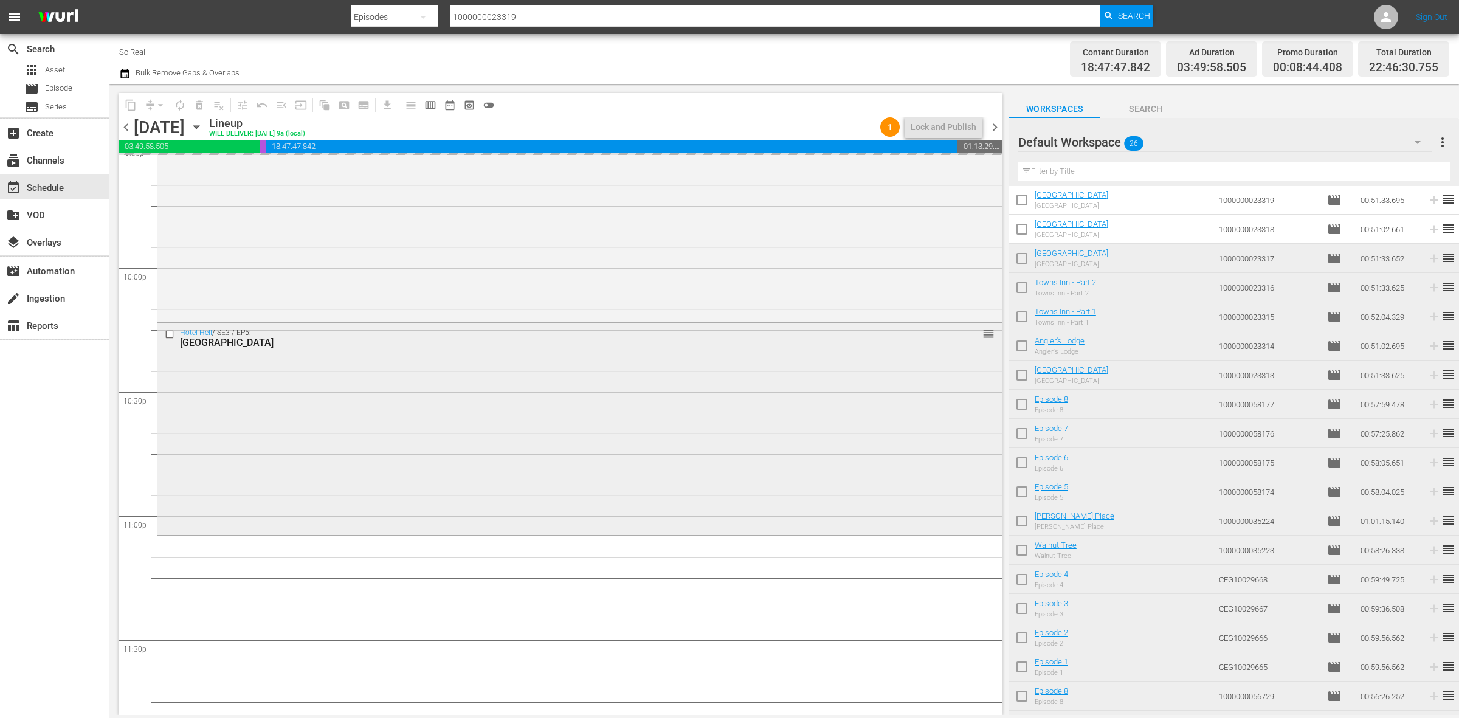
scroll to position [5392, 0]
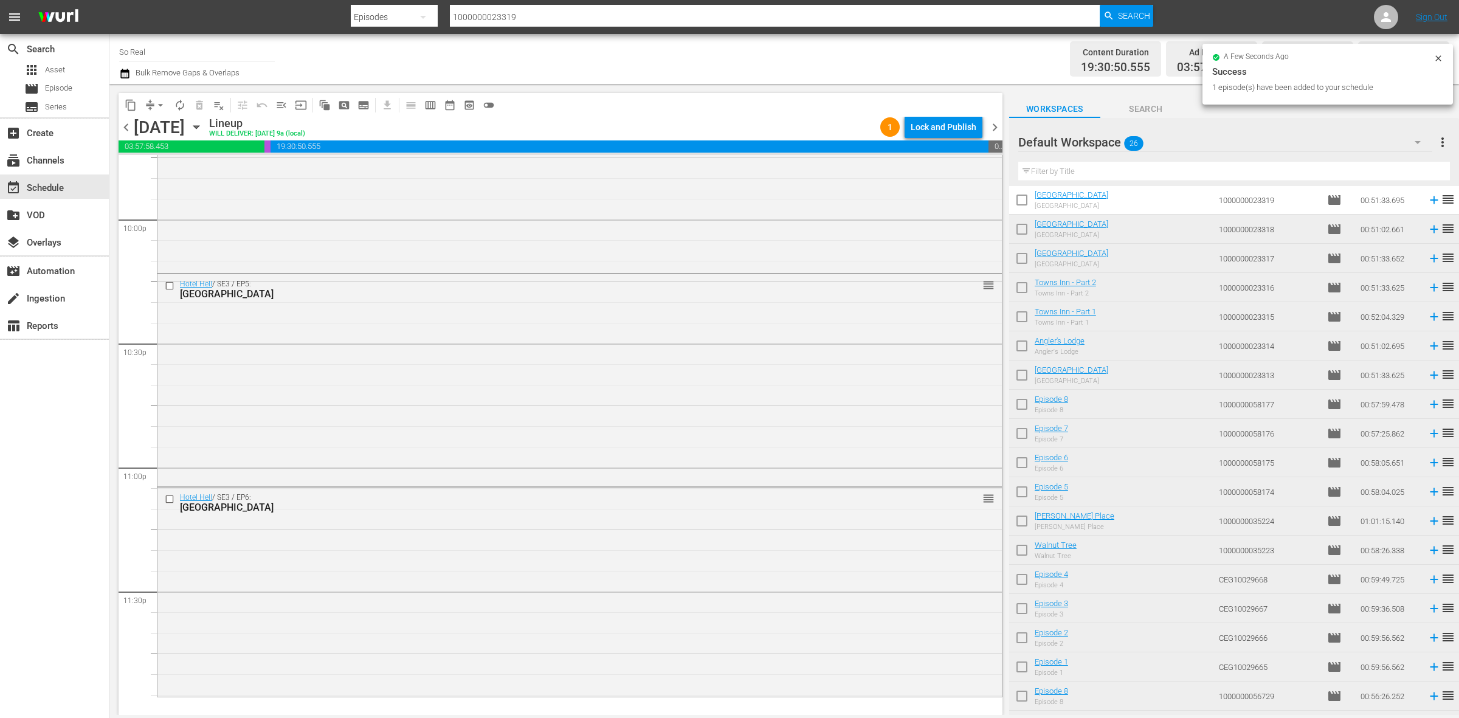
click at [1017, 201] on input "checkbox" at bounding box center [1022, 203] width 26 height 26
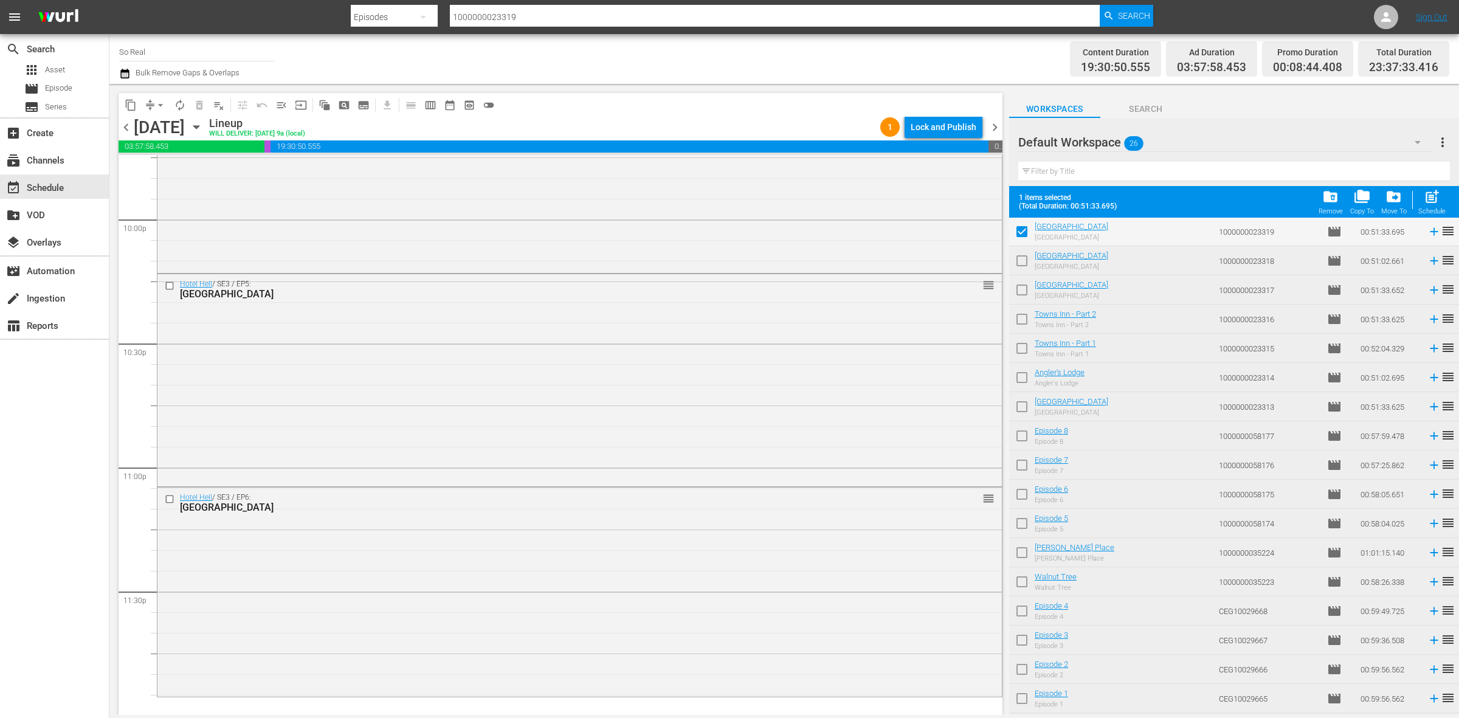
click at [1438, 195] on span "post_add" at bounding box center [1432, 196] width 16 height 16
checkbox input "false"
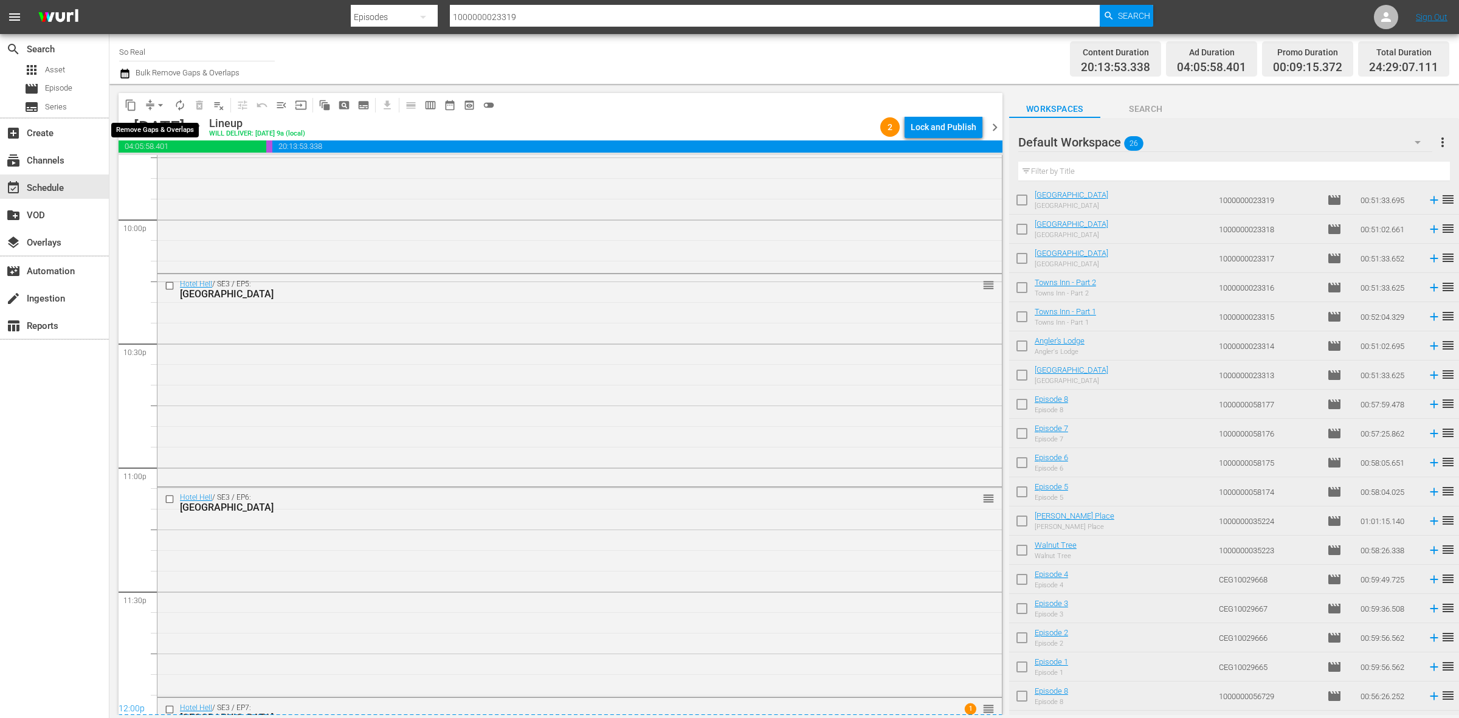
click at [156, 100] on span "arrow_drop_down" at bounding box center [160, 105] width 12 height 12
click at [168, 173] on li "Align to End of Previous Day" at bounding box center [161, 169] width 128 height 20
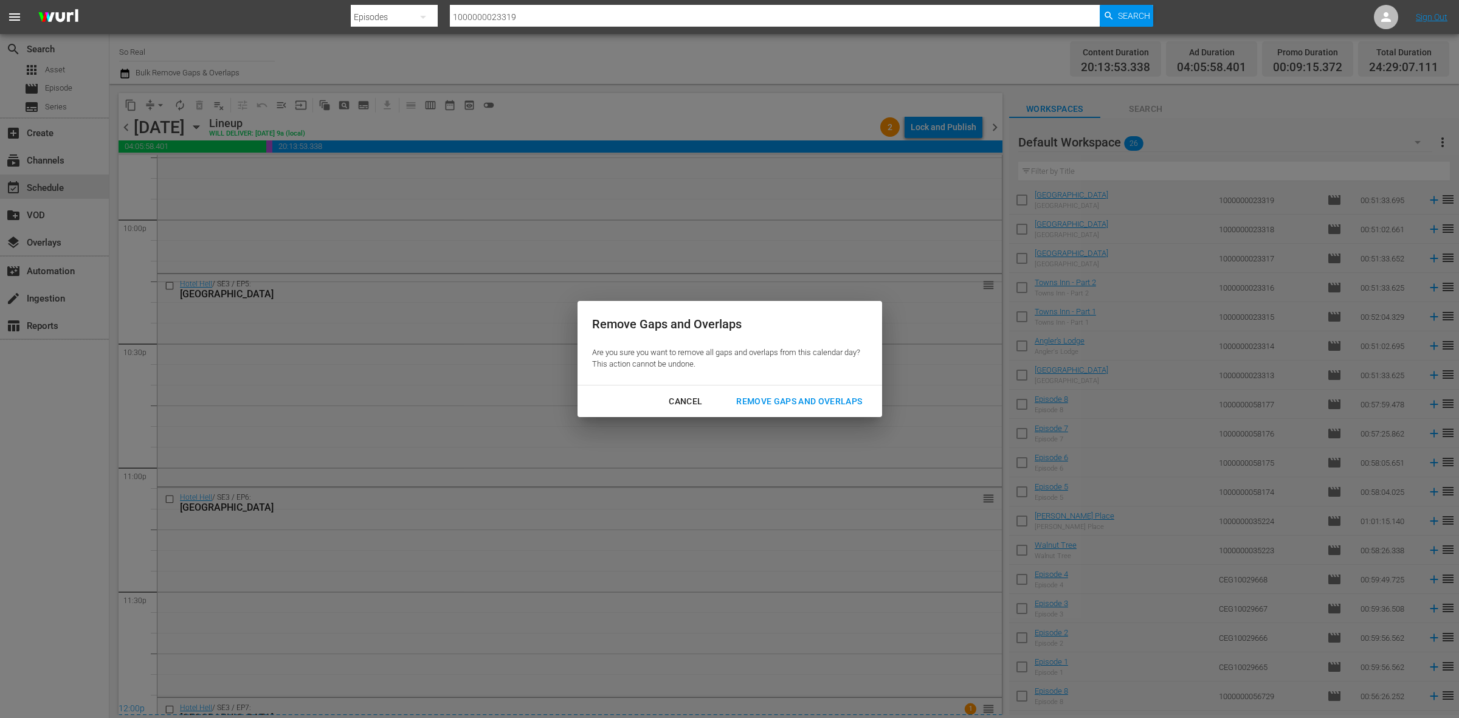
click at [812, 398] on div "Remove Gaps and Overlaps" at bounding box center [798, 401] width 145 height 15
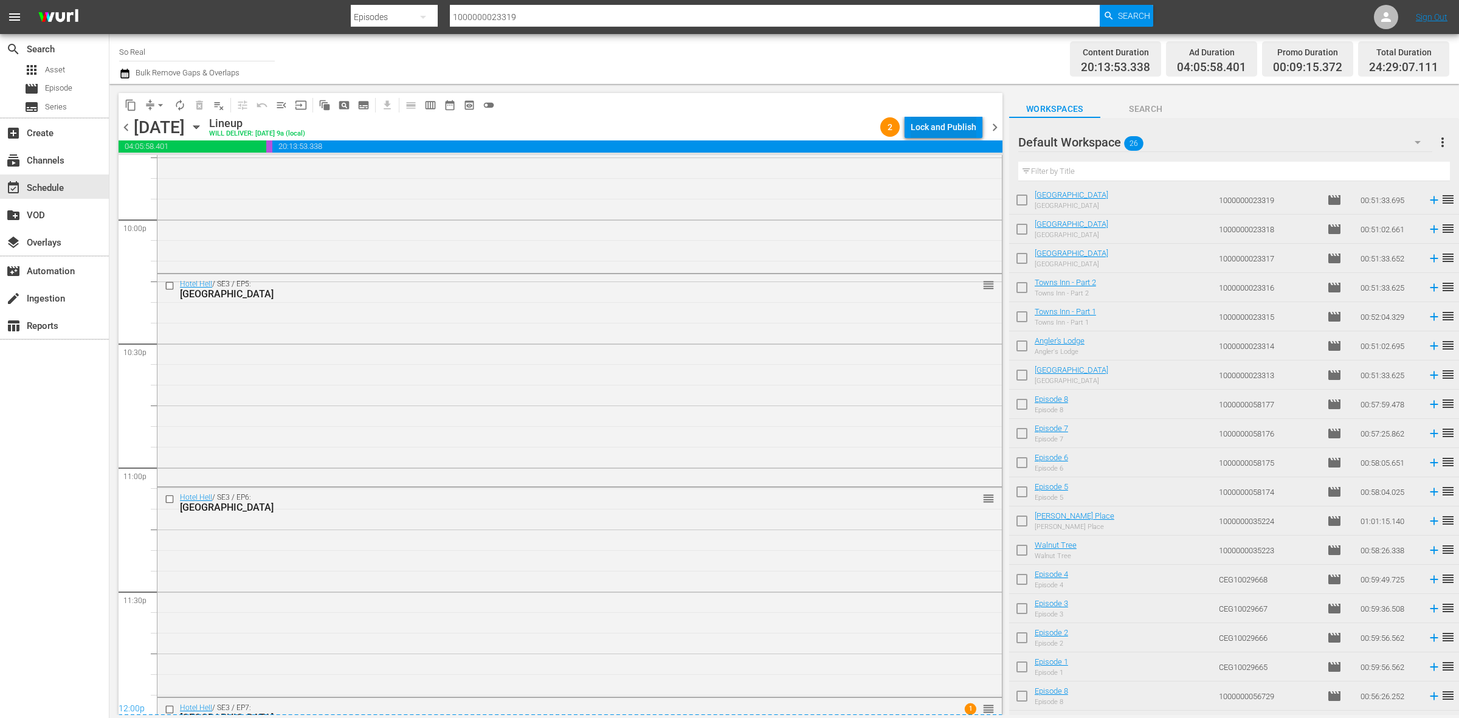
click at [954, 131] on div "Lock and Publish" at bounding box center [944, 127] width 66 height 22
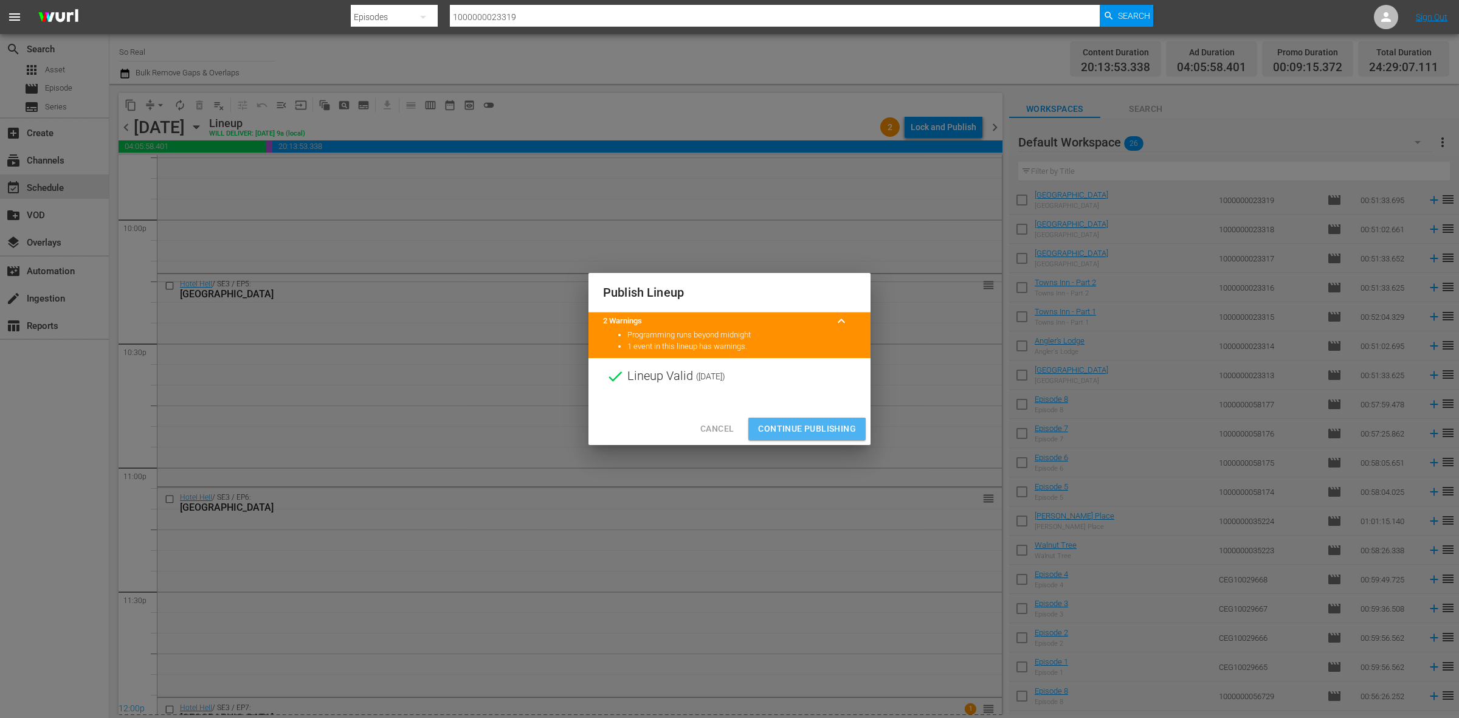
click at [794, 421] on span "Continue Publishing" at bounding box center [807, 428] width 98 height 15
